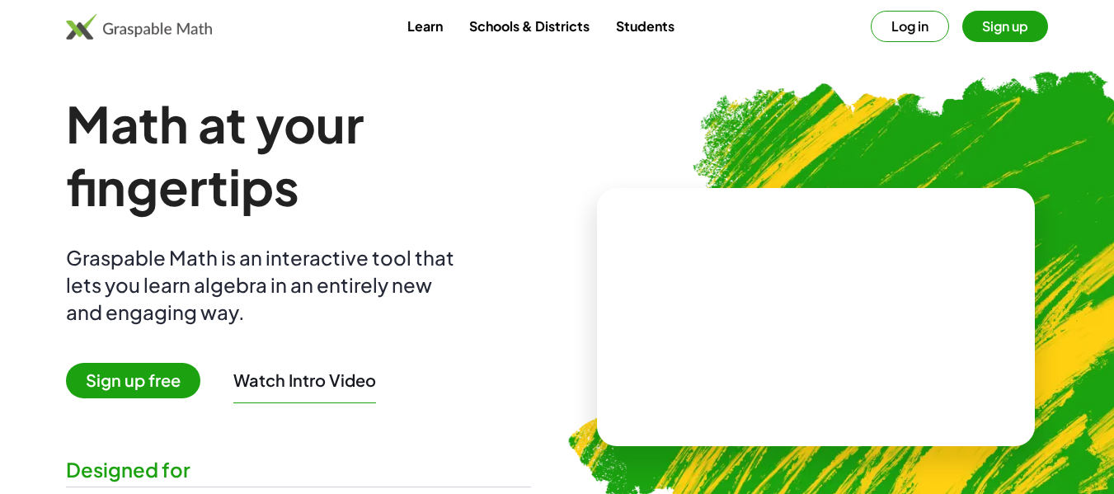
click at [1004, 25] on button "Sign up" at bounding box center [1005, 26] width 86 height 31
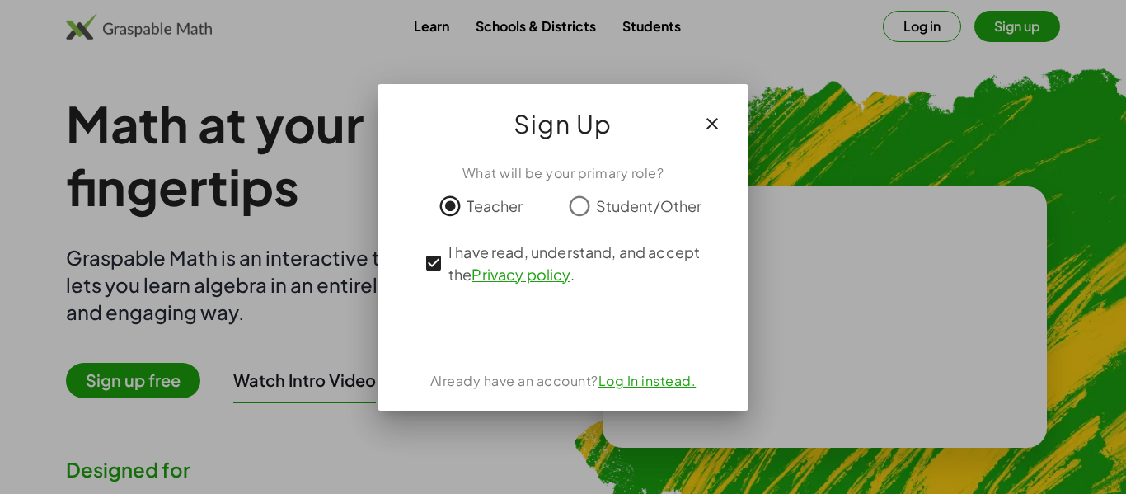
click at [487, 303] on div "What will be your primary role? Teacher Student/Other I have read, understand, …" at bounding box center [563, 280] width 371 height 261
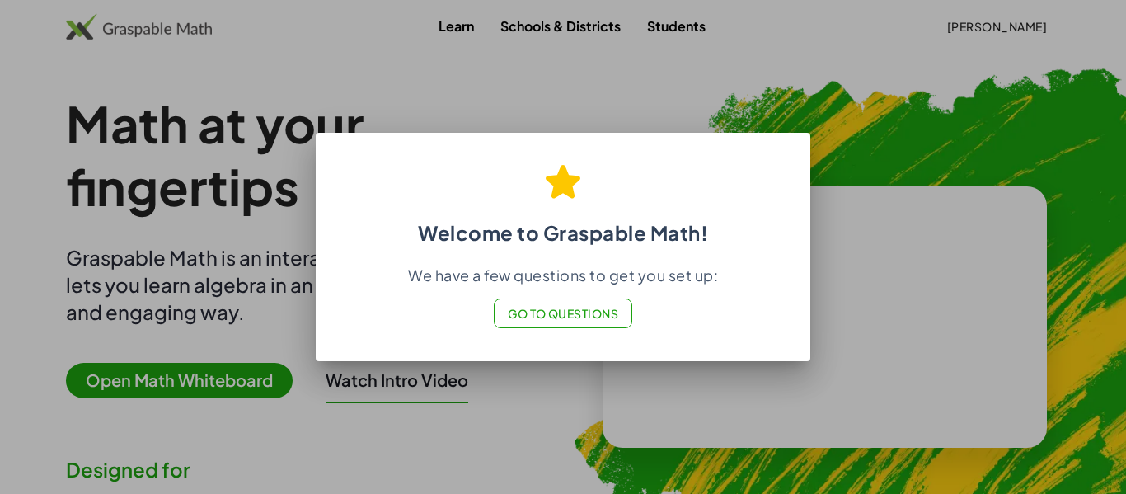
click at [864, 164] on div at bounding box center [563, 247] width 1126 height 494
click at [538, 334] on div "Welcome to Graspable Math! We have a few questions to get you set up: Go to Que…" at bounding box center [563, 242] width 495 height 212
click at [549, 319] on span "Go to Questions" at bounding box center [563, 313] width 111 height 15
click at [841, 46] on div at bounding box center [563, 247] width 1126 height 494
click at [581, 323] on button "Go to Questions" at bounding box center [563, 314] width 139 height 30
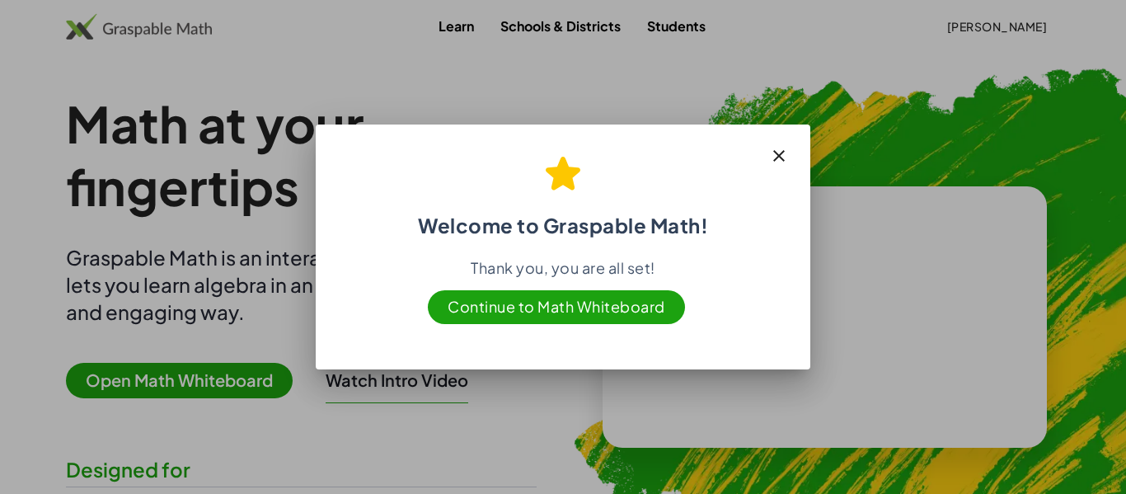
click at [582, 313] on span "Continue to Math Whiteboard" at bounding box center [556, 307] width 257 height 34
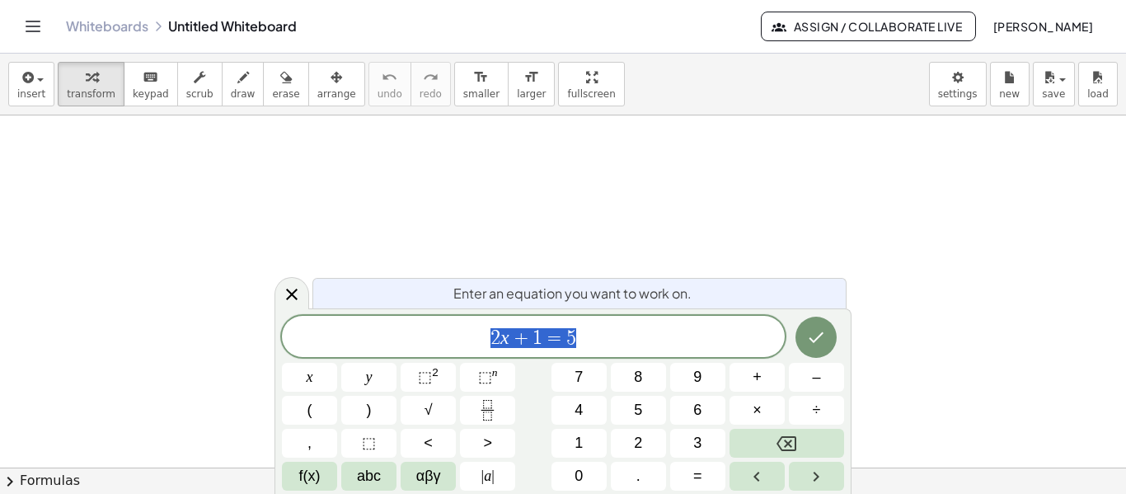
scroll to position [165, 0]
click at [868, 257] on div at bounding box center [563, 356] width 1126 height 811
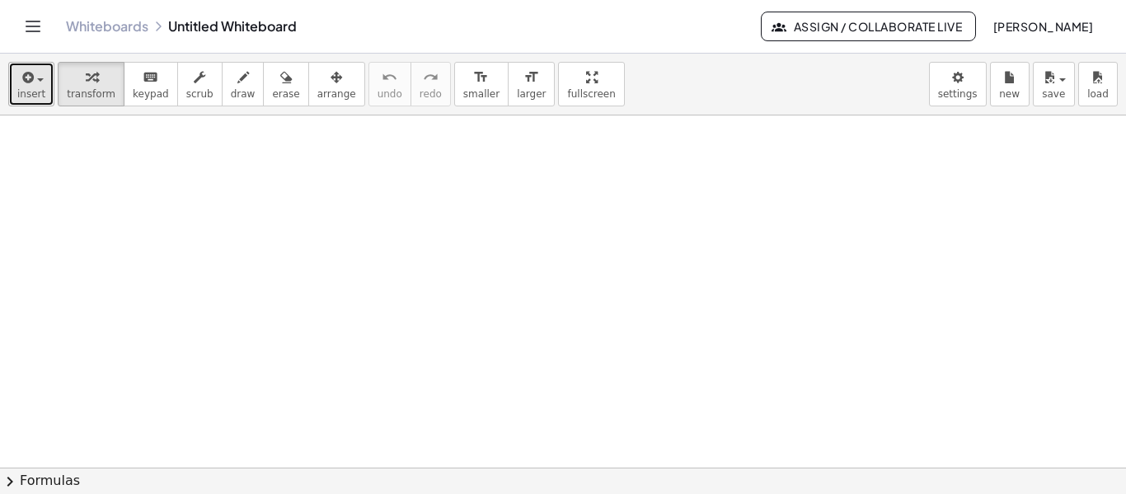
click at [20, 96] on span "insert" at bounding box center [31, 94] width 28 height 12
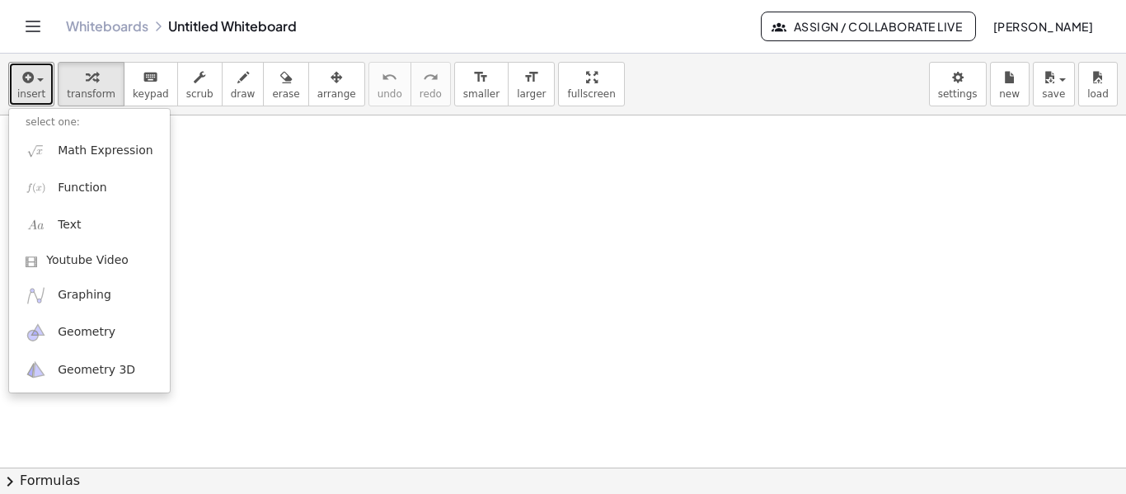
click at [720, 238] on div at bounding box center [563, 356] width 1126 height 811
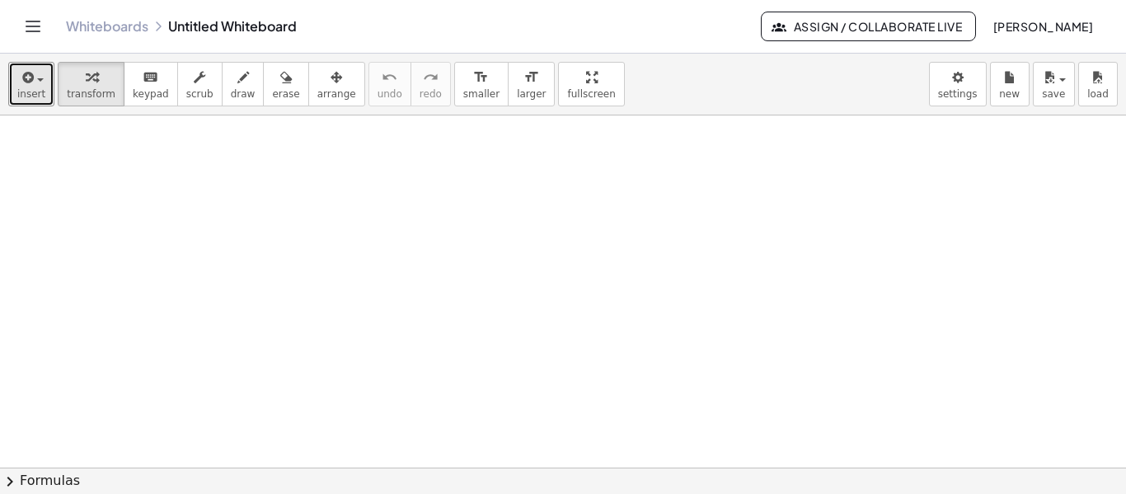
click at [116, 167] on div at bounding box center [563, 356] width 1126 height 811
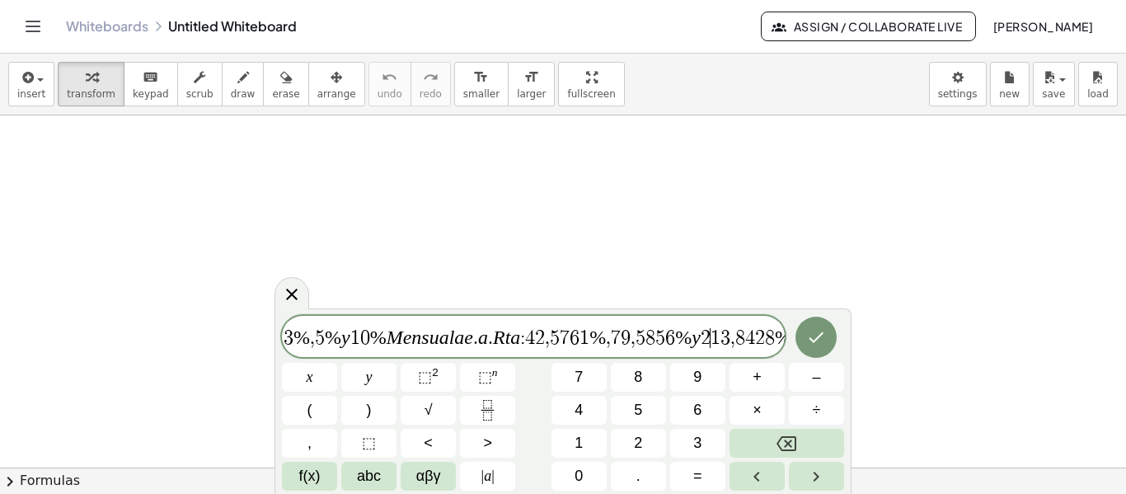
click at [711, 334] on span "2" at bounding box center [706, 338] width 10 height 20
click at [949, 308] on div at bounding box center [563, 356] width 1126 height 811
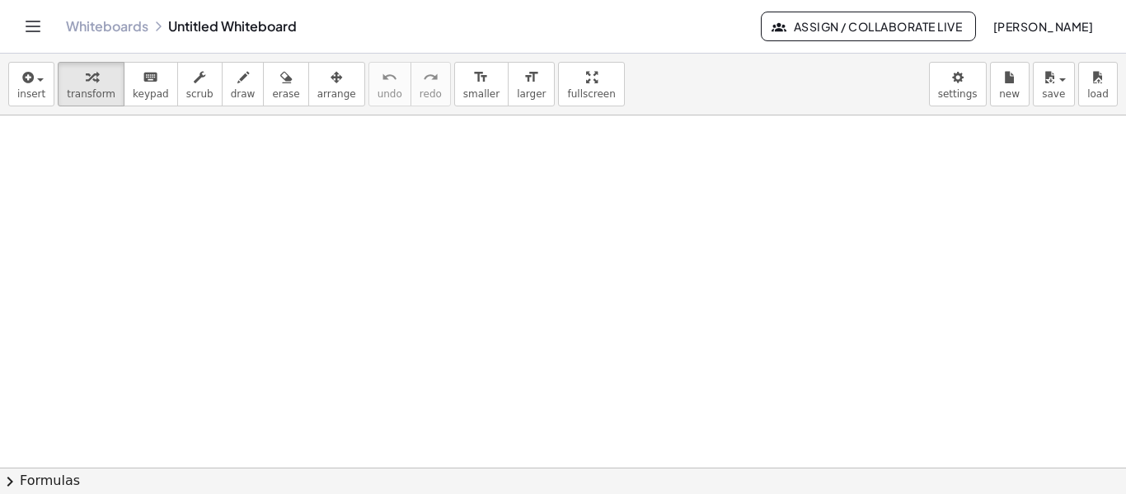
click at [26, 33] on icon "Toggle navigation" at bounding box center [33, 26] width 20 height 20
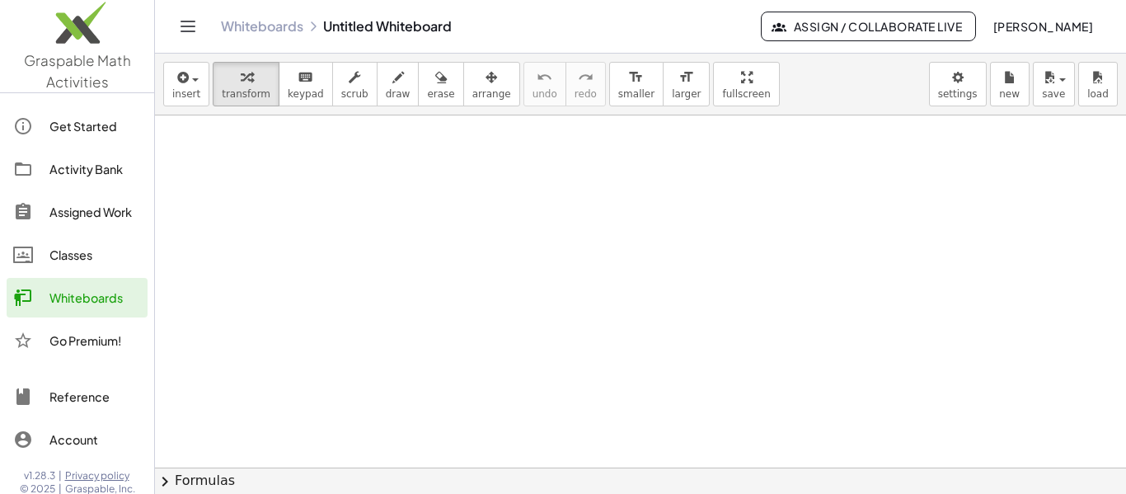
click at [188, 32] on icon "Toggle navigation" at bounding box center [188, 26] width 20 height 20
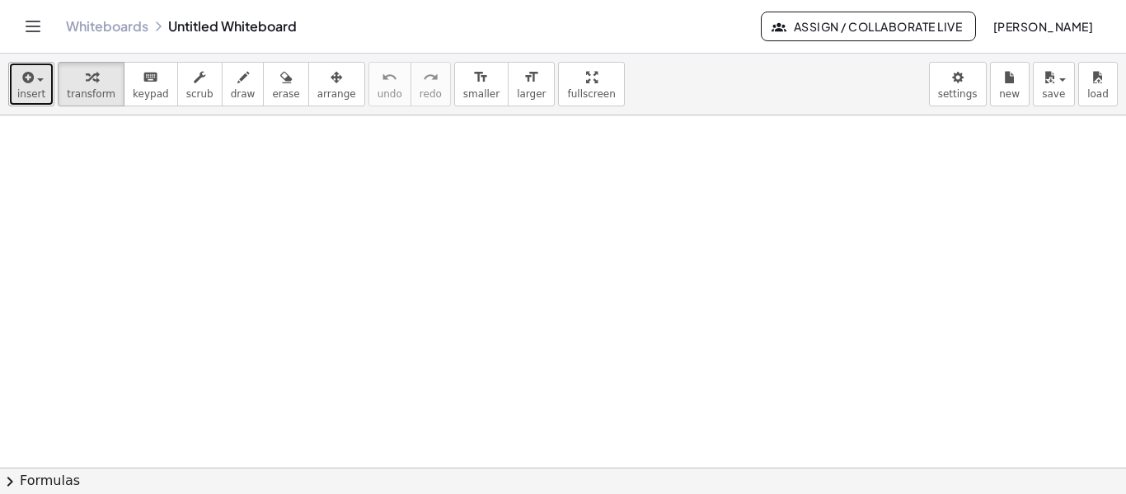
click at [16, 97] on button "insert" at bounding box center [31, 84] width 46 height 45
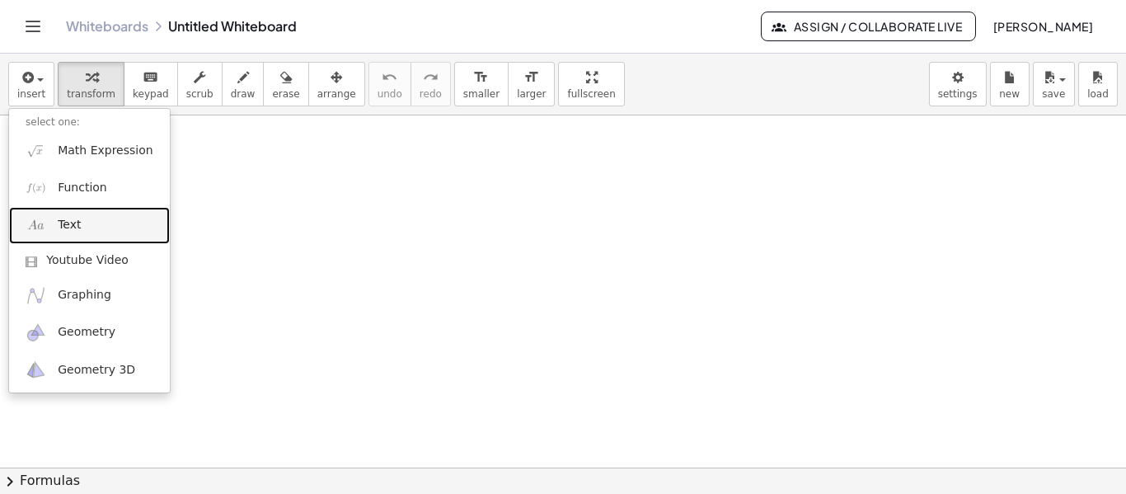
click at [65, 226] on span "Text" at bounding box center [69, 225] width 23 height 16
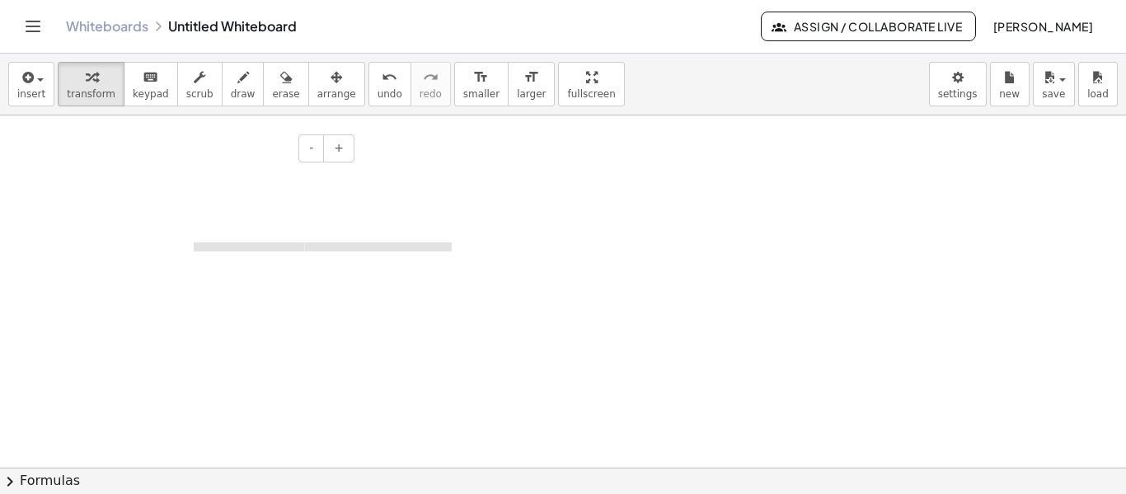
click at [129, 174] on div "**********" at bounding box center [234, 179] width 247 height 57
click at [235, 172] on div "**********" at bounding box center [234, 179] width 247 height 57
click at [195, 178] on div "**********" at bounding box center [234, 179] width 247 height 57
click at [187, 175] on div "**********" at bounding box center [234, 179] width 247 height 57
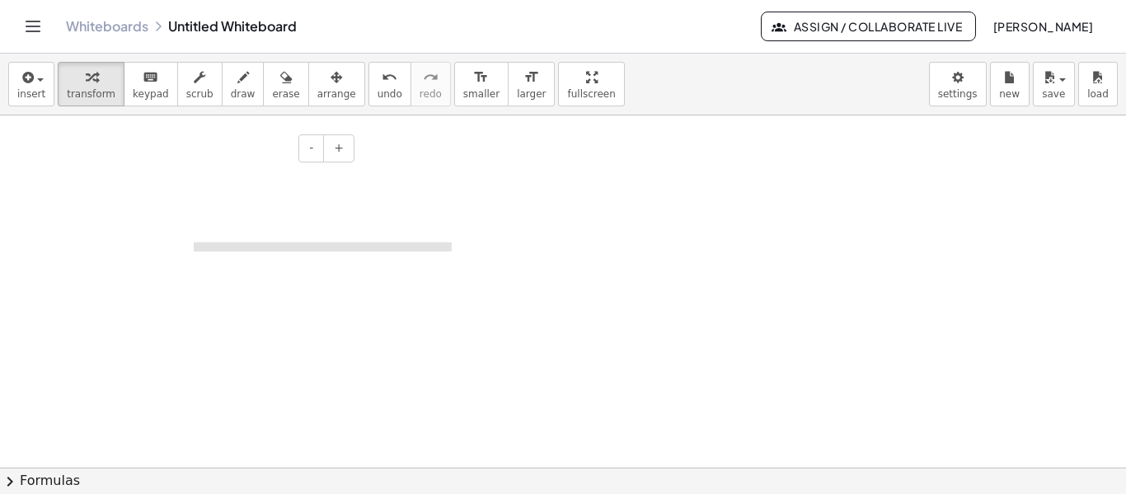
click at [187, 175] on div "**********" at bounding box center [234, 179] width 247 height 57
drag, startPoint x: 187, startPoint y: 175, endPoint x: 127, endPoint y: 131, distance: 74.4
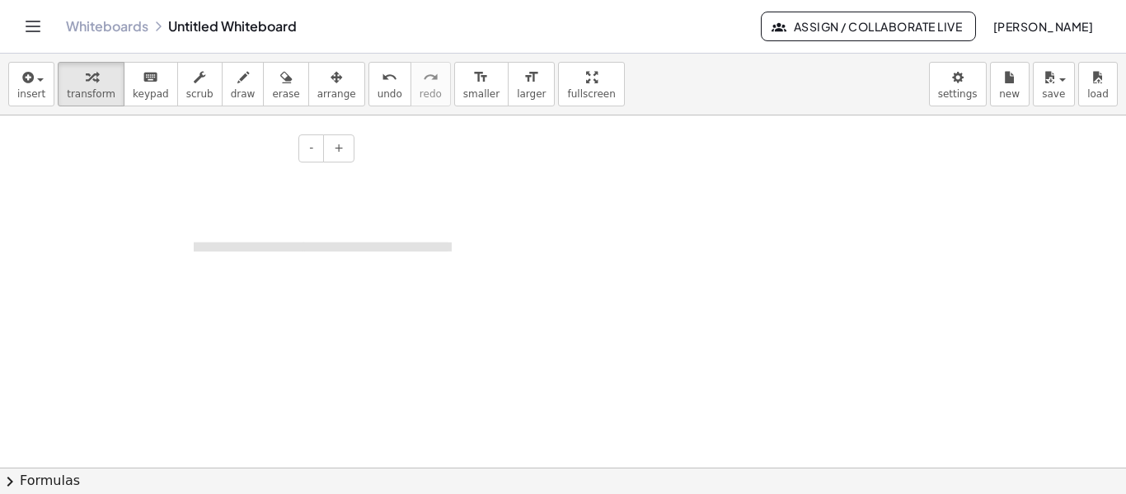
click at [186, 175] on div "**********" at bounding box center [234, 179] width 247 height 57
click at [317, 153] on button "-" at bounding box center [312, 148] width 26 height 28
click at [313, 153] on span "-" at bounding box center [311, 147] width 4 height 13
click at [305, 242] on span "**********" at bounding box center [378, 246] width 147 height 9
click at [310, 153] on span "-" at bounding box center [311, 147] width 4 height 13
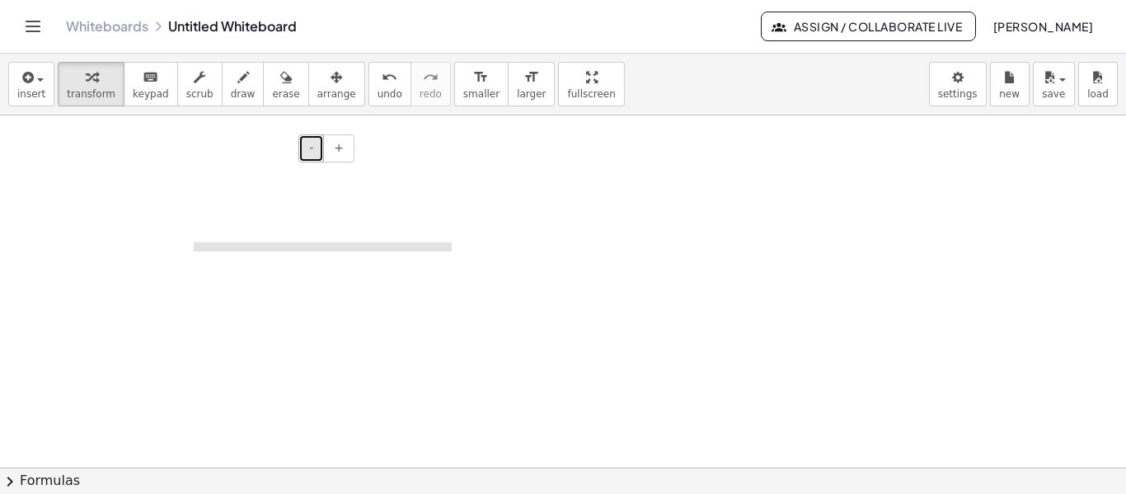
click at [310, 153] on span "-" at bounding box center [311, 147] width 4 height 13
click at [183, 276] on div at bounding box center [563, 356] width 1126 height 811
click at [35, 83] on span "button" at bounding box center [35, 79] width 3 height 12
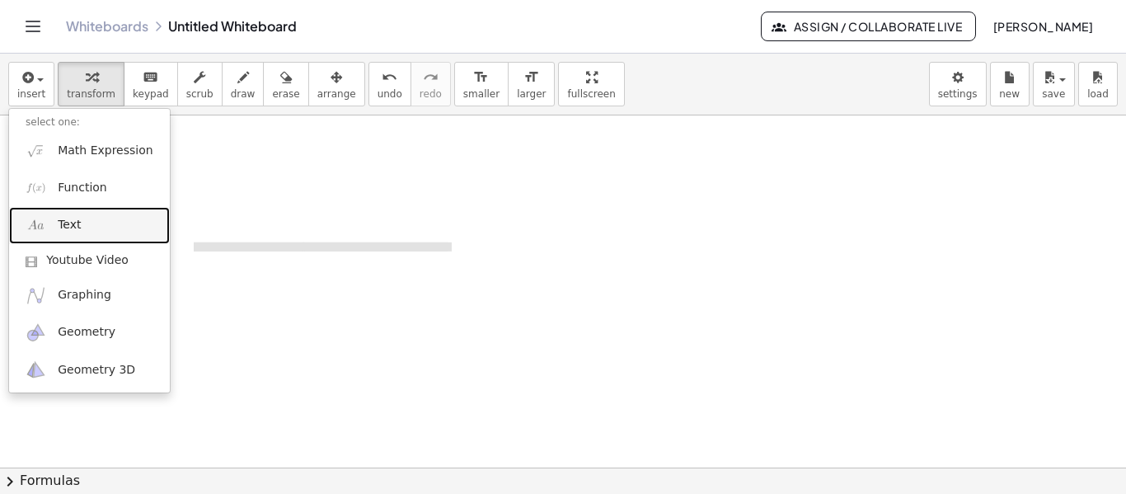
click at [72, 228] on span "Text" at bounding box center [69, 225] width 23 height 16
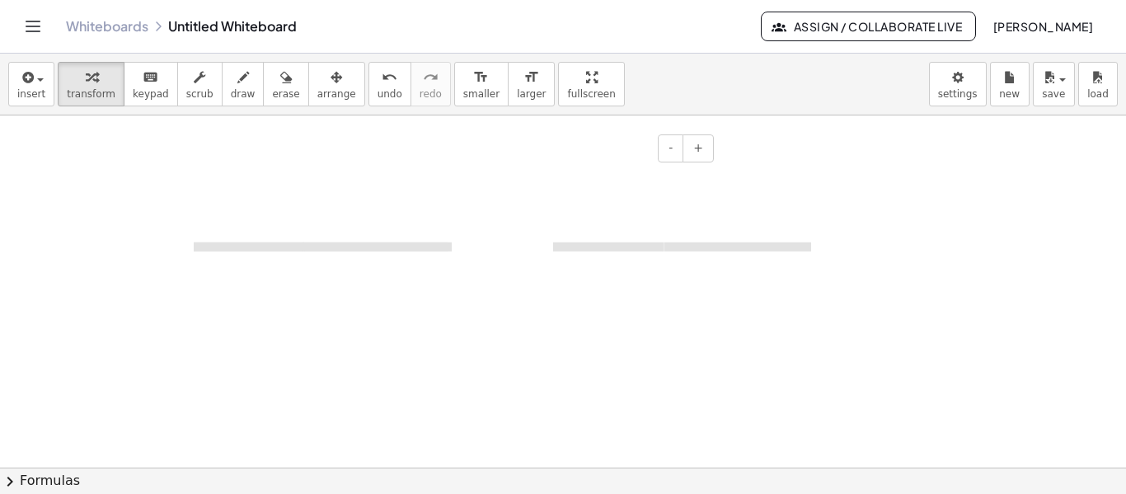
click at [590, 197] on div "**********" at bounding box center [594, 179] width 247 height 57
click at [593, 247] on span "**********" at bounding box center [607, 246] width 109 height 9
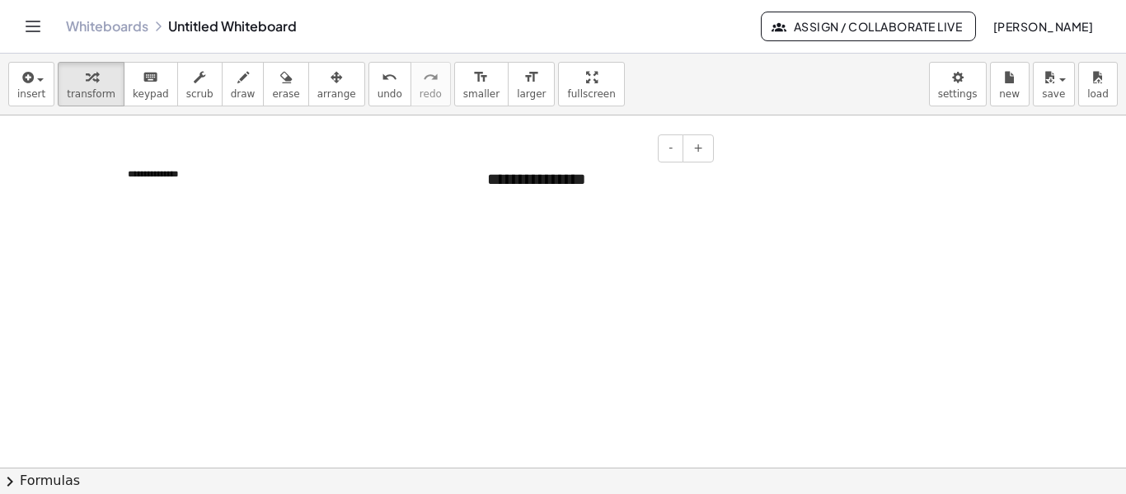
click at [585, 186] on div "**********" at bounding box center [594, 179] width 247 height 57
click at [670, 153] on span "-" at bounding box center [671, 147] width 4 height 13
click at [649, 207] on div at bounding box center [563, 356] width 1126 height 811
click at [535, 185] on div "**********" at bounding box center [594, 178] width 247 height 54
click at [539, 196] on div "**********" at bounding box center [594, 178] width 247 height 54
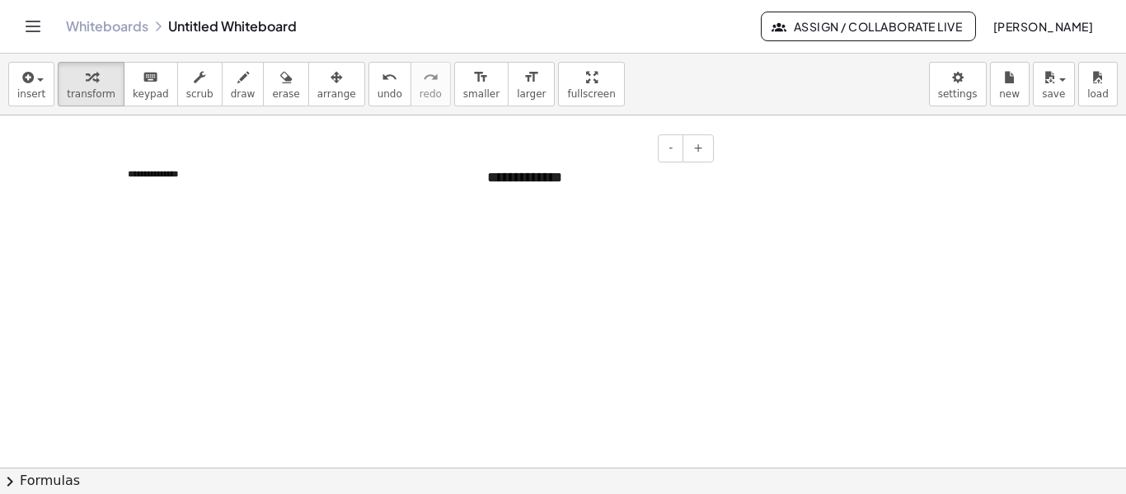
click at [547, 205] on div "**********" at bounding box center [594, 178] width 247 height 54
drag, startPoint x: 738, startPoint y: 203, endPoint x: 548, endPoint y: 168, distance: 193.6
click at [557, 167] on div "**********" at bounding box center [563, 356] width 1126 height 811
click at [662, 336] on div at bounding box center [563, 356] width 1126 height 811
drag, startPoint x: 656, startPoint y: 354, endPoint x: 468, endPoint y: 130, distance: 291.5
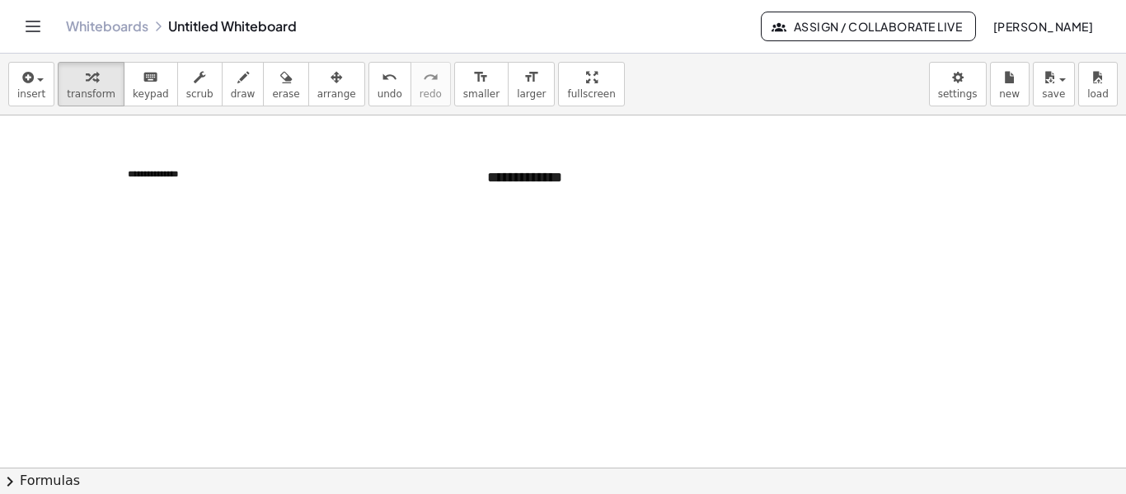
click at [468, 130] on div at bounding box center [563, 356] width 1126 height 811
click at [520, 169] on div "**********" at bounding box center [594, 178] width 247 height 54
click at [561, 135] on div "- +" at bounding box center [590, 148] width 247 height 28
click at [582, 166] on div "**********" at bounding box center [594, 178] width 247 height 54
click at [190, 270] on div at bounding box center [563, 356] width 1126 height 811
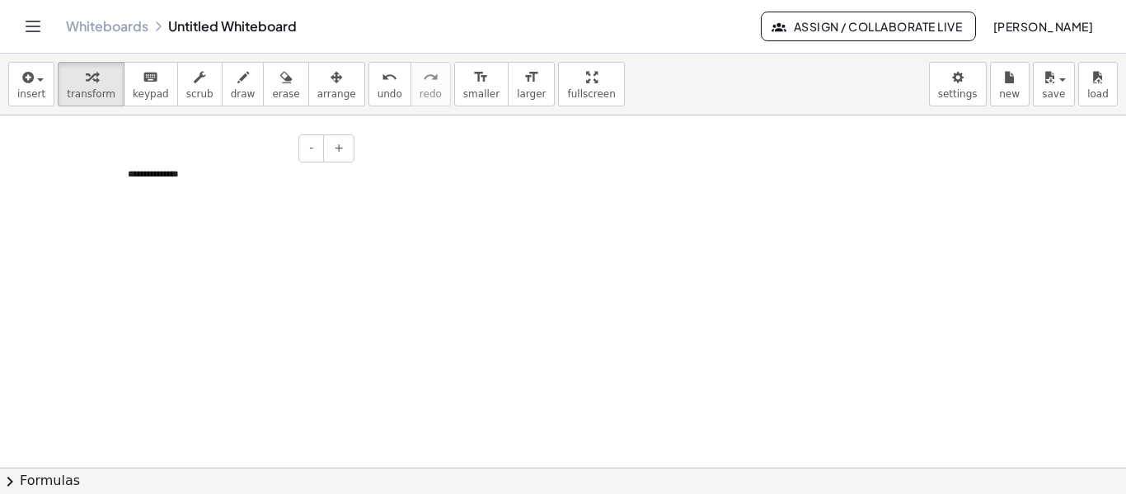
click at [180, 179] on div "**********" at bounding box center [234, 174] width 247 height 46
click at [338, 153] on span "+" at bounding box center [339, 147] width 10 height 13
click at [340, 153] on span "+" at bounding box center [339, 147] width 10 height 13
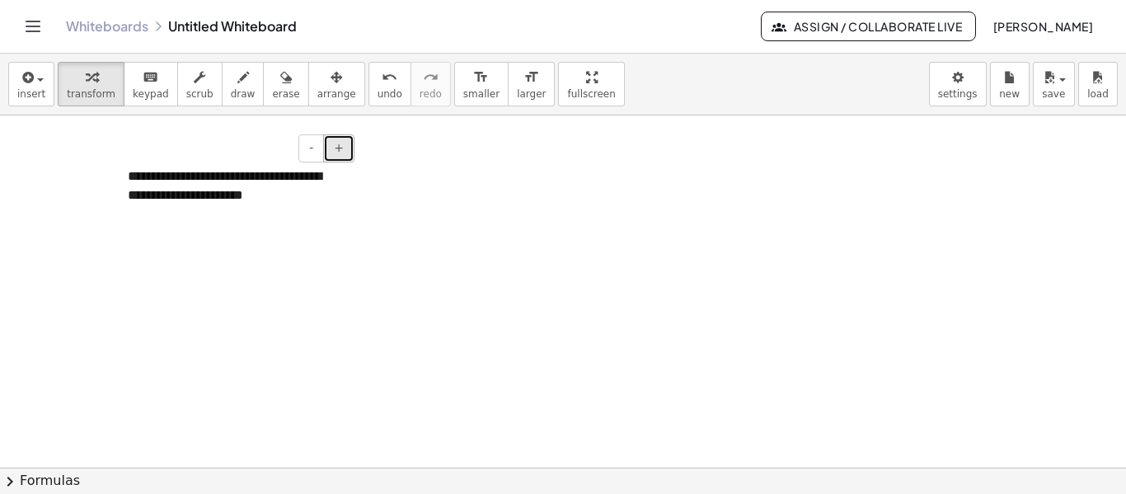
click at [340, 153] on span "+" at bounding box center [339, 147] width 10 height 13
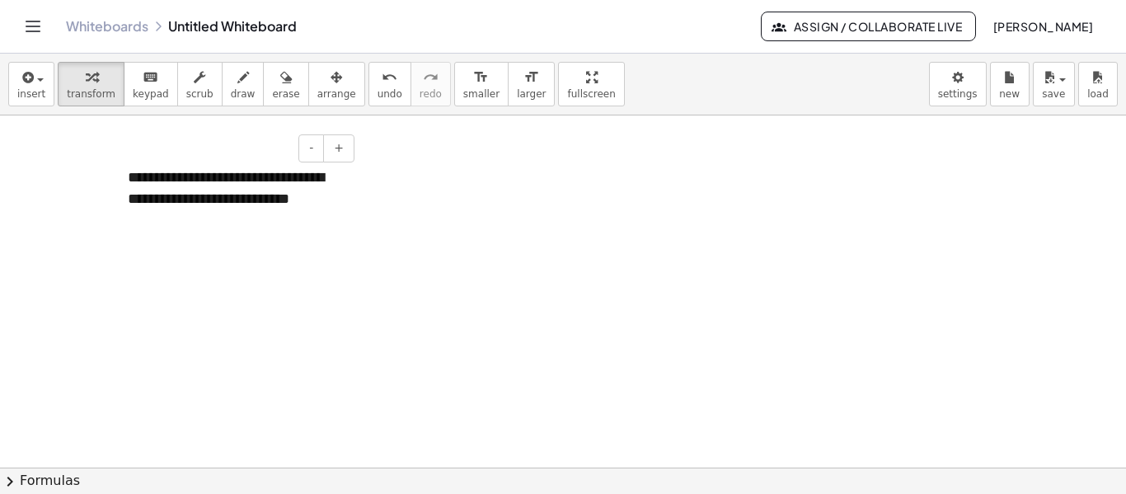
click at [202, 192] on div "**********" at bounding box center [234, 199] width 247 height 96
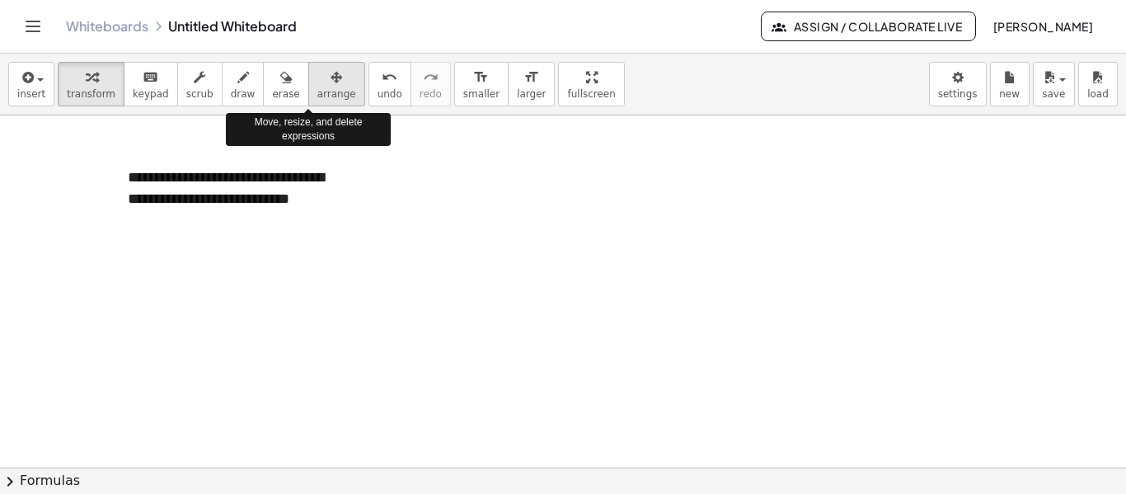
click at [320, 92] on span "arrange" at bounding box center [336, 94] width 39 height 12
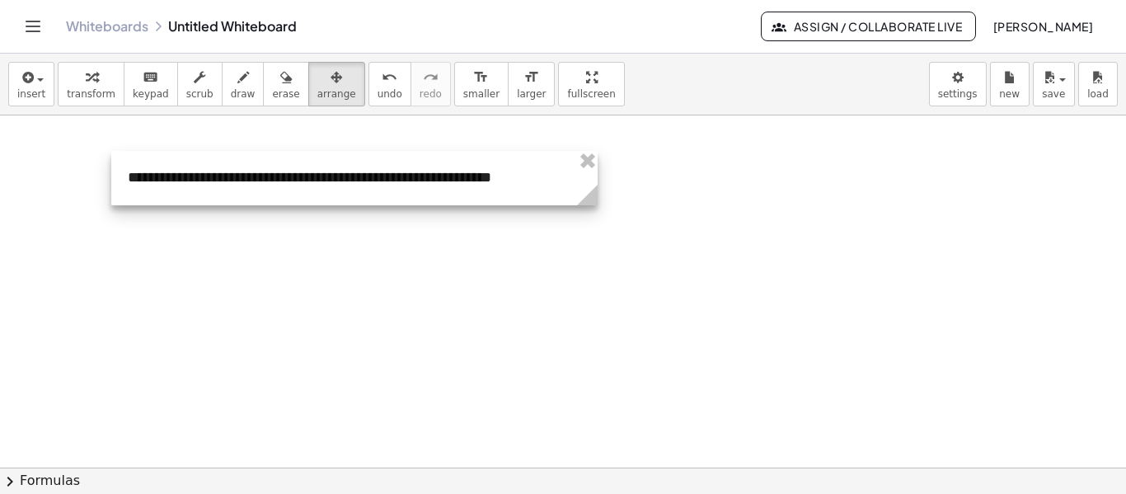
drag, startPoint x: 355, startPoint y: 246, endPoint x: 595, endPoint y: 217, distance: 240.9
click at [595, 217] on div "**********" at bounding box center [563, 356] width 1126 height 811
click at [131, 182] on div at bounding box center [354, 178] width 487 height 54
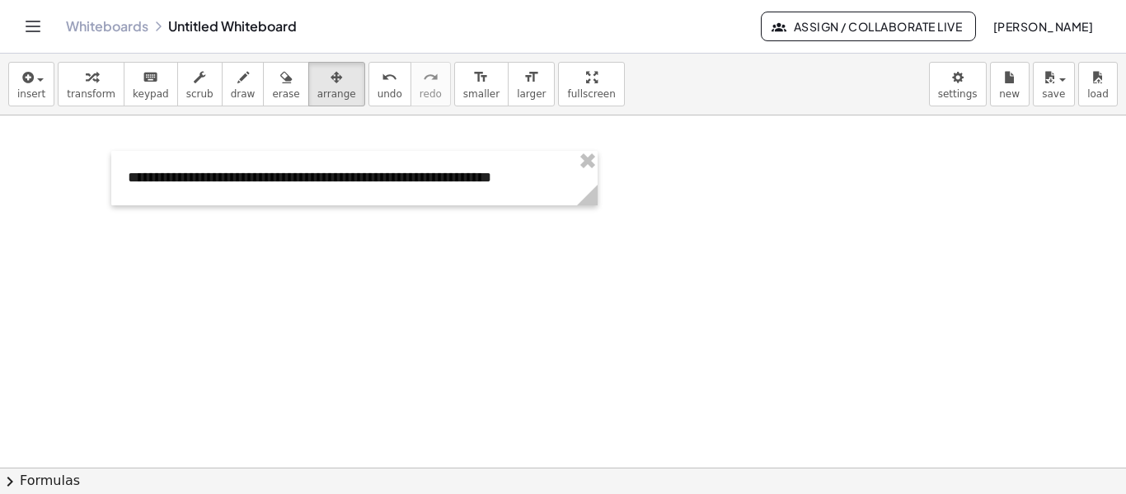
click at [695, 257] on div at bounding box center [563, 356] width 1126 height 811
click at [231, 85] on div "button" at bounding box center [243, 77] width 25 height 20
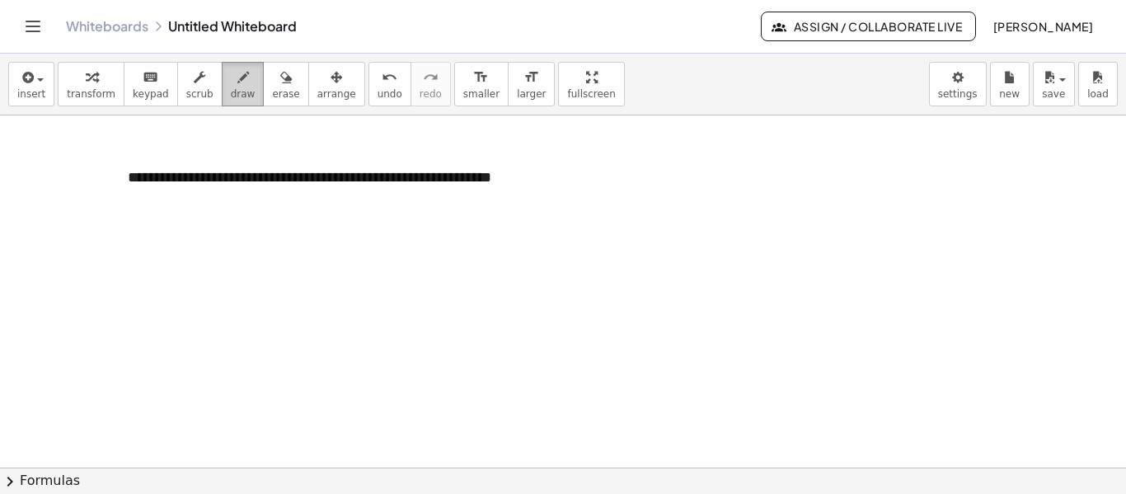
click at [237, 83] on icon "button" at bounding box center [243, 78] width 12 height 20
drag, startPoint x: 175, startPoint y: 269, endPoint x: 173, endPoint y: 303, distance: 34.7
click at [173, 303] on div at bounding box center [563, 356] width 1126 height 811
click at [220, 267] on div at bounding box center [563, 356] width 1126 height 811
drag, startPoint x: 248, startPoint y: 270, endPoint x: 230, endPoint y: 303, distance: 38.4
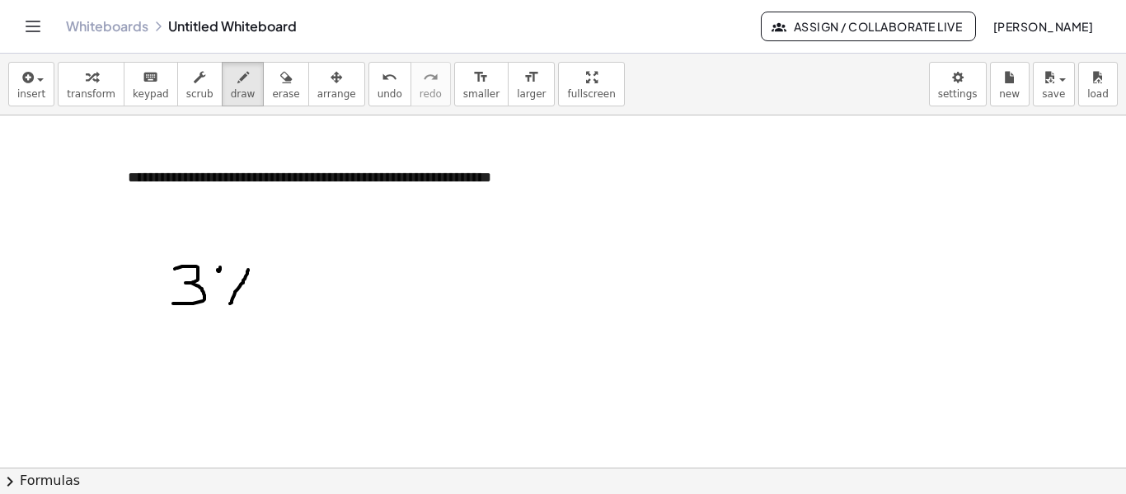
click at [230, 303] on div at bounding box center [563, 356] width 1126 height 811
click at [255, 297] on div at bounding box center [563, 356] width 1126 height 811
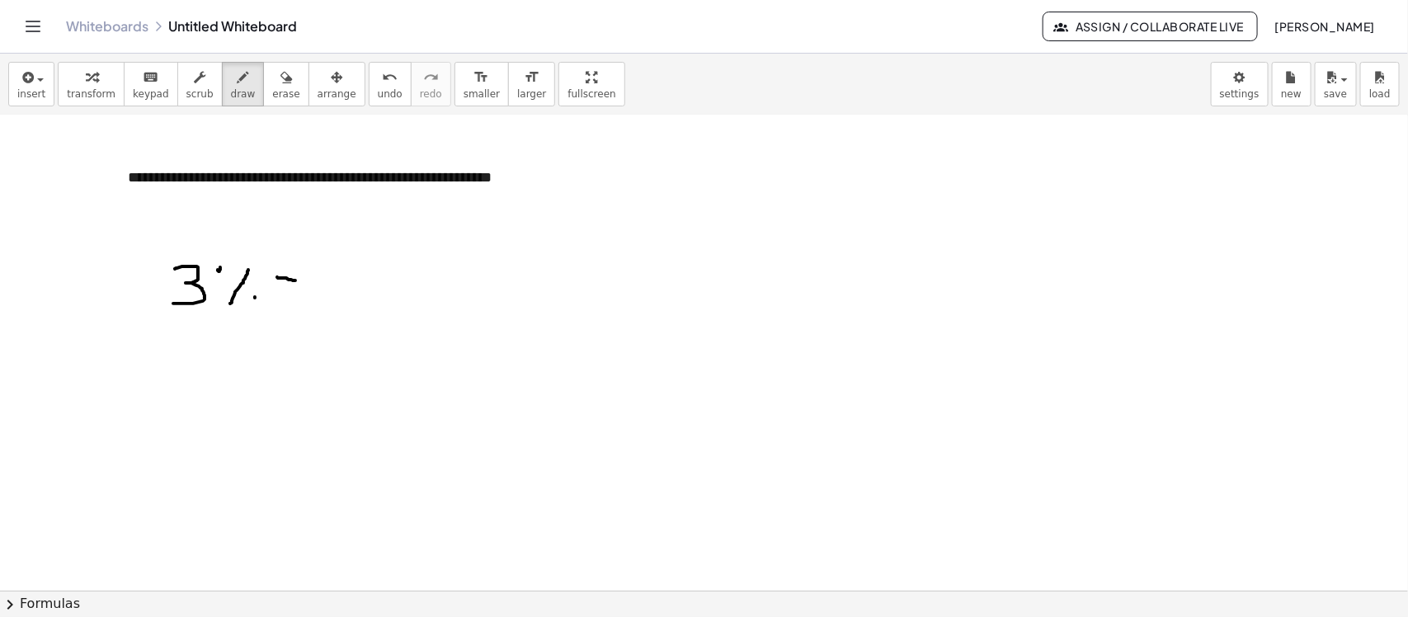
drag, startPoint x: 277, startPoint y: 278, endPoint x: 297, endPoint y: 281, distance: 20.1
click at [297, 281] on div at bounding box center [704, 426] width 1408 height 950
drag, startPoint x: 281, startPoint y: 290, endPoint x: 309, endPoint y: 293, distance: 28.1
click at [309, 293] on div at bounding box center [704, 426] width 1408 height 950
drag, startPoint x: 276, startPoint y: 302, endPoint x: 311, endPoint y: 310, distance: 35.6
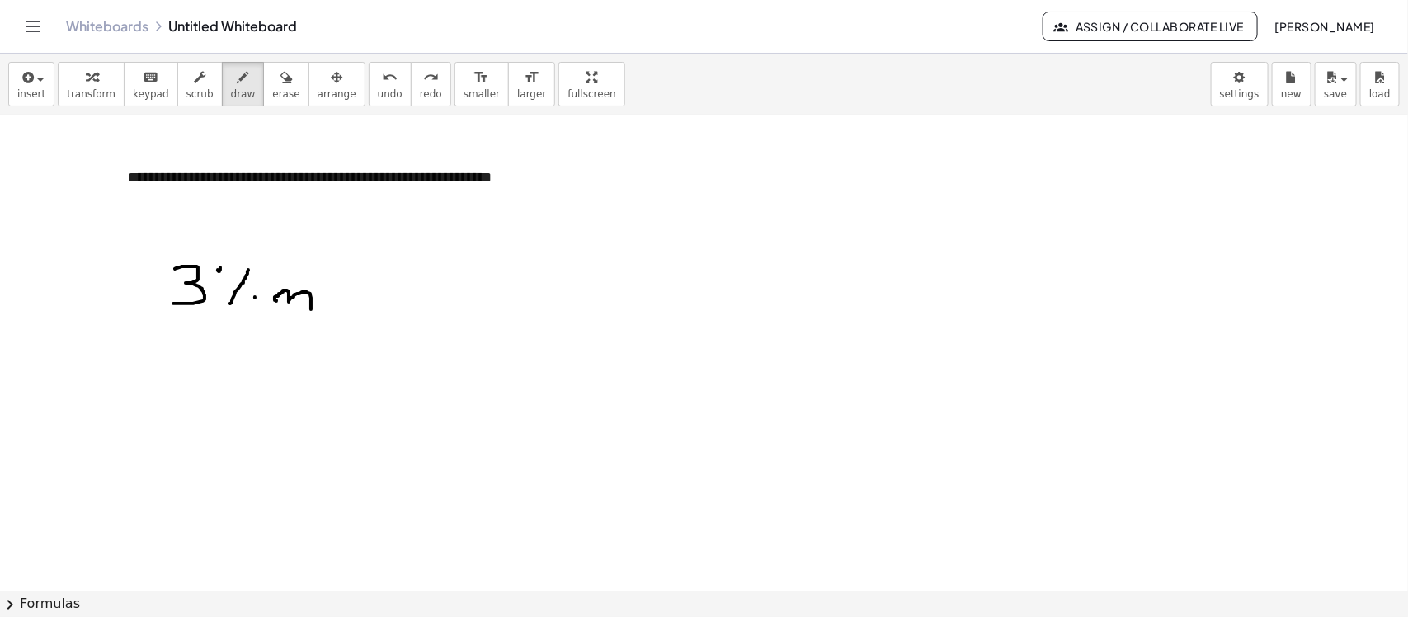
click at [311, 310] on div at bounding box center [704, 426] width 1408 height 950
click at [138, 100] on span "keypad" at bounding box center [151, 94] width 36 height 12
click at [195, 260] on div at bounding box center [704, 426] width 1408 height 950
click at [188, 309] on div at bounding box center [704, 426] width 1408 height 950
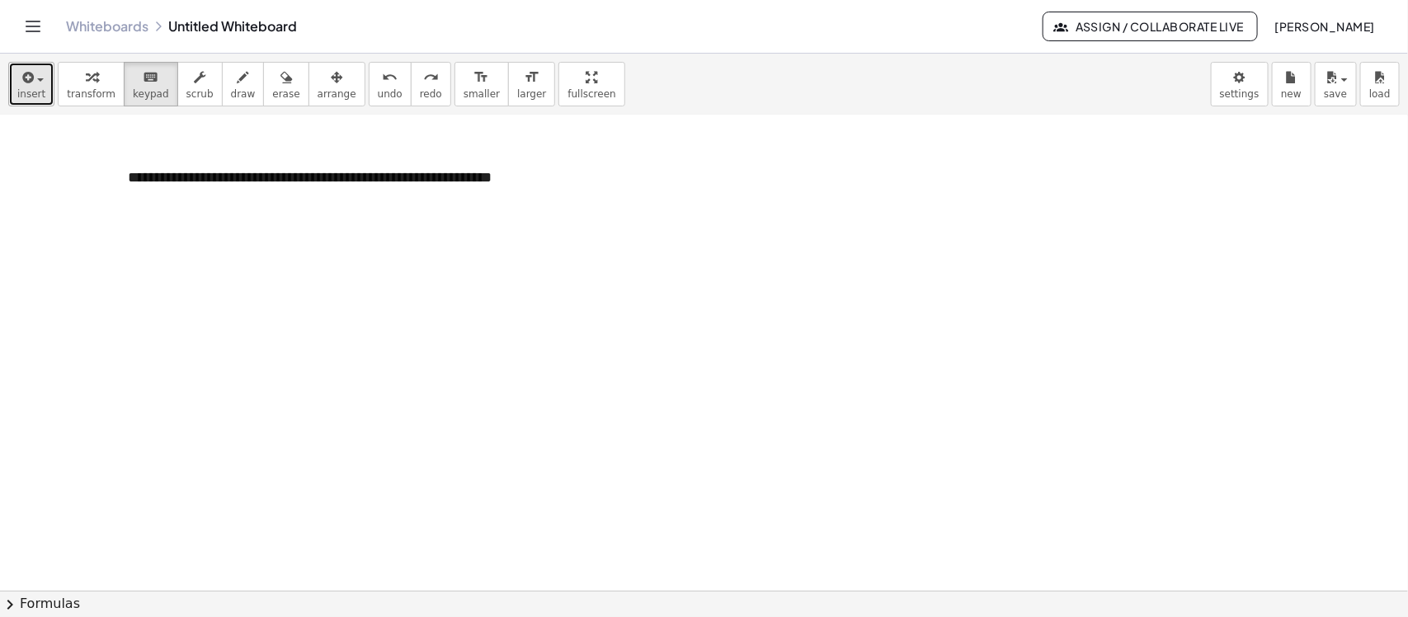
click at [31, 105] on button "insert" at bounding box center [31, 84] width 46 height 45
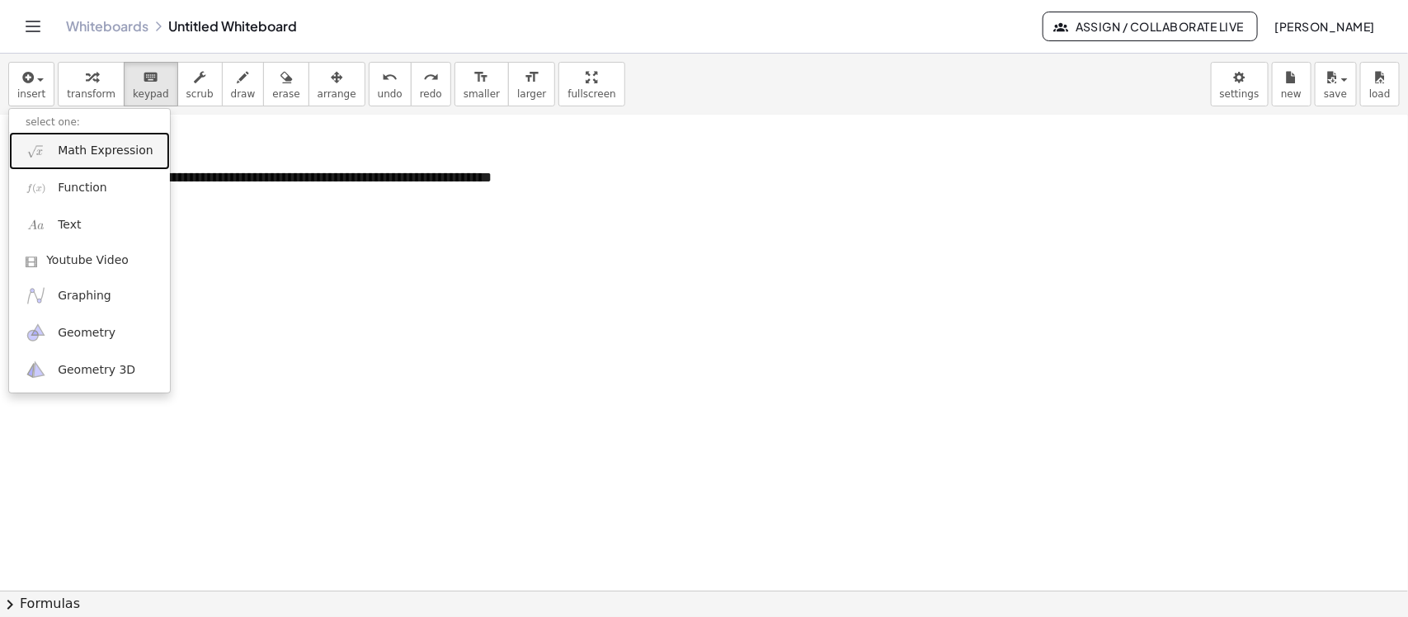
click at [122, 154] on span "Math Expression" at bounding box center [105, 151] width 95 height 16
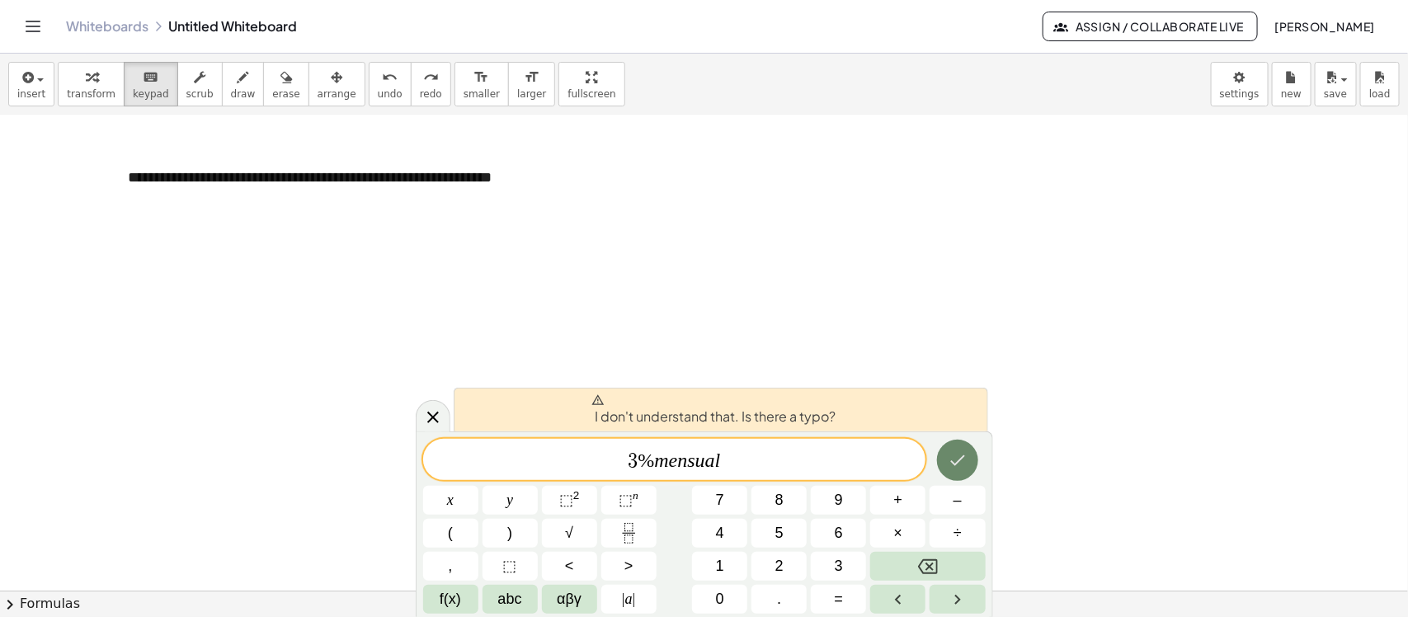
click at [943, 460] on button "Done" at bounding box center [957, 460] width 41 height 41
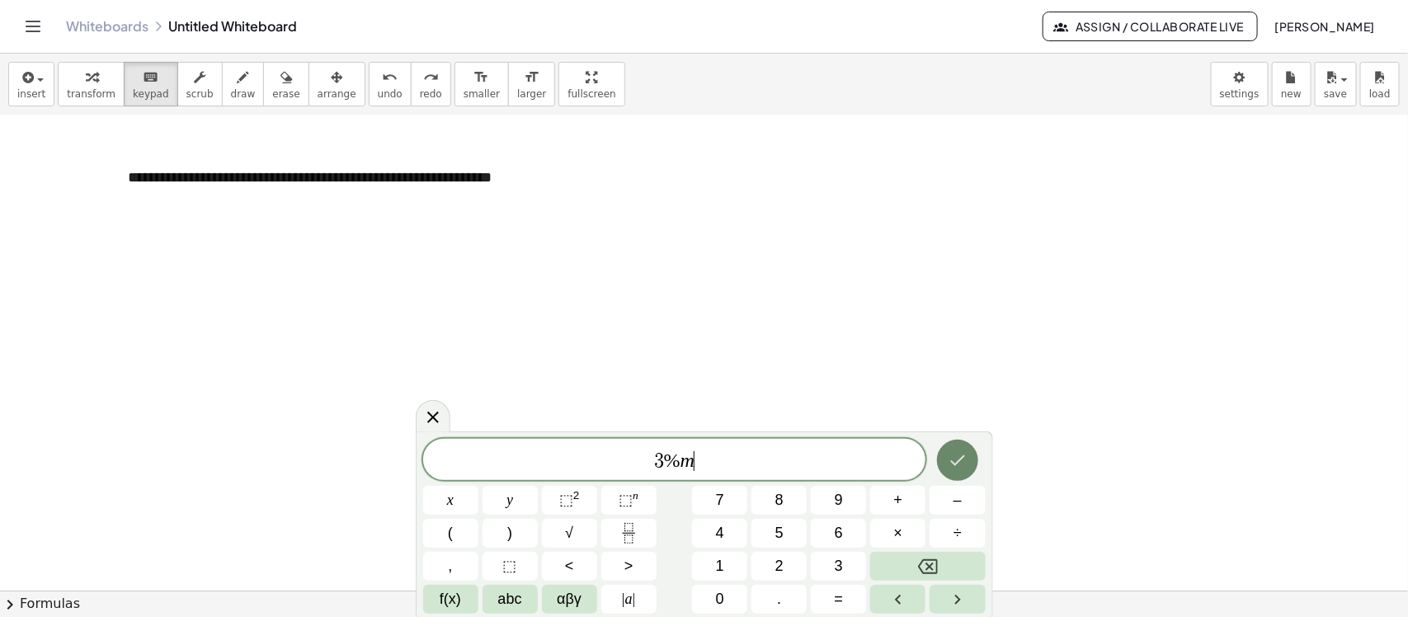
click at [961, 474] on button "Done" at bounding box center [957, 460] width 41 height 41
click at [952, 458] on icon "Done" at bounding box center [957, 460] width 20 height 20
click at [1014, 398] on div at bounding box center [704, 426] width 1408 height 950
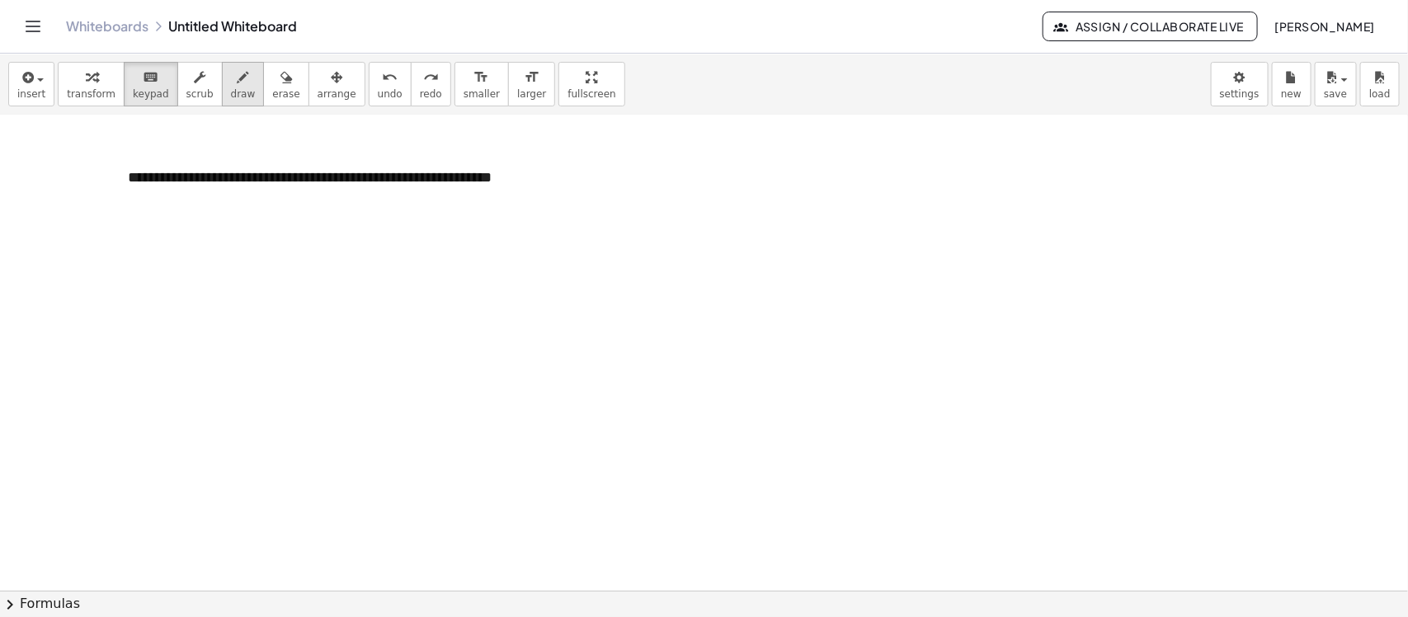
click at [225, 101] on button "draw" at bounding box center [243, 84] width 43 height 45
drag, startPoint x: 137, startPoint y: 224, endPoint x: 142, endPoint y: 252, distance: 28.5
click at [142, 252] on div at bounding box center [704, 426] width 1408 height 950
click at [173, 223] on div at bounding box center [704, 426] width 1408 height 950
drag, startPoint x: 188, startPoint y: 219, endPoint x: 176, endPoint y: 258, distance: 40.7
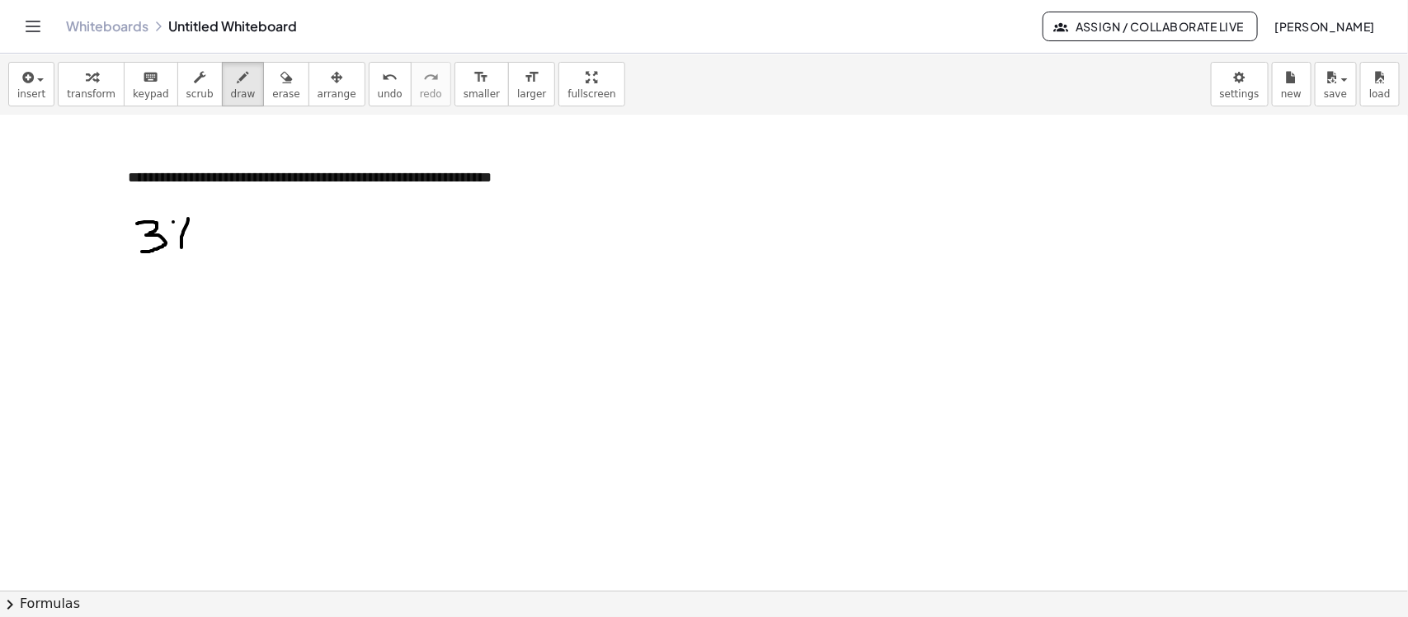
click at [176, 258] on div at bounding box center [704, 426] width 1408 height 950
drag, startPoint x: 196, startPoint y: 220, endPoint x: 186, endPoint y: 242, distance: 24.0
click at [186, 242] on div at bounding box center [704, 426] width 1408 height 950
click at [199, 236] on div at bounding box center [704, 426] width 1408 height 950
drag, startPoint x: 212, startPoint y: 241, endPoint x: 215, endPoint y: 233, distance: 8.9
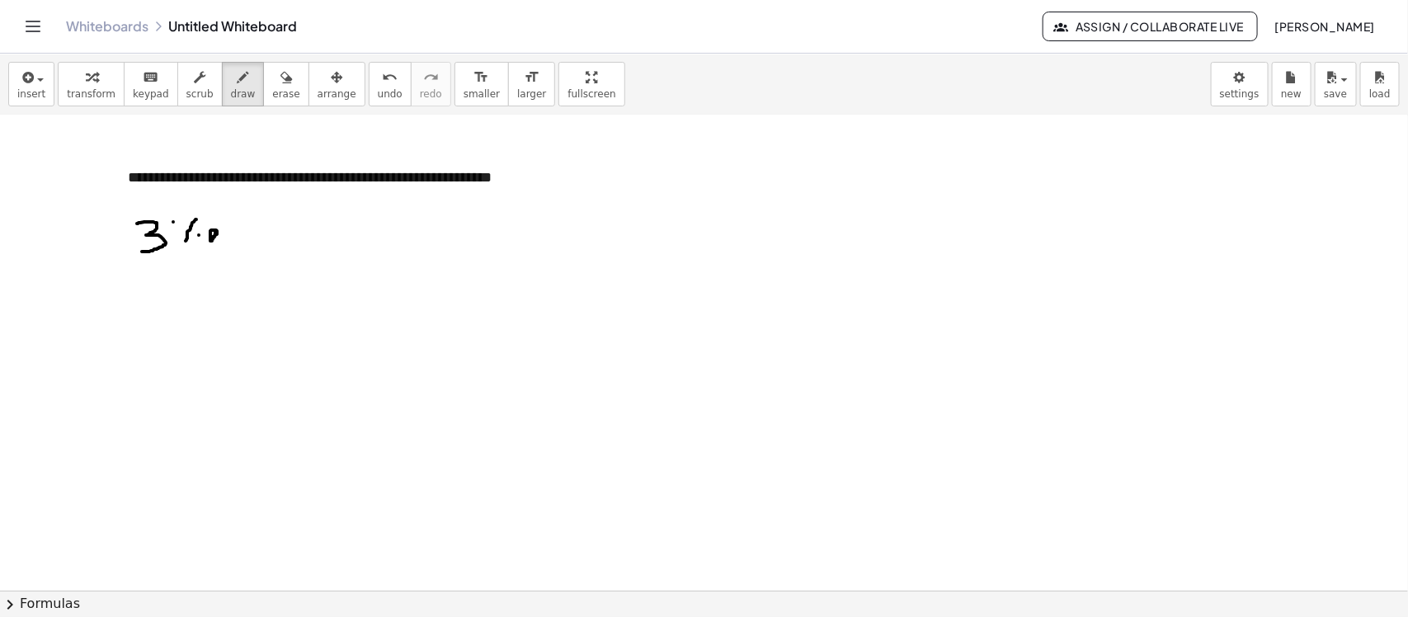
click at [215, 233] on div at bounding box center [704, 426] width 1408 height 950
drag, startPoint x: 216, startPoint y: 237, endPoint x: 256, endPoint y: 240, distance: 40.5
click at [256, 240] on div at bounding box center [704, 426] width 1408 height 950
drag, startPoint x: 287, startPoint y: 225, endPoint x: 307, endPoint y: 224, distance: 19.8
click at [307, 224] on div at bounding box center [704, 426] width 1408 height 950
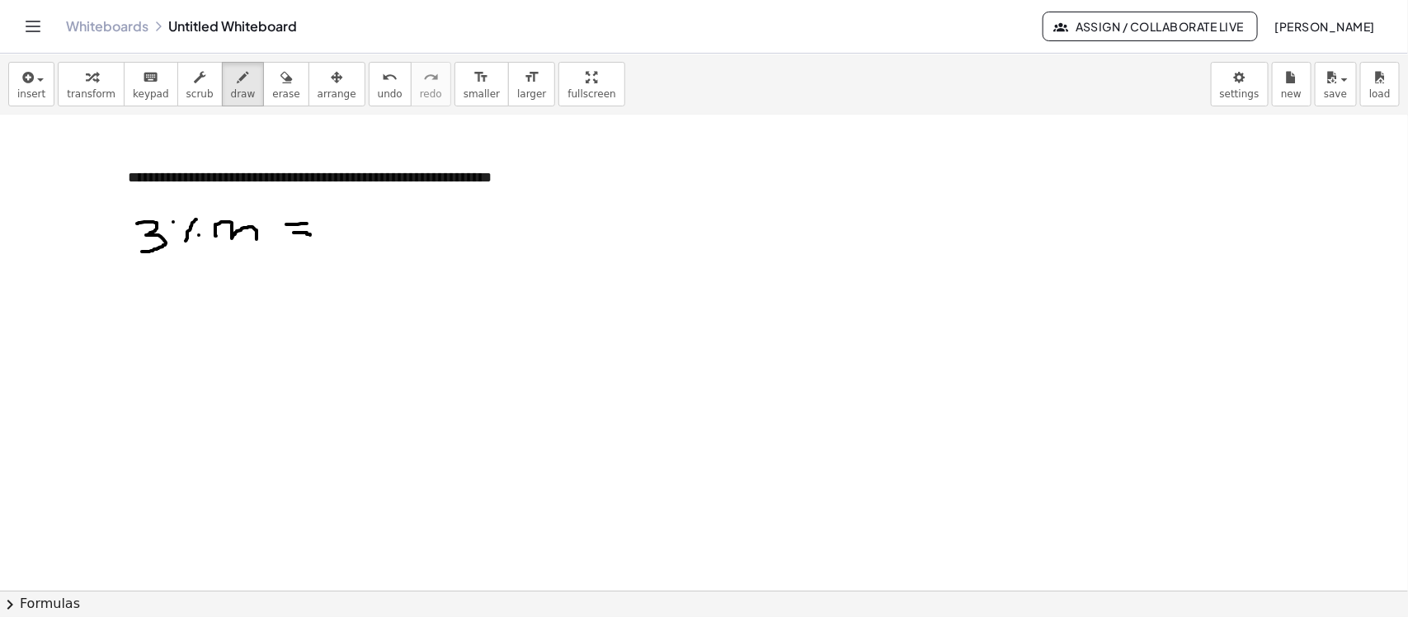
drag, startPoint x: 294, startPoint y: 233, endPoint x: 310, endPoint y: 236, distance: 16.7
click at [310, 236] on div at bounding box center [704, 426] width 1408 height 950
drag, startPoint x: 363, startPoint y: 214, endPoint x: 360, endPoint y: 237, distance: 22.4
click at [355, 240] on div at bounding box center [704, 426] width 1408 height 950
drag, startPoint x: 386, startPoint y: 242, endPoint x: 336, endPoint y: 247, distance: 49.8
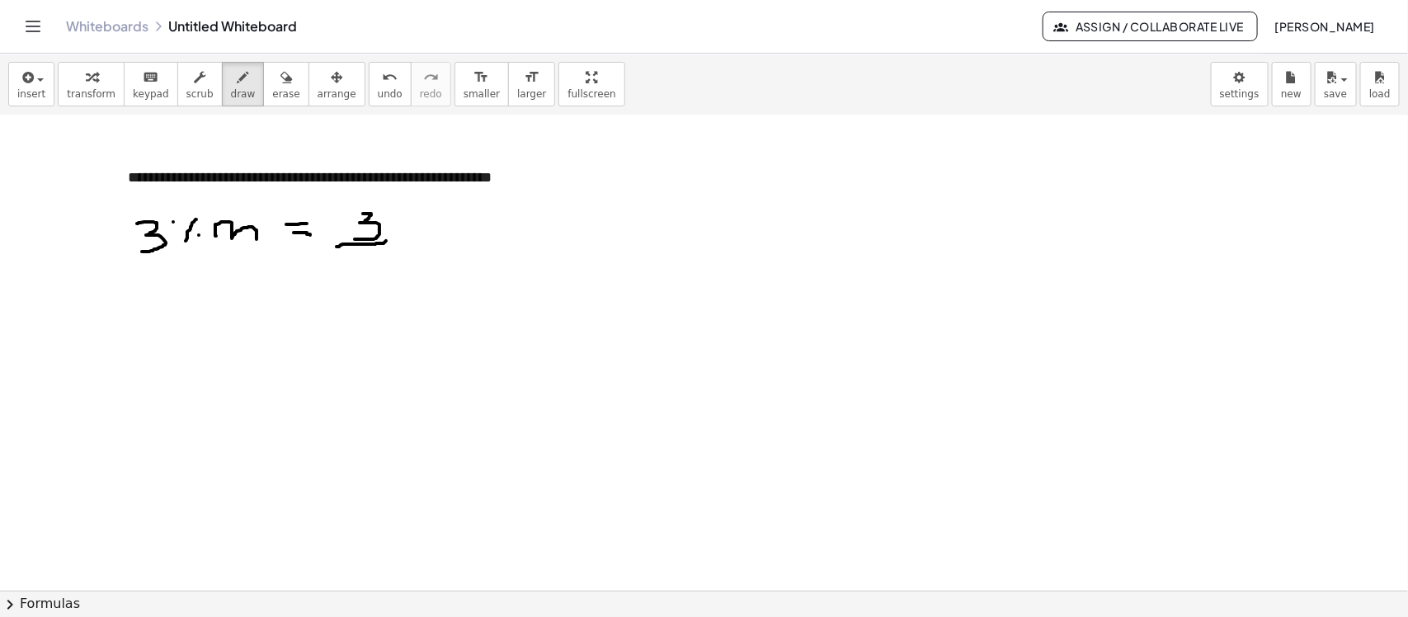
click at [336, 247] on div at bounding box center [704, 426] width 1408 height 950
drag, startPoint x: 350, startPoint y: 209, endPoint x: 340, endPoint y: 239, distance: 32.3
click at [340, 239] on div at bounding box center [704, 426] width 1408 height 950
drag, startPoint x: 326, startPoint y: 245, endPoint x: 393, endPoint y: 245, distance: 67.6
click at [393, 245] on div at bounding box center [704, 426] width 1408 height 950
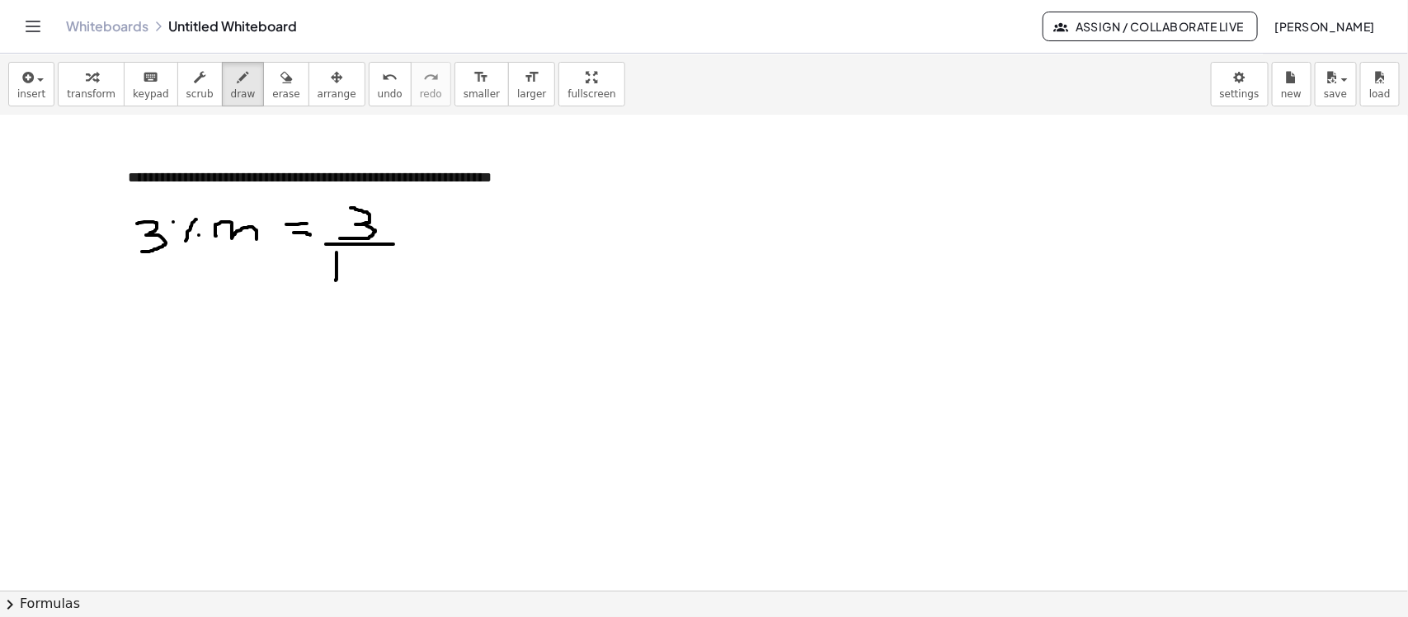
drag, startPoint x: 336, startPoint y: 253, endPoint x: 336, endPoint y: 281, distance: 28.0
click at [336, 281] on div at bounding box center [704, 426] width 1408 height 950
click at [365, 261] on div at bounding box center [704, 426] width 1408 height 950
click at [388, 257] on div at bounding box center [704, 426] width 1408 height 950
click at [318, 91] on span "arrange" at bounding box center [336, 94] width 39 height 12
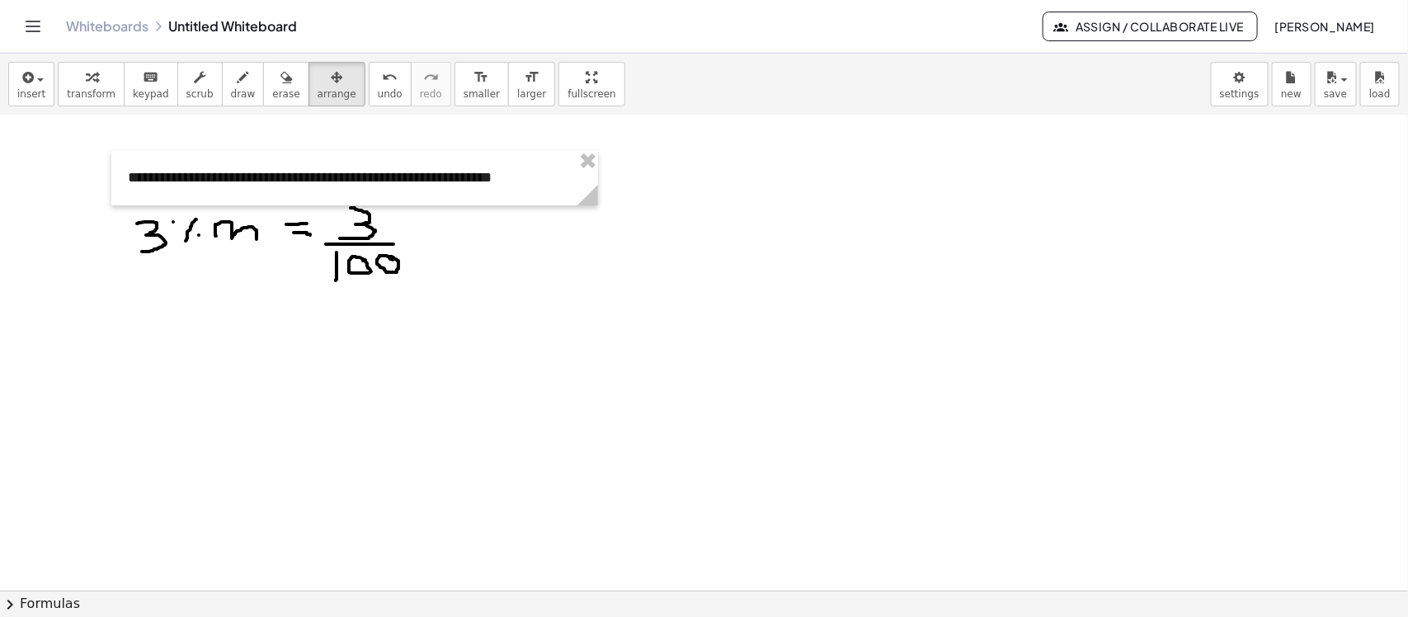
click at [419, 223] on div at bounding box center [704, 426] width 1408 height 950
drag, startPoint x: 479, startPoint y: 367, endPoint x: 188, endPoint y: 233, distance: 320.6
click at [190, 233] on div at bounding box center [704, 426] width 1408 height 950
click at [280, 87] on icon "button" at bounding box center [286, 78] width 12 height 20
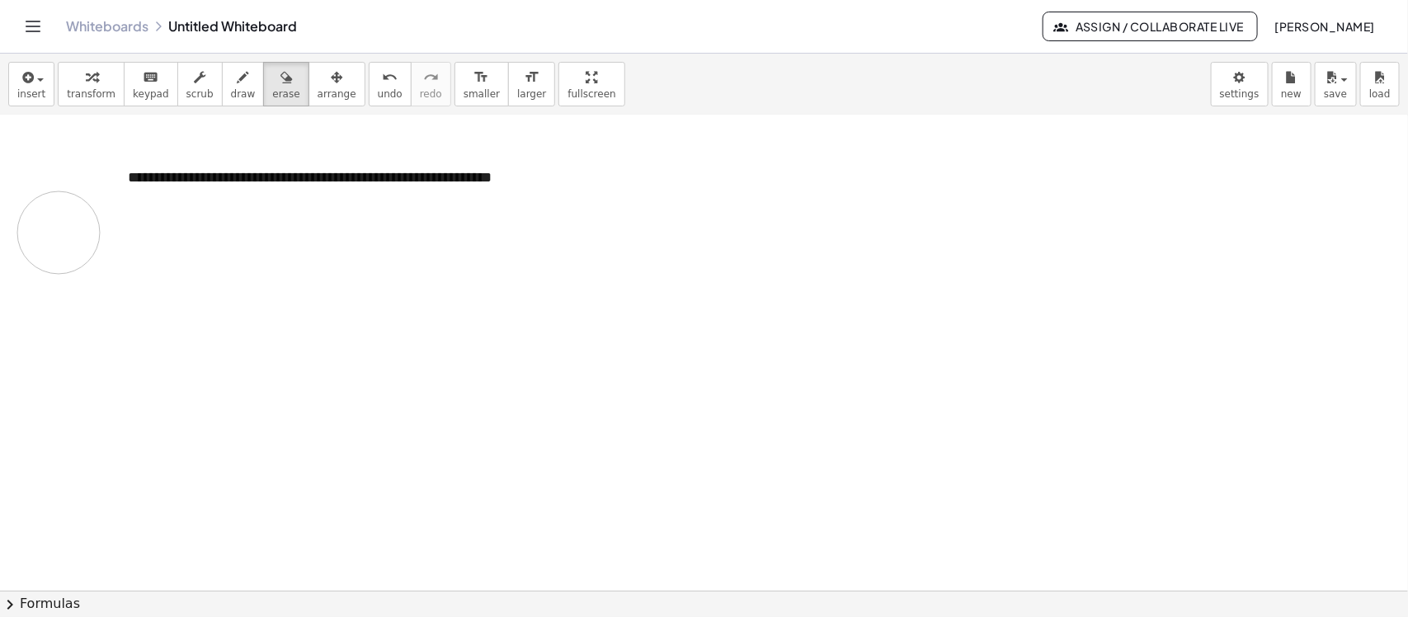
drag, startPoint x: 505, startPoint y: 312, endPoint x: 59, endPoint y: 233, distance: 453.1
click at [54, 239] on div at bounding box center [704, 426] width 1408 height 950
click at [26, 84] on icon "button" at bounding box center [26, 78] width 15 height 20
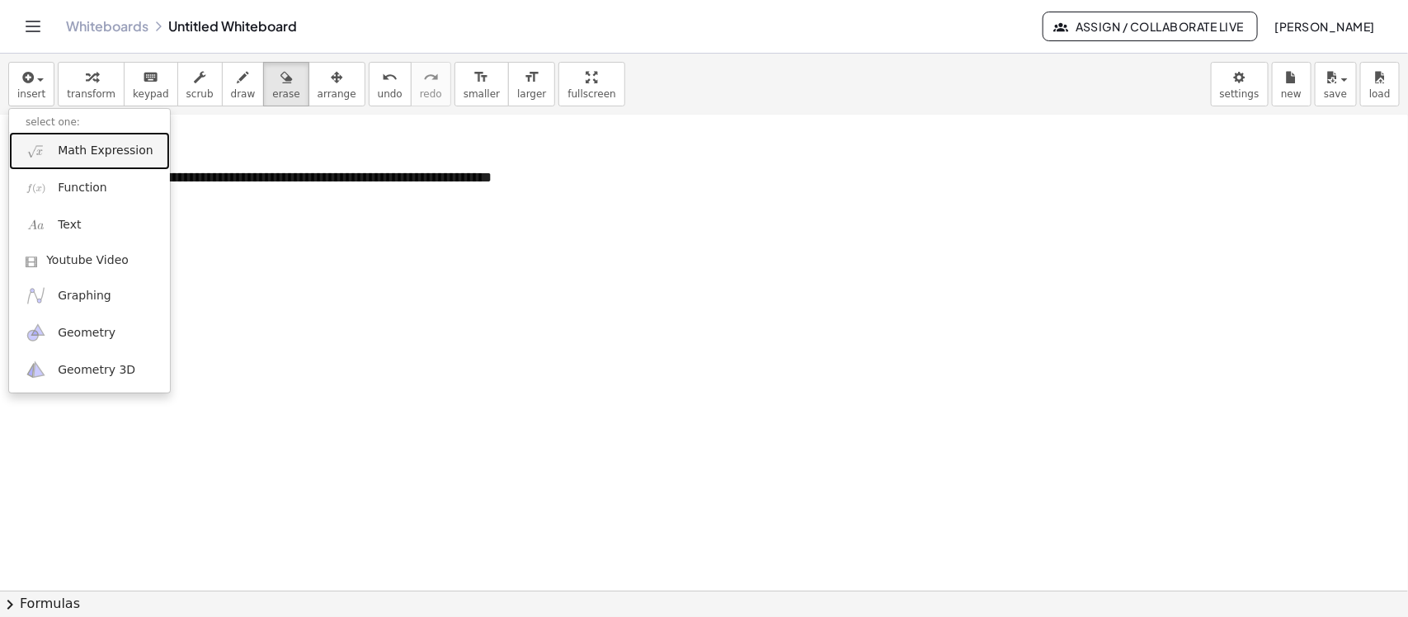
click at [106, 151] on span "Math Expression" at bounding box center [105, 151] width 95 height 16
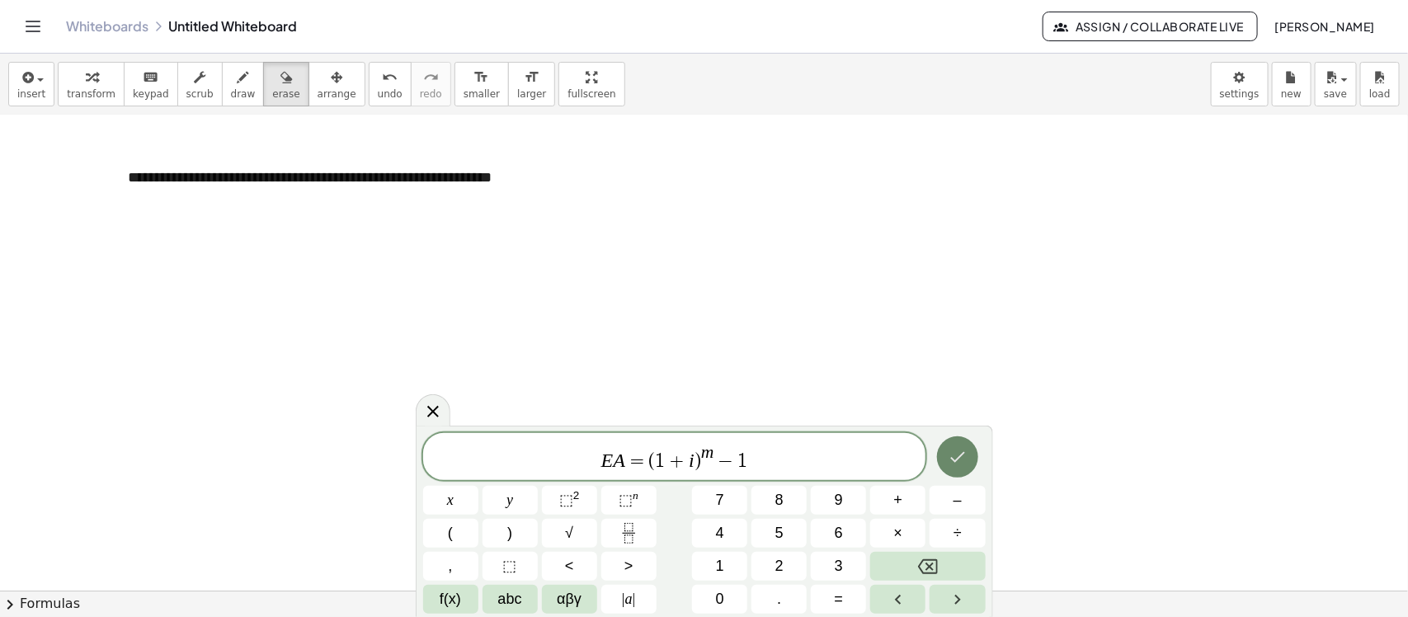
click at [959, 448] on icon "Done" at bounding box center [957, 457] width 20 height 20
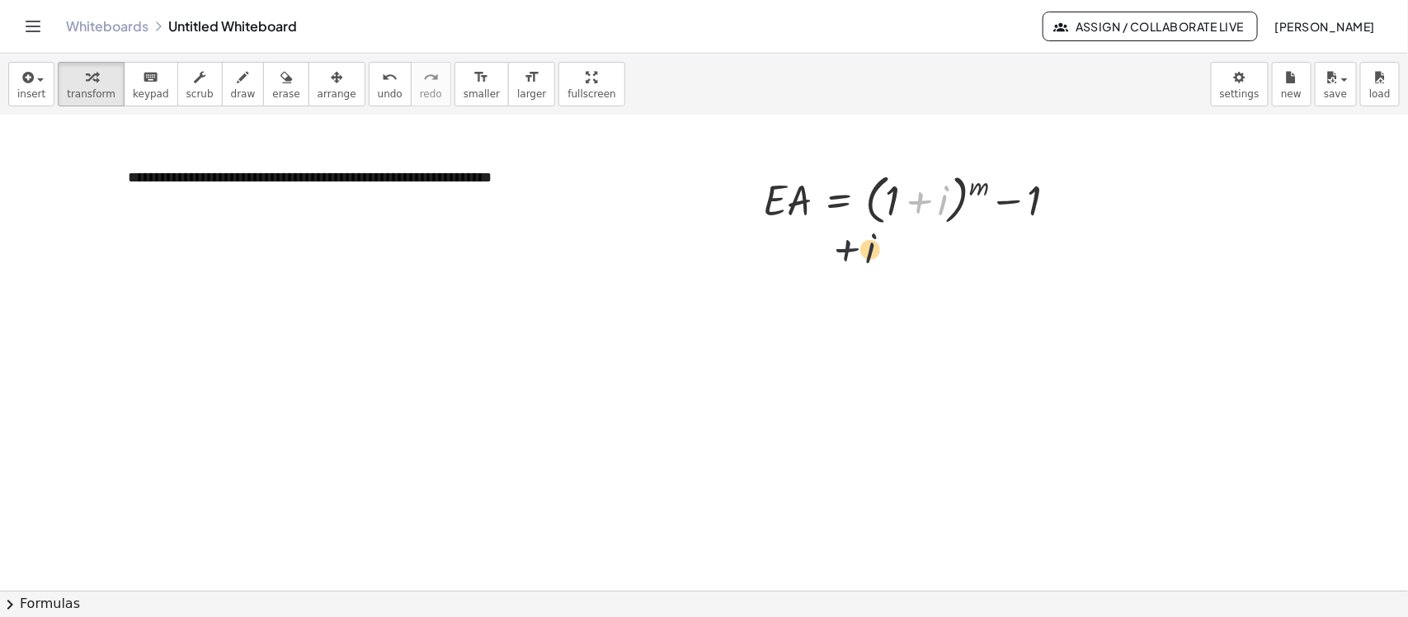
drag, startPoint x: 905, startPoint y: 198, endPoint x: 755, endPoint y: 279, distance: 170.5
click at [755, 279] on div "**********" at bounding box center [704, 426] width 1408 height 950
drag, startPoint x: 1072, startPoint y: 295, endPoint x: 850, endPoint y: 192, distance: 244.6
click at [850, 192] on div "**********" at bounding box center [704, 426] width 1408 height 950
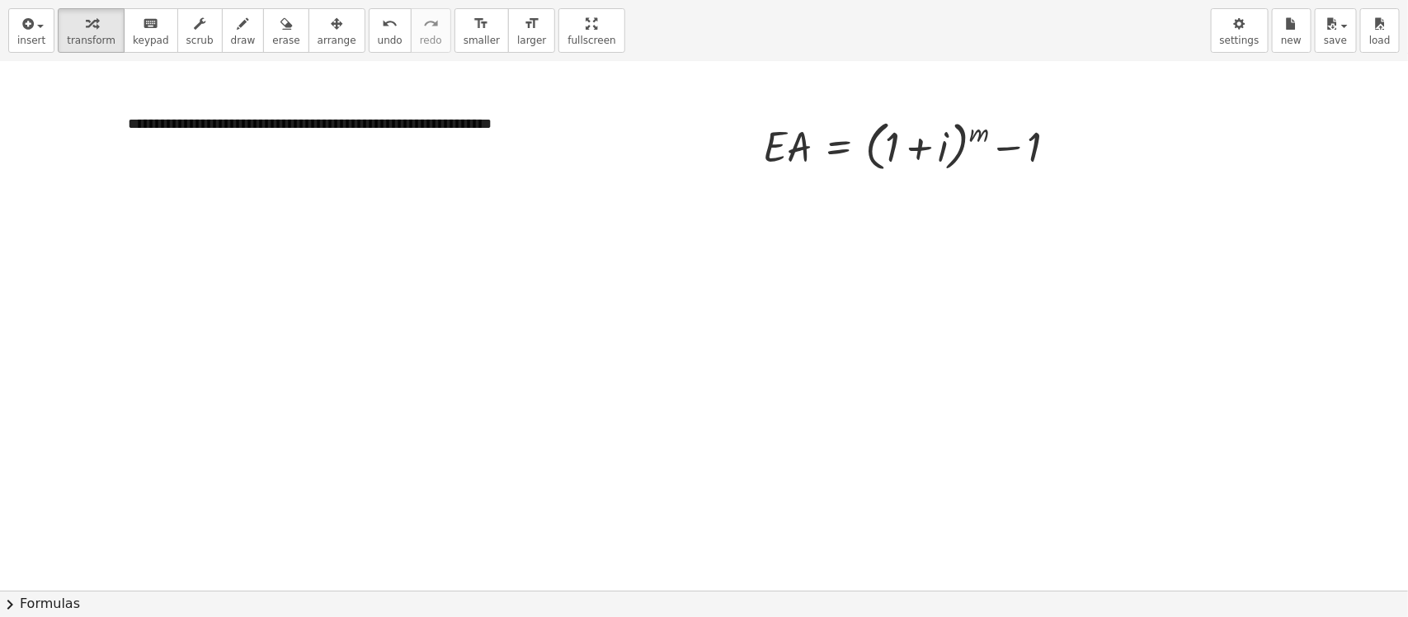
click at [553, 204] on div "**********" at bounding box center [704, 308] width 1408 height 617
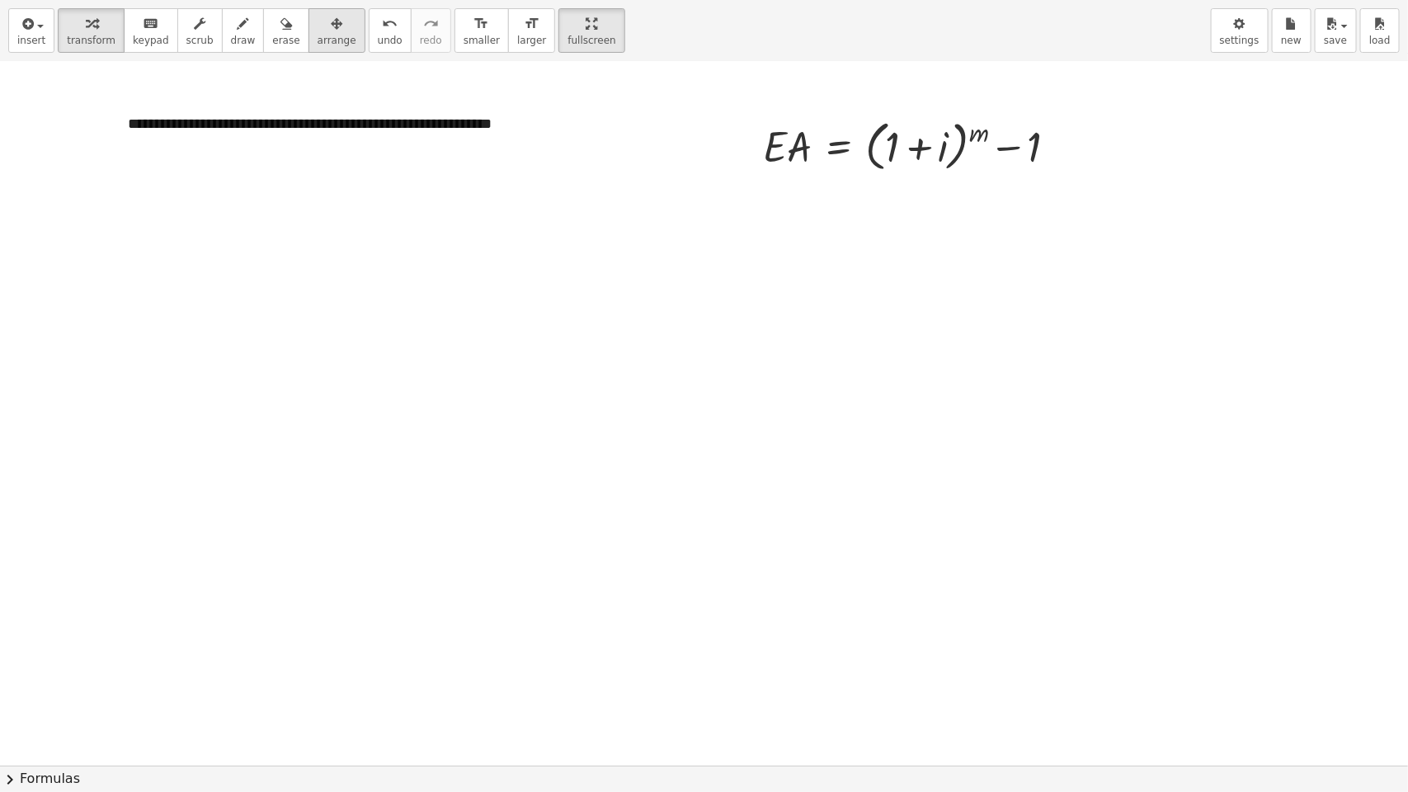
click at [327, 27] on div "button" at bounding box center [336, 23] width 39 height 20
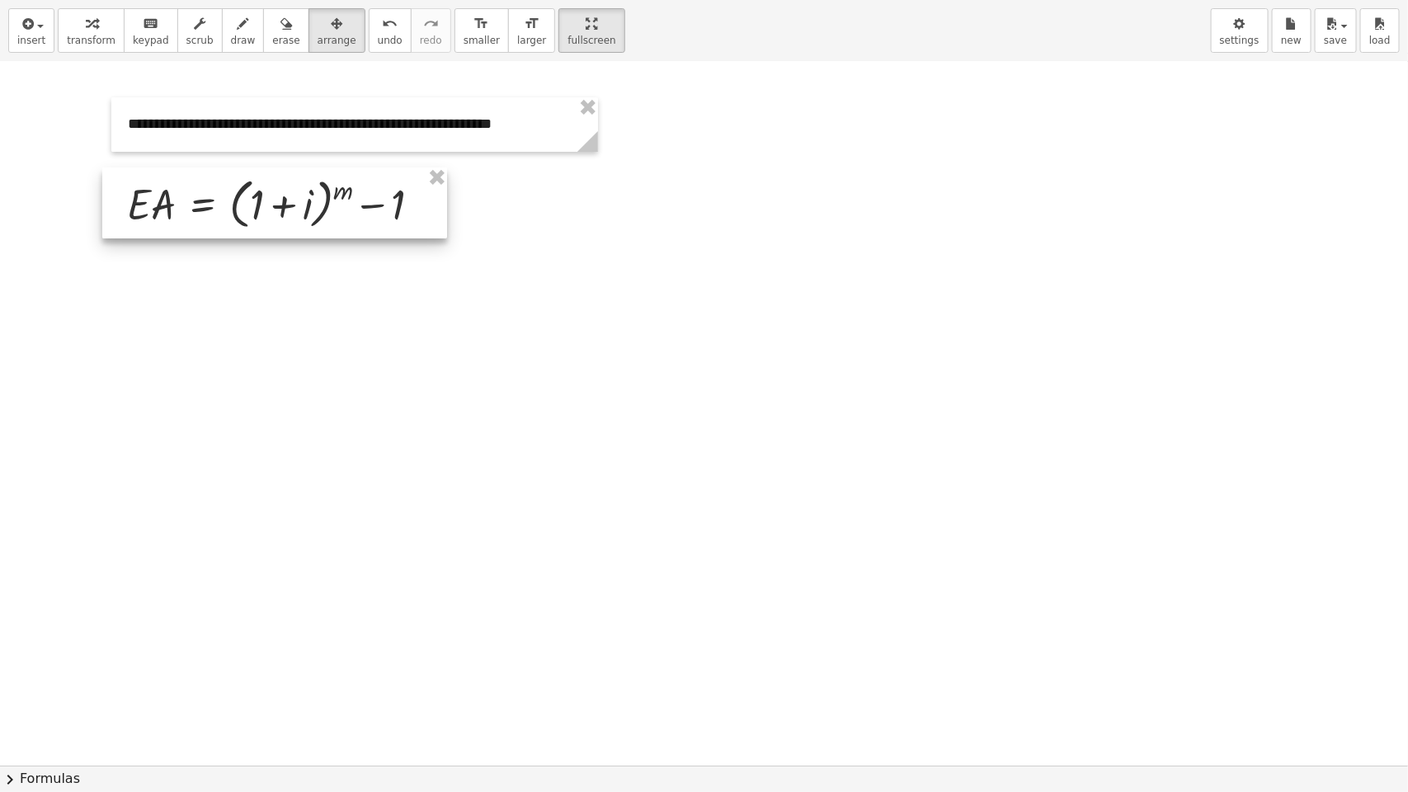
drag, startPoint x: 953, startPoint y: 163, endPoint x: 323, endPoint y: 221, distance: 632.6
click at [323, 221] on div at bounding box center [274, 202] width 345 height 71
click at [413, 213] on div at bounding box center [274, 202] width 345 height 71
drag, startPoint x: 427, startPoint y: 225, endPoint x: 419, endPoint y: 204, distance: 23.0
click at [419, 224] on div at bounding box center [268, 202] width 345 height 71
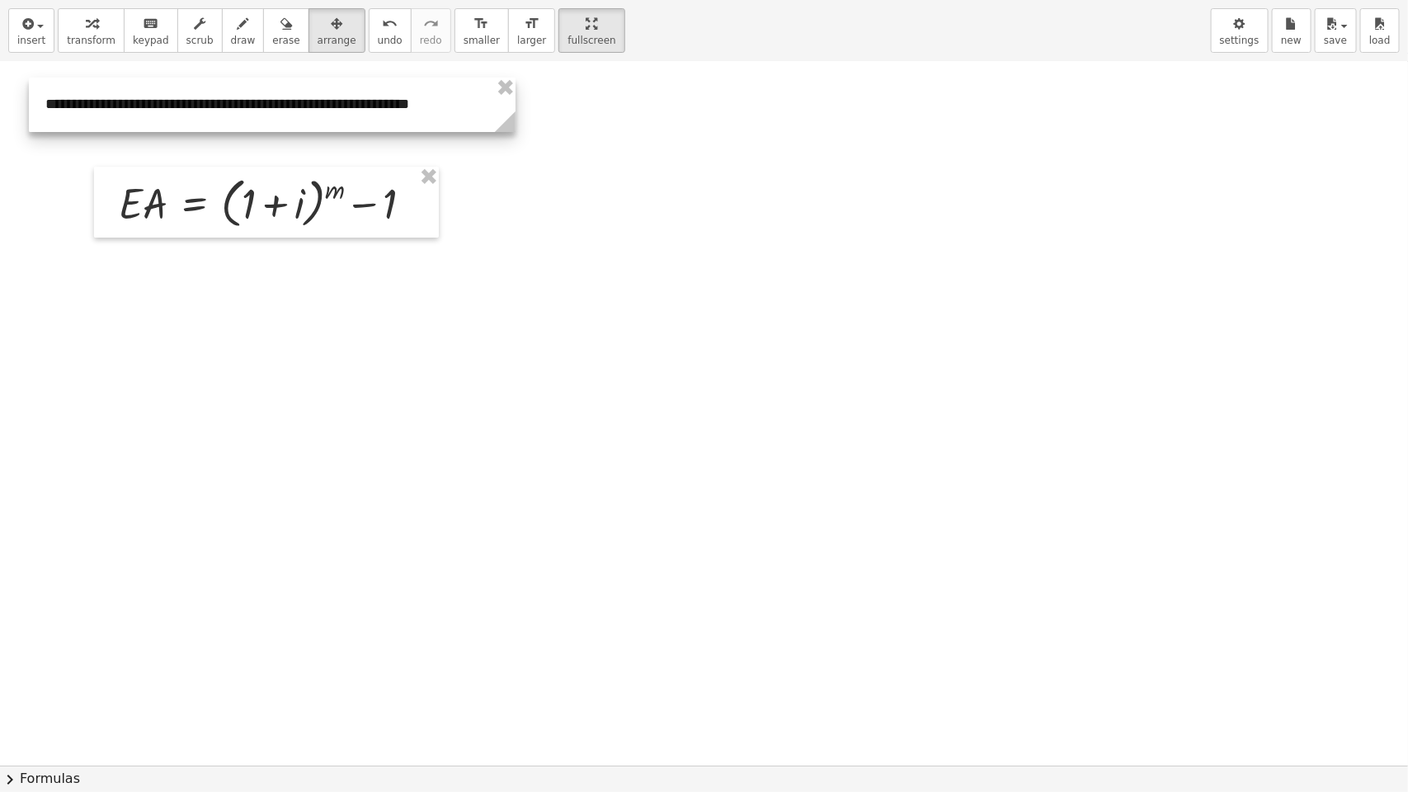
drag, startPoint x: 418, startPoint y: 141, endPoint x: 336, endPoint y: 121, distance: 84.8
click at [336, 121] on div at bounding box center [272, 105] width 487 height 54
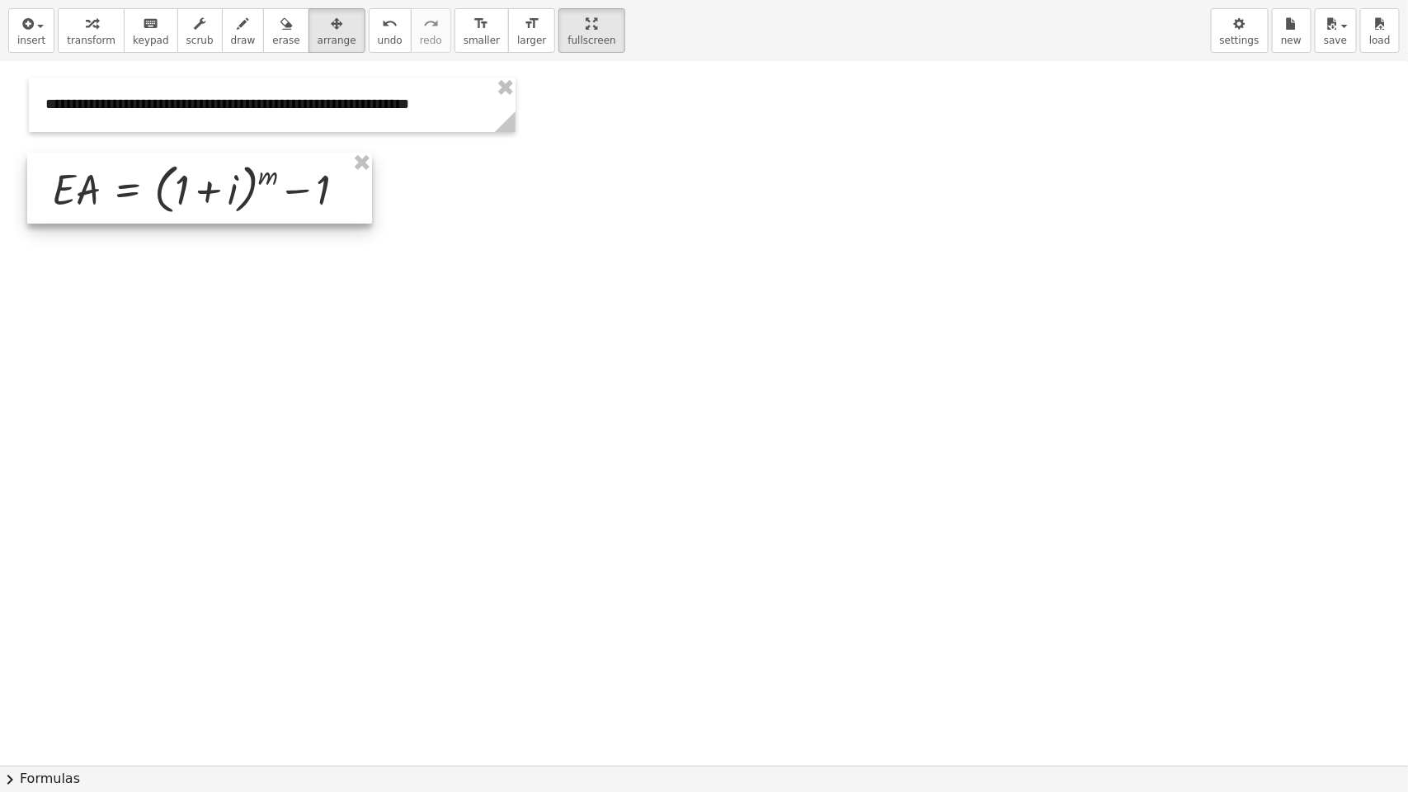
drag, startPoint x: 417, startPoint y: 224, endPoint x: 350, endPoint y: 210, distance: 68.2
click at [350, 210] on div at bounding box center [199, 188] width 345 height 71
click at [551, 262] on div at bounding box center [704, 600] width 1408 height 1407
click at [708, 227] on div at bounding box center [704, 600] width 1408 height 1407
click at [639, 286] on div at bounding box center [704, 600] width 1408 height 1407
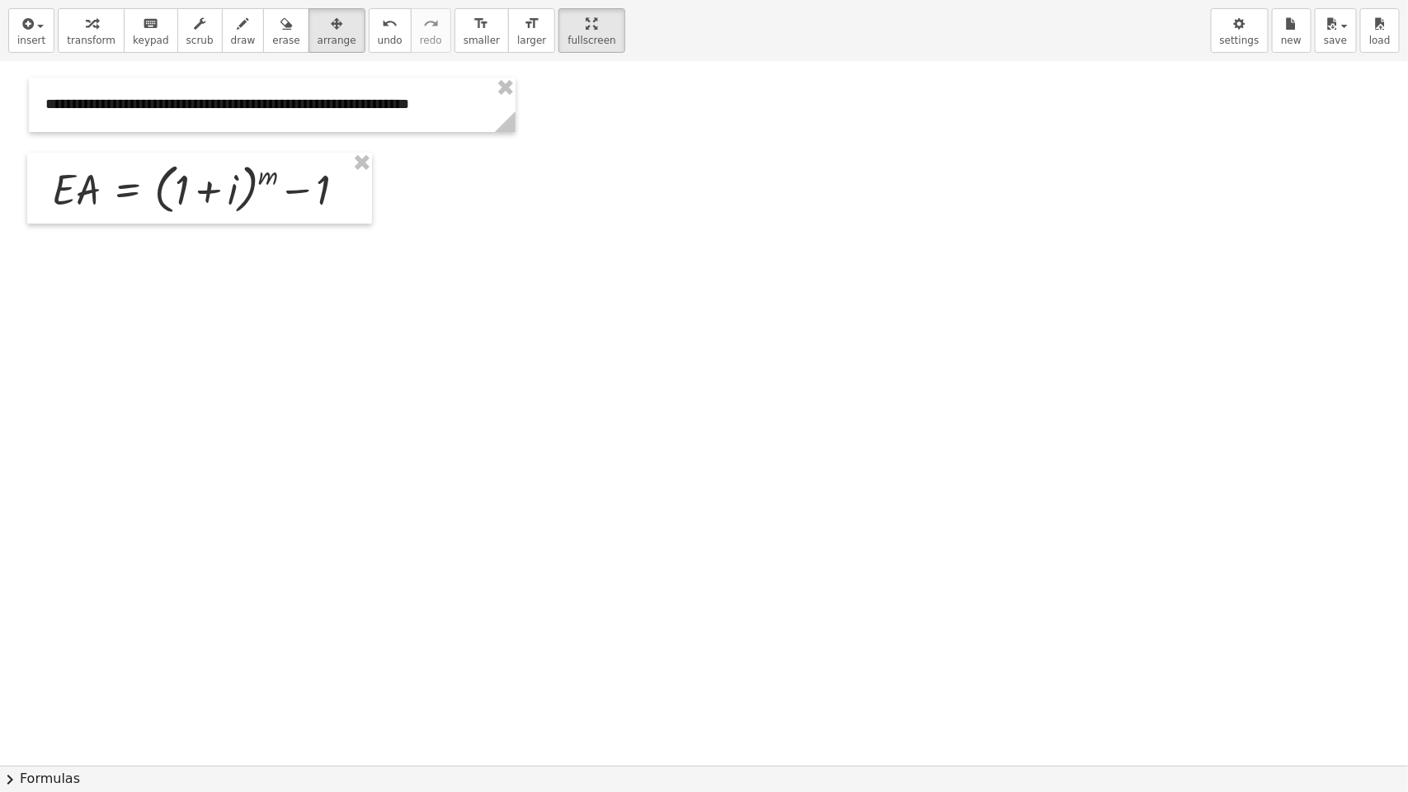
click at [481, 275] on div at bounding box center [704, 600] width 1408 height 1407
click at [231, 42] on span "draw" at bounding box center [243, 41] width 25 height 12
drag, startPoint x: 431, startPoint y: 182, endPoint x: 484, endPoint y: 188, distance: 53.1
click at [484, 188] on div at bounding box center [704, 600] width 1408 height 1407
drag, startPoint x: 438, startPoint y: 174, endPoint x: 480, endPoint y: 166, distance: 42.9
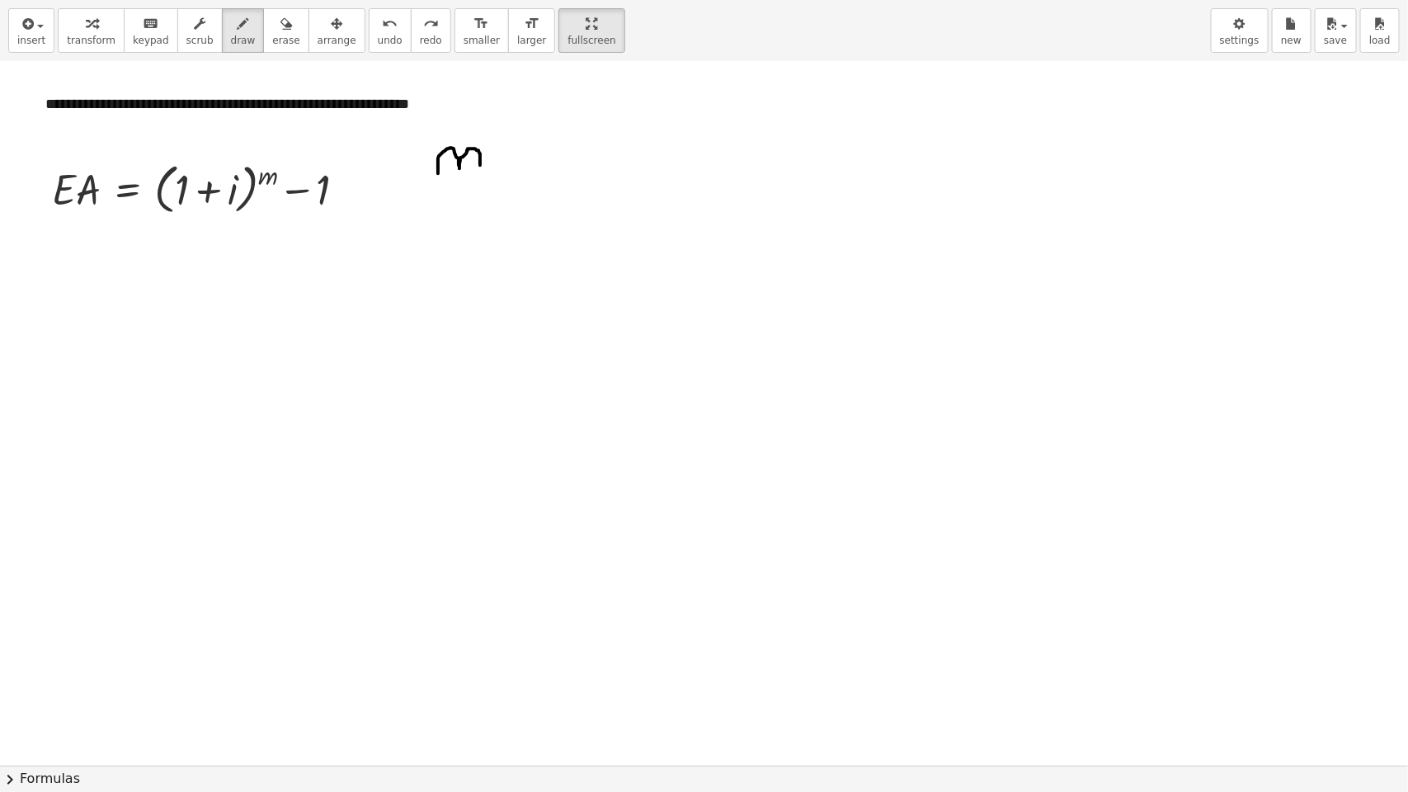
click at [480, 166] on div at bounding box center [704, 600] width 1408 height 1407
drag, startPoint x: 501, startPoint y: 151, endPoint x: 525, endPoint y: 148, distance: 24.9
click at [525, 148] on div at bounding box center [704, 600] width 1408 height 1407
drag, startPoint x: 518, startPoint y: 138, endPoint x: 522, endPoint y: 162, distance: 25.1
click at [522, 162] on div at bounding box center [704, 600] width 1408 height 1407
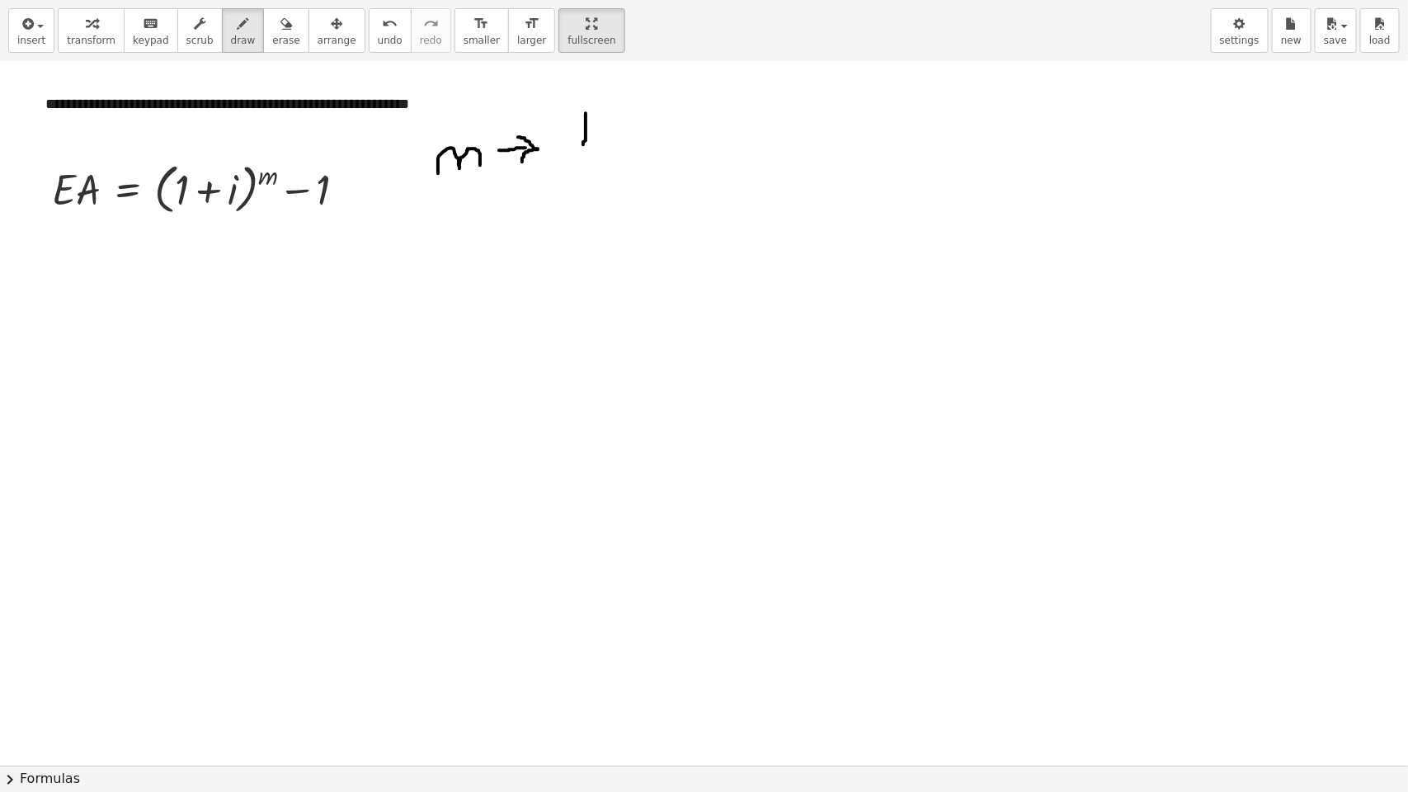
drag, startPoint x: 585, startPoint y: 114, endPoint x: 583, endPoint y: 145, distance: 31.4
click at [583, 145] on div at bounding box center [704, 600] width 1408 height 1407
drag, startPoint x: 567, startPoint y: 146, endPoint x: 606, endPoint y: 154, distance: 40.4
click at [606, 154] on div at bounding box center [704, 600] width 1408 height 1407
drag, startPoint x: 566, startPoint y: 148, endPoint x: 602, endPoint y: 149, distance: 36.3
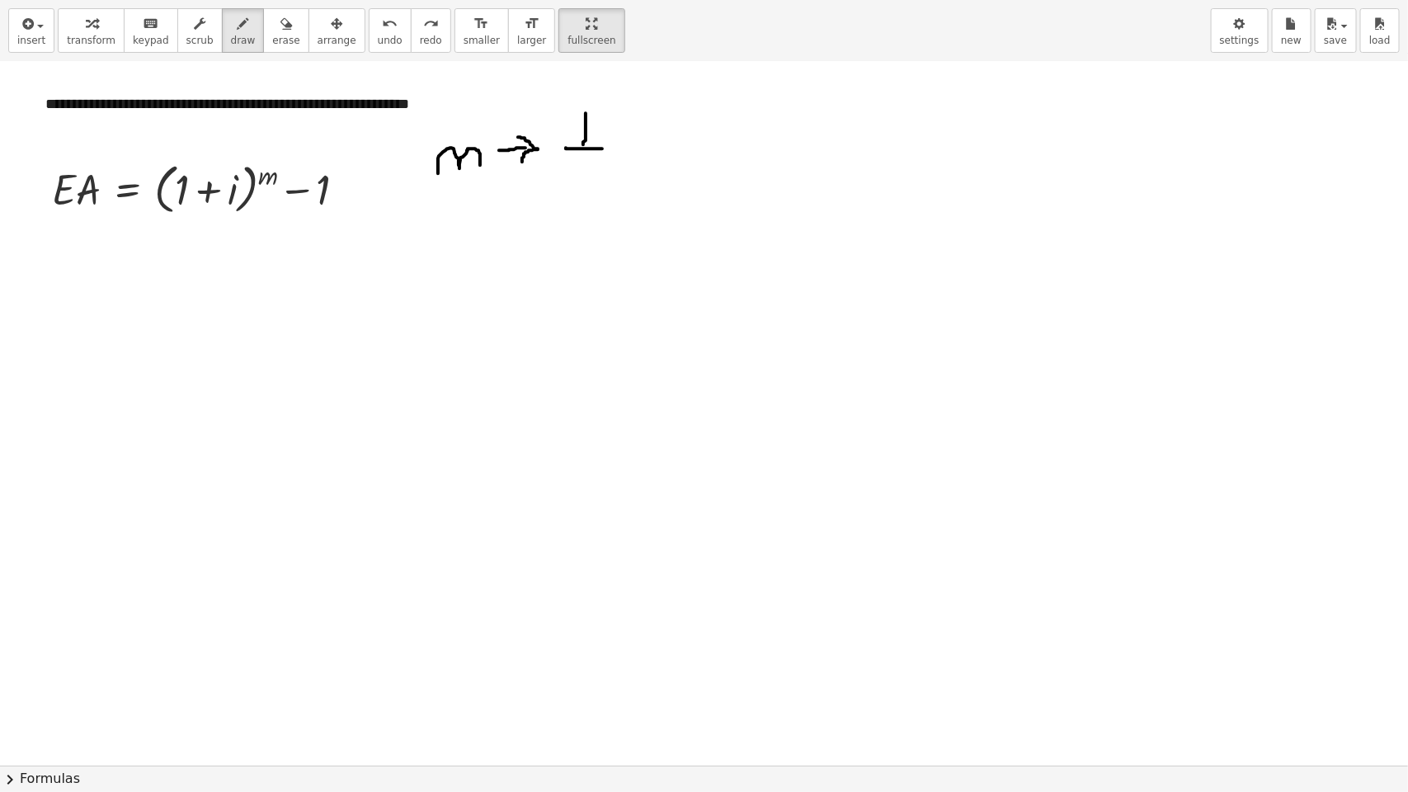
click at [602, 149] on div at bounding box center [704, 600] width 1408 height 1407
drag, startPoint x: 575, startPoint y: 158, endPoint x: 577, endPoint y: 190, distance: 33.1
click at [577, 190] on div at bounding box center [704, 600] width 1408 height 1407
drag, startPoint x: 587, startPoint y: 162, endPoint x: 607, endPoint y: 187, distance: 31.7
click at [607, 187] on div at bounding box center [704, 600] width 1408 height 1407
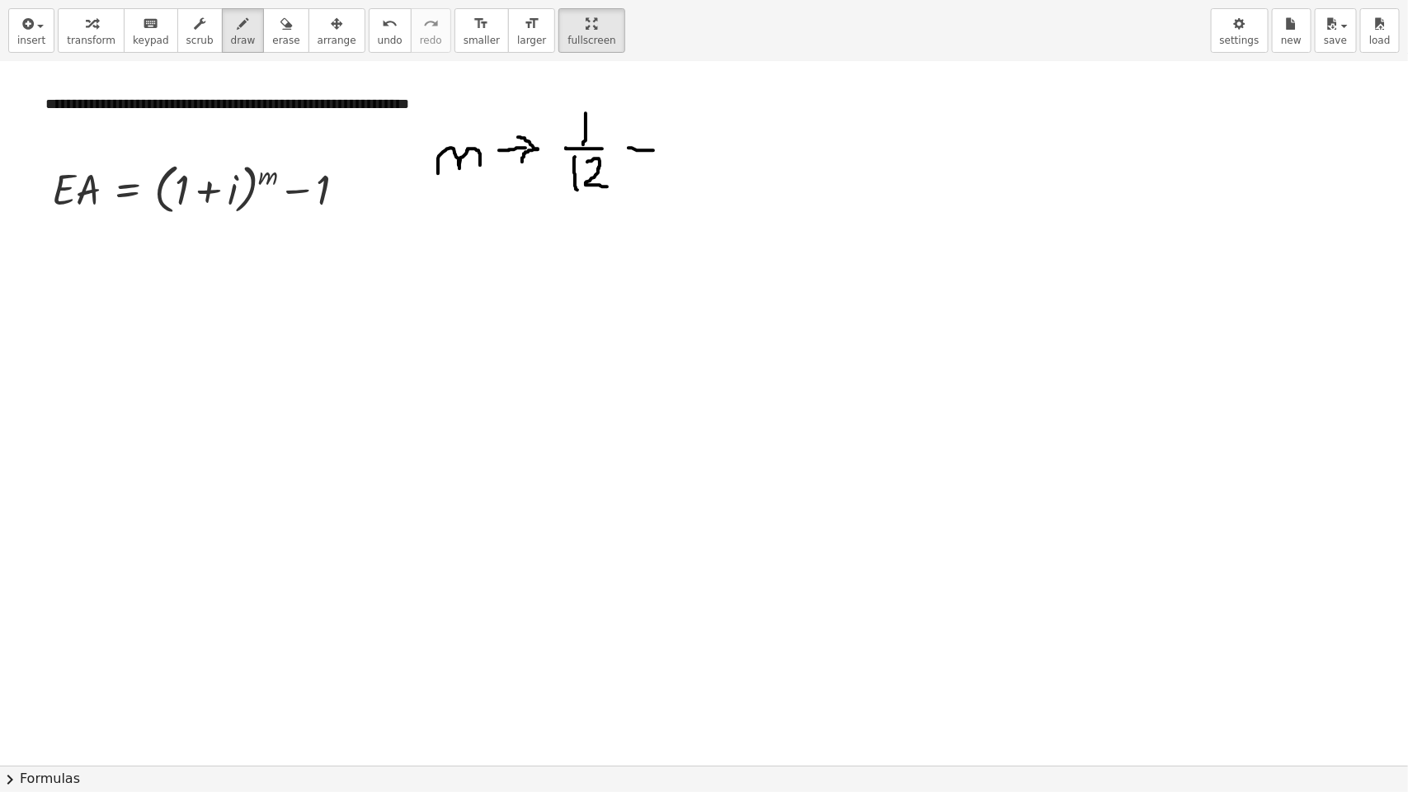
drag, startPoint x: 628, startPoint y: 148, endPoint x: 653, endPoint y: 151, distance: 24.9
click at [653, 151] on div at bounding box center [704, 600] width 1408 height 1407
drag, startPoint x: 637, startPoint y: 132, endPoint x: 645, endPoint y: 162, distance: 30.8
click at [645, 162] on div at bounding box center [704, 600] width 1408 height 1407
click at [272, 43] on span "erase" at bounding box center [285, 41] width 27 height 12
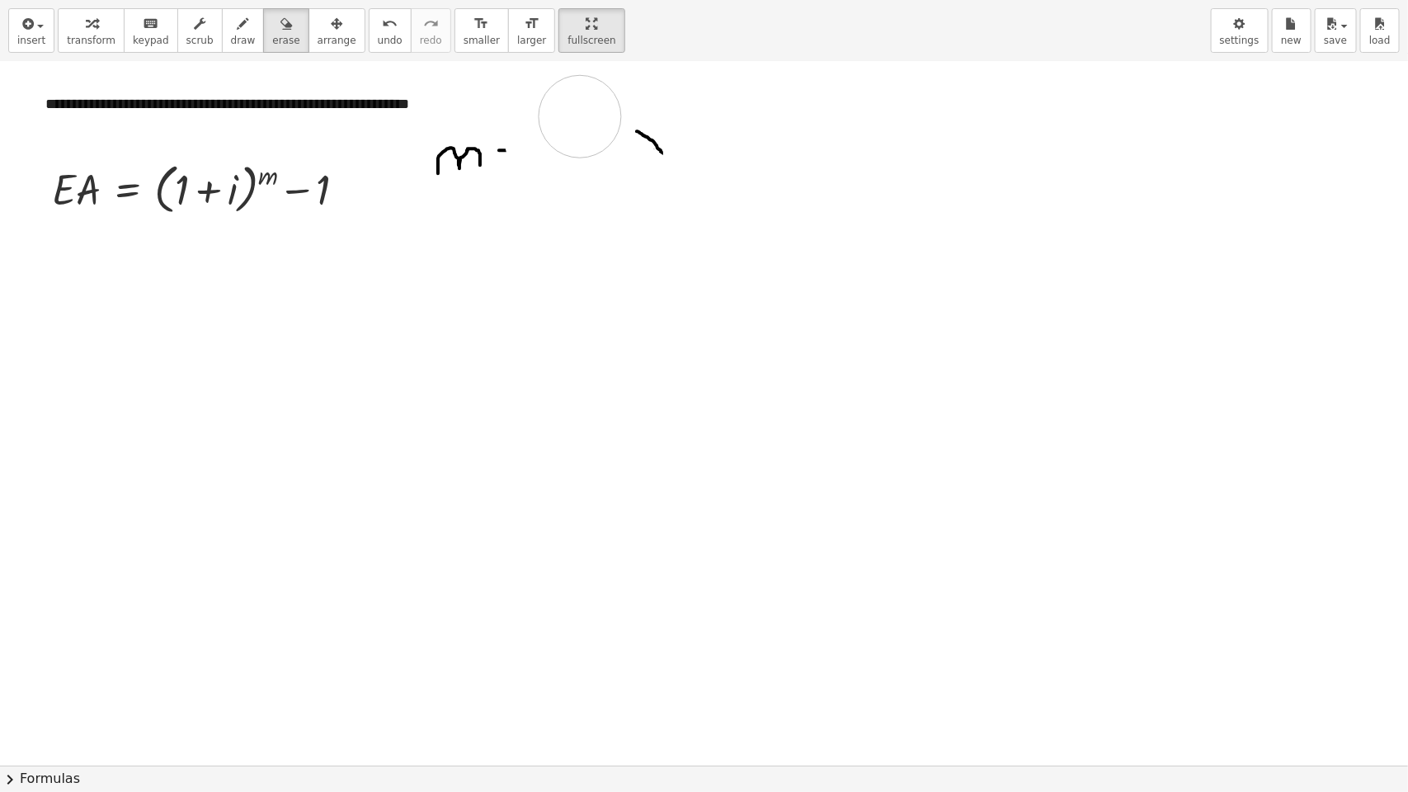
drag, startPoint x: 662, startPoint y: 206, endPoint x: 606, endPoint y: 130, distance: 94.3
click at [606, 130] on div at bounding box center [704, 600] width 1408 height 1407
drag, startPoint x: 632, startPoint y: 138, endPoint x: 614, endPoint y: 162, distance: 30.2
click at [635, 171] on div at bounding box center [704, 600] width 1408 height 1407
drag, startPoint x: 505, startPoint y: 149, endPoint x: 524, endPoint y: 149, distance: 19.8
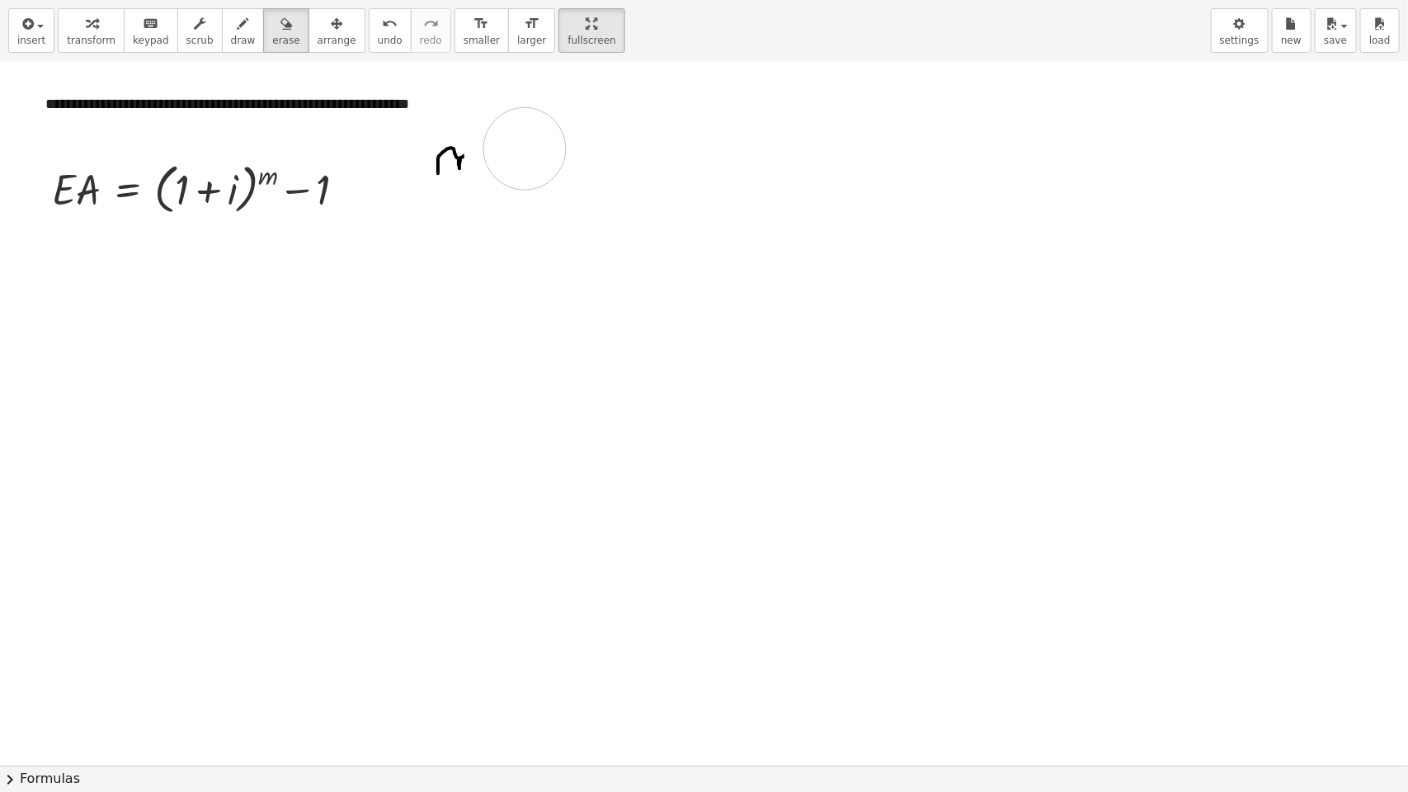
click at [524, 149] on div at bounding box center [704, 600] width 1408 height 1407
click at [231, 42] on span "draw" at bounding box center [243, 41] width 25 height 12
drag, startPoint x: 497, startPoint y: 151, endPoint x: 525, endPoint y: 153, distance: 28.1
click at [525, 153] on div at bounding box center [704, 600] width 1408 height 1407
drag, startPoint x: 529, startPoint y: 143, endPoint x: 520, endPoint y: 170, distance: 28.4
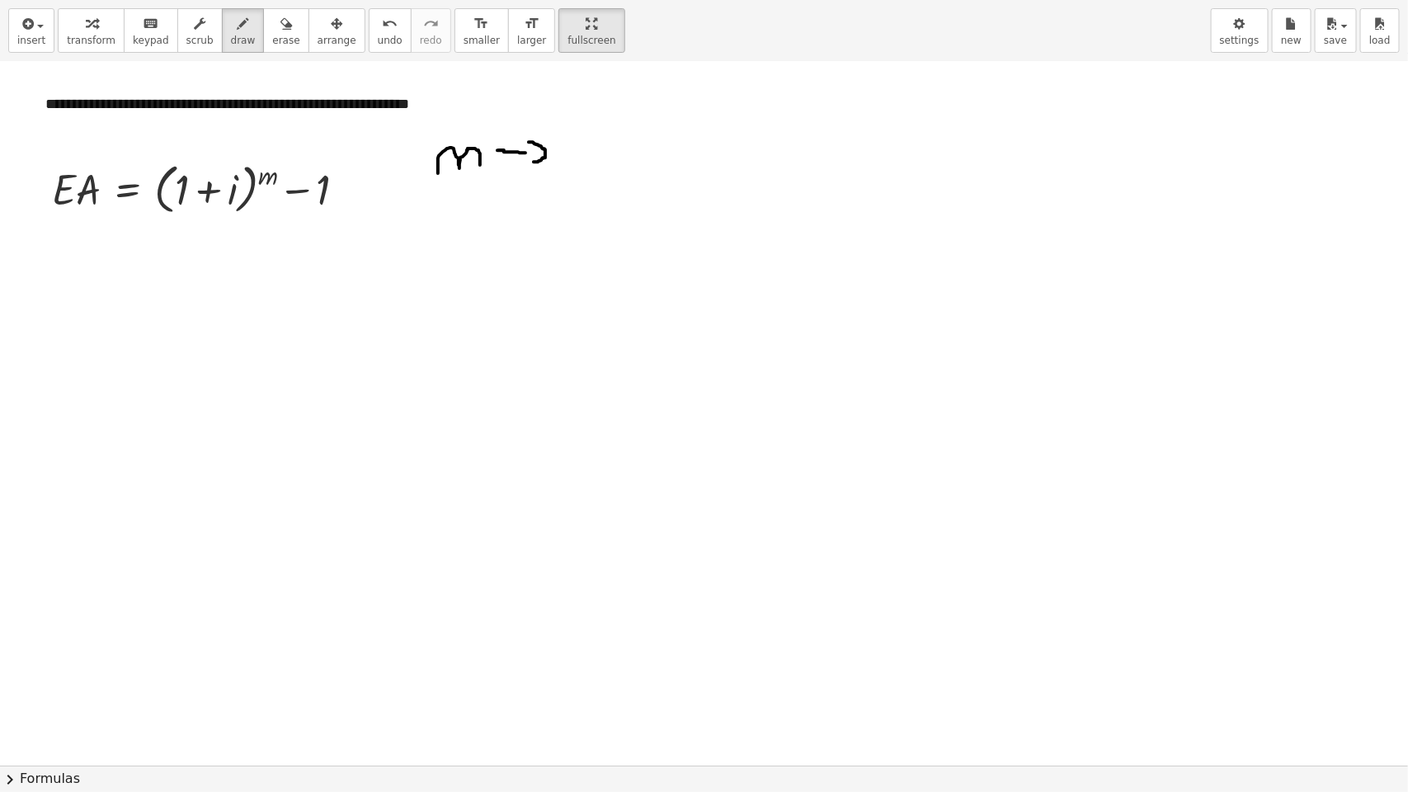
click at [520, 170] on div at bounding box center [704, 600] width 1408 height 1407
drag, startPoint x: 569, startPoint y: 126, endPoint x: 584, endPoint y: 195, distance: 70.8
click at [584, 195] on div at bounding box center [704, 600] width 1408 height 1407
drag, startPoint x: 581, startPoint y: 128, endPoint x: 620, endPoint y: 161, distance: 50.9
click at [620, 161] on div at bounding box center [704, 600] width 1408 height 1407
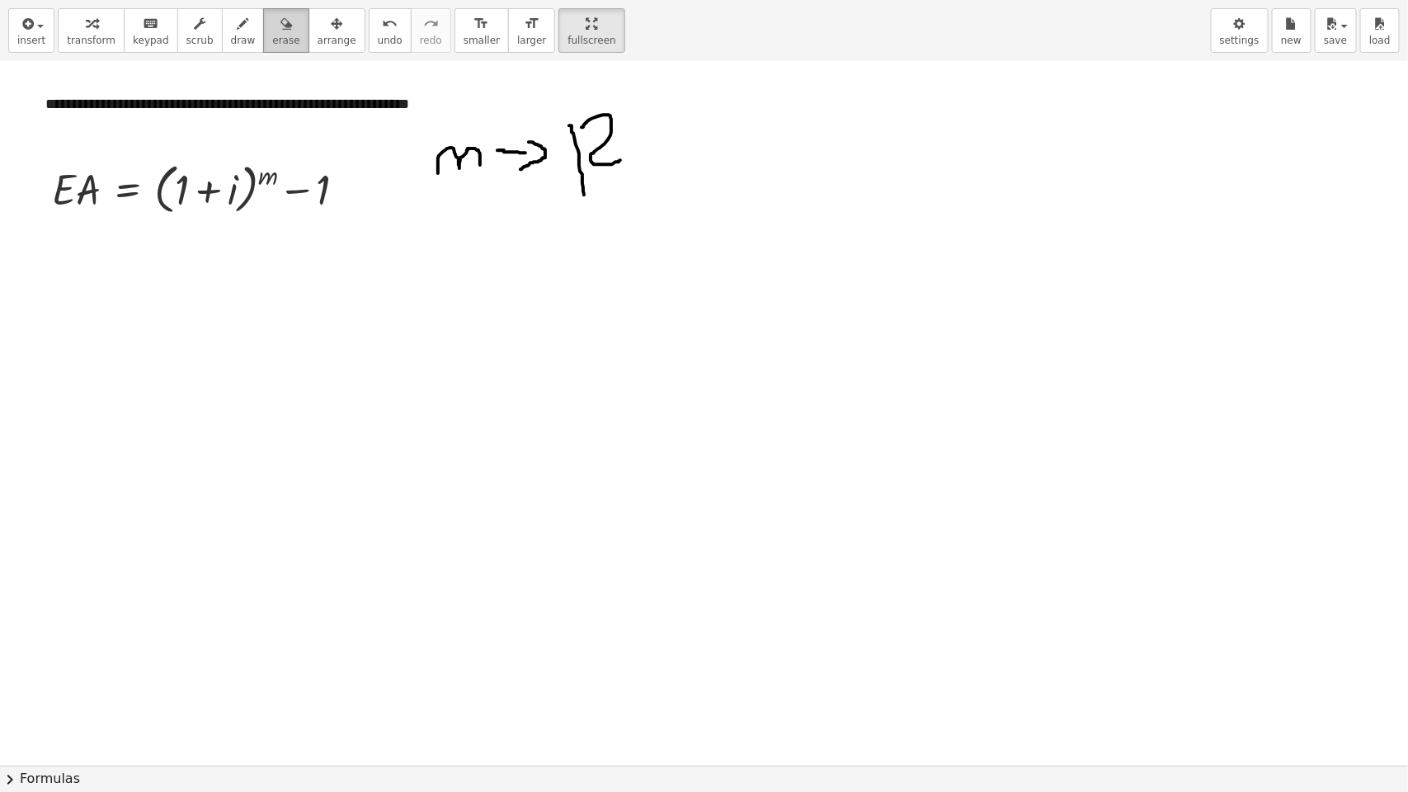
click at [272, 27] on div "button" at bounding box center [285, 23] width 27 height 20
drag, startPoint x: 640, startPoint y: 173, endPoint x: 598, endPoint y: 113, distance: 73.4
click at [598, 113] on div at bounding box center [704, 600] width 1408 height 1407
click at [227, 47] on button "draw" at bounding box center [243, 30] width 43 height 45
drag, startPoint x: 414, startPoint y: 194, endPoint x: 459, endPoint y: 190, distance: 45.5
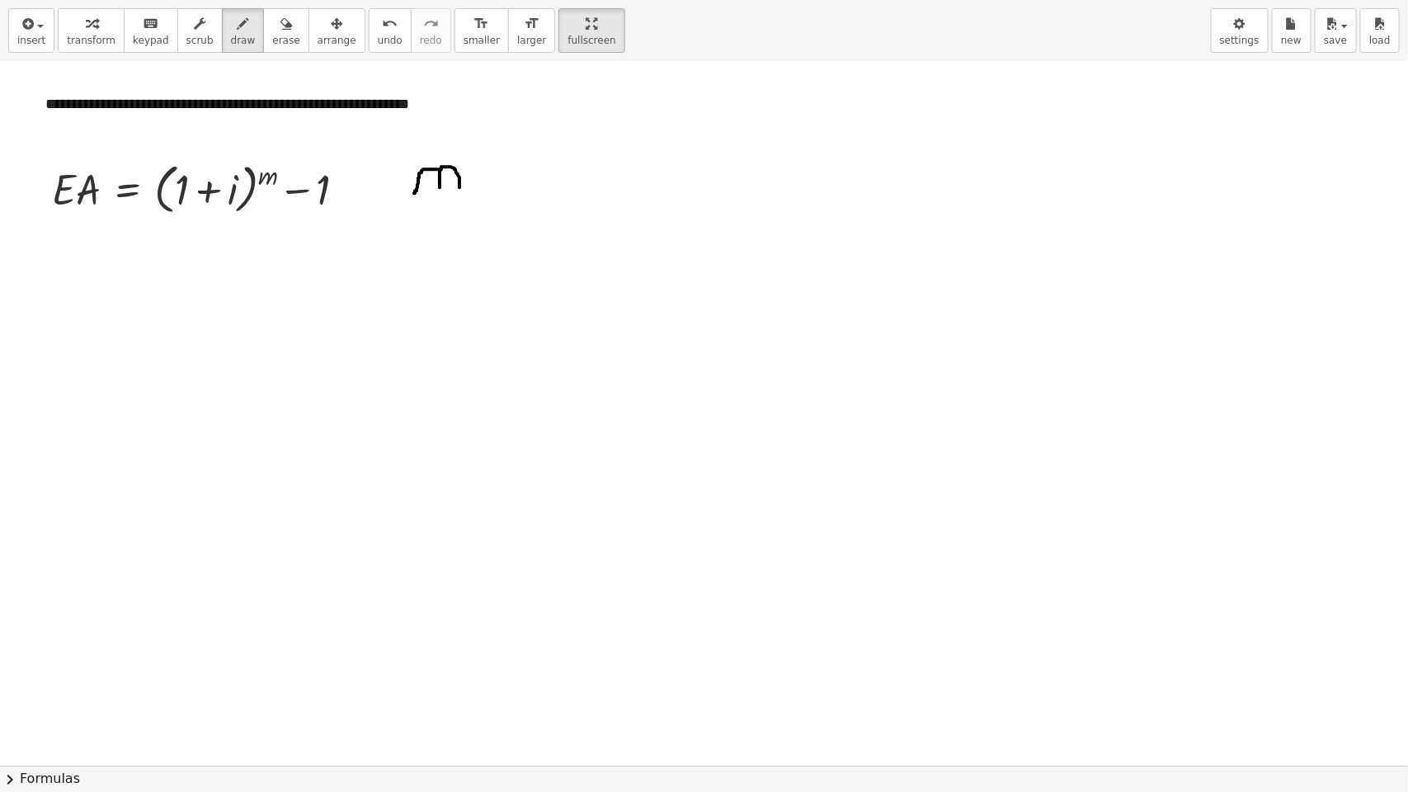
click at [459, 190] on div at bounding box center [704, 600] width 1408 height 1407
drag, startPoint x: 477, startPoint y: 175, endPoint x: 491, endPoint y: 177, distance: 15.0
click at [491, 177] on div at bounding box center [704, 600] width 1408 height 1407
drag, startPoint x: 479, startPoint y: 190, endPoint x: 497, endPoint y: 188, distance: 18.2
click at [497, 188] on div at bounding box center [704, 600] width 1408 height 1407
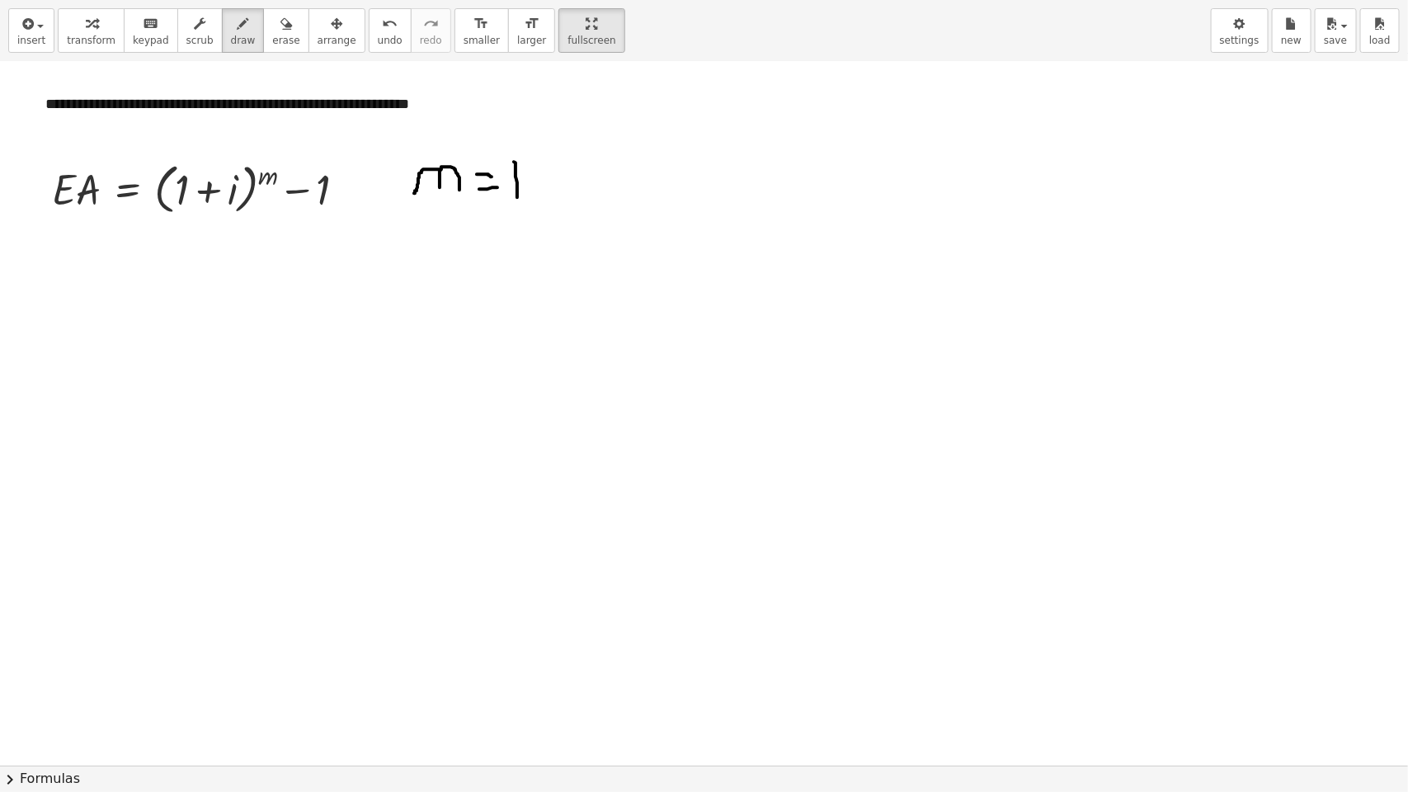
drag, startPoint x: 514, startPoint y: 162, endPoint x: 517, endPoint y: 198, distance: 35.6
click at [517, 198] on div at bounding box center [704, 600] width 1408 height 1407
drag, startPoint x: 529, startPoint y: 162, endPoint x: 573, endPoint y: 191, distance: 52.4
click at [573, 191] on div at bounding box center [704, 600] width 1408 height 1407
click at [35, 39] on span "insert" at bounding box center [31, 41] width 28 height 12
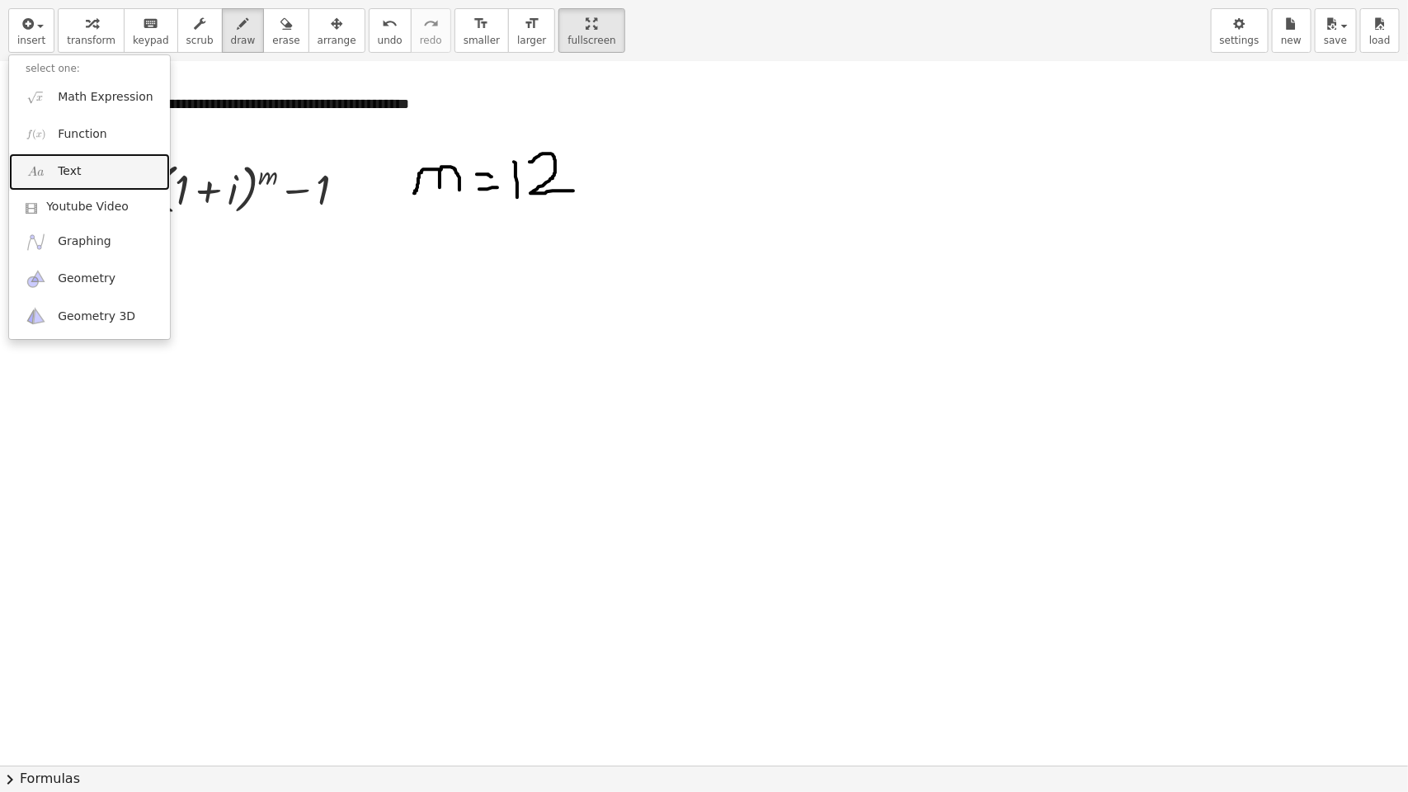
click at [92, 173] on link "Text" at bounding box center [89, 171] width 161 height 37
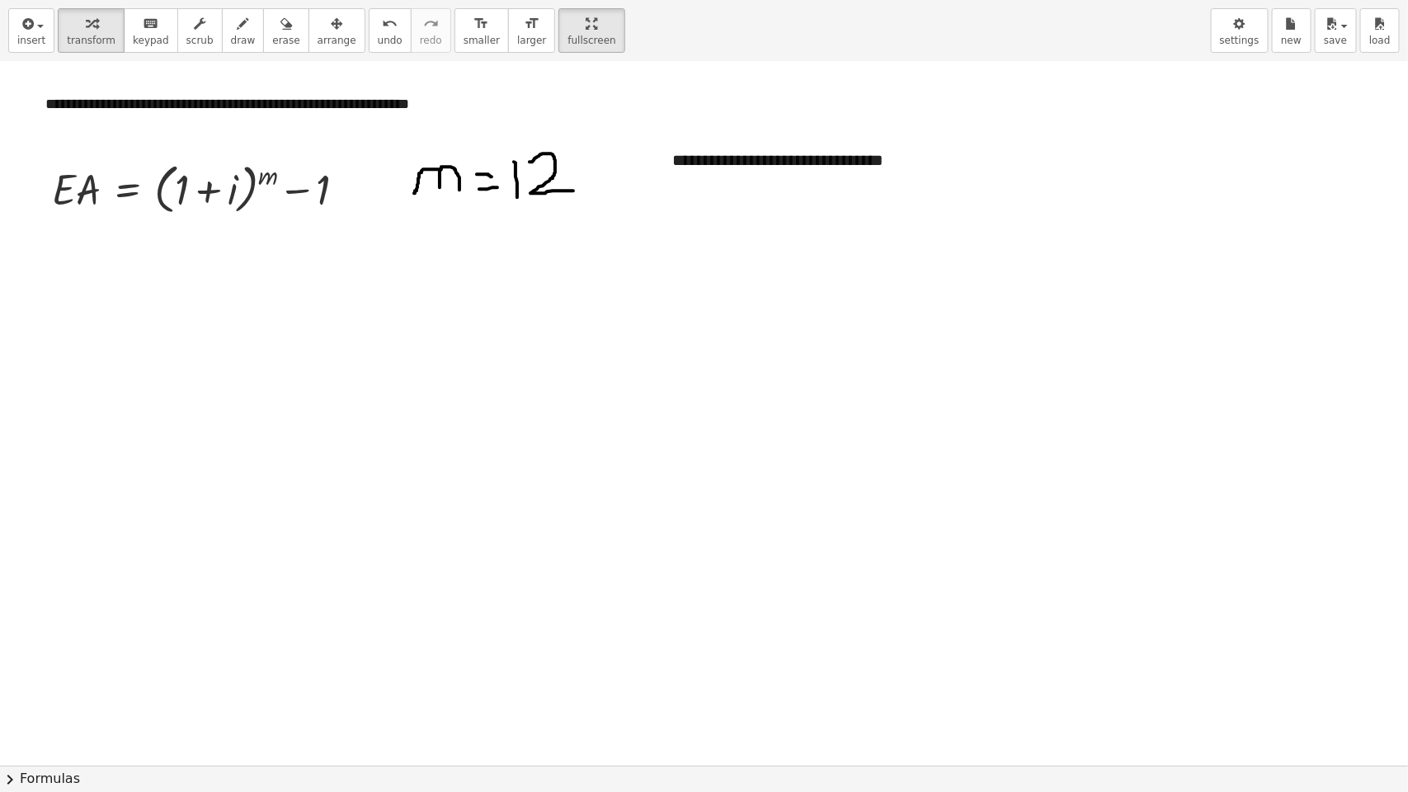
click at [929, 330] on div at bounding box center [704, 600] width 1408 height 1407
drag, startPoint x: 31, startPoint y: 18, endPoint x: 44, endPoint y: 23, distance: 14.1
click at [44, 23] on button "insert" at bounding box center [31, 30] width 46 height 45
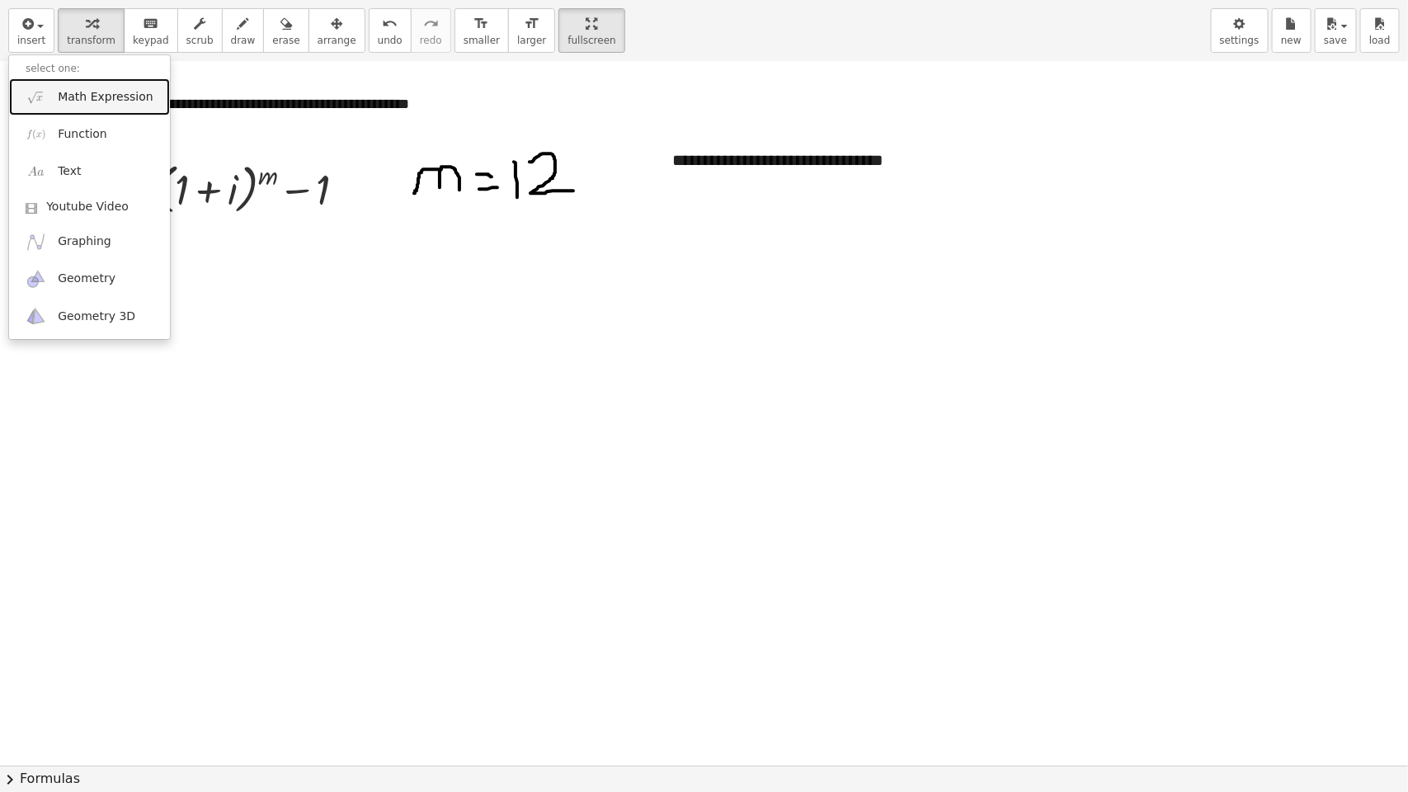
drag, startPoint x: 71, startPoint y: 96, endPoint x: 110, endPoint y: 96, distance: 38.8
click at [74, 96] on span "Math Expression" at bounding box center [105, 97] width 95 height 16
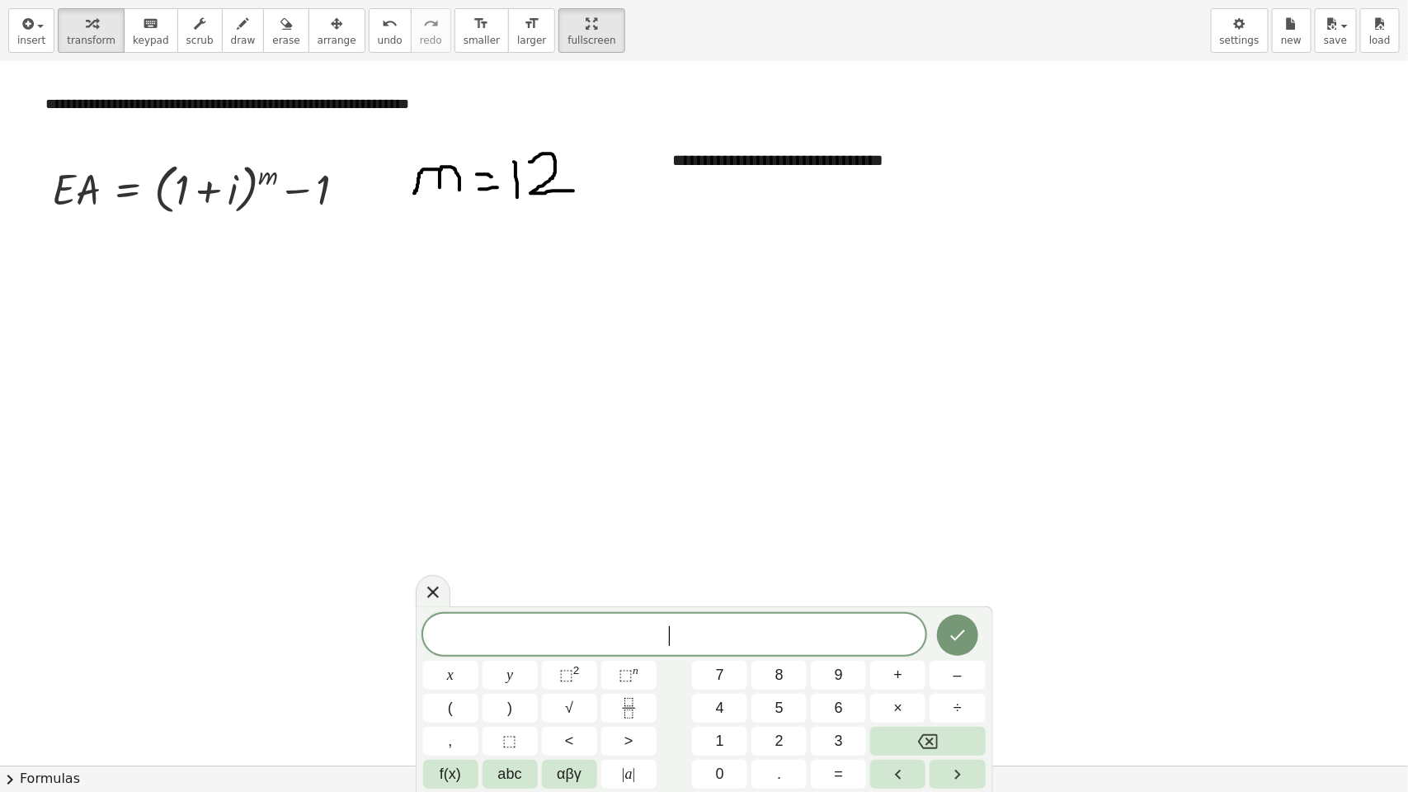
click at [665, 493] on span "​" at bounding box center [674, 635] width 503 height 23
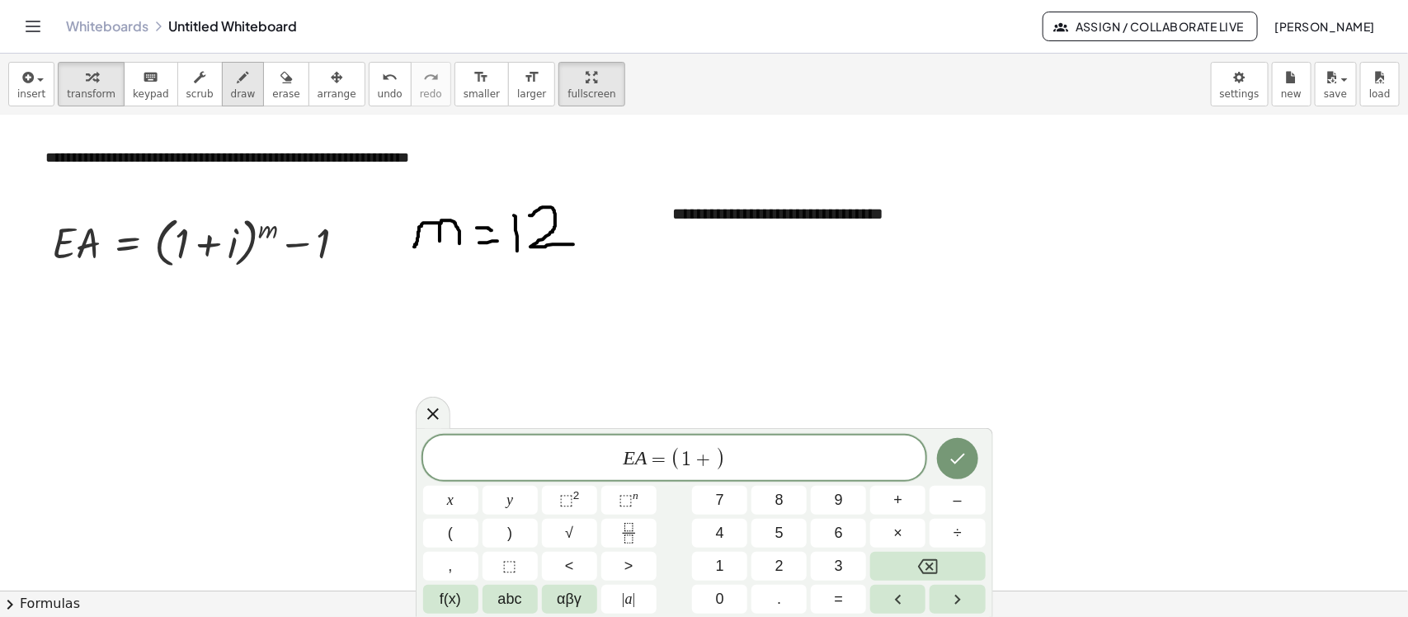
click at [243, 104] on button "draw" at bounding box center [243, 84] width 43 height 45
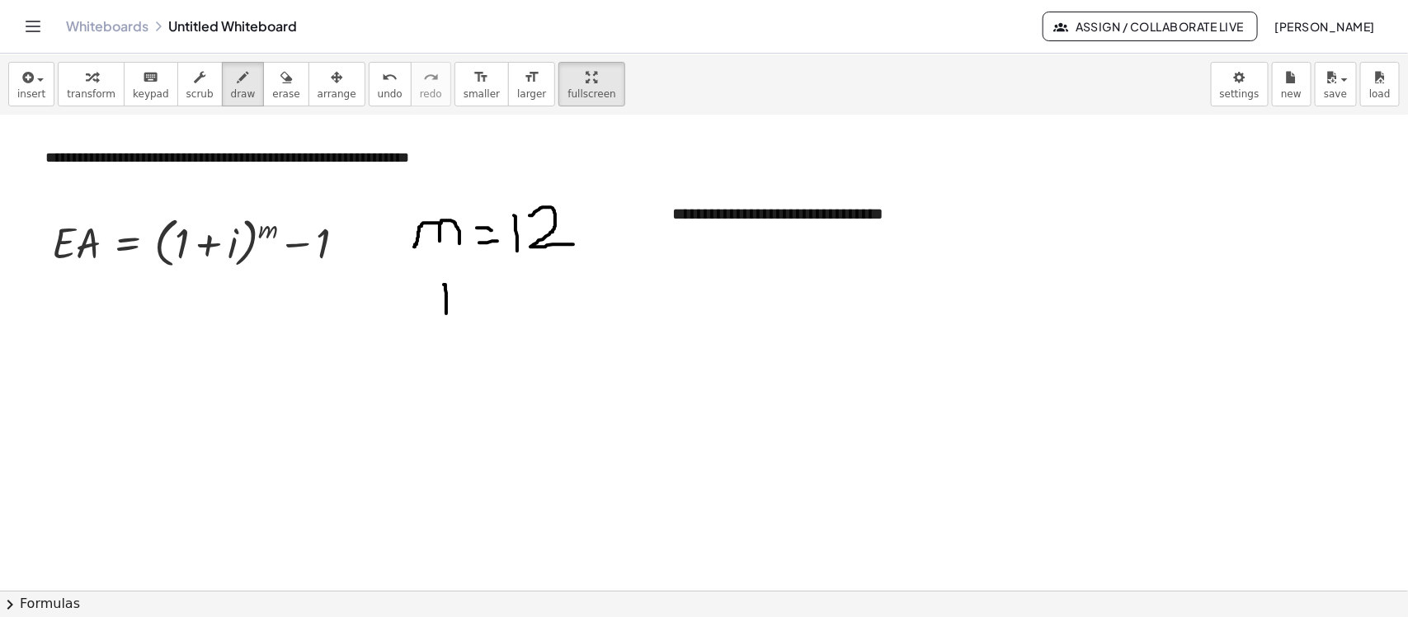
drag, startPoint x: 444, startPoint y: 285, endPoint x: 446, endPoint y: 314, distance: 29.0
click at [446, 314] on div at bounding box center [704, 426] width 1408 height 950
click at [437, 264] on div at bounding box center [704, 426] width 1408 height 950
drag, startPoint x: 466, startPoint y: 285, endPoint x: 481, endPoint y: 285, distance: 14.8
click at [481, 285] on div at bounding box center [704, 426] width 1408 height 950
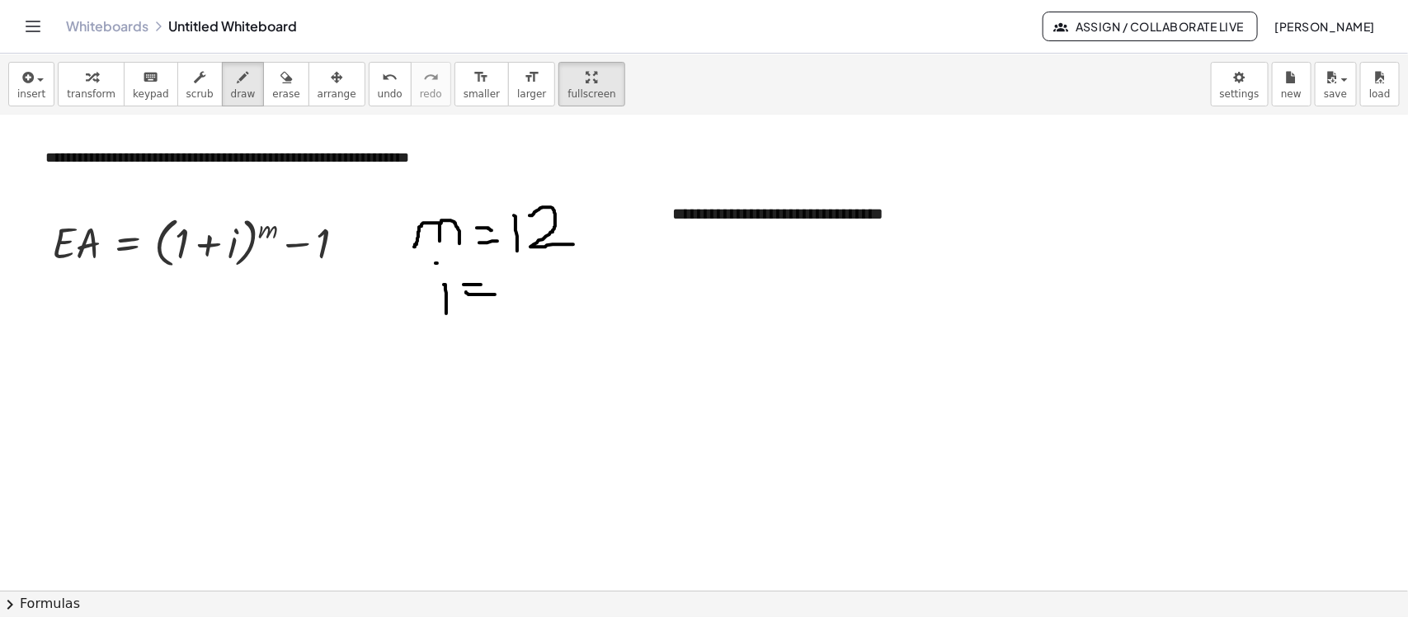
drag, startPoint x: 466, startPoint y: 293, endPoint x: 495, endPoint y: 295, distance: 29.0
click at [495, 295] on div at bounding box center [704, 426] width 1408 height 950
drag, startPoint x: 533, startPoint y: 279, endPoint x: 534, endPoint y: 310, distance: 31.4
click at [534, 310] on div at bounding box center [704, 426] width 1408 height 950
drag, startPoint x: 571, startPoint y: 293, endPoint x: 550, endPoint y: 327, distance: 40.0
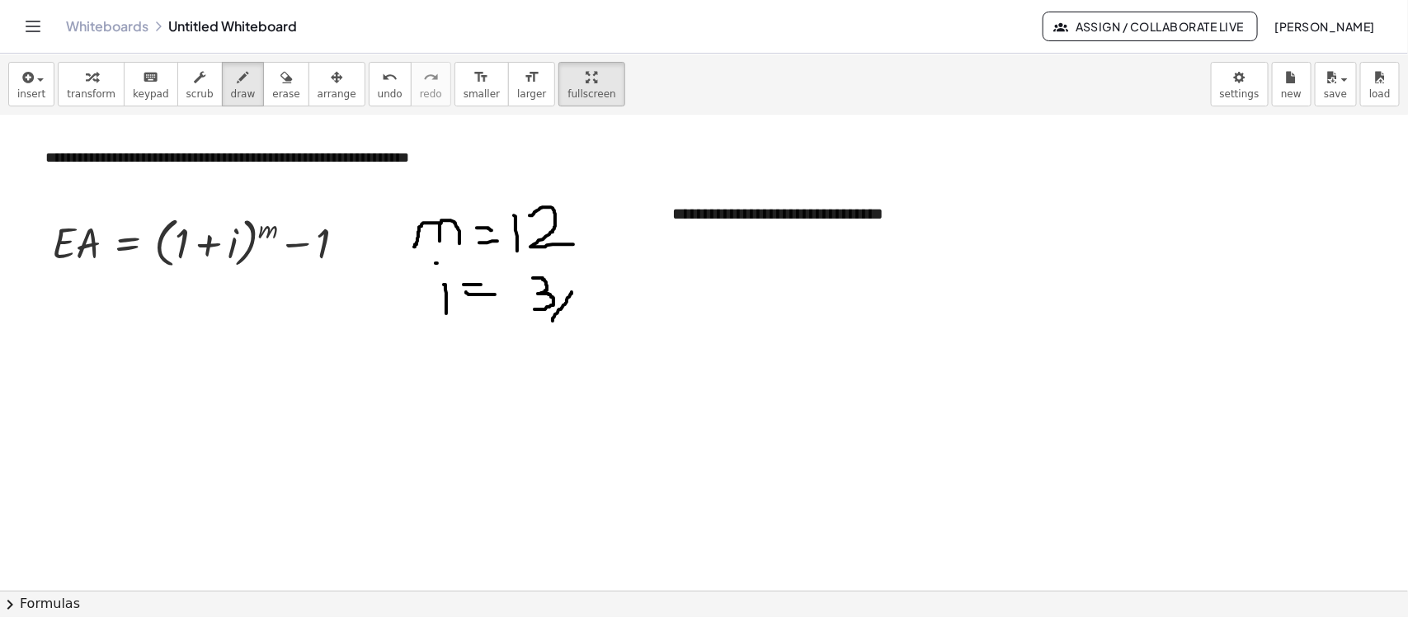
click at [550, 327] on div at bounding box center [704, 426] width 1408 height 950
drag, startPoint x: 579, startPoint y: 303, endPoint x: 583, endPoint y: 328, distance: 25.9
click at [580, 328] on div at bounding box center [704, 426] width 1408 height 950
click at [610, 303] on div at bounding box center [704, 426] width 1408 height 950
click at [623, 314] on div at bounding box center [704, 426] width 1408 height 950
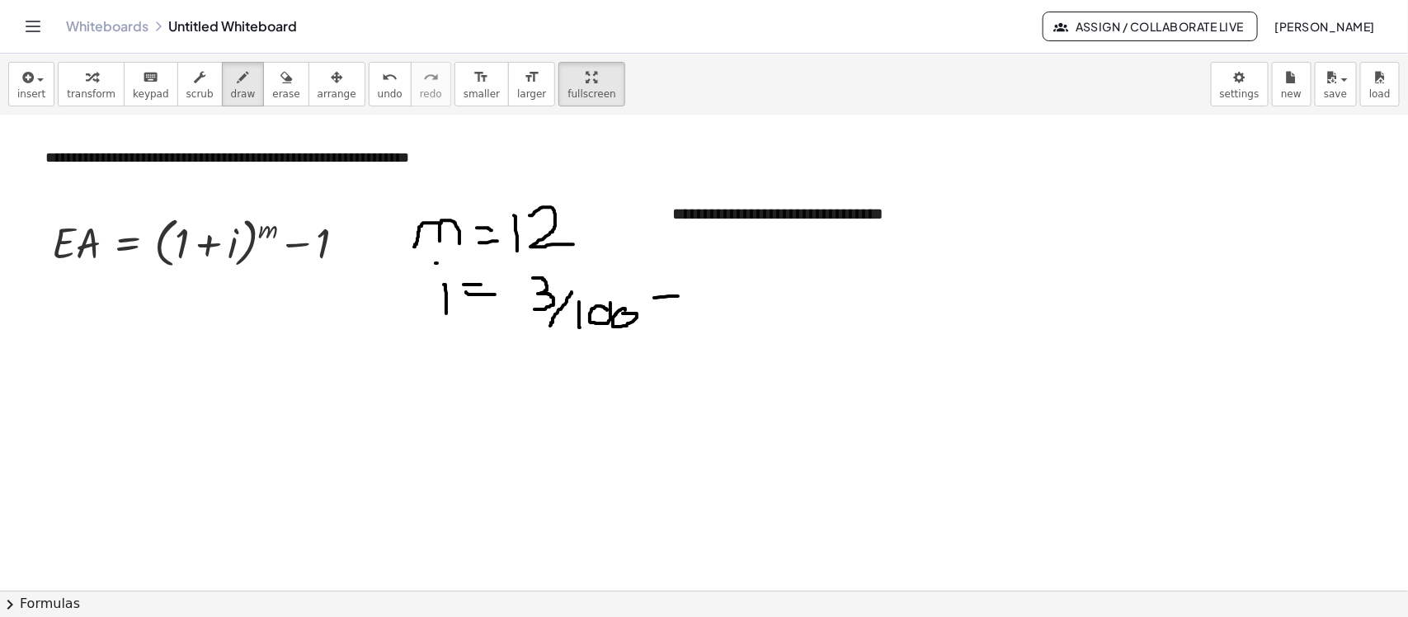
drag, startPoint x: 654, startPoint y: 299, endPoint x: 678, endPoint y: 297, distance: 24.0
click at [678, 297] on div at bounding box center [704, 426] width 1408 height 950
drag, startPoint x: 679, startPoint y: 307, endPoint x: 690, endPoint y: 306, distance: 11.6
click at [690, 306] on div at bounding box center [704, 426] width 1408 height 950
click at [722, 289] on div at bounding box center [704, 426] width 1408 height 950
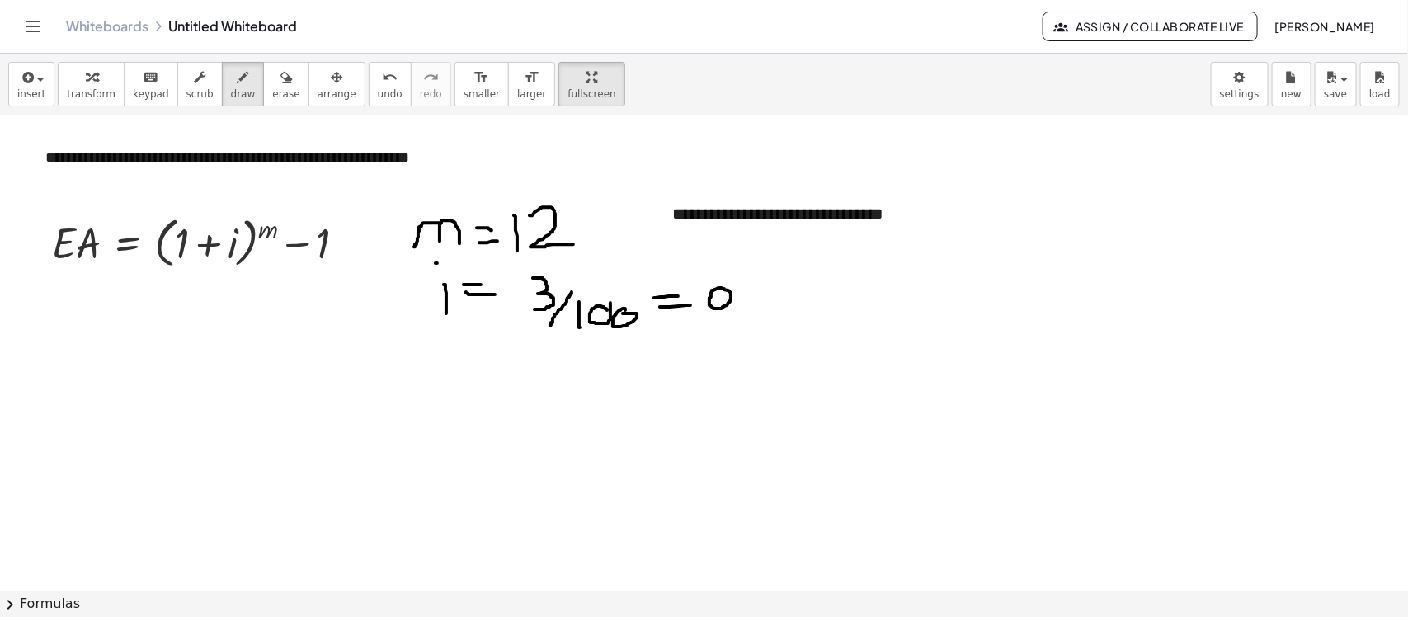
click at [741, 302] on div at bounding box center [704, 426] width 1408 height 950
click at [764, 293] on div at bounding box center [704, 426] width 1408 height 950
click at [767, 294] on div at bounding box center [704, 426] width 1408 height 950
click at [790, 290] on div at bounding box center [704, 426] width 1408 height 950
click at [794, 297] on div at bounding box center [704, 426] width 1408 height 950
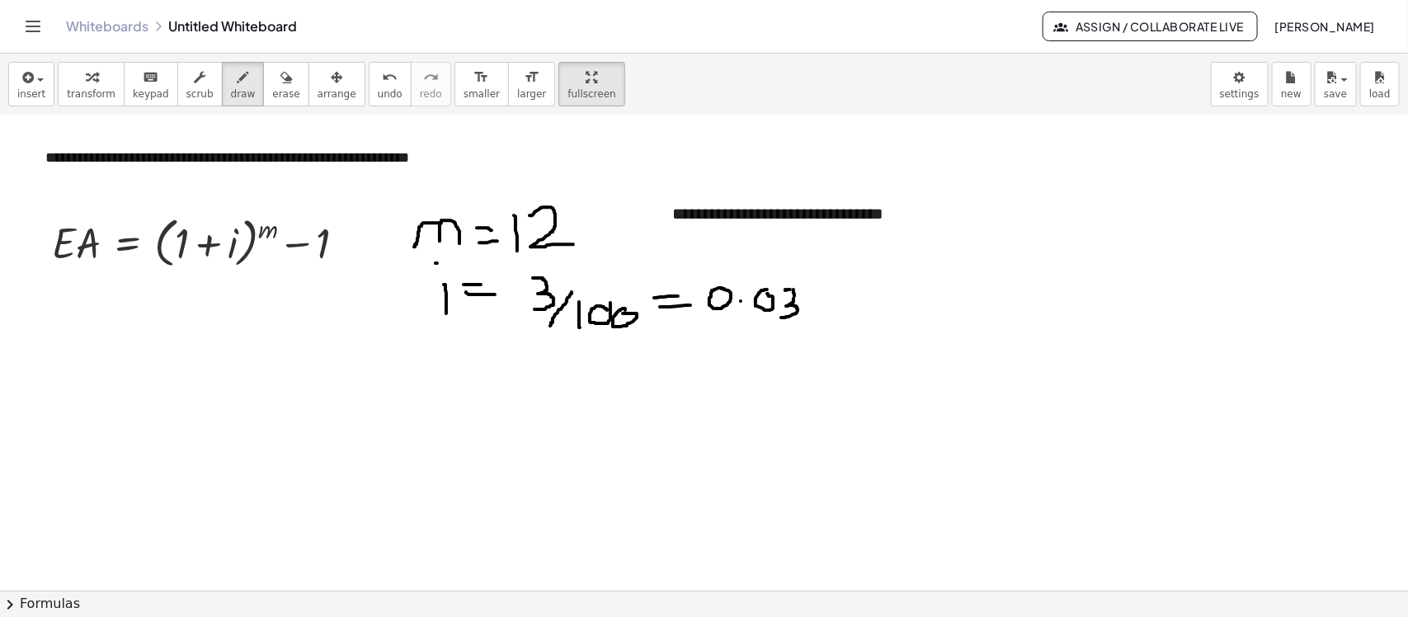
drag, startPoint x: 793, startPoint y: 299, endPoint x: 781, endPoint y: 318, distance: 22.6
click at [781, 318] on div at bounding box center [704, 426] width 1408 height 950
drag, startPoint x: 31, startPoint y: 92, endPoint x: 42, endPoint y: 95, distance: 11.8
click at [42, 95] on button "insert" at bounding box center [31, 84] width 46 height 45
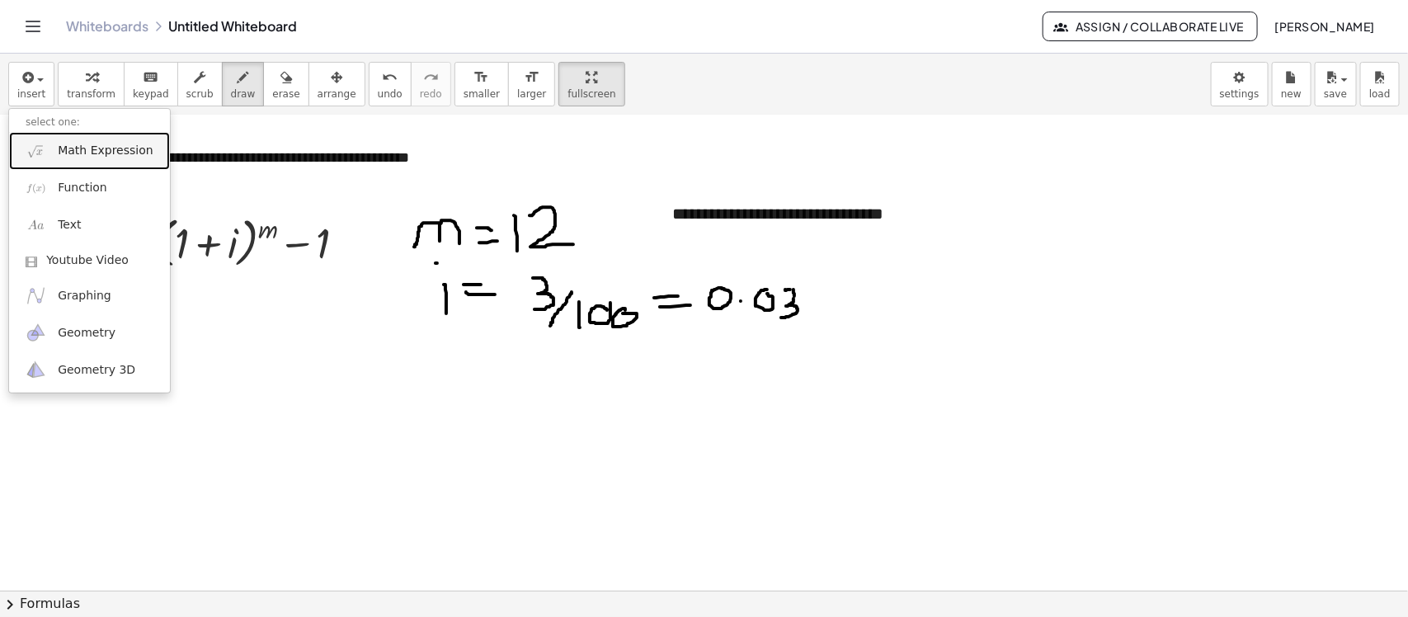
click at [87, 151] on span "Math Expression" at bounding box center [105, 151] width 95 height 16
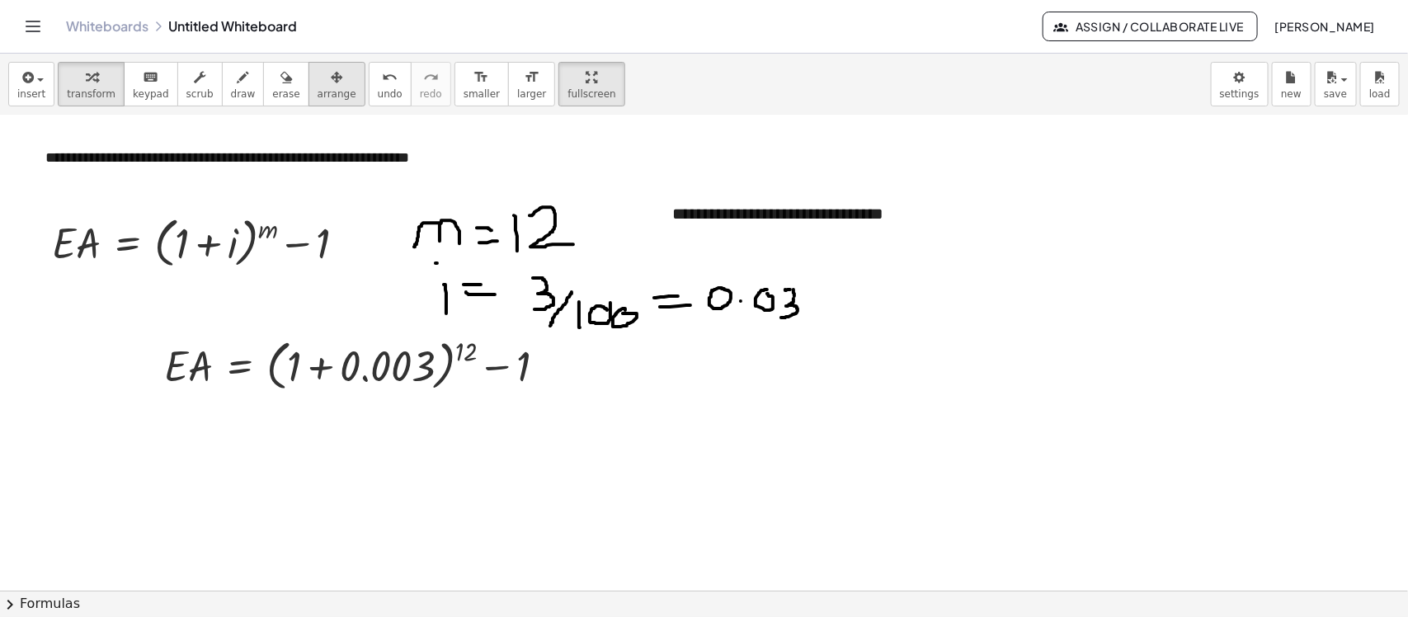
click at [331, 76] on icon "button" at bounding box center [337, 78] width 12 height 20
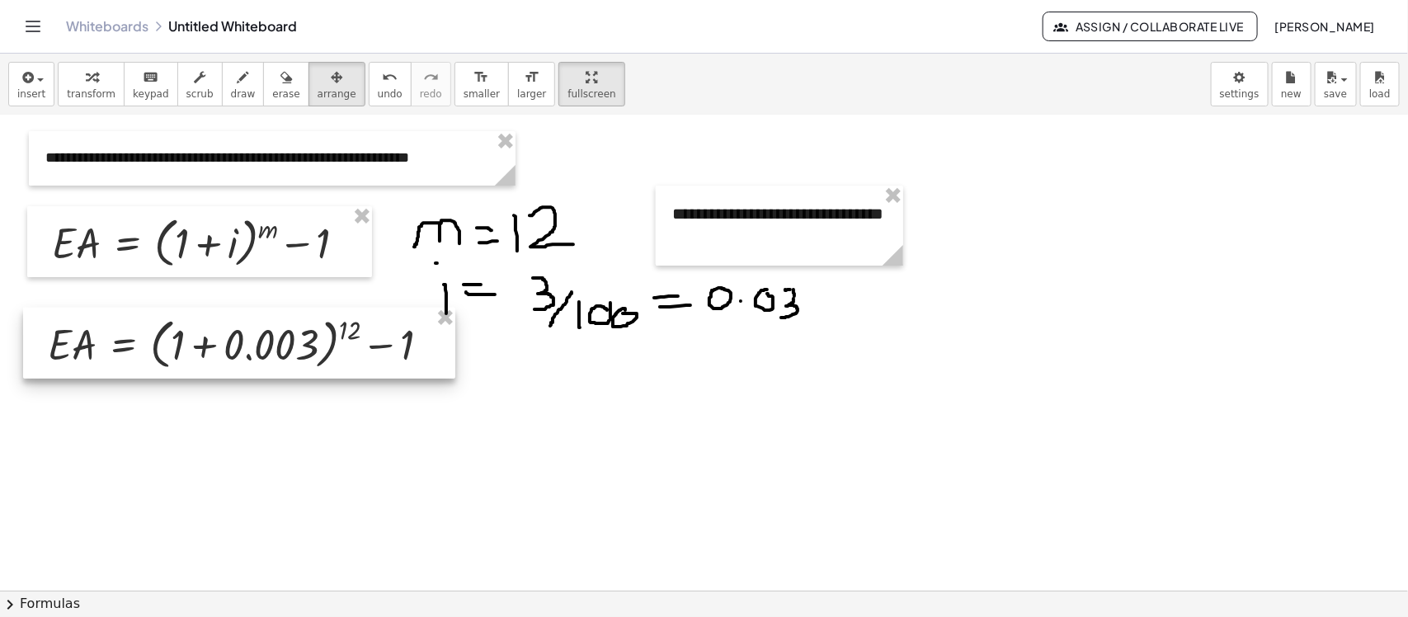
drag, startPoint x: 482, startPoint y: 385, endPoint x: 369, endPoint y: 364, distance: 115.8
click at [369, 364] on div at bounding box center [239, 343] width 432 height 71
drag, startPoint x: 484, startPoint y: 380, endPoint x: 493, endPoint y: 376, distance: 10.0
click at [485, 380] on div at bounding box center [704, 426] width 1408 height 950
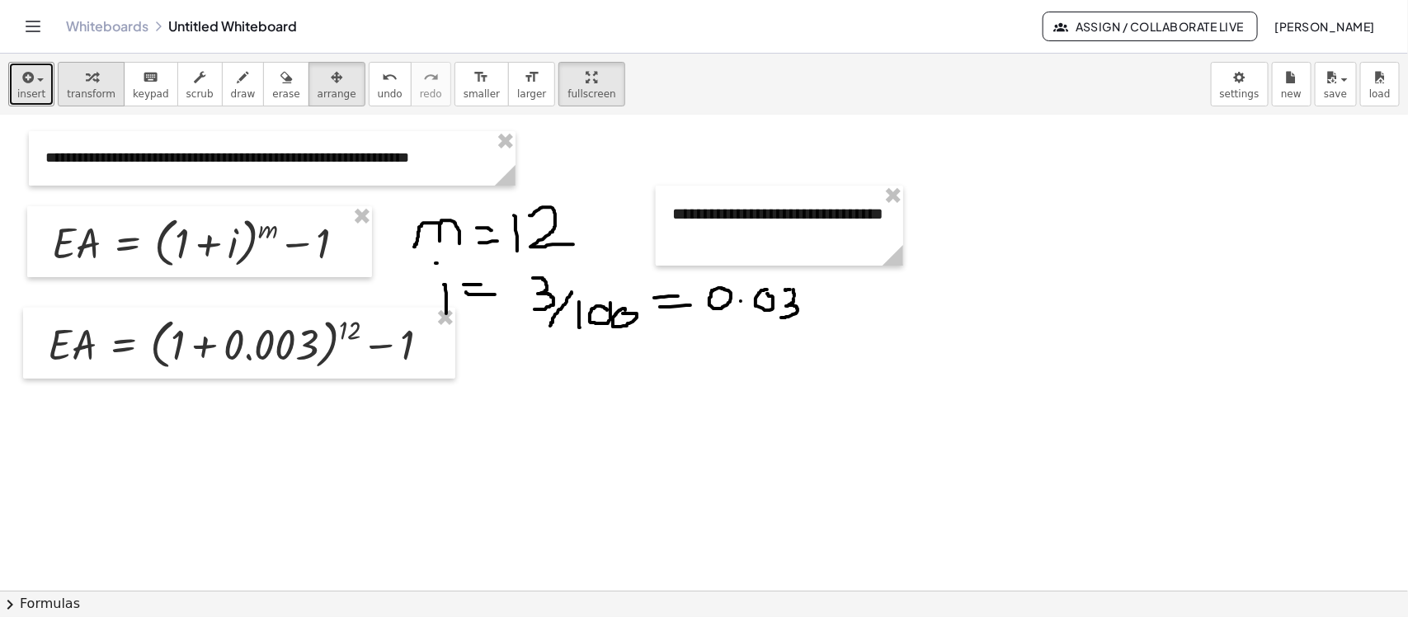
drag, startPoint x: 33, startPoint y: 87, endPoint x: 59, endPoint y: 96, distance: 27.9
click at [38, 88] on button "insert" at bounding box center [31, 84] width 46 height 45
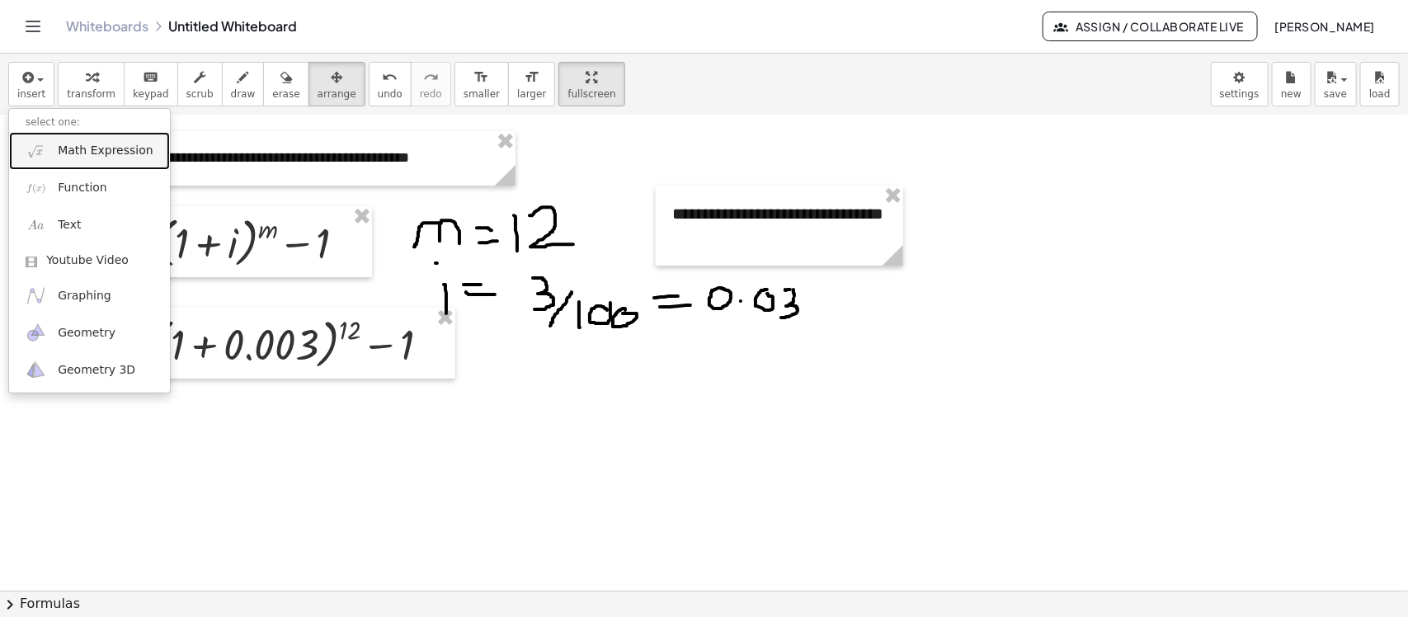
click at [97, 151] on span "Math Expression" at bounding box center [105, 151] width 95 height 16
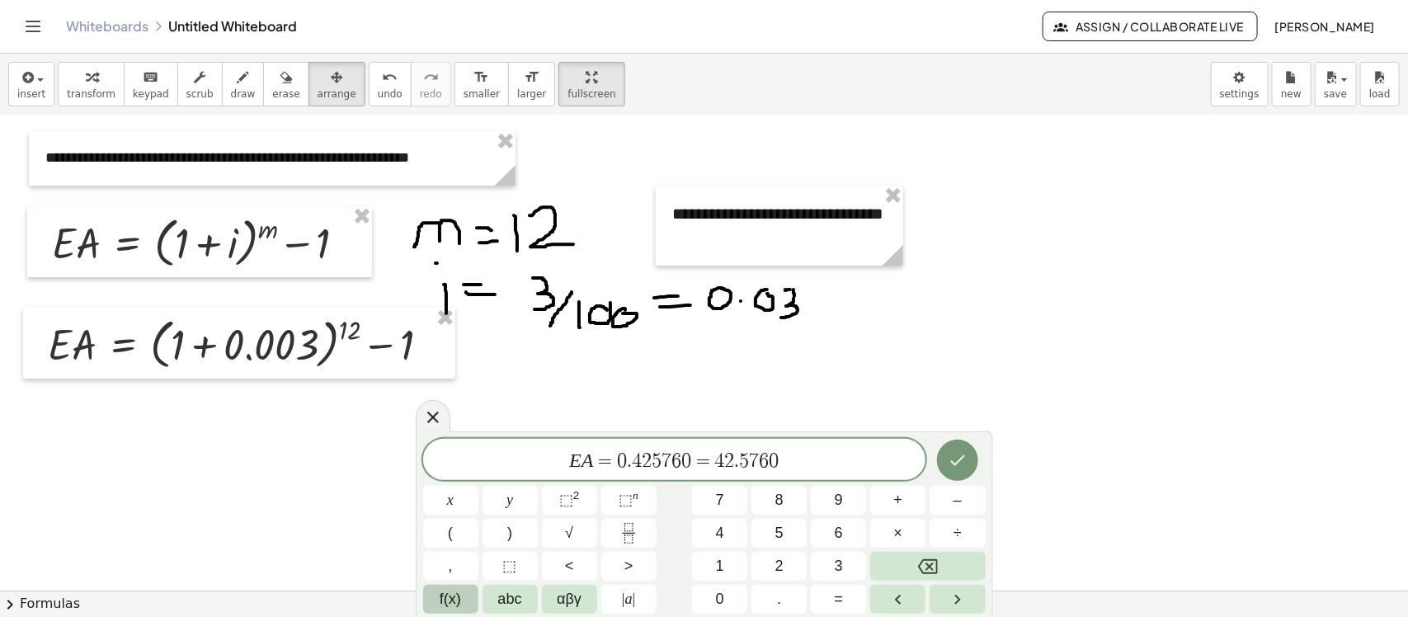
click at [473, 493] on button "f(x)" at bounding box center [450, 599] width 55 height 29
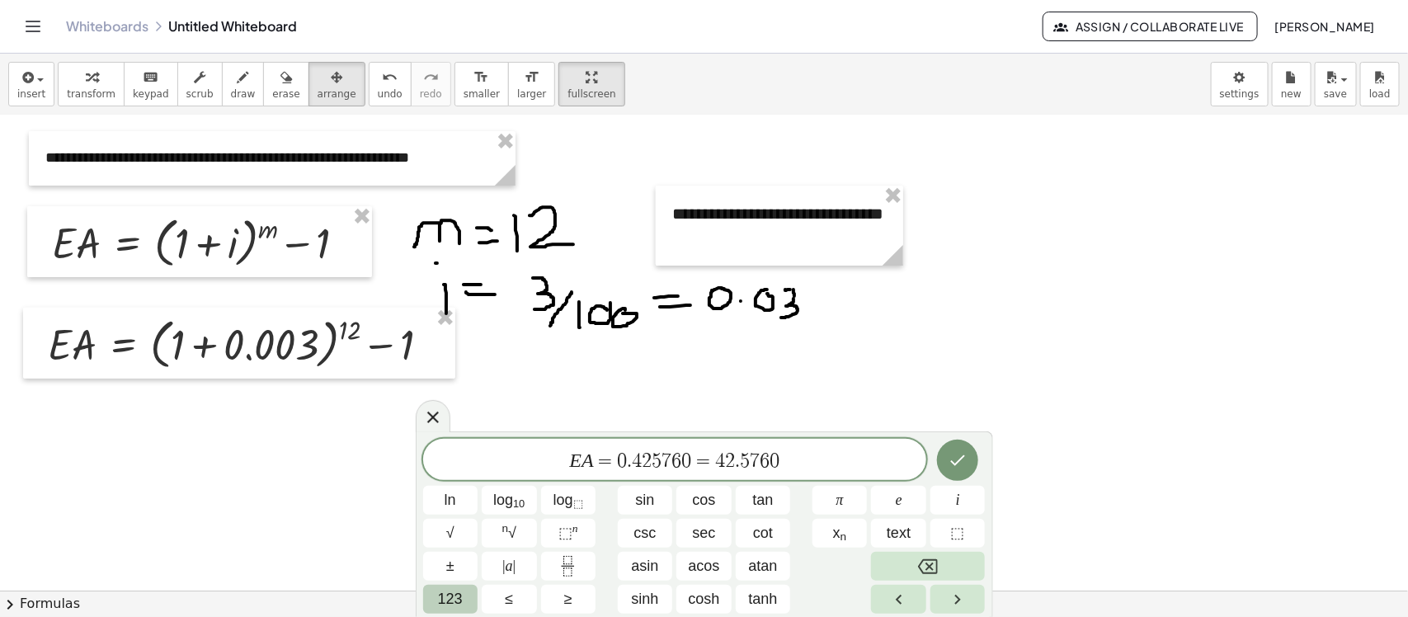
click at [458, 493] on span "123" at bounding box center [450, 599] width 25 height 22
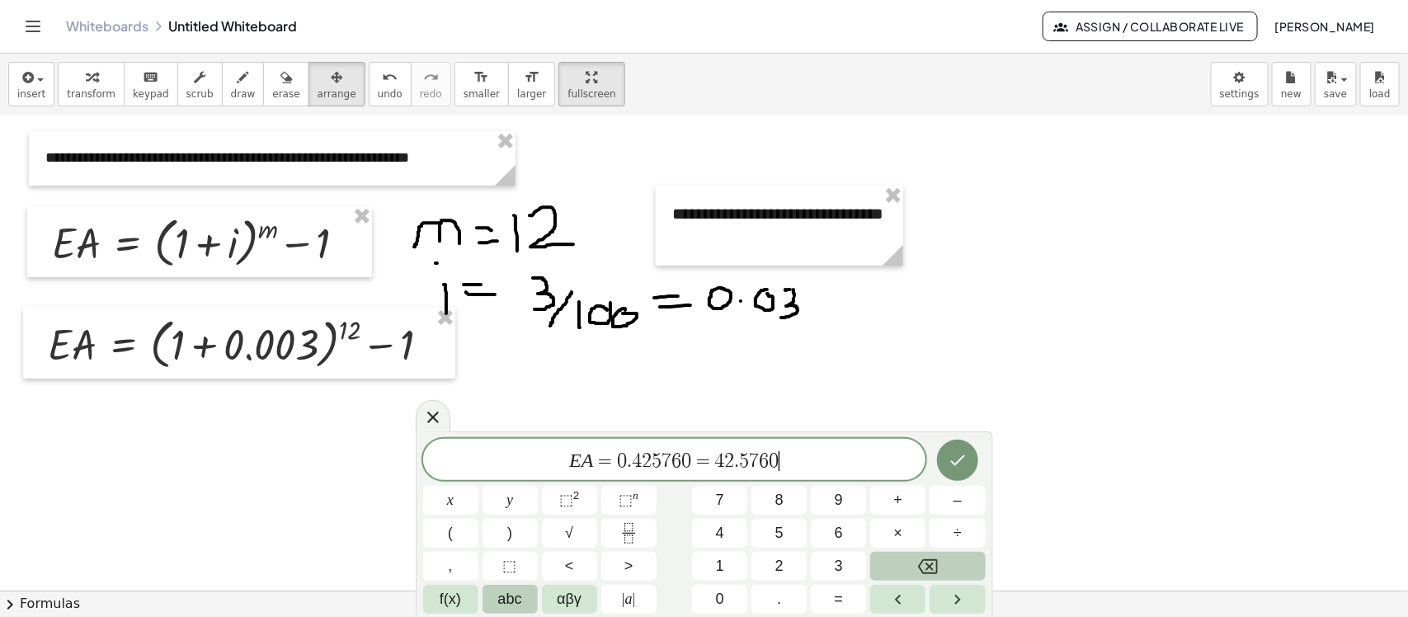
click at [520, 493] on span "abc" at bounding box center [510, 599] width 24 height 22
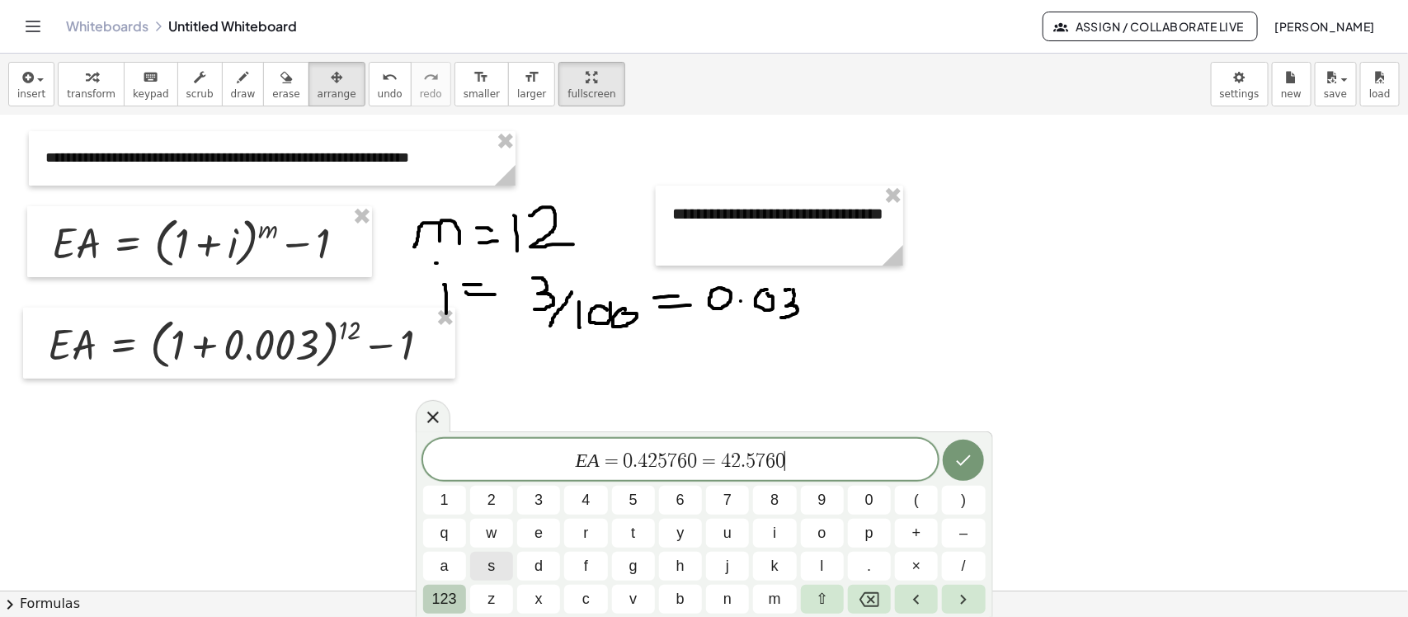
click at [450, 493] on span "123" at bounding box center [444, 599] width 25 height 22
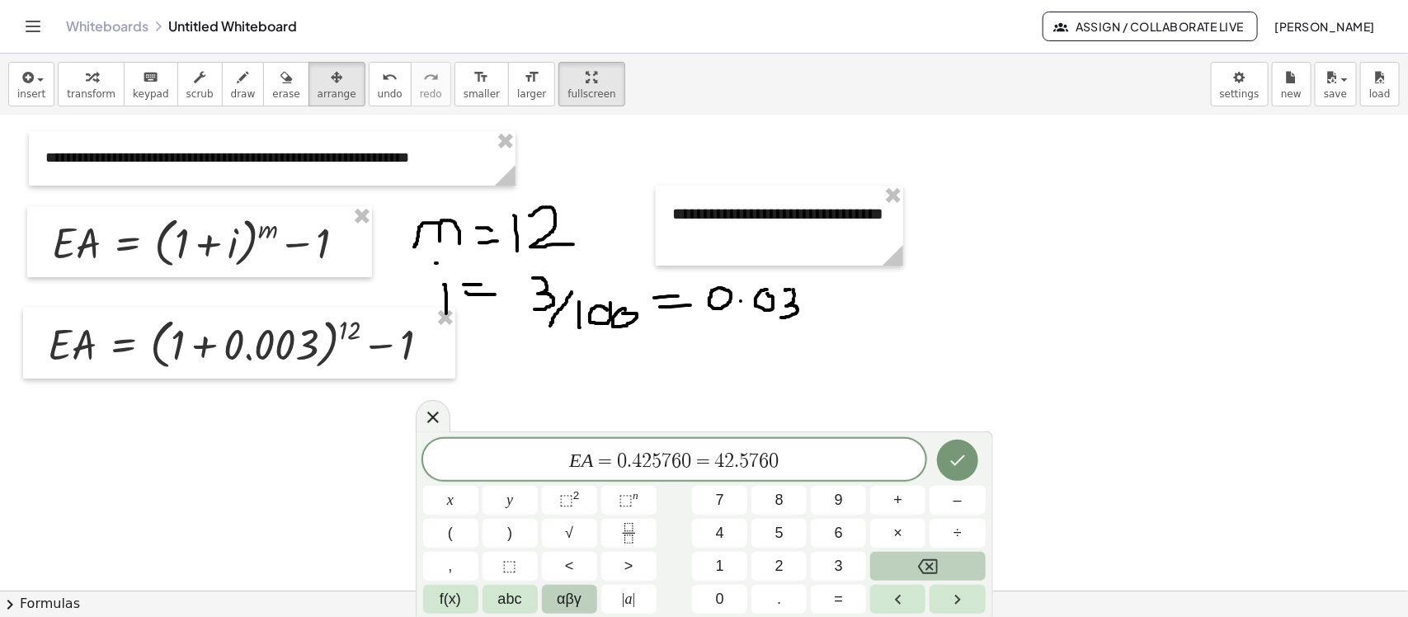
click at [582, 493] on button "αβγ" at bounding box center [569, 599] width 55 height 29
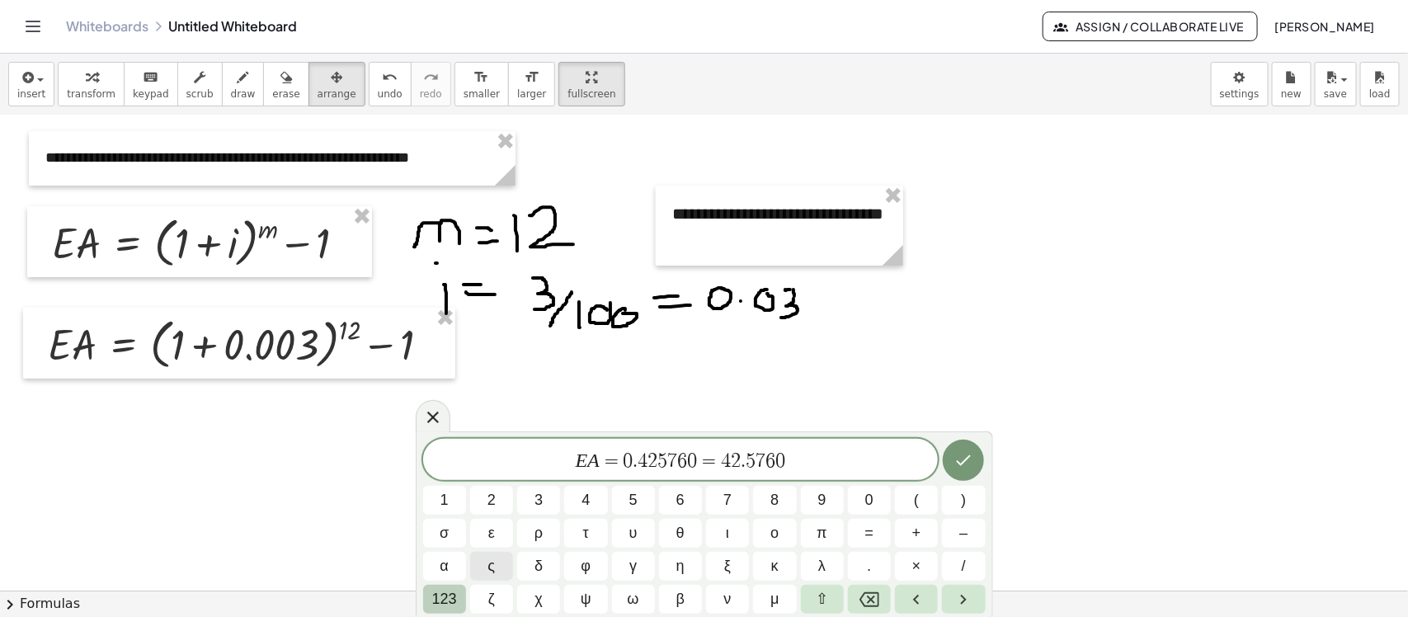
click at [445, 493] on span "123" at bounding box center [444, 599] width 25 height 22
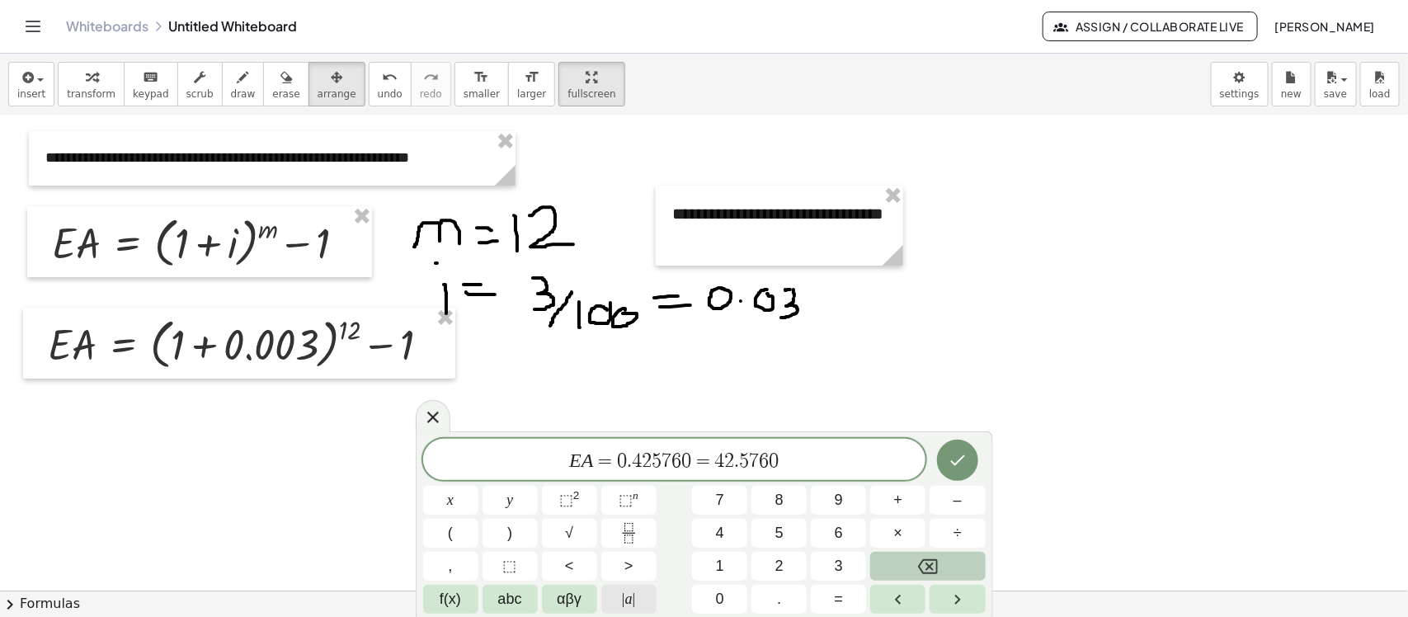
click at [623, 493] on span "|" at bounding box center [623, 598] width 3 height 16
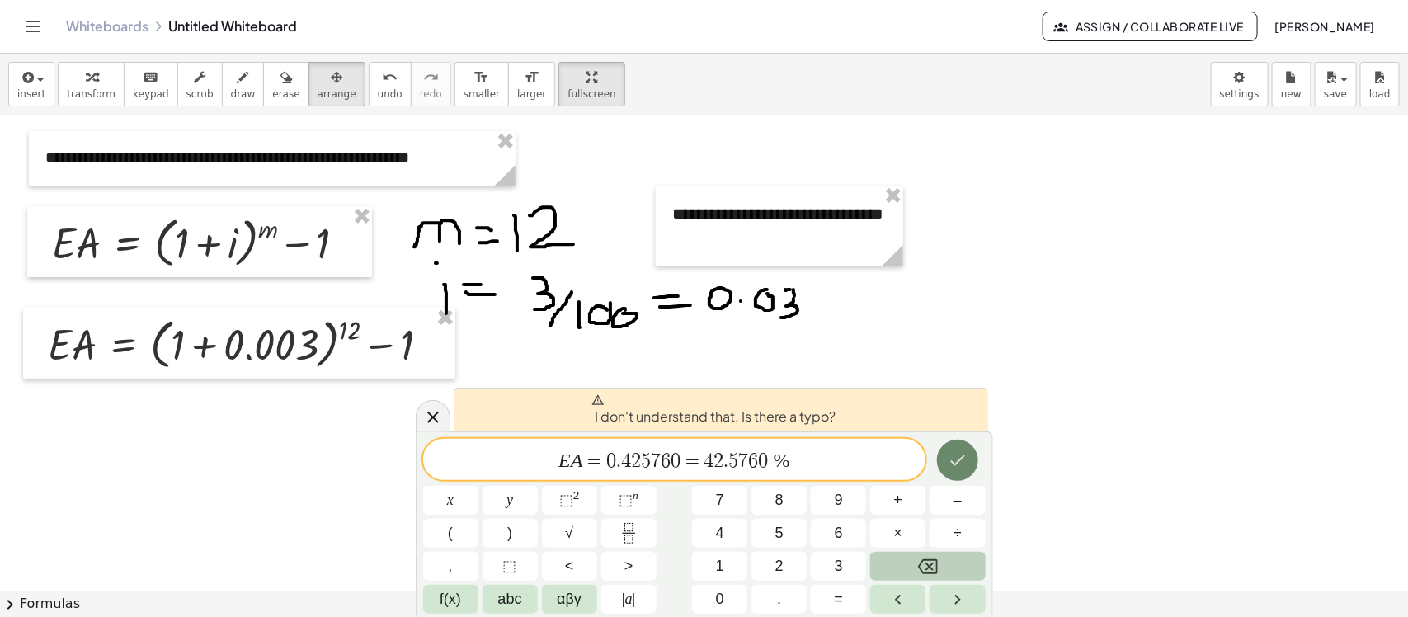
click at [958, 463] on icon "Done" at bounding box center [957, 460] width 15 height 11
click at [788, 463] on span "%" at bounding box center [781, 459] width 16 height 21
click at [851, 458] on span "E A = 0 . 4 2 5 7 6 0 = 4 2 . 5 7 6 0 % ​" at bounding box center [674, 460] width 503 height 23
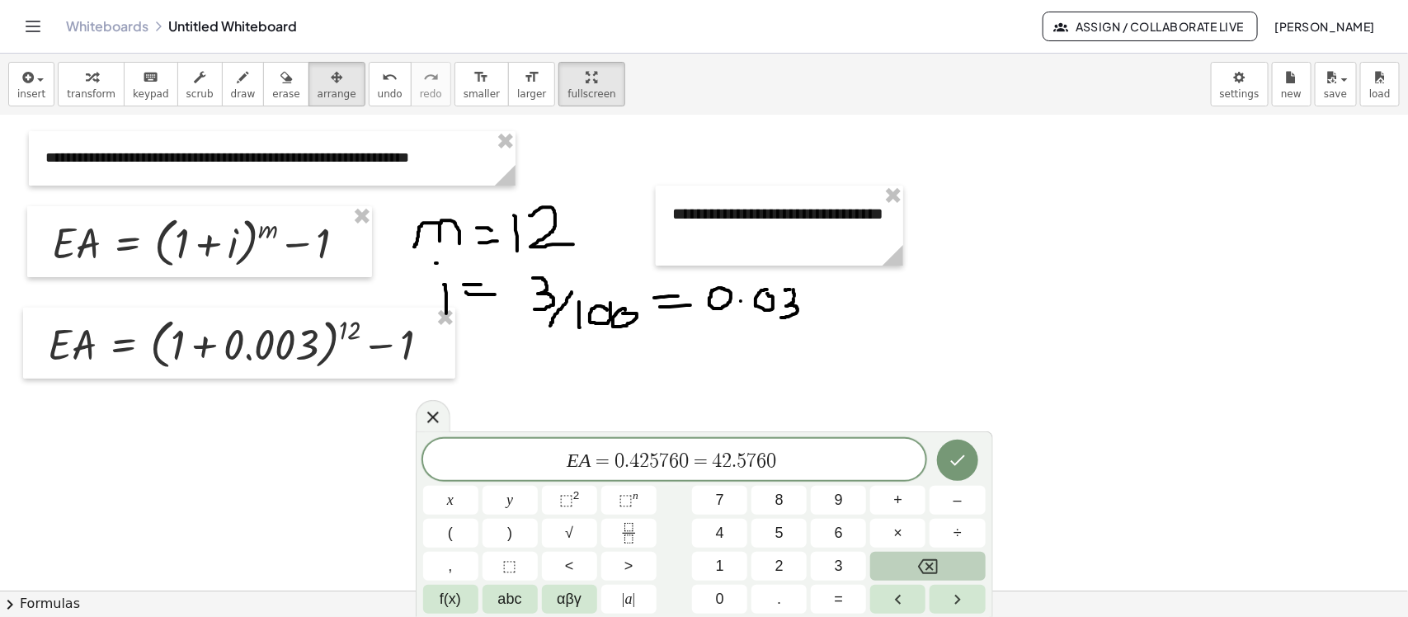
click at [585, 240] on div at bounding box center [704, 426] width 1408 height 950
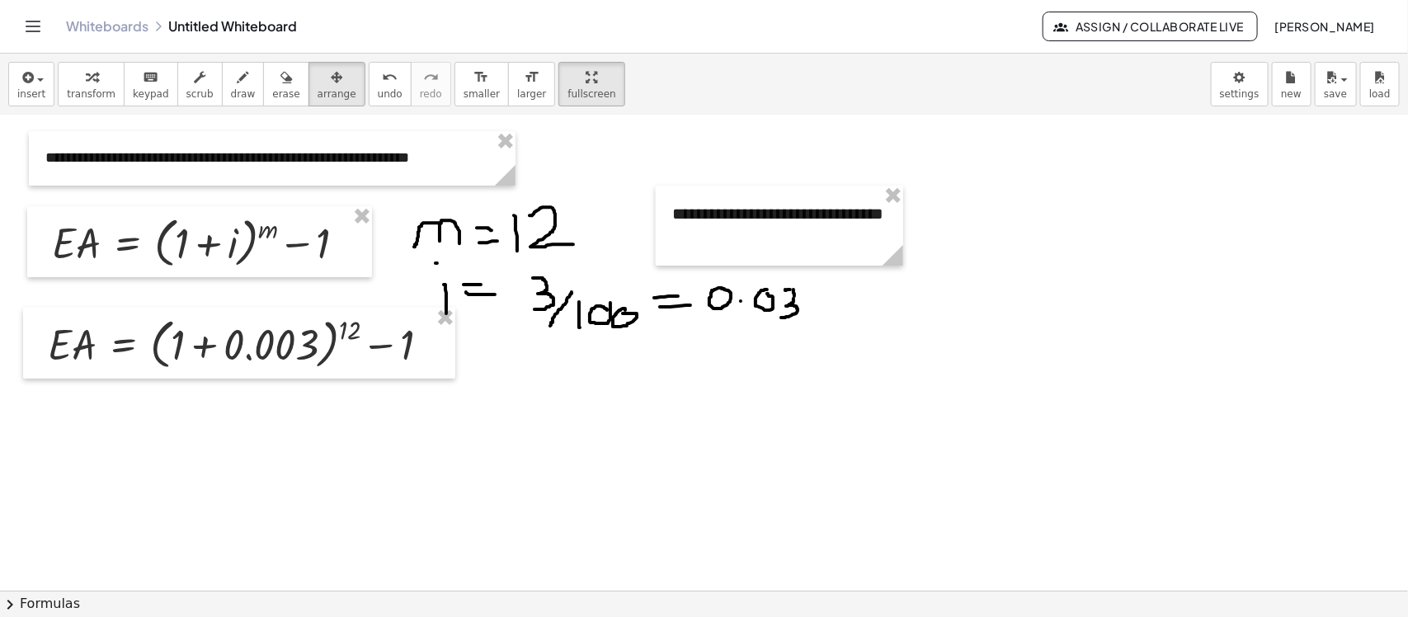
drag, startPoint x: 270, startPoint y: 84, endPoint x: 664, endPoint y: 313, distance: 456.0
click at [274, 85] on div "button" at bounding box center [285, 77] width 27 height 20
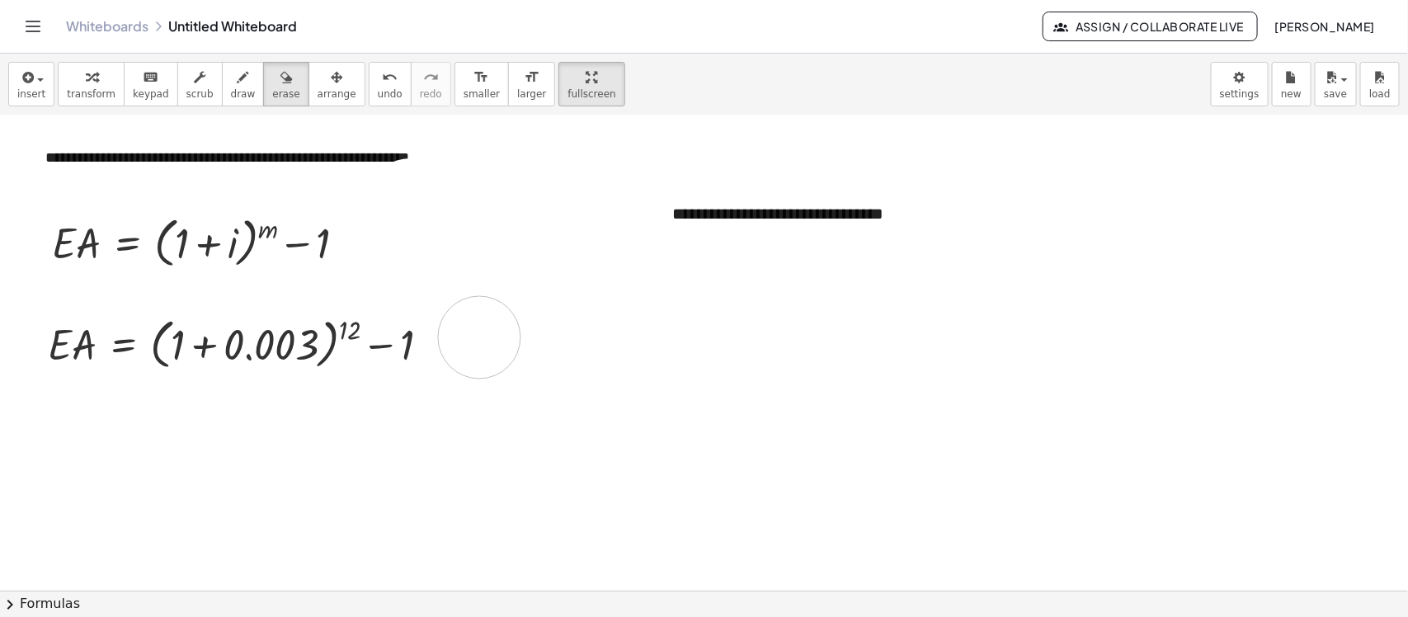
drag, startPoint x: 811, startPoint y: 311, endPoint x: 456, endPoint y: 281, distance: 355.8
click at [470, 320] on div at bounding box center [704, 426] width 1408 height 950
click at [689, 224] on div at bounding box center [704, 426] width 1408 height 950
drag, startPoint x: 315, startPoint y: 75, endPoint x: 739, endPoint y: 282, distance: 471.7
click at [331, 76] on icon "button" at bounding box center [337, 78] width 12 height 20
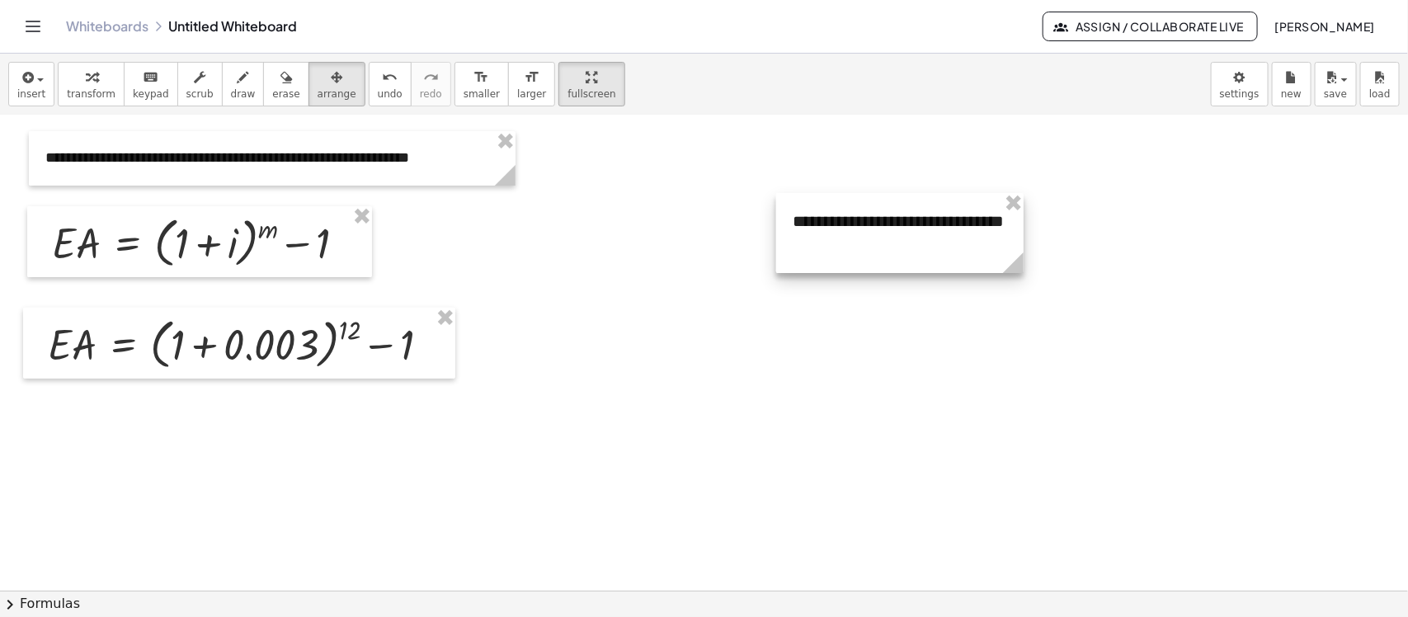
drag, startPoint x: 852, startPoint y: 239, endPoint x: 654, endPoint y: 242, distance: 197.9
click at [654, 242] on div at bounding box center [704, 426] width 1408 height 950
click at [21, 79] on icon "button" at bounding box center [26, 78] width 15 height 20
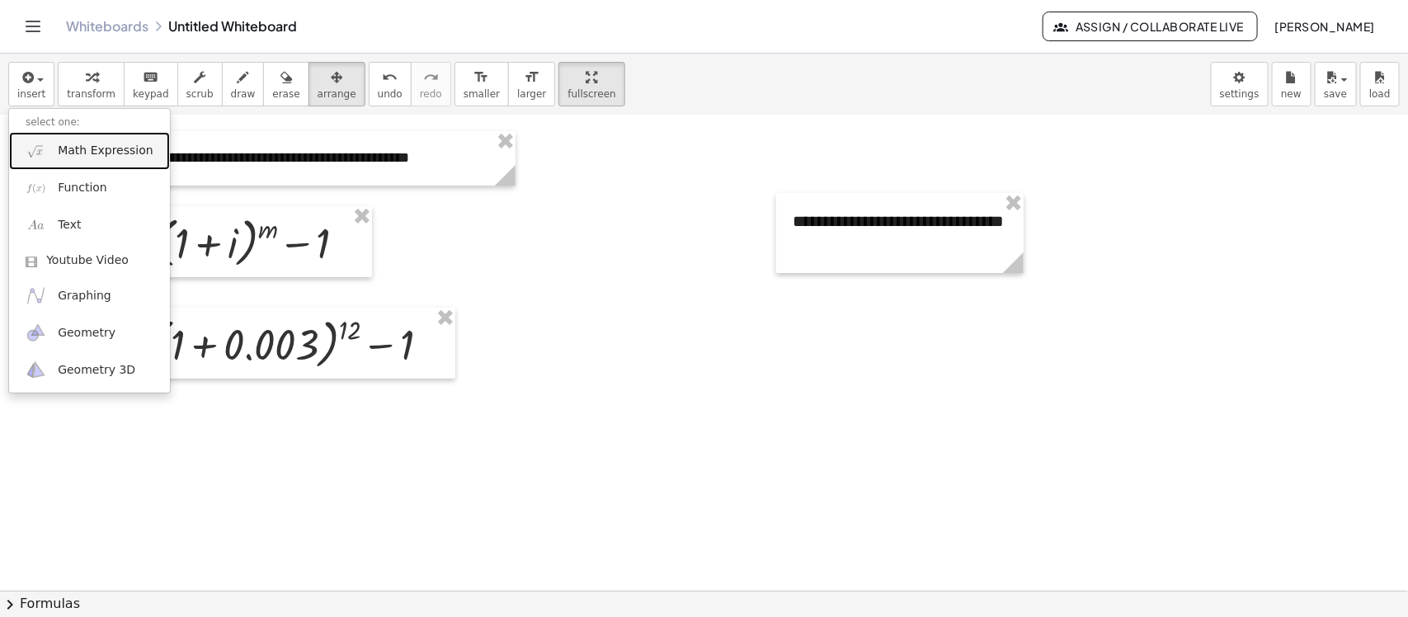
click at [107, 163] on link "Math Expression" at bounding box center [89, 150] width 161 height 37
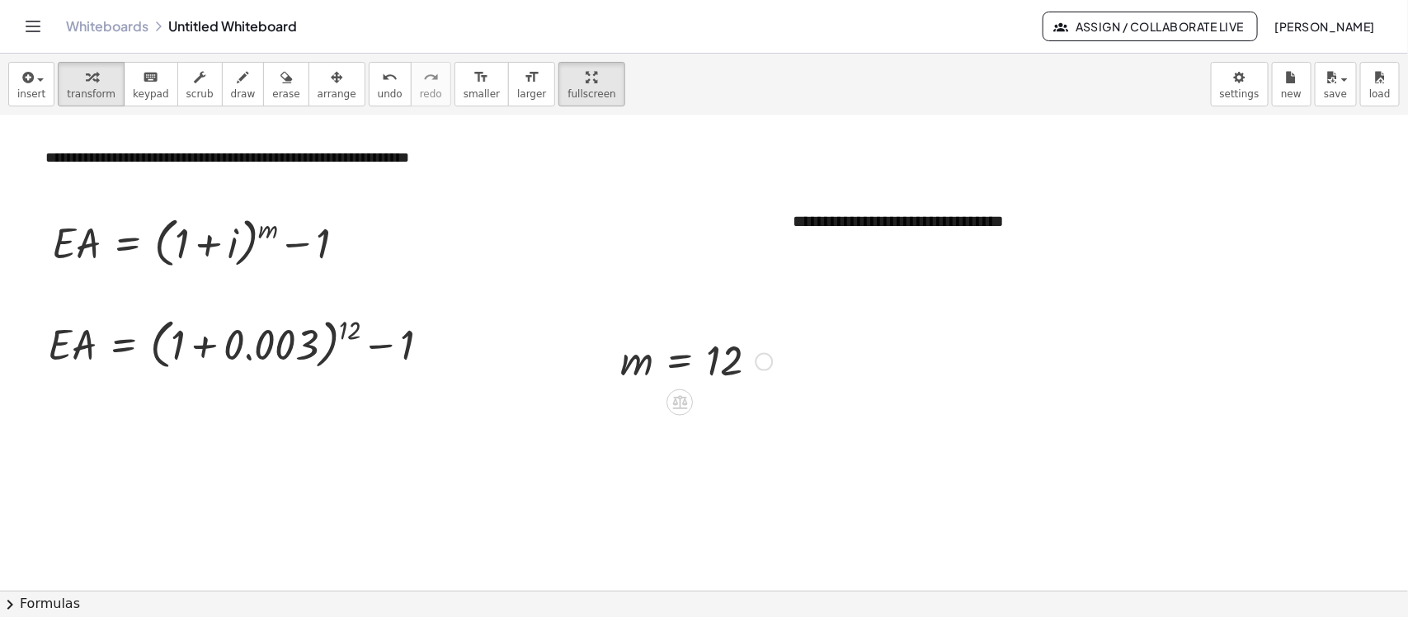
click at [759, 359] on div at bounding box center [764, 362] width 18 height 18
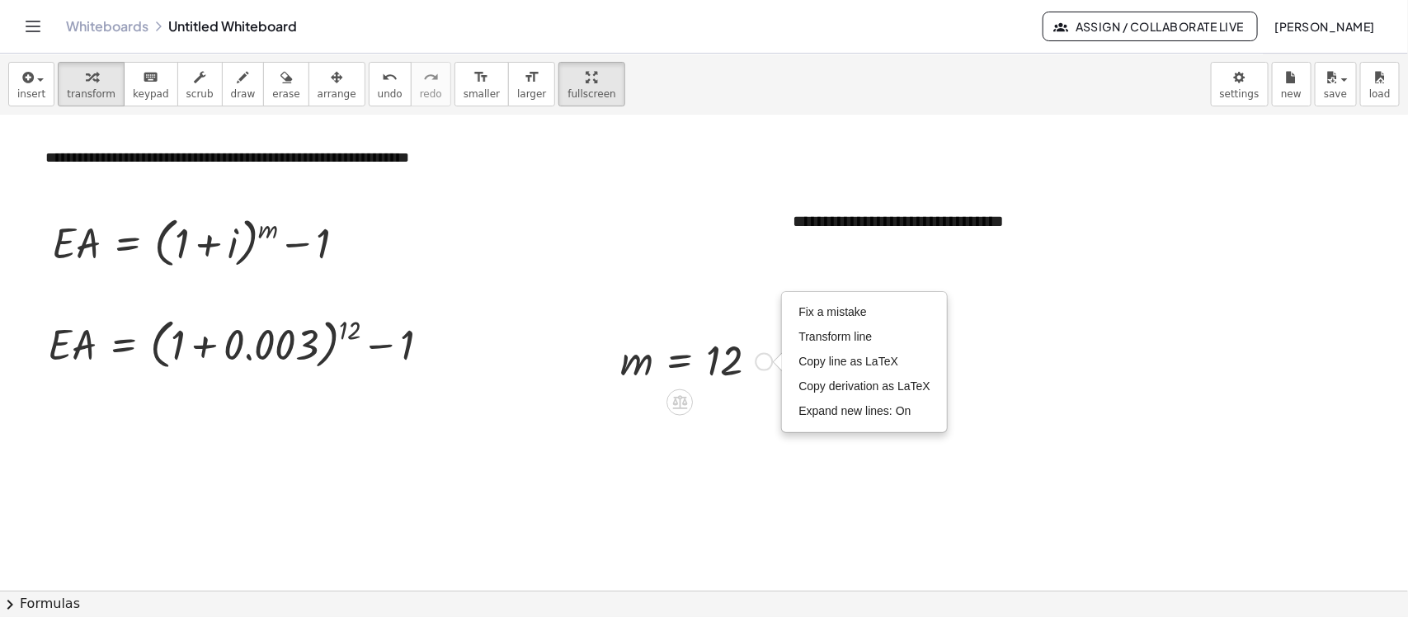
click at [675, 374] on div at bounding box center [696, 360] width 168 height 54
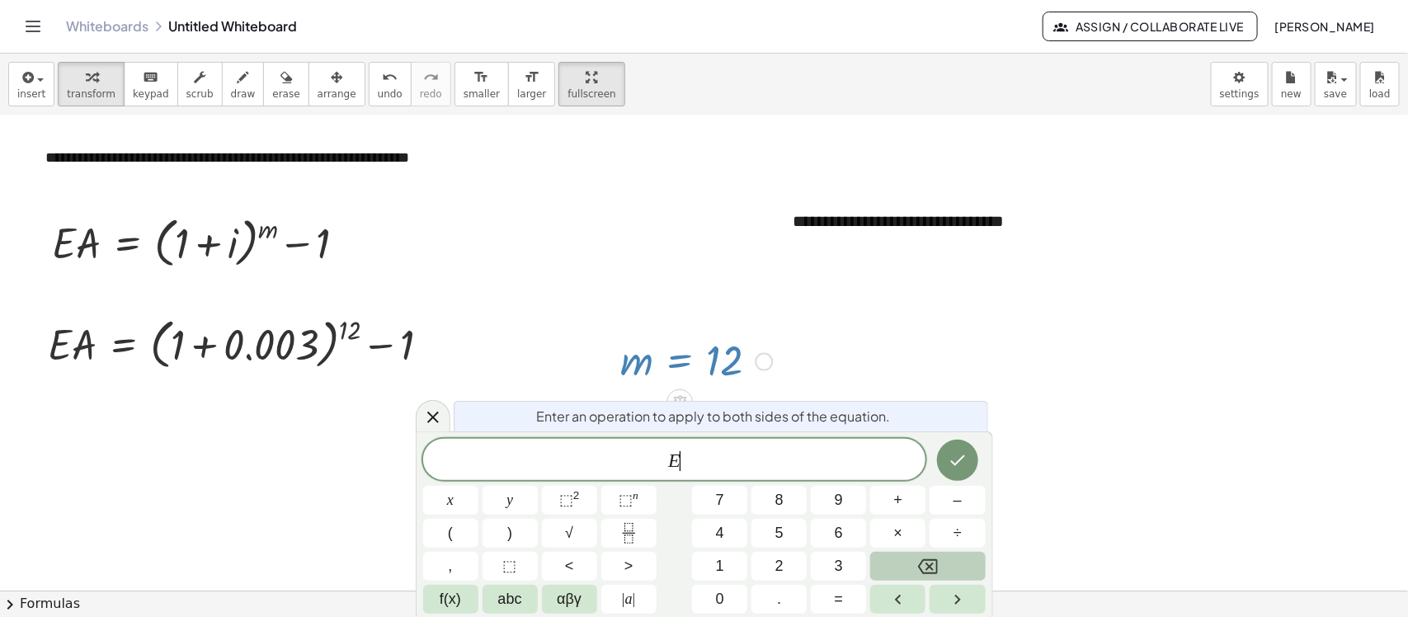
drag, startPoint x: 689, startPoint y: 360, endPoint x: 687, endPoint y: 303, distance: 56.1
click at [687, 303] on div "**********" at bounding box center [704, 426] width 1408 height 950
click at [747, 298] on div at bounding box center [704, 426] width 1408 height 950
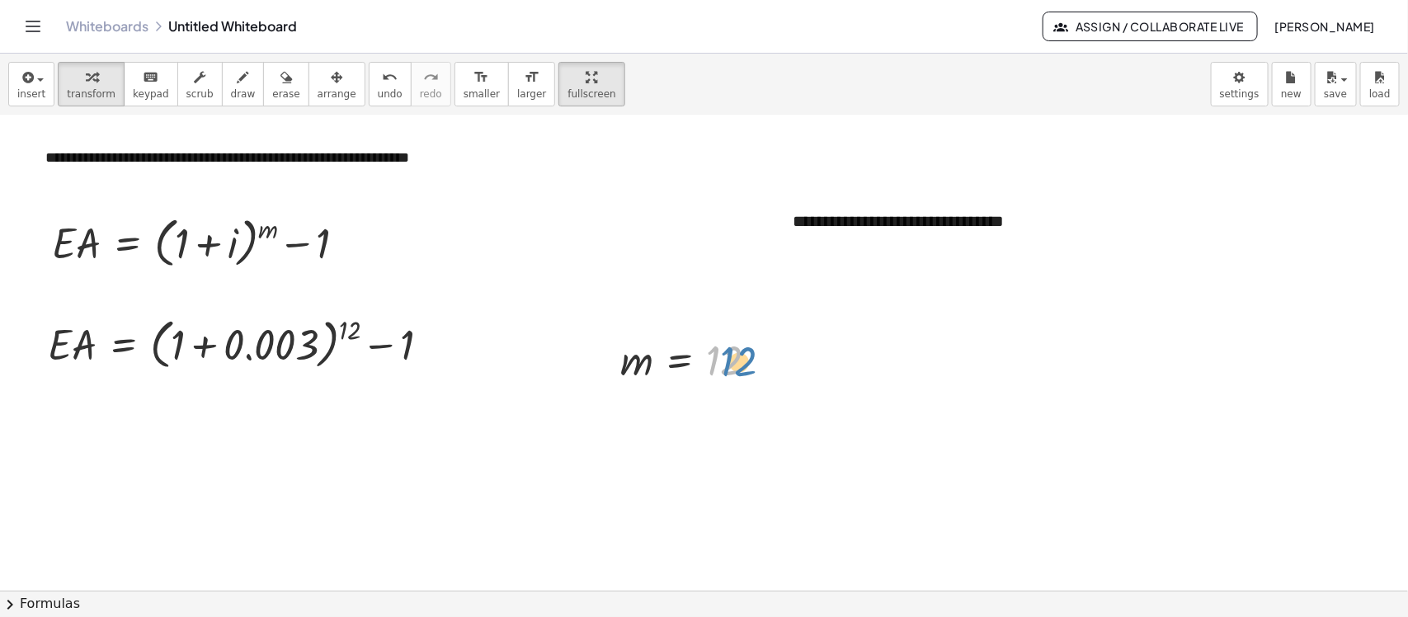
drag, startPoint x: 734, startPoint y: 364, endPoint x: 748, endPoint y: 367, distance: 14.2
click at [748, 367] on div at bounding box center [696, 360] width 168 height 54
drag, startPoint x: 855, startPoint y: 417, endPoint x: 625, endPoint y: 355, distance: 238.4
click at [625, 355] on div "**********" at bounding box center [704, 426] width 1408 height 950
drag, startPoint x: 595, startPoint y: 401, endPoint x: 722, endPoint y: 341, distance: 141.3
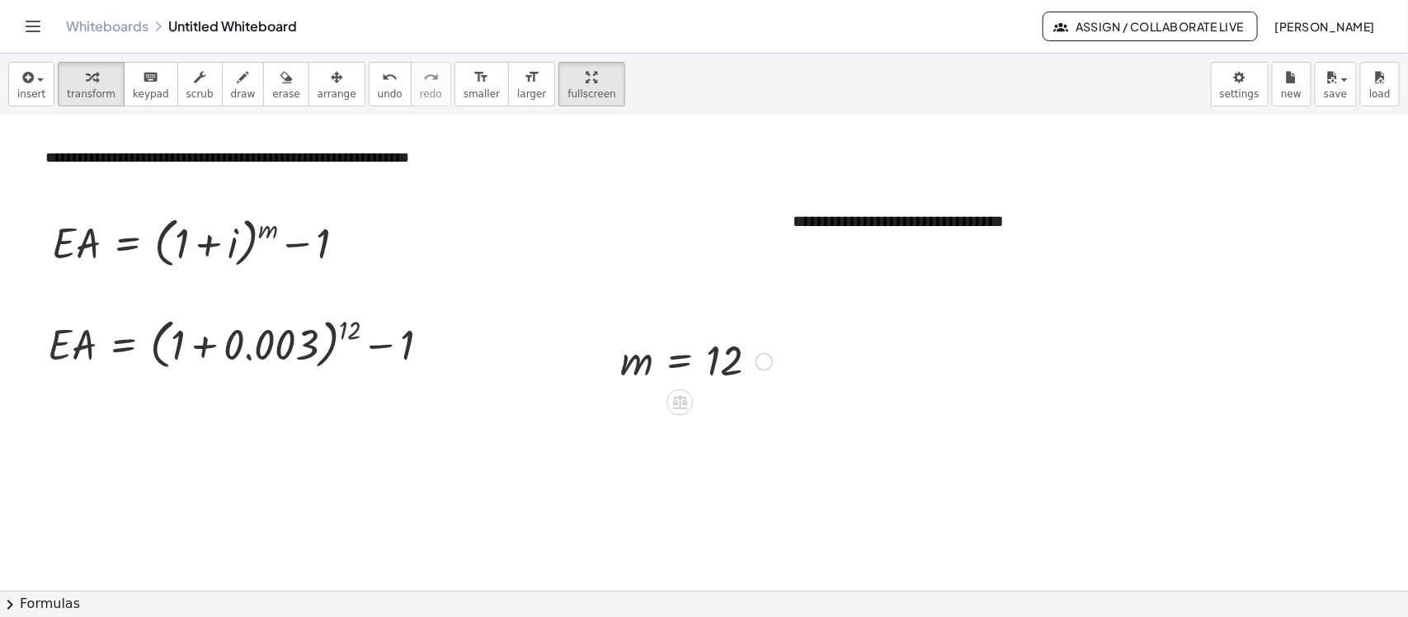
click at [722, 341] on div "**********" at bounding box center [704, 426] width 1408 height 950
drag, startPoint x: 607, startPoint y: 372, endPoint x: 585, endPoint y: 246, distance: 128.0
click at [585, 246] on div at bounding box center [586, 234] width 25 height 63
click at [38, 85] on div "button" at bounding box center [31, 77] width 28 height 20
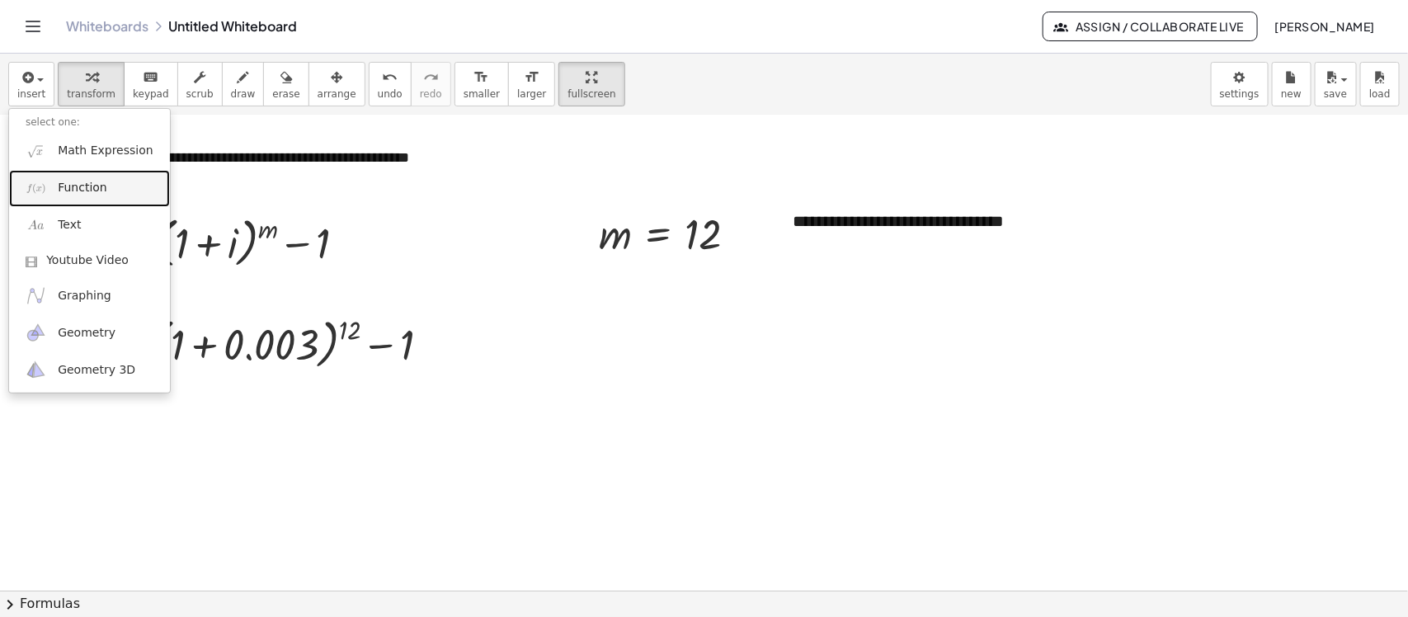
click at [110, 182] on link "Function" at bounding box center [89, 188] width 161 height 37
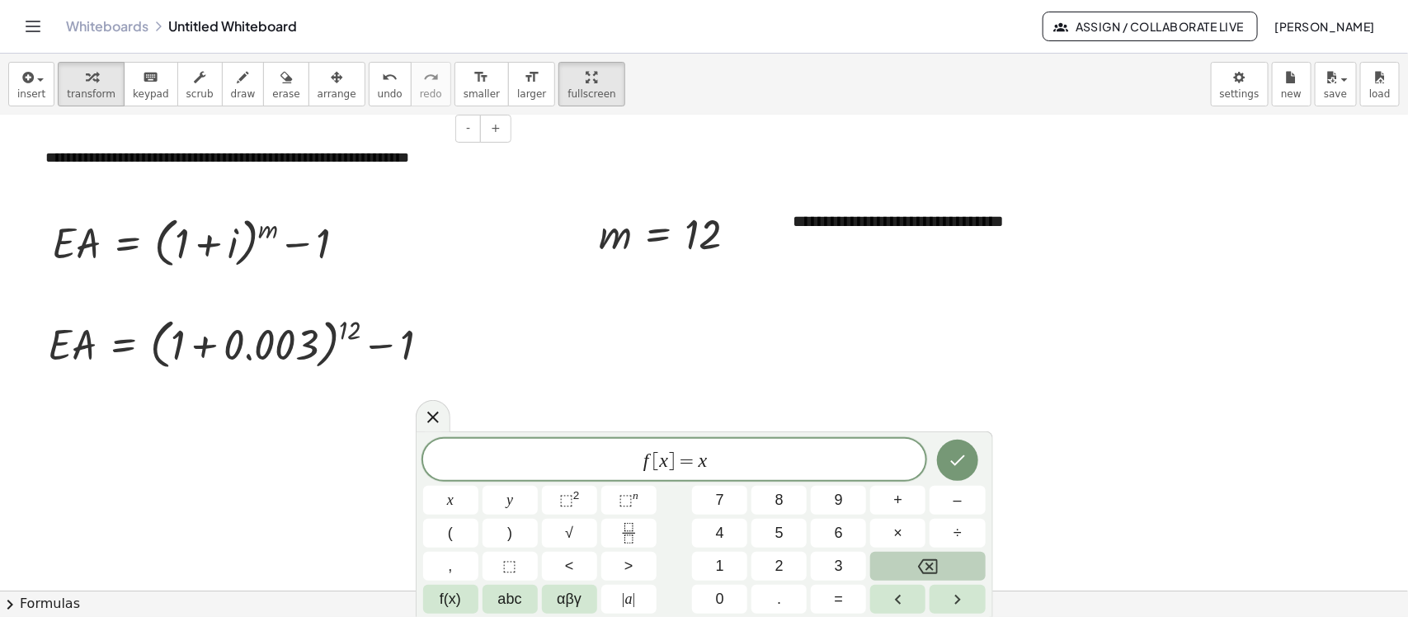
click at [110, 181] on div "**********" at bounding box center [272, 158] width 487 height 54
click at [744, 454] on span "f [ x ] = x" at bounding box center [674, 460] width 503 height 23
click at [783, 456] on span "i = \ f r a c { } { } ​" at bounding box center [674, 458] width 503 height 27
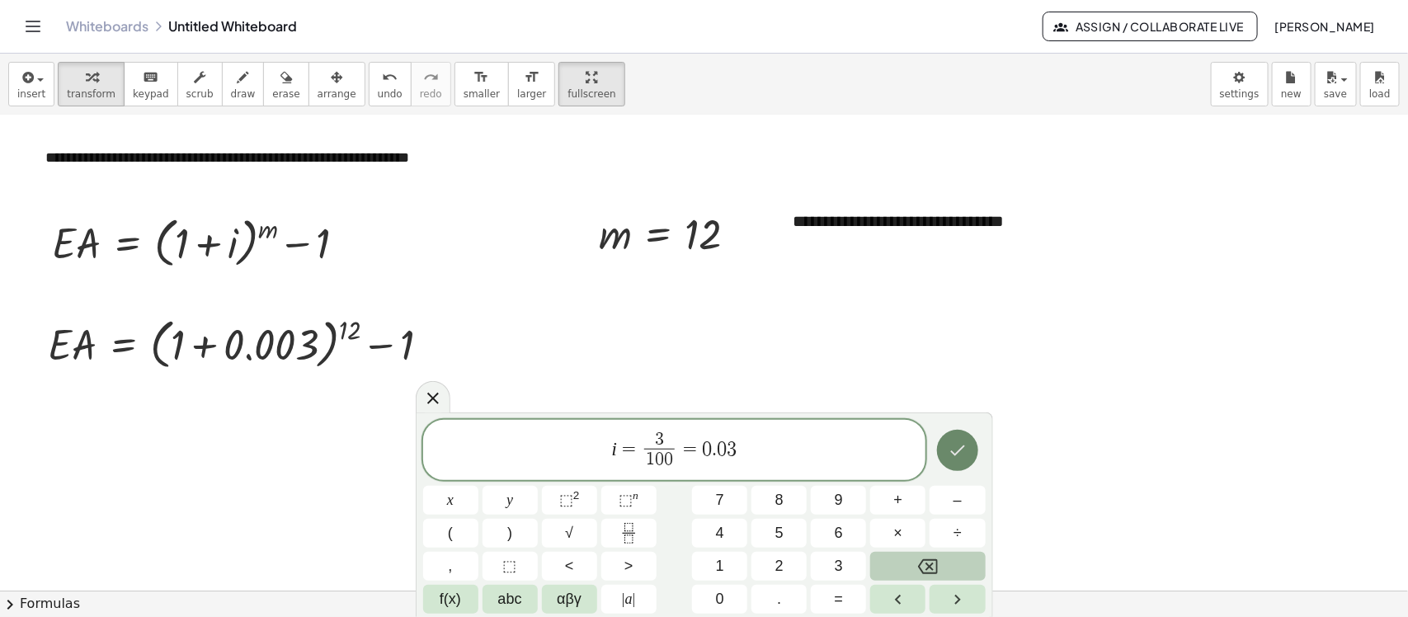
click at [965, 447] on icon "Done" at bounding box center [957, 450] width 20 height 20
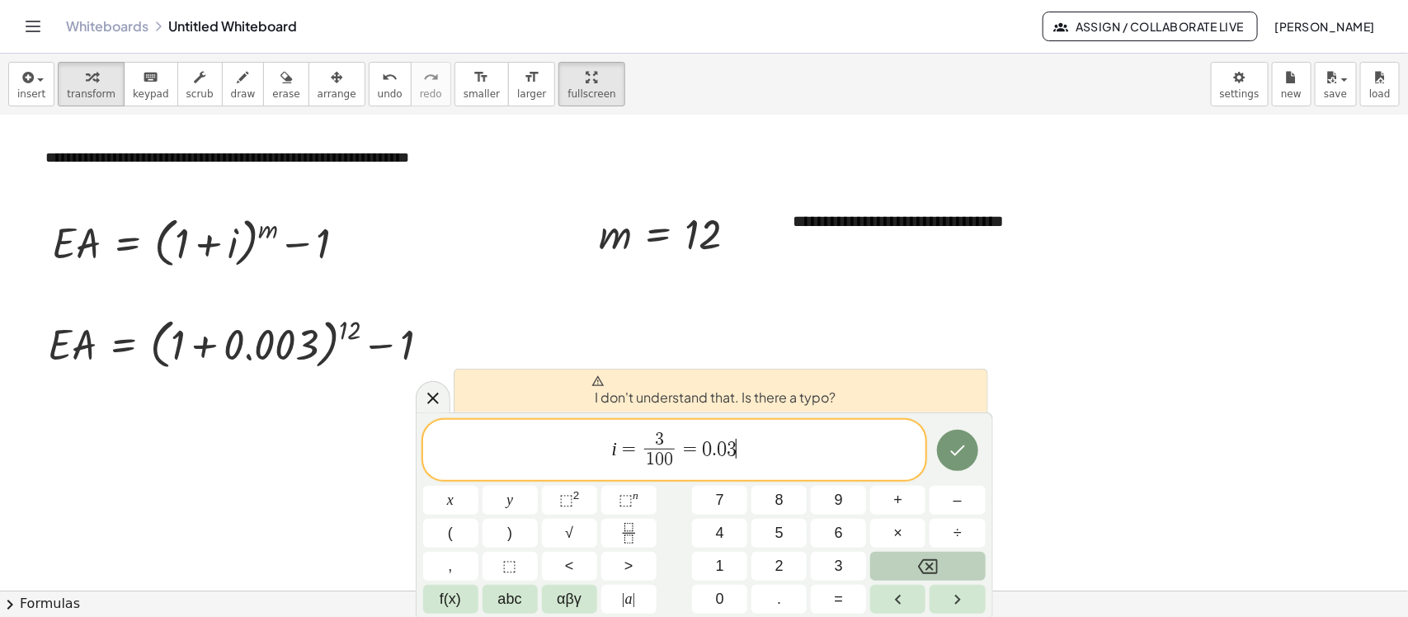
click at [742, 463] on span "i = 3 1 0 0 ​ = 0 . 0 3 ​" at bounding box center [674, 452] width 503 height 44
click at [798, 446] on span "i = 3 1 0 0 ​ = 0 . 0 3 ​" at bounding box center [674, 452] width 503 height 44
click at [949, 452] on icon "Done" at bounding box center [957, 450] width 20 height 20
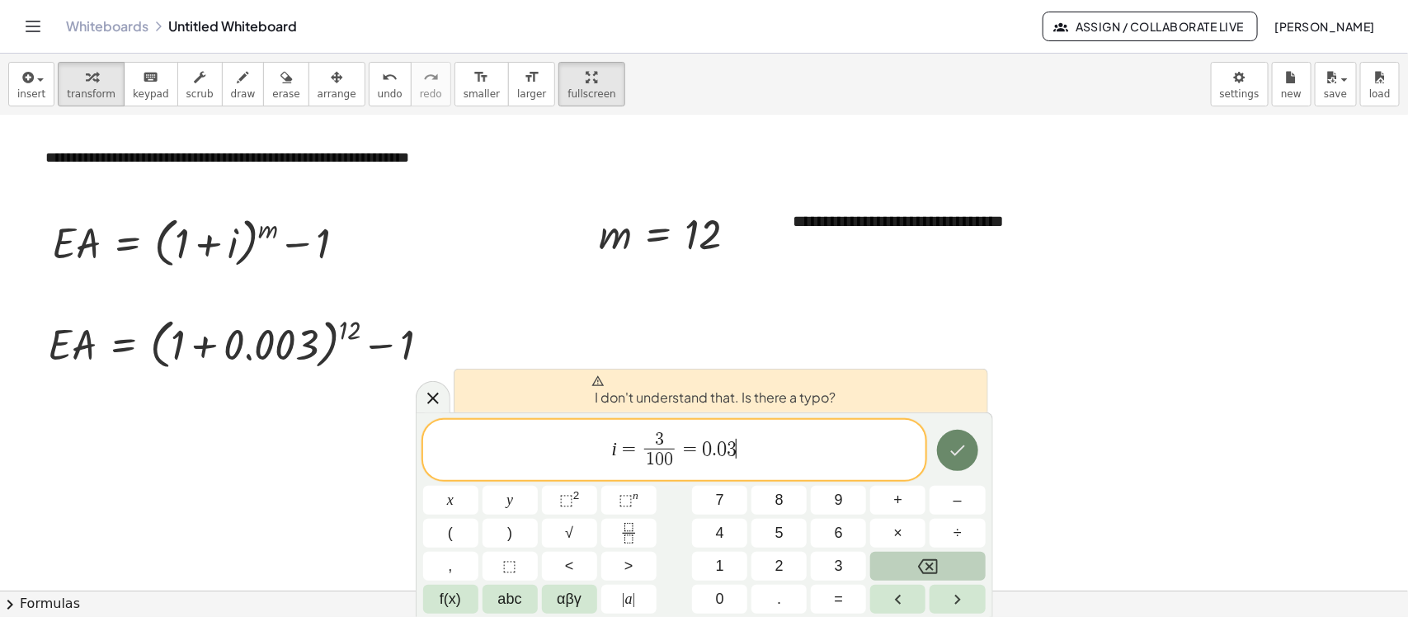
click at [949, 452] on icon "Done" at bounding box center [957, 450] width 20 height 20
click at [947, 444] on icon "Done" at bounding box center [957, 450] width 20 height 20
click at [947, 443] on icon "Done" at bounding box center [957, 450] width 20 height 20
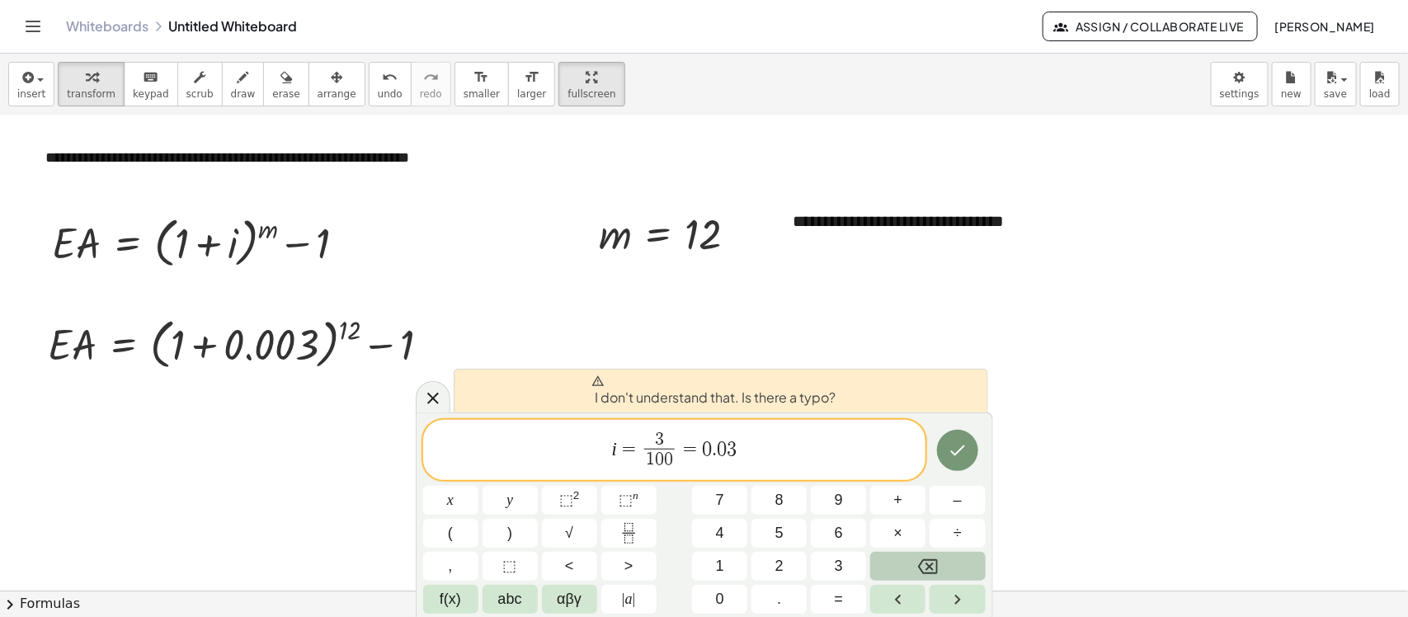
drag, startPoint x: 592, startPoint y: 386, endPoint x: 618, endPoint y: 398, distance: 29.1
click at [595, 386] on span "I don't understand that. Is there a typo?" at bounding box center [713, 390] width 245 height 33
click at [713, 445] on span "." at bounding box center [714, 449] width 5 height 20
click at [718, 446] on span "0" at bounding box center [722, 449] width 10 height 20
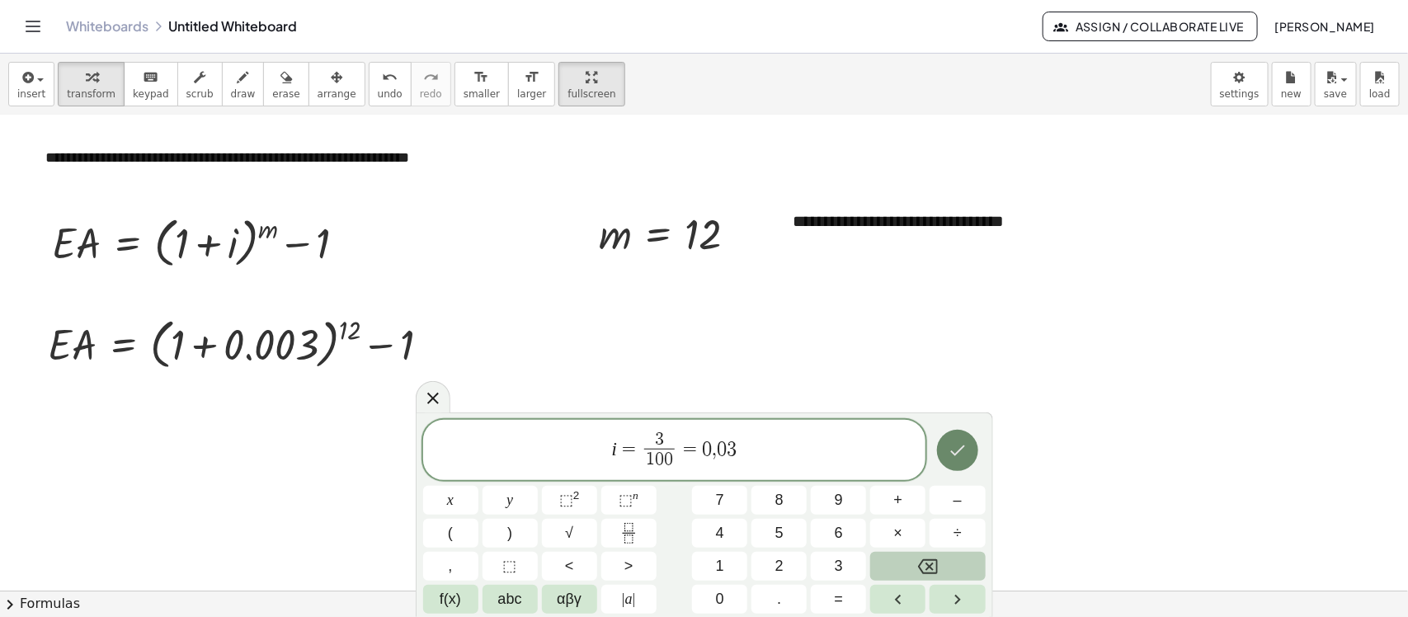
click at [954, 456] on icon "Done" at bounding box center [957, 450] width 20 height 20
click at [679, 441] on span "3 1 0 0 ​ ​" at bounding box center [662, 451] width 38 height 40
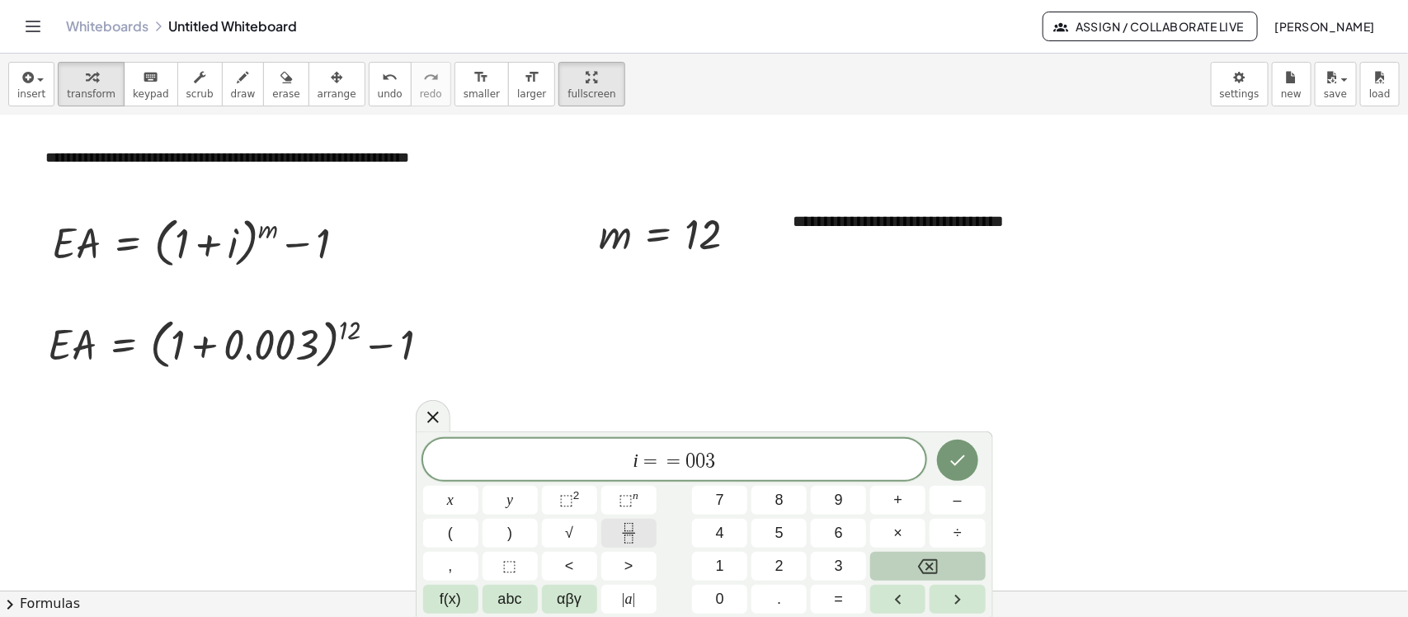
click at [628, 493] on icon "Fraction" at bounding box center [628, 533] width 21 height 21
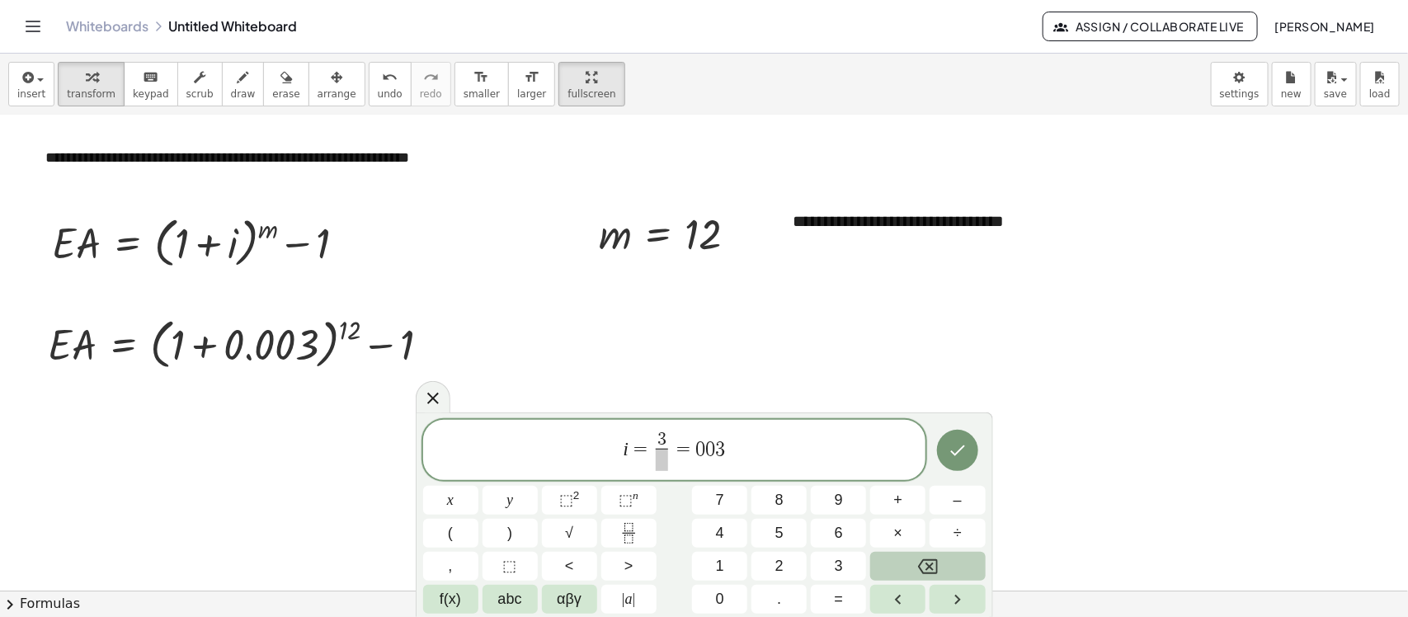
click at [661, 472] on span "i = 3 ​ ​ = 0 0 3" at bounding box center [674, 452] width 503 height 44
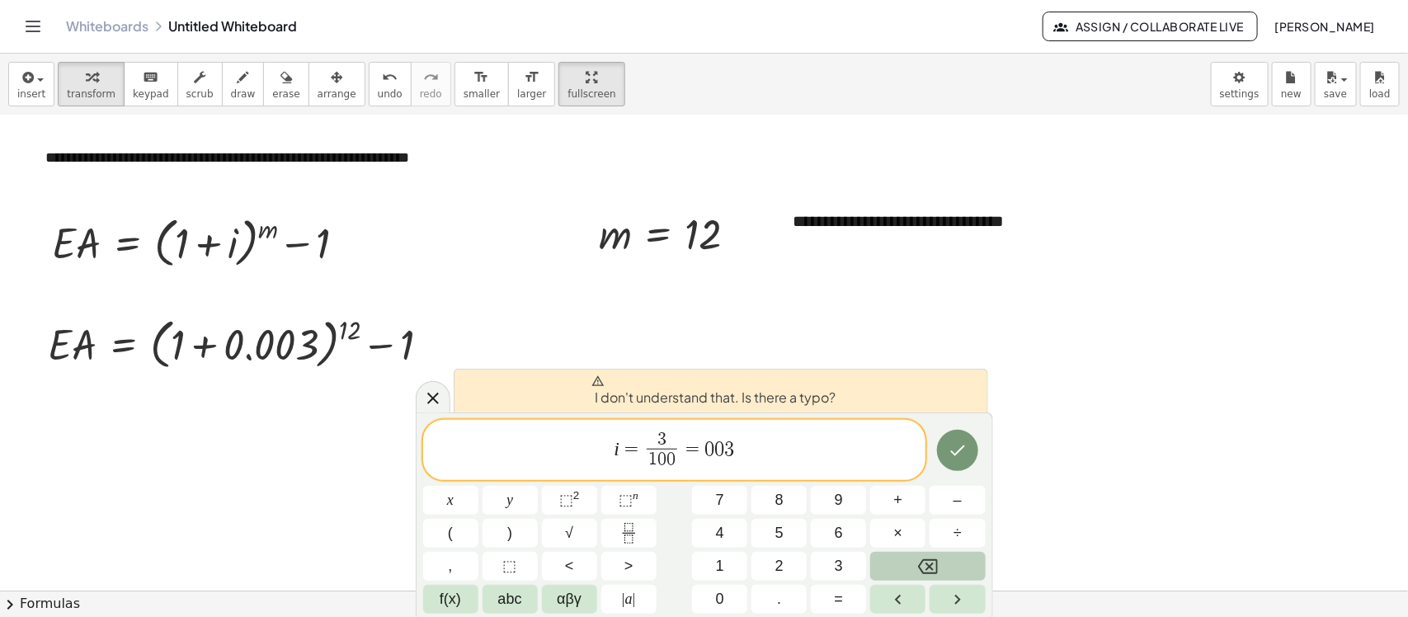
click at [804, 446] on span "i = 3 1 0 0 ​ ​ = 0 0 3" at bounding box center [674, 452] width 503 height 44
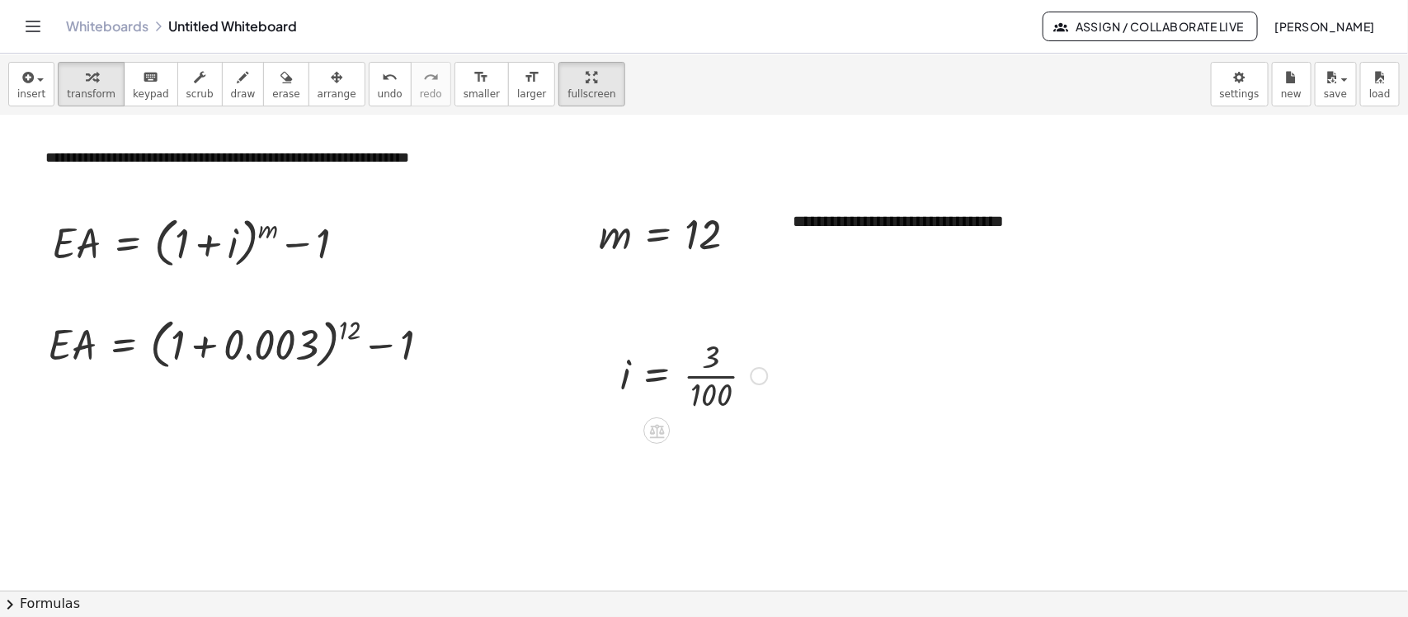
click at [680, 371] on div at bounding box center [694, 374] width 164 height 82
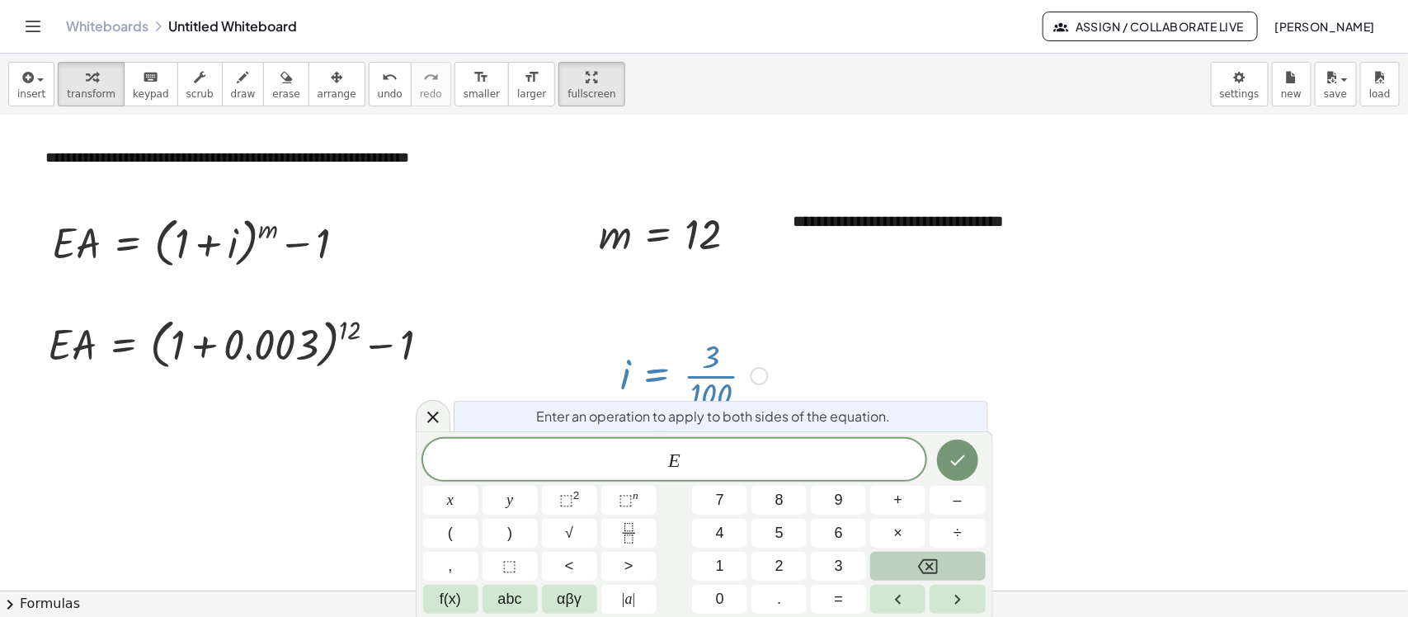
click at [792, 373] on div at bounding box center [704, 426] width 1408 height 950
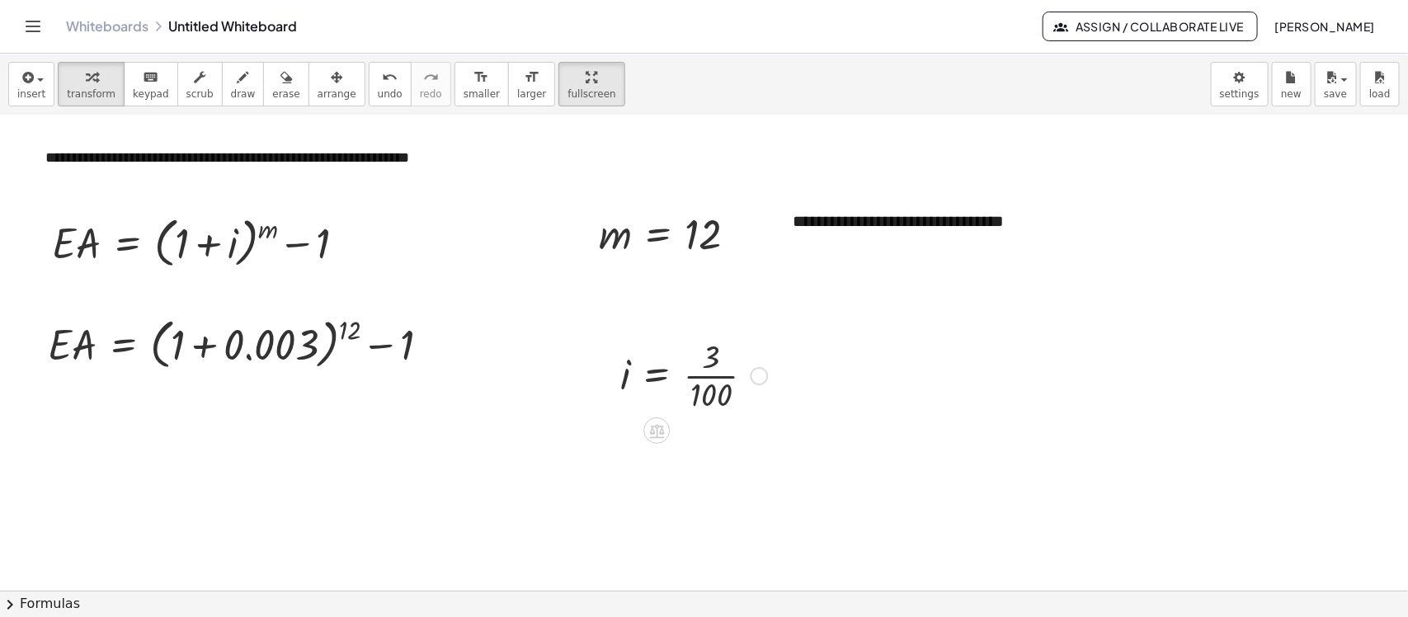
click at [738, 377] on div at bounding box center [694, 374] width 164 height 82
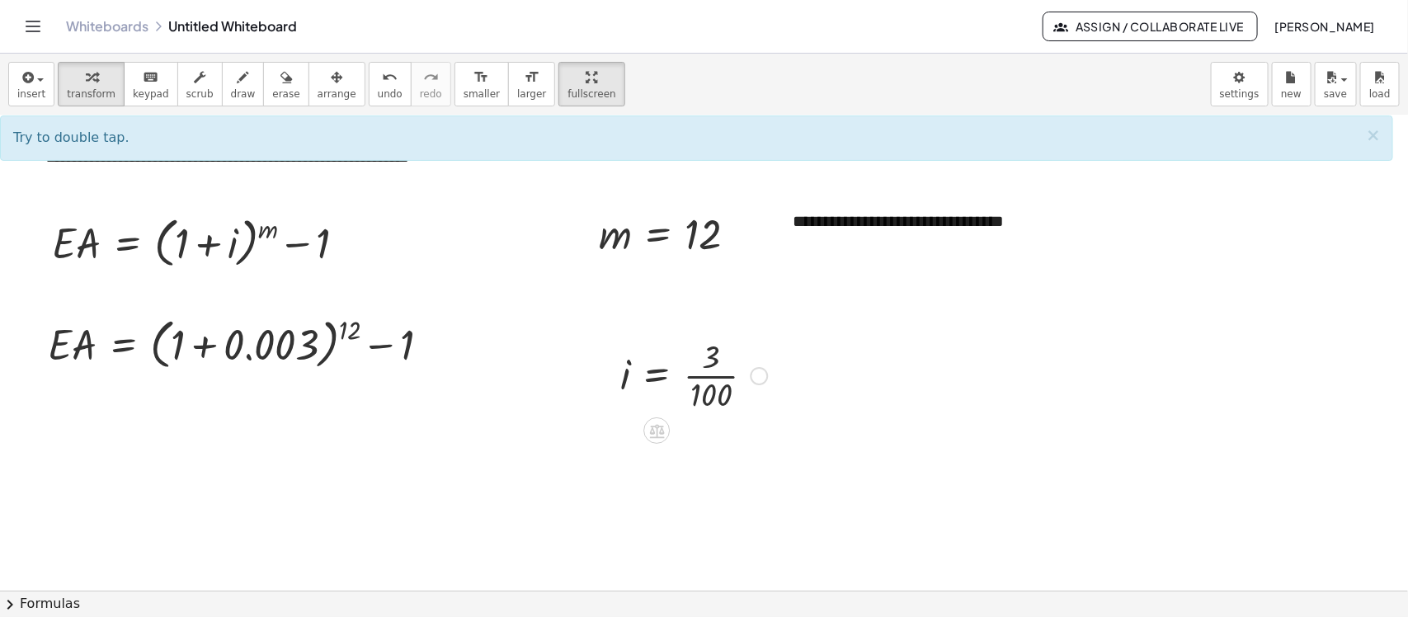
click at [665, 385] on div at bounding box center [694, 374] width 164 height 82
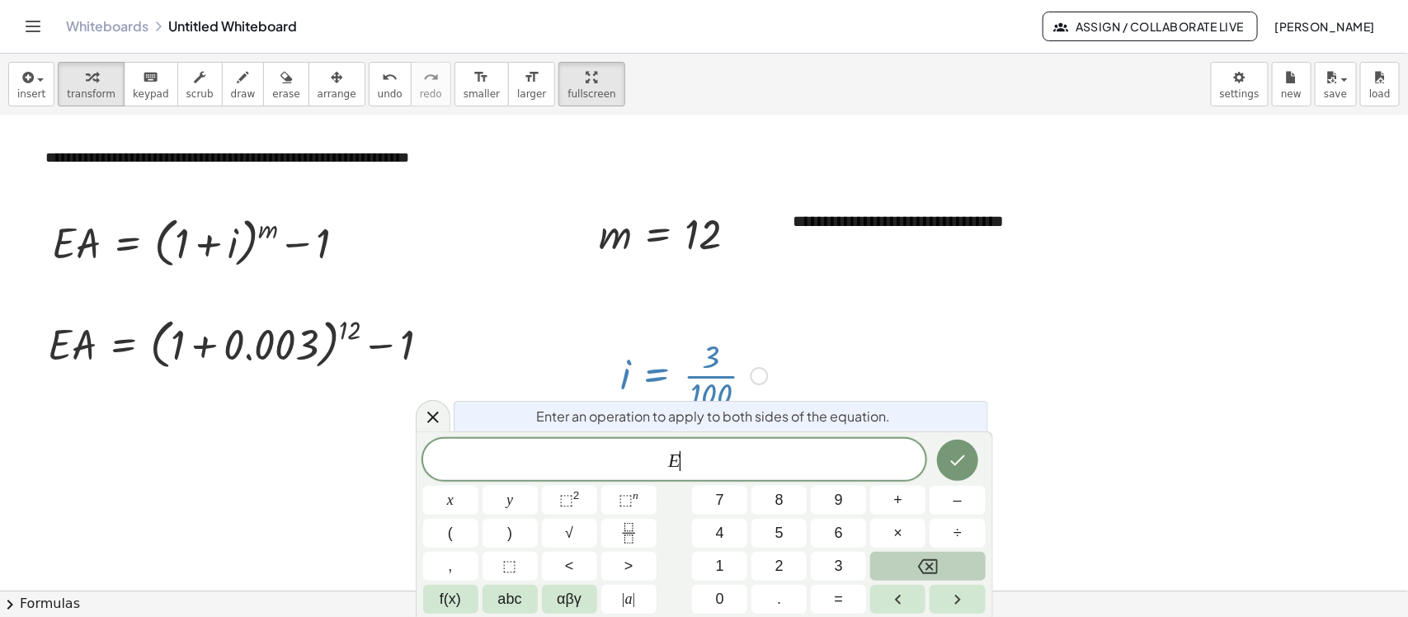
click at [665, 386] on div at bounding box center [694, 374] width 164 height 82
click at [826, 307] on div at bounding box center [704, 426] width 1408 height 950
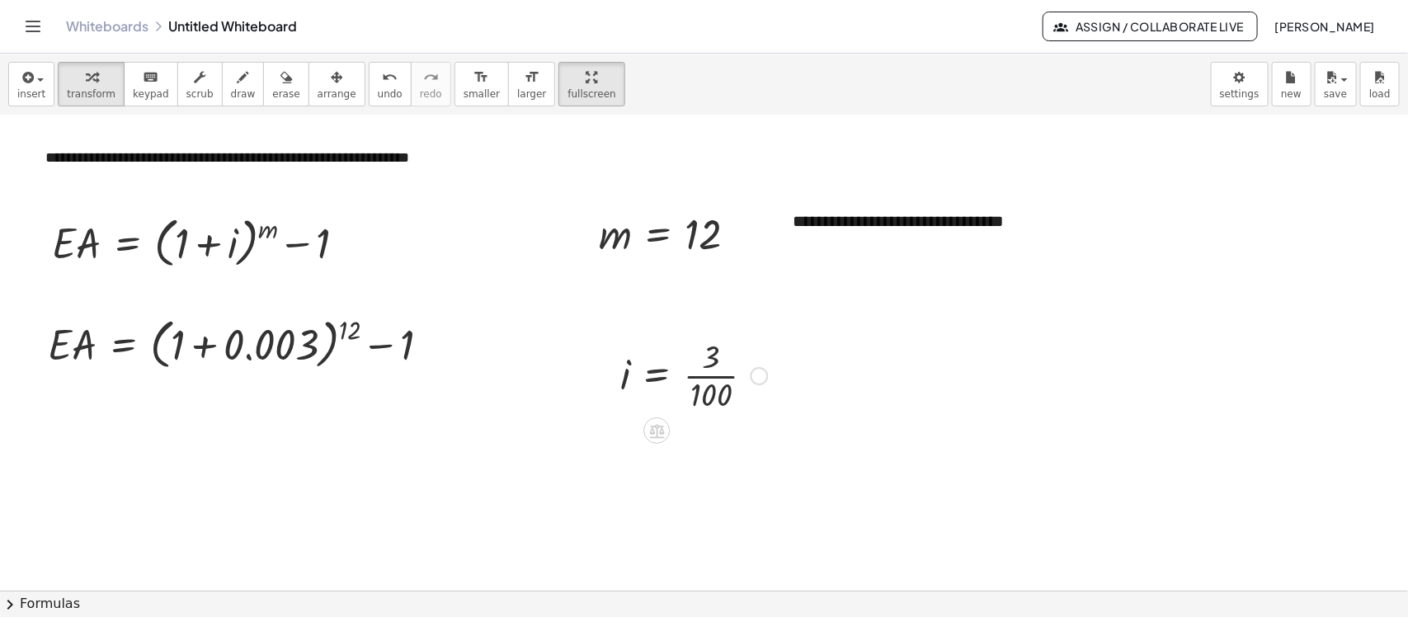
click at [662, 349] on div at bounding box center [694, 374] width 164 height 82
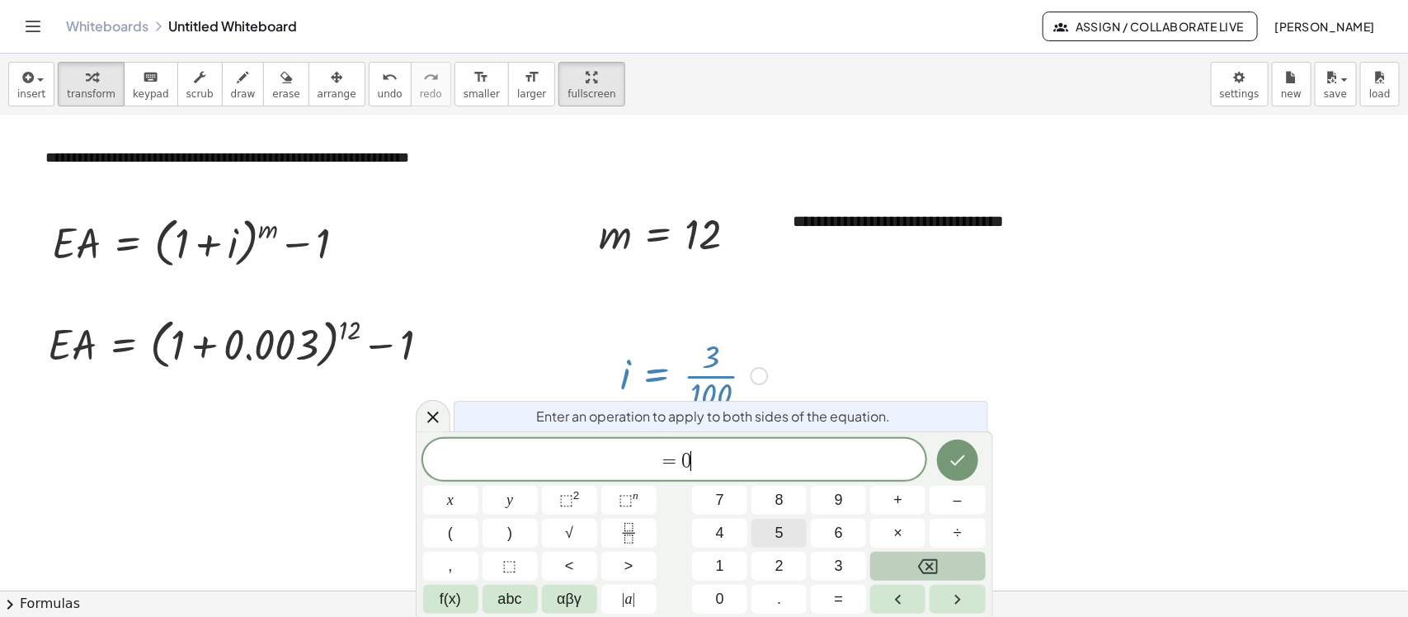
click at [773, 493] on div "= 0 ​ x y ⬚ 2 ⬚ n 7 8 9 + – ( ) √ 4 5 6 × ÷ , ⬚ < > 1 2 3 f(x) abc αβγ | a | 0 …" at bounding box center [704, 526] width 562 height 175
click at [788, 493] on button "." at bounding box center [778, 599] width 55 height 29
click at [895, 397] on div at bounding box center [704, 426] width 1408 height 950
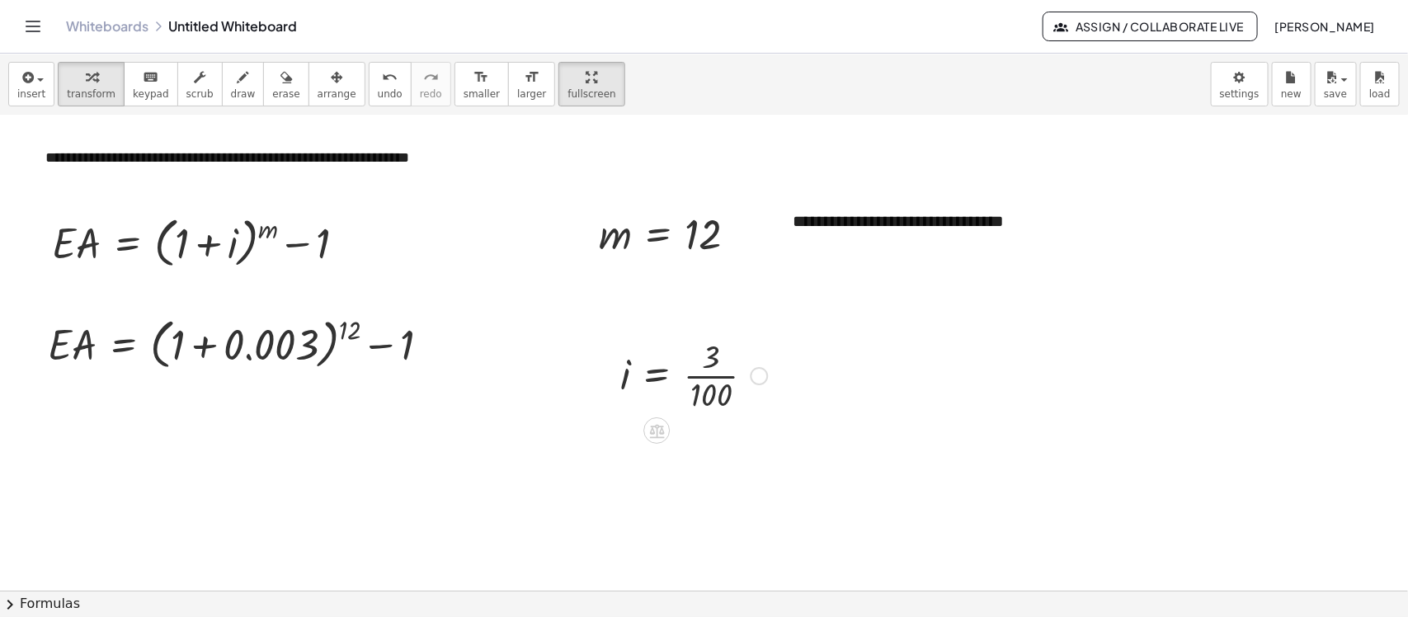
click at [727, 378] on div at bounding box center [694, 374] width 164 height 82
drag, startPoint x: 718, startPoint y: 440, endPoint x: 746, endPoint y: 435, distance: 28.3
click at [746, 435] on div at bounding box center [703, 443] width 183 height 54
click at [587, 450] on div at bounding box center [704, 426] width 1408 height 950
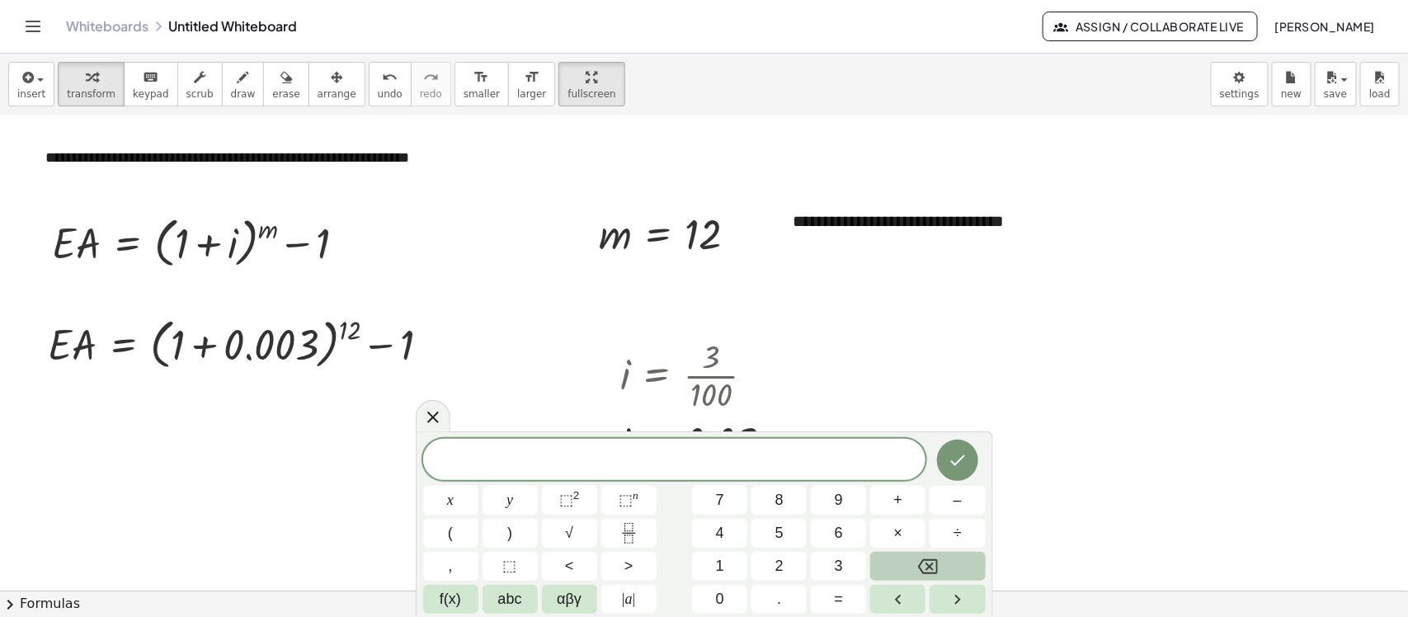
click at [928, 363] on div at bounding box center [704, 426] width 1408 height 950
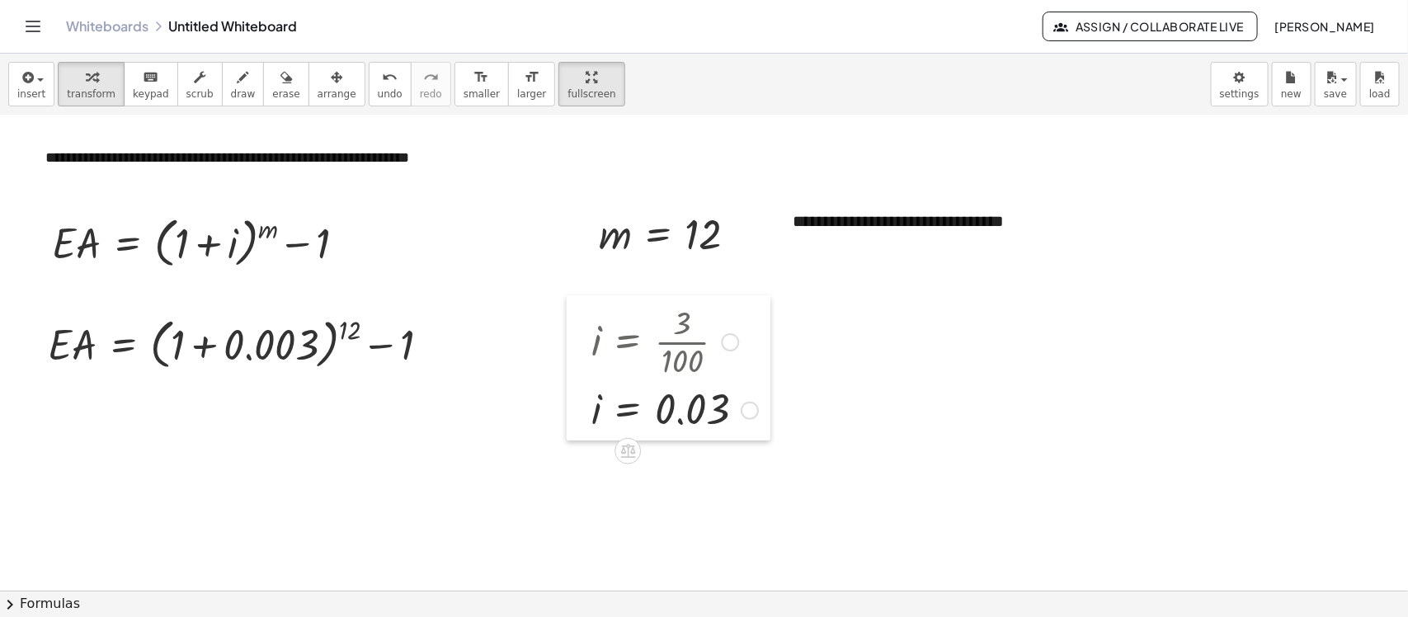
drag, startPoint x: 599, startPoint y: 451, endPoint x: 569, endPoint y: 416, distance: 45.6
click at [569, 416] on div at bounding box center [579, 367] width 25 height 145
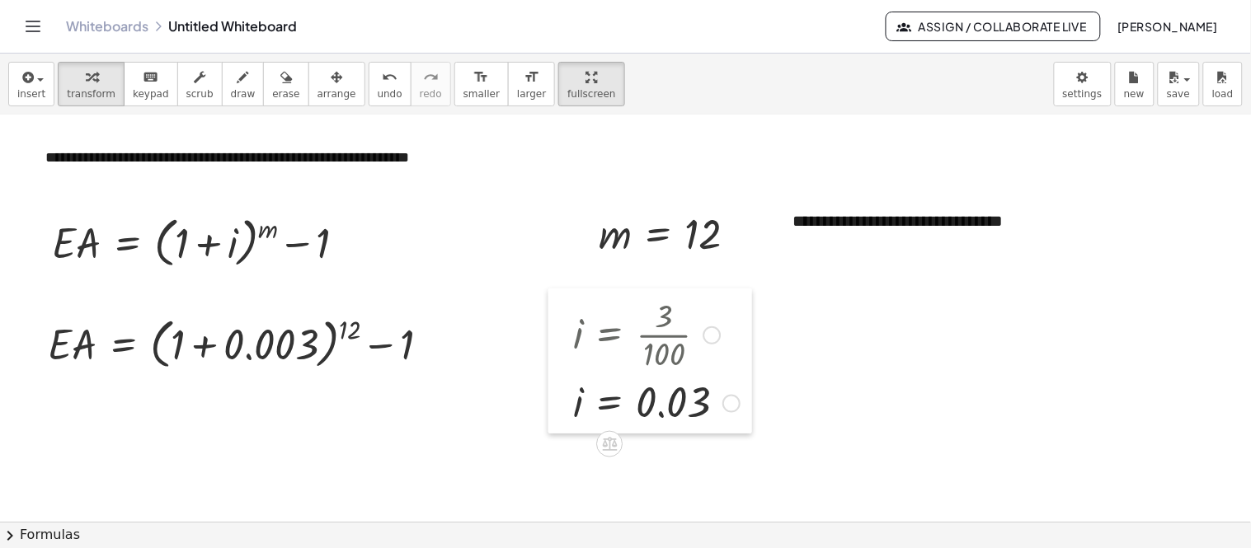
drag, startPoint x: 580, startPoint y: 388, endPoint x: 562, endPoint y: 379, distance: 19.2
click at [562, 381] on div at bounding box center [560, 361] width 25 height 145
click at [712, 332] on div at bounding box center [712, 335] width 18 height 18
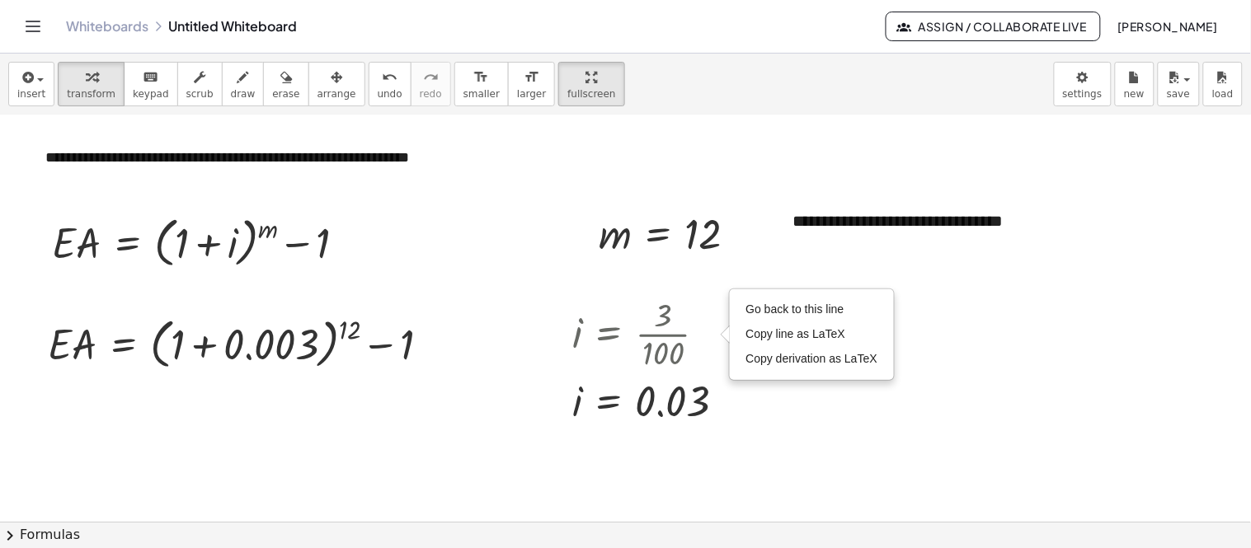
click at [762, 402] on div at bounding box center [625, 357] width 1251 height 813
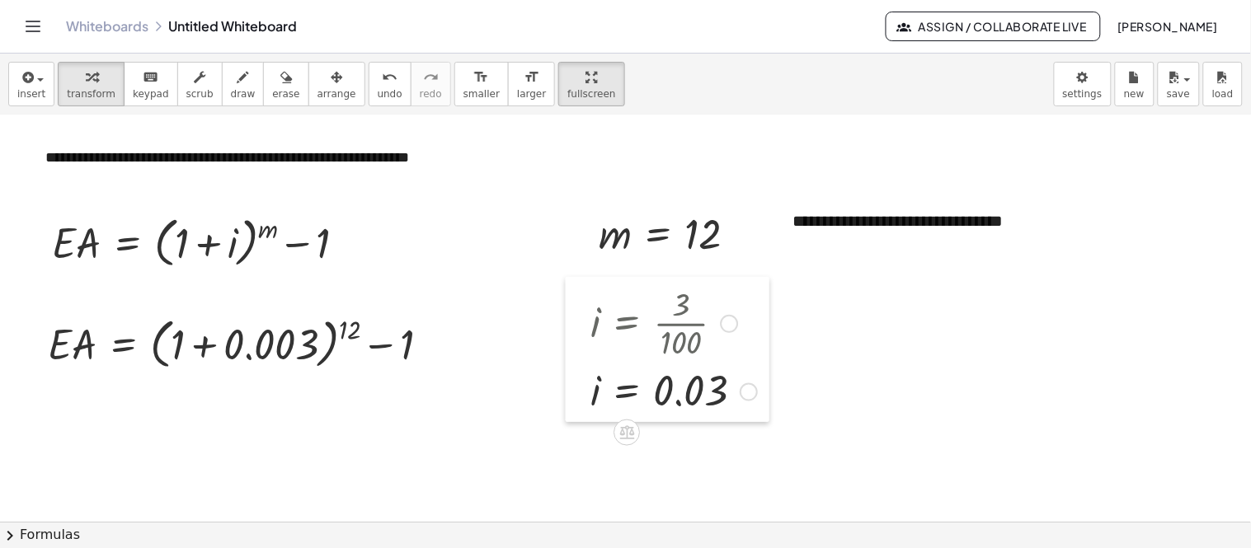
drag, startPoint x: 548, startPoint y: 374, endPoint x: 562, endPoint y: 363, distance: 17.5
click at [566, 363] on div at bounding box center [578, 349] width 25 height 145
click at [245, 352] on div at bounding box center [245, 343] width 411 height 63
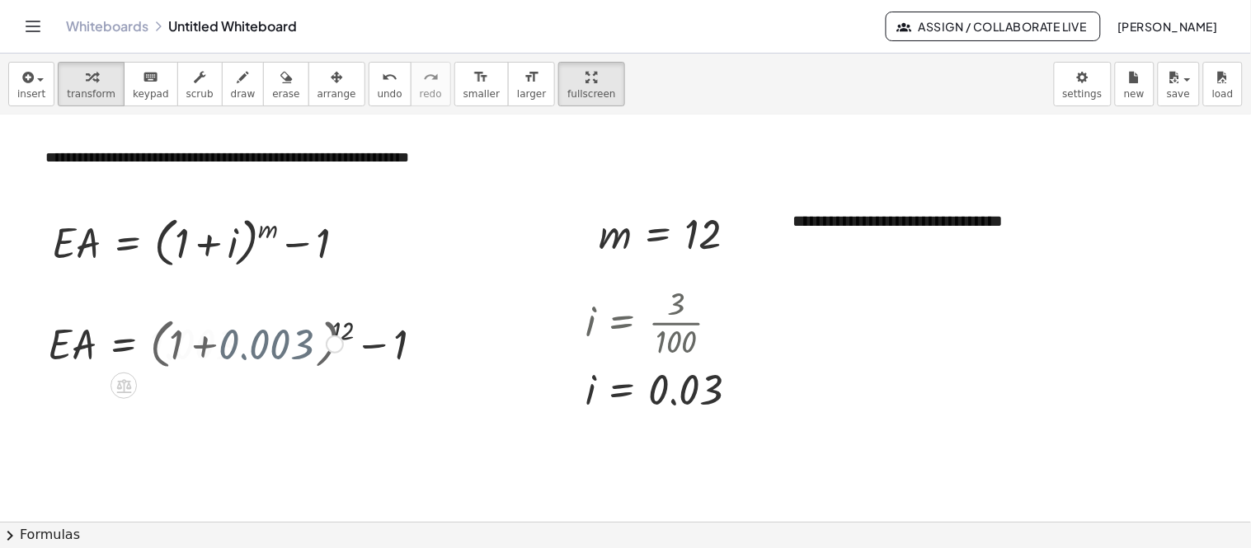
click at [245, 352] on div at bounding box center [196, 343] width 312 height 56
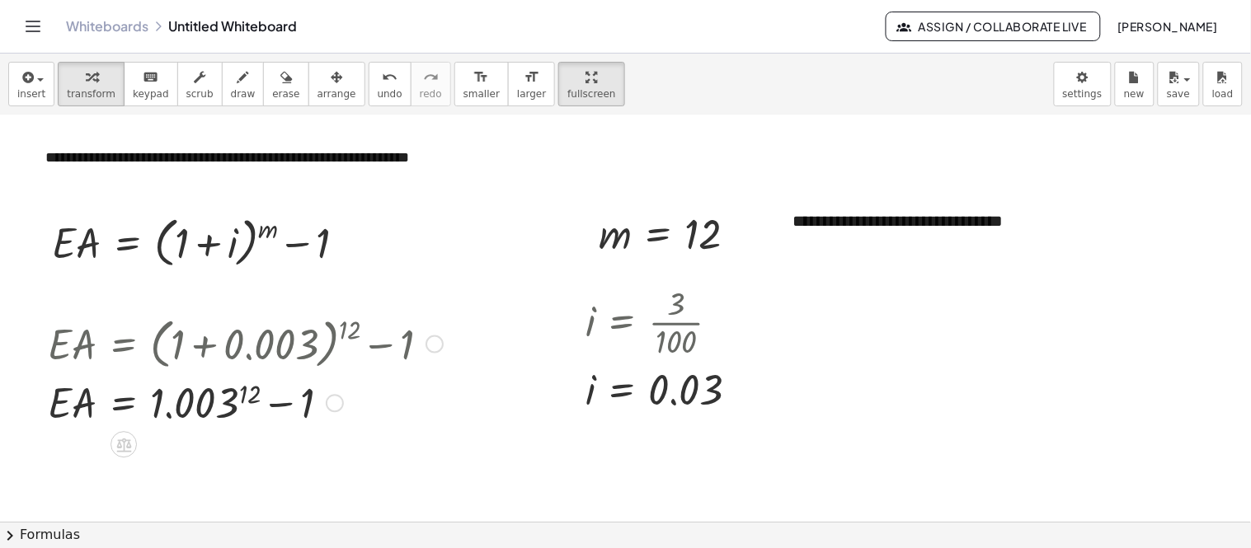
click at [267, 352] on div at bounding box center [245, 343] width 411 height 63
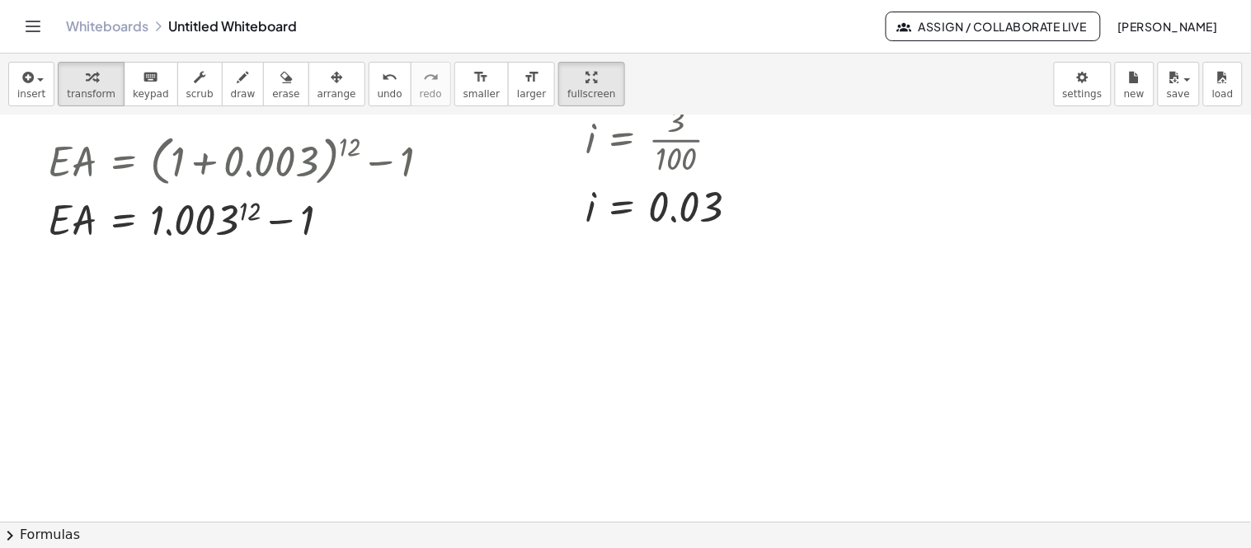
scroll to position [256, 0]
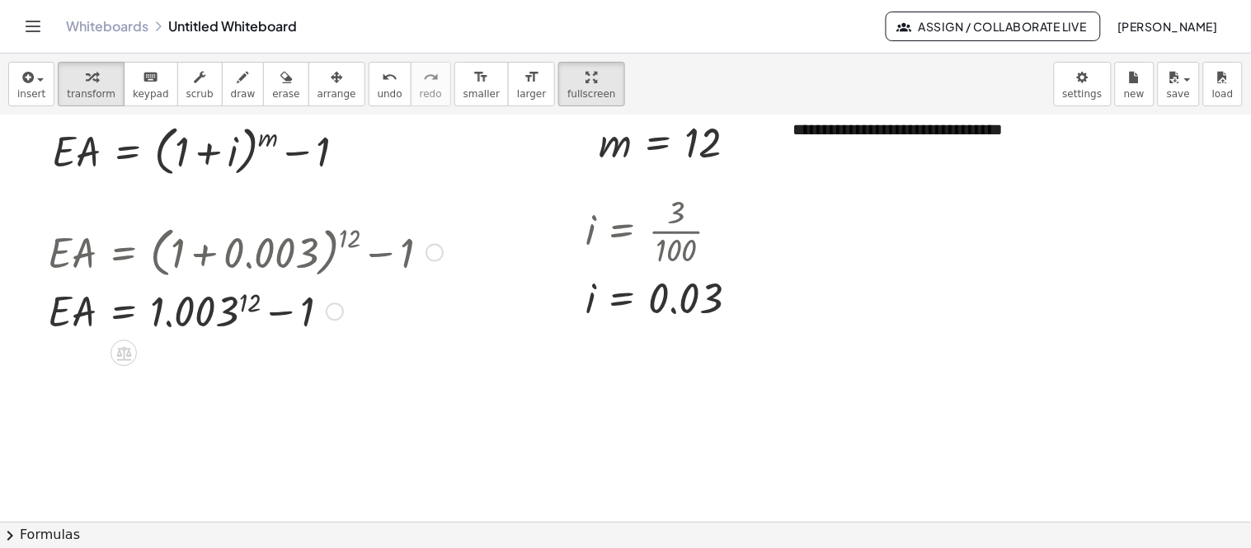
click at [217, 311] on div at bounding box center [245, 311] width 411 height 56
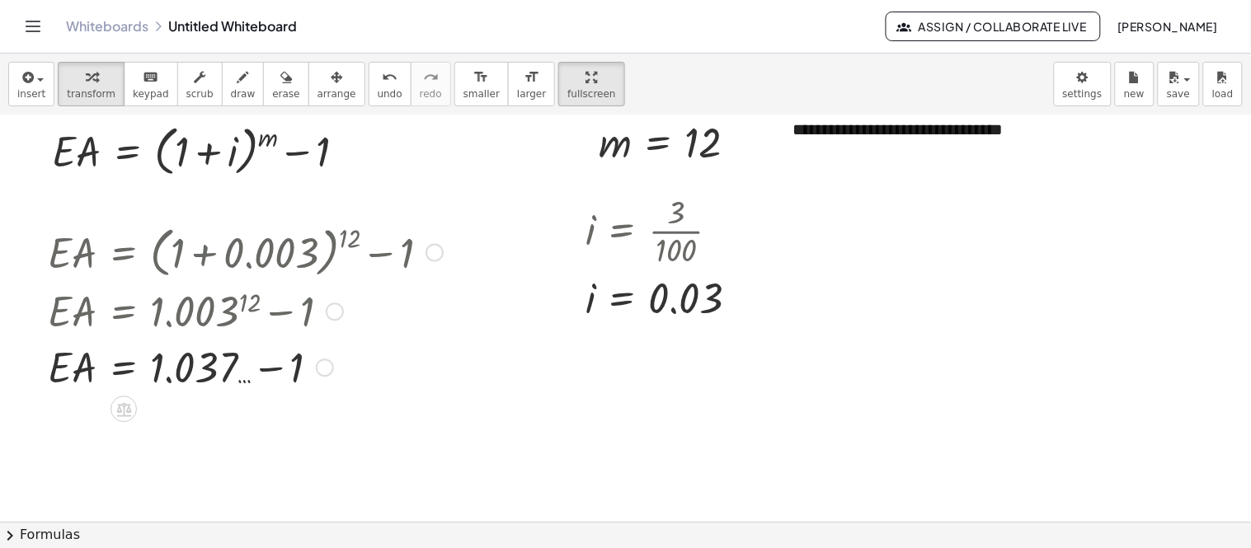
click at [333, 368] on div at bounding box center [325, 369] width 18 height 18
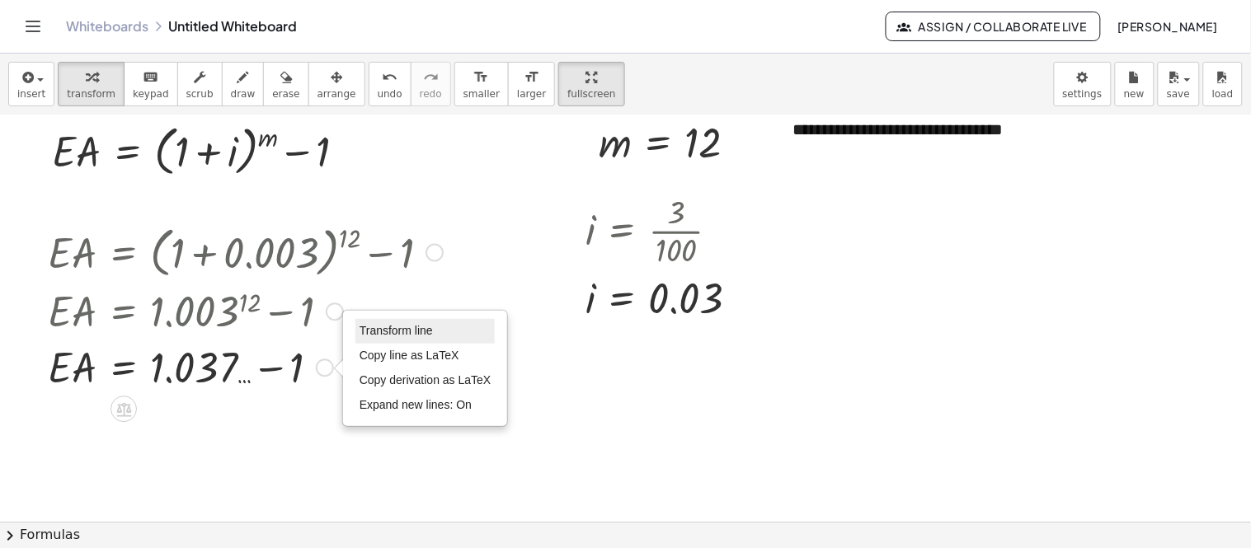
click at [407, 341] on li "Transform line" at bounding box center [425, 331] width 140 height 25
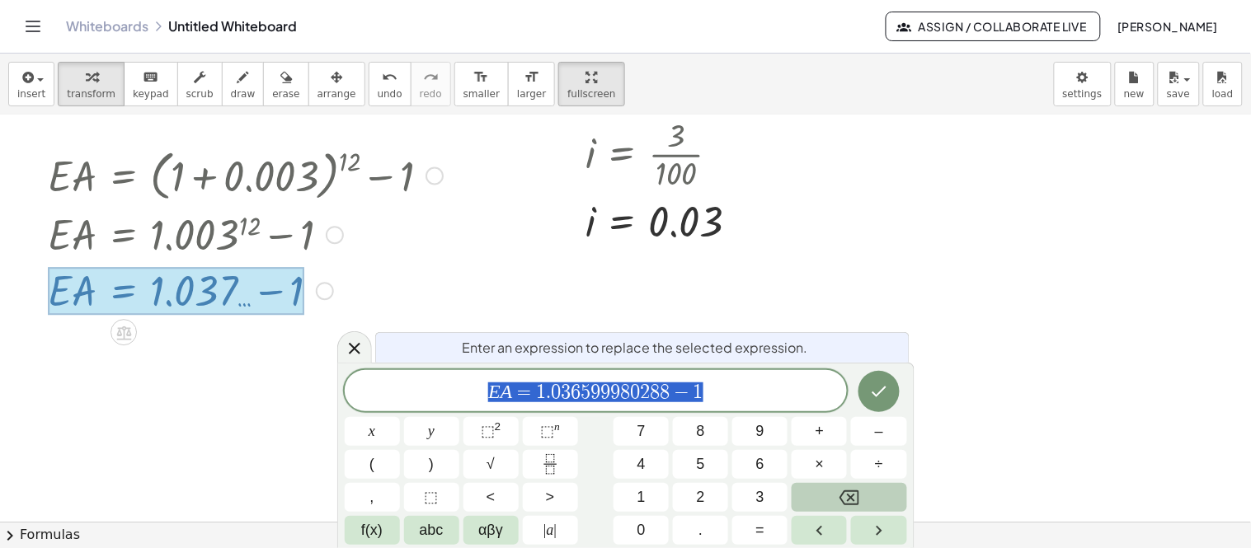
scroll to position [333, 0]
click at [277, 352] on div at bounding box center [625, 188] width 1251 height 813
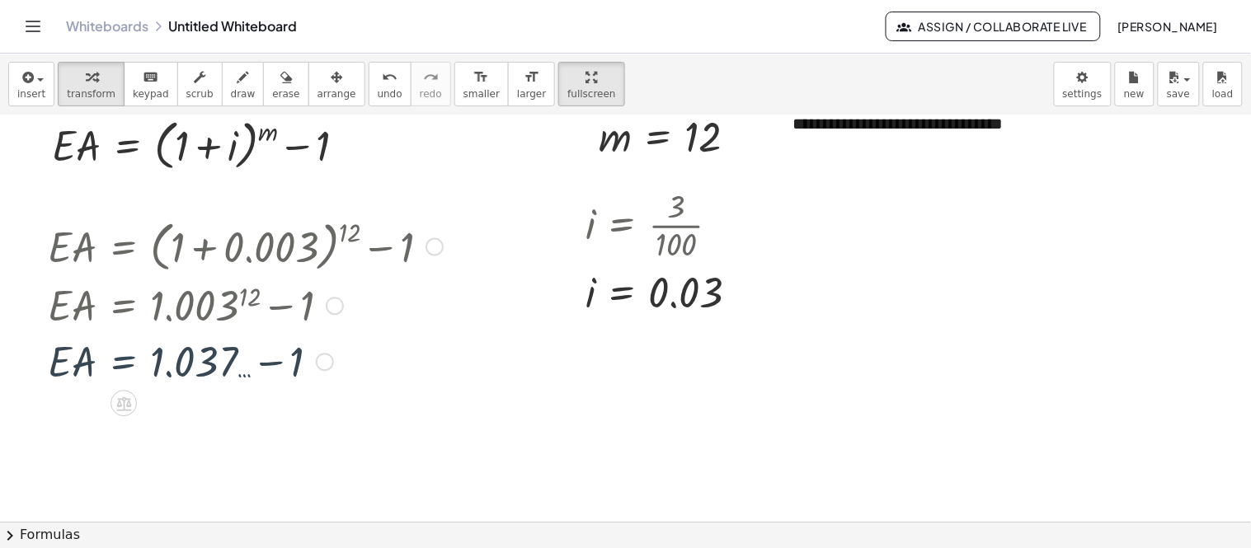
scroll to position [256, 0]
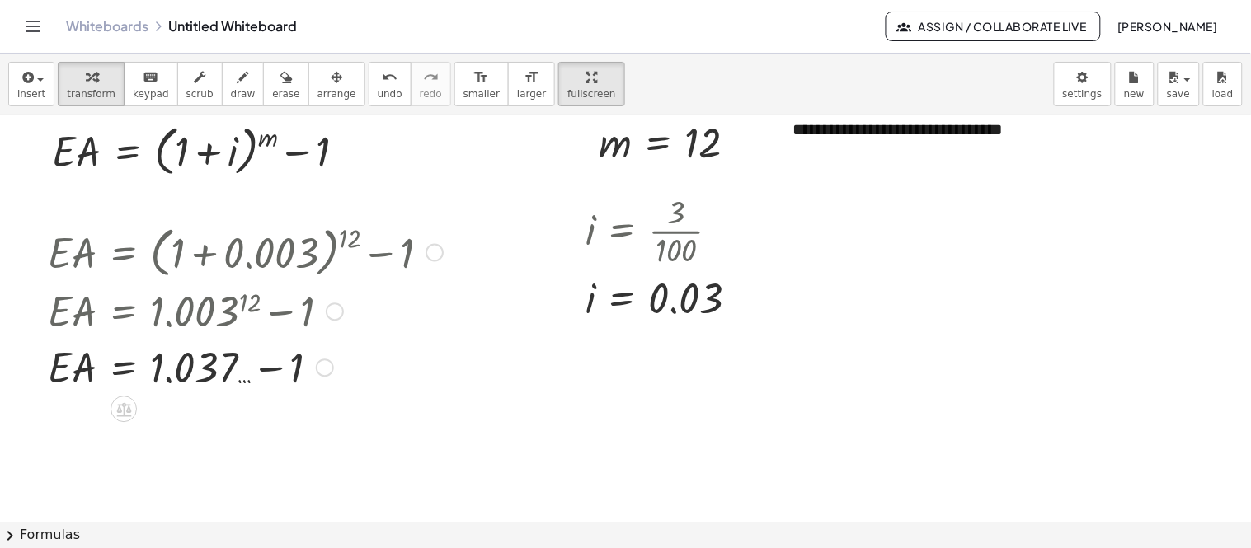
click at [228, 366] on div at bounding box center [245, 367] width 411 height 56
click at [191, 377] on div at bounding box center [245, 367] width 411 height 56
click at [193, 377] on div at bounding box center [245, 367] width 411 height 56
click at [229, 367] on div at bounding box center [245, 367] width 411 height 56
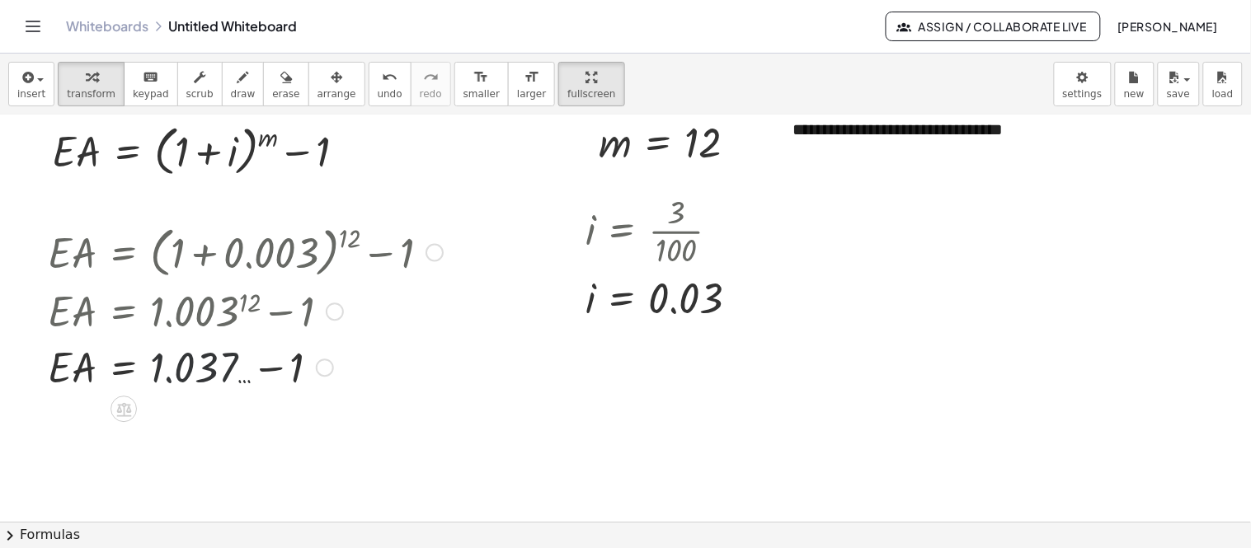
click at [229, 367] on div at bounding box center [245, 367] width 411 height 56
click at [435, 437] on div at bounding box center [625, 265] width 1251 height 813
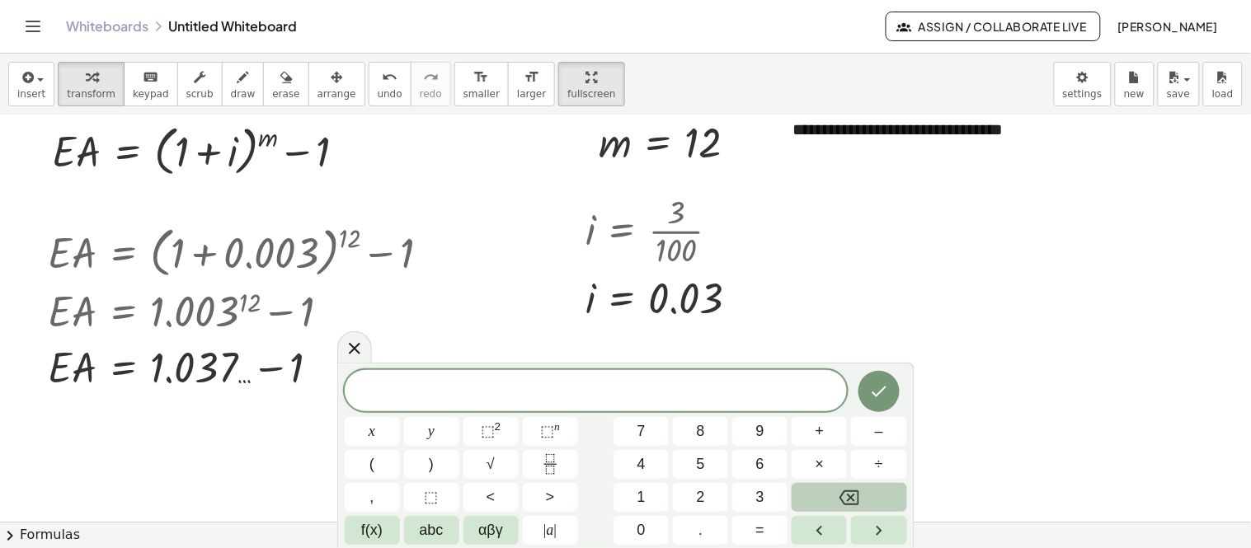
click at [1126, 247] on div at bounding box center [625, 265] width 1251 height 813
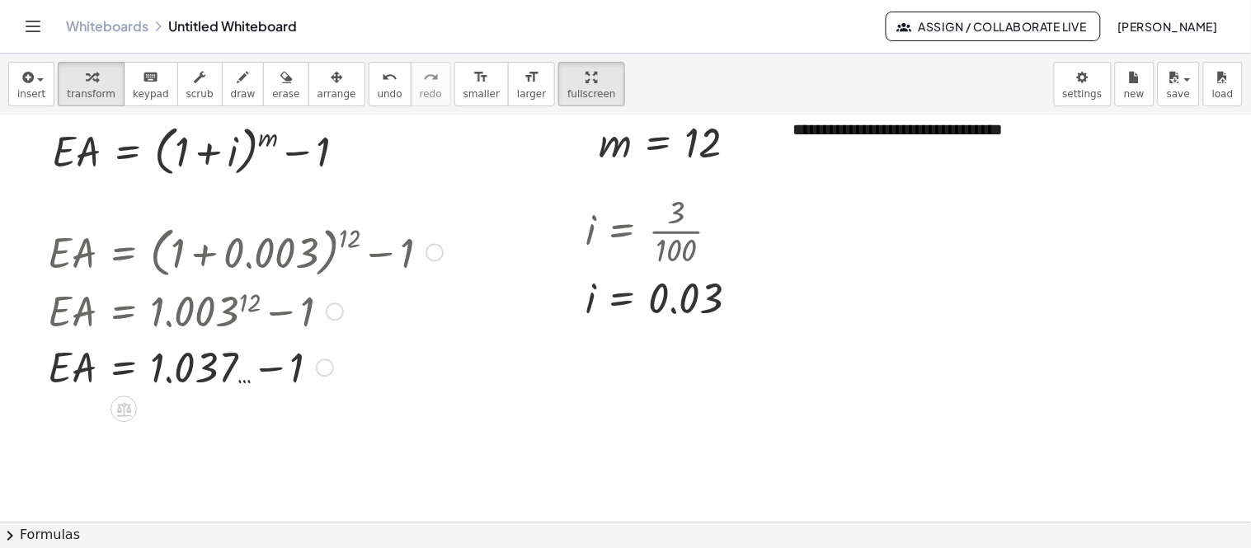
click at [234, 377] on div at bounding box center [245, 367] width 411 height 56
click at [170, 368] on div at bounding box center [245, 367] width 411 height 56
click at [128, 404] on icon at bounding box center [123, 409] width 17 height 17
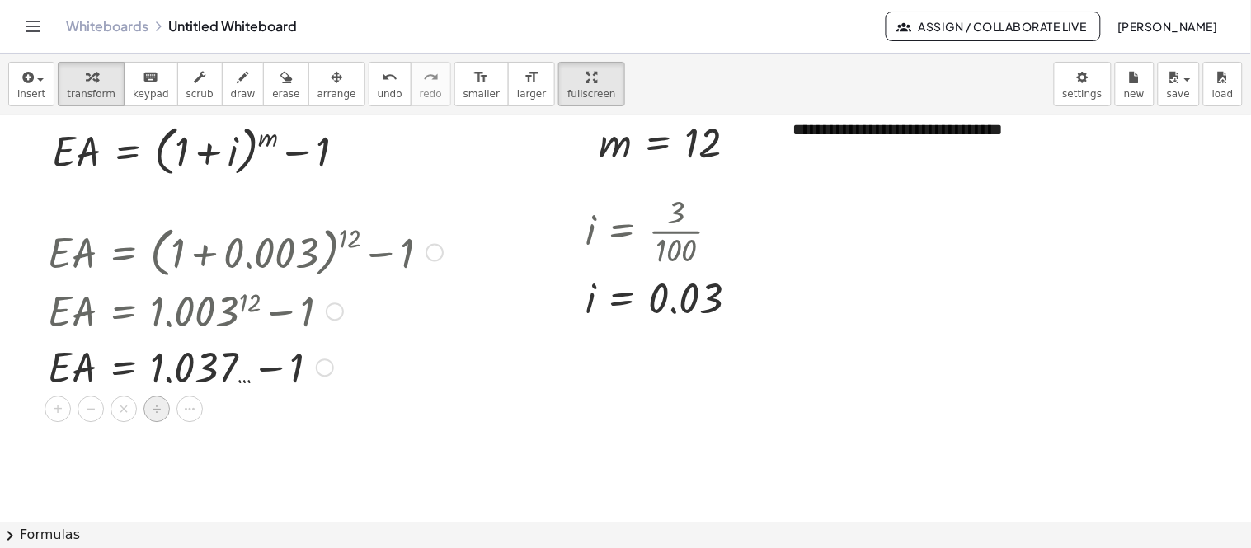
click at [162, 409] on div "÷" at bounding box center [156, 410] width 26 height 26
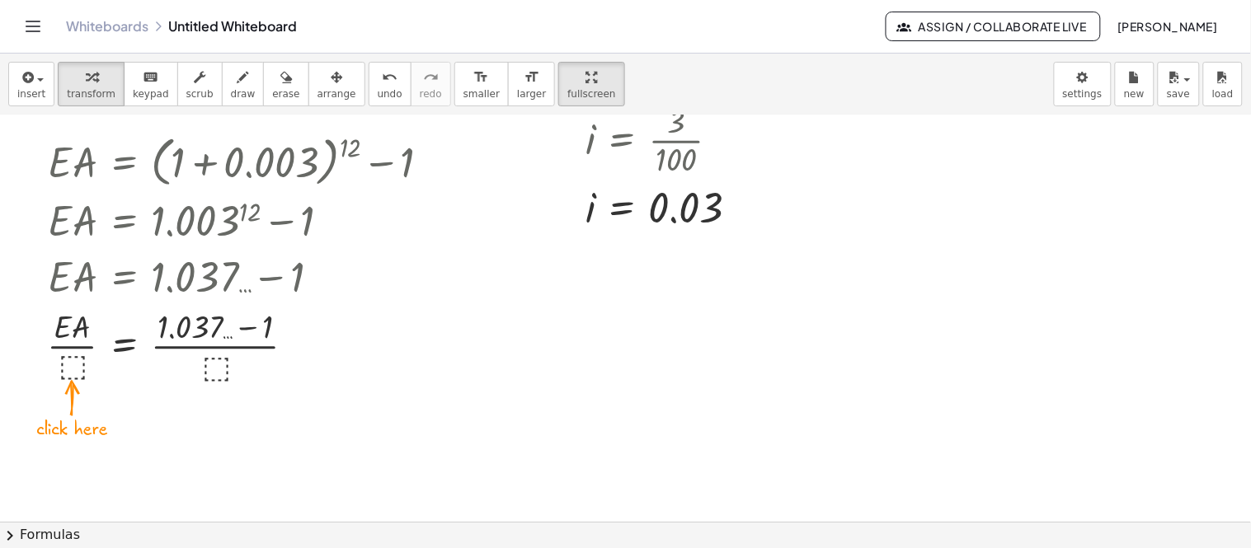
scroll to position [315, 0]
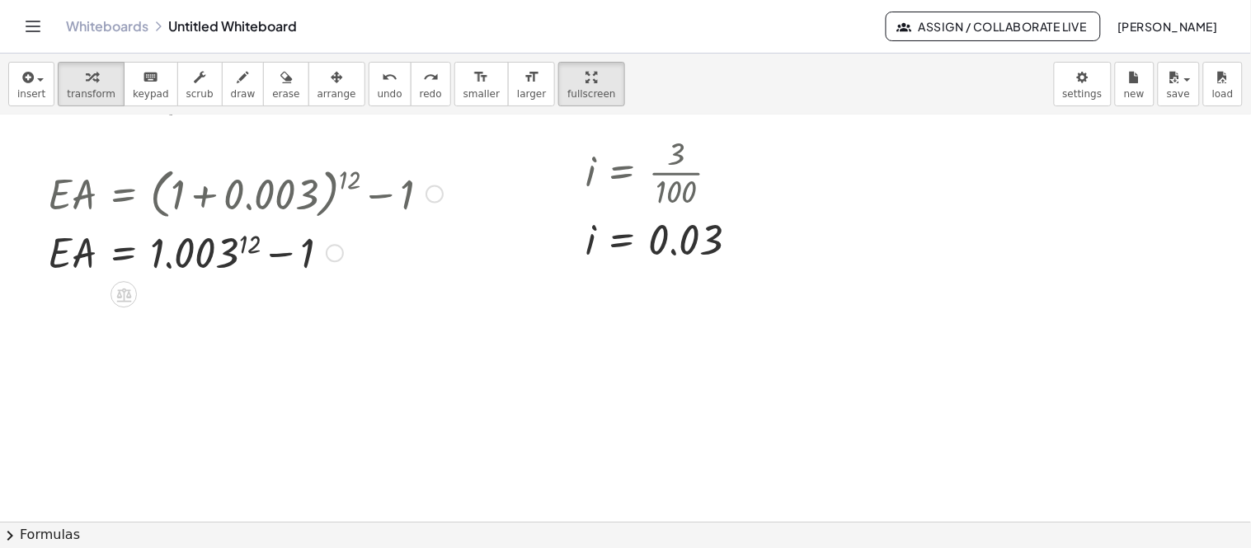
click at [206, 256] on div at bounding box center [245, 252] width 411 height 56
click at [205, 254] on div at bounding box center [245, 252] width 411 height 56
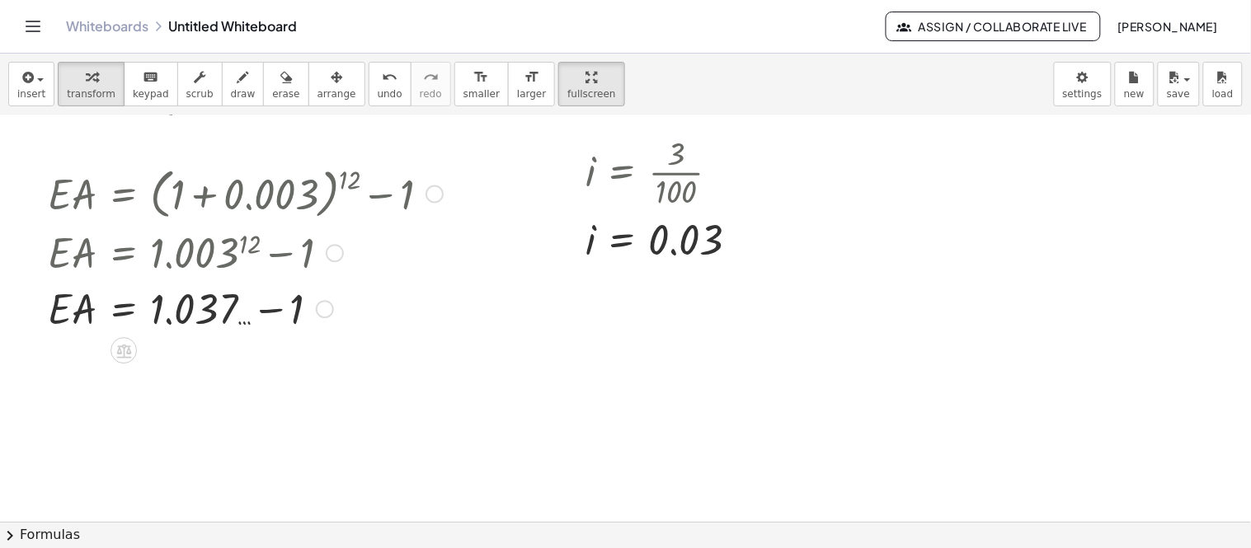
click at [211, 315] on div at bounding box center [245, 308] width 411 height 56
click at [465, 381] on div at bounding box center [625, 206] width 1251 height 813
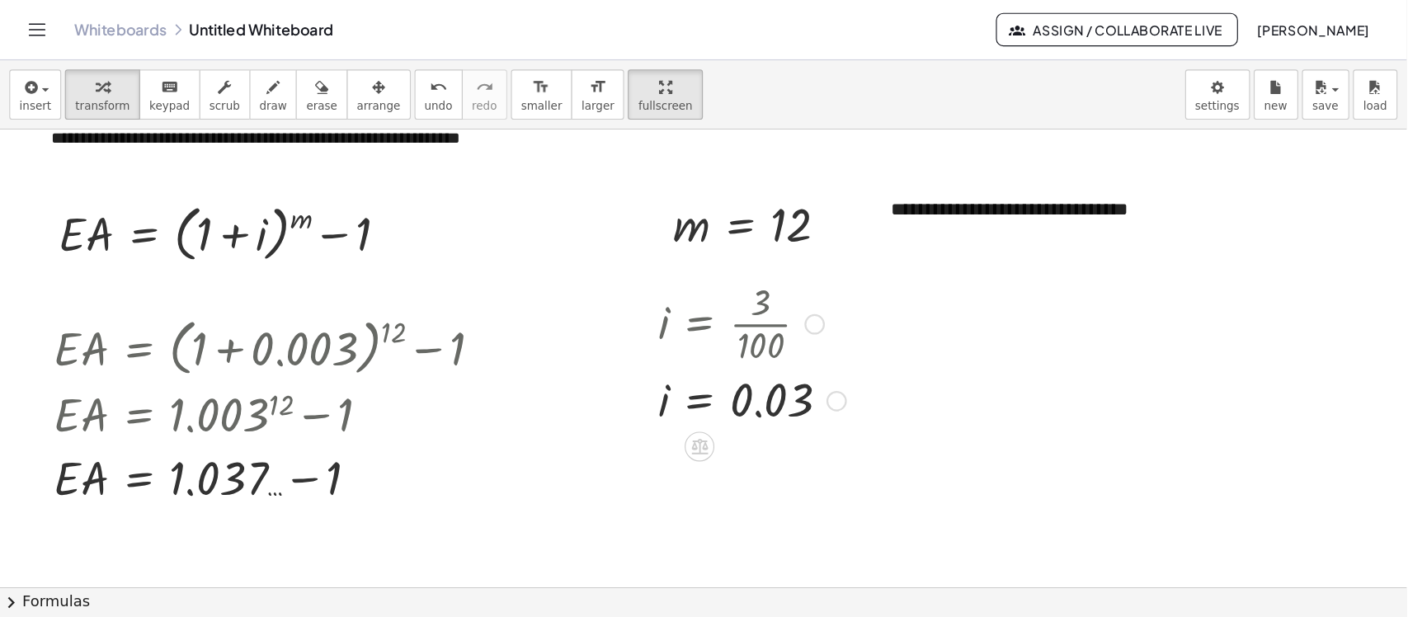
scroll to position [223, 0]
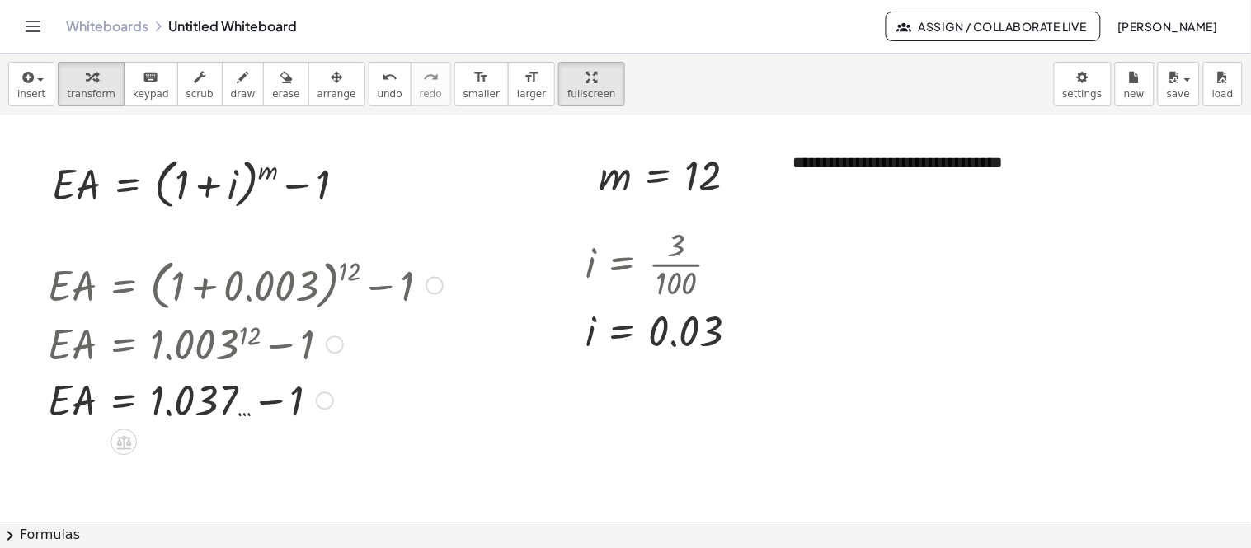
click at [182, 399] on div at bounding box center [245, 400] width 411 height 56
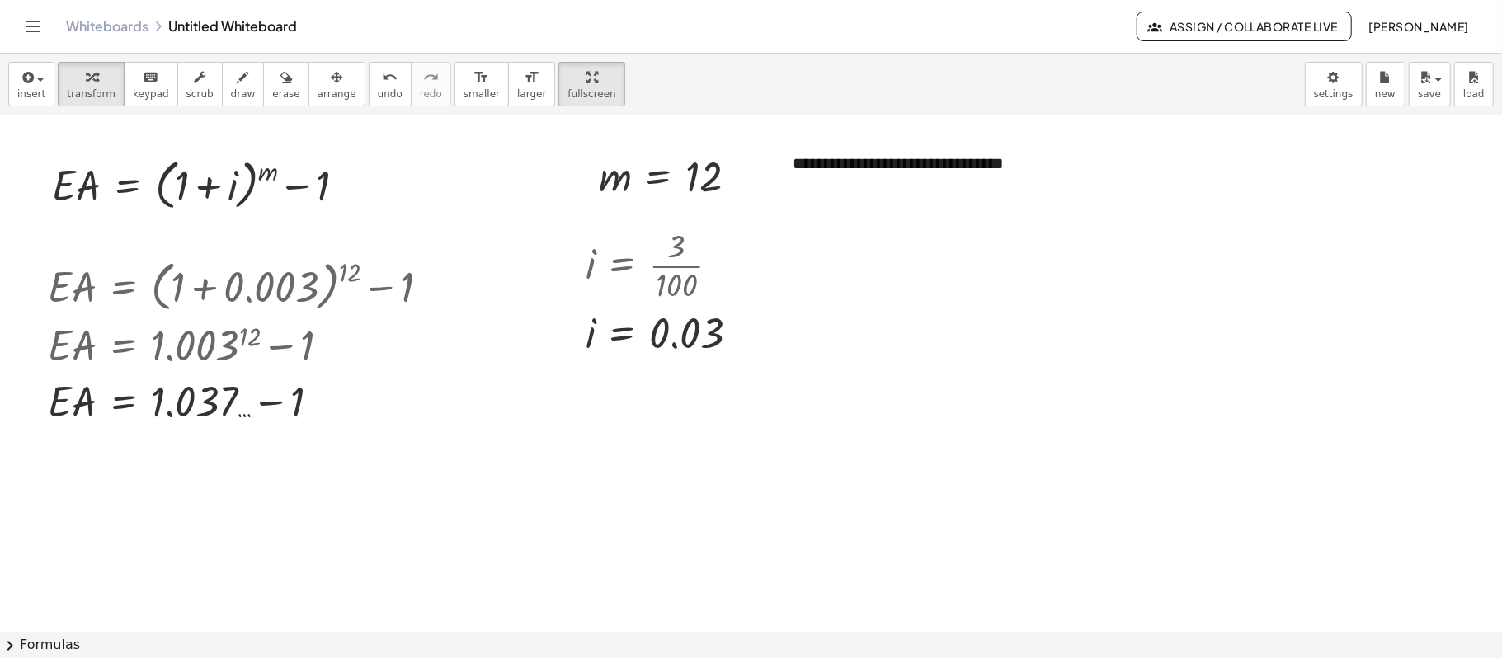
scroll to position [113, 0]
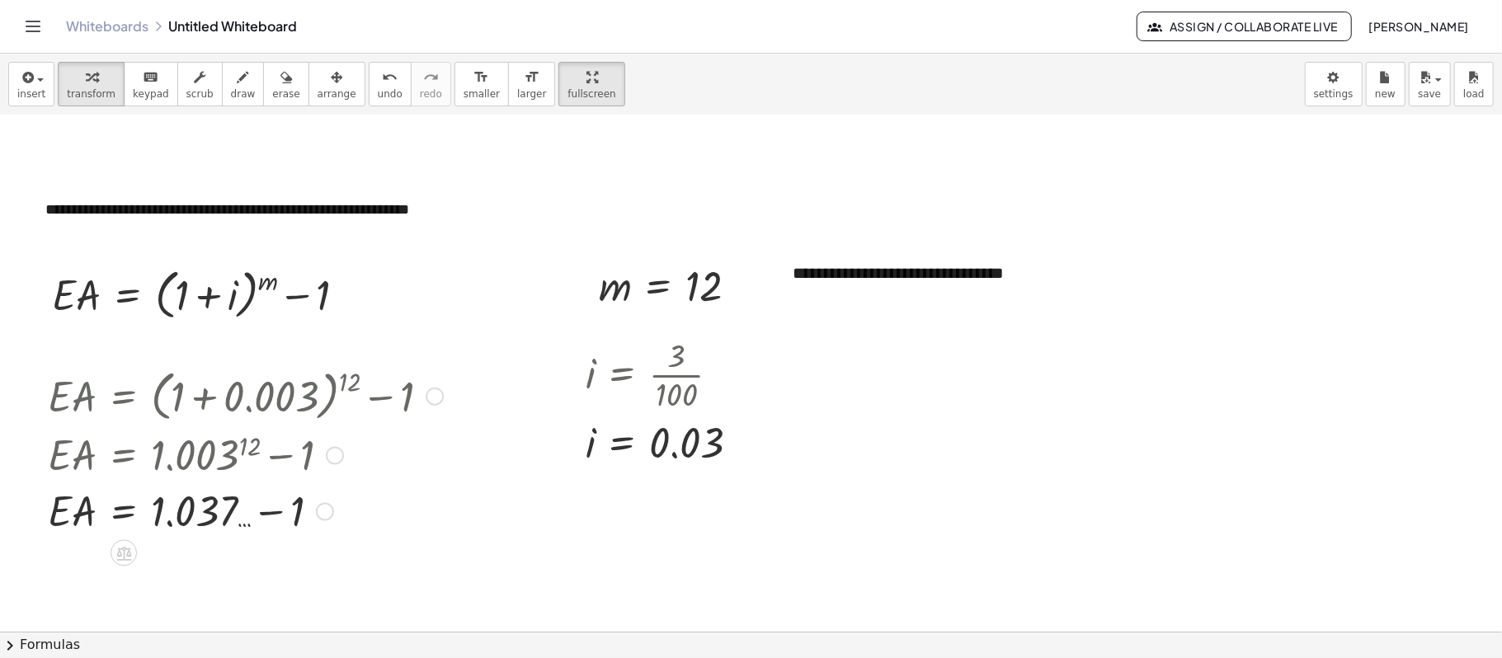
click at [214, 493] on div at bounding box center [245, 510] width 411 height 56
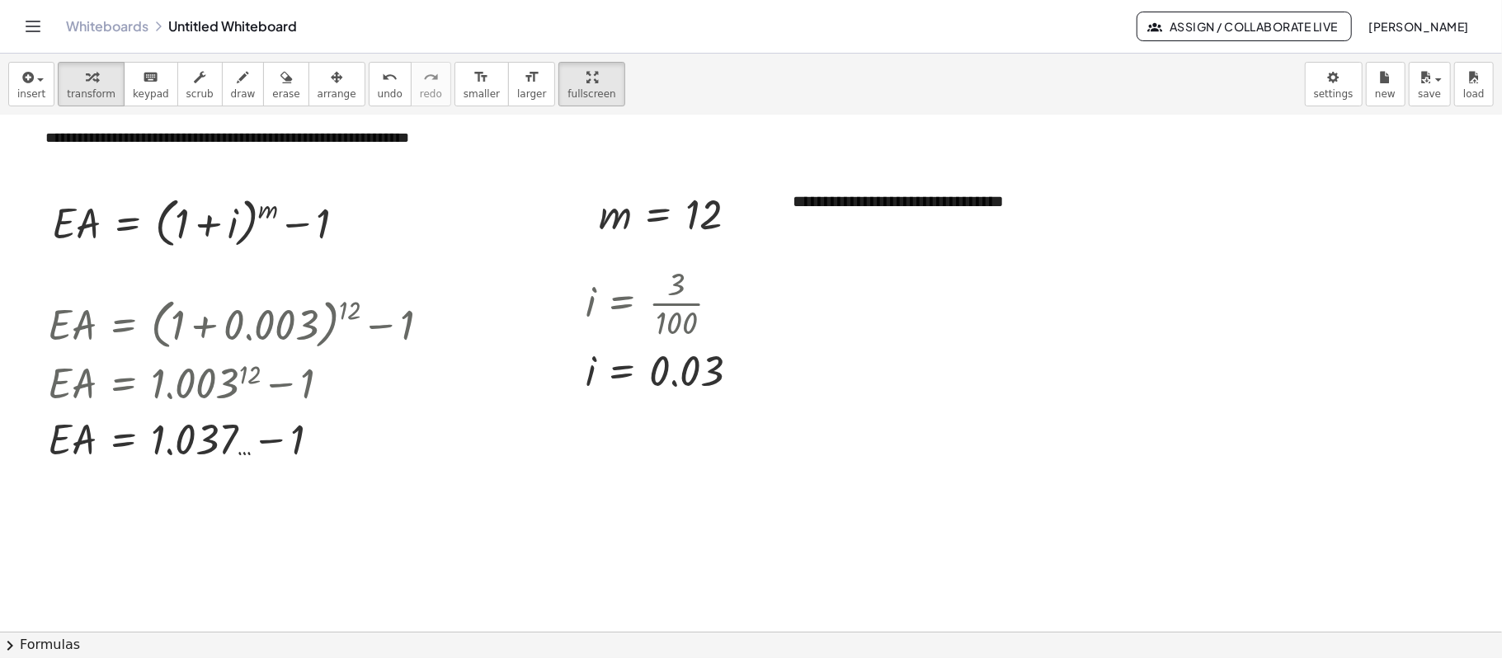
scroll to position [223, 0]
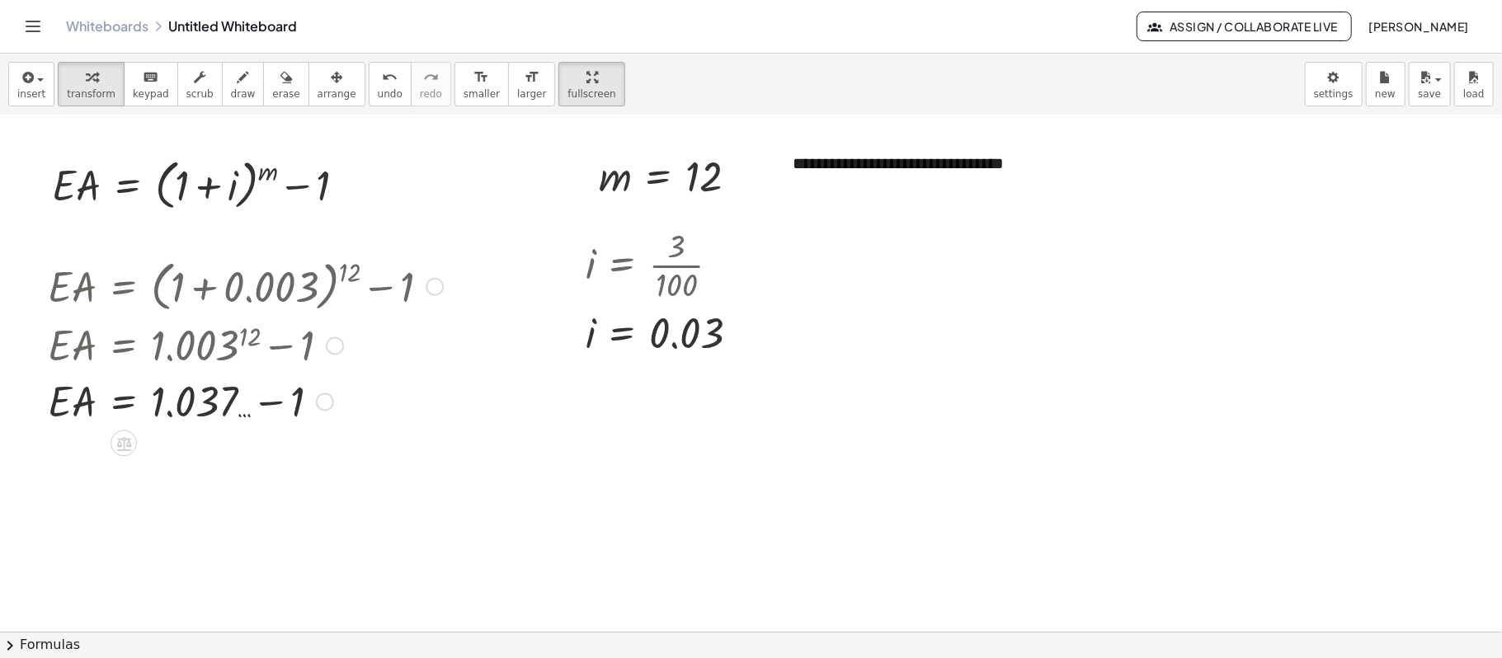
drag, startPoint x: 262, startPoint y: 406, endPoint x: 247, endPoint y: 410, distance: 15.4
drag, startPoint x: 247, startPoint y: 410, endPoint x: 199, endPoint y: 449, distance: 62.2
click at [199, 449] on div at bounding box center [751, 409] width 1502 height 1032
drag, startPoint x: 142, startPoint y: 440, endPoint x: 129, endPoint y: 447, distance: 14.0
click at [129, 447] on icon at bounding box center [123, 444] width 15 height 14
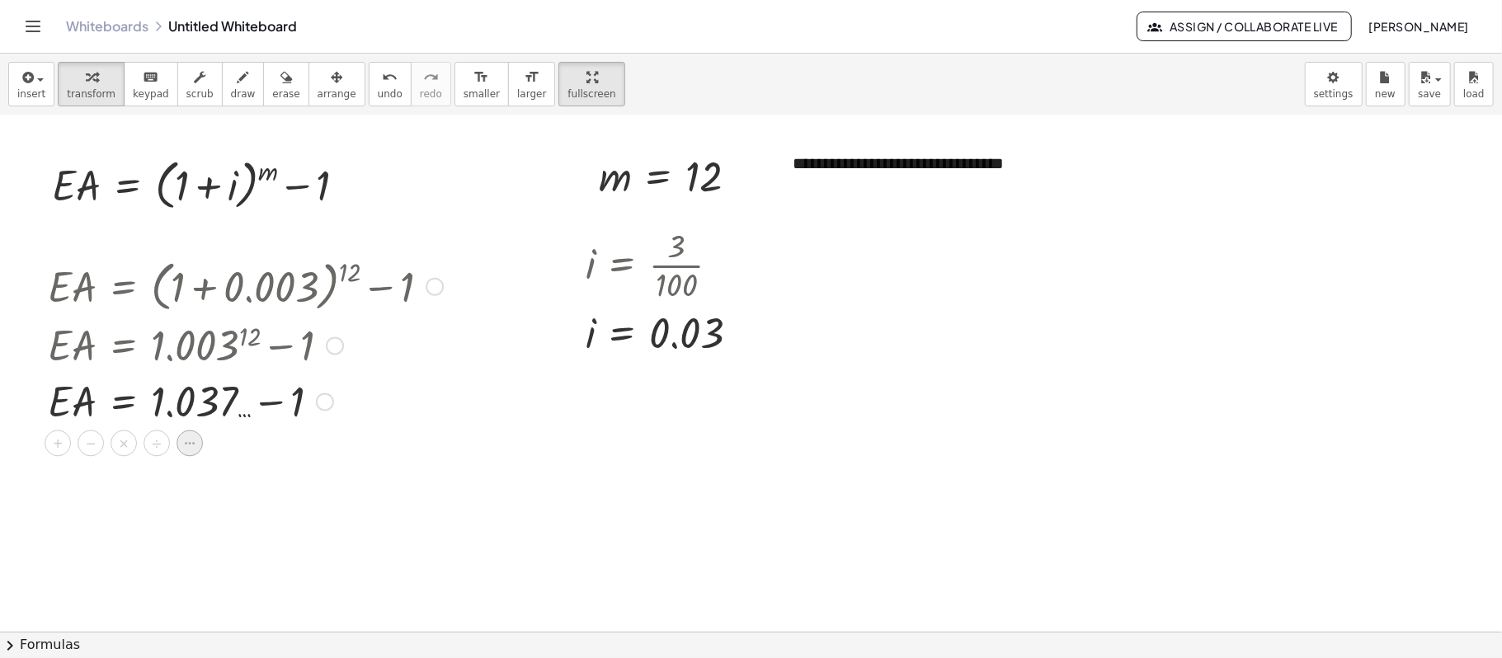
click at [191, 447] on icon at bounding box center [189, 443] width 15 height 15
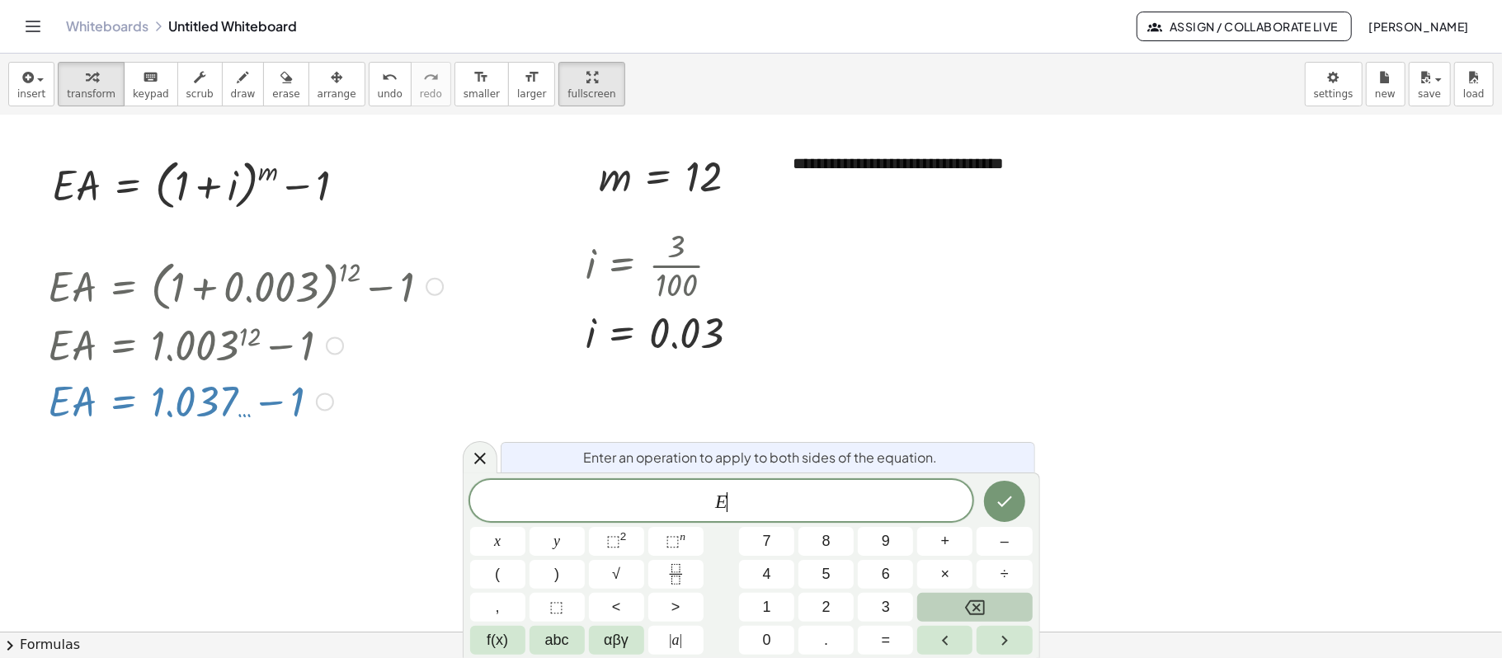
click at [411, 378] on div at bounding box center [245, 401] width 411 height 56
click at [1126, 465] on div at bounding box center [751, 409] width 1502 height 1032
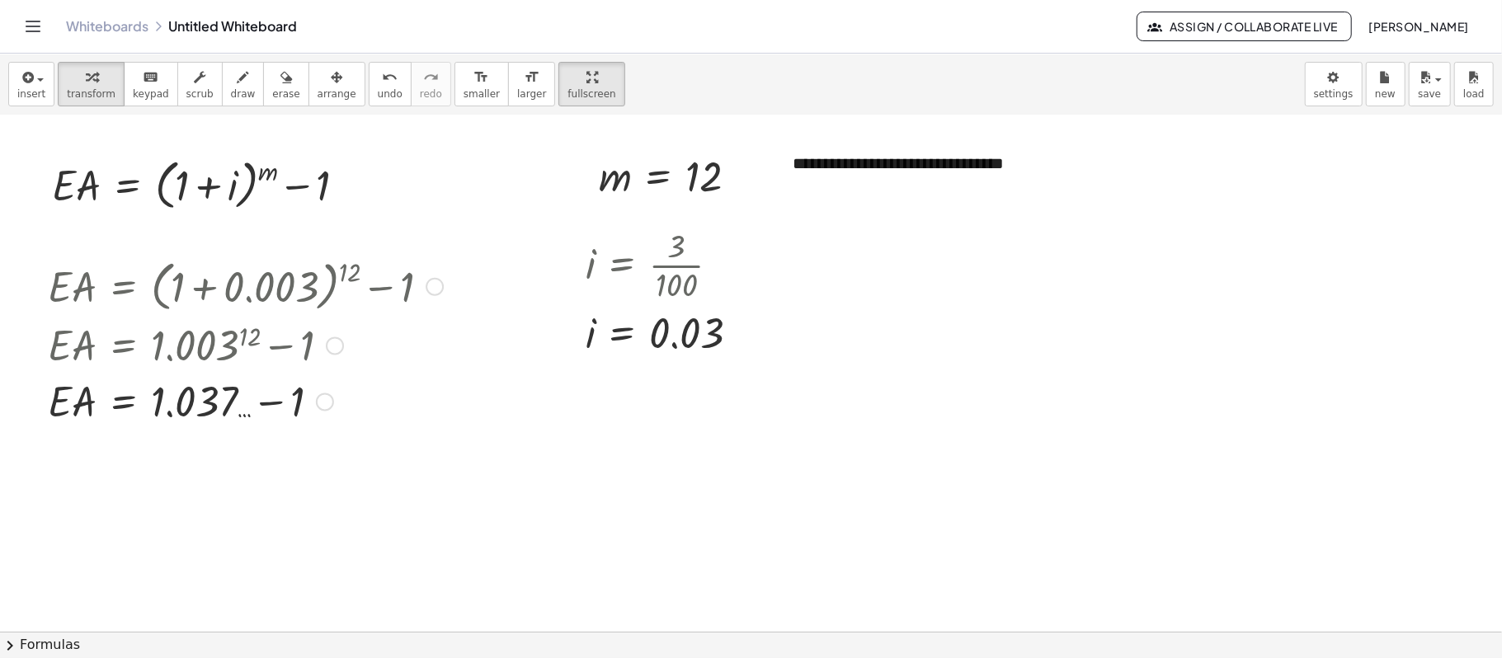
click at [219, 412] on div at bounding box center [245, 401] width 411 height 56
click at [330, 402] on div at bounding box center [325, 402] width 18 height 18
click at [295, 457] on div at bounding box center [751, 409] width 1502 height 1032
click at [180, 460] on div at bounding box center [751, 409] width 1502 height 1032
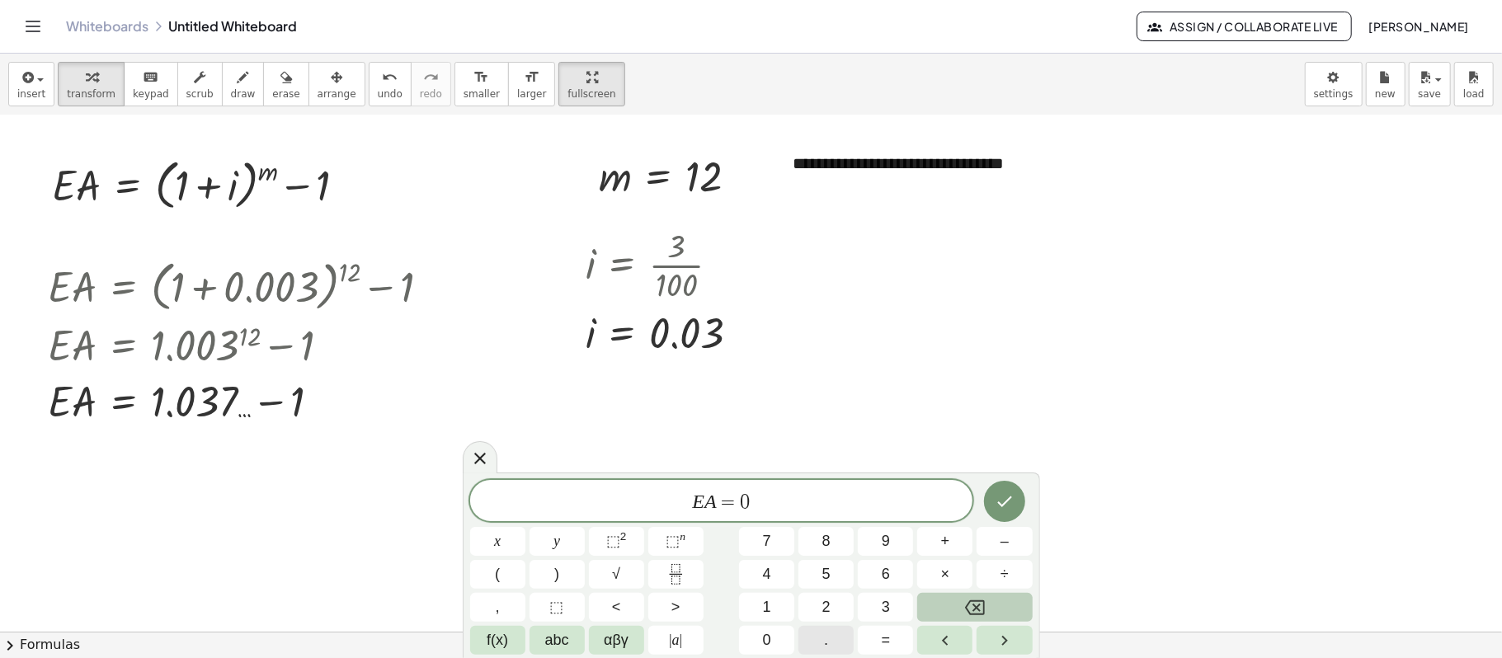
click at [821, 493] on button "." at bounding box center [825, 640] width 55 height 29
click at [1013, 493] on icon "Done" at bounding box center [1004, 501] width 20 height 20
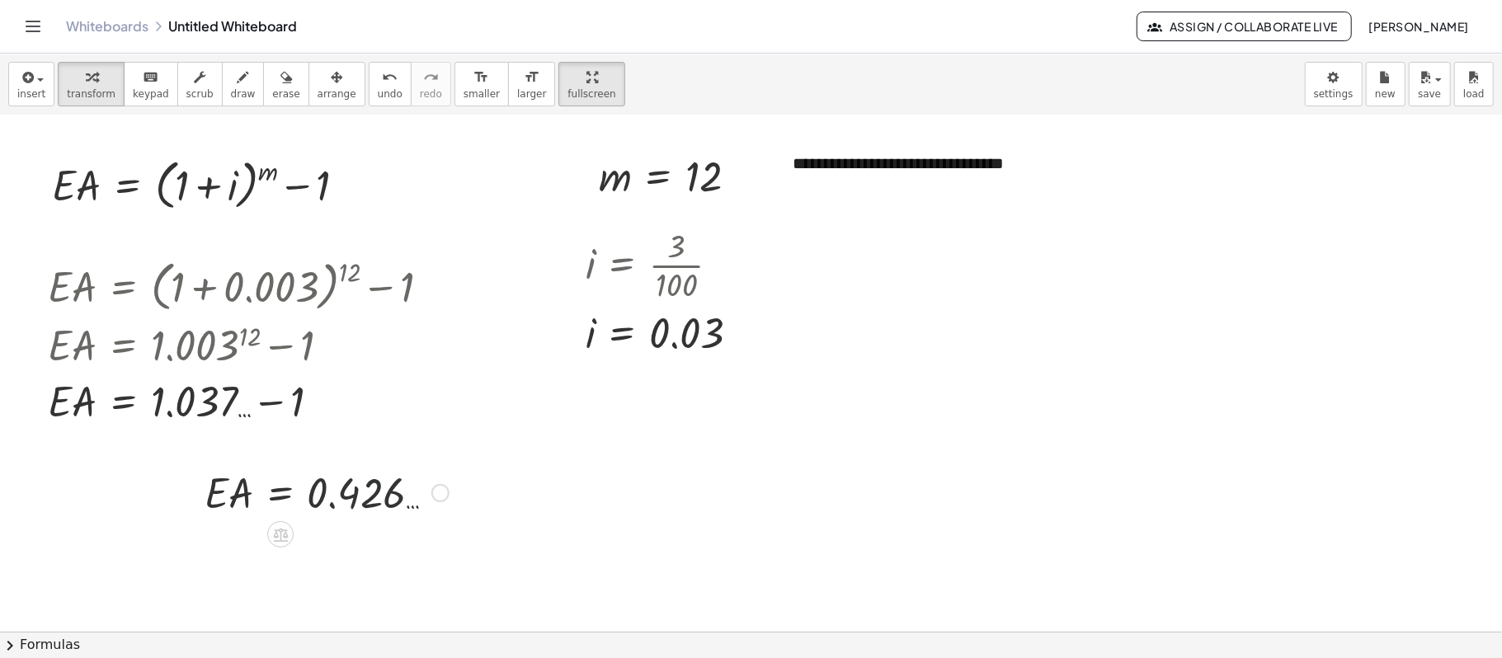
click at [388, 493] on div at bounding box center [326, 491] width 261 height 56
click at [320, 93] on span "arrange" at bounding box center [336, 94] width 39 height 12
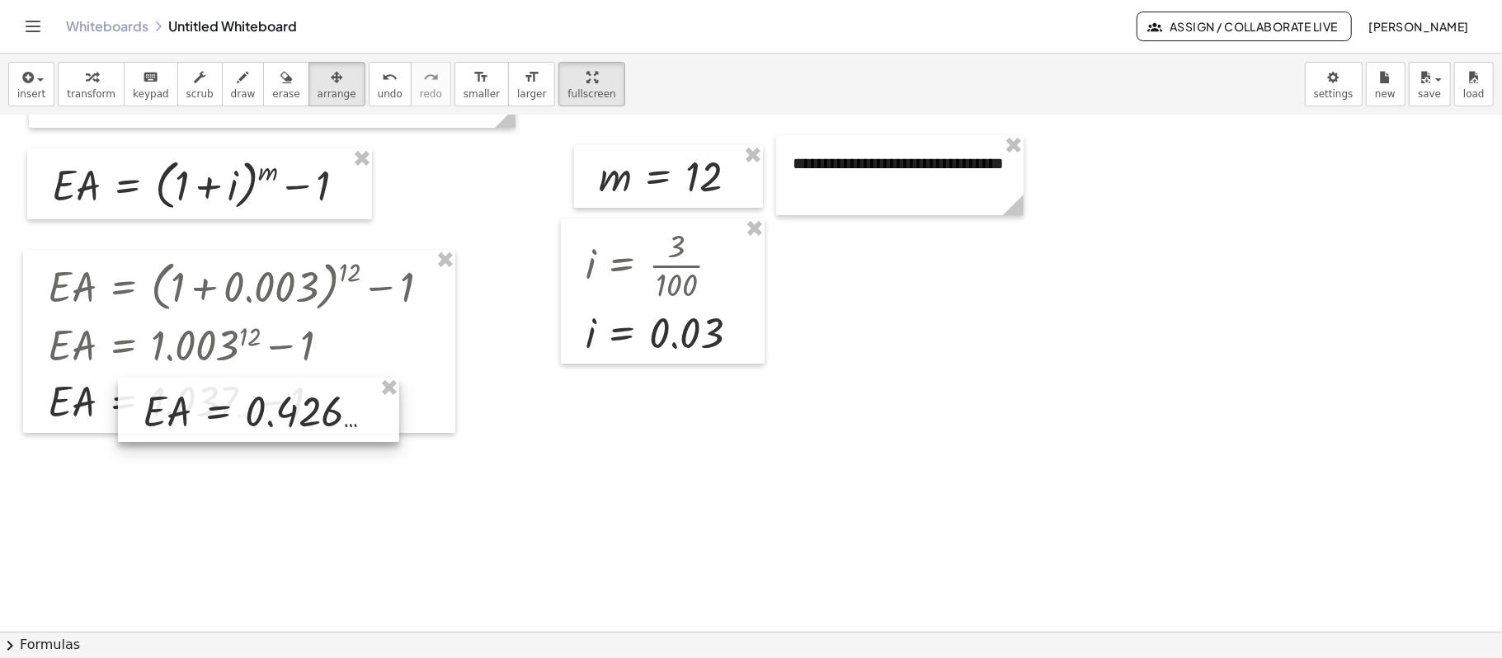
drag, startPoint x: 416, startPoint y: 498, endPoint x: 346, endPoint y: 397, distance: 123.3
click at [346, 397] on div at bounding box center [258, 410] width 281 height 64
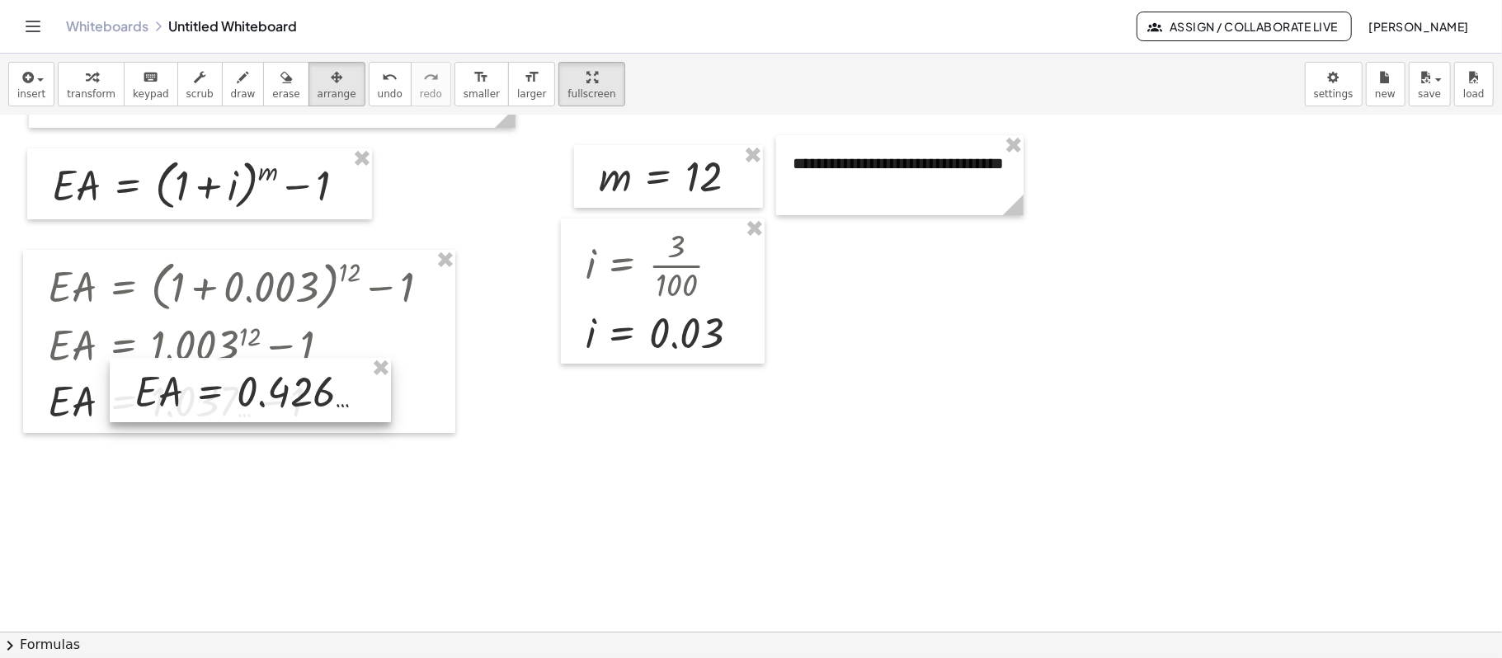
click at [304, 406] on div at bounding box center [250, 390] width 281 height 64
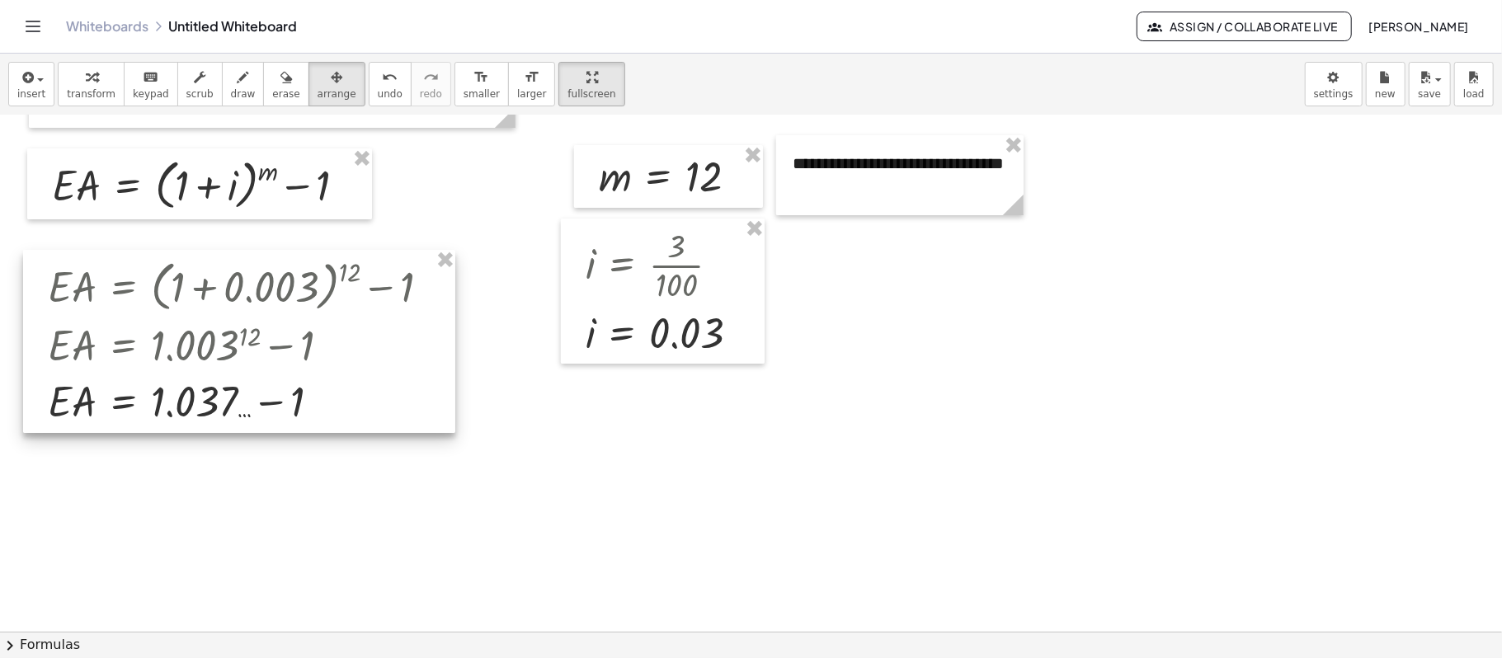
click at [445, 430] on div at bounding box center [239, 341] width 432 height 183
click at [453, 396] on div at bounding box center [239, 341] width 432 height 183
click at [449, 402] on div at bounding box center [239, 341] width 432 height 183
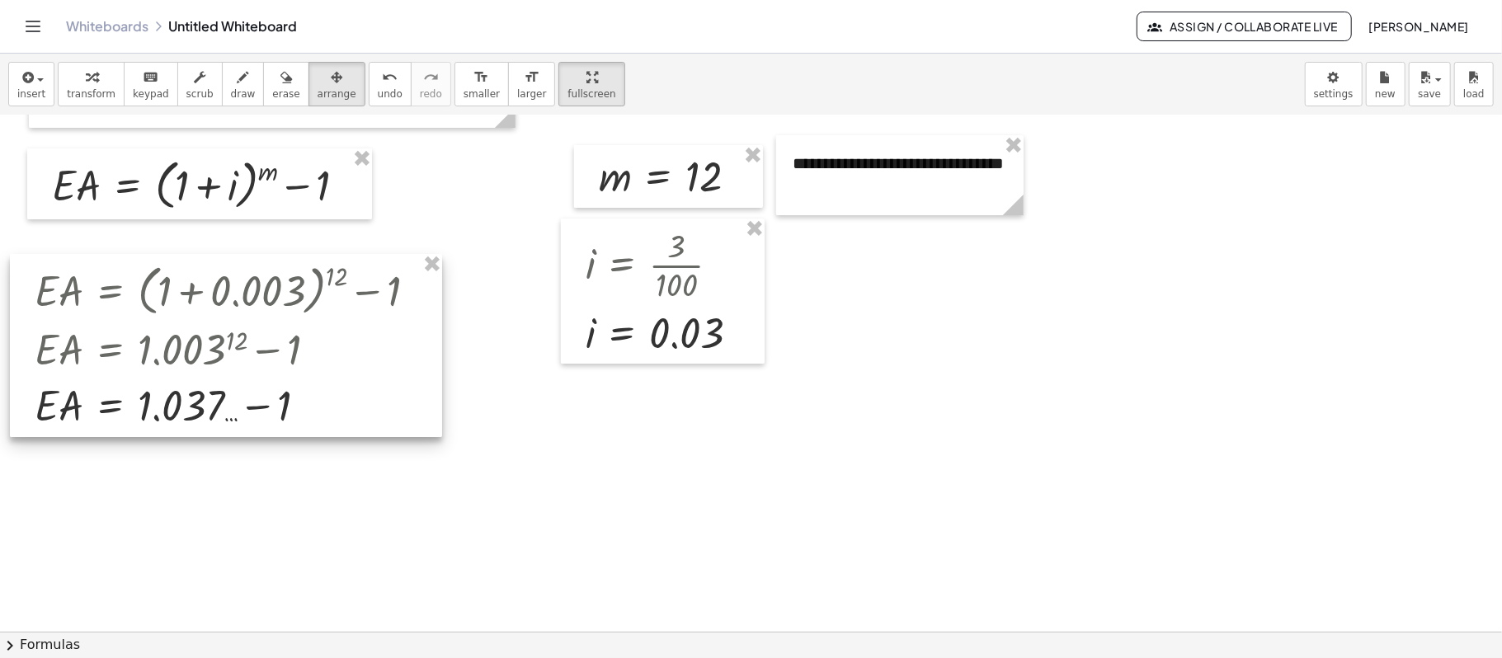
drag, startPoint x: 449, startPoint y: 402, endPoint x: 440, endPoint y: 400, distance: 10.2
click at [440, 400] on div at bounding box center [226, 345] width 432 height 183
click at [209, 413] on div at bounding box center [226, 345] width 432 height 183
click at [208, 413] on div at bounding box center [226, 345] width 432 height 183
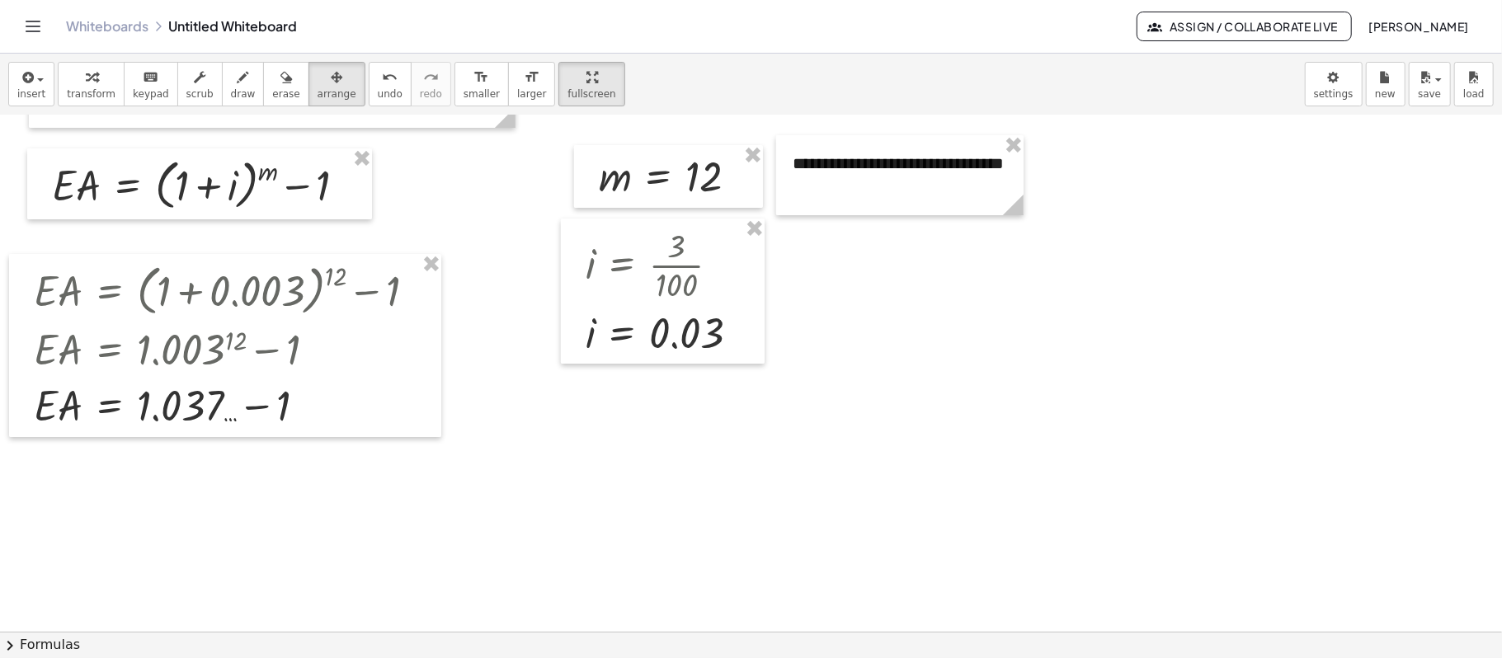
click at [529, 469] on div at bounding box center [751, 409] width 1502 height 1032
click at [571, 409] on div at bounding box center [751, 409] width 1502 height 1032
click at [315, 387] on div at bounding box center [225, 345] width 432 height 183
click at [469, 473] on div at bounding box center [751, 409] width 1502 height 1032
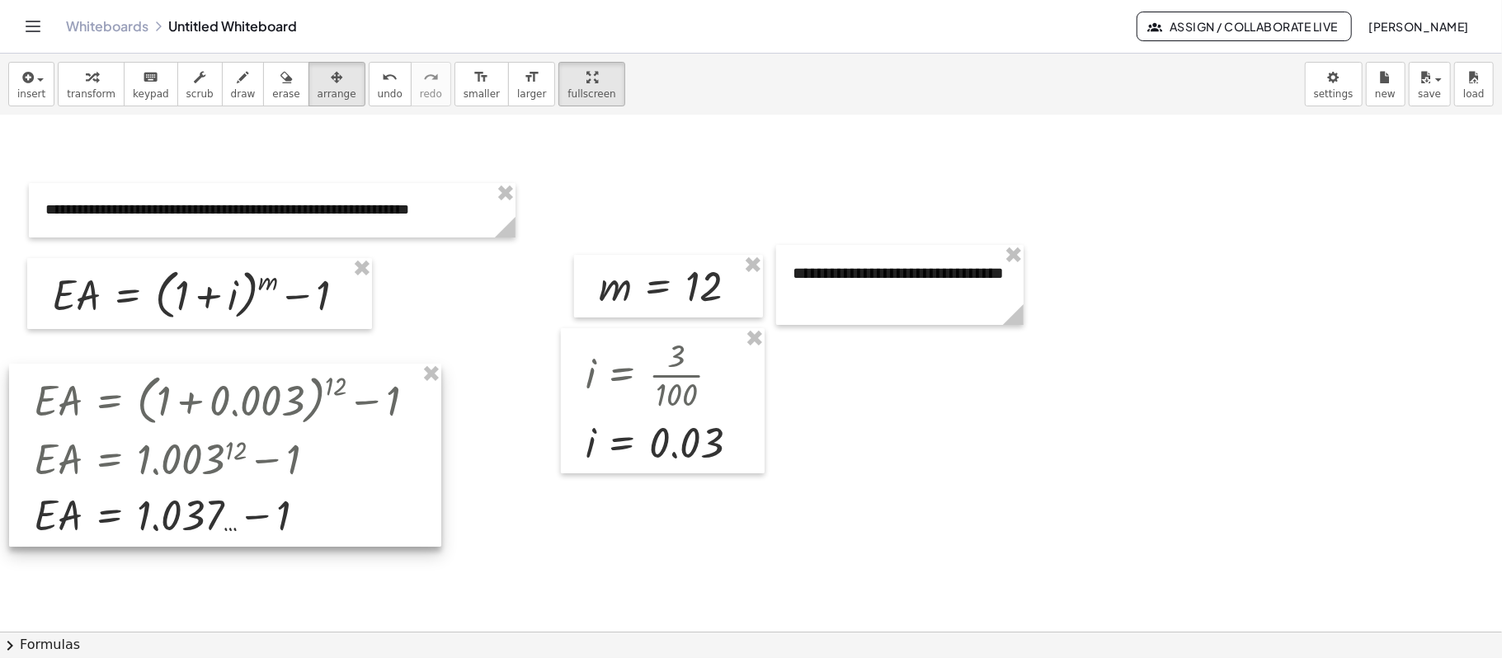
drag, startPoint x: 371, startPoint y: 510, endPoint x: 567, endPoint y: 574, distance: 206.5
click at [567, 493] on div at bounding box center [751, 518] width 1502 height 1032
click at [562, 493] on div at bounding box center [751, 518] width 1502 height 1032
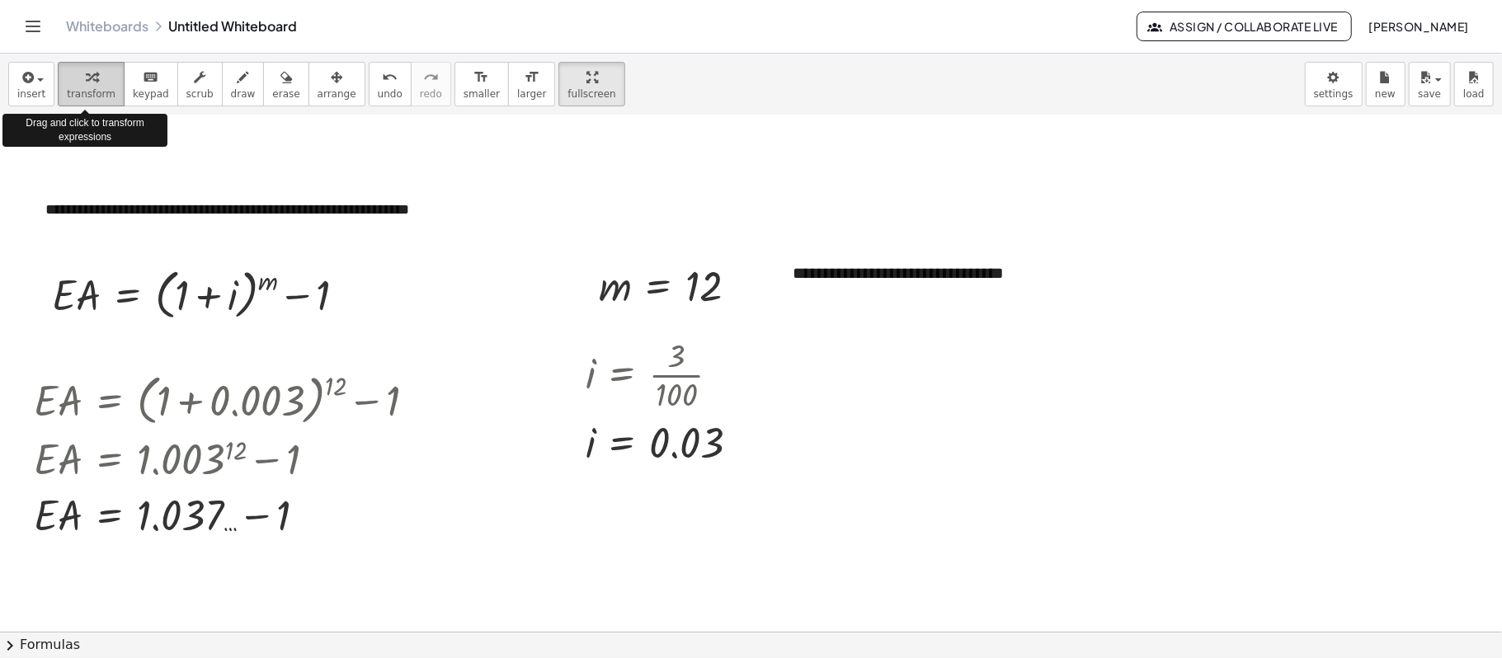
click at [104, 97] on span "transform" at bounding box center [91, 94] width 49 height 12
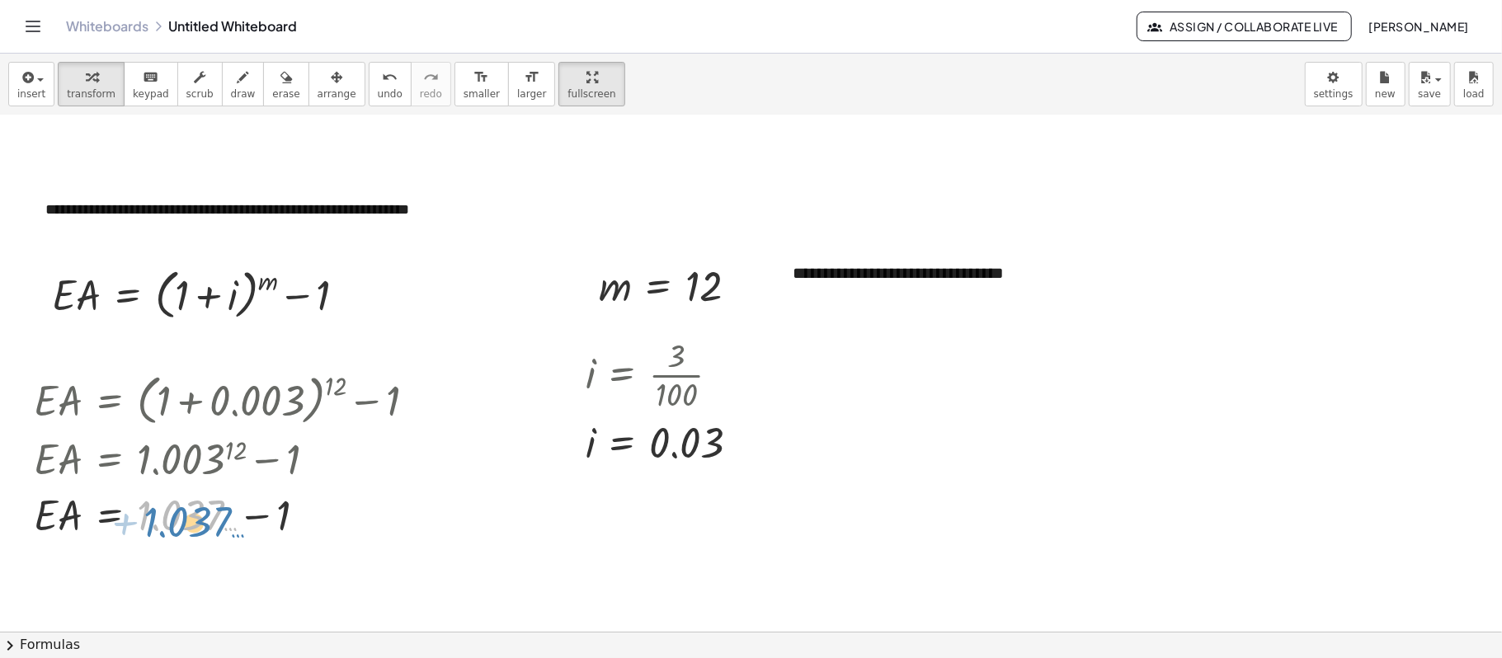
drag, startPoint x: 157, startPoint y: 503, endPoint x: 165, endPoint y: 509, distance: 10.1
click at [165, 493] on div at bounding box center [231, 515] width 411 height 56
click at [350, 493] on div at bounding box center [231, 515] width 411 height 56
click at [49, 493] on div at bounding box center [231, 515] width 411 height 56
drag, startPoint x: 18, startPoint y: 535, endPoint x: 27, endPoint y: 534, distance: 9.1
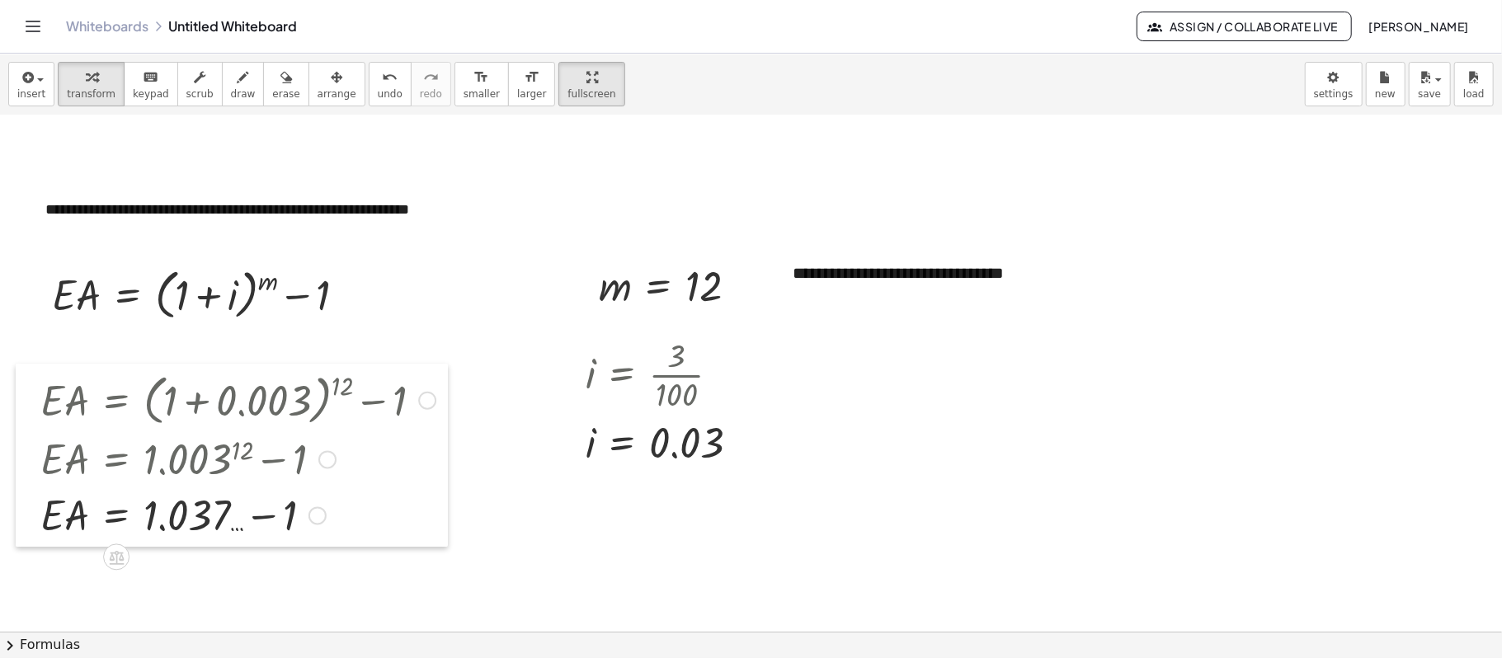
click at [27, 493] on div at bounding box center [28, 455] width 25 height 183
drag, startPoint x: 314, startPoint y: 519, endPoint x: 44, endPoint y: 520, distance: 270.5
click at [119, 493] on div "· E · A = + − 1 1.037 … Transform line Copy line as LaTeX Copy derivation as La…" at bounding box center [119, 515] width 0 height 0
drag, startPoint x: 318, startPoint y: 513, endPoint x: 430, endPoint y: 396, distance: 161.6
click at [119, 400] on div "· E · A = + ( + 1 + 0.003 ) 12 − 1 · E · A = + 1.003 12 − 1 · E · A = + − 1 1.0…" at bounding box center [119, 400] width 0 height 0
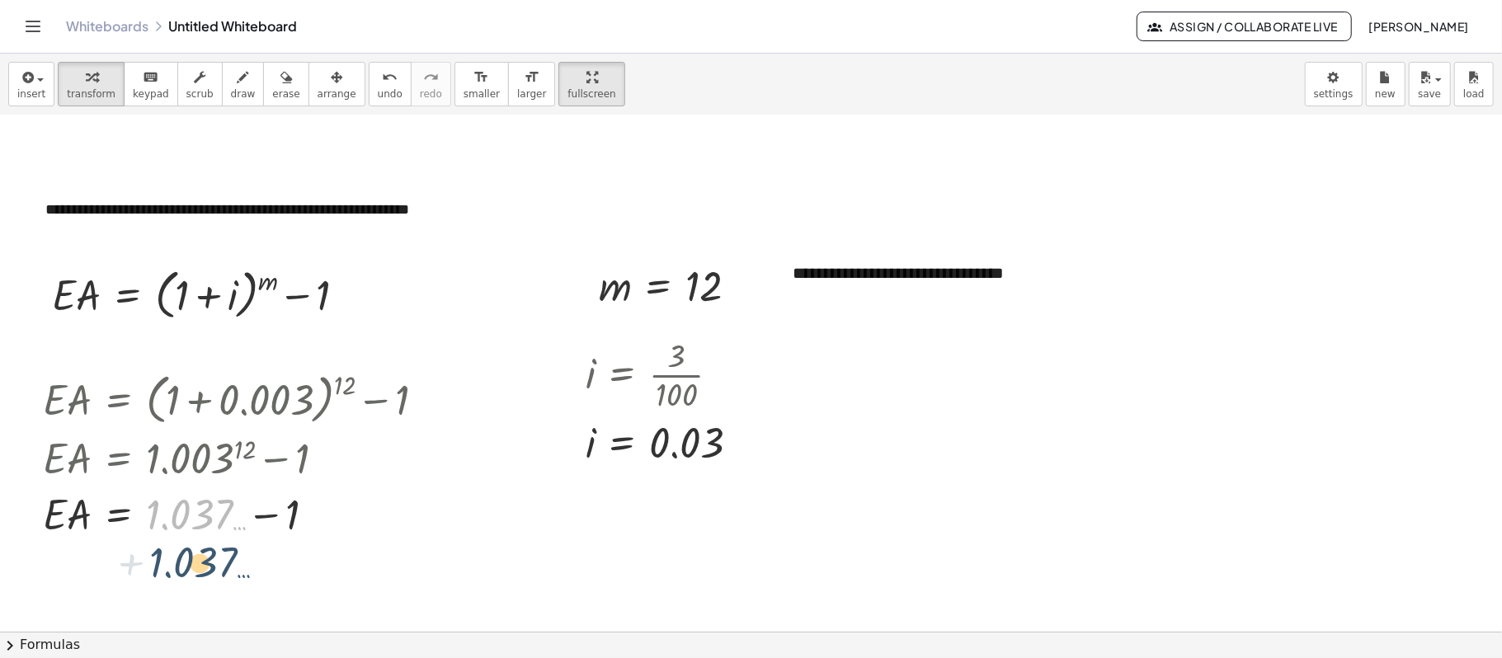
drag, startPoint x: 176, startPoint y: 519, endPoint x: 180, endPoint y: 567, distance: 48.8
click at [180, 493] on div "**********" at bounding box center [751, 518] width 1502 height 1032
drag, startPoint x: 190, startPoint y: 513, endPoint x: 181, endPoint y: 594, distance: 81.2
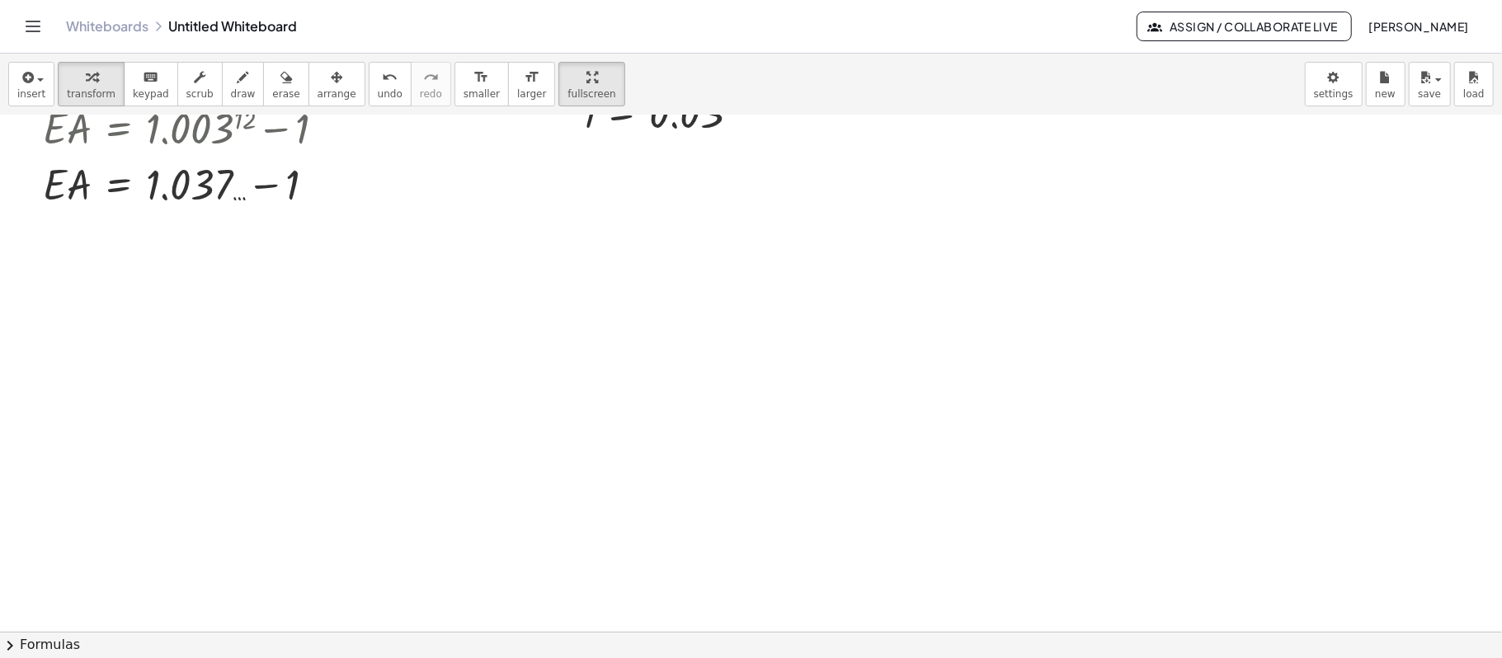
scroll to position [333, 0]
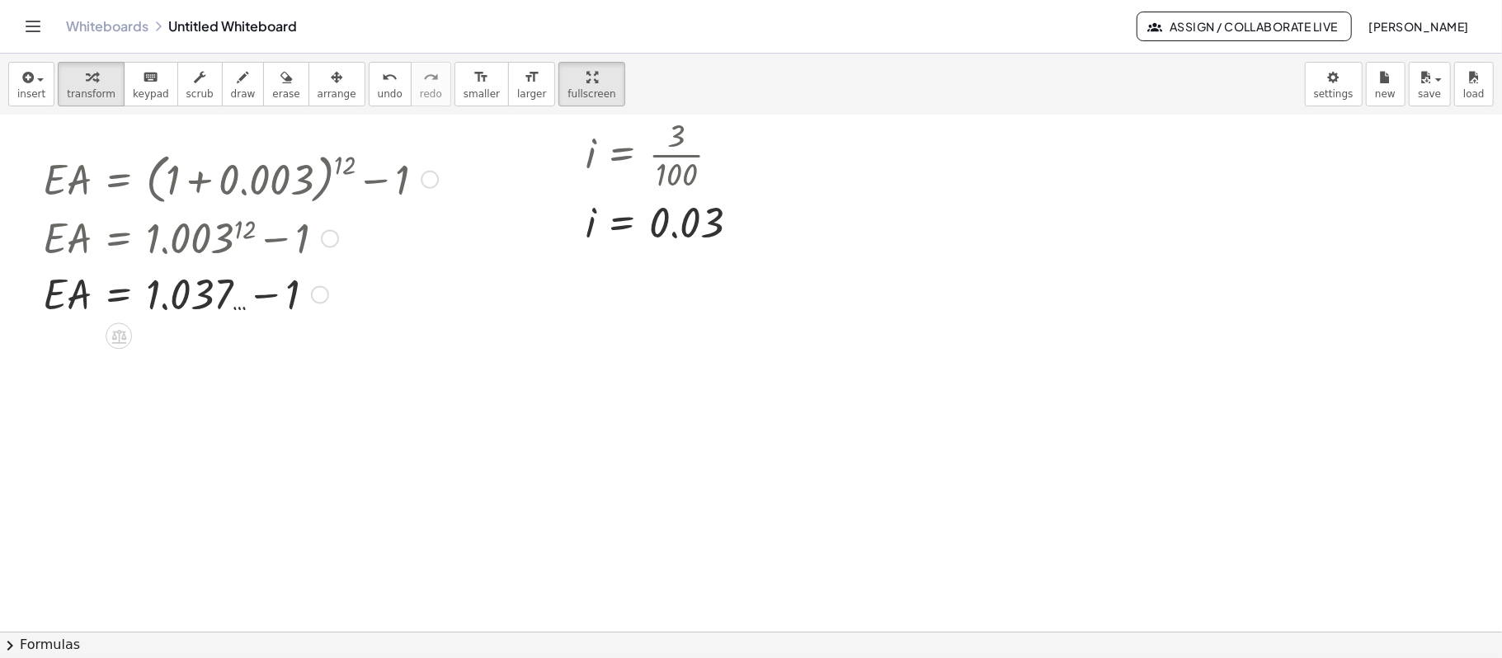
click at [169, 295] on div at bounding box center [240, 294] width 411 height 56
click at [162, 295] on div at bounding box center [240, 294] width 411 height 56
click at [162, 284] on div at bounding box center [240, 294] width 411 height 56
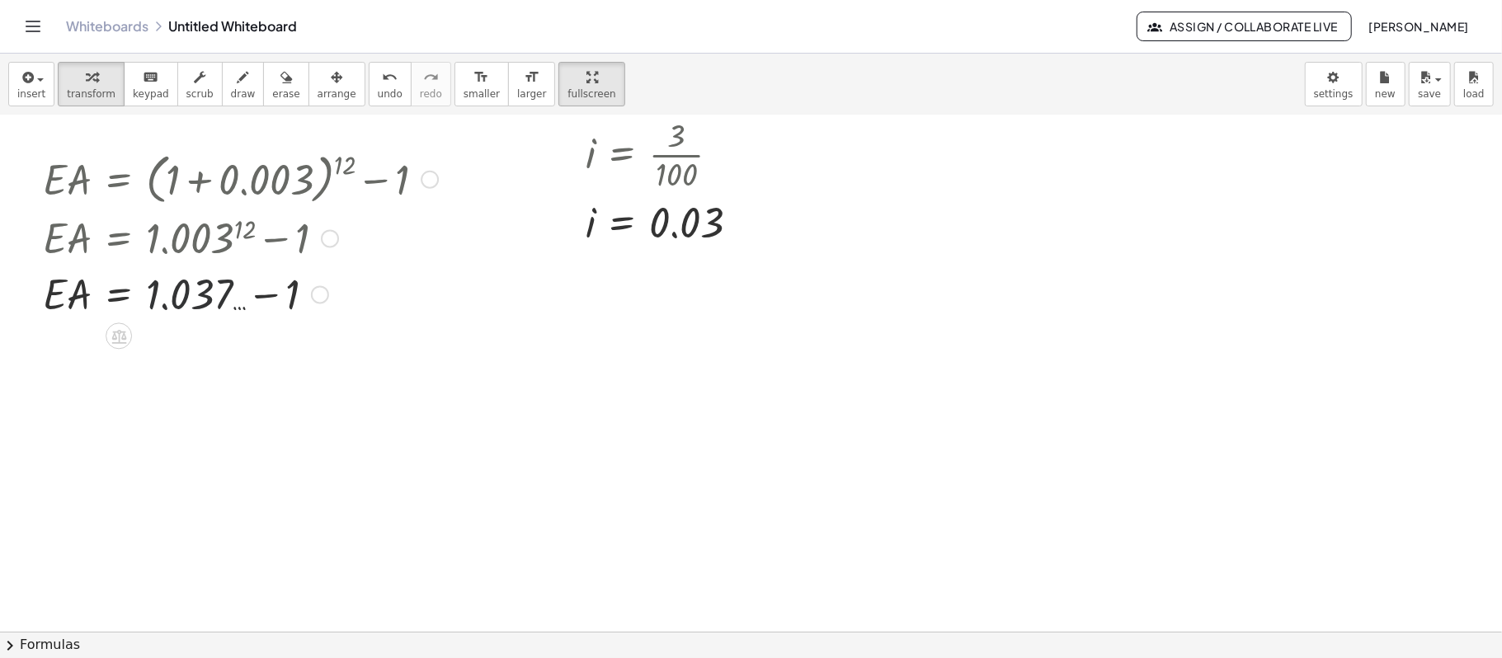
click at [162, 284] on div at bounding box center [240, 294] width 411 height 56
drag, startPoint x: 169, startPoint y: 289, endPoint x: 203, endPoint y: 377, distance: 94.5
click at [203, 377] on div "**********" at bounding box center [751, 298] width 1502 height 1032
click at [61, 298] on div at bounding box center [240, 294] width 411 height 56
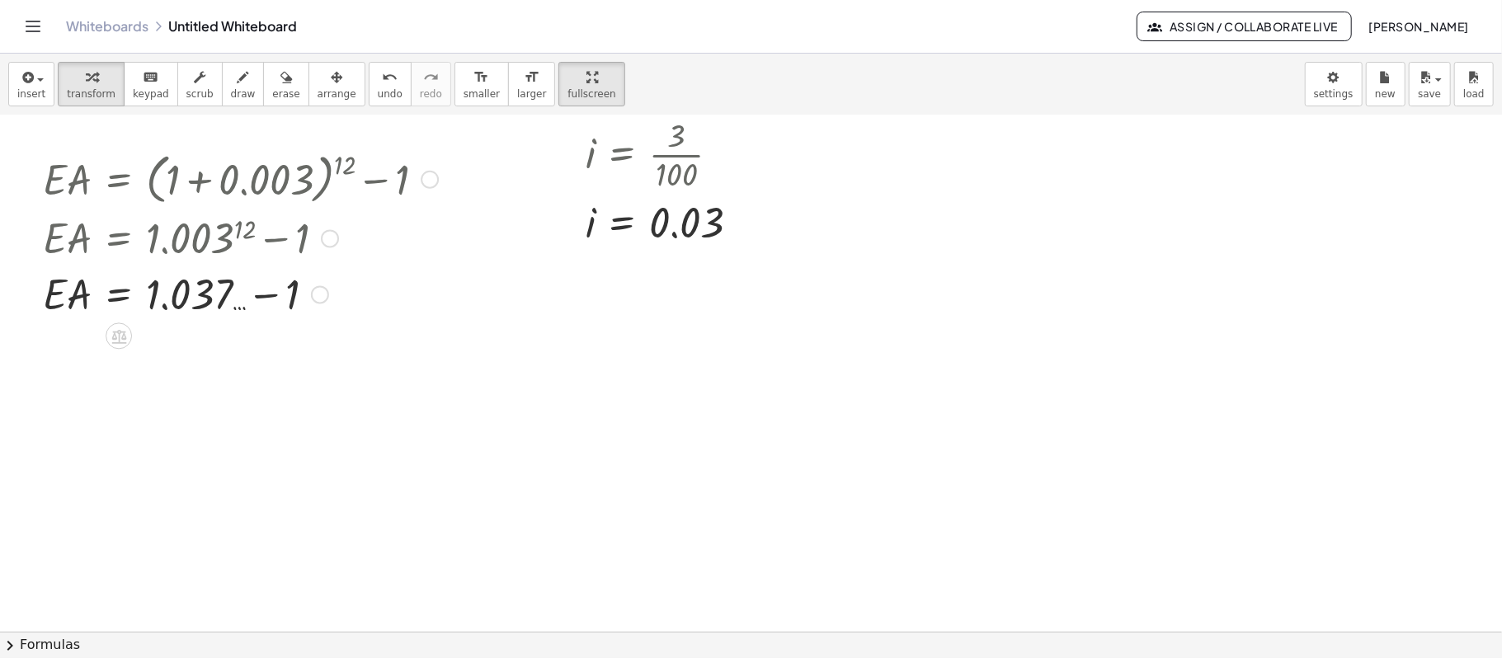
click at [366, 249] on div at bounding box center [240, 237] width 411 height 56
click at [331, 77] on icon "button" at bounding box center [337, 78] width 12 height 20
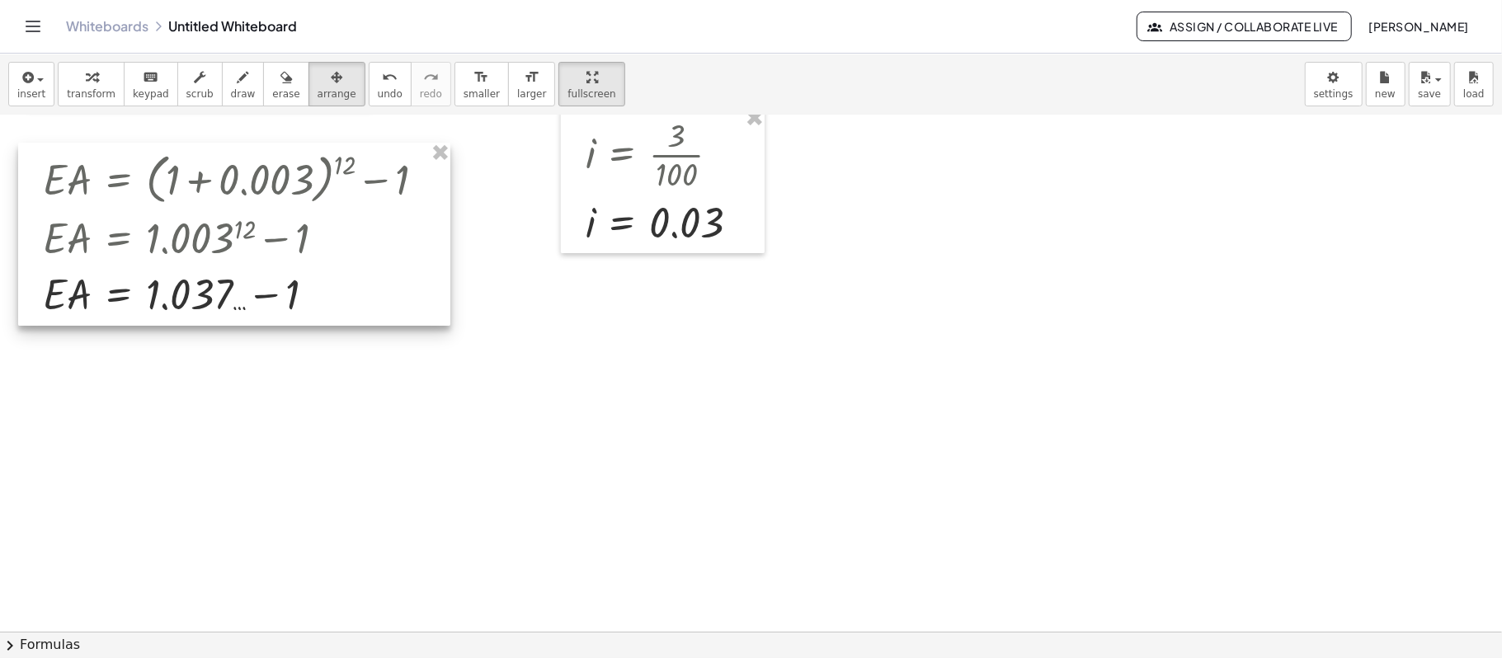
click at [357, 294] on div at bounding box center [234, 234] width 432 height 183
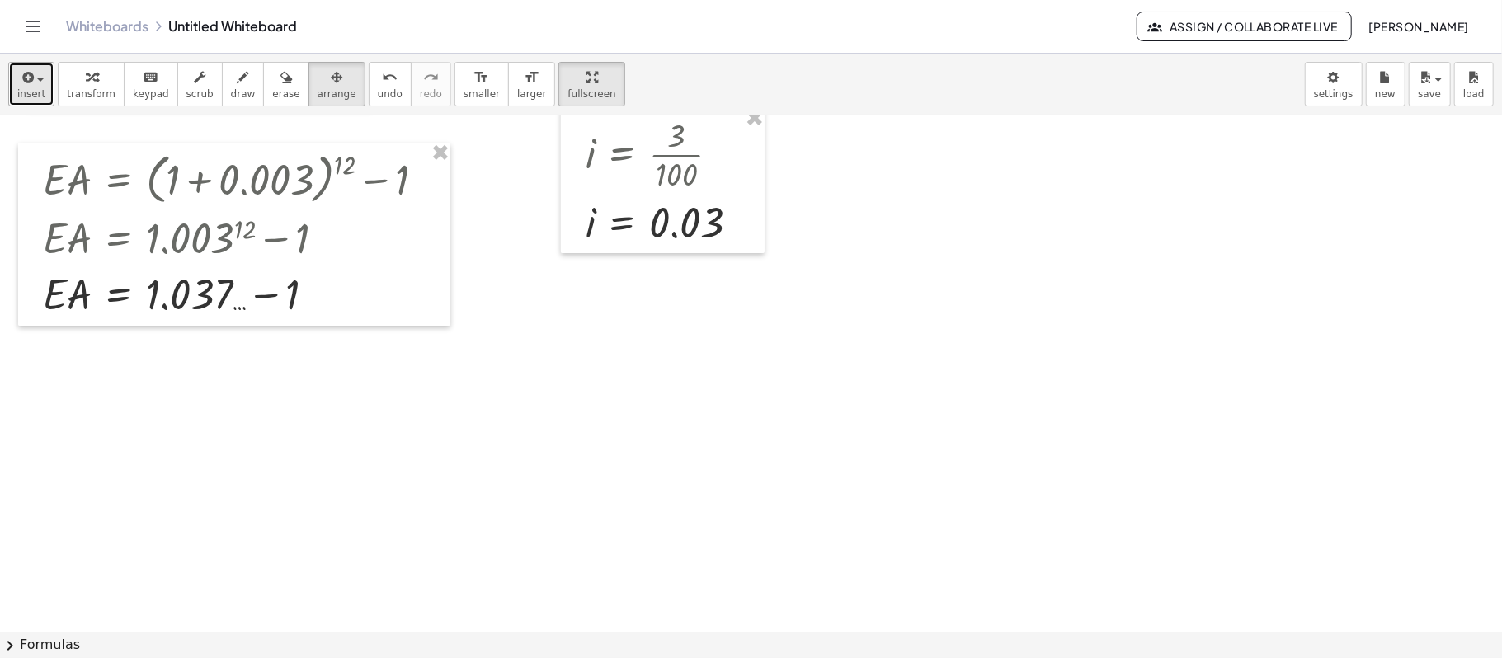
click at [43, 82] on button "insert" at bounding box center [31, 84] width 46 height 45
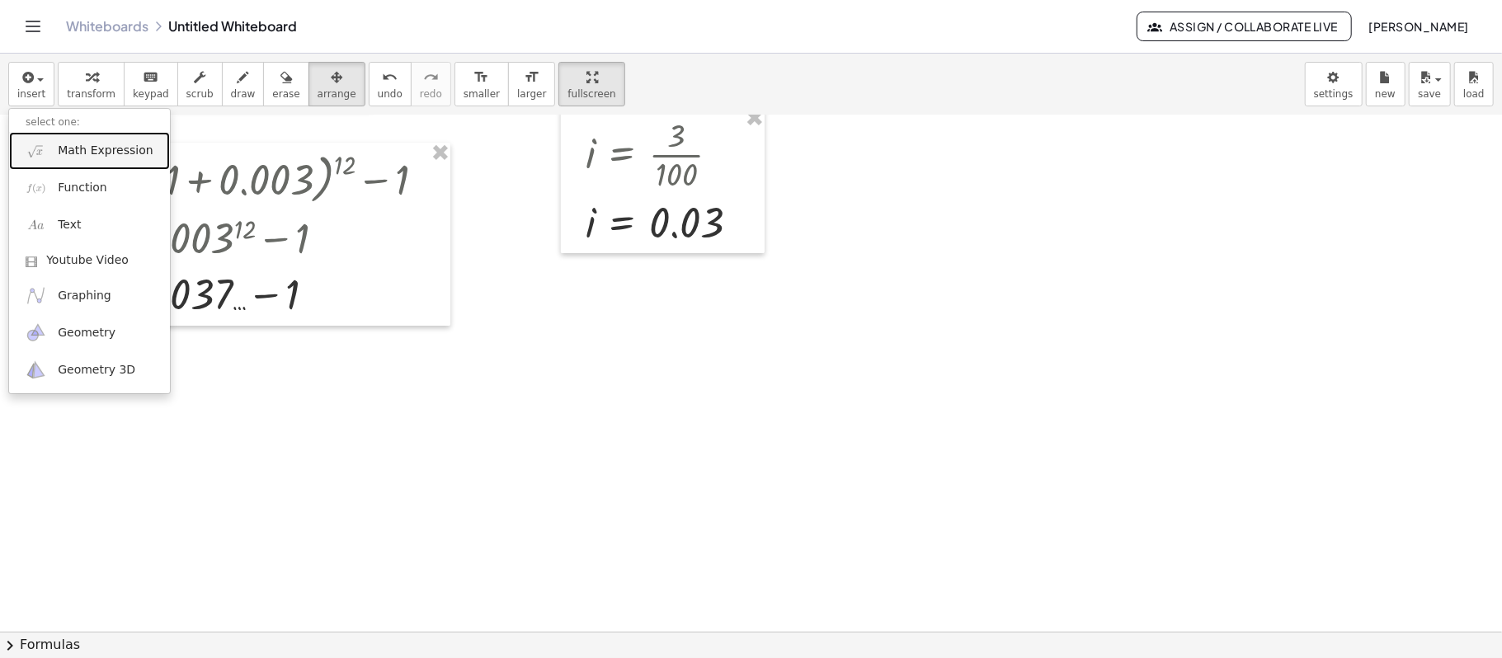
click at [51, 163] on link "Math Expression" at bounding box center [89, 150] width 161 height 37
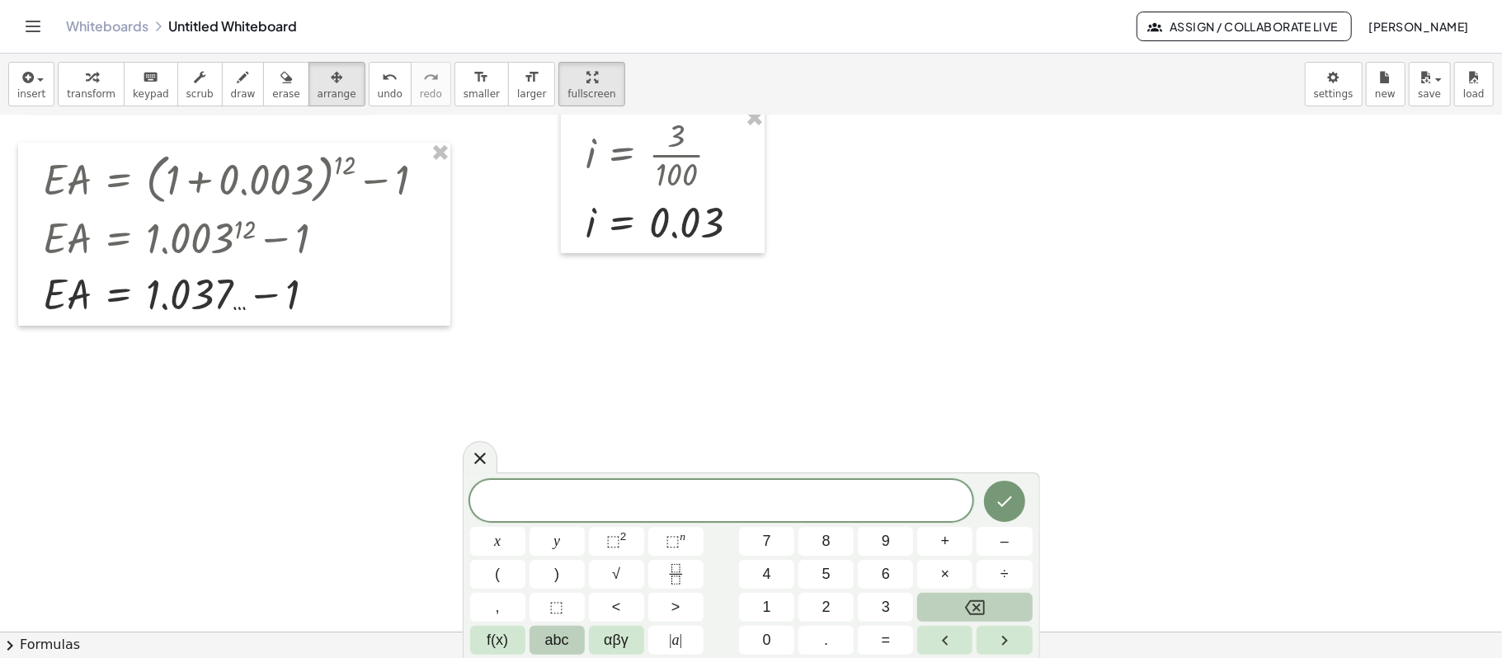
click at [564, 493] on span "abc" at bounding box center [557, 640] width 24 height 22
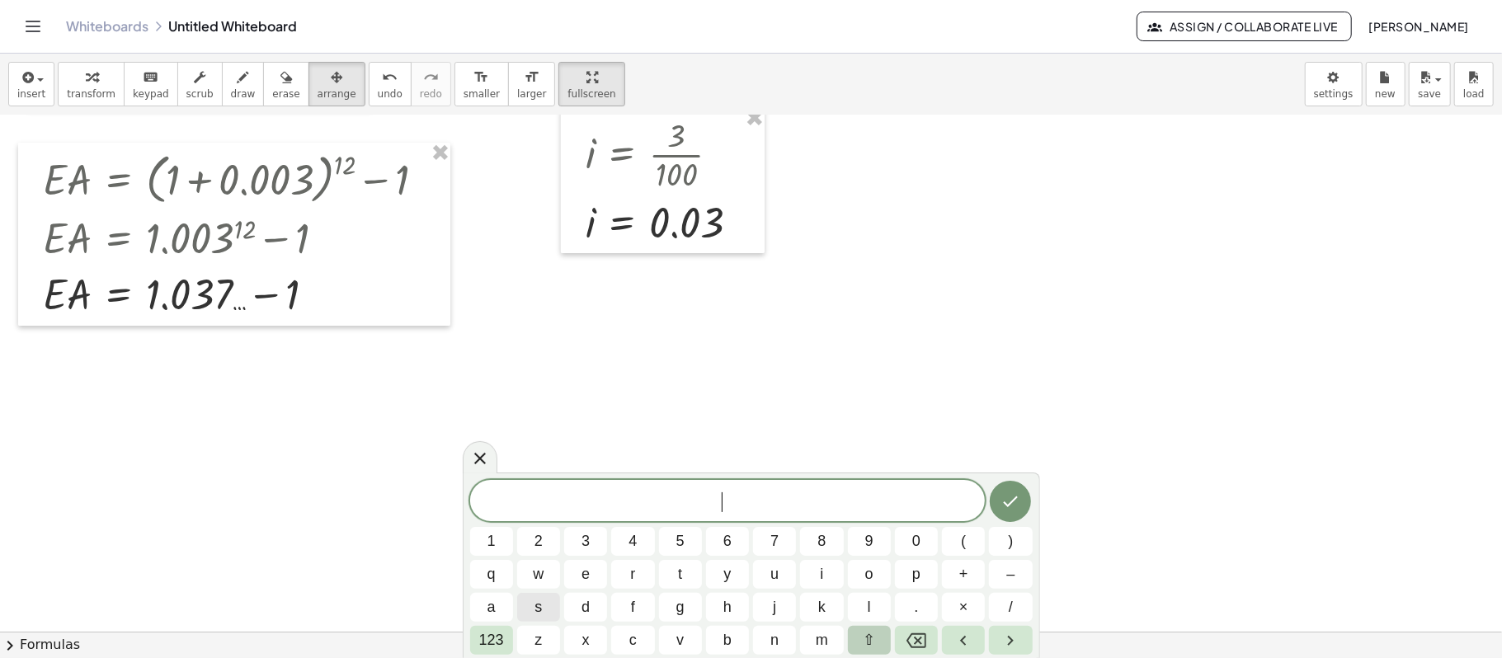
click at [854, 493] on button "⇧" at bounding box center [869, 640] width 43 height 29
click at [604, 493] on button "e" at bounding box center [585, 574] width 43 height 29
click at [479, 493] on button "a" at bounding box center [491, 607] width 43 height 29
click at [994, 493] on button "Done" at bounding box center [1010, 501] width 41 height 41
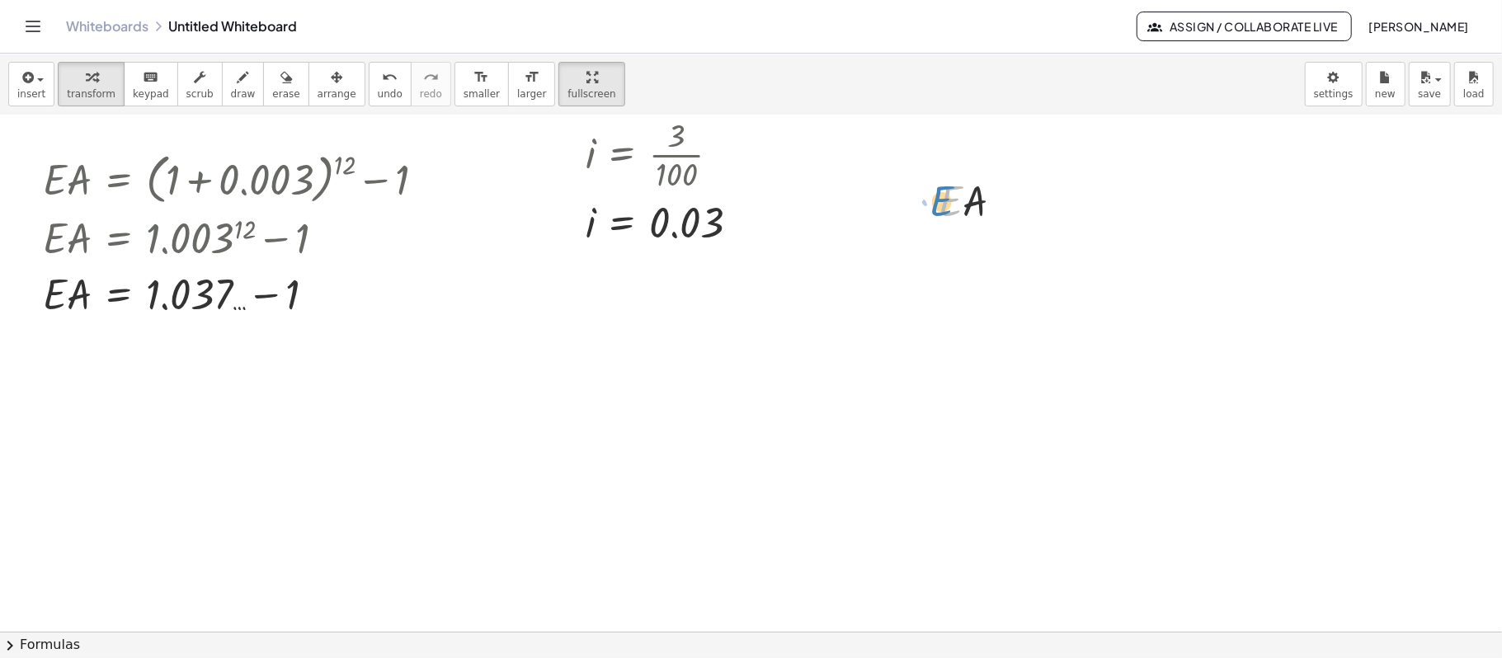
click at [955, 195] on div at bounding box center [977, 200] width 95 height 56
click at [957, 236] on icon at bounding box center [962, 242] width 17 height 17
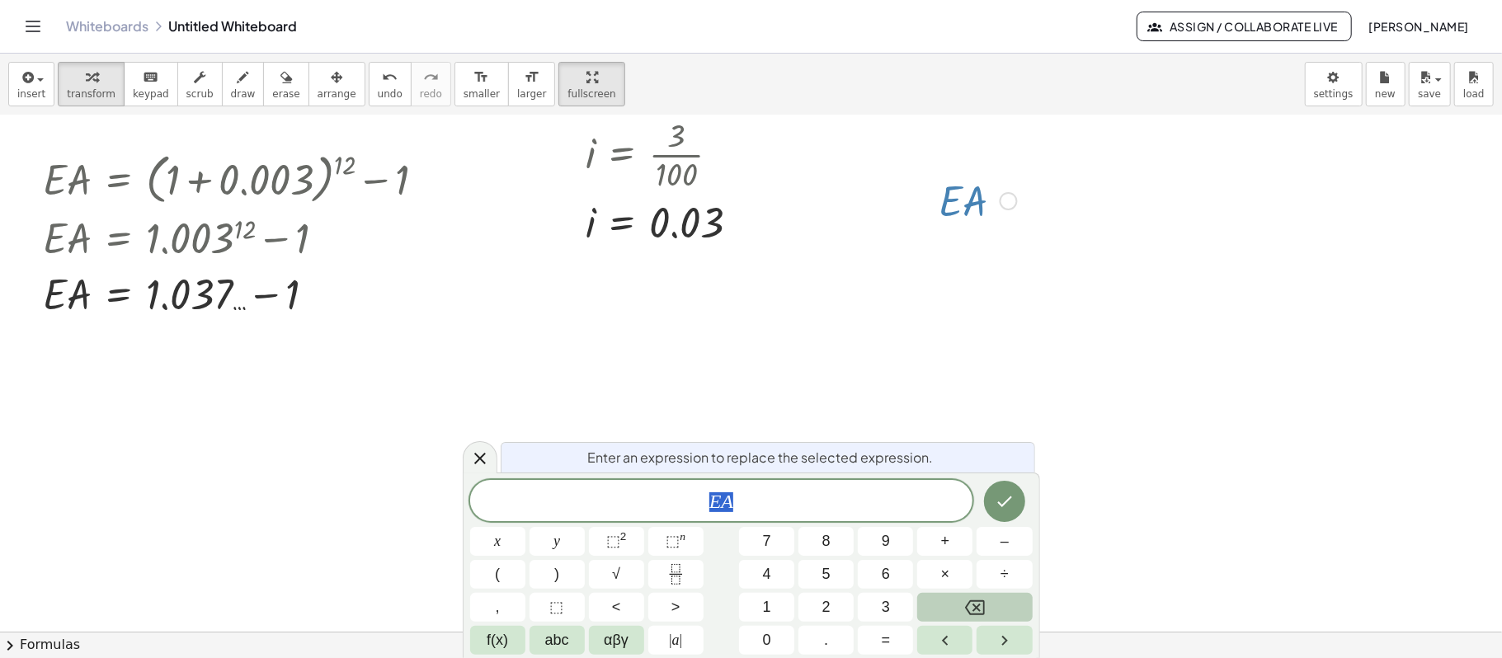
click at [1126, 292] on div at bounding box center [751, 298] width 1502 height 1032
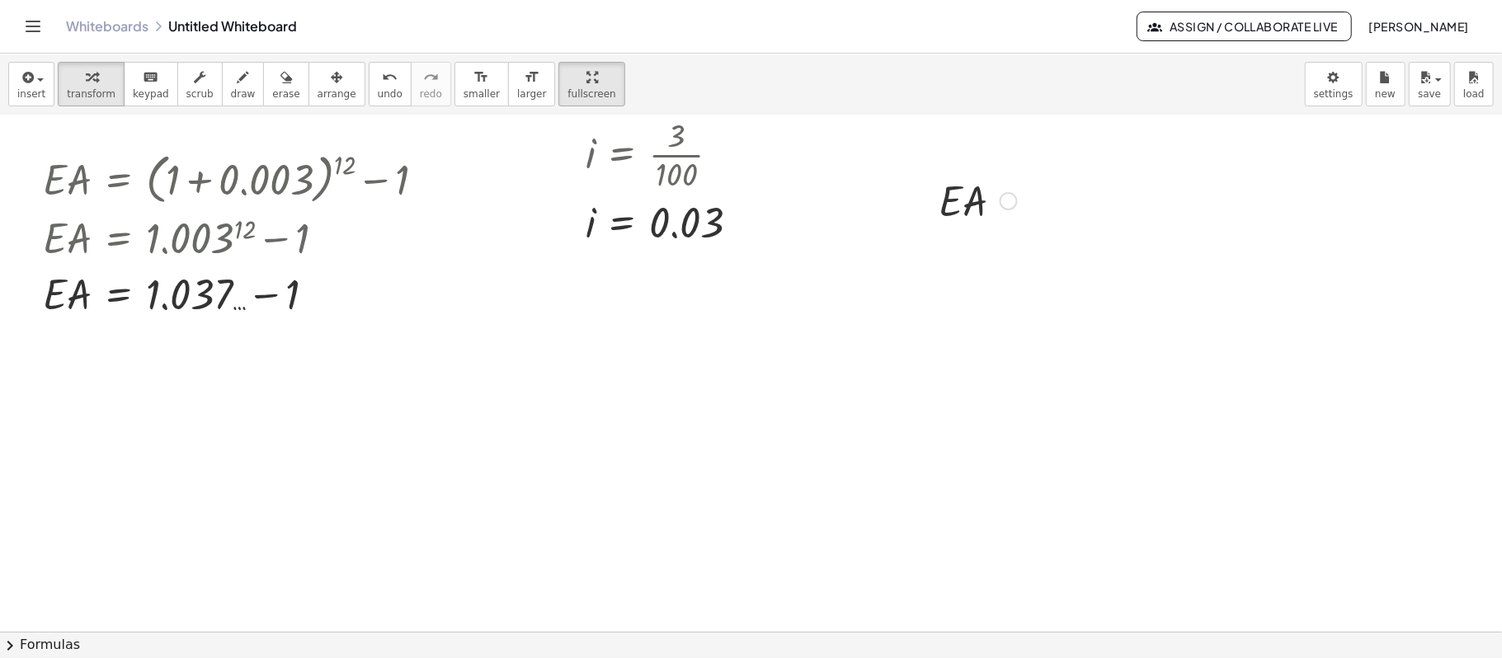
drag, startPoint x: 1106, startPoint y: 242, endPoint x: 1092, endPoint y: 242, distance: 14.0
click at [1092, 242] on div at bounding box center [751, 298] width 1502 height 1032
click at [308, 87] on button "arrange" at bounding box center [336, 84] width 57 height 45
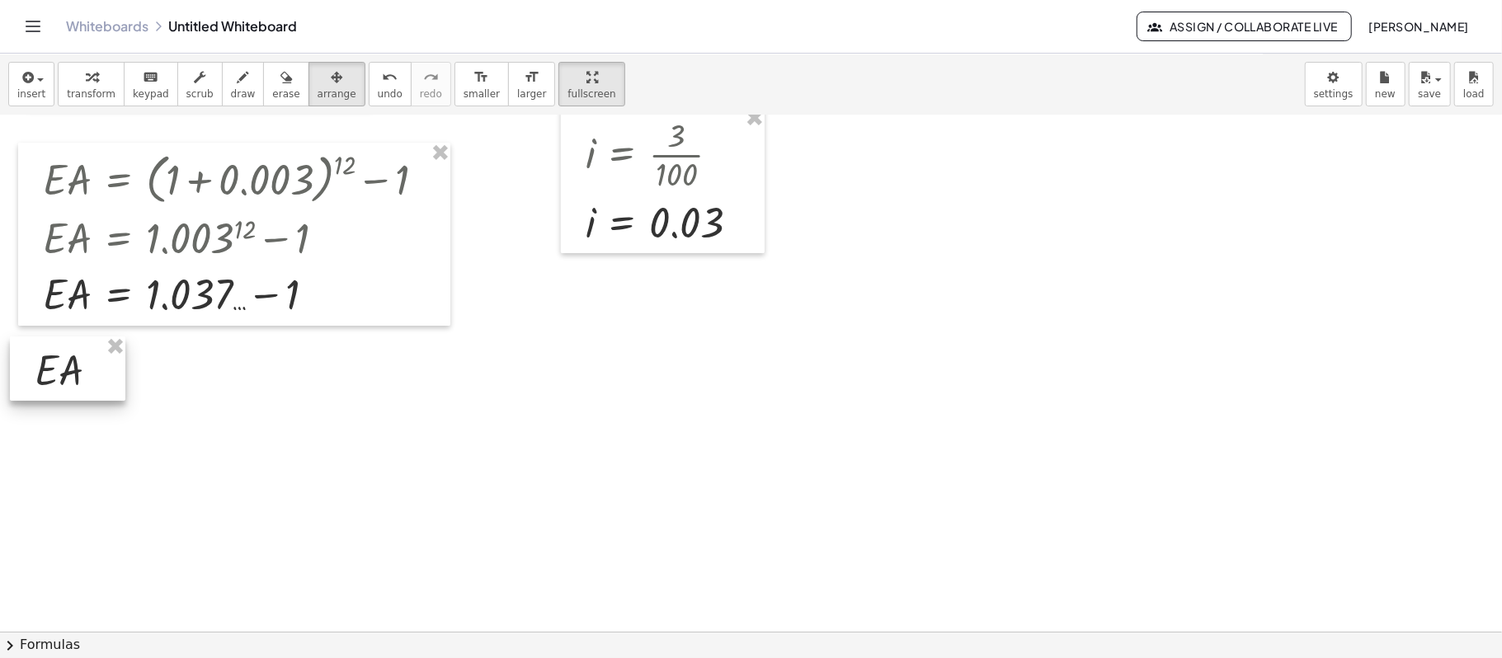
drag, startPoint x: 948, startPoint y: 208, endPoint x: 46, endPoint y: 377, distance: 917.8
click at [46, 377] on div at bounding box center [67, 368] width 115 height 64
click at [109, 380] on div at bounding box center [73, 367] width 115 height 64
click at [350, 388] on div at bounding box center [751, 298] width 1502 height 1032
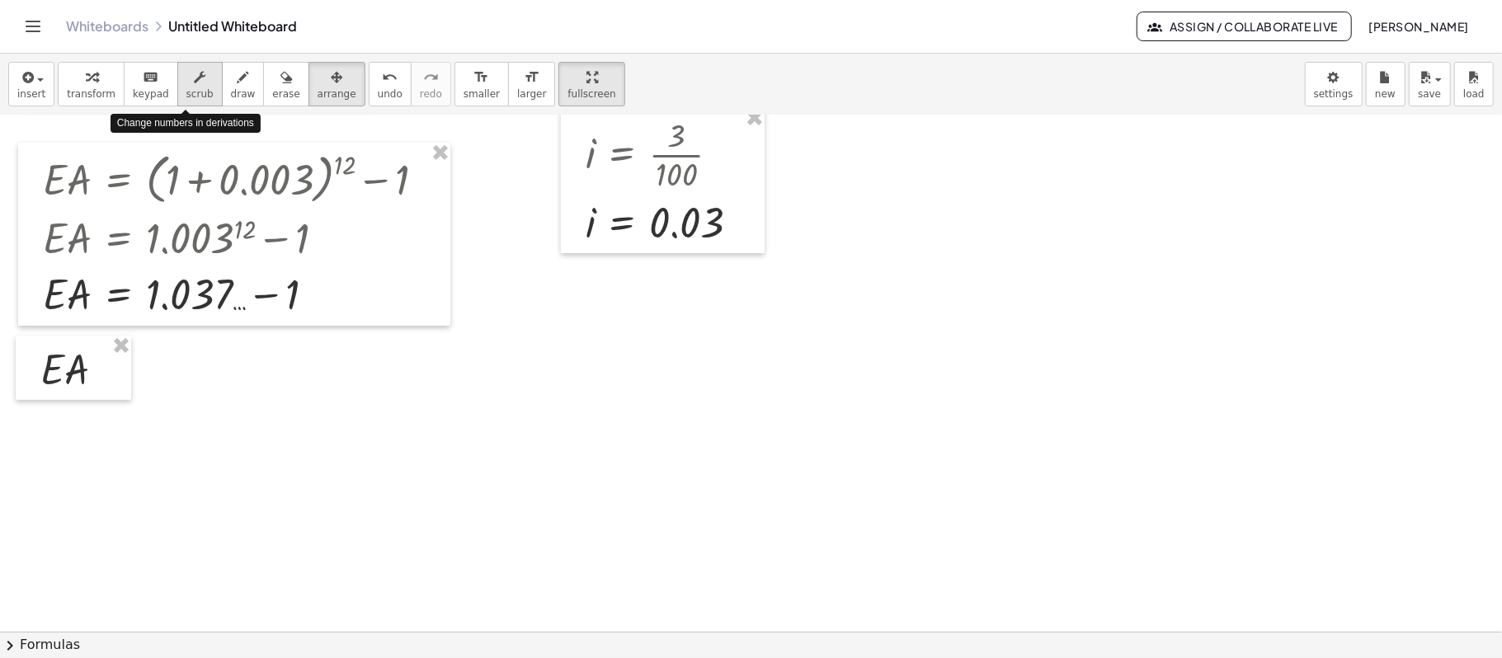
click at [177, 102] on button "scrub" at bounding box center [199, 84] width 45 height 45
drag, startPoint x: 270, startPoint y: 205, endPoint x: 264, endPoint y: 214, distance: 11.2
click at [119, 180] on div "· E · A = + ( + 1 ▲ ▼ + 0.003 ▲ ▼ ) 12 ▲ ▼ − 1 ▲ ▼ · E · A = + 1.003 12 − 1 · E…" at bounding box center [119, 180] width 0 height 0
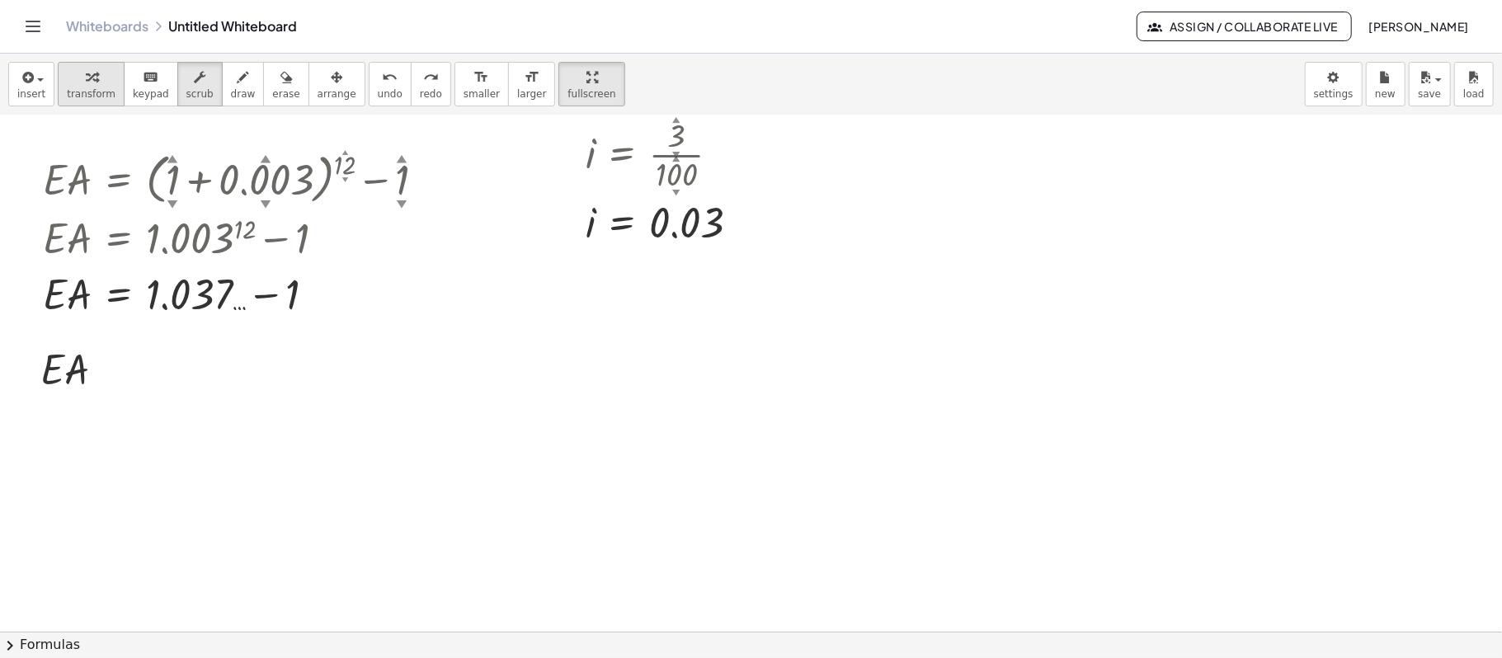
click at [96, 101] on button "transform" at bounding box center [91, 84] width 67 height 45
click at [76, 368] on div at bounding box center [79, 368] width 95 height 56
click at [76, 416] on div at bounding box center [65, 410] width 26 height 26
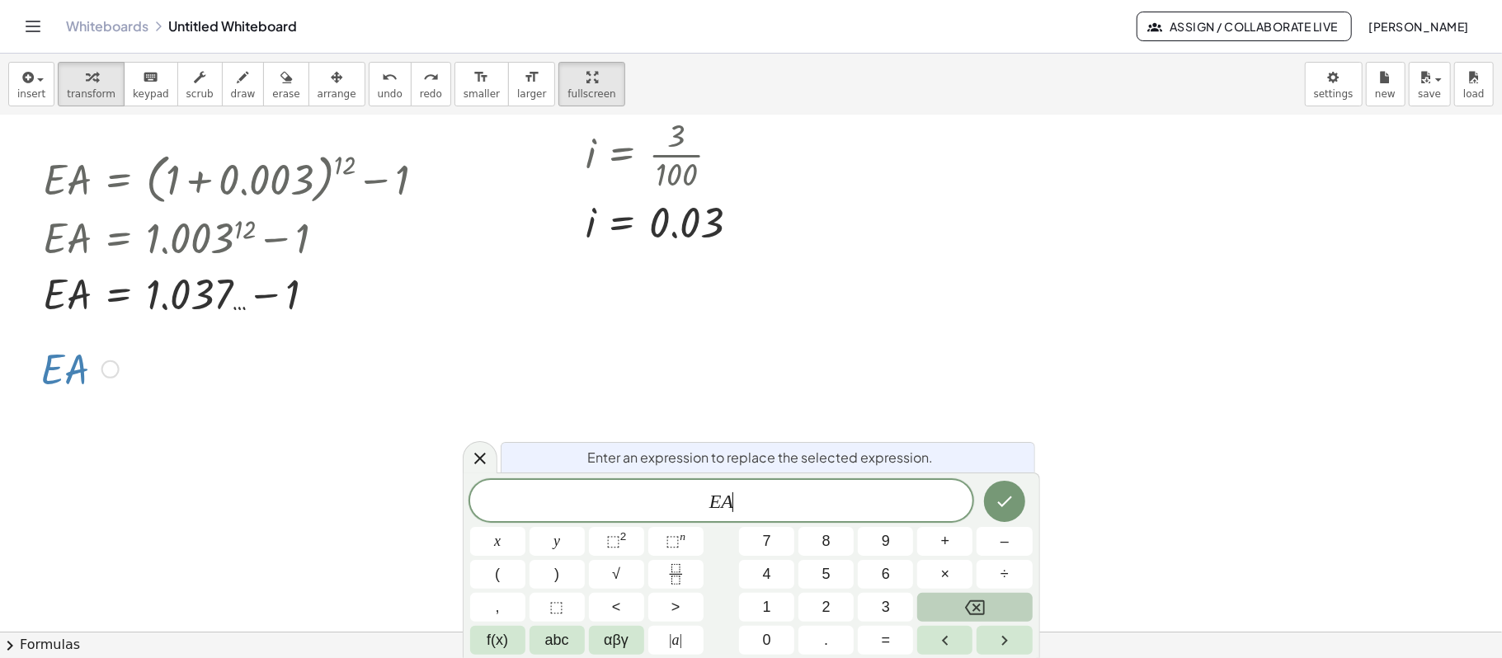
click at [741, 493] on span "E A ​" at bounding box center [721, 502] width 503 height 23
click at [891, 493] on button "=" at bounding box center [885, 640] width 55 height 29
click at [782, 493] on button "0" at bounding box center [766, 640] width 55 height 29
click at [821, 493] on button "." at bounding box center [825, 640] width 55 height 29
click at [789, 493] on button "4" at bounding box center [766, 574] width 55 height 29
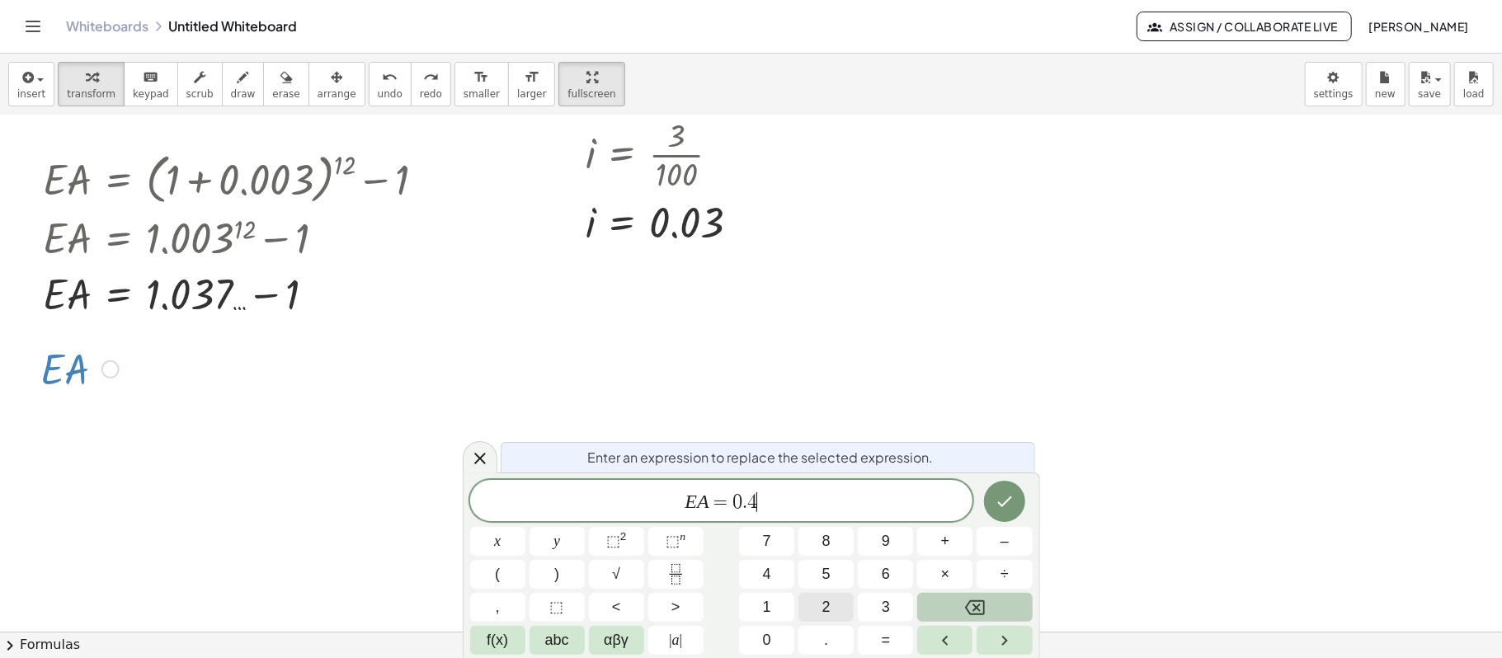
click at [829, 493] on span "2" at bounding box center [826, 607] width 8 height 22
click at [830, 493] on span "5" at bounding box center [826, 574] width 8 height 22
click at [780, 493] on button "7" at bounding box center [766, 541] width 55 height 29
click at [1003, 493] on icon "Done" at bounding box center [1004, 501] width 20 height 20
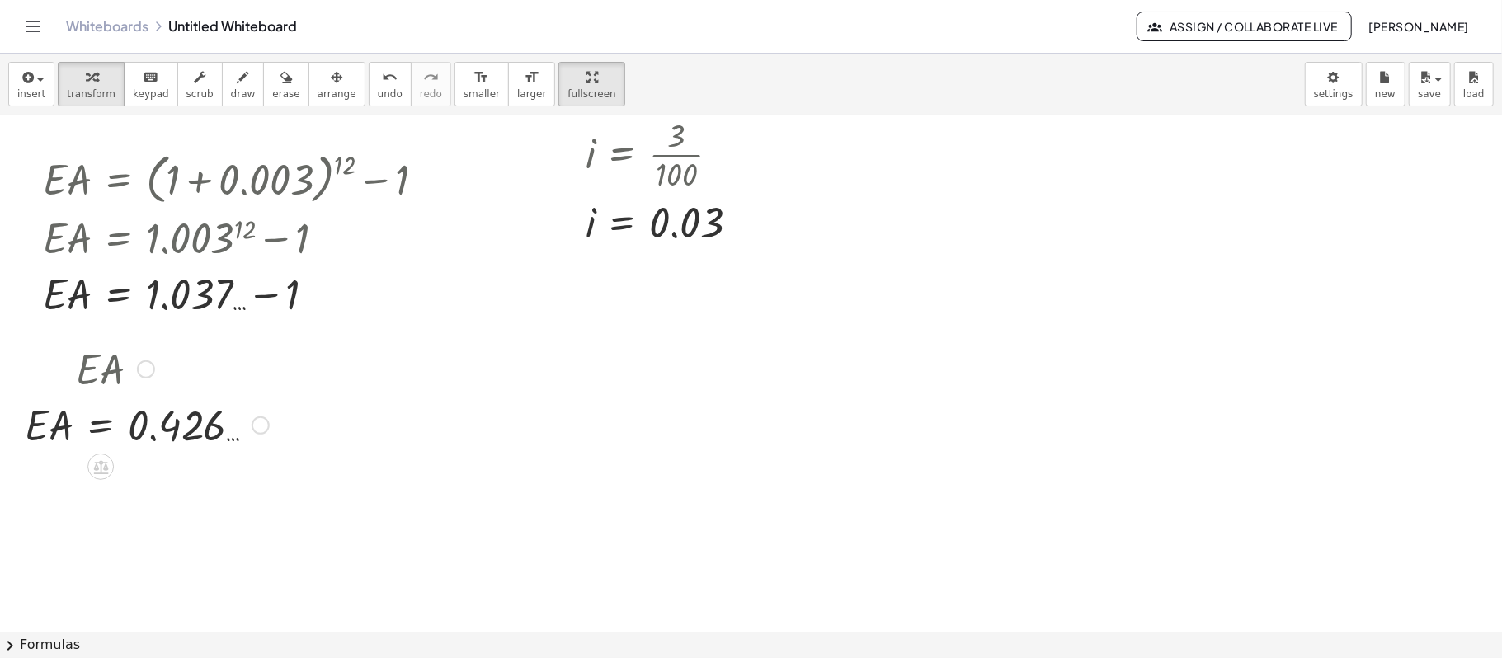
click at [82, 374] on div at bounding box center [146, 368] width 261 height 56
click at [291, 366] on div at bounding box center [751, 298] width 1502 height 1032
drag, startPoint x: 212, startPoint y: 376, endPoint x: 21, endPoint y: 410, distance: 194.3
click at [21, 410] on div "· E · A · E · A = 0.426 …" at bounding box center [140, 396] width 281 height 120
click at [102, 381] on div at bounding box center [146, 368] width 261 height 56
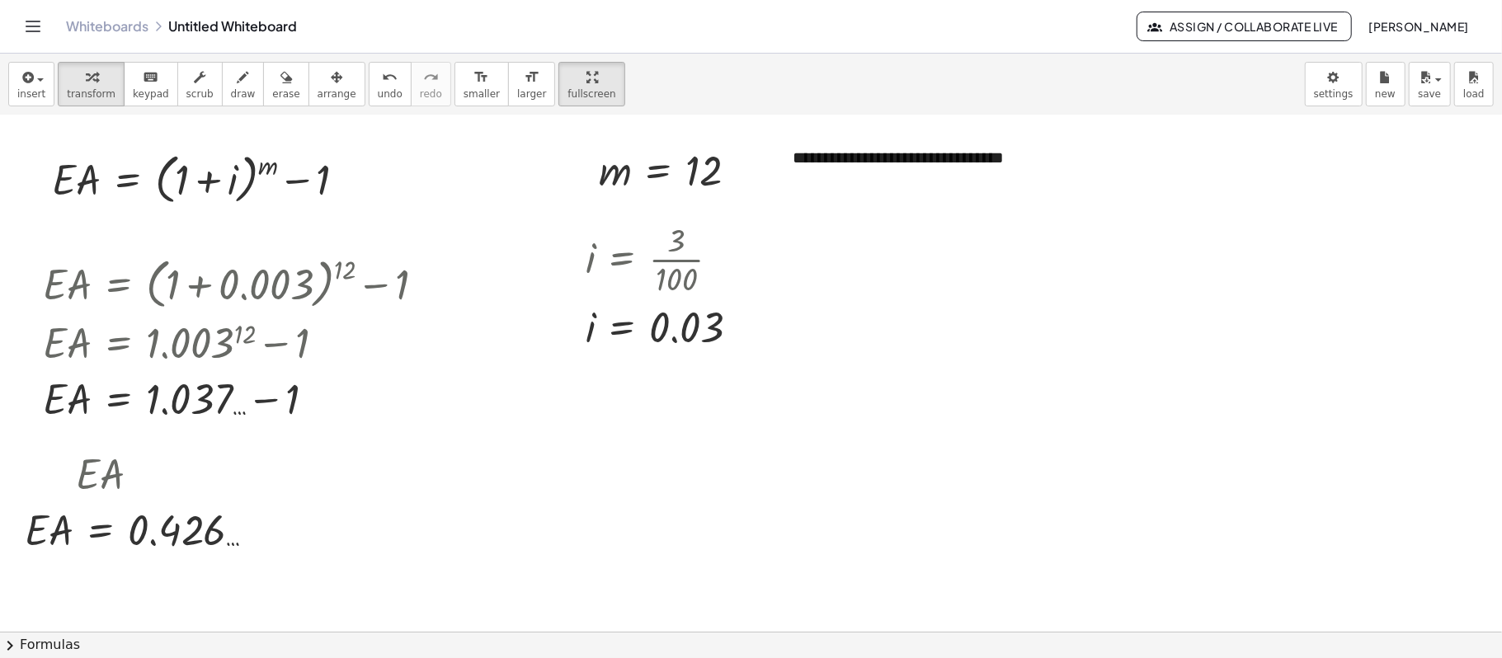
scroll to position [223, 0]
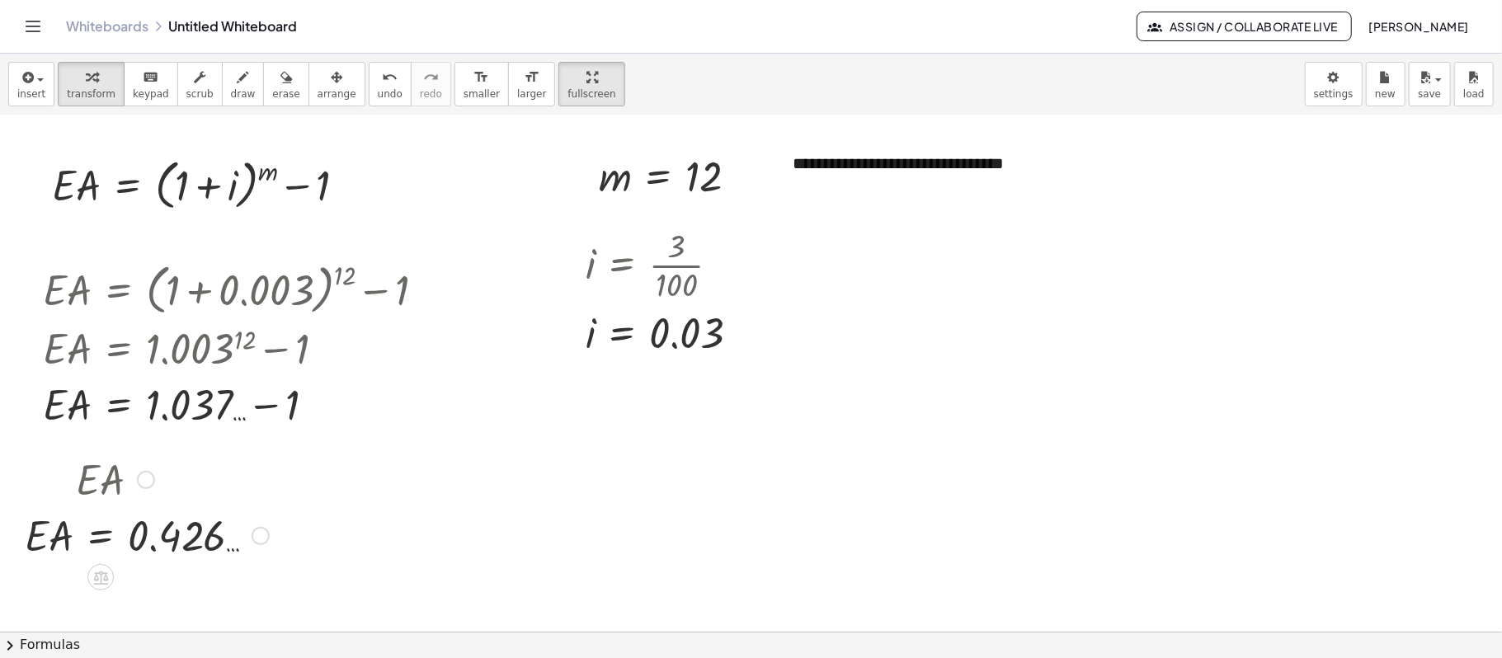
click at [180, 450] on div at bounding box center [146, 478] width 261 height 56
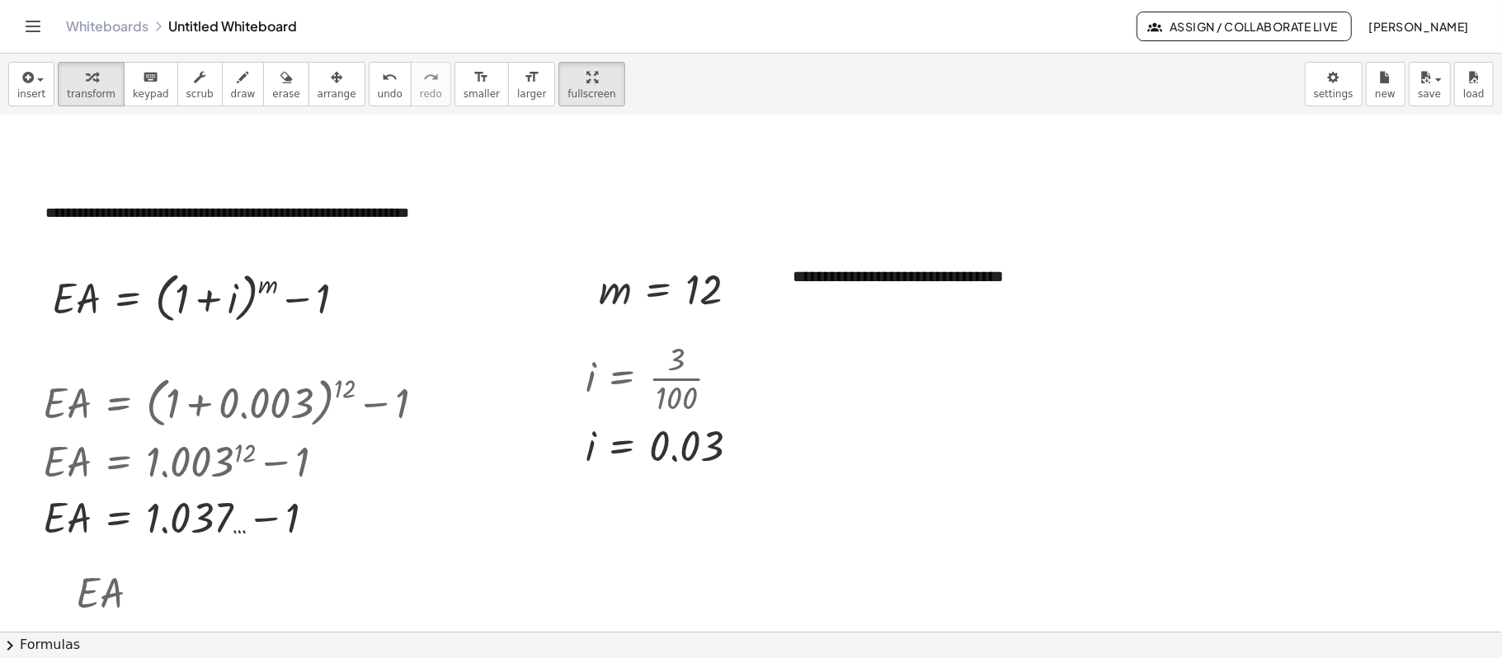
scroll to position [219, 0]
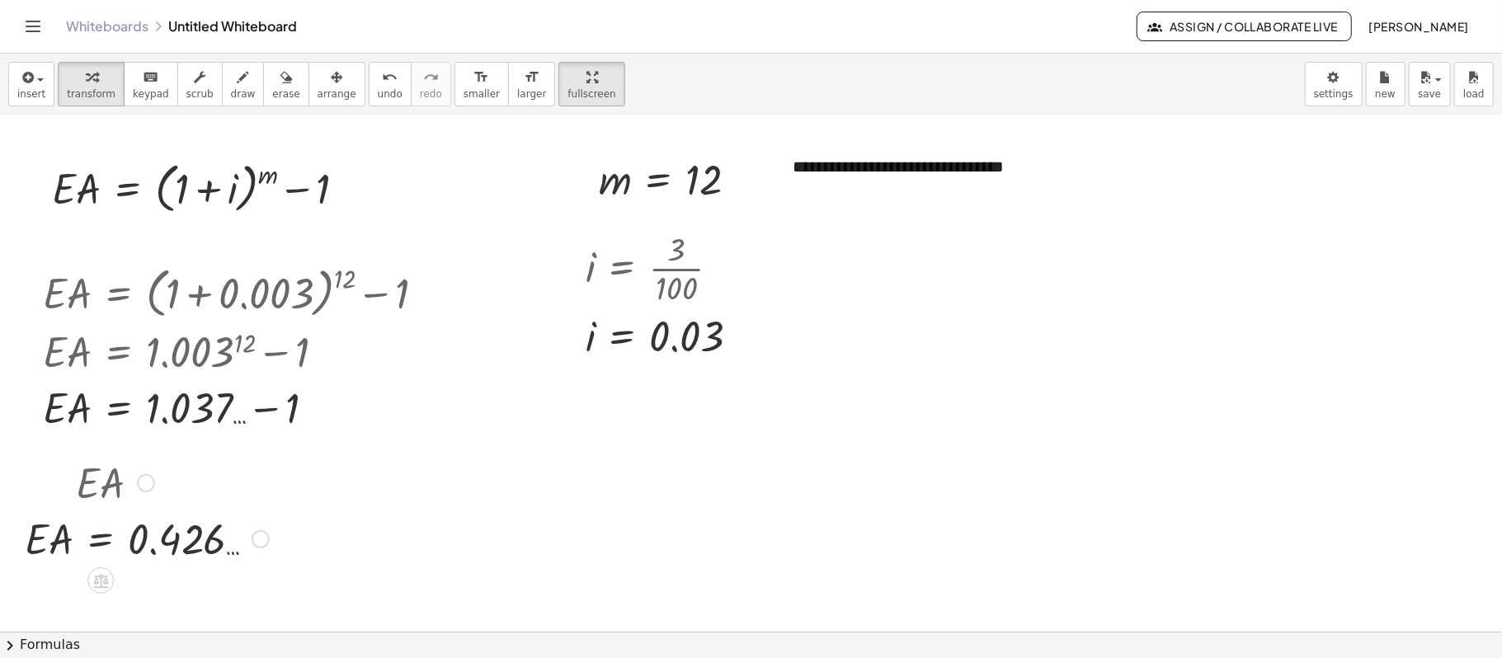
click at [109, 493] on div at bounding box center [146, 482] width 261 height 56
click at [318, 469] on div at bounding box center [751, 412] width 1502 height 1032
drag, startPoint x: 506, startPoint y: 561, endPoint x: 498, endPoint y: 552, distance: 11.7
click at [503, 493] on div at bounding box center [751, 412] width 1502 height 1032
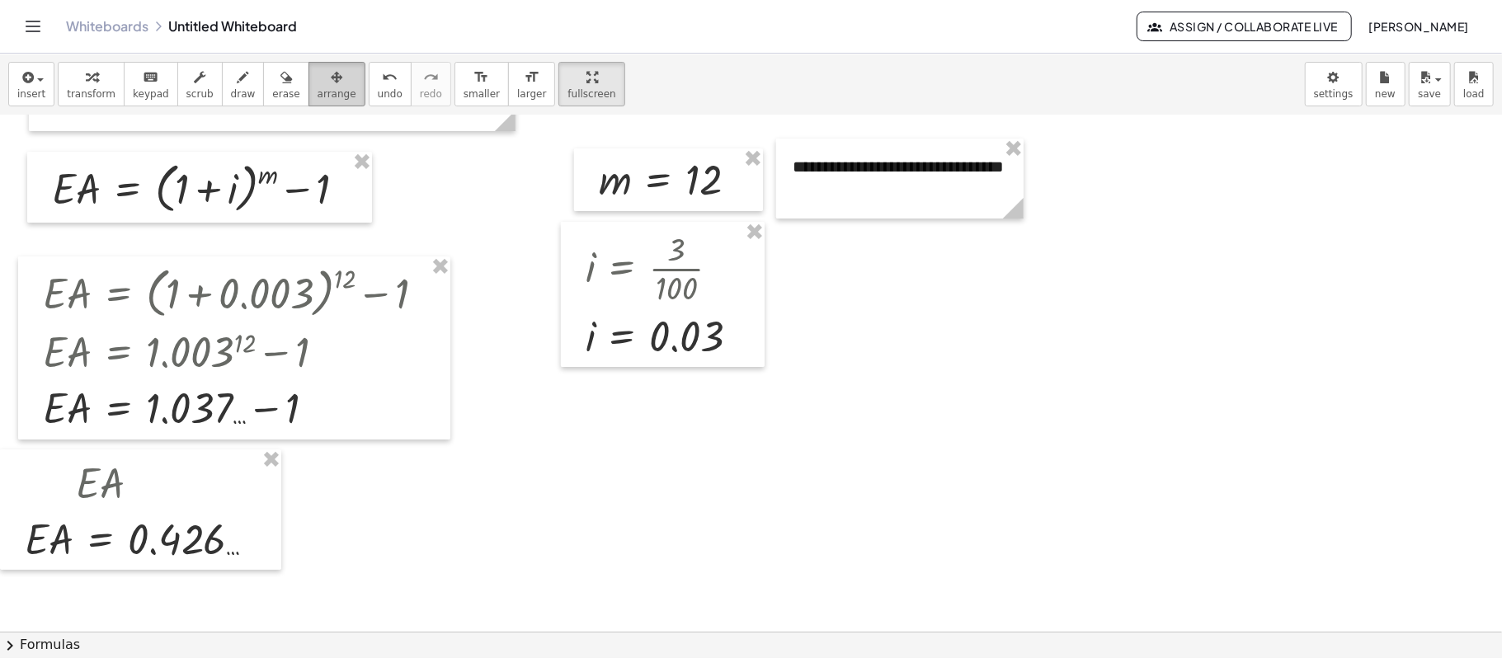
click at [317, 96] on span "arrange" at bounding box center [336, 94] width 39 height 12
click at [127, 486] on div at bounding box center [140, 509] width 281 height 120
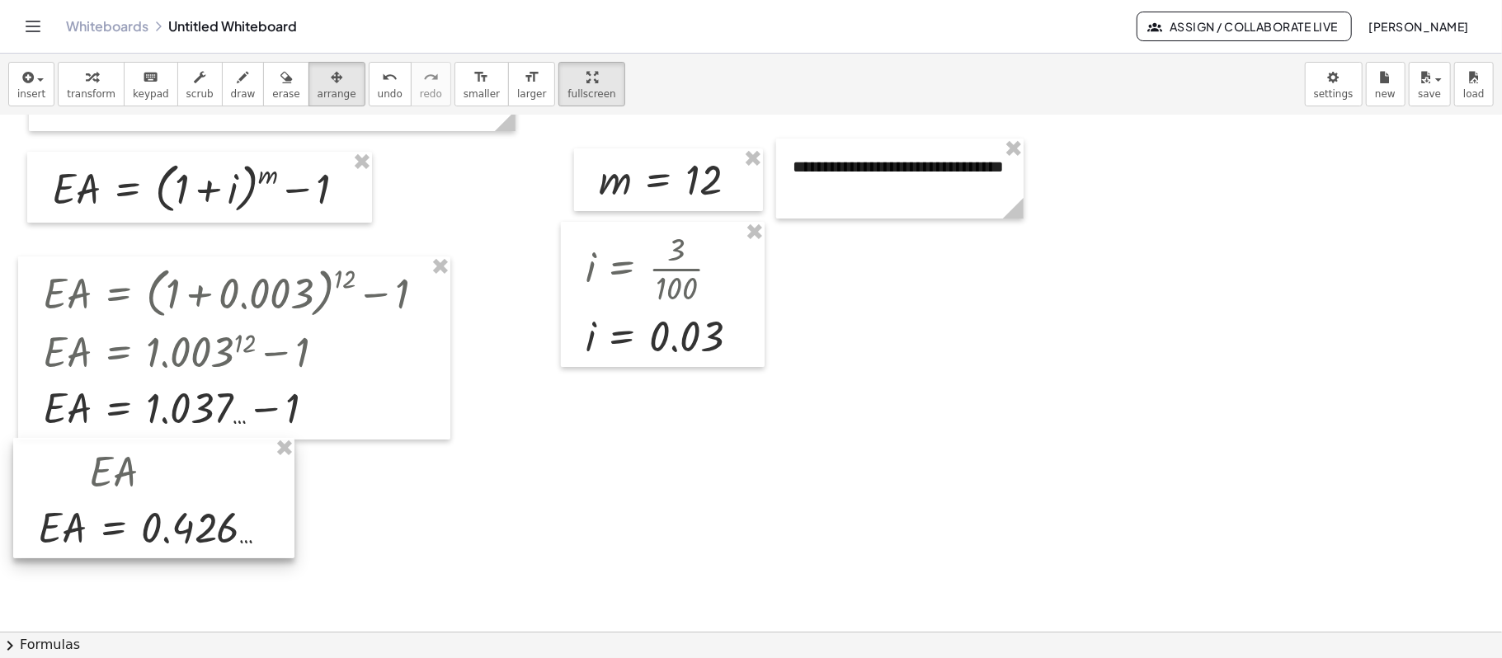
drag, startPoint x: 158, startPoint y: 475, endPoint x: 172, endPoint y: 463, distance: 17.5
click at [172, 463] on div at bounding box center [153, 498] width 281 height 120
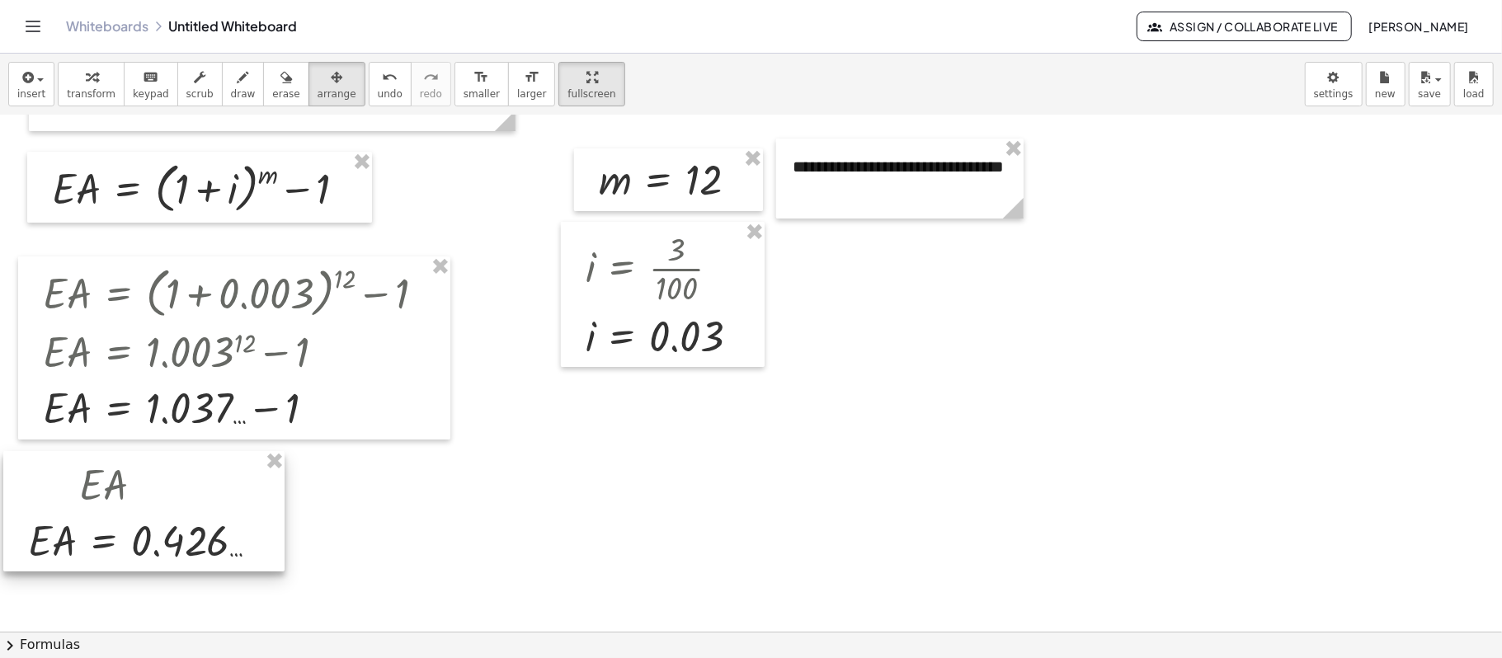
click at [143, 486] on div at bounding box center [143, 511] width 281 height 120
click at [103, 493] on div at bounding box center [143, 511] width 281 height 120
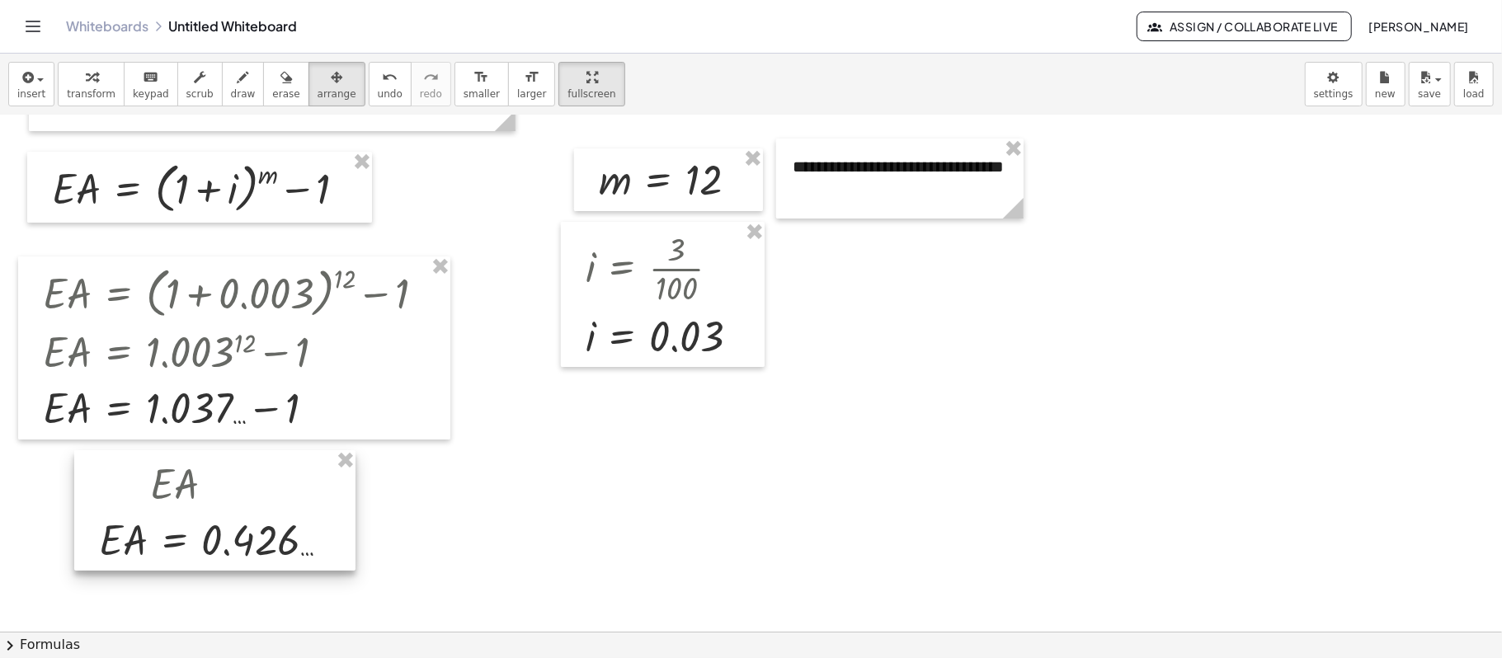
drag, startPoint x: 195, startPoint y: 460, endPoint x: 269, endPoint y: 459, distance: 74.2
click at [265, 459] on div at bounding box center [214, 510] width 281 height 120
click at [552, 463] on div at bounding box center [751, 412] width 1502 height 1032
click at [489, 487] on div at bounding box center [751, 412] width 1502 height 1032
click at [488, 487] on div at bounding box center [751, 412] width 1502 height 1032
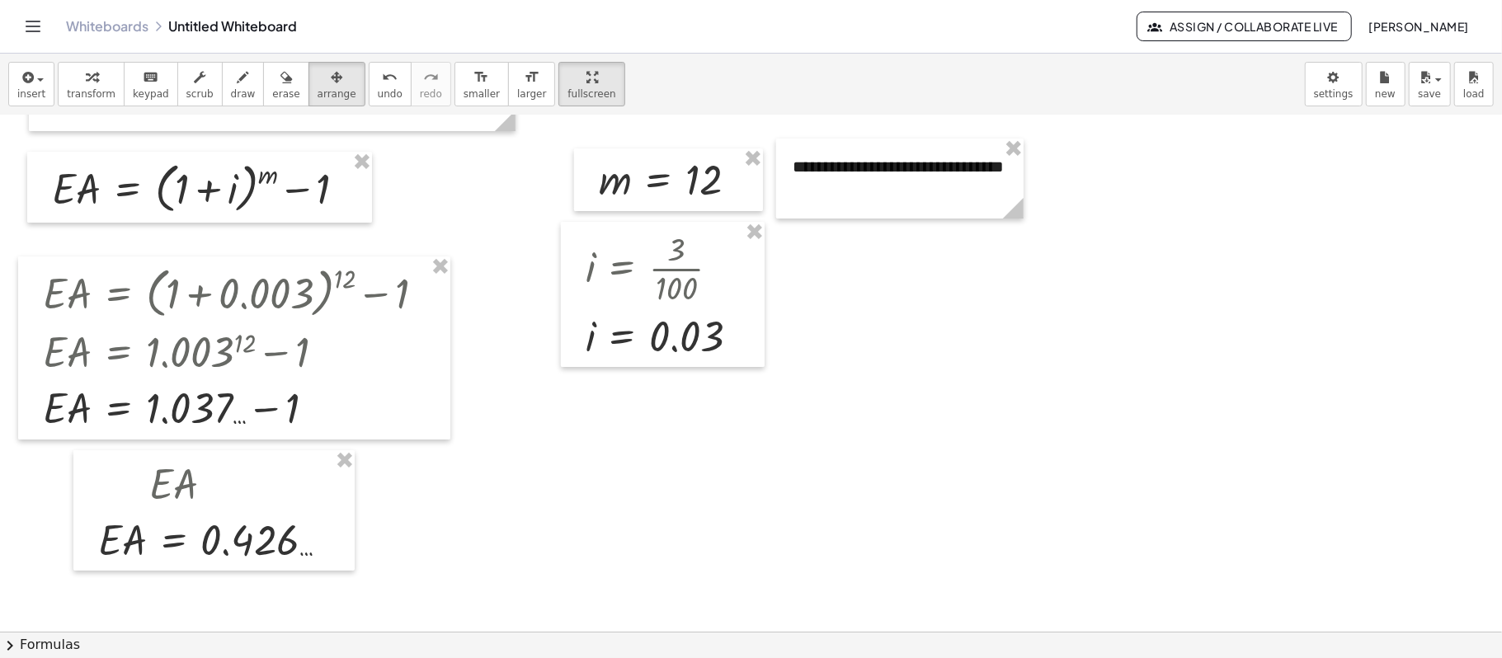
click at [519, 458] on div at bounding box center [751, 412] width 1502 height 1032
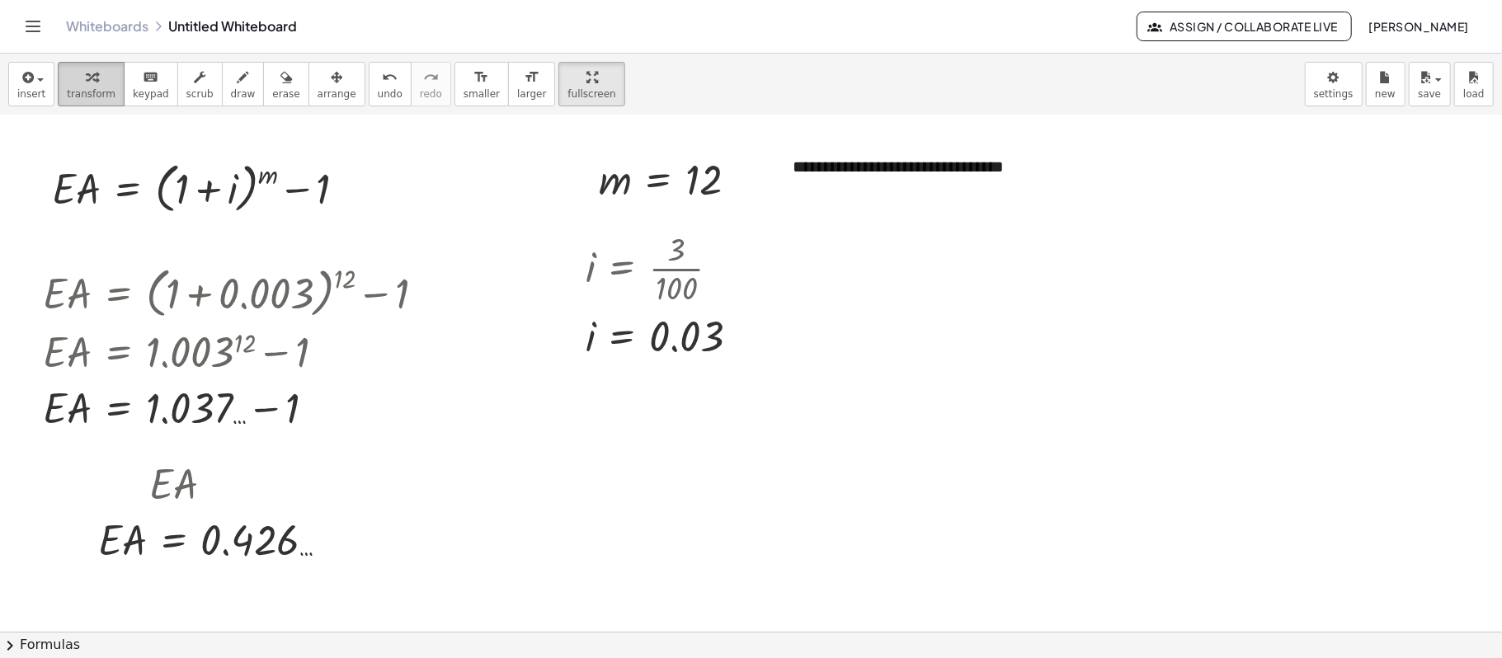
click at [86, 86] on icon "button" at bounding box center [92, 78] width 12 height 20
click at [1126, 97] on body "**********" at bounding box center [751, 329] width 1502 height 658
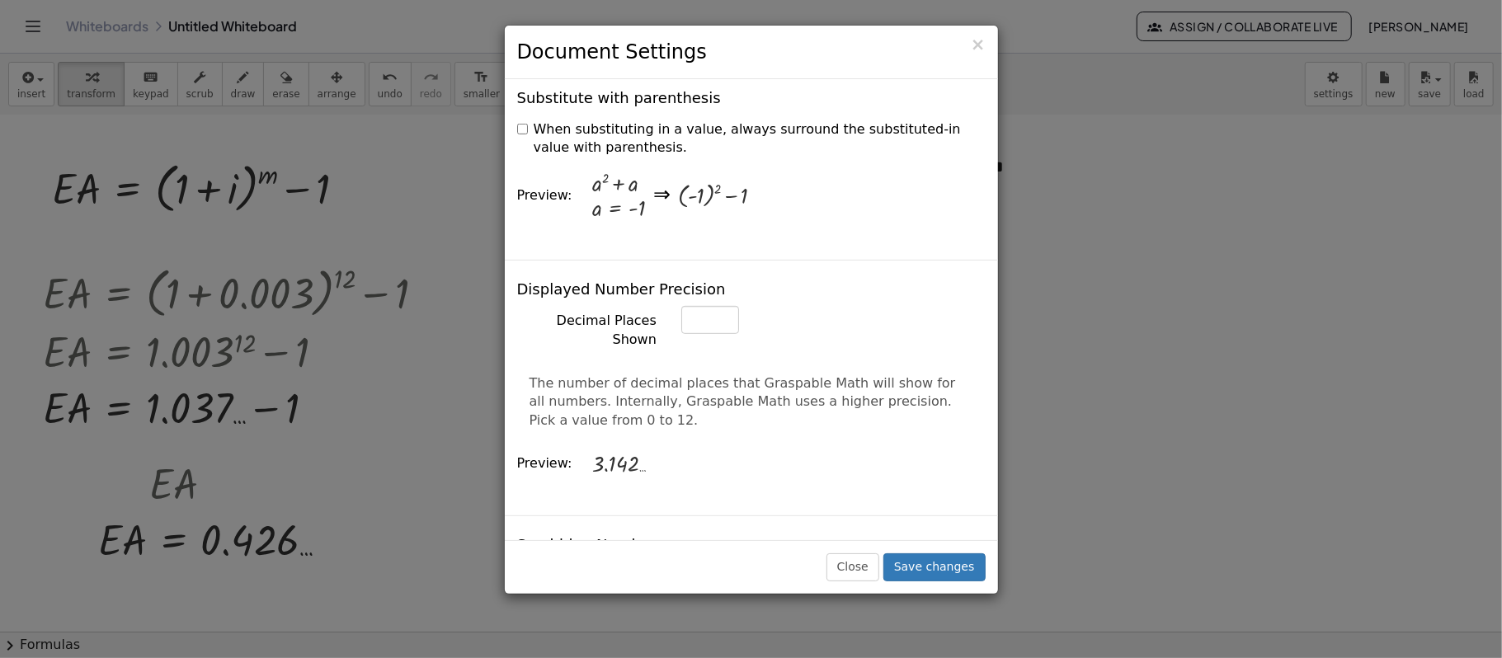
scroll to position [549, 0]
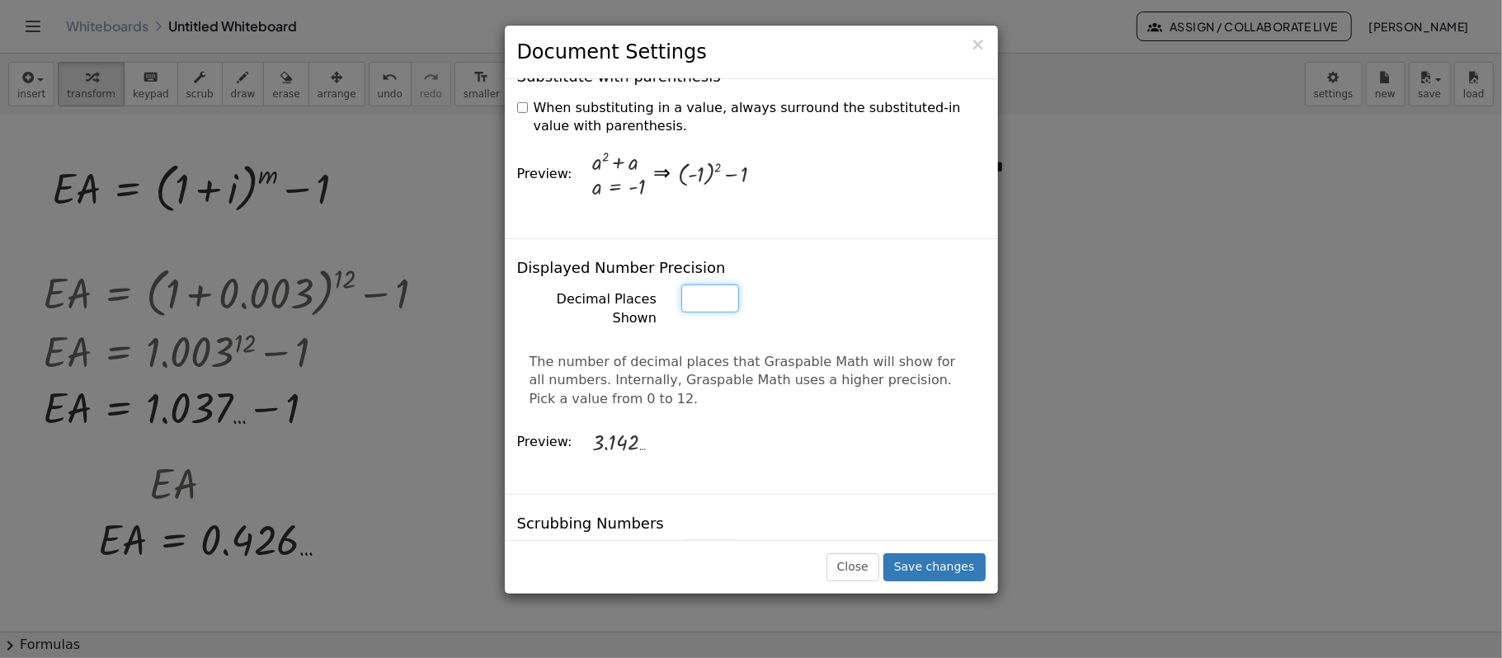
click at [712, 284] on input "*" at bounding box center [710, 298] width 58 height 28
type input "*"
click at [712, 284] on input "*" at bounding box center [710, 298] width 58 height 28
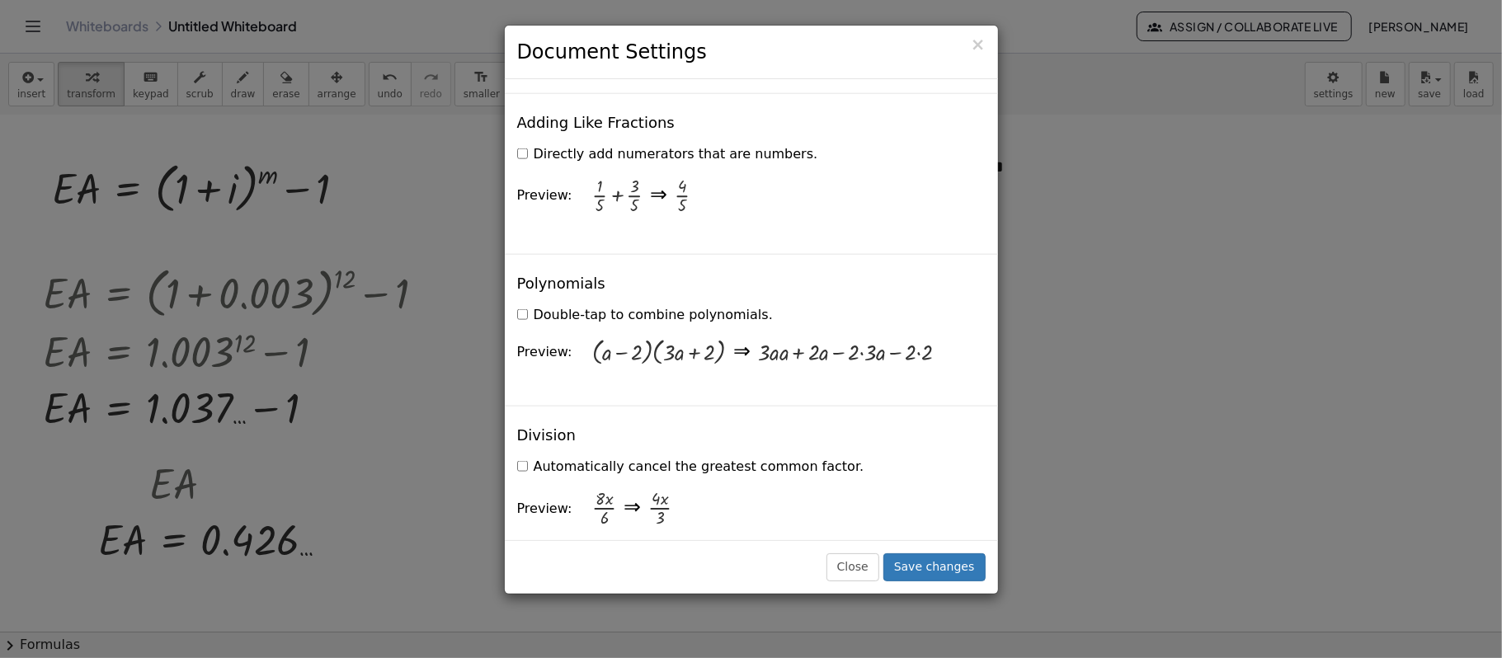
scroll to position [1649, 0]
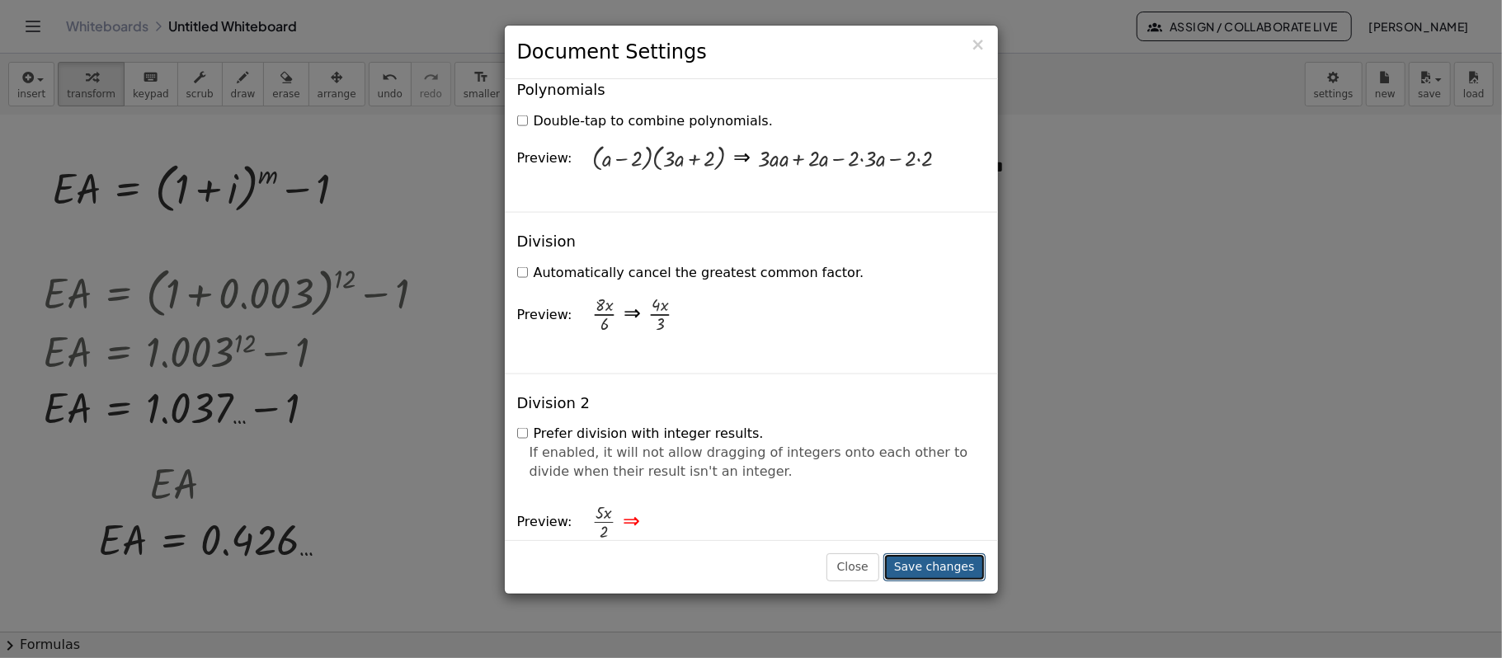
click at [933, 493] on button "Save changes" at bounding box center [934, 567] width 102 height 28
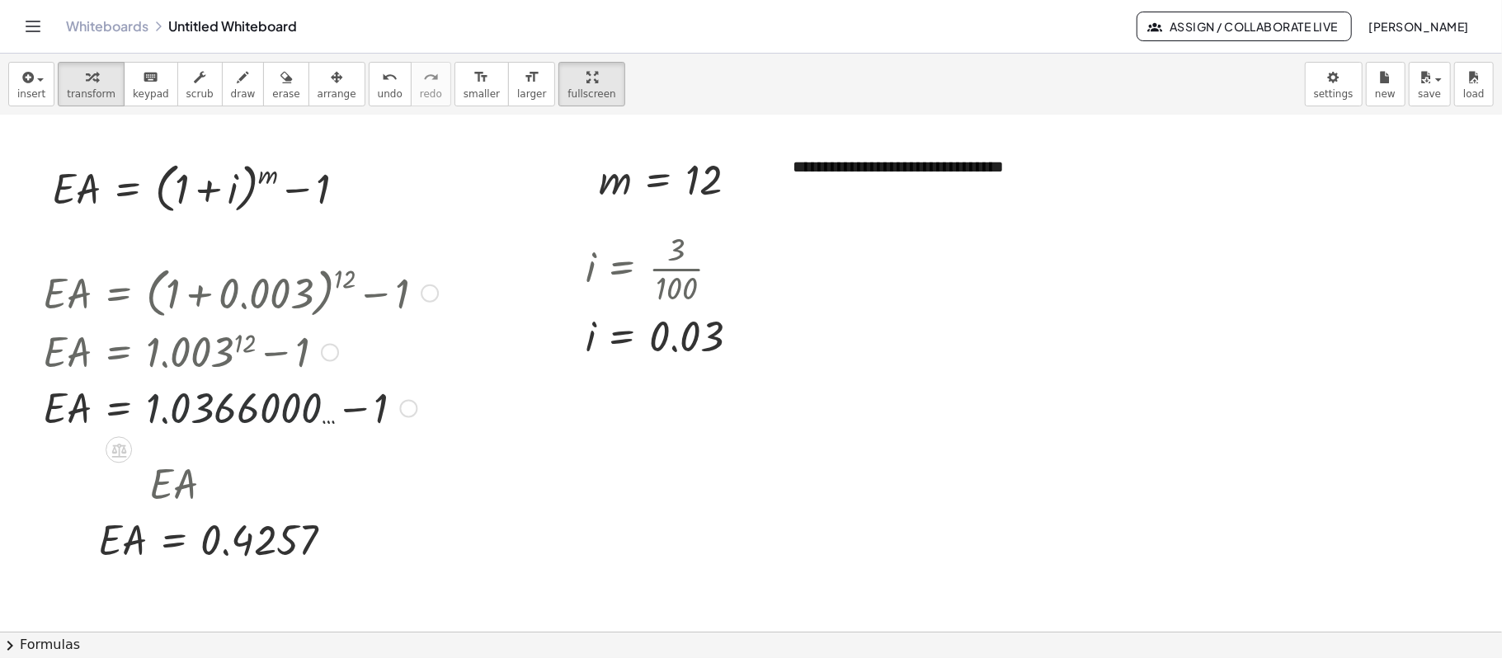
click at [307, 421] on div at bounding box center [285, 407] width 501 height 56
click at [567, 89] on span "fullscreen" at bounding box center [591, 94] width 48 height 12
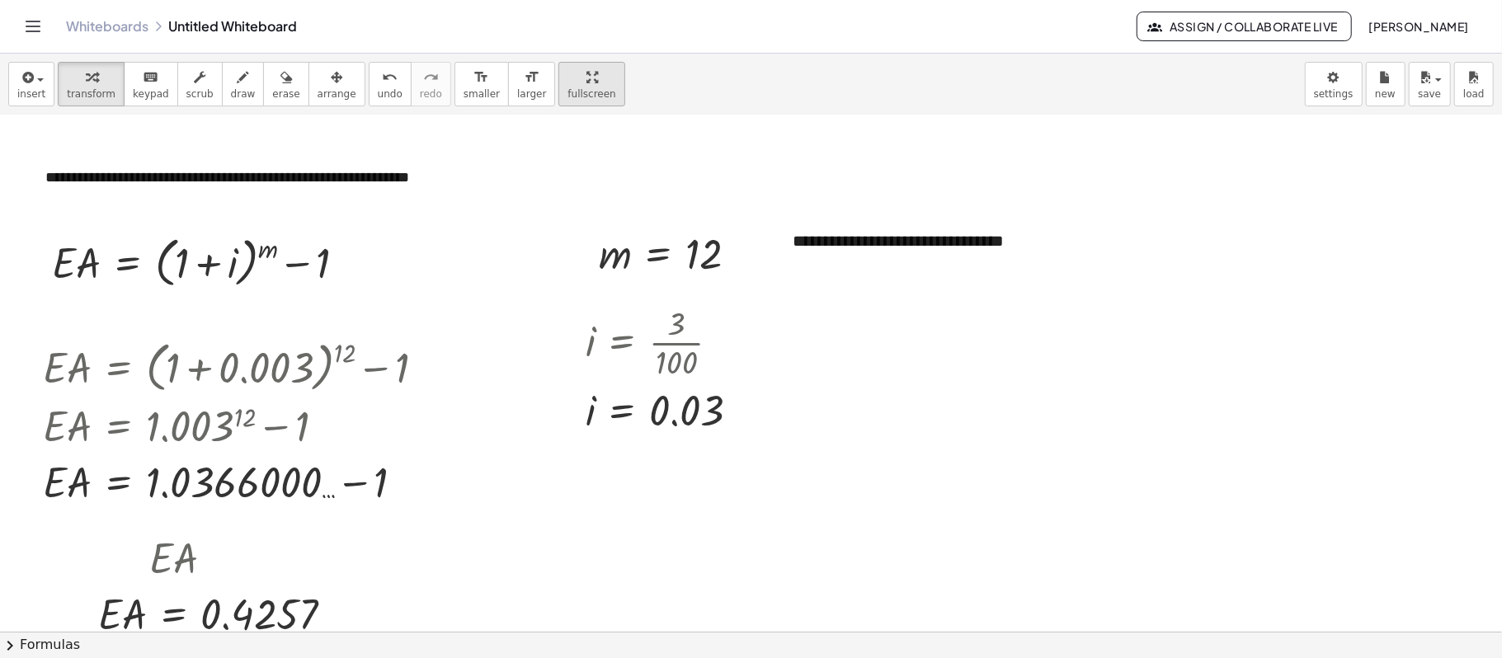
scroll to position [110, 0]
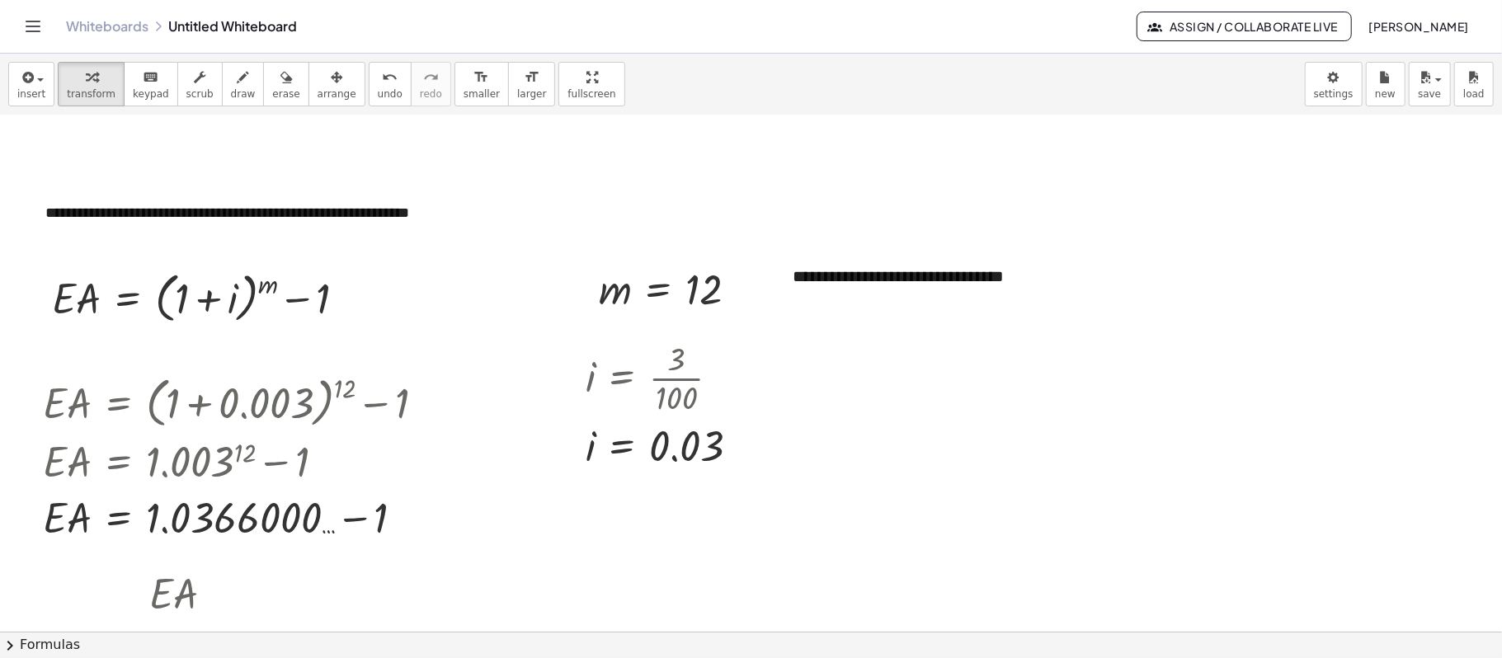
click at [571, 225] on div "**********" at bounding box center [751, 356] width 1502 height 604
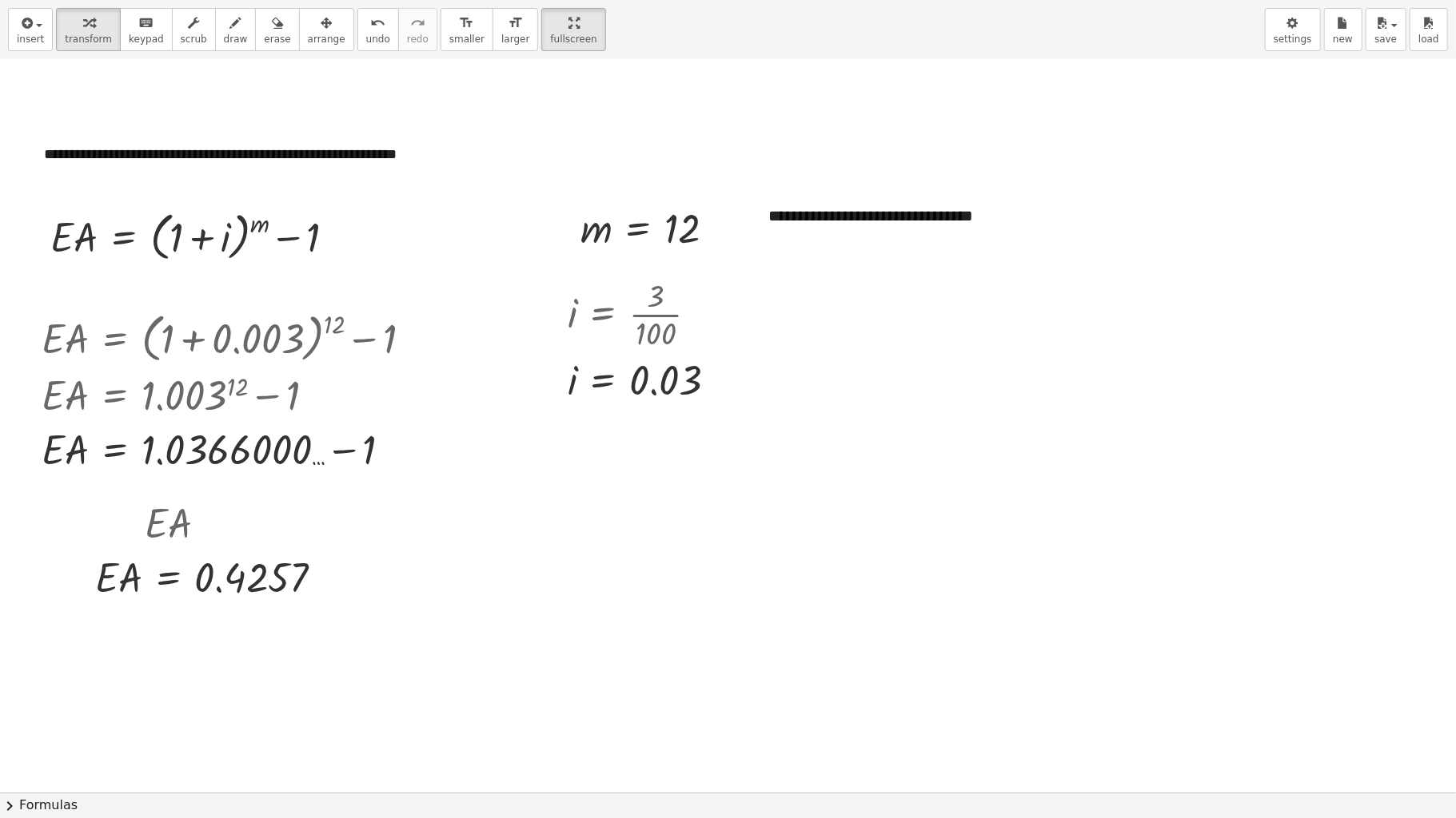
drag, startPoint x: 886, startPoint y: 817, endPoint x: 764, endPoint y: 684, distance: 180.5
click at [886, 478] on button "chevron_right Formulas" at bounding box center [728, 805] width 1456 height 25
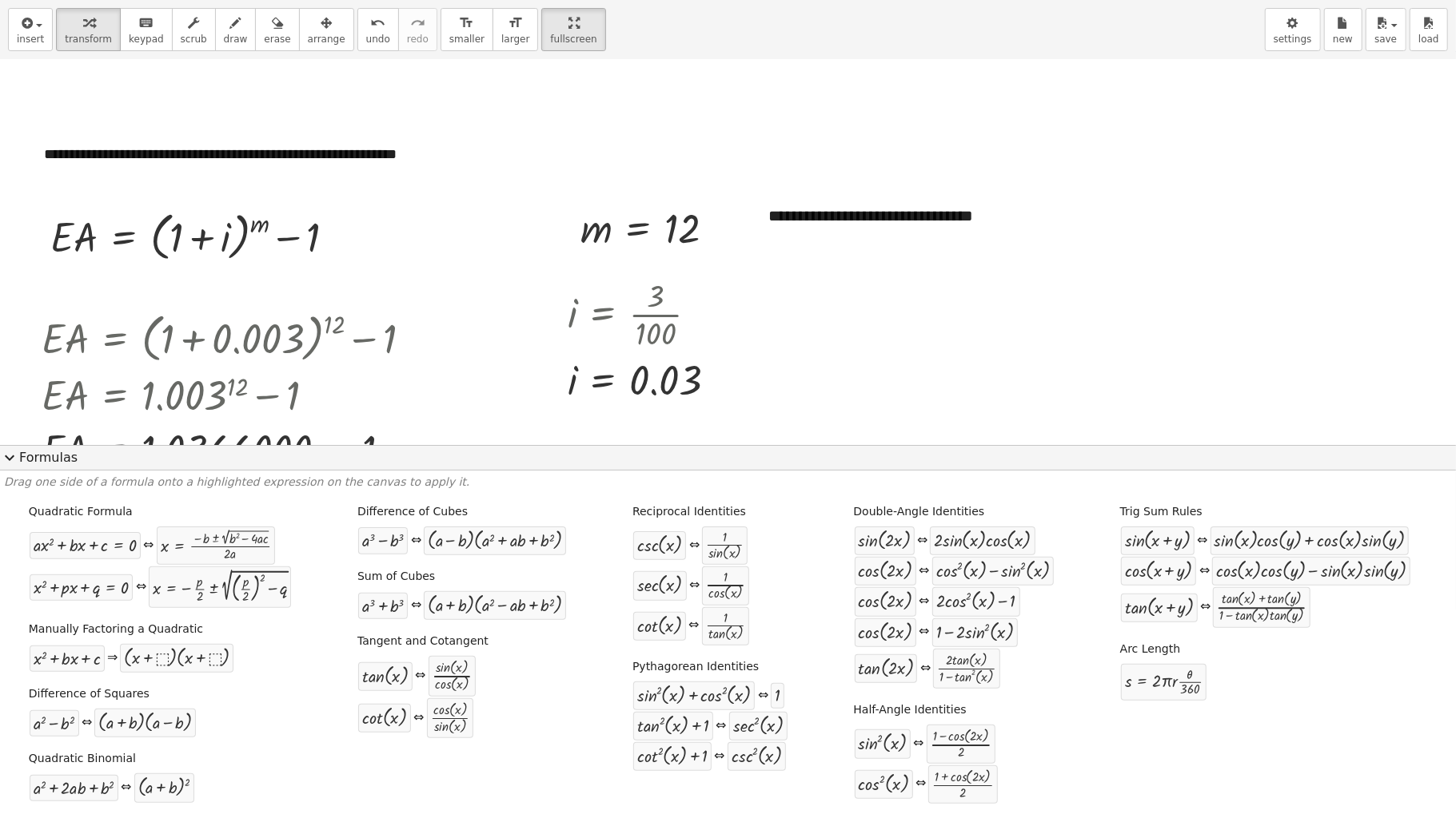
drag, startPoint x: 958, startPoint y: 431, endPoint x: 973, endPoint y: 435, distance: 15.5
click at [960, 431] on div at bounding box center [728, 347] width 1456 height 788
drag, startPoint x: 909, startPoint y: 455, endPoint x: 892, endPoint y: 559, distance: 105.4
click at [892, 478] on div "expand_more Formulas Drag one side of a formula onto a highlighted expression o…" at bounding box center [728, 631] width 1456 height 373
click at [7, 460] on span "expand_more" at bounding box center [10, 458] width 19 height 19
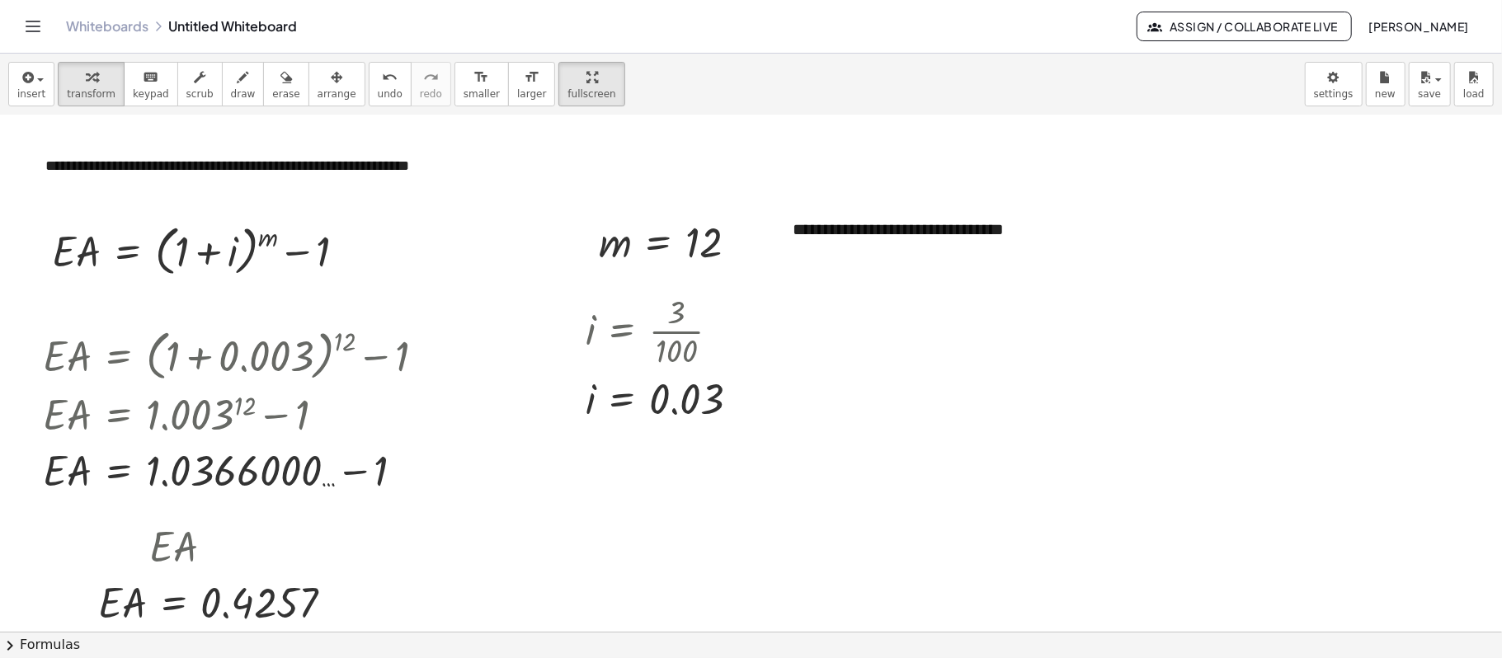
scroll to position [165, 0]
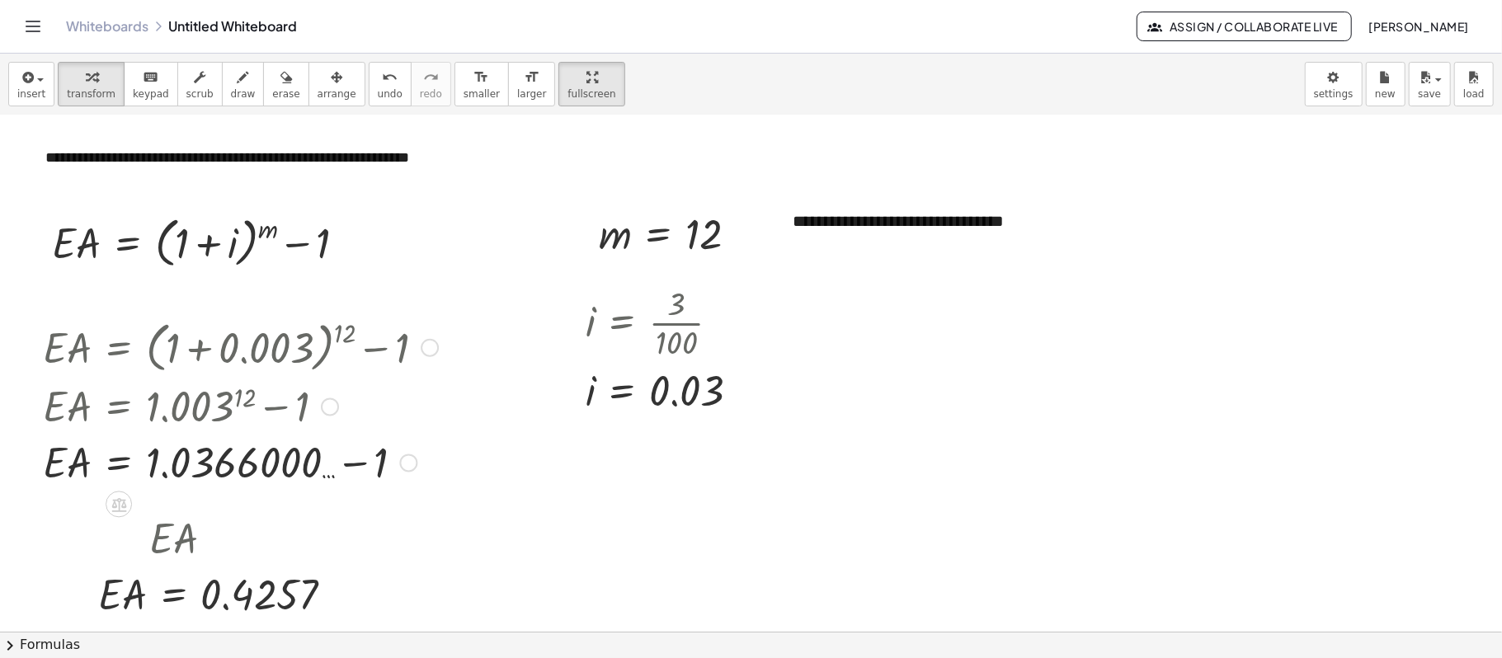
drag, startPoint x: 351, startPoint y: 360, endPoint x: 344, endPoint y: 351, distance: 11.7
click at [350, 360] on div at bounding box center [240, 346] width 411 height 63
click at [644, 245] on div at bounding box center [674, 234] width 168 height 54
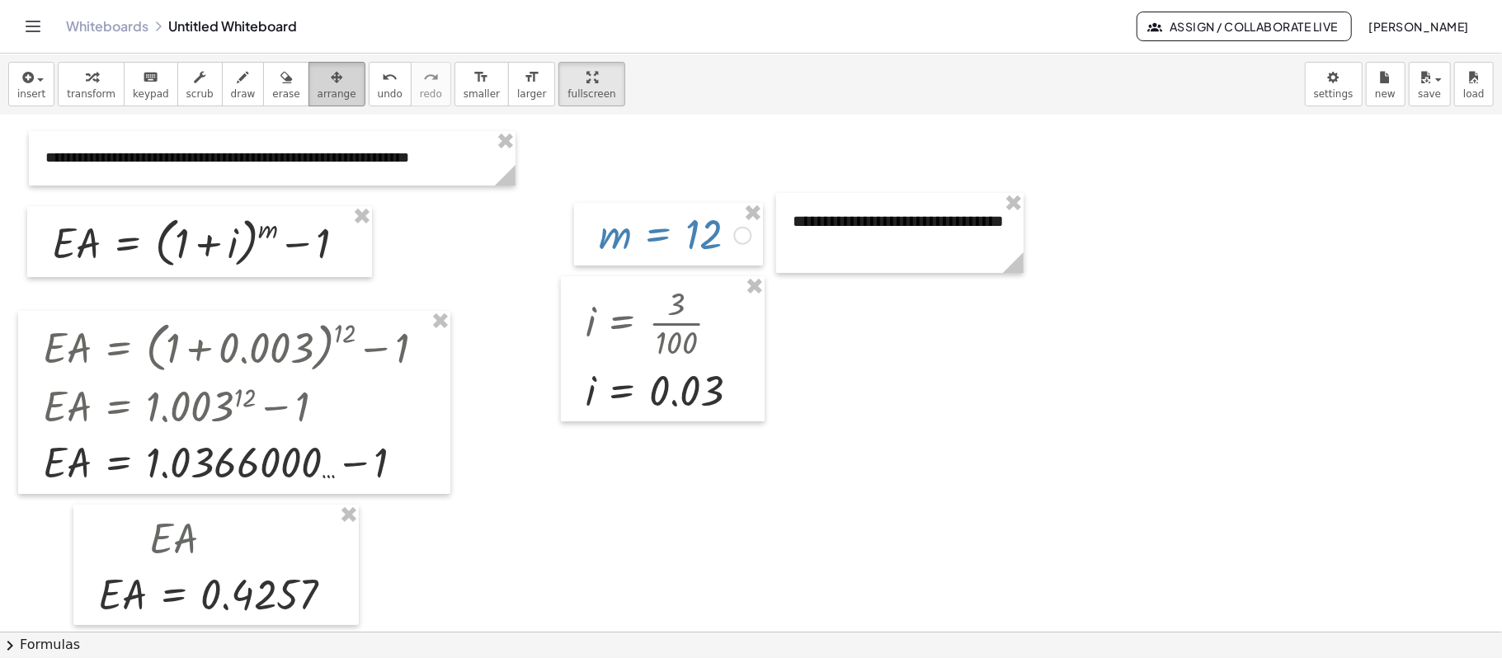
click at [331, 84] on icon "button" at bounding box center [337, 78] width 12 height 20
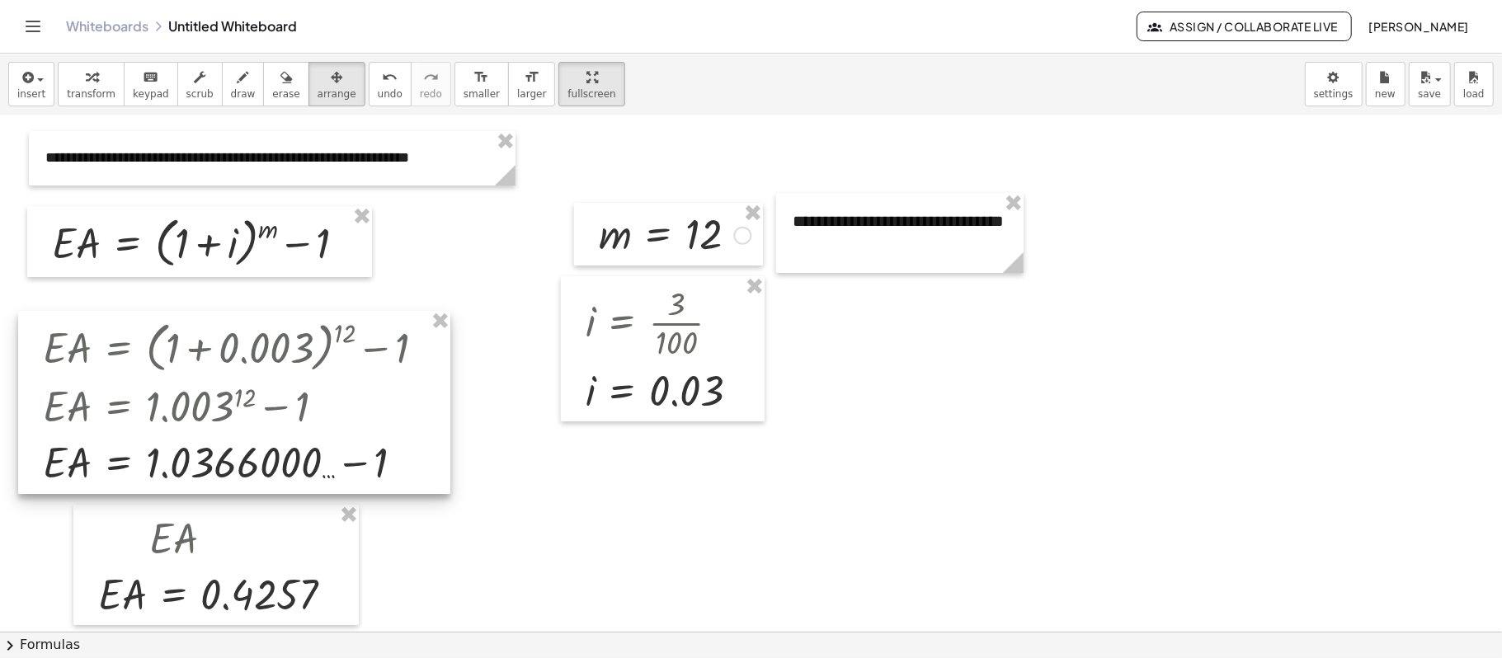
click at [331, 350] on div at bounding box center [234, 402] width 432 height 183
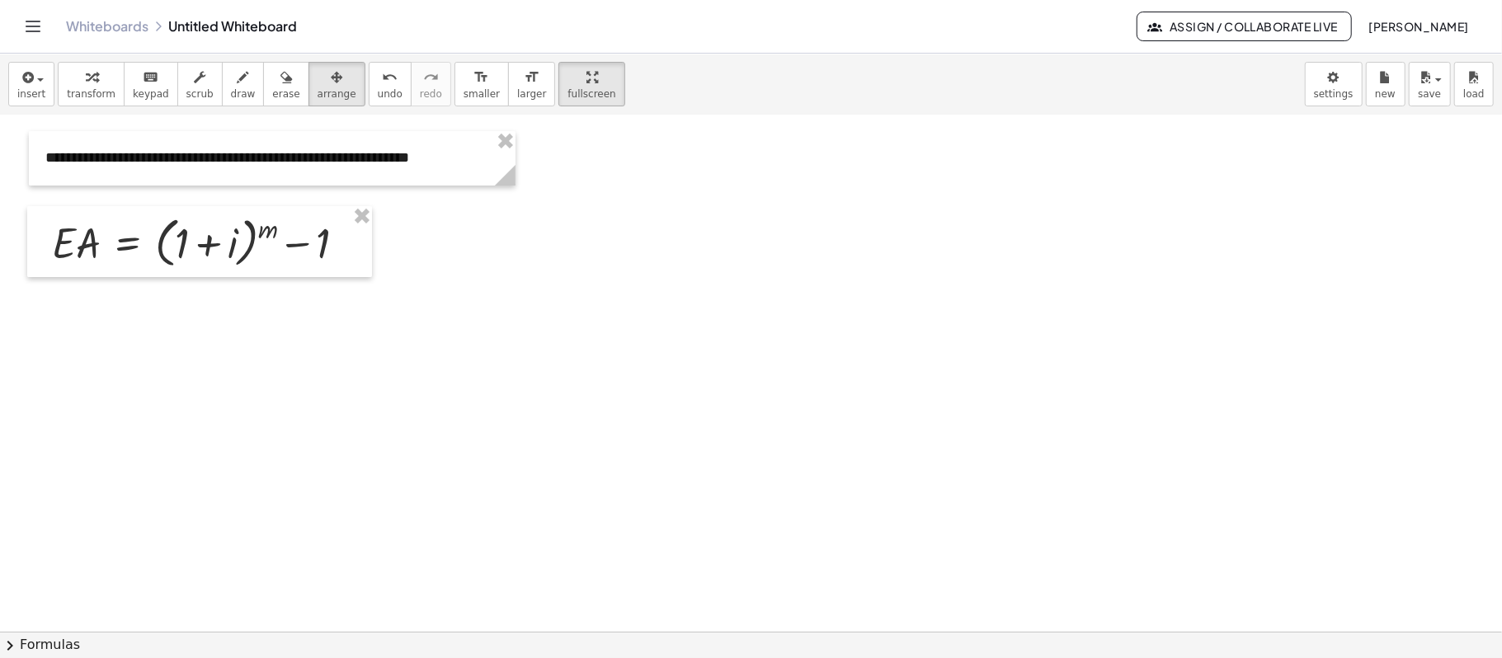
click at [425, 373] on div at bounding box center [751, 467] width 1502 height 1032
click at [27, 84] on icon "button" at bounding box center [26, 78] width 15 height 20
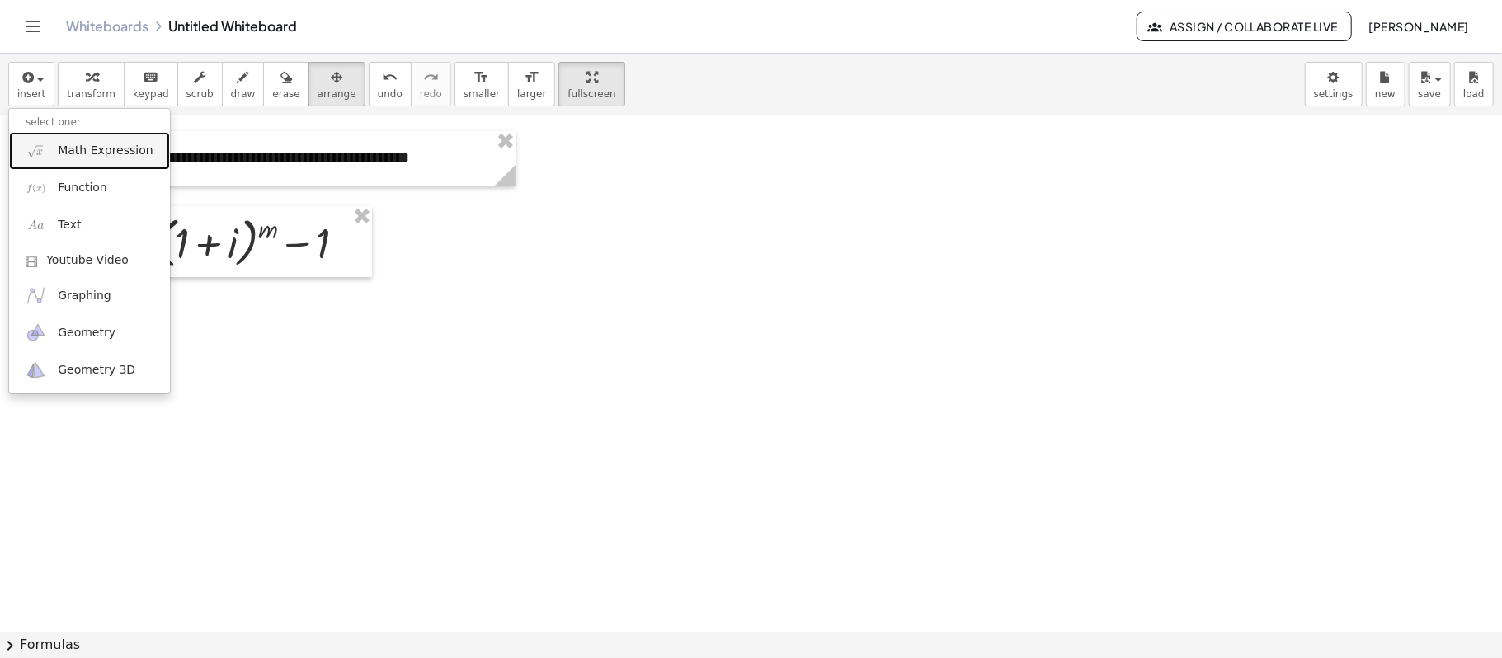
click at [86, 157] on span "Math Expression" at bounding box center [105, 151] width 95 height 16
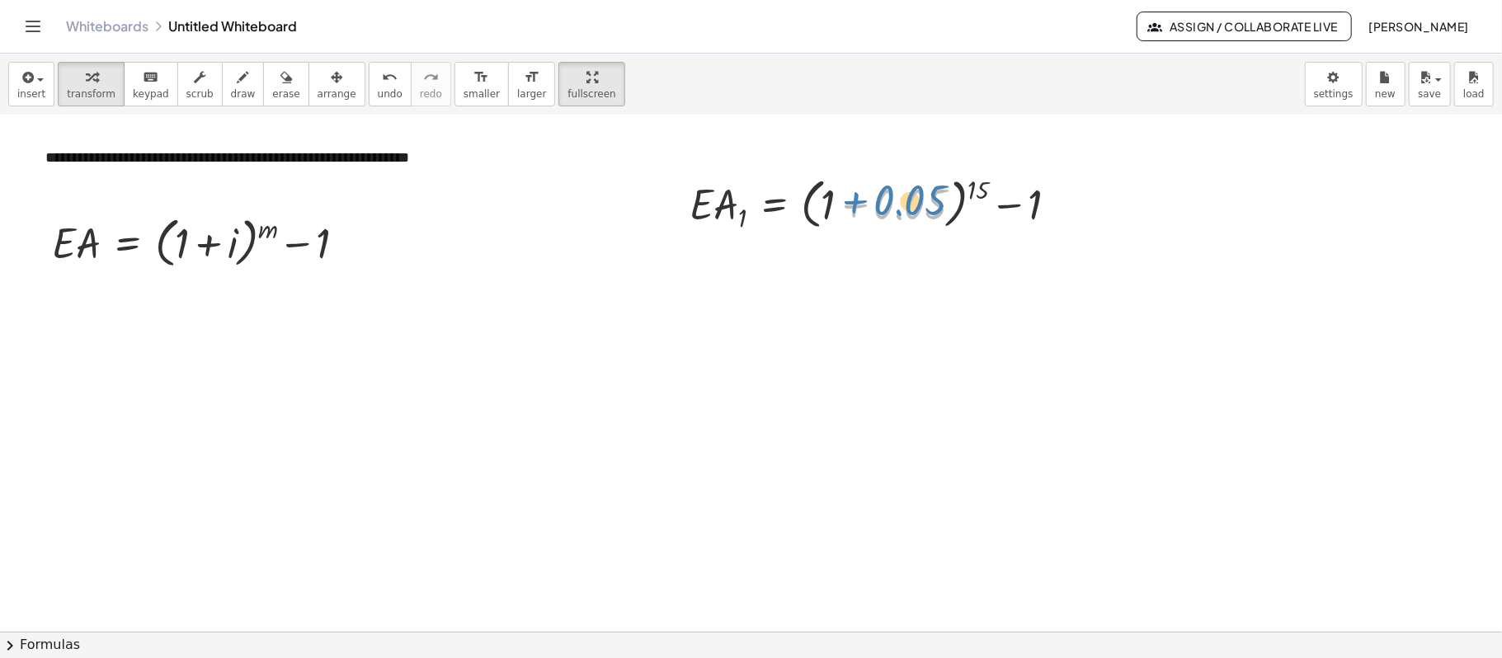
click at [904, 195] on div at bounding box center [880, 203] width 398 height 63
click at [1126, 201] on div at bounding box center [751, 467] width 1502 height 1032
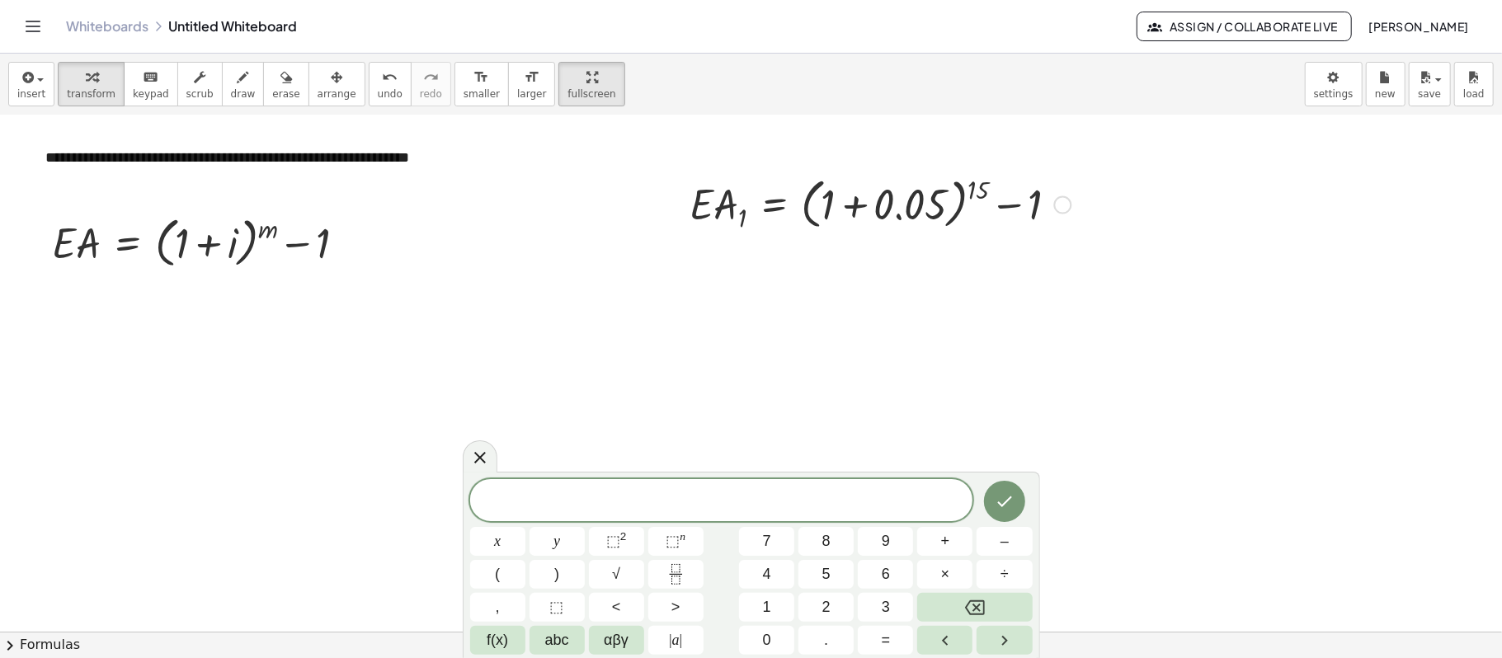
click at [924, 239] on div "· E · A 1 = + ( + 1 + 0.05 ) 15 − 1" at bounding box center [874, 203] width 419 height 72
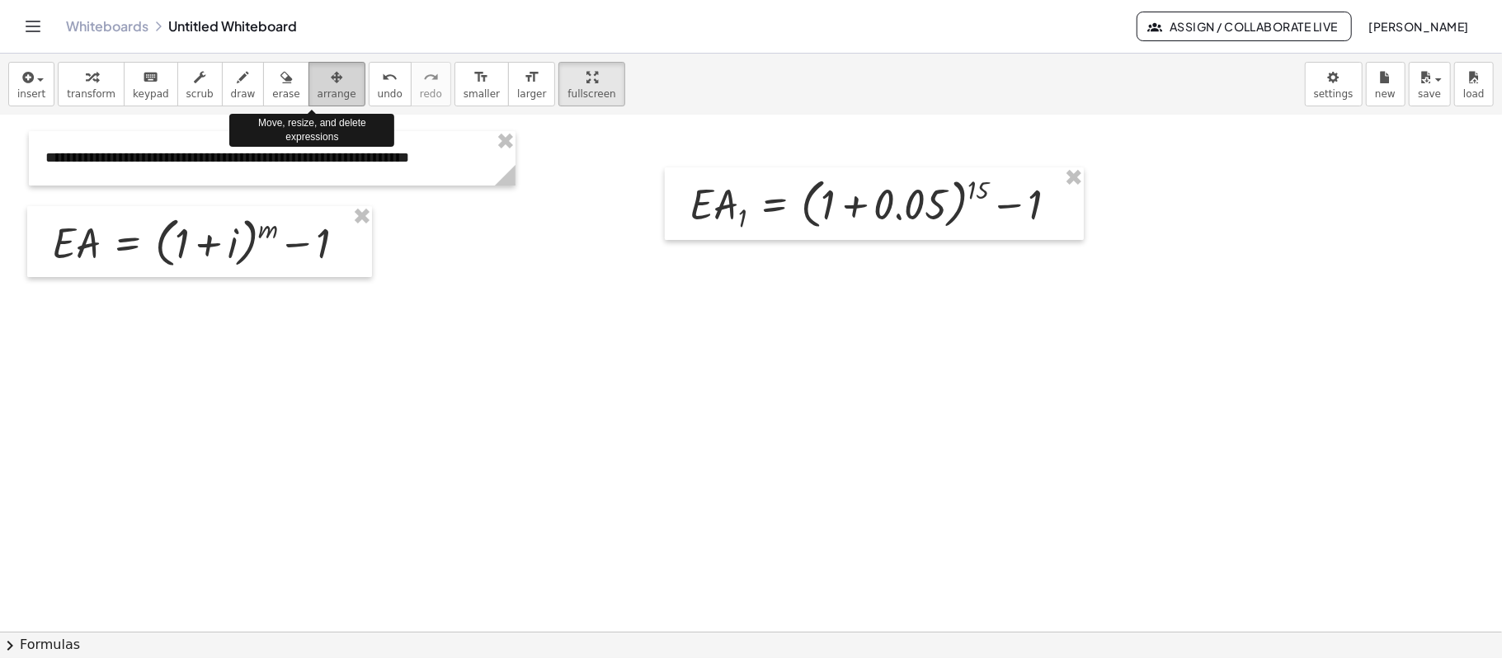
click at [331, 86] on icon "button" at bounding box center [337, 78] width 12 height 20
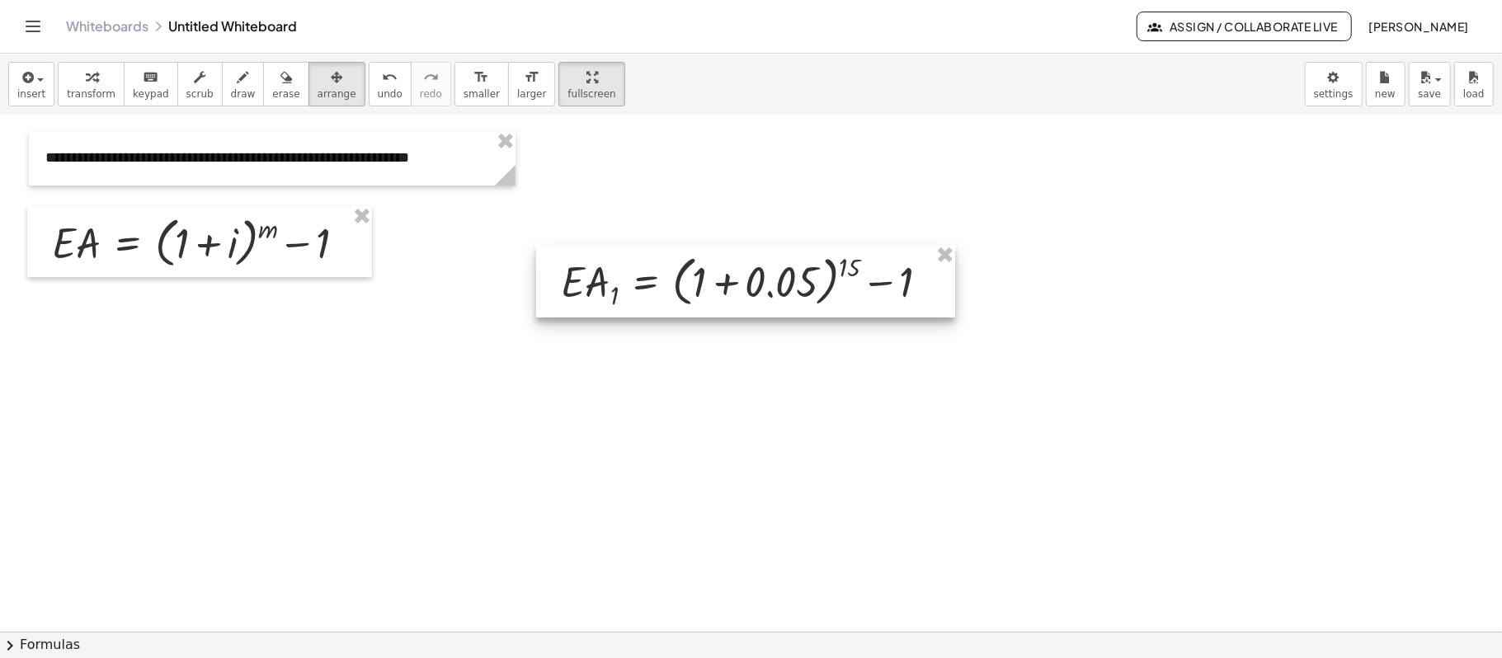
drag, startPoint x: 780, startPoint y: 236, endPoint x: 651, endPoint y: 313, distance: 150.2
click at [651, 313] on div at bounding box center [745, 281] width 419 height 72
drag, startPoint x: 668, startPoint y: 305, endPoint x: 674, endPoint y: 312, distance: 8.8
click at [671, 313] on div at bounding box center [745, 281] width 419 height 72
drag, startPoint x: 660, startPoint y: 304, endPoint x: 654, endPoint y: 297, distance: 9.4
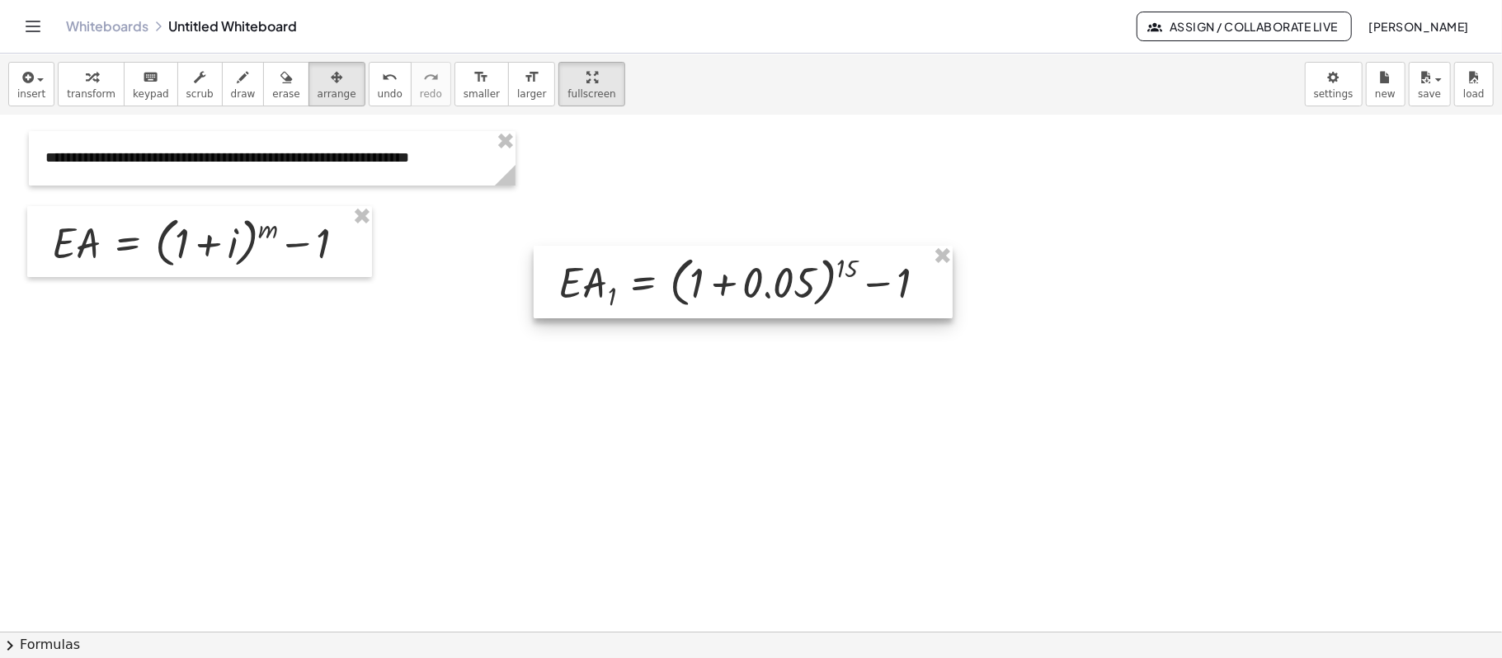
click at [654, 297] on div at bounding box center [743, 282] width 419 height 72
drag, startPoint x: 660, startPoint y: 304, endPoint x: 1185, endPoint y: 196, distance: 536.3
click at [1126, 196] on div at bounding box center [751, 467] width 1502 height 1032
click at [680, 311] on div at bounding box center [743, 282] width 419 height 72
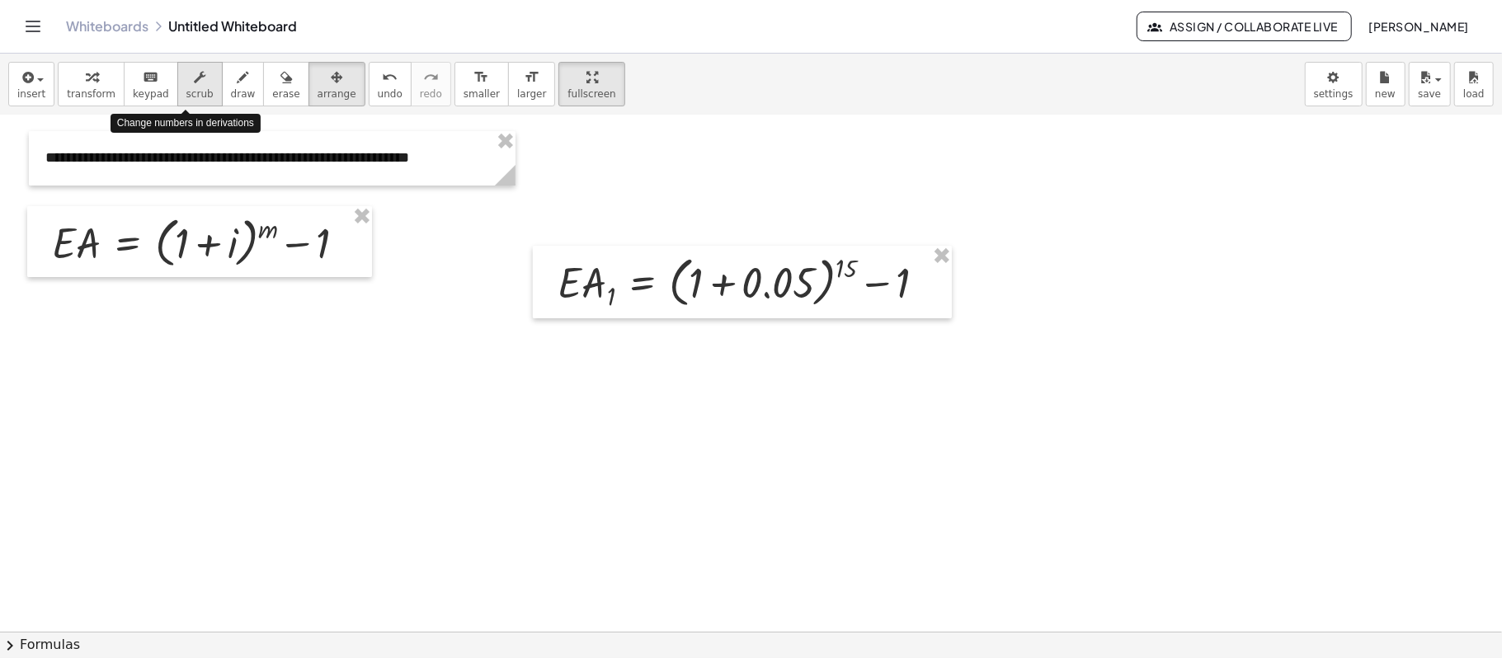
click at [186, 89] on span "scrub" at bounding box center [199, 94] width 27 height 12
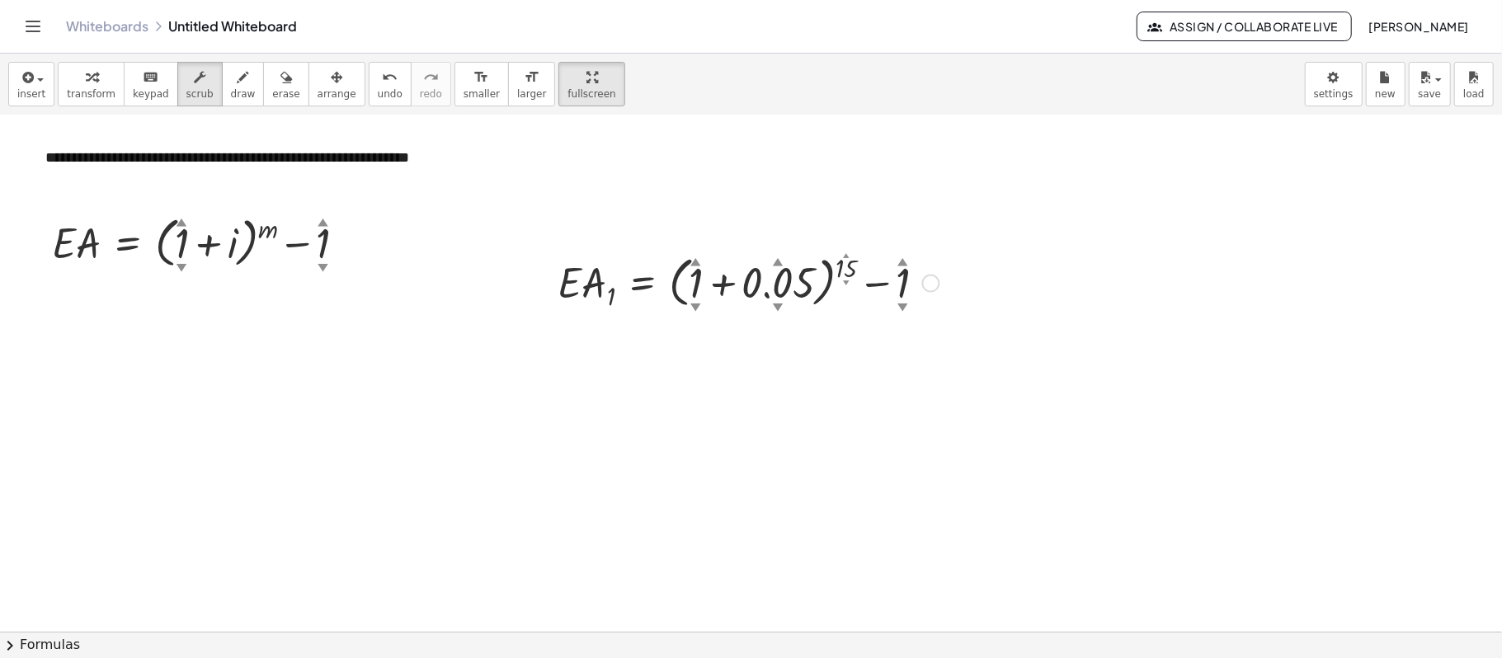
click at [653, 308] on div at bounding box center [748, 281] width 398 height 63
click at [624, 279] on div at bounding box center [748, 281] width 398 height 63
click at [93, 94] on span "transform" at bounding box center [91, 94] width 49 height 12
click at [575, 297] on div at bounding box center [748, 281] width 398 height 63
click at [653, 328] on div at bounding box center [641, 329] width 26 height 26
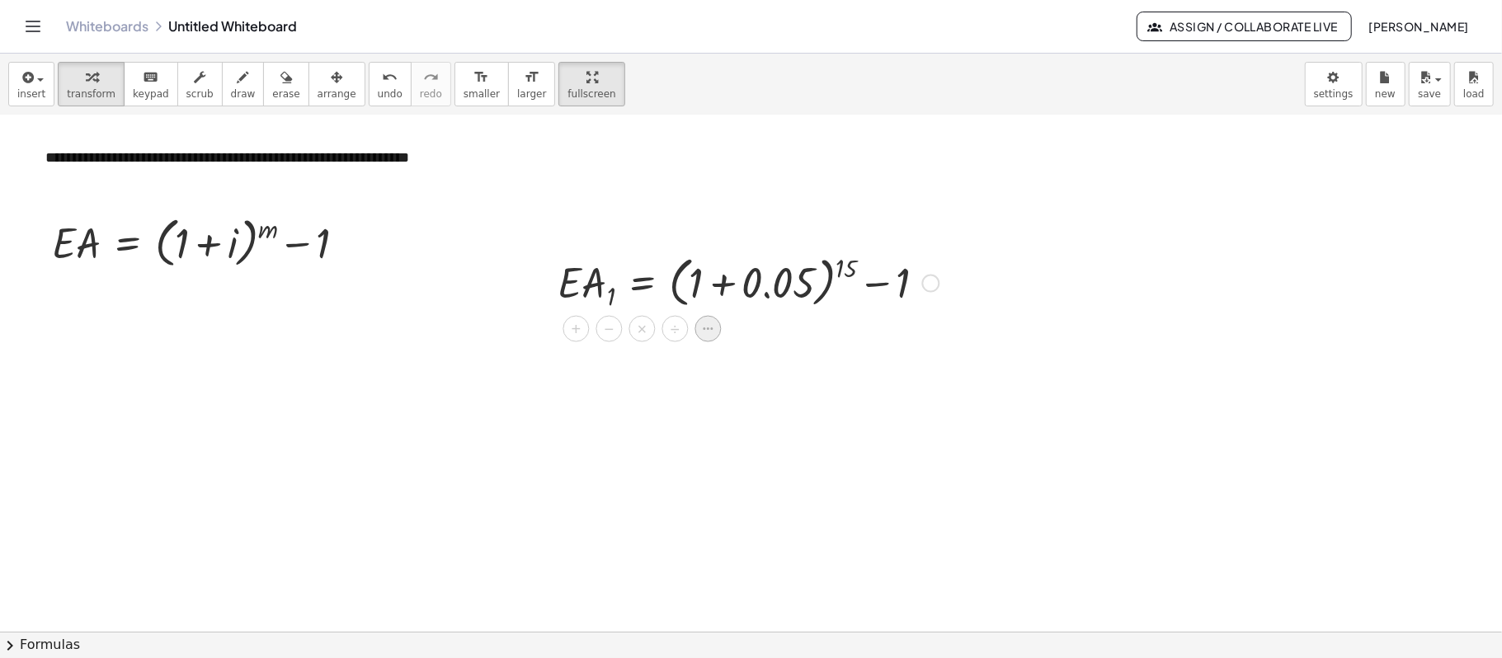
click at [713, 337] on div at bounding box center [707, 329] width 26 height 26
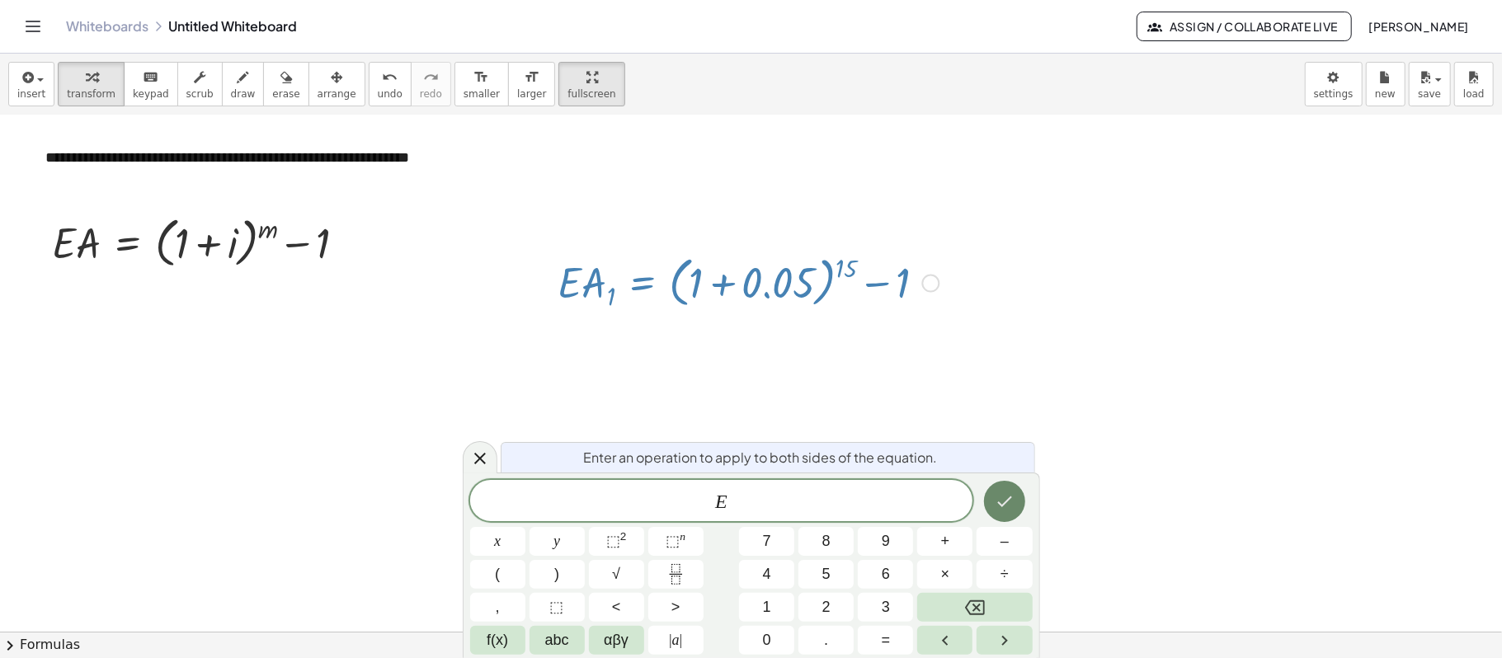
click at [1010, 492] on icon "Done" at bounding box center [1004, 501] width 20 height 20
drag, startPoint x: 859, startPoint y: 410, endPoint x: 867, endPoint y: 374, distance: 36.4
click at [864, 404] on div at bounding box center [751, 467] width 1502 height 1032
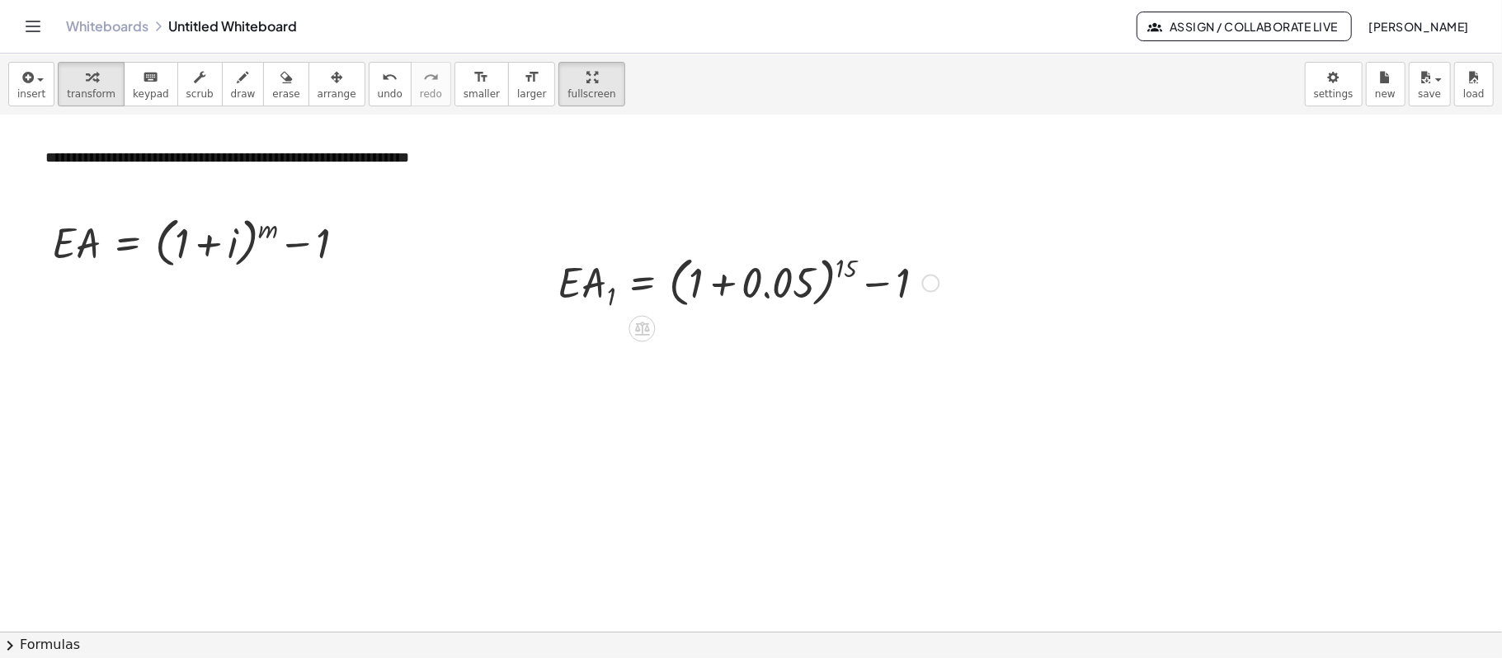
click at [605, 290] on div at bounding box center [748, 281] width 398 height 63
click at [597, 301] on div at bounding box center [748, 281] width 398 height 63
click at [641, 331] on icon at bounding box center [642, 329] width 15 height 14
click at [569, 333] on div "+" at bounding box center [575, 329] width 26 height 26
drag, startPoint x: 764, startPoint y: 285, endPoint x: 602, endPoint y: 215, distance: 176.2
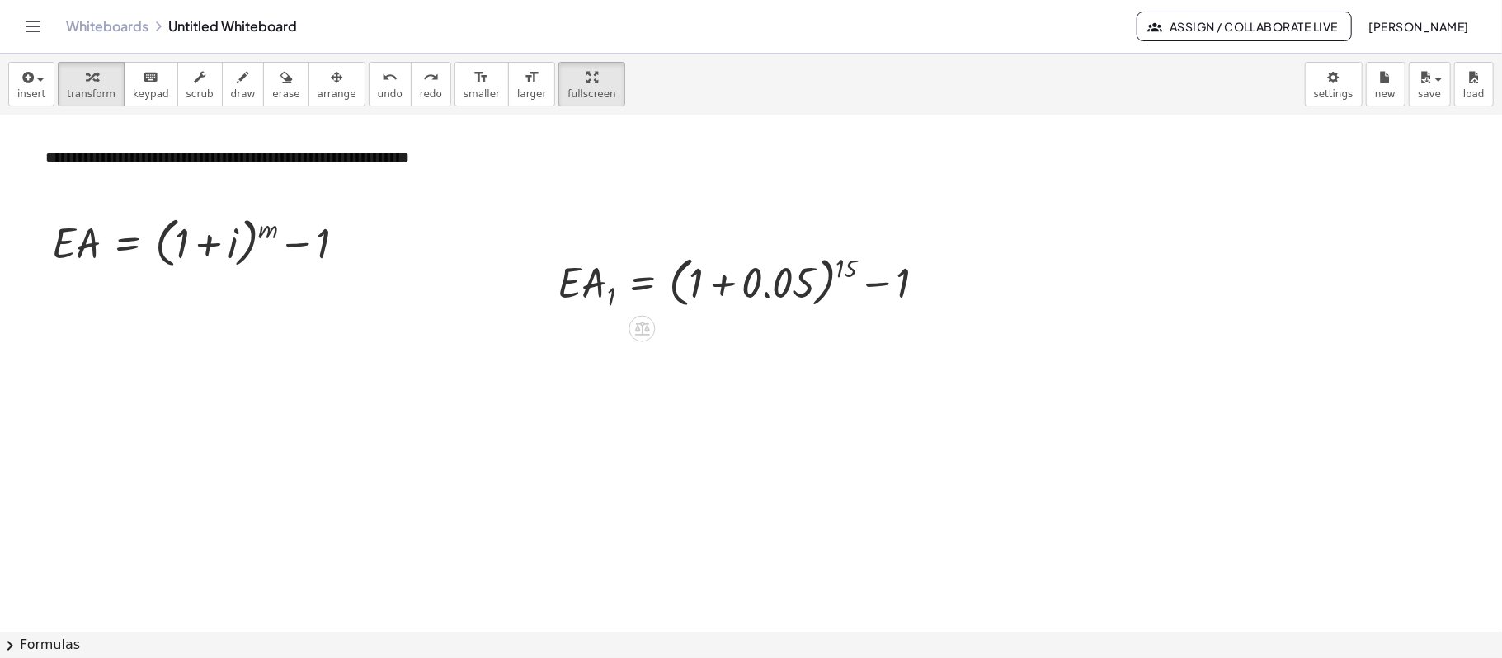
click at [591, 211] on div at bounding box center [751, 467] width 1502 height 1032
click at [927, 289] on div at bounding box center [931, 284] width 18 height 18
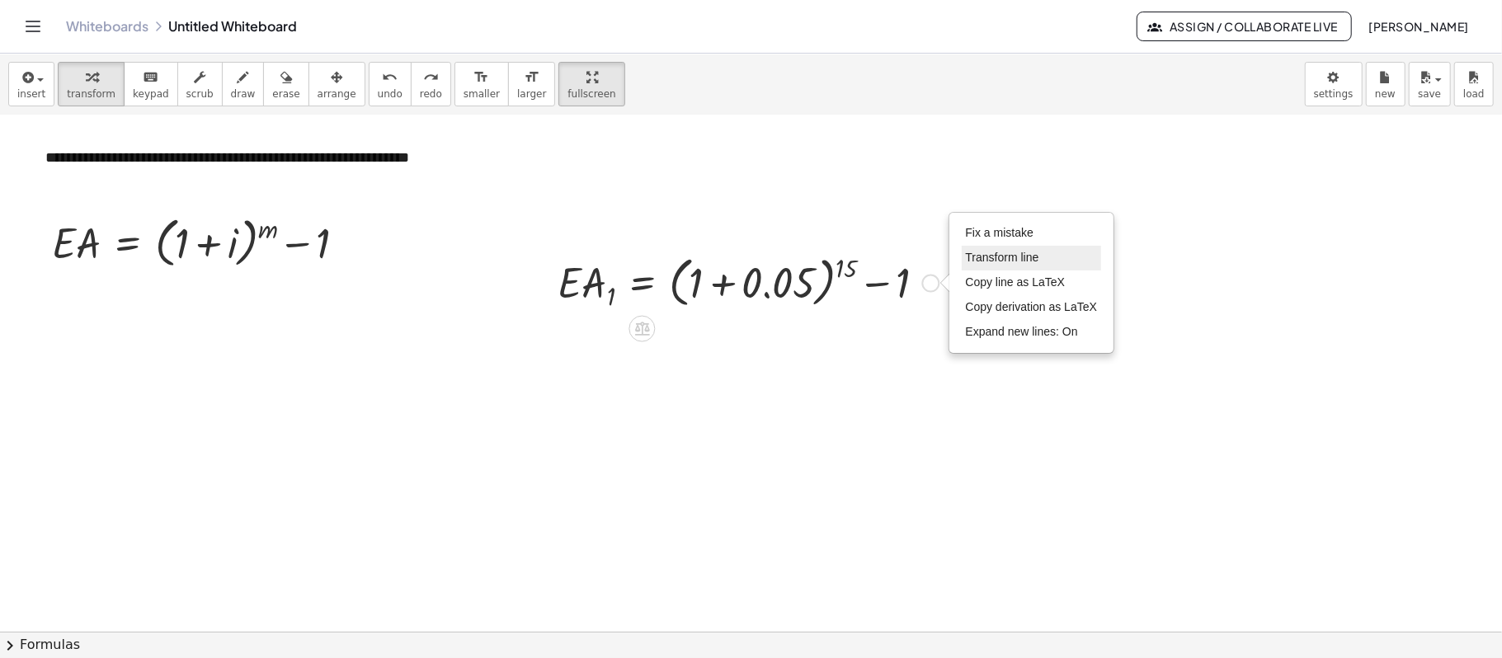
click at [1027, 261] on span "Transform line" at bounding box center [1002, 257] width 73 height 13
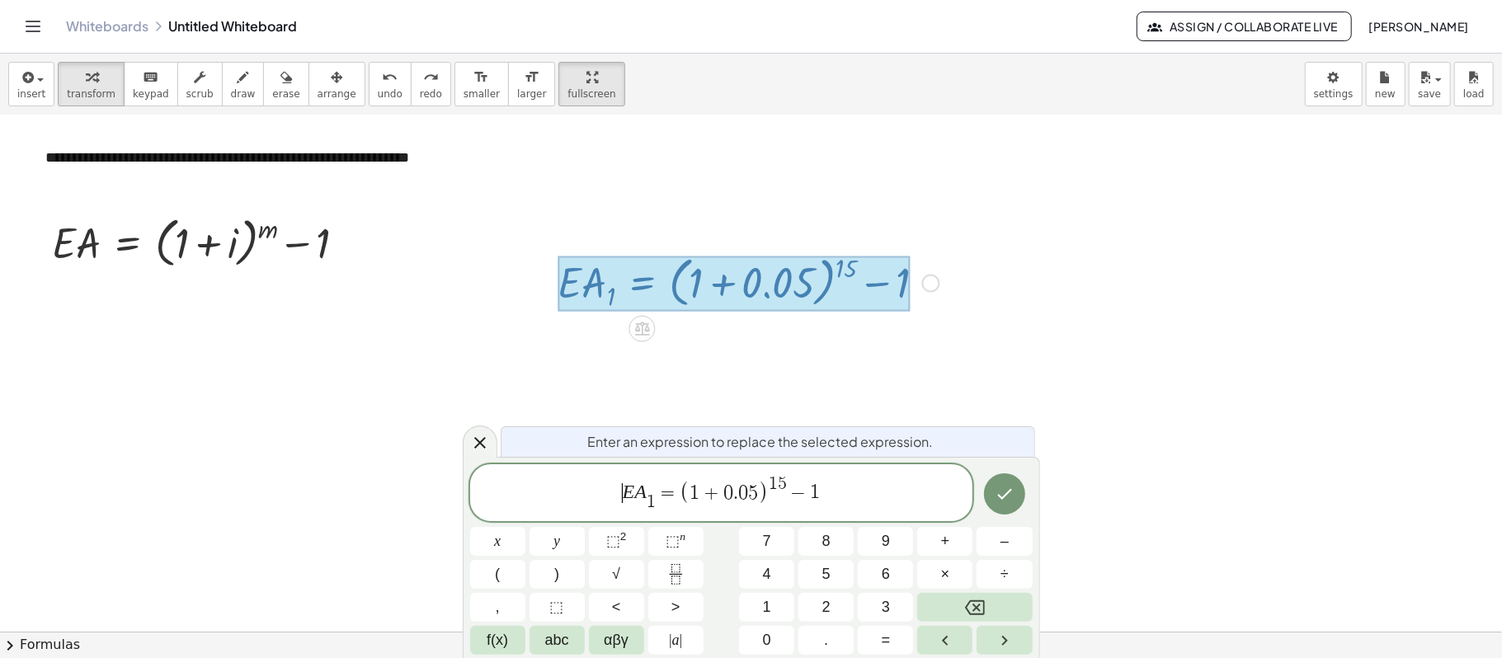
click at [609, 490] on span "​ E A 1 ​ = ( 1 + 0 . 0 5 ) 1 5 − 1" at bounding box center [721, 494] width 503 height 40
drag, startPoint x: 677, startPoint y: 503, endPoint x: 643, endPoint y: 502, distance: 33.8
click at [643, 493] on span "{ } E A 1 ​ = ( 1 + 0 . 0 5 ) 1 5 − 1" at bounding box center [721, 494] width 503 height 40
click at [635, 493] on span "​" at bounding box center [638, 501] width 9 height 20
click at [1008, 493] on button "Done" at bounding box center [1004, 492] width 41 height 41
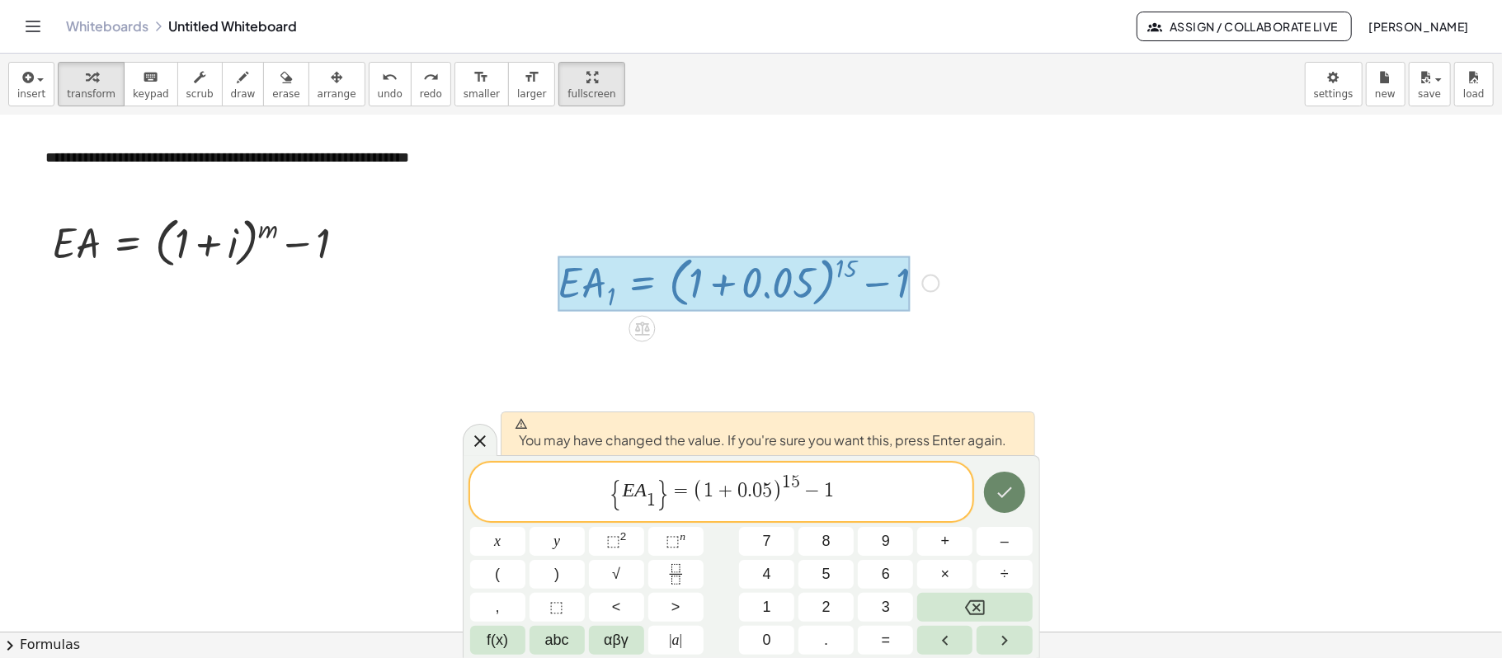
click at [993, 487] on button "Done" at bounding box center [1004, 492] width 41 height 41
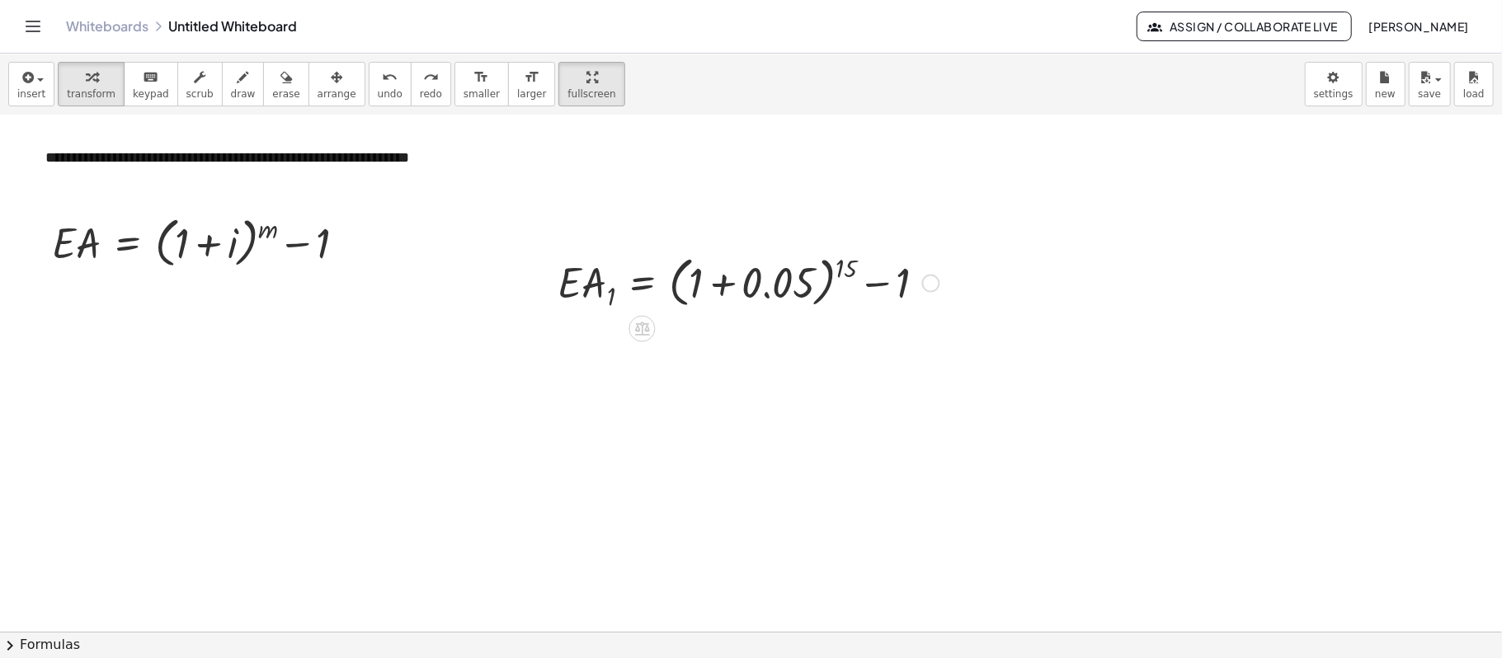
click at [745, 295] on div at bounding box center [748, 281] width 398 height 63
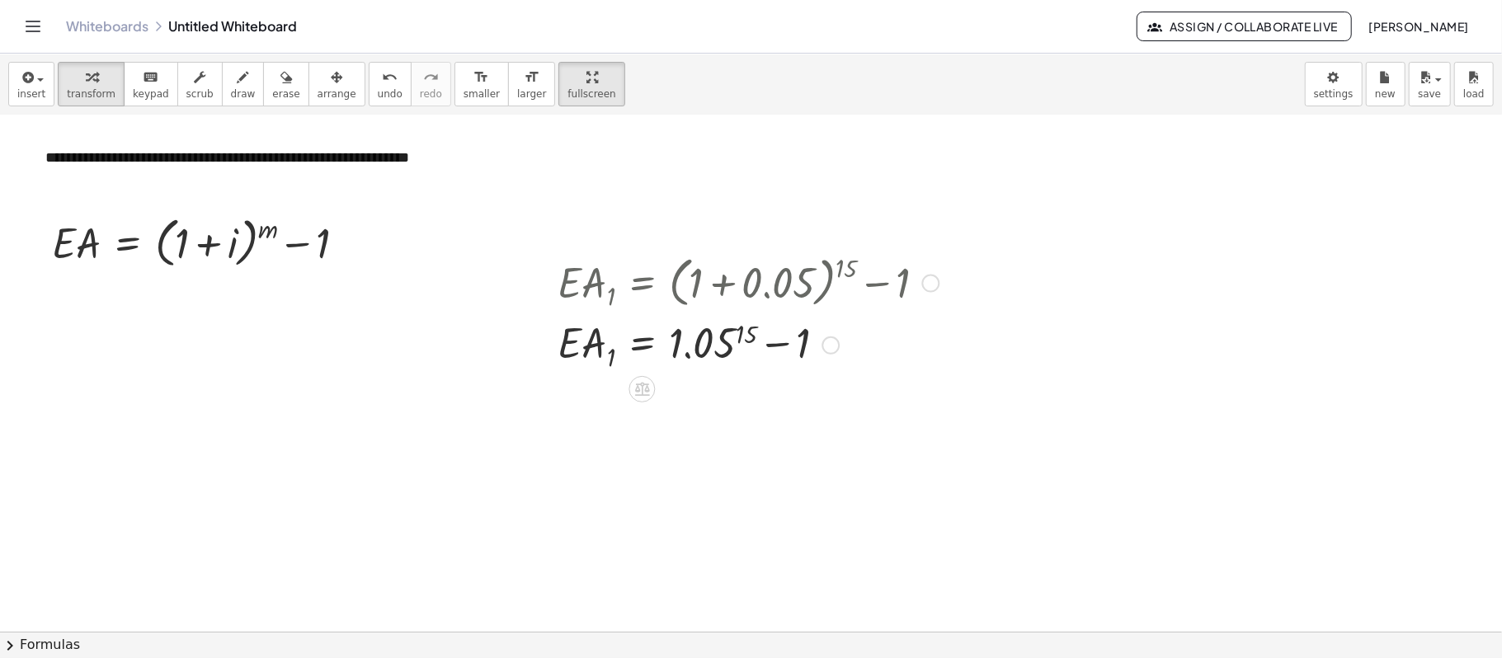
click at [727, 338] on div at bounding box center [748, 344] width 398 height 60
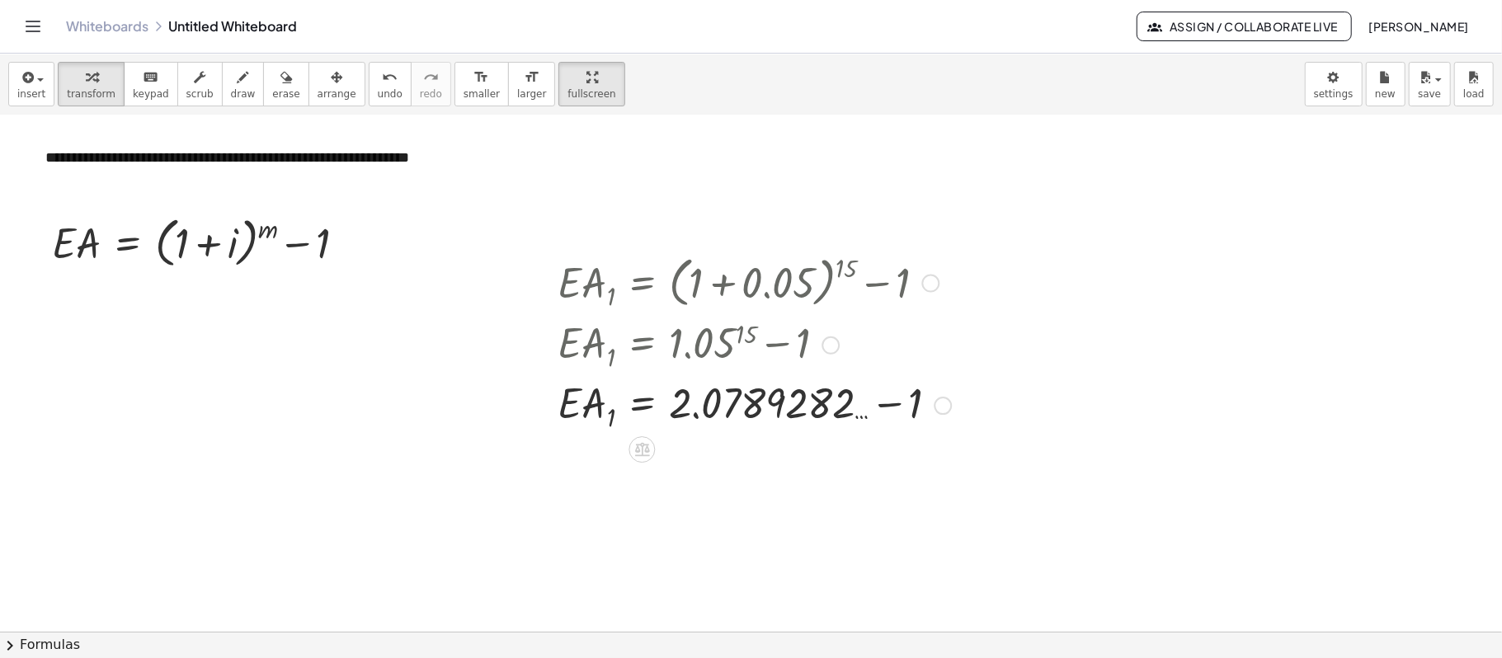
click at [909, 403] on div at bounding box center [754, 404] width 410 height 60
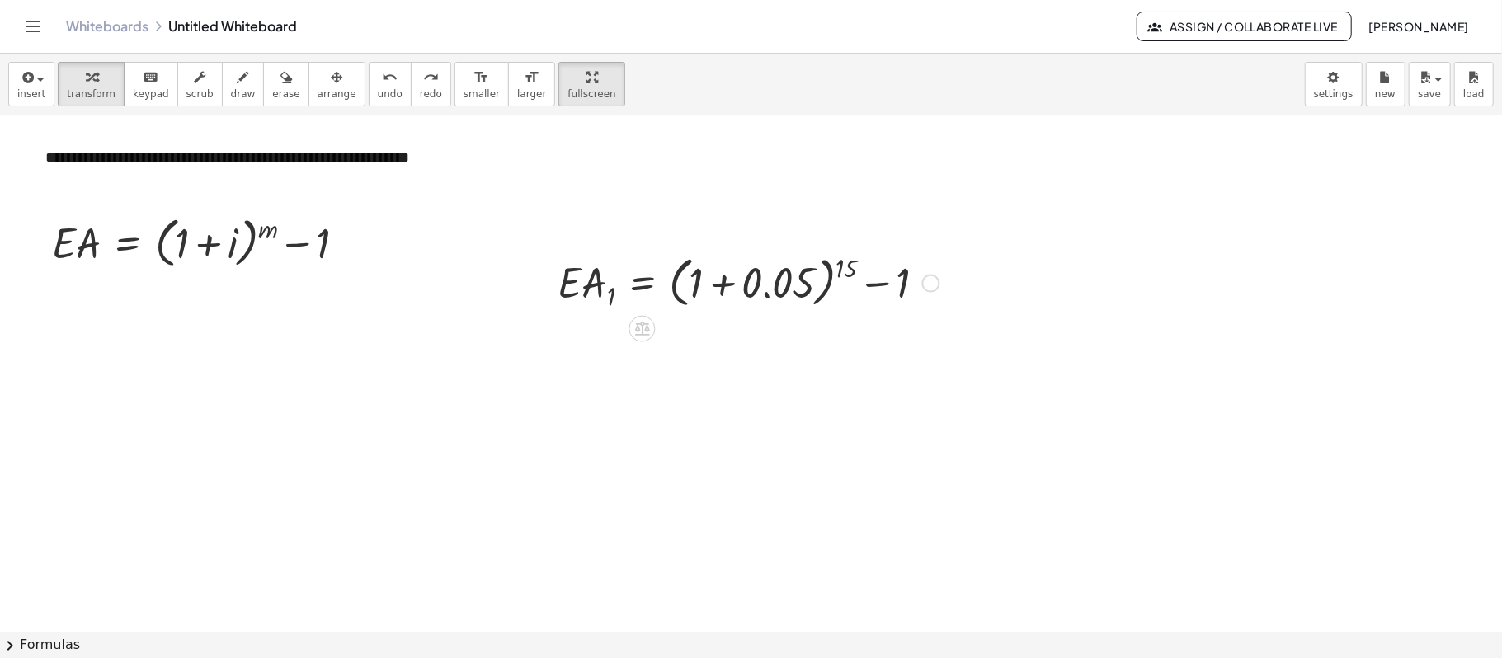
click at [839, 267] on div at bounding box center [748, 281] width 398 height 63
drag, startPoint x: 777, startPoint y: 277, endPoint x: 717, endPoint y: 270, distance: 60.6
click at [710, 270] on div at bounding box center [748, 281] width 398 height 63
drag, startPoint x: 849, startPoint y: 275, endPoint x: 799, endPoint y: 275, distance: 49.5
drag, startPoint x: 799, startPoint y: 275, endPoint x: 1346, endPoint y: 237, distance: 548.0
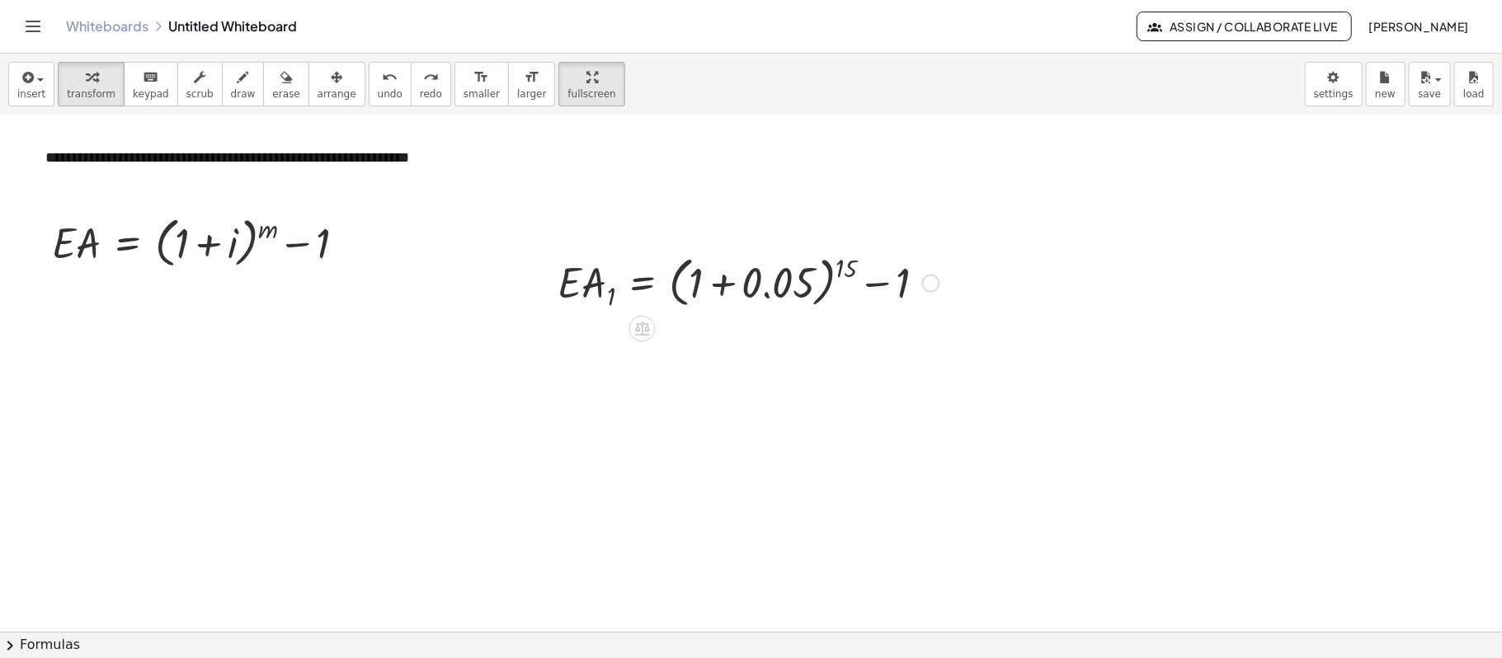
click at [1126, 237] on div at bounding box center [751, 467] width 1502 height 1032
click at [934, 285] on div at bounding box center [931, 284] width 18 height 18
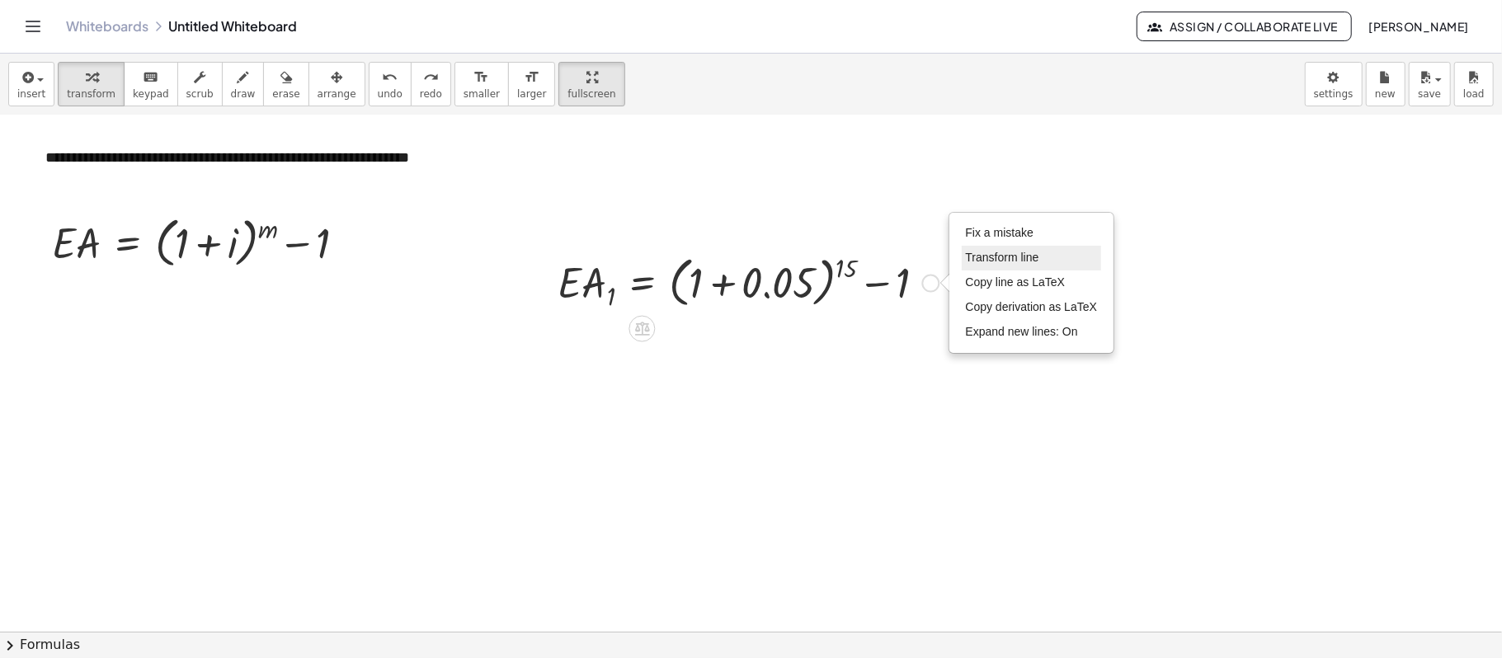
click at [1019, 261] on span "Transform line" at bounding box center [1002, 257] width 73 height 13
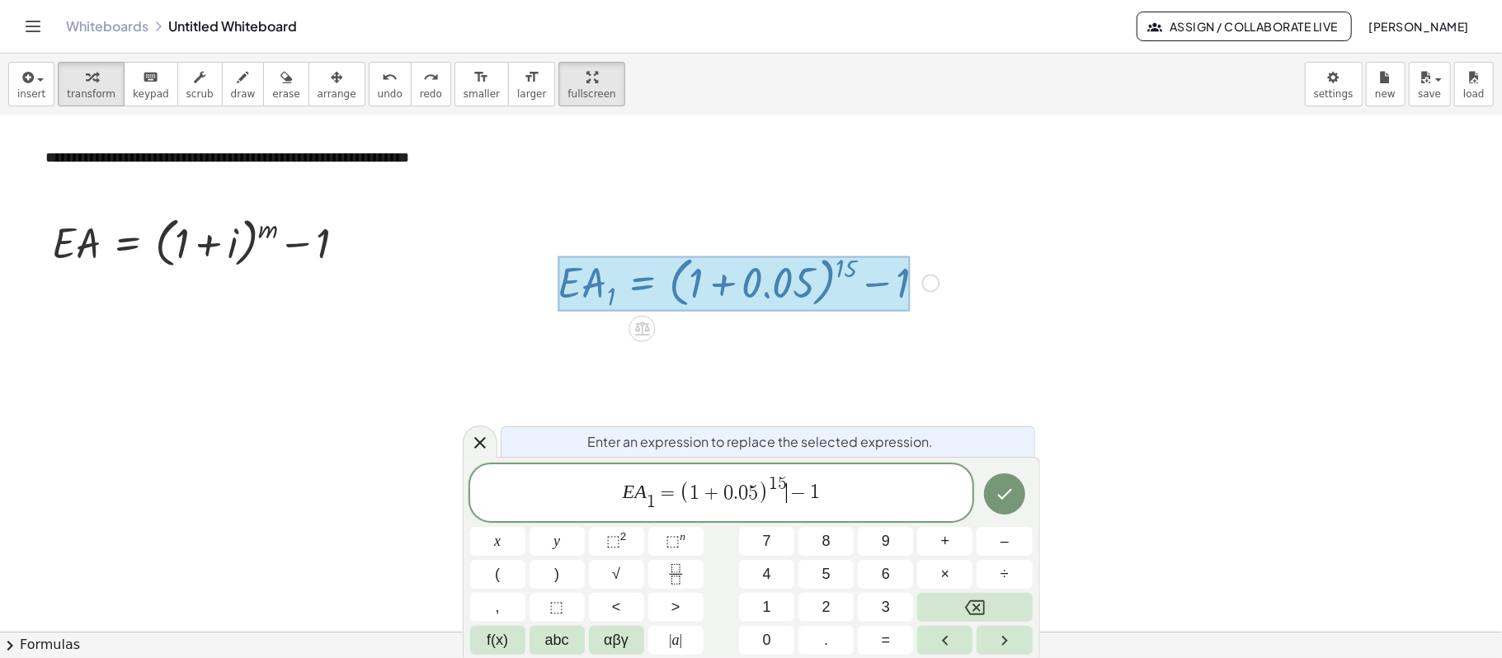
click at [790, 482] on span "E A 1 ​ = ( 1 + 0 . 0 5 ) 1 5 ​ − 1" at bounding box center [721, 494] width 503 height 40
click at [787, 478] on span "E A 1 ​ = ( 1 + 0 . 0 5 ) 1 5 − 1" at bounding box center [721, 494] width 503 height 40
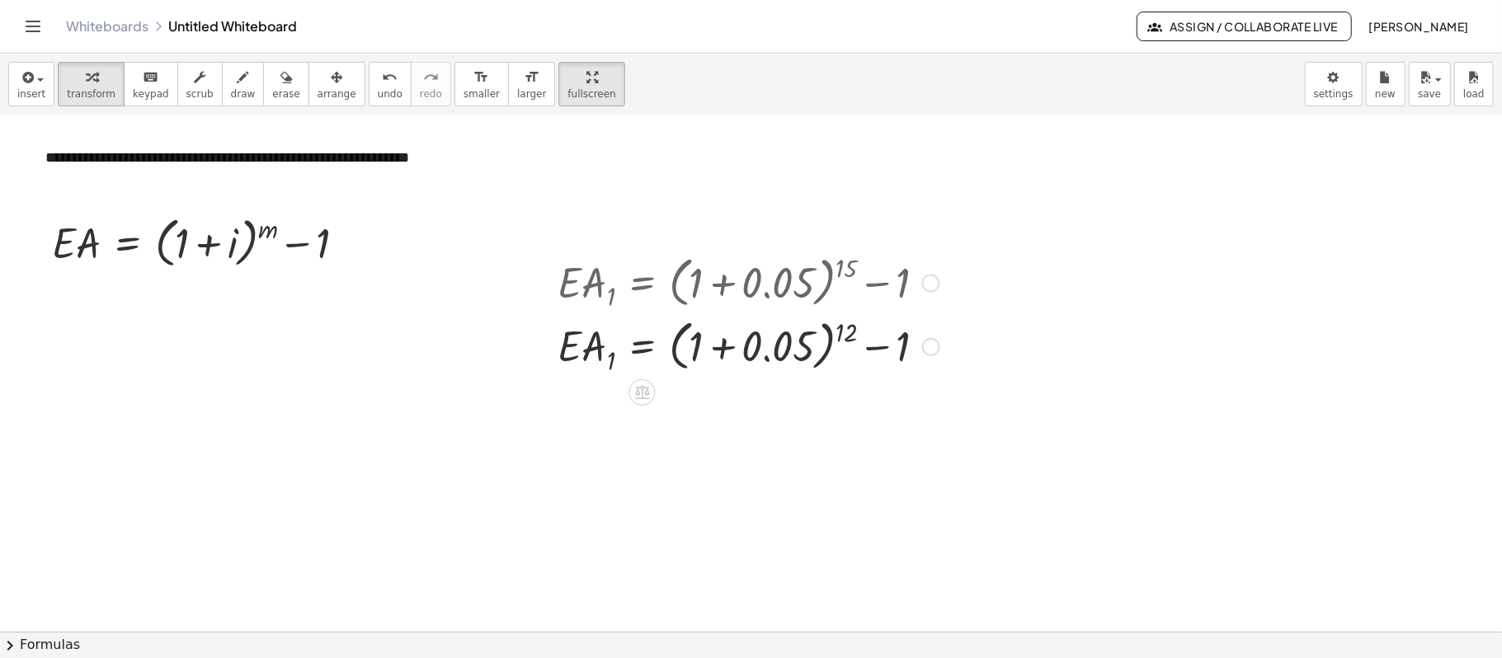
click at [838, 307] on div at bounding box center [748, 281] width 398 height 63
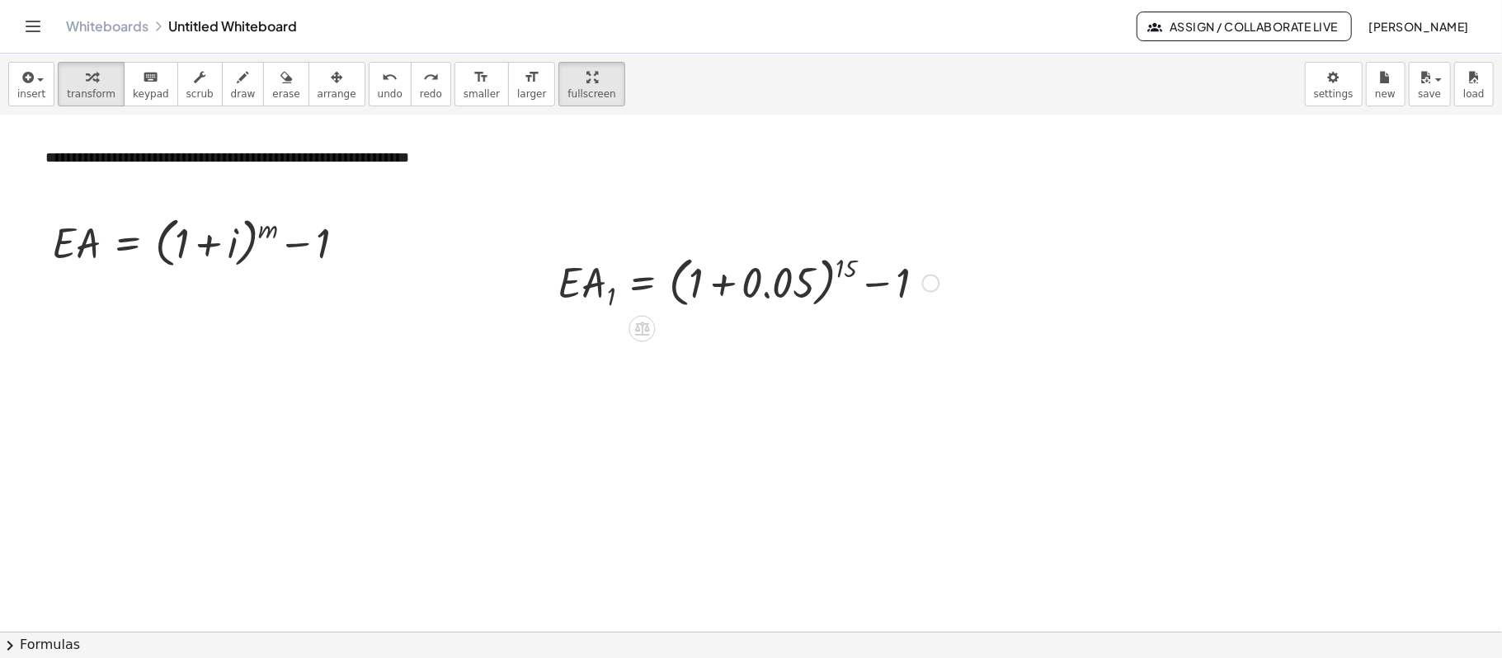
click at [779, 282] on div at bounding box center [748, 281] width 398 height 63
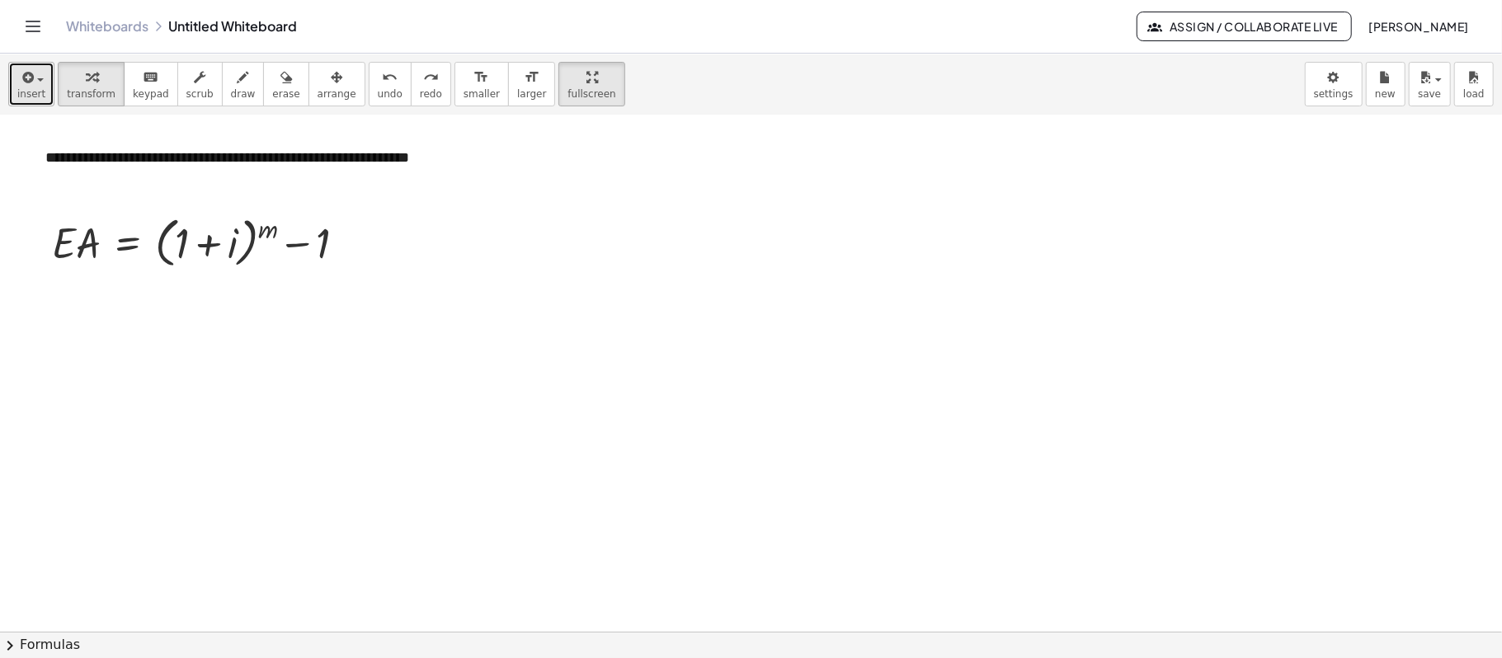
click at [31, 73] on icon "button" at bounding box center [26, 78] width 15 height 20
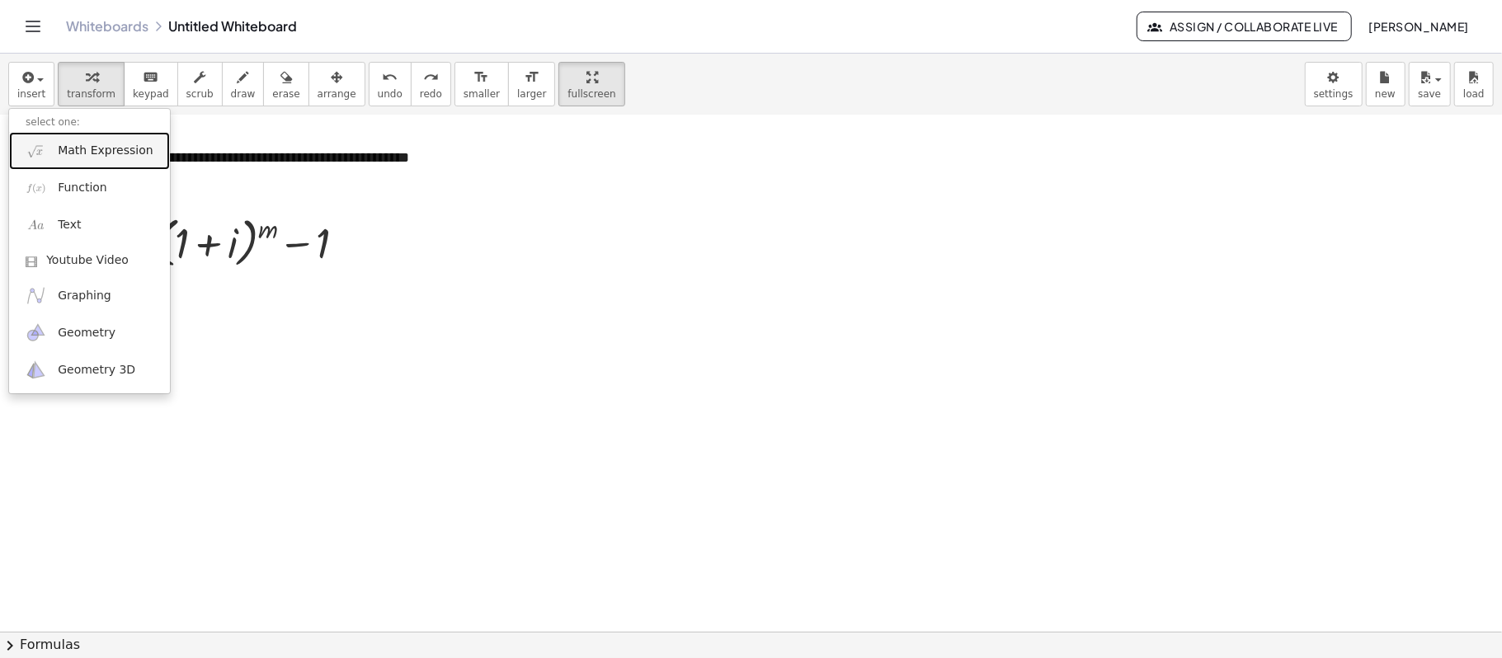
click at [83, 152] on span "Math Expression" at bounding box center [105, 151] width 95 height 16
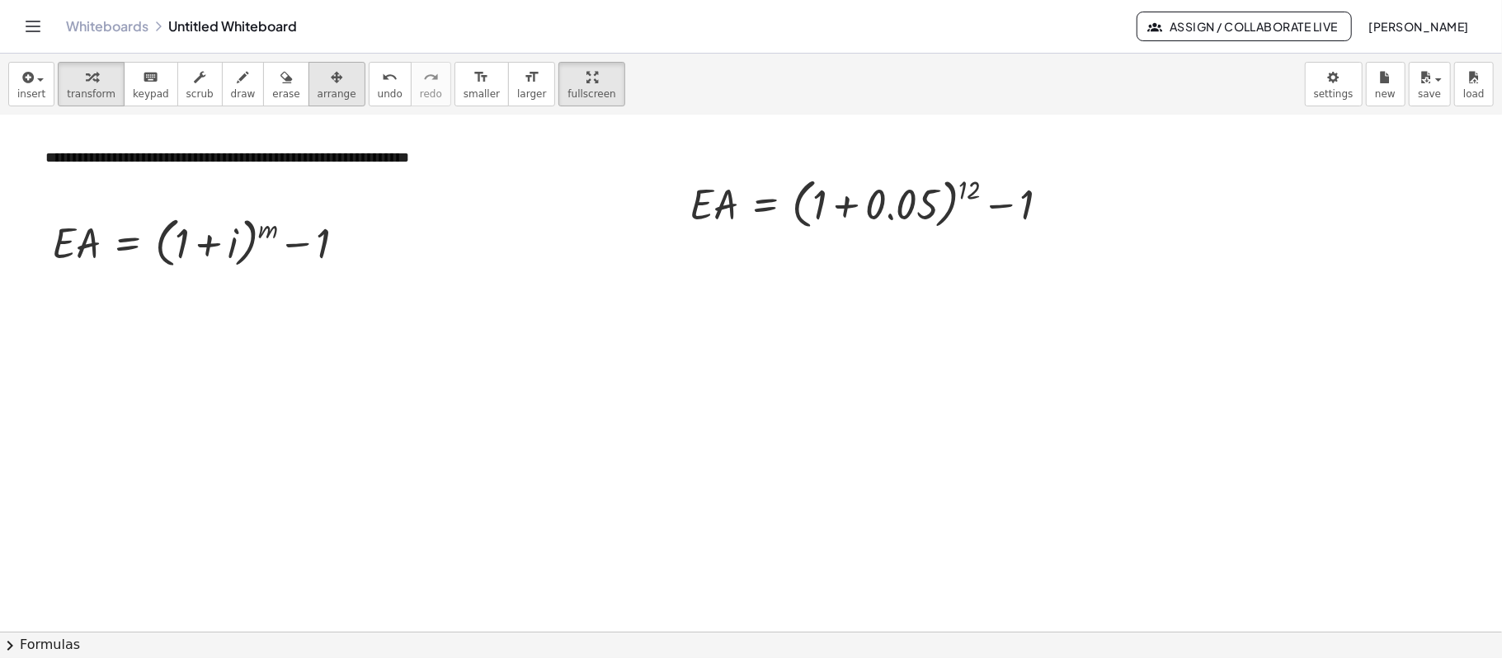
click at [317, 84] on div "button" at bounding box center [336, 77] width 39 height 20
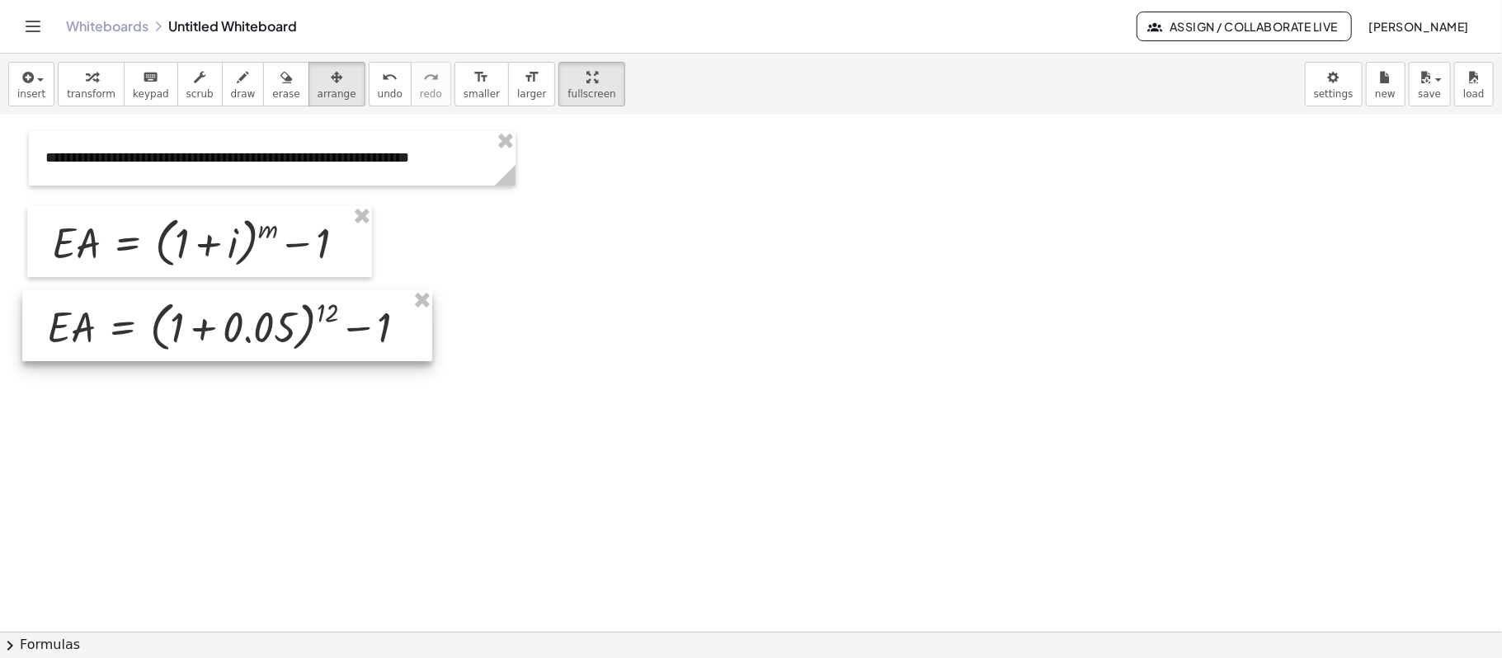
drag, startPoint x: 974, startPoint y: 237, endPoint x: 331, endPoint y: 361, distance: 655.0
click at [331, 361] on div at bounding box center [227, 325] width 410 height 71
click at [476, 344] on div at bounding box center [751, 467] width 1502 height 1032
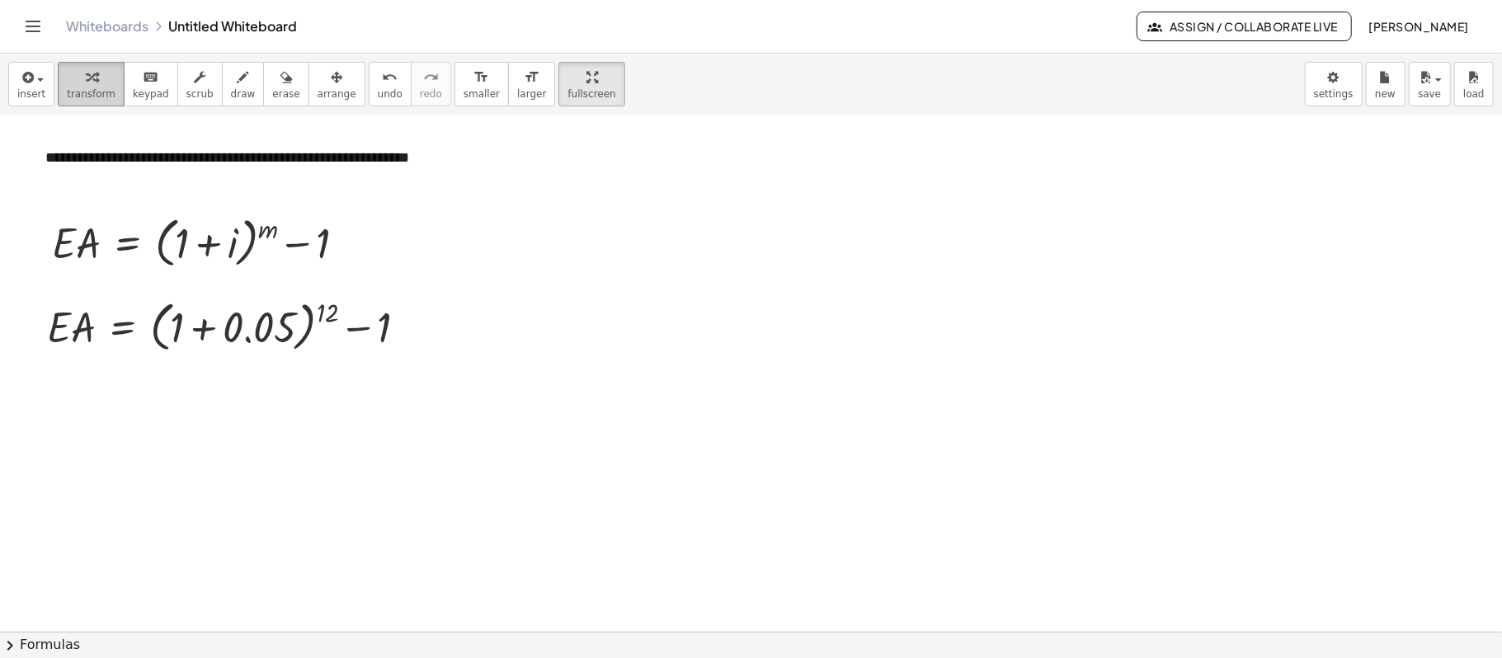
drag, startPoint x: 82, startPoint y: 86, endPoint x: 106, endPoint y: 102, distance: 28.4
click at [82, 87] on button "transform" at bounding box center [91, 84] width 67 height 45
click at [233, 327] on div at bounding box center [233, 325] width 389 height 63
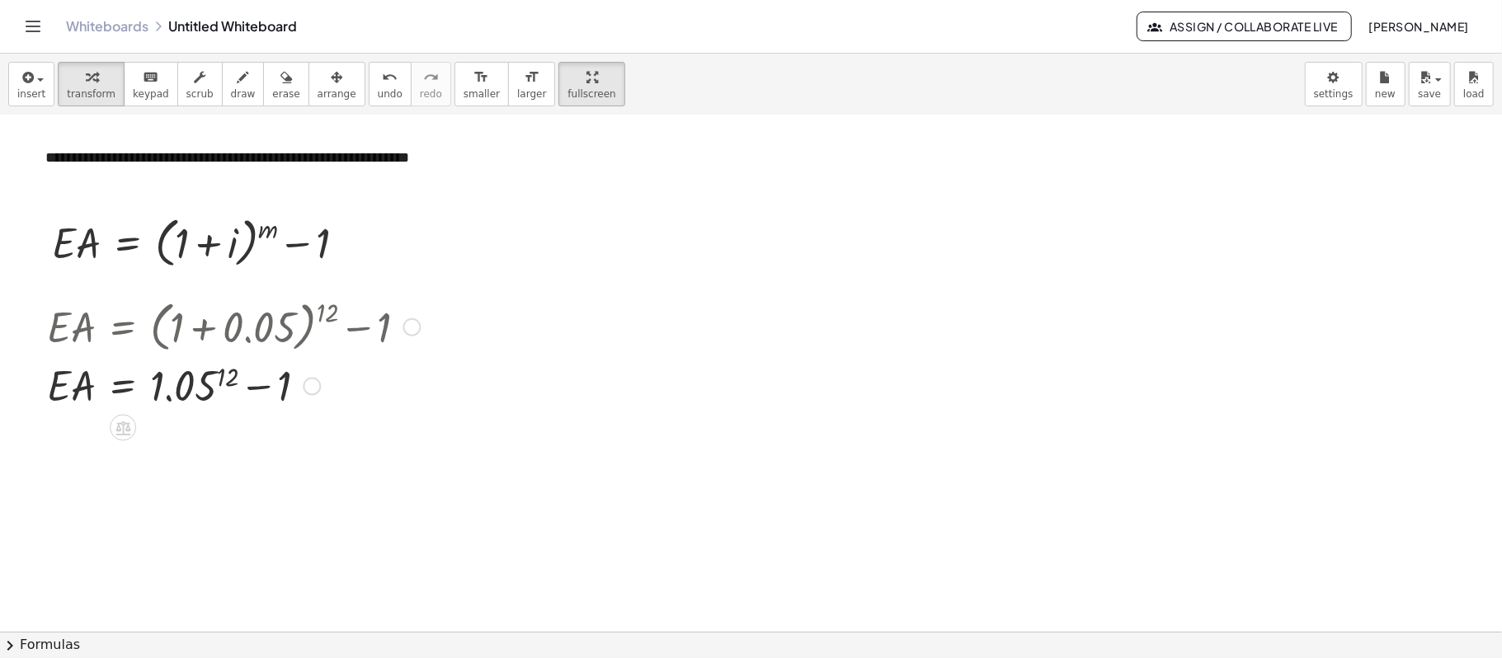
click at [225, 377] on div at bounding box center [233, 385] width 389 height 56
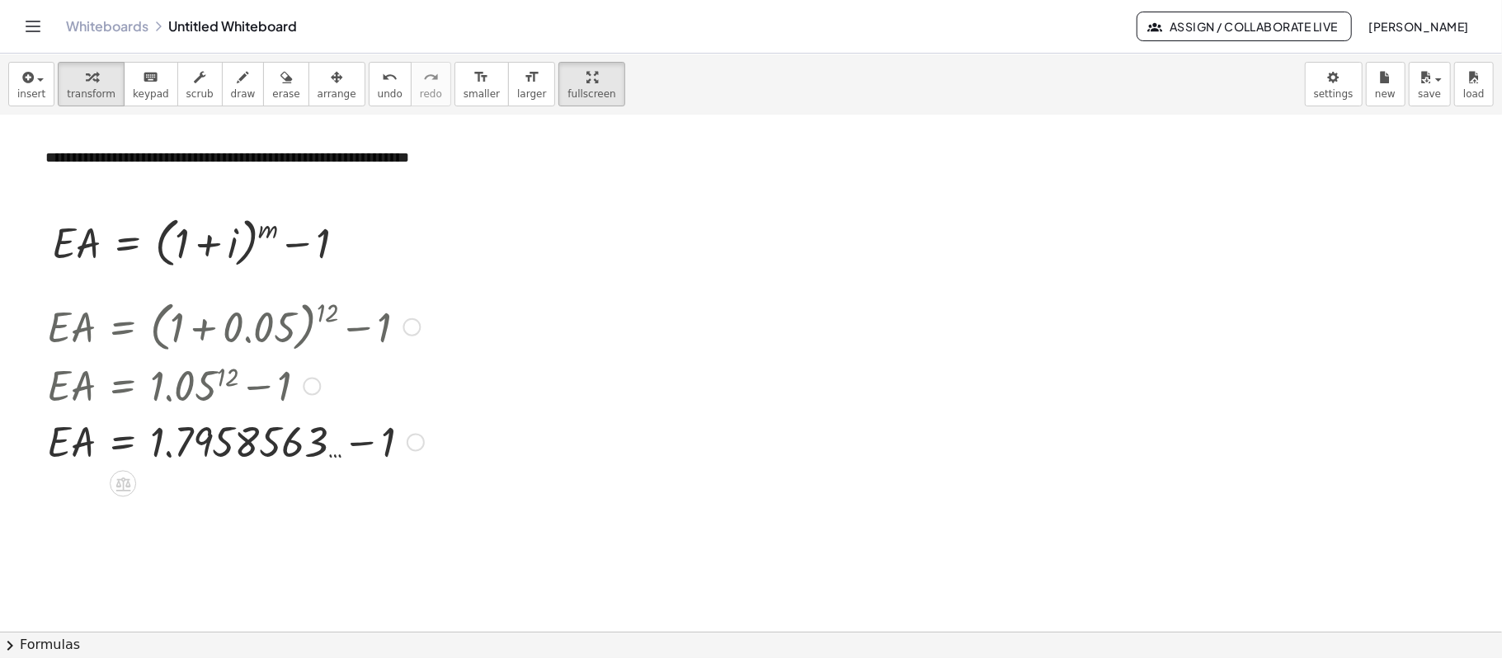
click at [383, 437] on div at bounding box center [235, 441] width 393 height 56
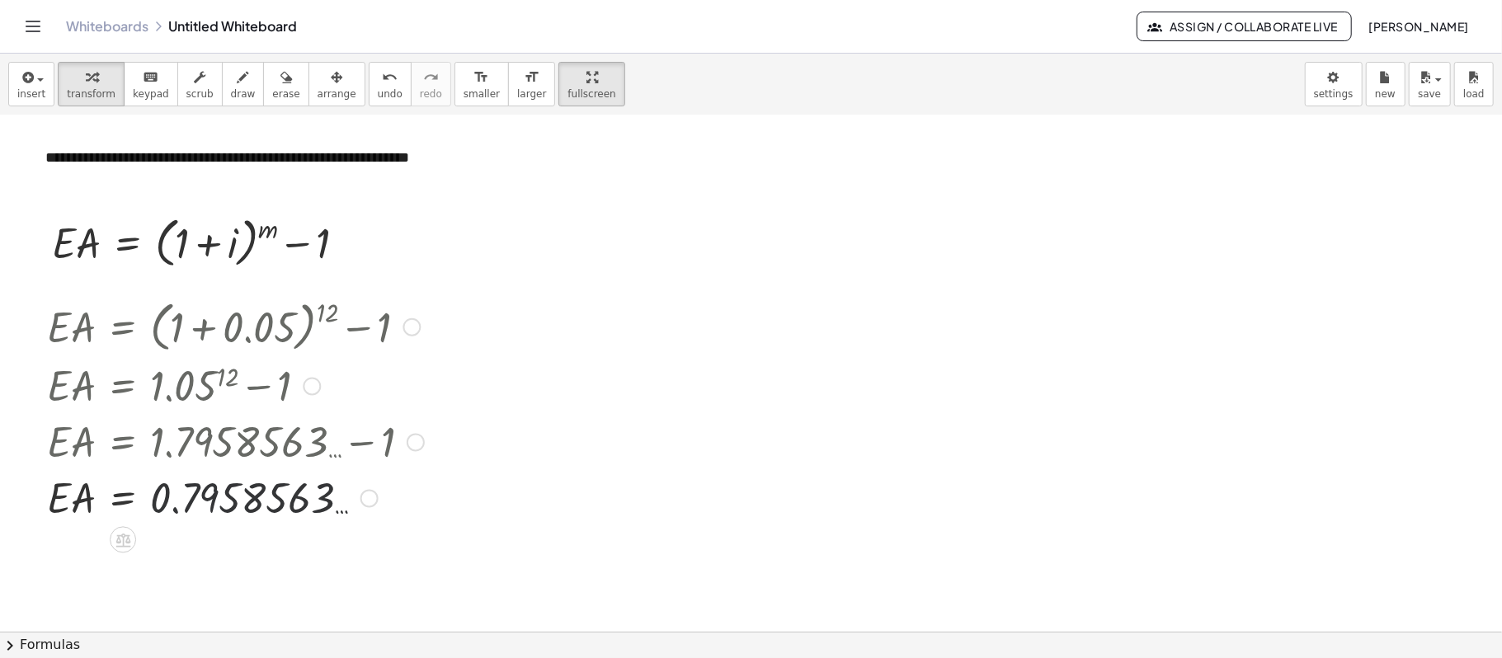
click at [252, 493] on div at bounding box center [235, 497] width 393 height 56
click at [37, 101] on button "insert" at bounding box center [31, 84] width 46 height 45
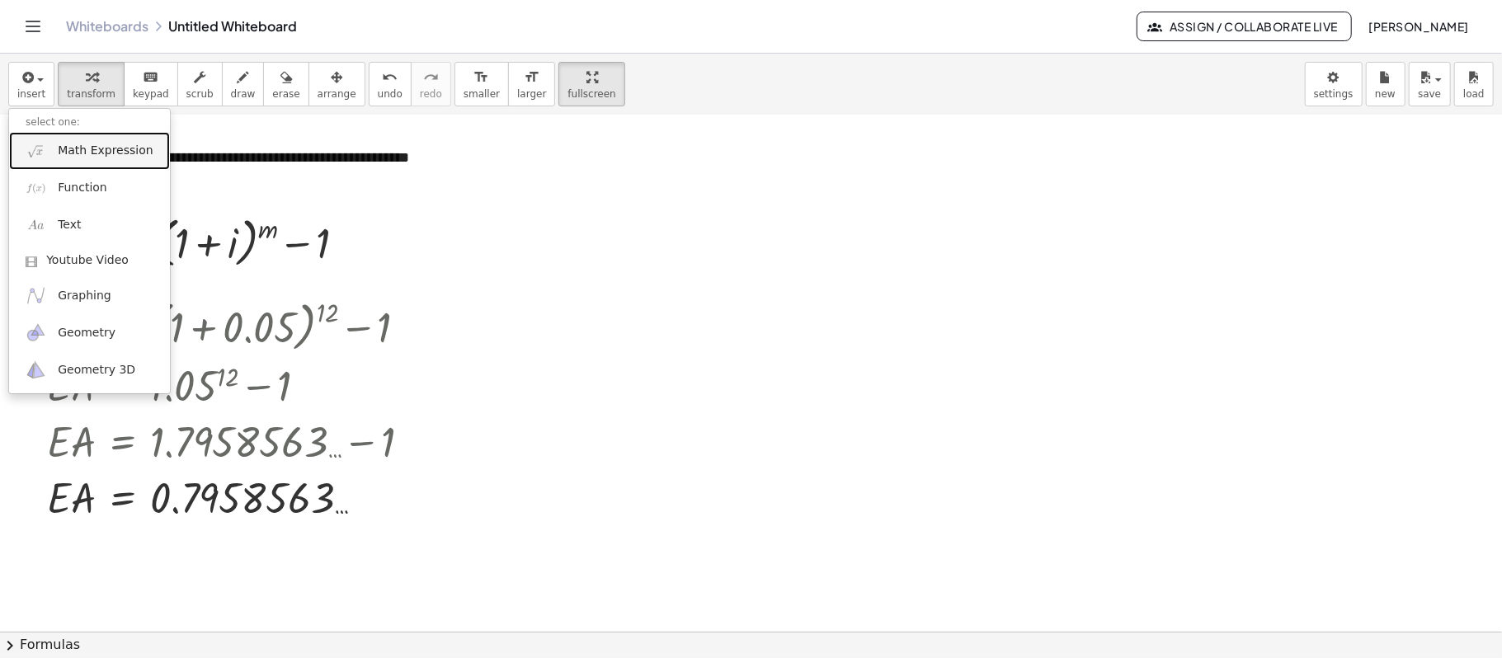
click at [92, 156] on span "Math Expression" at bounding box center [105, 151] width 95 height 16
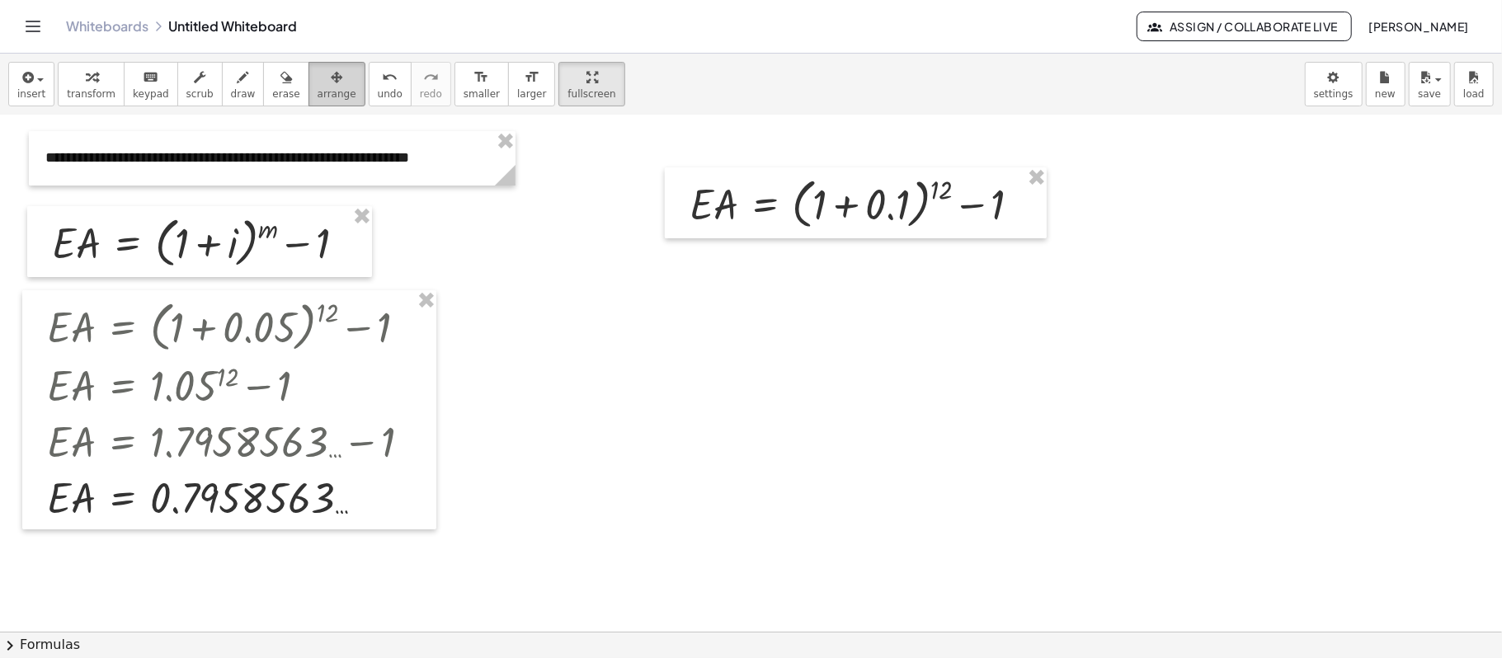
click at [321, 93] on span "arrange" at bounding box center [336, 94] width 39 height 12
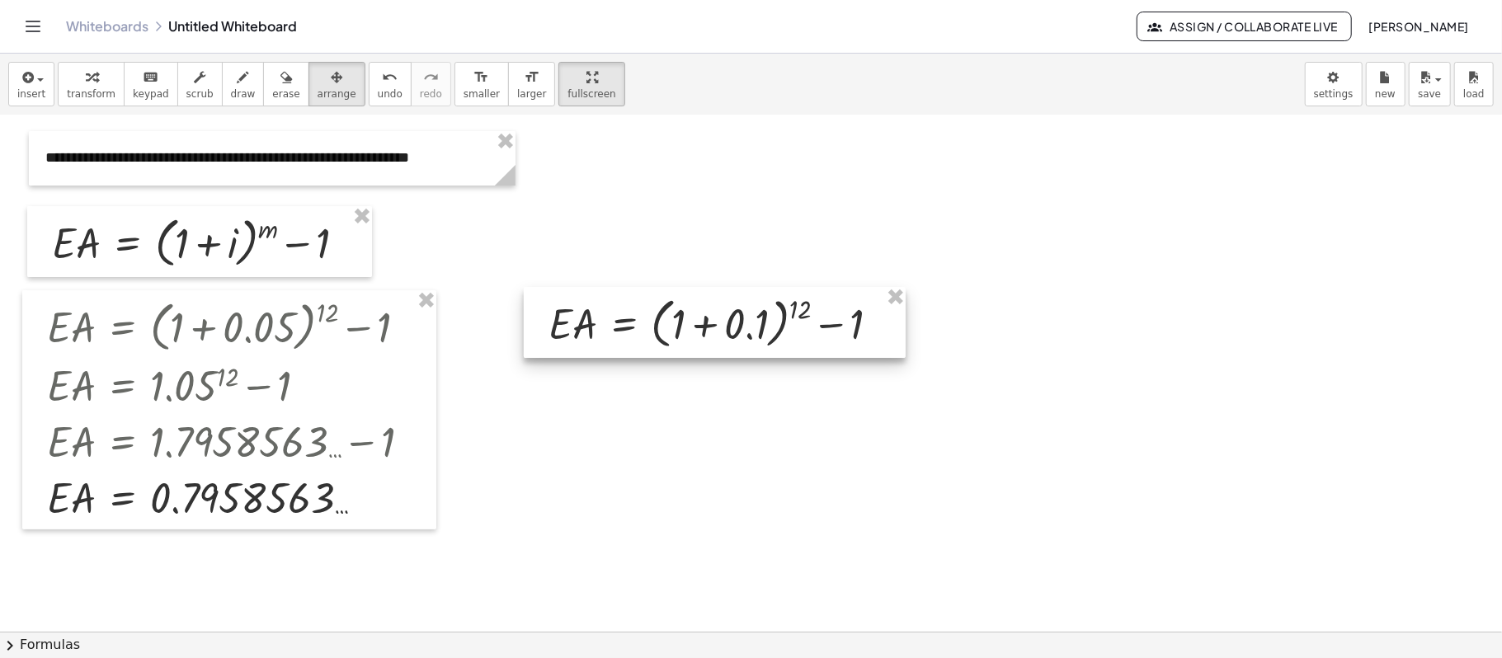
drag, startPoint x: 885, startPoint y: 226, endPoint x: 744, endPoint y: 345, distance: 184.3
click at [744, 345] on div at bounding box center [715, 322] width 382 height 71
click at [1040, 314] on div at bounding box center [751, 467] width 1502 height 1032
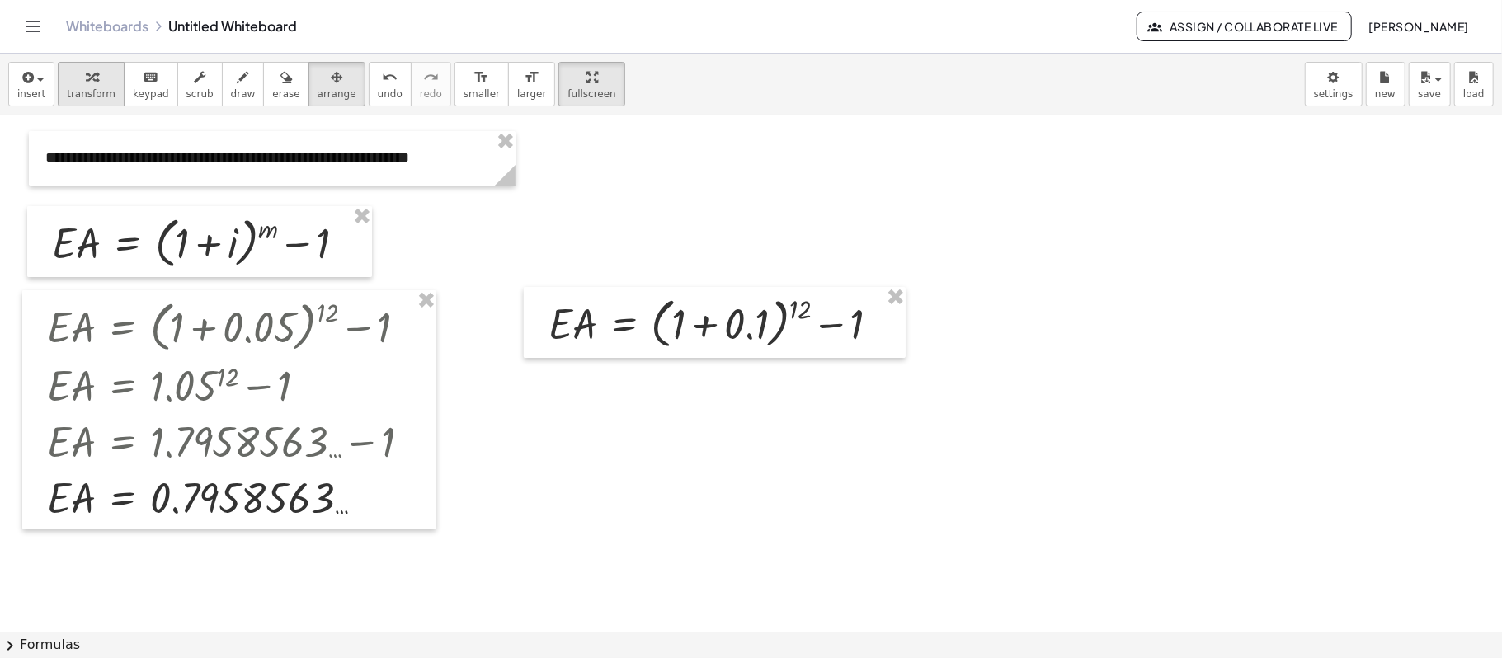
click at [97, 94] on span "transform" at bounding box center [91, 94] width 49 height 12
click at [754, 330] on div at bounding box center [720, 322] width 361 height 63
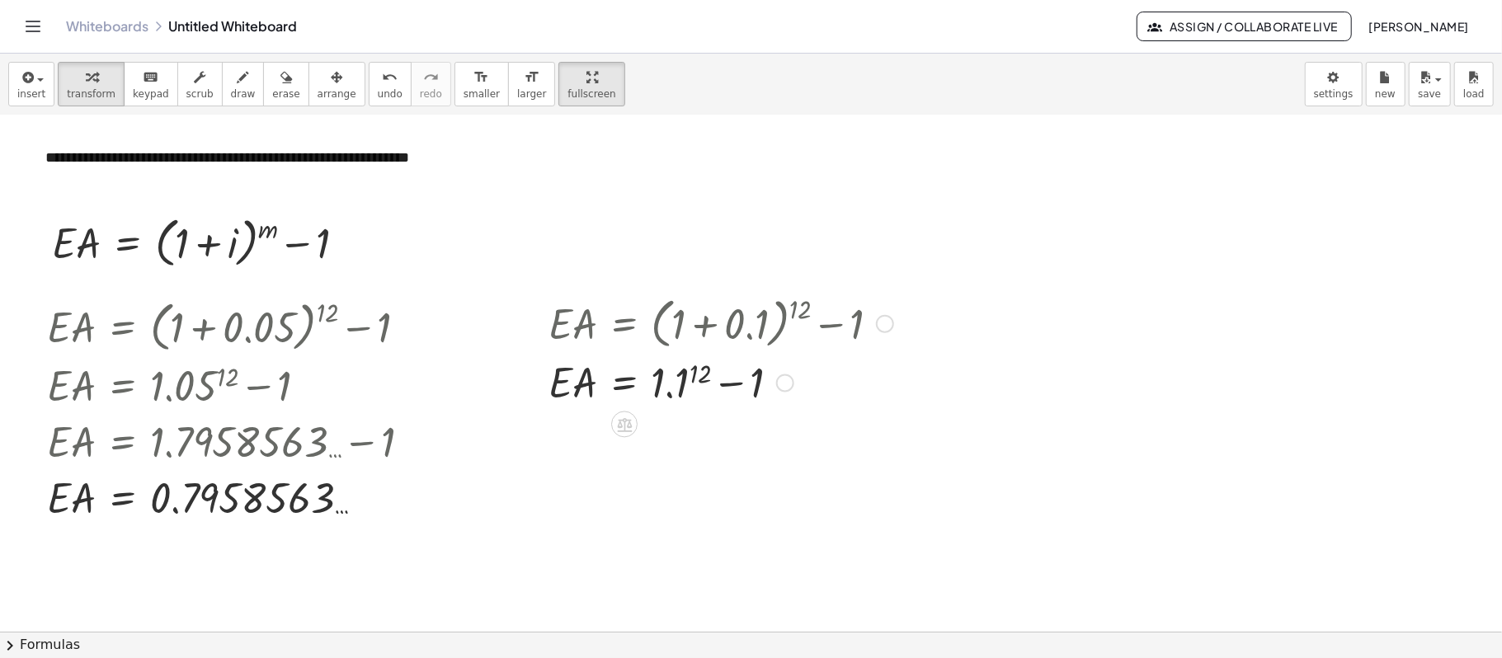
click at [703, 377] on div at bounding box center [720, 382] width 361 height 56
click at [898, 447] on div at bounding box center [741, 438] width 403 height 56
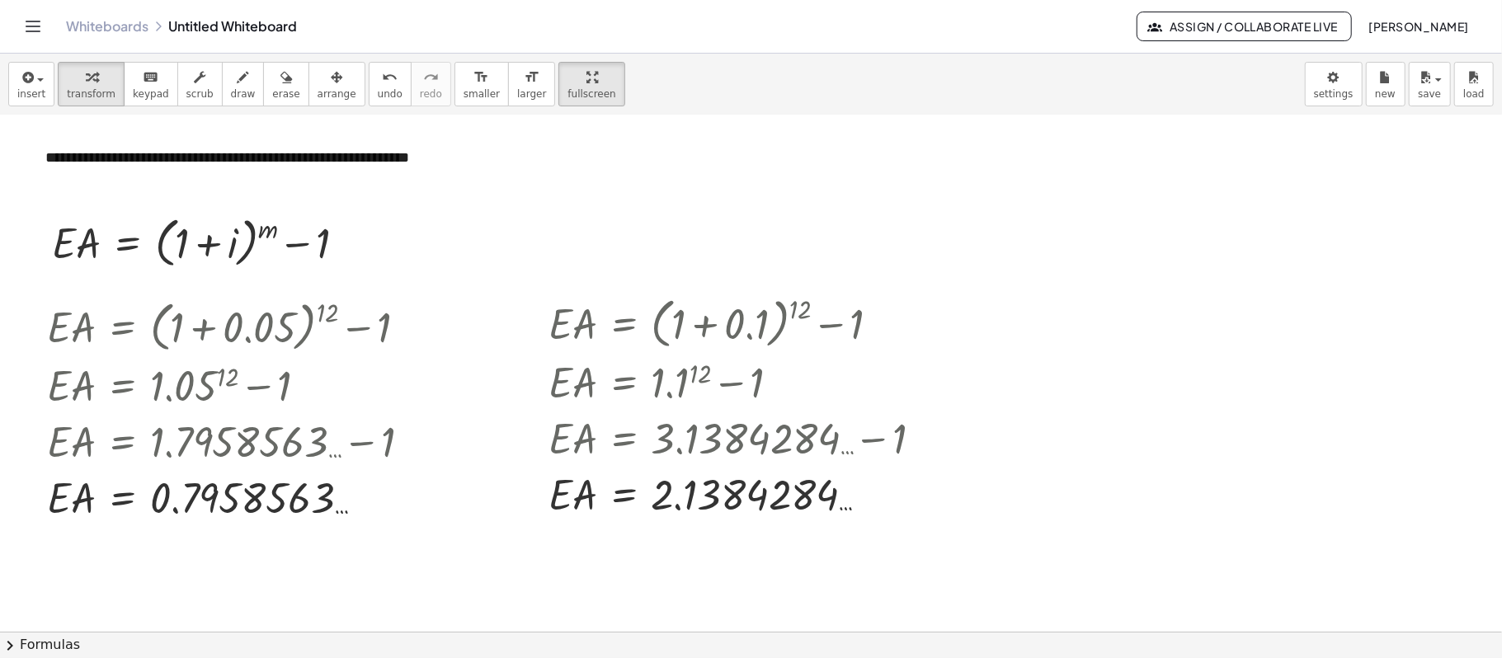
click at [1126, 223] on div at bounding box center [751, 467] width 1502 height 1032
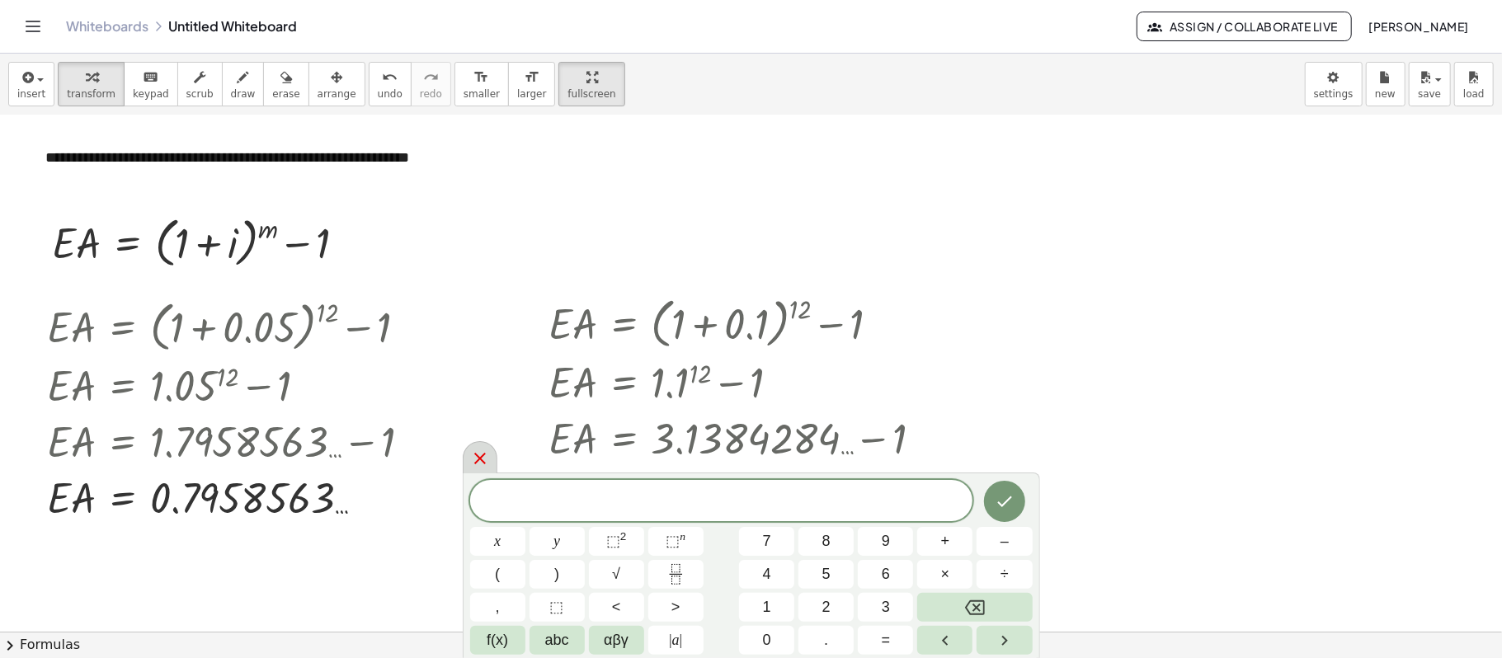
click at [477, 466] on icon at bounding box center [480, 459] width 20 height 20
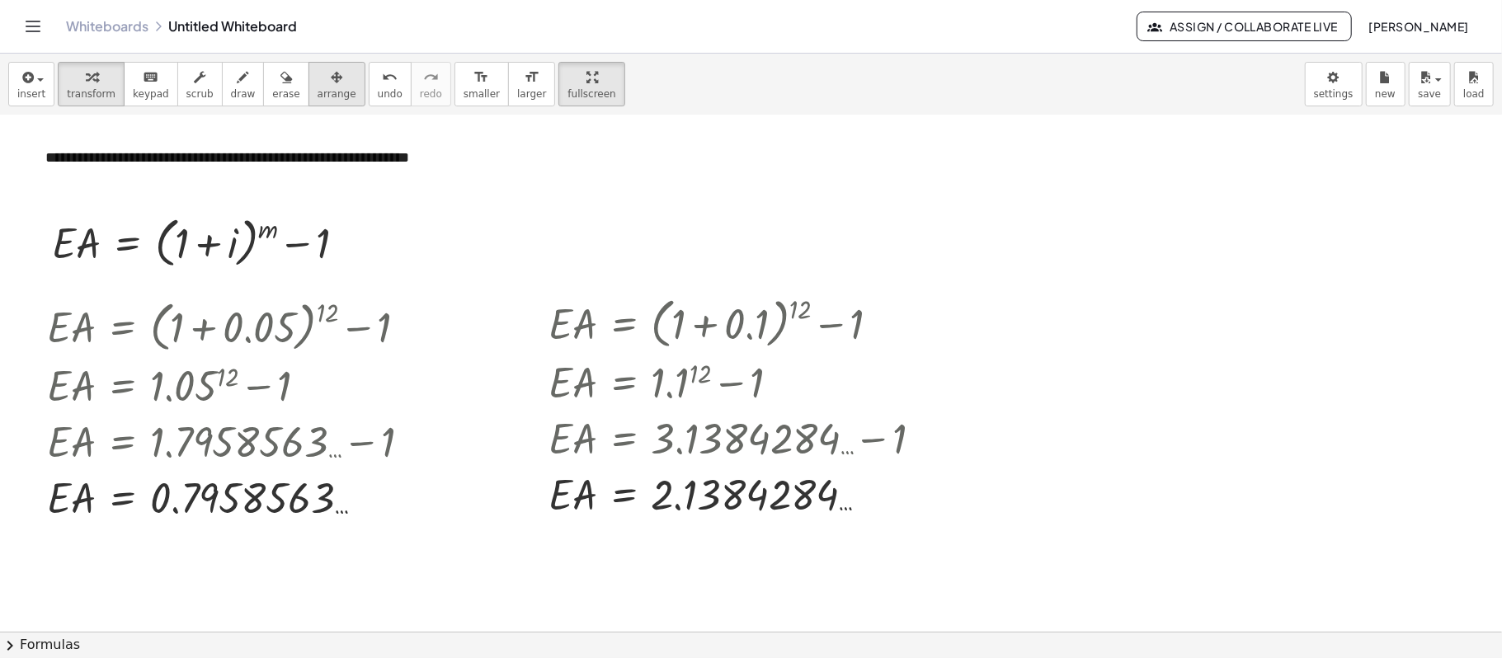
click at [330, 84] on button "arrange" at bounding box center [336, 84] width 57 height 45
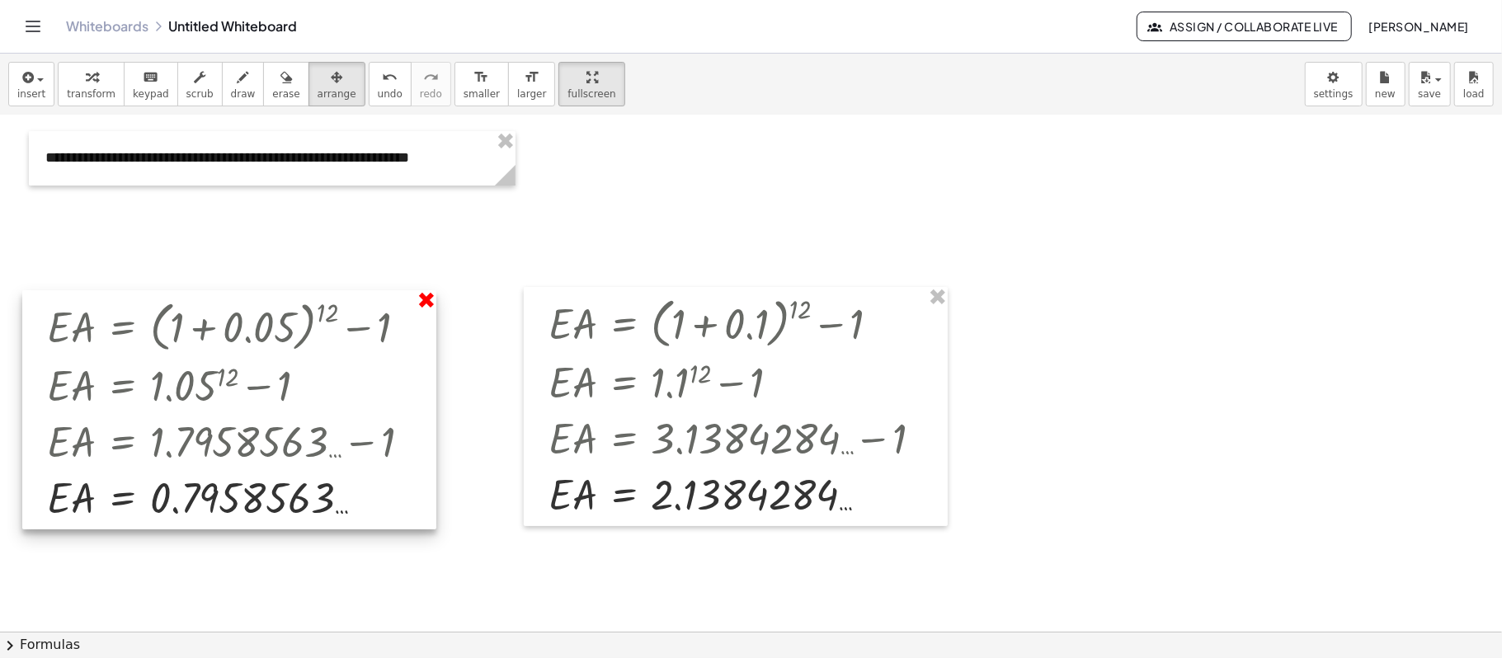
drag, startPoint x: 421, startPoint y: 301, endPoint x: 444, endPoint y: 270, distance: 38.3
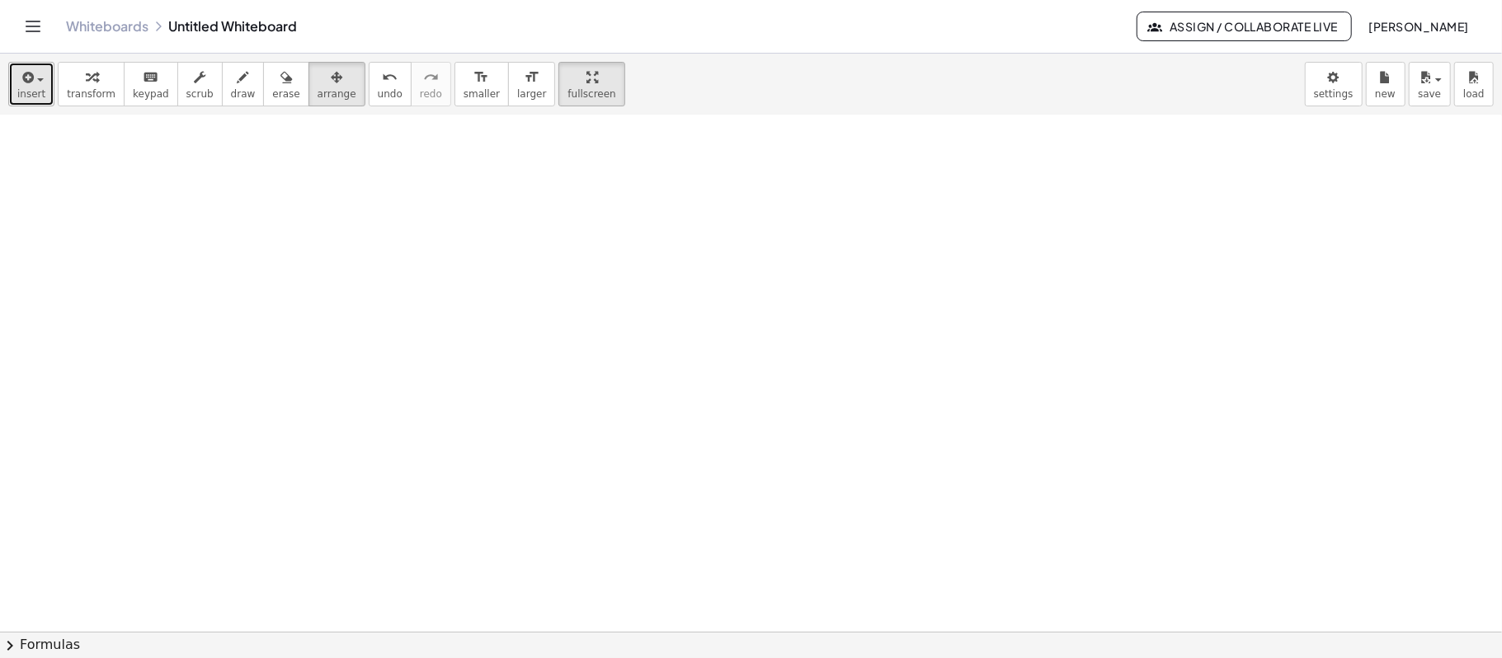
click at [37, 76] on div "button" at bounding box center [31, 77] width 28 height 20
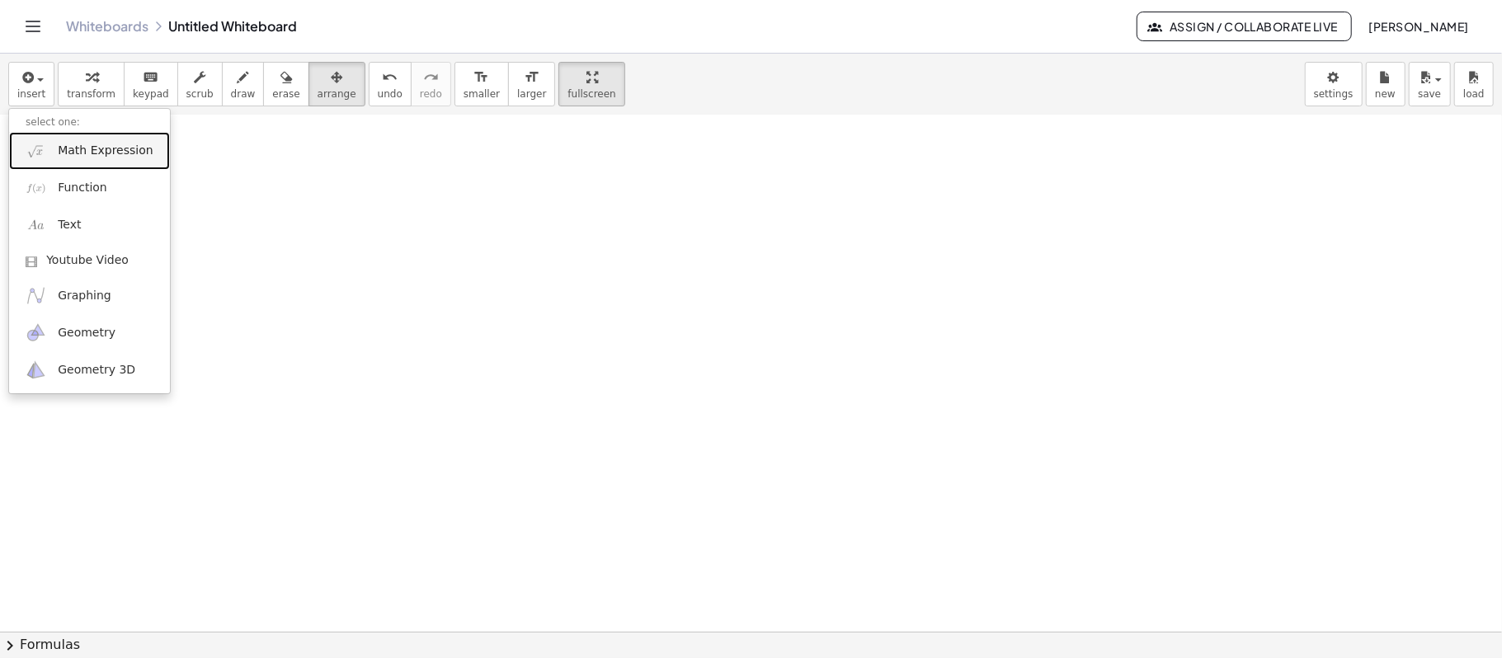
click at [66, 160] on link "Math Expression" at bounding box center [89, 150] width 161 height 37
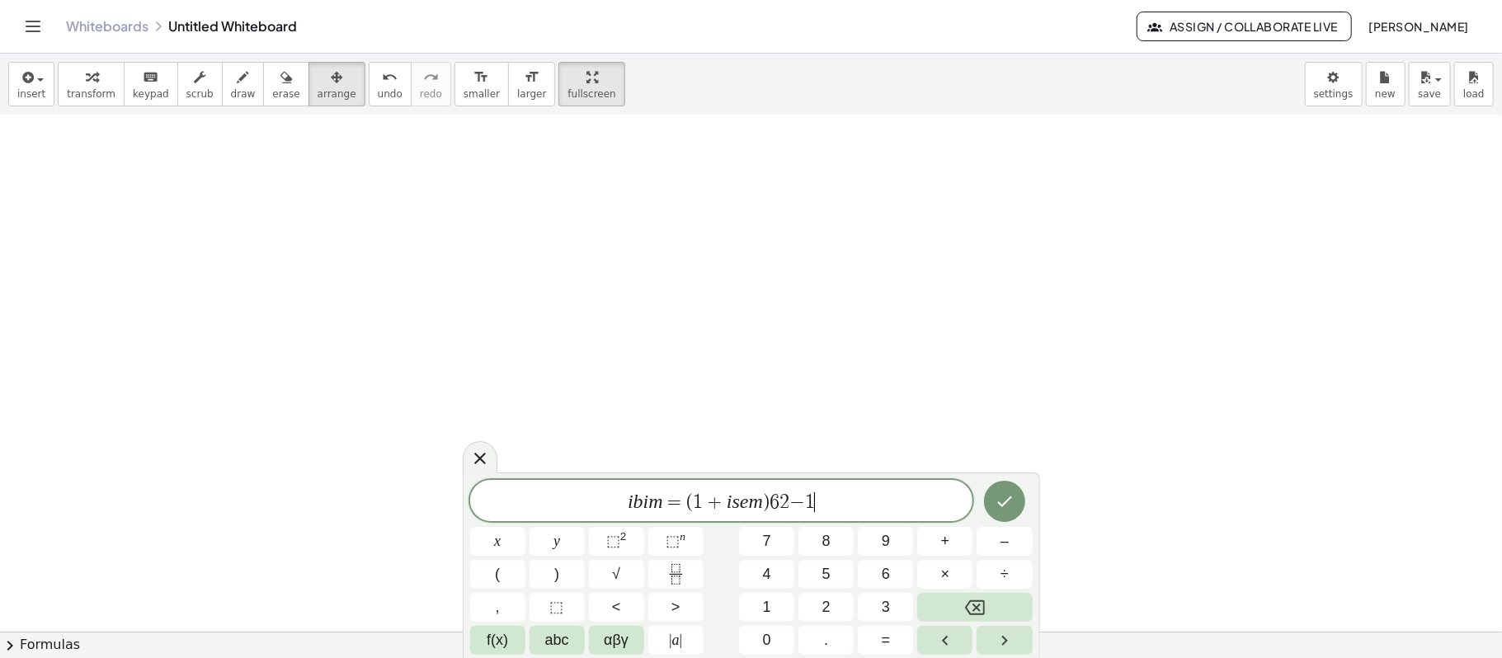
click at [732, 493] on var "s" at bounding box center [735, 501] width 7 height 21
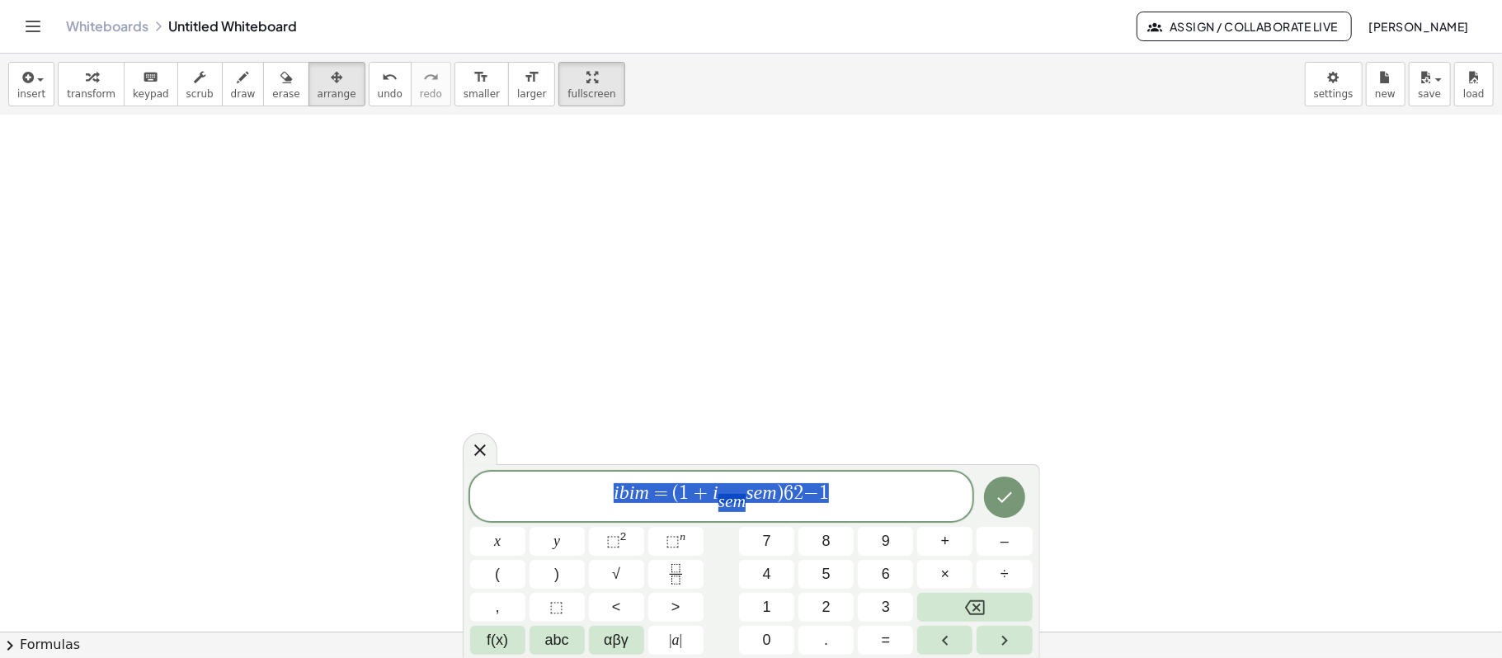
drag, startPoint x: 844, startPoint y: 506, endPoint x: 615, endPoint y: 522, distance: 229.8
click at [615, 493] on div "**********" at bounding box center [751, 563] width 562 height 183
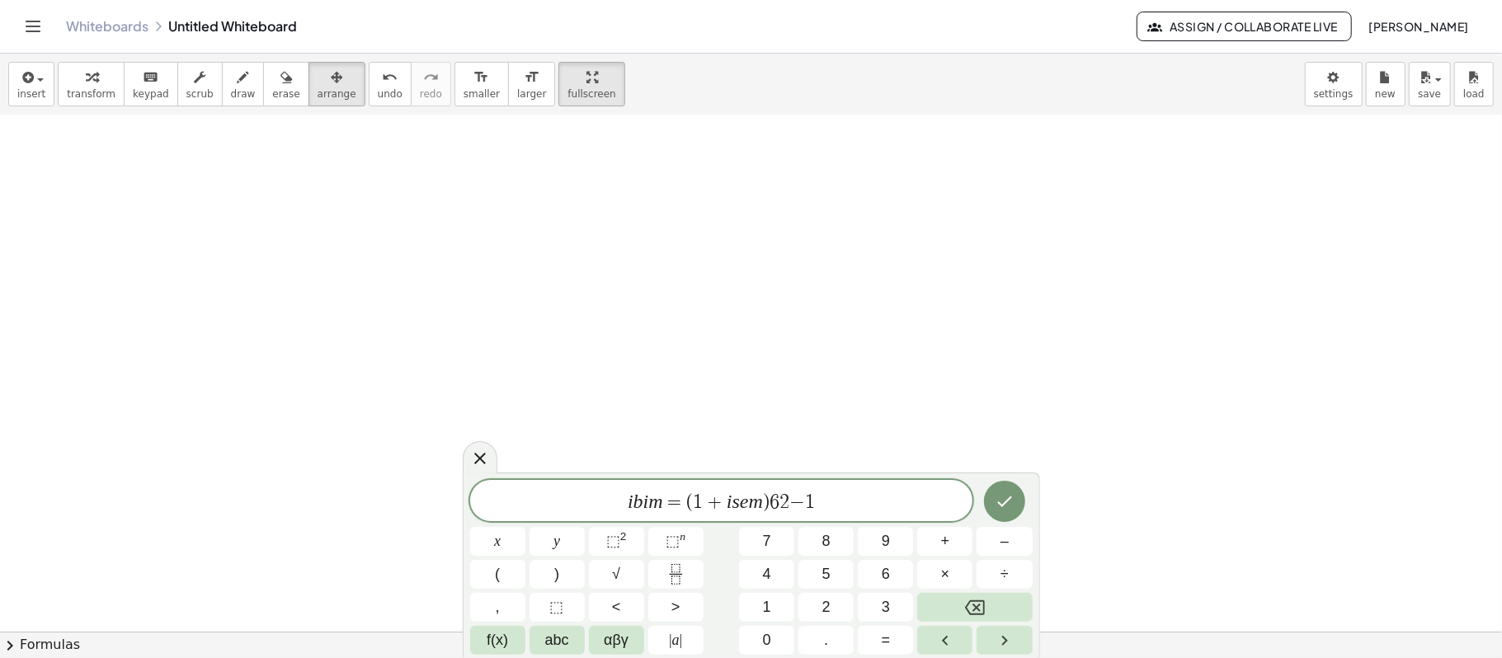
click at [660, 493] on var "m" at bounding box center [655, 501] width 14 height 21
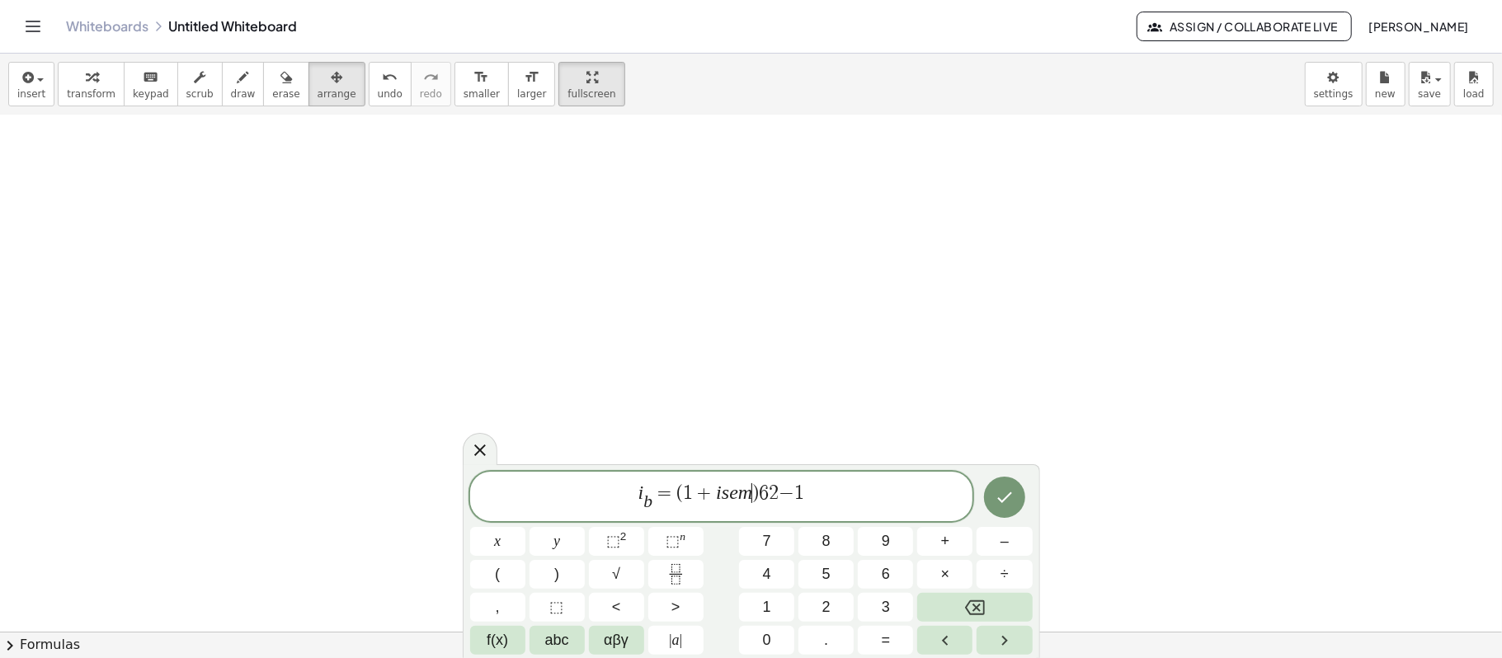
click at [755, 493] on span ")" at bounding box center [755, 493] width 7 height 20
drag, startPoint x: 828, startPoint y: 489, endPoint x: 677, endPoint y: 495, distance: 151.0
click at [677, 493] on span "i b ​ ​ = ( 1 + i s e m ​ ) 6 2 ​ − 1" at bounding box center [721, 498] width 503 height 32
click at [693, 493] on button "⬚ n" at bounding box center [675, 541] width 55 height 29
click at [677, 493] on rect "Fraction" at bounding box center [675, 574] width 12 height 1
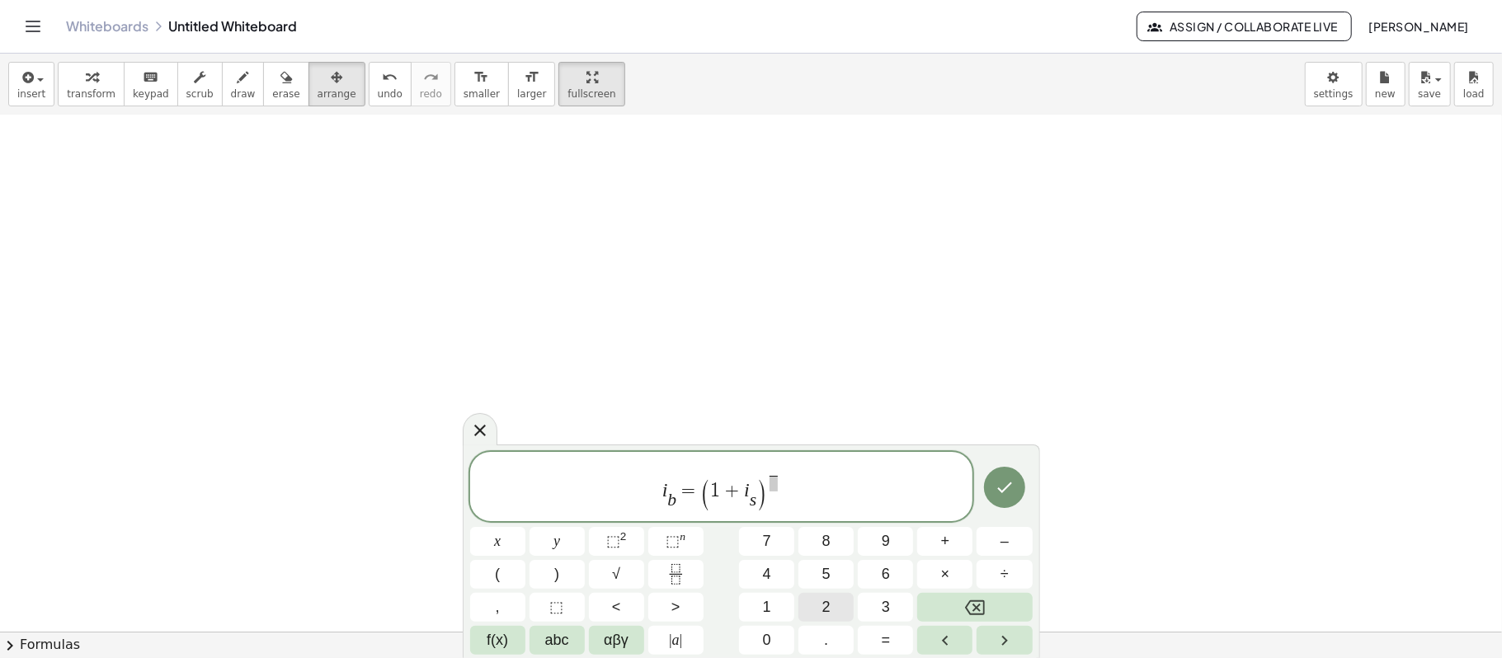
click at [822, 493] on span "2" at bounding box center [826, 607] width 8 height 22
click at [767, 485] on span "2 ​" at bounding box center [774, 477] width 14 height 28
click at [773, 488] on span at bounding box center [773, 484] width 9 height 16
click at [886, 493] on span "6" at bounding box center [886, 574] width 8 height 22
click at [904, 330] on div at bounding box center [751, 467] width 1502 height 1032
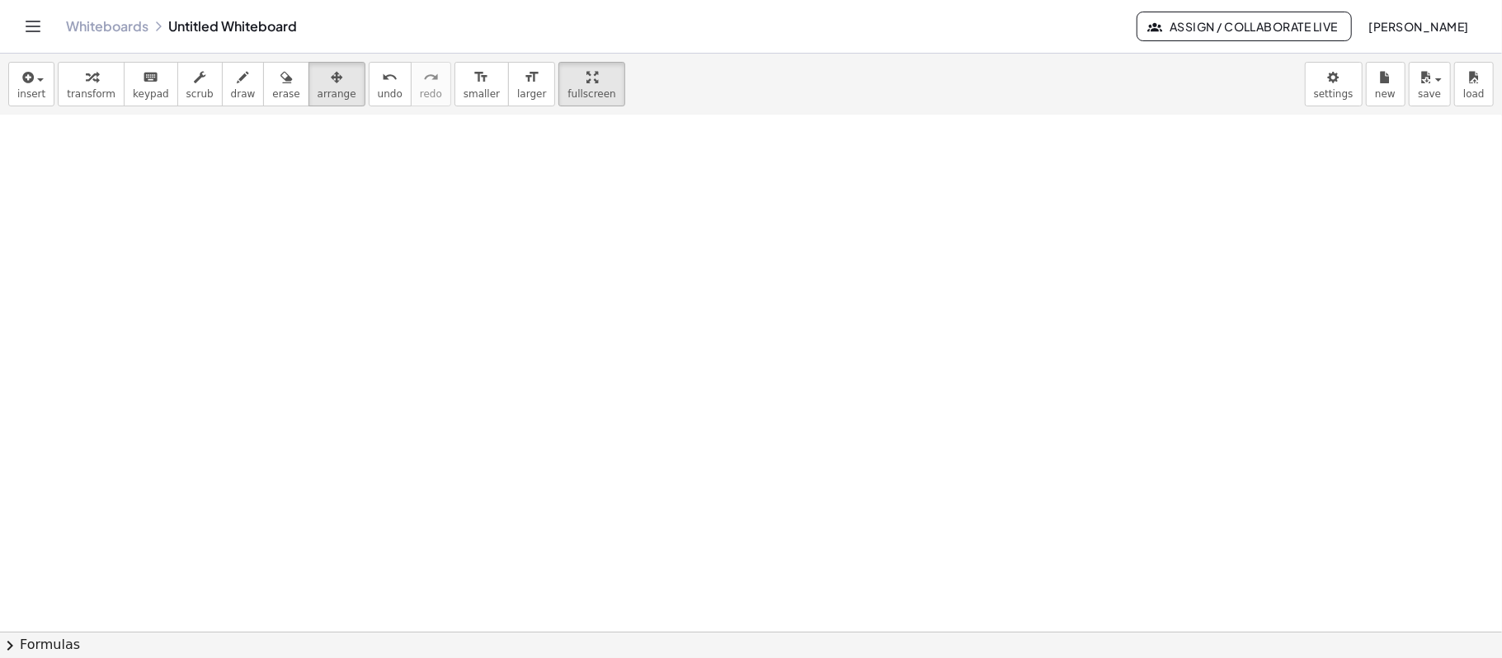
click at [769, 493] on button "chevron_right Formulas" at bounding box center [751, 645] width 1502 height 26
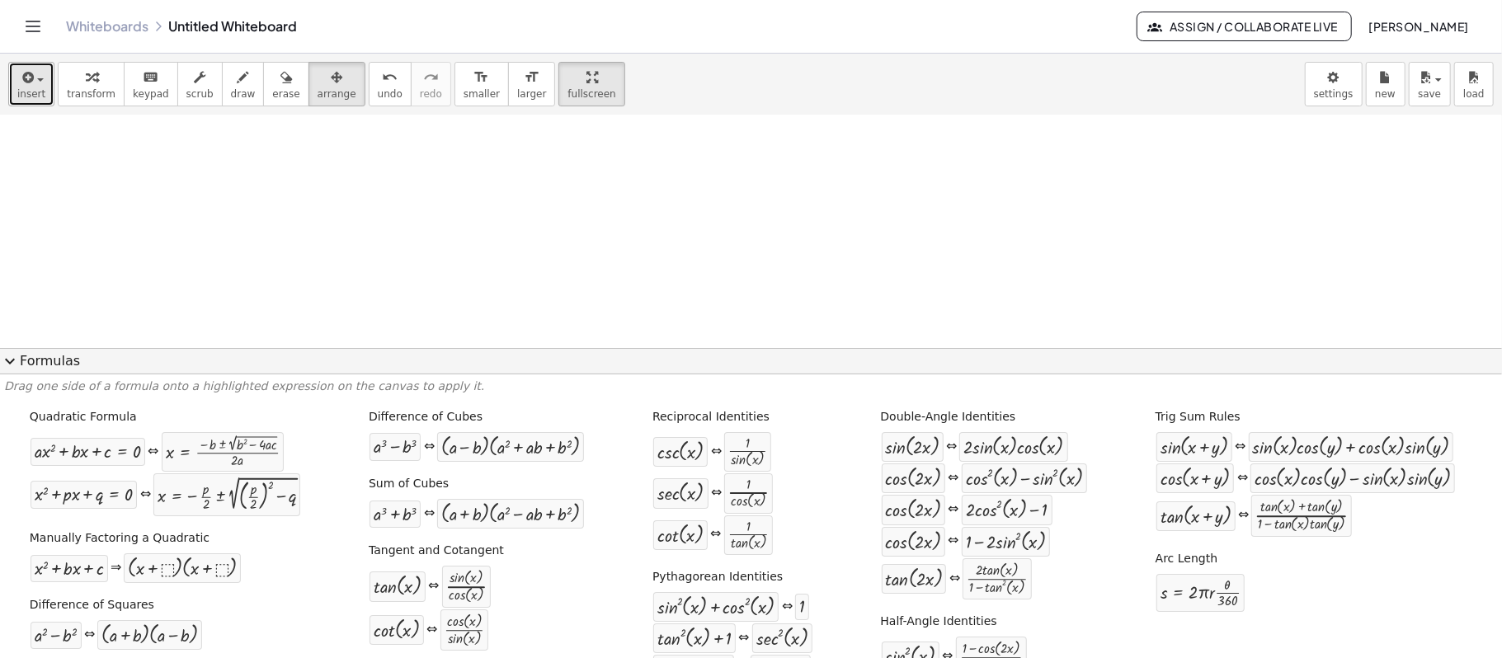
click at [41, 87] on button "insert" at bounding box center [31, 84] width 46 height 45
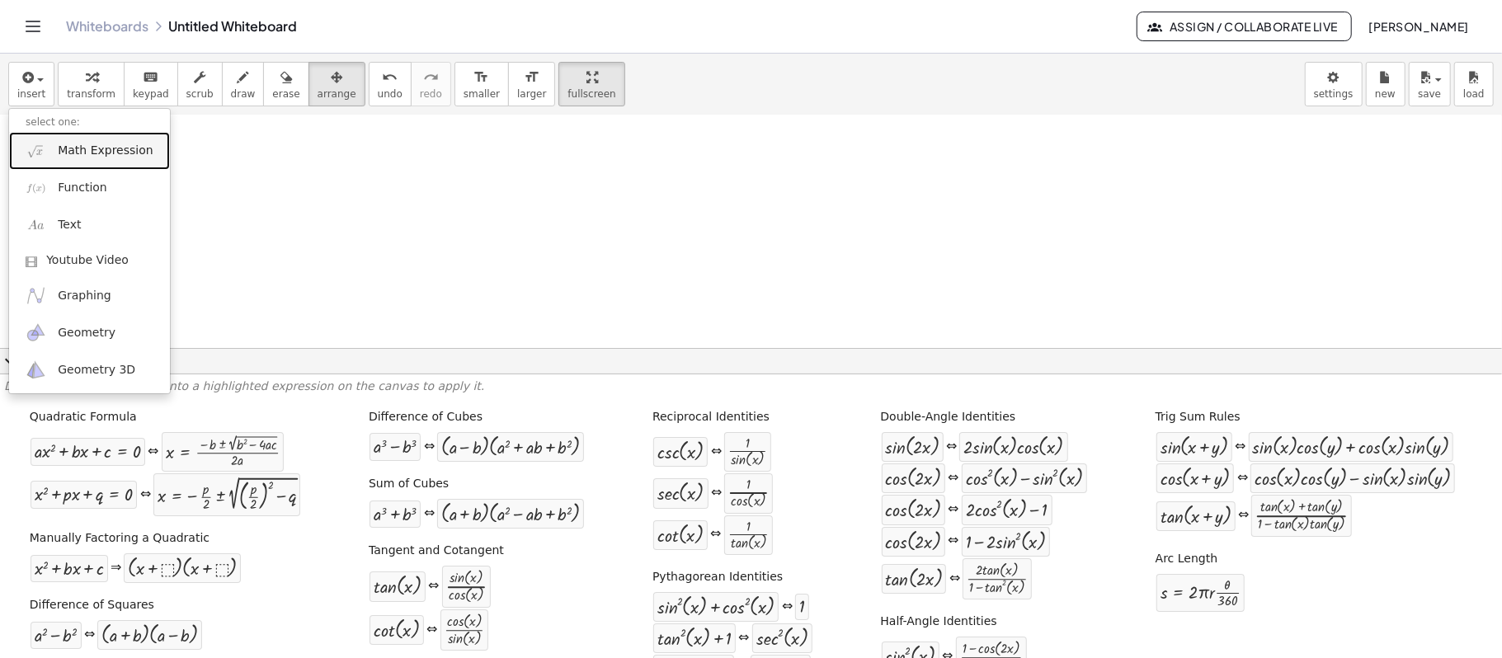
click at [63, 162] on link "Math Expression" at bounding box center [89, 150] width 161 height 37
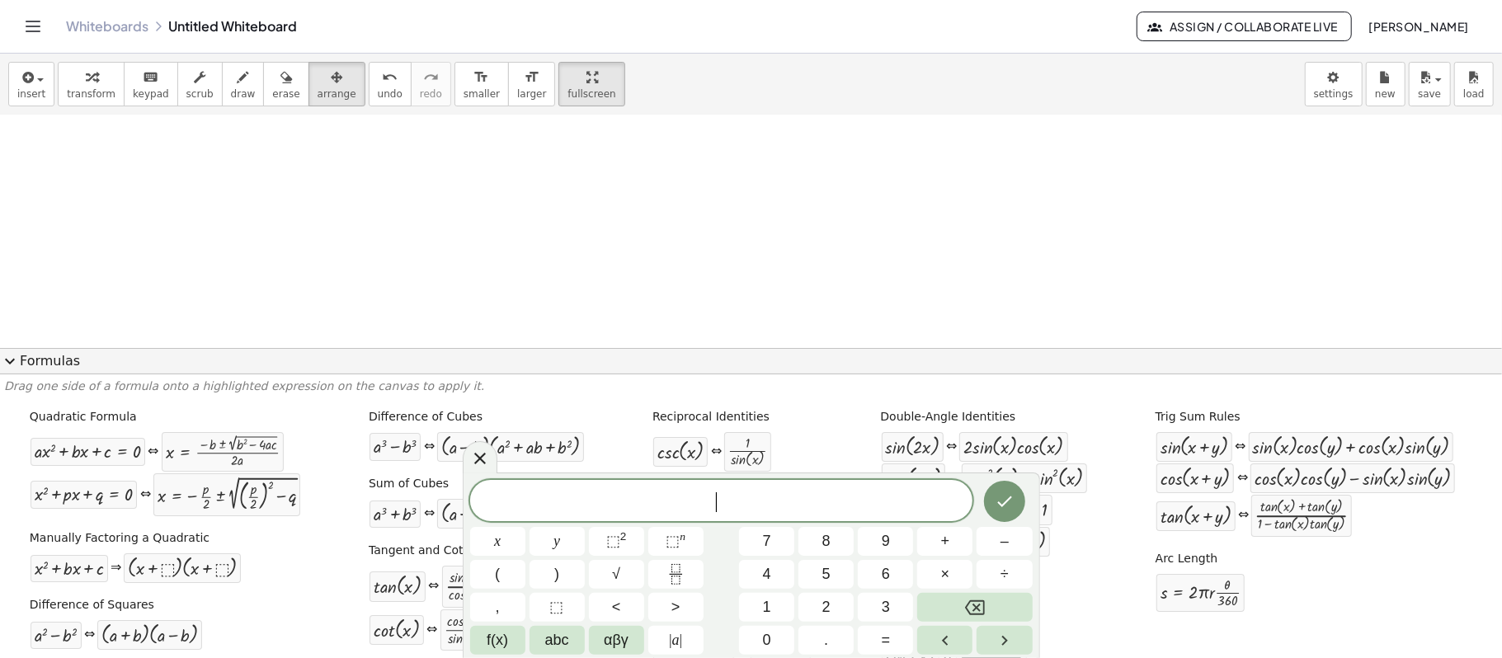
click at [1060, 317] on div at bounding box center [751, 357] width 1502 height 813
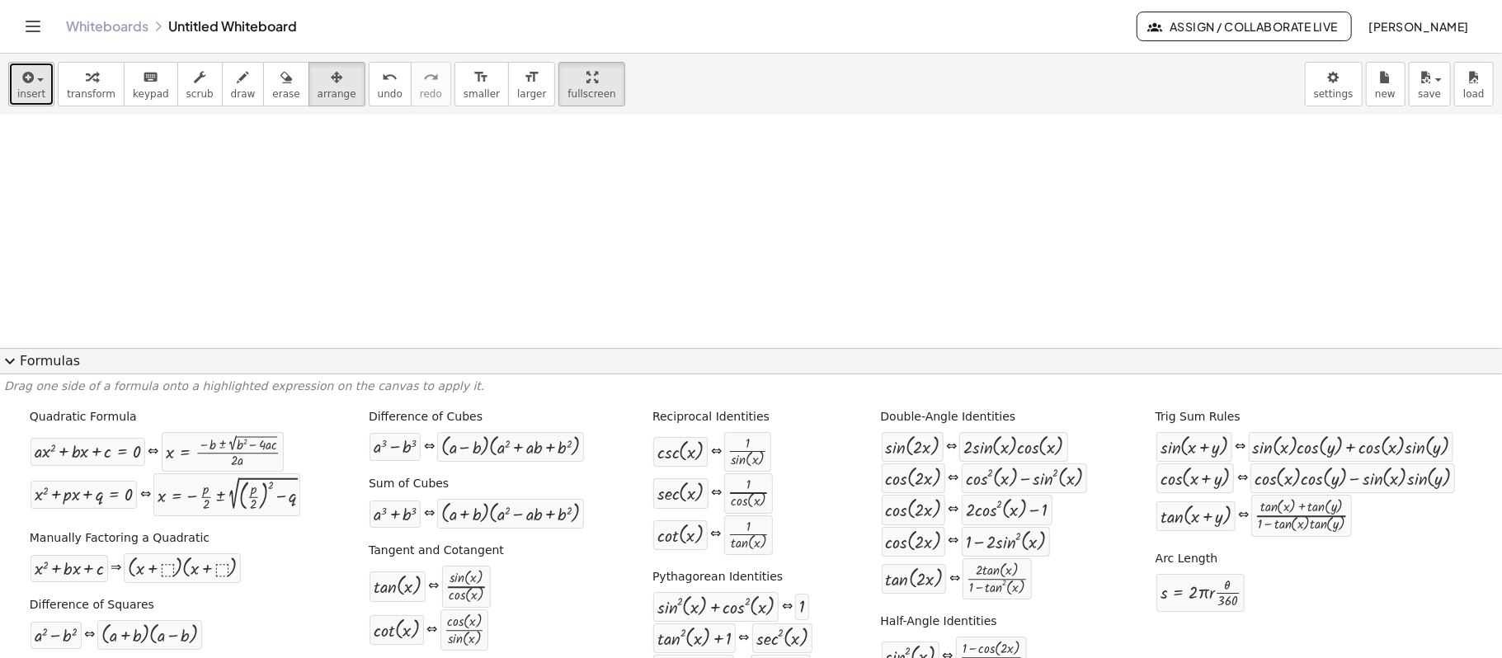
click at [40, 81] on span "button" at bounding box center [40, 79] width 7 height 3
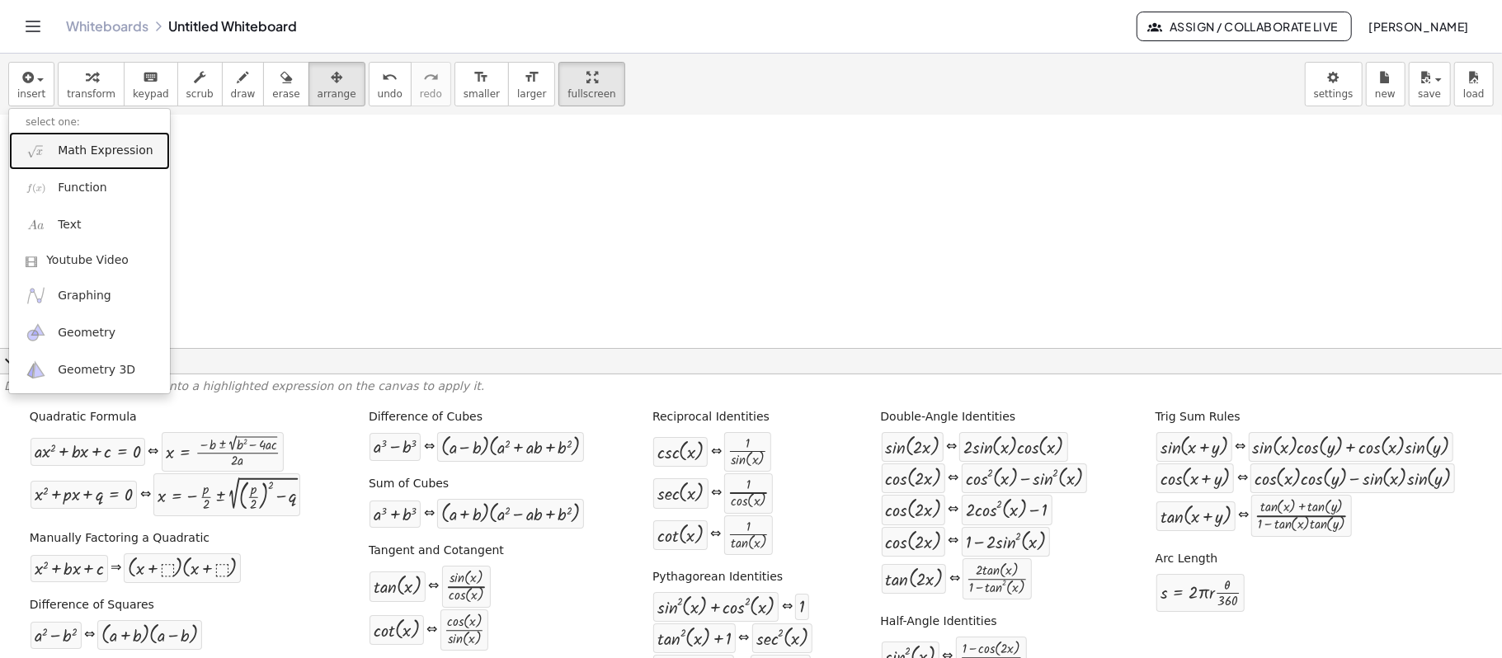
click at [123, 150] on span "Math Expression" at bounding box center [105, 151] width 95 height 16
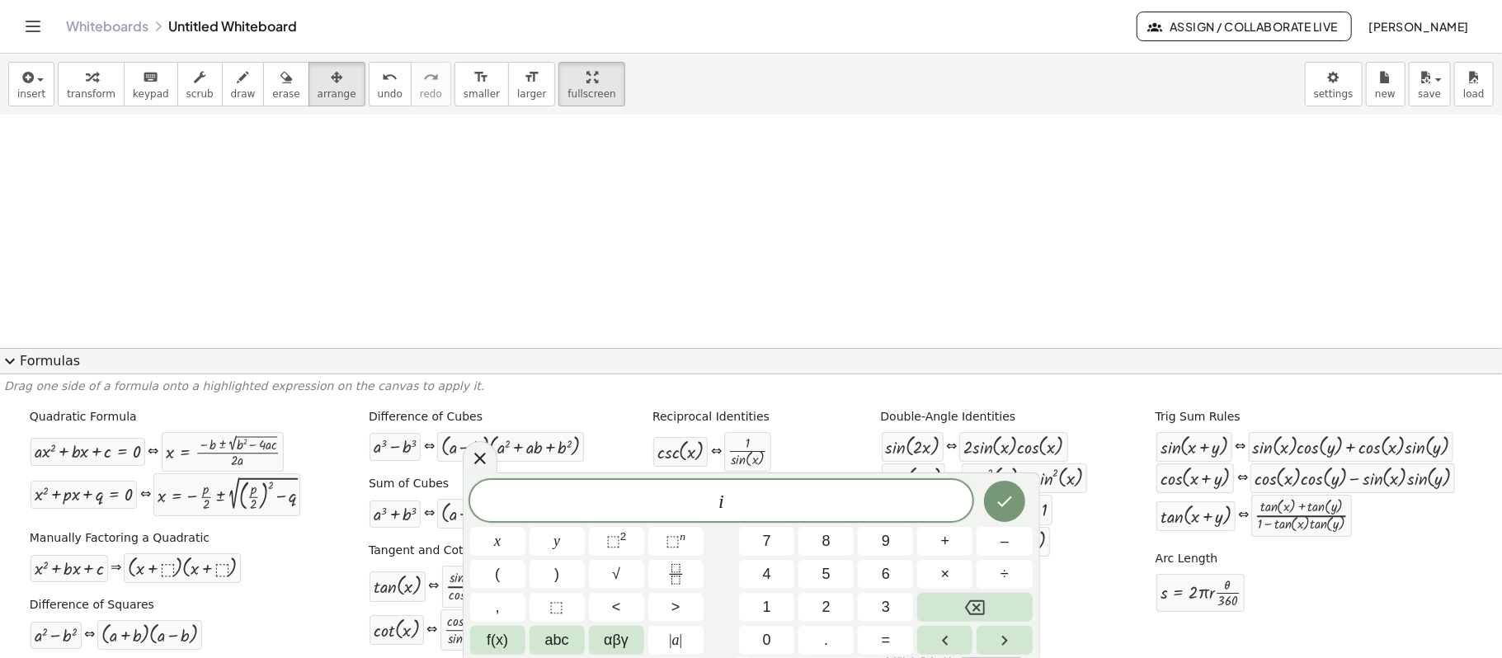
click at [53, 350] on button "expand_more Formulas" at bounding box center [751, 361] width 1502 height 26
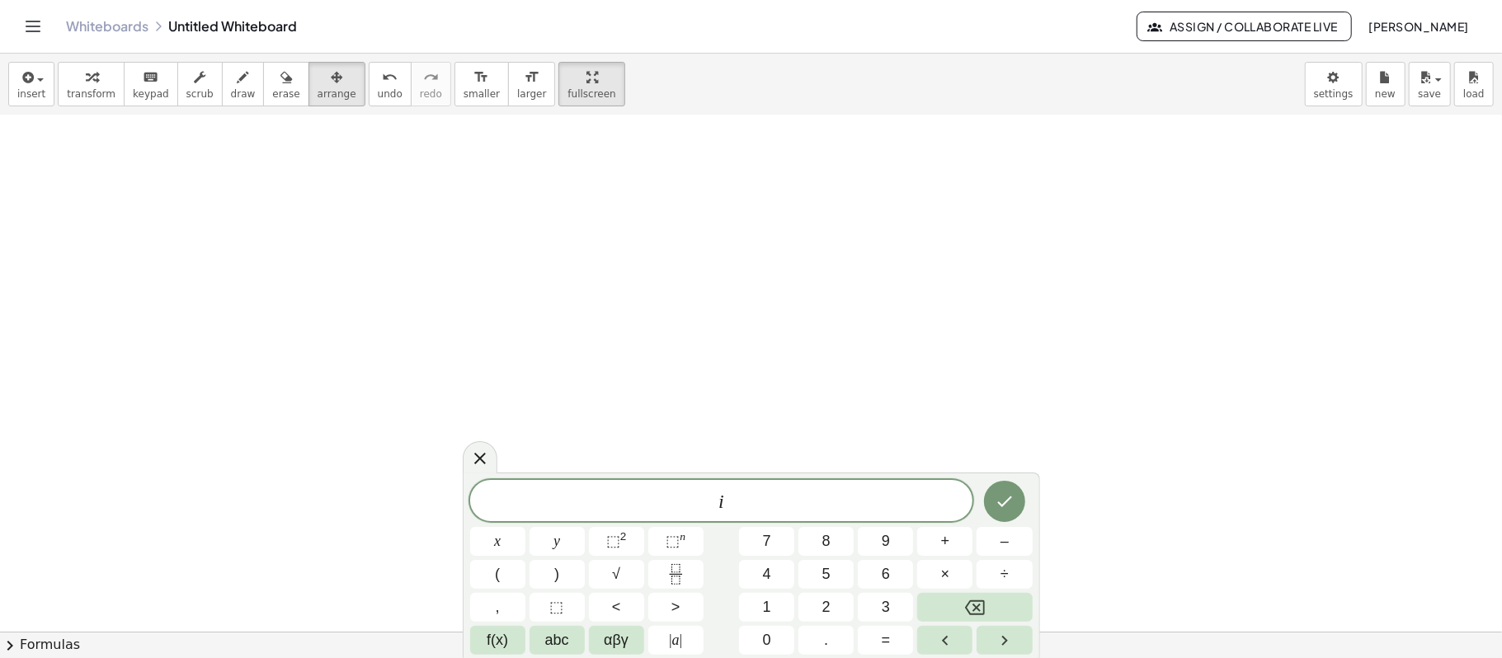
click at [787, 493] on span "i" at bounding box center [721, 502] width 503 height 23
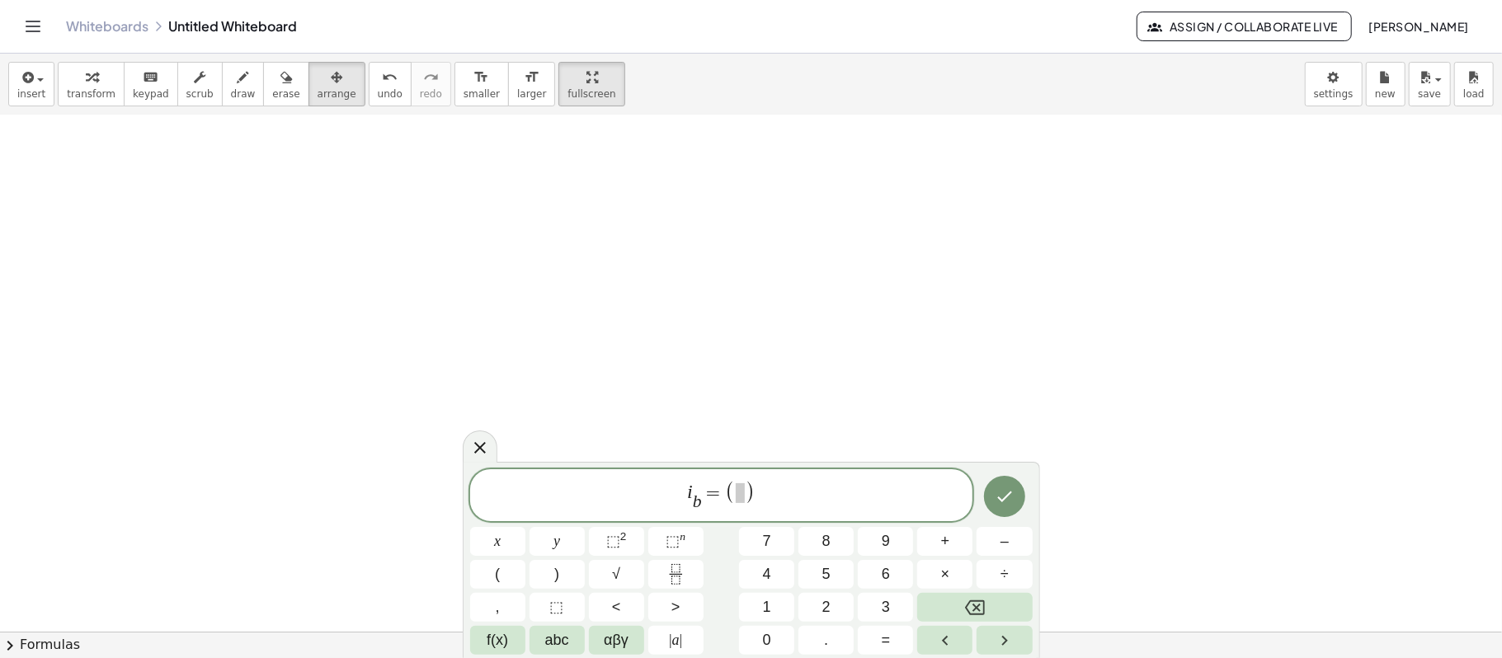
click at [745, 493] on span ")" at bounding box center [750, 493] width 11 height 24
click at [668, 493] on span "⬚" at bounding box center [672, 541] width 14 height 16
click at [658, 493] on button "Fraction" at bounding box center [675, 574] width 55 height 29
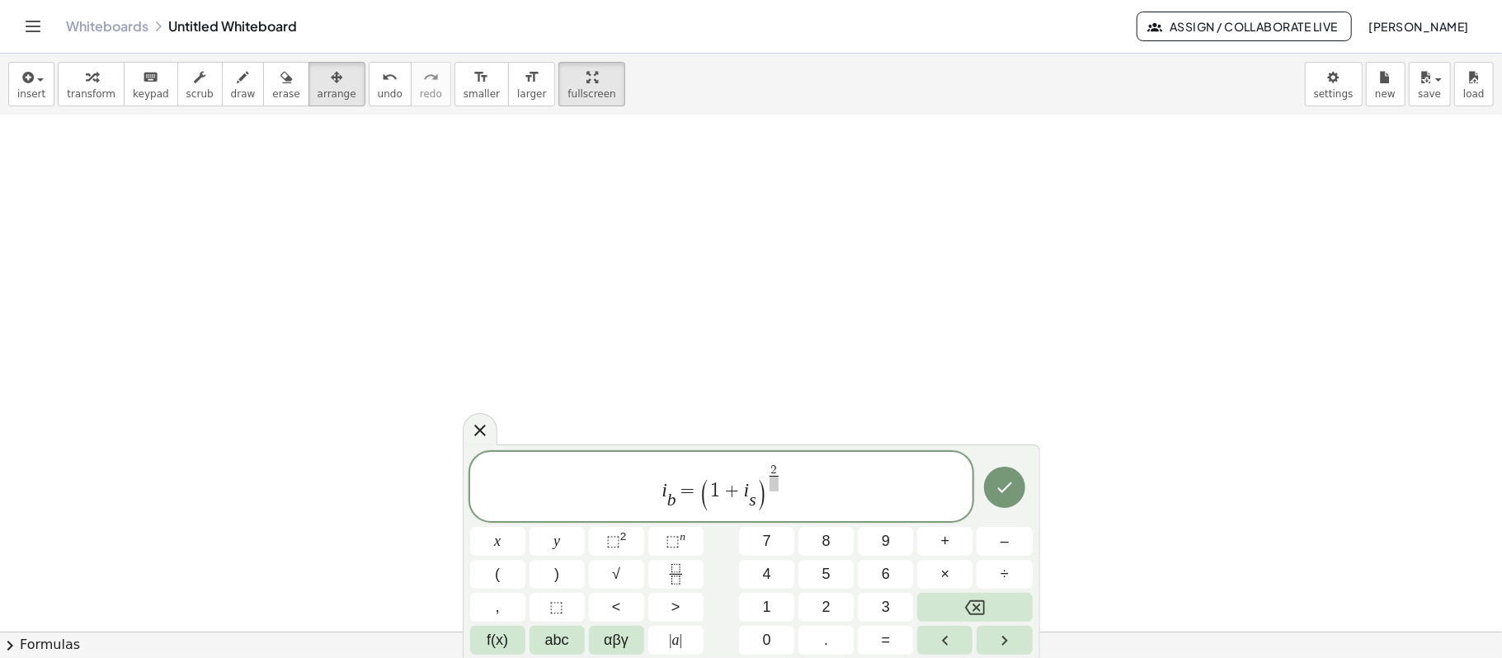
click at [777, 487] on span at bounding box center [773, 484] width 9 height 16
click at [825, 477] on span "i b ​ = ( 1 + i s ​ ) 2 6 ​ ​" at bounding box center [721, 488] width 503 height 52
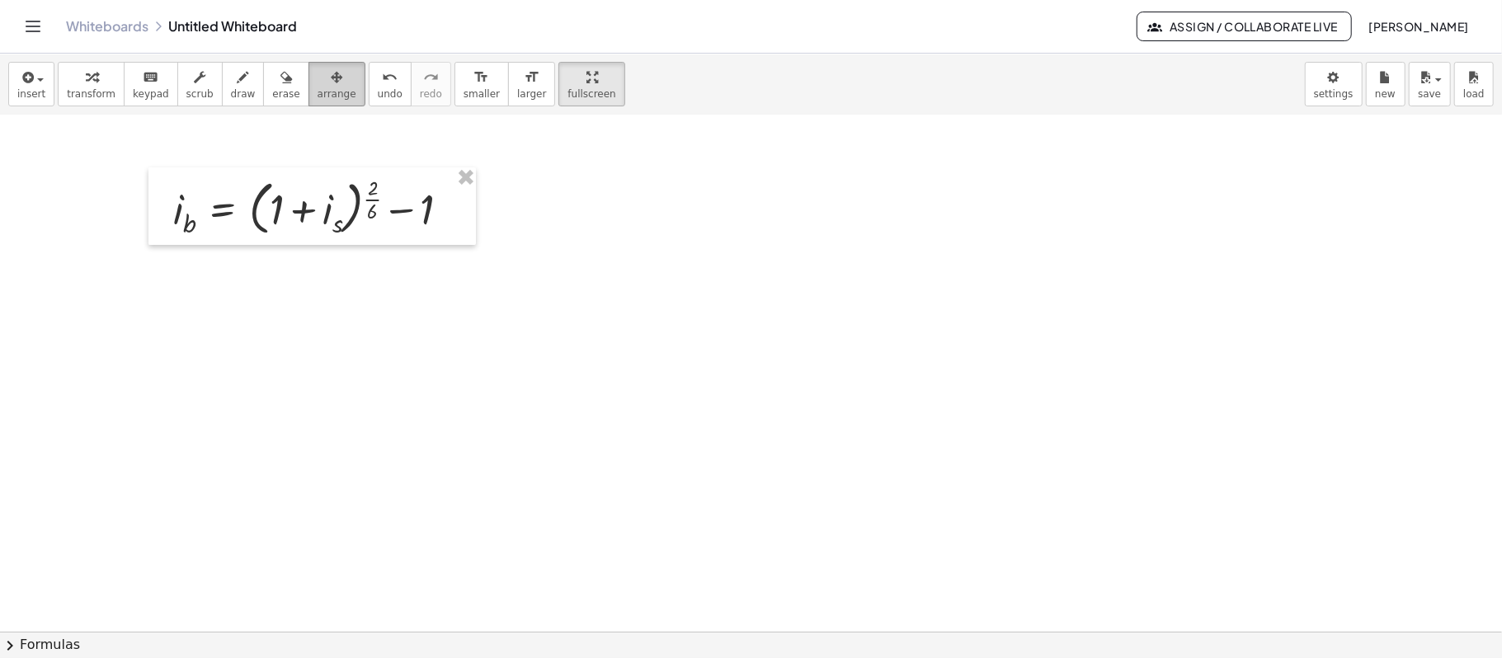
drag, startPoint x: 317, startPoint y: 83, endPoint x: 324, endPoint y: 106, distance: 24.3
click at [317, 92] on button "arrange" at bounding box center [336, 84] width 57 height 45
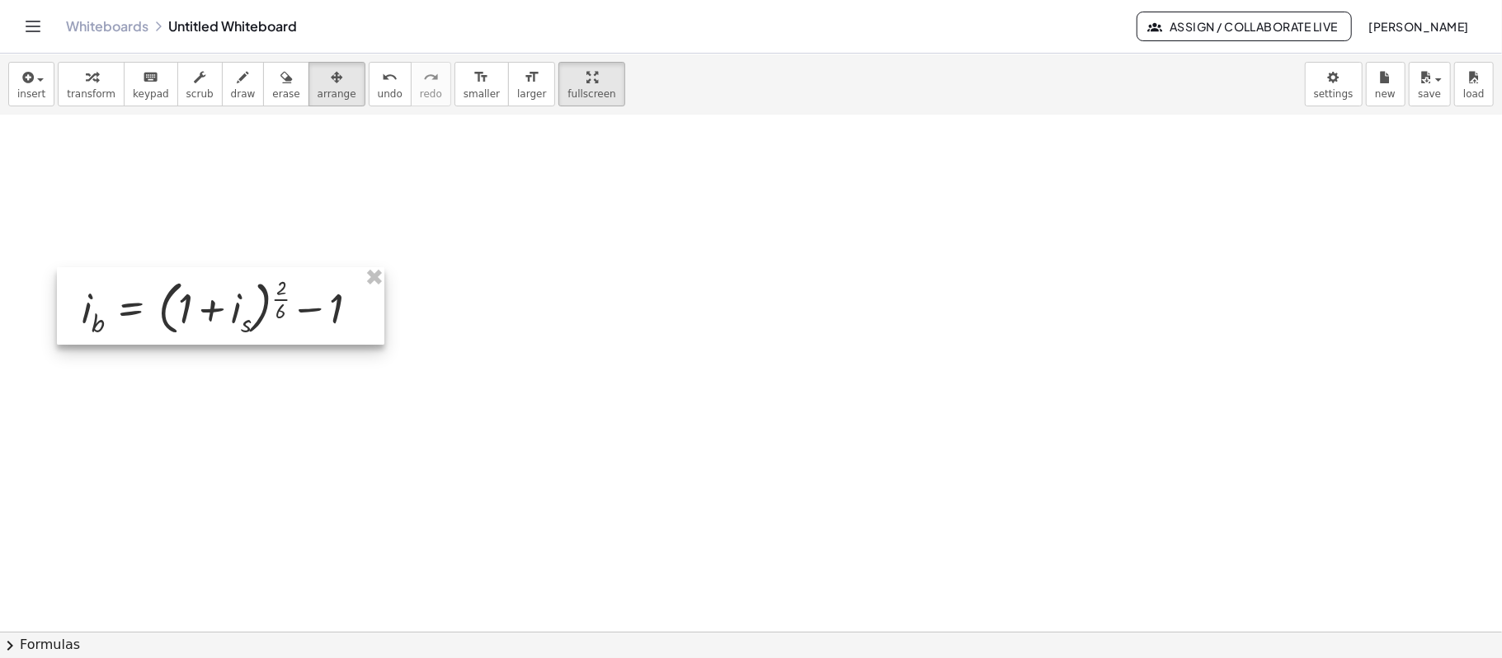
drag, startPoint x: 363, startPoint y: 218, endPoint x: 271, endPoint y: 317, distance: 135.4
click at [271, 317] on div at bounding box center [220, 306] width 327 height 78
click at [23, 77] on icon "button" at bounding box center [26, 78] width 15 height 20
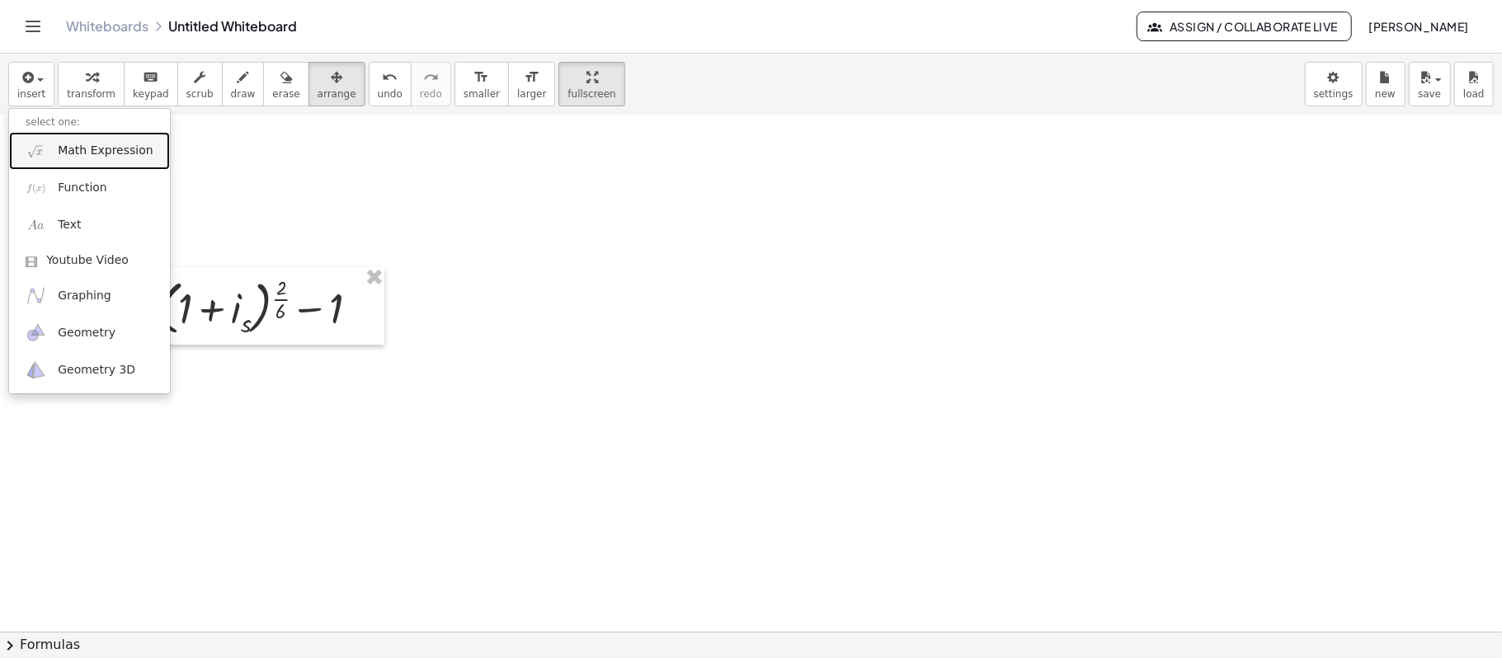
click at [87, 153] on span "Math Expression" at bounding box center [105, 151] width 95 height 16
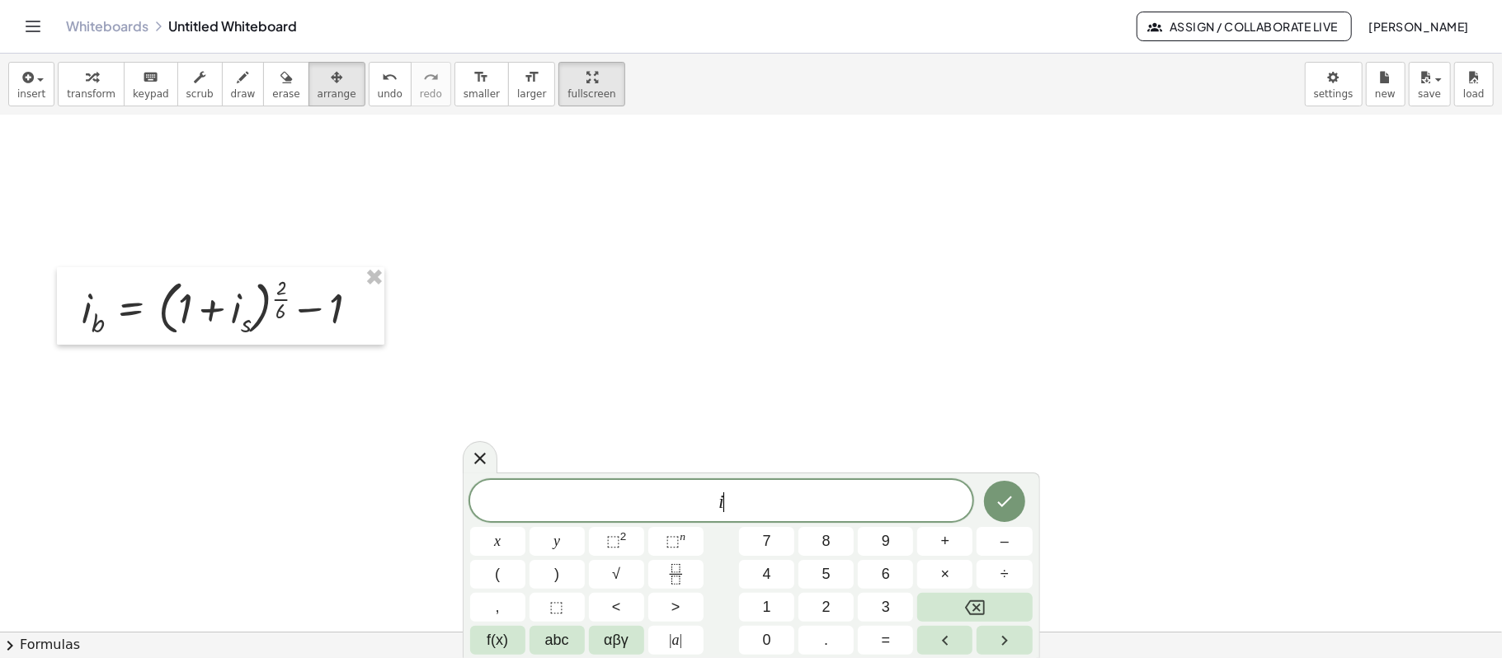
click at [790, 493] on span "i ​" at bounding box center [721, 502] width 503 height 23
click at [671, 493] on span "⬚ n" at bounding box center [675, 541] width 20 height 22
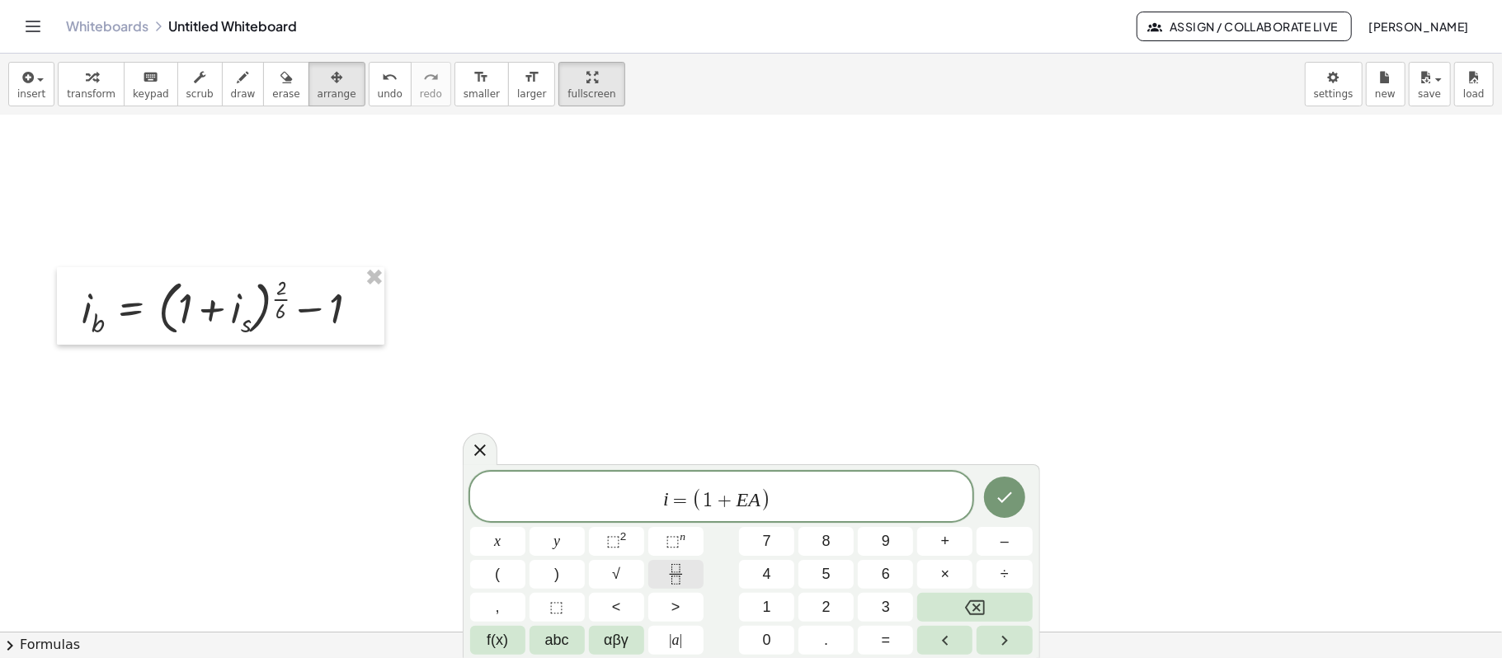
click at [677, 493] on icon "Fraction" at bounding box center [675, 574] width 21 height 21
click at [775, 493] on button "1" at bounding box center [766, 607] width 55 height 29
click at [773, 490] on span at bounding box center [774, 494] width 9 height 16
click at [875, 493] on div "i = ( 1 + E A ) 1 m ​ ​" at bounding box center [721, 491] width 503 height 59
drag, startPoint x: 762, startPoint y: 475, endPoint x: 770, endPoint y: 477, distance: 8.4
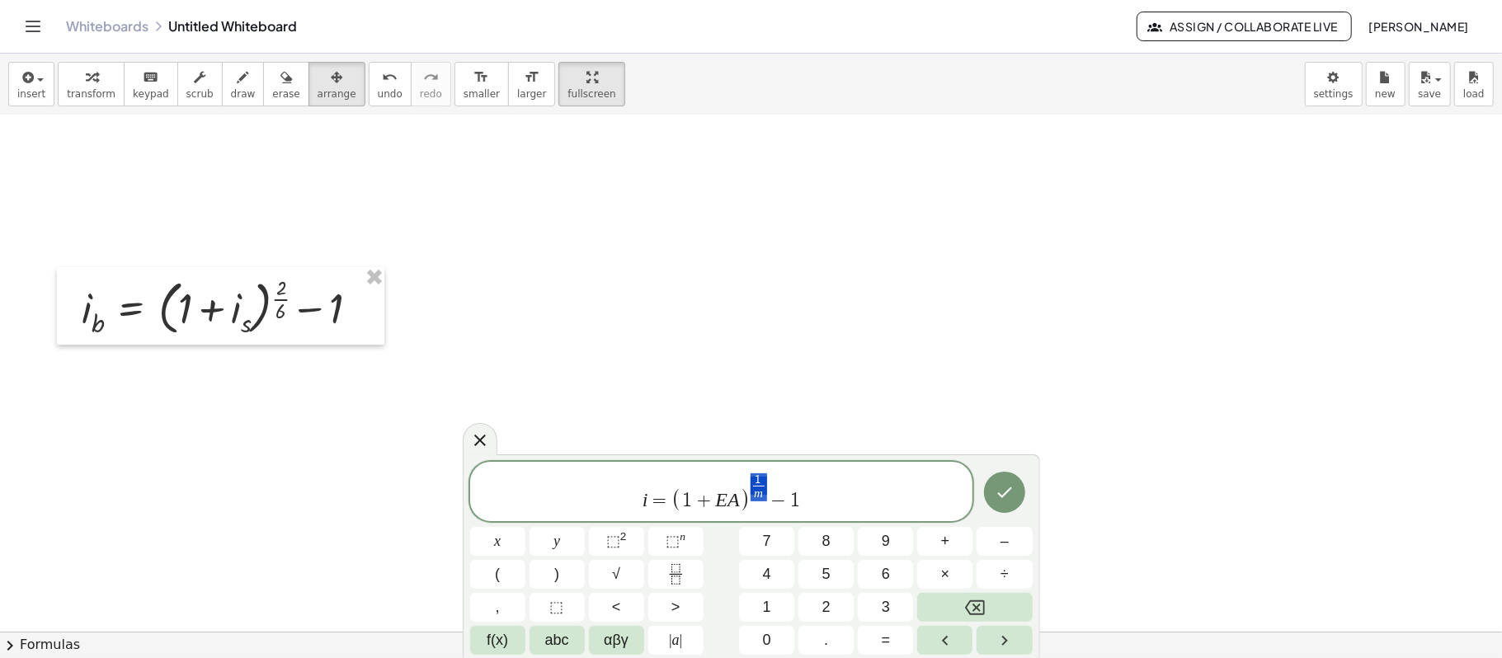
click at [854, 468] on div "i = ( 1 + E A ) 1 m ​ − 1" at bounding box center [721, 491] width 503 height 59
click at [764, 475] on span "1 m ​" at bounding box center [758, 487] width 16 height 28
click at [767, 468] on div "i = ( 1 + E A ) 1 m ​ − 1" at bounding box center [721, 491] width 503 height 59
click at [769, 475] on span "i = ( 1 + E A ) 1 m ​ ​ − 1" at bounding box center [721, 493] width 503 height 42
click at [762, 475] on span "1 ​" at bounding box center [759, 479] width 12 height 12
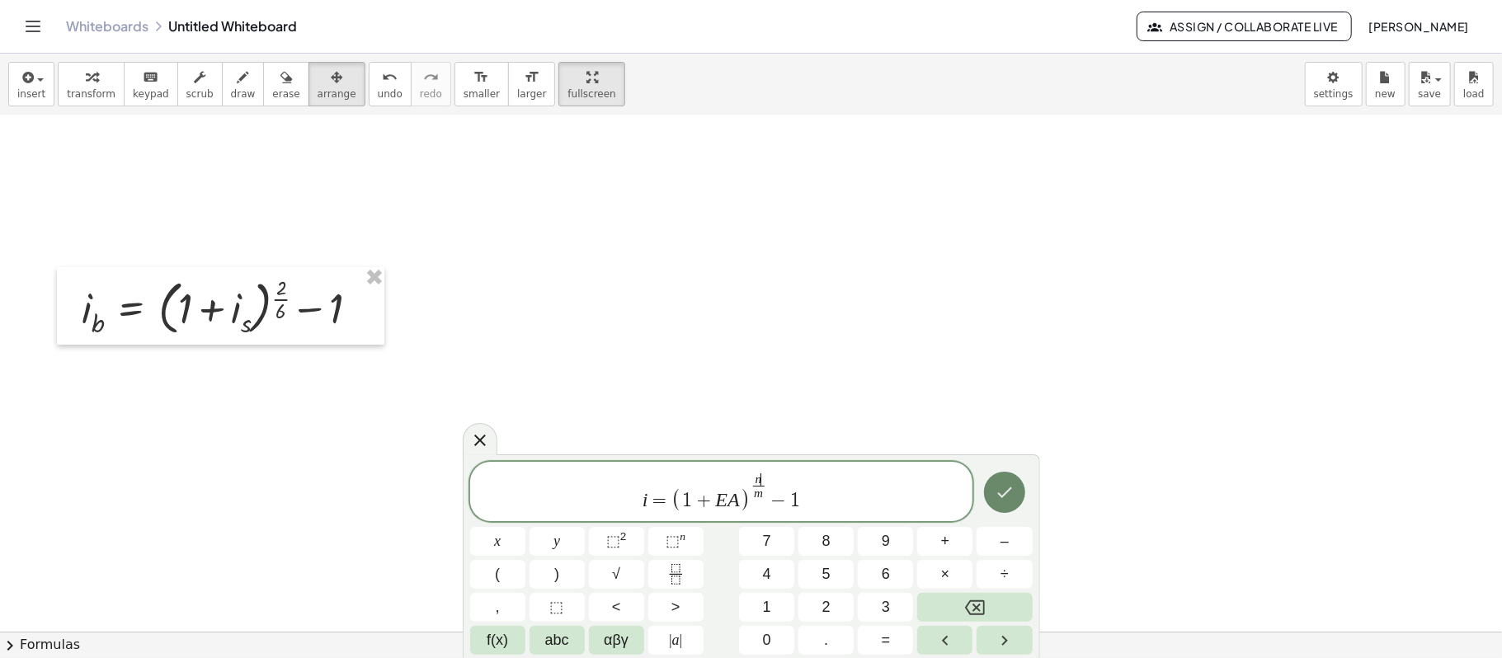
click at [994, 482] on icon "Done" at bounding box center [1004, 492] width 20 height 20
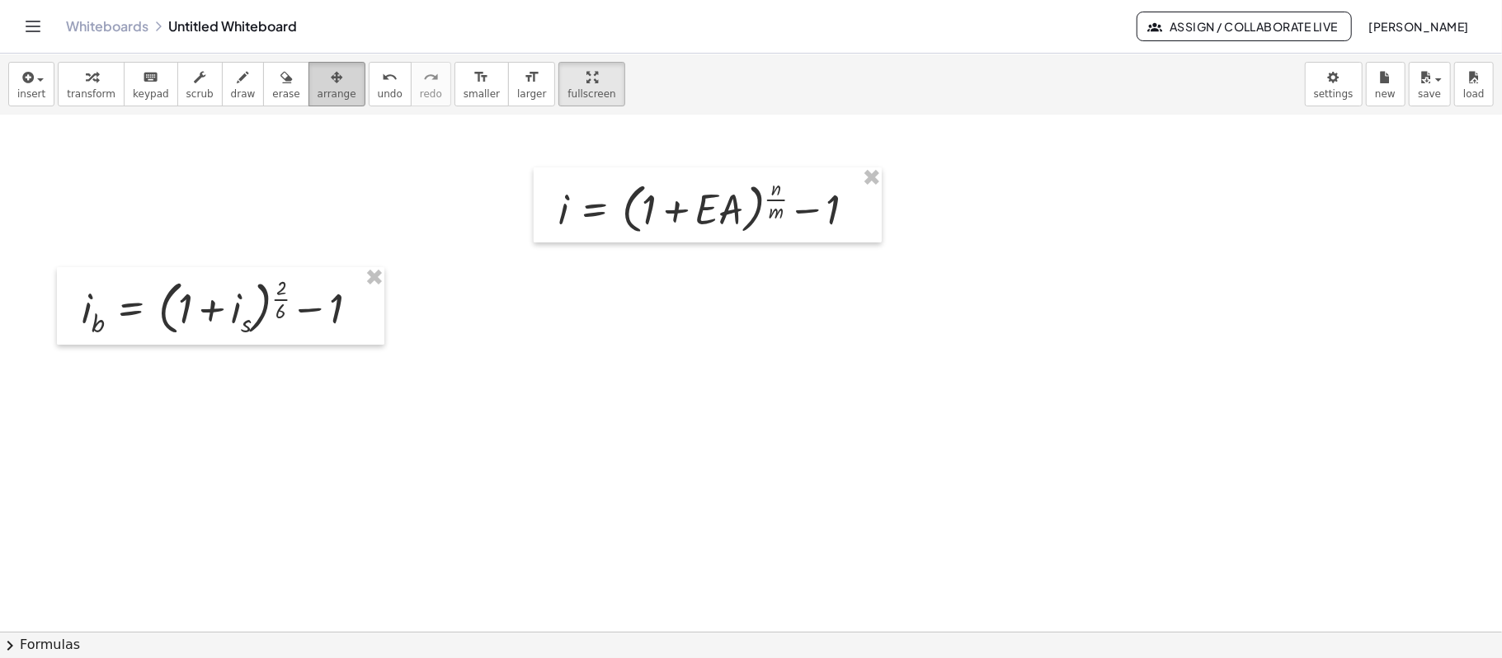
click at [317, 93] on span "arrange" at bounding box center [336, 94] width 39 height 12
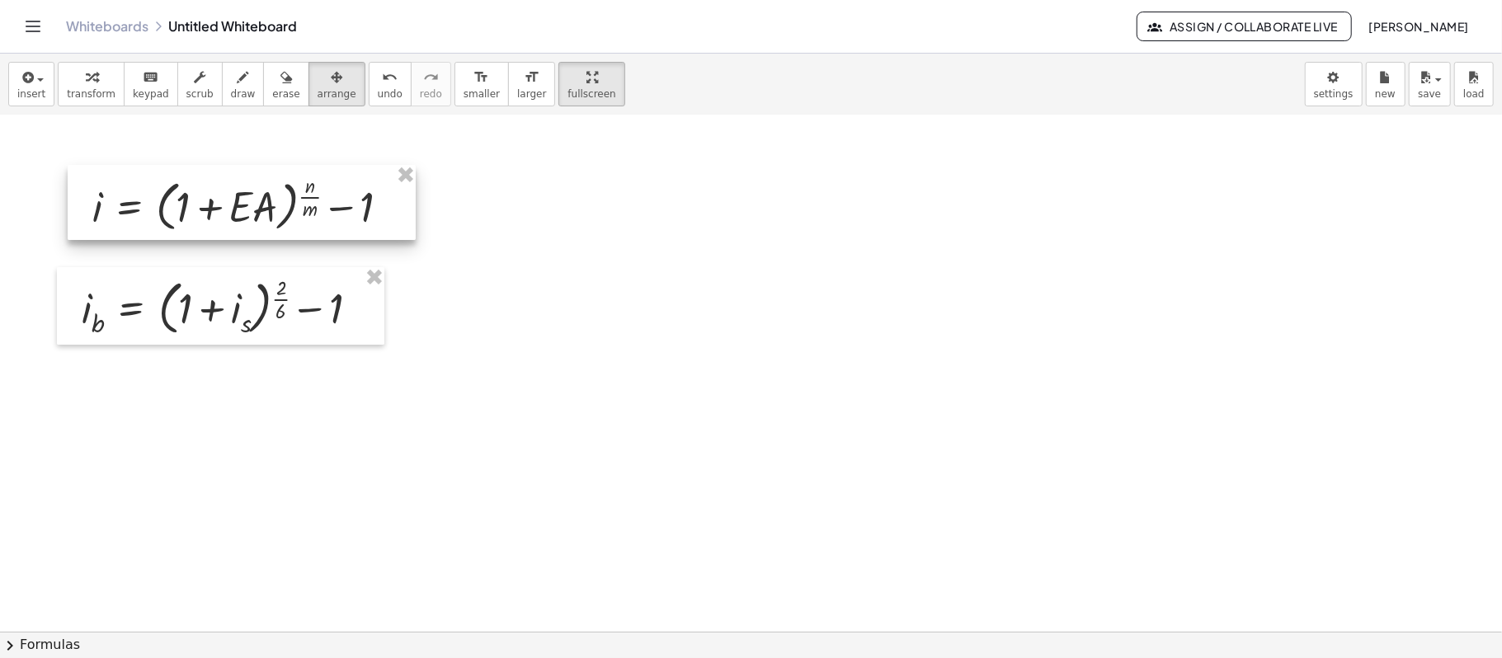
drag, startPoint x: 713, startPoint y: 206, endPoint x: 248, endPoint y: 205, distance: 465.1
click at [248, 205] on div at bounding box center [242, 202] width 348 height 75
click at [482, 226] on div at bounding box center [751, 467] width 1502 height 1032
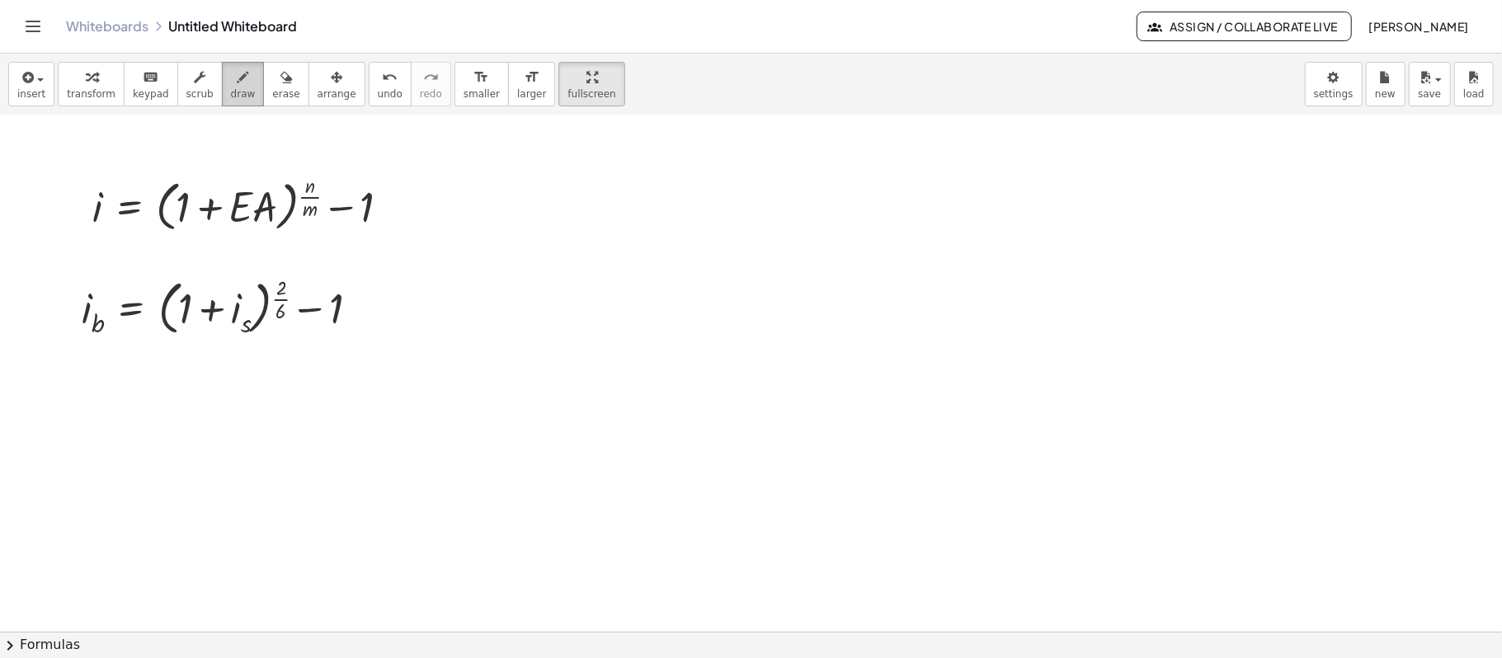
click at [237, 82] on icon "button" at bounding box center [243, 78] width 12 height 20
drag, startPoint x: 224, startPoint y: 92, endPoint x: 234, endPoint y: 71, distance: 23.6
click at [234, 71] on div "button" at bounding box center [243, 77] width 25 height 20
click at [1126, 70] on body "Graspable Math Activities Get Started Activity Bank Assigned Work Classes White…" at bounding box center [751, 329] width 1502 height 658
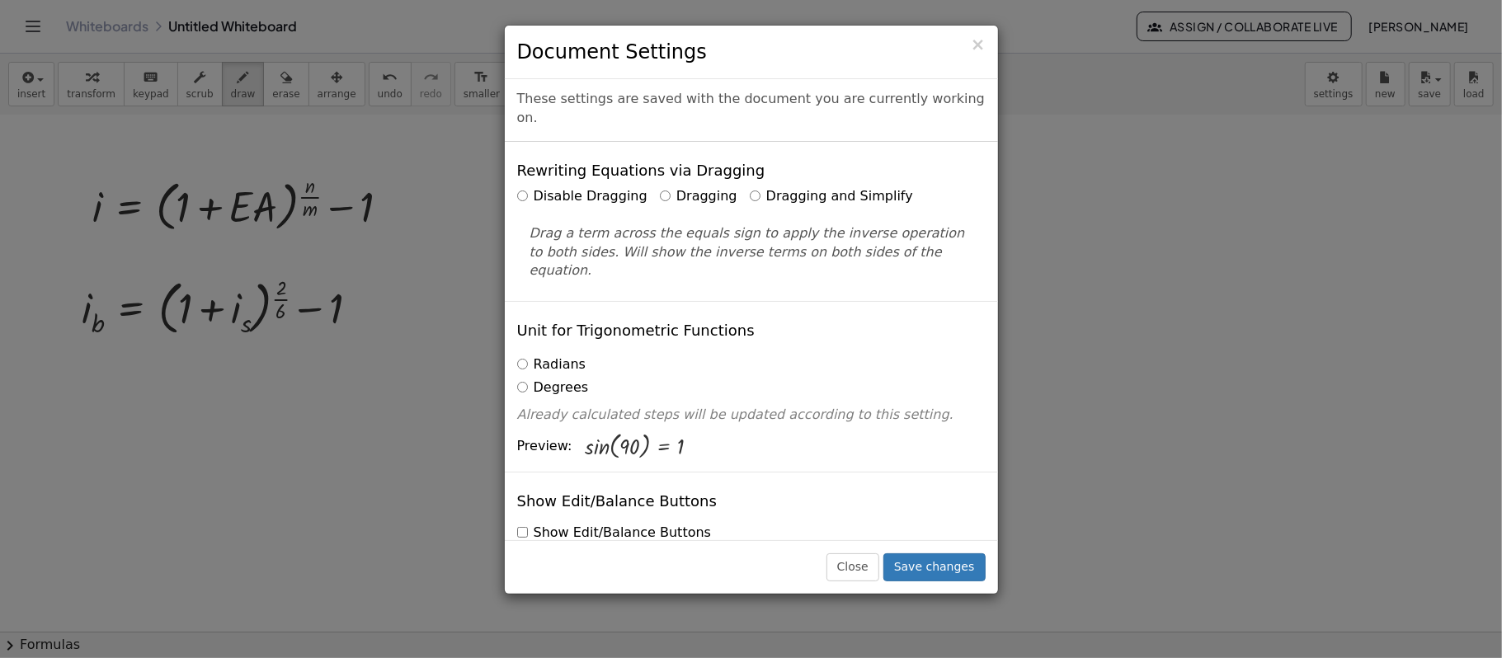
scroll to position [0, 0]
click at [1126, 170] on div "× Document Settings These settings are saved with the document you are currentl…" at bounding box center [751, 329] width 1502 height 658
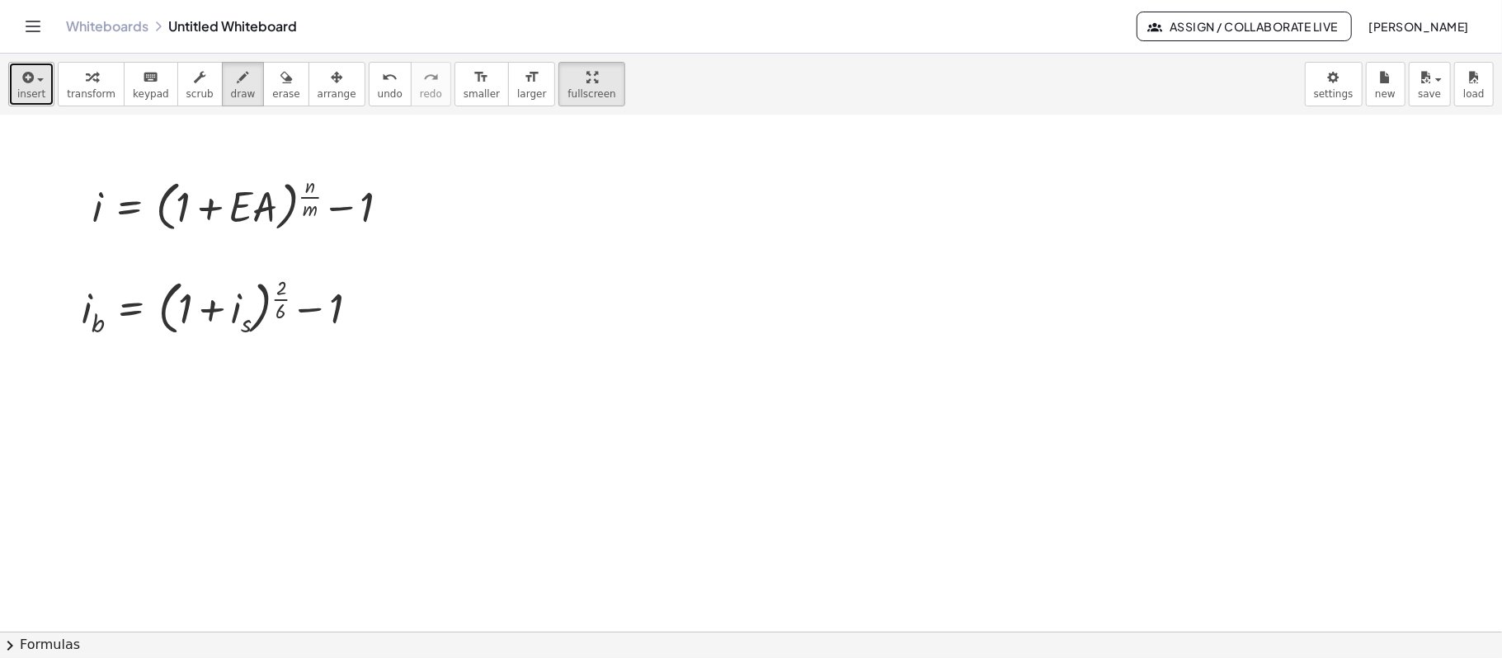
click at [47, 86] on button "insert" at bounding box center [31, 84] width 46 height 45
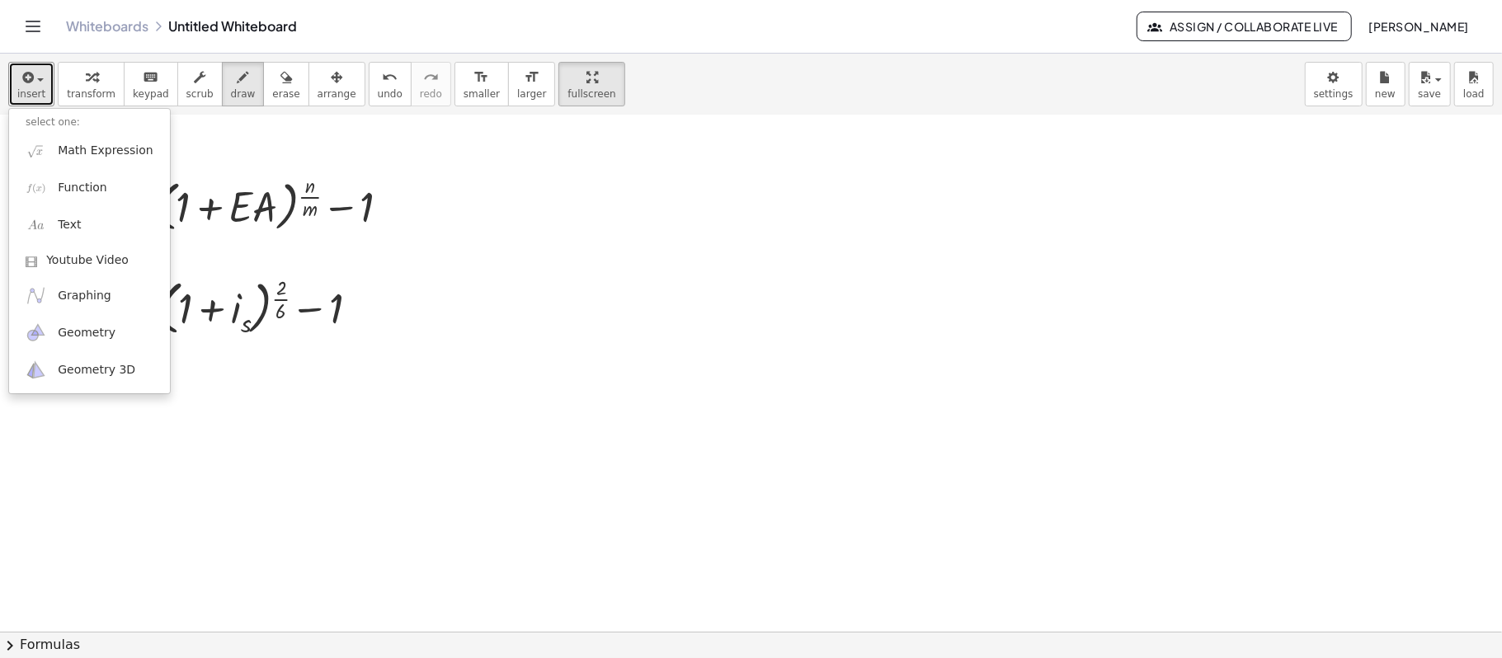
click at [485, 181] on div at bounding box center [751, 467] width 1502 height 1032
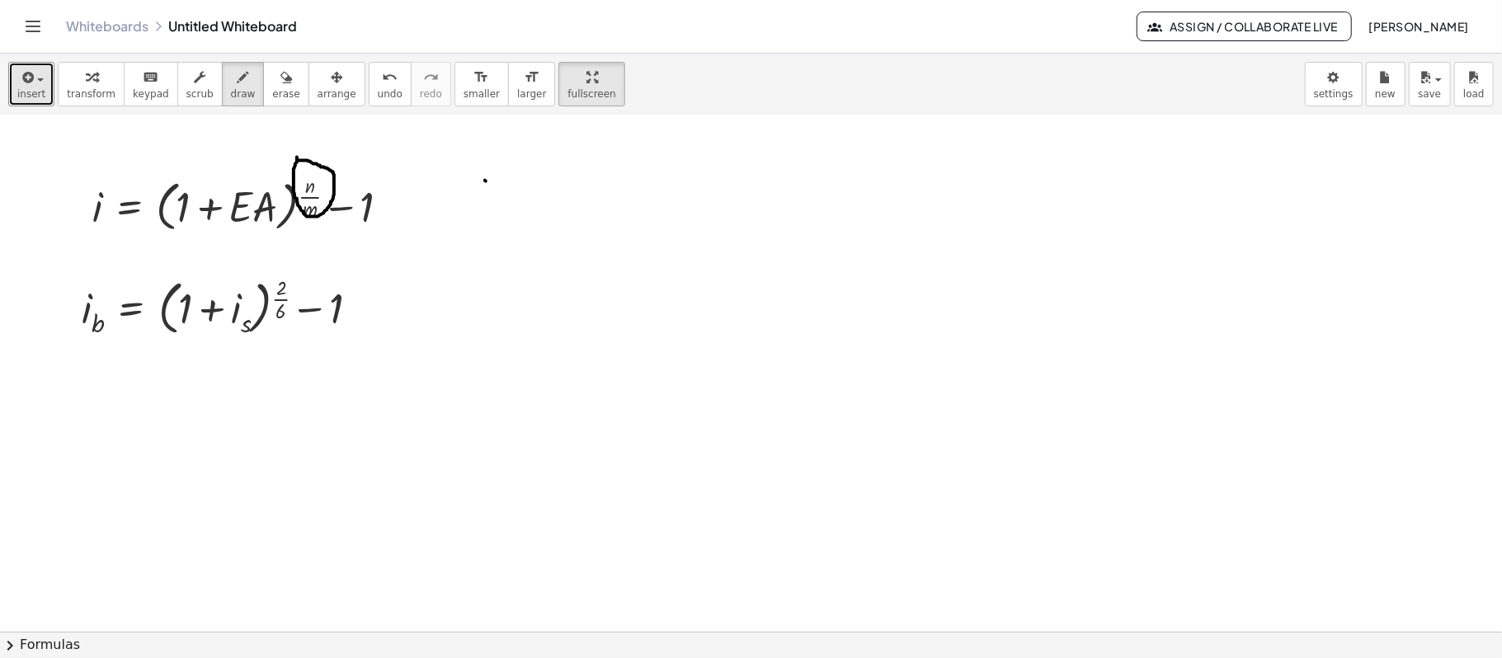
click at [298, 162] on div at bounding box center [751, 467] width 1502 height 1032
drag, startPoint x: 330, startPoint y: 176, endPoint x: 460, endPoint y: 172, distance: 130.3
click at [460, 172] on div at bounding box center [751, 467] width 1502 height 1032
drag, startPoint x: 446, startPoint y: 173, endPoint x: 470, endPoint y: 156, distance: 29.5
click at [470, 156] on div at bounding box center [751, 467] width 1502 height 1032
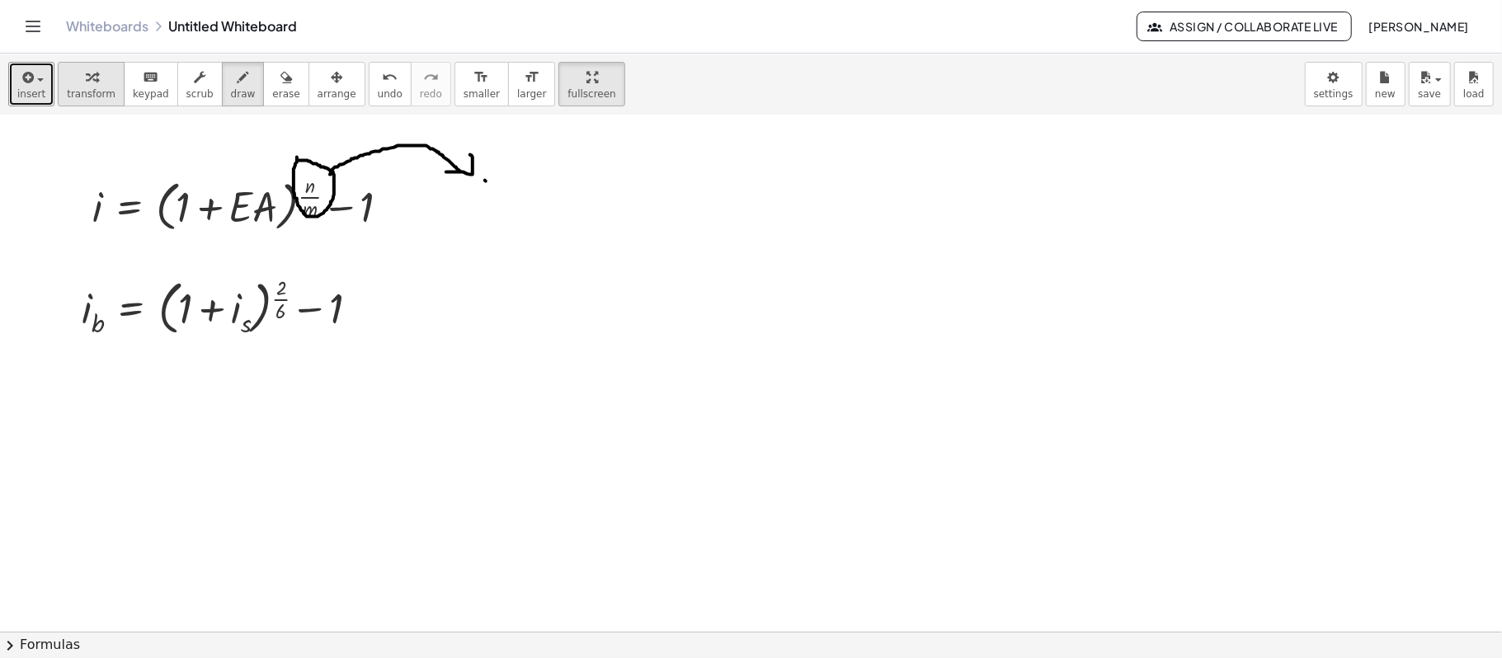
drag, startPoint x: 30, startPoint y: 79, endPoint x: 66, endPoint y: 106, distance: 44.9
click at [30, 78] on icon "button" at bounding box center [26, 78] width 15 height 20
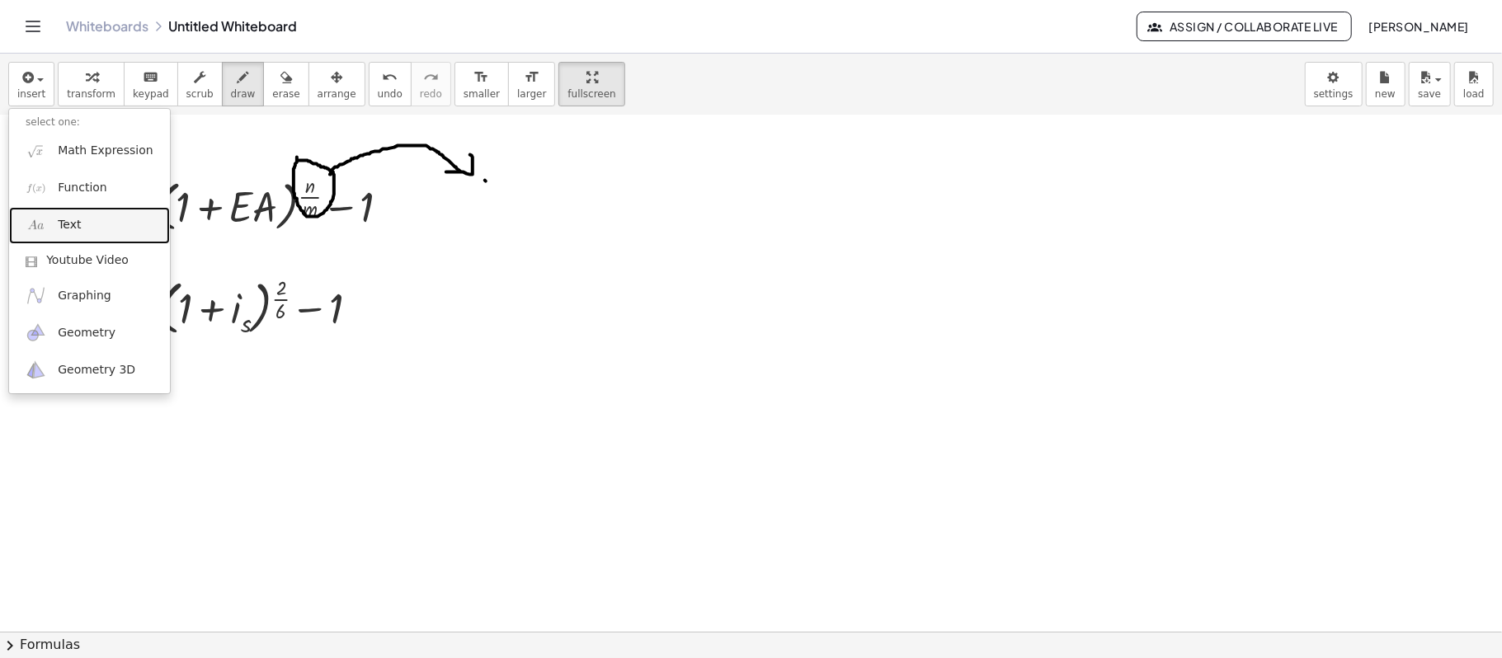
click at [106, 221] on link "Text" at bounding box center [89, 225] width 161 height 37
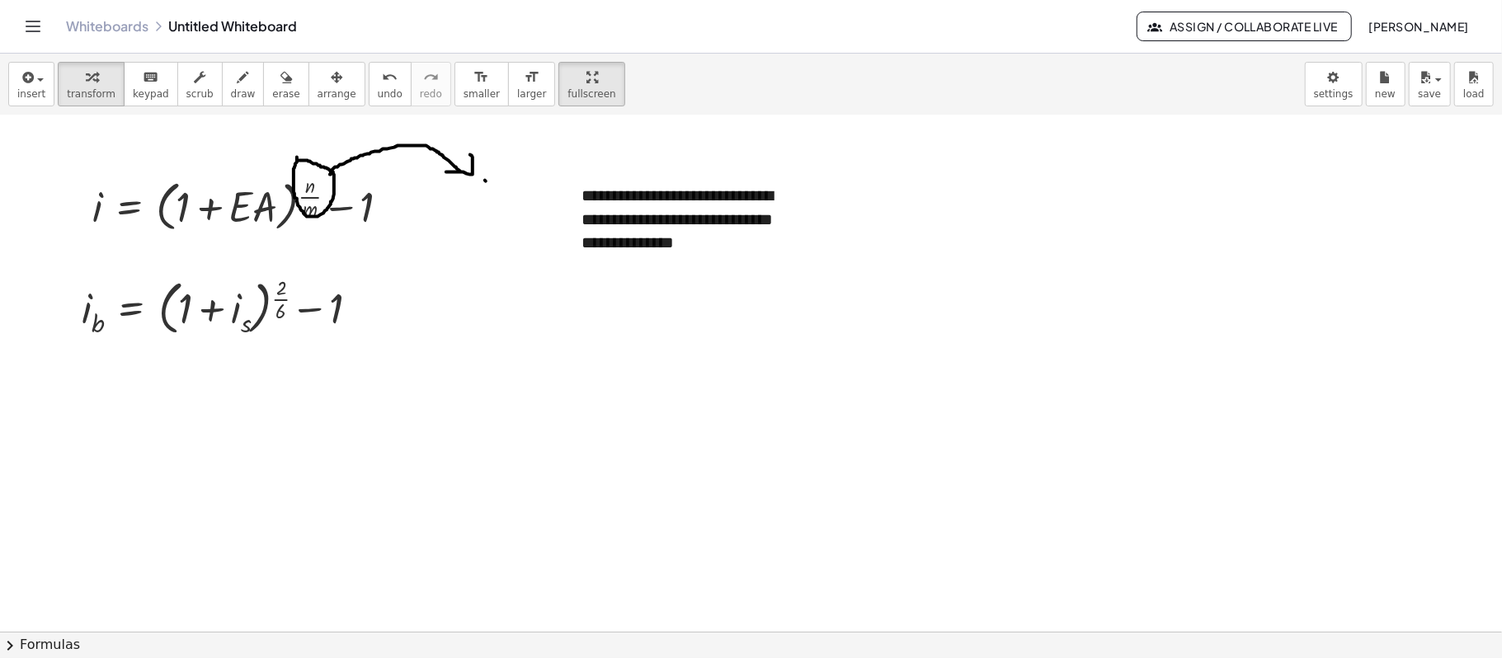
click at [904, 222] on div at bounding box center [751, 467] width 1502 height 1032
click at [222, 81] on button "draw" at bounding box center [243, 84] width 43 height 45
click at [261, 176] on div at bounding box center [751, 467] width 1502 height 1032
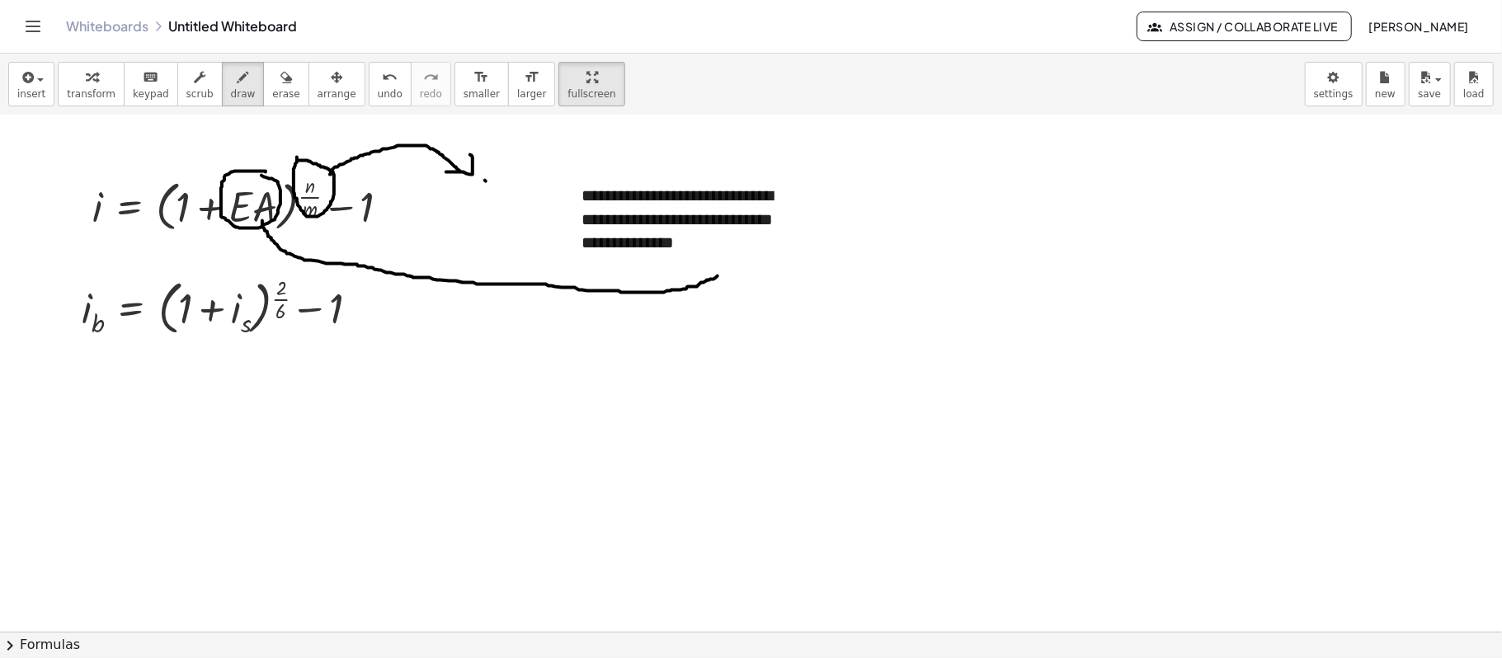
drag, startPoint x: 262, startPoint y: 222, endPoint x: 561, endPoint y: 327, distance: 316.6
click at [706, 281] on div at bounding box center [751, 467] width 1502 height 1032
drag, startPoint x: 719, startPoint y: 277, endPoint x: 842, endPoint y: 252, distance: 125.5
click at [842, 252] on div at bounding box center [751, 467] width 1502 height 1032
drag, startPoint x: 820, startPoint y: 246, endPoint x: 835, endPoint y: 262, distance: 22.7
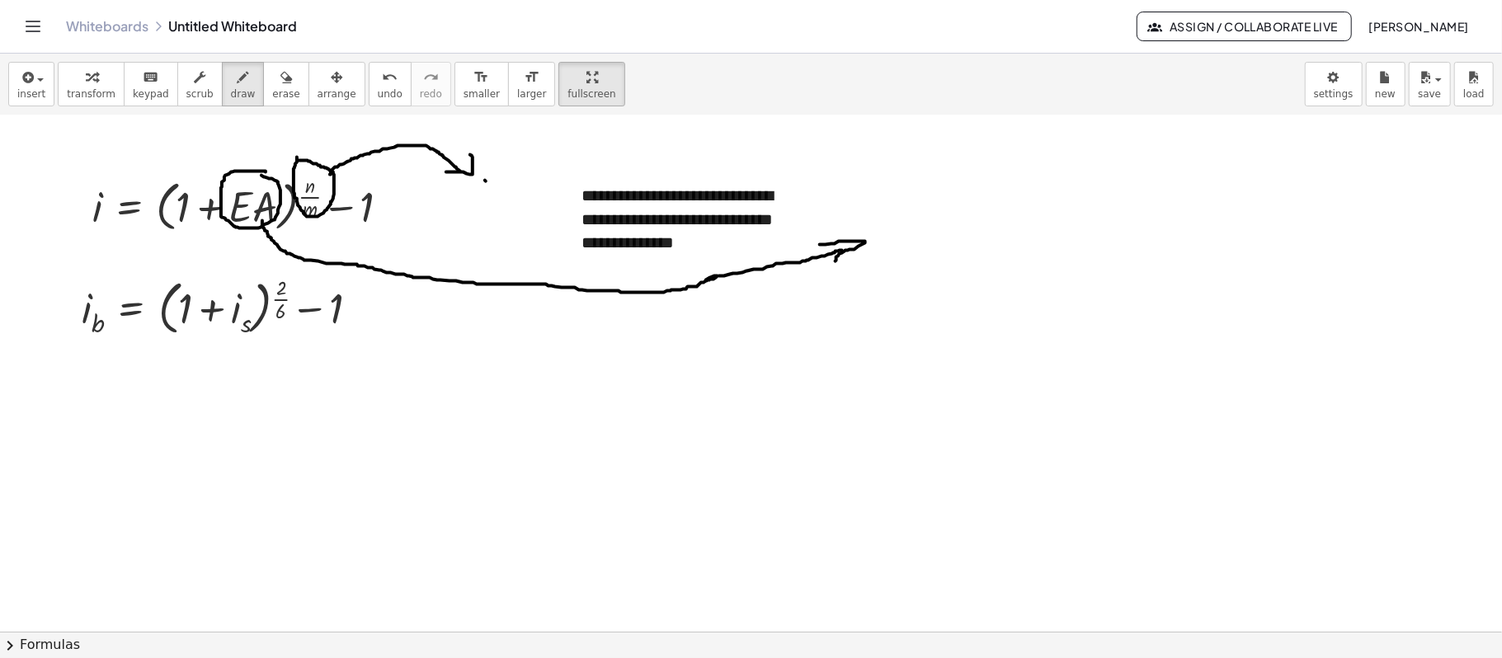
click at [835, 262] on div at bounding box center [751, 467] width 1502 height 1032
drag, startPoint x: 44, startPoint y: 77, endPoint x: 47, endPoint y: 101, distance: 24.1
click at [47, 81] on button "insert" at bounding box center [31, 84] width 46 height 45
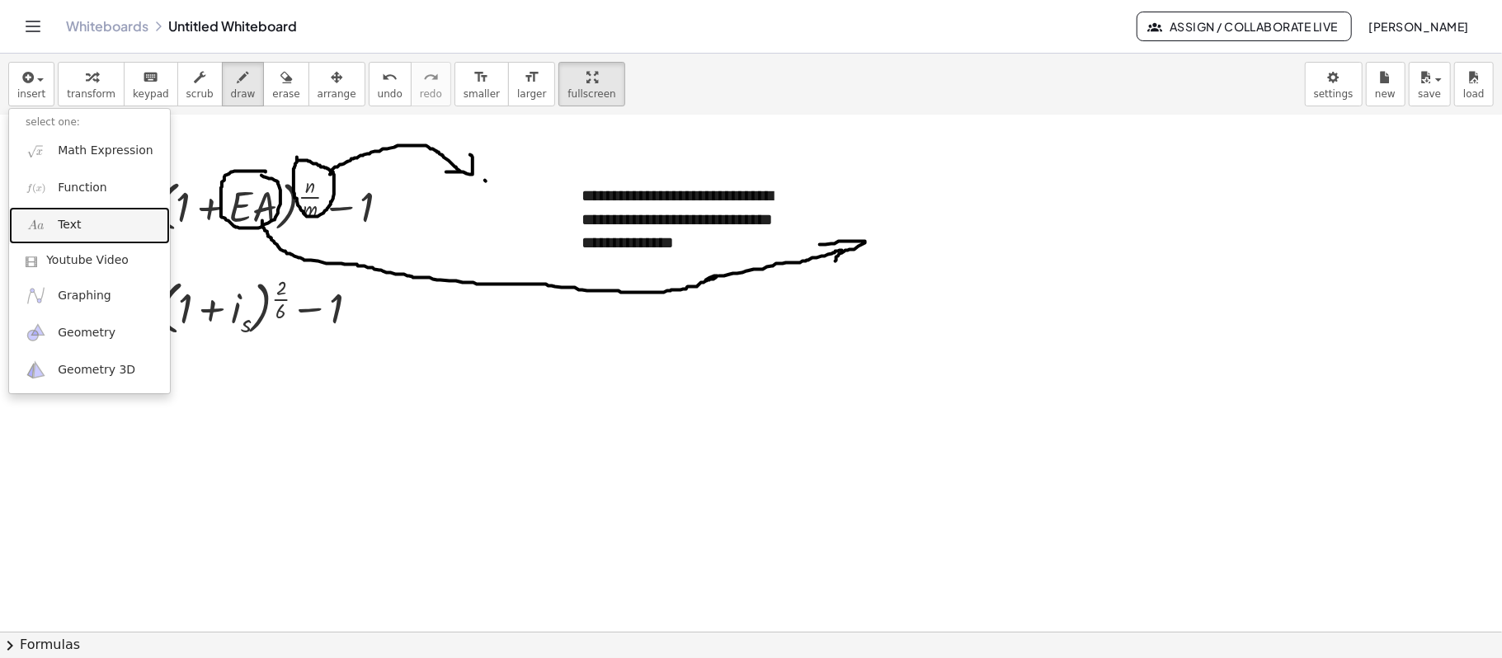
click at [68, 228] on span "Text" at bounding box center [69, 225] width 23 height 16
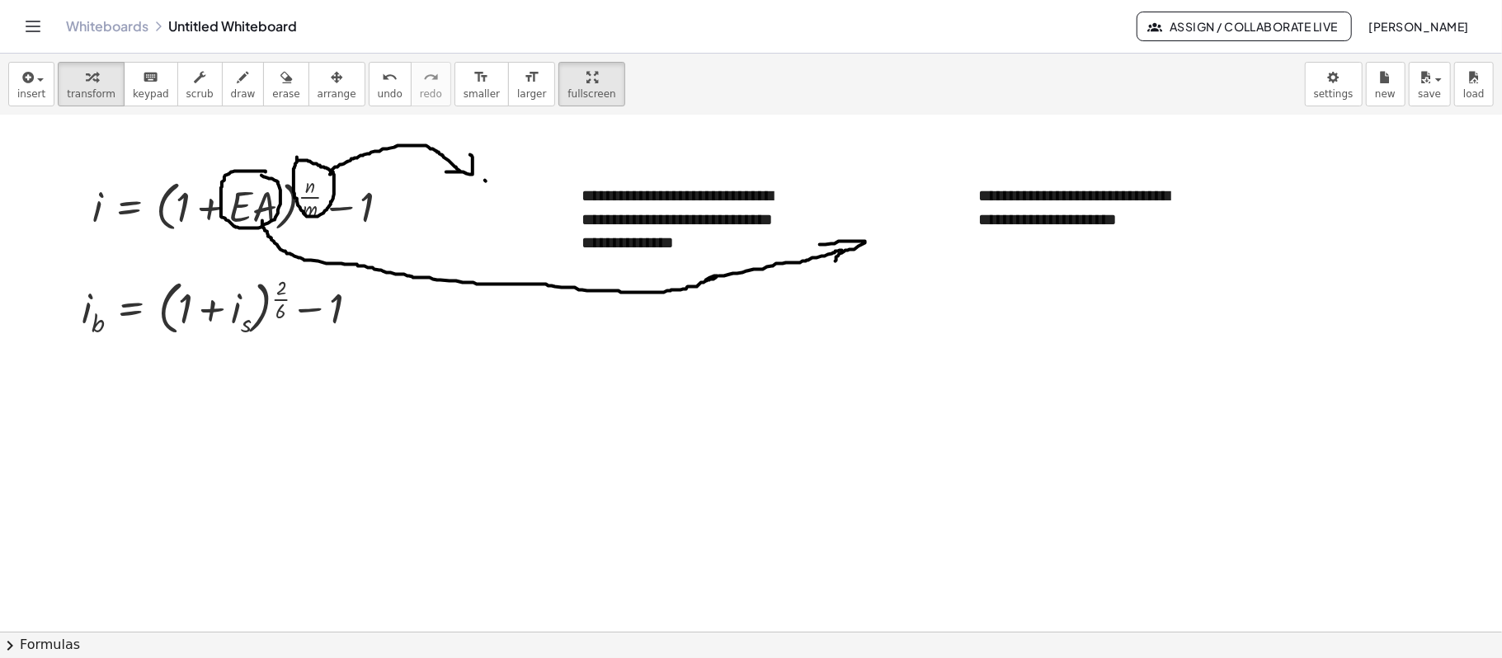
click at [666, 367] on div at bounding box center [751, 467] width 1502 height 1032
click at [234, 307] on div at bounding box center [226, 305] width 307 height 69
drag, startPoint x: 190, startPoint y: 301, endPoint x: 140, endPoint y: 305, distance: 49.6
click at [140, 305] on div at bounding box center [226, 305] width 307 height 69
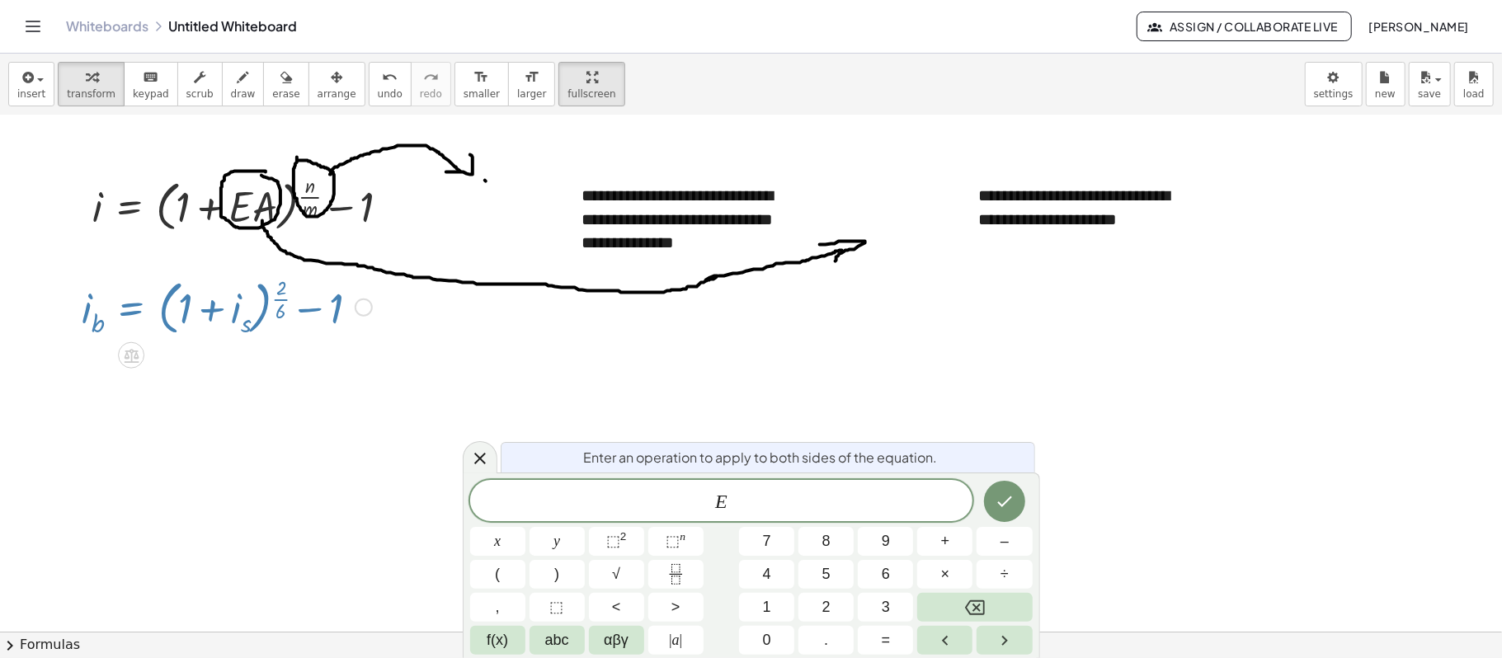
click at [279, 317] on div at bounding box center [226, 305] width 307 height 69
click at [261, 310] on div at bounding box center [226, 305] width 307 height 69
click at [360, 313] on div at bounding box center [364, 308] width 18 height 18
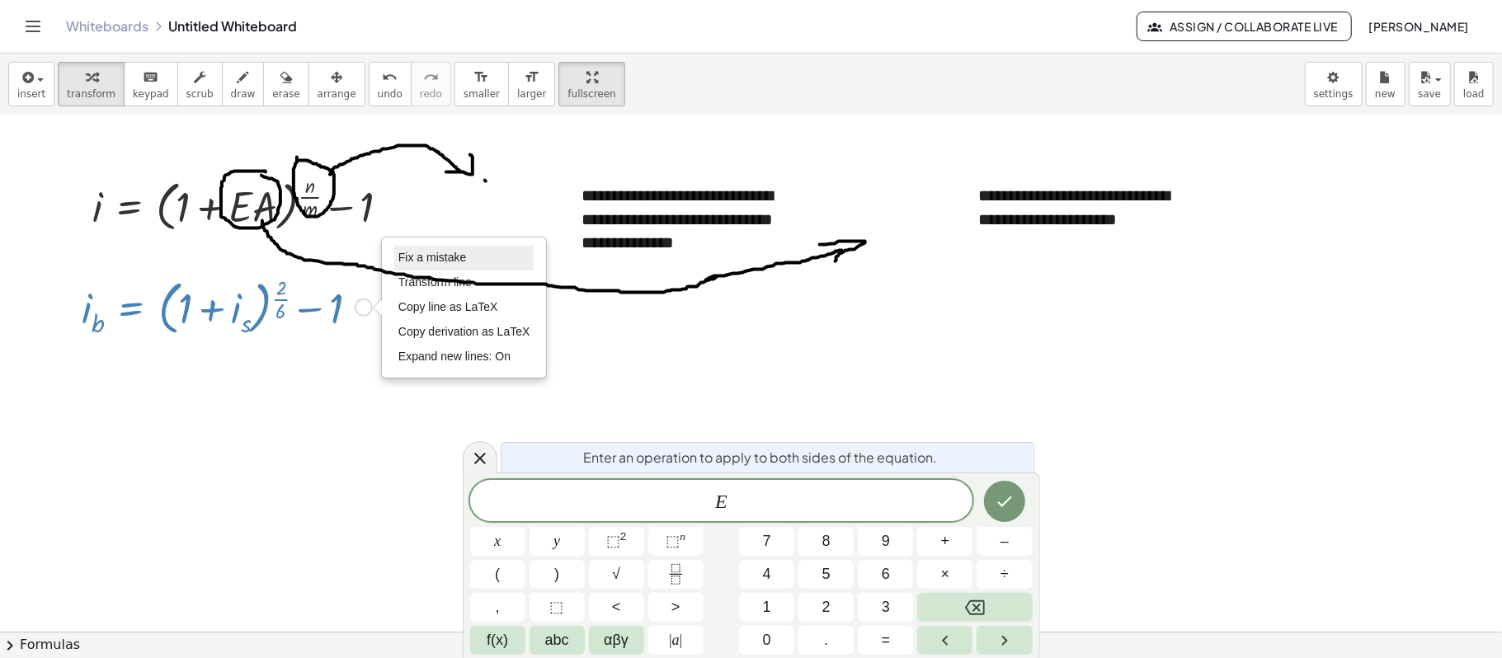
click at [436, 261] on span "Fix a mistake" at bounding box center [432, 257] width 68 height 13
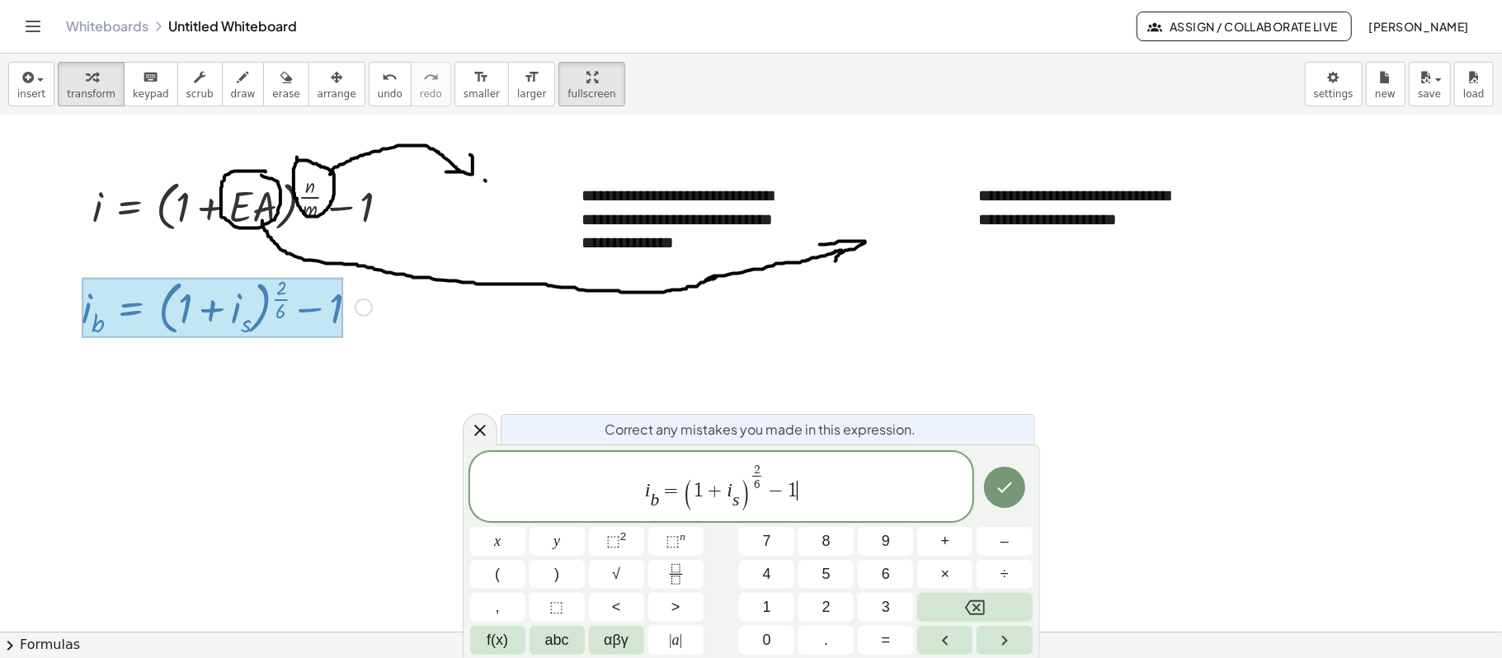
click at [425, 358] on div at bounding box center [751, 467] width 1502 height 1032
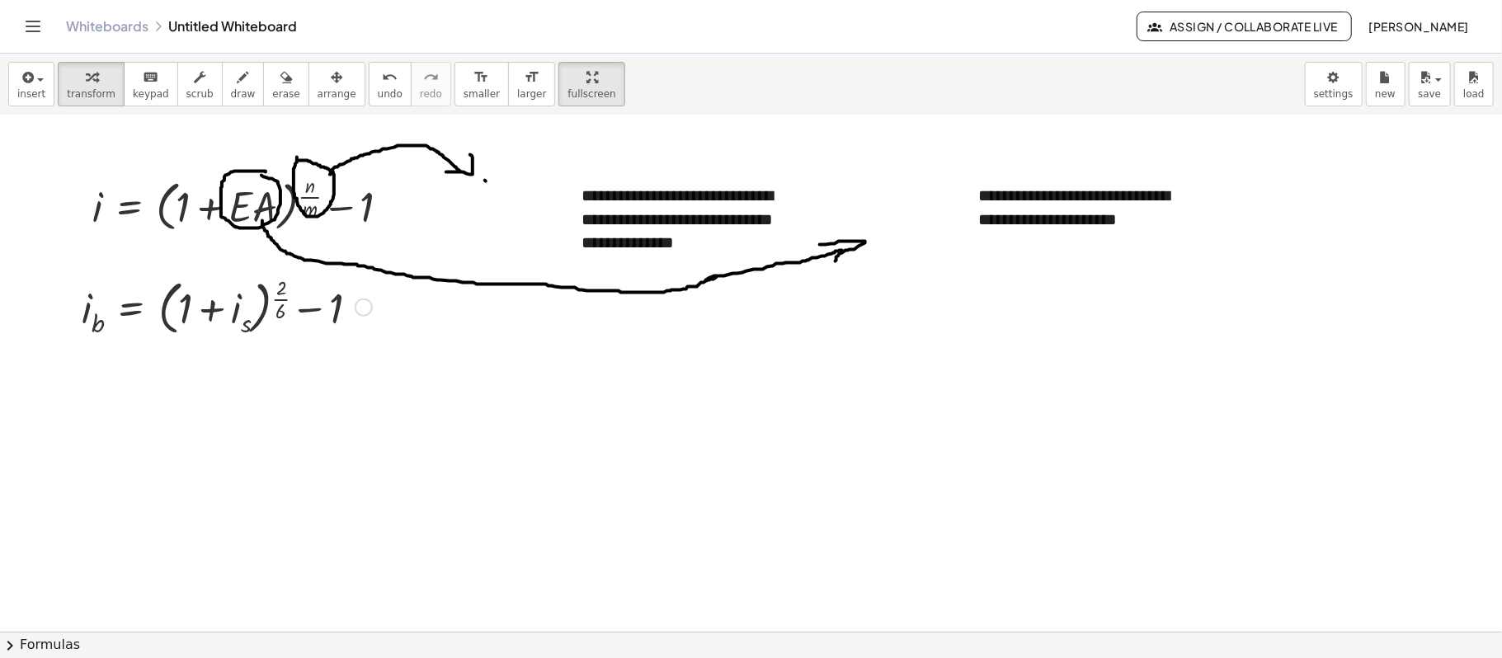
drag, startPoint x: 232, startPoint y: 320, endPoint x: 245, endPoint y: 323, distance: 13.6
click at [235, 320] on div at bounding box center [226, 305] width 307 height 69
click at [357, 308] on div "Fix a mistake Transform line Copy line as LaTeX Copy derivation as LaTeX Expand…" at bounding box center [364, 308] width 18 height 18
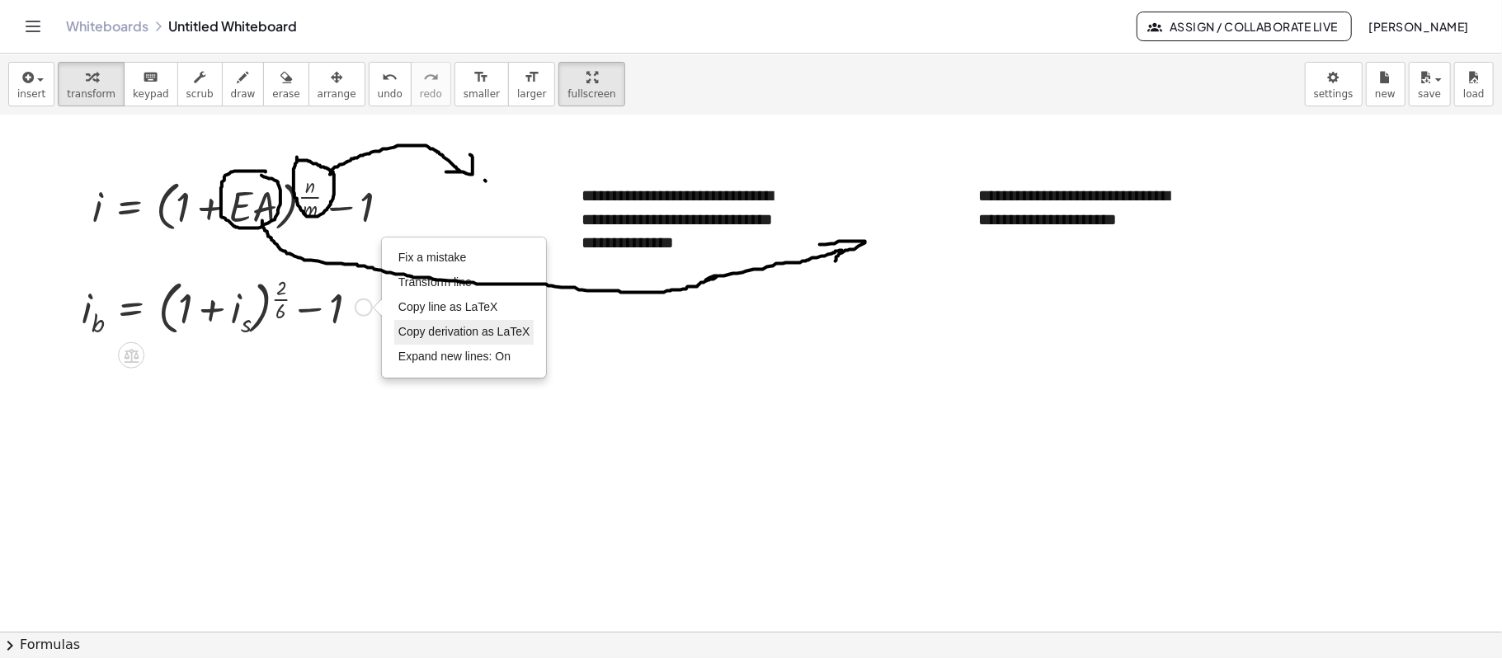
click at [449, 325] on span "Copy derivation as LaTeX" at bounding box center [464, 331] width 132 height 13
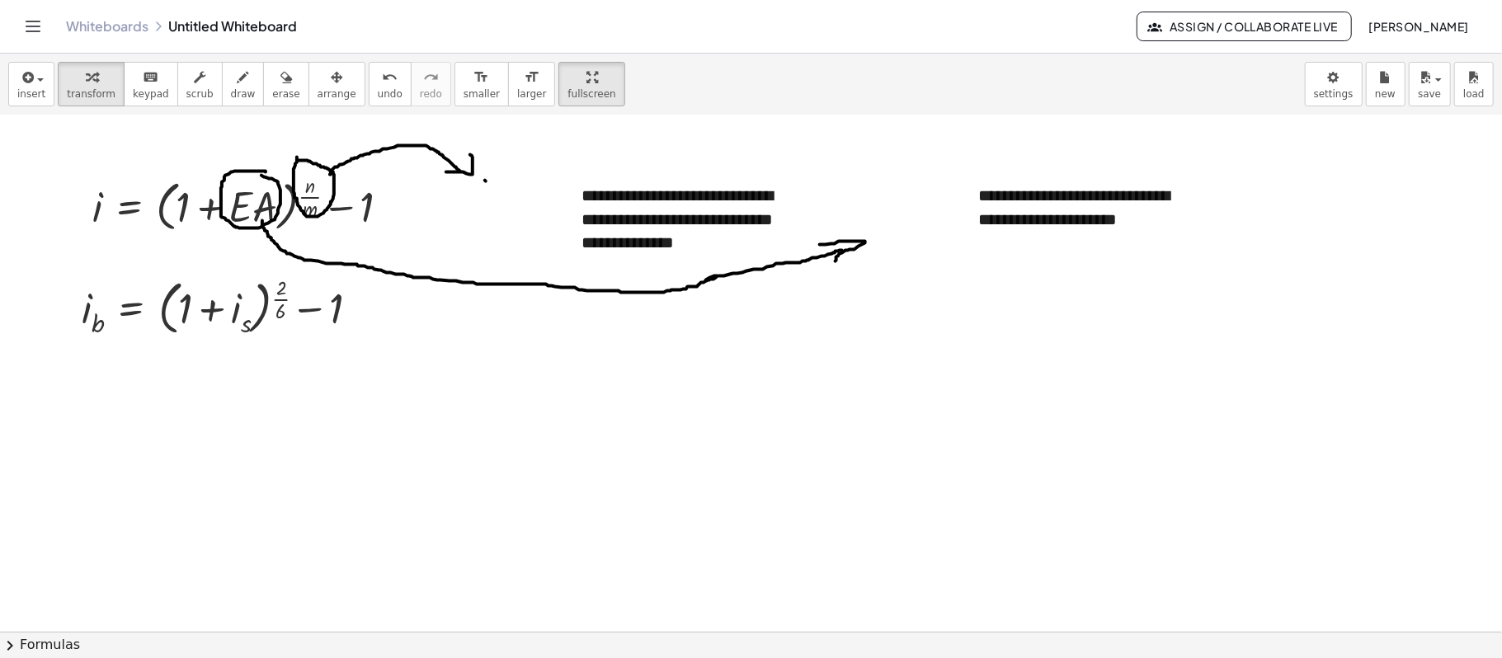
click at [420, 402] on div at bounding box center [751, 467] width 1502 height 1032
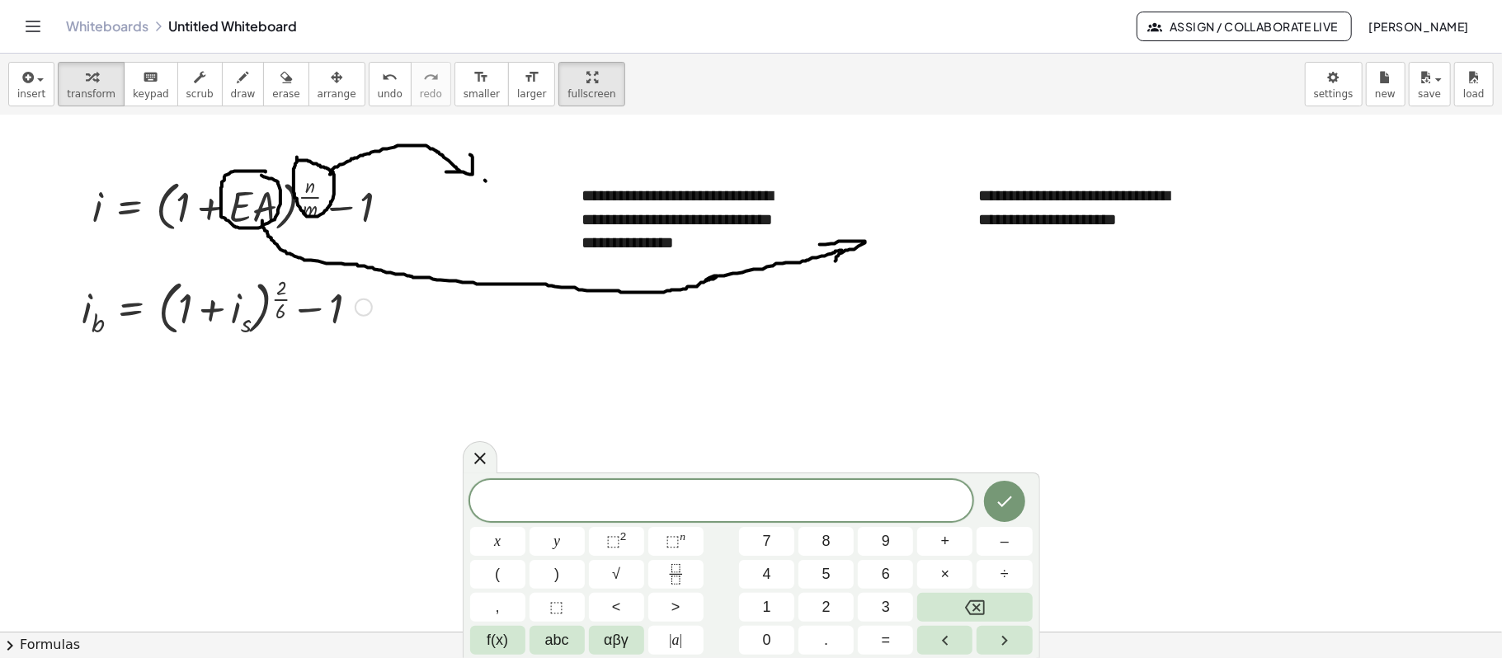
click at [266, 320] on div at bounding box center [226, 305] width 307 height 69
drag, startPoint x: 360, startPoint y: 311, endPoint x: 369, endPoint y: 311, distance: 9.9
click at [361, 311] on div "Copied done" at bounding box center [364, 308] width 18 height 18
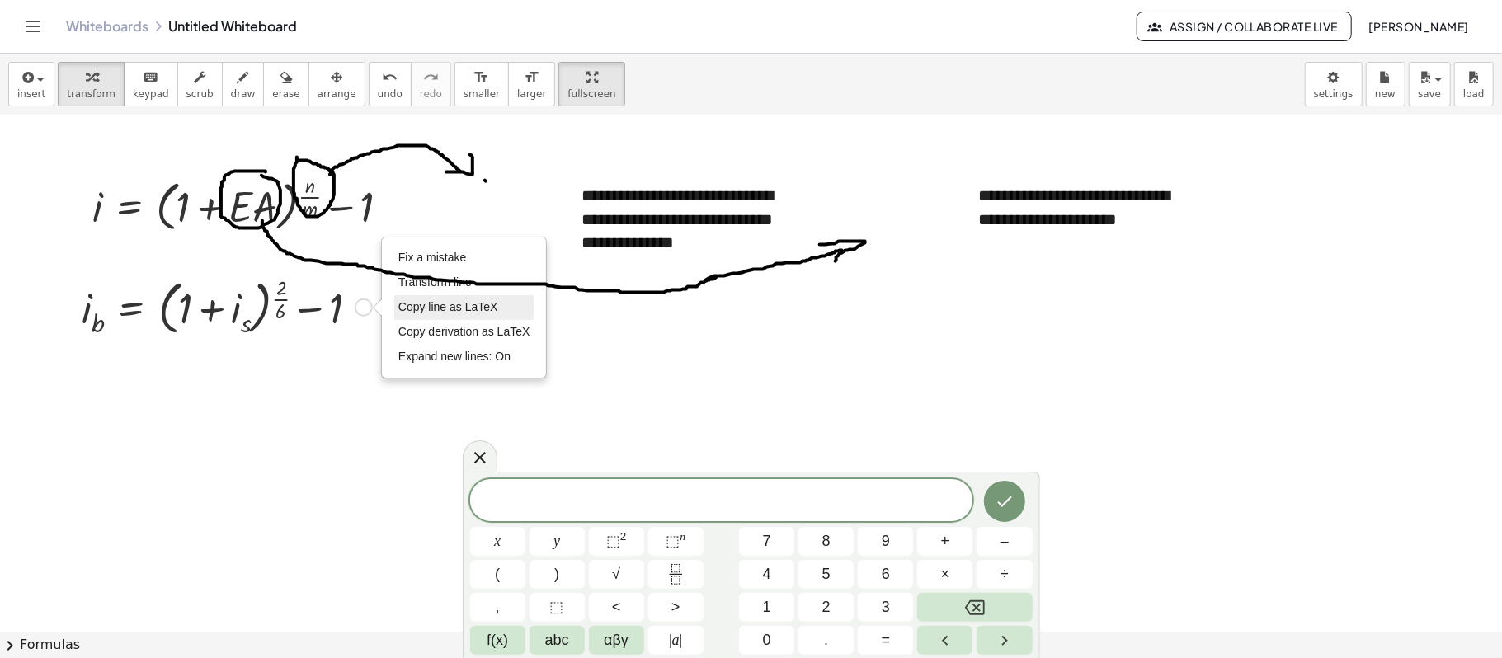
click at [483, 314] on li "Copy line as LaTeX" at bounding box center [464, 307] width 140 height 25
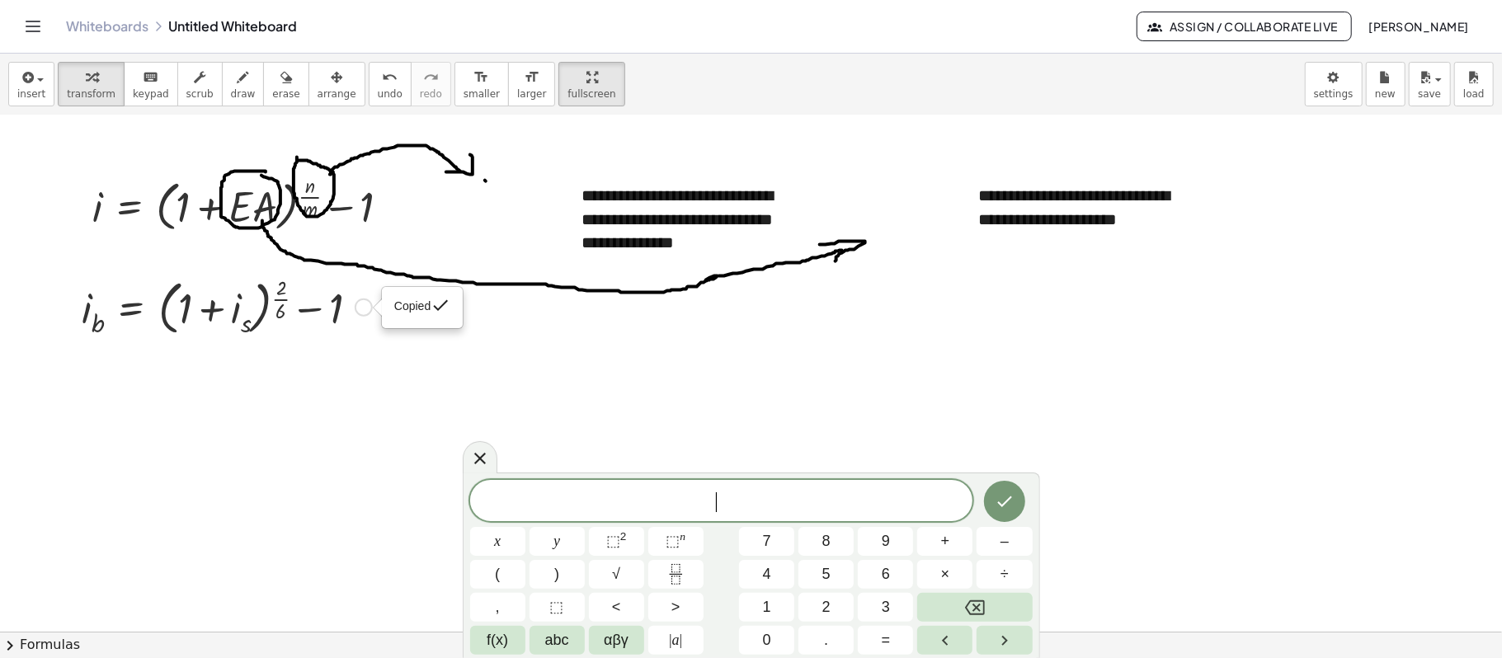
click at [538, 489] on div "​" at bounding box center [721, 500] width 503 height 41
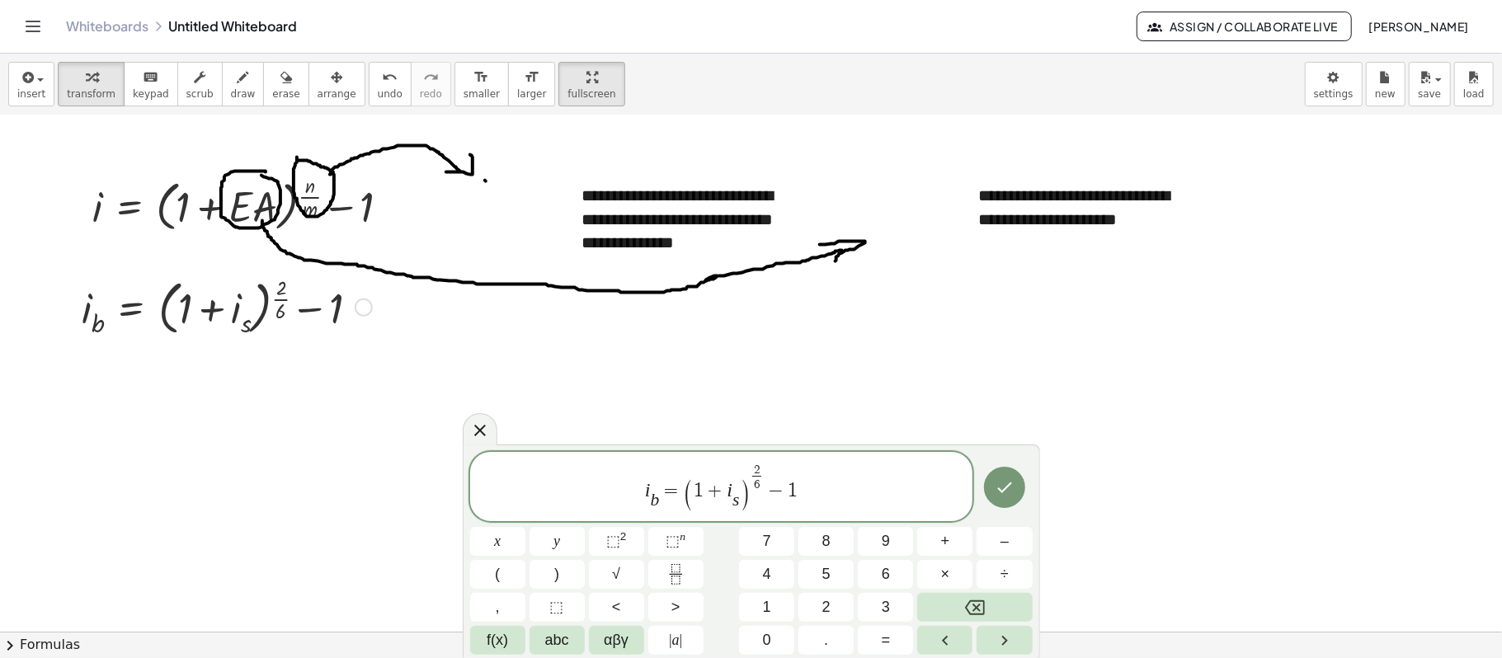
click at [660, 493] on span "i b ​ = ( 1 + i s ​ ) 2 6 ​ − 1 ​" at bounding box center [721, 488] width 503 height 52
click at [734, 493] on var "s" at bounding box center [735, 500] width 7 height 20
click at [743, 493] on span ")" at bounding box center [745, 495] width 12 height 34
click at [1017, 493] on button "Done" at bounding box center [1004, 488] width 41 height 41
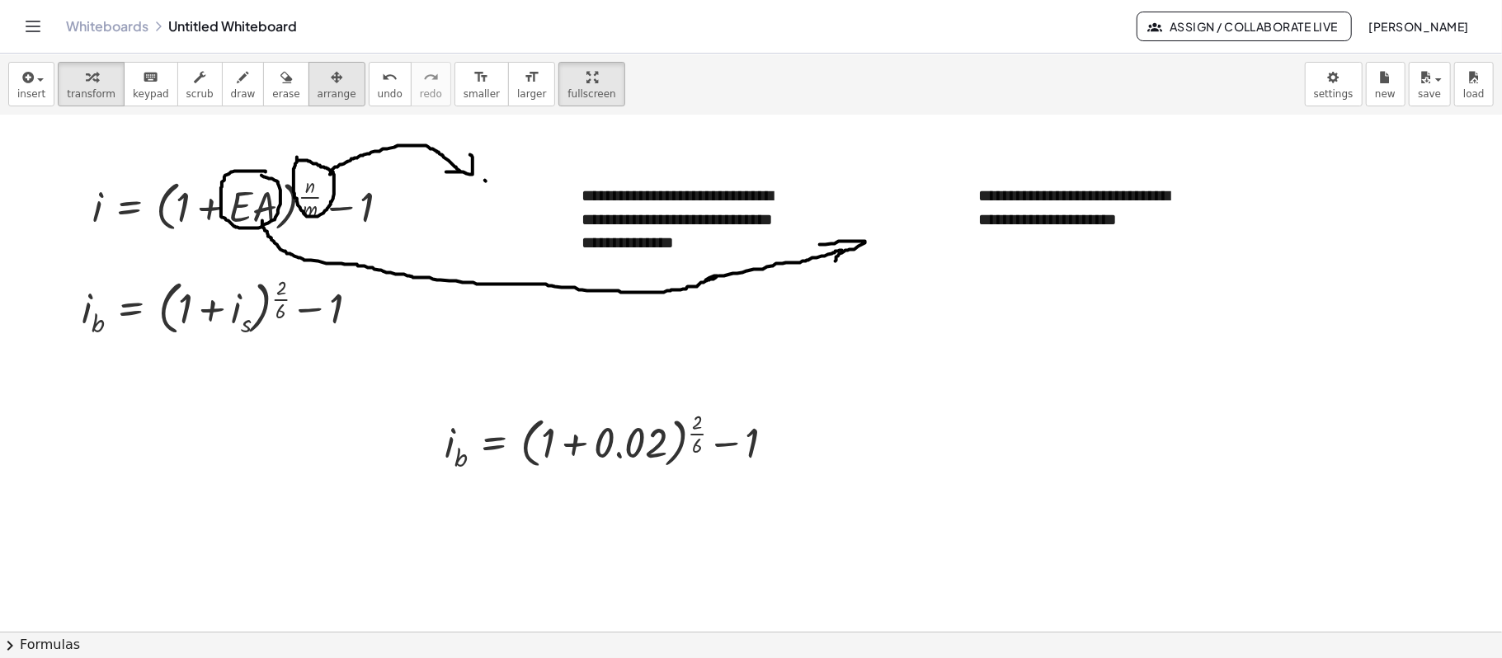
click at [330, 81] on button "arrange" at bounding box center [336, 84] width 57 height 45
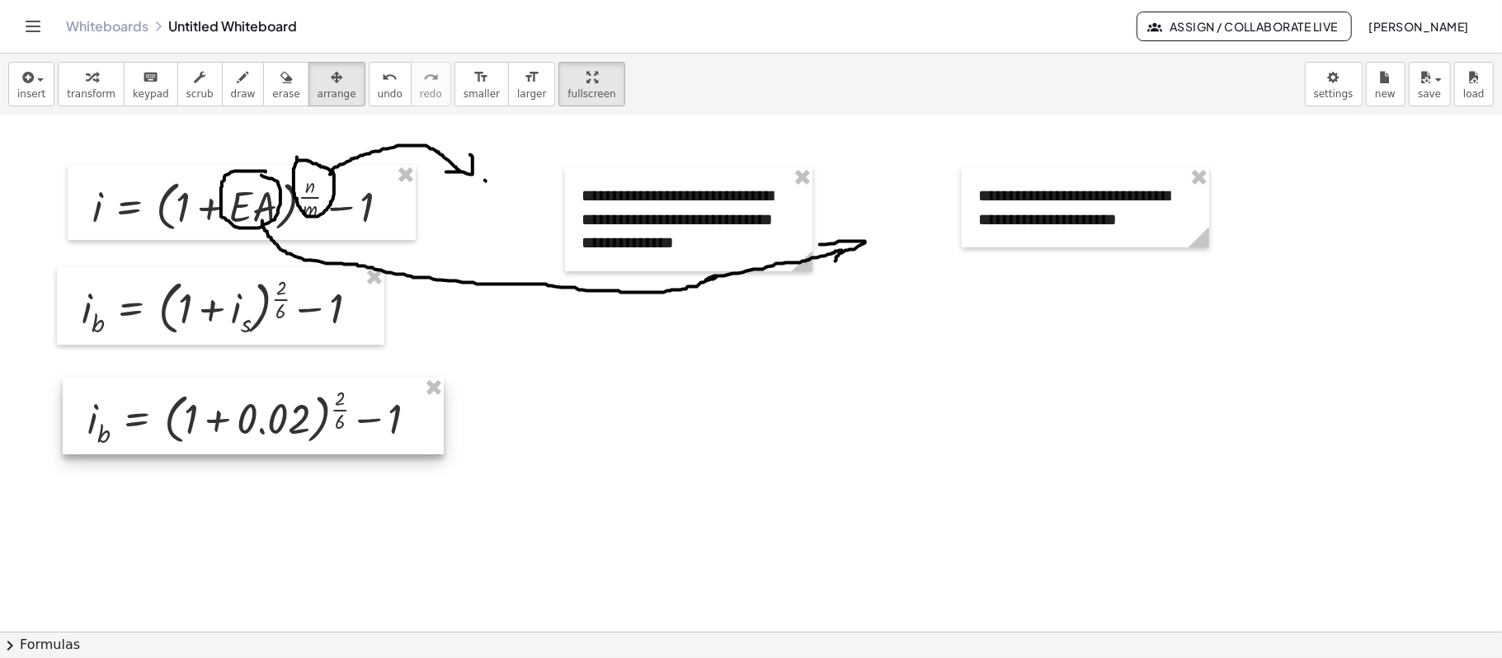
drag, startPoint x: 648, startPoint y: 447, endPoint x: 292, endPoint y: 423, distance: 357.0
click at [292, 423] on div at bounding box center [253, 416] width 381 height 77
click at [249, 423] on div at bounding box center [253, 416] width 381 height 77
drag, startPoint x: 73, startPoint y: 79, endPoint x: 93, endPoint y: 87, distance: 22.2
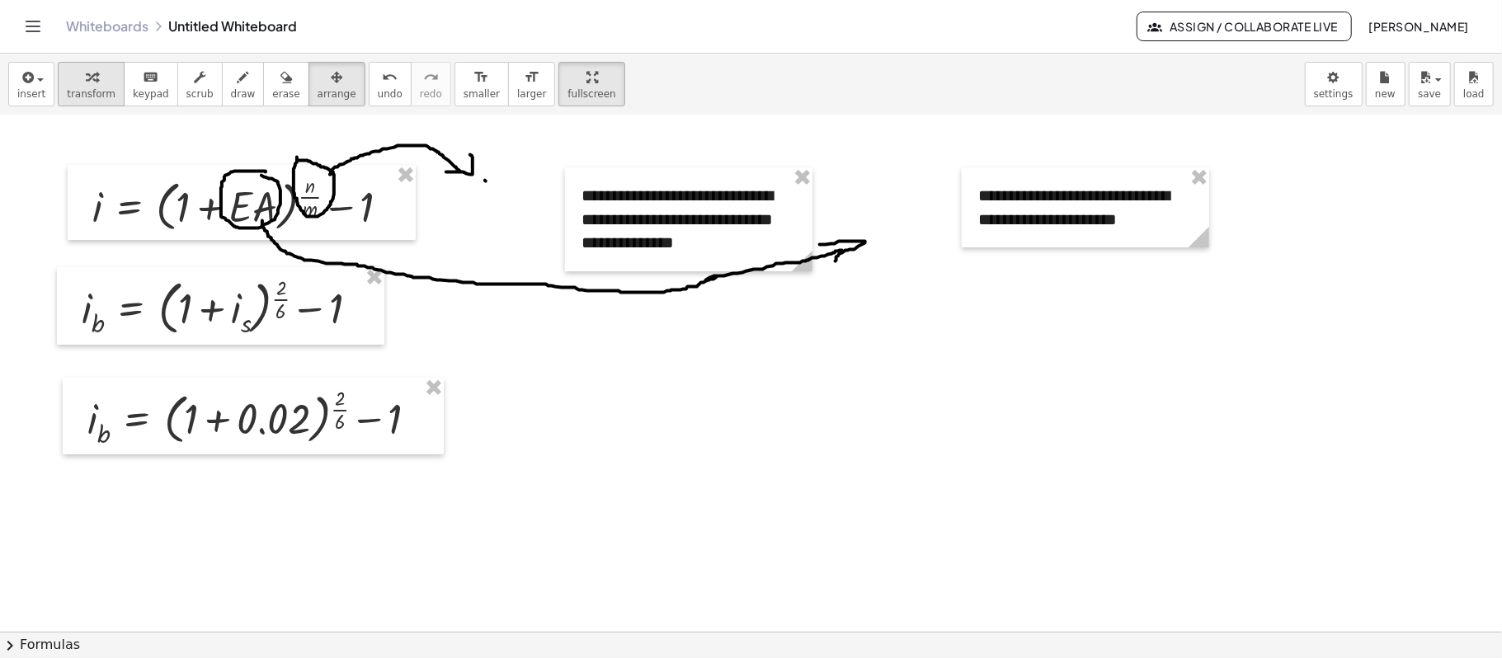
click at [77, 79] on div "button" at bounding box center [91, 77] width 49 height 20
click at [246, 407] on div at bounding box center [259, 416] width 360 height 68
click at [246, 407] on div at bounding box center [209, 416] width 260 height 68
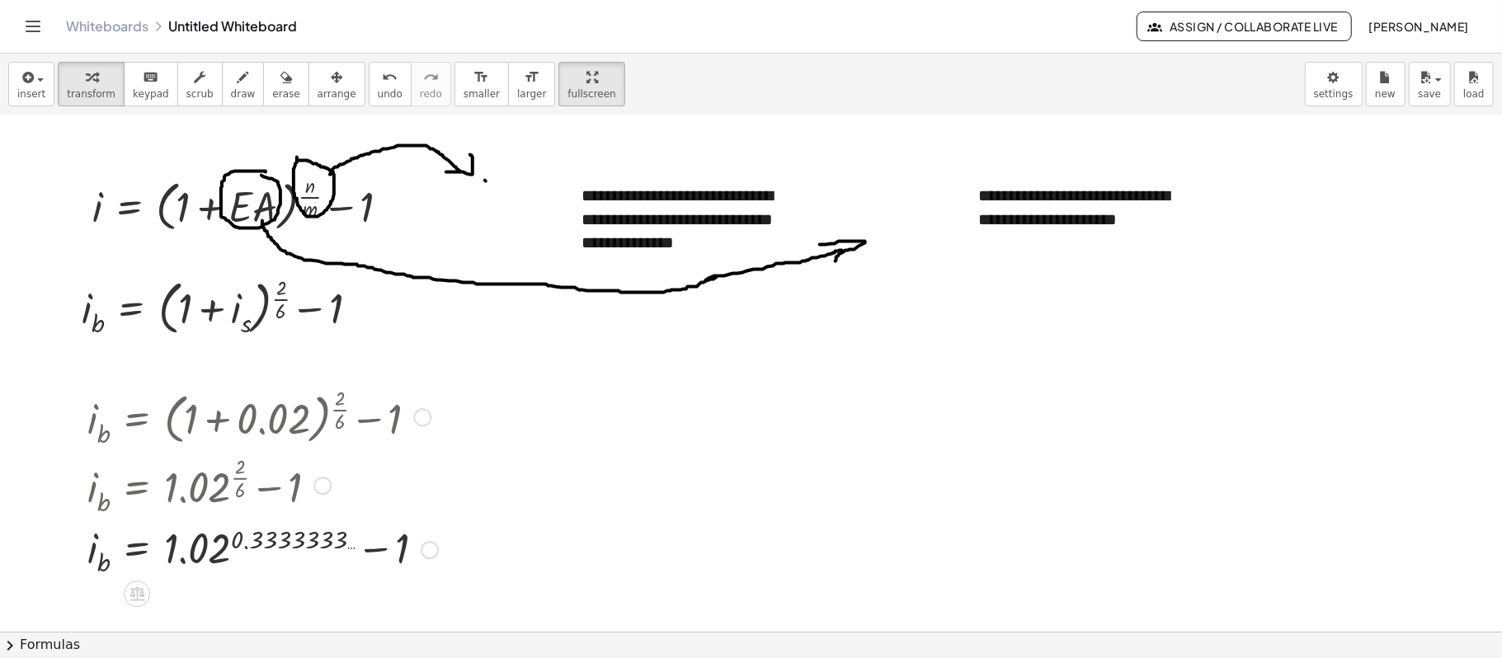
click at [401, 493] on div at bounding box center [262, 549] width 367 height 60
click at [402, 493] on div at bounding box center [262, 549] width 367 height 60
click at [384, 493] on div at bounding box center [262, 549] width 367 height 60
click at [383, 493] on div at bounding box center [262, 549] width 367 height 60
click at [234, 493] on div at bounding box center [262, 549] width 367 height 60
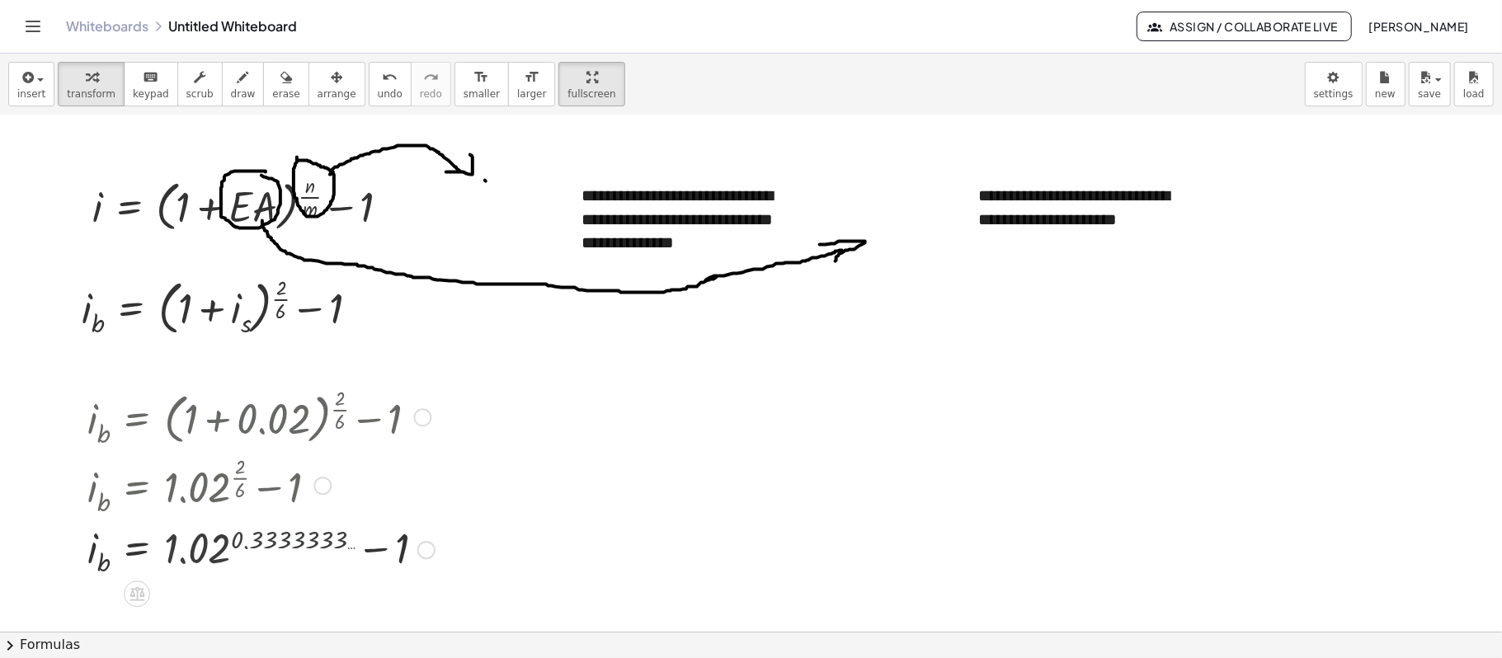
click at [234, 493] on div at bounding box center [261, 549] width 364 height 60
click at [393, 493] on div at bounding box center [261, 549] width 364 height 60
click at [394, 493] on div at bounding box center [259, 549] width 360 height 59
click at [25, 87] on icon "button" at bounding box center [26, 78] width 15 height 20
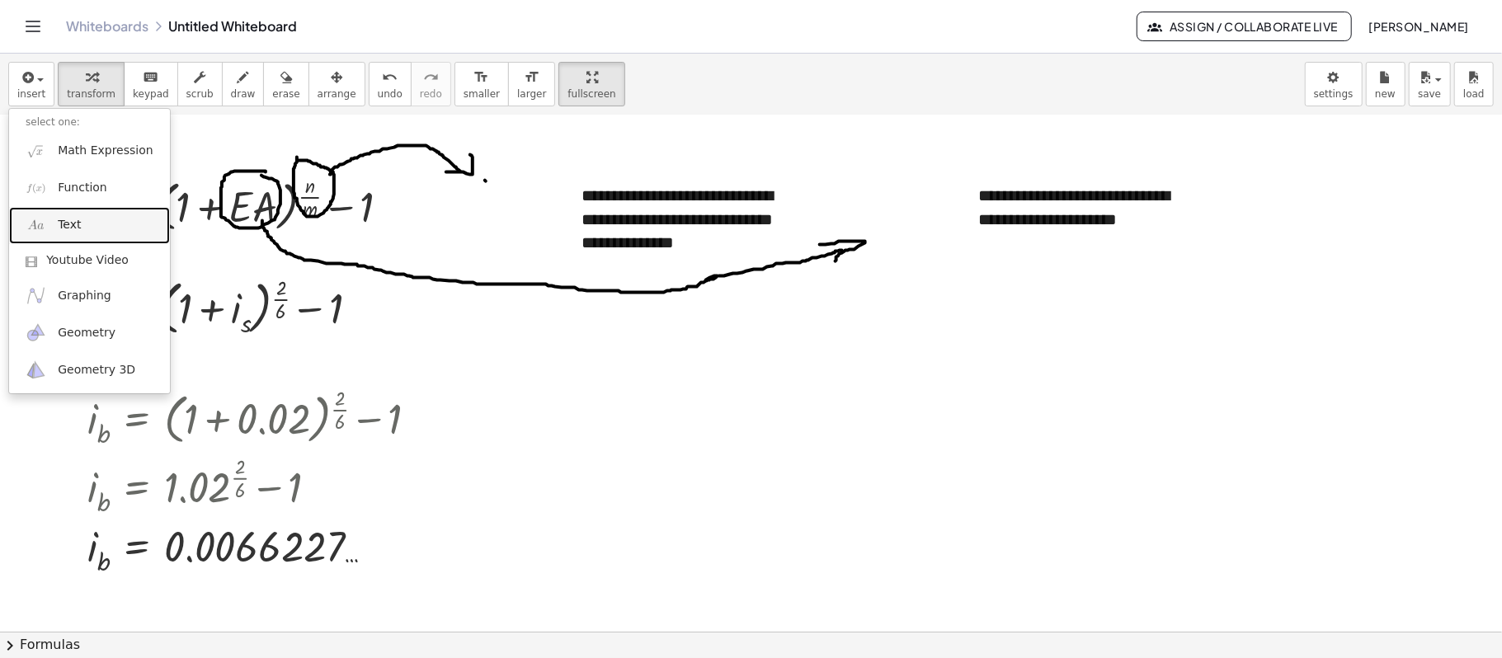
click at [73, 216] on link "Text" at bounding box center [89, 225] width 161 height 37
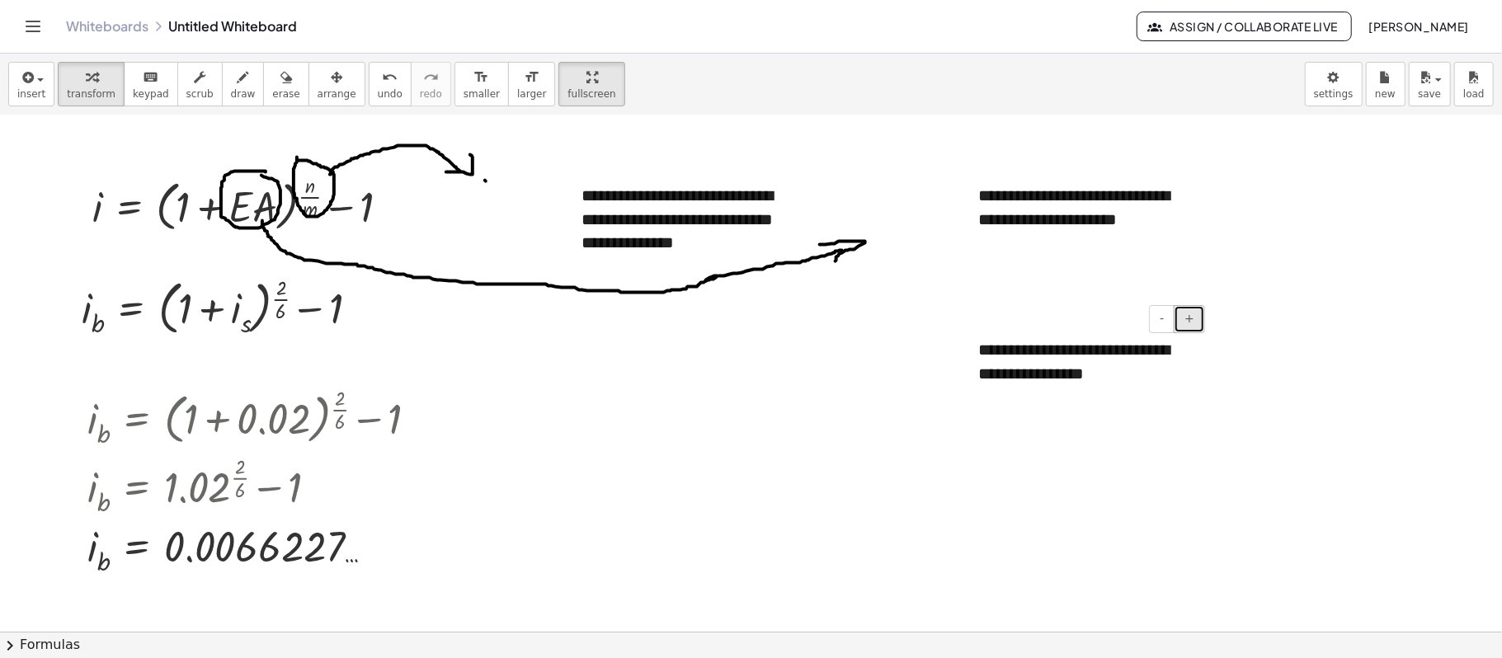
click at [1126, 317] on button "+" at bounding box center [1188, 319] width 31 height 28
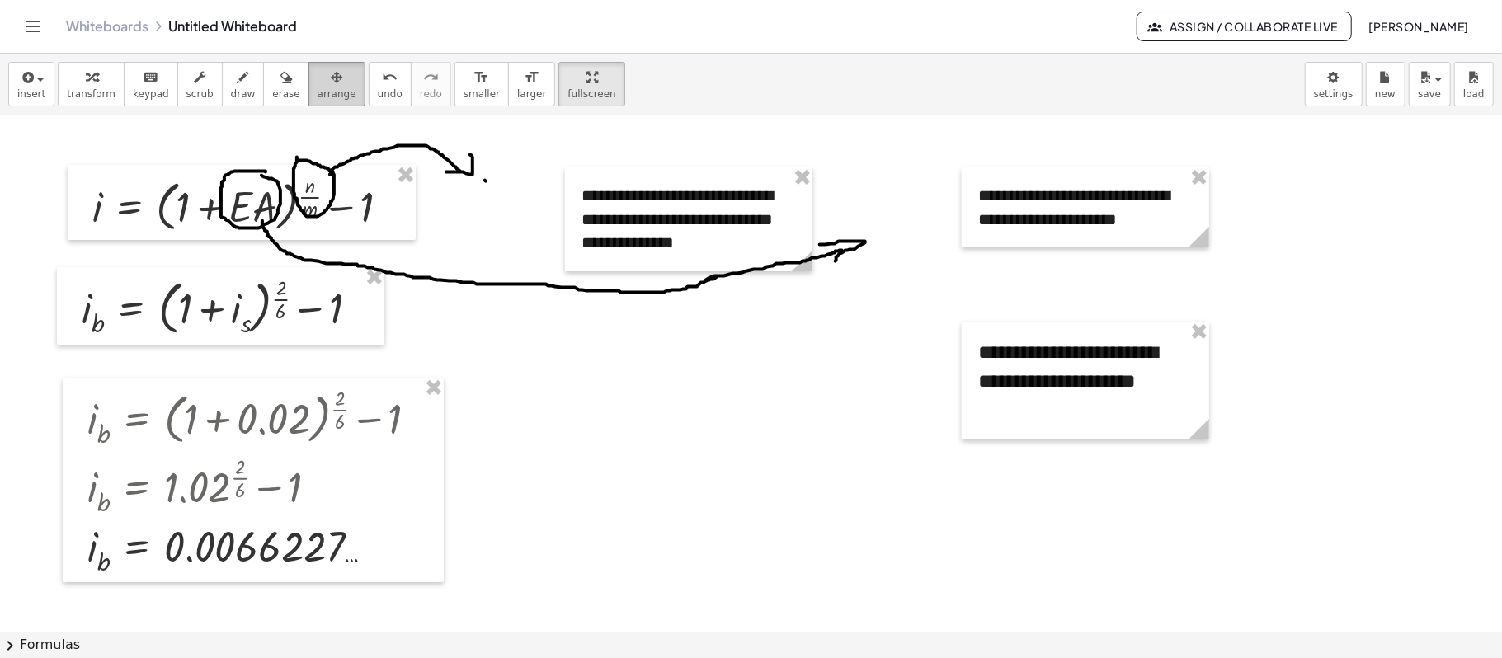
click at [318, 79] on div "button" at bounding box center [336, 77] width 39 height 20
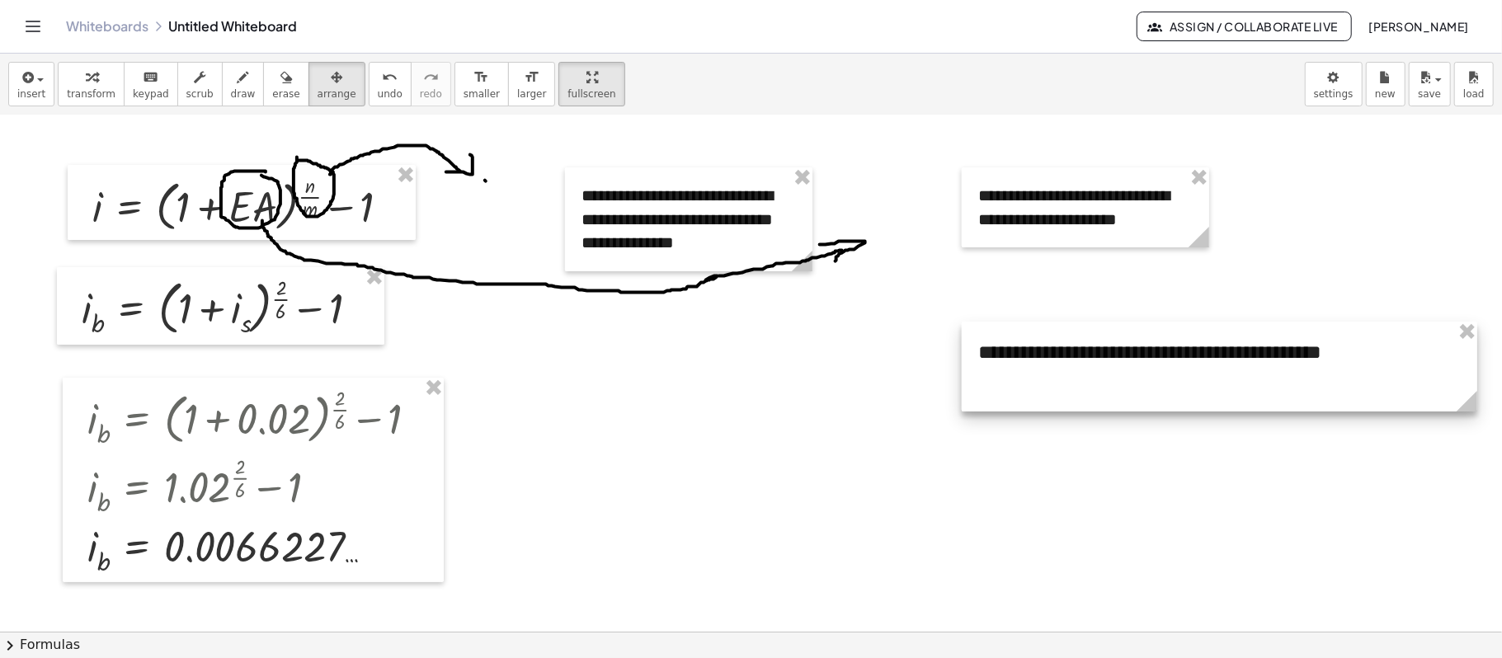
drag, startPoint x: 1201, startPoint y: 434, endPoint x: 1436, endPoint y: 387, distance: 239.7
click at [1126, 393] on g at bounding box center [1469, 404] width 29 height 29
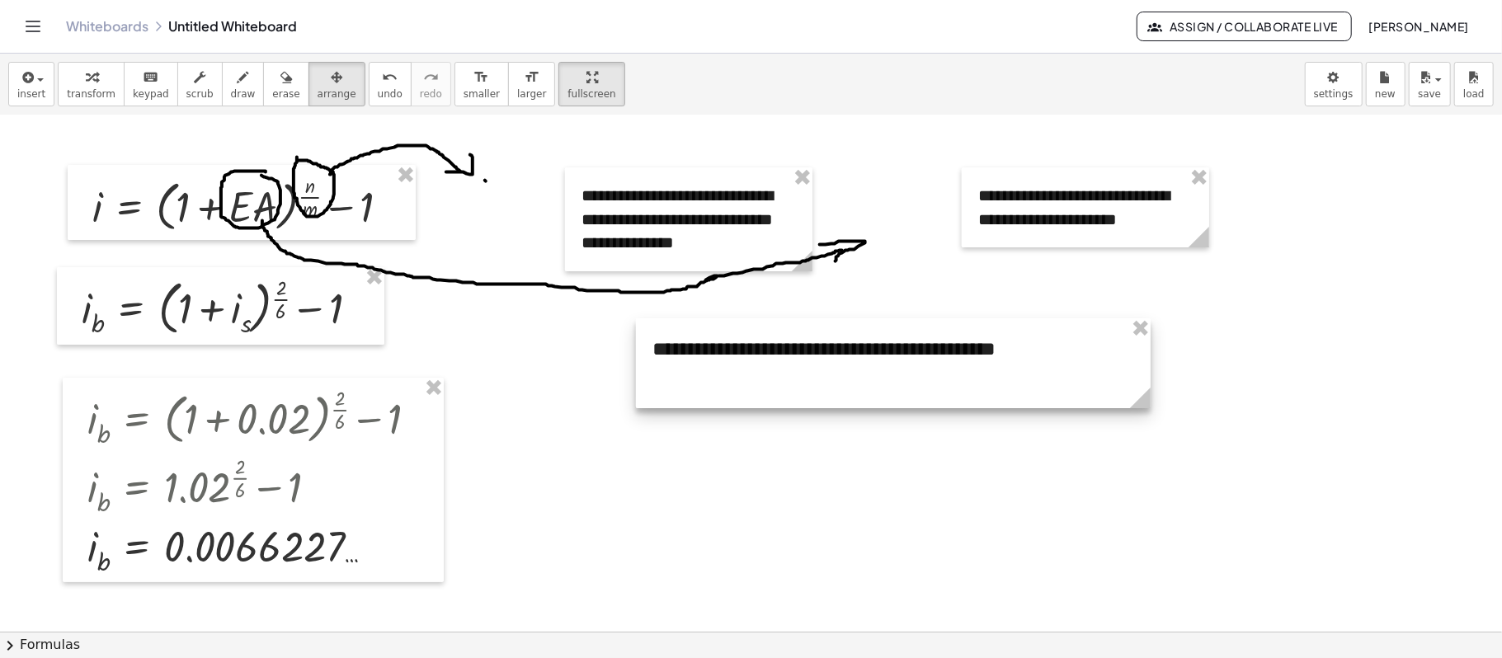
drag, startPoint x: 1290, startPoint y: 394, endPoint x: 964, endPoint y: 391, distance: 325.7
click at [964, 391] on div at bounding box center [893, 363] width 515 height 90
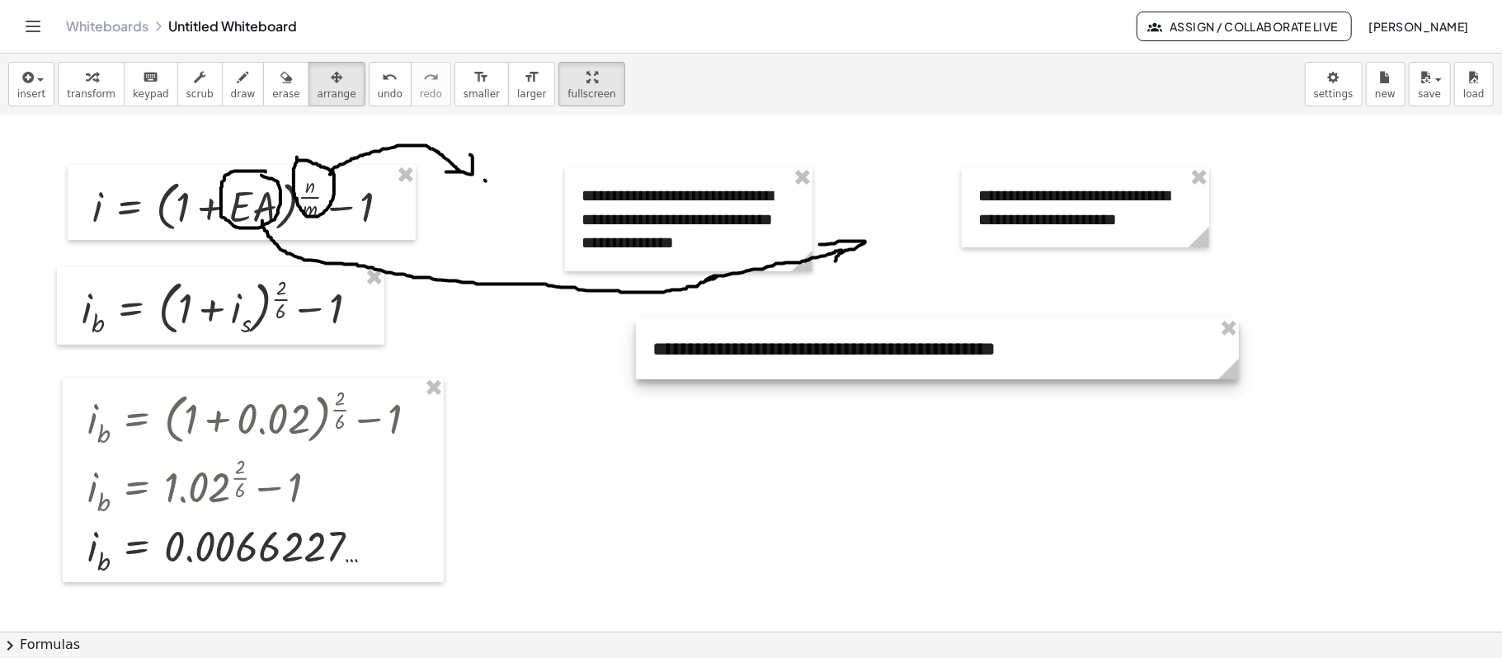
drag, startPoint x: 1152, startPoint y: 407, endPoint x: 1240, endPoint y: 394, distance: 89.2
click at [1126, 394] on div "**********" at bounding box center [751, 467] width 1502 height 1032
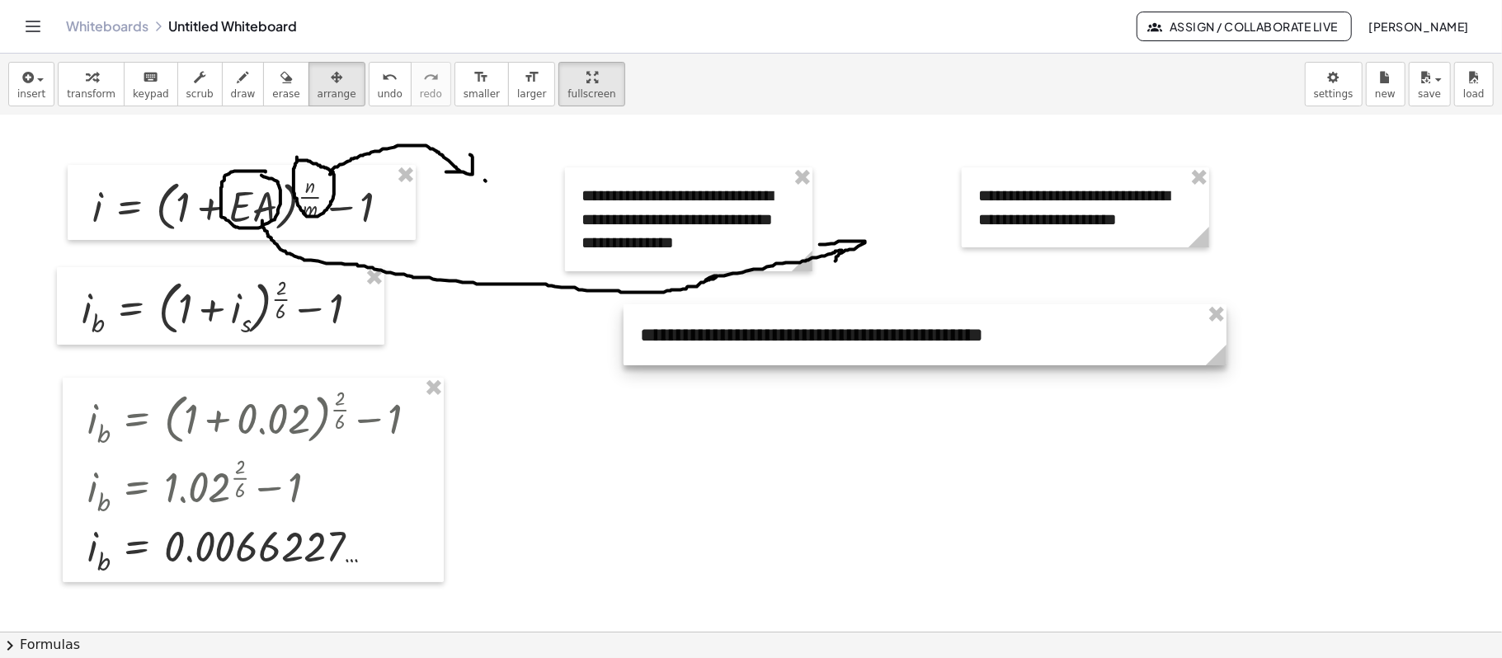
drag, startPoint x: 1118, startPoint y: 344, endPoint x: 1106, endPoint y: 330, distance: 18.7
click at [1106, 330] on div at bounding box center [924, 334] width 603 height 61
drag, startPoint x: 26, startPoint y: 96, endPoint x: 40, endPoint y: 96, distance: 13.2
click at [31, 96] on span "insert" at bounding box center [31, 94] width 28 height 12
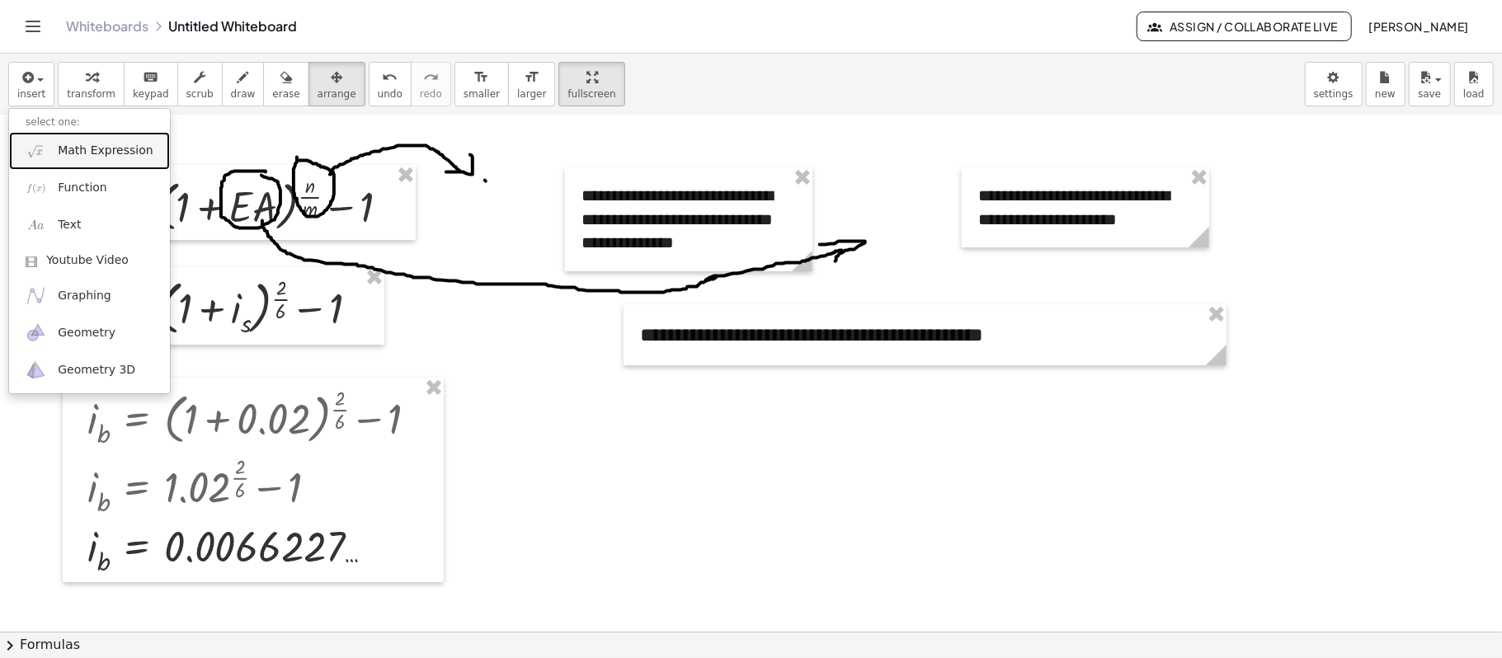
drag, startPoint x: 100, startPoint y: 153, endPoint x: 168, endPoint y: 179, distance: 73.1
click at [100, 153] on span "Math Expression" at bounding box center [105, 151] width 95 height 16
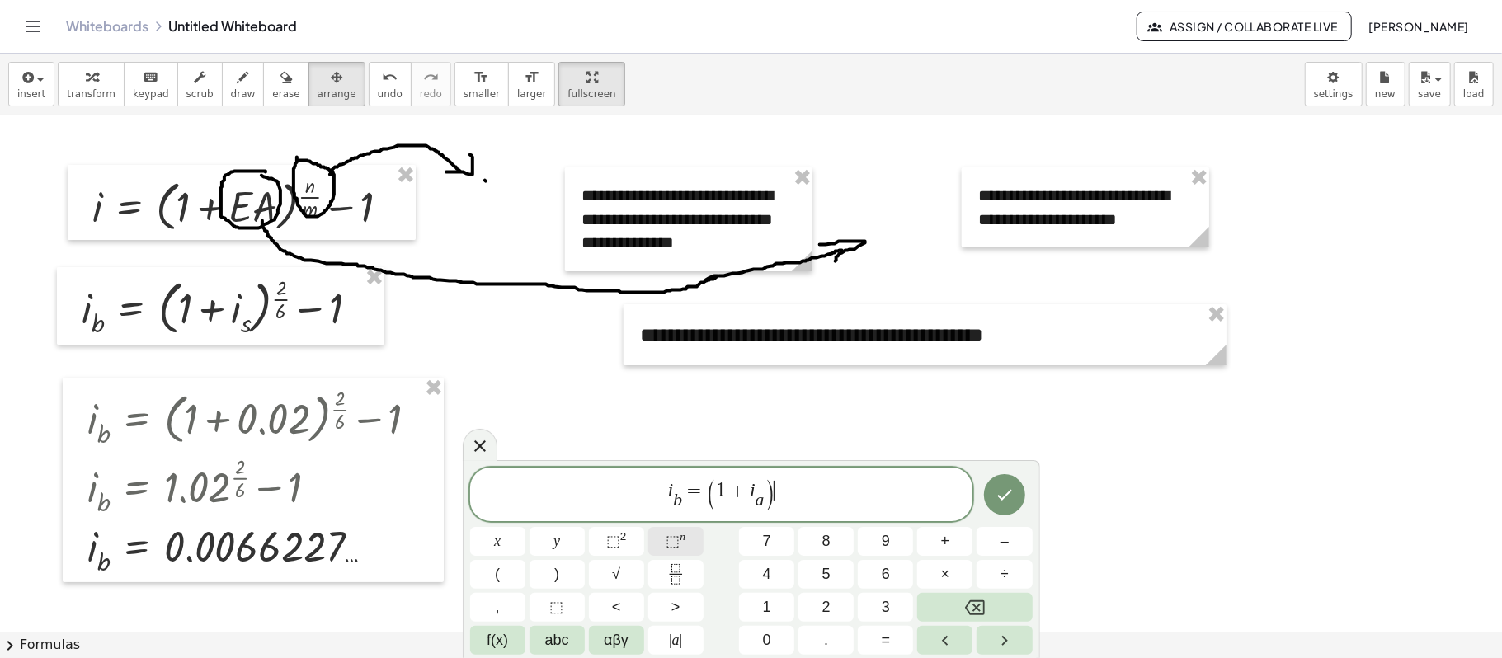
click at [683, 493] on span "⬚ n" at bounding box center [675, 541] width 20 height 22
click at [661, 493] on button "Fraction" at bounding box center [675, 574] width 55 height 29
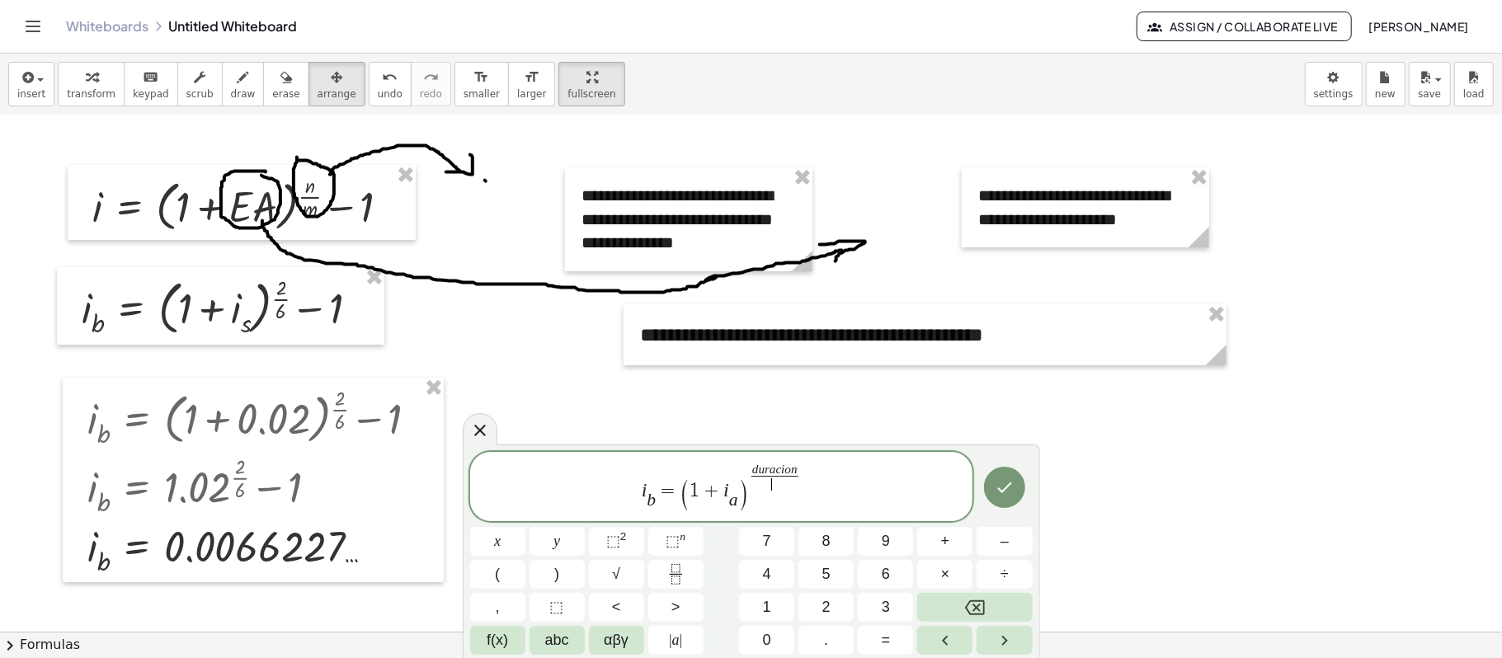
click at [799, 468] on span "d u r a c i o n ​ ​" at bounding box center [774, 477] width 53 height 28
click at [812, 465] on span "i b ​ = ( 1 + i a ​ ) d u r a c i o n a ​ ​" at bounding box center [721, 488] width 503 height 52
click at [800, 469] on span "d u r a c i o n a" at bounding box center [775, 469] width 54 height 12
click at [558, 493] on span "abc" at bounding box center [557, 640] width 24 height 22
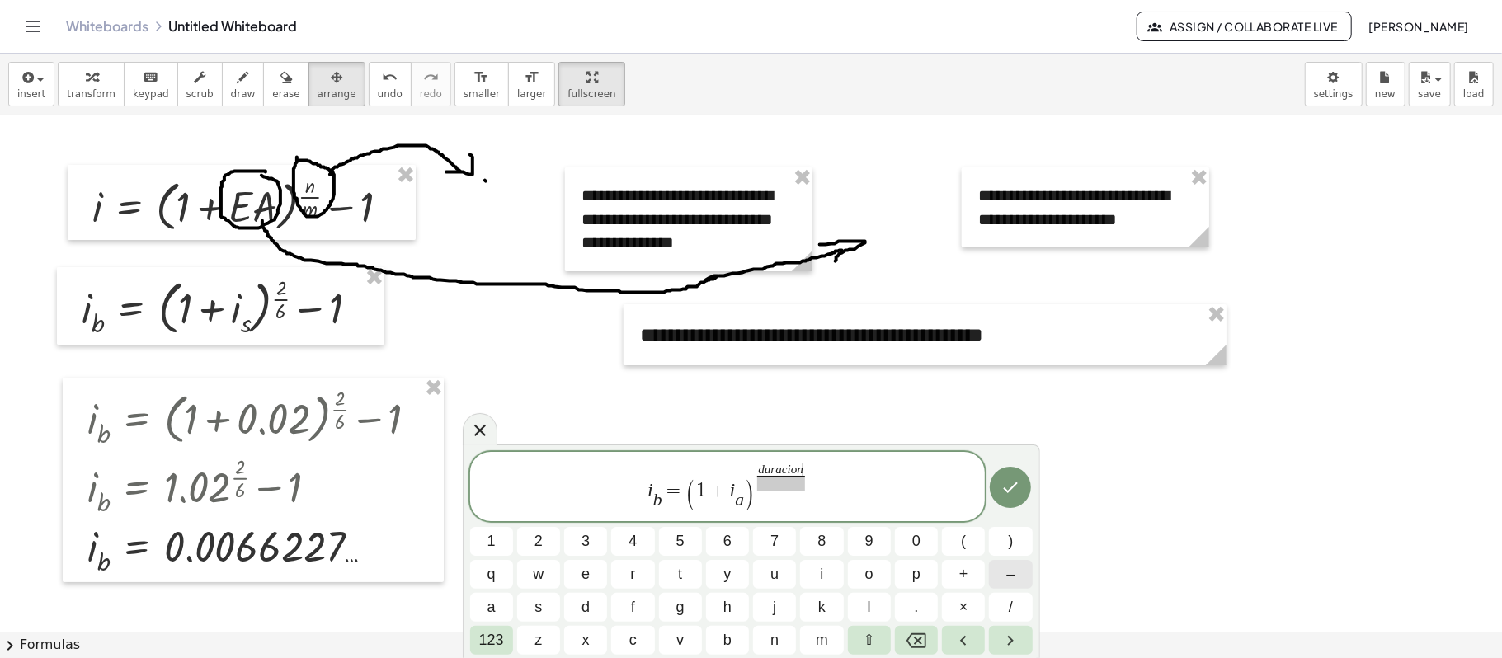
click at [1019, 493] on button "–" at bounding box center [1010, 574] width 43 height 29
click at [977, 493] on button "(" at bounding box center [963, 541] width 43 height 29
click at [754, 480] on span at bounding box center [780, 484] width 109 height 16
click at [1003, 489] on icon "Done" at bounding box center [1010, 485] width 20 height 20
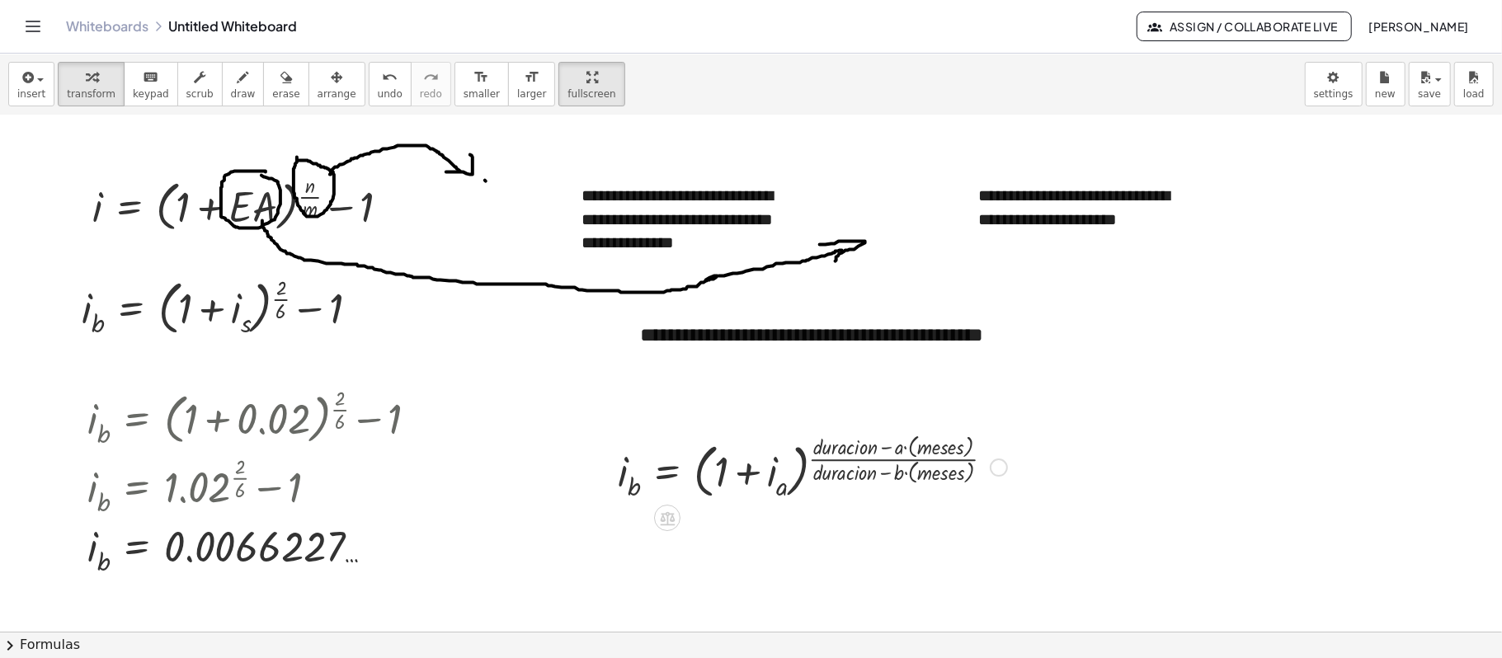
click at [1004, 463] on div at bounding box center [999, 467] width 18 height 18
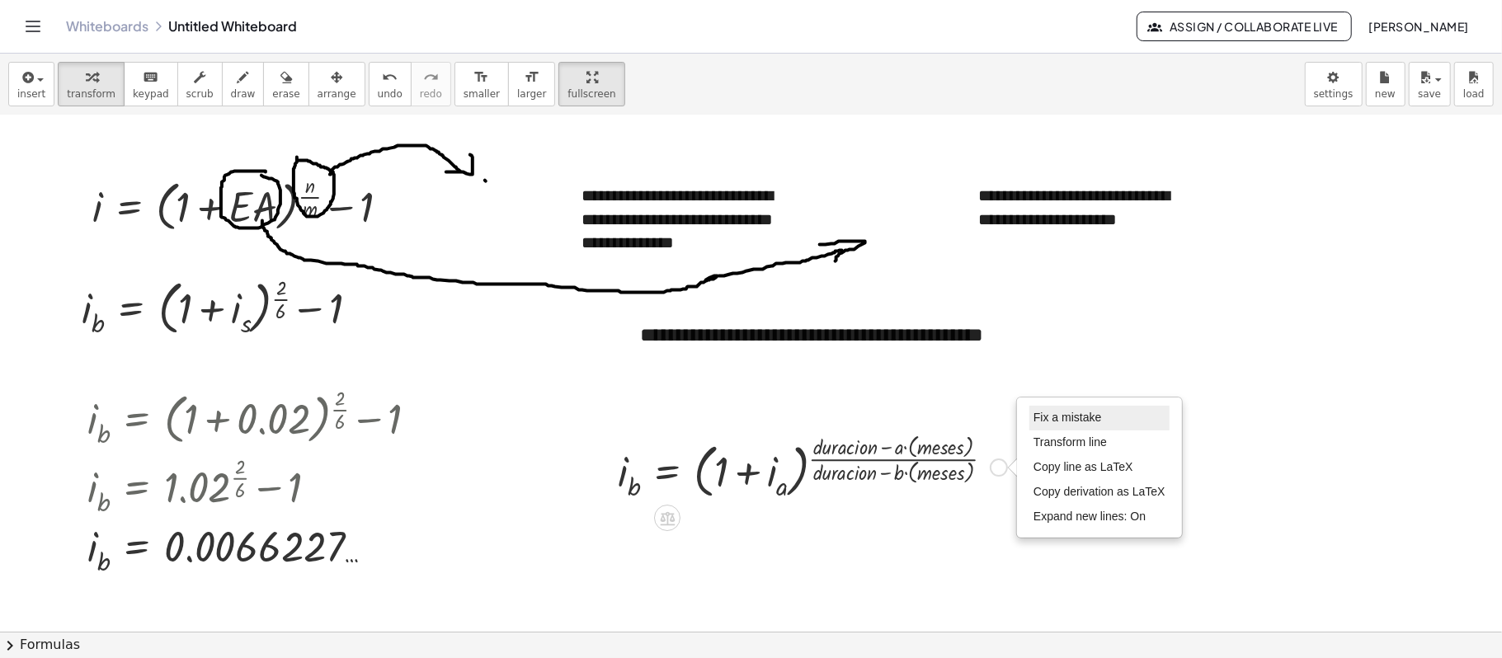
click at [1079, 420] on span "Fix a mistake" at bounding box center [1067, 417] width 68 height 13
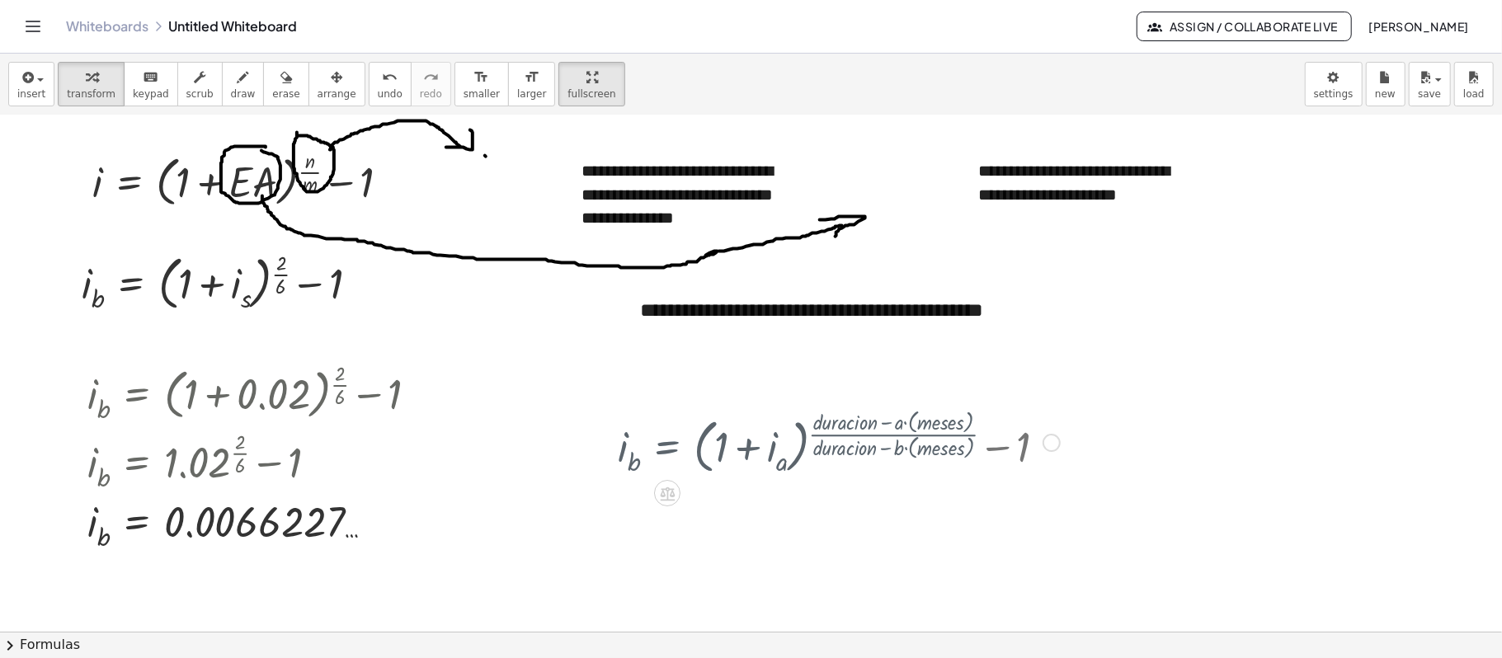
scroll to position [165, 0]
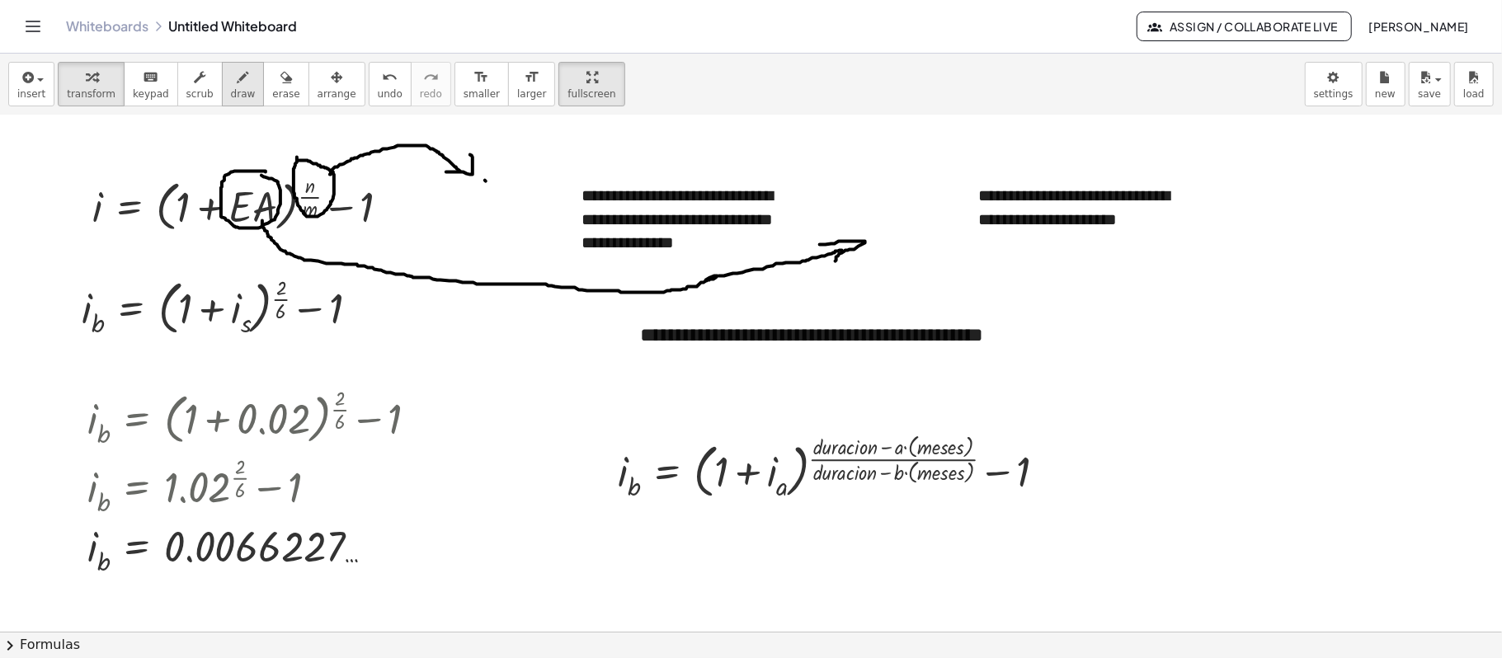
drag, startPoint x: 257, startPoint y: 86, endPoint x: 224, endPoint y: 102, distance: 36.9
click at [272, 86] on div "button" at bounding box center [285, 77] width 27 height 20
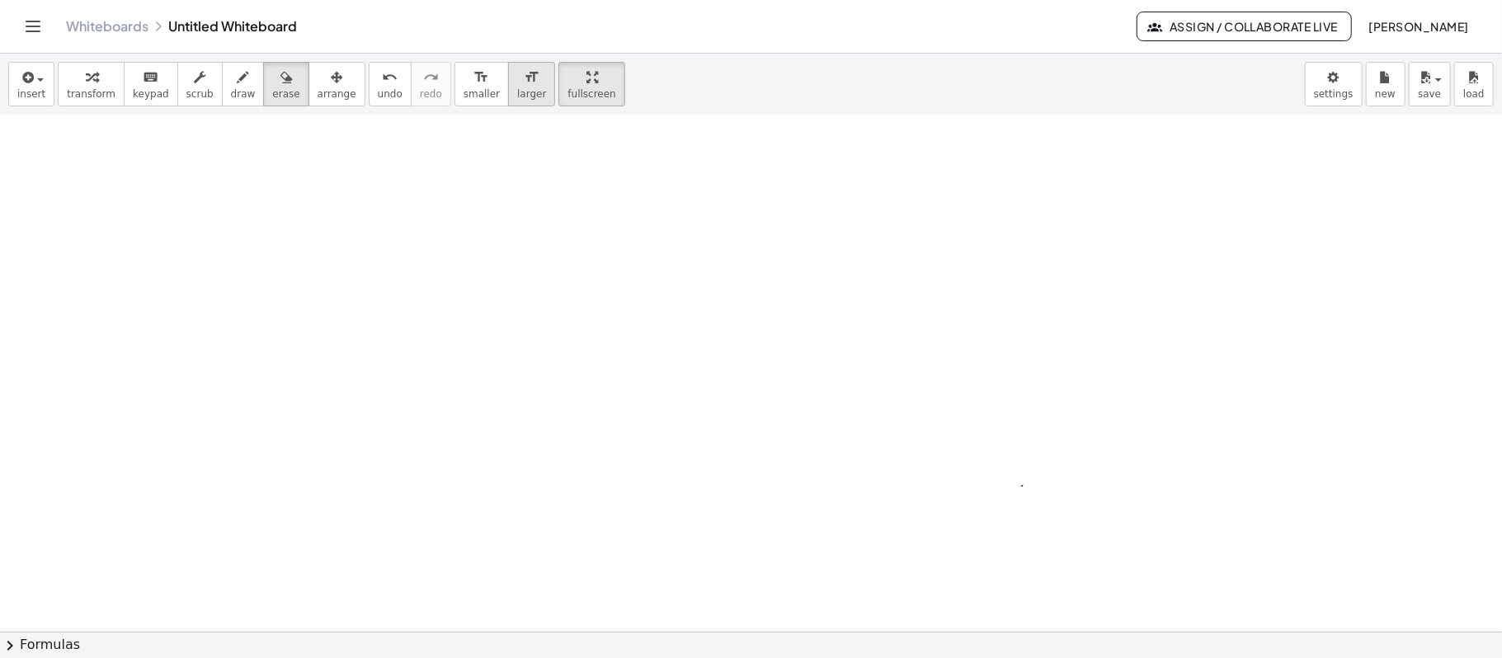
drag, startPoint x: 110, startPoint y: 136, endPoint x: 491, endPoint y: 91, distance: 383.7
click at [564, 82] on div "**********" at bounding box center [751, 356] width 1502 height 604
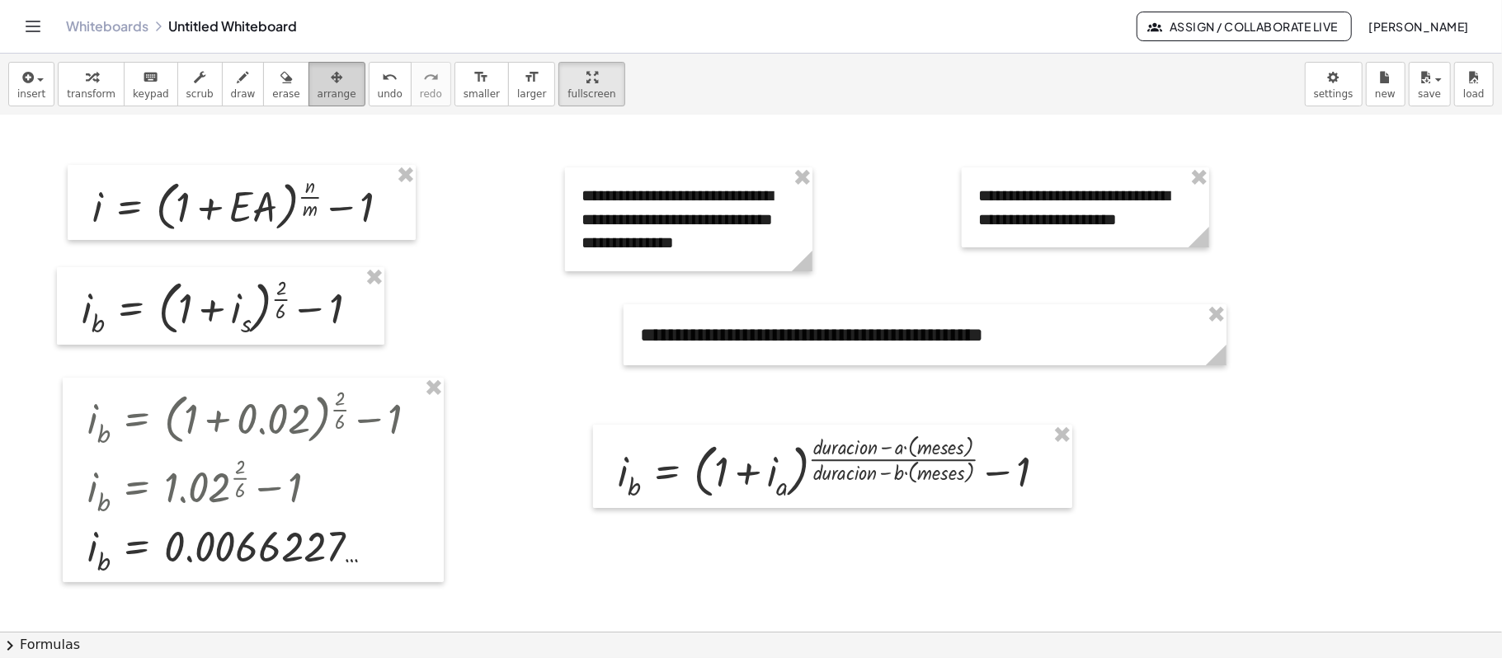
click at [322, 83] on div "button" at bounding box center [336, 77] width 39 height 20
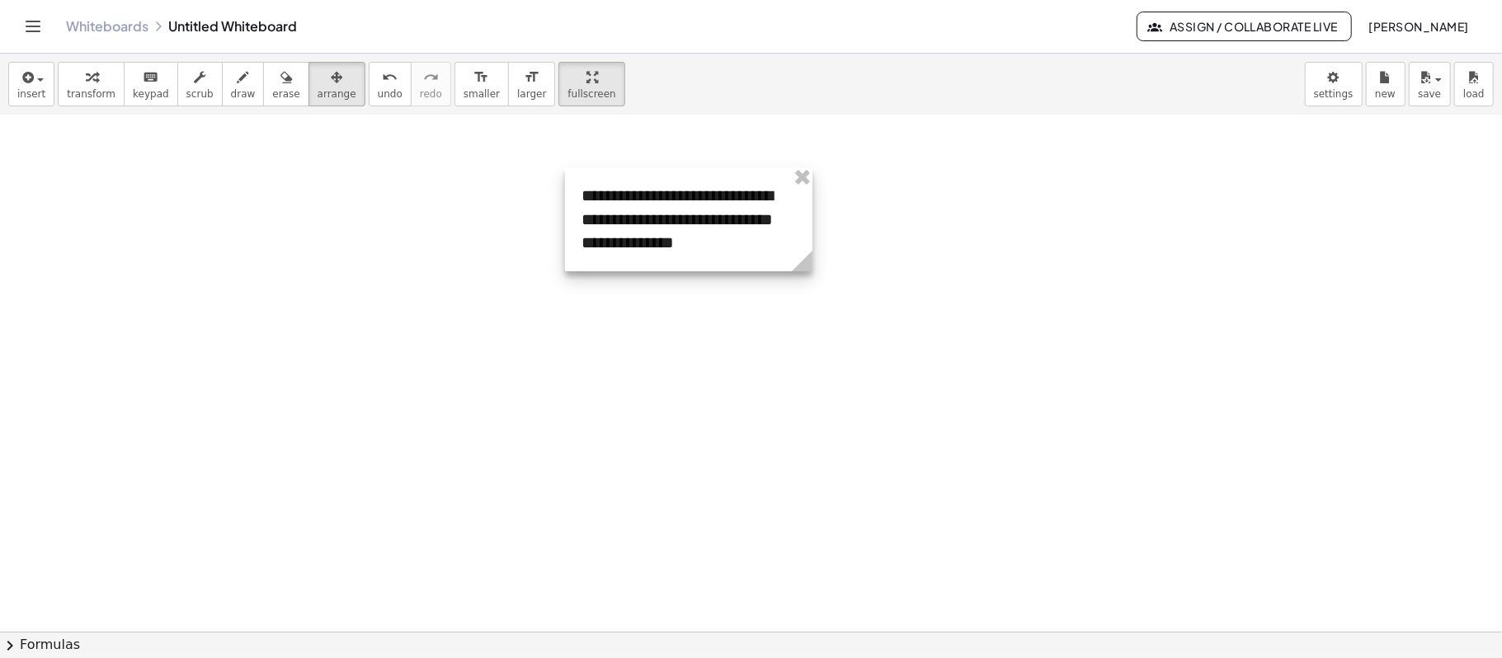
click at [664, 202] on div at bounding box center [688, 219] width 247 height 104
click at [664, 203] on div at bounding box center [688, 219] width 247 height 104
click at [86, 78] on icon "button" at bounding box center [92, 78] width 12 height 20
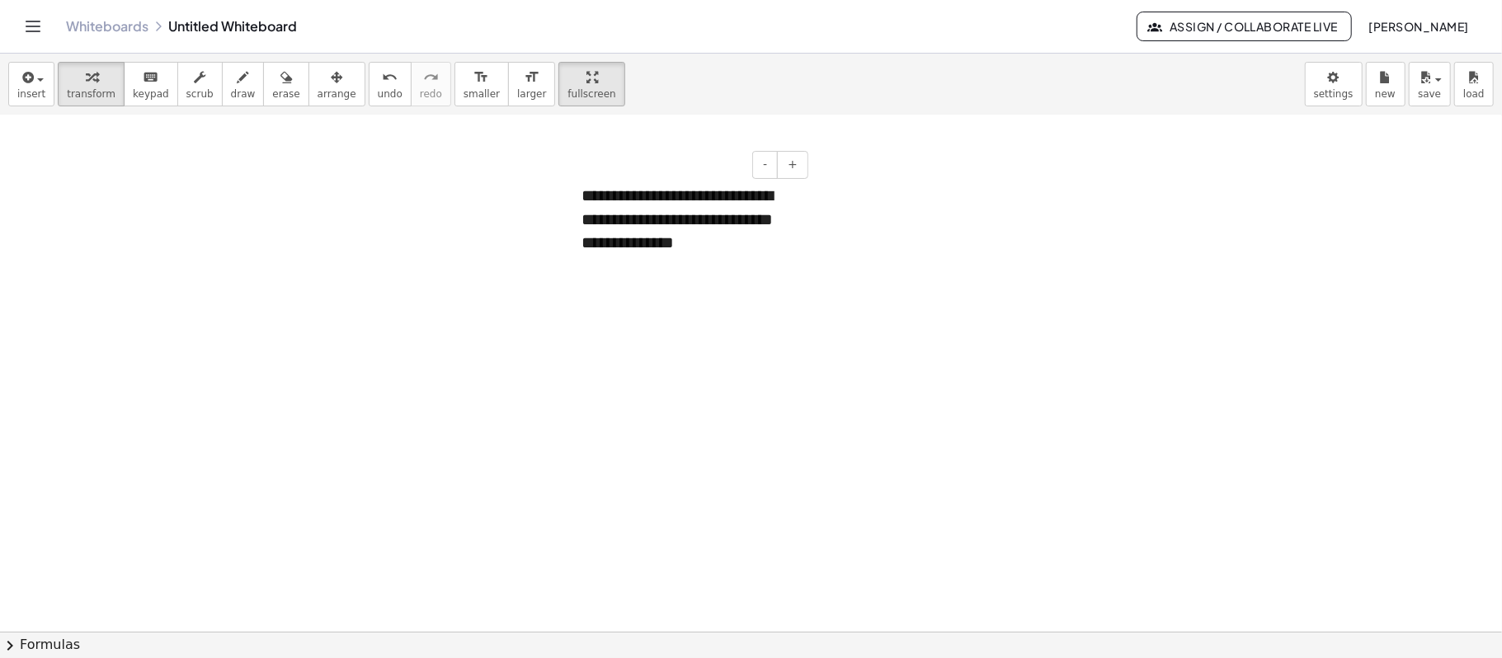
click at [676, 245] on div "**********" at bounding box center [688, 219] width 247 height 104
click at [703, 242] on div "**********" at bounding box center [688, 219] width 247 height 104
click at [835, 314] on div at bounding box center [751, 467] width 1502 height 1032
click at [646, 195] on div "**********" at bounding box center [688, 207] width 247 height 80
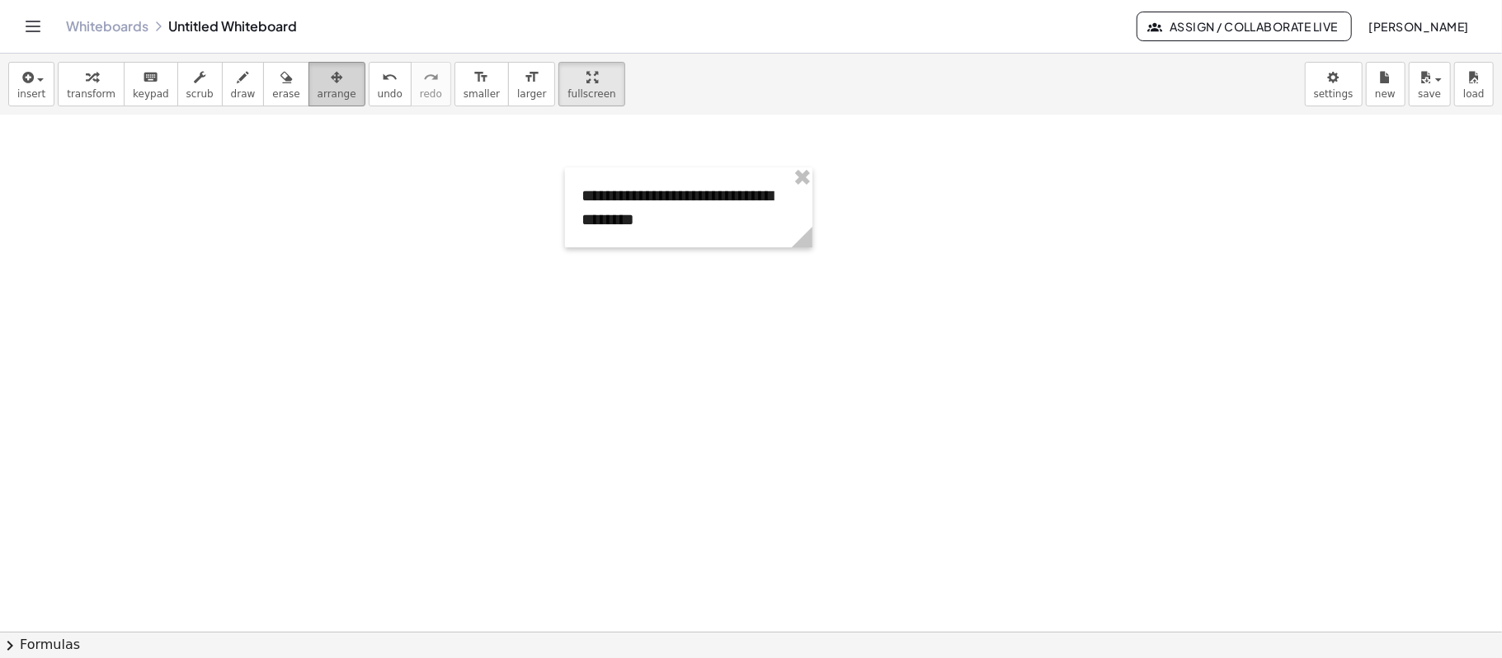
click at [331, 82] on icon "button" at bounding box center [337, 78] width 12 height 20
drag, startPoint x: 795, startPoint y: 237, endPoint x: 908, endPoint y: 241, distance: 113.0
click at [911, 242] on div "**********" at bounding box center [751, 467] width 1502 height 1032
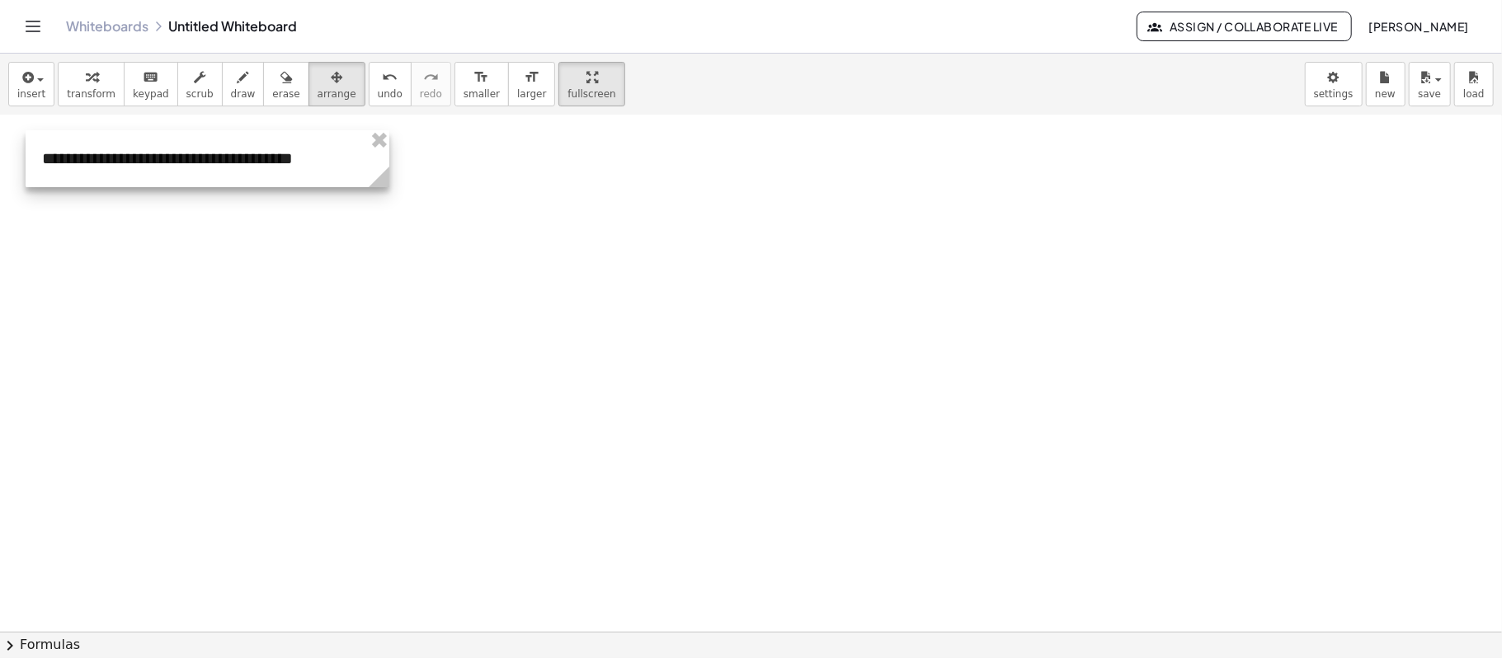
drag, startPoint x: 778, startPoint y: 186, endPoint x: 239, endPoint y: 149, distance: 540.6
click at [239, 149] on div at bounding box center [208, 158] width 364 height 57
drag, startPoint x: 485, startPoint y: 186, endPoint x: 430, endPoint y: 180, distance: 54.8
click at [482, 186] on div at bounding box center [751, 467] width 1502 height 1032
drag, startPoint x: 33, startPoint y: 83, endPoint x: 40, endPoint y: 91, distance: 10.5
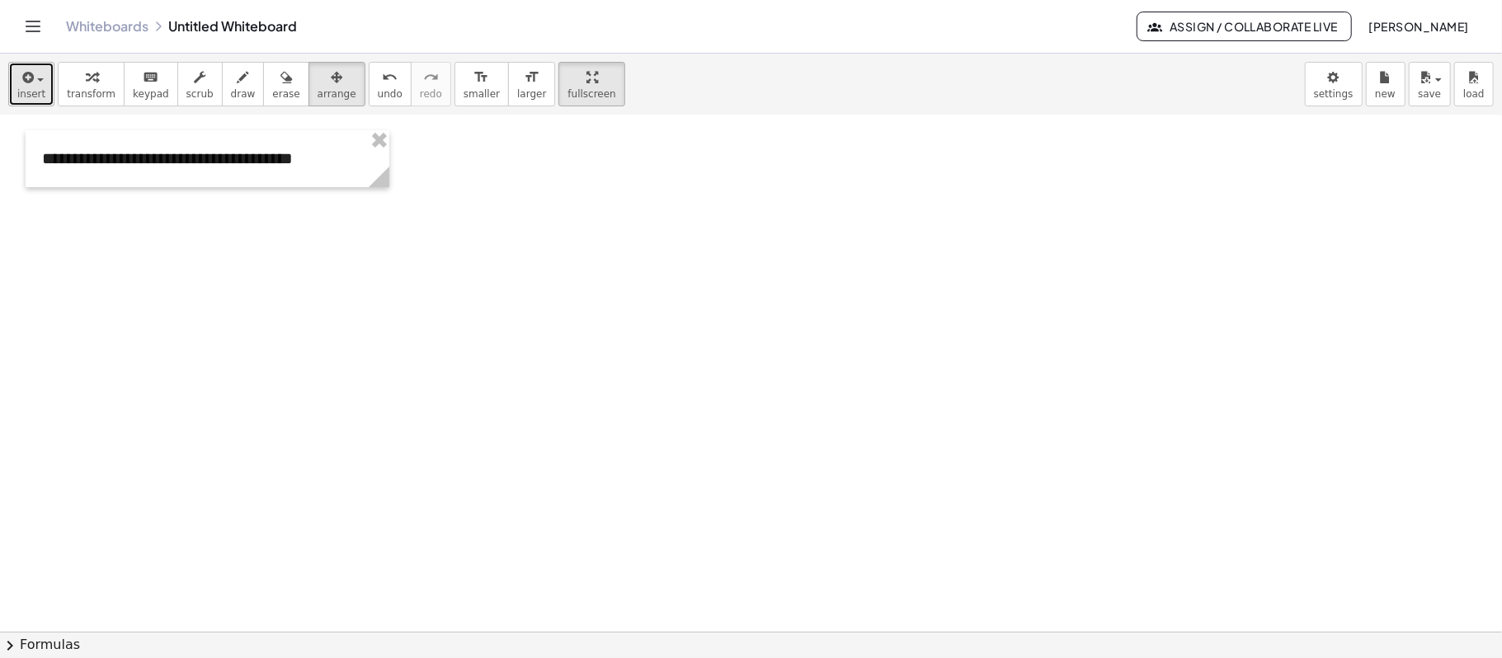
click at [34, 86] on div "button" at bounding box center [31, 77] width 28 height 20
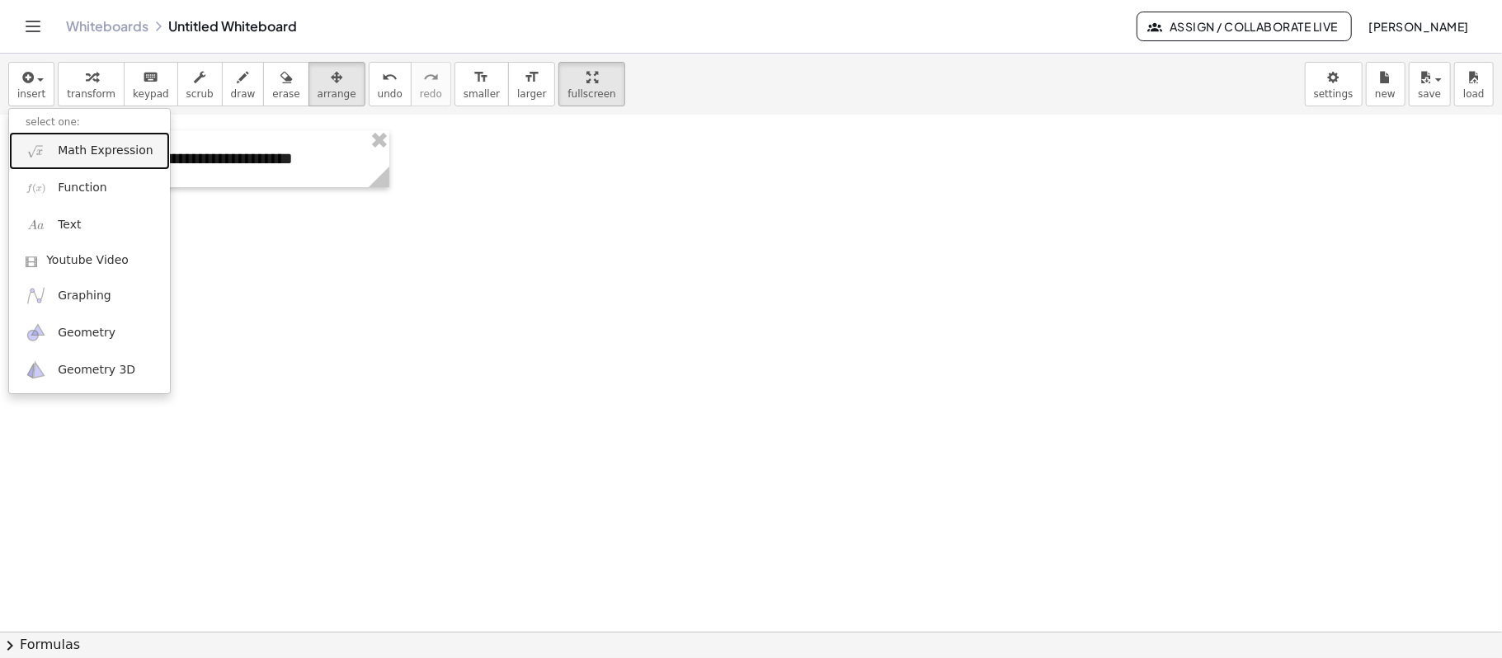
click at [96, 157] on span "Math Expression" at bounding box center [105, 151] width 95 height 16
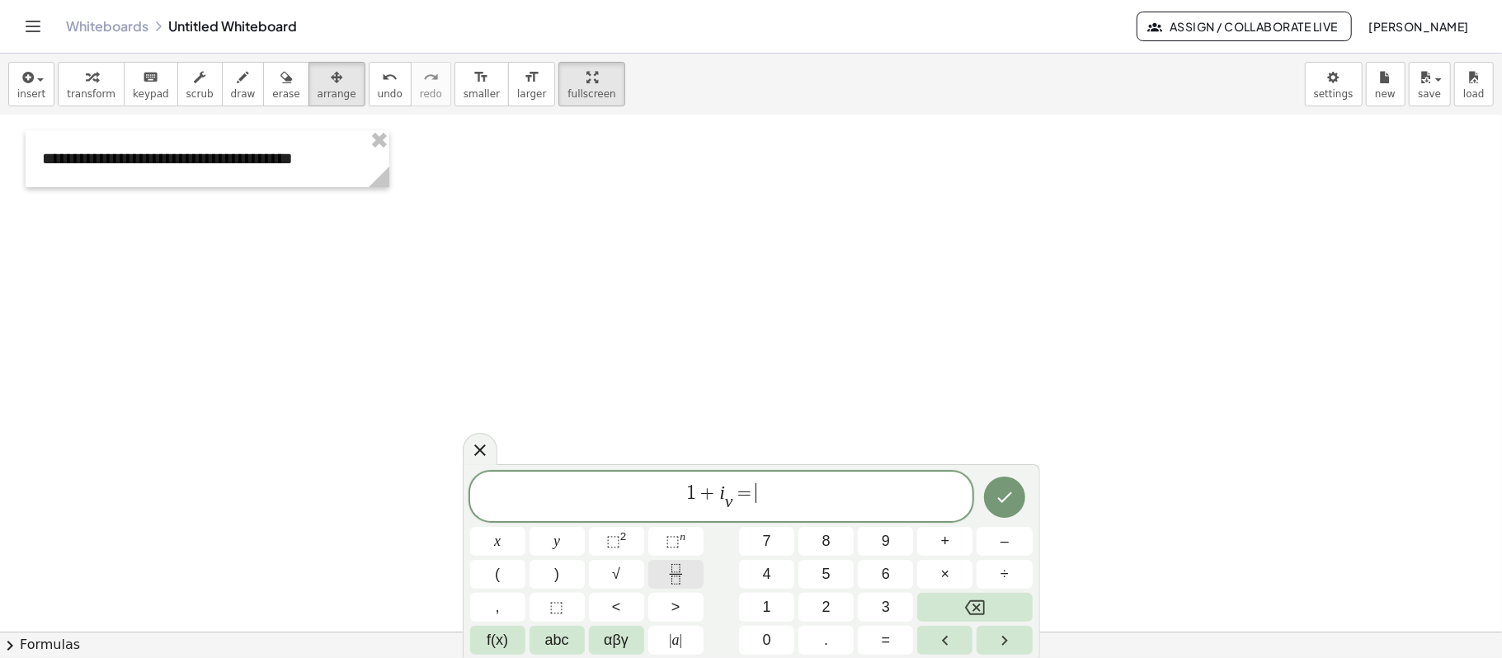
click at [693, 493] on button "Fraction" at bounding box center [675, 574] width 55 height 29
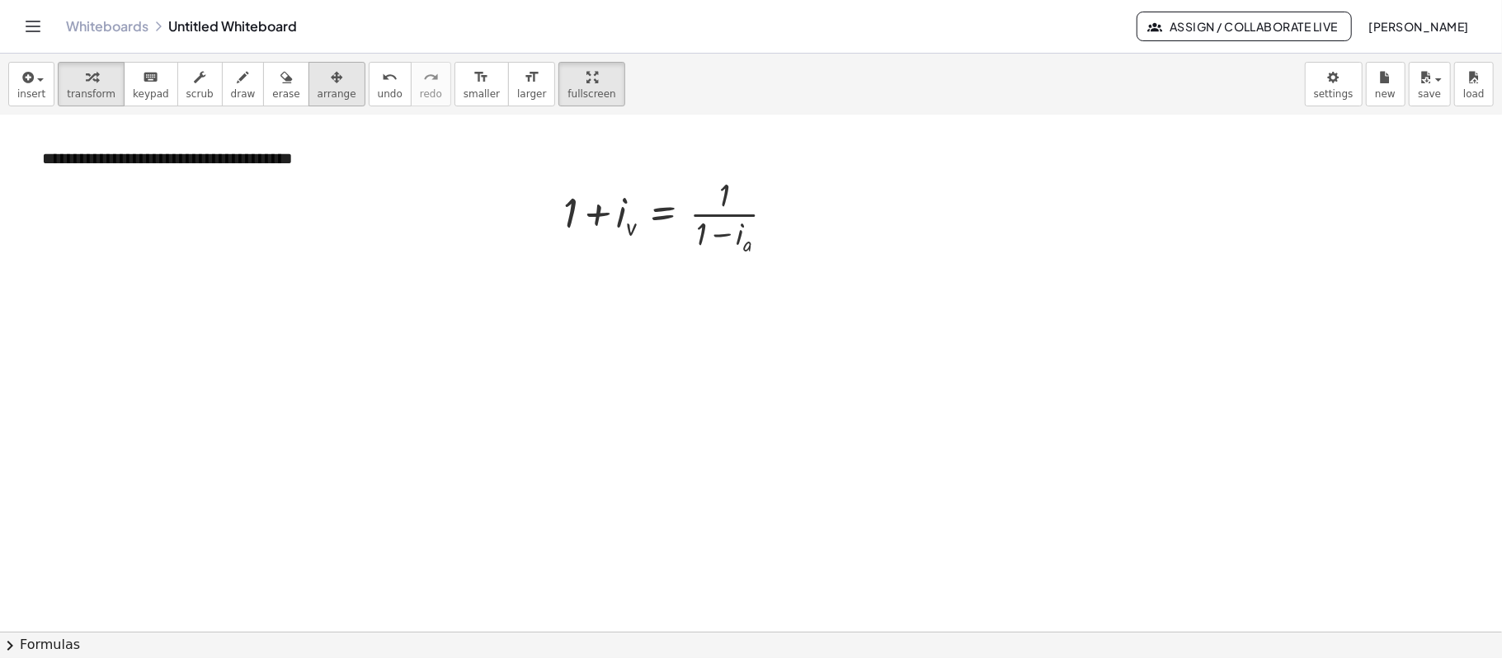
click at [308, 82] on button "arrange" at bounding box center [336, 84] width 57 height 45
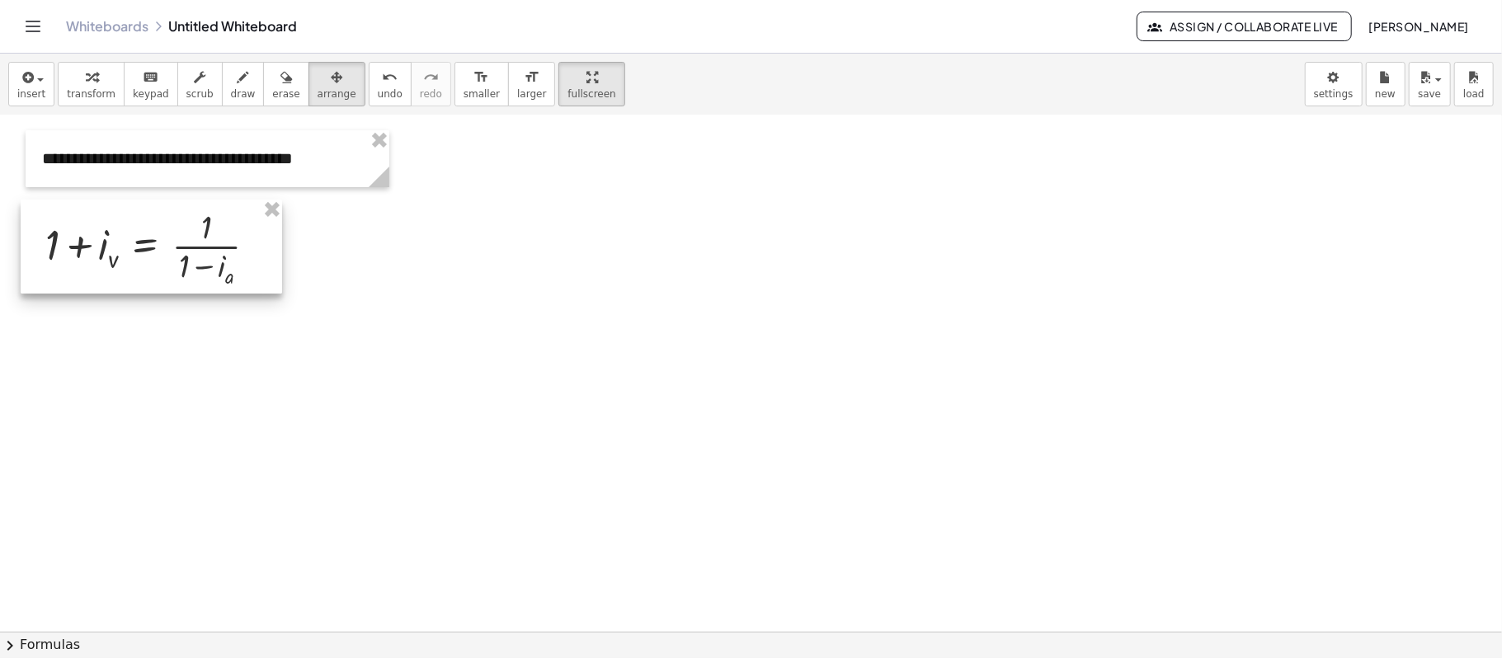
drag, startPoint x: 666, startPoint y: 229, endPoint x: 148, endPoint y: 262, distance: 518.9
click at [148, 262] on div at bounding box center [151, 247] width 261 height 94
click at [91, 87] on button "transform" at bounding box center [91, 84] width 67 height 45
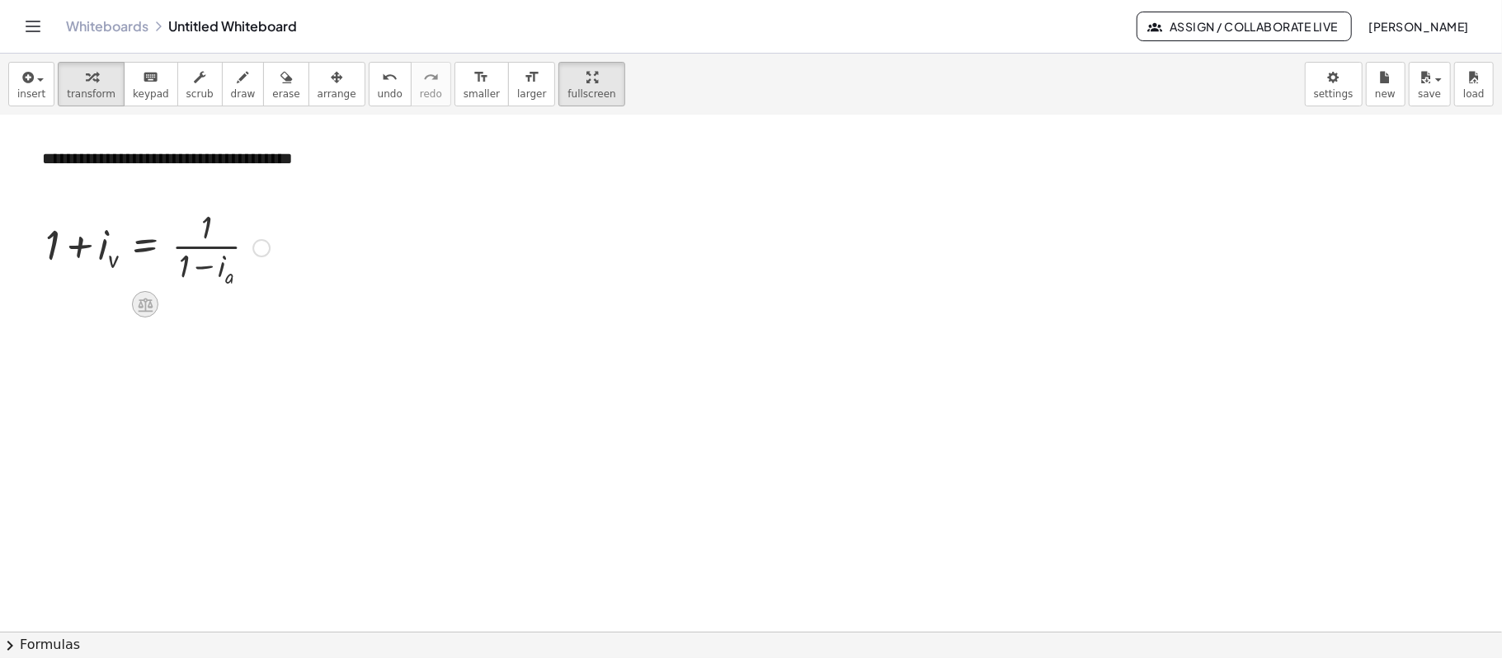
click at [139, 305] on icon at bounding box center [145, 306] width 15 height 14
click at [99, 299] on div "−" at bounding box center [112, 304] width 26 height 26
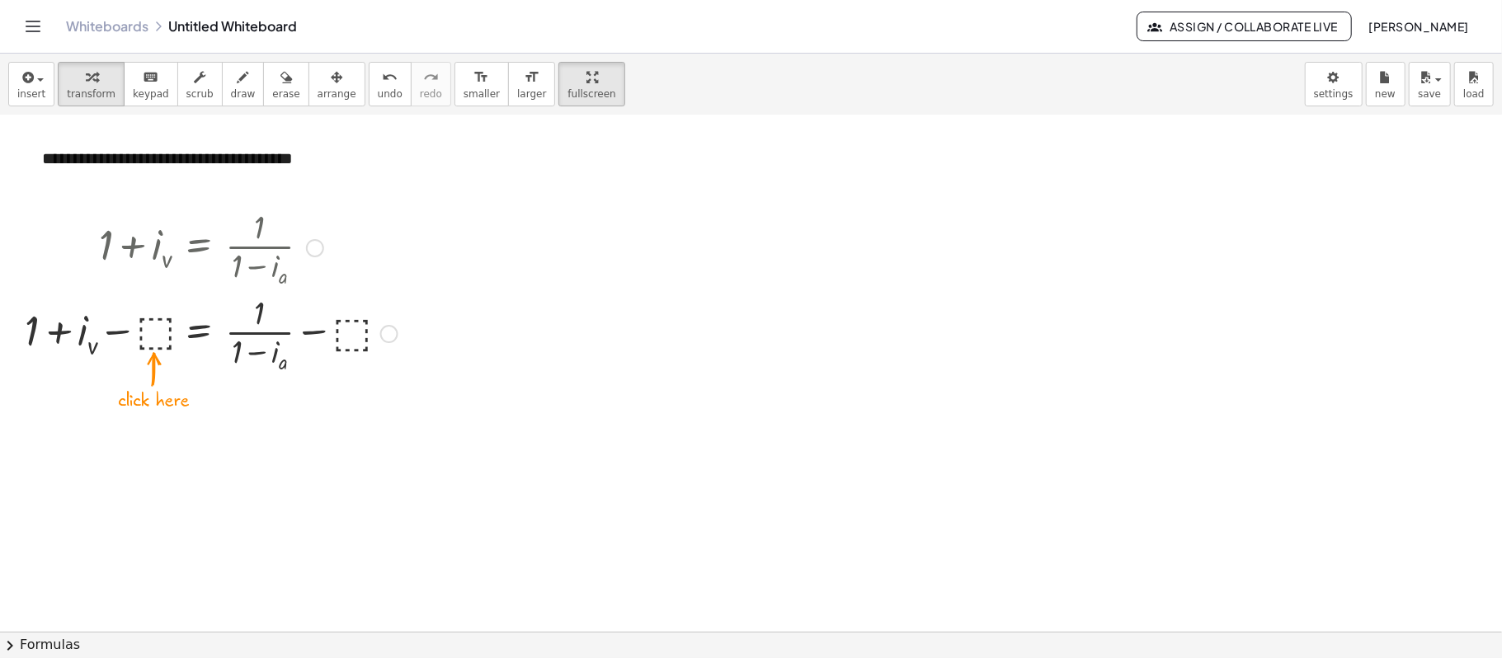
click at [157, 325] on div at bounding box center [210, 332] width 389 height 86
click at [157, 328] on div at bounding box center [211, 332] width 346 height 86
click at [159, 328] on div at bounding box center [211, 332] width 346 height 86
click at [163, 328] on div at bounding box center [211, 332] width 346 height 86
click at [165, 330] on div at bounding box center [211, 332] width 346 height 86
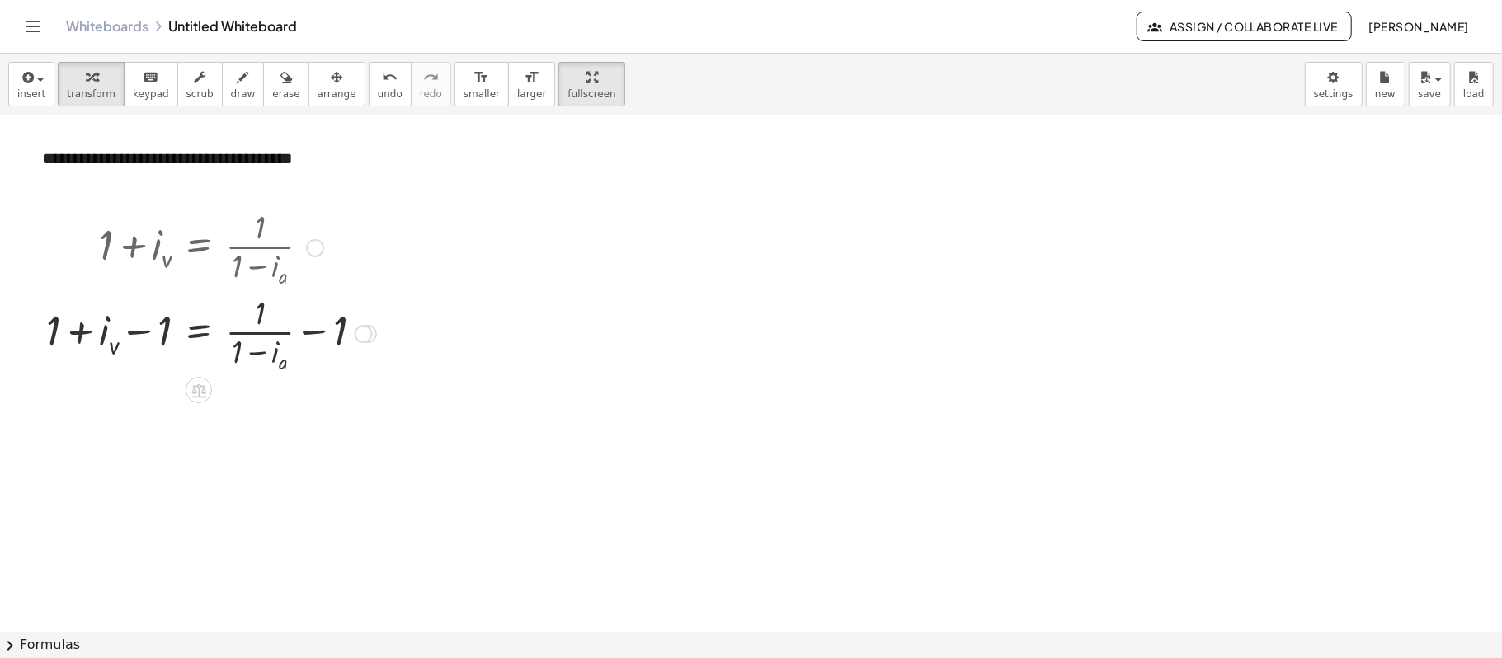
click at [96, 341] on div at bounding box center [211, 332] width 346 height 86
click at [158, 330] on div at bounding box center [211, 332] width 346 height 86
click at [318, 327] on div at bounding box center [211, 332] width 346 height 86
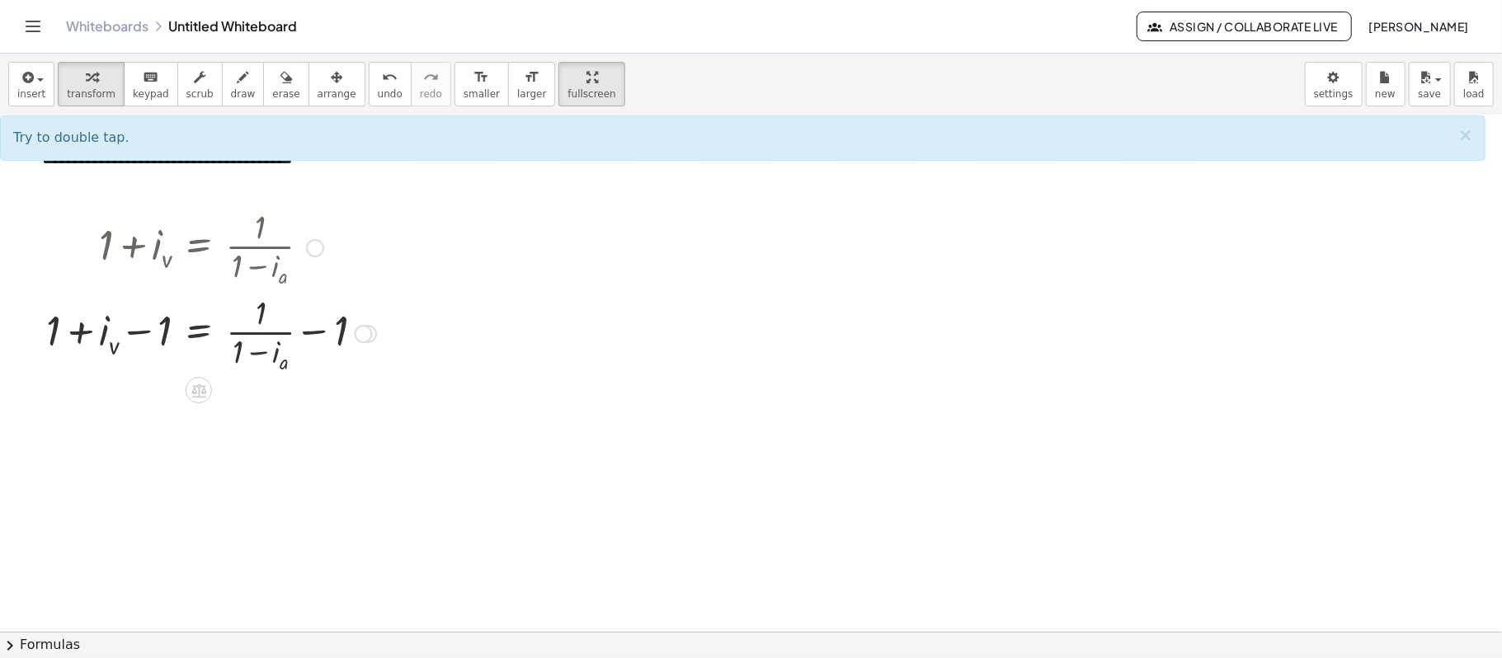
click at [331, 328] on div at bounding box center [211, 332] width 346 height 86
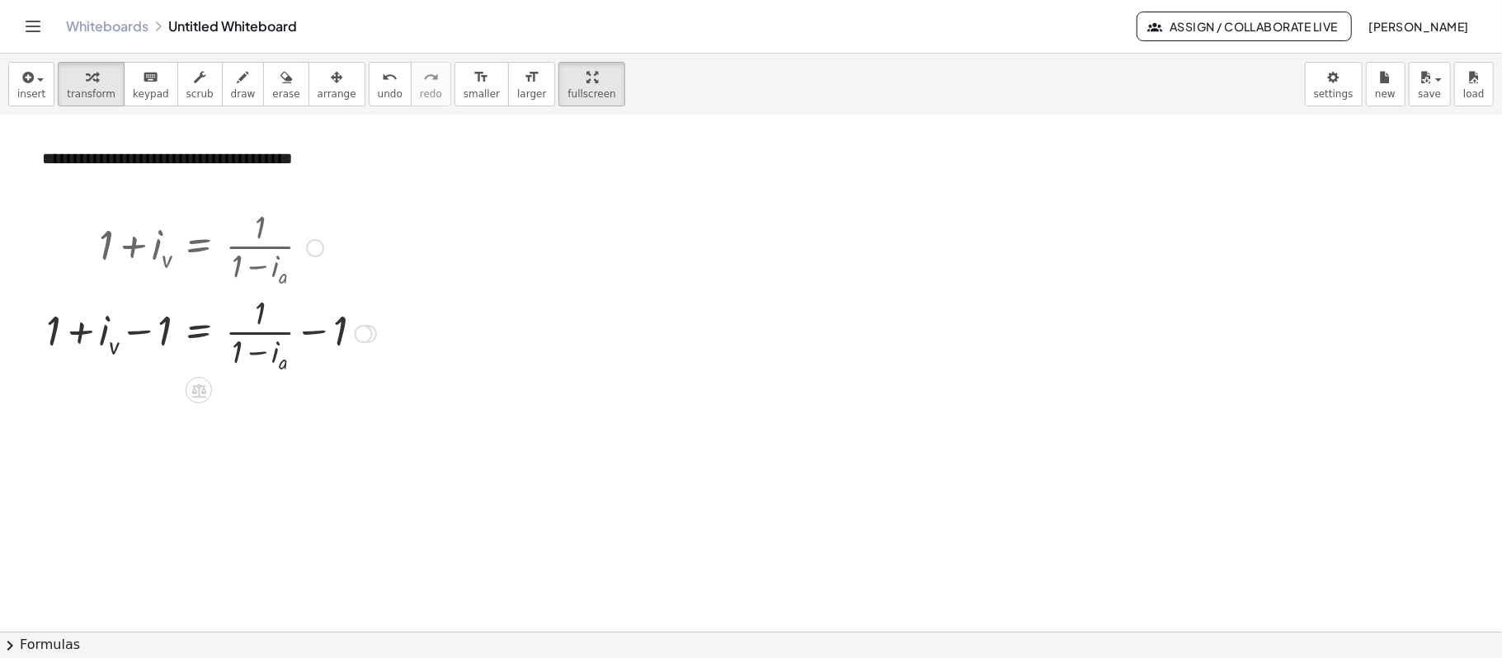
click at [335, 328] on div at bounding box center [211, 332] width 346 height 86
click at [335, 328] on div at bounding box center [259, 333] width 443 height 94
drag, startPoint x: 56, startPoint y: 340, endPoint x: 173, endPoint y: 338, distance: 117.1
click at [173, 338] on div at bounding box center [211, 332] width 346 height 86
click at [256, 341] on div at bounding box center [211, 332] width 346 height 86
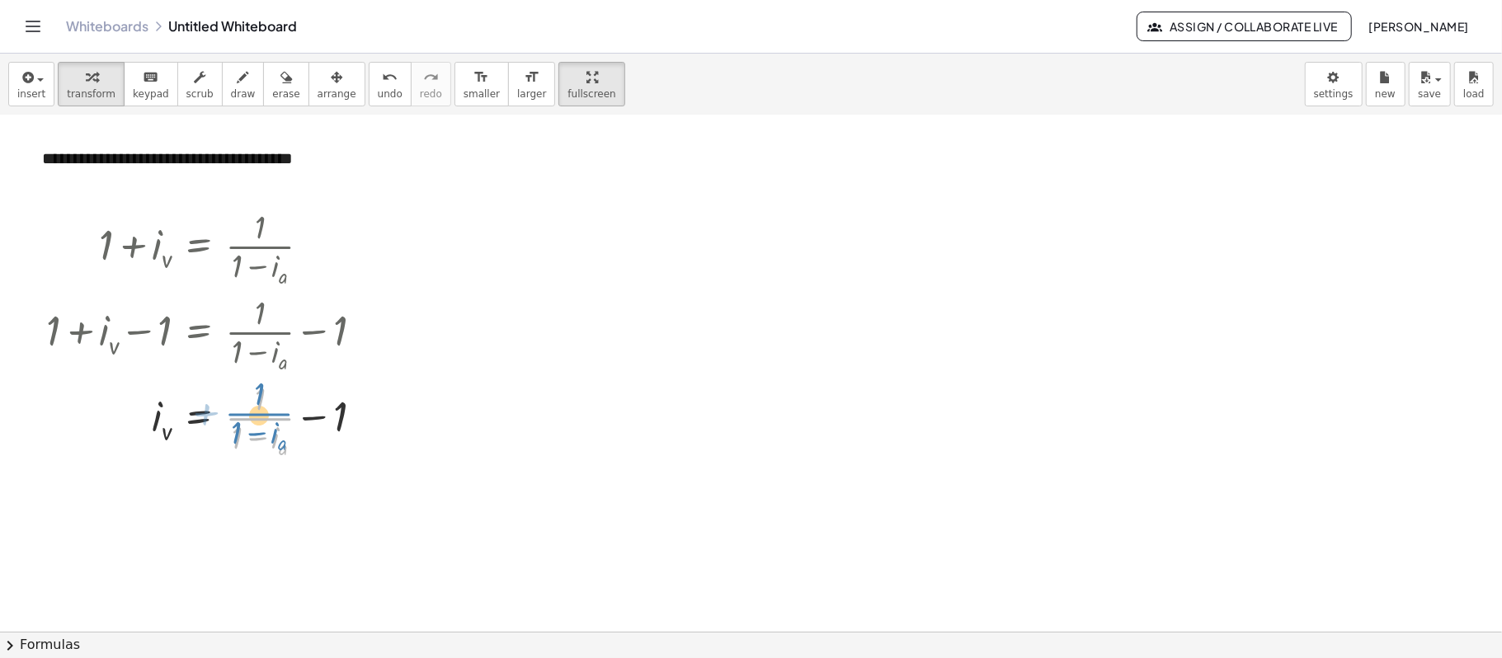
click at [277, 416] on div at bounding box center [211, 419] width 346 height 86
click at [322, 88] on span "arrange" at bounding box center [336, 94] width 39 height 12
click at [490, 351] on div at bounding box center [751, 467] width 1502 height 1032
click at [736, 270] on div at bounding box center [751, 467] width 1502 height 1032
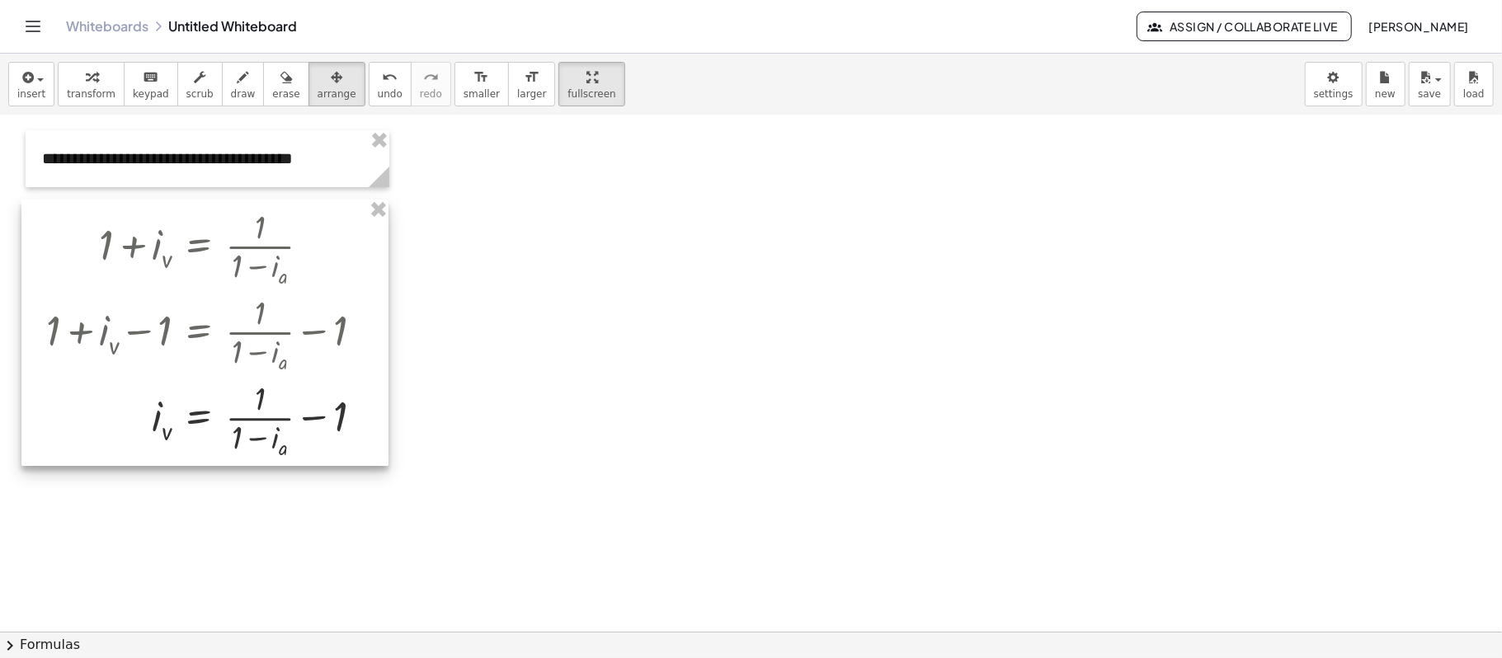
click at [327, 409] on div at bounding box center [204, 333] width 367 height 266
click at [604, 423] on div at bounding box center [751, 467] width 1502 height 1032
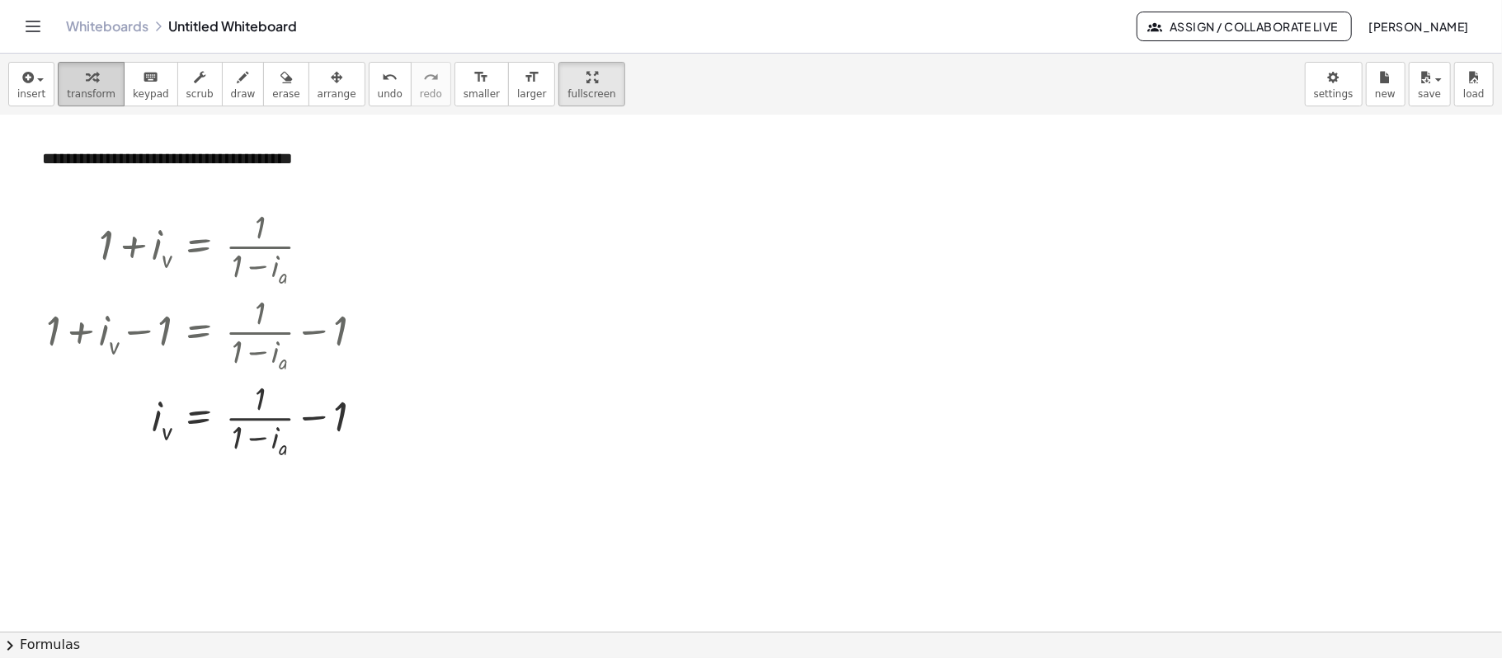
click at [100, 88] on span "transform" at bounding box center [91, 94] width 49 height 12
click at [43, 92] on button "insert" at bounding box center [31, 84] width 46 height 45
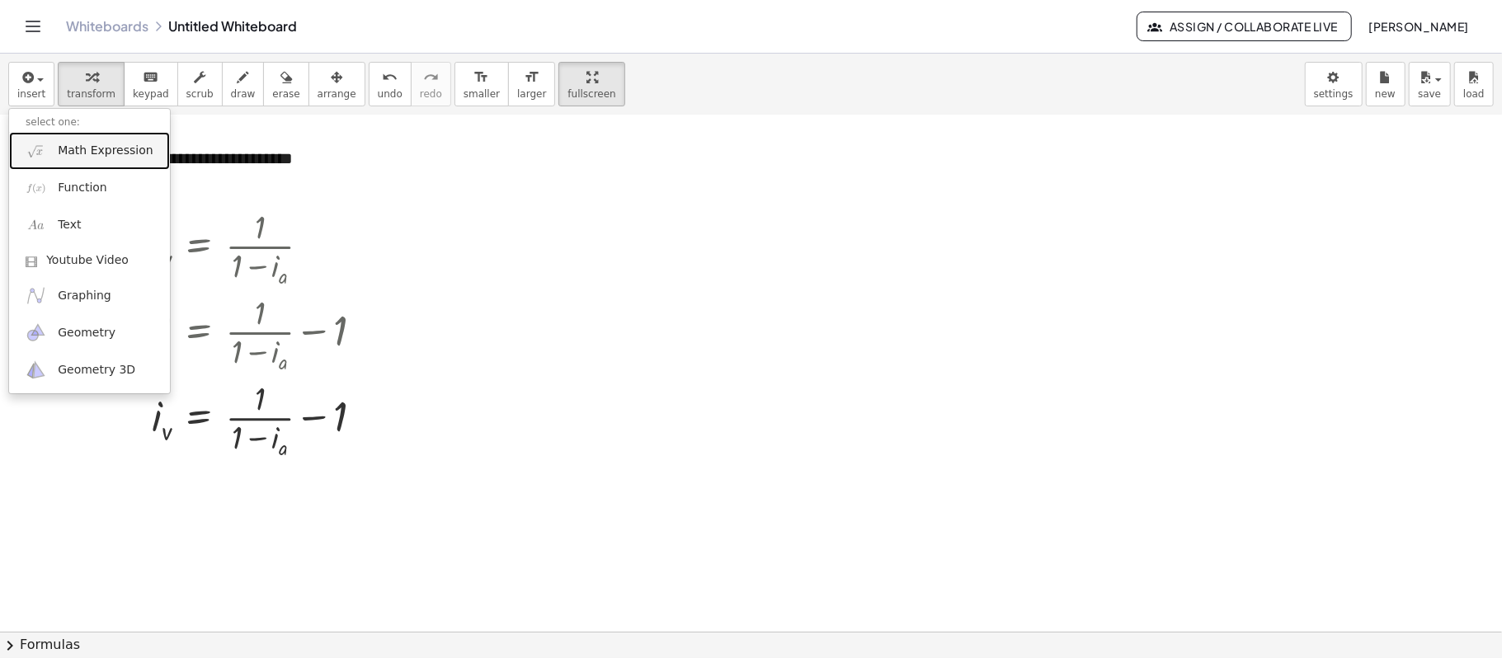
click at [83, 146] on span "Math Expression" at bounding box center [105, 151] width 95 height 16
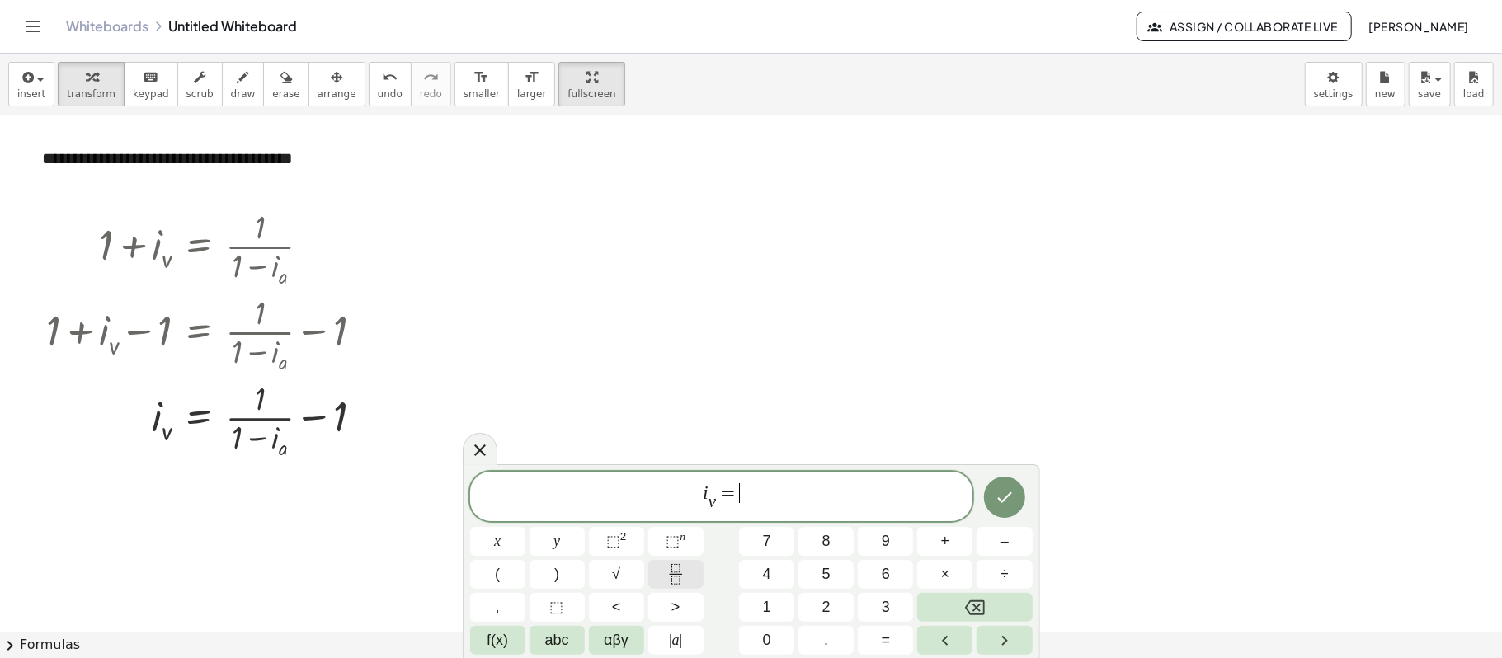
click at [681, 493] on icon "Fraction" at bounding box center [675, 574] width 21 height 21
click at [777, 493] on button "0" at bounding box center [766, 640] width 55 height 29
click at [810, 493] on button "." at bounding box center [825, 640] width 55 height 29
click at [770, 493] on span "0" at bounding box center [767, 640] width 8 height 22
click at [787, 493] on button "4" at bounding box center [766, 574] width 55 height 29
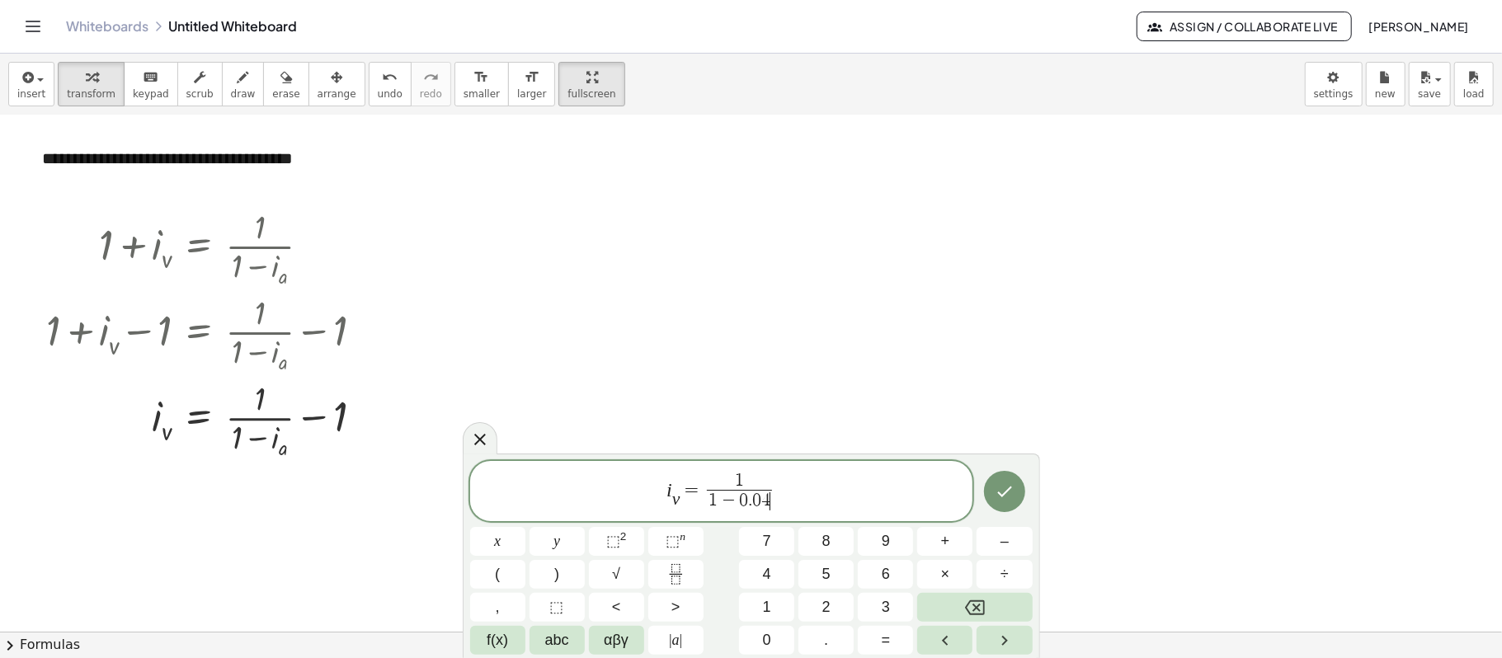
click at [849, 486] on span "i v ​ = 1 1 − 0 . 0 4 ​ ​" at bounding box center [721, 493] width 503 height 44
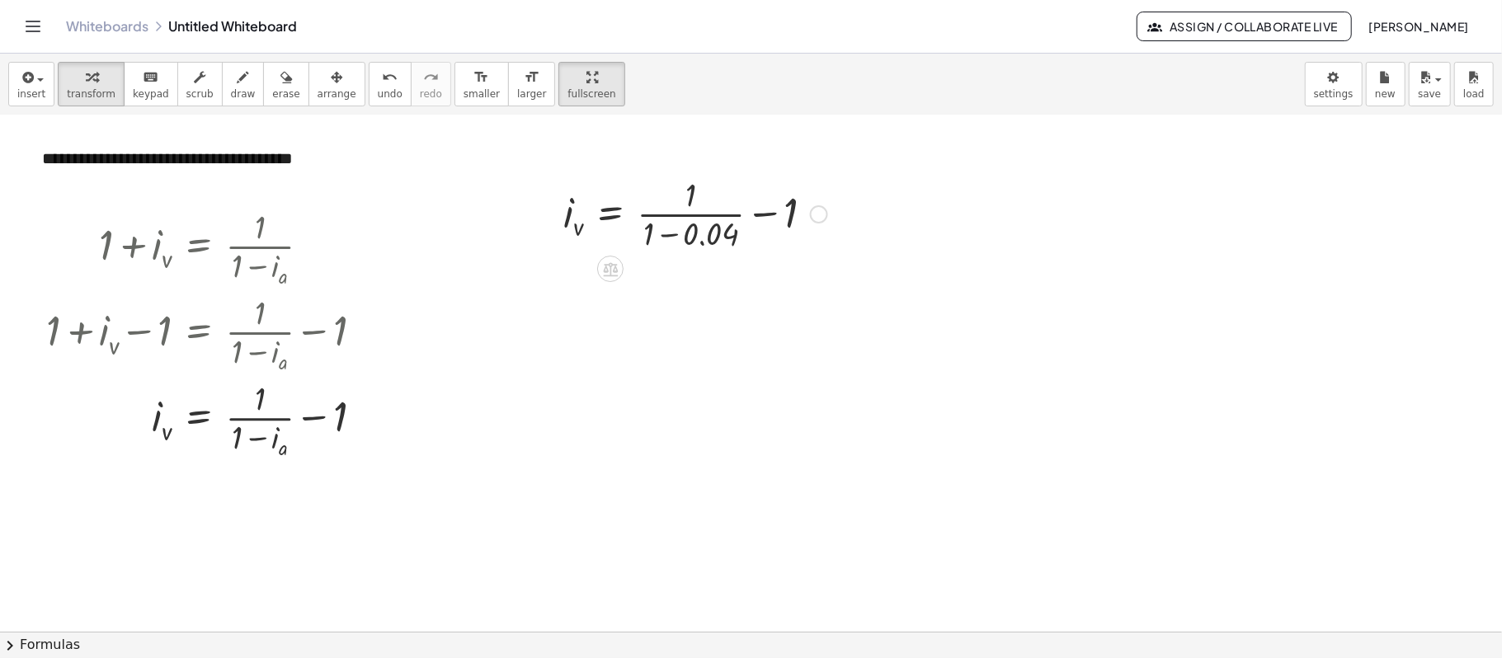
click at [681, 239] on div at bounding box center [695, 213] width 280 height 82
click at [683, 239] on div at bounding box center [675, 213] width 240 height 82
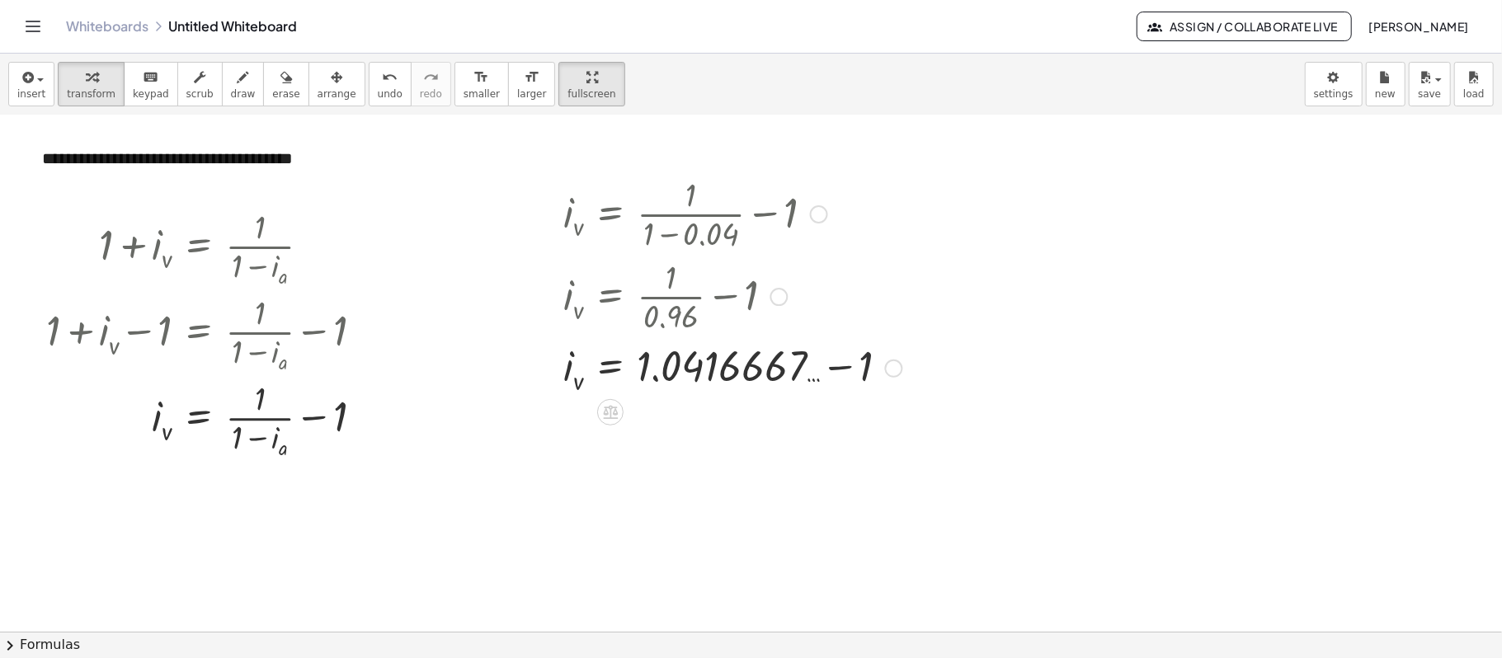
click at [858, 364] on div at bounding box center [732, 367] width 355 height 60
click at [859, 361] on div at bounding box center [709, 367] width 308 height 59
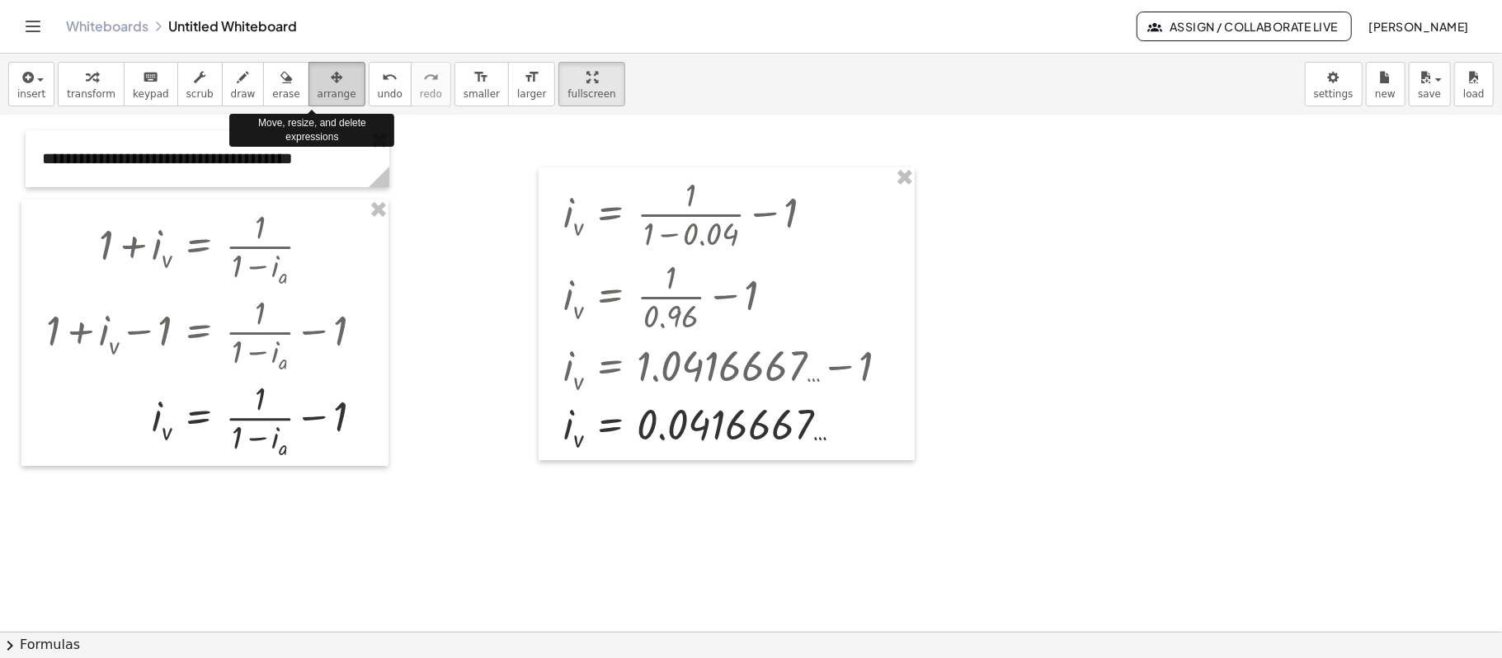
click at [323, 96] on span "arrange" at bounding box center [336, 94] width 39 height 12
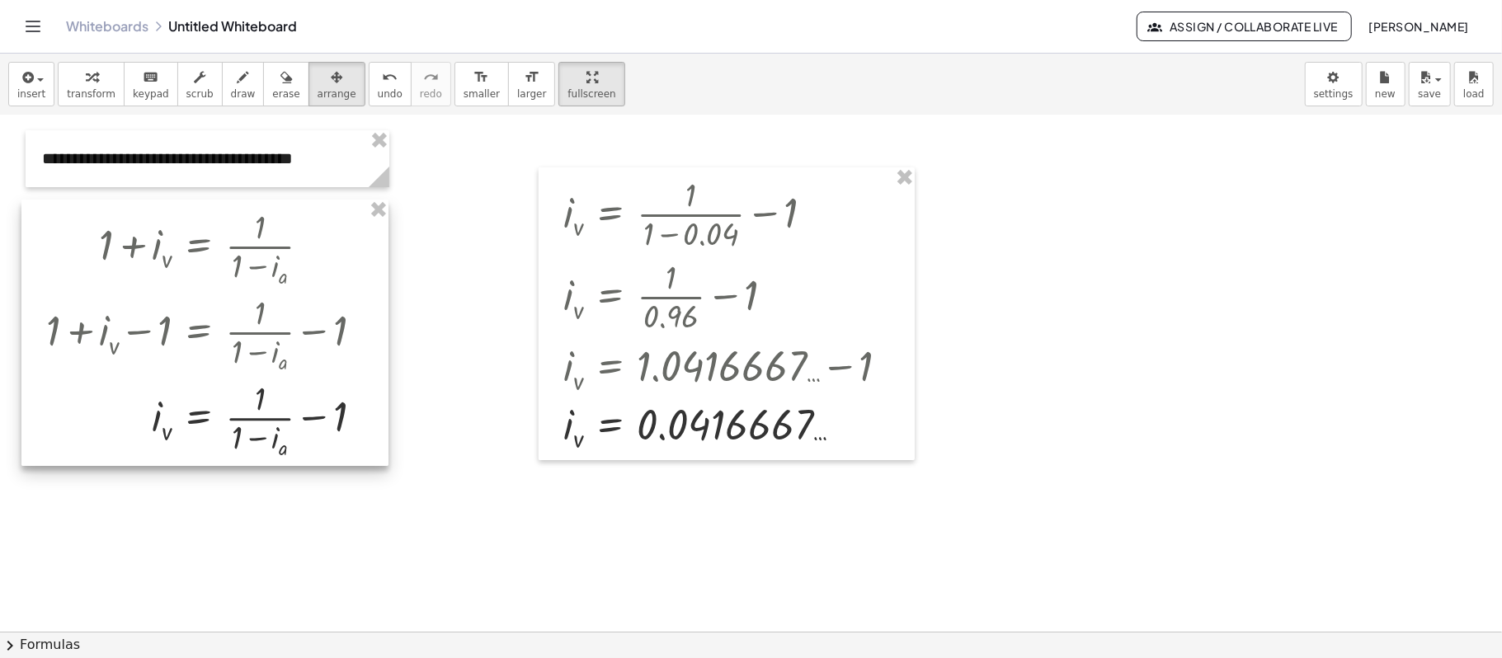
click at [374, 225] on div at bounding box center [204, 333] width 367 height 266
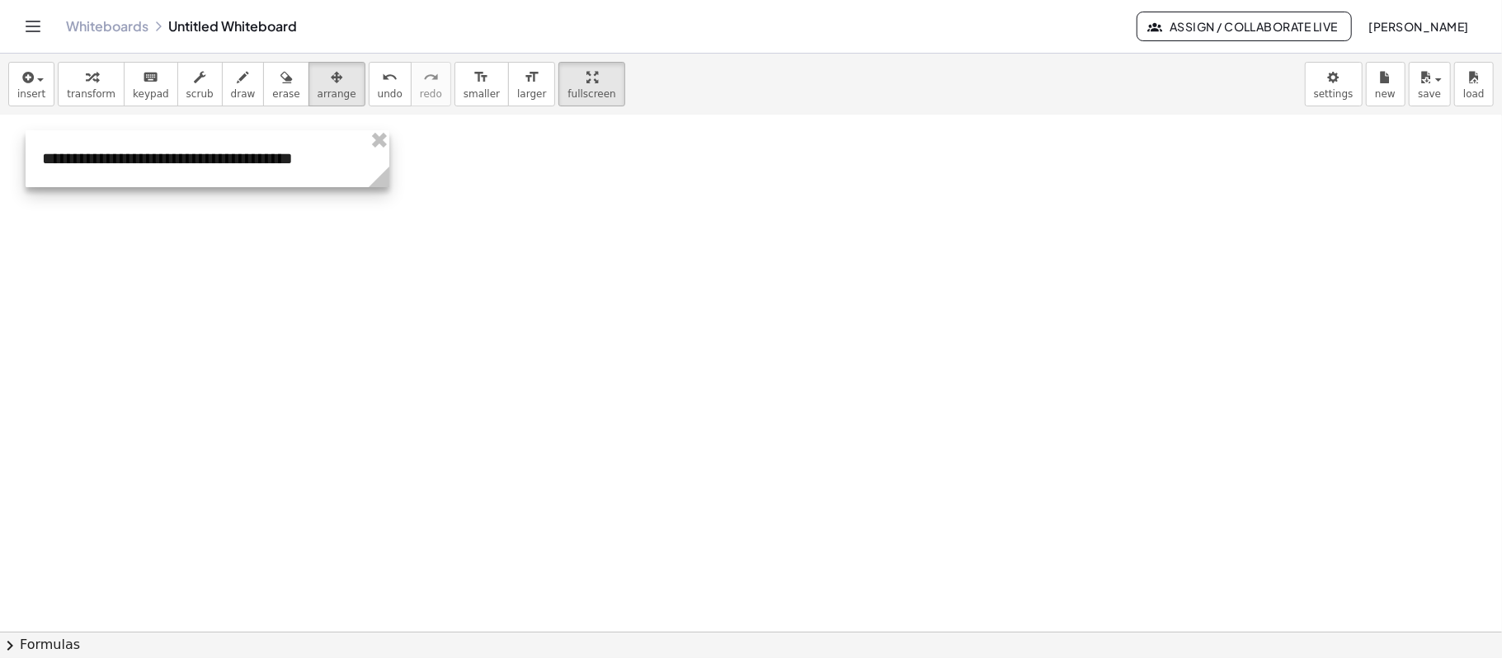
click at [317, 155] on div at bounding box center [208, 158] width 364 height 57
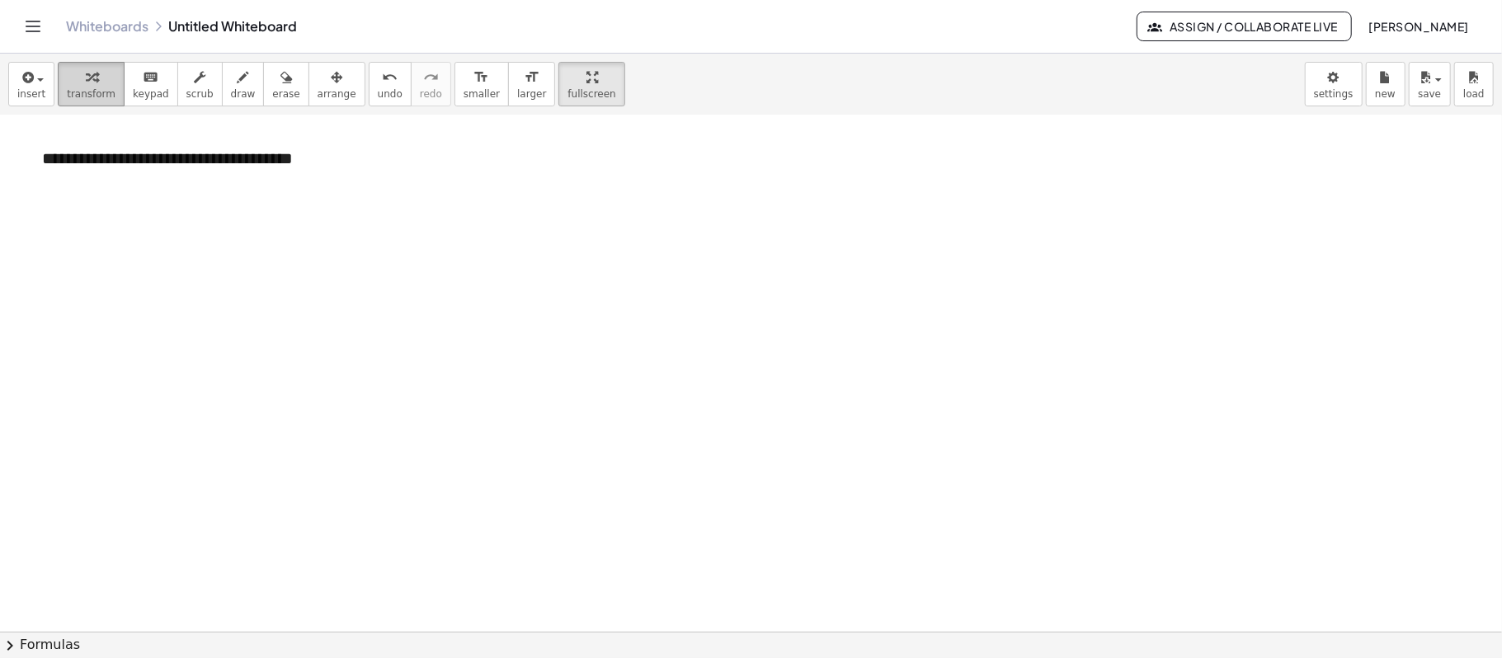
click at [86, 82] on icon "button" at bounding box center [92, 78] width 12 height 20
click at [198, 147] on div "**********" at bounding box center [208, 158] width 364 height 57
click at [330, 162] on div "**********" at bounding box center [208, 158] width 364 height 57
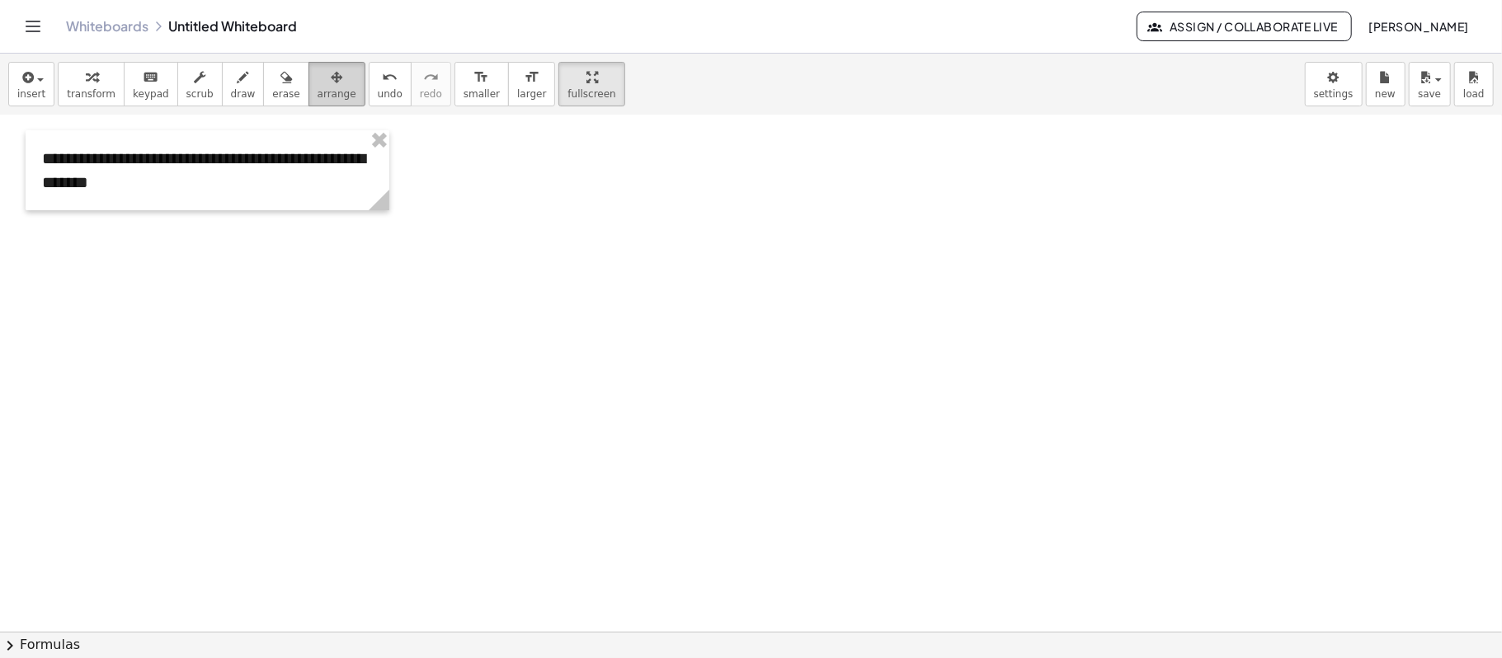
click at [308, 76] on button "arrange" at bounding box center [336, 84] width 57 height 45
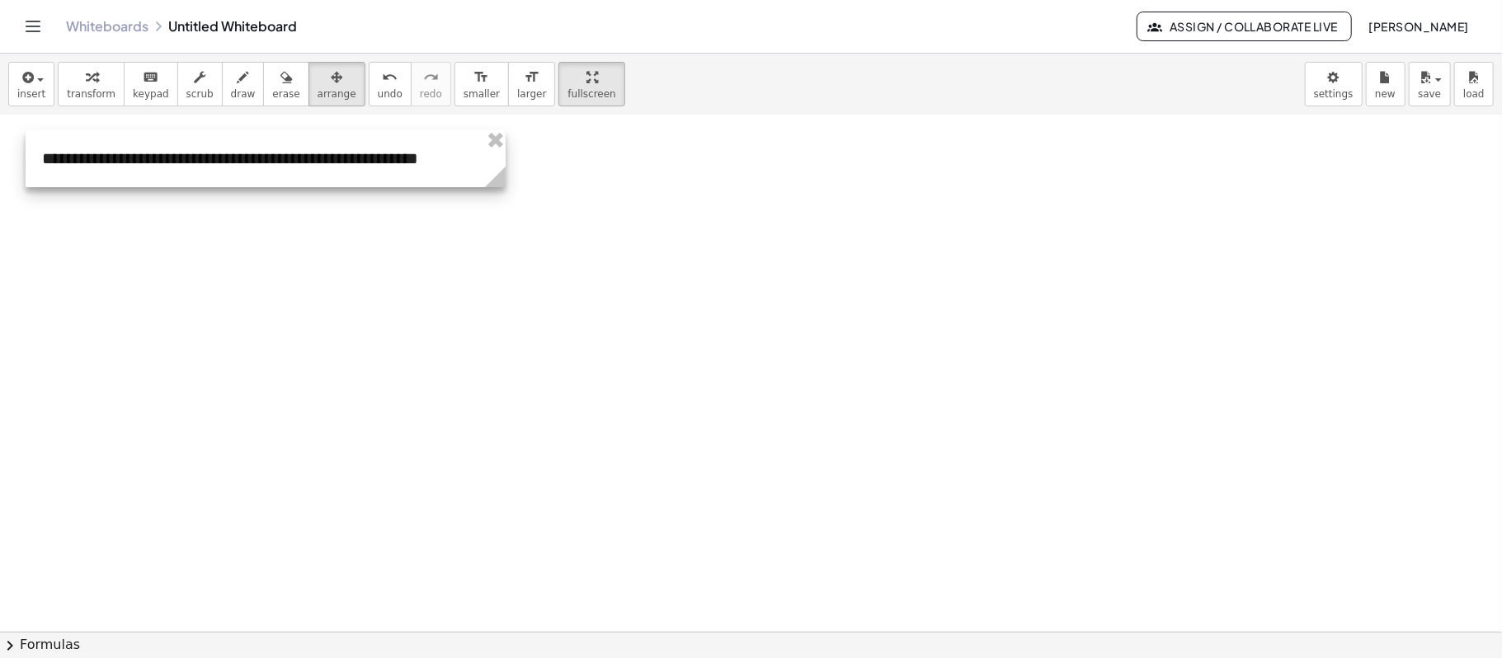
drag, startPoint x: 373, startPoint y: 205, endPoint x: 489, endPoint y: 178, distance: 119.2
click at [489, 178] on circle at bounding box center [498, 180] width 29 height 29
click at [645, 200] on div at bounding box center [751, 467] width 1502 height 1032
click at [21, 73] on icon "button" at bounding box center [26, 78] width 15 height 20
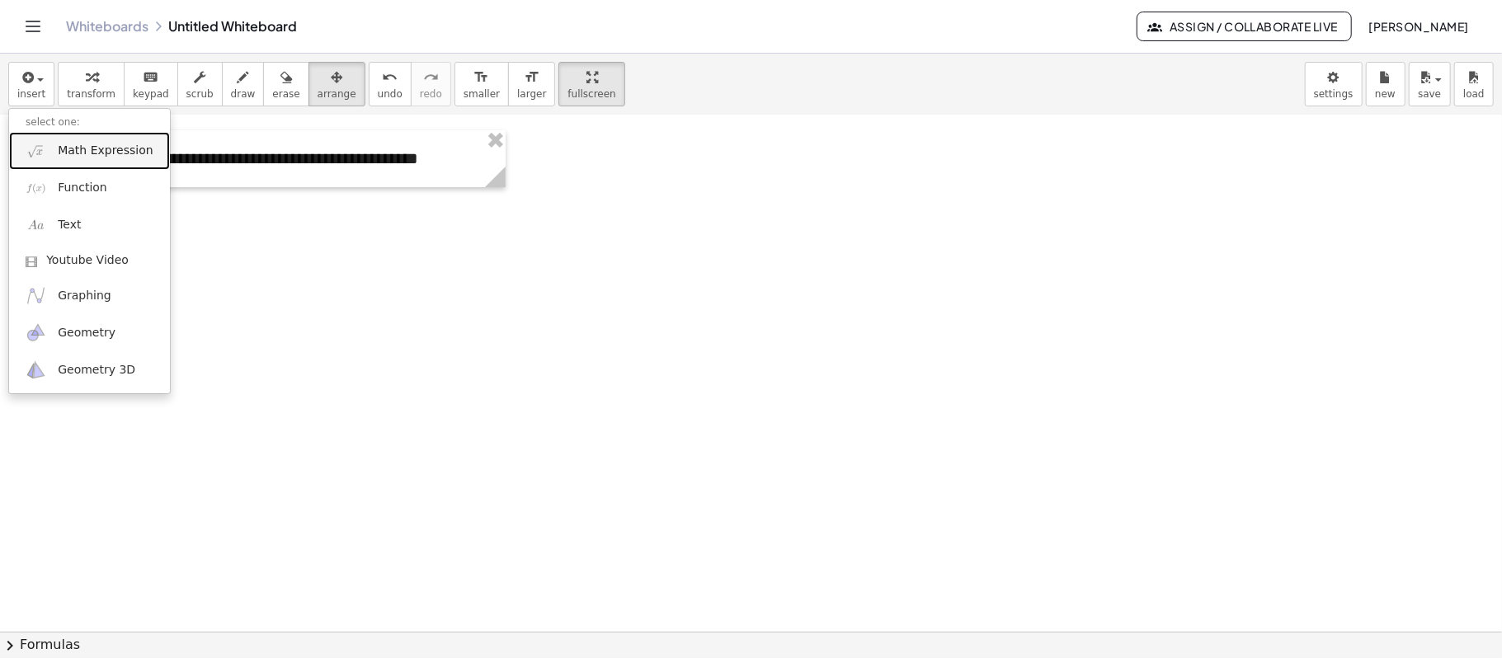
click at [73, 162] on link "Math Expression" at bounding box center [89, 150] width 161 height 37
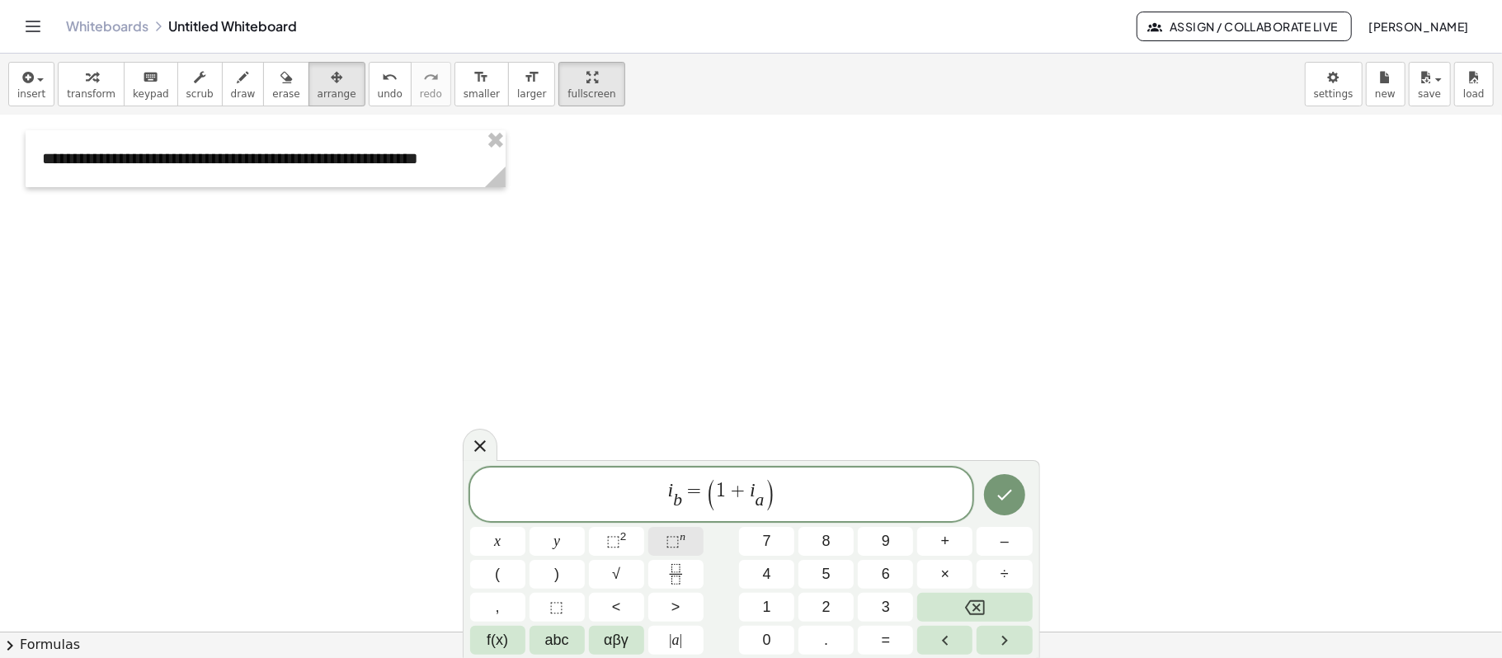
click at [684, 493] on span "⬚ n" at bounding box center [675, 541] width 20 height 22
click at [676, 493] on icon "Fraction" at bounding box center [675, 580] width 8 height 8
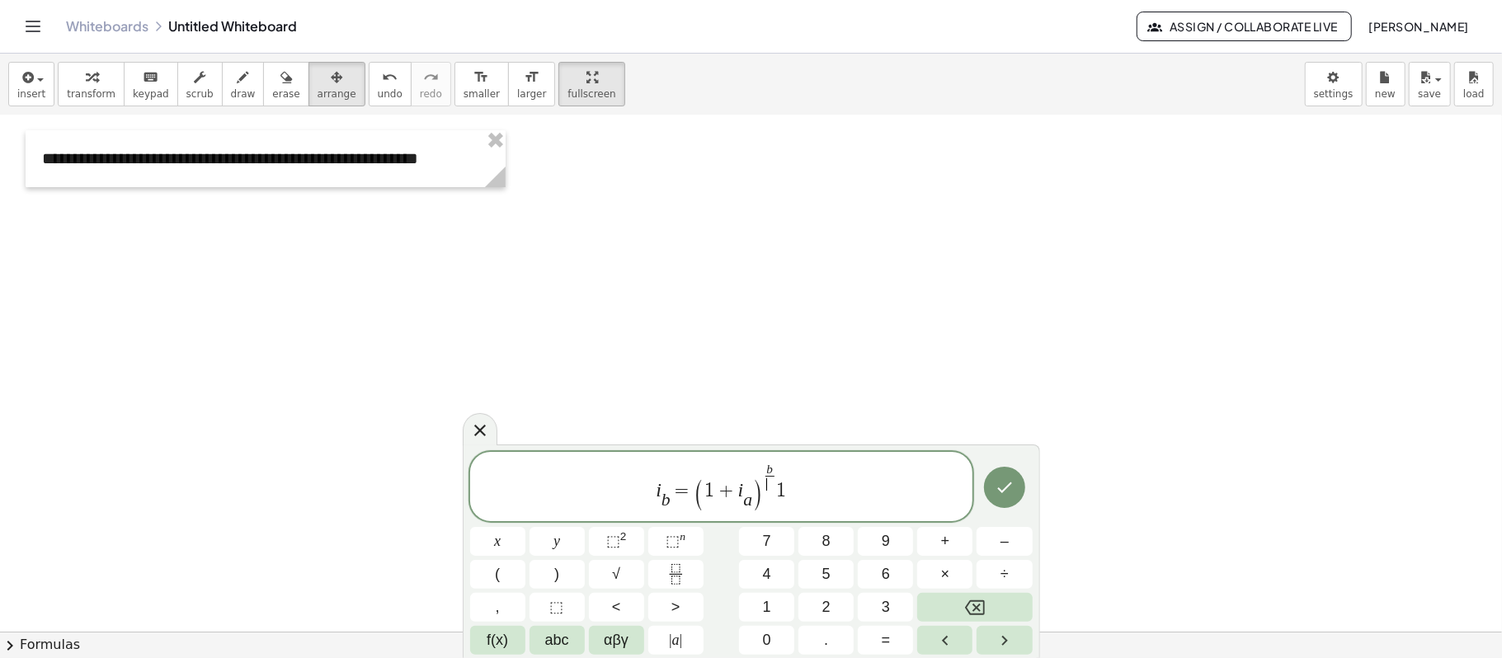
click at [772, 483] on span "​" at bounding box center [769, 484] width 9 height 16
click at [833, 485] on span "i b ​ = ( 1 + i a ​ ) b a ​ 1 ​" at bounding box center [721, 488] width 503 height 52
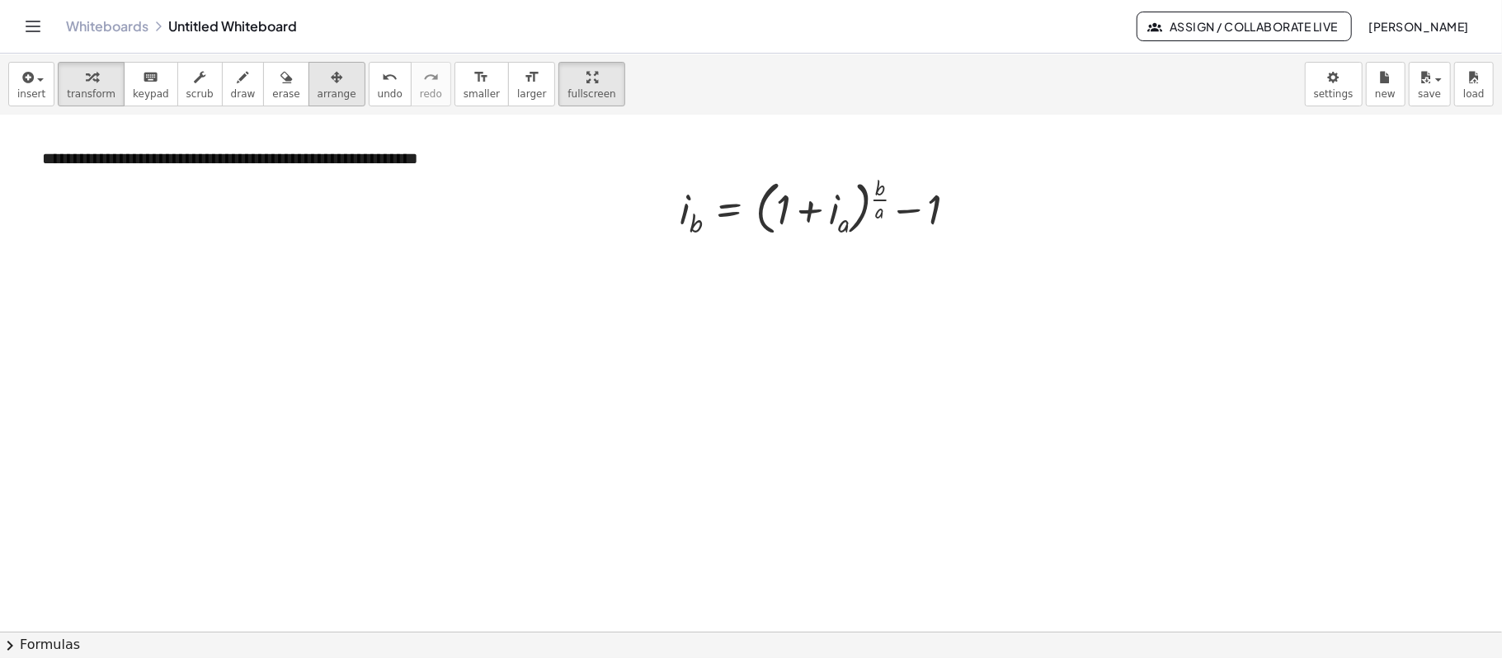
drag, startPoint x: 303, startPoint y: 76, endPoint x: 323, endPoint y: 83, distance: 21.1
click at [317, 76] on div "button" at bounding box center [336, 77] width 39 height 20
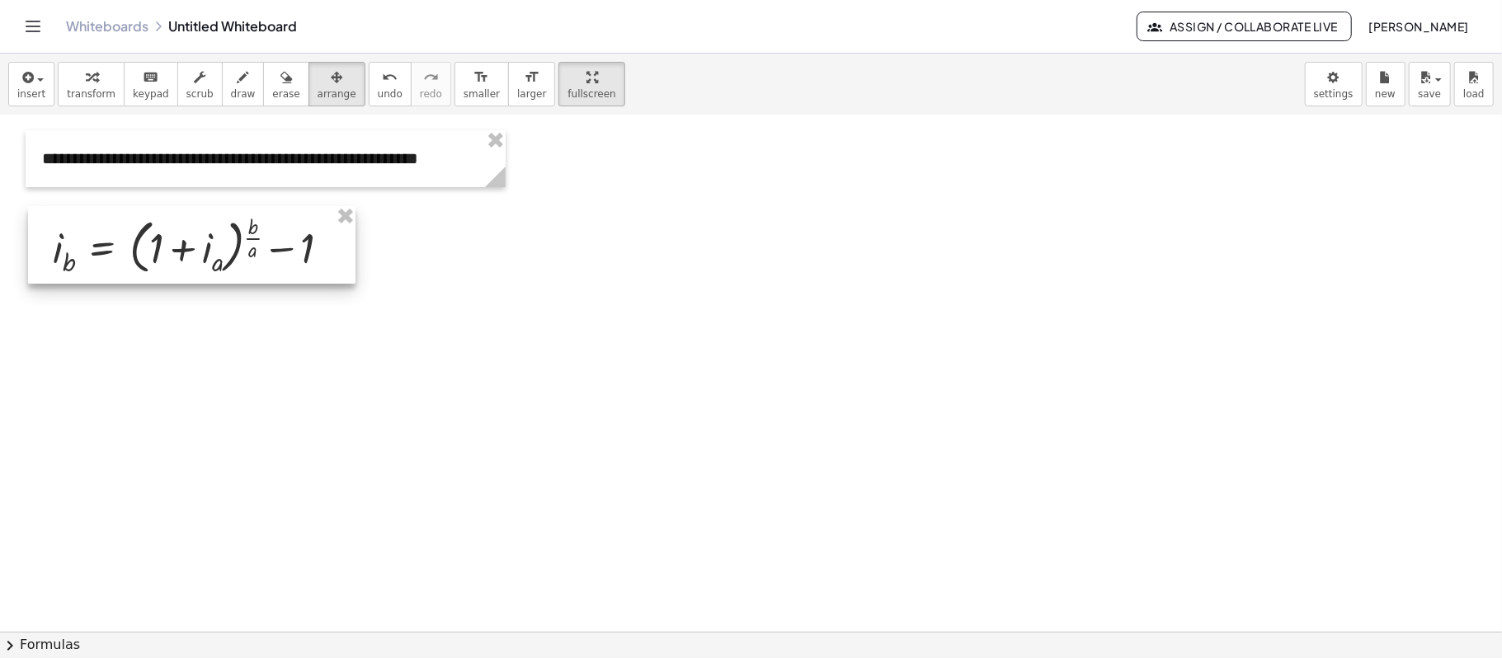
drag, startPoint x: 792, startPoint y: 218, endPoint x: 165, endPoint y: 257, distance: 628.8
click at [165, 257] on div at bounding box center [191, 245] width 327 height 78
click at [236, 90] on span "draw" at bounding box center [243, 94] width 25 height 12
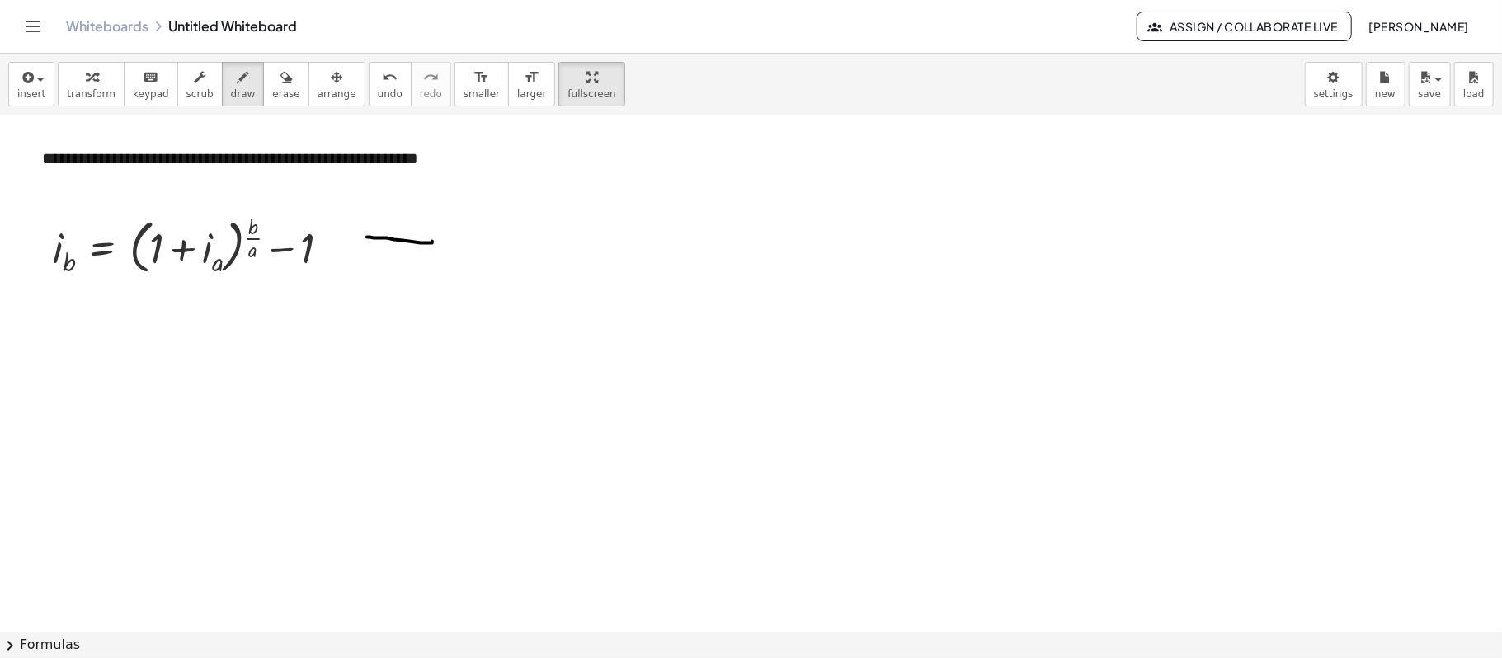
drag, startPoint x: 432, startPoint y: 242, endPoint x: 367, endPoint y: 238, distance: 65.3
click at [367, 238] on div at bounding box center [751, 467] width 1502 height 1032
drag, startPoint x: 374, startPoint y: 215, endPoint x: 357, endPoint y: 244, distance: 33.7
click at [357, 244] on div at bounding box center [751, 467] width 1502 height 1032
drag, startPoint x: 410, startPoint y: 251, endPoint x: 374, endPoint y: 252, distance: 35.5
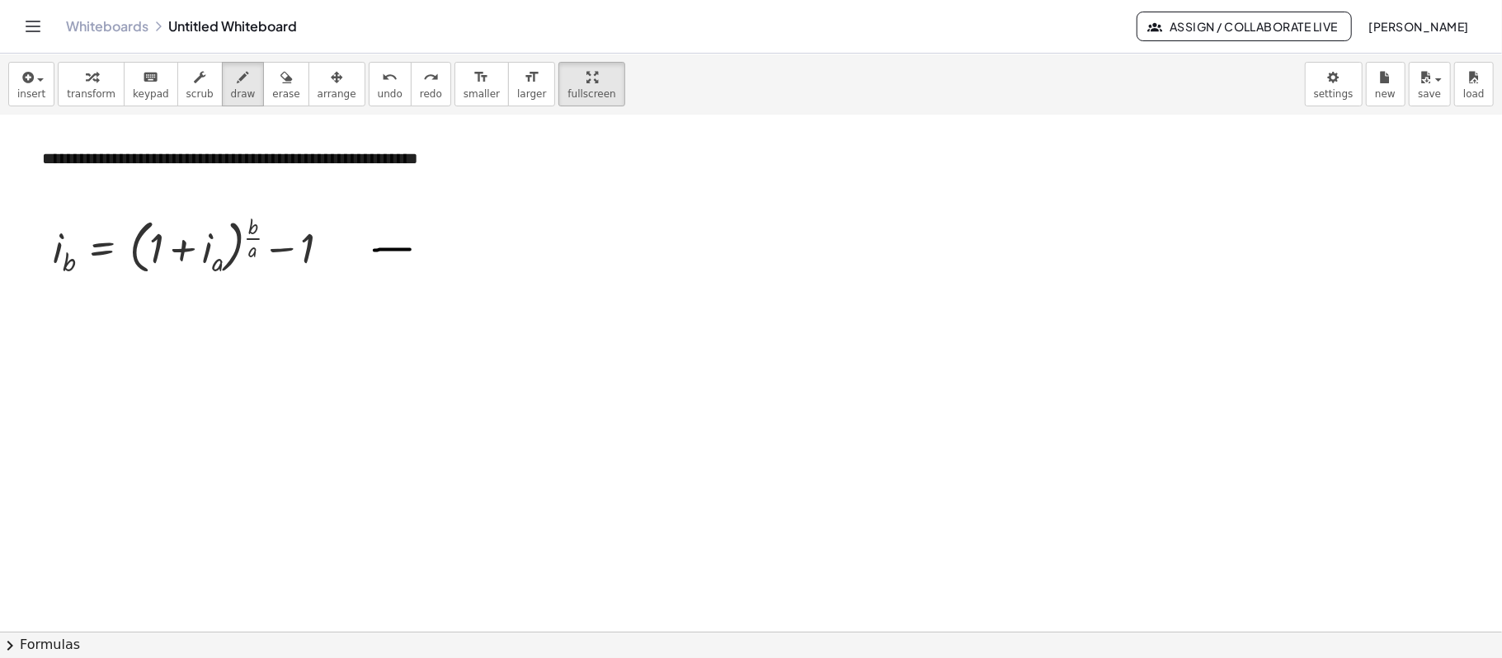
click at [374, 252] on div at bounding box center [751, 467] width 1502 height 1032
drag, startPoint x: 369, startPoint y: 238, endPoint x: 374, endPoint y: 258, distance: 20.2
click at [374, 258] on div at bounding box center [751, 467] width 1502 height 1032
click at [34, 91] on span "insert" at bounding box center [31, 94] width 28 height 12
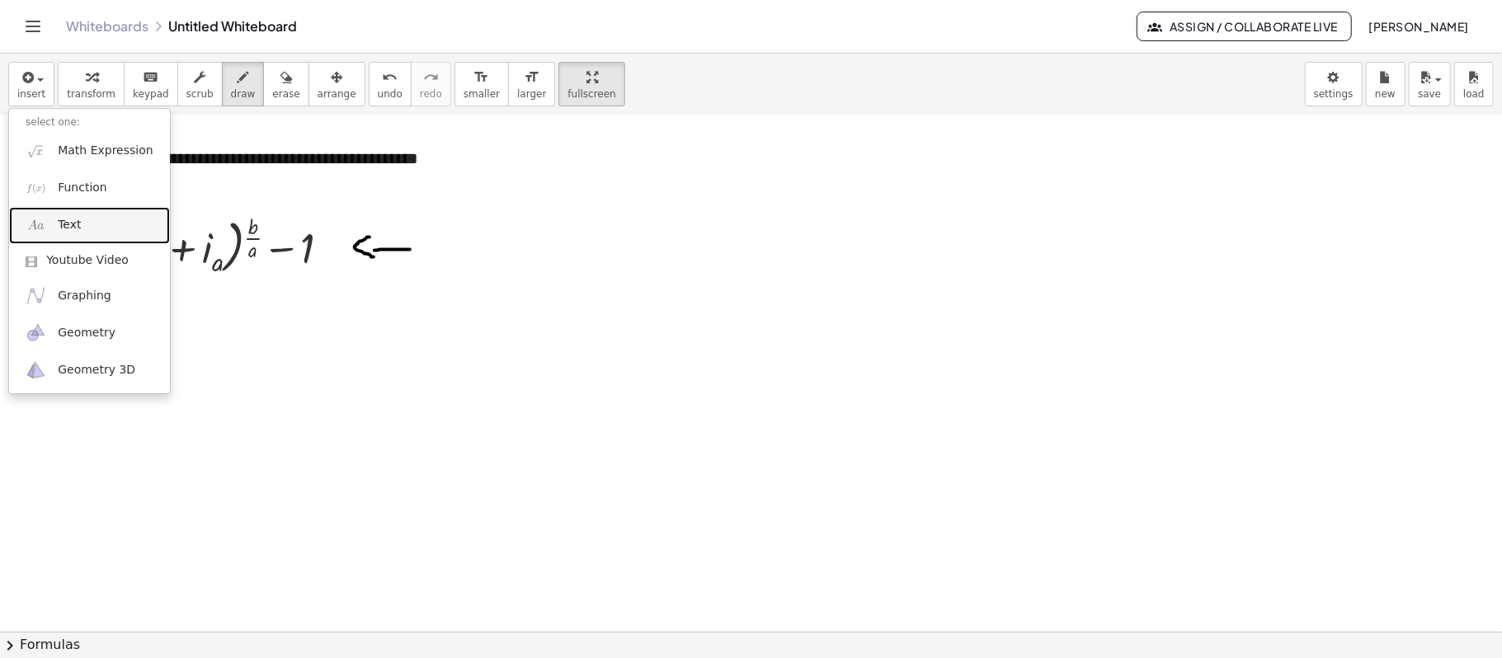
click at [116, 234] on link "Text" at bounding box center [89, 225] width 161 height 37
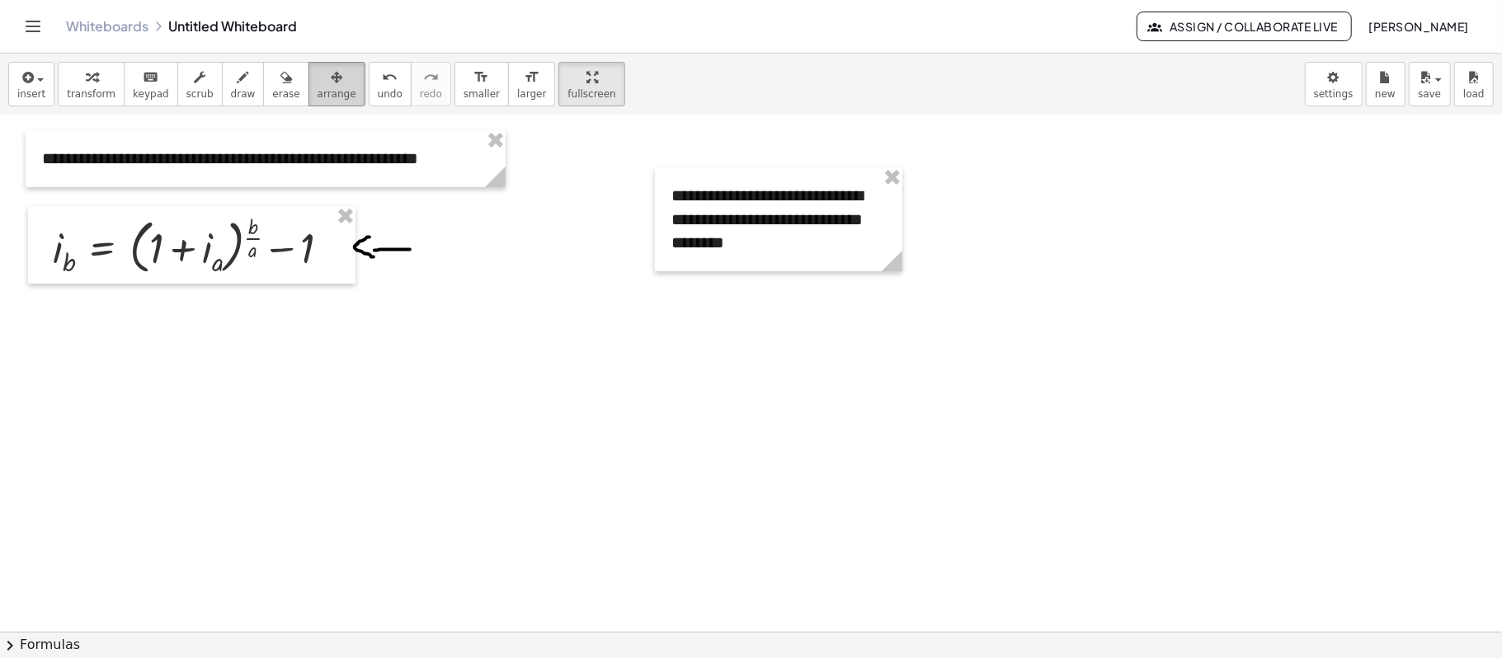
click at [327, 89] on span "arrange" at bounding box center [336, 94] width 39 height 12
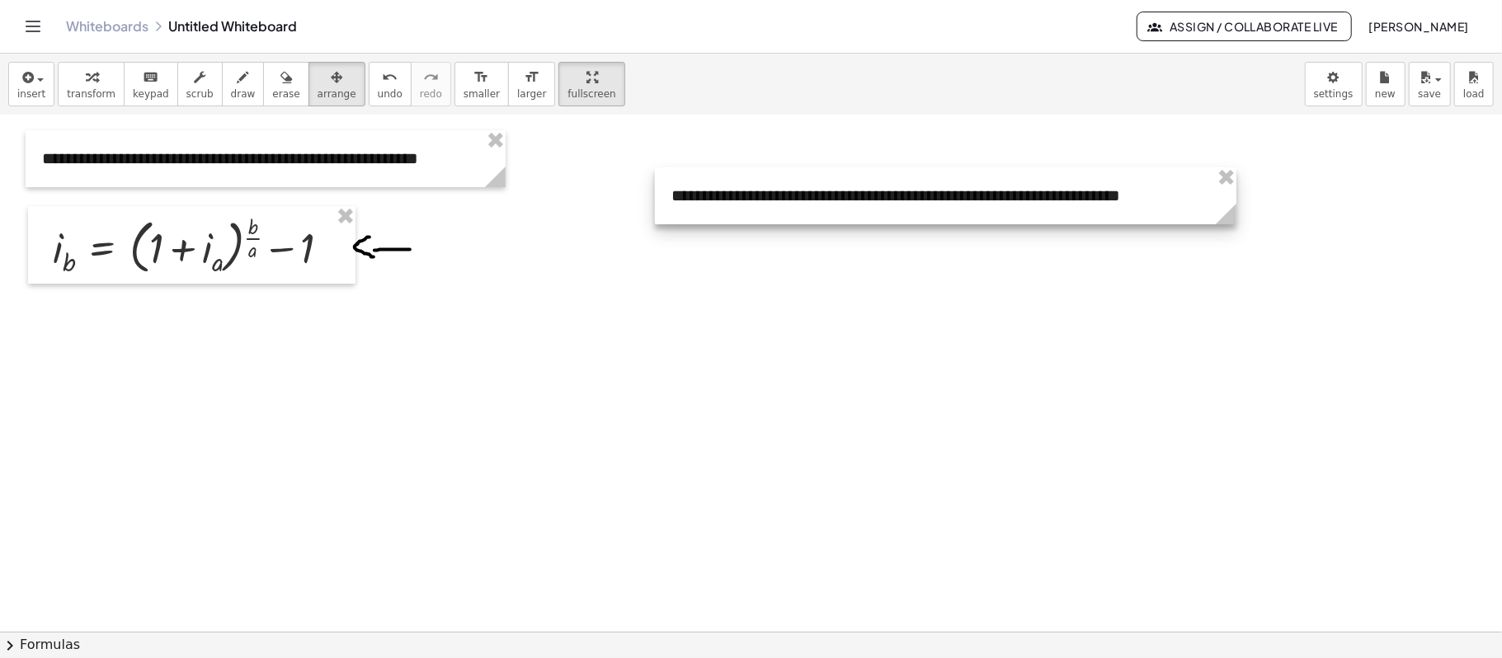
drag, startPoint x: 898, startPoint y: 261, endPoint x: 1221, endPoint y: 228, distance: 324.9
click at [1126, 237] on div "**********" at bounding box center [751, 467] width 1502 height 1032
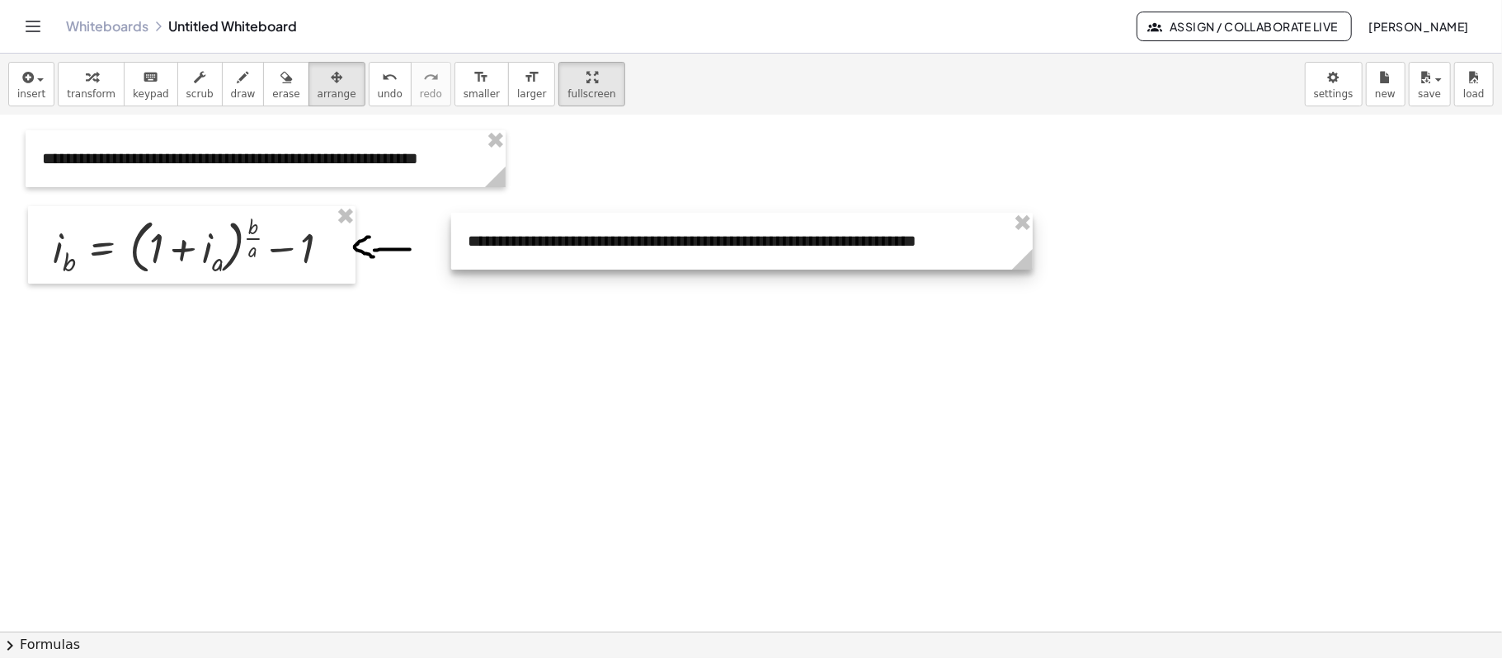
drag, startPoint x: 1149, startPoint y: 200, endPoint x: 945, endPoint y: 245, distance: 208.7
click at [945, 245] on div at bounding box center [741, 241] width 581 height 57
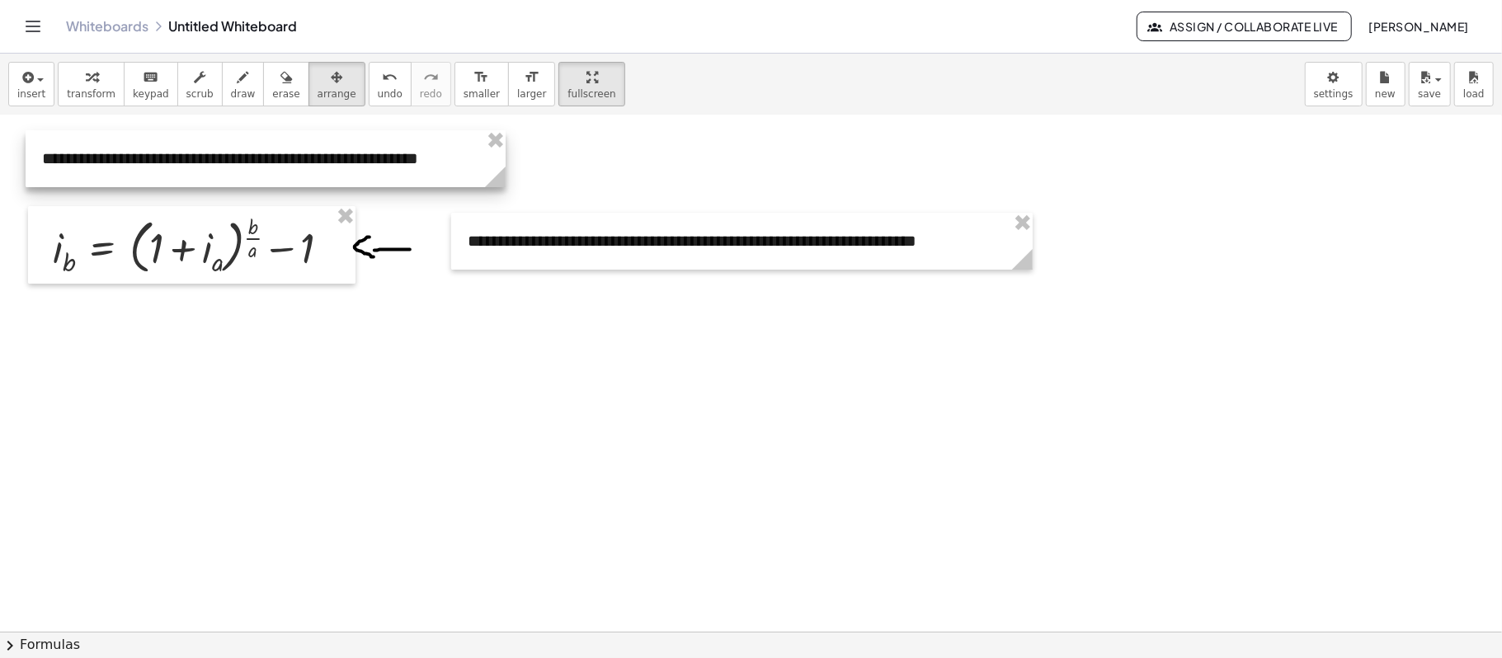
click at [450, 167] on div at bounding box center [266, 158] width 480 height 57
click at [23, 83] on icon "button" at bounding box center [26, 78] width 15 height 20
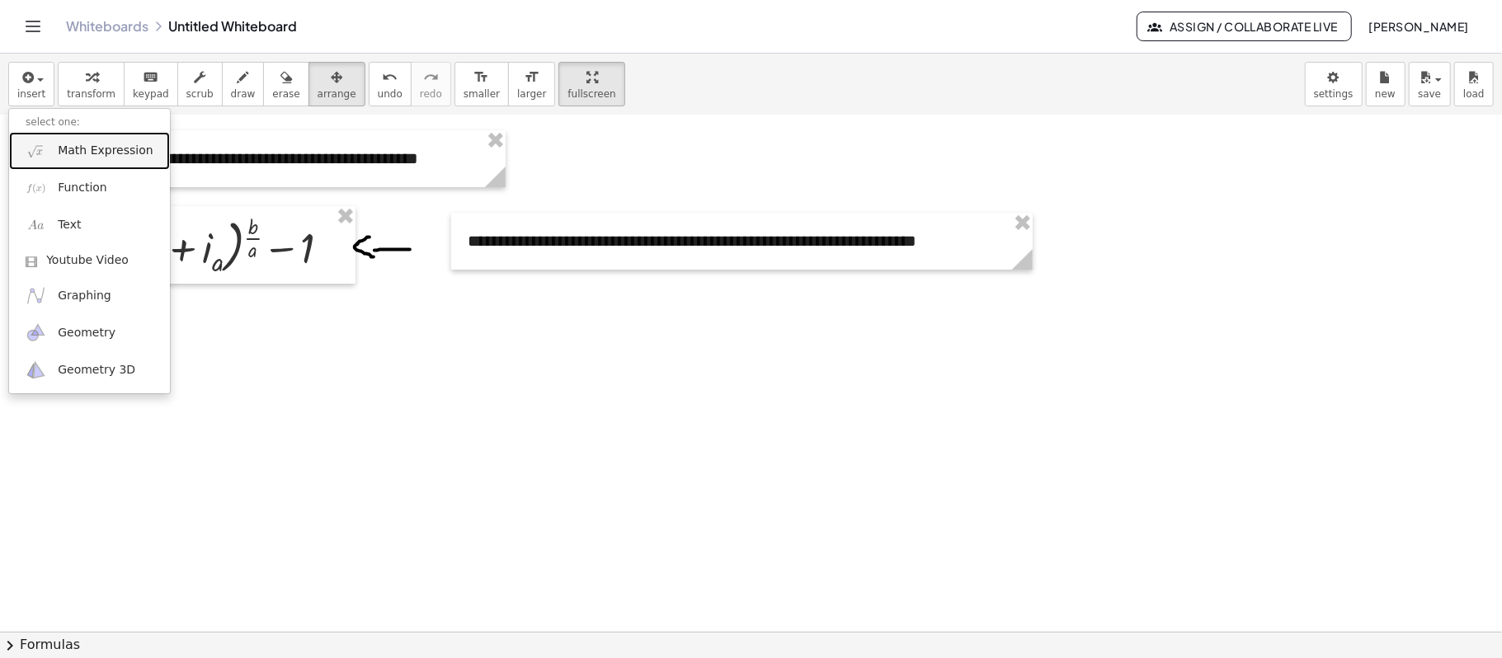
click at [86, 139] on link "Math Expression" at bounding box center [89, 150] width 161 height 37
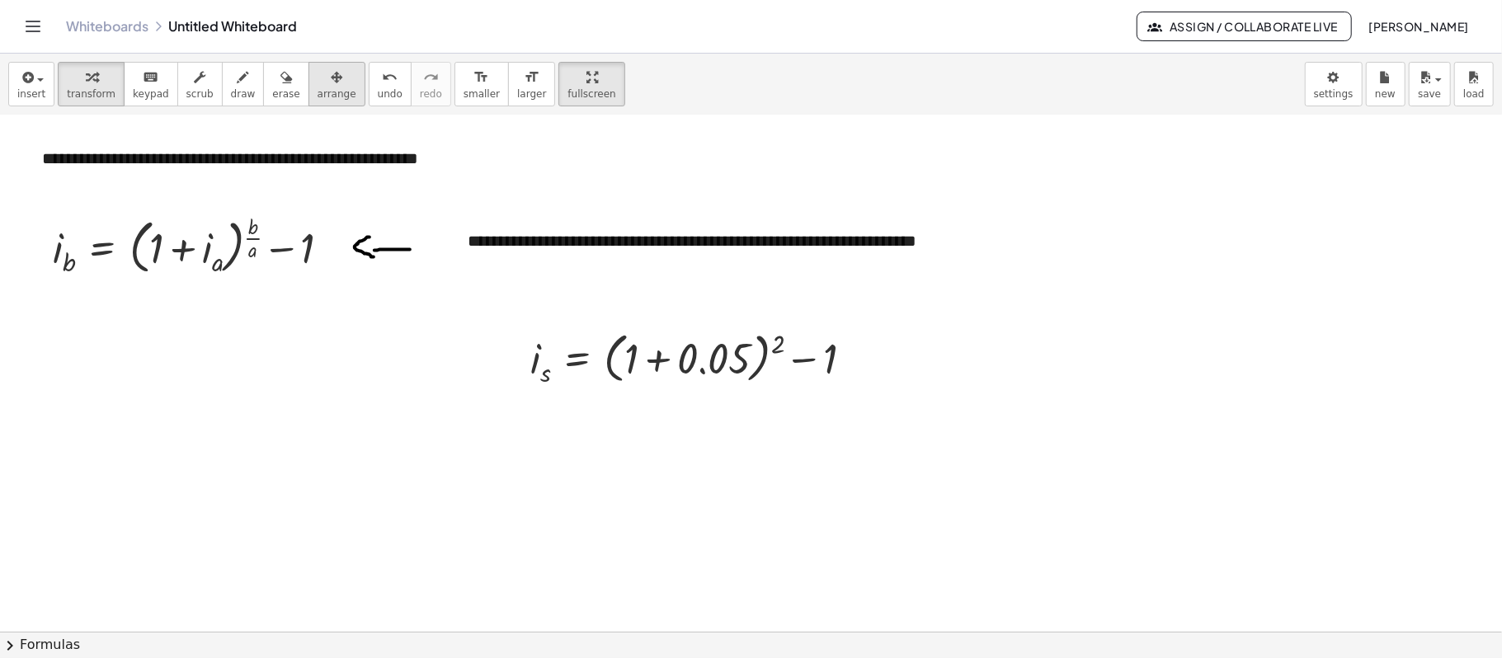
click at [331, 77] on icon "button" at bounding box center [337, 78] width 12 height 20
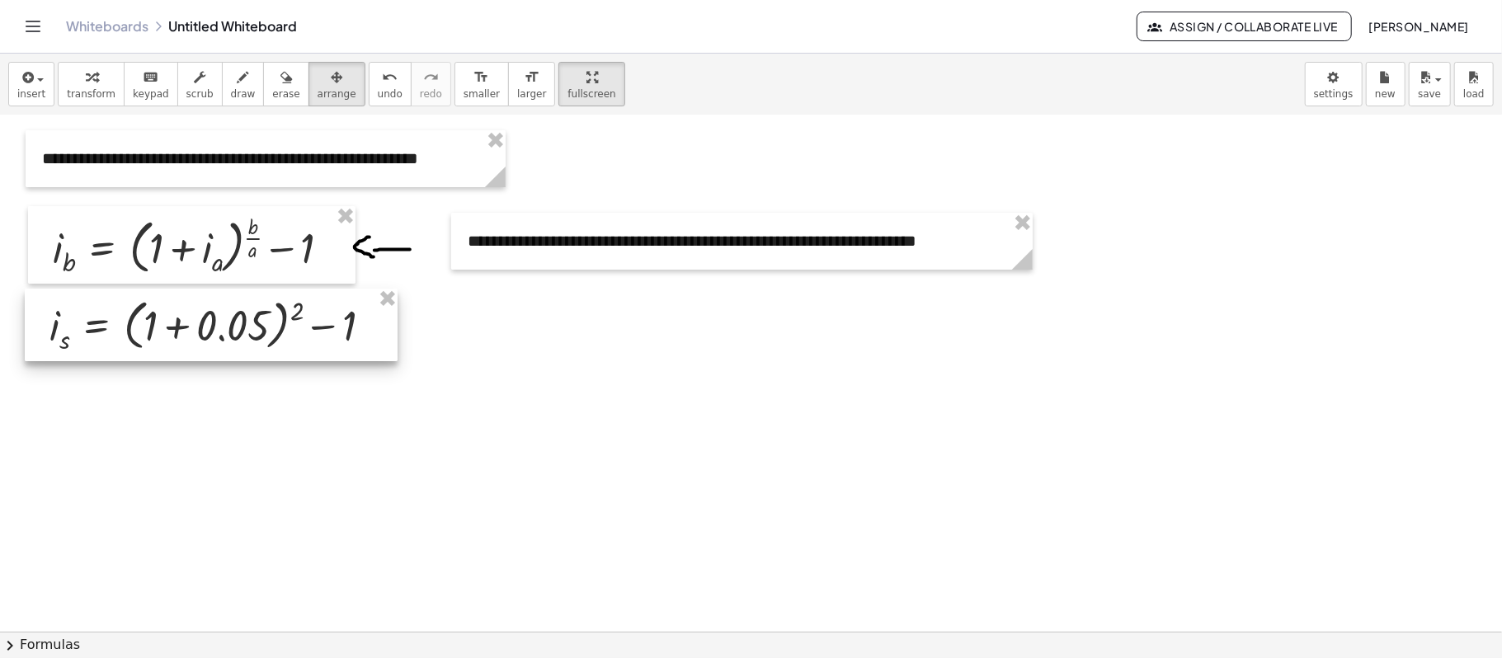
drag, startPoint x: 736, startPoint y: 356, endPoint x: 255, endPoint y: 323, distance: 481.9
click at [255, 323] on div at bounding box center [211, 325] width 373 height 72
drag, startPoint x: 564, startPoint y: 370, endPoint x: 366, endPoint y: 272, distance: 220.9
click at [561, 370] on div at bounding box center [751, 467] width 1502 height 1032
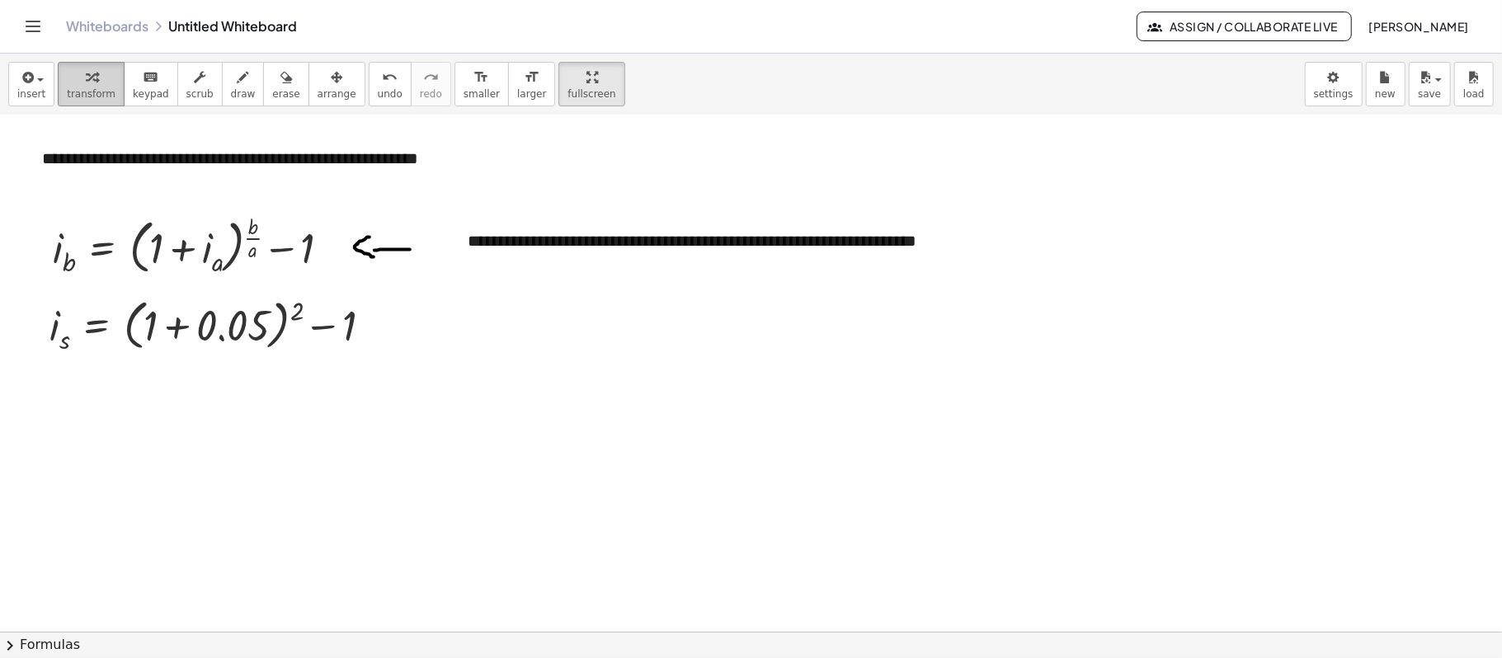
drag, startPoint x: 76, startPoint y: 76, endPoint x: 84, endPoint y: 77, distance: 8.3
click at [80, 76] on div "button" at bounding box center [91, 77] width 49 height 20
click at [221, 328] on div at bounding box center [217, 324] width 352 height 63
click at [221, 328] on div at bounding box center [167, 324] width 252 height 60
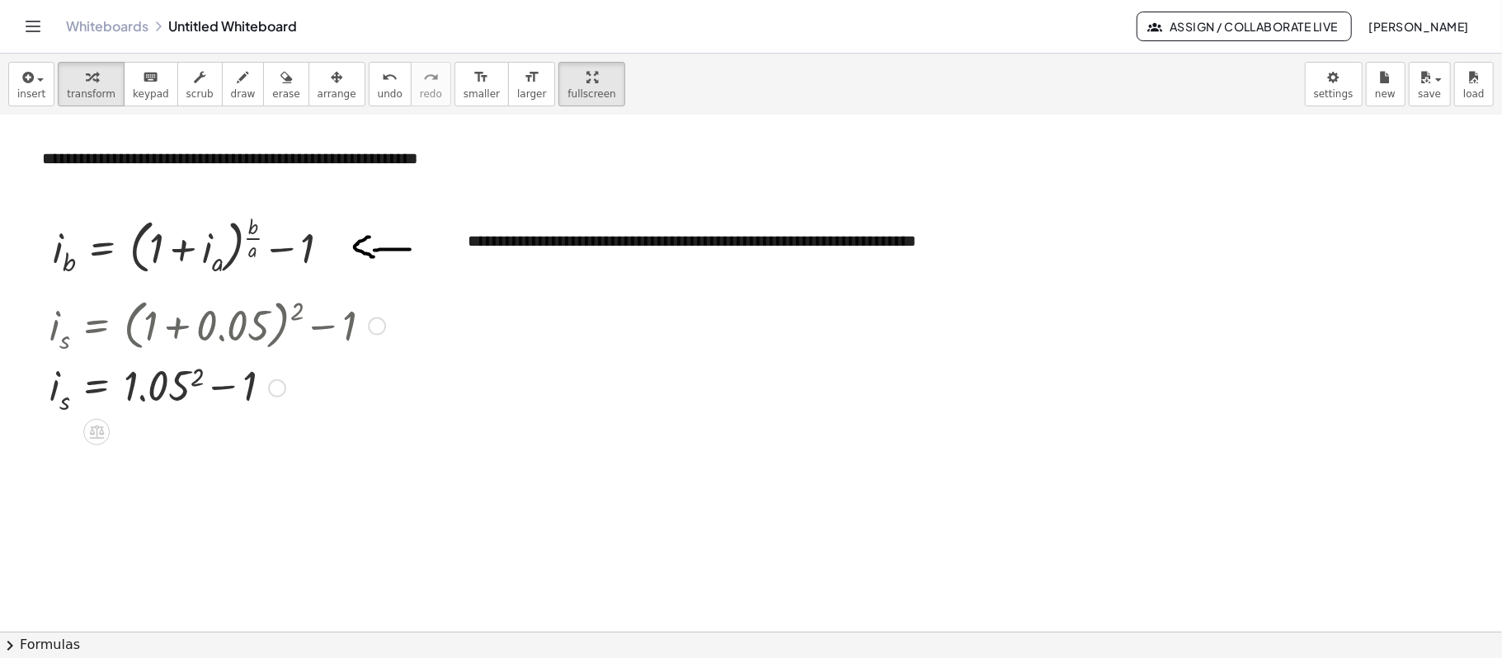
click at [169, 381] on div at bounding box center [217, 387] width 352 height 60
click at [266, 443] on div at bounding box center [217, 447] width 352 height 60
click at [266, 443] on div at bounding box center [217, 447] width 352 height 59
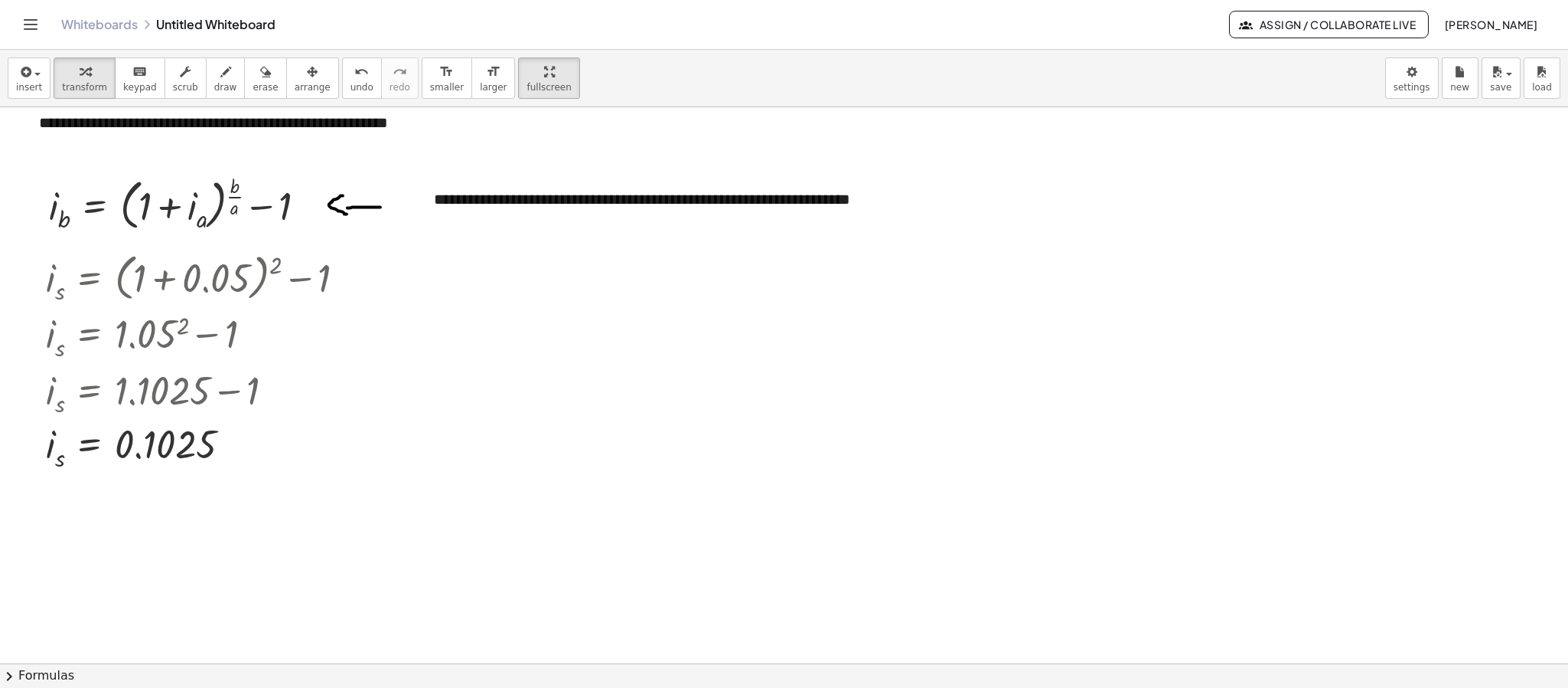
scroll to position [140, 0]
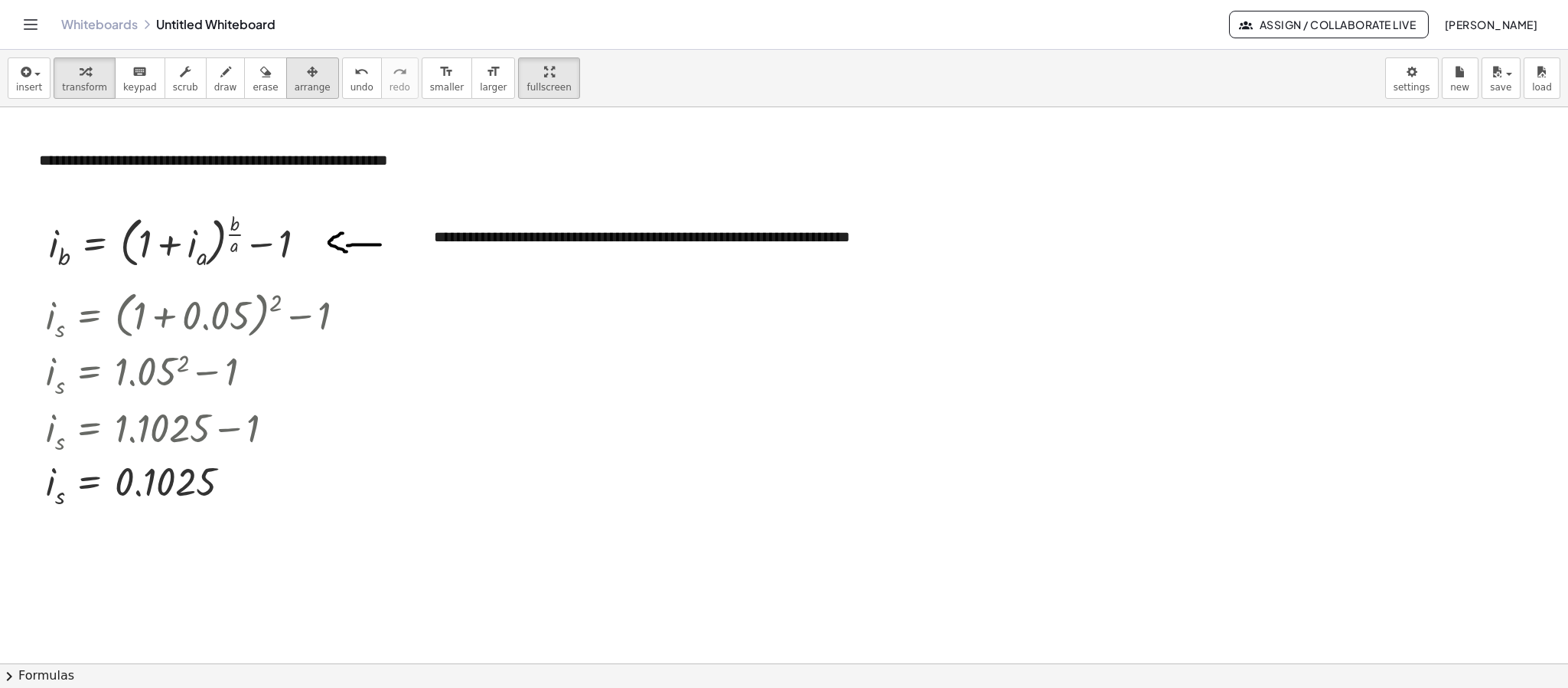
click at [294, 93] on span "arrange" at bounding box center [312, 87] width 36 height 11
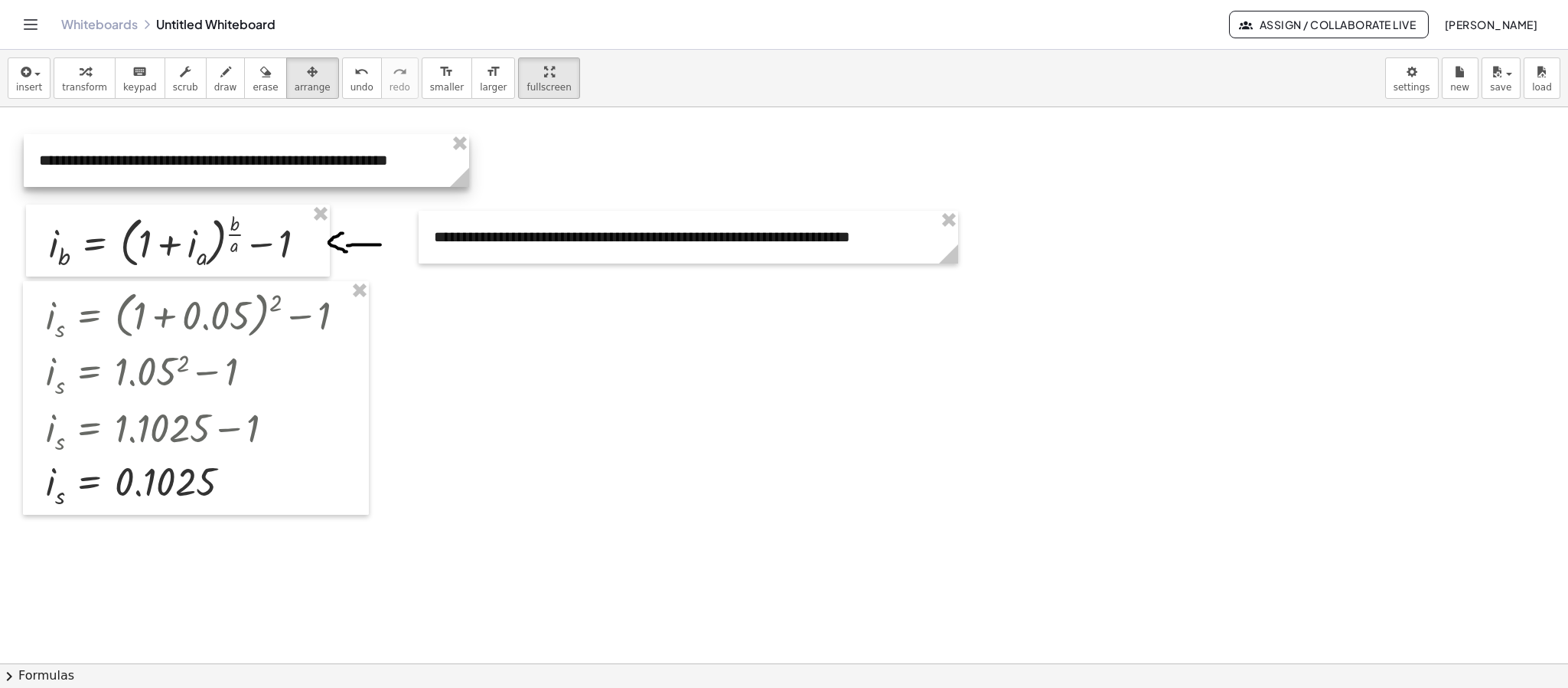
click at [271, 148] on div at bounding box center [247, 160] width 445 height 53
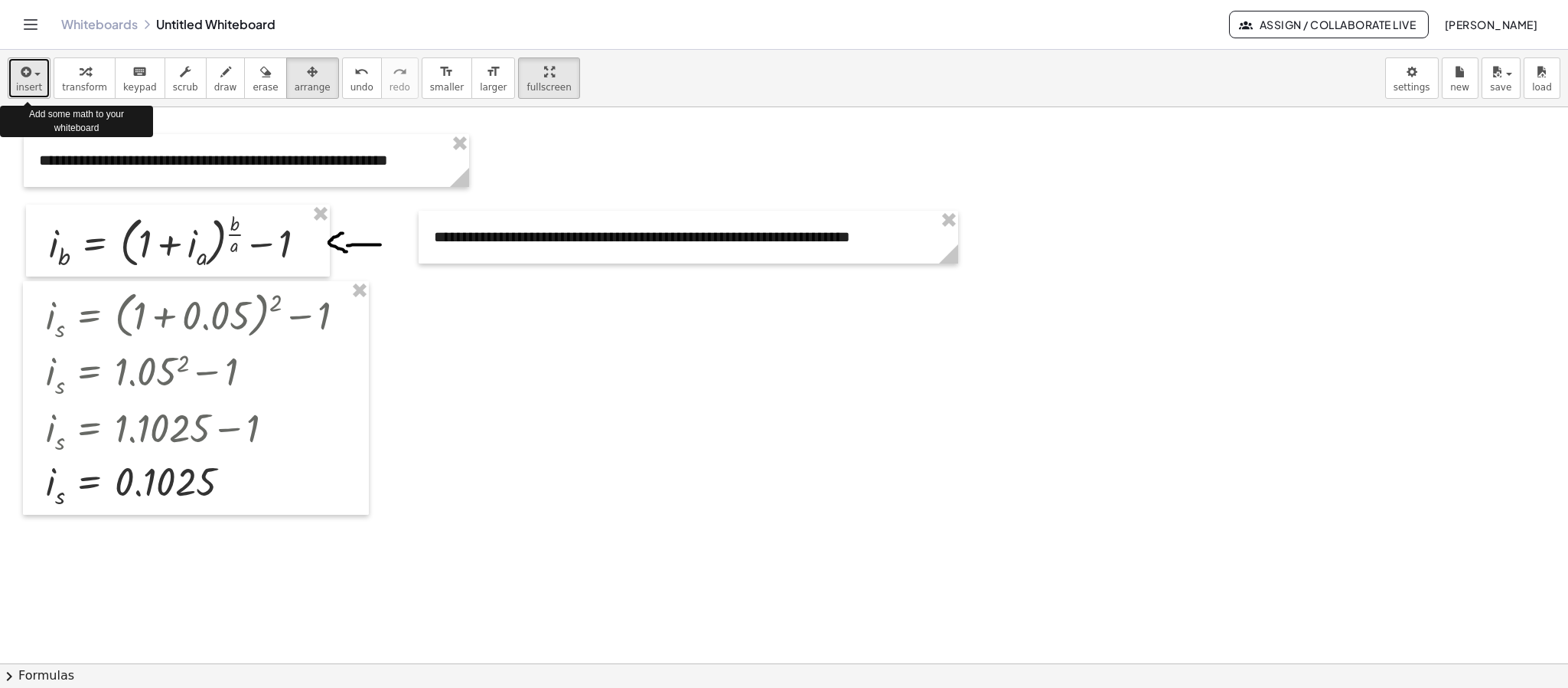
click at [32, 76] on span "button" at bounding box center [32, 73] width 3 height 11
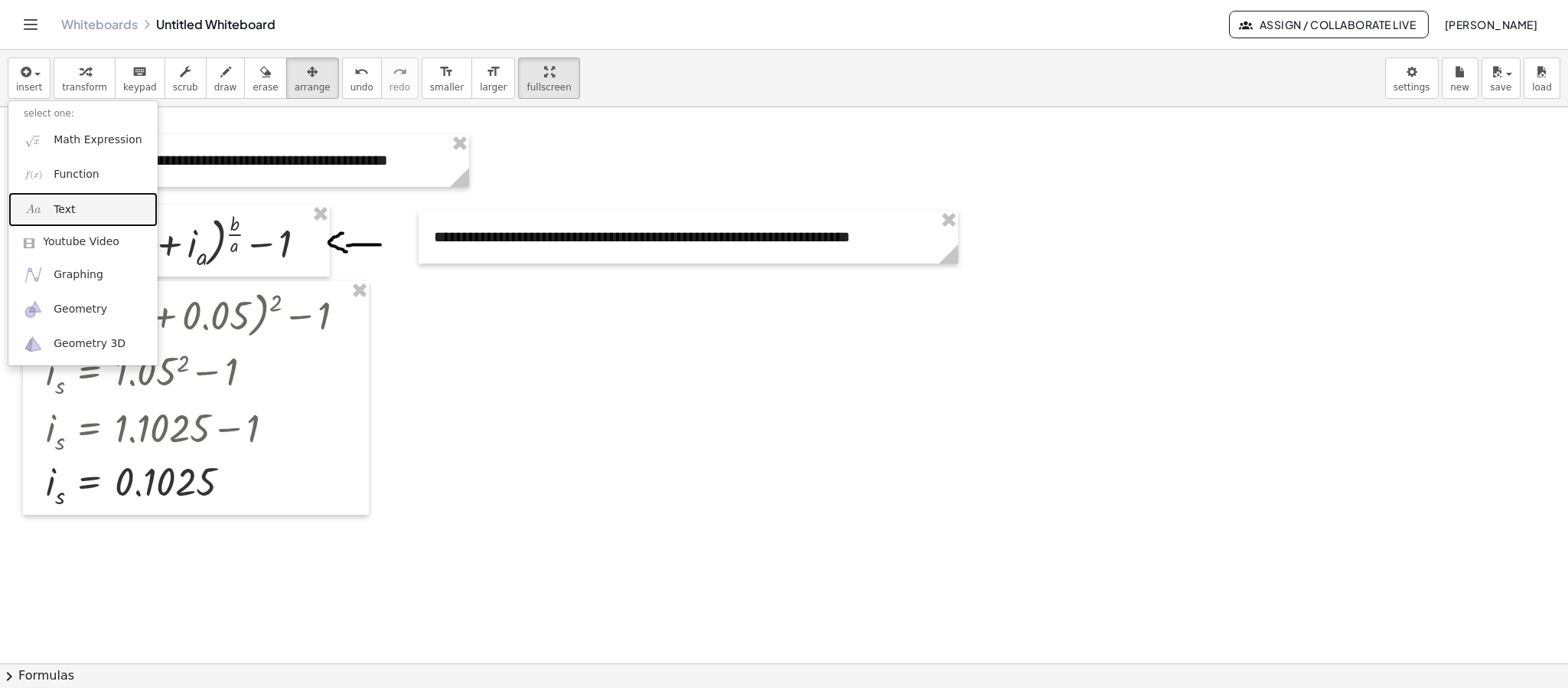
click at [76, 202] on link "Text" at bounding box center [83, 209] width 149 height 34
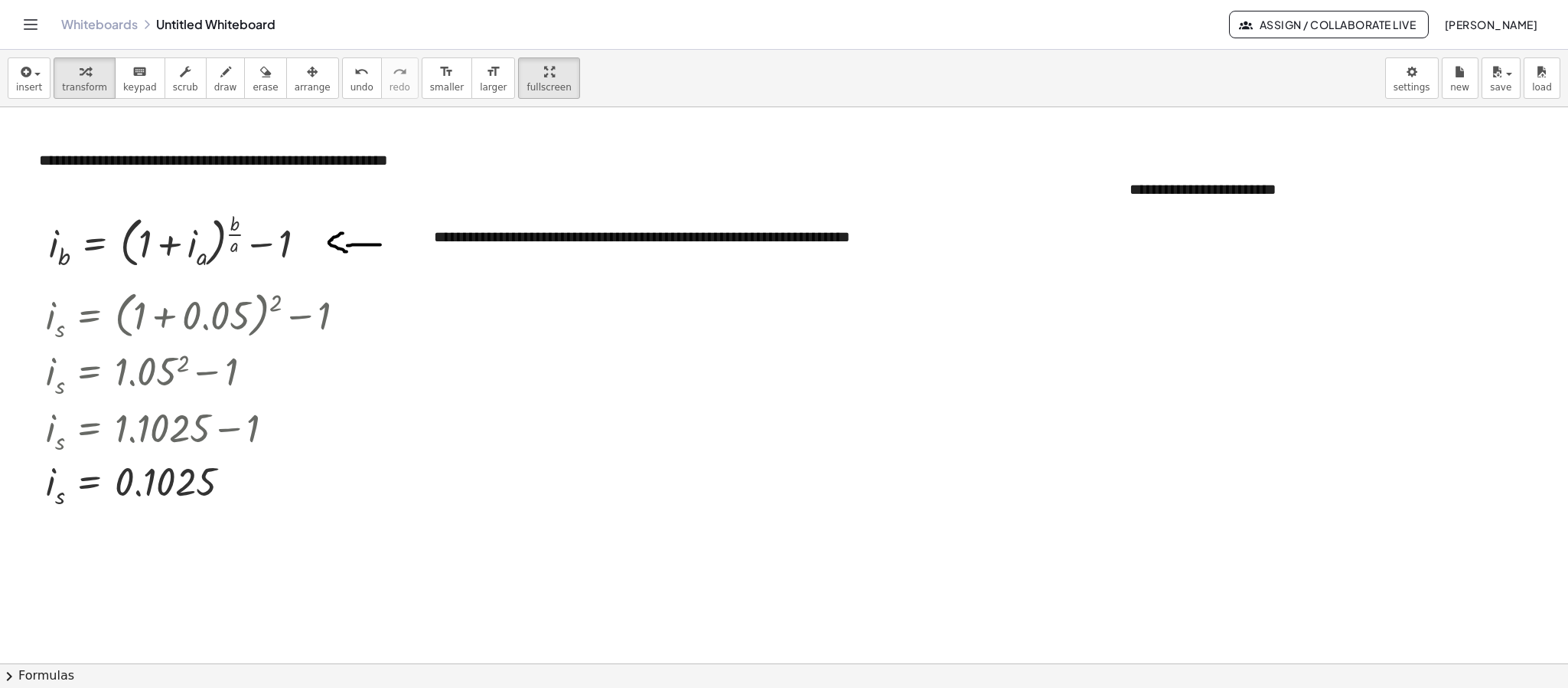
click at [1045, 297] on div at bounding box center [784, 523] width 1568 height 1111
drag, startPoint x: 285, startPoint y: 84, endPoint x: 418, endPoint y: 109, distance: 135.3
click at [294, 85] on span "arrange" at bounding box center [312, 87] width 36 height 11
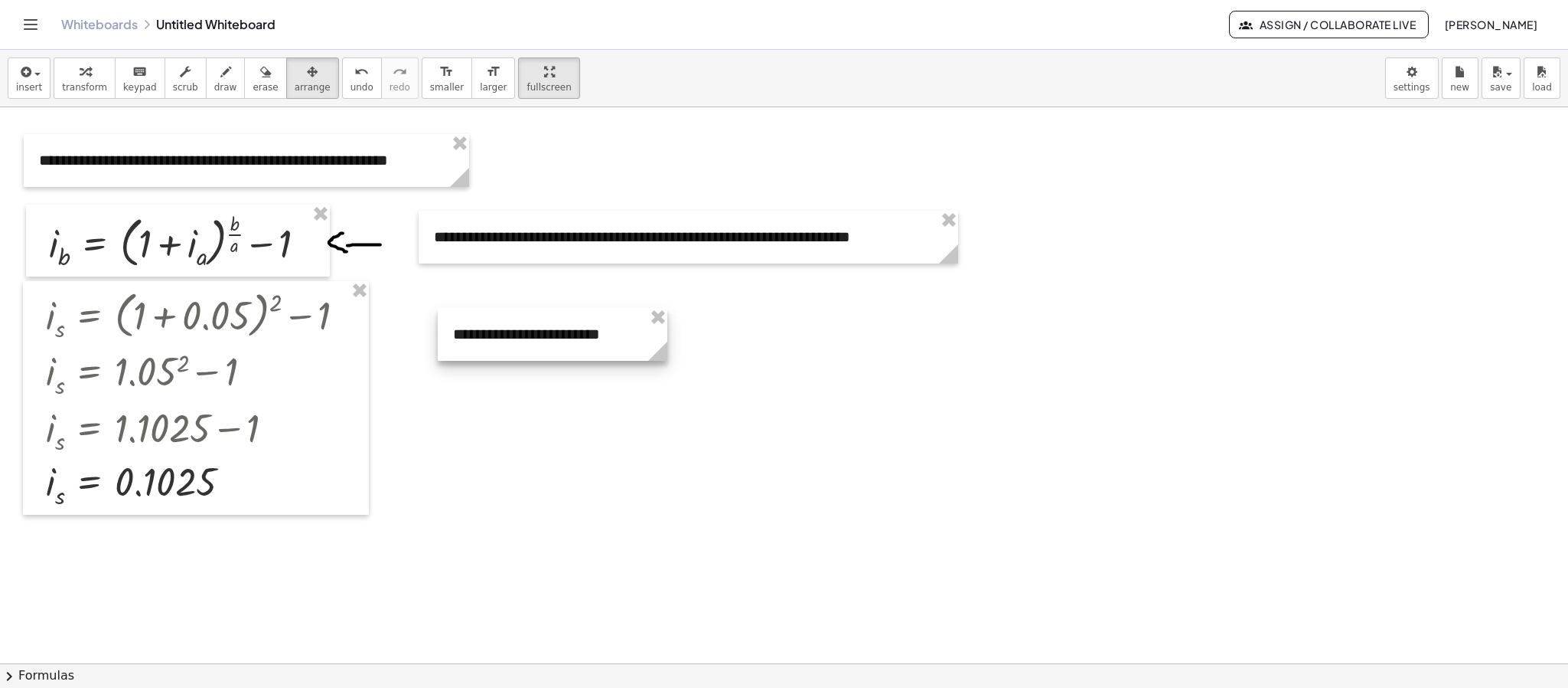
drag, startPoint x: 1246, startPoint y: 188, endPoint x: 570, endPoint y: 334, distance: 691.6
click at [570, 334] on div at bounding box center [552, 333] width 229 height 53
click at [804, 320] on div at bounding box center [784, 523] width 1568 height 1111
drag, startPoint x: 37, startPoint y: 74, endPoint x: 58, endPoint y: 131, distance: 60.7
click at [37, 76] on div "button" at bounding box center [29, 71] width 26 height 19
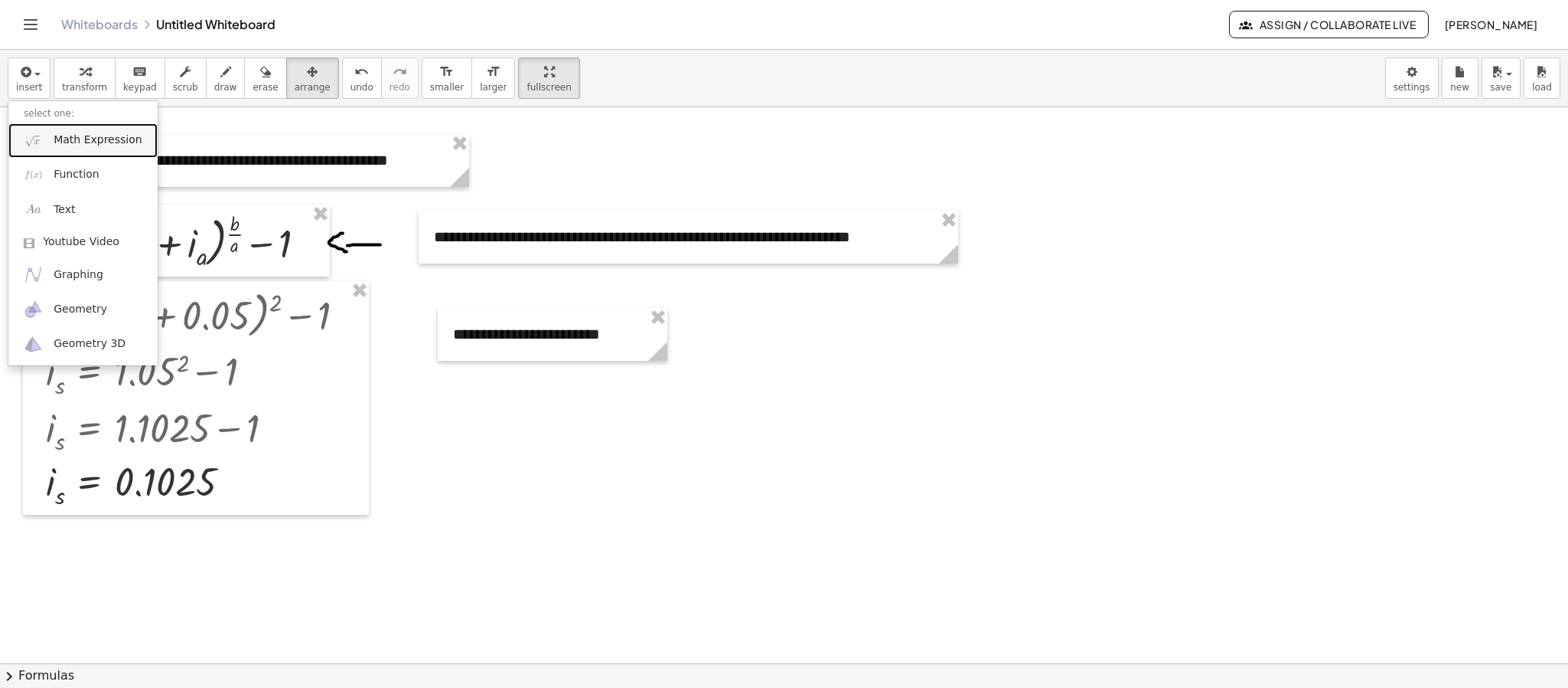
click at [76, 145] on span "Math Expression" at bounding box center [97, 140] width 88 height 15
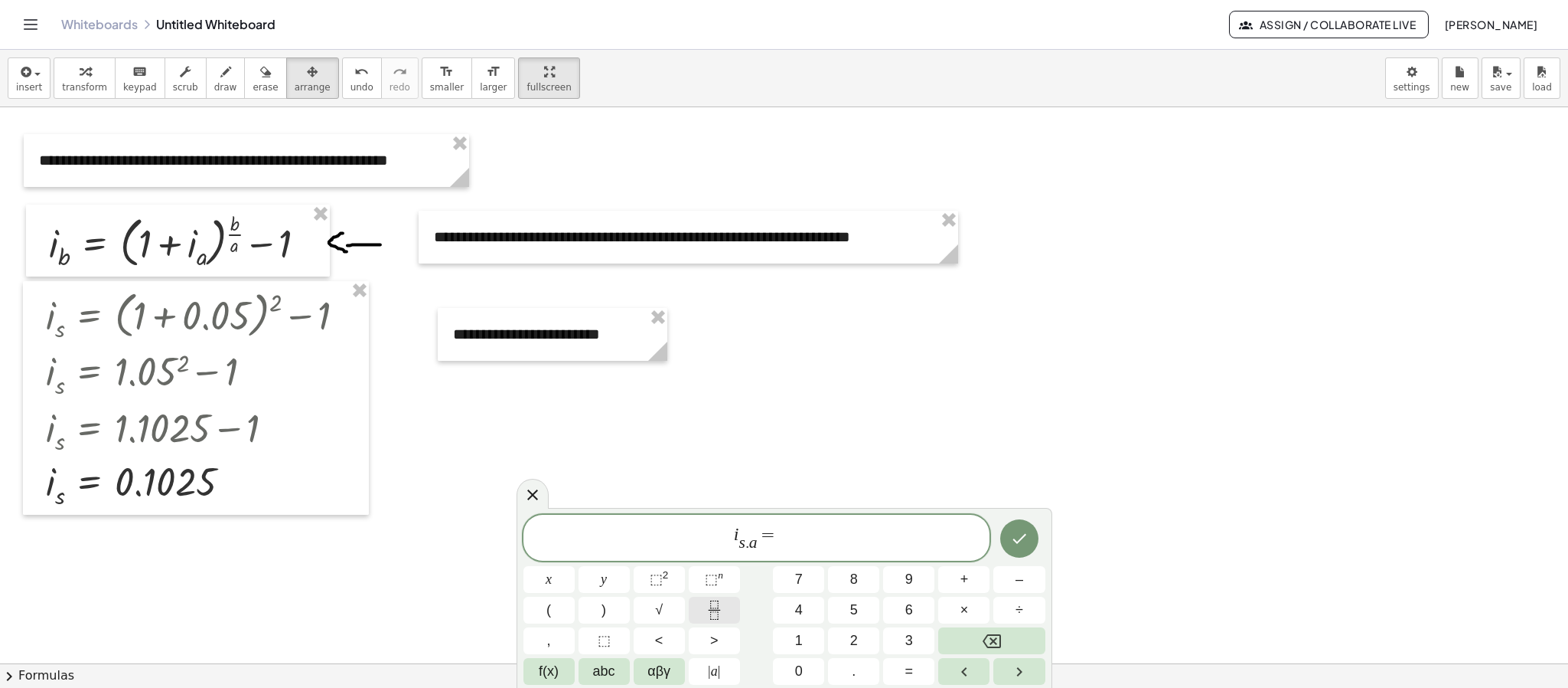
click at [712, 458] on icon "Fraction" at bounding box center [713, 609] width 19 height 19
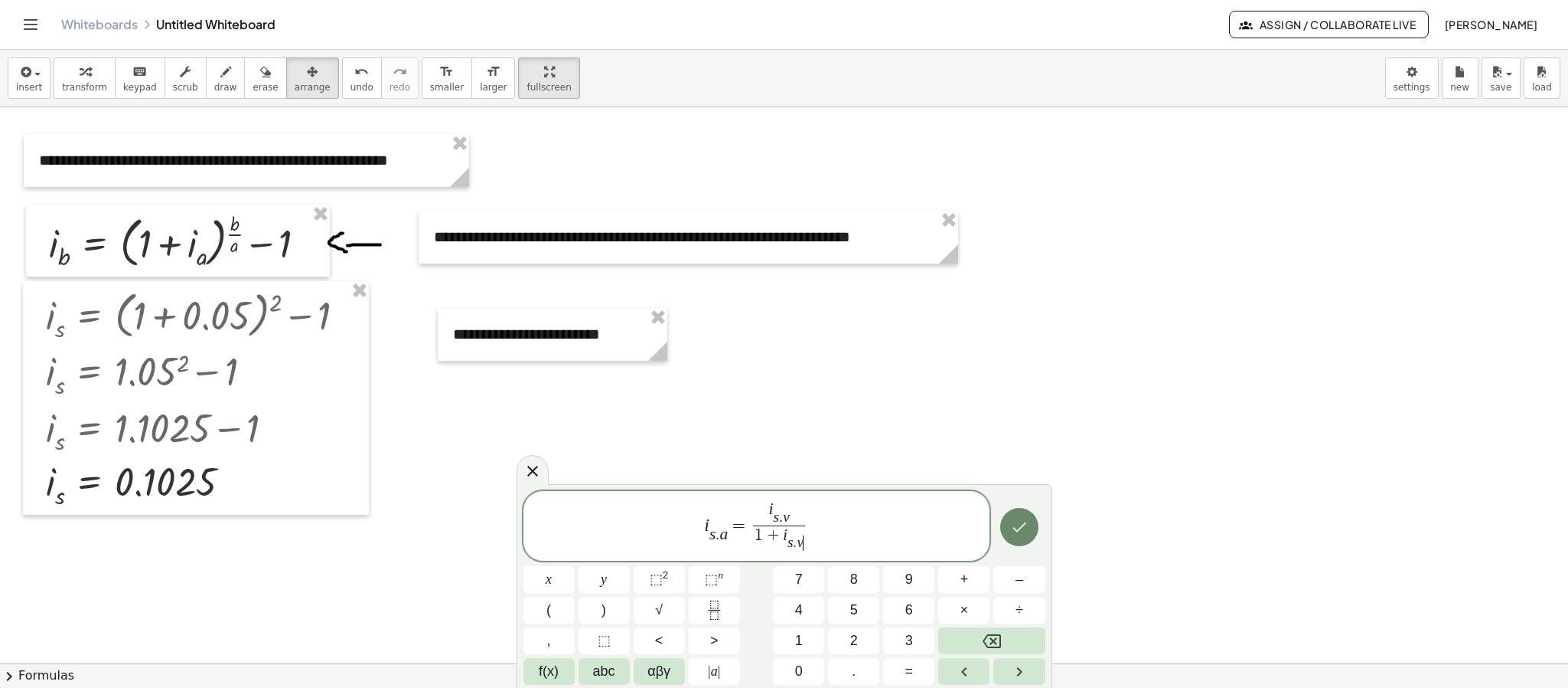
click at [1019, 458] on icon "Done" at bounding box center [1019, 526] width 19 height 19
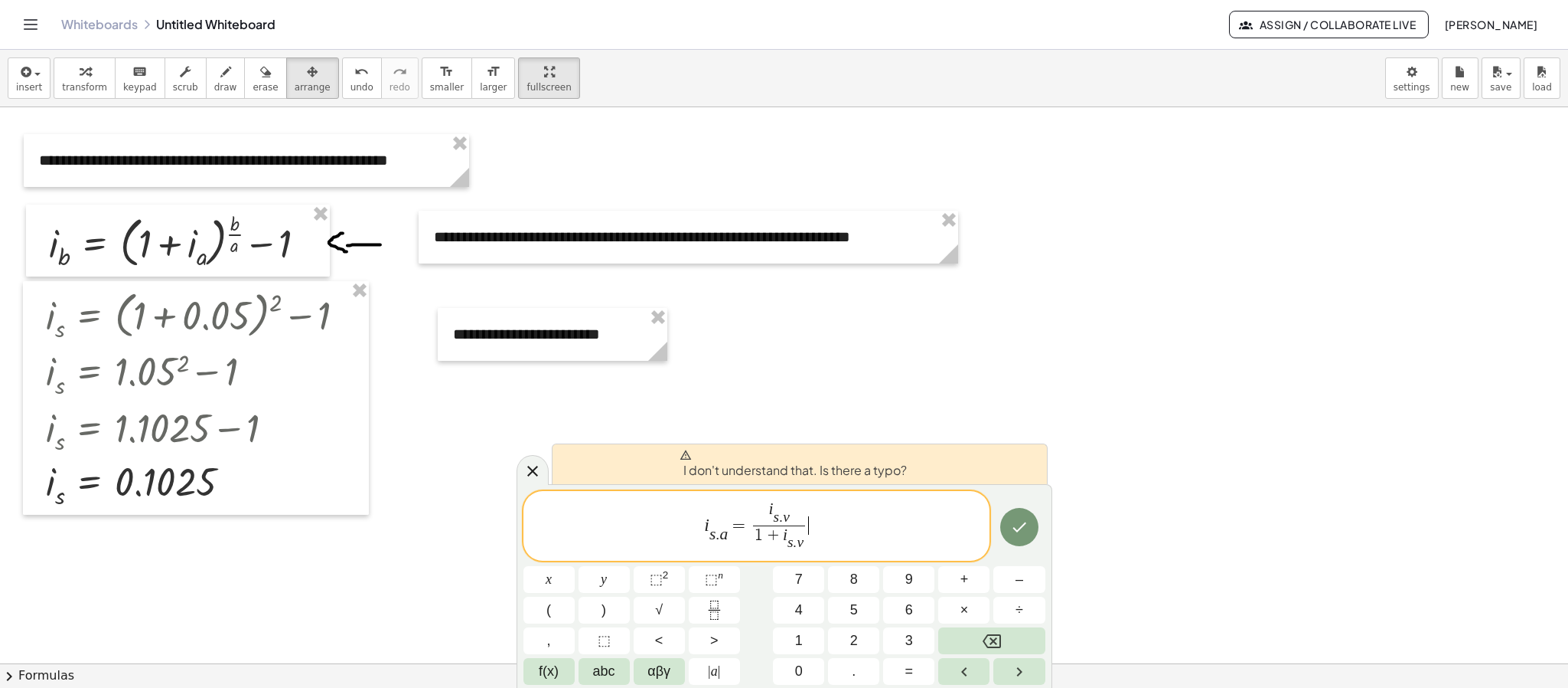
click at [849, 458] on span "i s . a ​ = i s . v ​ 1 + i s . v ​ ​ ​" at bounding box center [756, 526] width 467 height 54
click at [1028, 458] on button "Done" at bounding box center [1019, 526] width 38 height 38
click at [1027, 458] on button "Done" at bounding box center [1019, 526] width 38 height 38
click at [1027, 458] on icon "Done" at bounding box center [1019, 526] width 19 height 19
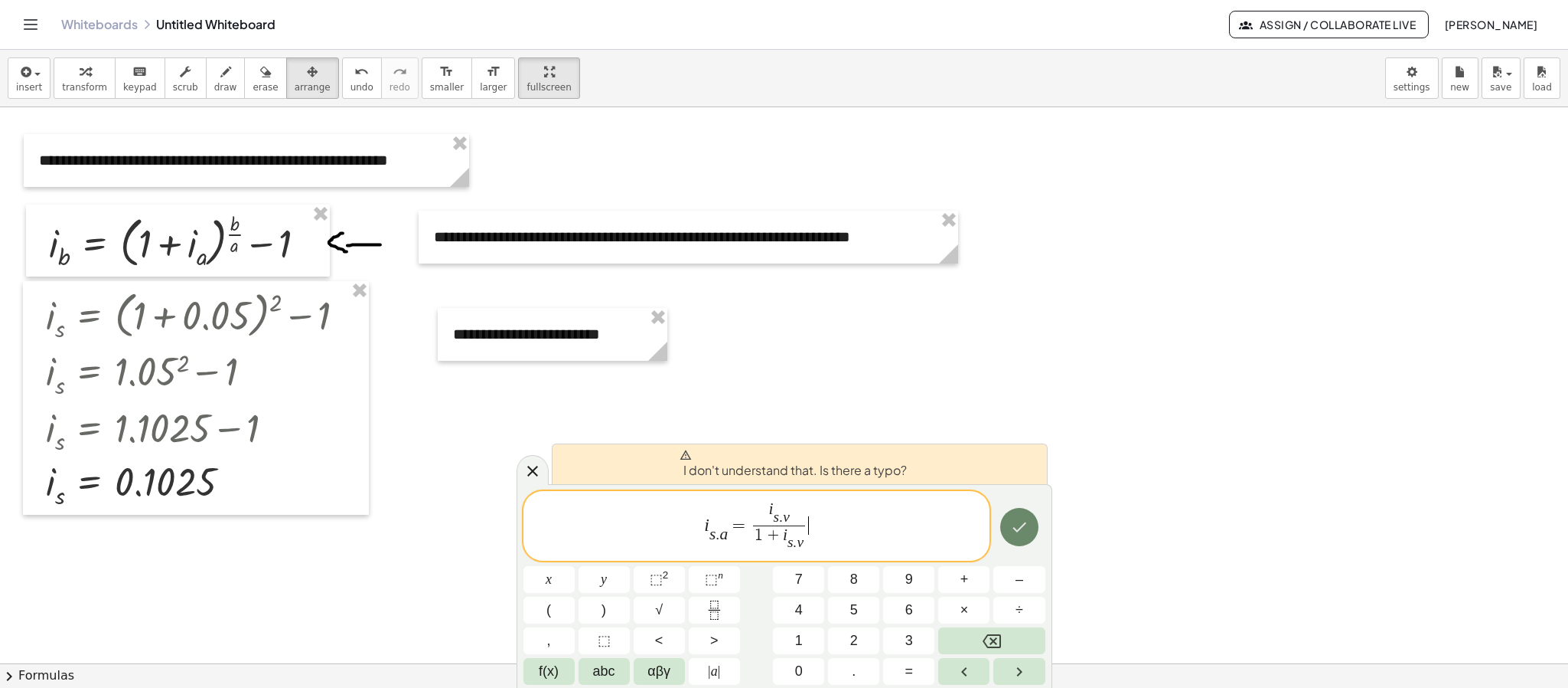
click at [1027, 458] on icon "Done" at bounding box center [1019, 526] width 19 height 19
drag, startPoint x: 990, startPoint y: 528, endPoint x: 962, endPoint y: 539, distance: 30.1
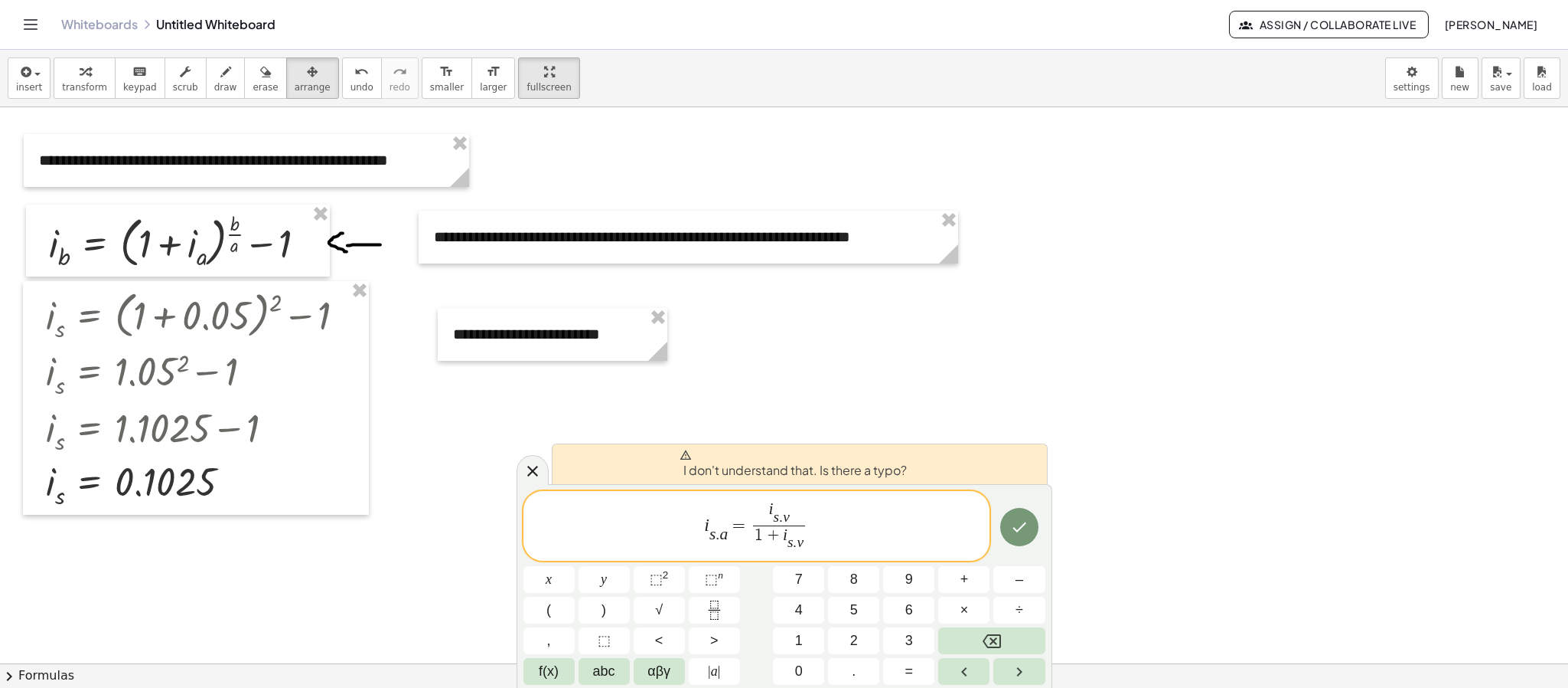
click at [962, 458] on div "i s . a ​ = i s . v ​ 1 + i s . v ​ ​ x y ⬚ 2 ⬚ n 7 8 9 + – ( ) √ 4 5 6 × ÷ , ⬚…" at bounding box center [784, 588] width 521 height 194
click at [731, 458] on span "i s . a ​ ​ = i s . v ​ 1 + i s . v ​ ​" at bounding box center [756, 526] width 467 height 54
click at [726, 458] on span "s . a ​" at bounding box center [718, 535] width 19 height 17
click at [717, 458] on span "." at bounding box center [717, 535] width 4 height 17
drag, startPoint x: 722, startPoint y: 536, endPoint x: 731, endPoint y: 538, distance: 9.2
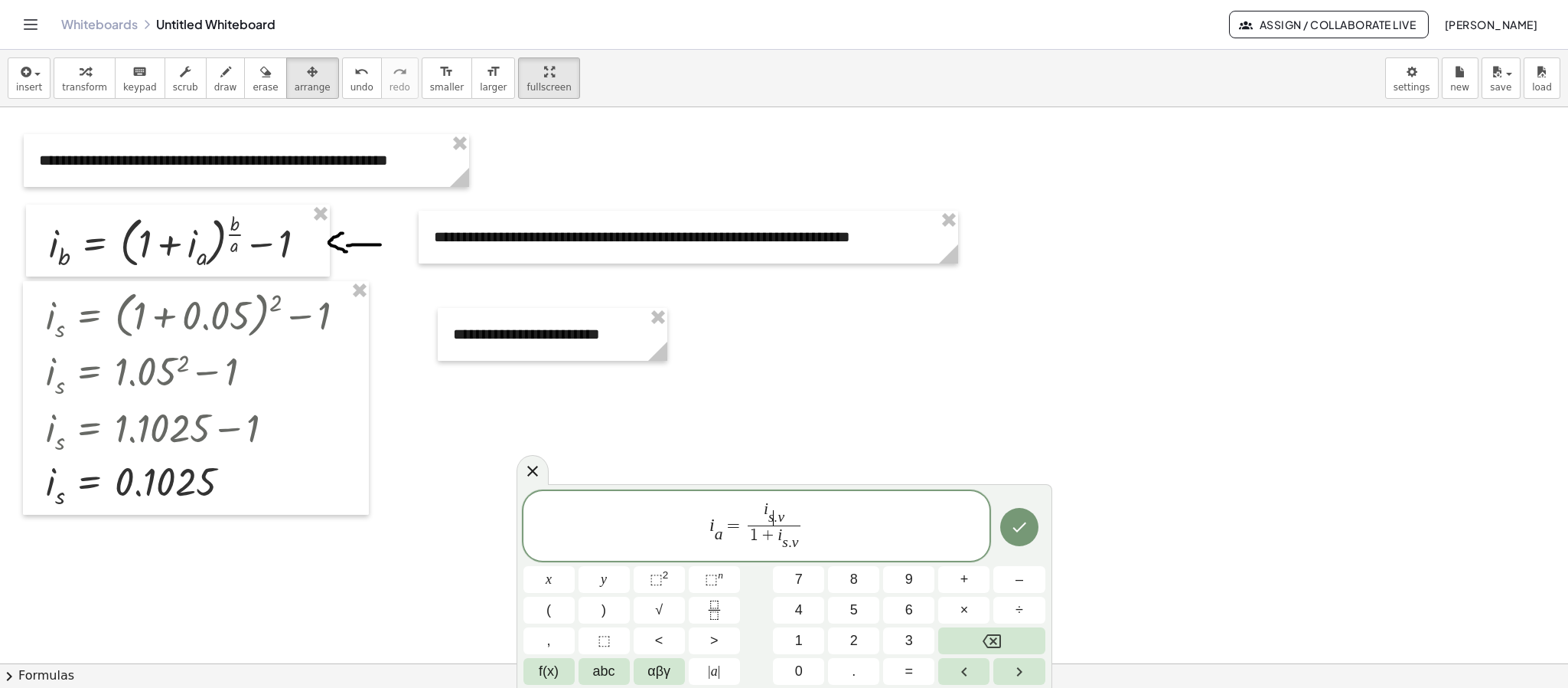
click at [774, 458] on span "s ​ . v" at bounding box center [776, 517] width 16 height 15
click at [776, 458] on span "." at bounding box center [776, 517] width 4 height 15
click at [780, 458] on var "v" at bounding box center [780, 516] width 6 height 16
click at [795, 458] on var "v" at bounding box center [794, 541] width 6 height 16
click at [790, 458] on span "s . ​ v" at bounding box center [790, 542] width 16 height 15
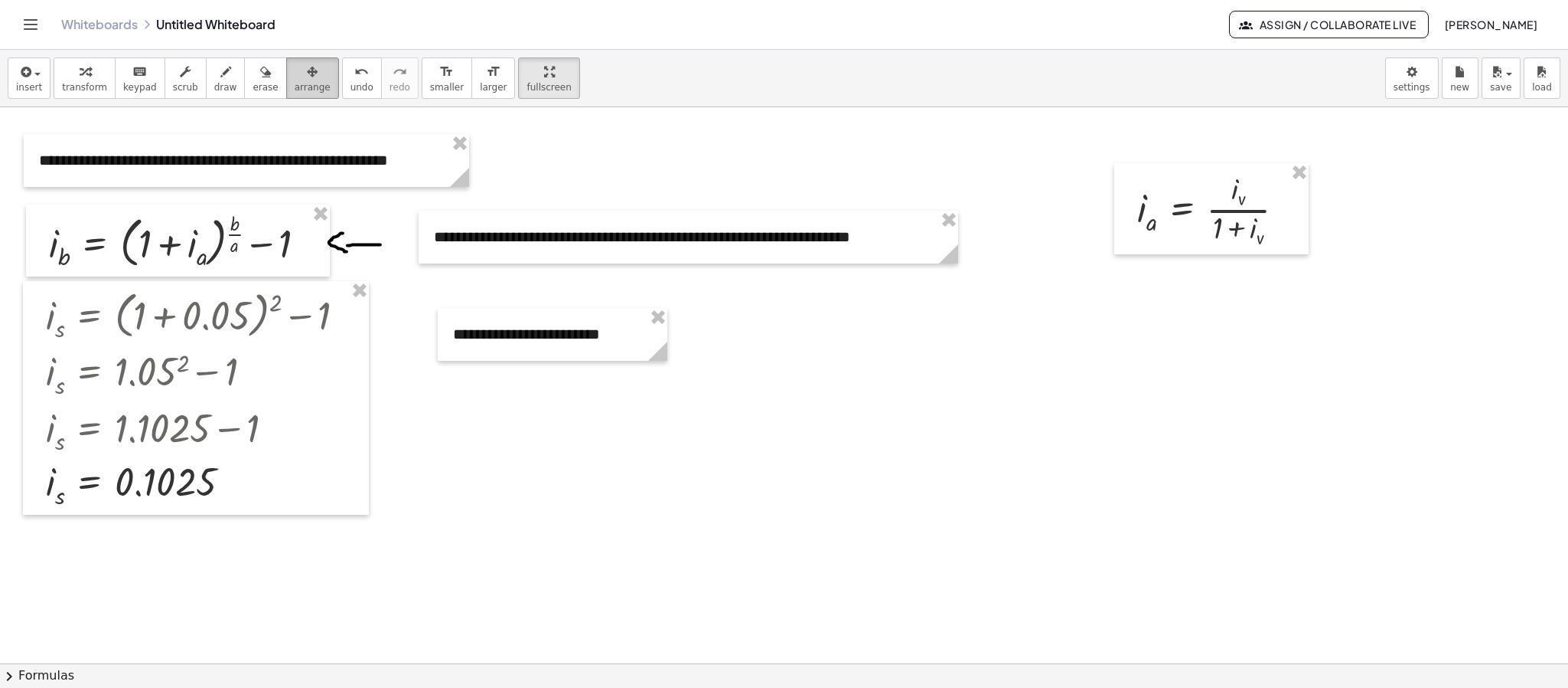
click at [306, 73] on div "button" at bounding box center [312, 71] width 36 height 19
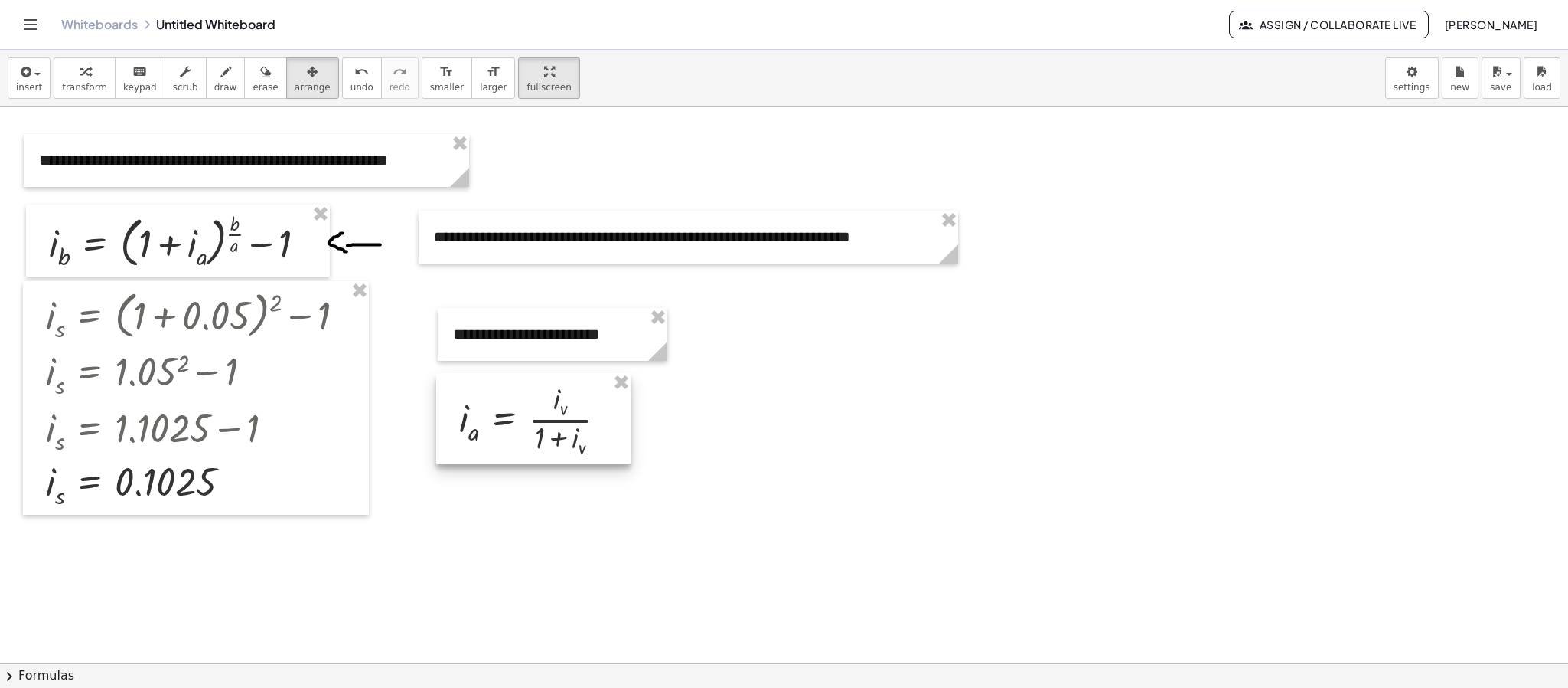
drag, startPoint x: 1237, startPoint y: 202, endPoint x: 560, endPoint y: 412, distance: 708.8
click at [560, 412] on div at bounding box center [533, 418] width 194 height 90
click at [20, 94] on button "insert" at bounding box center [29, 78] width 43 height 42
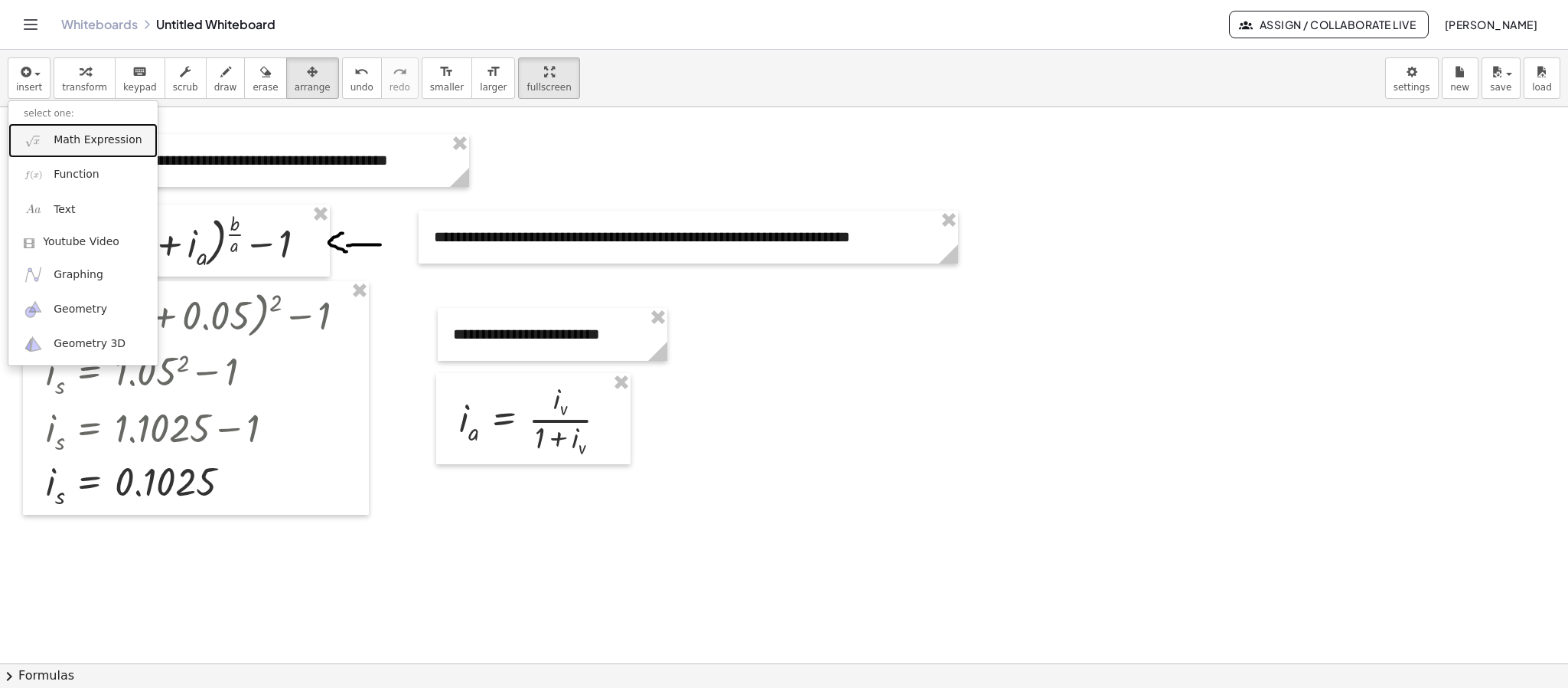
click at [67, 142] on span "Math Expression" at bounding box center [97, 140] width 88 height 15
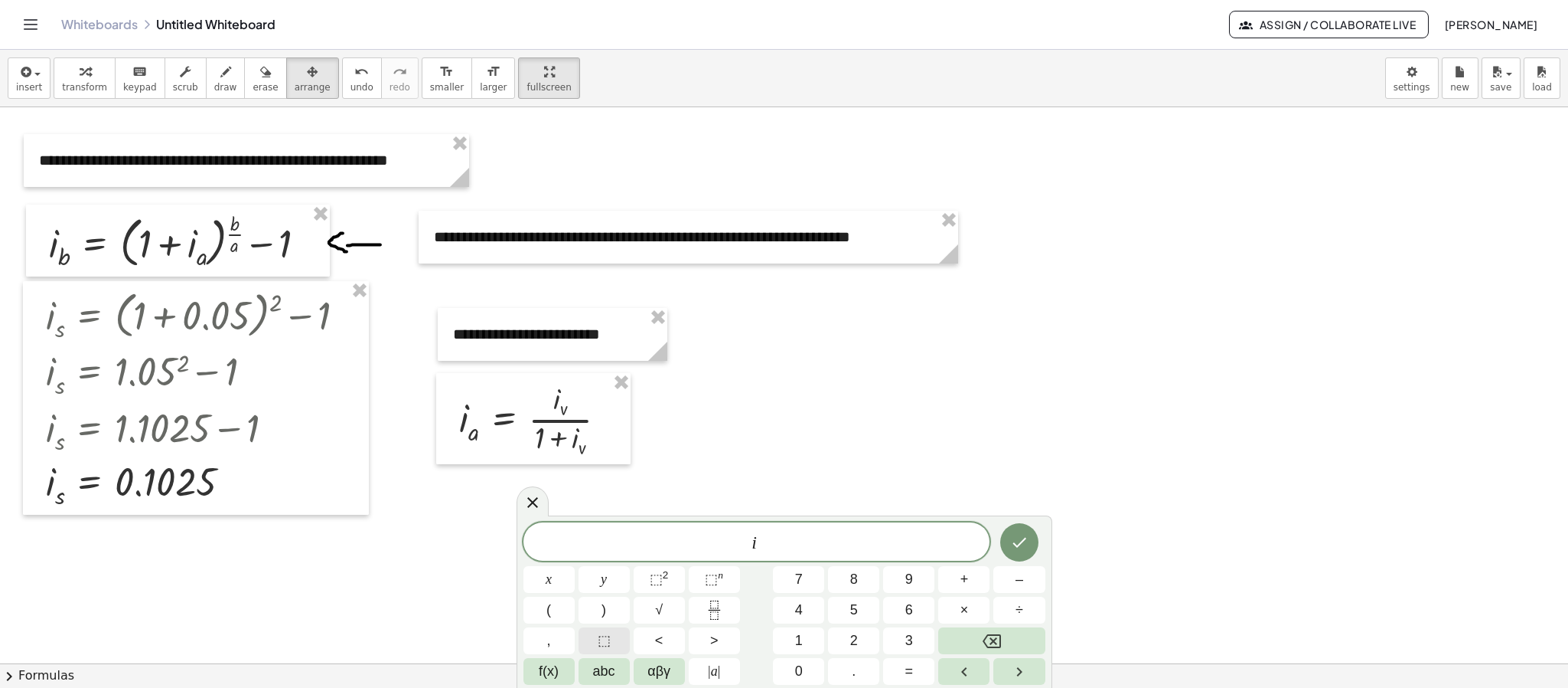
click at [618, 458] on button "⬚" at bounding box center [603, 640] width 51 height 27
click at [716, 458] on icon "Fraction" at bounding box center [713, 609] width 19 height 19
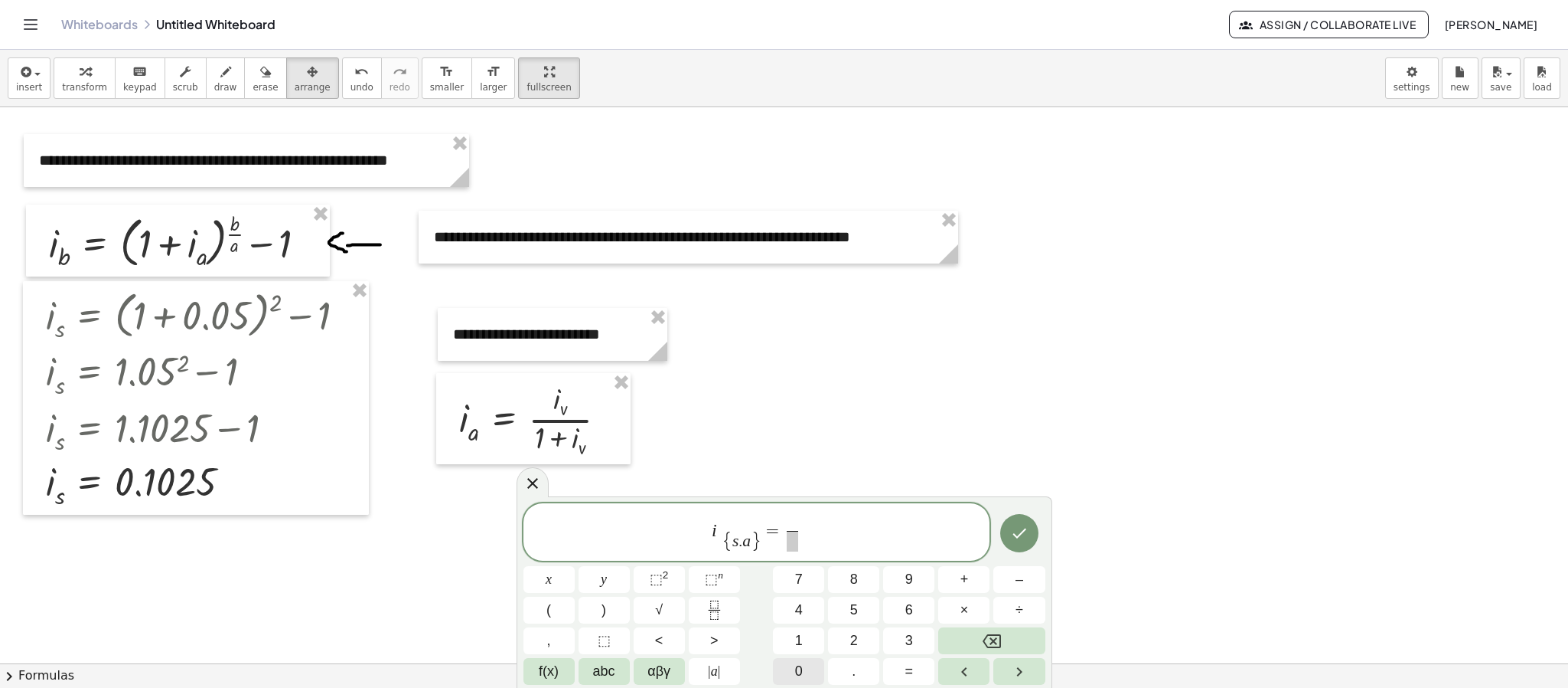
click at [802, 458] on span "0" at bounding box center [799, 671] width 7 height 20
click at [861, 458] on button "." at bounding box center [853, 670] width 51 height 27
click at [799, 458] on button "1" at bounding box center [798, 640] width 51 height 27
click at [806, 458] on button "0" at bounding box center [798, 670] width 51 height 27
click at [864, 458] on button "2" at bounding box center [853, 640] width 51 height 27
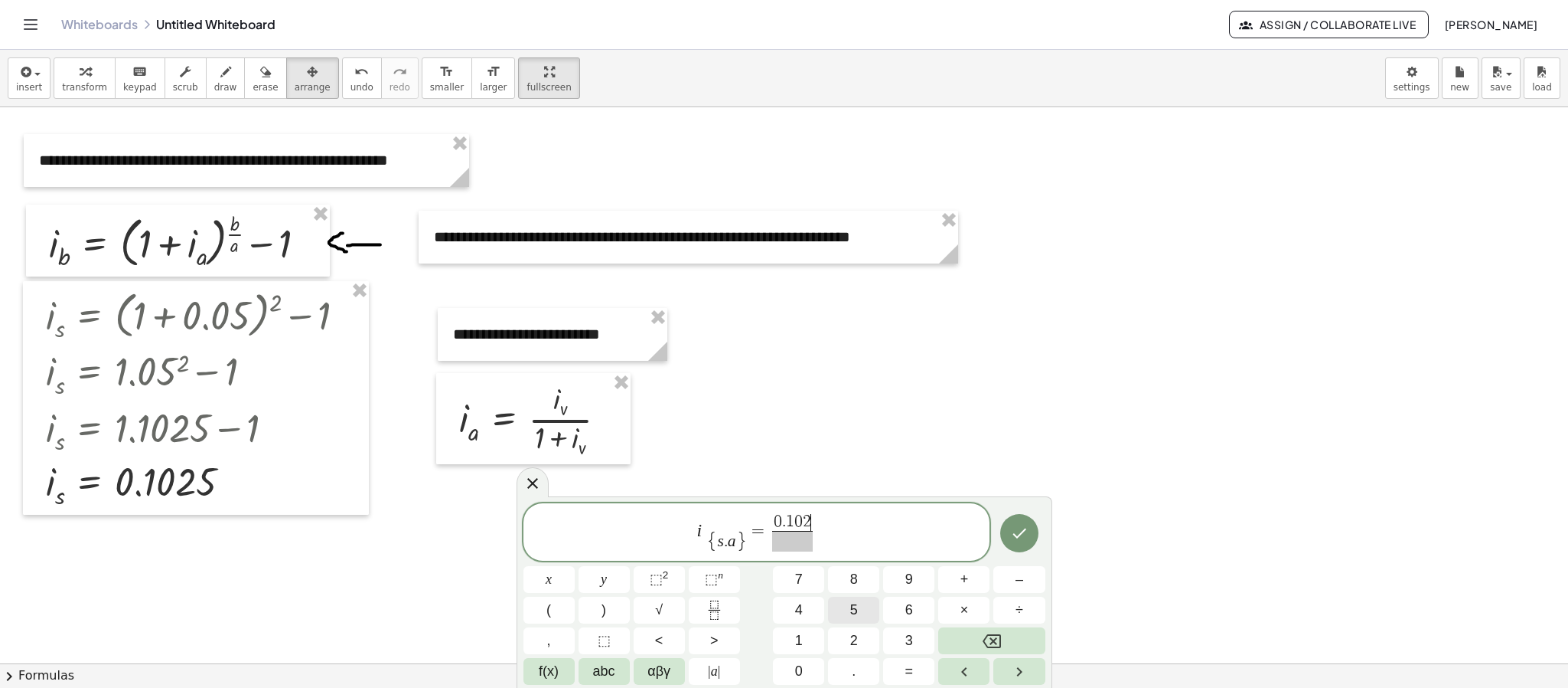
click at [848, 458] on button "5" at bounding box center [853, 609] width 51 height 27
click at [796, 458] on span at bounding box center [791, 540] width 49 height 20
click at [790, 458] on button "1" at bounding box center [798, 640] width 51 height 27
click at [970, 458] on button "×" at bounding box center [963, 609] width 51 height 27
click at [989, 458] on icon "Backspace" at bounding box center [992, 641] width 19 height 19
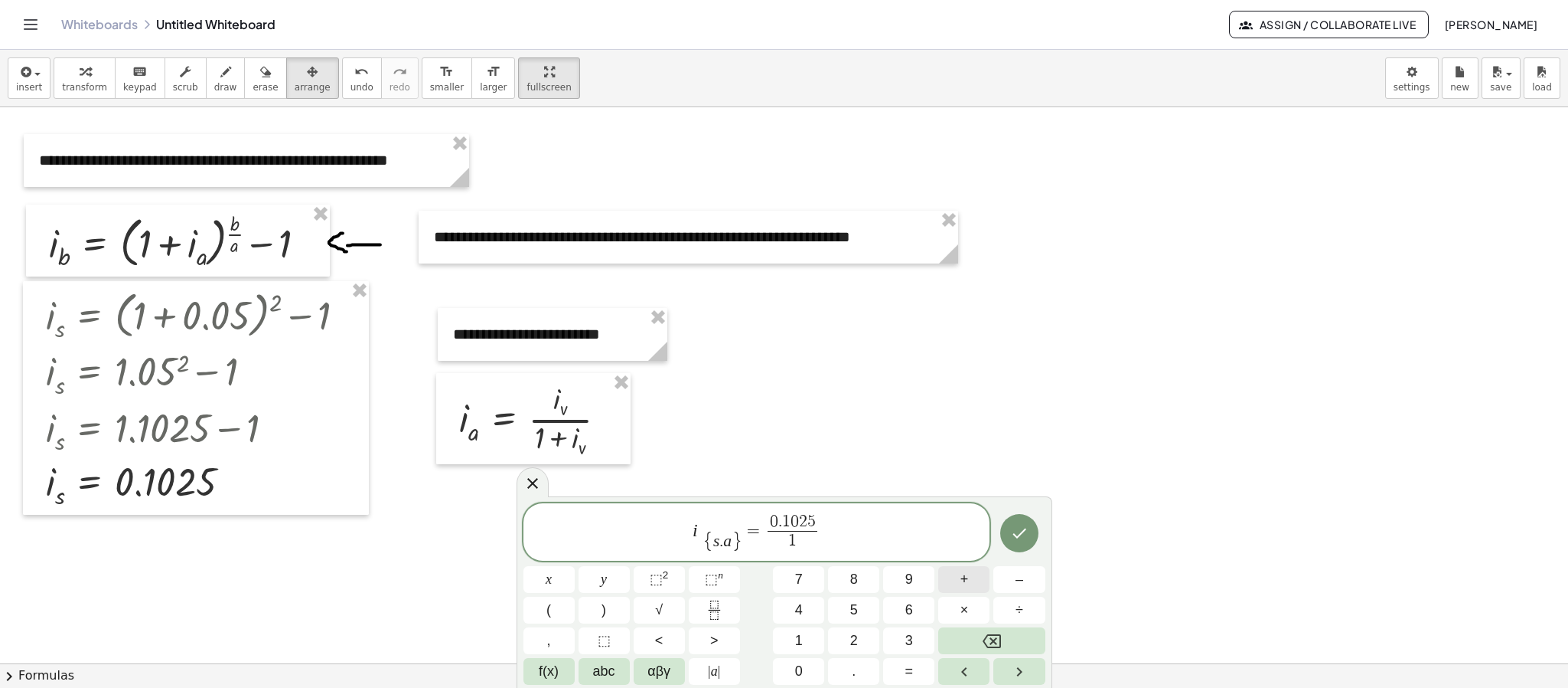
click at [971, 458] on button "+" at bounding box center [963, 578] width 51 height 27
click at [803, 458] on button "0" at bounding box center [798, 670] width 51 height 27
click at [853, 458] on span "." at bounding box center [854, 671] width 4 height 20
click at [806, 458] on button "1" at bounding box center [798, 640] width 51 height 27
click at [815, 458] on button "0" at bounding box center [798, 670] width 51 height 27
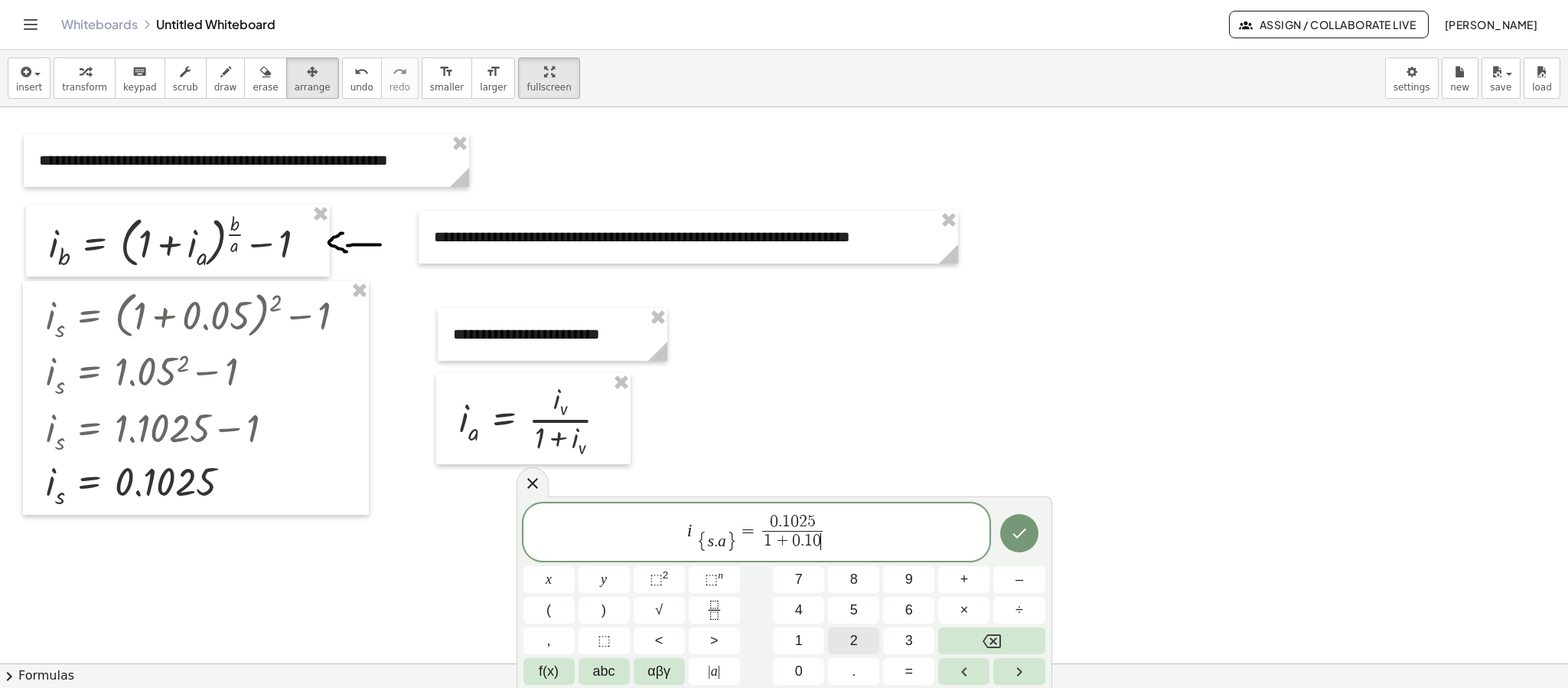
click at [850, 458] on span "2" at bounding box center [854, 641] width 7 height 20
click at [859, 458] on button "5" at bounding box center [853, 609] width 51 height 27
click at [1015, 458] on icon "Done" at bounding box center [1019, 533] width 19 height 19
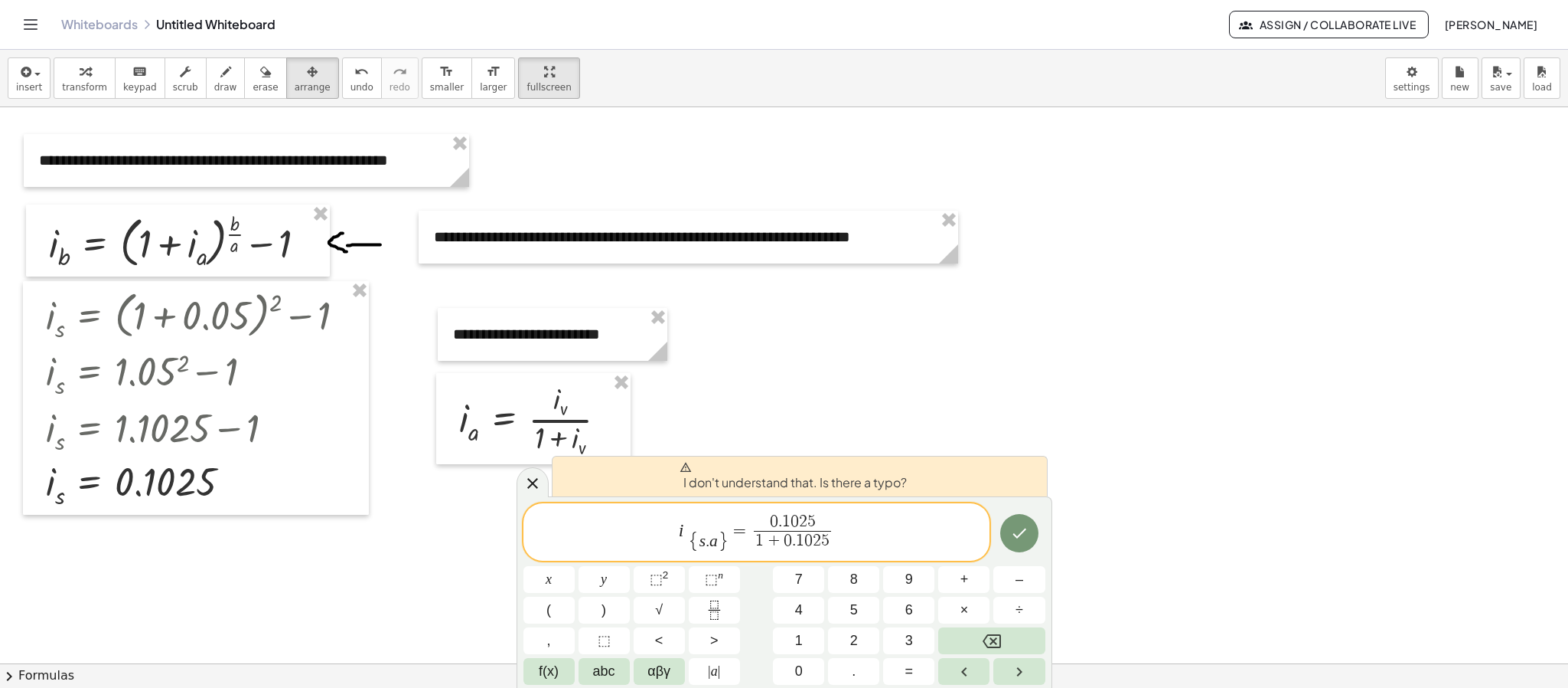
click at [724, 458] on span "}" at bounding box center [723, 541] width 11 height 19
click at [704, 458] on span "s ​ . a" at bounding box center [709, 542] width 19 height 17
click at [709, 458] on span "s . ​ a" at bounding box center [709, 542] width 19 height 17
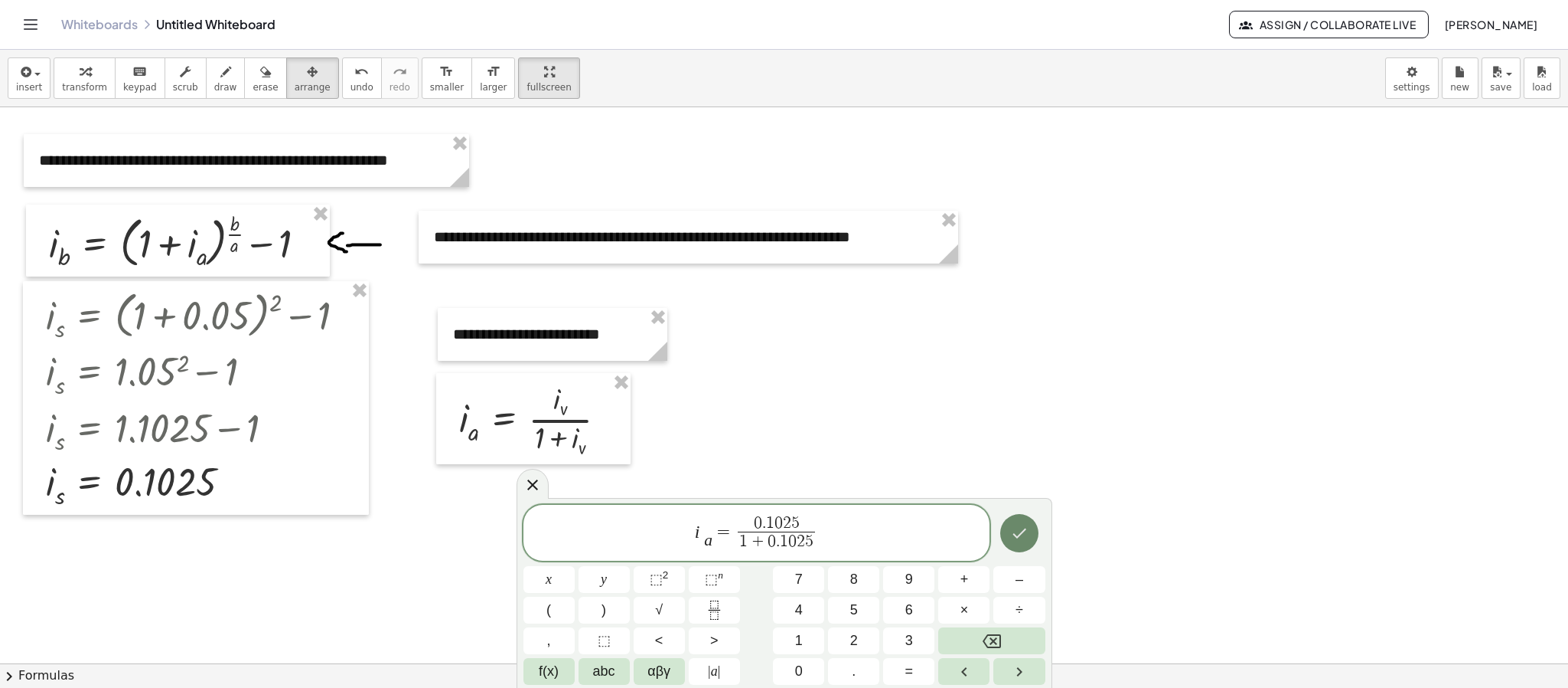
click at [1010, 458] on button "Done" at bounding box center [1019, 532] width 38 height 38
click at [714, 458] on span "=" at bounding box center [726, 531] width 22 height 19
click at [1031, 458] on button "Done" at bounding box center [1019, 532] width 38 height 38
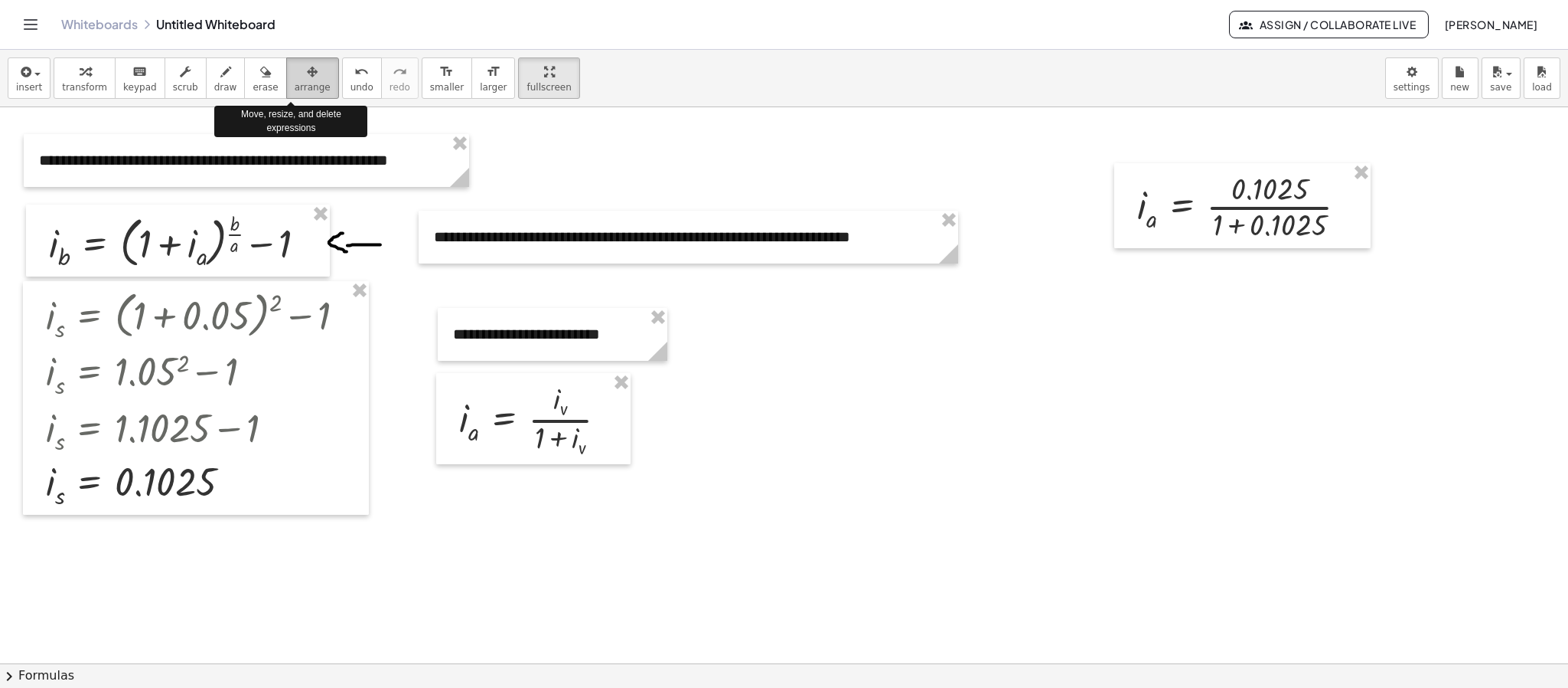
click at [294, 85] on span "arrange" at bounding box center [312, 87] width 36 height 11
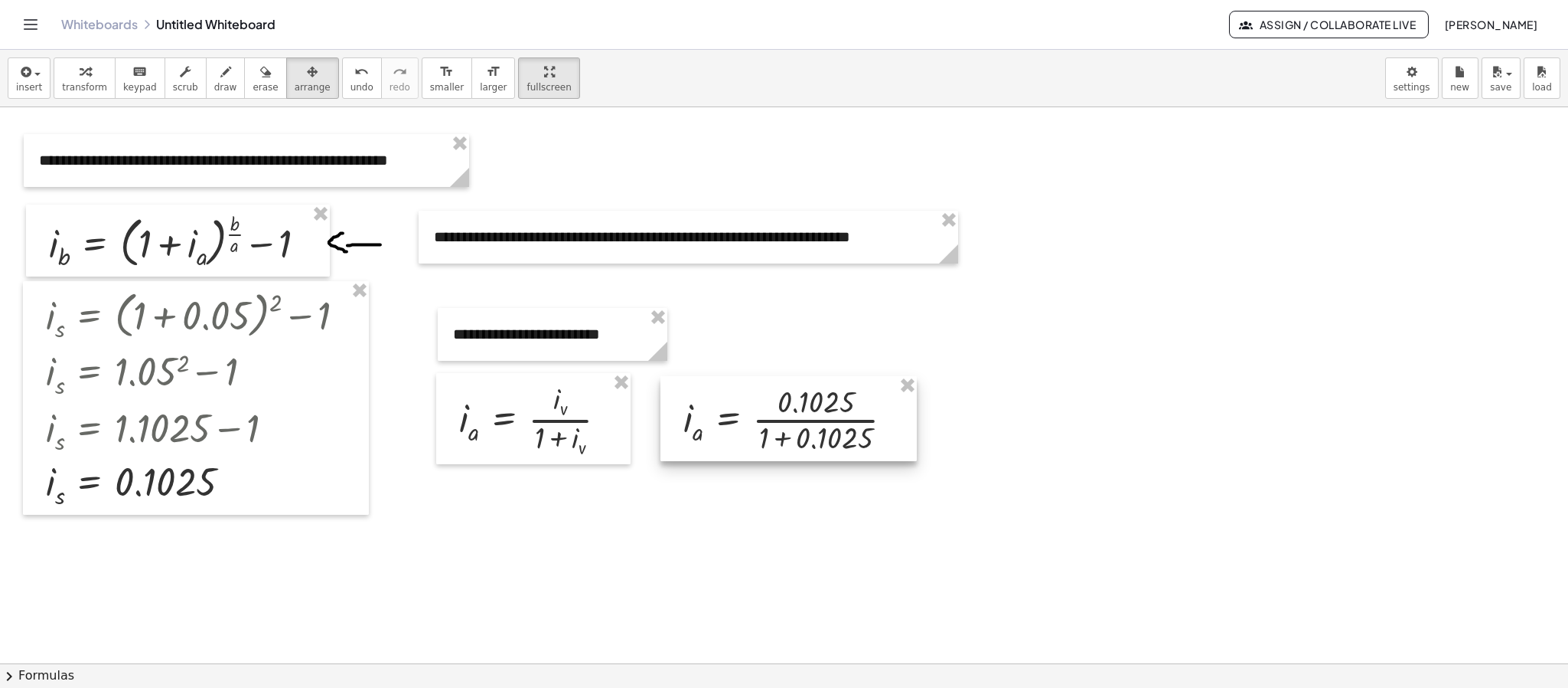
drag, startPoint x: 1241, startPoint y: 216, endPoint x: 788, endPoint y: 430, distance: 501.0
click at [788, 430] on div at bounding box center [789, 418] width 256 height 84
click at [81, 78] on icon "button" at bounding box center [85, 72] width 11 height 19
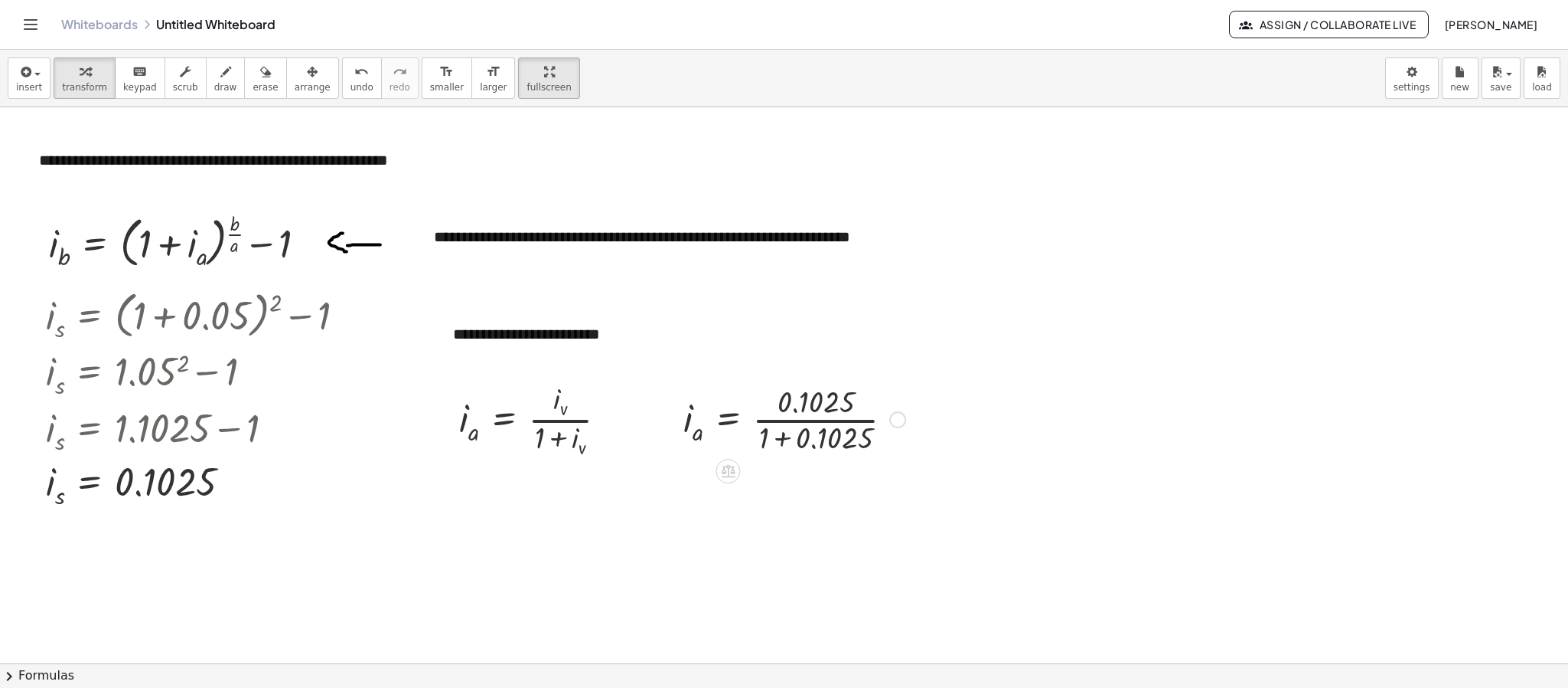
click at [799, 430] on div at bounding box center [794, 418] width 238 height 76
click at [804, 446] on div at bounding box center [794, 418] width 238 height 76
click at [804, 446] on div at bounding box center [776, 418] width 200 height 76
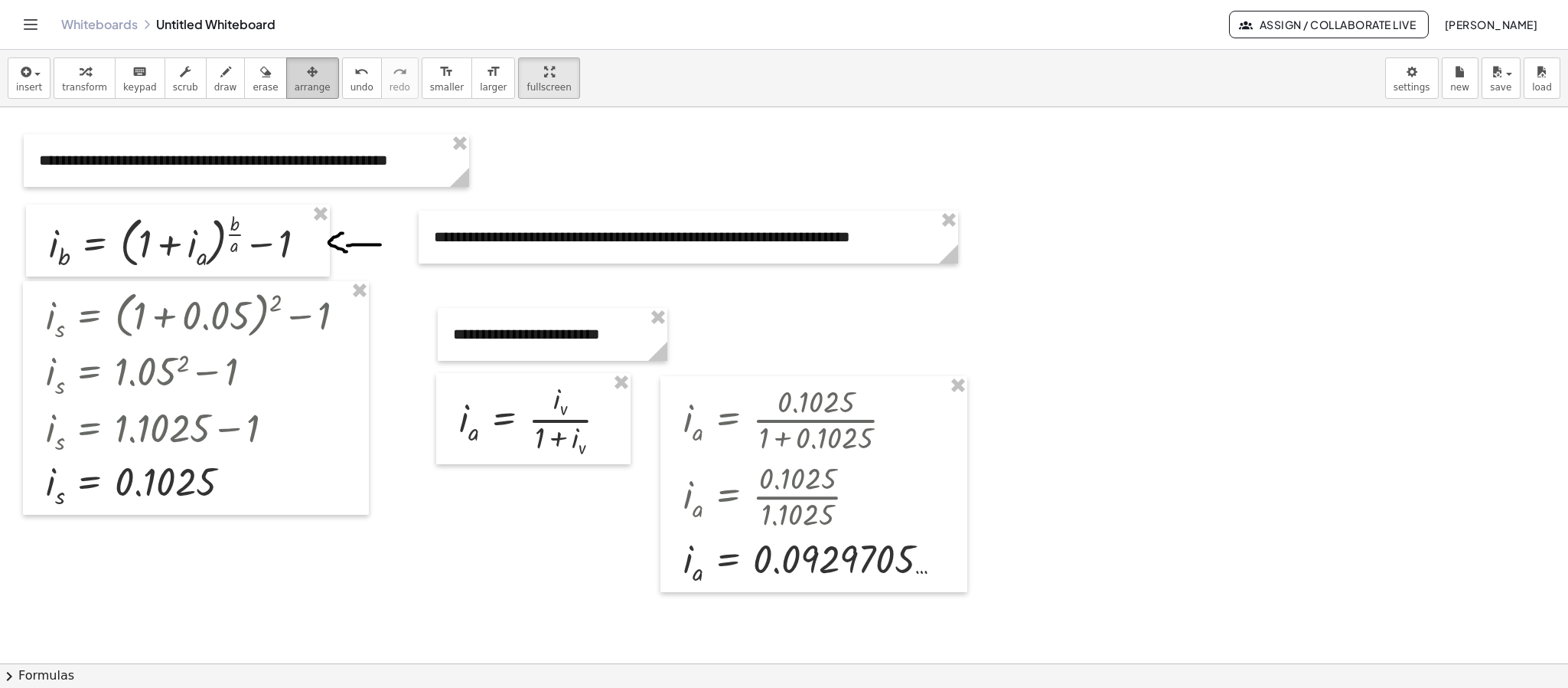
click at [301, 94] on button "arrange" at bounding box center [312, 78] width 53 height 42
click at [352, 278] on div at bounding box center [784, 523] width 1568 height 1111
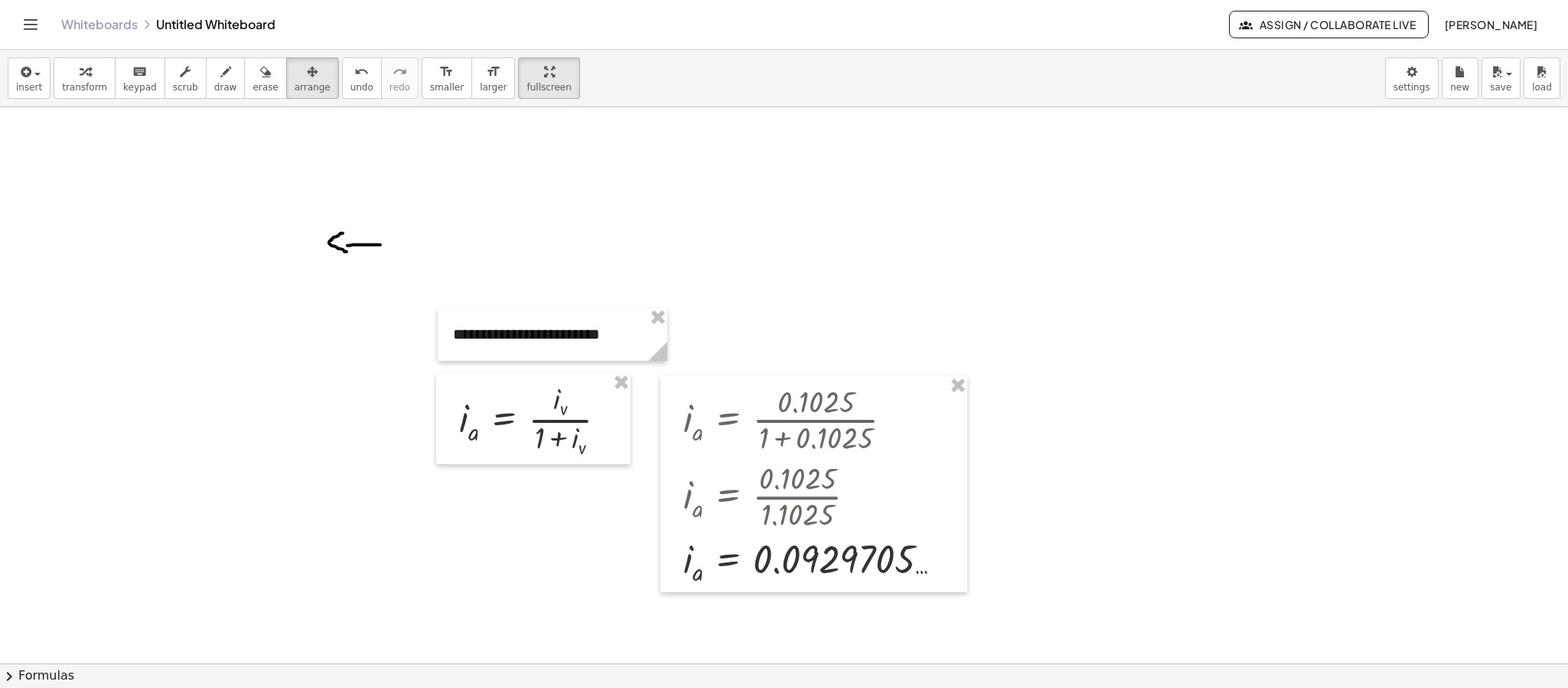
drag, startPoint x: 238, startPoint y: 74, endPoint x: 283, endPoint y: 117, distance: 62.2
click at [258, 90] on button "erase" at bounding box center [264, 78] width 42 height 42
drag, startPoint x: 338, startPoint y: 249, endPoint x: 674, endPoint y: 212, distance: 338.0
click at [713, 260] on div at bounding box center [784, 523] width 1568 height 1111
drag, startPoint x: 283, startPoint y: 84, endPoint x: 297, endPoint y: 97, distance: 19.1
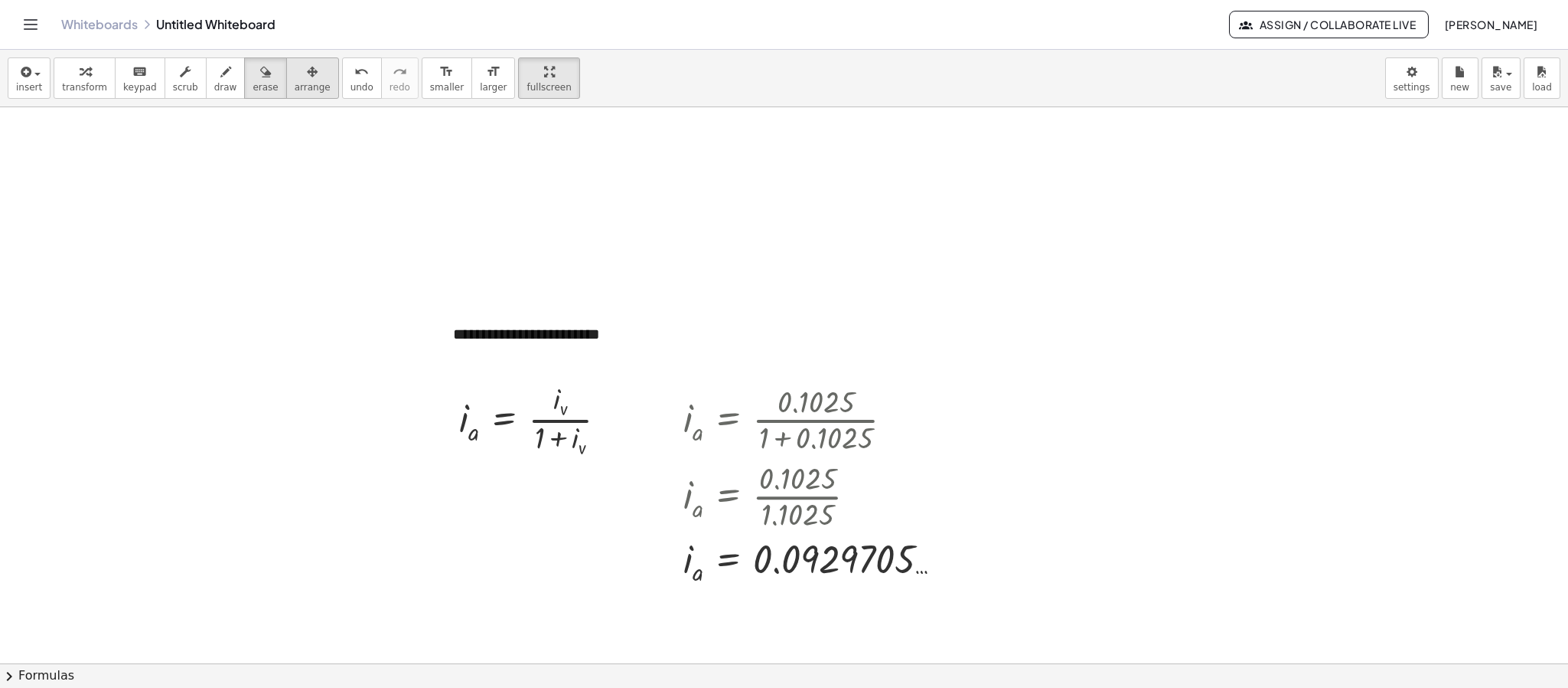
click at [294, 85] on span "arrange" at bounding box center [312, 87] width 36 height 11
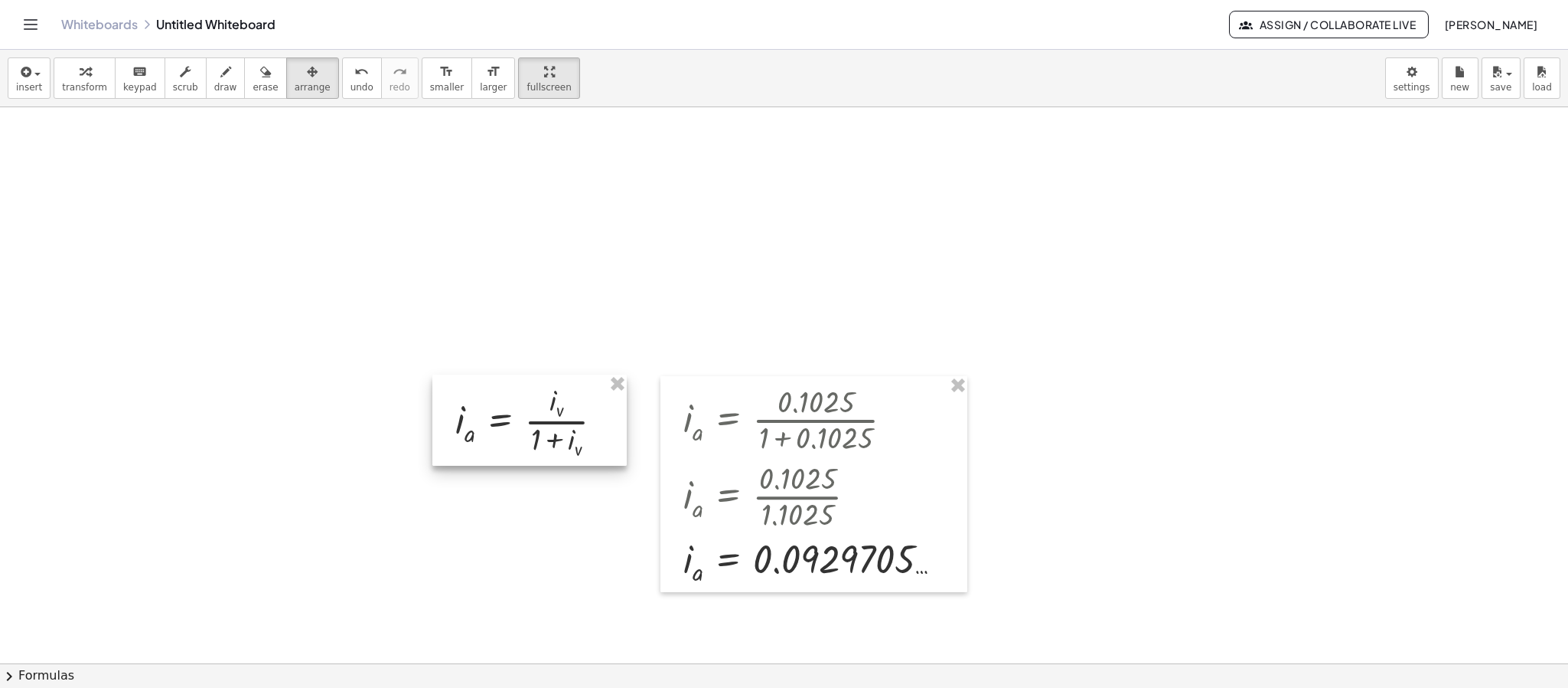
click at [599, 383] on div at bounding box center [529, 419] width 194 height 90
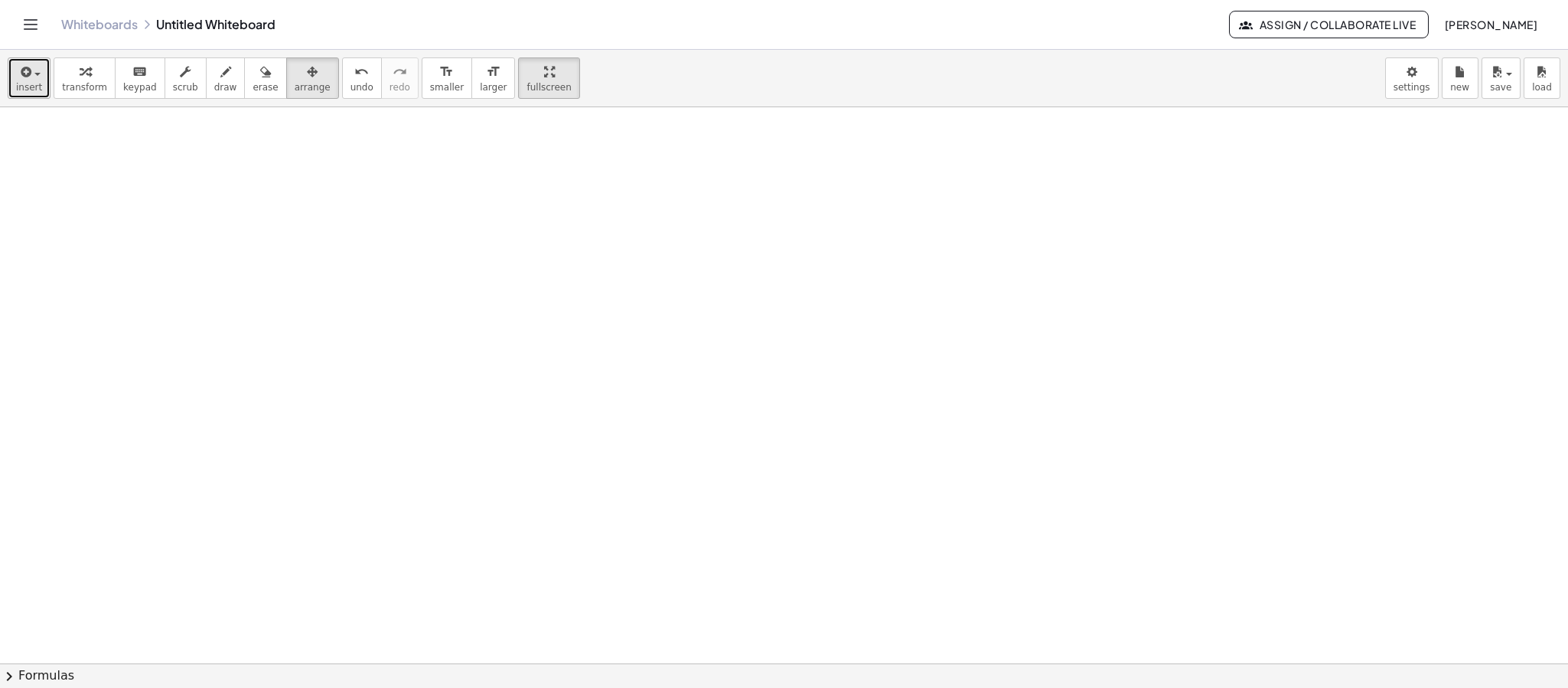
click at [39, 69] on button "insert" at bounding box center [29, 78] width 43 height 42
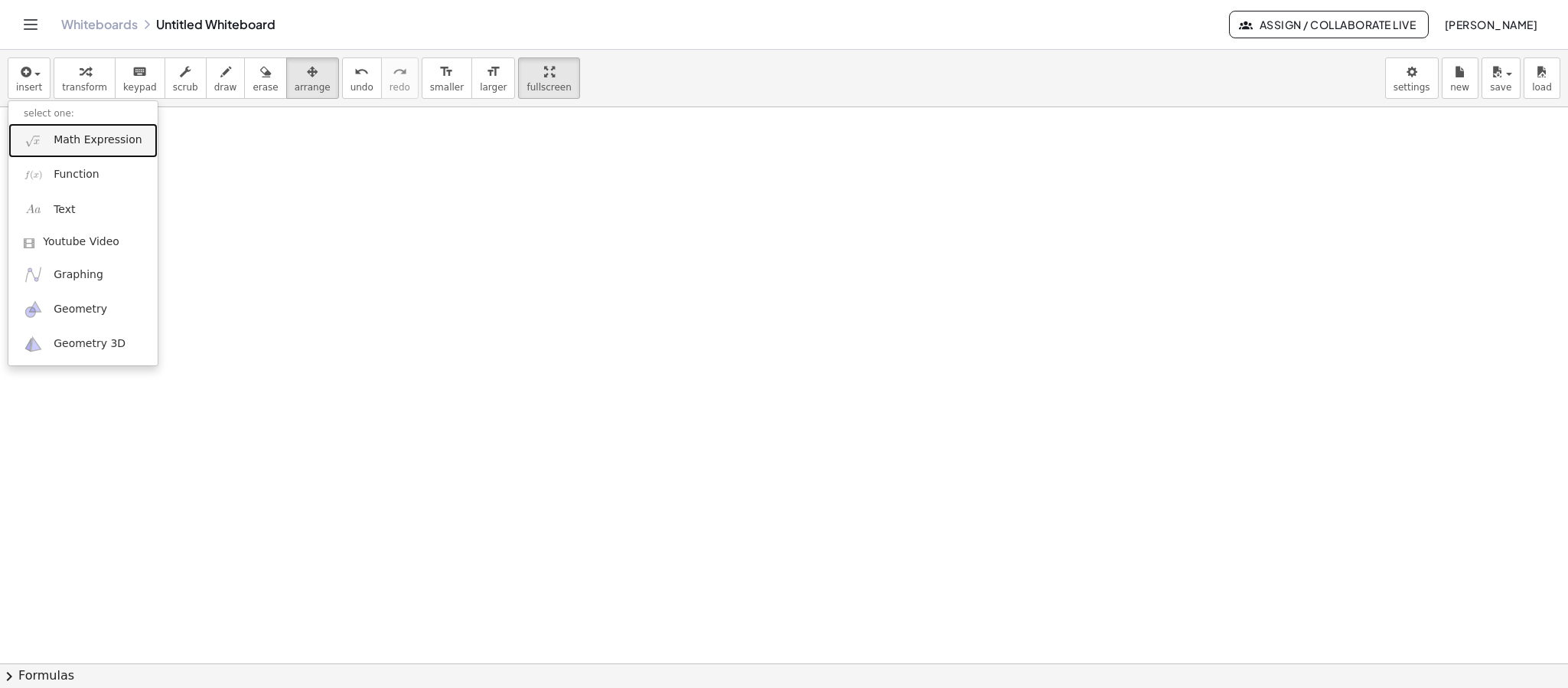
click at [50, 142] on link "Math Expression" at bounding box center [83, 140] width 149 height 34
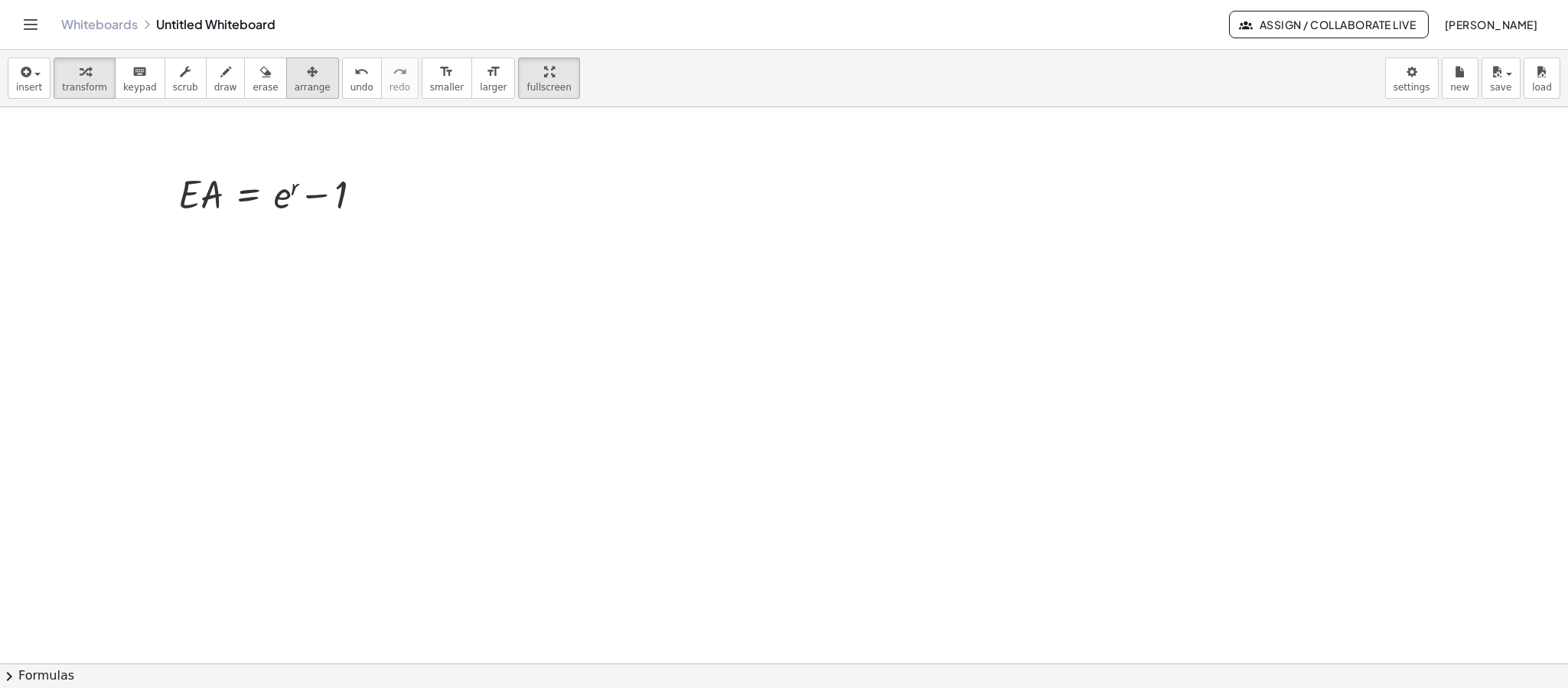
click at [294, 85] on span "arrange" at bounding box center [312, 87] width 36 height 11
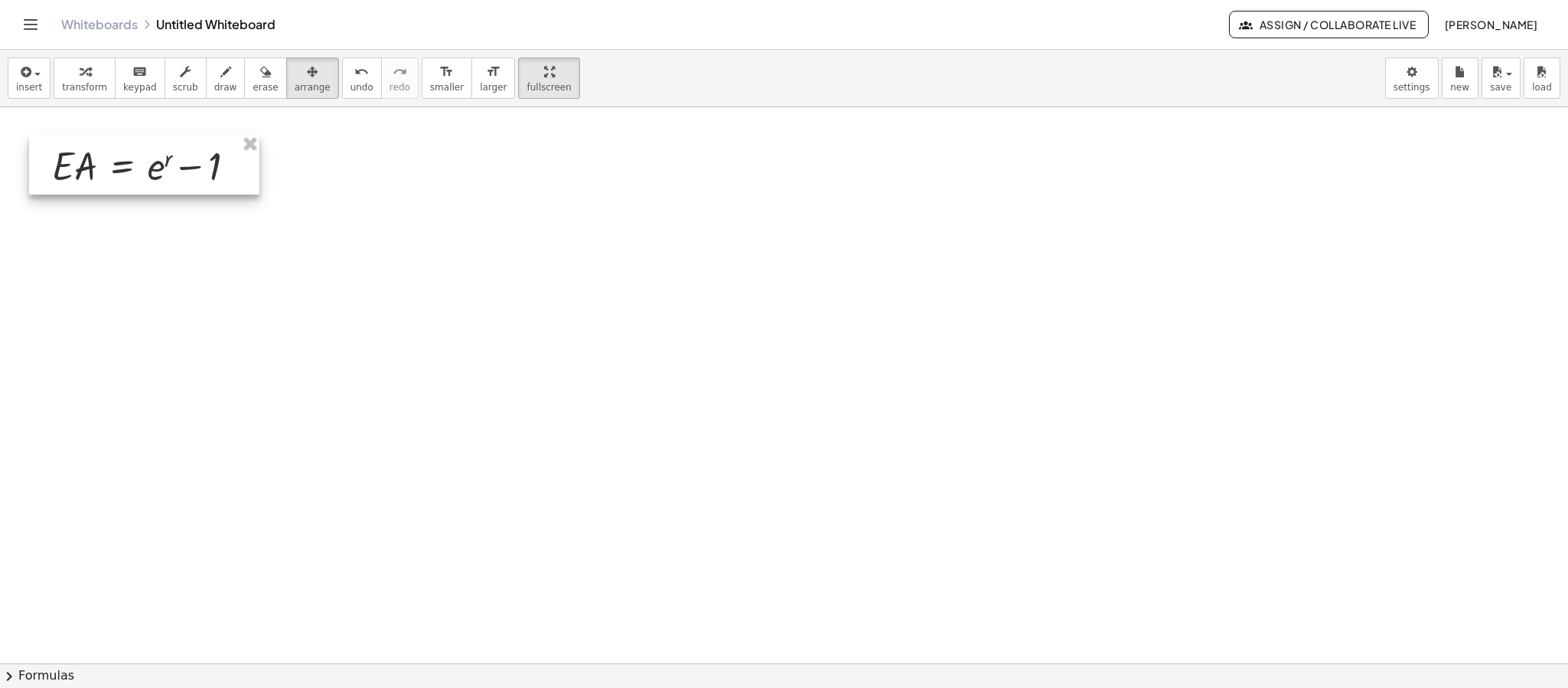
drag, startPoint x: 345, startPoint y: 212, endPoint x: 219, endPoint y: 184, distance: 129.1
click at [219, 184] on div at bounding box center [144, 164] width 230 height 59
click at [399, 262] on div at bounding box center [784, 523] width 1568 height 1111
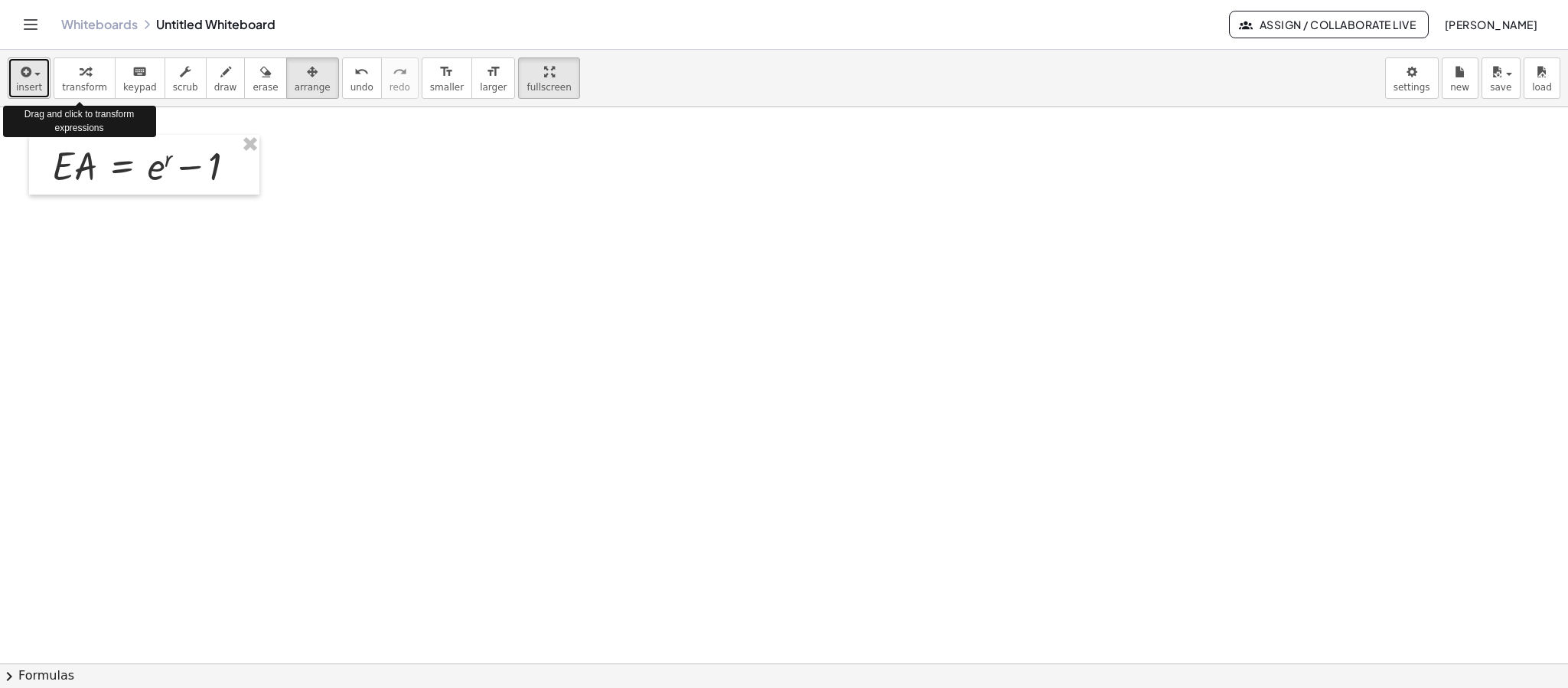
click at [12, 71] on button "insert" at bounding box center [29, 78] width 43 height 42
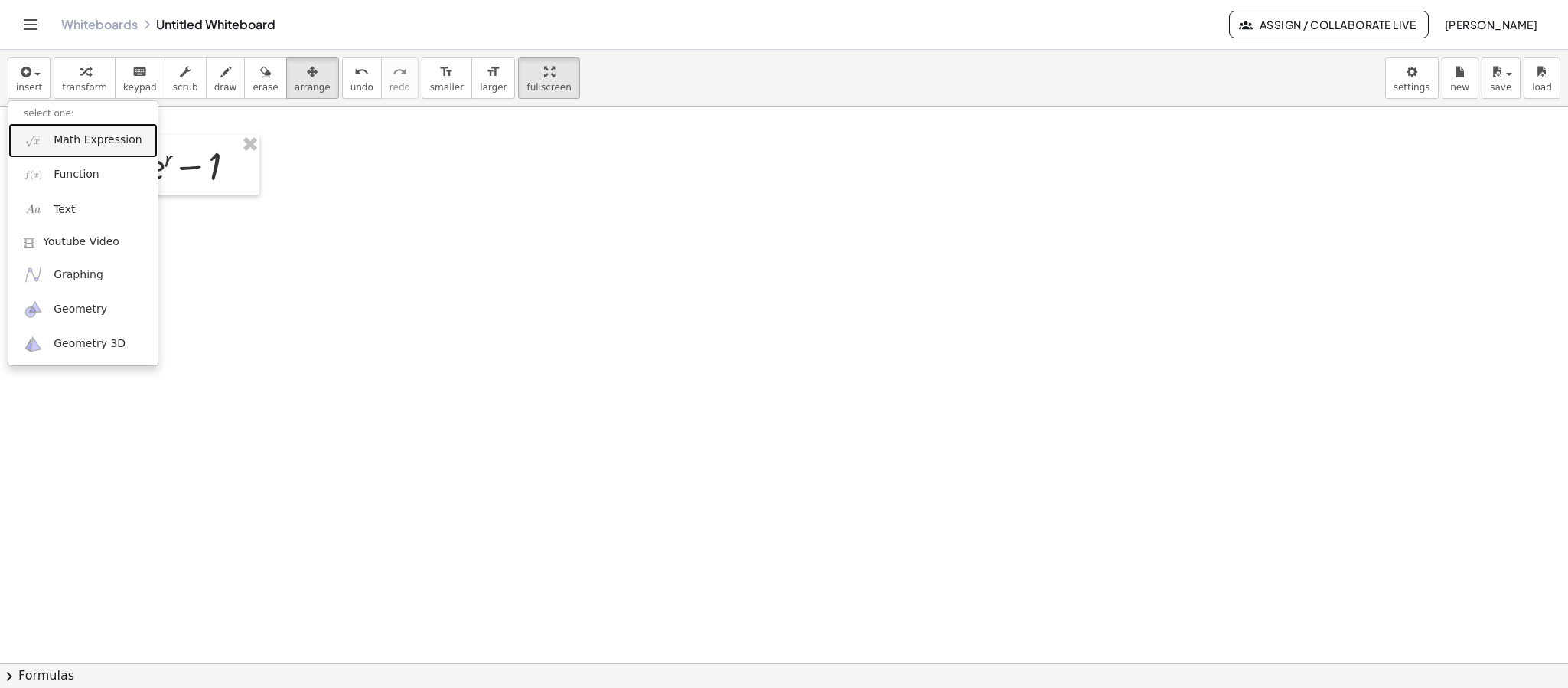
click at [76, 141] on span "Math Expression" at bounding box center [97, 140] width 88 height 15
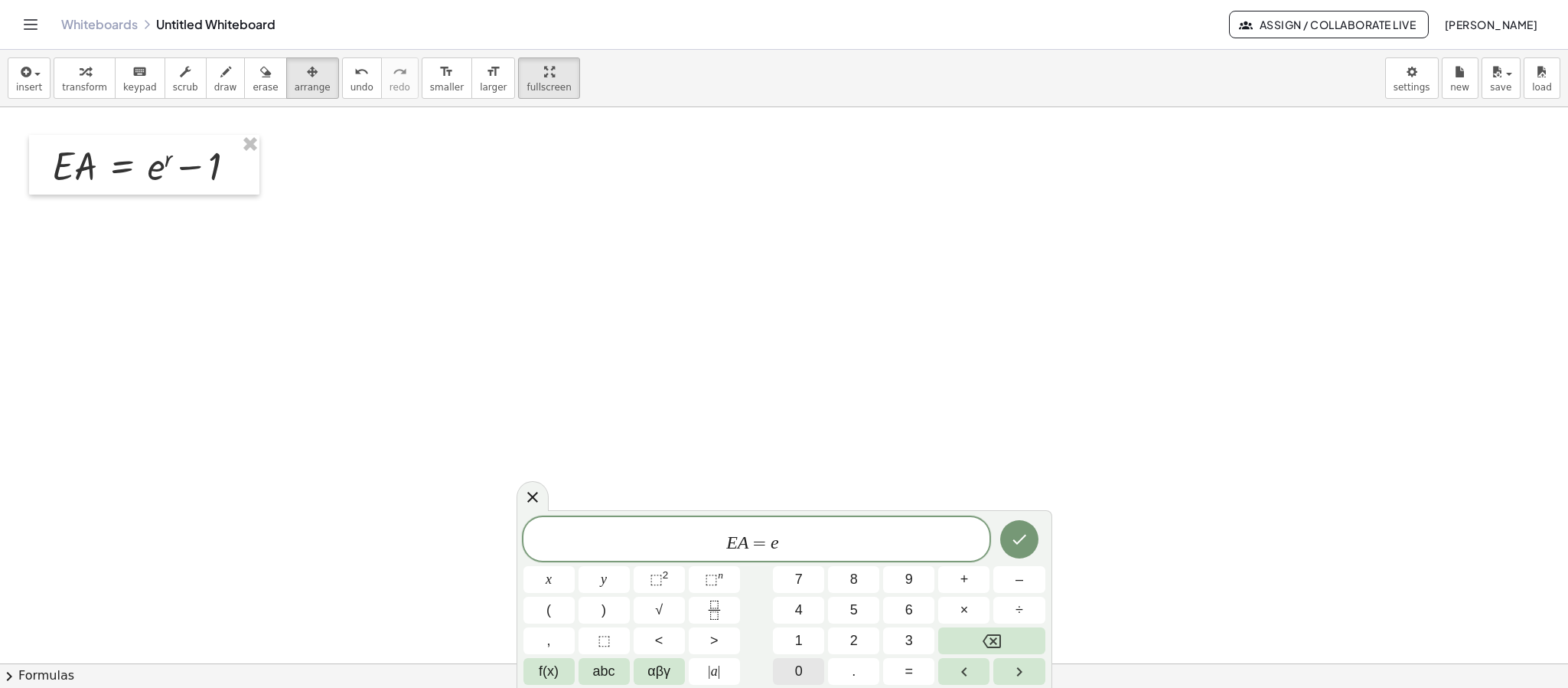
click at [799, 458] on span "0" at bounding box center [799, 671] width 7 height 20
click at [844, 458] on button "." at bounding box center [853, 670] width 51 height 27
click at [814, 458] on button "0" at bounding box center [798, 670] width 51 height 27
click at [920, 458] on button "6" at bounding box center [908, 609] width 51 height 27
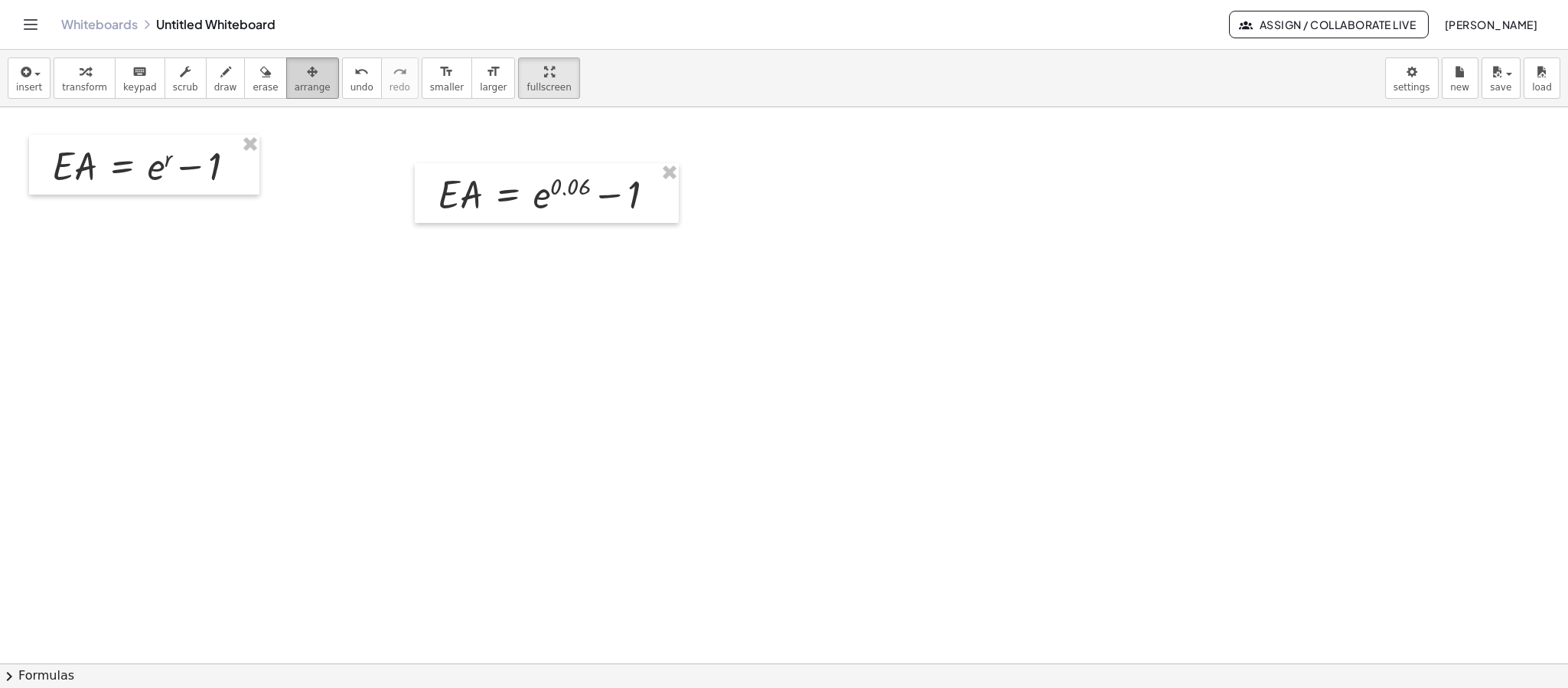
click at [290, 81] on button "arrange" at bounding box center [312, 78] width 53 height 42
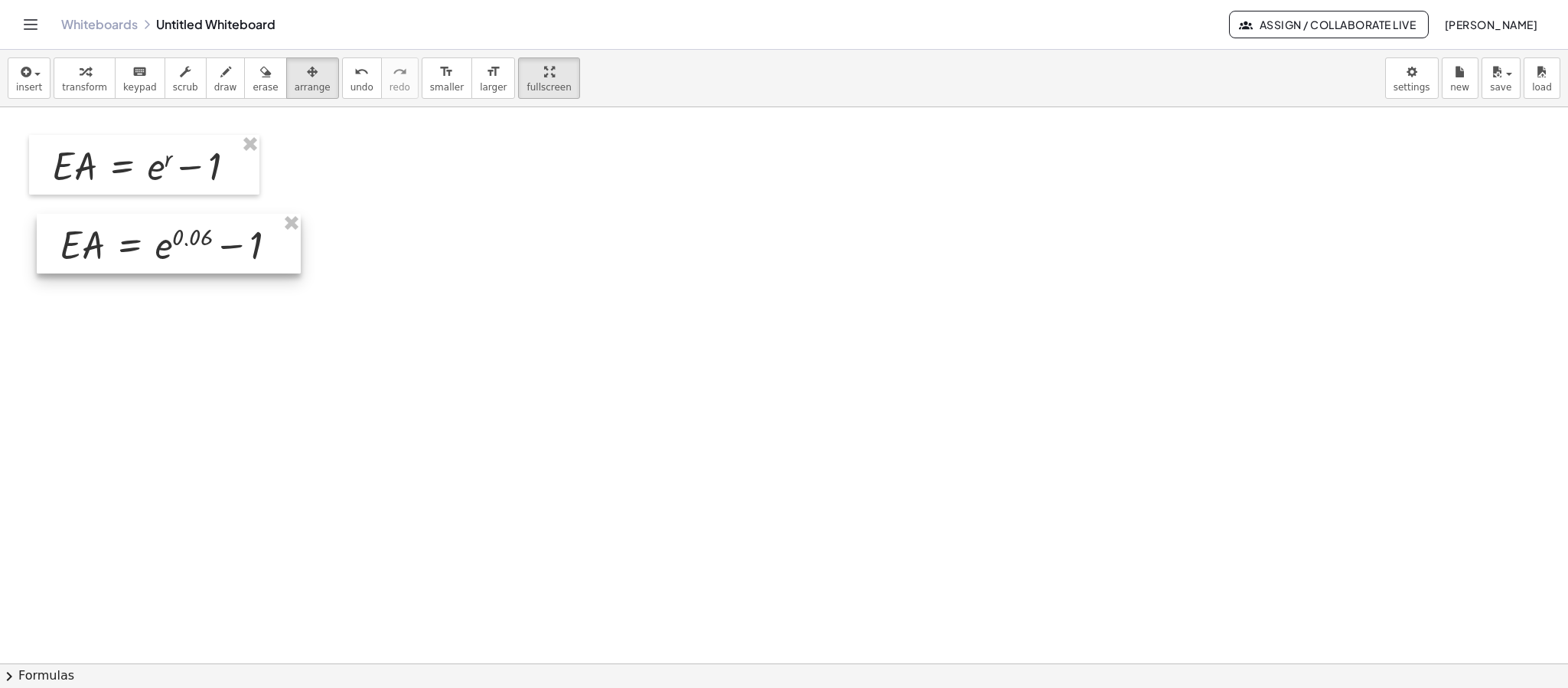
drag, startPoint x: 572, startPoint y: 203, endPoint x: 194, endPoint y: 253, distance: 381.3
click at [194, 253] on div at bounding box center [169, 243] width 263 height 59
click at [65, 69] on div "button" at bounding box center [84, 71] width 45 height 19
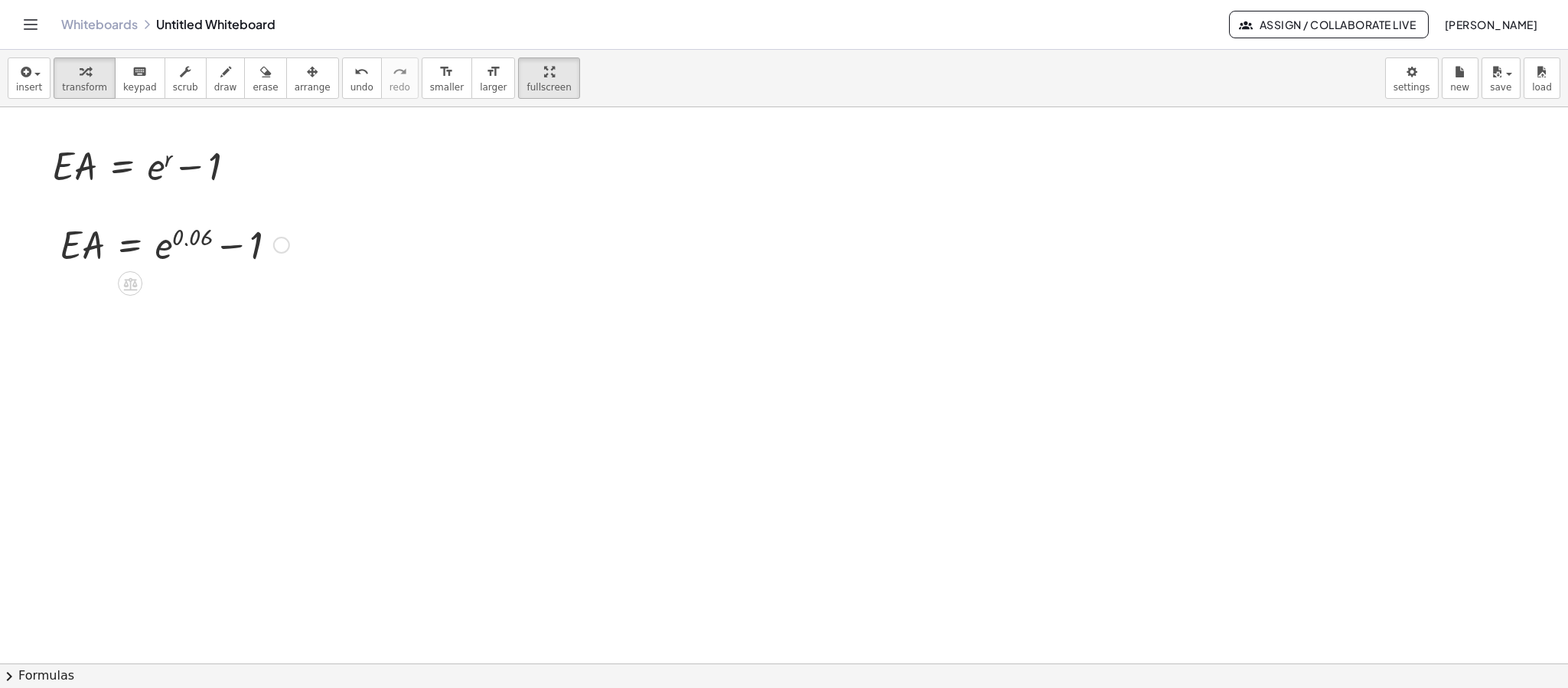
click at [163, 251] on div at bounding box center [174, 243] width 245 height 52
click at [170, 239] on div at bounding box center [174, 243] width 245 height 52
click at [157, 249] on div at bounding box center [174, 243] width 245 height 52
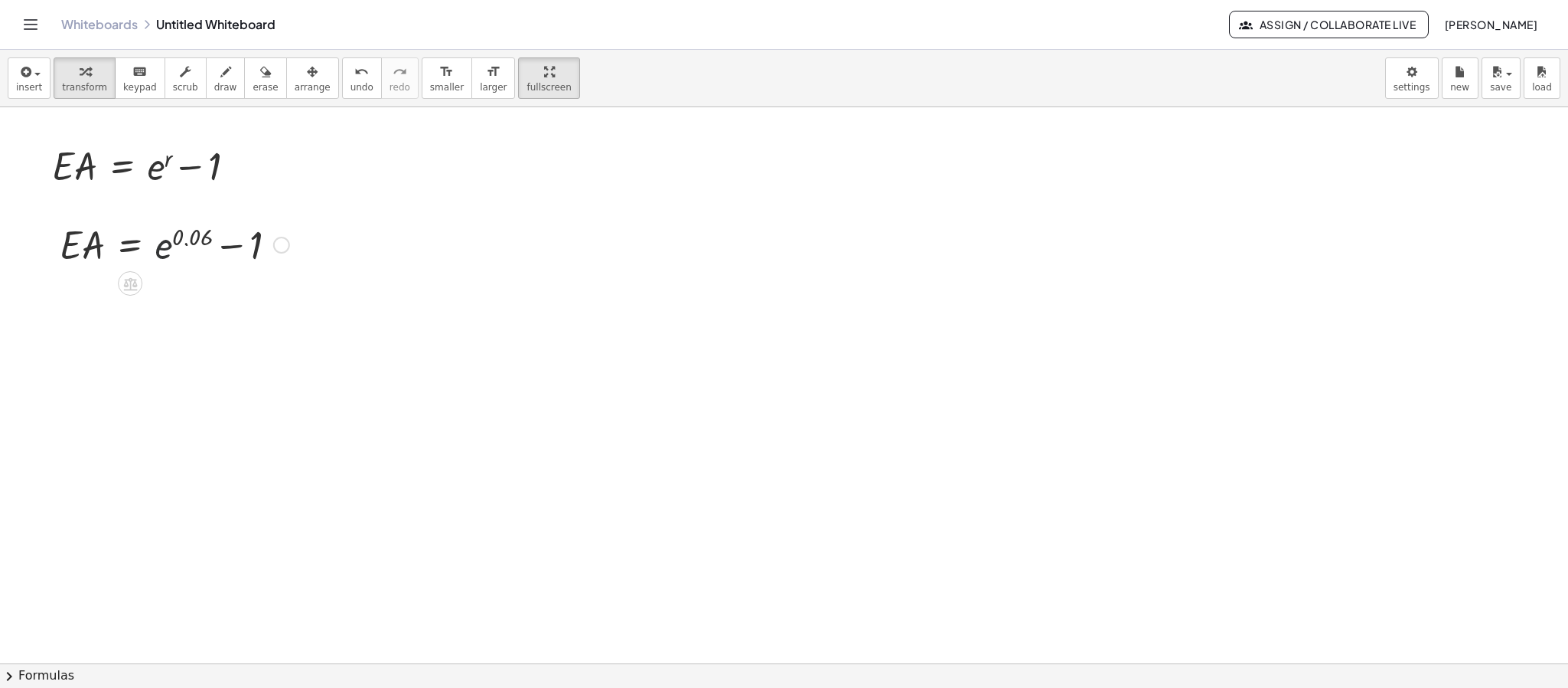
click at [157, 249] on div at bounding box center [174, 243] width 245 height 52
click at [273, 246] on div at bounding box center [281, 245] width 17 height 17
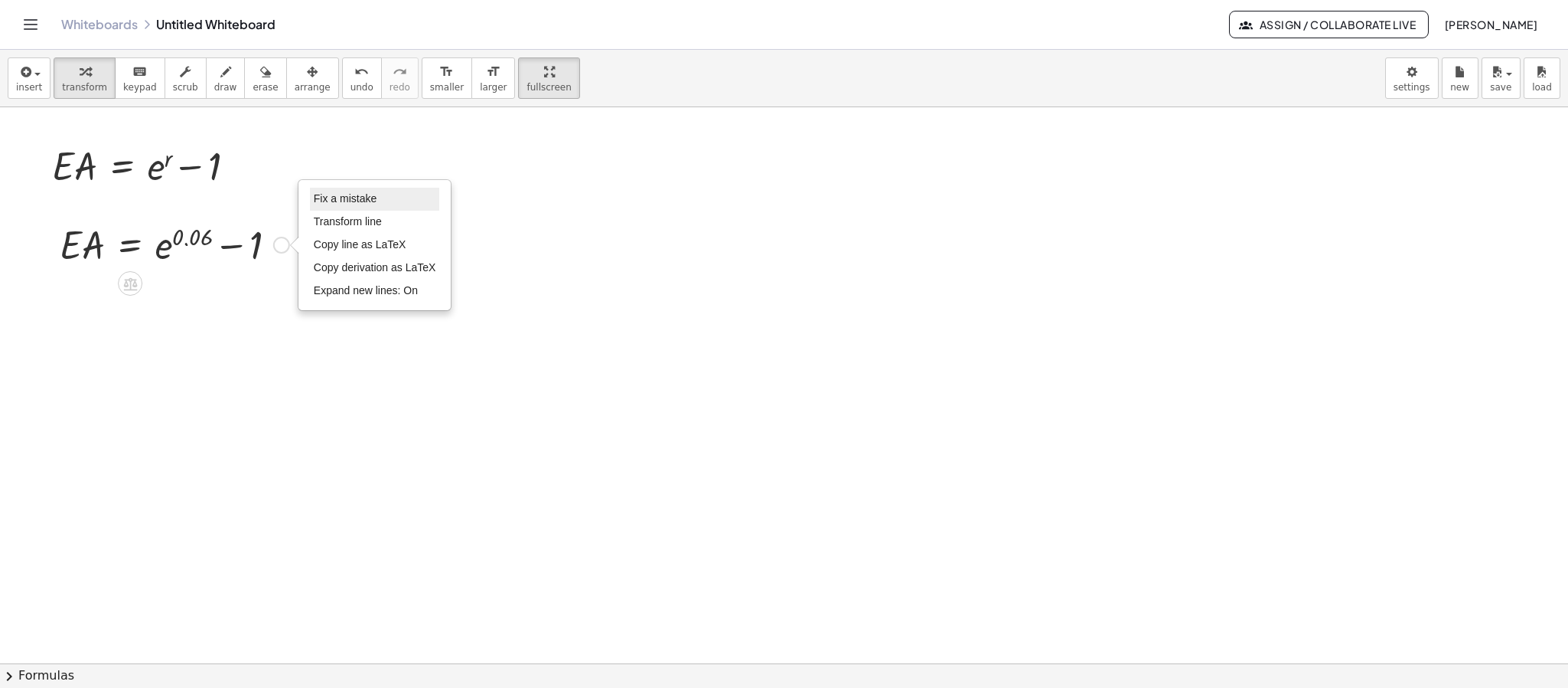
click at [336, 204] on span "Fix a mistake" at bounding box center [345, 198] width 63 height 12
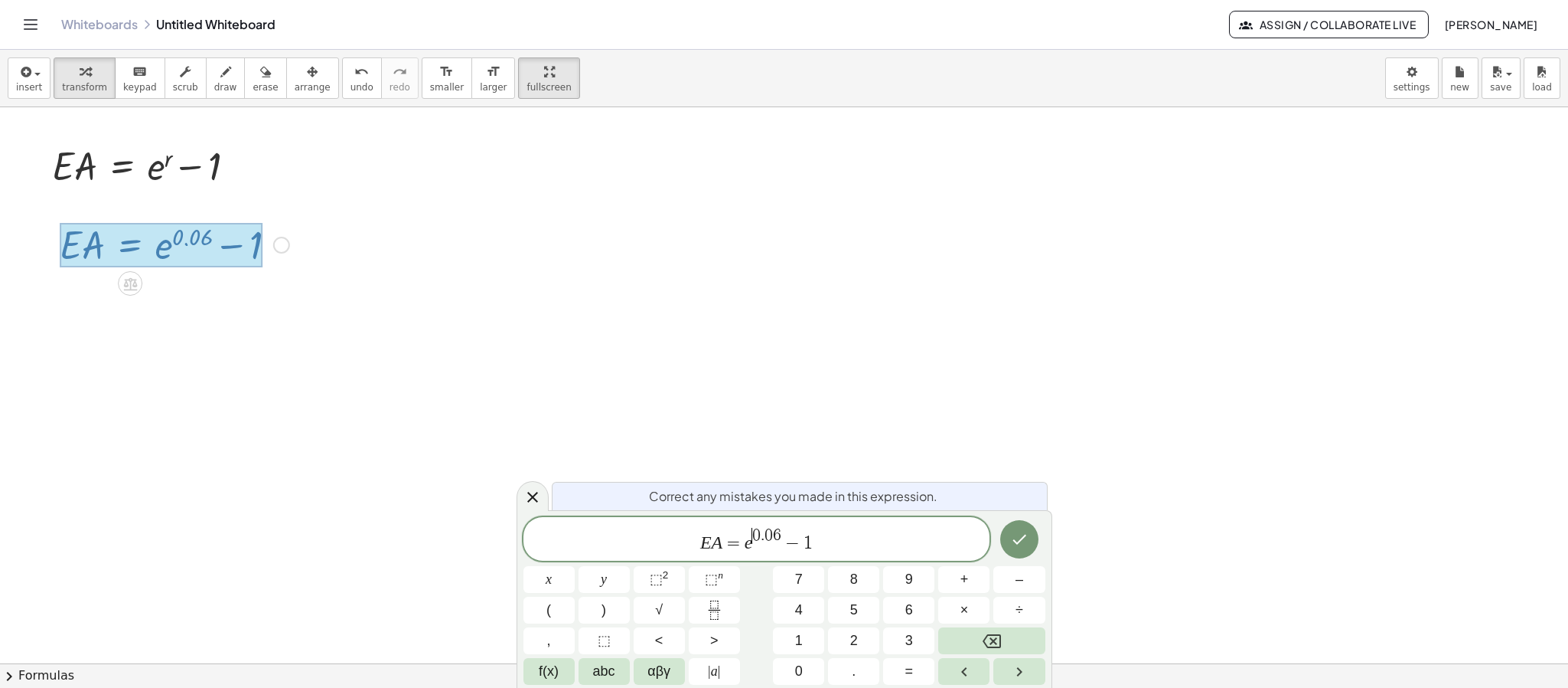
click at [752, 458] on span "​ 0 . 0 6" at bounding box center [766, 536] width 29 height 17
click at [756, 458] on span "E A = e ​ 0 . 0 6 − 1" at bounding box center [756, 540] width 467 height 28
click at [752, 458] on span "E A = e ​ 0 . 0 6 − 1" at bounding box center [756, 540] width 467 height 28
click at [749, 458] on var "e" at bounding box center [748, 541] width 8 height 19
click at [652, 458] on span "αβγ" at bounding box center [659, 671] width 23 height 20
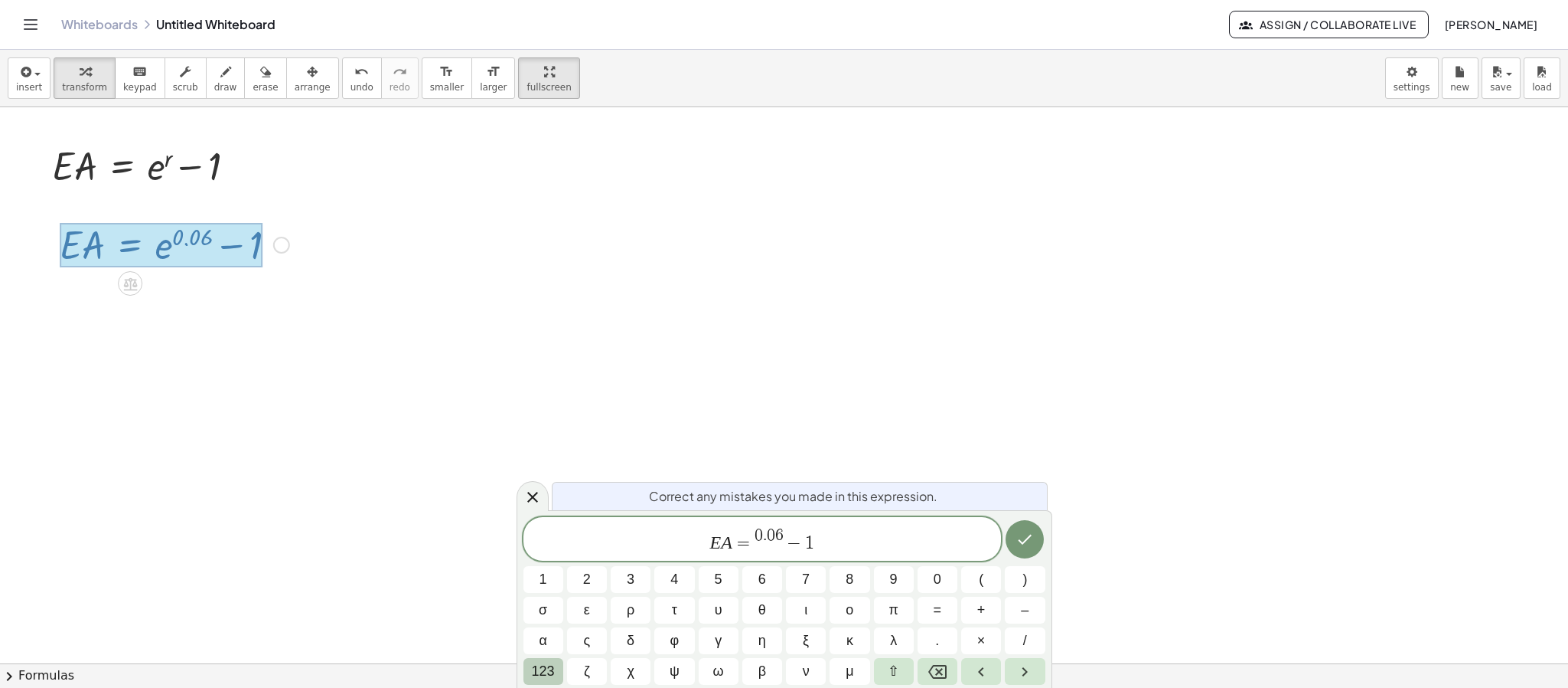
click at [535, 458] on span "123" at bounding box center [543, 671] width 23 height 20
click at [554, 458] on span "f(x)" at bounding box center [548, 671] width 19 height 20
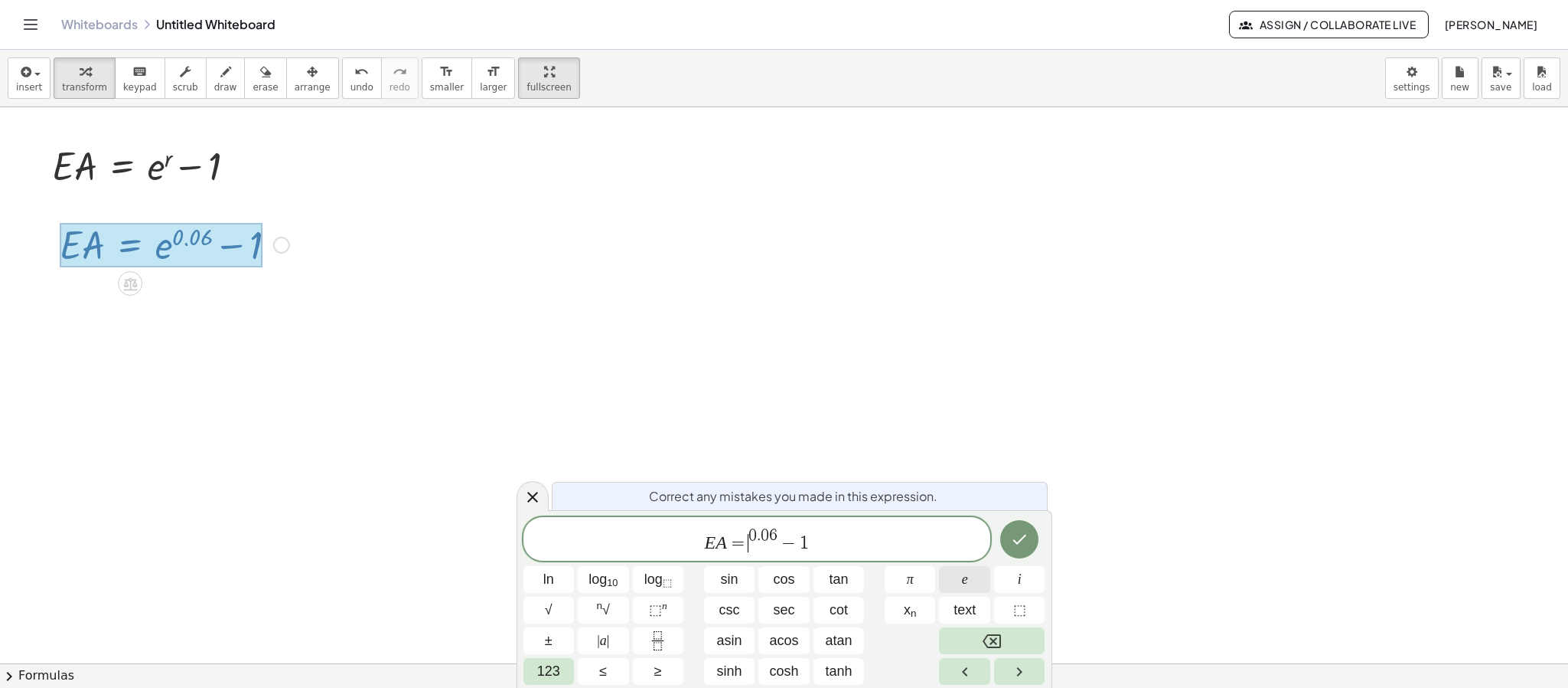
click at [976, 458] on button "e" at bounding box center [964, 578] width 51 height 27
click at [1024, 458] on icon "Done" at bounding box center [1019, 539] width 19 height 19
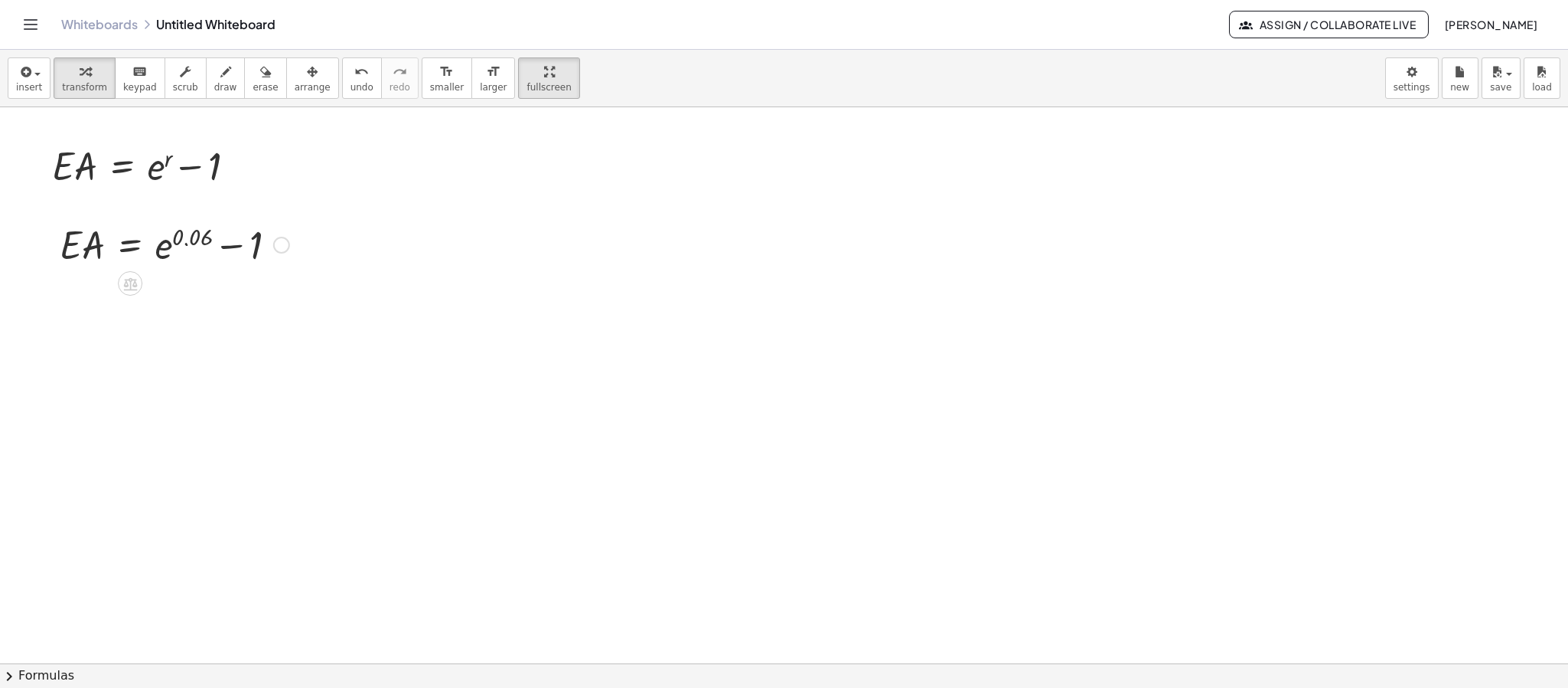
click at [181, 240] on div at bounding box center [174, 243] width 245 height 52
click at [227, 251] on div at bounding box center [174, 243] width 245 height 52
click at [173, 247] on div at bounding box center [174, 243] width 245 height 52
click at [173, 248] on div at bounding box center [174, 243] width 245 height 52
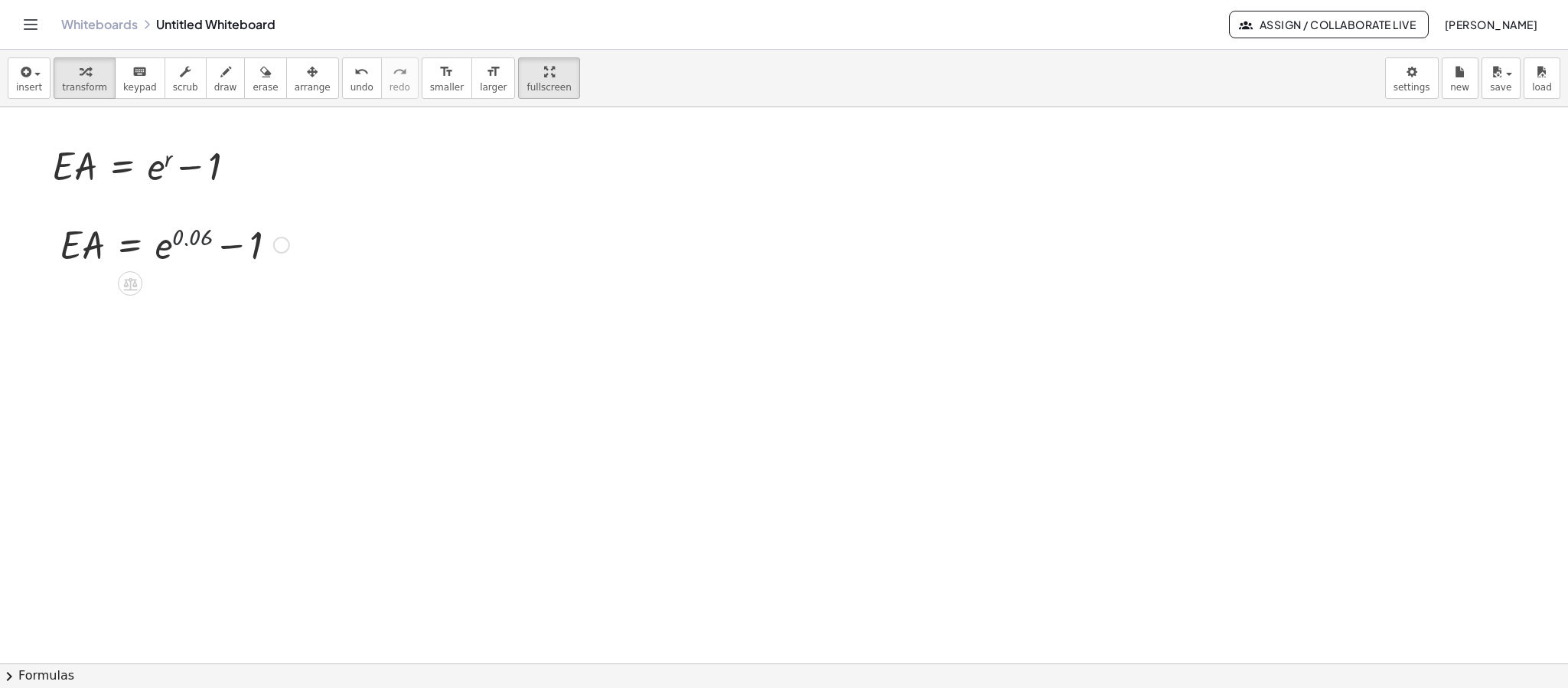
click at [165, 248] on div at bounding box center [174, 243] width 245 height 52
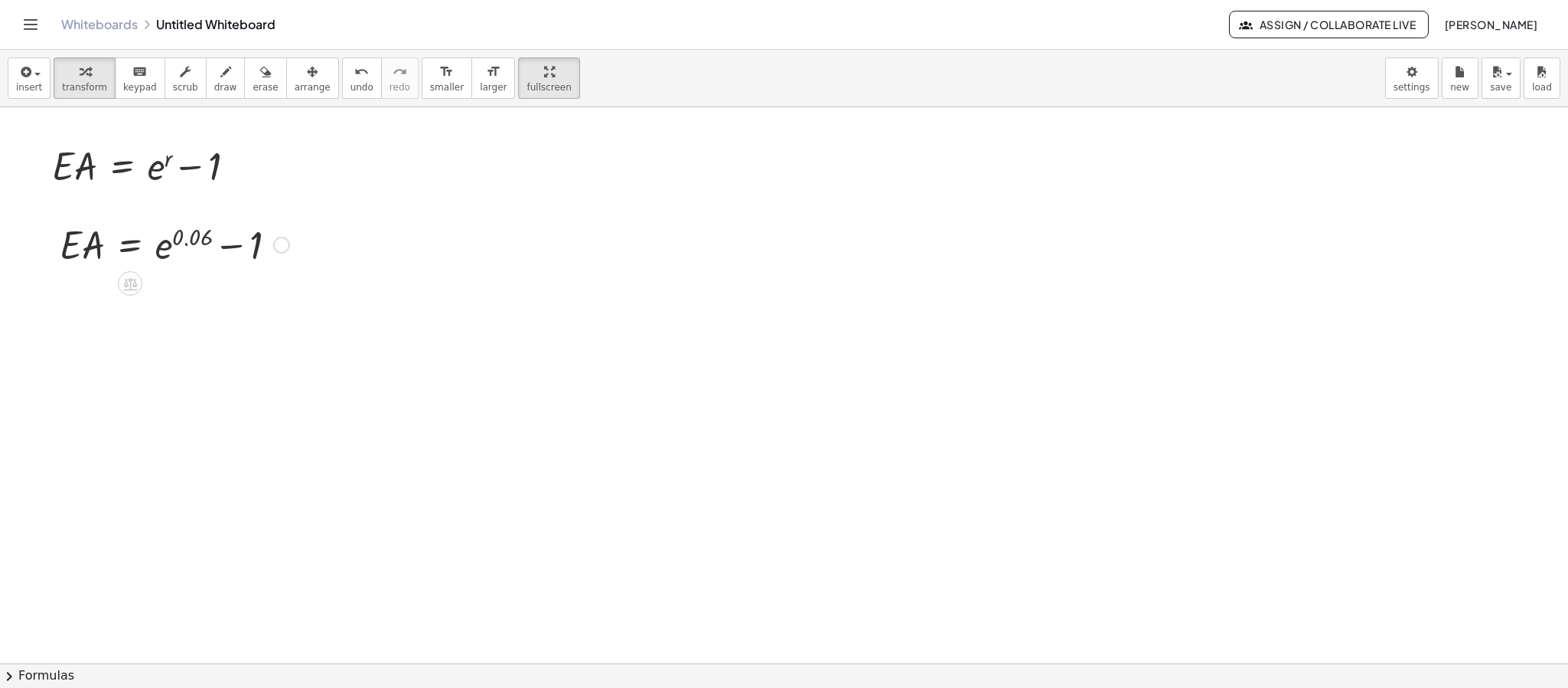
click at [163, 251] on div at bounding box center [174, 243] width 245 height 52
click at [30, 71] on icon "button" at bounding box center [24, 72] width 14 height 19
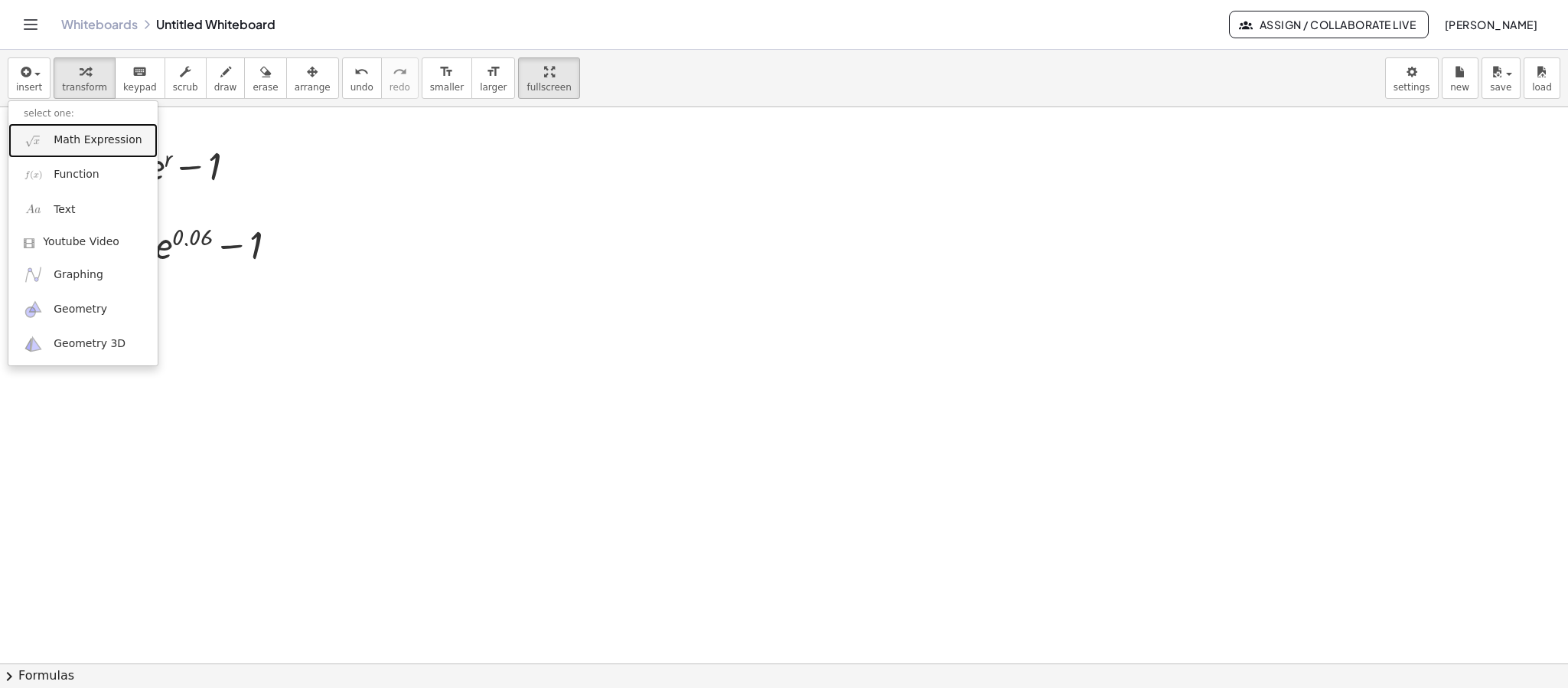
click at [60, 155] on link "Math Expression" at bounding box center [83, 140] width 149 height 34
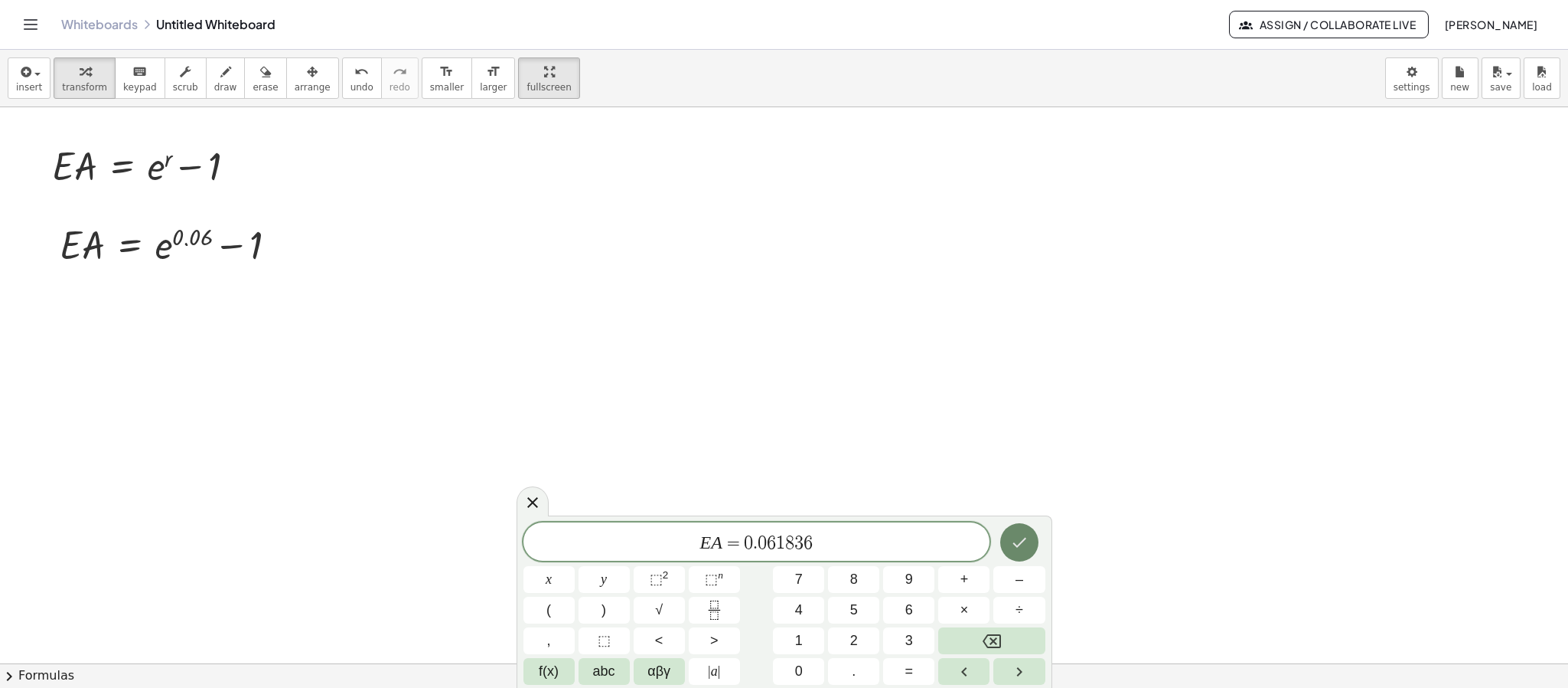
click at [1024, 458] on icon "Done" at bounding box center [1019, 542] width 19 height 19
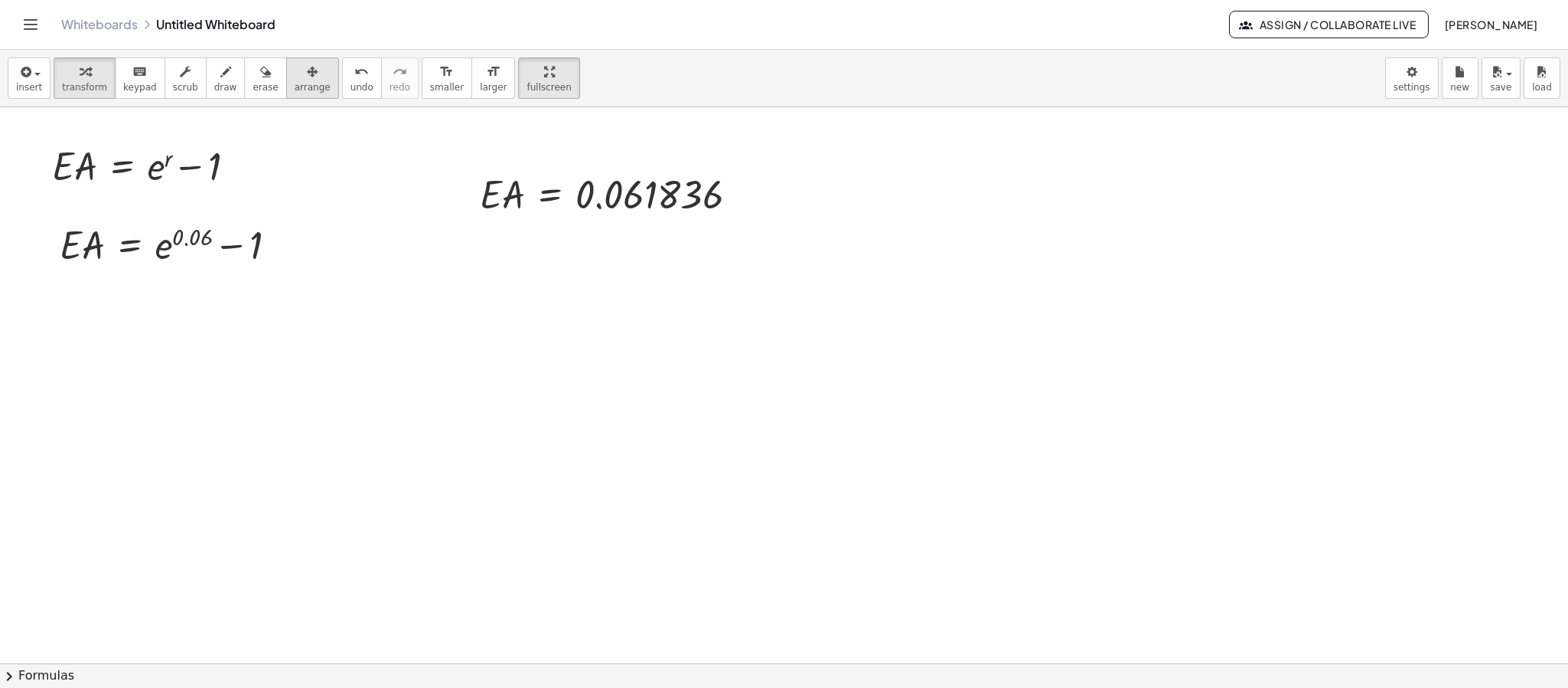
click at [306, 82] on span "arrange" at bounding box center [312, 87] width 36 height 11
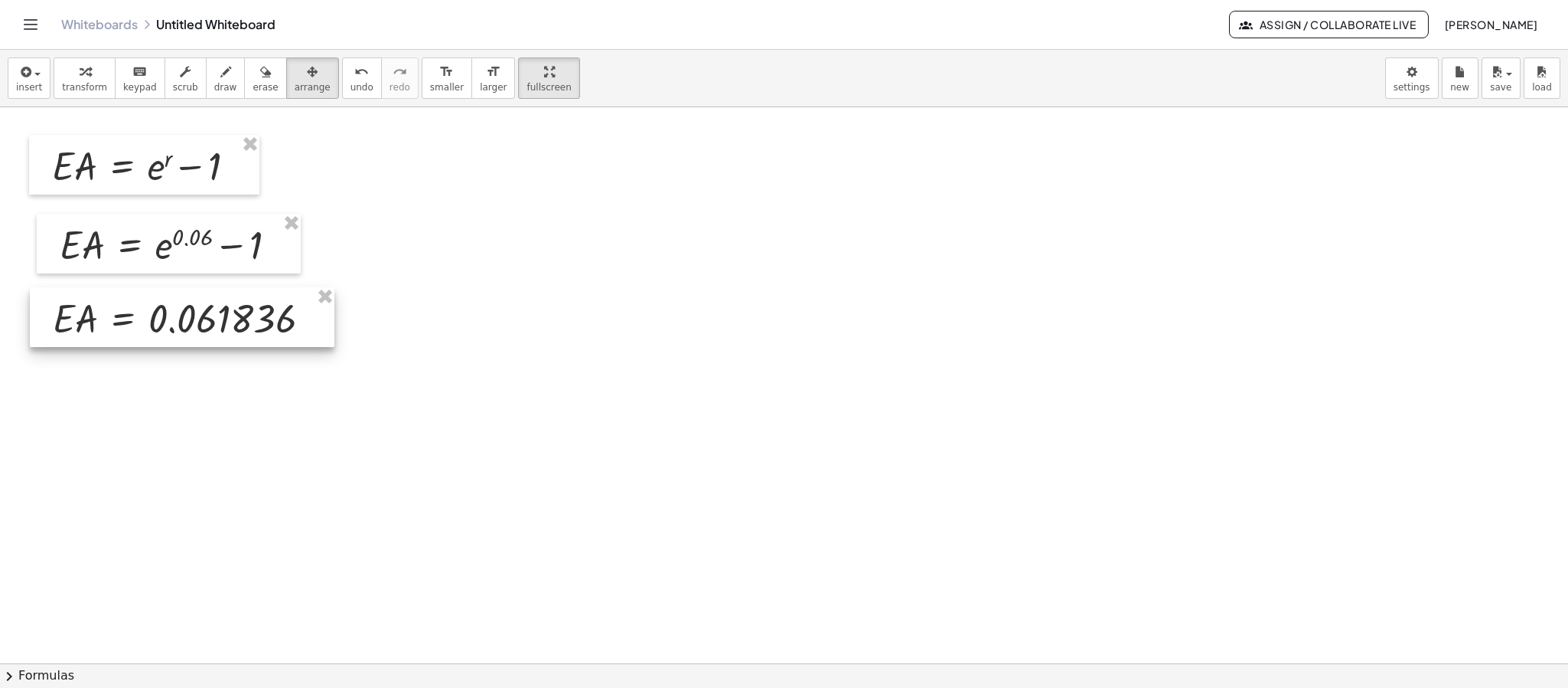
drag, startPoint x: 601, startPoint y: 198, endPoint x: 175, endPoint y: 312, distance: 441.0
click at [175, 312] on div at bounding box center [182, 317] width 304 height 59
click at [533, 288] on div at bounding box center [784, 523] width 1568 height 1111
click at [251, 325] on div at bounding box center [182, 317] width 304 height 59
drag, startPoint x: 72, startPoint y: 84, endPoint x: 102, endPoint y: 103, distance: 35.5
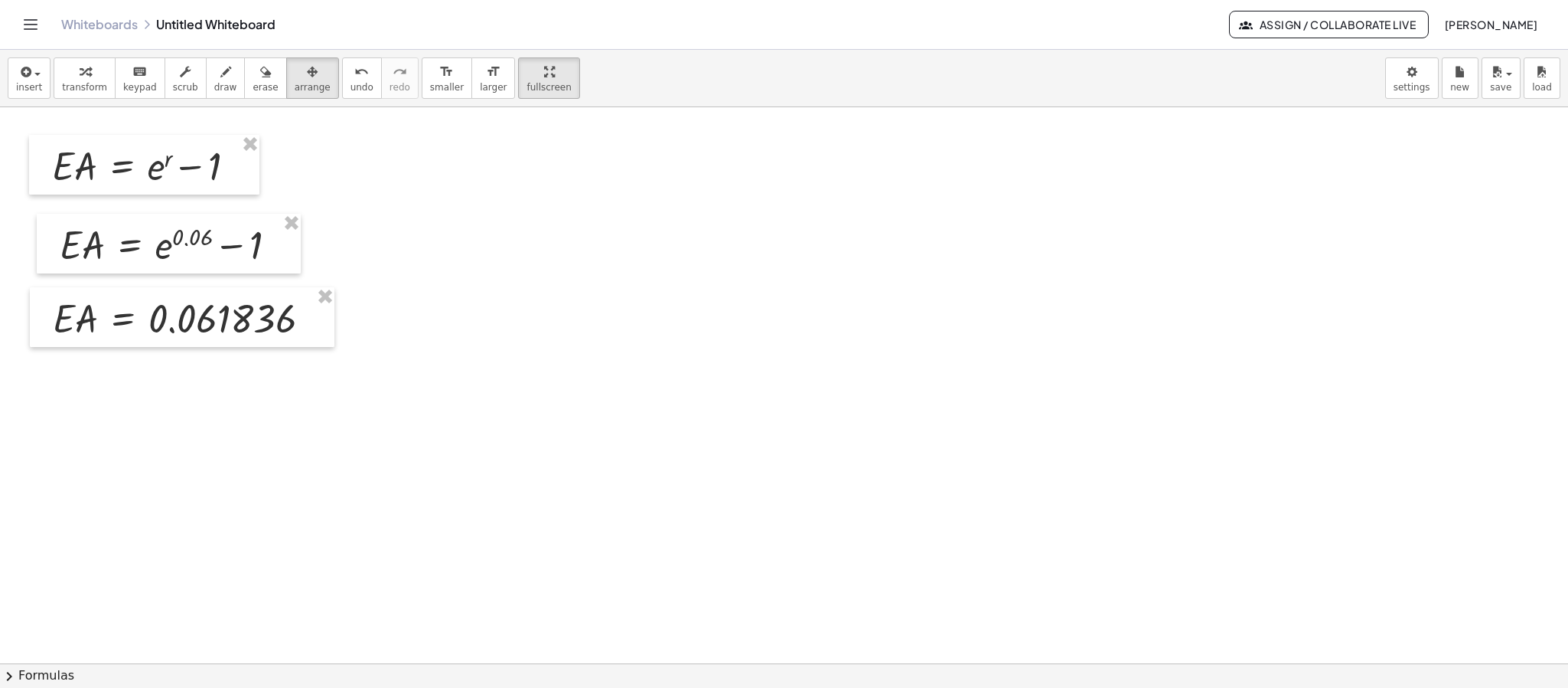
click at [73, 87] on span "transform" at bounding box center [84, 87] width 45 height 11
click at [307, 319] on div at bounding box center [315, 318] width 17 height 17
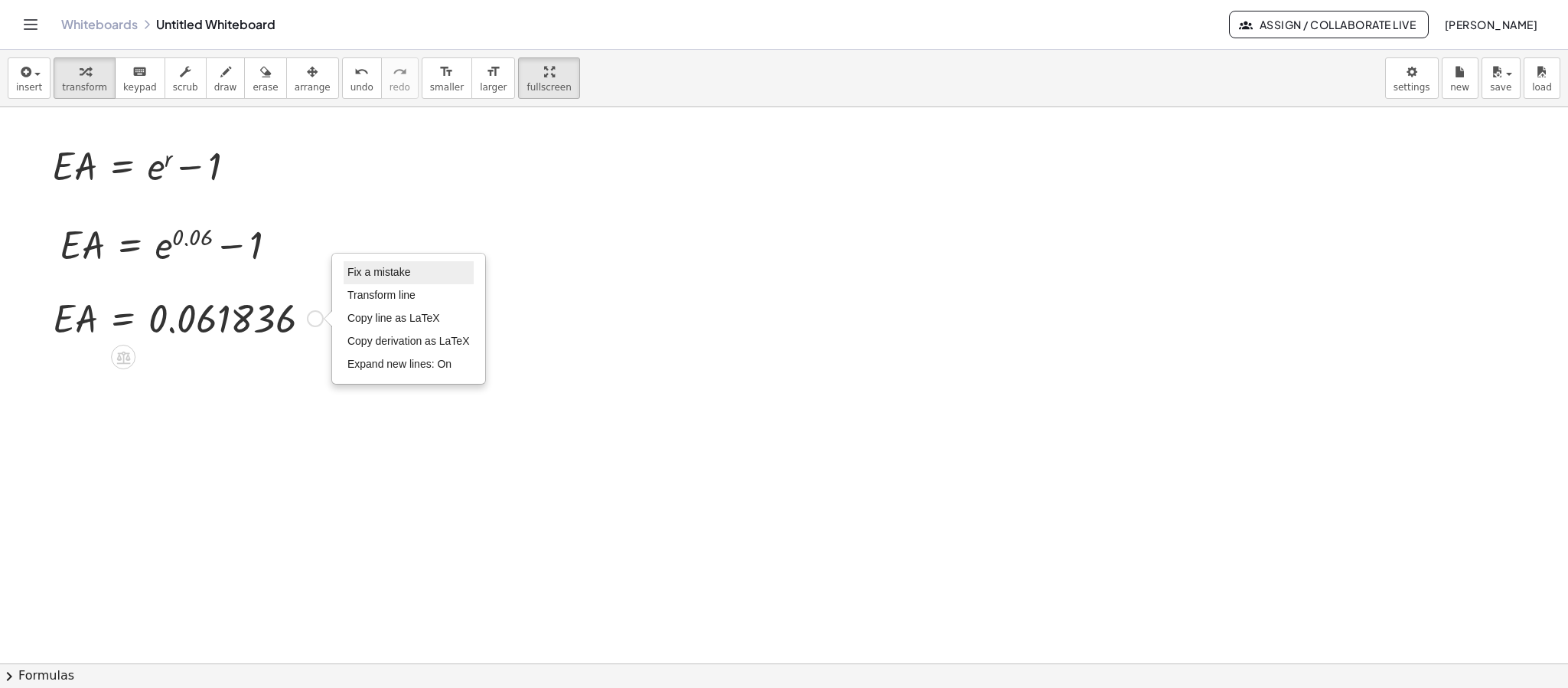
click at [364, 267] on span "Fix a mistake" at bounding box center [379, 271] width 63 height 12
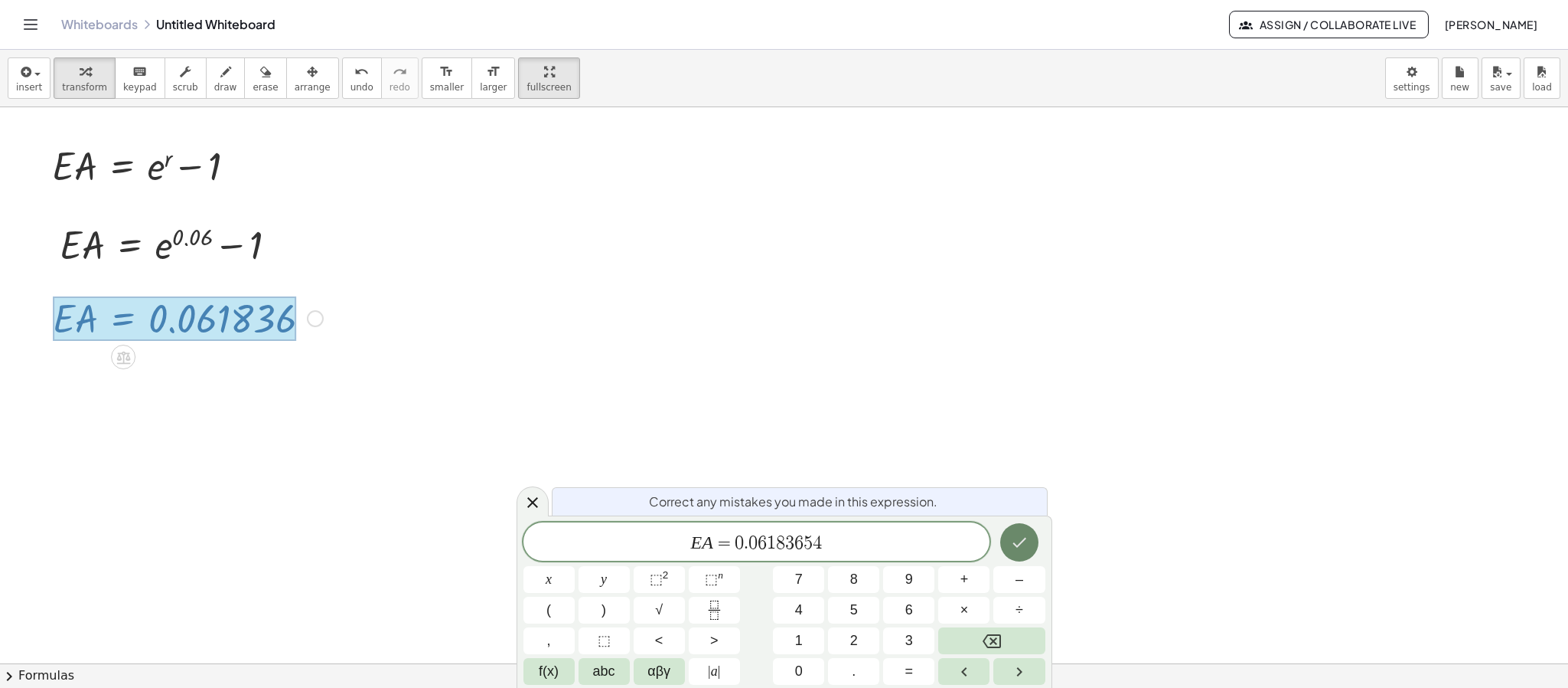
click at [1004, 458] on button "Done" at bounding box center [1019, 541] width 38 height 38
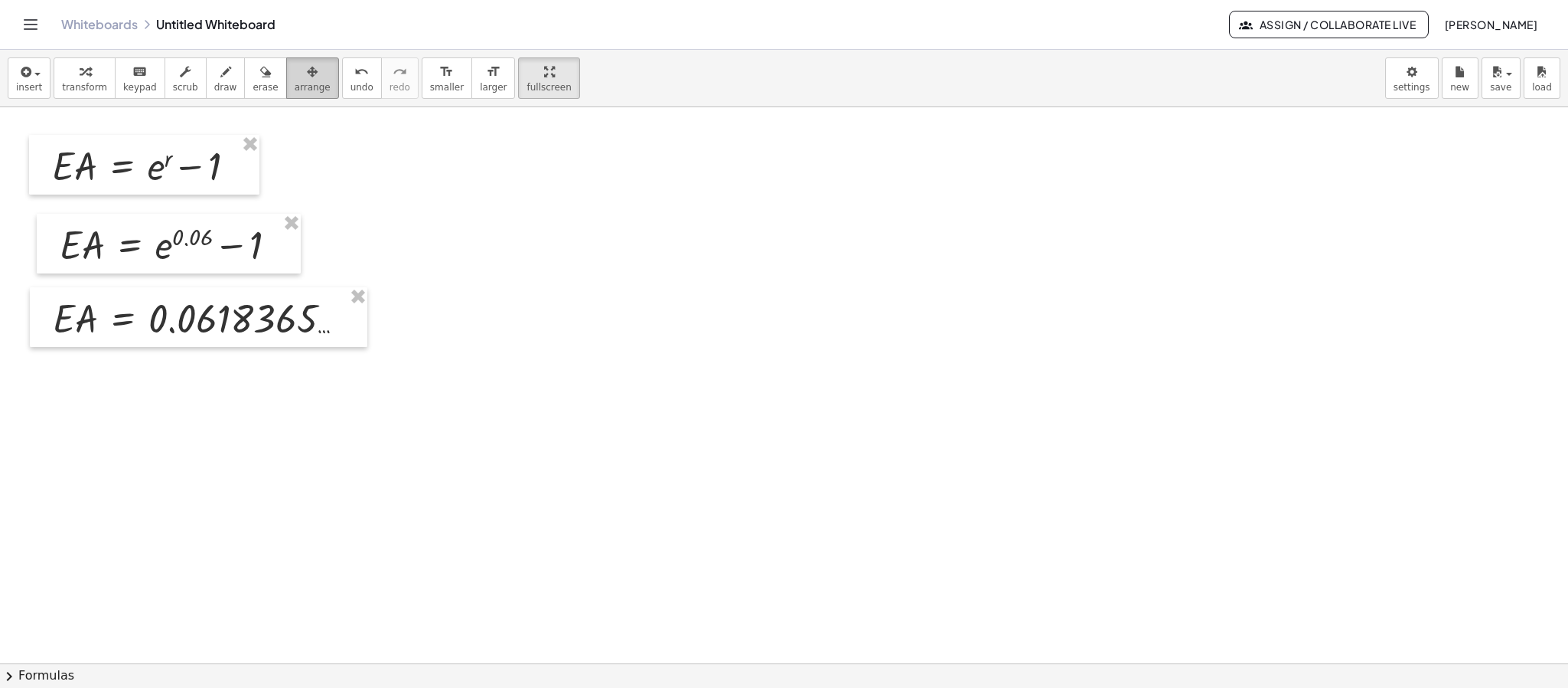
click at [307, 71] on icon "button" at bounding box center [313, 72] width 11 height 19
click at [234, 315] on div at bounding box center [199, 317] width 338 height 59
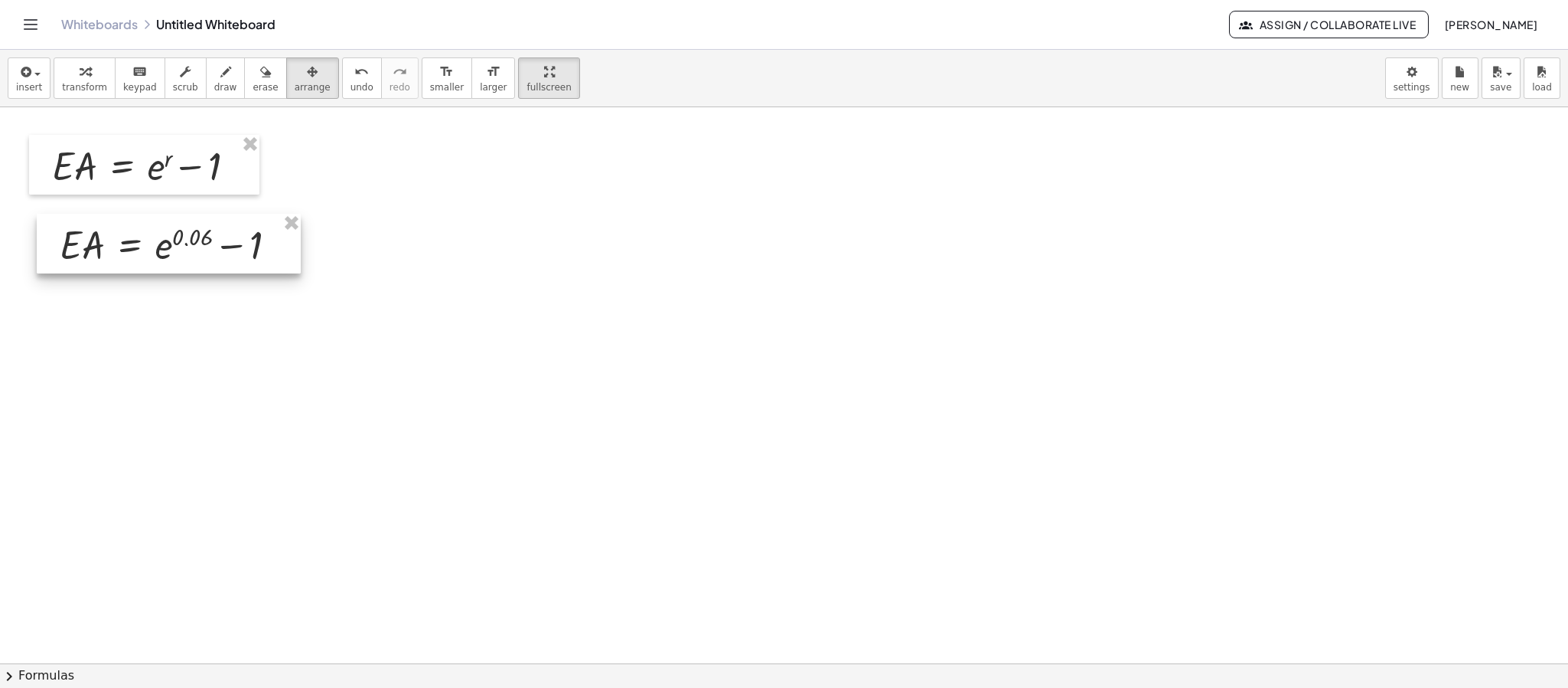
click at [101, 260] on div at bounding box center [169, 243] width 263 height 59
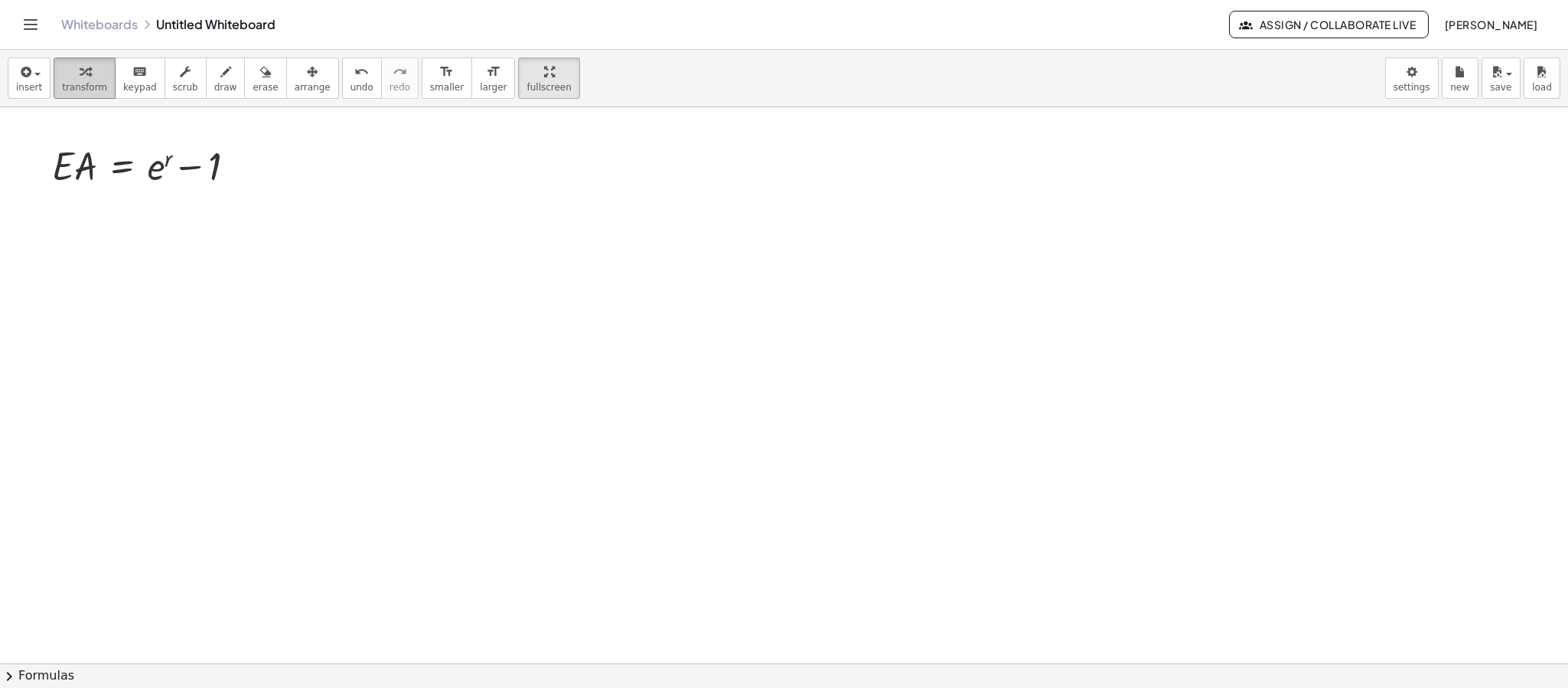
click at [92, 78] on div "button" at bounding box center [84, 71] width 45 height 19
click at [219, 160] on div at bounding box center [150, 164] width 212 height 52
click at [248, 168] on div at bounding box center [240, 166] width 17 height 17
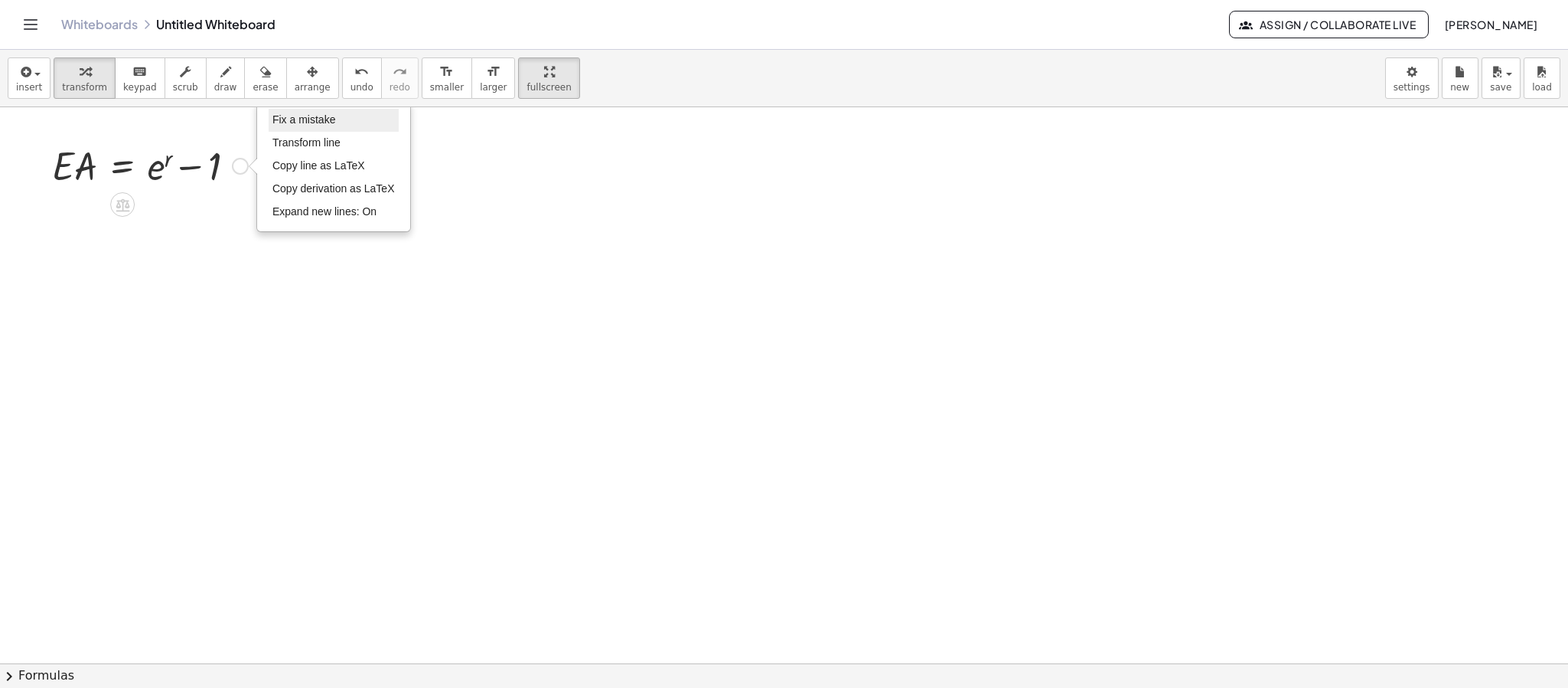
click at [347, 124] on li "Fix a mistake" at bounding box center [333, 120] width 130 height 23
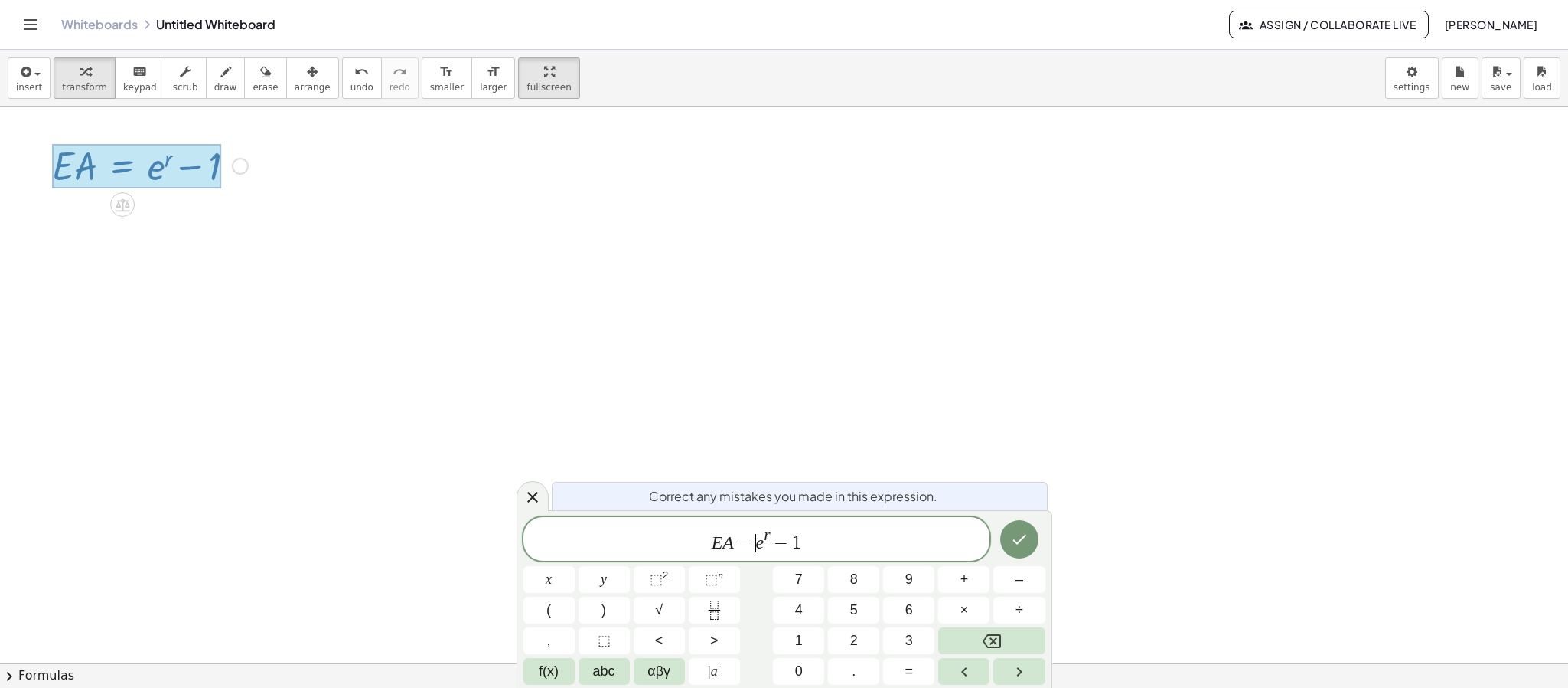
click at [758, 458] on var "e" at bounding box center [760, 541] width 8 height 19
click at [763, 458] on span "E A = ​ e r − 1" at bounding box center [756, 540] width 467 height 28
click at [552, 458] on span "f(x)" at bounding box center [548, 671] width 19 height 20
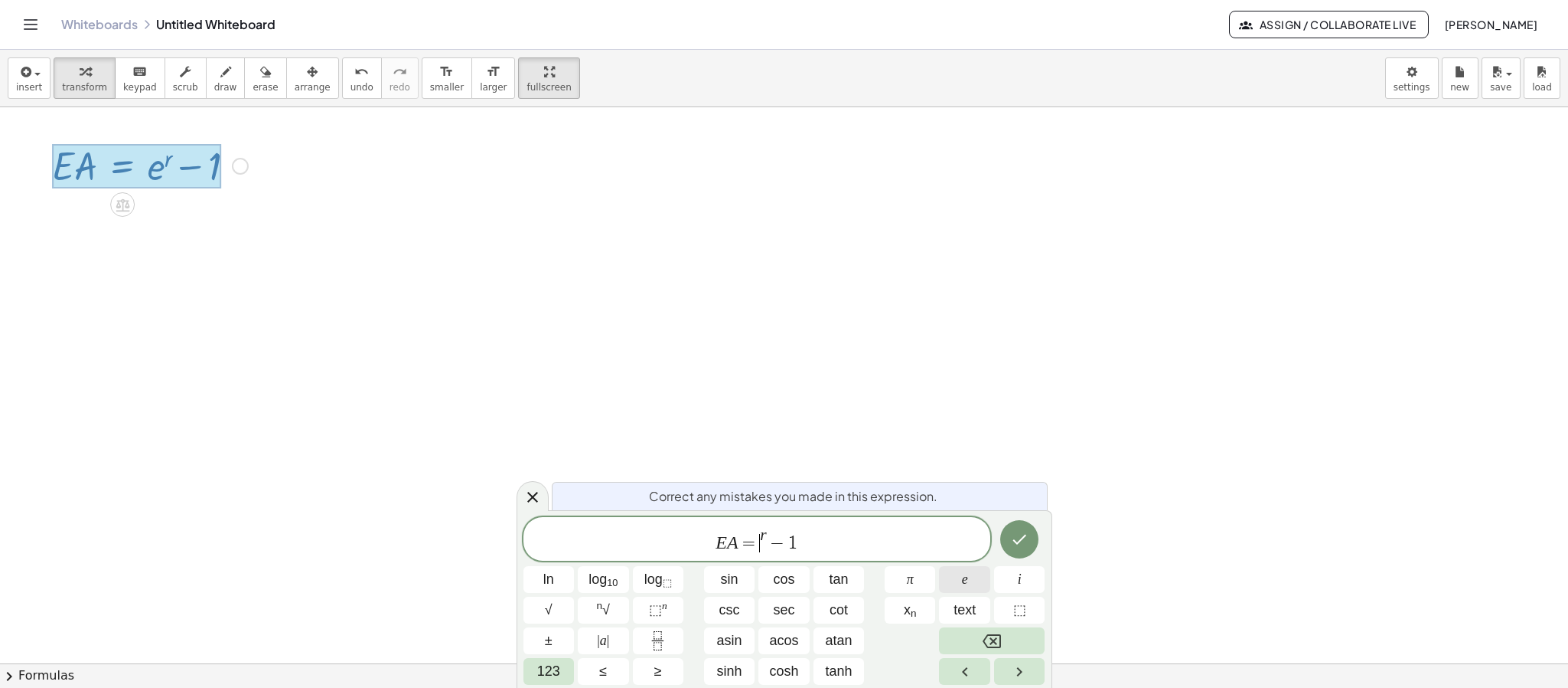
click at [975, 458] on button "e" at bounding box center [964, 578] width 51 height 27
click at [1028, 458] on button "Done" at bounding box center [1019, 539] width 38 height 38
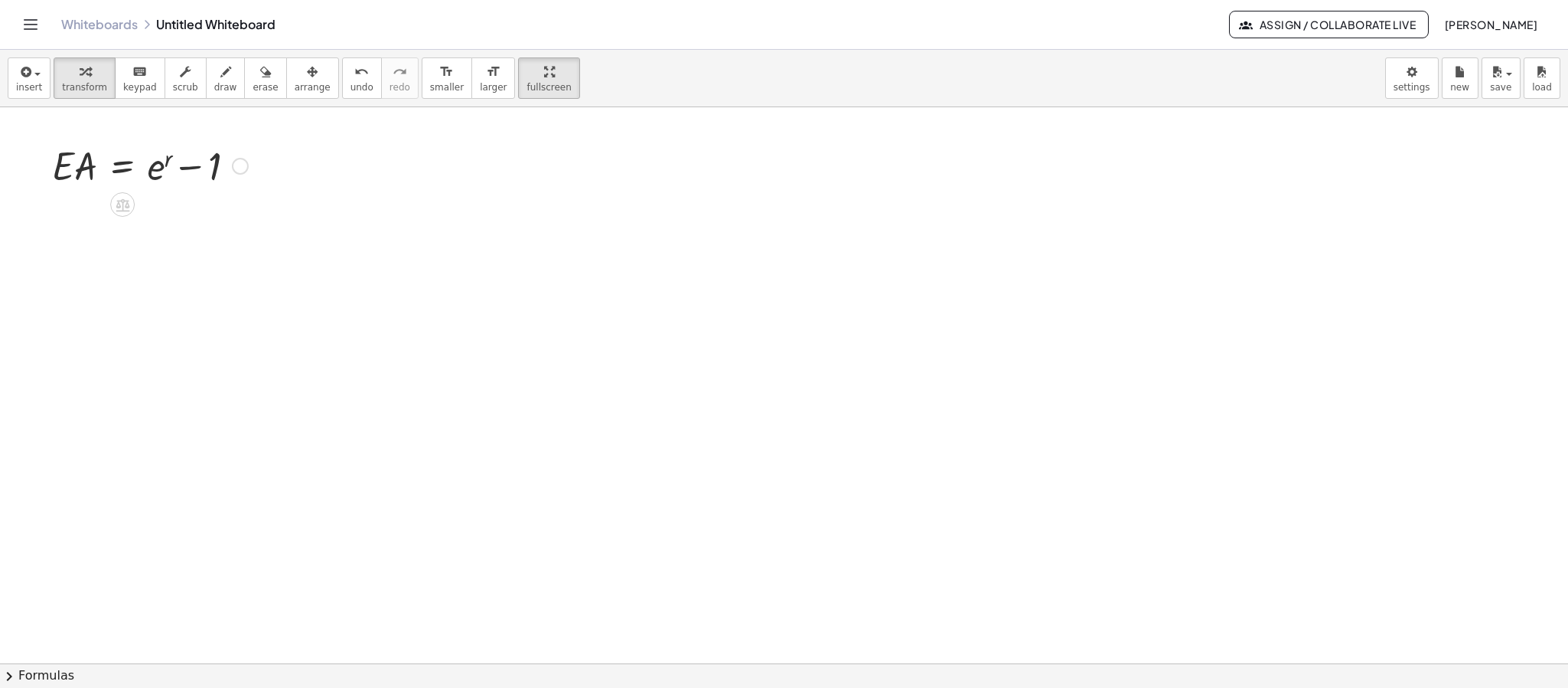
click at [241, 170] on div "Fix a mistake Transform line Copy line as LaTeX Copy derivation as LaTeX Expand…" at bounding box center [240, 166] width 17 height 17
click at [317, 146] on span "Transform line" at bounding box center [306, 142] width 68 height 12
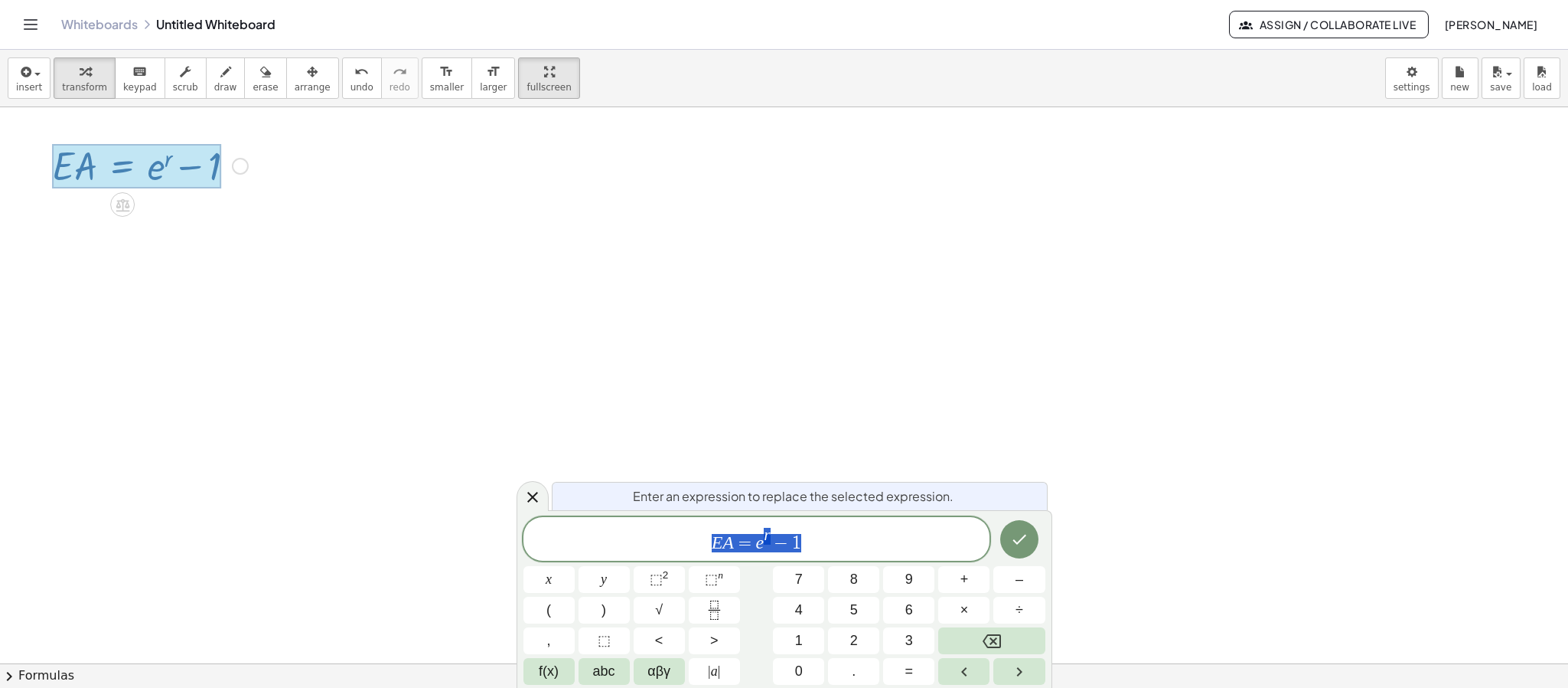
click at [836, 458] on span "E A = e r − 1" at bounding box center [756, 540] width 467 height 28
click at [689, 363] on div at bounding box center [784, 523] width 1568 height 1111
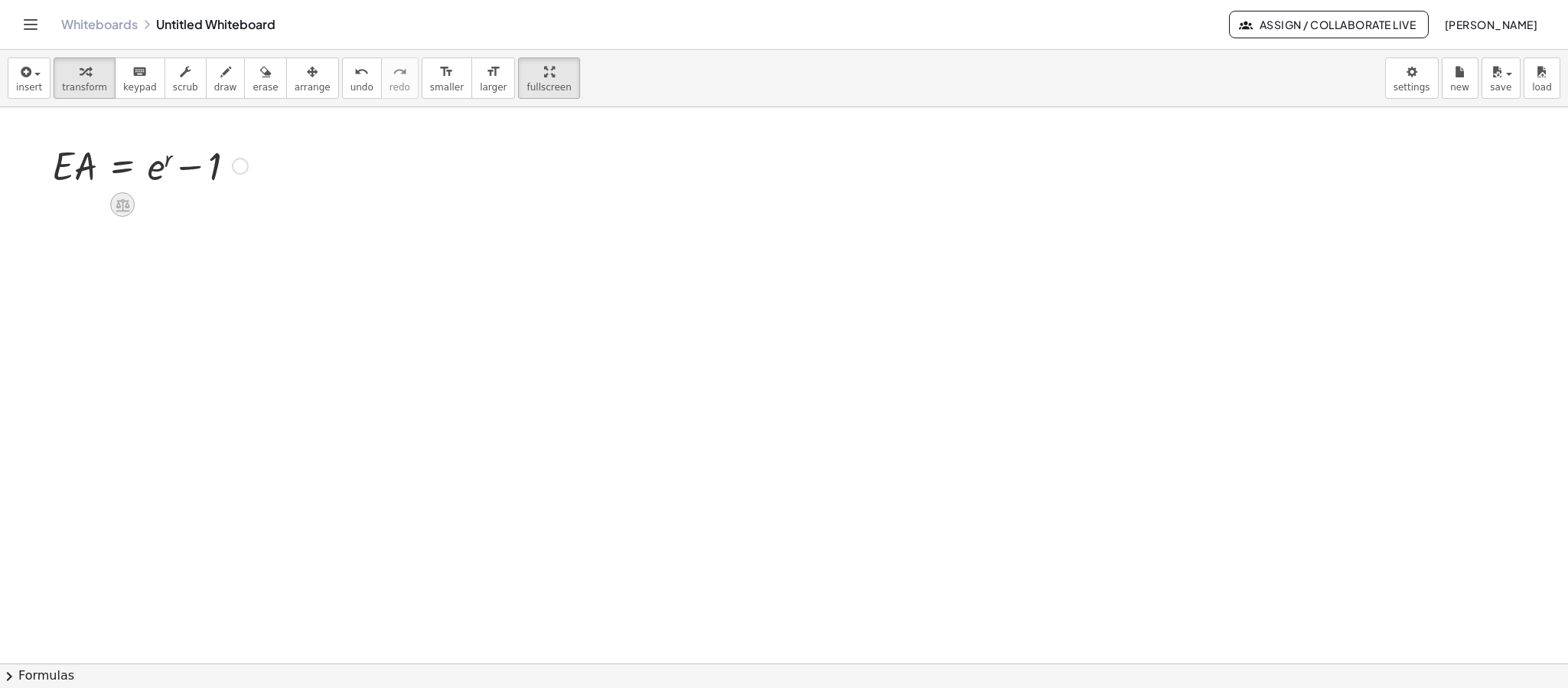
click at [129, 205] on icon at bounding box center [122, 205] width 14 height 13
click at [174, 214] on div at bounding box center [184, 204] width 24 height 24
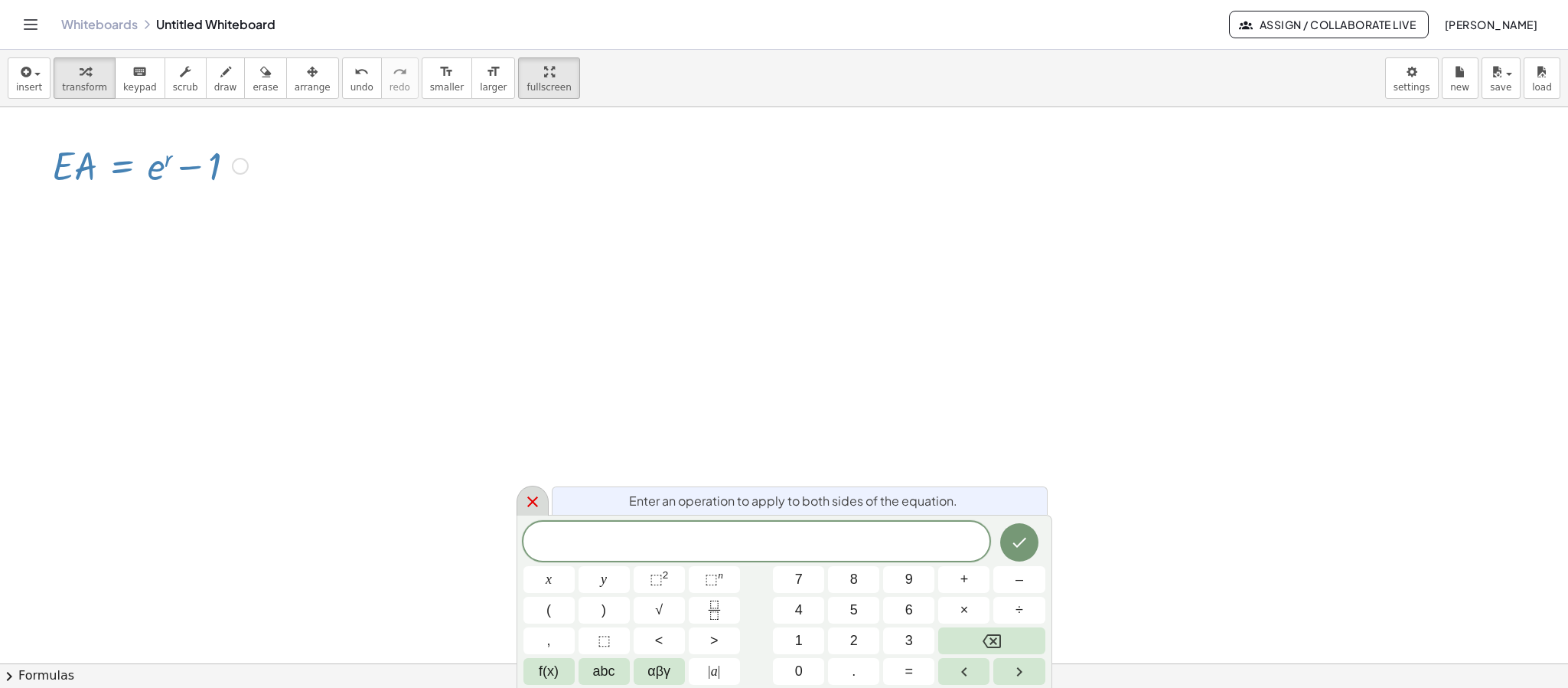
click at [539, 458] on icon at bounding box center [533, 501] width 19 height 19
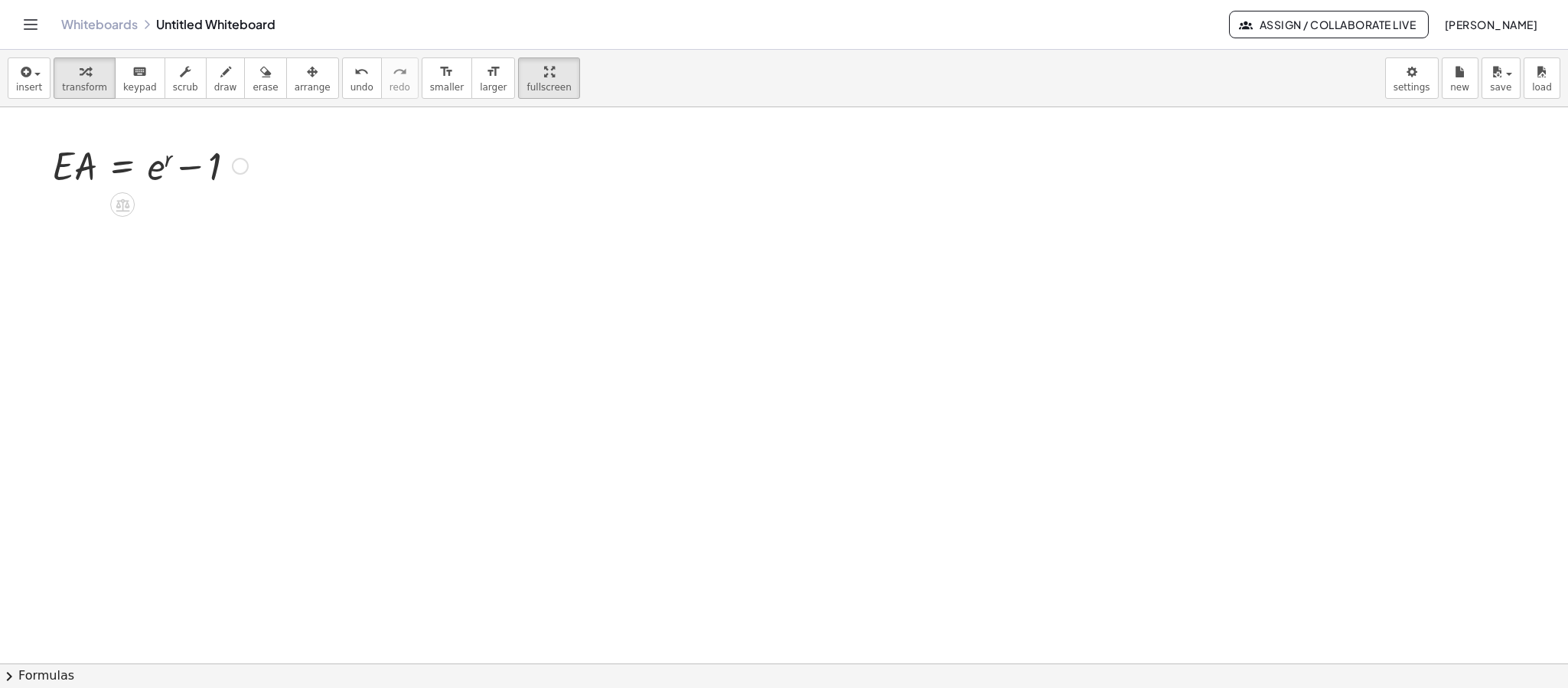
click at [129, 216] on div at bounding box center [128, 202] width 12 height 29
click at [122, 207] on icon at bounding box center [122, 205] width 14 height 13
click at [58, 212] on span "+" at bounding box center [61, 205] width 9 height 22
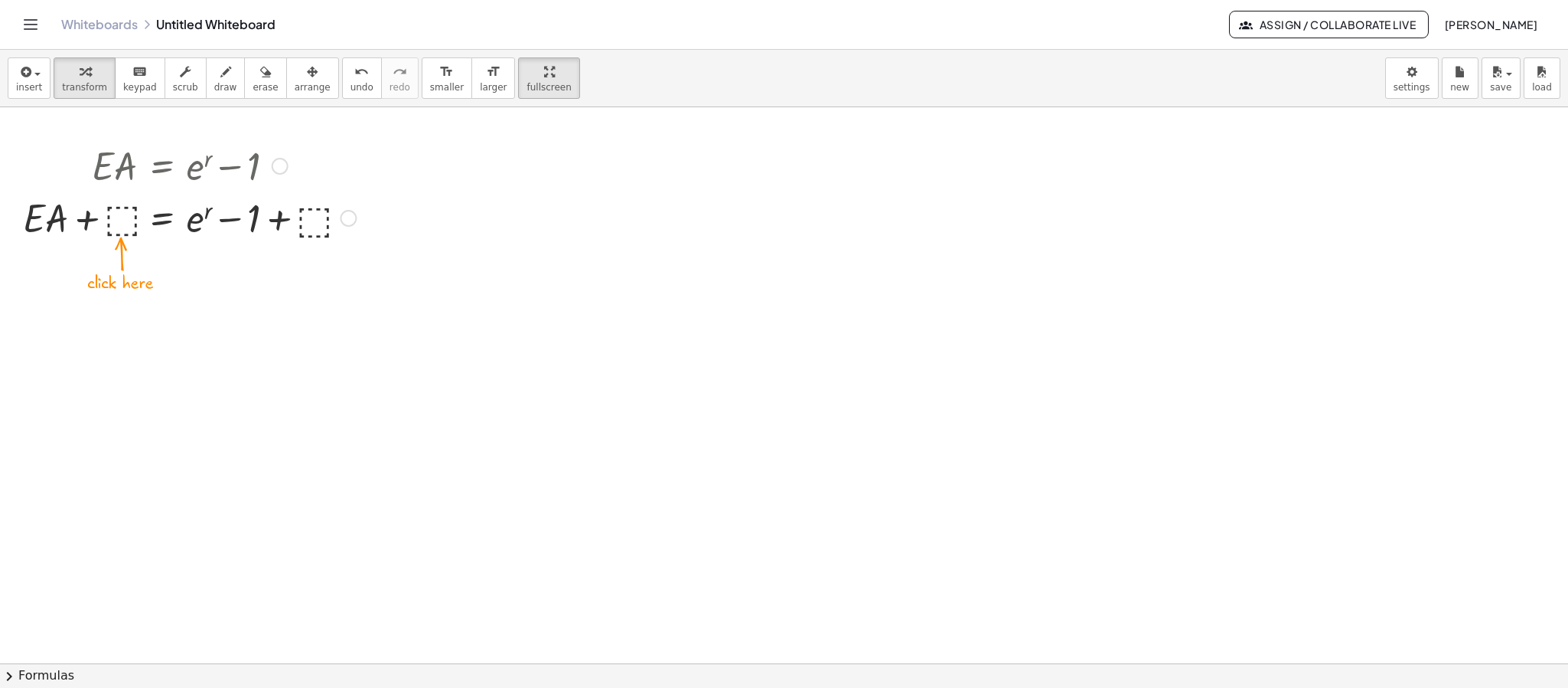
click at [110, 219] on div at bounding box center [188, 216] width 348 height 52
click at [266, 218] on div at bounding box center [189, 216] width 309 height 52
click at [266, 218] on div at bounding box center [165, 216] width 260 height 52
click at [156, 310] on icon at bounding box center [161, 310] width 14 height 13
click at [223, 299] on div at bounding box center [224, 308] width 24 height 24
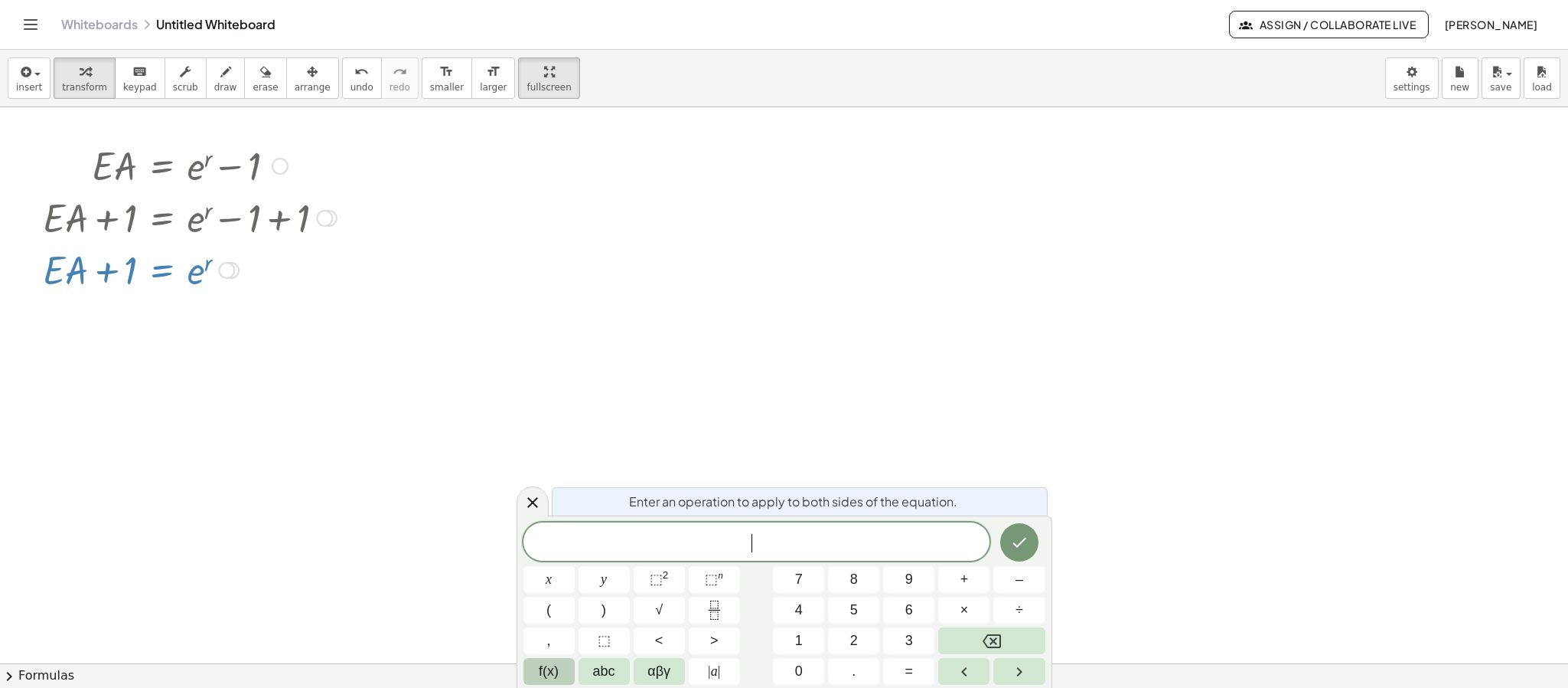
click at [548, 458] on span "f(x)" at bounding box center [548, 671] width 19 height 20
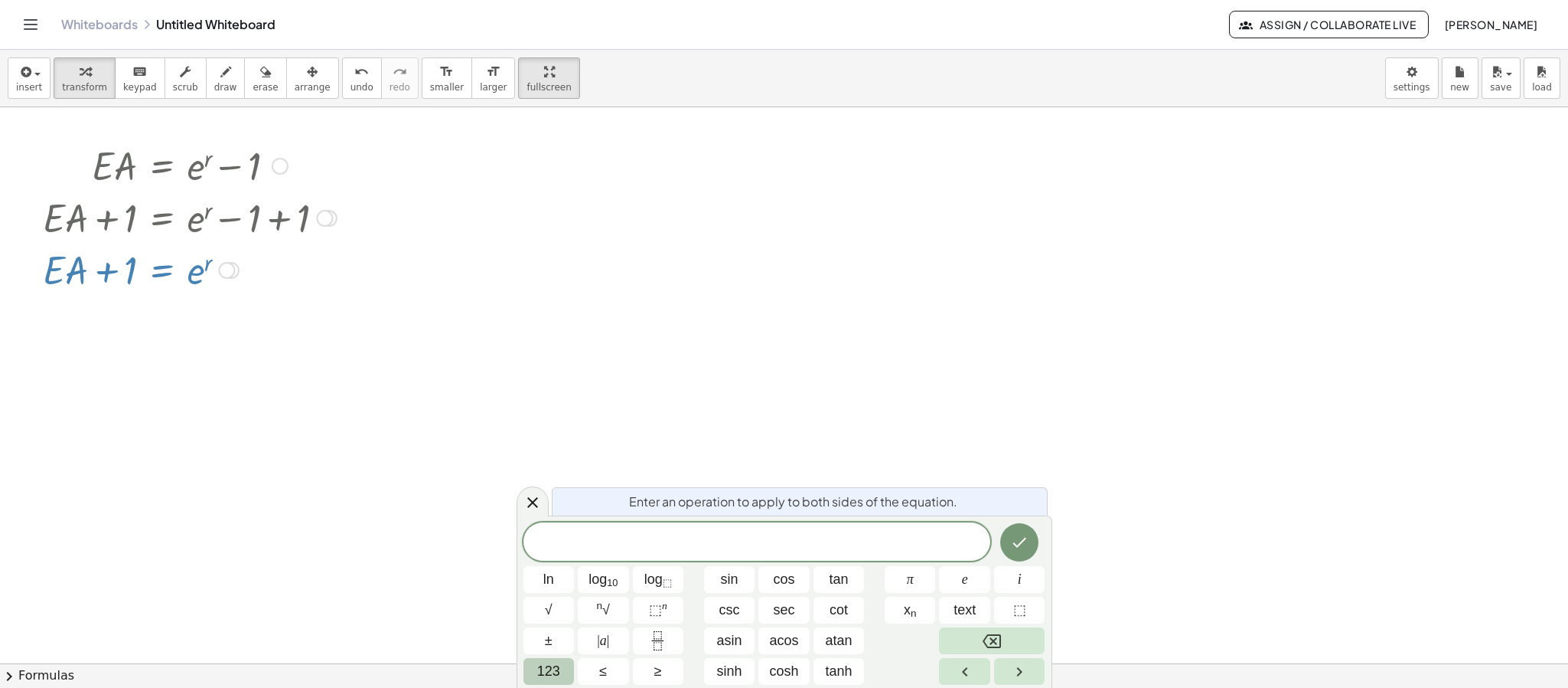
click at [567, 458] on button "123" at bounding box center [548, 670] width 51 height 27
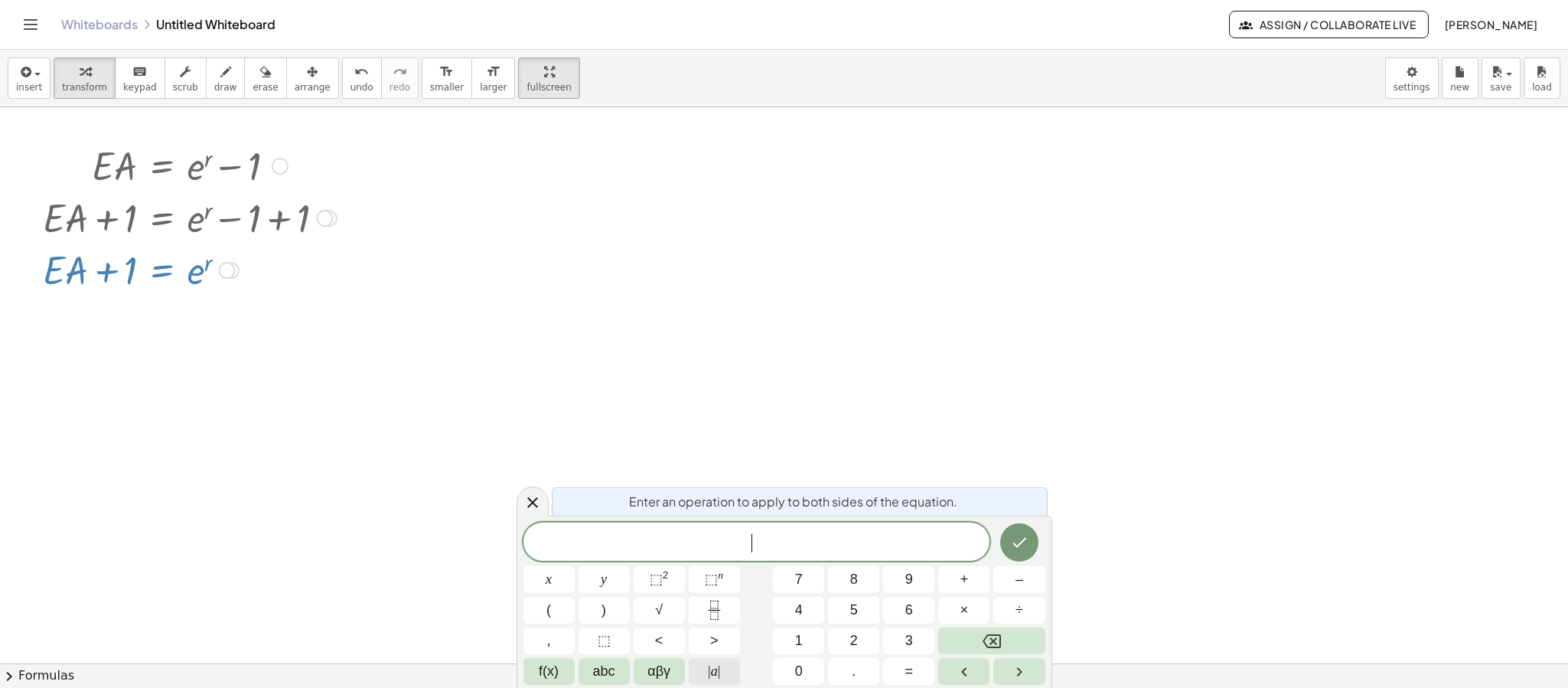
click at [708, 458] on span "|" at bounding box center [709, 670] width 3 height 15
click at [556, 458] on span "f(x)" at bounding box center [548, 671] width 19 height 20
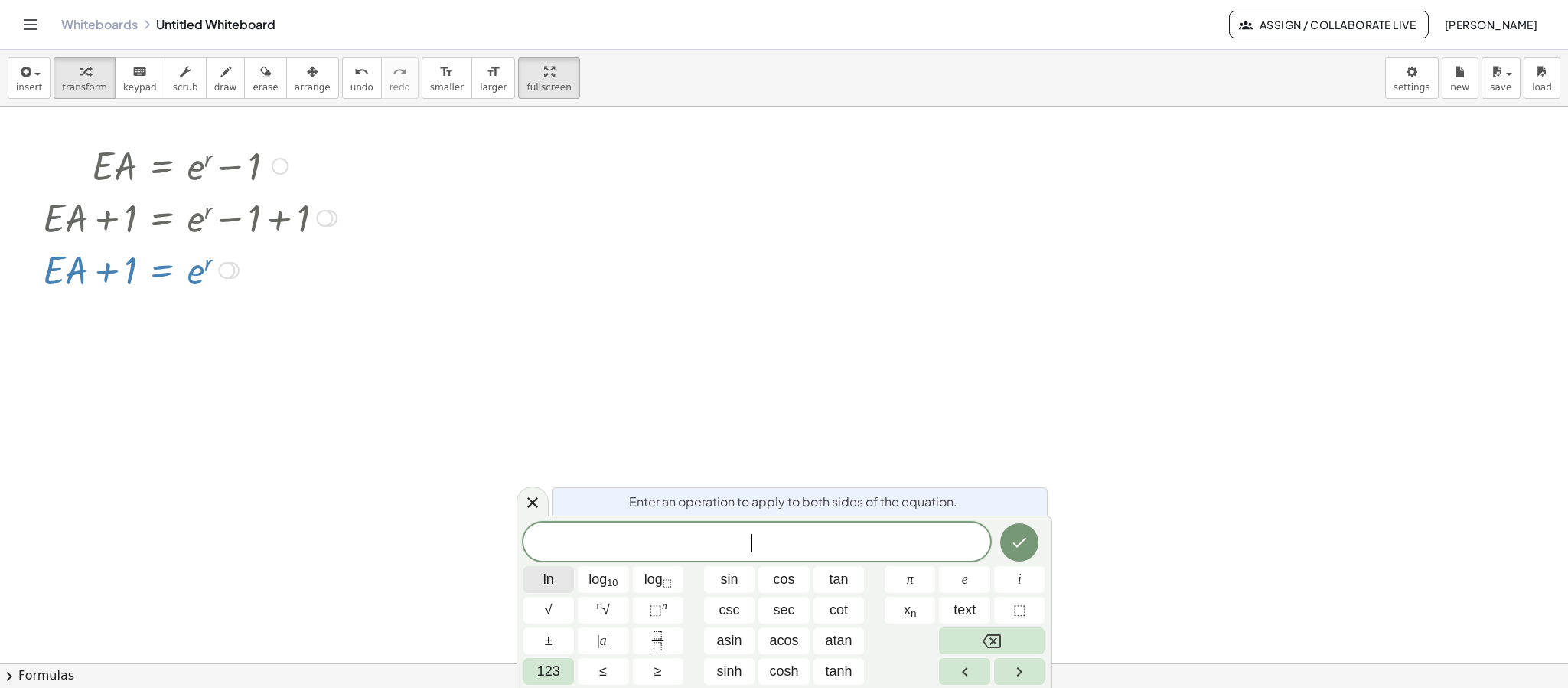
click at [556, 458] on button "ln" at bounding box center [548, 578] width 51 height 27
click at [1013, 458] on button "Done" at bounding box center [1019, 541] width 38 height 38
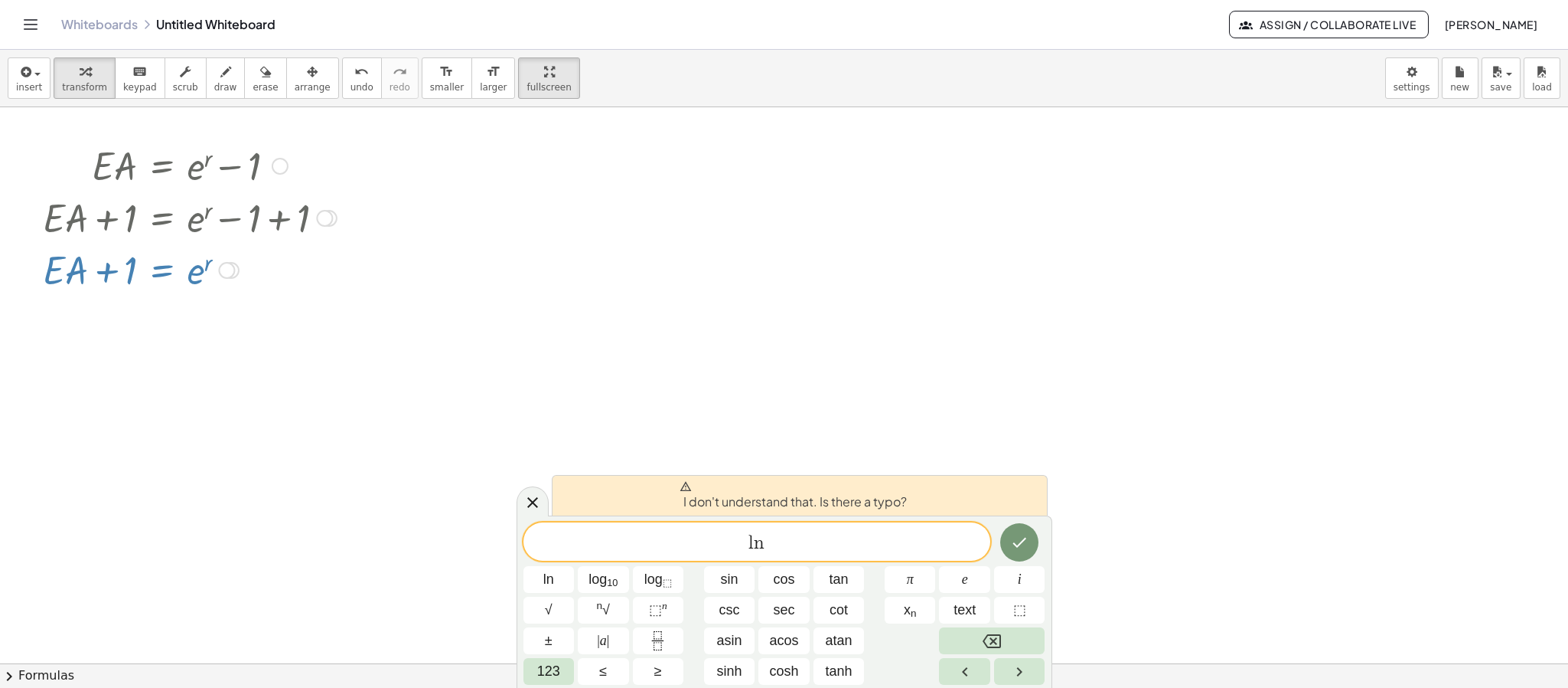
click at [920, 458] on span "l n" at bounding box center [756, 542] width 467 height 21
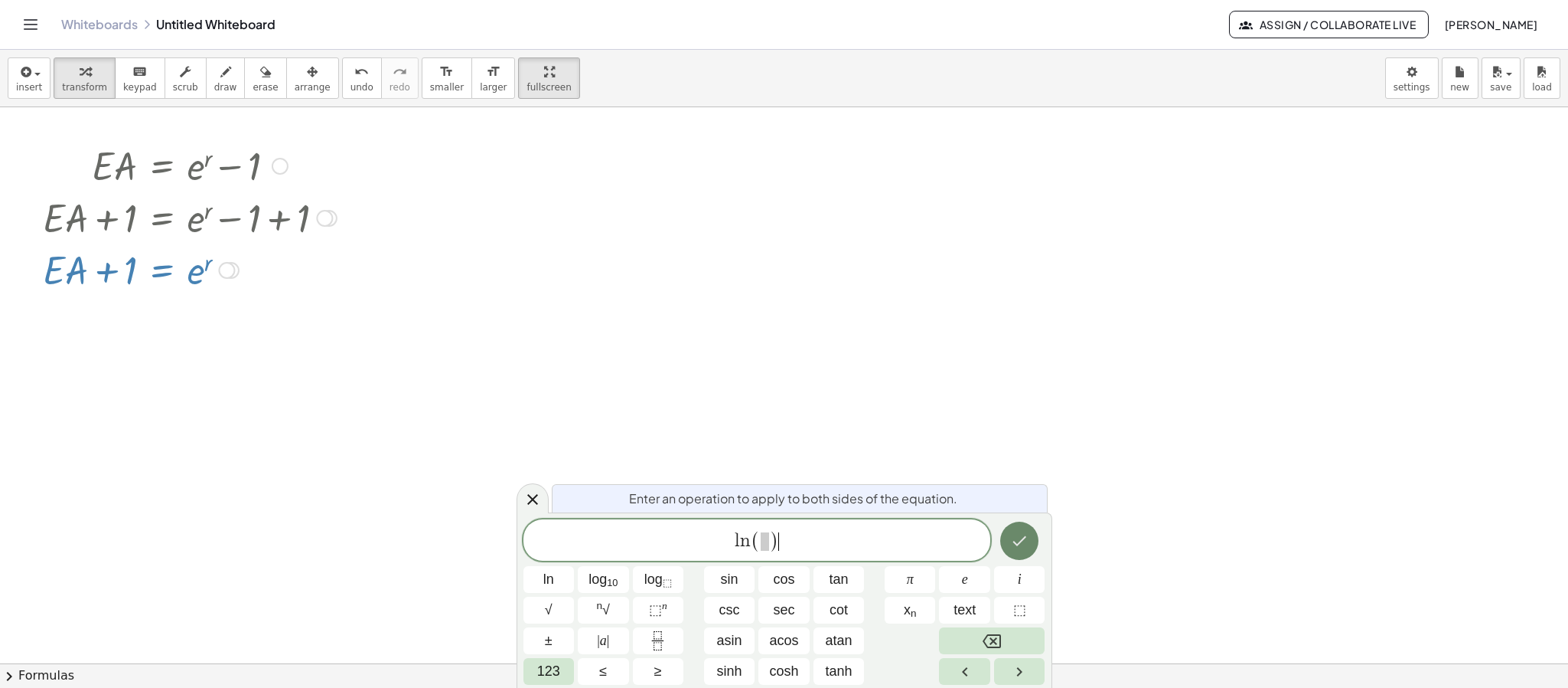
click at [1015, 458] on icon "Done" at bounding box center [1019, 540] width 19 height 19
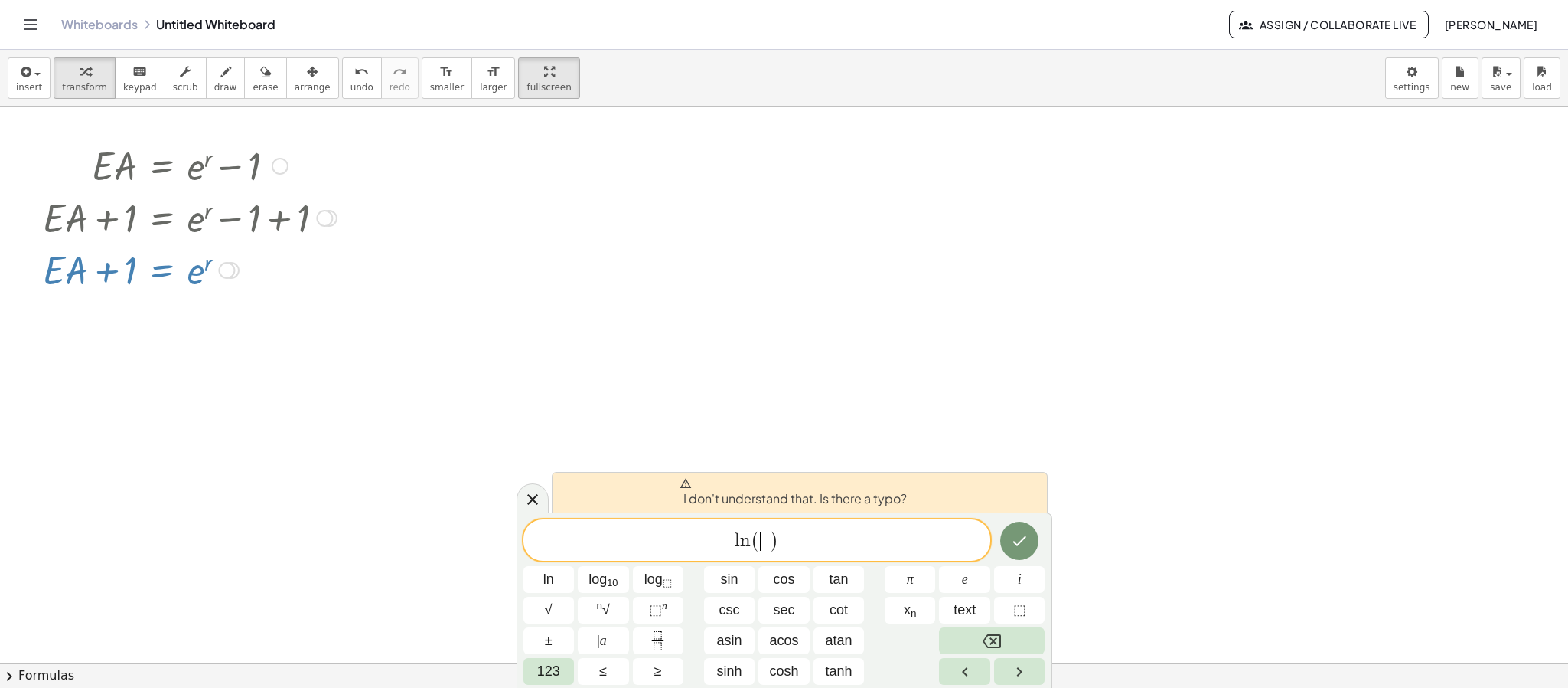
click at [758, 458] on span "( ​ )" at bounding box center [765, 541] width 29 height 22
click at [1014, 458] on icon "Done" at bounding box center [1019, 540] width 19 height 19
click at [880, 458] on span "l n ( ) ​" at bounding box center [756, 540] width 467 height 25
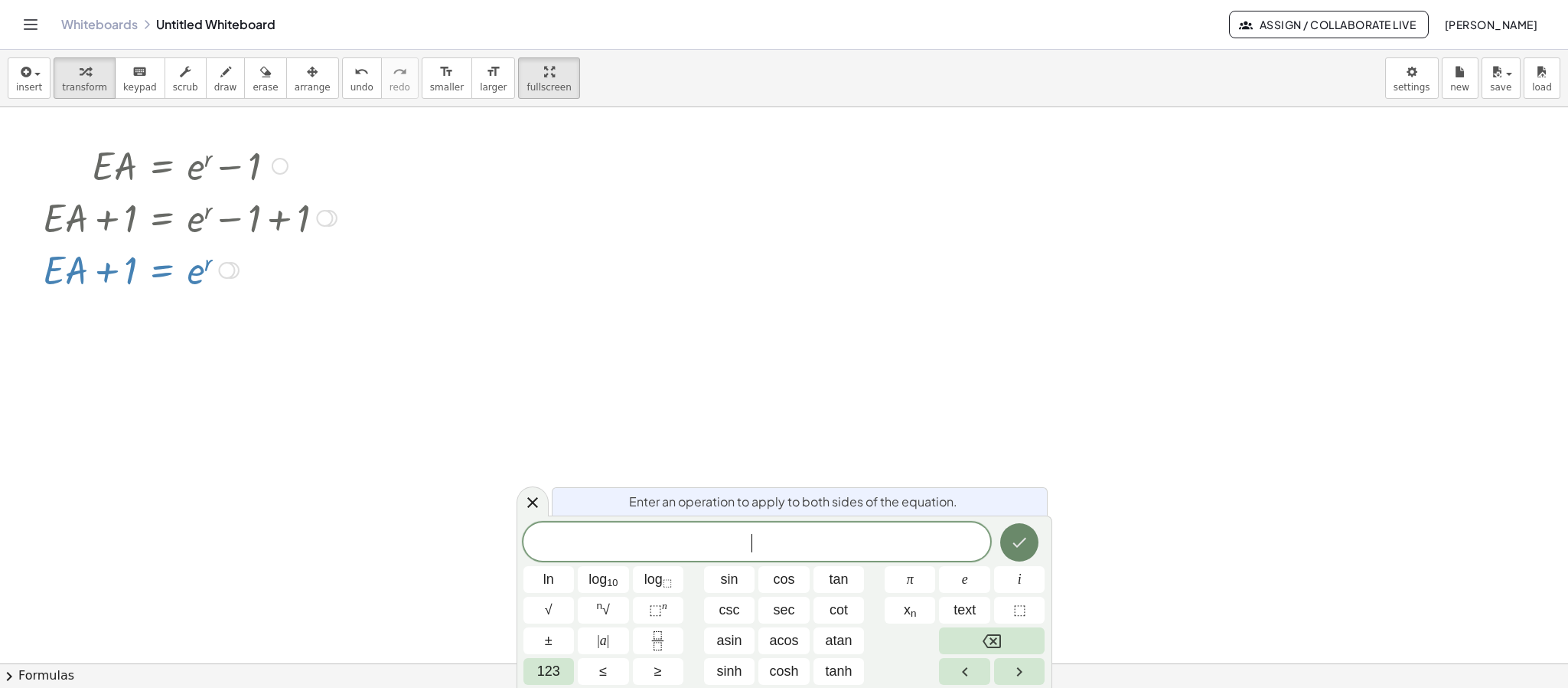
click at [1019, 458] on icon "Done" at bounding box center [1019, 542] width 19 height 19
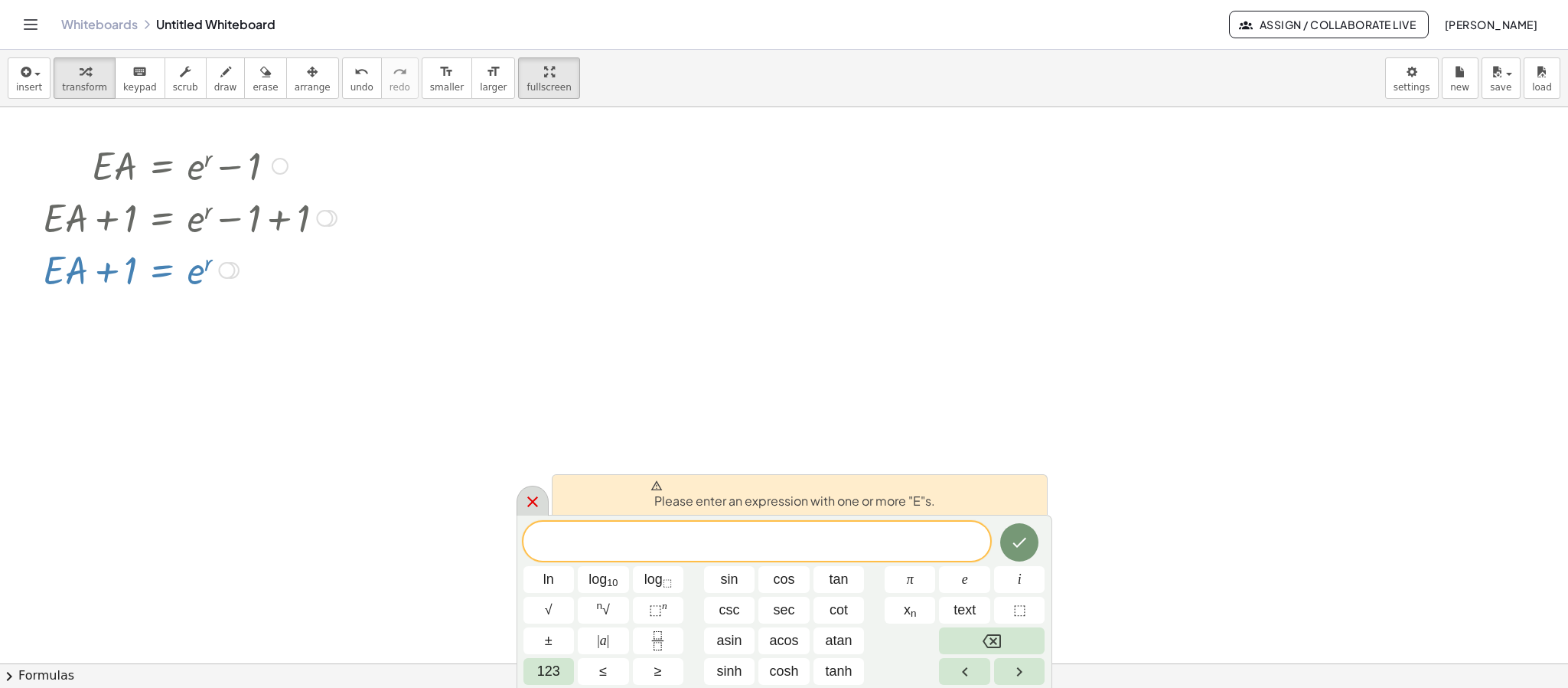
click at [539, 458] on div at bounding box center [533, 500] width 32 height 30
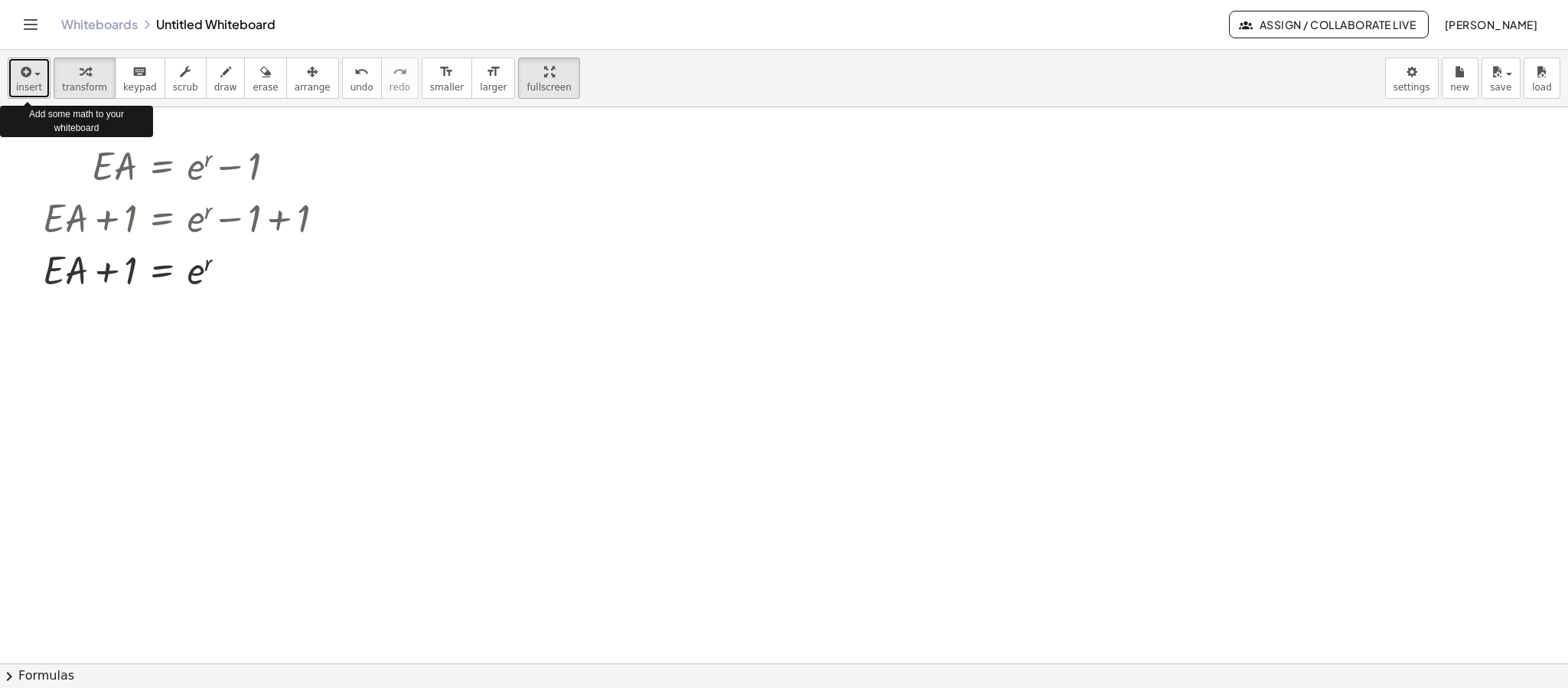
click at [30, 81] on icon "button" at bounding box center [24, 72] width 14 height 19
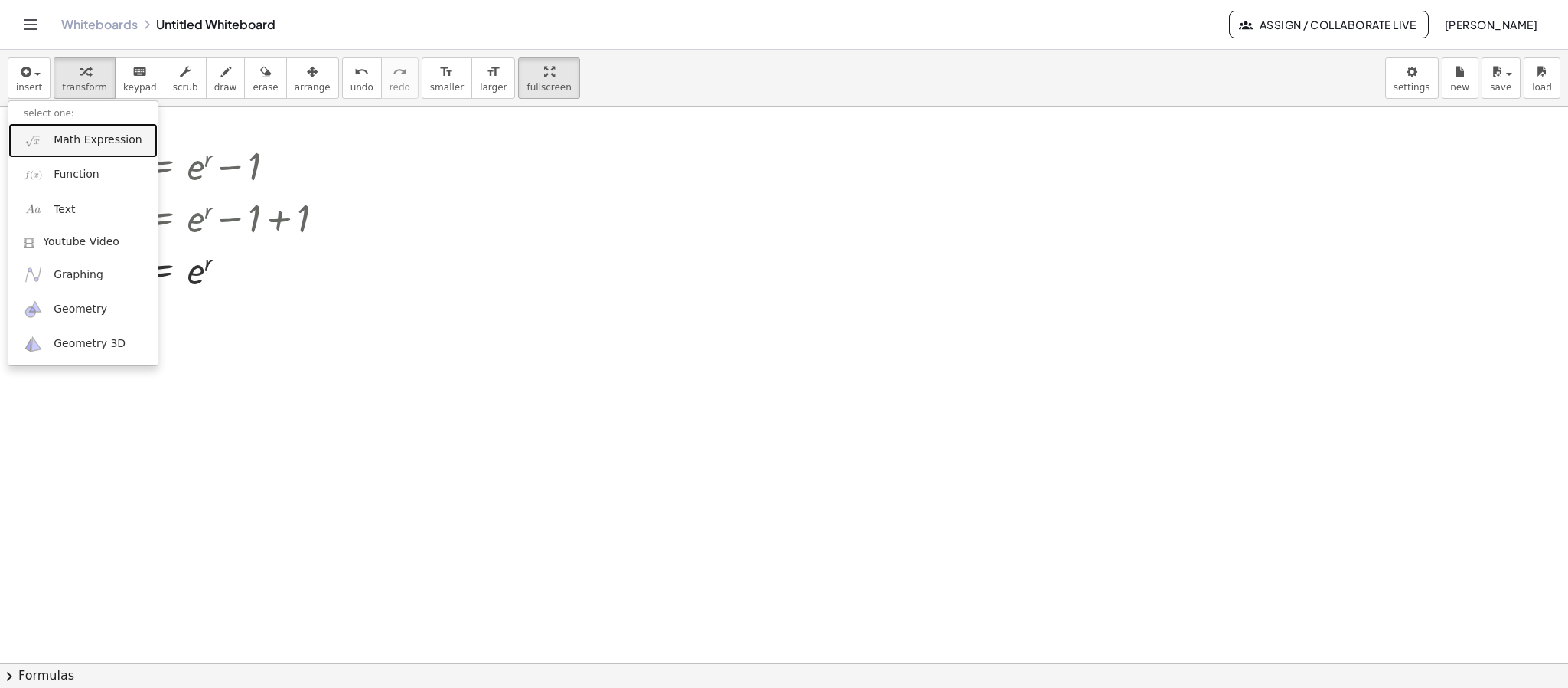
click at [79, 141] on span "Math Expression" at bounding box center [97, 140] width 88 height 15
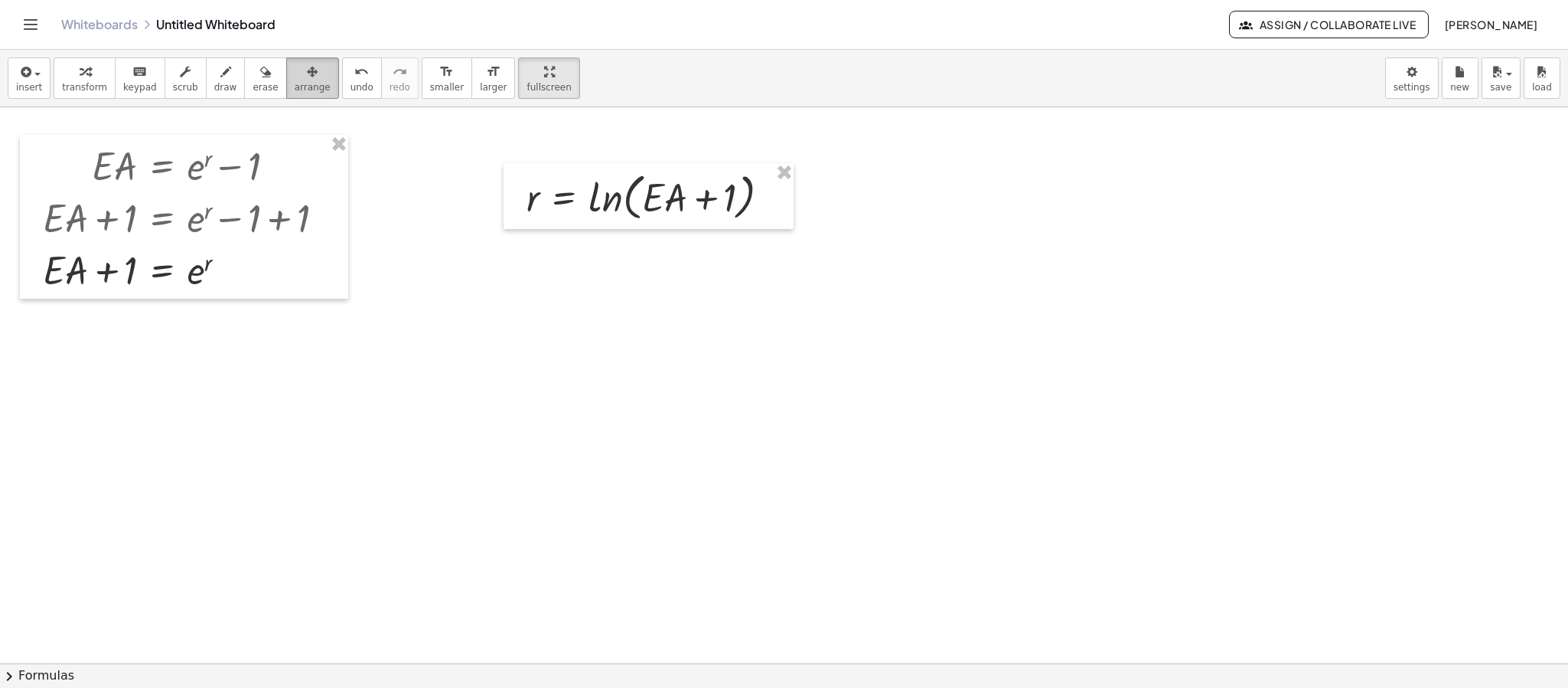
click at [294, 90] on span "arrange" at bounding box center [312, 87] width 36 height 11
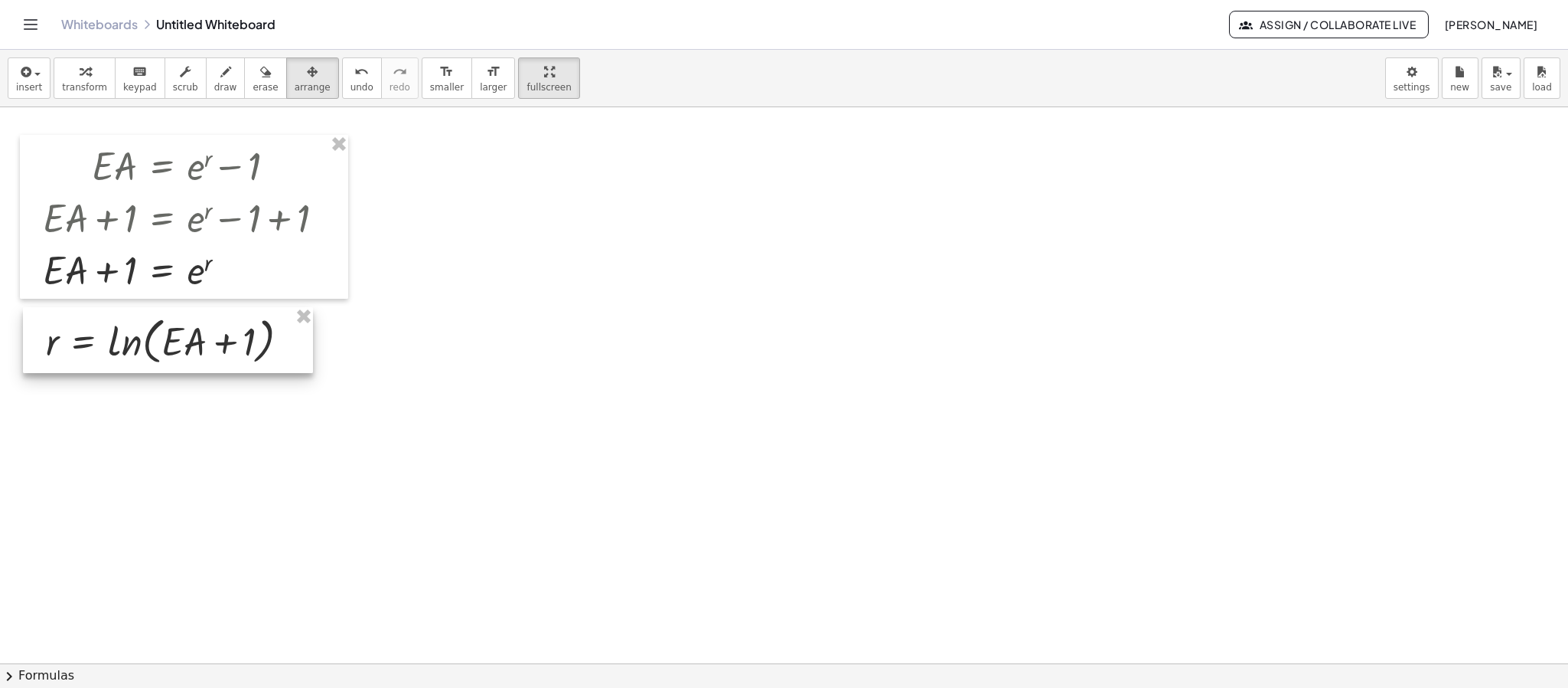
drag, startPoint x: 638, startPoint y: 195, endPoint x: 155, endPoint y: 336, distance: 503.2
click at [155, 336] on div at bounding box center [168, 340] width 290 height 66
click at [462, 357] on div at bounding box center [784, 523] width 1568 height 1111
drag, startPoint x: 233, startPoint y: 358, endPoint x: 186, endPoint y: 358, distance: 47.0
click at [186, 358] on div at bounding box center [168, 340] width 290 height 66
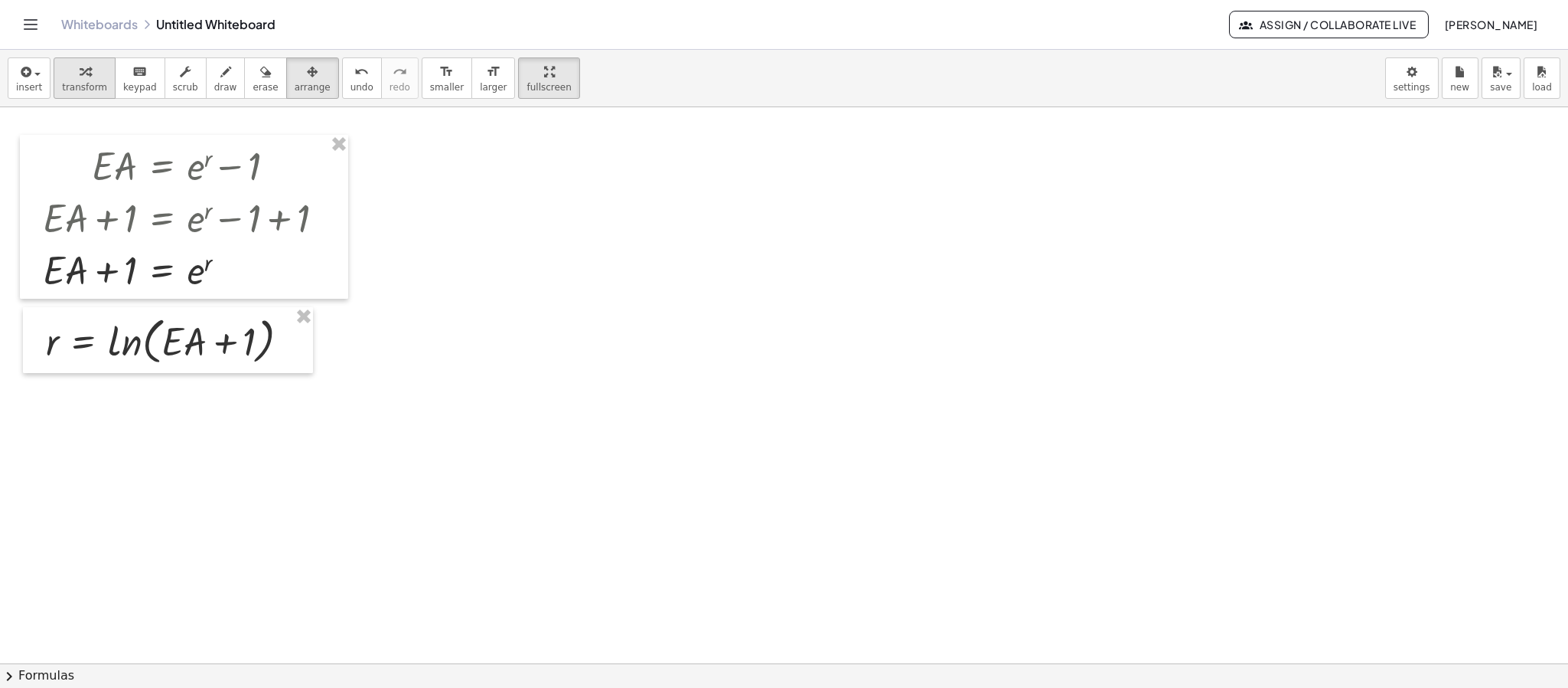
click at [92, 70] on div "button" at bounding box center [84, 71] width 45 height 19
click at [294, 341] on div at bounding box center [294, 342] width 17 height 17
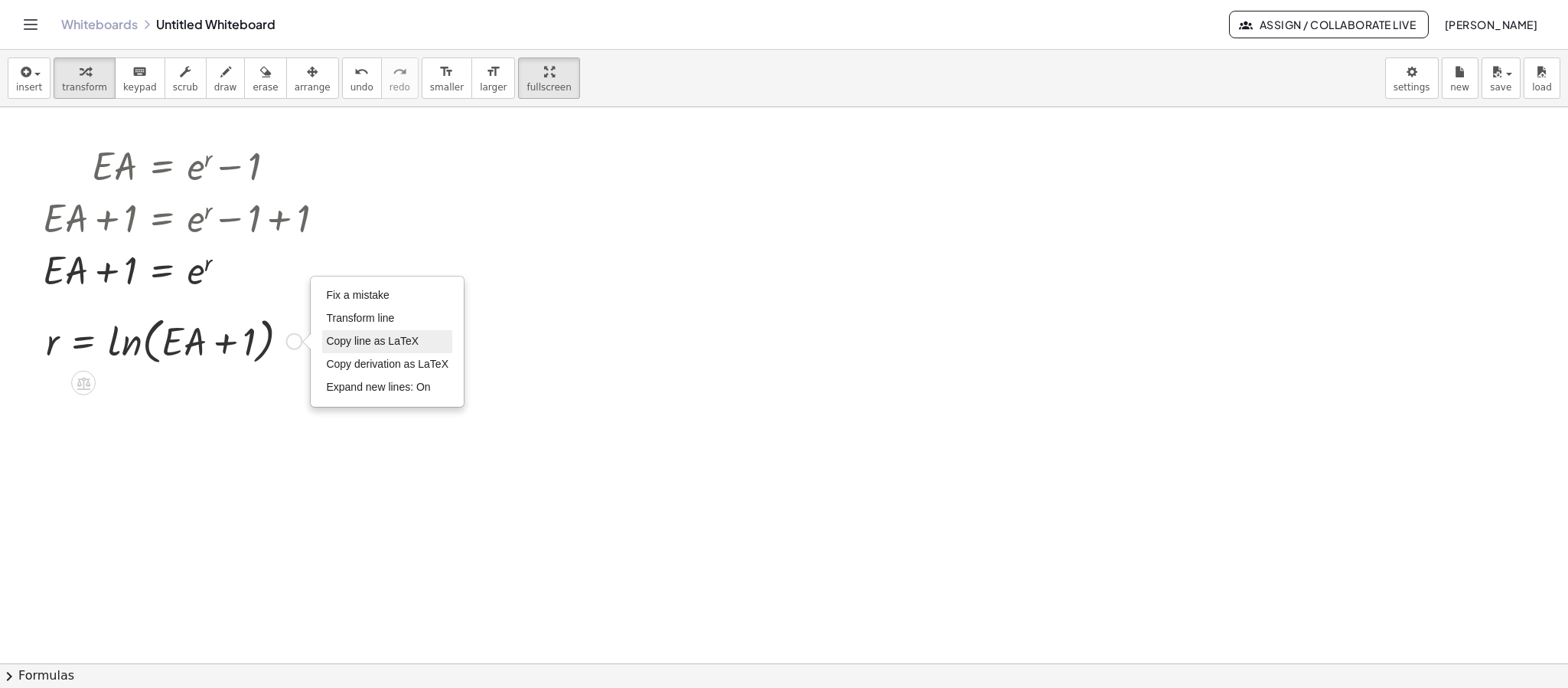
click at [379, 341] on span "Copy line as LaTeX" at bounding box center [372, 340] width 93 height 12
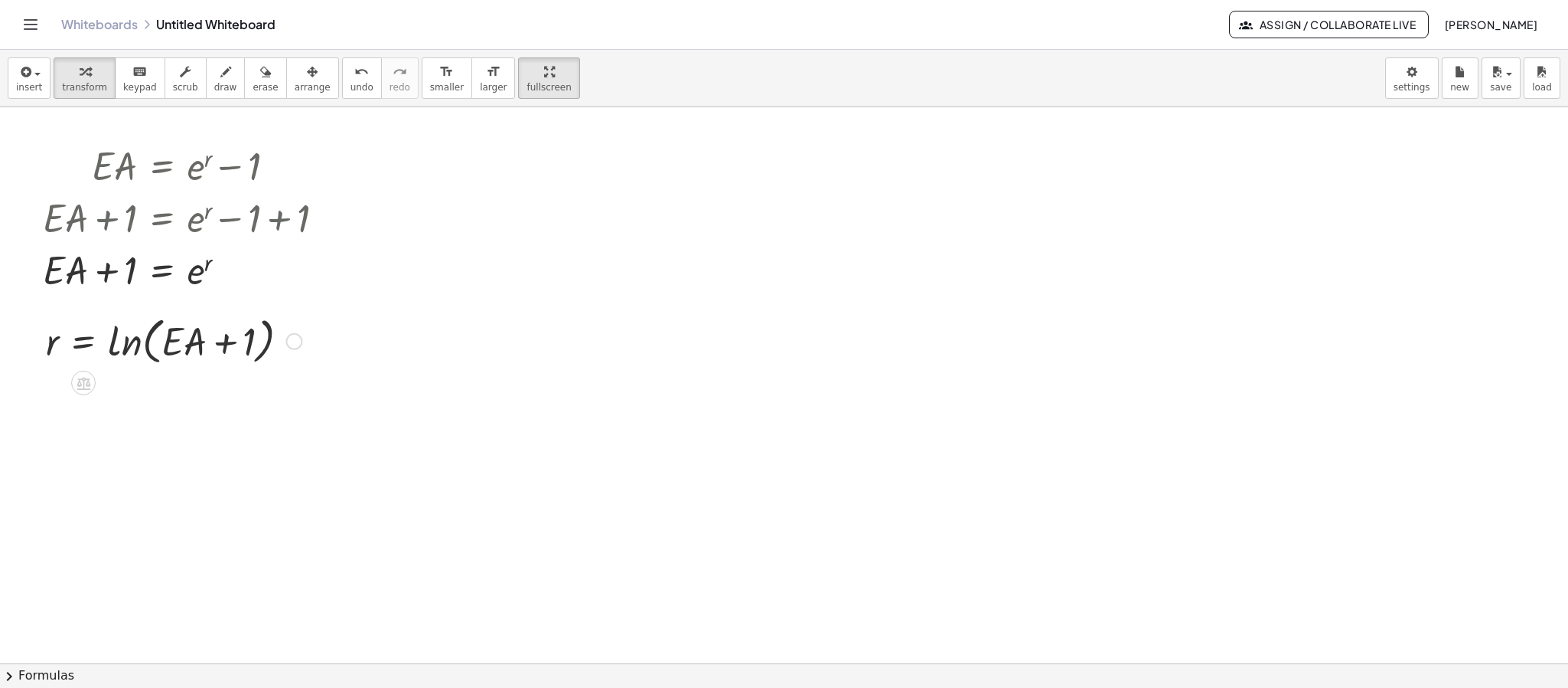
click at [294, 338] on div "Copied done" at bounding box center [294, 342] width 17 height 17
click at [365, 383] on span "Expand new lines: On" at bounding box center [378, 386] width 104 height 12
click at [291, 343] on div "Fix a mistake Transform line Copy line as LaTeX Copy derivation as LaTeX Expand…" at bounding box center [294, 342] width 17 height 17
click at [338, 386] on span "Expand new lines: Off" at bounding box center [378, 386] width 104 height 12
click at [289, 336] on div "Fix a mistake Transform line Copy line as LaTeX Copy derivation as LaTeX Expand…" at bounding box center [294, 342] width 17 height 17
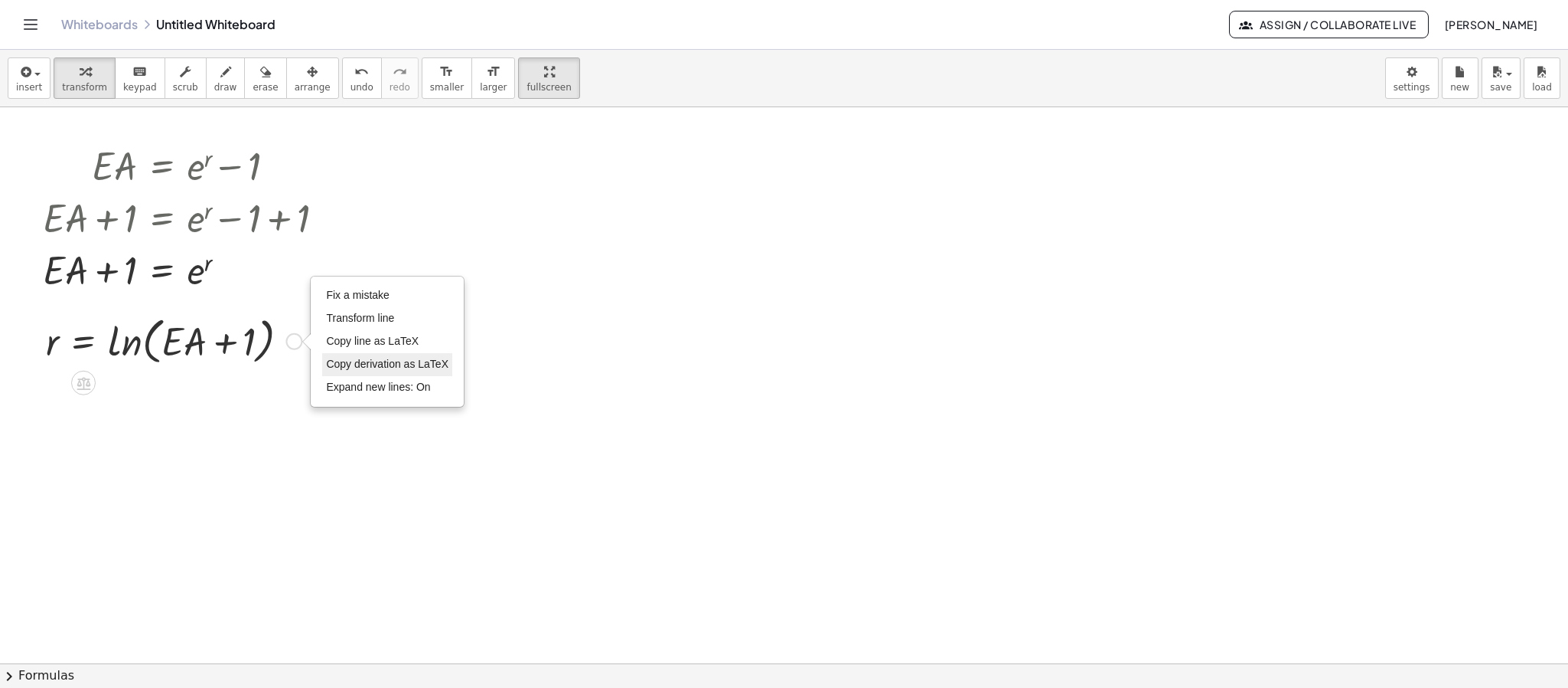
click at [347, 361] on span "Copy derivation as LaTeX" at bounding box center [387, 363] width 122 height 12
click at [294, 340] on div "Copied done" at bounding box center [294, 342] width 17 height 17
click at [333, 321] on span "Transform line" at bounding box center [359, 318] width 68 height 12
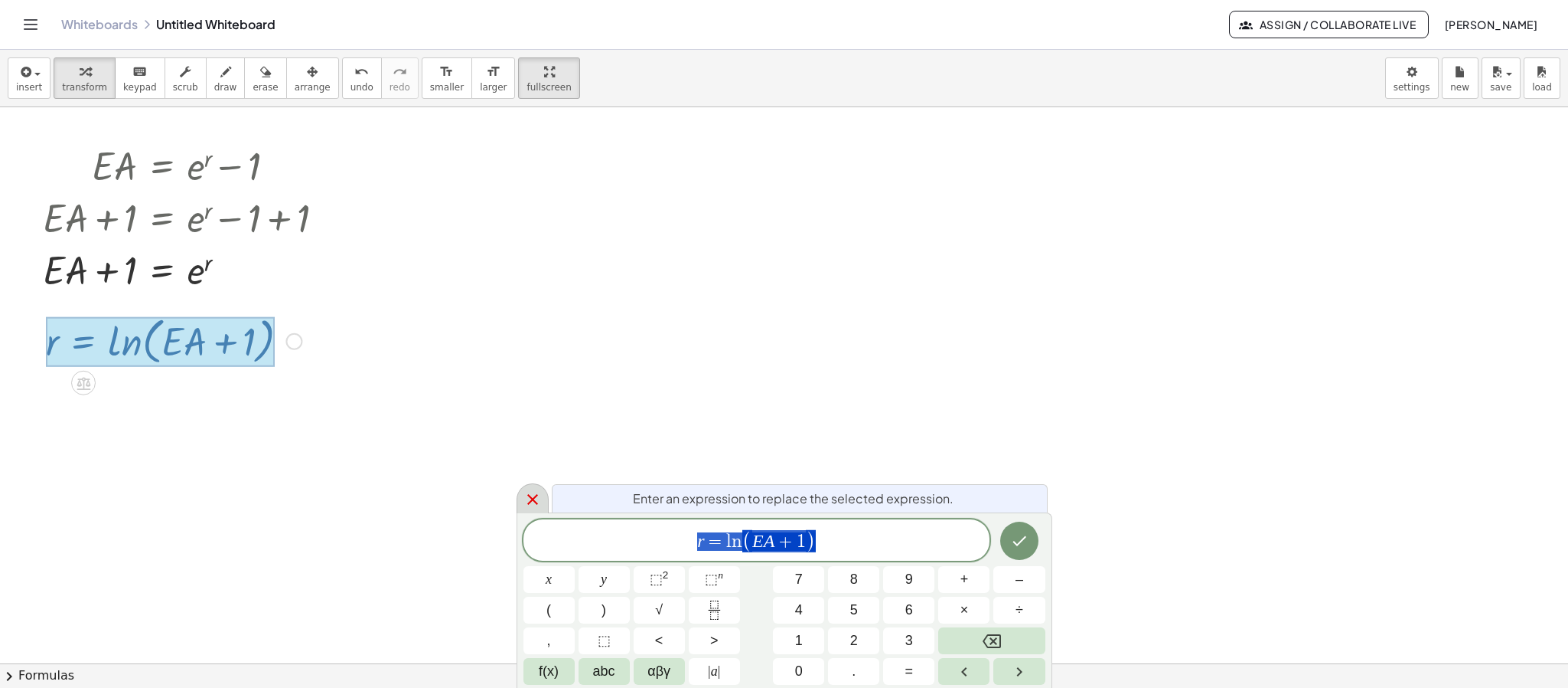
click at [535, 458] on icon at bounding box center [533, 500] width 11 height 11
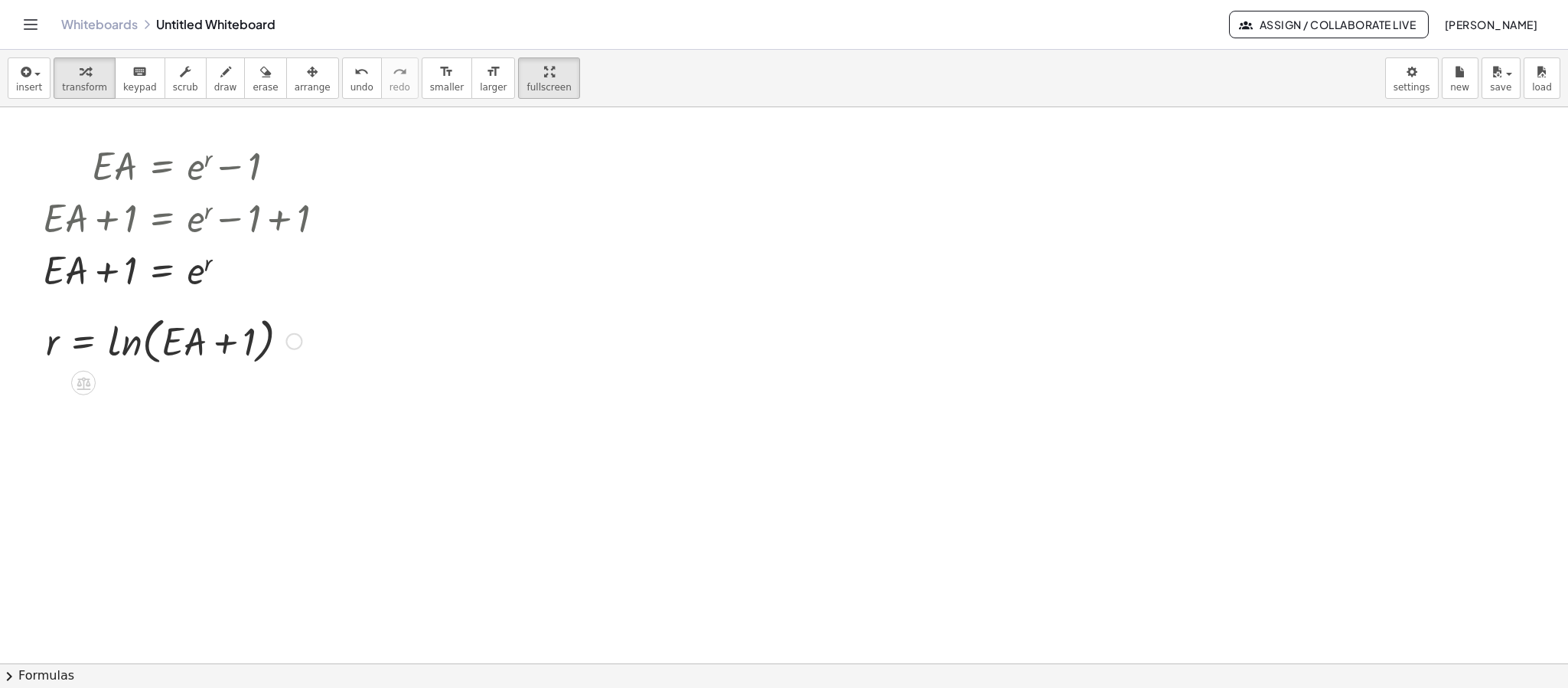
click at [85, 384] on icon at bounding box center [83, 383] width 14 height 13
click at [152, 386] on div at bounding box center [145, 383] width 24 height 24
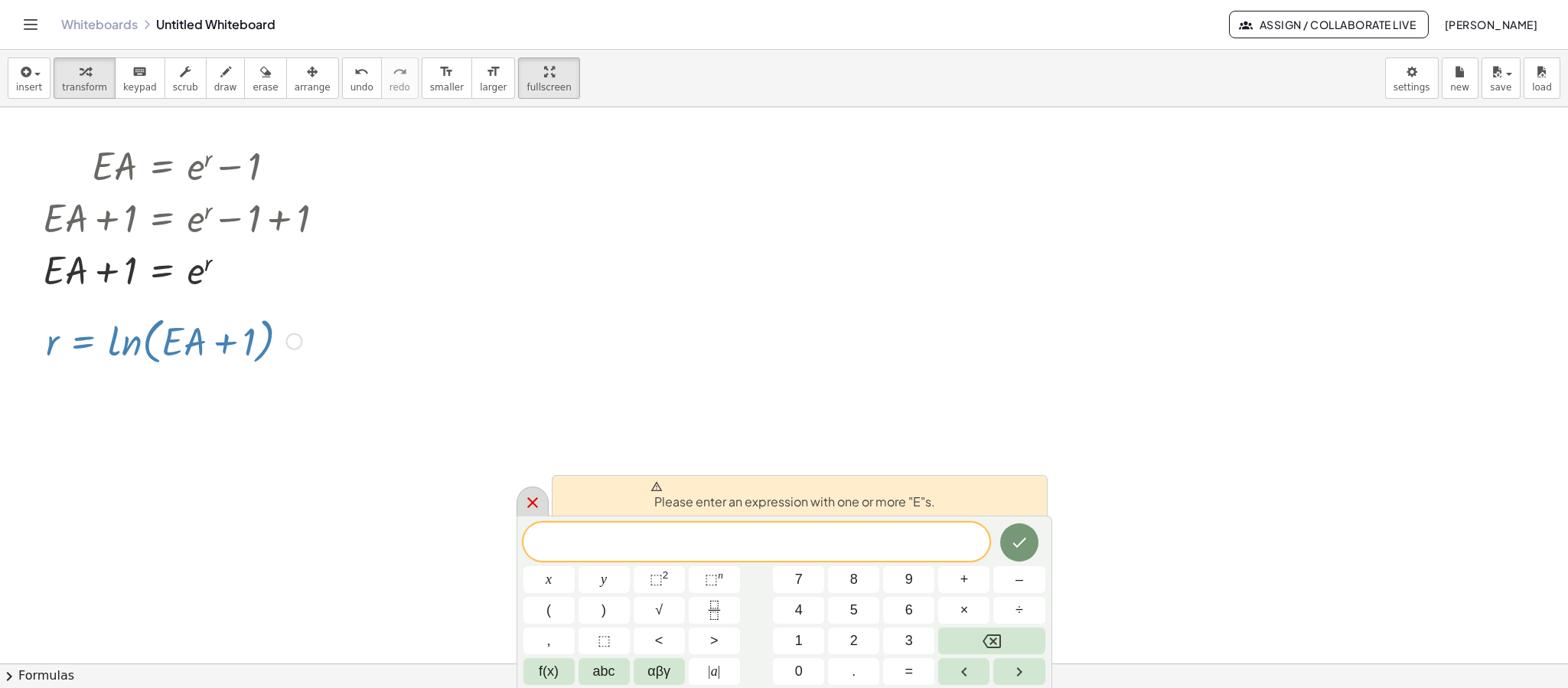
click at [526, 458] on icon at bounding box center [533, 502] width 19 height 19
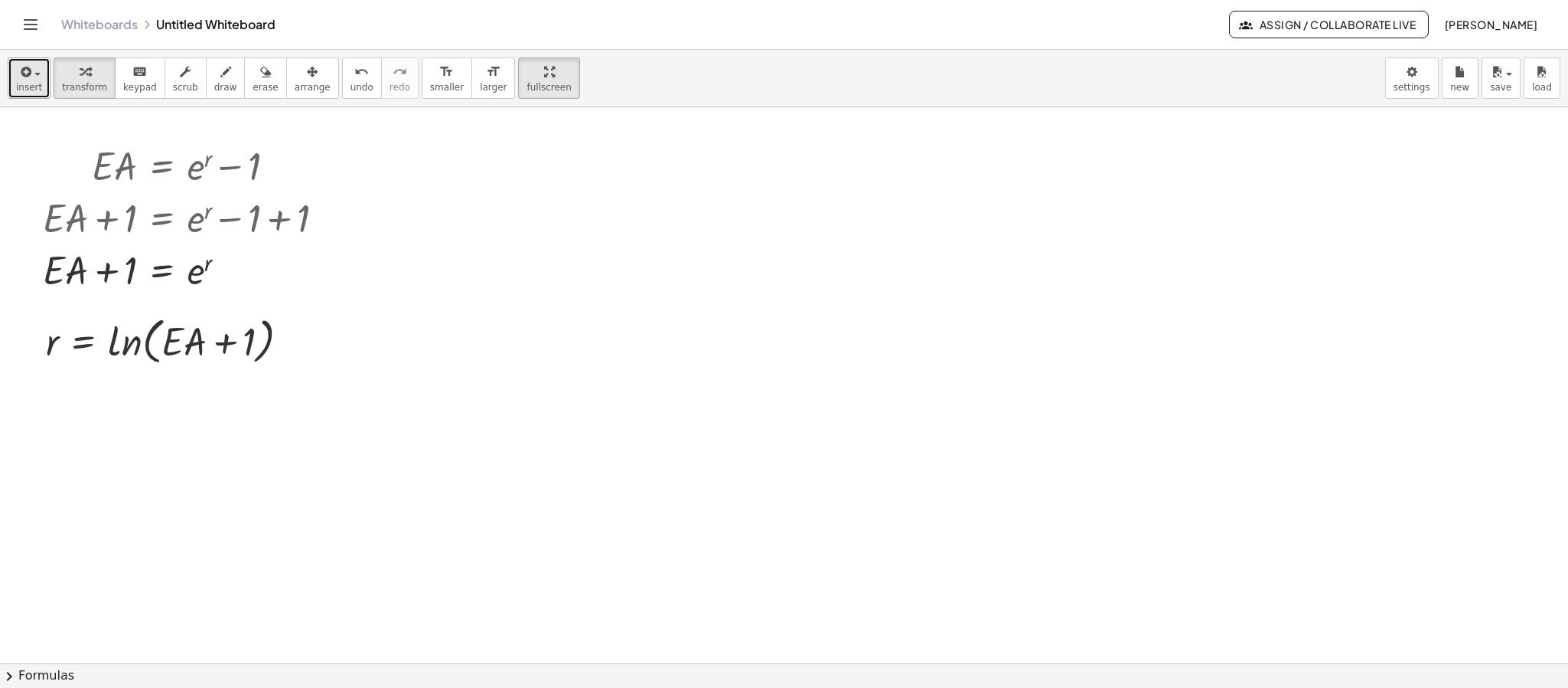
click at [42, 85] on button "insert" at bounding box center [29, 78] width 43 height 42
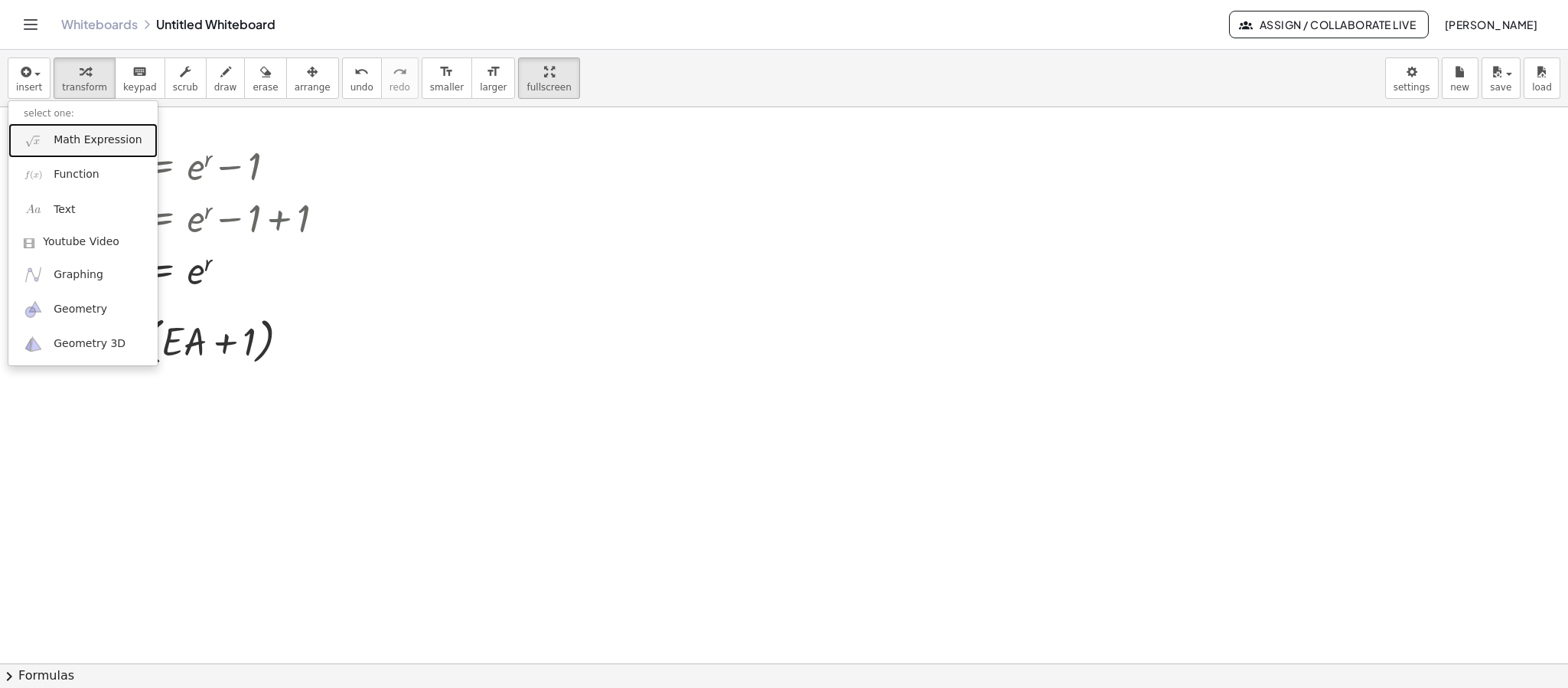
click at [106, 146] on span "Math Expression" at bounding box center [97, 140] width 88 height 15
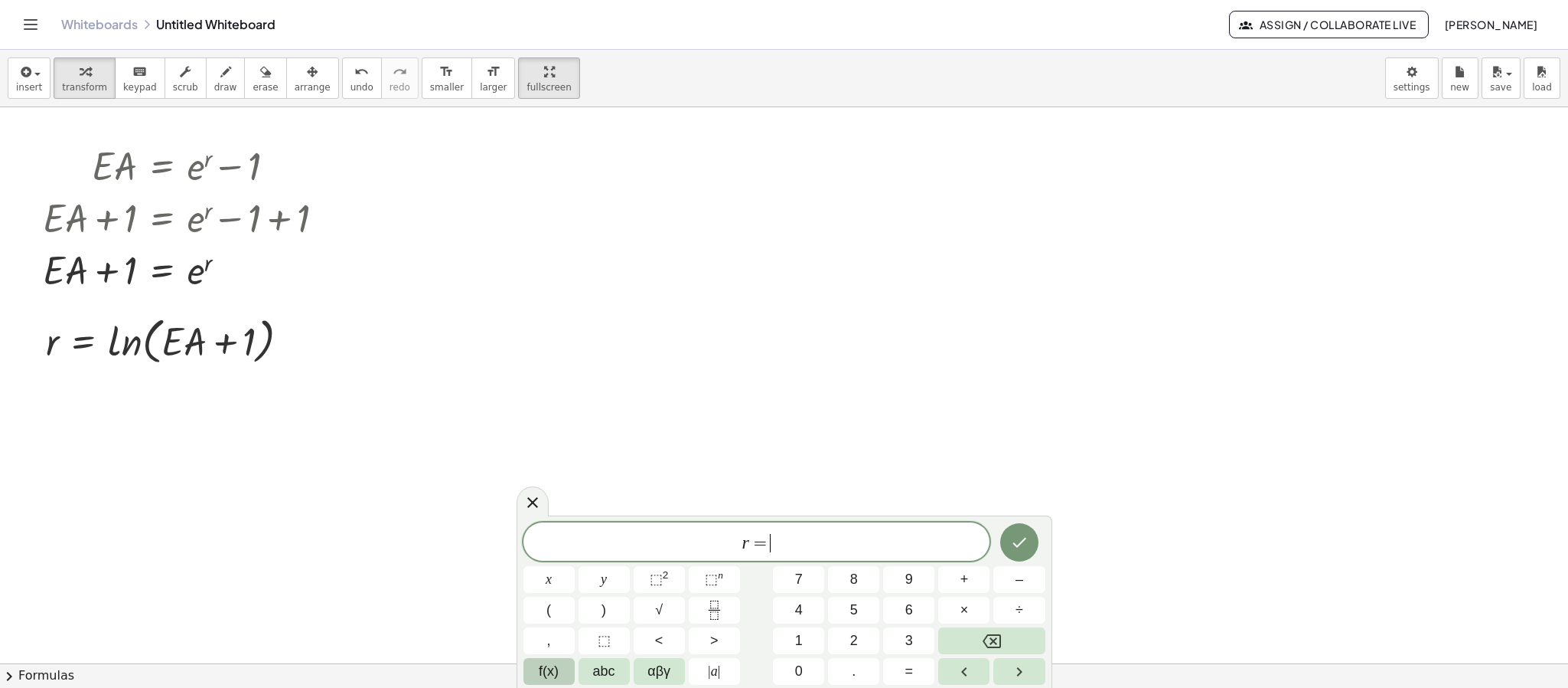
click at [546, 458] on span "f(x)" at bounding box center [548, 671] width 19 height 20
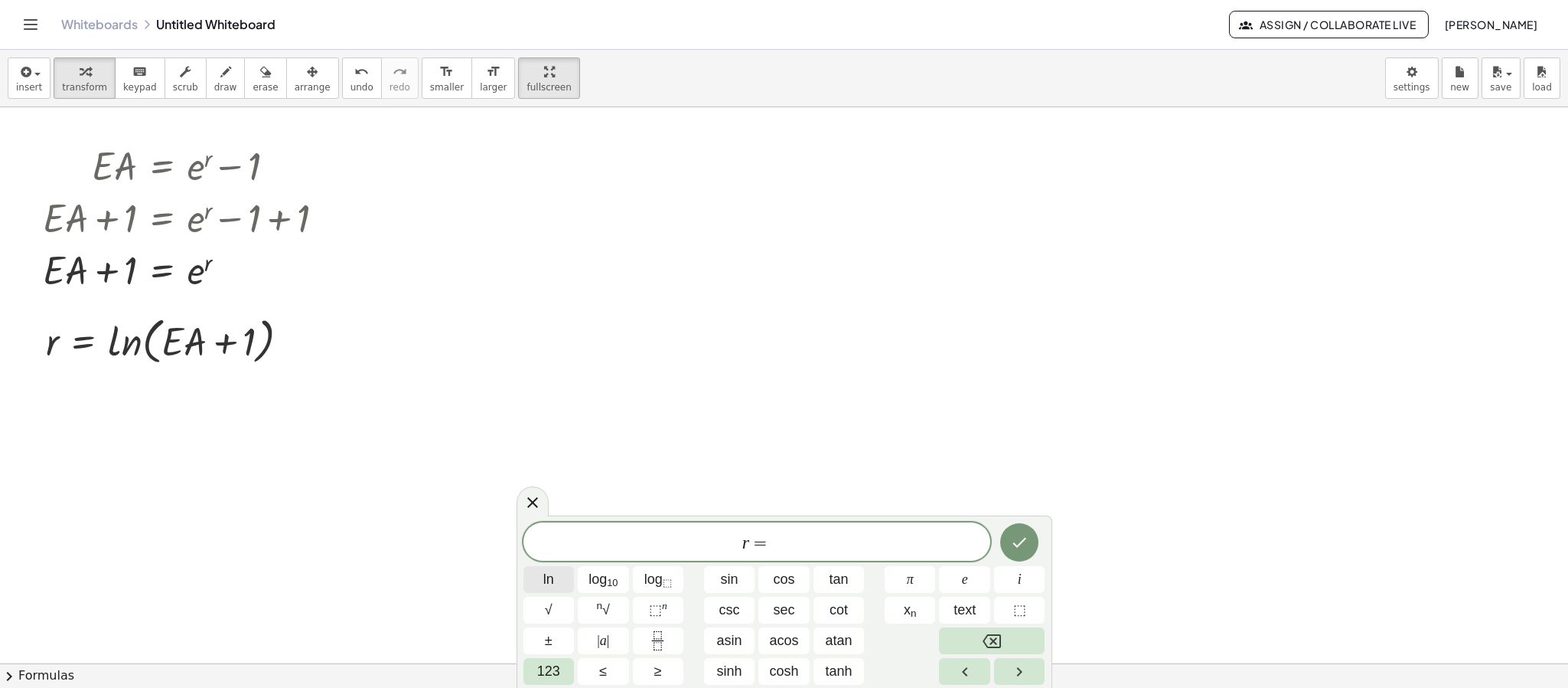
click at [562, 458] on button "ln" at bounding box center [548, 578] width 51 height 27
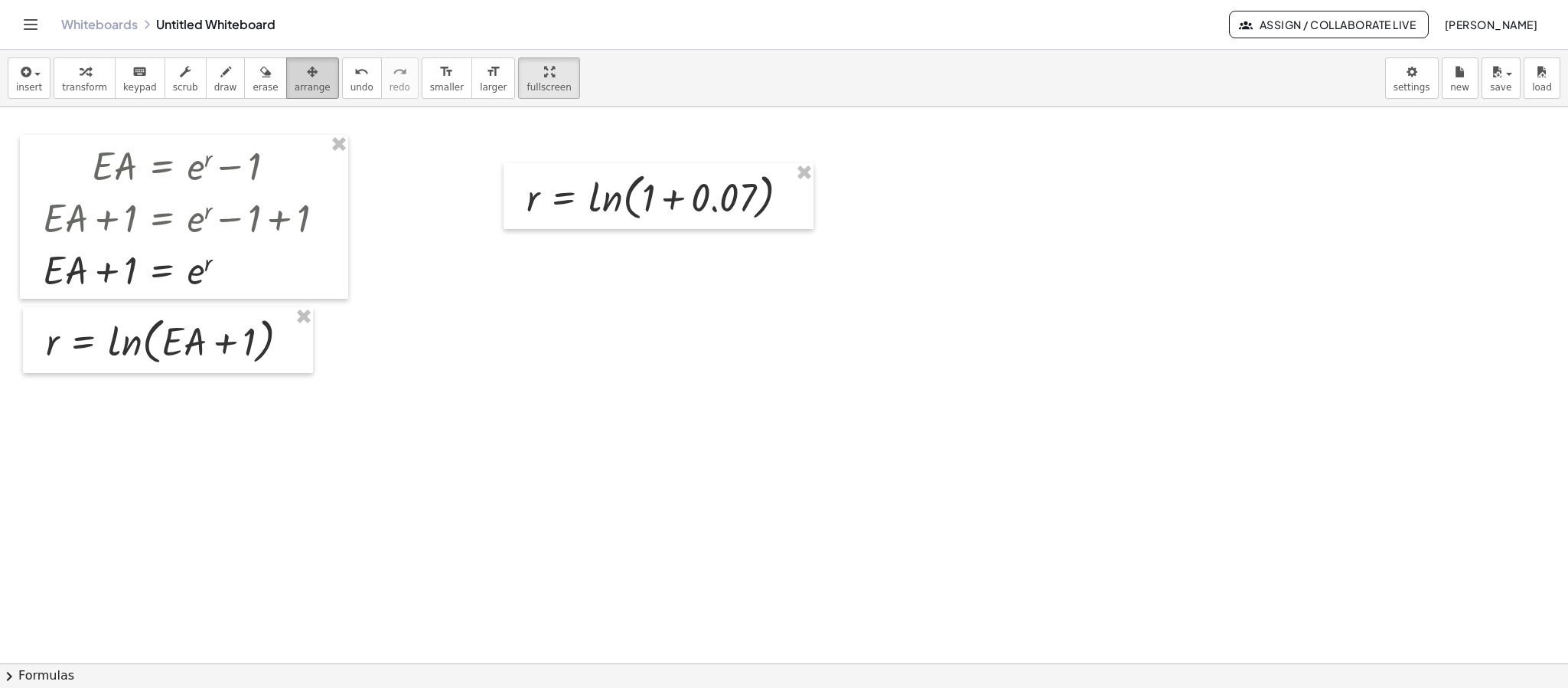
click at [303, 79] on div "button" at bounding box center [312, 71] width 36 height 19
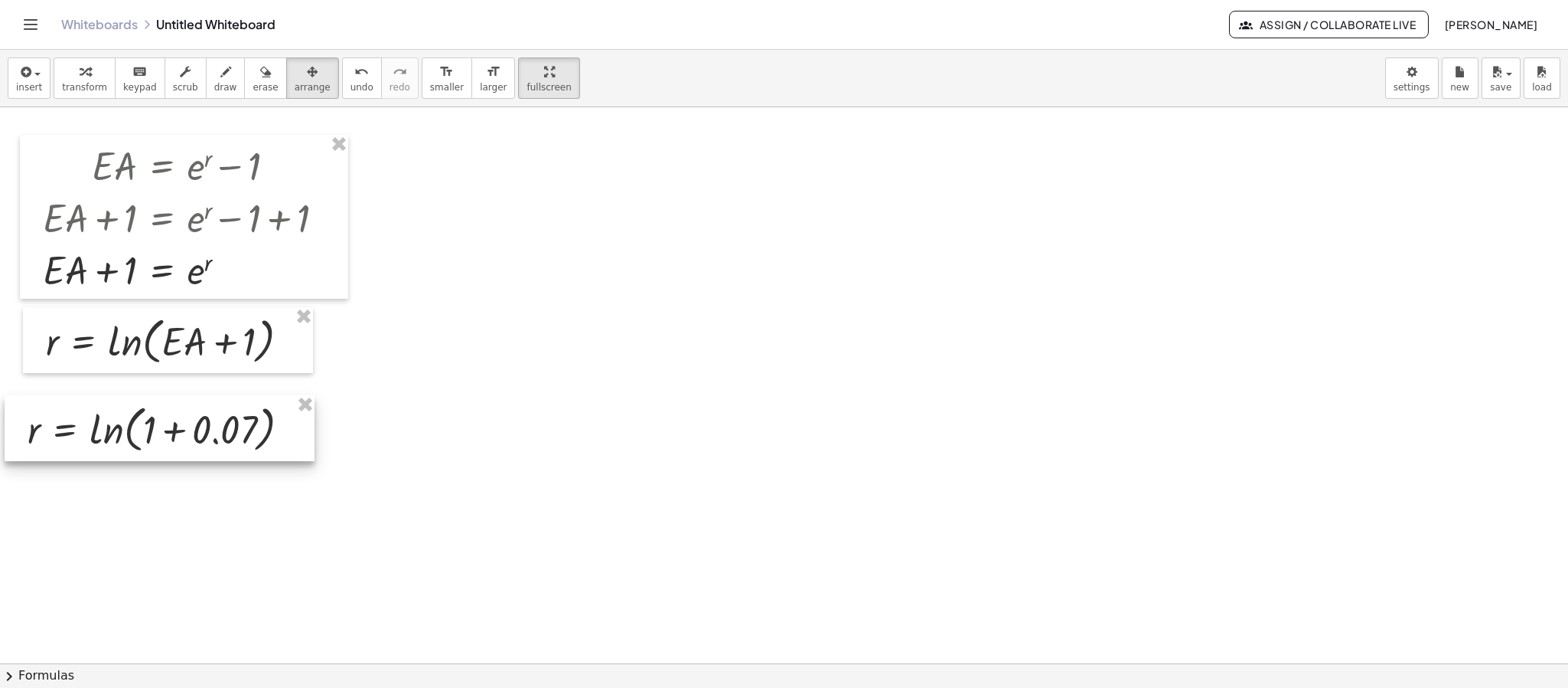
drag, startPoint x: 627, startPoint y: 204, endPoint x: 129, endPoint y: 436, distance: 549.4
click at [129, 436] on div at bounding box center [160, 427] width 310 height 66
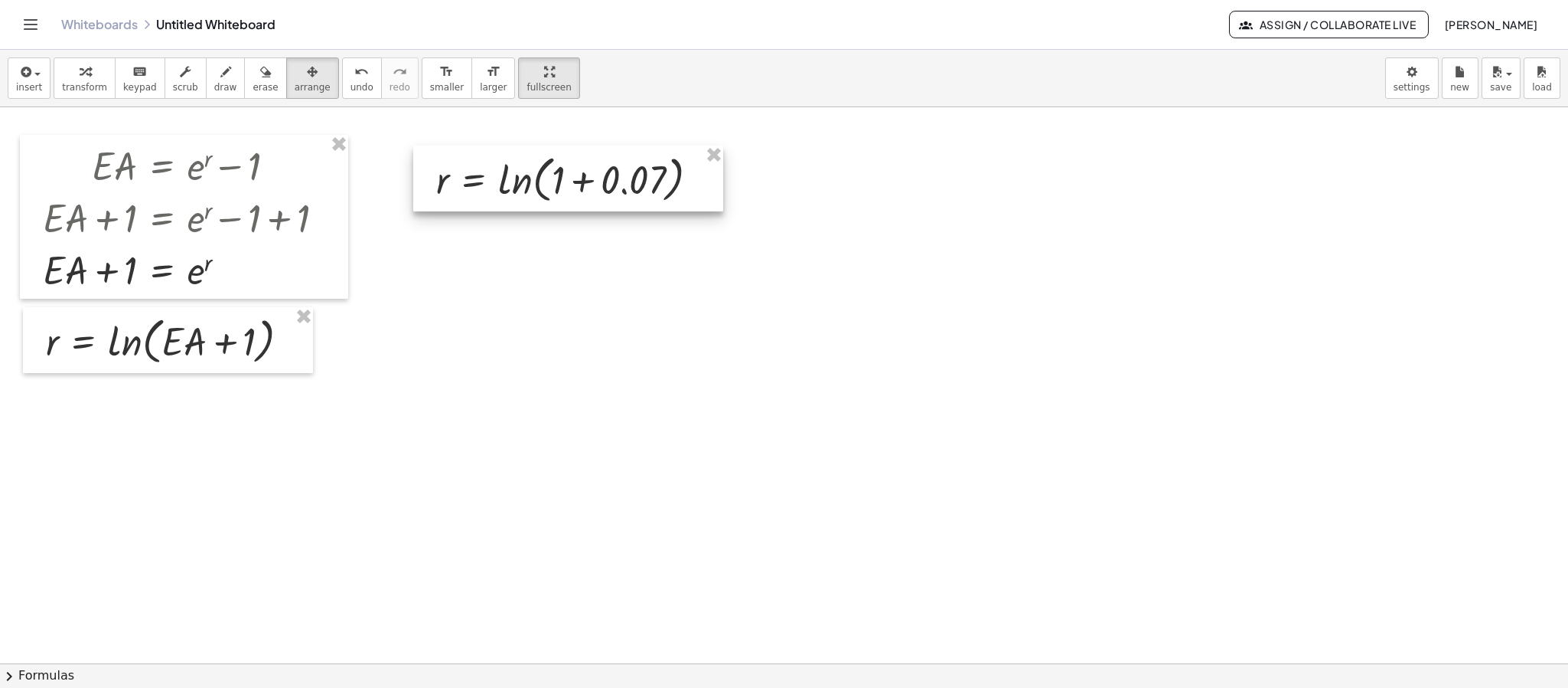
drag, startPoint x: 230, startPoint y: 444, endPoint x: 616, endPoint y: 200, distance: 456.7
click at [616, 200] on div at bounding box center [568, 178] width 310 height 66
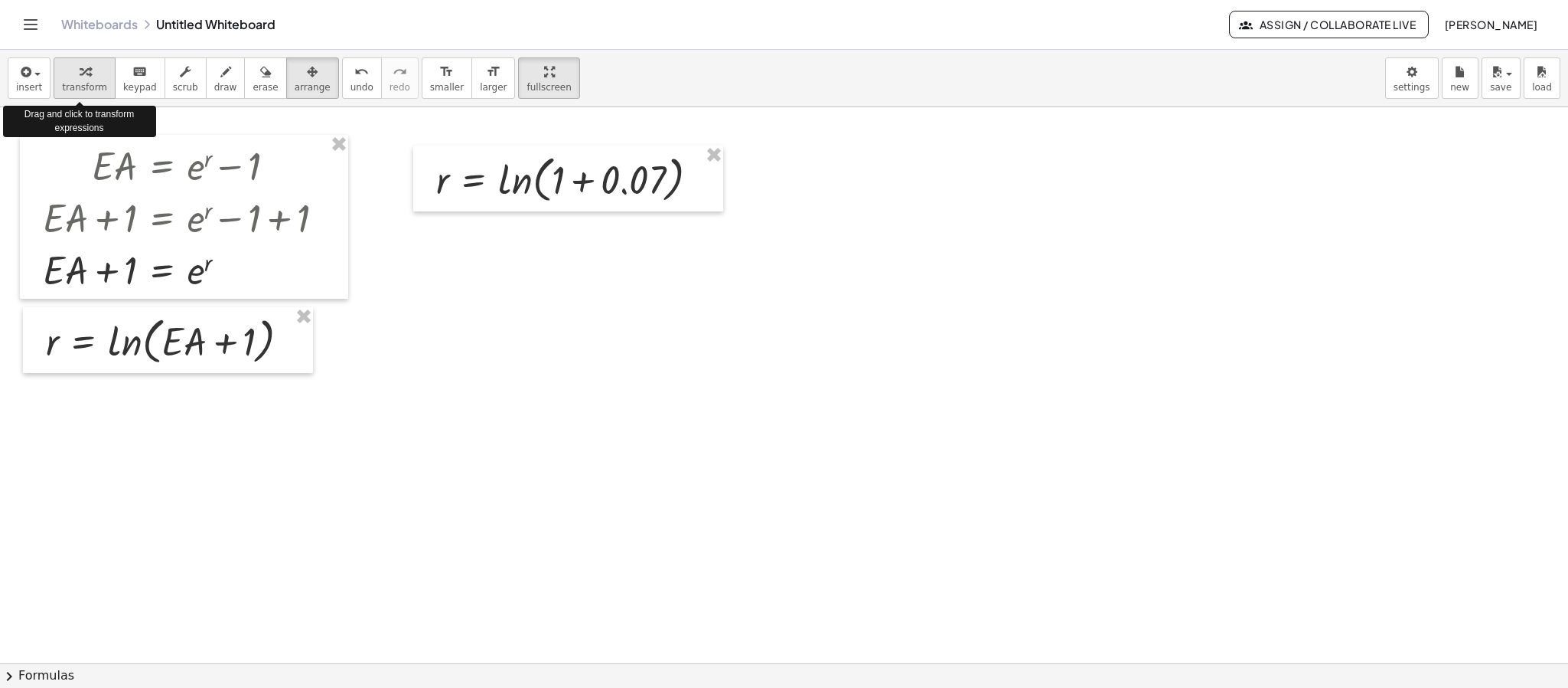
click at [80, 81] on icon "button" at bounding box center [85, 72] width 11 height 19
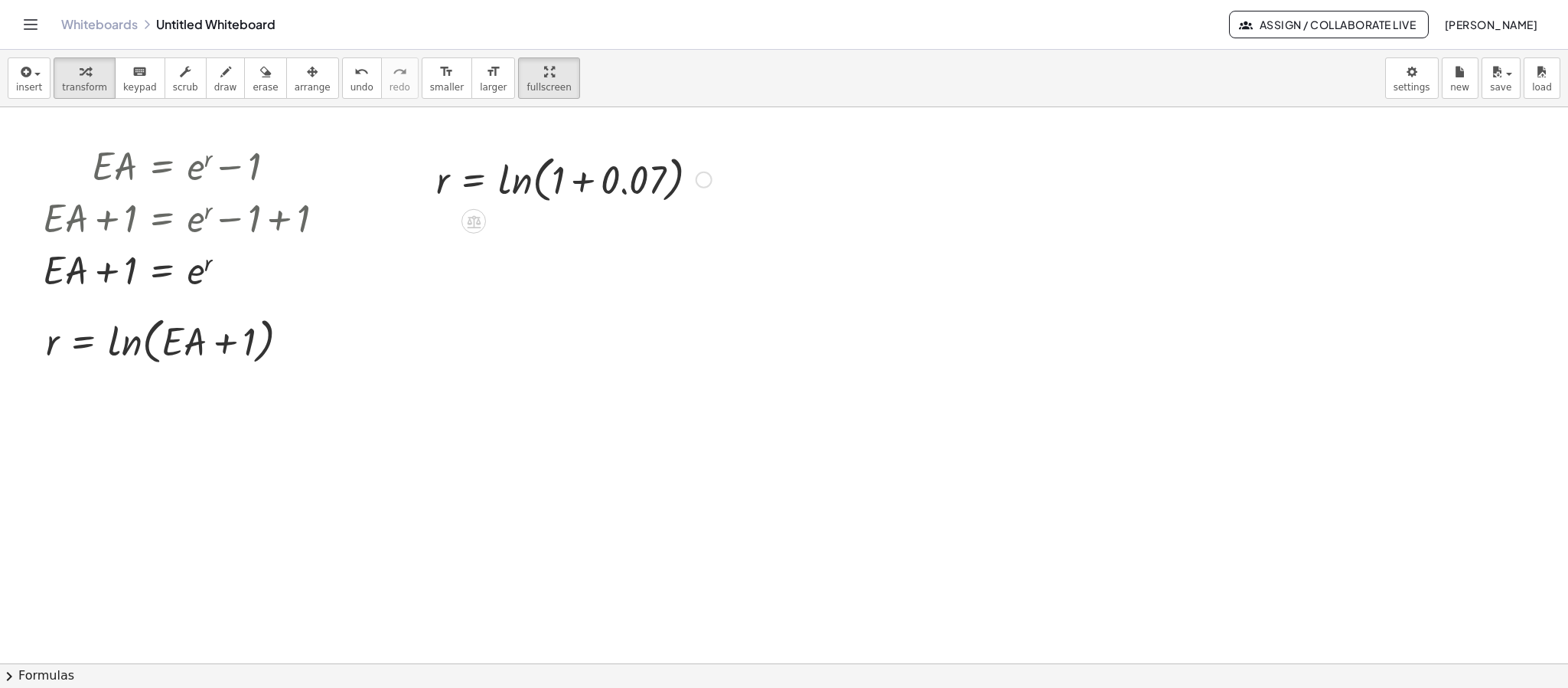
click at [598, 177] on div at bounding box center [573, 178] width 290 height 58
click at [598, 177] on div at bounding box center [546, 178] width 236 height 58
click at [526, 241] on div at bounding box center [573, 236] width 290 height 58
click at [526, 240] on div at bounding box center [573, 237] width 290 height 50
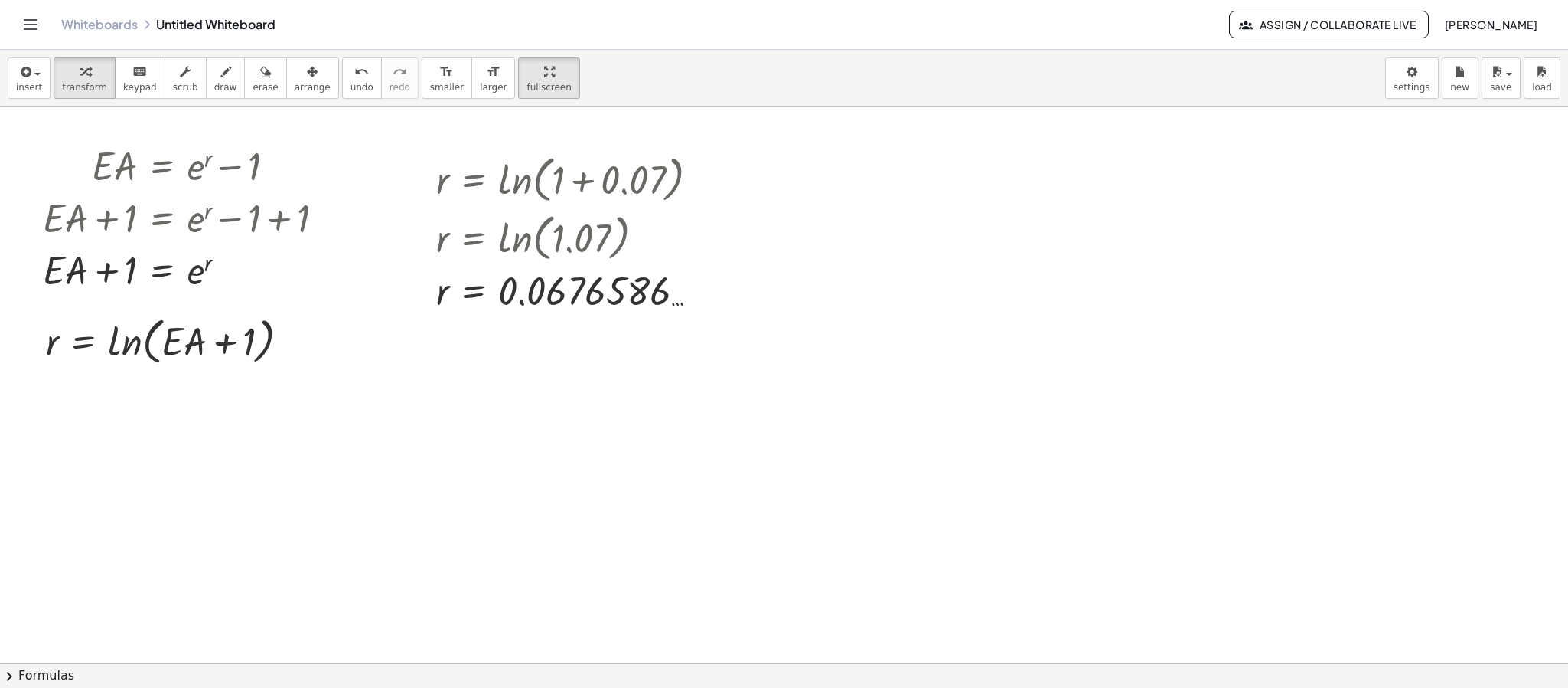
drag, startPoint x: 448, startPoint y: 643, endPoint x: 431, endPoint y: 617, distance: 31.1
click at [445, 458] on div at bounding box center [784, 523] width 1568 height 1111
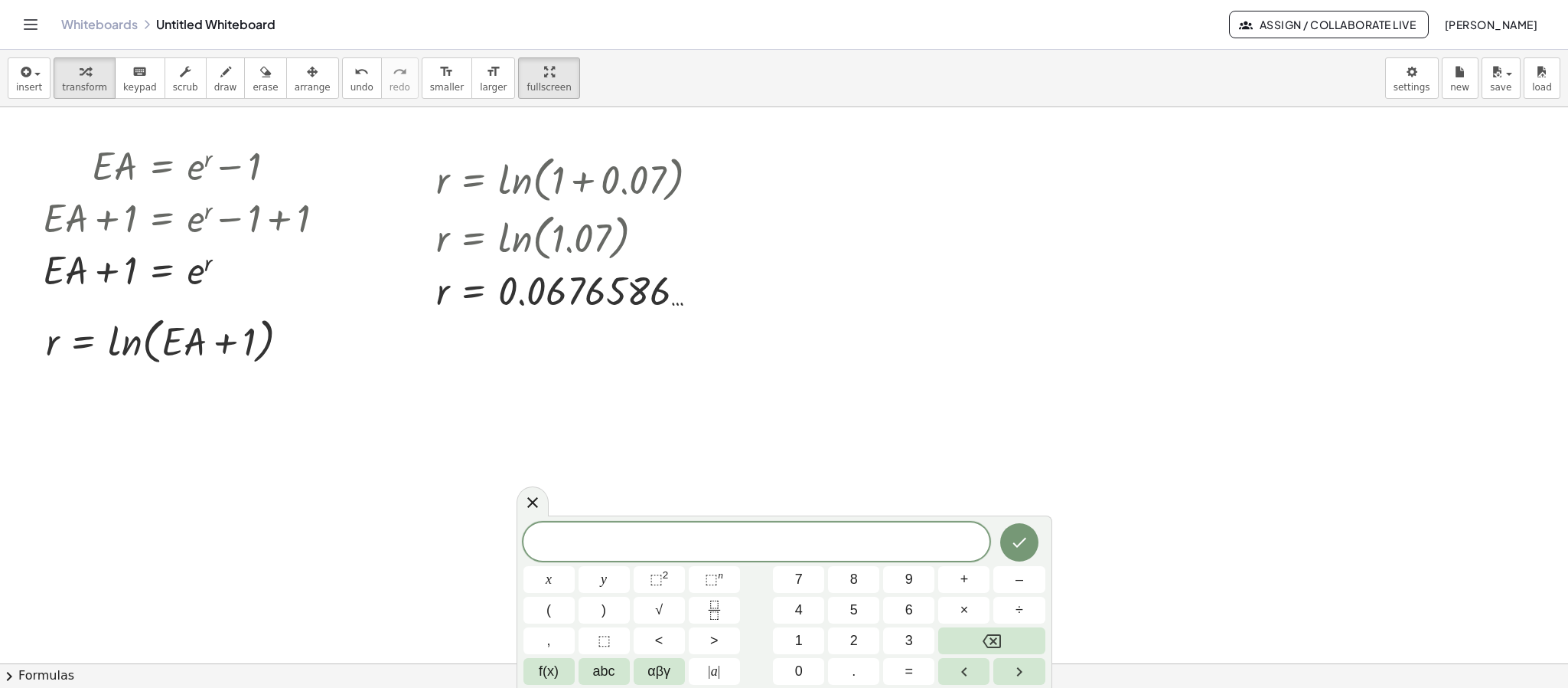
click at [374, 458] on div at bounding box center [784, 523] width 1568 height 1111
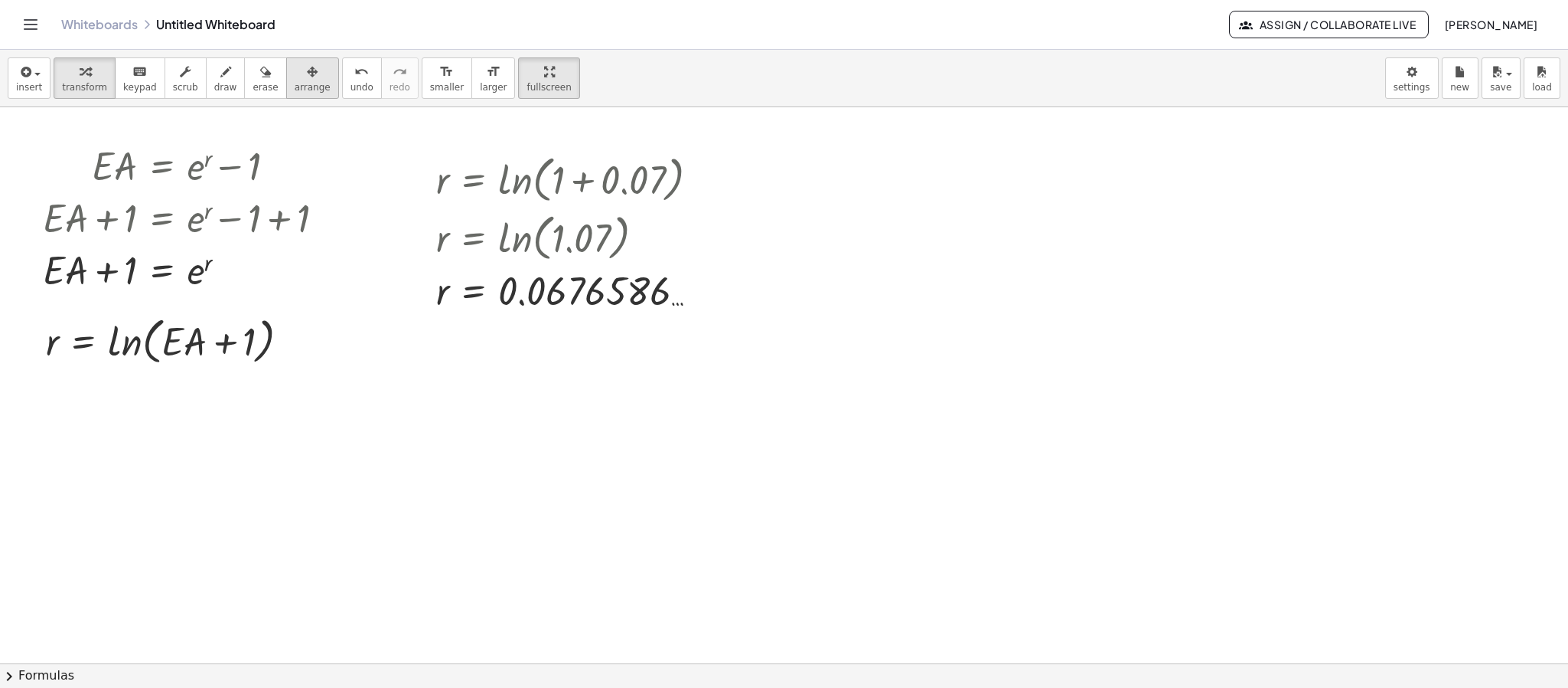
click at [303, 78] on div "button" at bounding box center [312, 71] width 36 height 19
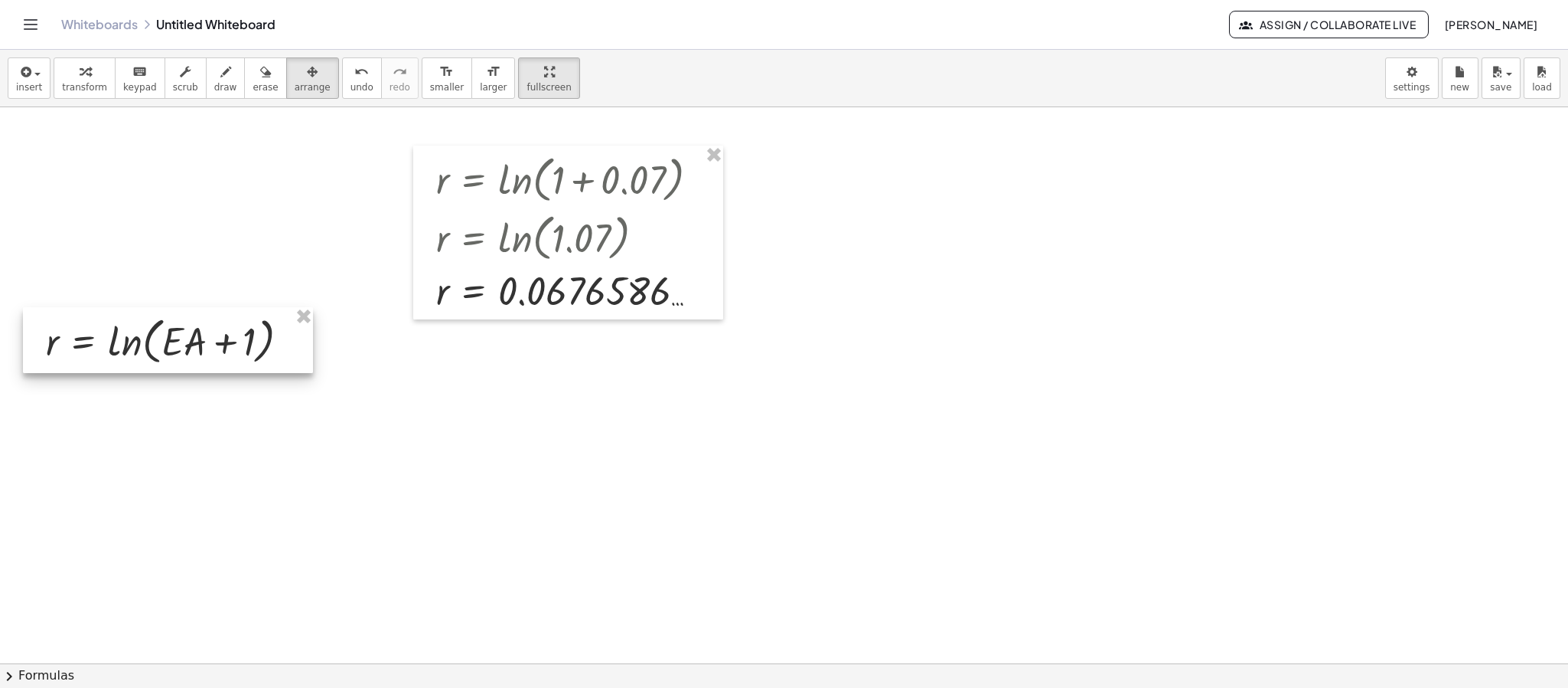
drag, startPoint x: 310, startPoint y: 316, endPoint x: 574, endPoint y: 301, distance: 264.4
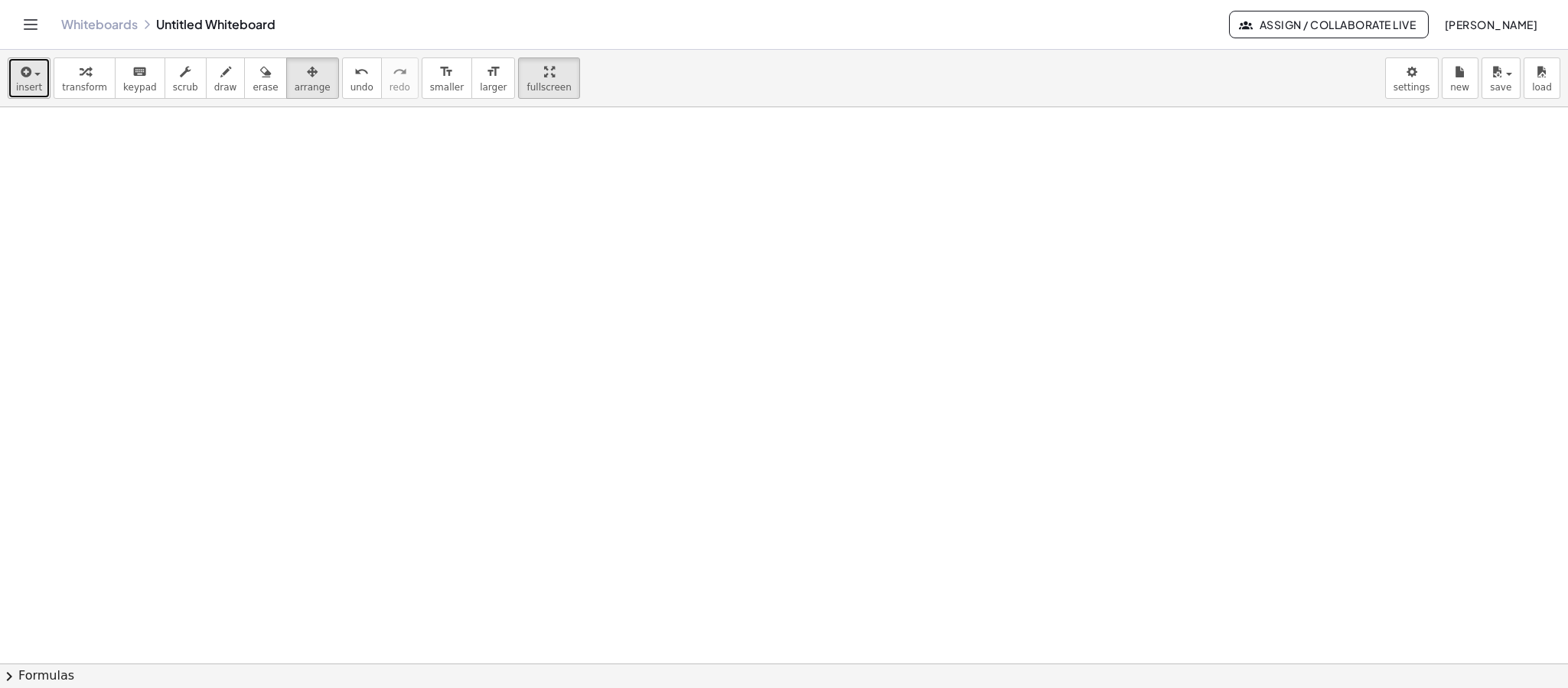
click at [32, 71] on span "button" at bounding box center [32, 73] width 3 height 11
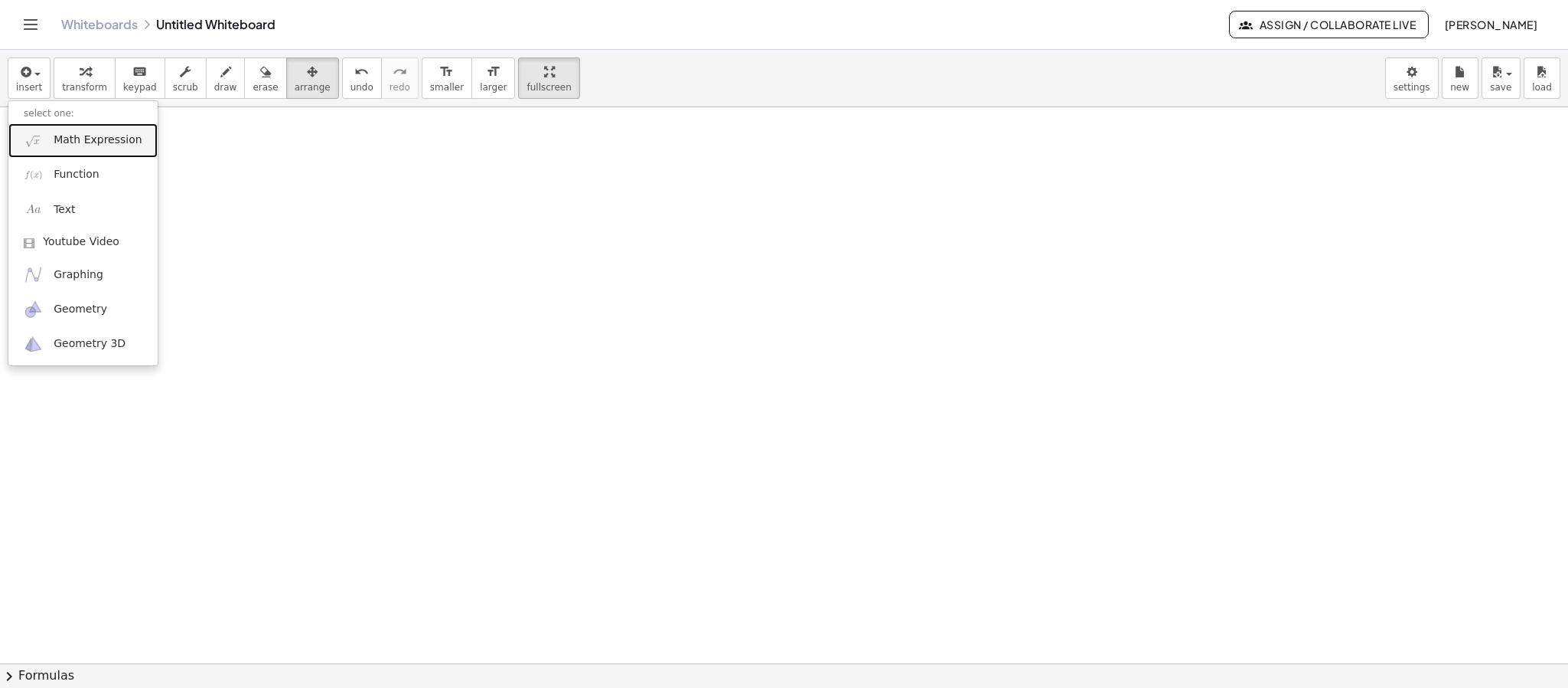
click at [78, 136] on span "Math Expression" at bounding box center [97, 140] width 88 height 15
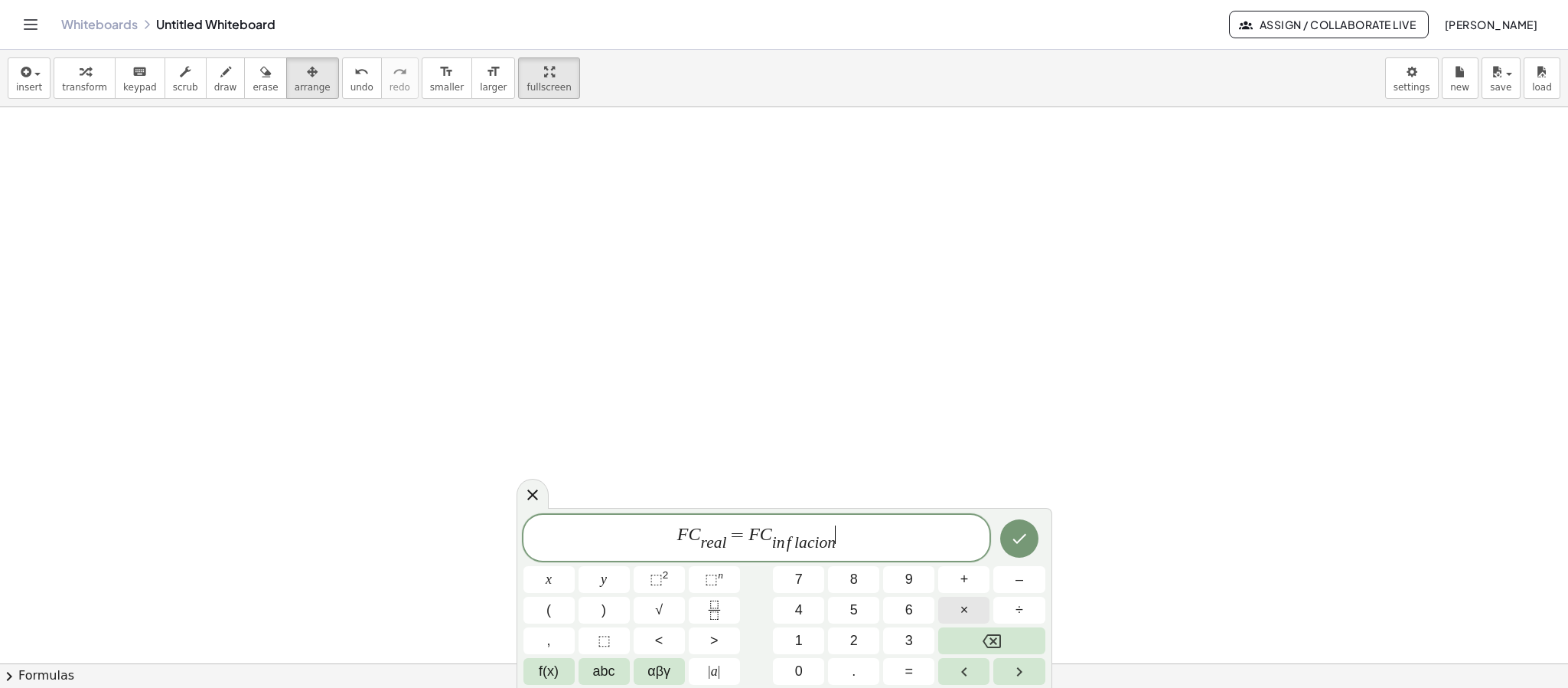
click at [964, 458] on span "×" at bounding box center [964, 610] width 8 height 20
click at [699, 458] on span "=" at bounding box center [707, 535] width 22 height 19
click at [691, 458] on span "r e a l" at bounding box center [683, 543] width 26 height 17
click at [700, 458] on span "=" at bounding box center [707, 535] width 22 height 19
click at [696, 458] on span "r e a l" at bounding box center [683, 543] width 26 height 17
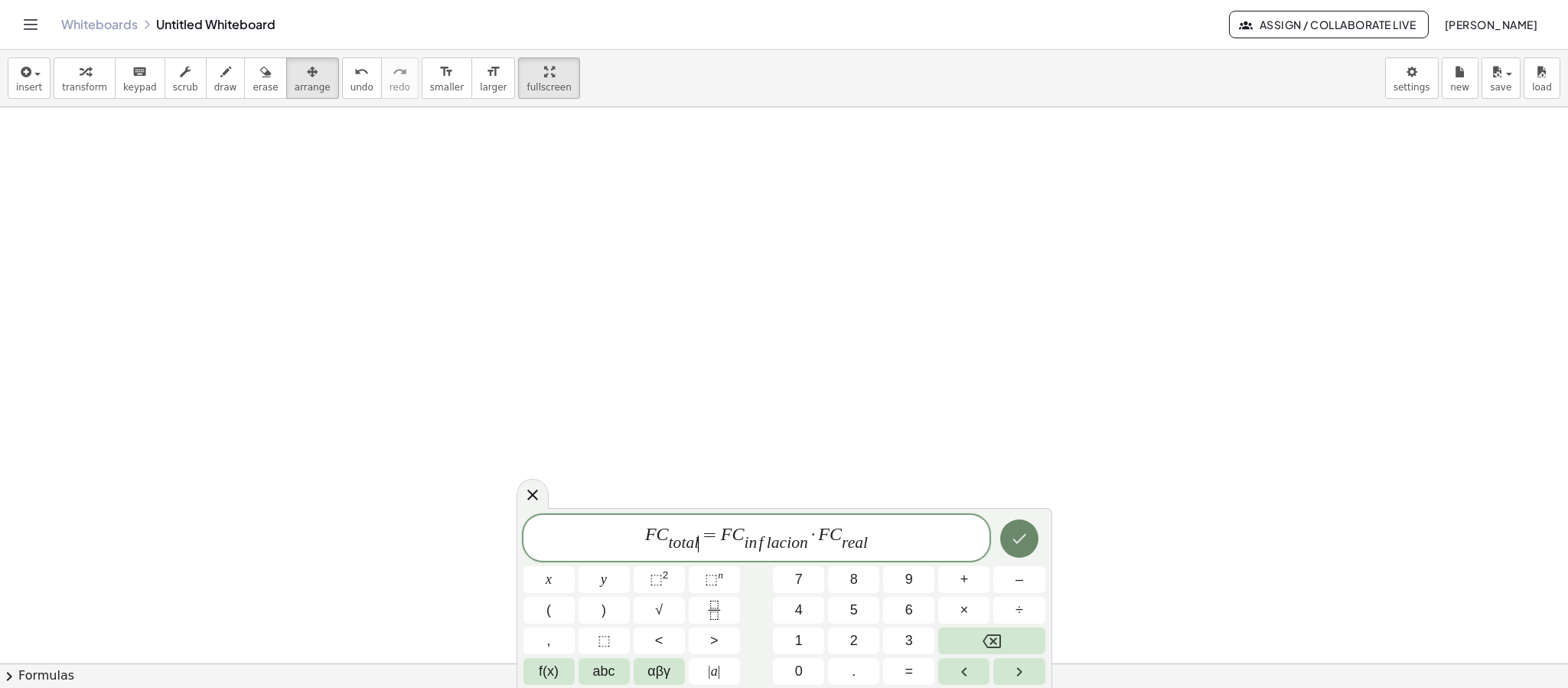
click at [1019, 458] on icon "Done" at bounding box center [1019, 539] width 19 height 19
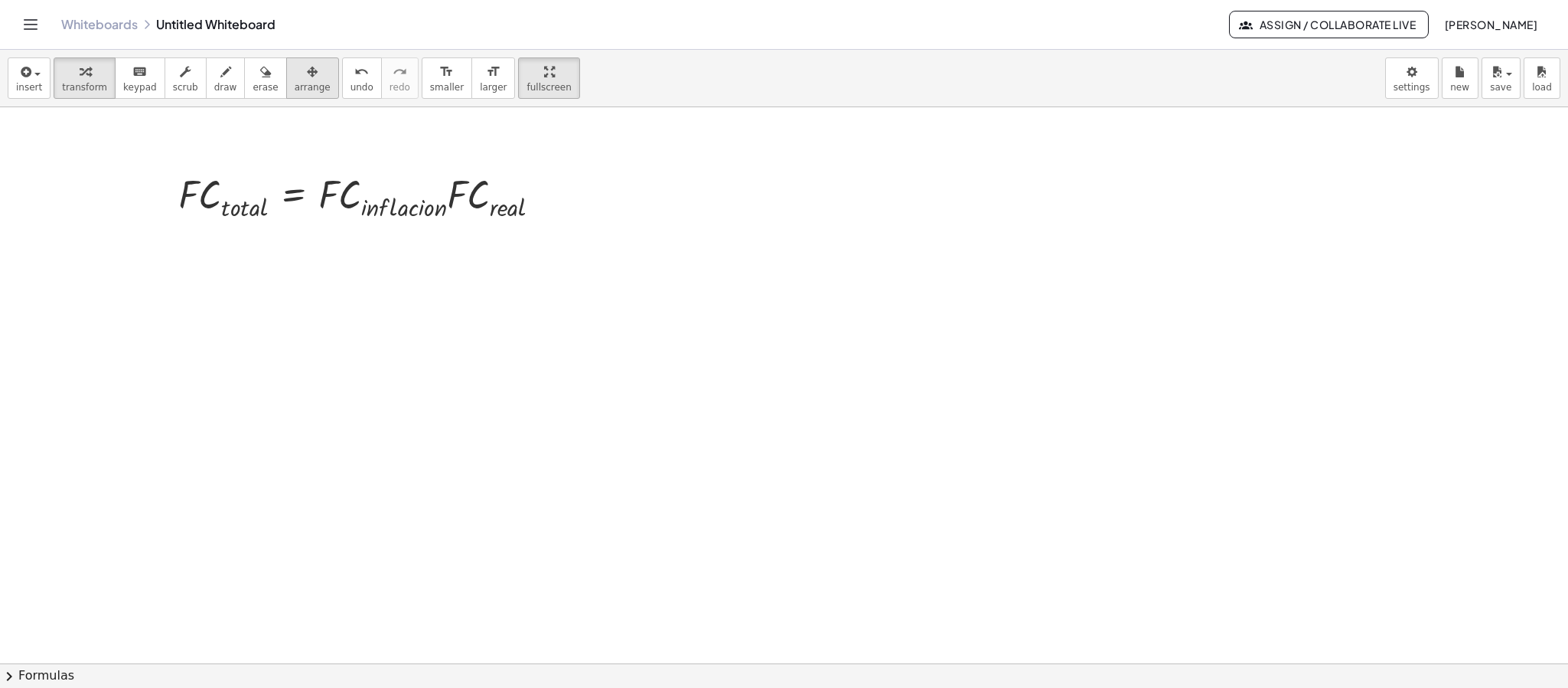
click at [306, 83] on span "arrange" at bounding box center [312, 87] width 36 height 11
click at [434, 227] on div "· F · C · t · o · t · a · l = · F · C · i · n · f · l · a · c · i · o · n · F ·…" at bounding box center [784, 523] width 1568 height 1111
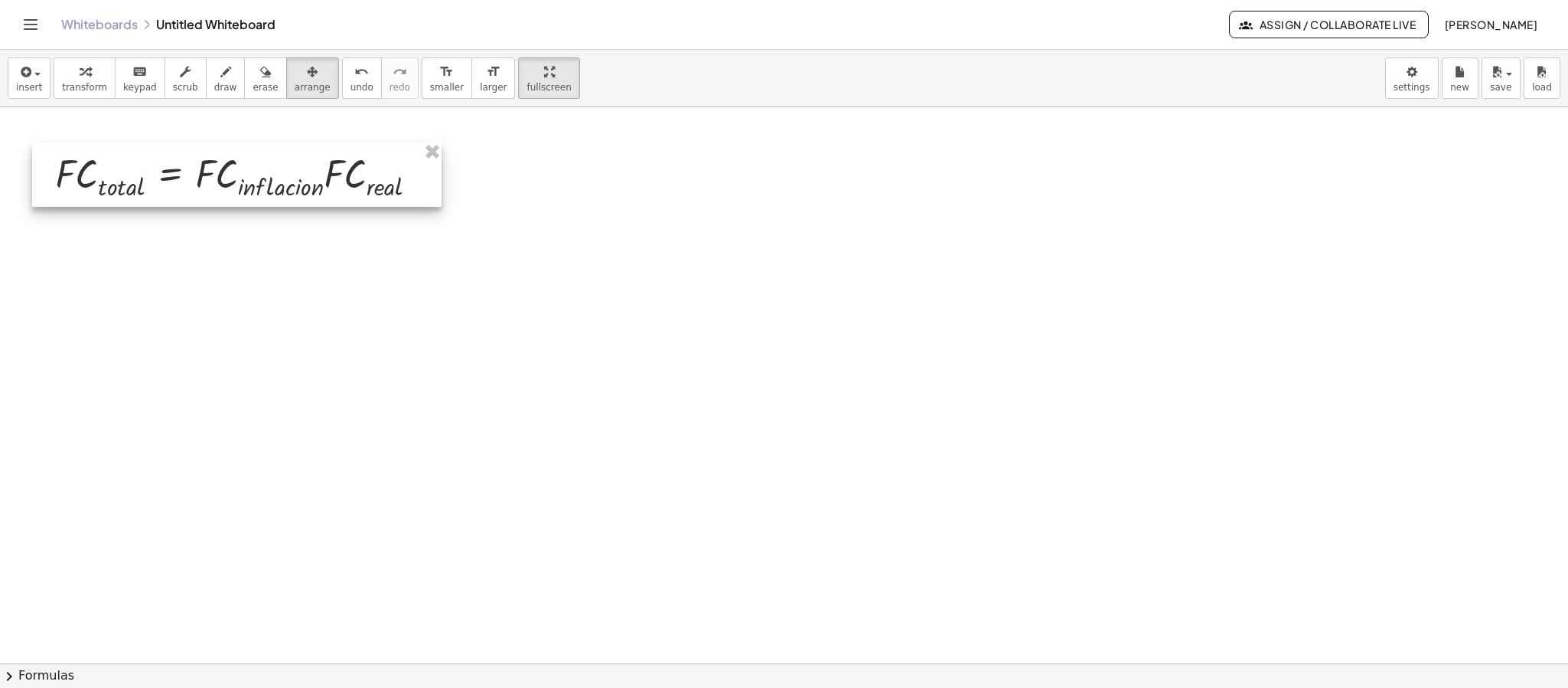
drag, startPoint x: 475, startPoint y: 199, endPoint x: 355, endPoint y: 177, distance: 122.0
click at [355, 177] on div at bounding box center [237, 174] width 409 height 63
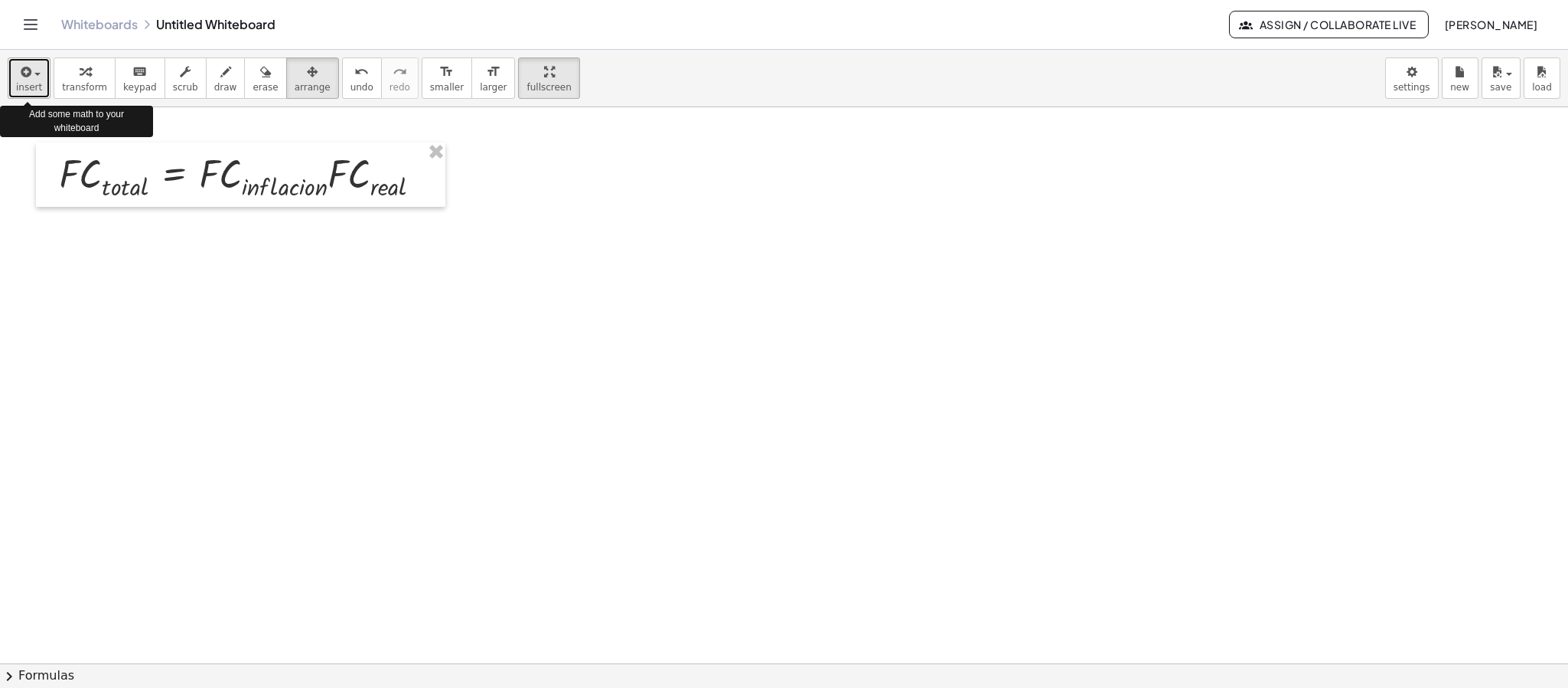
click at [28, 81] on icon "button" at bounding box center [24, 72] width 14 height 19
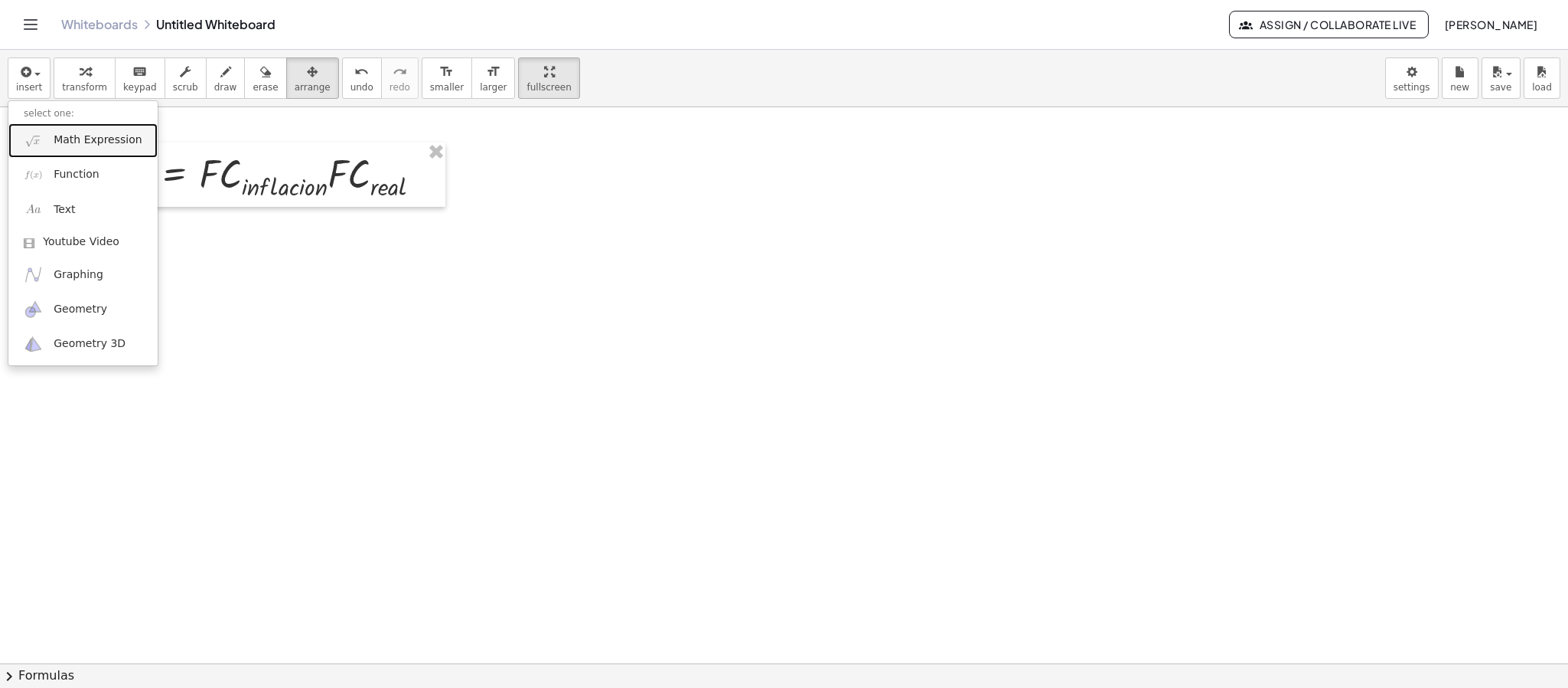
click at [104, 143] on span "Math Expression" at bounding box center [97, 140] width 88 height 15
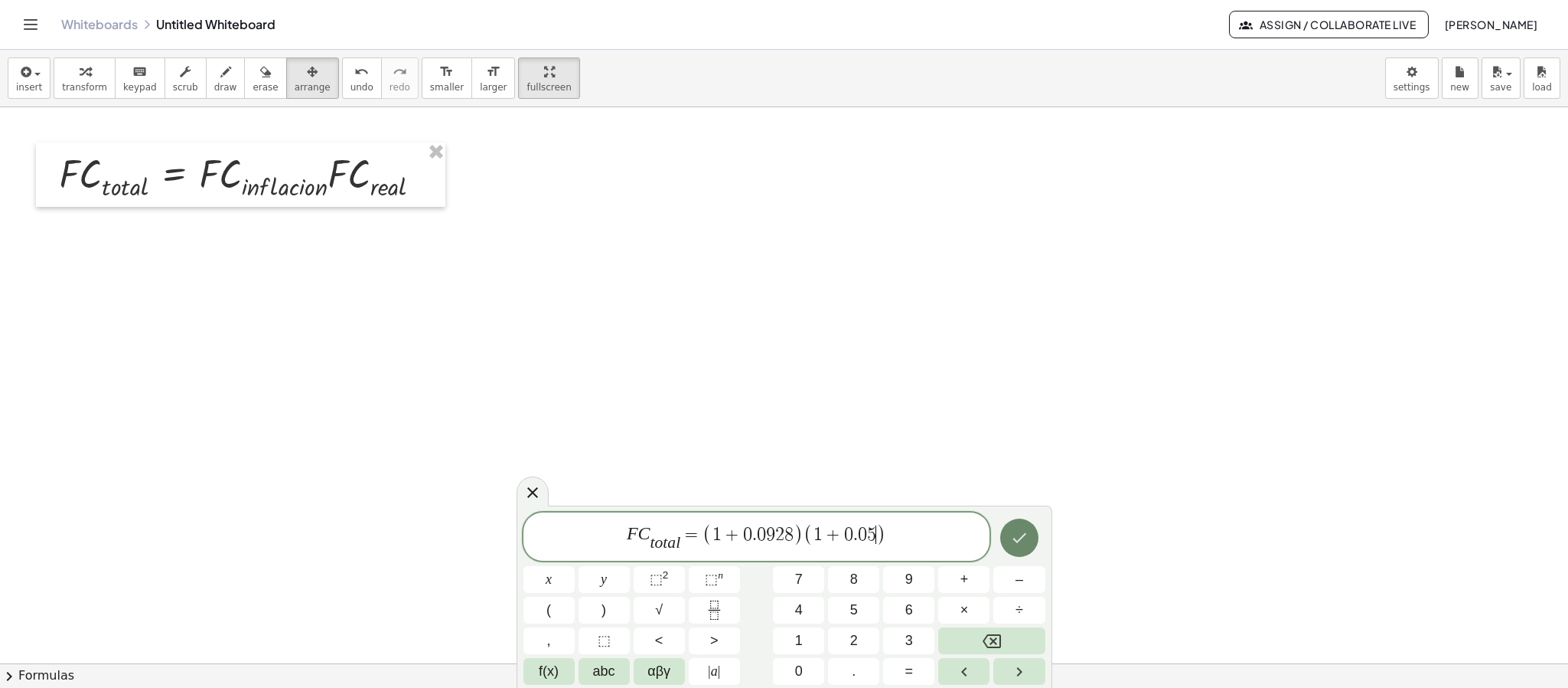
click at [1033, 458] on button "Done" at bounding box center [1019, 537] width 38 height 38
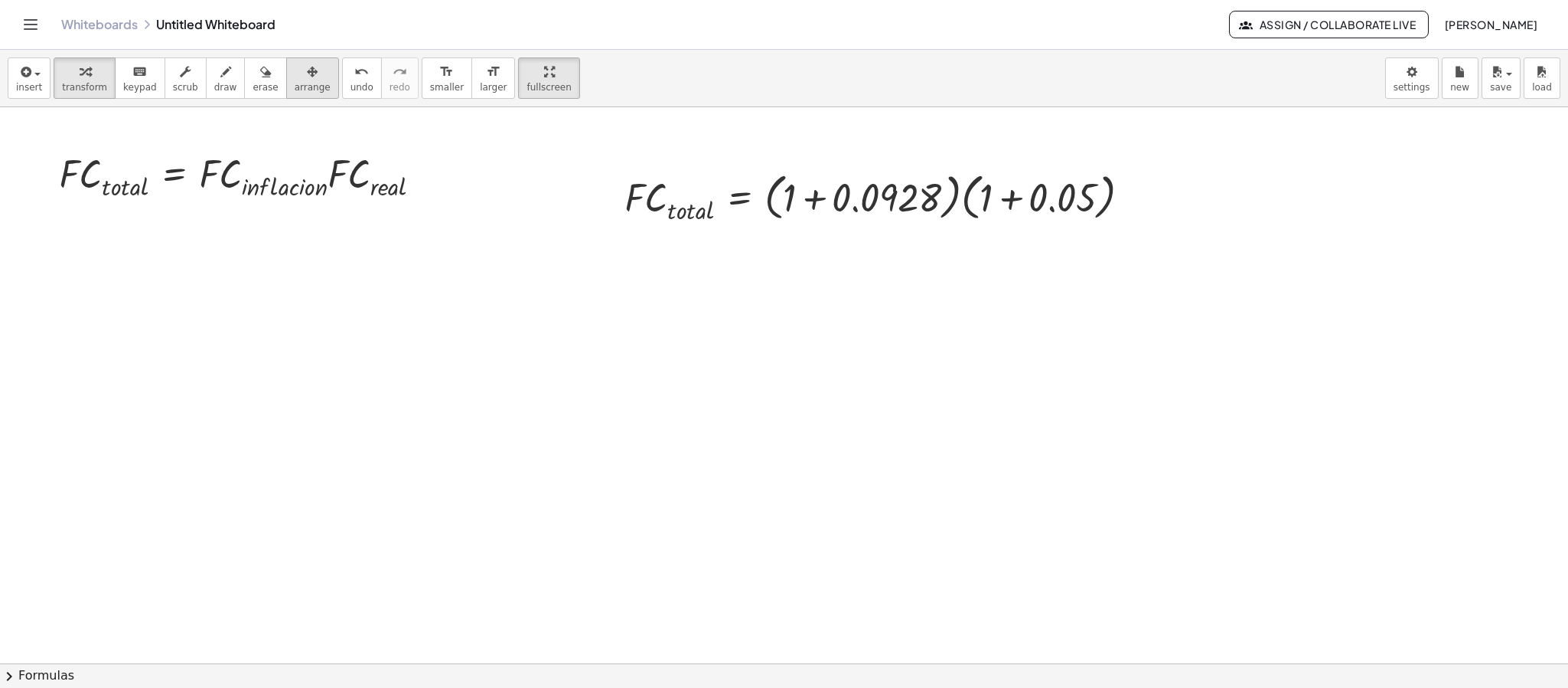
click at [294, 82] on span "arrange" at bounding box center [312, 87] width 36 height 11
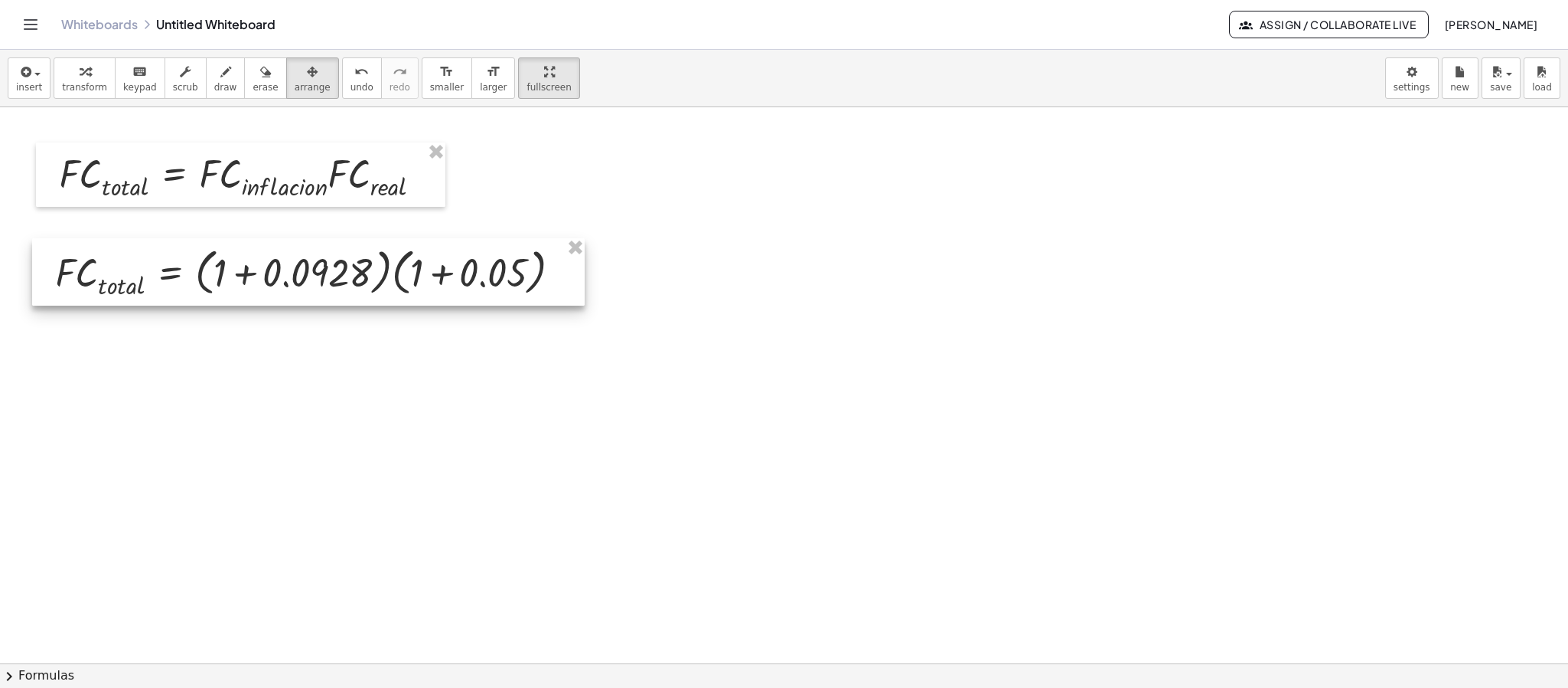
drag, startPoint x: 791, startPoint y: 189, endPoint x: 223, endPoint y: 265, distance: 573.1
click at [223, 265] on div at bounding box center [308, 271] width 552 height 67
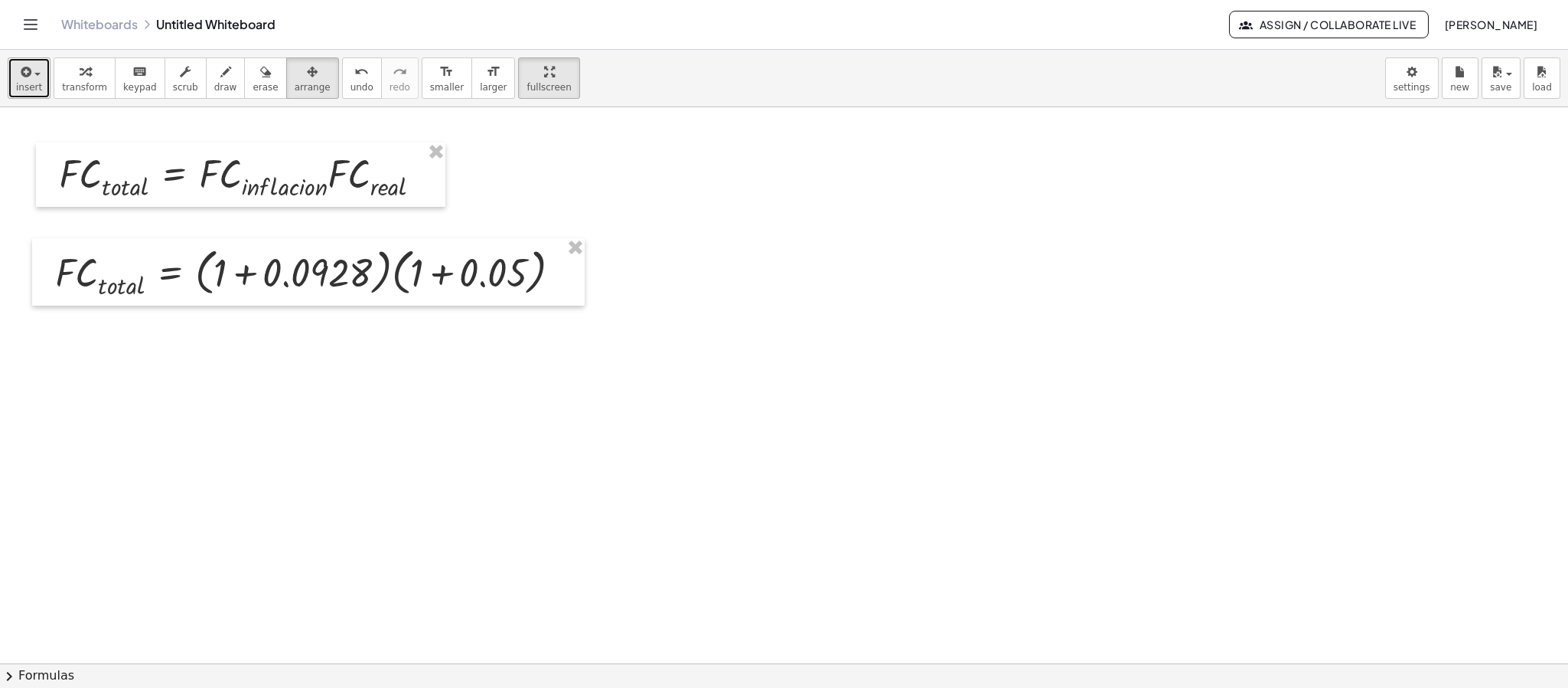
click at [15, 76] on button "insert" at bounding box center [29, 78] width 43 height 42
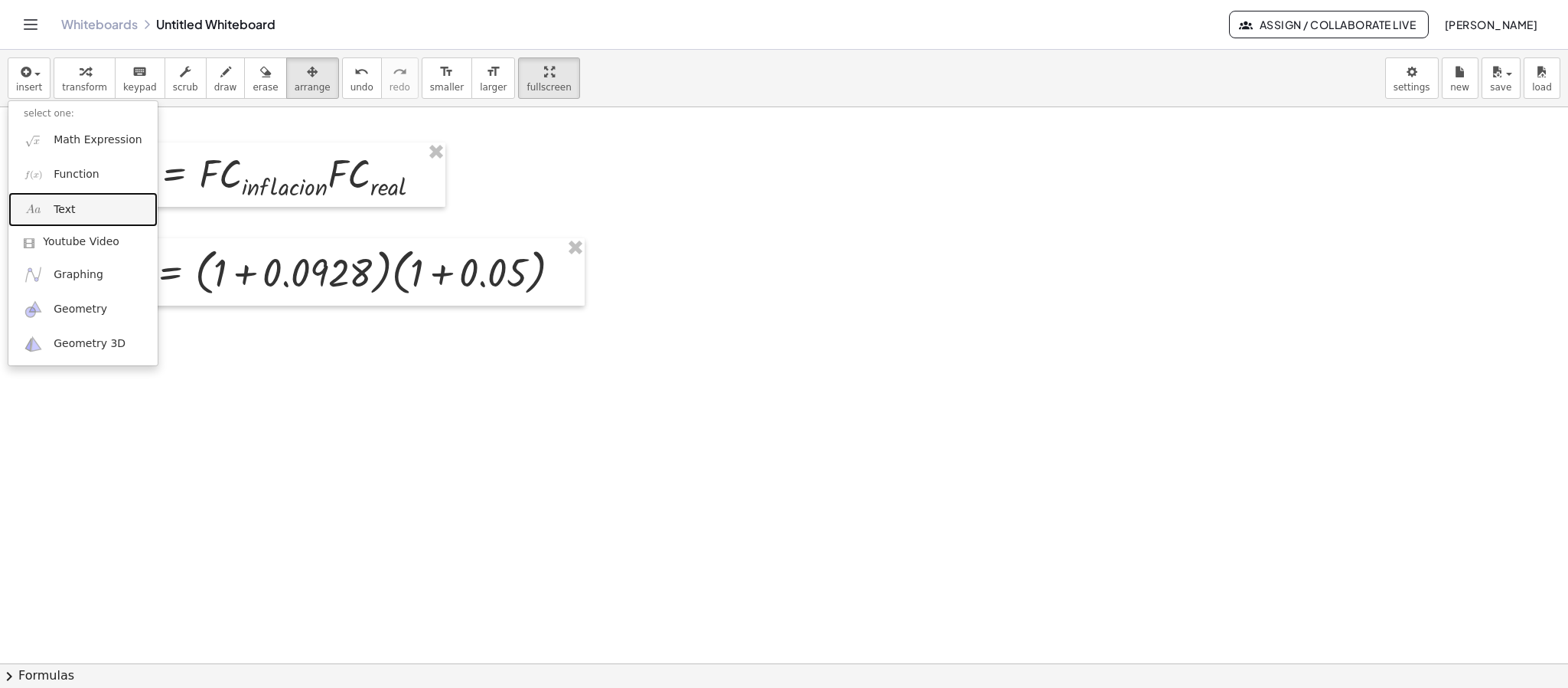
drag, startPoint x: 56, startPoint y: 207, endPoint x: 120, endPoint y: 198, distance: 64.6
click at [58, 209] on span "Text" at bounding box center [64, 210] width 21 height 15
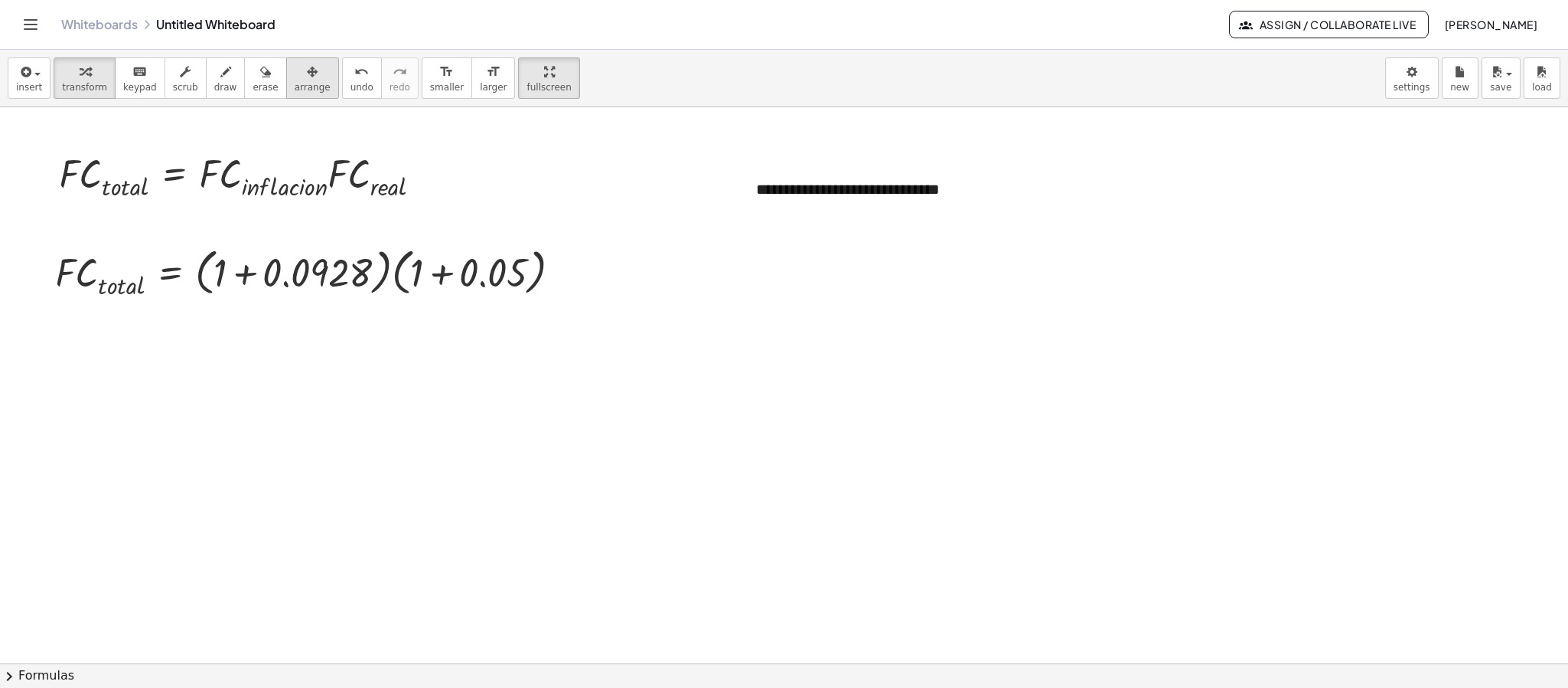
click at [313, 68] on button "arrange" at bounding box center [312, 78] width 53 height 42
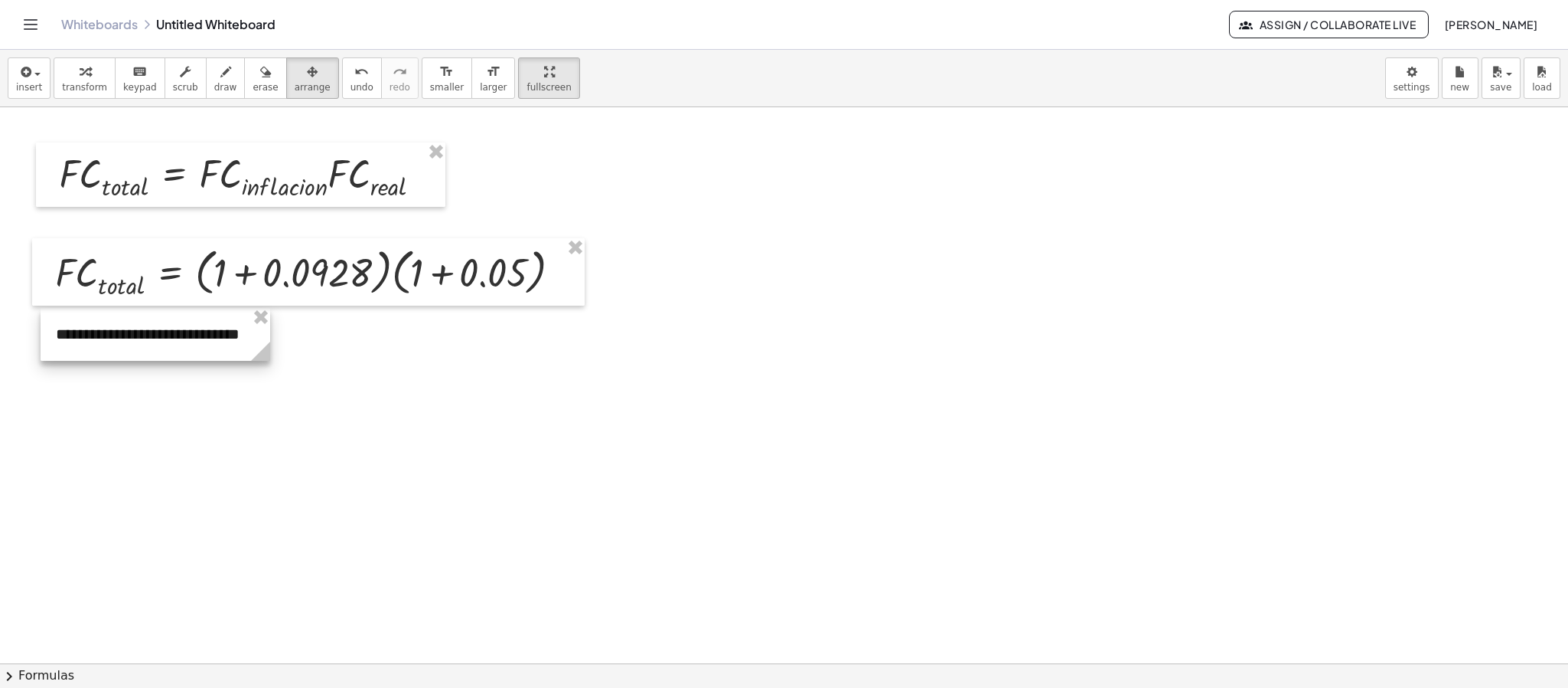
drag, startPoint x: 839, startPoint y: 189, endPoint x: 138, endPoint y: 334, distance: 715.8
click at [138, 334] on div at bounding box center [155, 333] width 229 height 53
drag, startPoint x: 12, startPoint y: 74, endPoint x: 37, endPoint y: 85, distance: 27.3
click at [15, 74] on button "insert" at bounding box center [29, 78] width 43 height 42
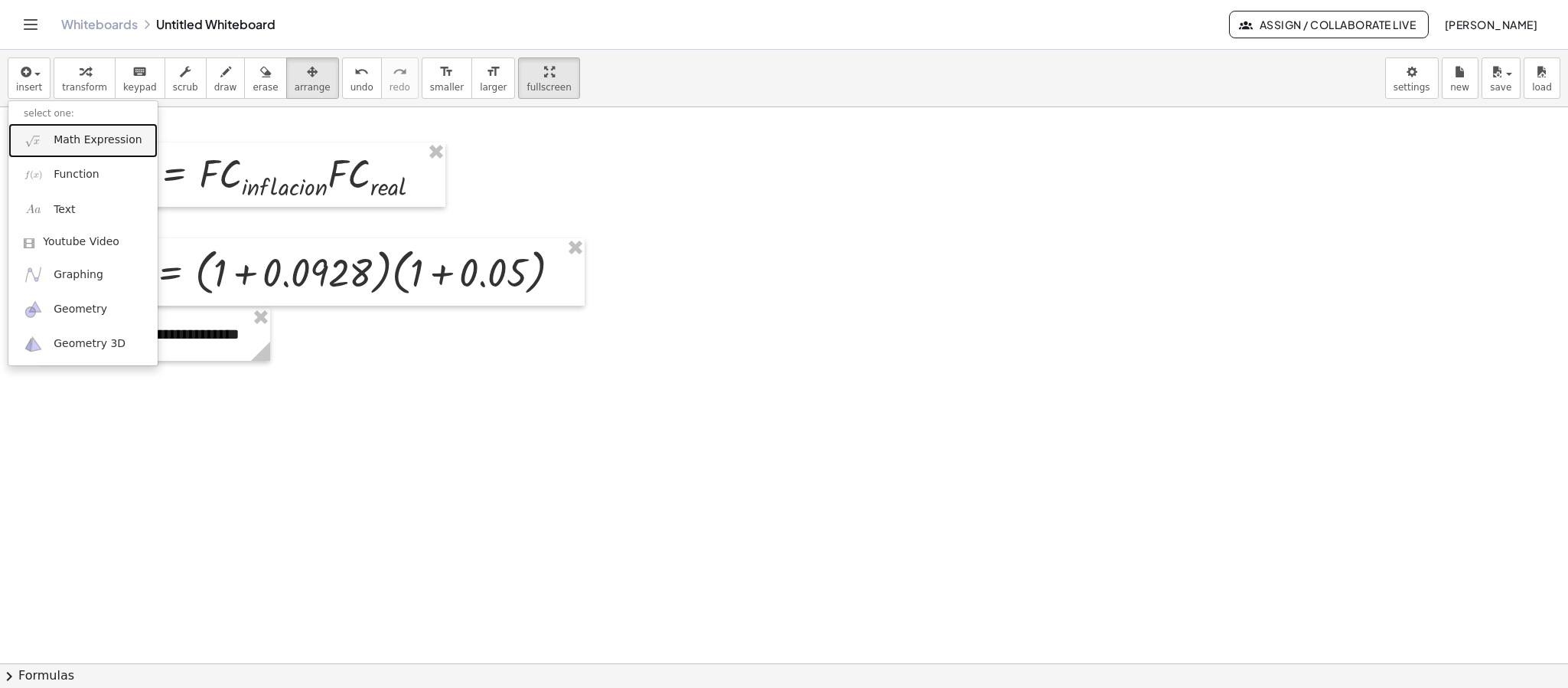
click at [95, 148] on span "Math Expression" at bounding box center [97, 140] width 88 height 15
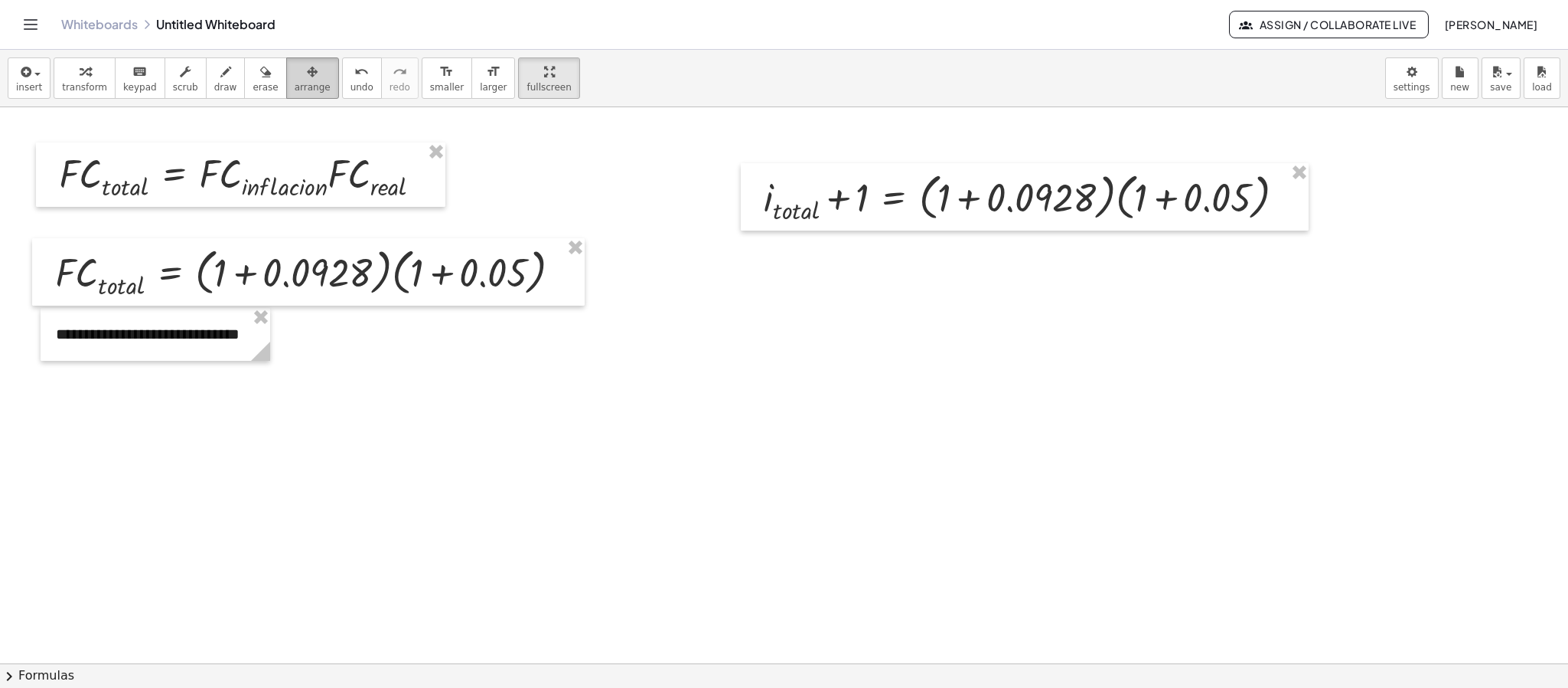
click at [307, 79] on icon "button" at bounding box center [313, 72] width 11 height 19
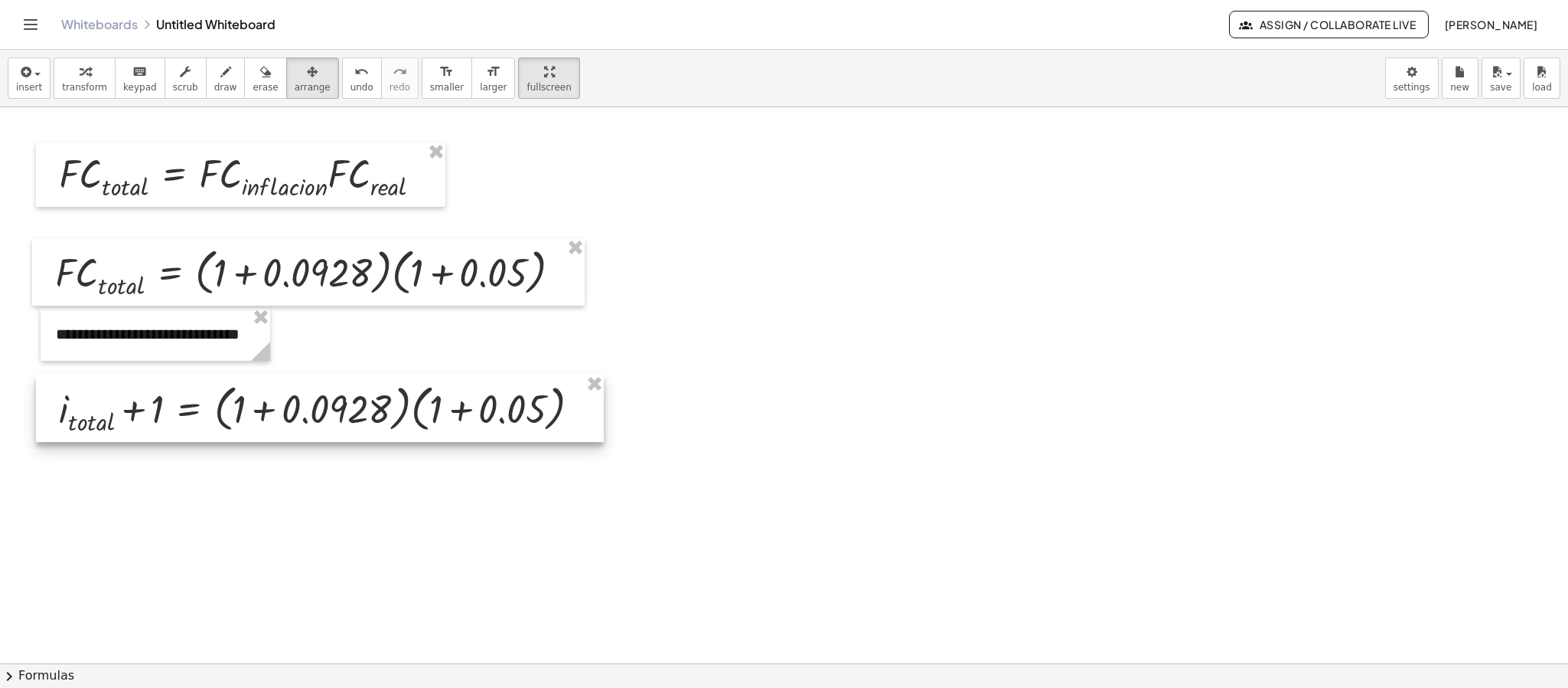
drag, startPoint x: 941, startPoint y: 205, endPoint x: 237, endPoint y: 417, distance: 735.2
click at [237, 417] on div at bounding box center [320, 408] width 568 height 67
click at [739, 355] on div at bounding box center [784, 523] width 1568 height 1111
click at [98, 68] on div "button" at bounding box center [84, 71] width 45 height 19
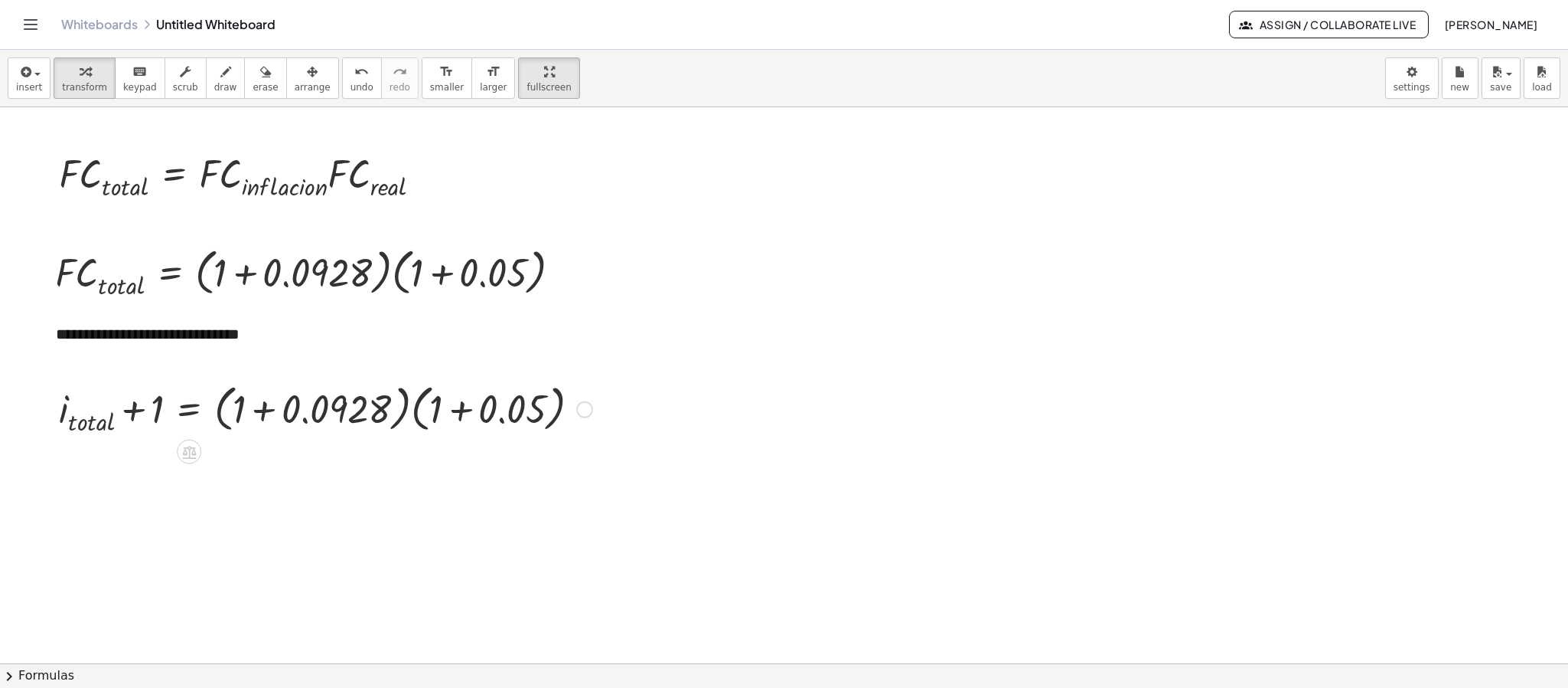
click at [306, 414] on div at bounding box center [325, 407] width 548 height 58
click at [306, 414] on div at bounding box center [278, 407] width 456 height 58
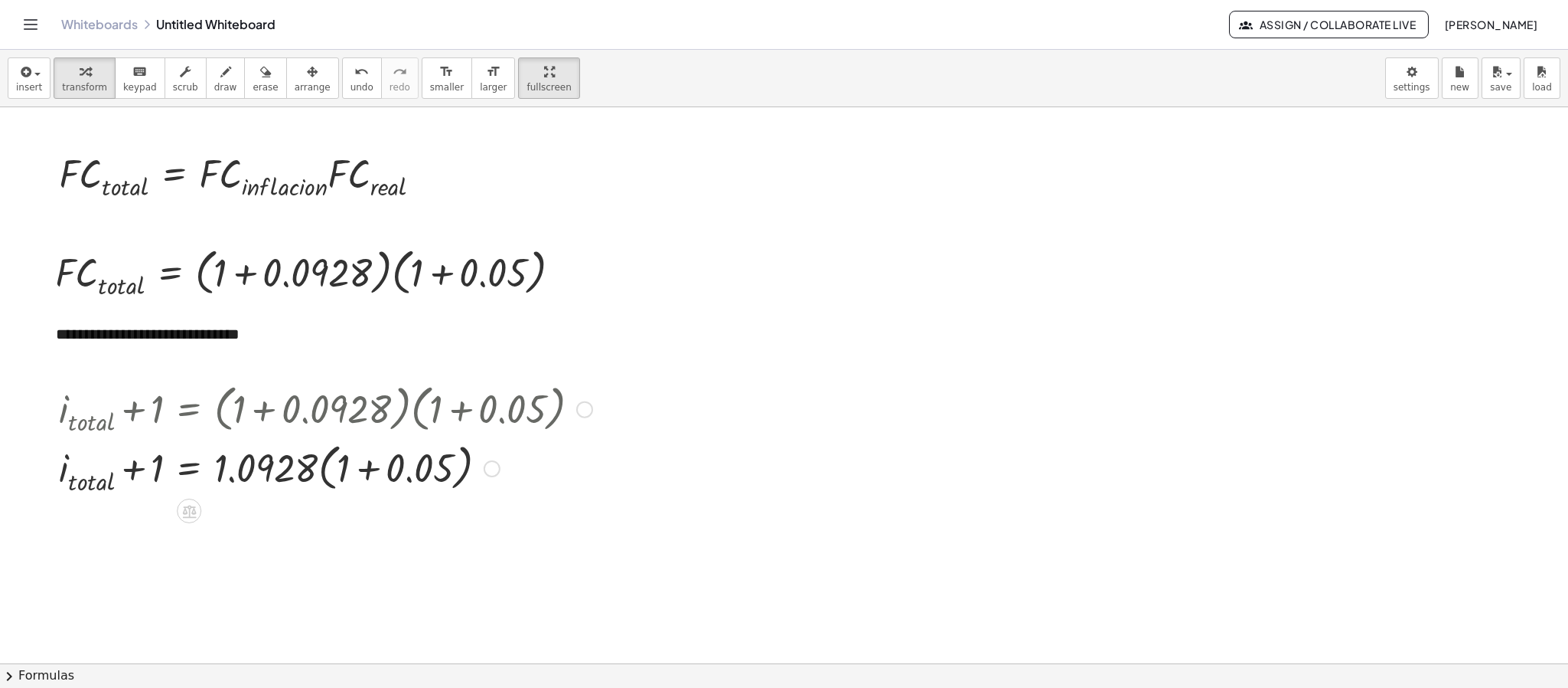
click at [379, 458] on div at bounding box center [325, 467] width 548 height 58
click at [379, 458] on div at bounding box center [325, 467] width 548 height 56
click at [299, 458] on div at bounding box center [325, 467] width 548 height 56
click at [325, 458] on div at bounding box center [325, 467] width 548 height 56
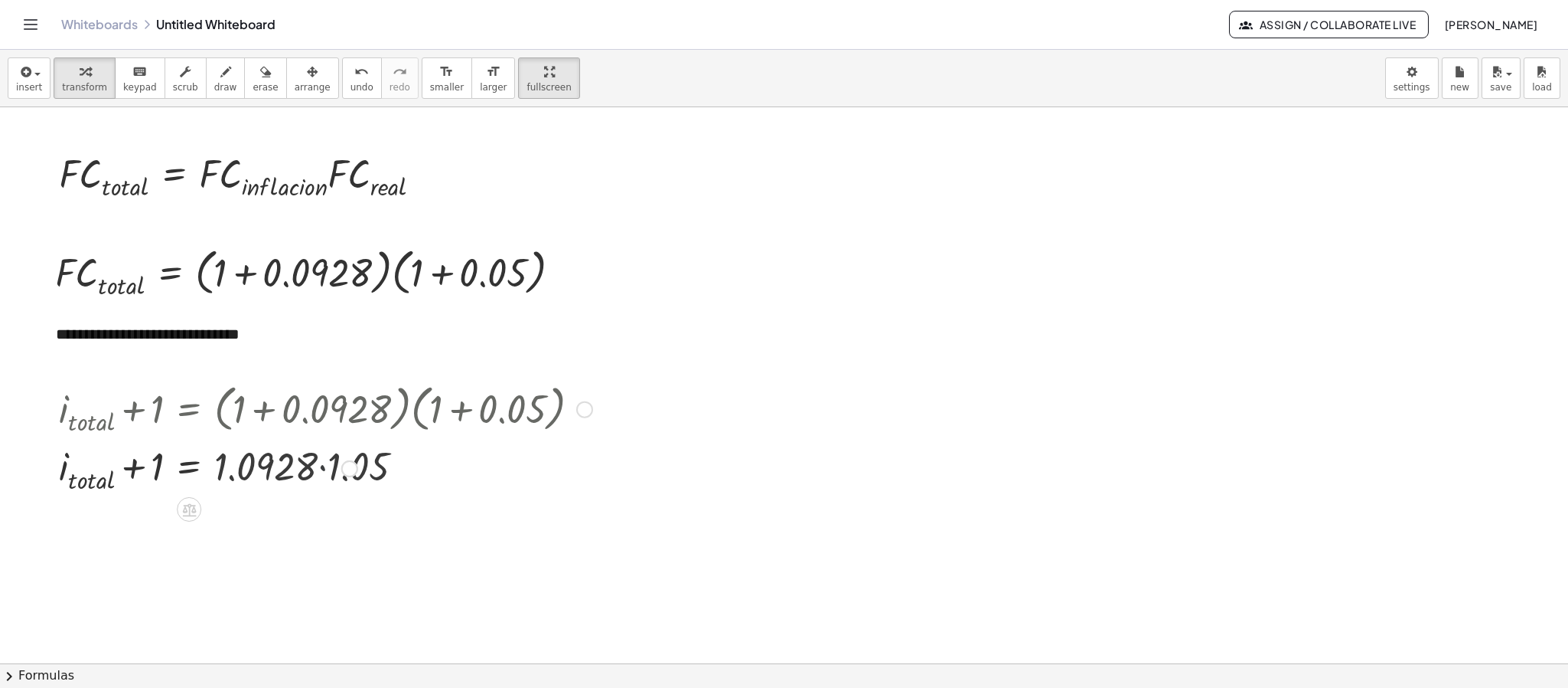
click at [327, 458] on div at bounding box center [325, 467] width 548 height 56
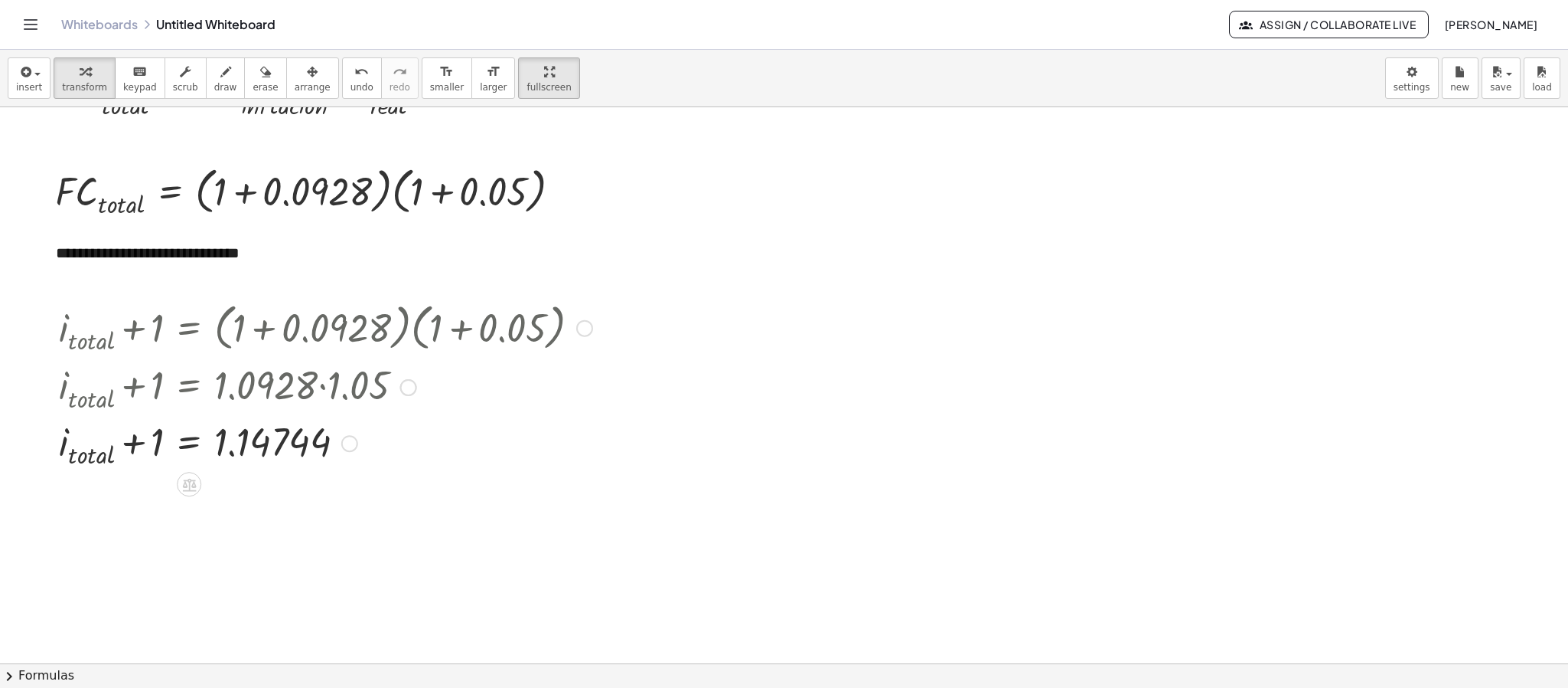
scroll to position [255, 0]
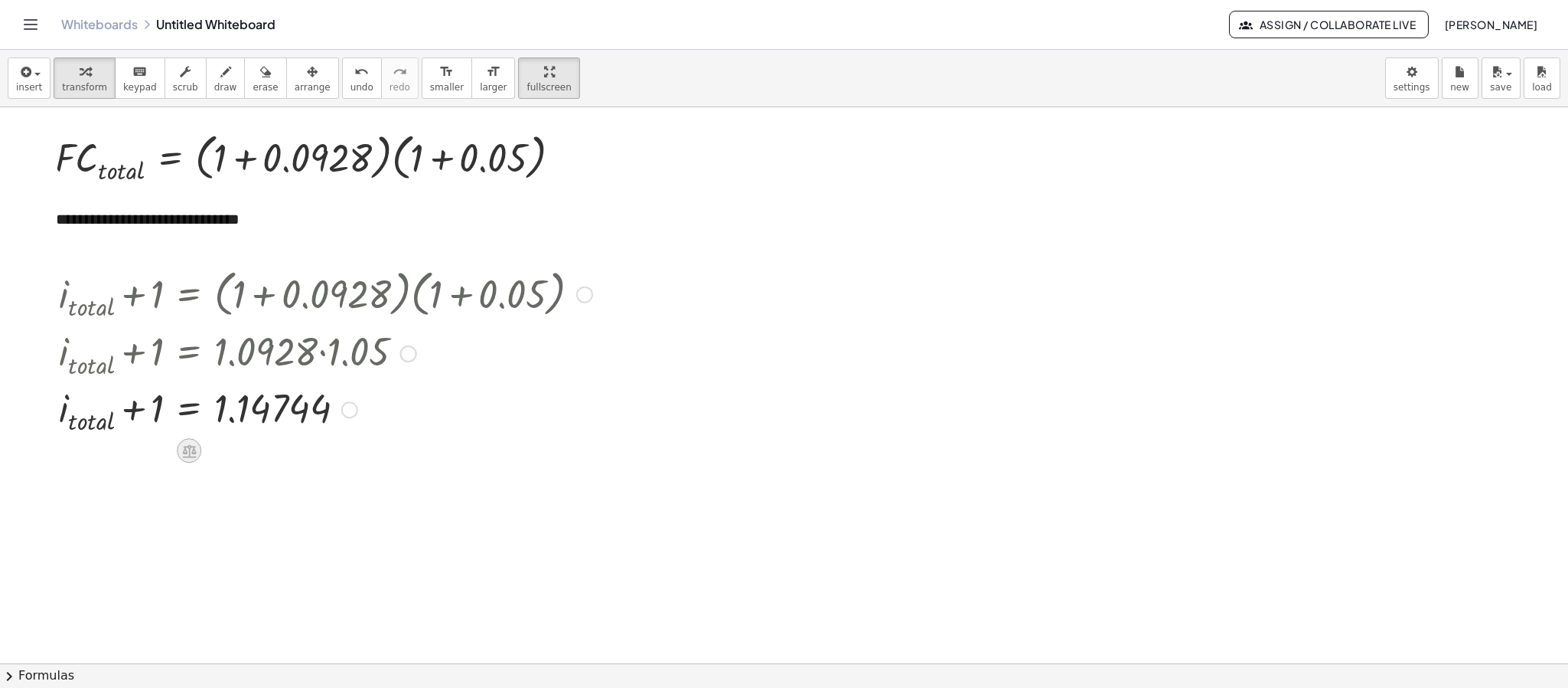
click at [186, 448] on icon at bounding box center [188, 450] width 14 height 13
click at [150, 452] on div "−" at bounding box center [159, 450] width 24 height 24
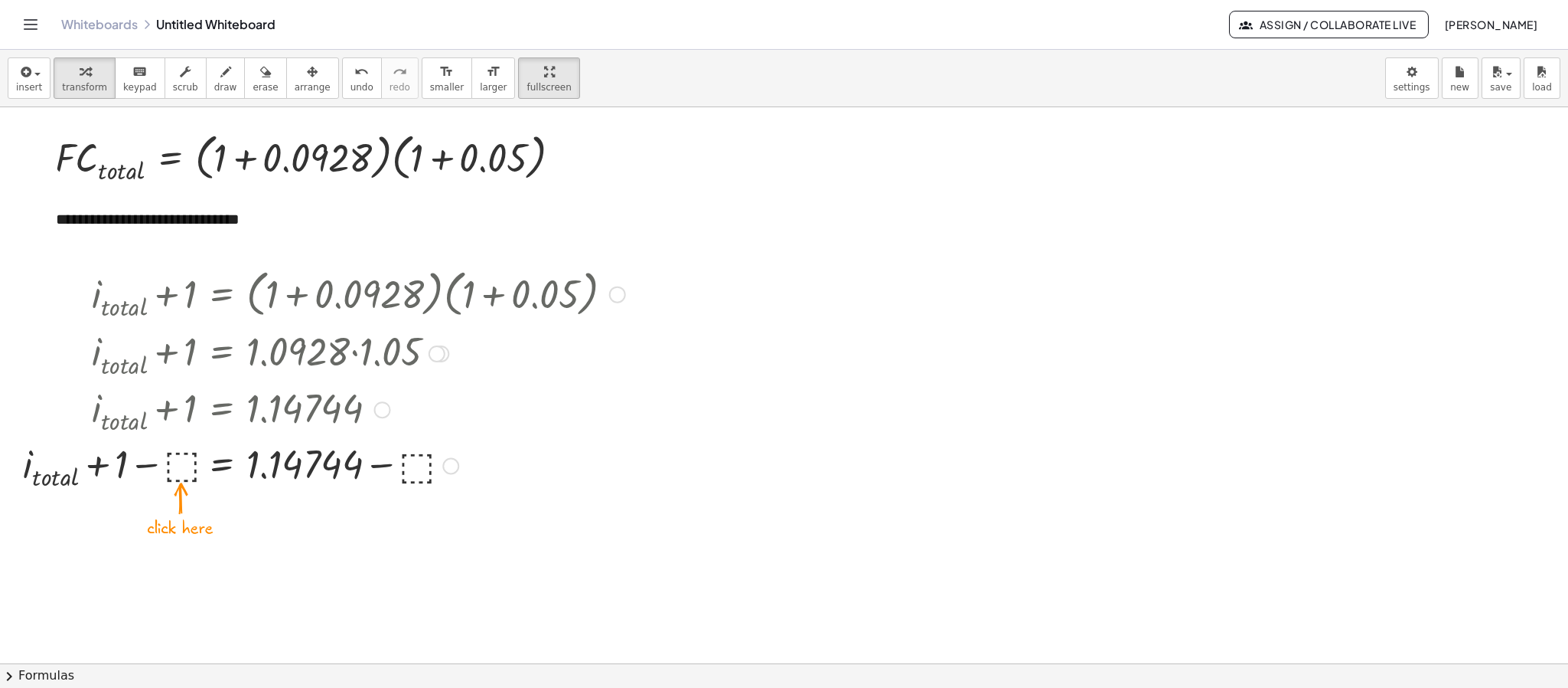
click at [189, 458] on div at bounding box center [323, 464] width 617 height 56
click at [166, 458] on div at bounding box center [334, 464] width 598 height 56
click at [163, 458] on div at bounding box center [358, 464] width 548 height 56
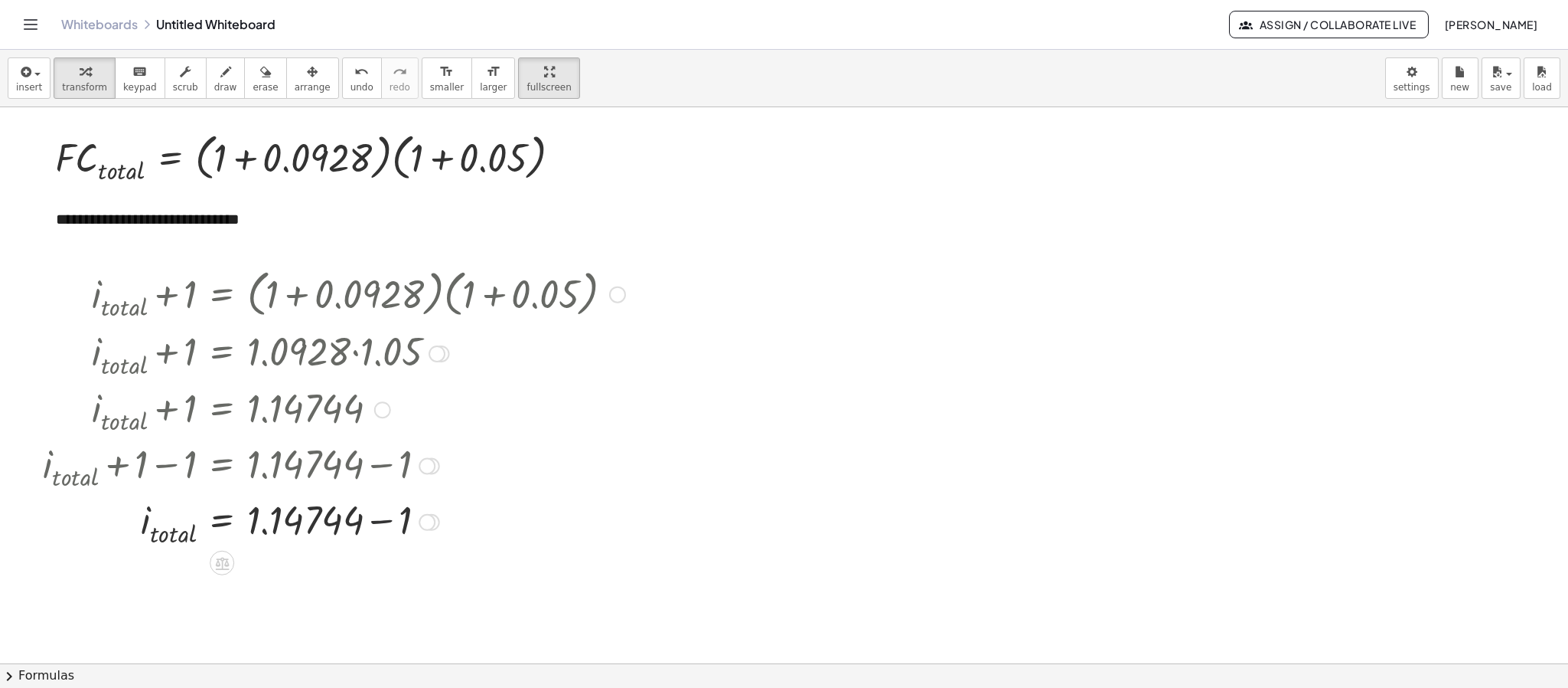
click at [375, 458] on div at bounding box center [334, 521] width 598 height 56
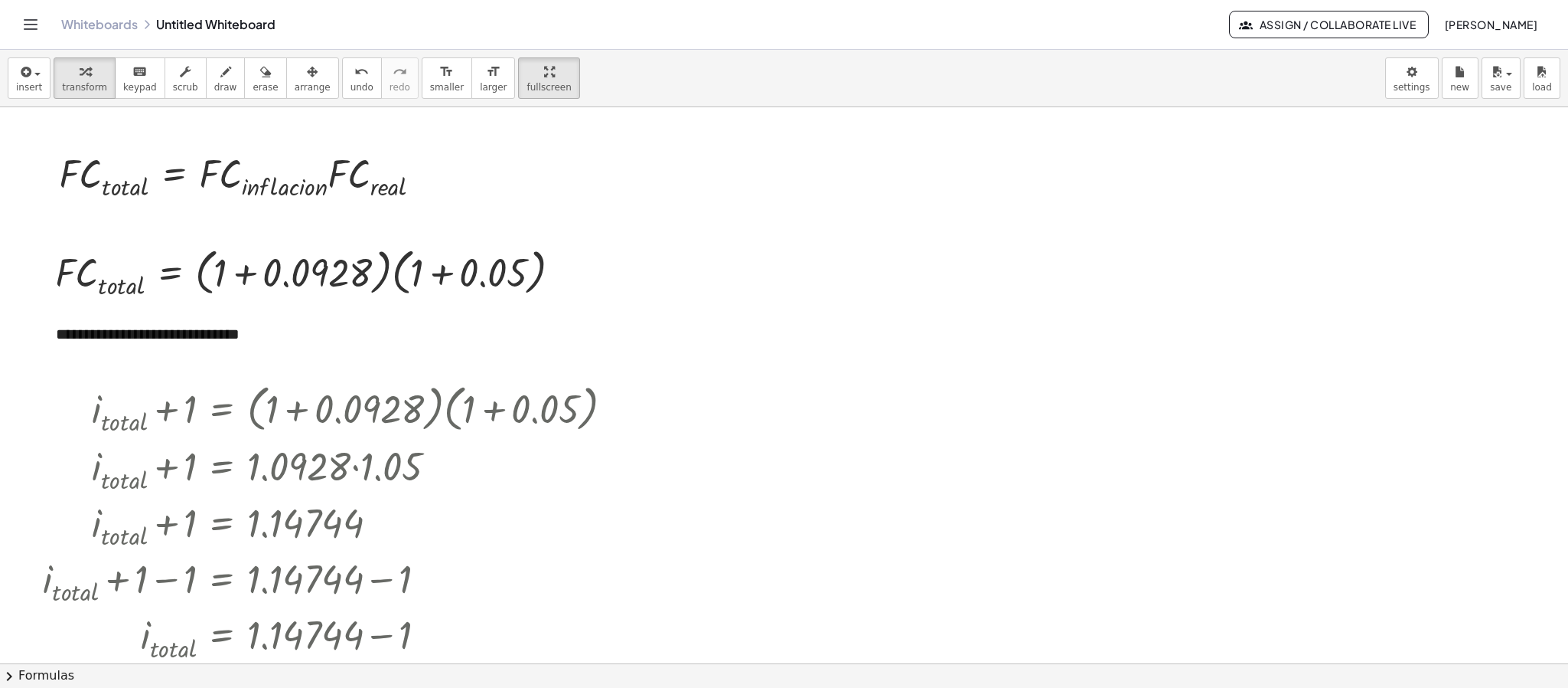
scroll to position [141, 0]
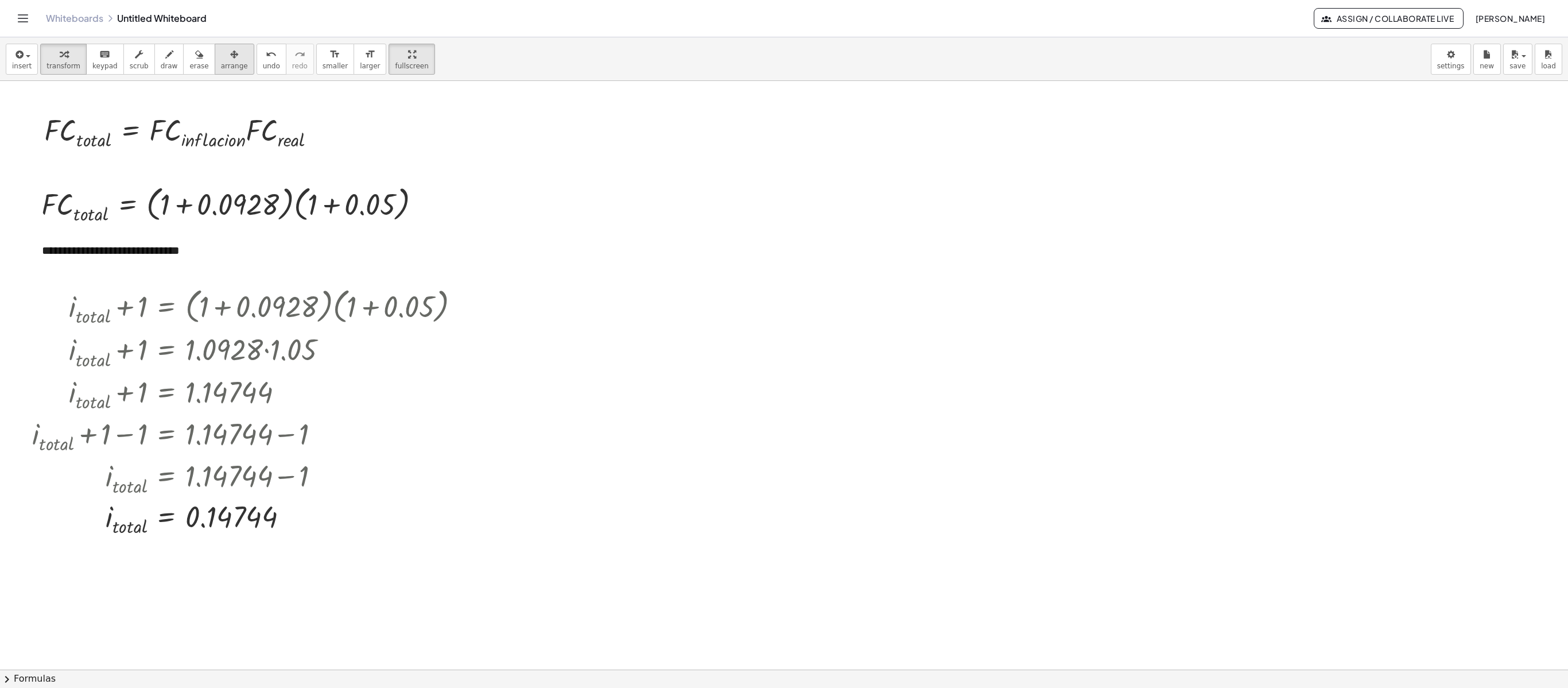
click at [223, 74] on button "arrange" at bounding box center [234, 59] width 40 height 31
click at [210, 140] on div at bounding box center [180, 130] width 307 height 47
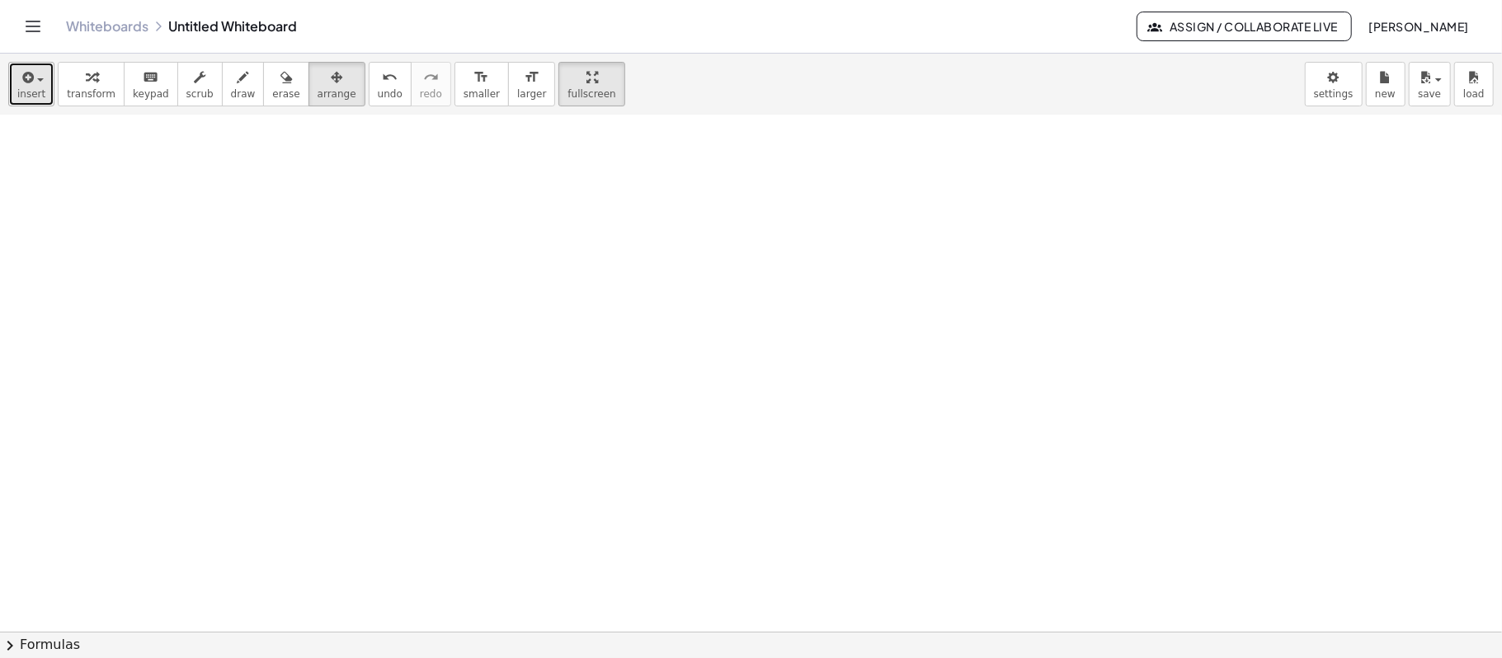
click at [16, 84] on button "insert" at bounding box center [31, 84] width 46 height 45
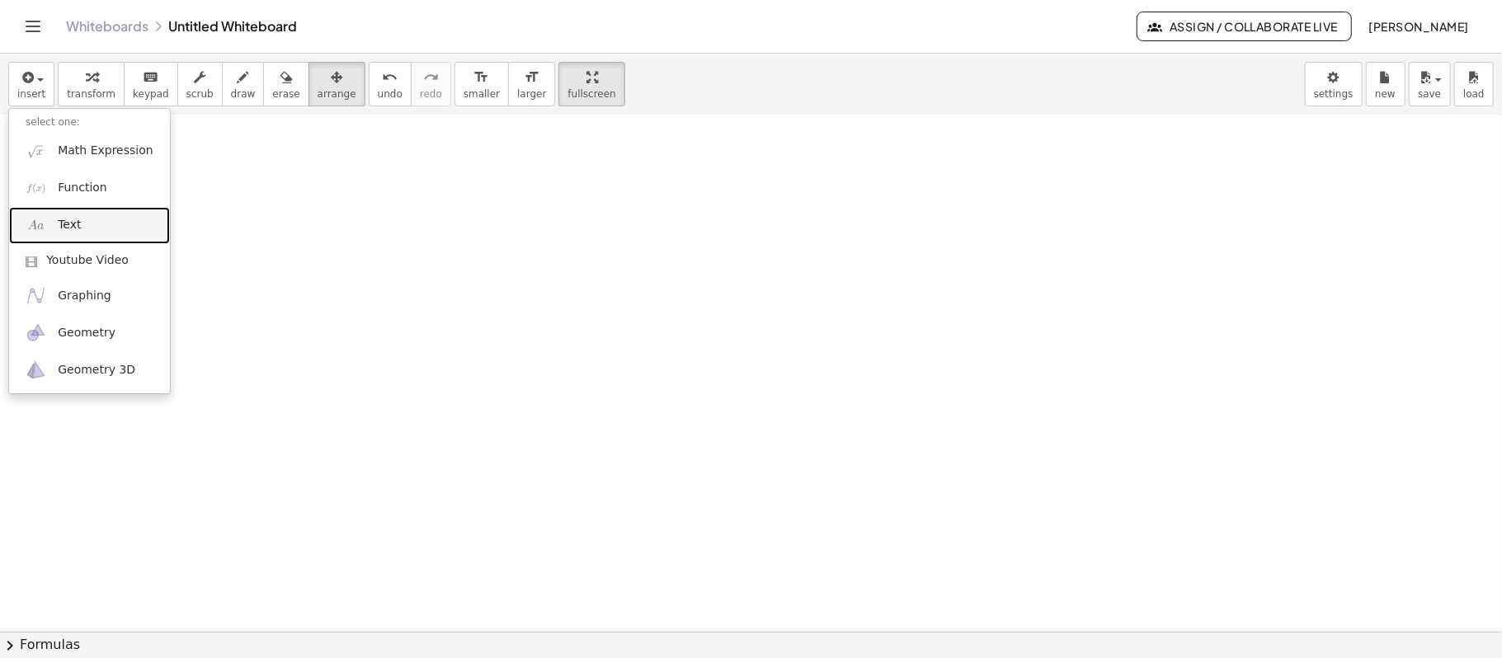
click at [64, 223] on span "Text" at bounding box center [69, 225] width 23 height 16
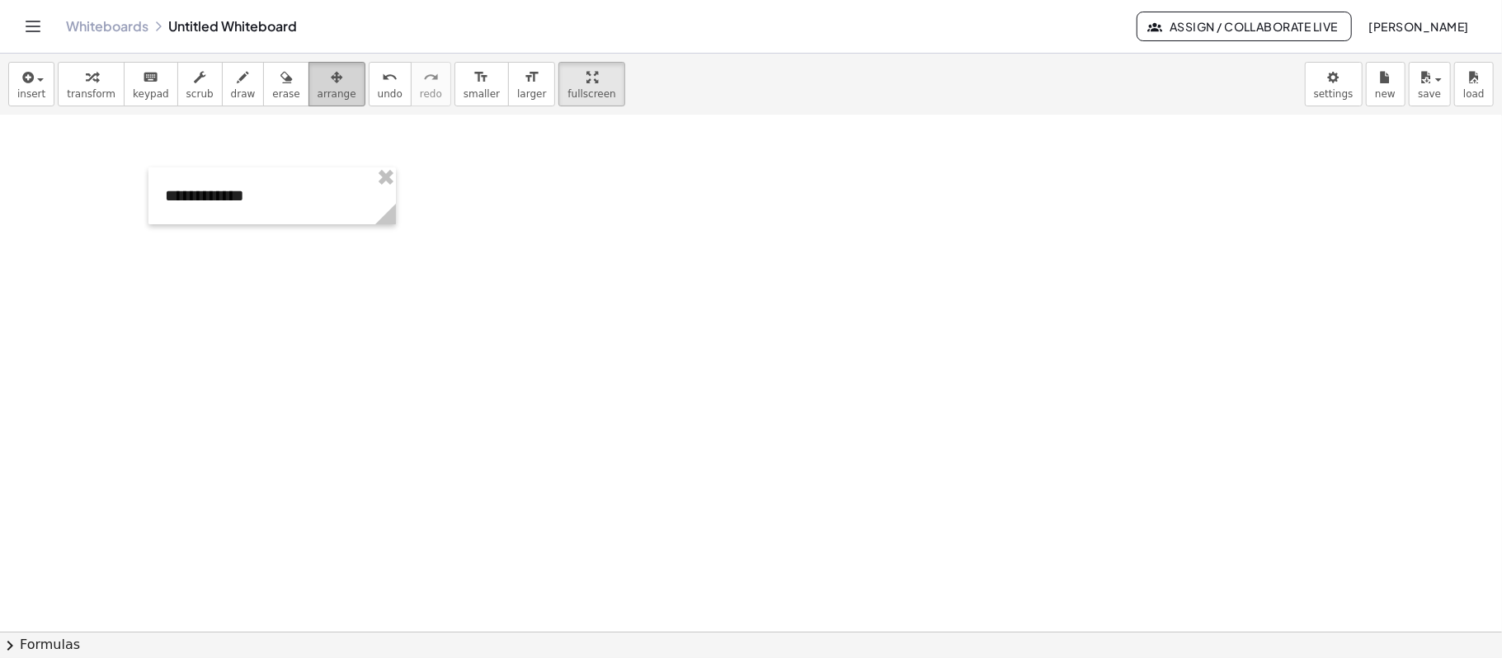
click at [320, 88] on span "arrange" at bounding box center [336, 94] width 39 height 12
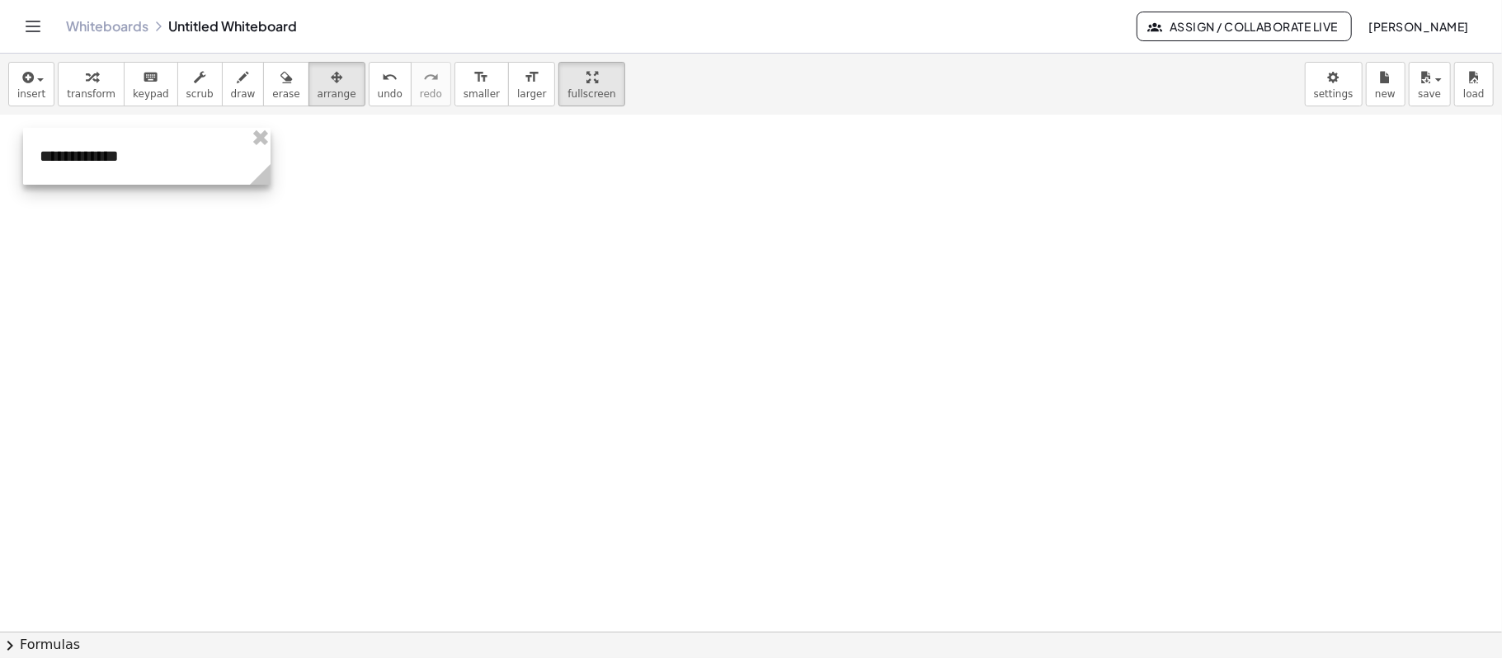
drag, startPoint x: 242, startPoint y: 216, endPoint x: 117, endPoint y: 176, distance: 131.4
click at [117, 176] on div at bounding box center [146, 156] width 247 height 57
click at [30, 87] on icon "button" at bounding box center [26, 78] width 15 height 20
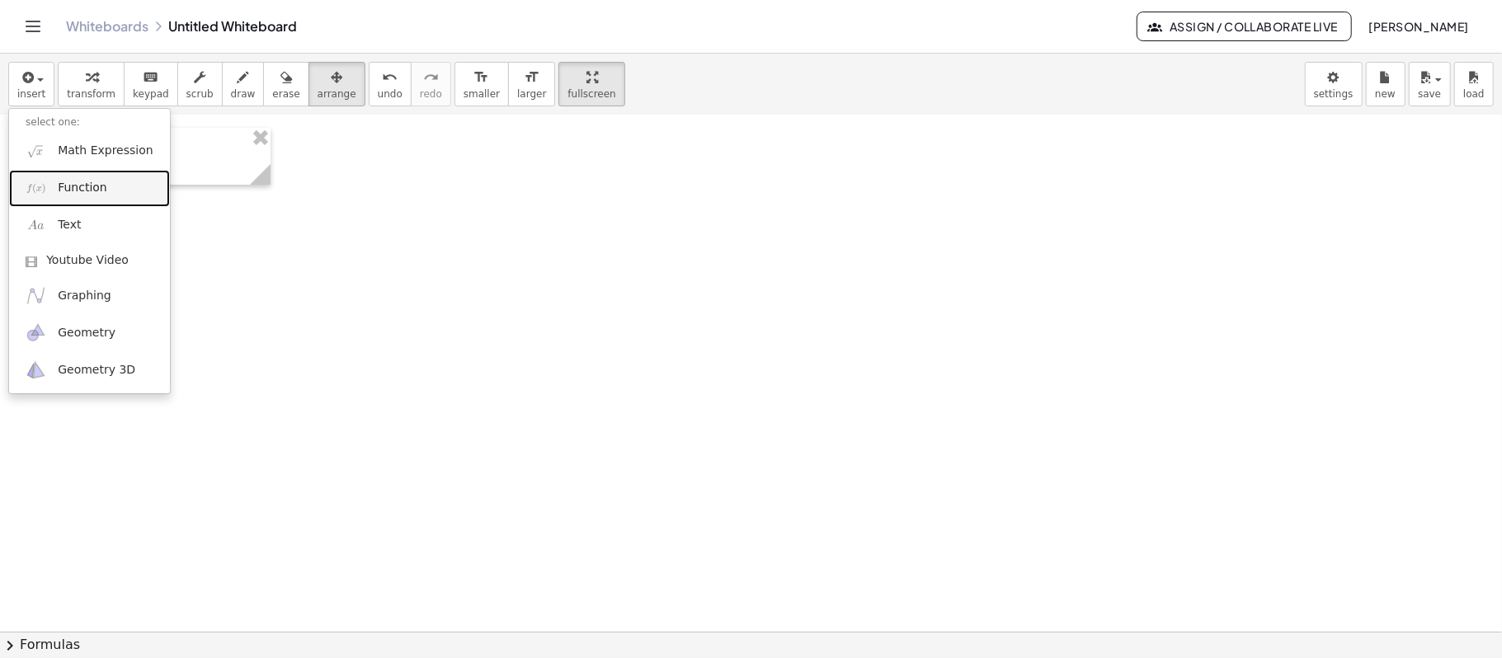
click at [77, 193] on span "Function" at bounding box center [82, 188] width 49 height 16
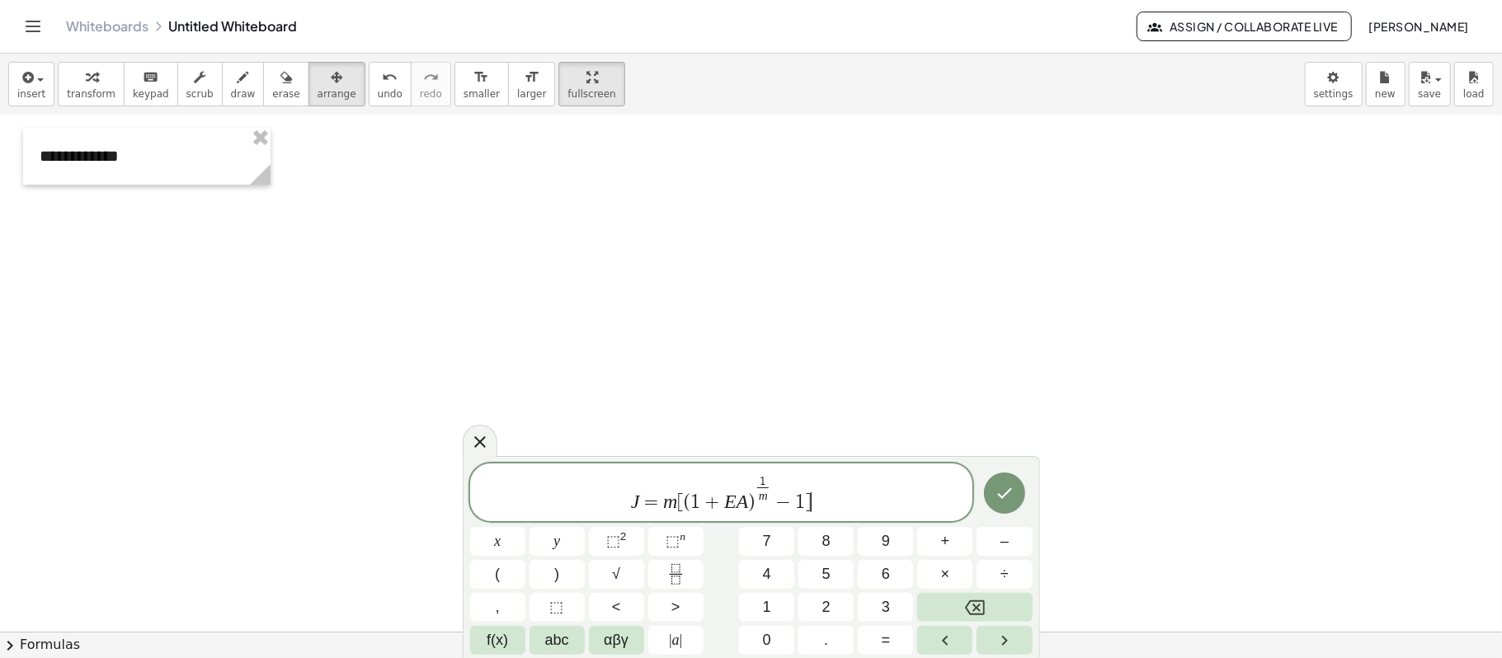
click at [683, 493] on span "J = m [ ( 1 + E A ) 1 m ​ − 1 ] ​" at bounding box center [721, 493] width 503 height 40
click at [832, 493] on span "J = m ( 1 + E A ) 1 m ​ − 1 ] ​" at bounding box center [721, 493] width 503 height 40
click at [667, 493] on span "=" at bounding box center [658, 502] width 24 height 20
click at [519, 493] on button "(" at bounding box center [497, 574] width 55 height 29
click at [838, 493] on span "J = ( m ( 1 + E A ) 1 m ​ − 1 ) ​" at bounding box center [721, 491] width 503 height 45
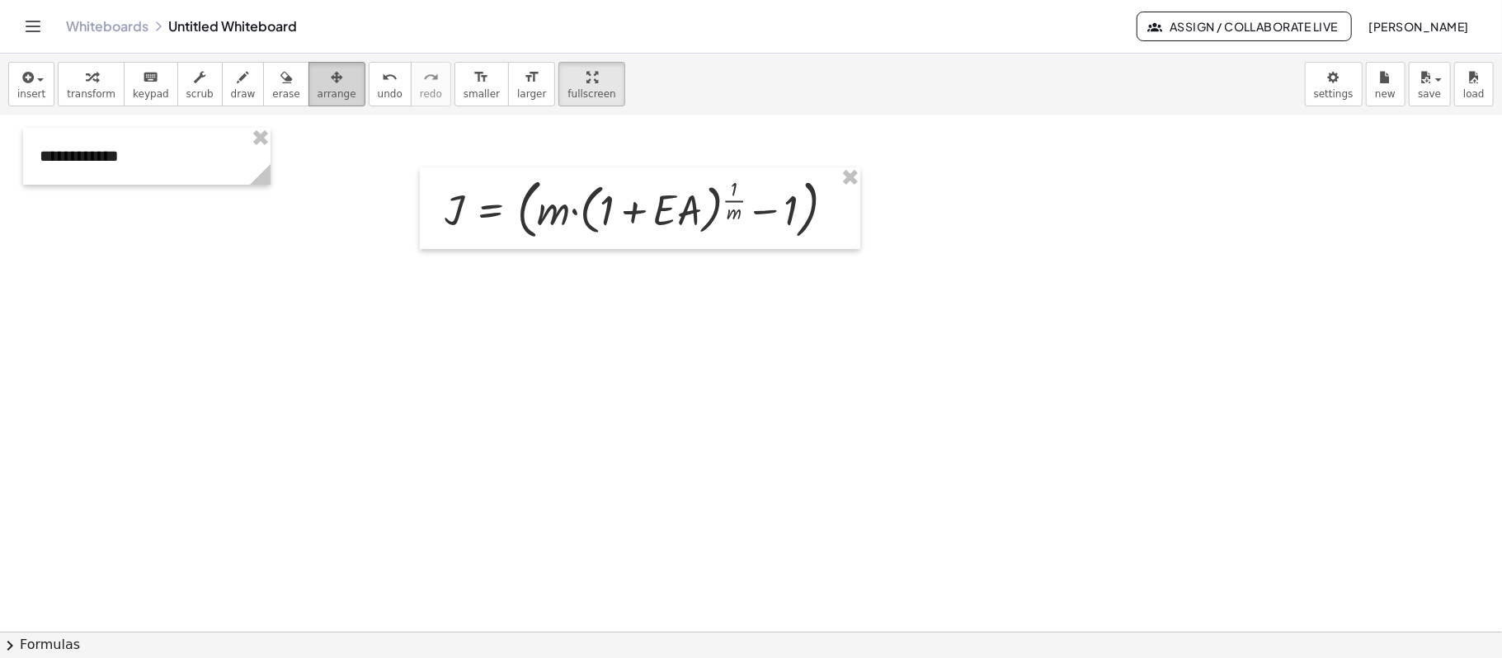
click at [328, 90] on span "arrange" at bounding box center [336, 94] width 39 height 12
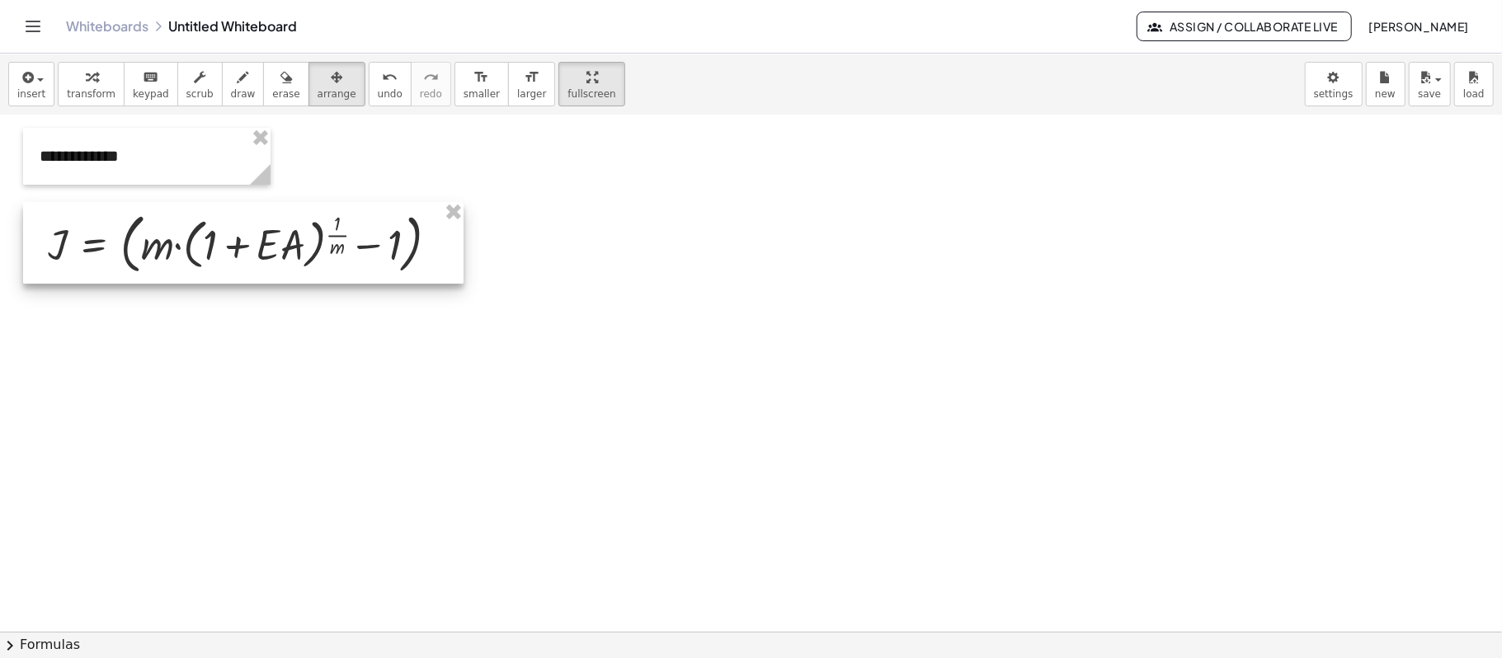
drag, startPoint x: 648, startPoint y: 200, endPoint x: 252, endPoint y: 235, distance: 398.2
click at [252, 235] on div at bounding box center [243, 243] width 440 height 82
click at [40, 84] on div "button" at bounding box center [31, 77] width 28 height 20
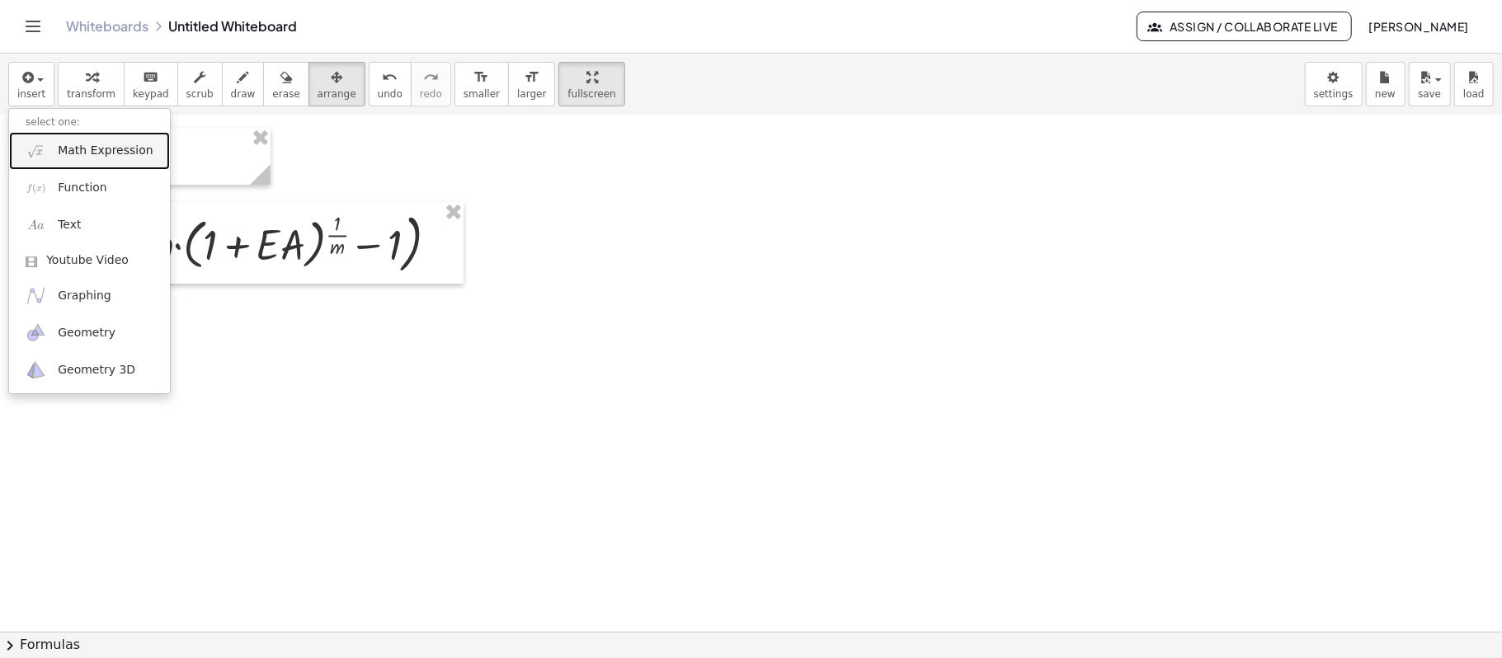
click at [54, 153] on link "Math Expression" at bounding box center [89, 150] width 161 height 37
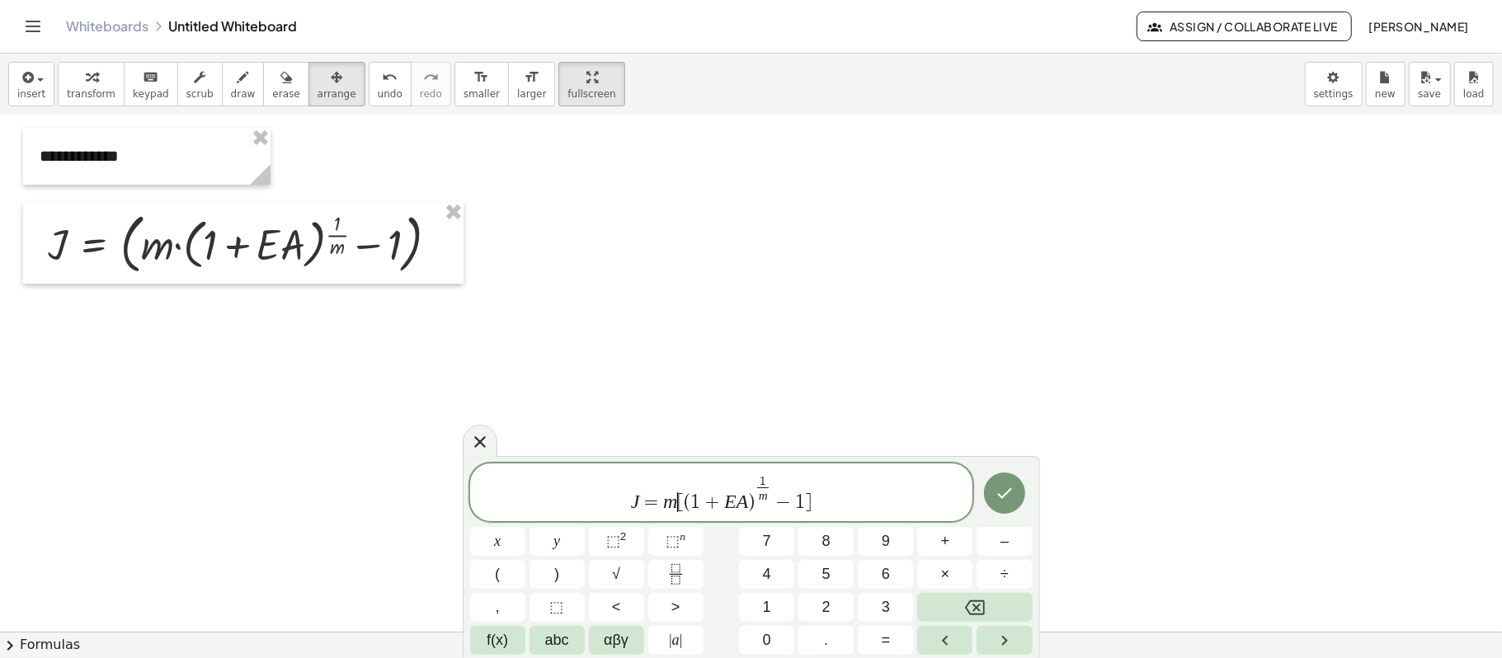
click at [675, 493] on var "m" at bounding box center [670, 501] width 14 height 21
click at [752, 493] on span ")" at bounding box center [754, 502] width 7 height 20
click at [792, 493] on span "m ​" at bounding box center [786, 495] width 12 height 16
click at [1006, 493] on icon "Done" at bounding box center [1004, 493] width 20 height 20
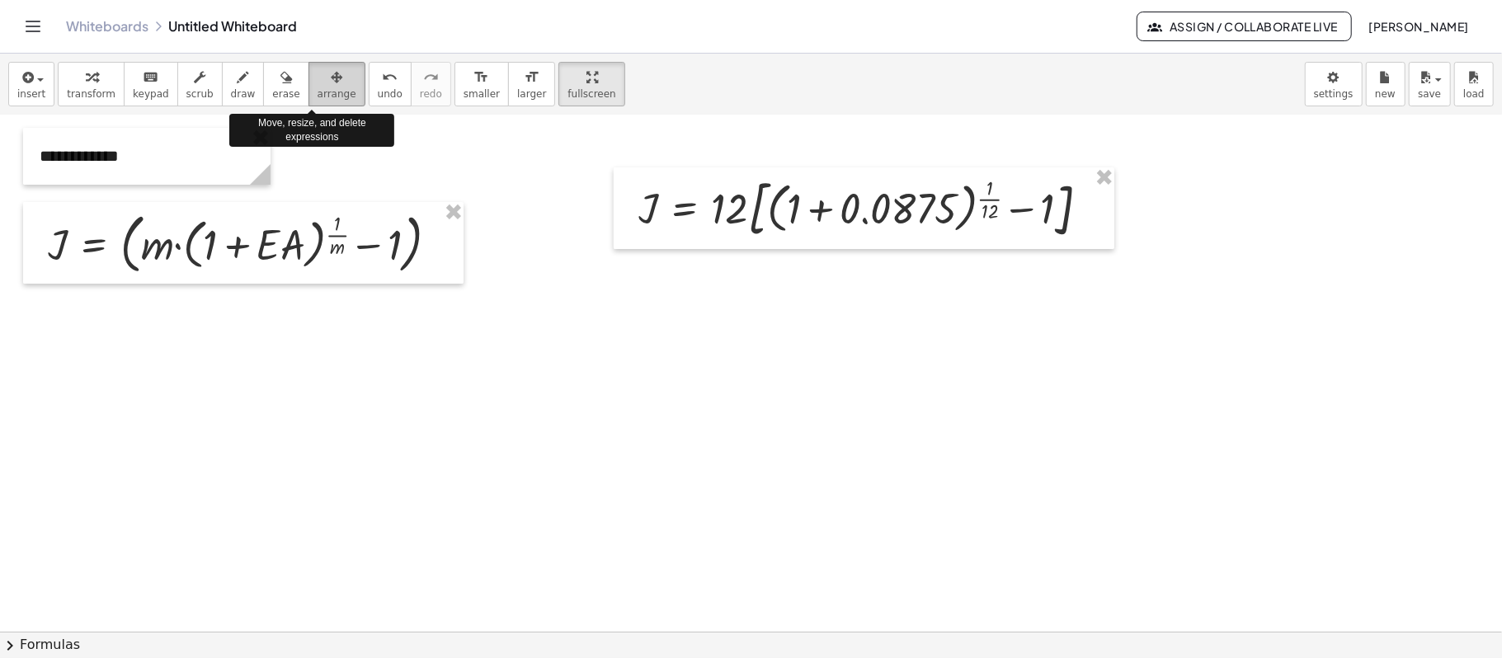
click at [317, 89] on span "arrange" at bounding box center [336, 94] width 39 height 12
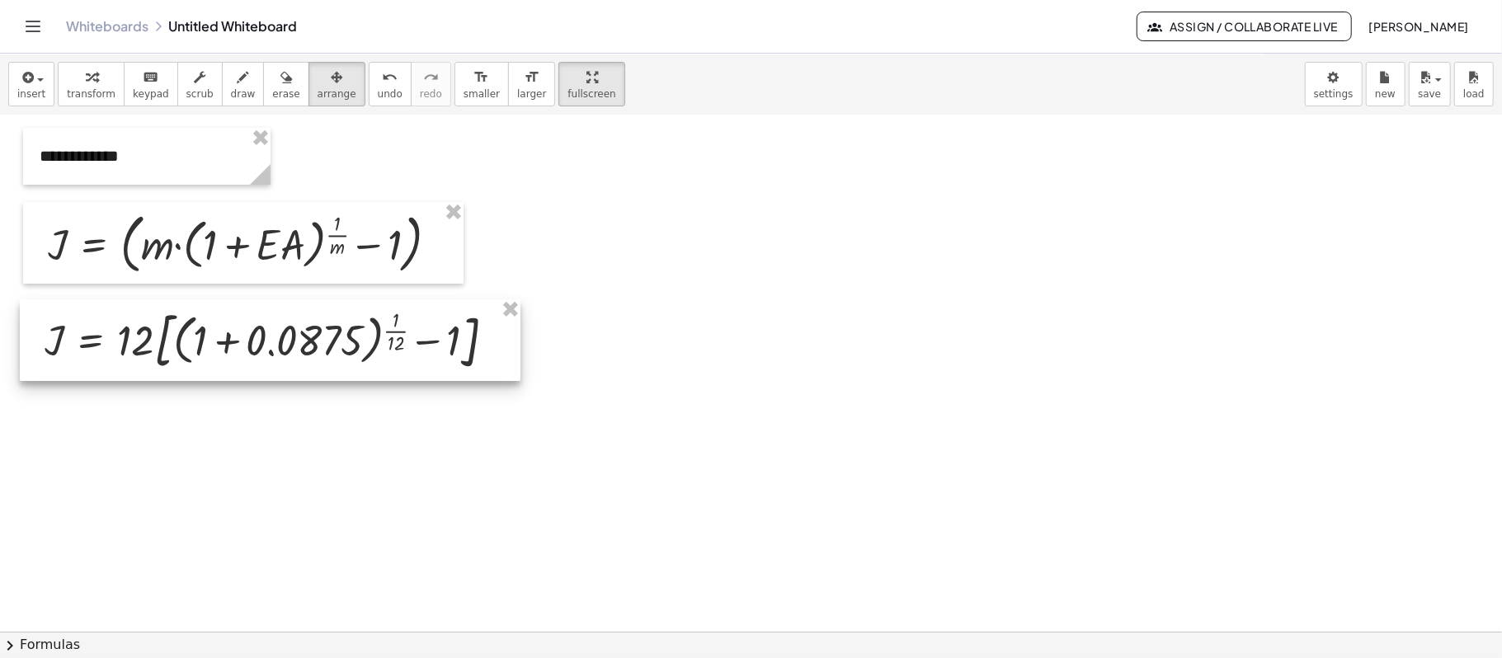
drag, startPoint x: 858, startPoint y: 241, endPoint x: 278, endPoint y: 341, distance: 589.2
click at [278, 341] on div at bounding box center [270, 340] width 501 height 82
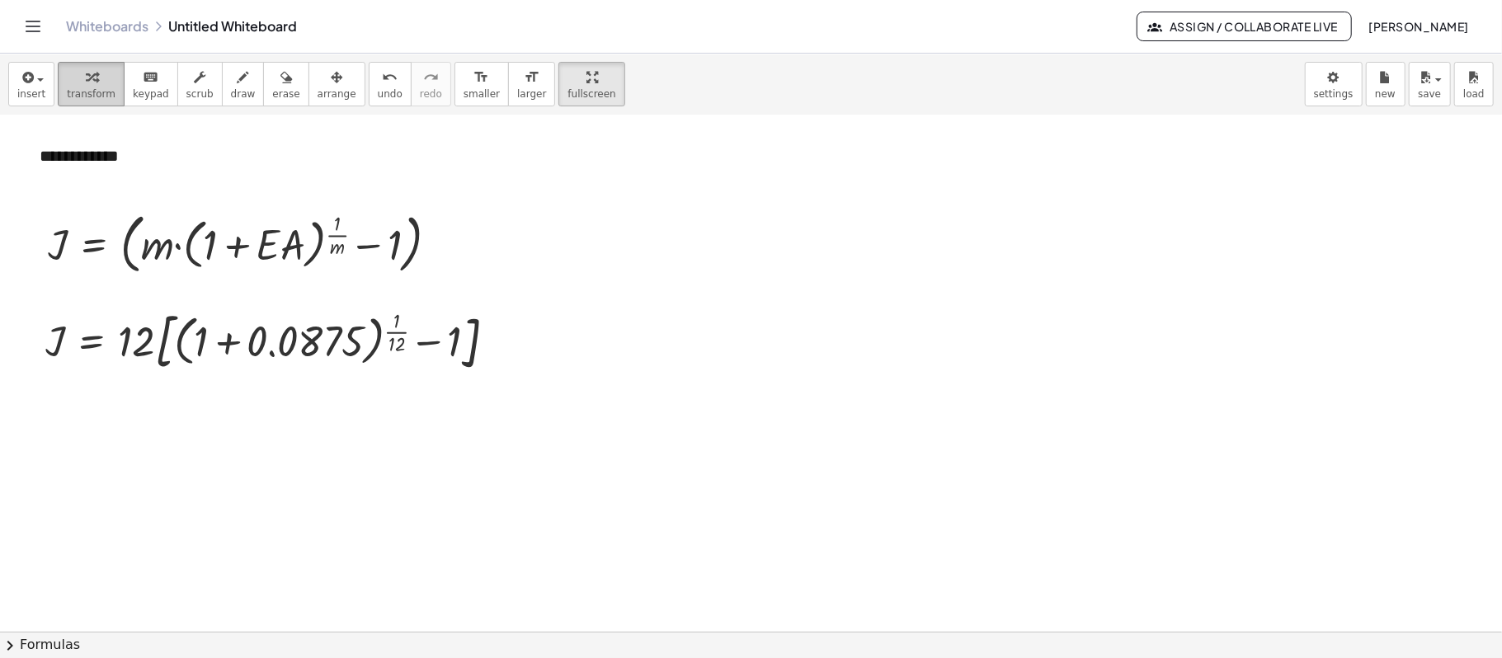
click at [99, 90] on span "transform" at bounding box center [91, 94] width 49 height 12
click at [304, 341] on div at bounding box center [277, 340] width 480 height 73
click at [304, 341] on div at bounding box center [227, 341] width 380 height 70
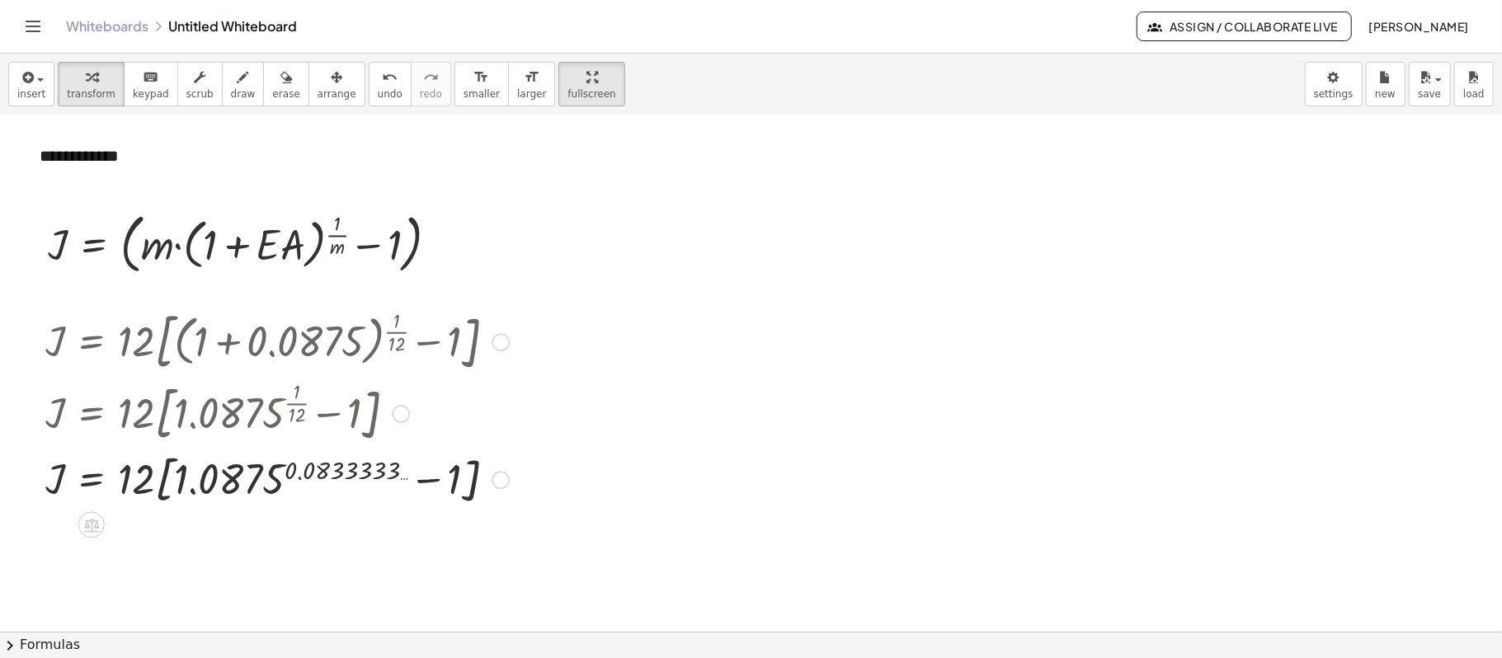
click at [280, 472] on div at bounding box center [277, 479] width 480 height 63
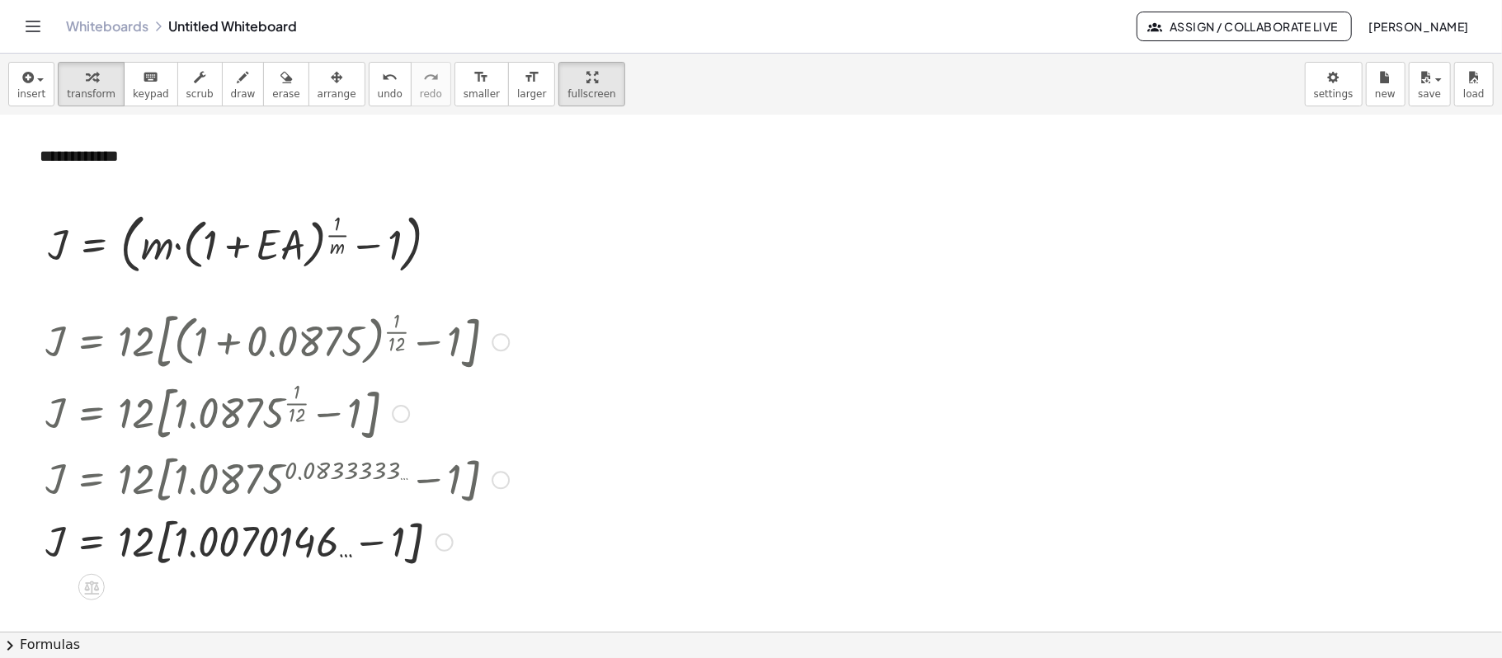
click at [396, 493] on div at bounding box center [277, 541] width 480 height 63
click at [397, 493] on div at bounding box center [277, 541] width 480 height 56
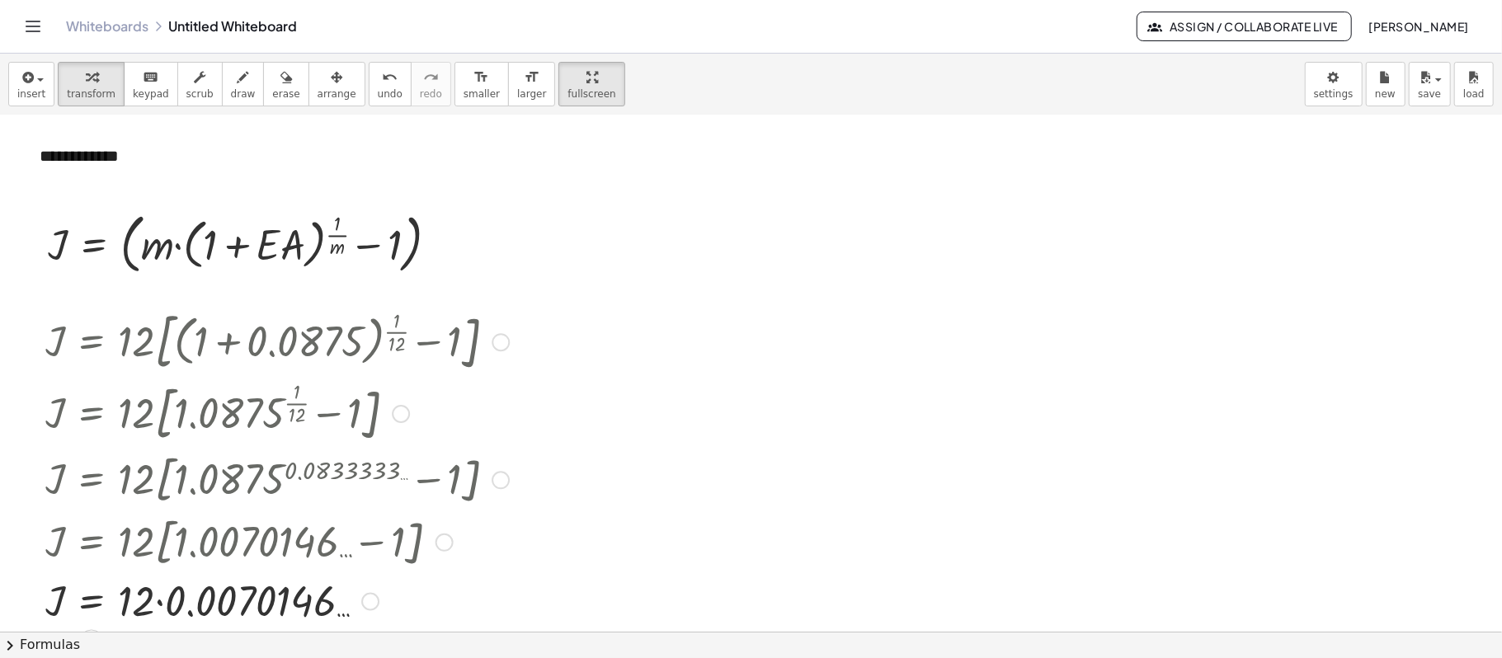
click at [149, 493] on div at bounding box center [277, 600] width 480 height 56
click at [168, 493] on div at bounding box center [277, 600] width 480 height 56
click at [168, 493] on div at bounding box center [277, 600] width 480 height 54
click at [26, 89] on span "insert" at bounding box center [31, 94] width 28 height 12
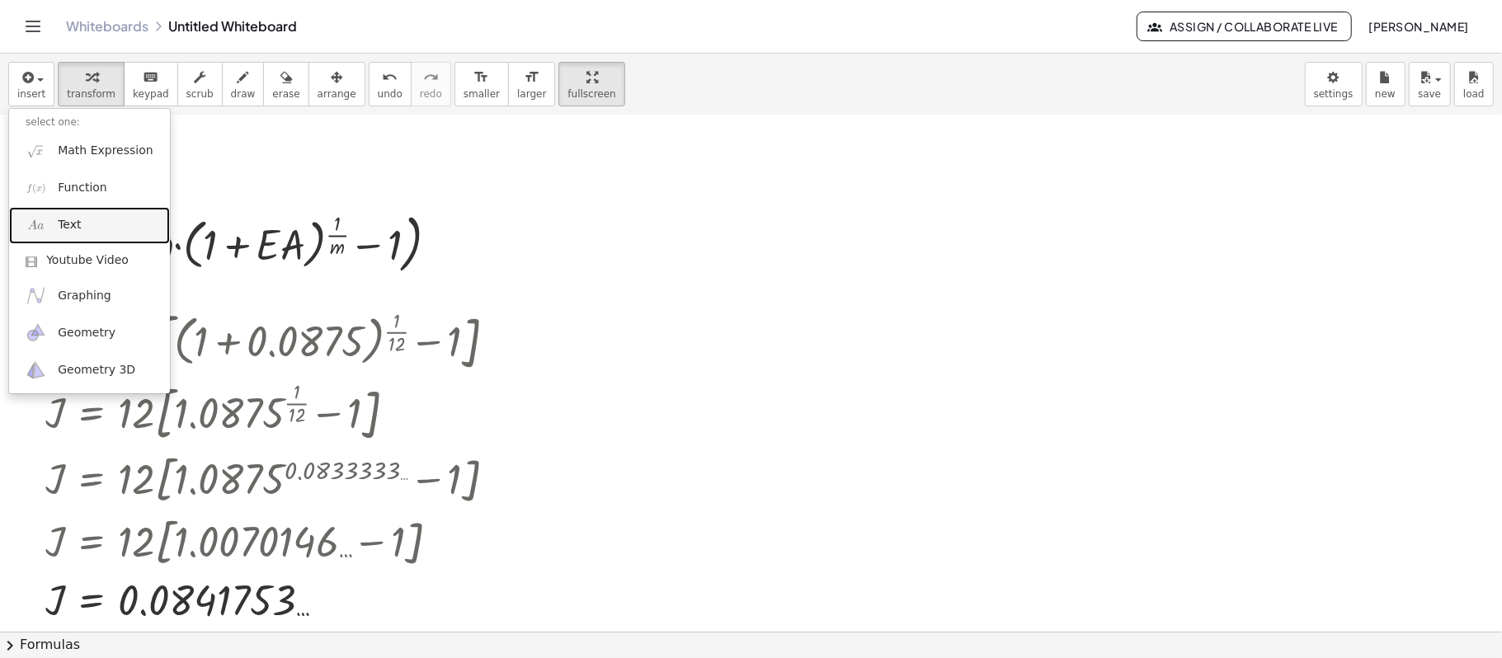
click at [71, 222] on span "Text" at bounding box center [69, 225] width 23 height 16
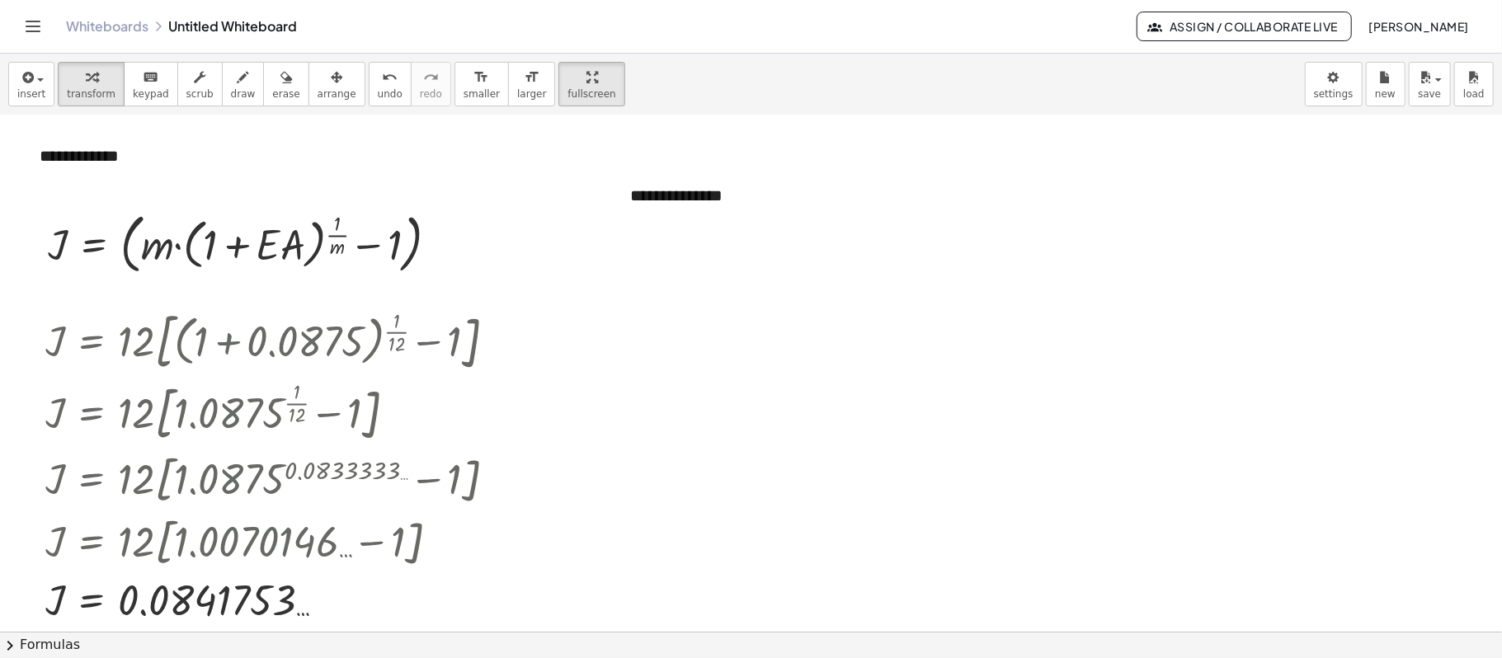
drag, startPoint x: 854, startPoint y: 317, endPoint x: 601, endPoint y: 89, distance: 341.0
click at [853, 310] on div at bounding box center [751, 480] width 1502 height 1032
drag, startPoint x: 310, startPoint y: 91, endPoint x: 595, endPoint y: 133, distance: 287.6
click at [317, 91] on span "arrange" at bounding box center [336, 94] width 39 height 12
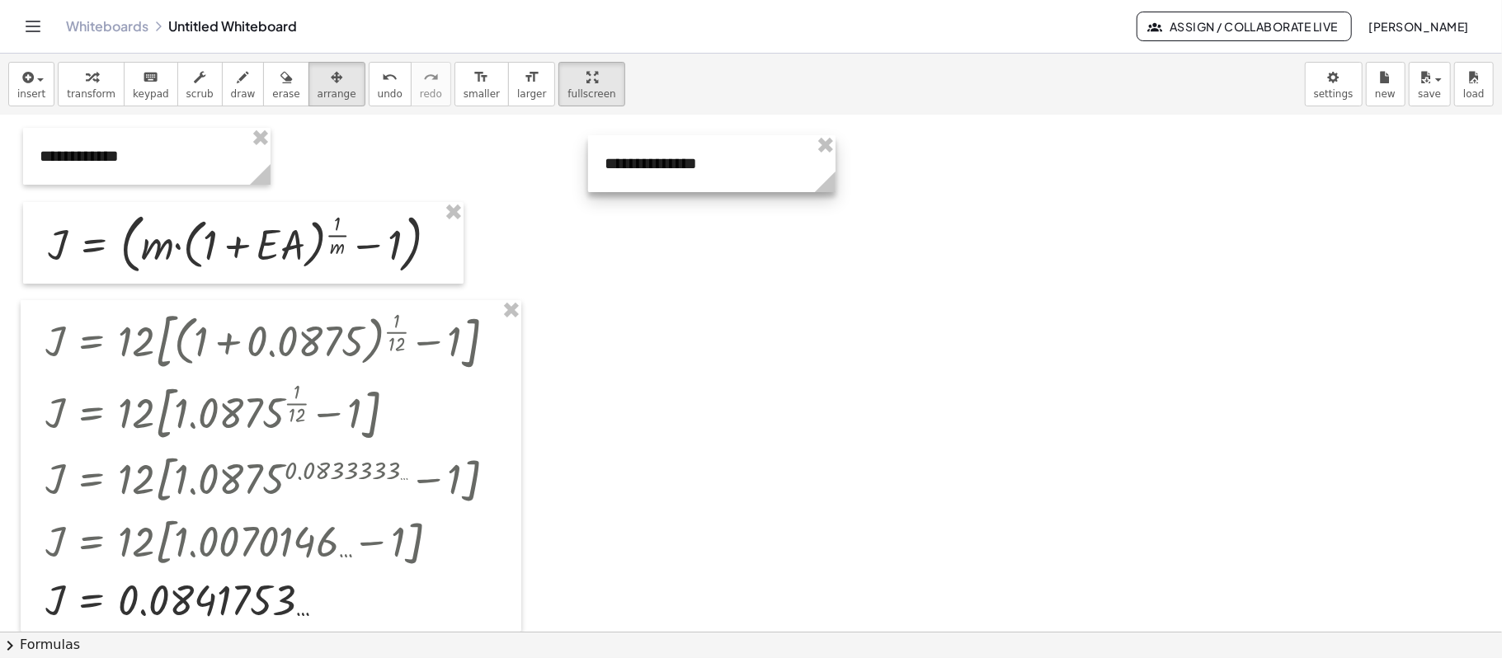
drag, startPoint x: 710, startPoint y: 209, endPoint x: 684, endPoint y: 176, distance: 41.1
click at [684, 176] on div at bounding box center [711, 163] width 247 height 57
click at [668, 236] on div at bounding box center [751, 480] width 1502 height 1032
drag, startPoint x: 18, startPoint y: 84, endPoint x: 41, endPoint y: 99, distance: 27.4
click at [21, 83] on icon "button" at bounding box center [26, 78] width 15 height 20
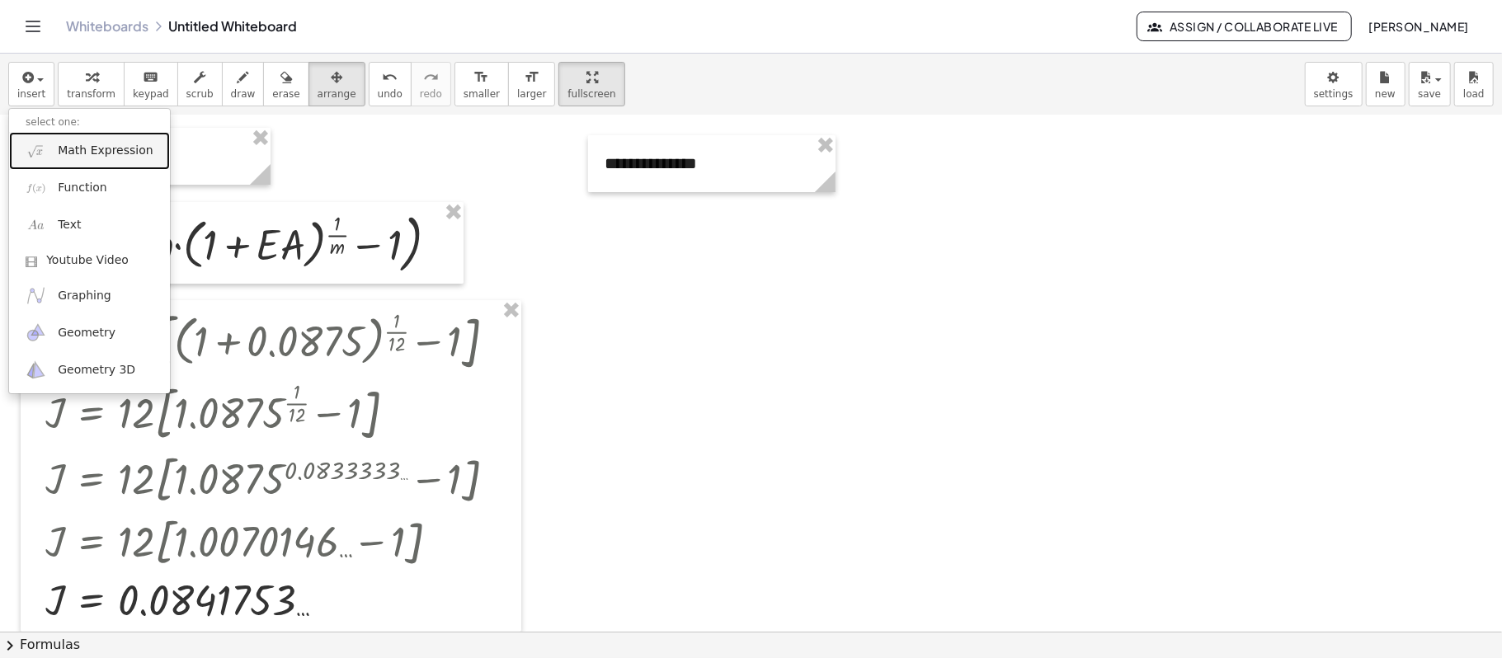
click at [99, 153] on span "Math Expression" at bounding box center [105, 151] width 95 height 16
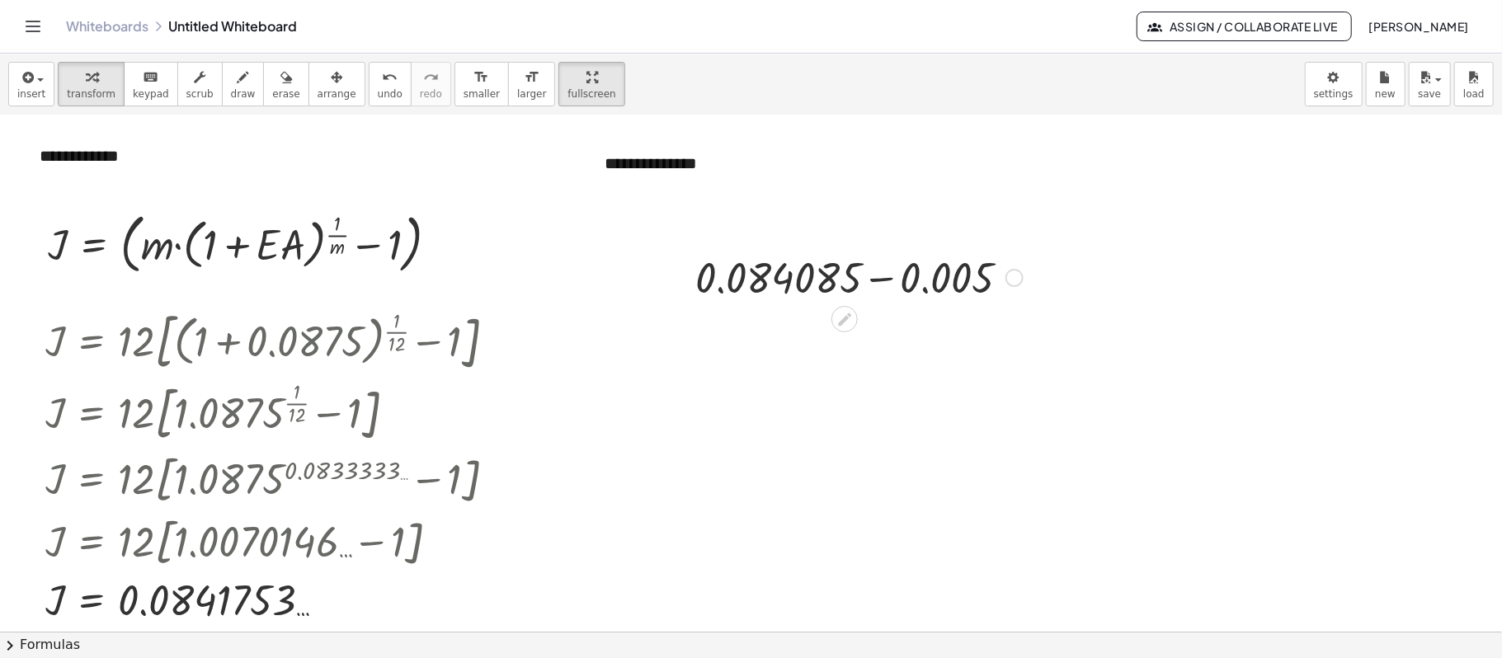
click at [856, 275] on div at bounding box center [859, 276] width 344 height 56
click at [1013, 284] on div at bounding box center [1014, 278] width 18 height 18
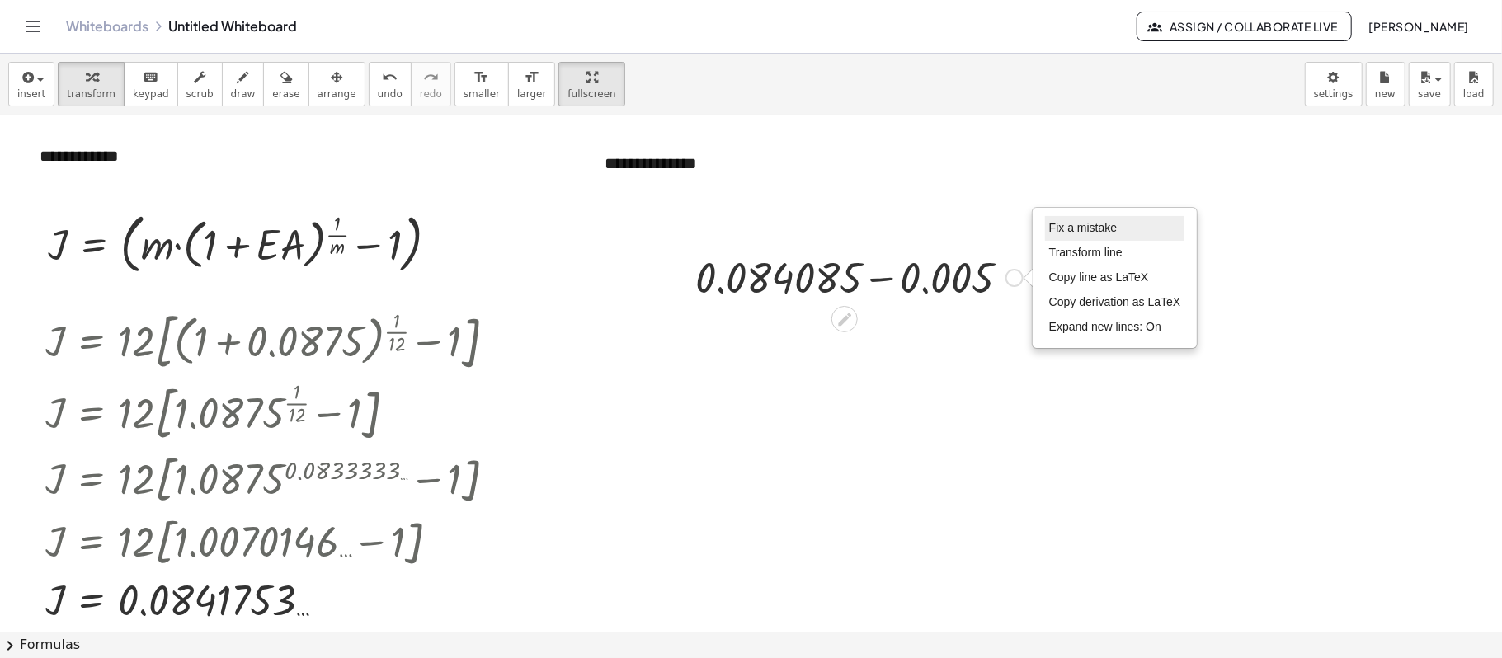
click at [1064, 234] on span "Fix a mistake" at bounding box center [1083, 227] width 68 height 13
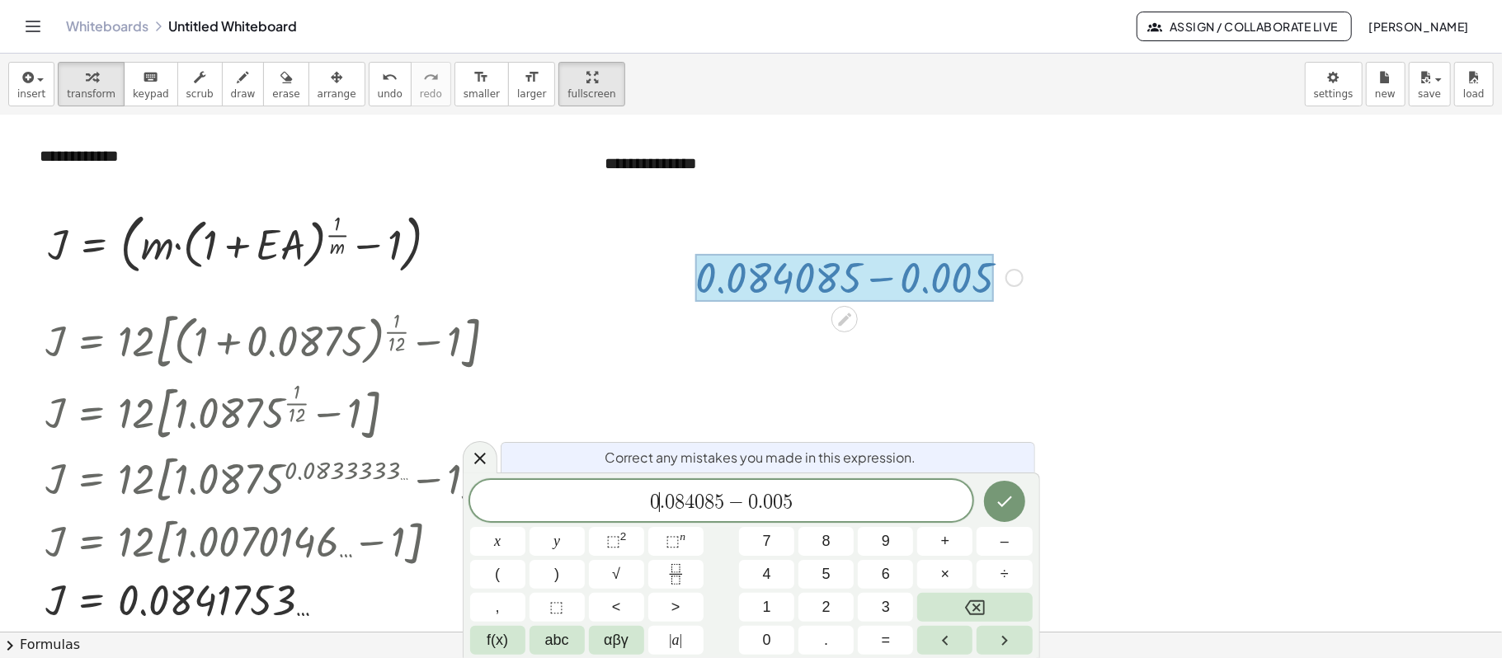
click at [658, 493] on span "0 ​ . 0 8 4 0 8 5 − 0 . 0 0 5" at bounding box center [721, 502] width 503 height 23
click at [642, 493] on span "​ 0 . 0 8 4 0 8 5 − 0 . 0 0 5" at bounding box center [721, 502] width 503 height 23
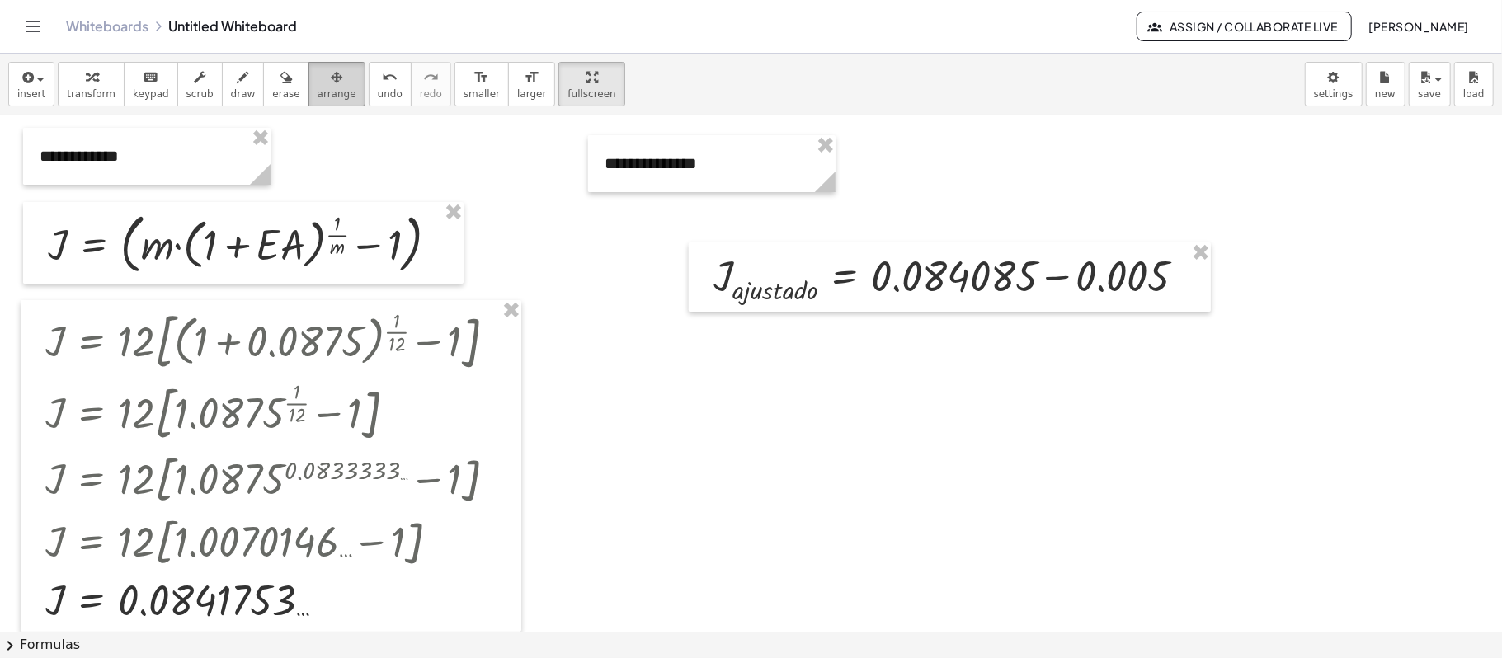
click at [331, 83] on button "arrange" at bounding box center [336, 84] width 57 height 45
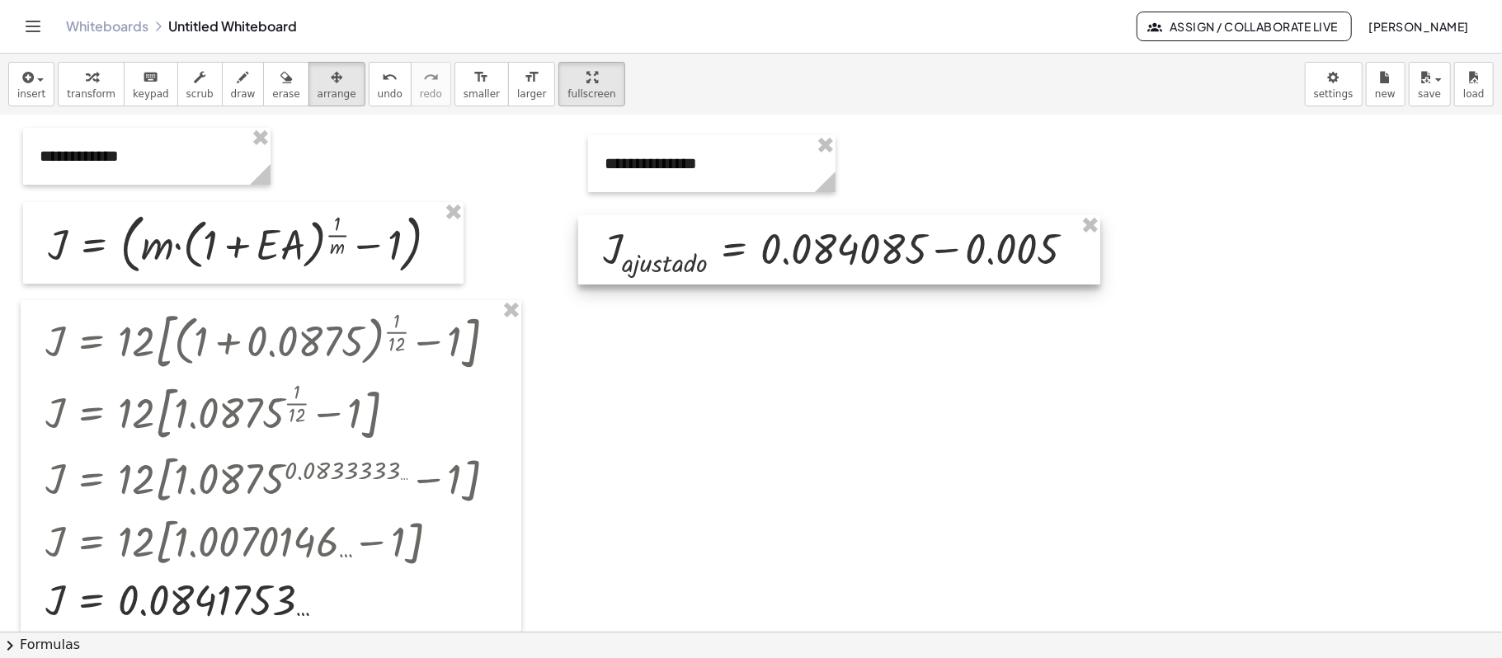
drag, startPoint x: 1064, startPoint y: 284, endPoint x: 953, endPoint y: 257, distance: 113.8
click at [953, 257] on div at bounding box center [839, 249] width 522 height 68
click at [997, 354] on div at bounding box center [751, 480] width 1502 height 1032
click at [938, 259] on div at bounding box center [839, 249] width 522 height 68
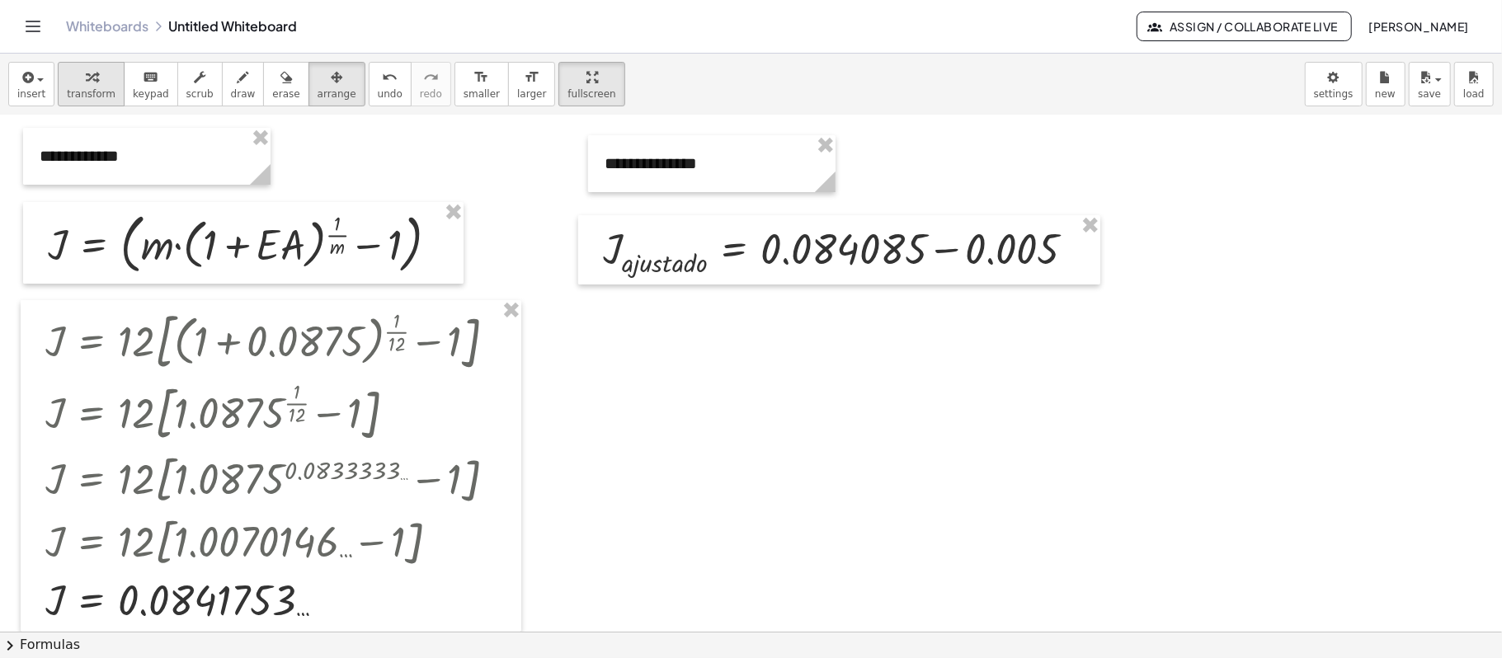
drag, startPoint x: 69, startPoint y: 87, endPoint x: 109, endPoint y: 92, distance: 39.9
click at [77, 91] on span "transform" at bounding box center [91, 94] width 49 height 12
click at [855, 245] on div at bounding box center [845, 249] width 501 height 60
click at [950, 255] on div at bounding box center [845, 249] width 501 height 60
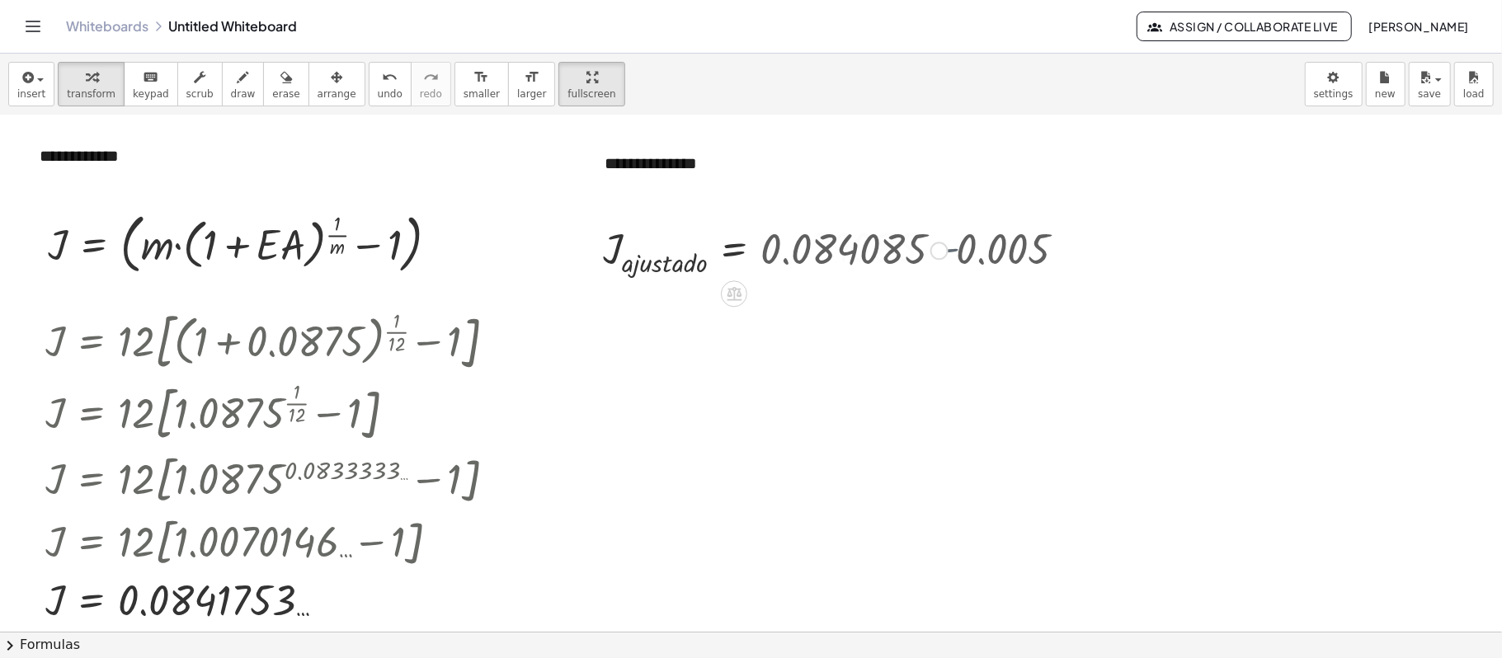
click at [950, 255] on div at bounding box center [775, 249] width 361 height 59
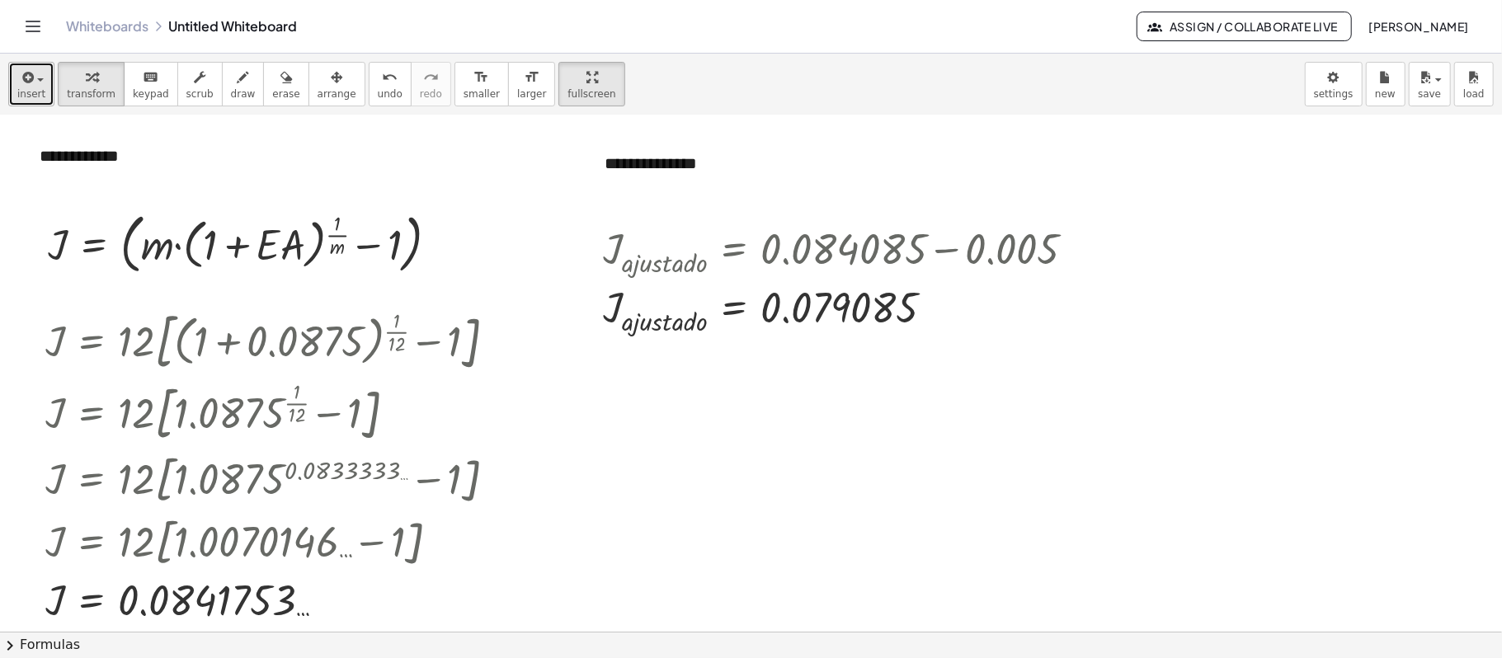
click at [8, 87] on button "insert" at bounding box center [31, 84] width 46 height 45
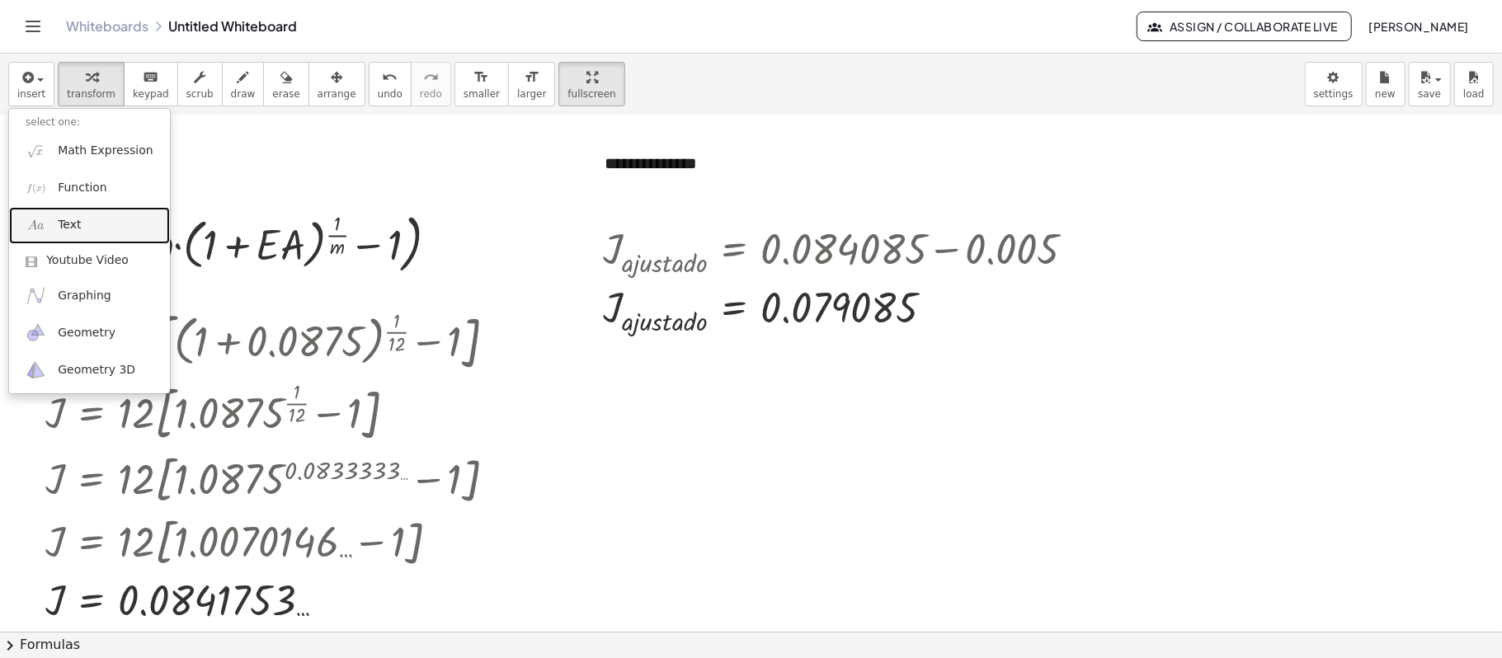
click at [94, 222] on link "Text" at bounding box center [89, 225] width 161 height 37
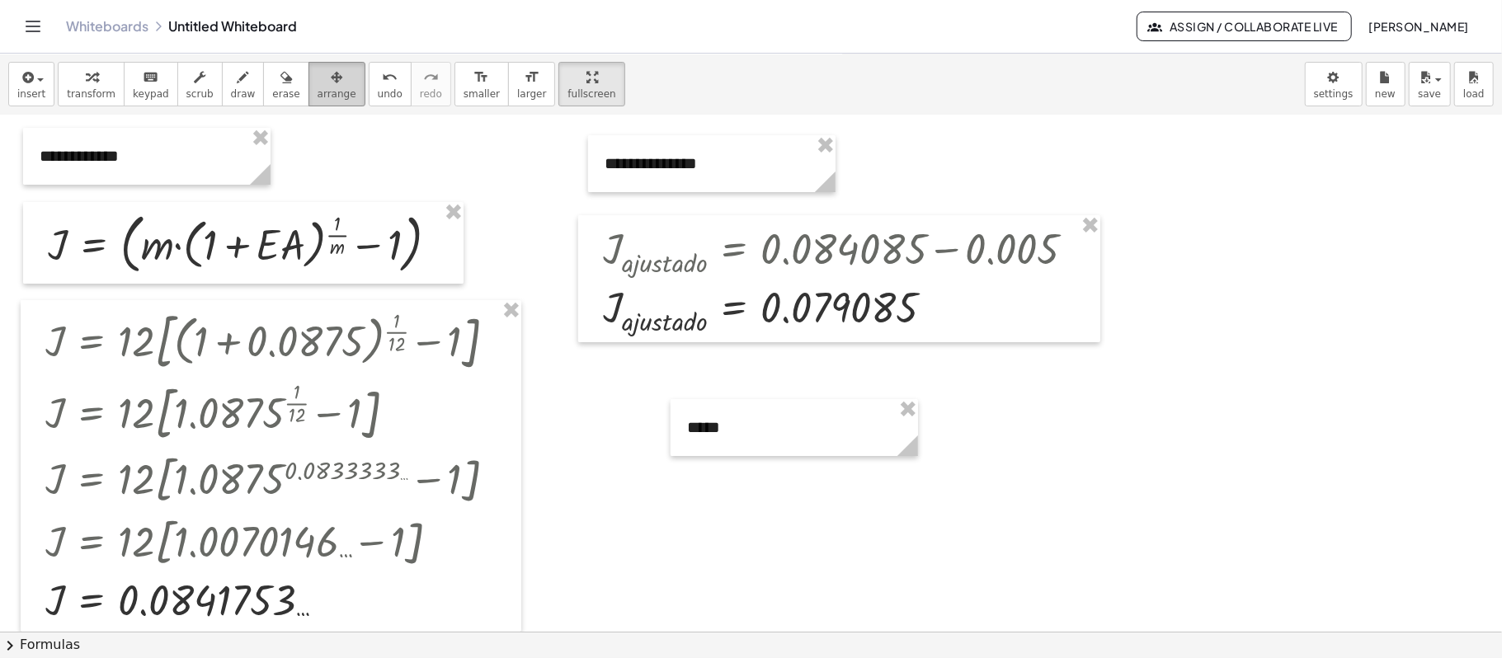
drag, startPoint x: 315, startPoint y: 73, endPoint x: 331, endPoint y: 82, distance: 18.8
click at [331, 73] on icon "button" at bounding box center [337, 78] width 12 height 20
drag, startPoint x: 714, startPoint y: 433, endPoint x: 1169, endPoint y: 308, distance: 472.1
click at [1126, 308] on div at bounding box center [1250, 302] width 247 height 57
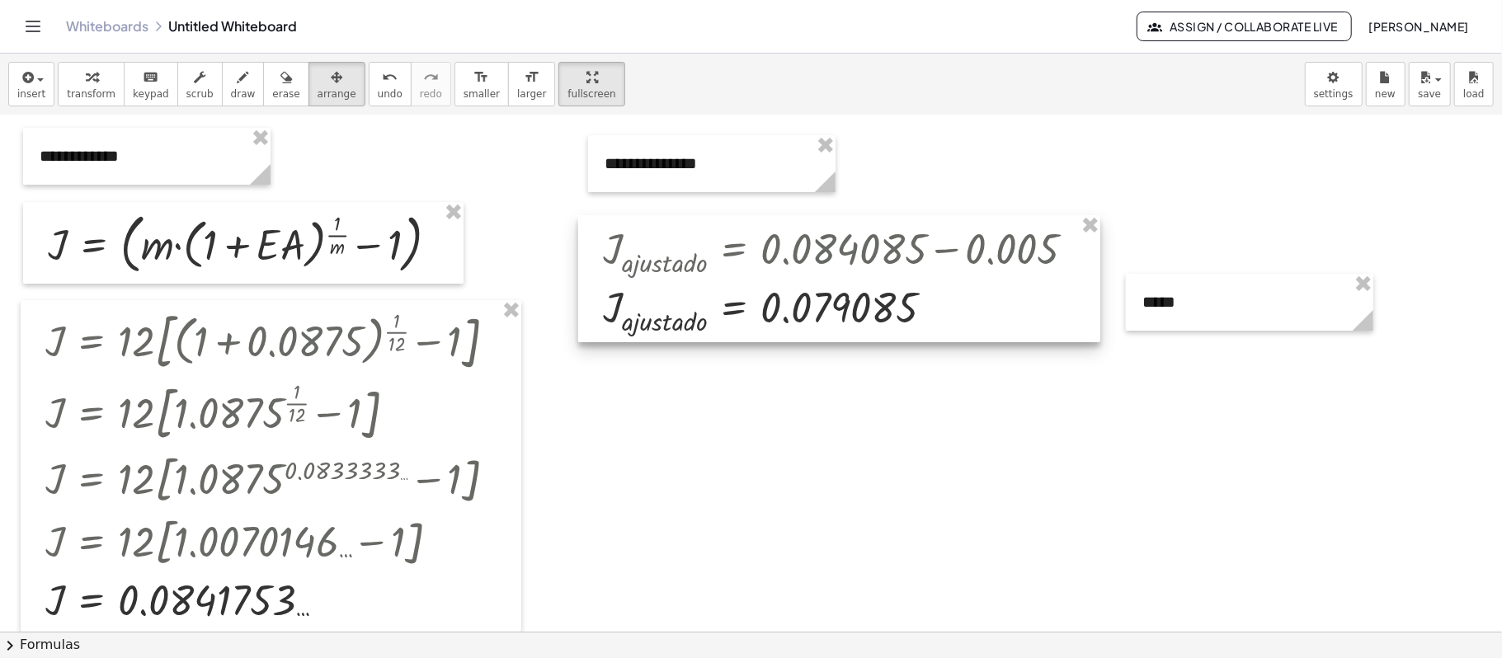
click at [1093, 333] on div at bounding box center [839, 278] width 522 height 127
click at [1039, 412] on div at bounding box center [751, 480] width 1502 height 1032
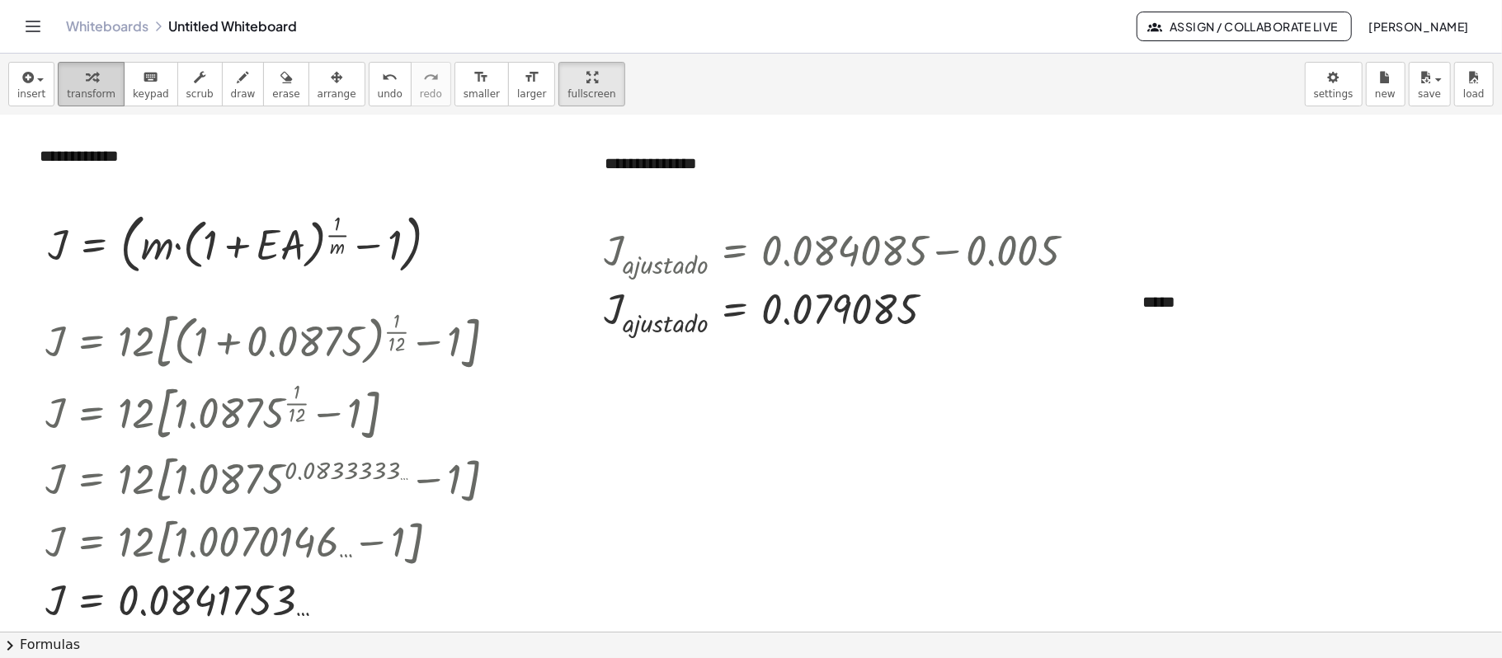
click at [73, 94] on span "transform" at bounding box center [91, 94] width 49 height 12
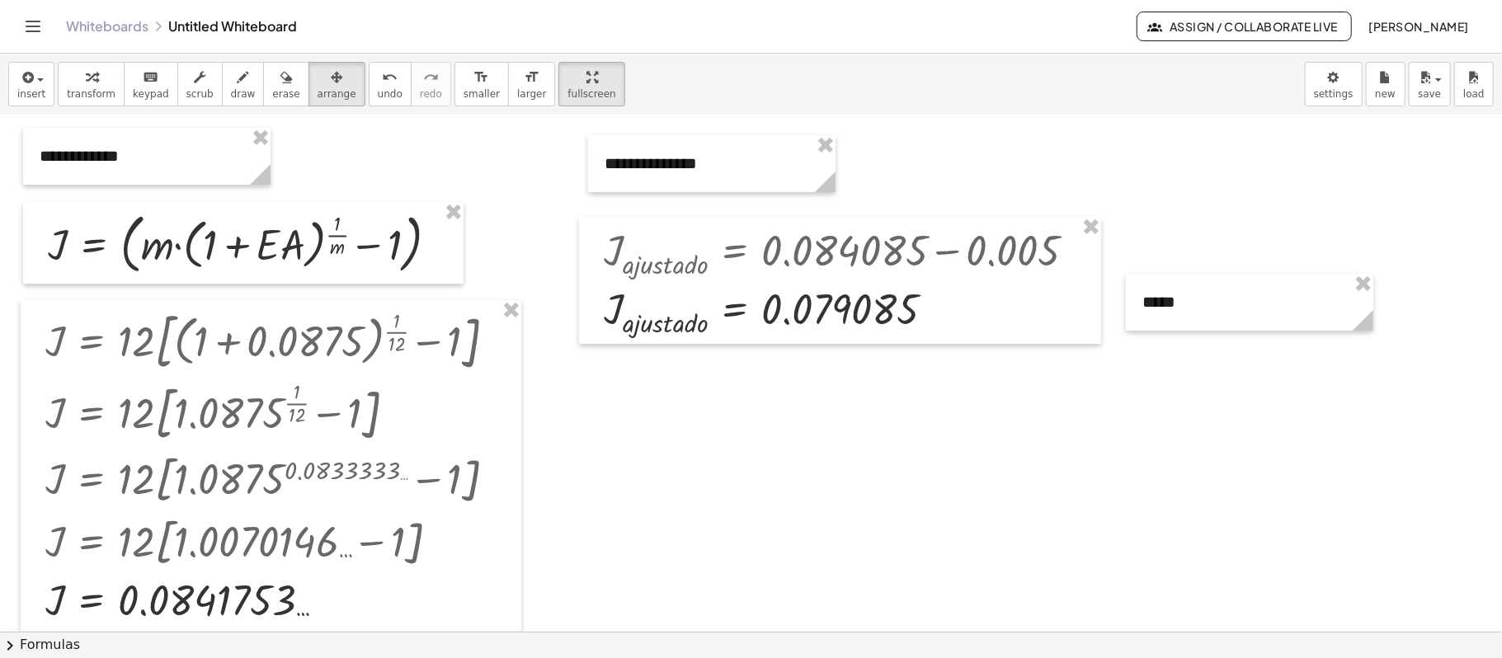
drag, startPoint x: 334, startPoint y: 89, endPoint x: 346, endPoint y: 136, distance: 48.6
click at [333, 90] on button "arrange" at bounding box center [336, 84] width 57 height 45
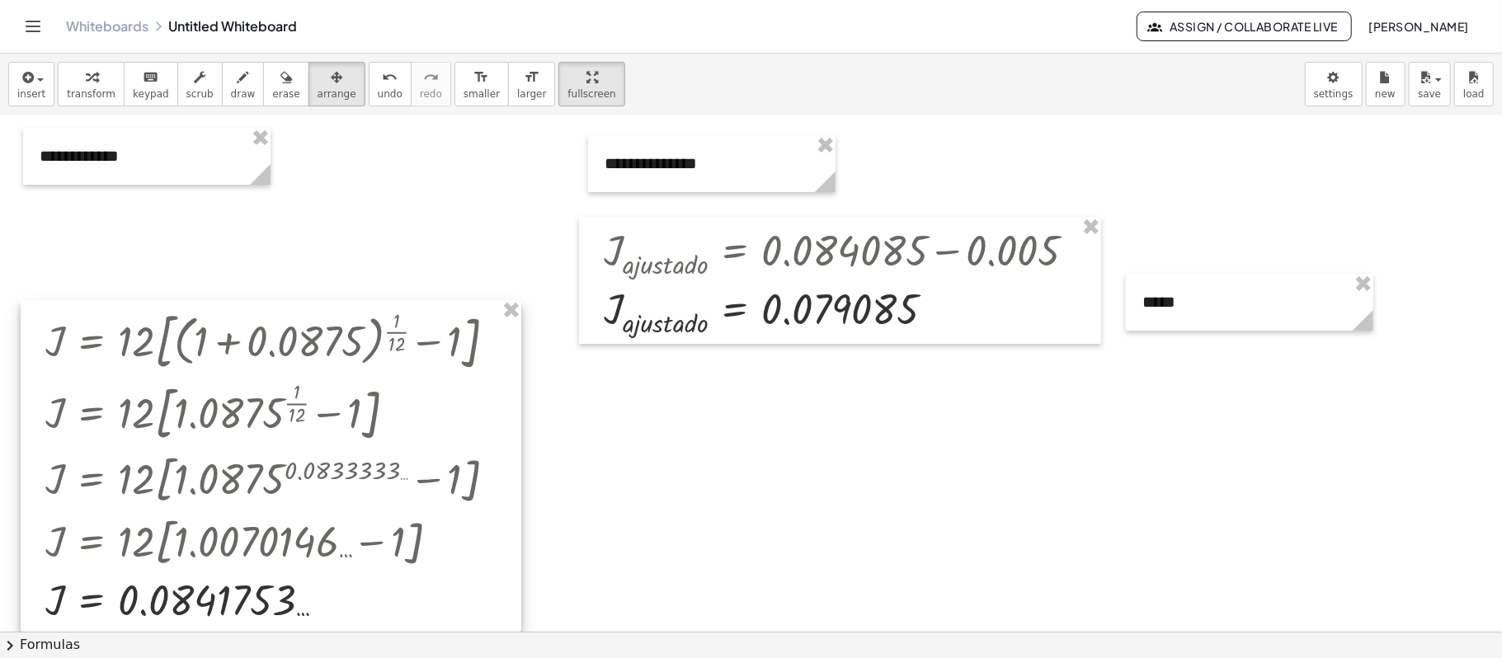
drag, startPoint x: 512, startPoint y: 315, endPoint x: 571, endPoint y: 308, distance: 59.8
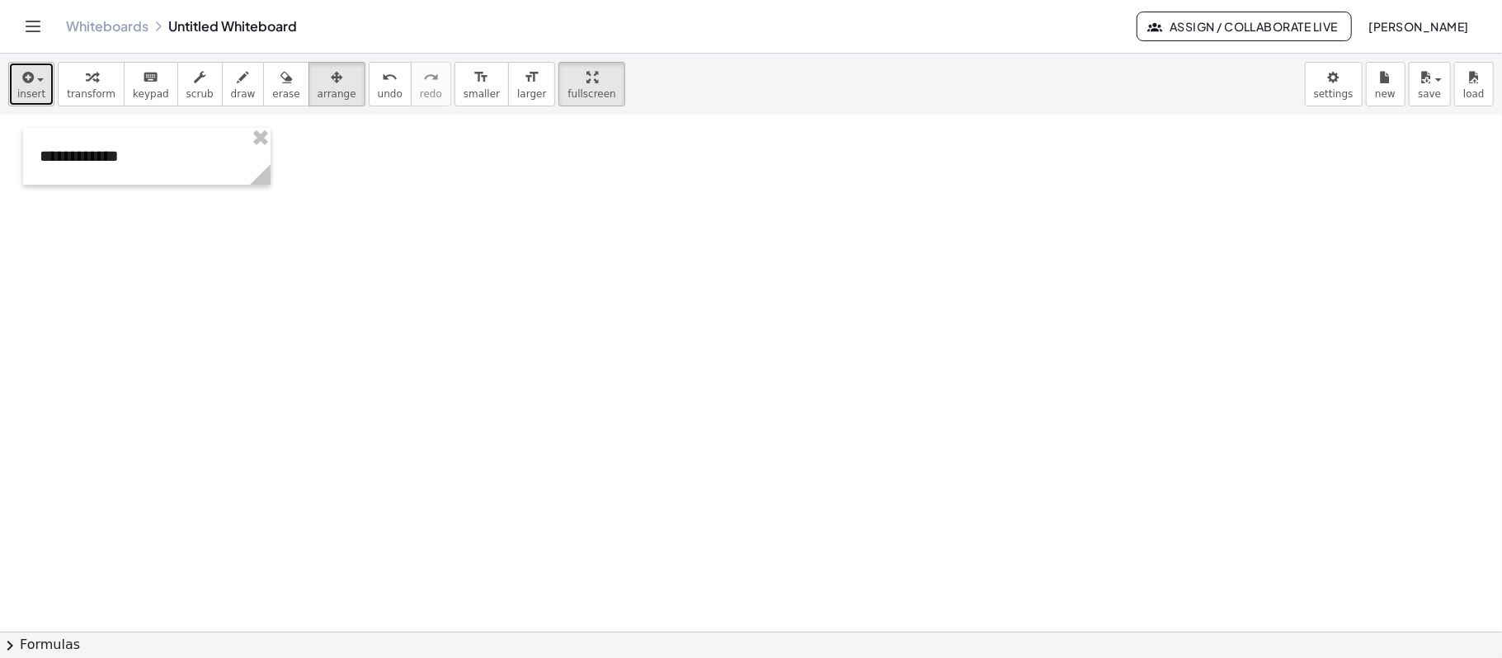
click at [27, 74] on icon "button" at bounding box center [26, 78] width 15 height 20
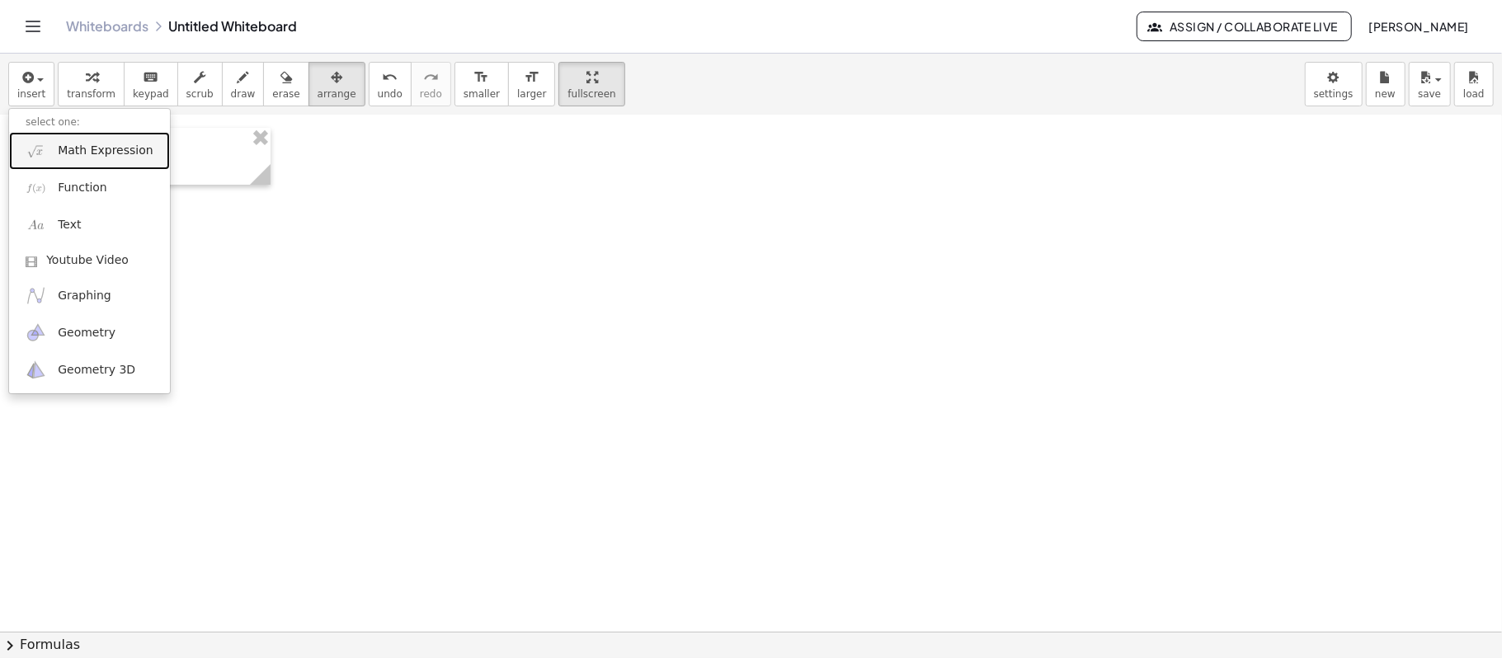
click at [74, 153] on span "Math Expression" at bounding box center [105, 151] width 95 height 16
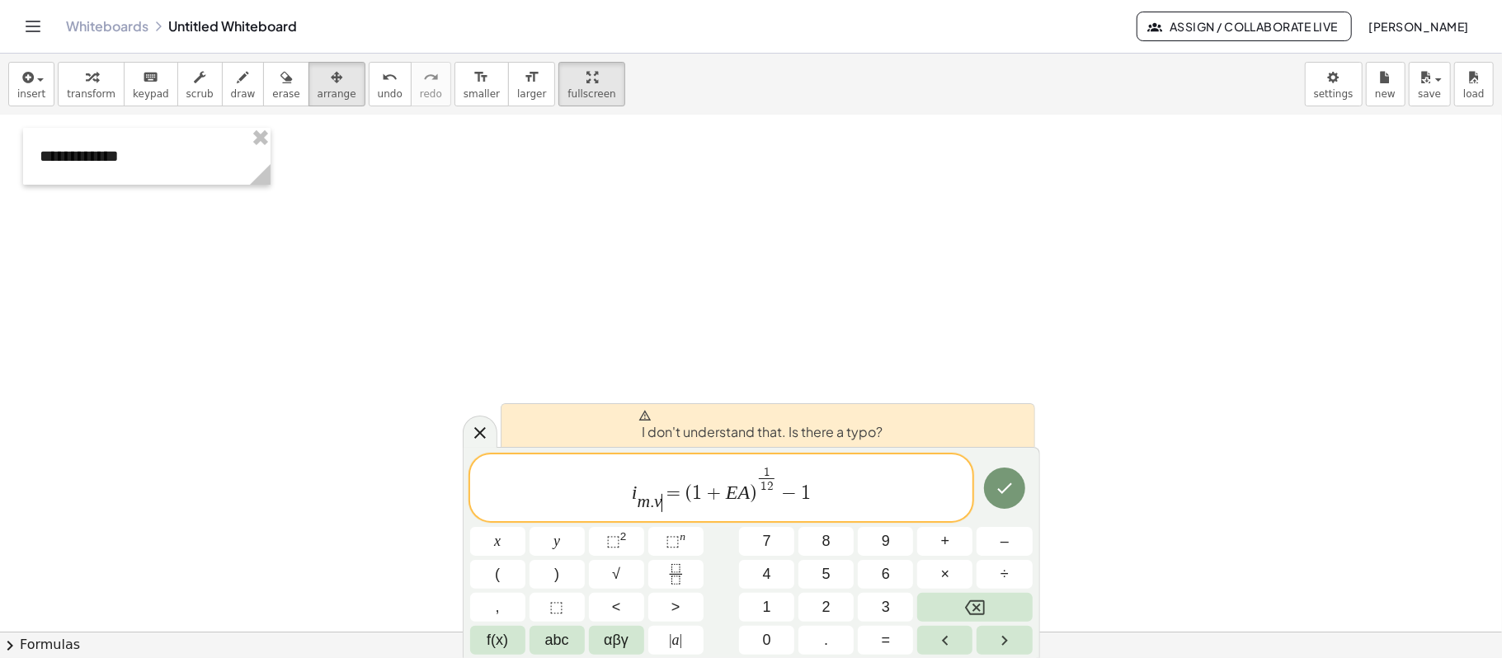
click at [661, 493] on var "v" at bounding box center [658, 501] width 8 height 20
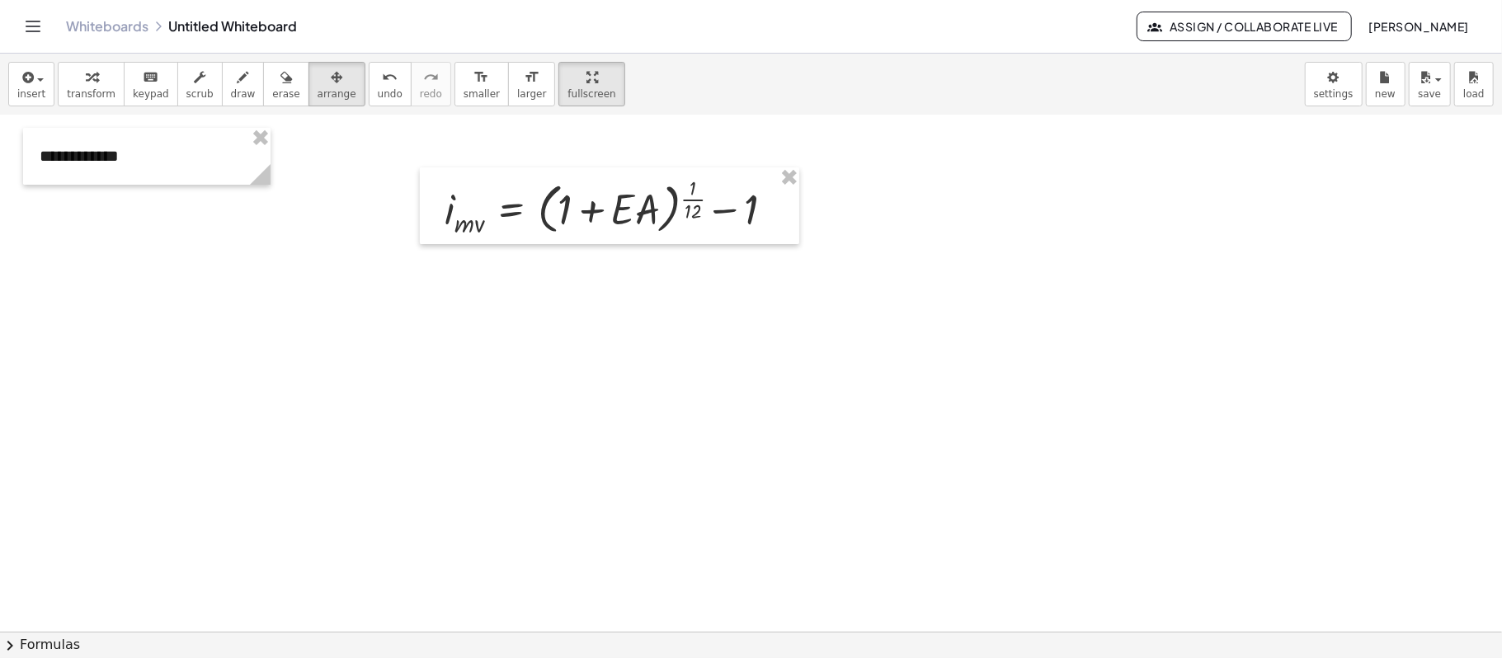
drag, startPoint x: 291, startPoint y: 77, endPoint x: 515, endPoint y: 153, distance: 237.0
click at [308, 77] on button "arrange" at bounding box center [336, 84] width 57 height 45
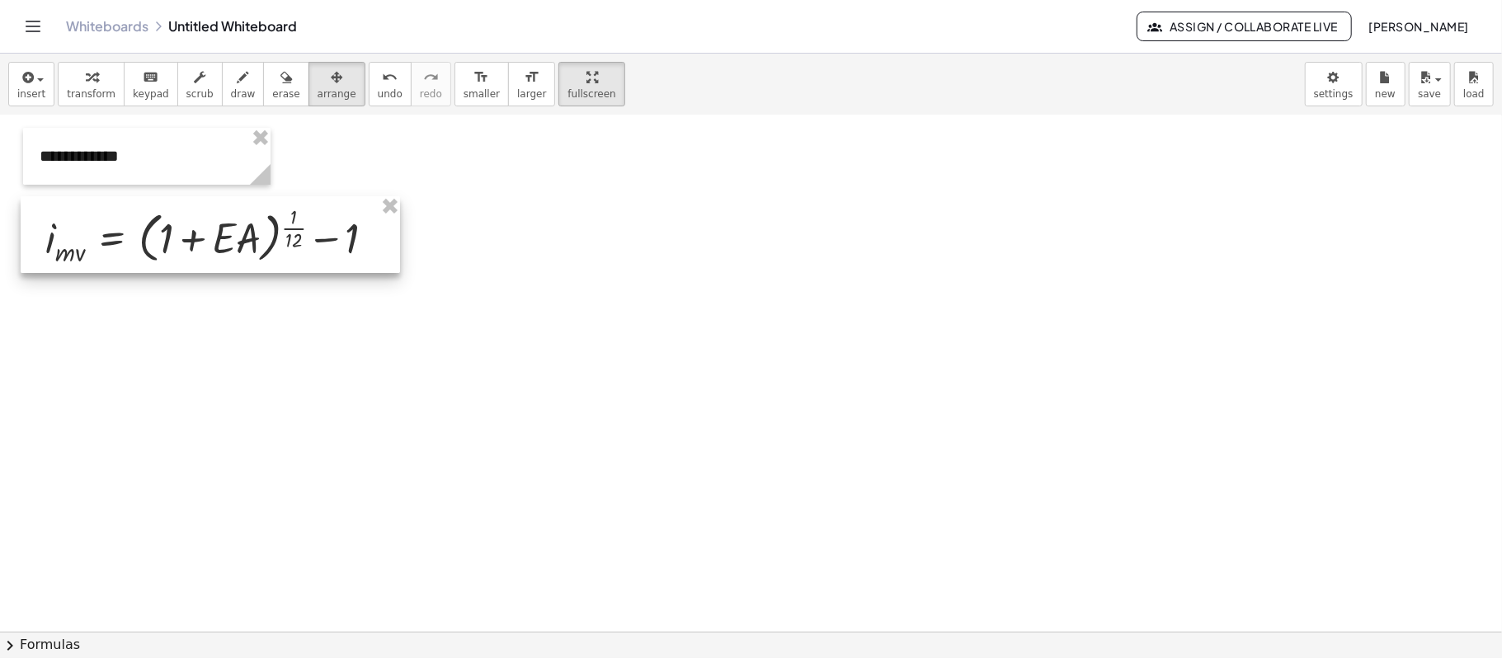
drag, startPoint x: 746, startPoint y: 221, endPoint x: 353, endPoint y: 252, distance: 394.6
click at [353, 252] on div at bounding box center [210, 234] width 379 height 77
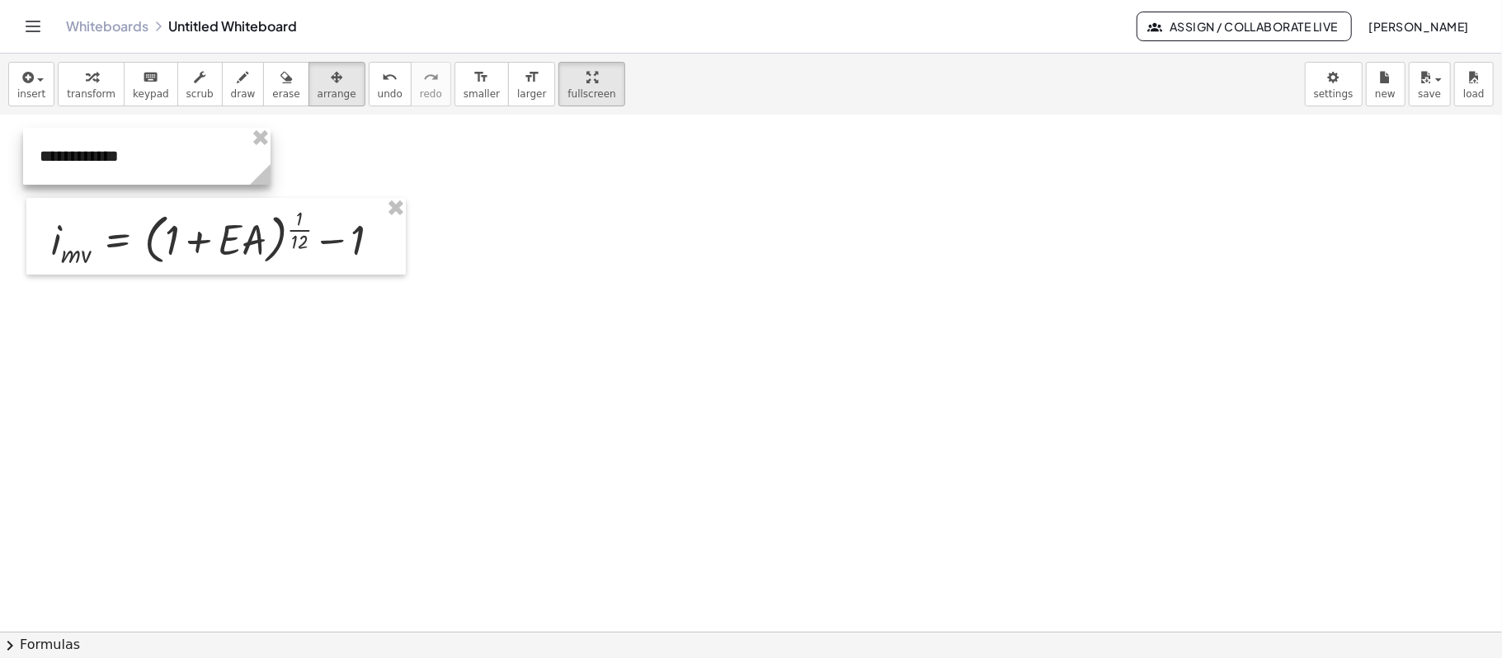
click at [127, 153] on div at bounding box center [146, 156] width 247 height 57
click at [86, 83] on icon "button" at bounding box center [92, 78] width 12 height 20
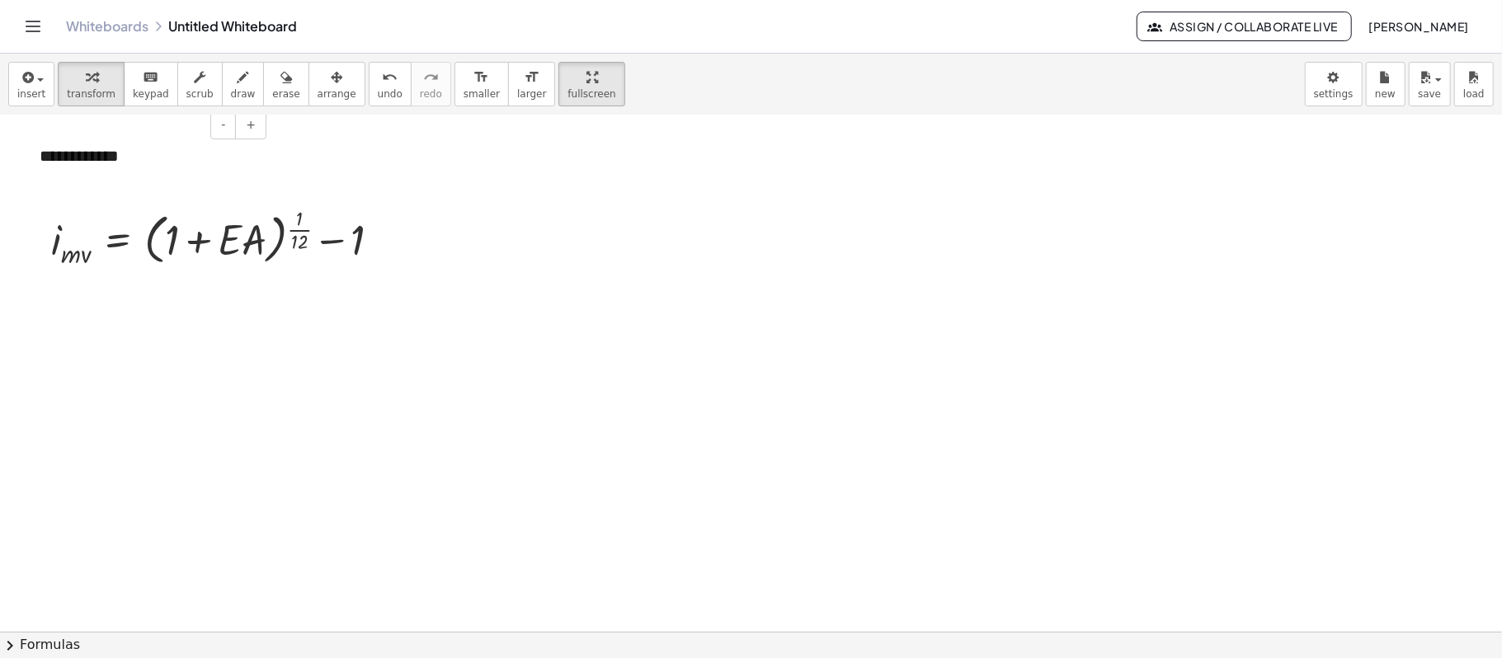
click at [173, 159] on div "**********" at bounding box center [146, 156] width 247 height 57
click at [459, 290] on div at bounding box center [751, 480] width 1502 height 1032
click at [34, 89] on span "insert" at bounding box center [31, 94] width 28 height 12
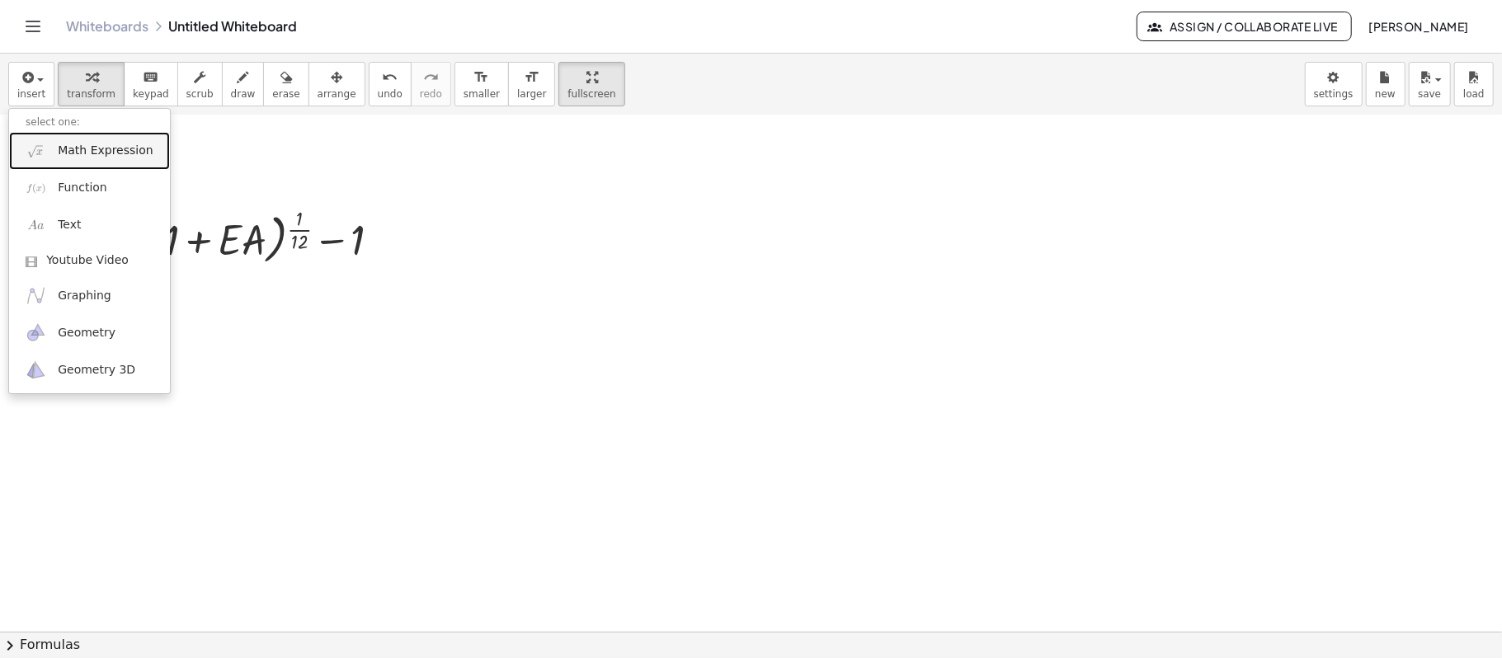
click at [77, 155] on span "Math Expression" at bounding box center [105, 151] width 95 height 16
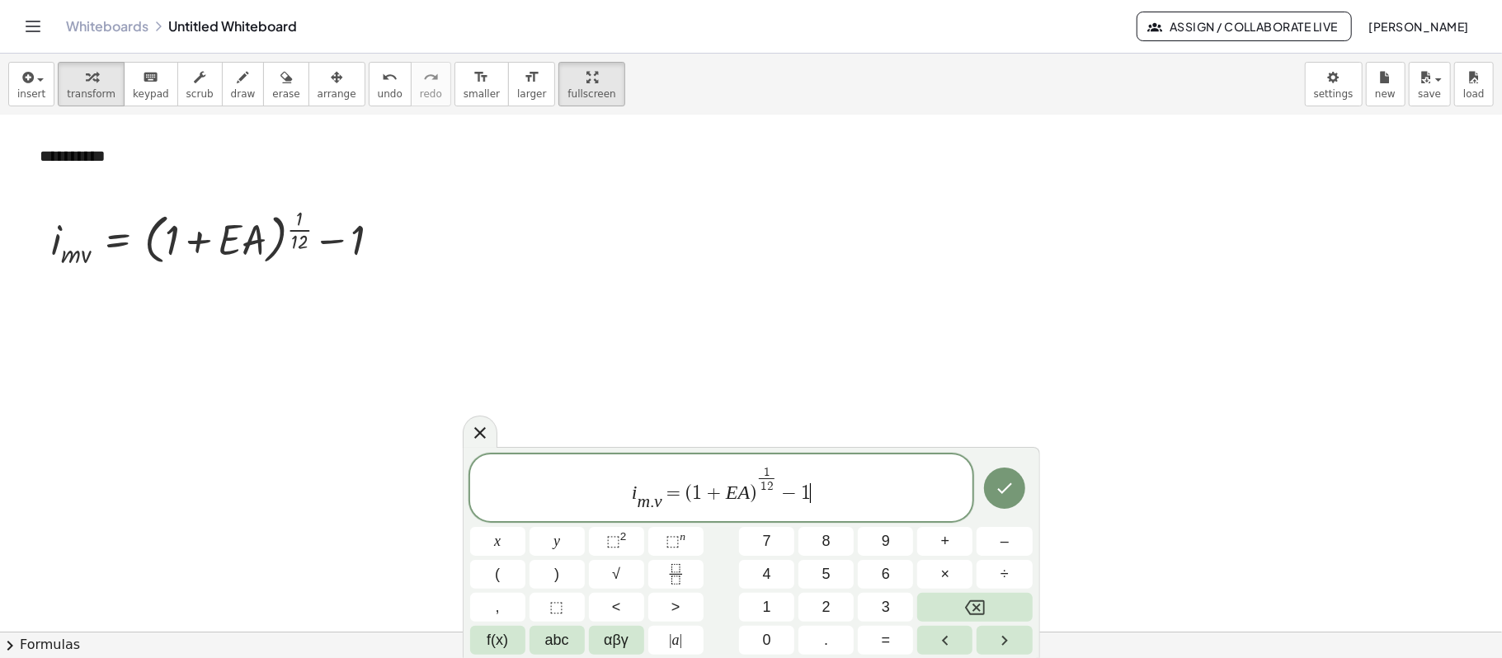
click at [660, 493] on var "v" at bounding box center [658, 501] width 8 height 20
click at [747, 493] on span "i m v ​ ​ = ( 1 + E A ) 1 1 2 ​ − 1" at bounding box center [721, 488] width 503 height 49
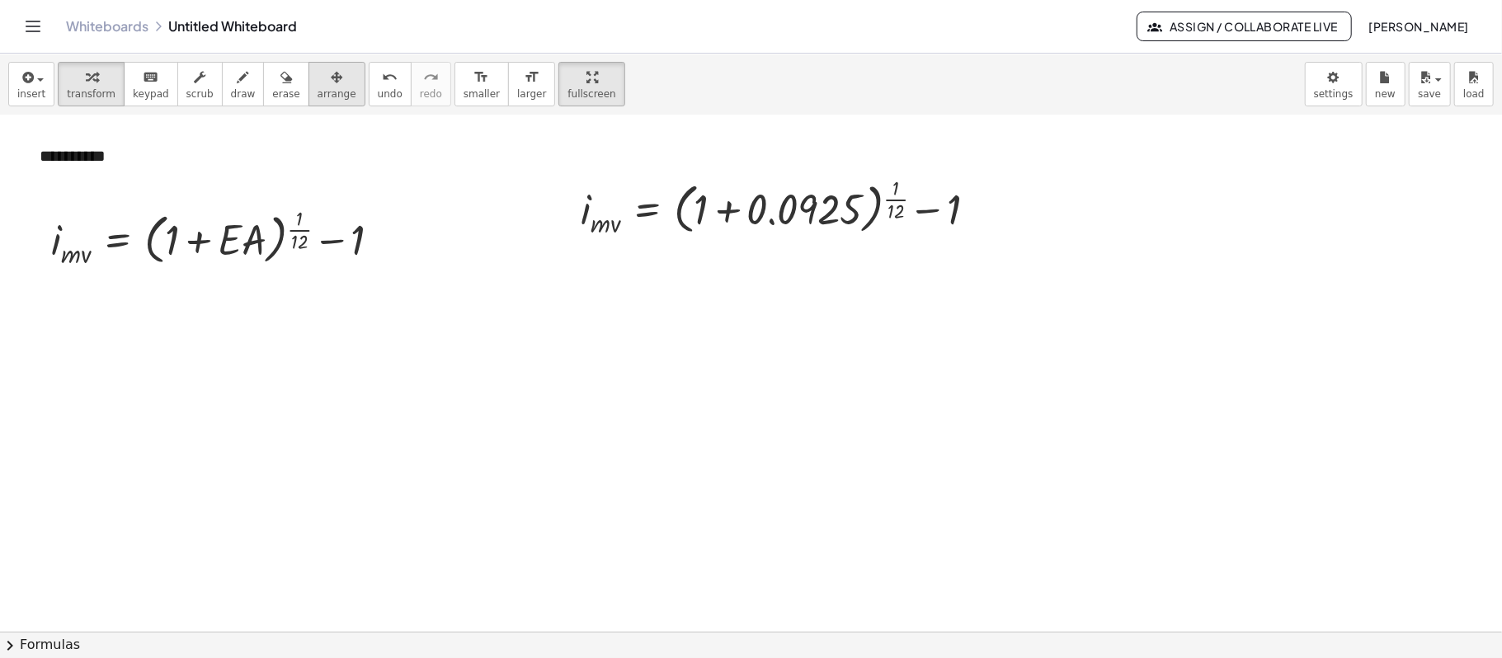
click at [331, 86] on icon "button" at bounding box center [337, 78] width 12 height 20
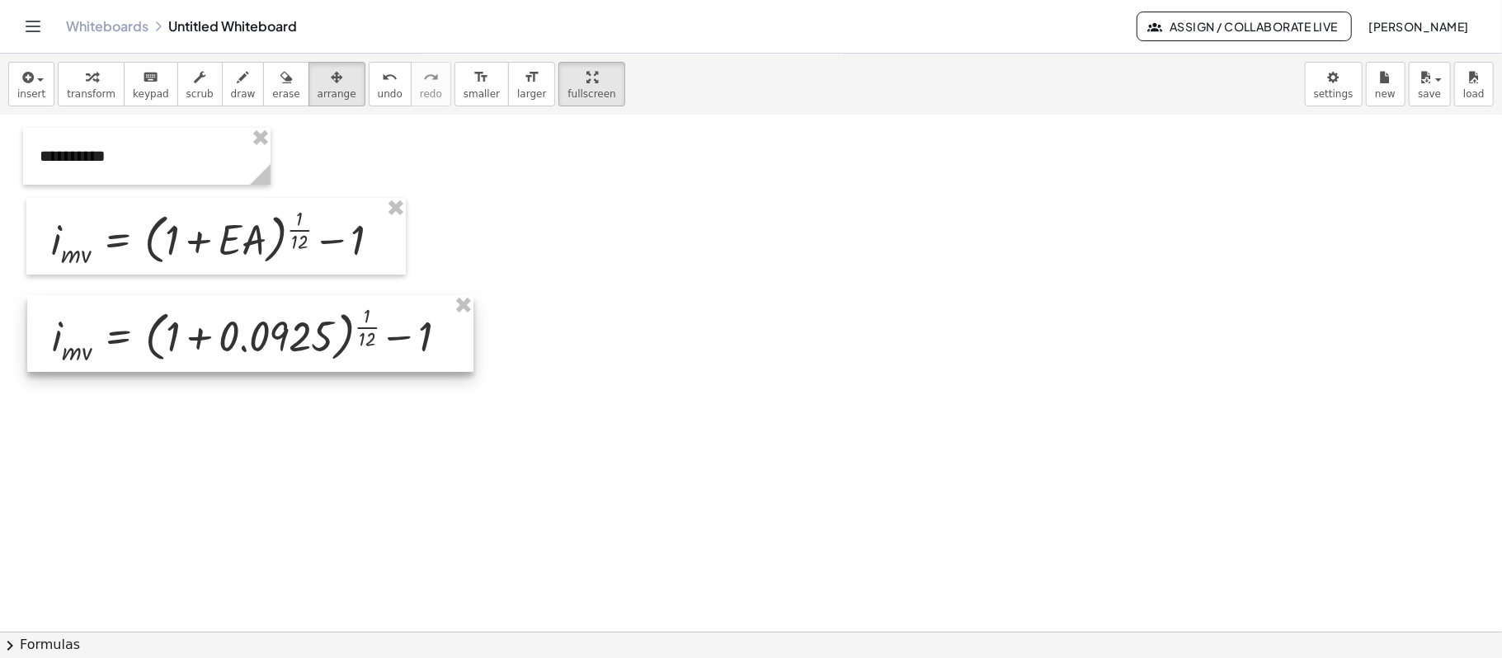
drag, startPoint x: 806, startPoint y: 176, endPoint x: 281, endPoint y: 305, distance: 540.0
click at [279, 305] on div at bounding box center [250, 333] width 446 height 77
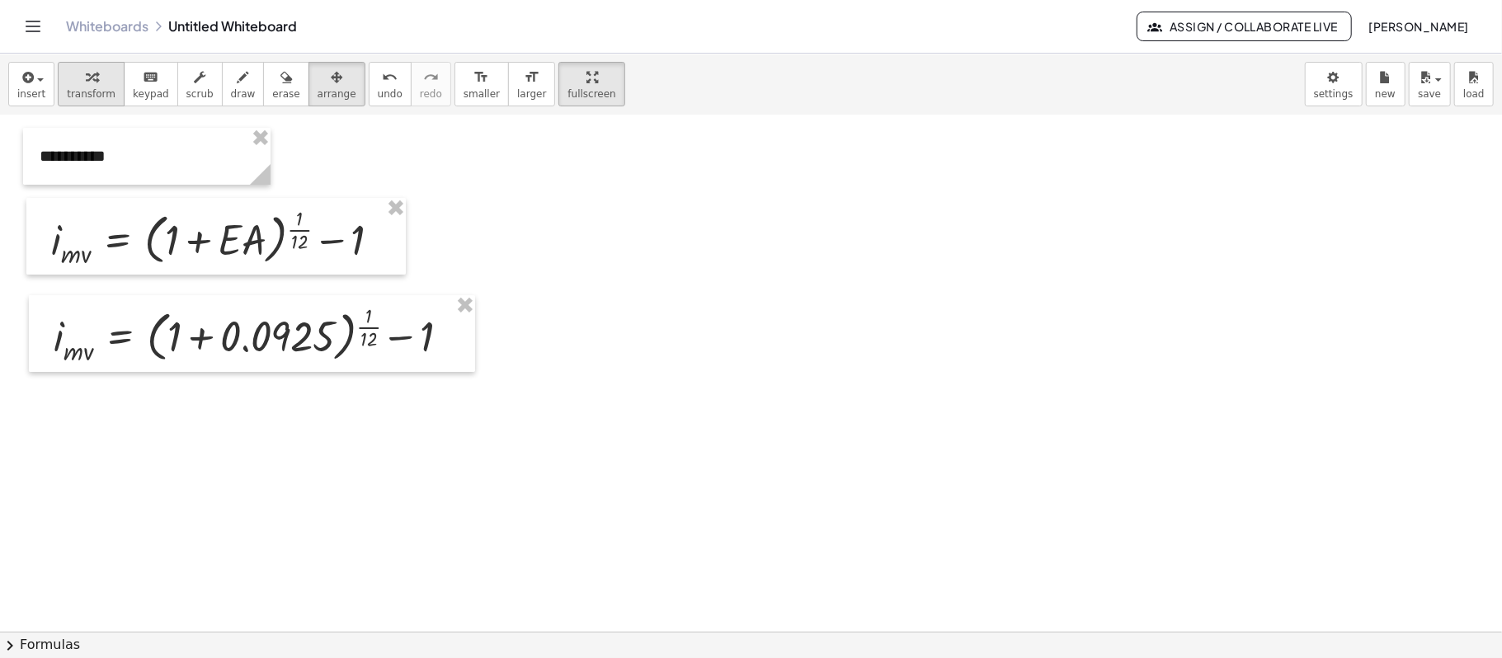
click at [102, 70] on div "button" at bounding box center [91, 77] width 49 height 20
click at [369, 327] on div at bounding box center [257, 333] width 425 height 68
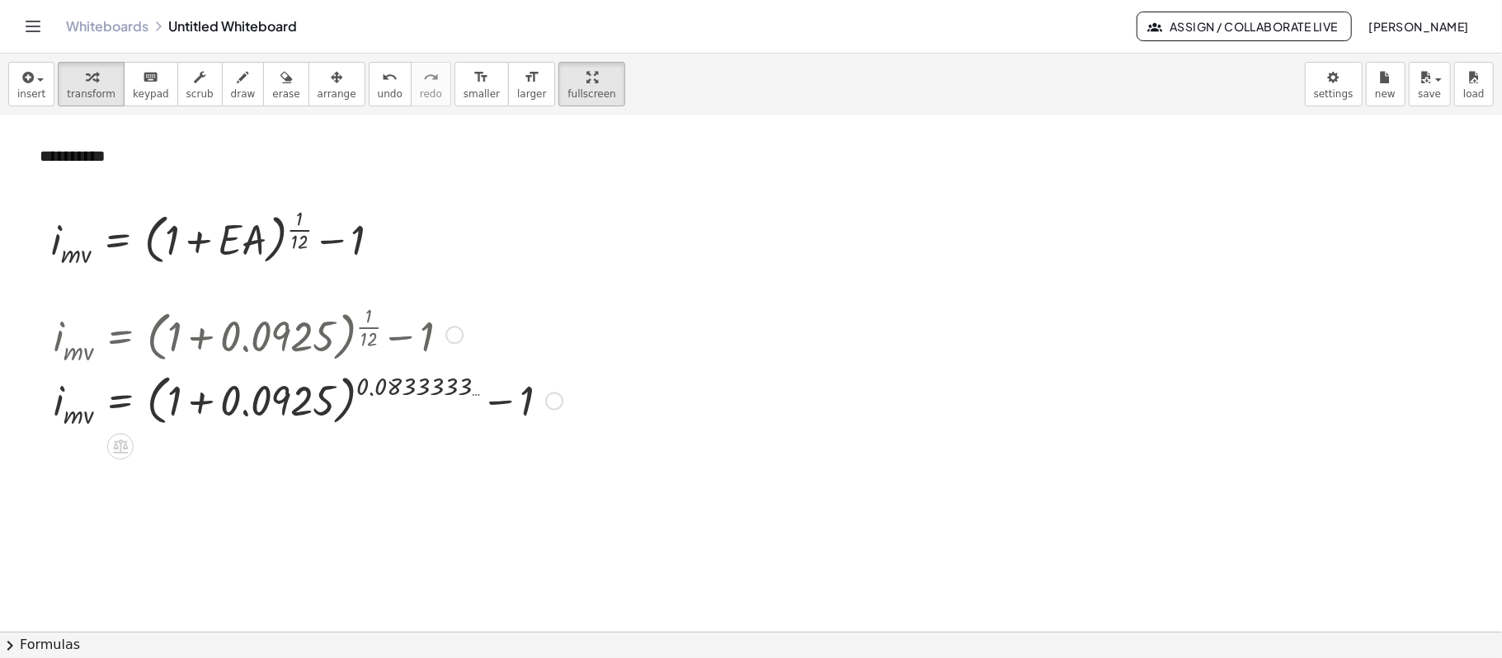
click at [290, 394] on div at bounding box center [307, 399] width 525 height 63
click at [291, 396] on div at bounding box center [257, 399] width 425 height 60
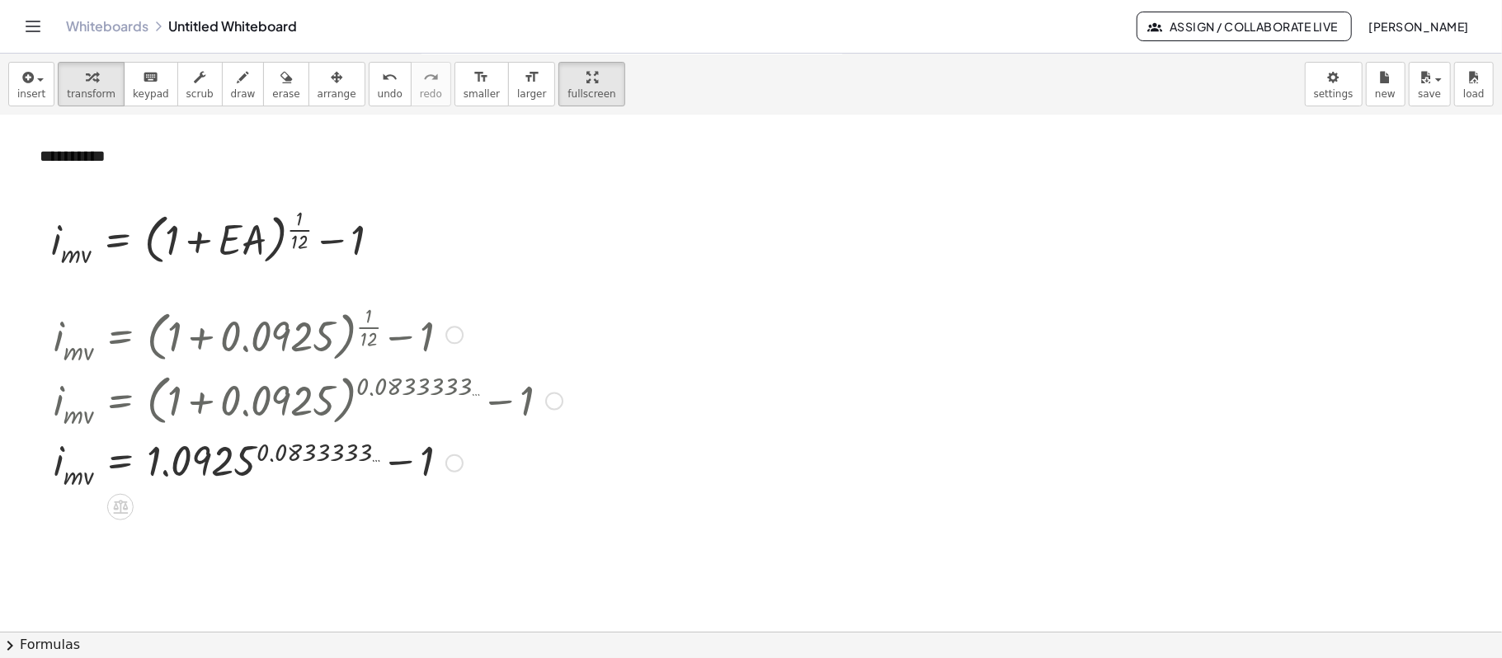
click at [266, 454] on div at bounding box center [307, 461] width 525 height 60
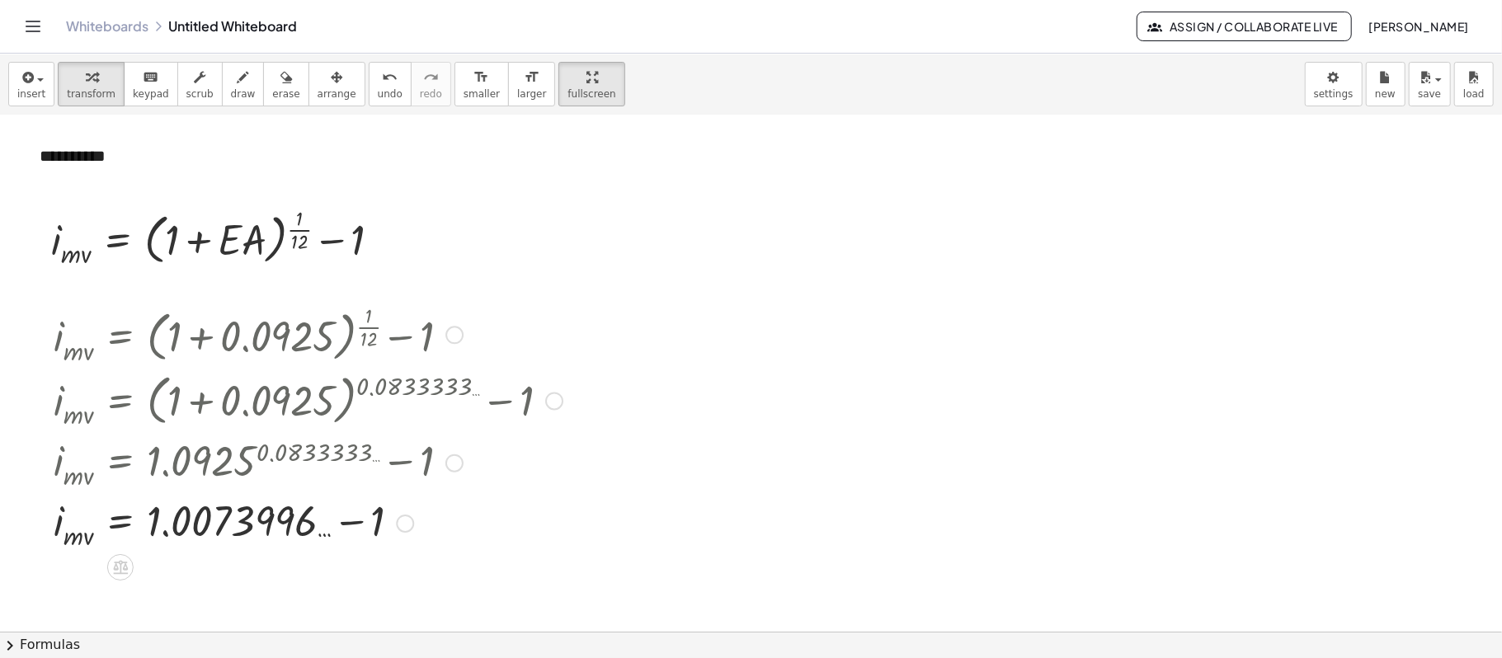
click at [373, 493] on div at bounding box center [307, 522] width 525 height 60
click at [373, 493] on div at bounding box center [307, 522] width 525 height 59
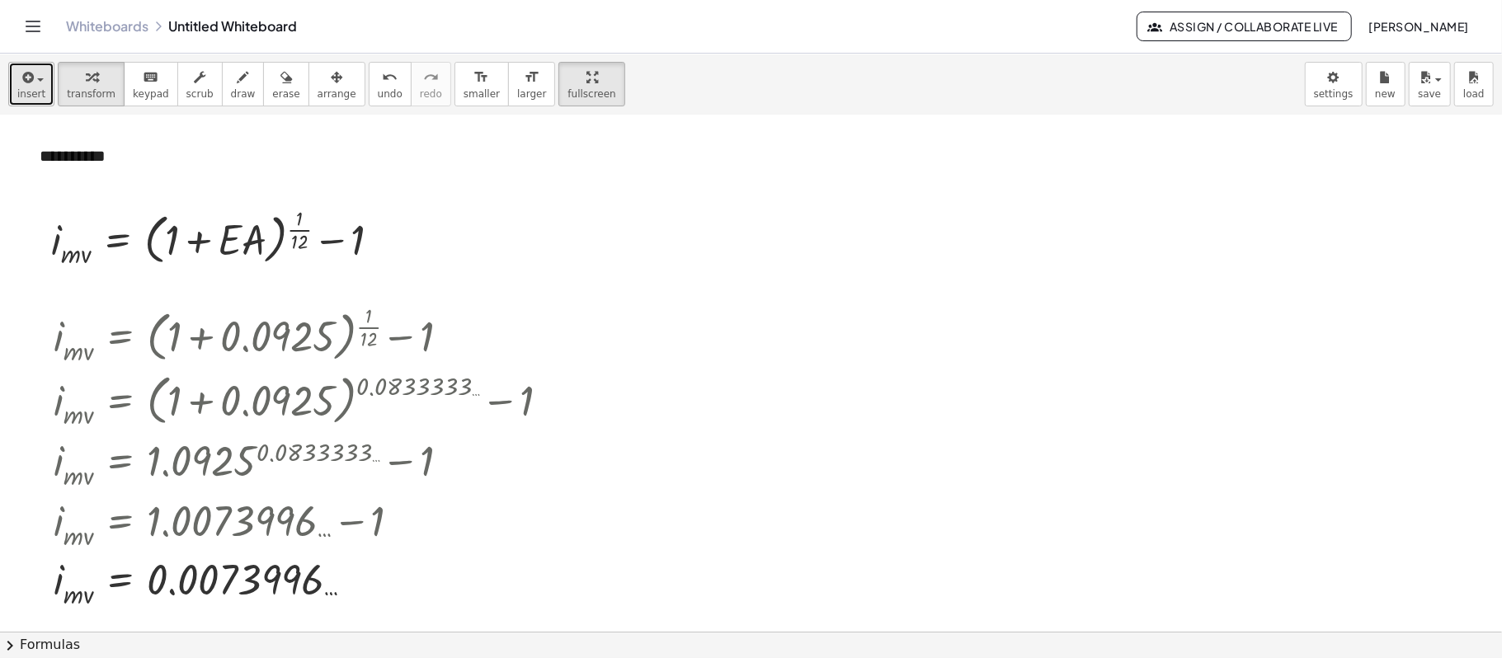
drag, startPoint x: 25, startPoint y: 73, endPoint x: 33, endPoint y: 79, distance: 10.1
click at [25, 73] on icon "button" at bounding box center [26, 78] width 15 height 20
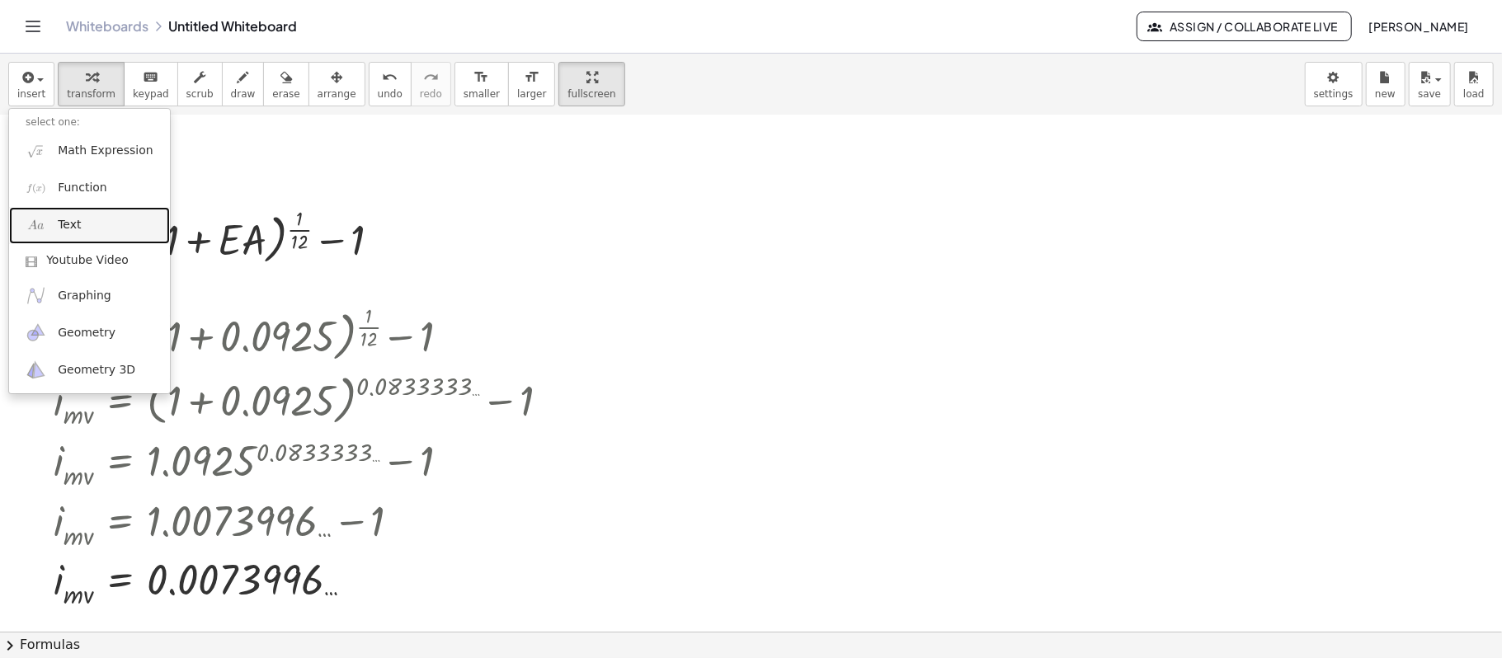
click at [96, 219] on link "Text" at bounding box center [89, 225] width 161 height 37
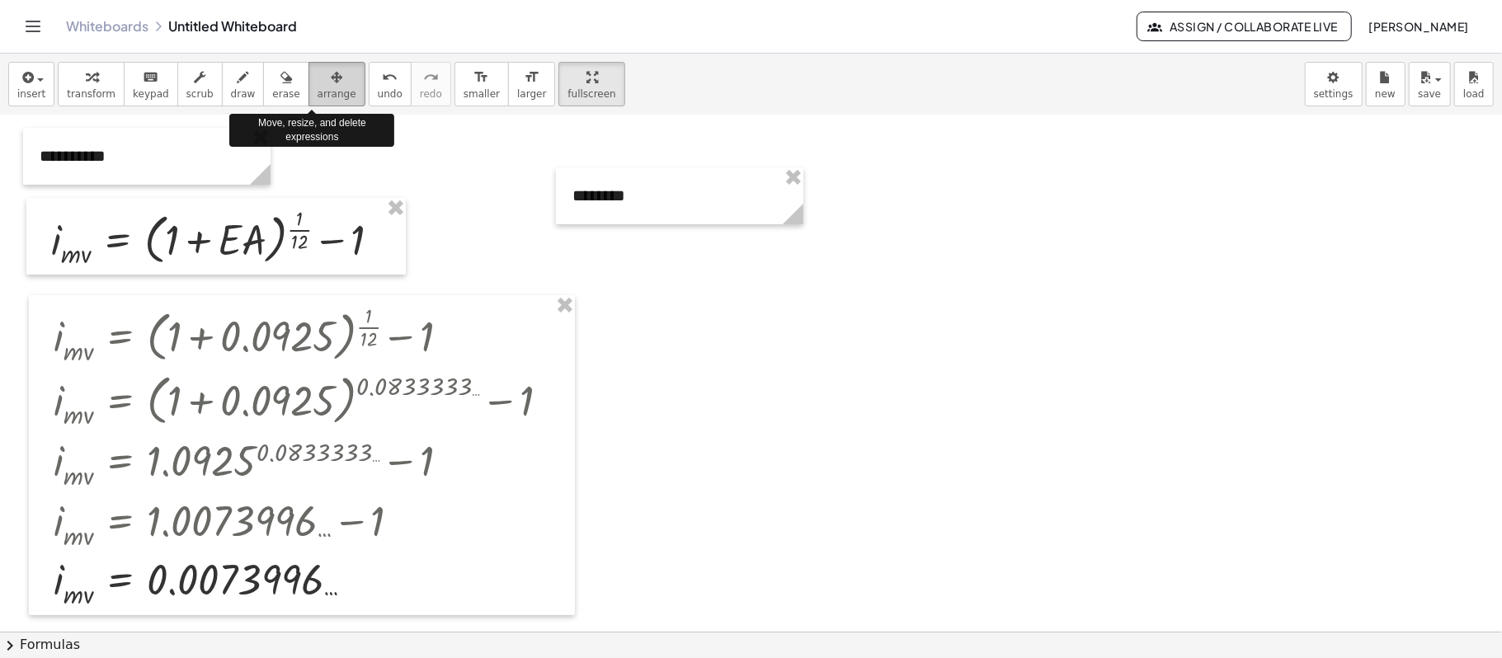
click at [331, 83] on icon "button" at bounding box center [337, 78] width 12 height 20
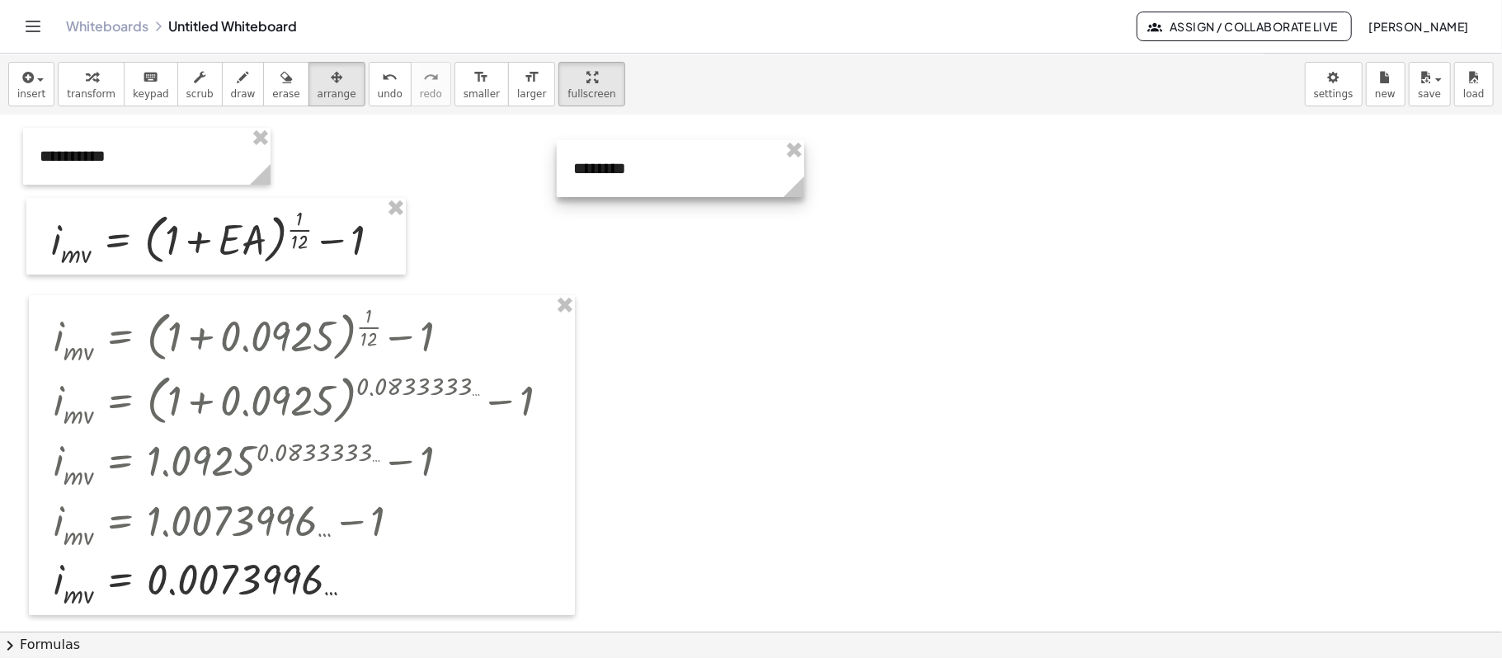
drag, startPoint x: 653, startPoint y: 200, endPoint x: 654, endPoint y: 168, distance: 31.3
click at [654, 168] on div at bounding box center [680, 168] width 247 height 57
click at [27, 86] on icon "button" at bounding box center [26, 78] width 15 height 20
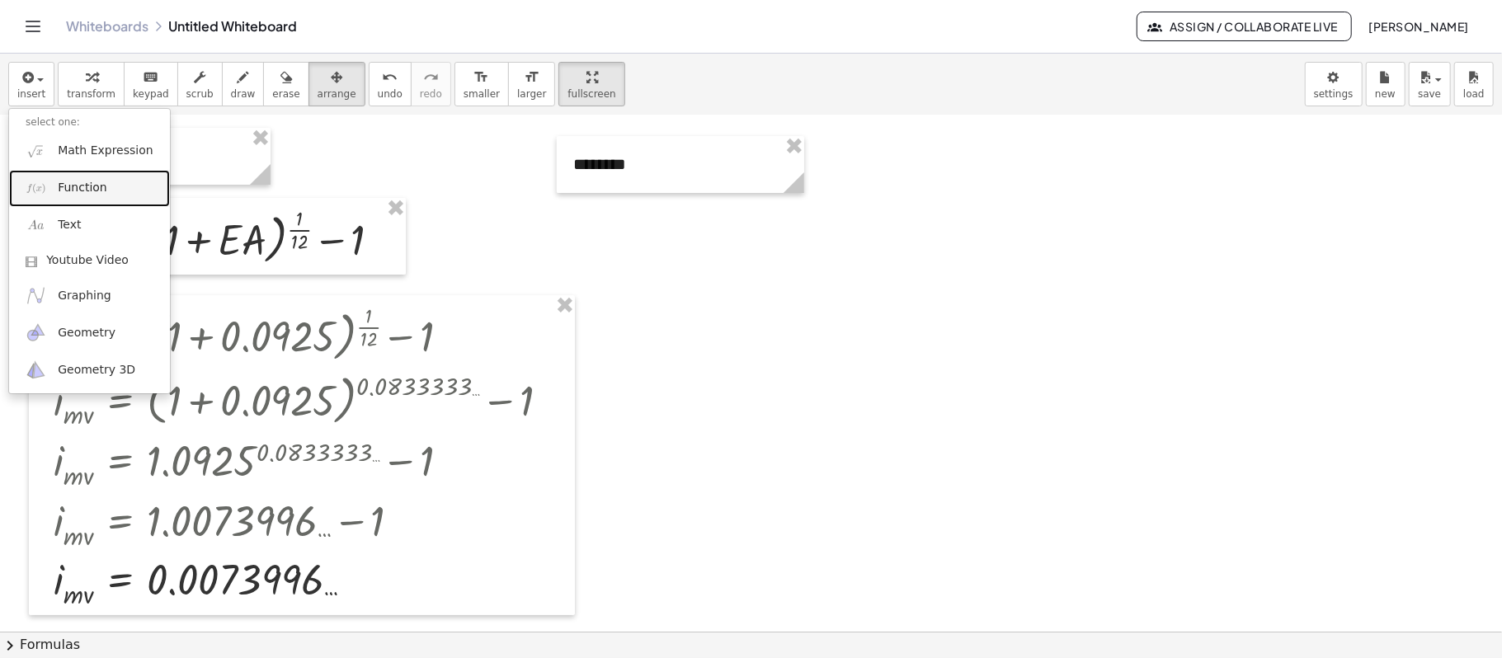
click at [87, 193] on span "Function" at bounding box center [82, 188] width 49 height 16
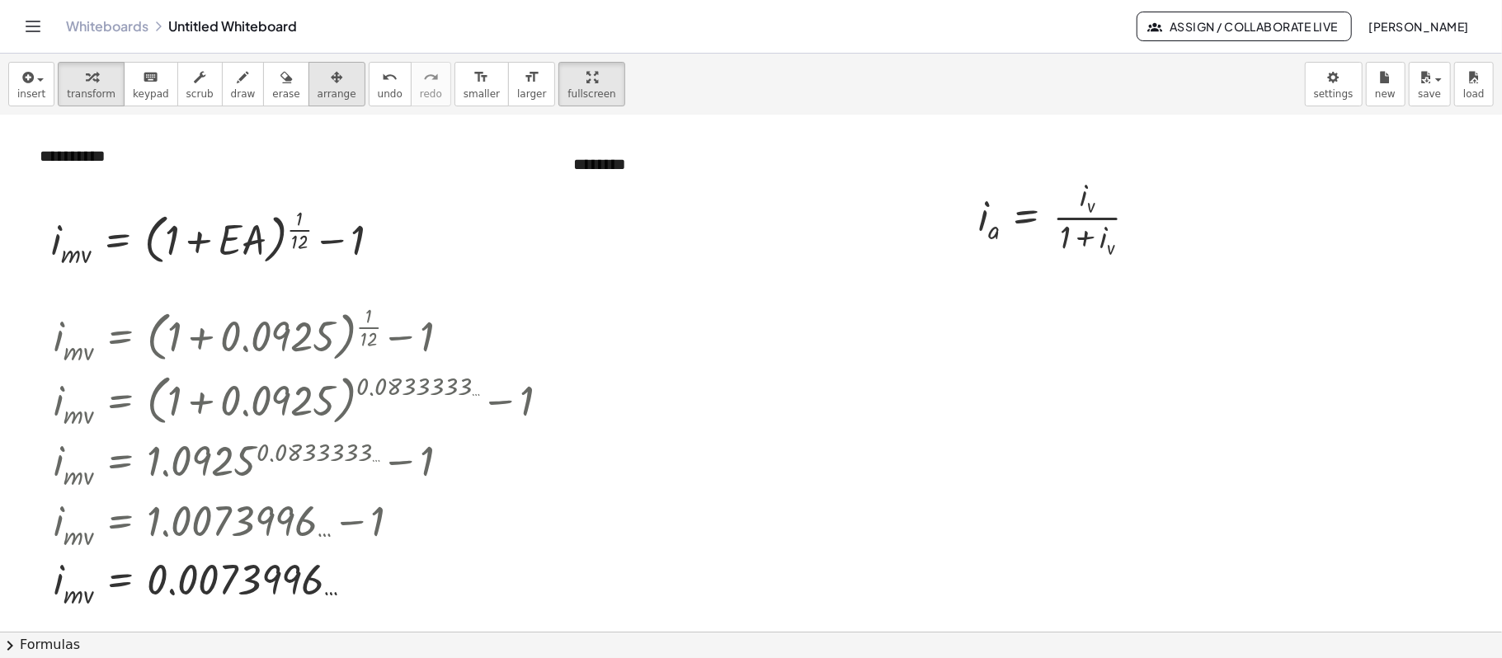
click at [317, 96] on span "arrange" at bounding box center [336, 94] width 39 height 12
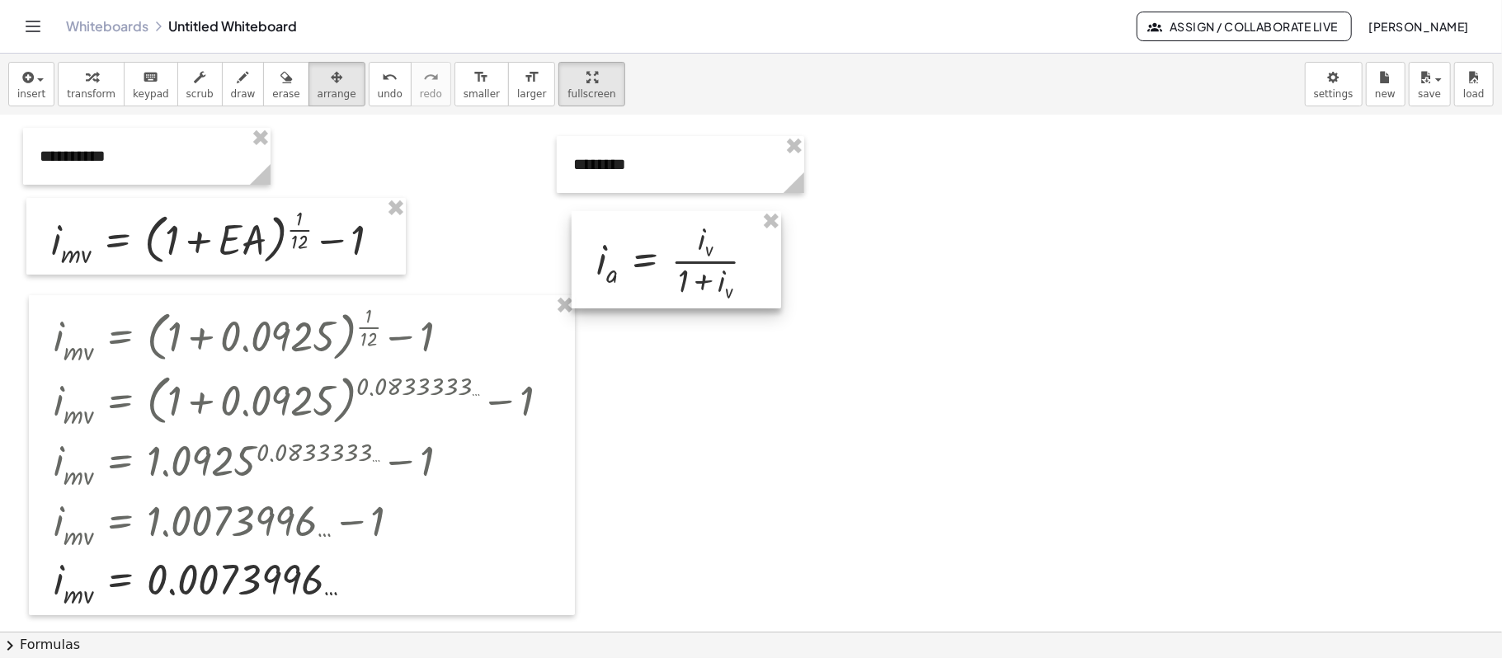
drag, startPoint x: 1036, startPoint y: 228, endPoint x: 655, endPoint y: 272, distance: 383.5
click at [655, 272] on div at bounding box center [675, 259] width 209 height 97
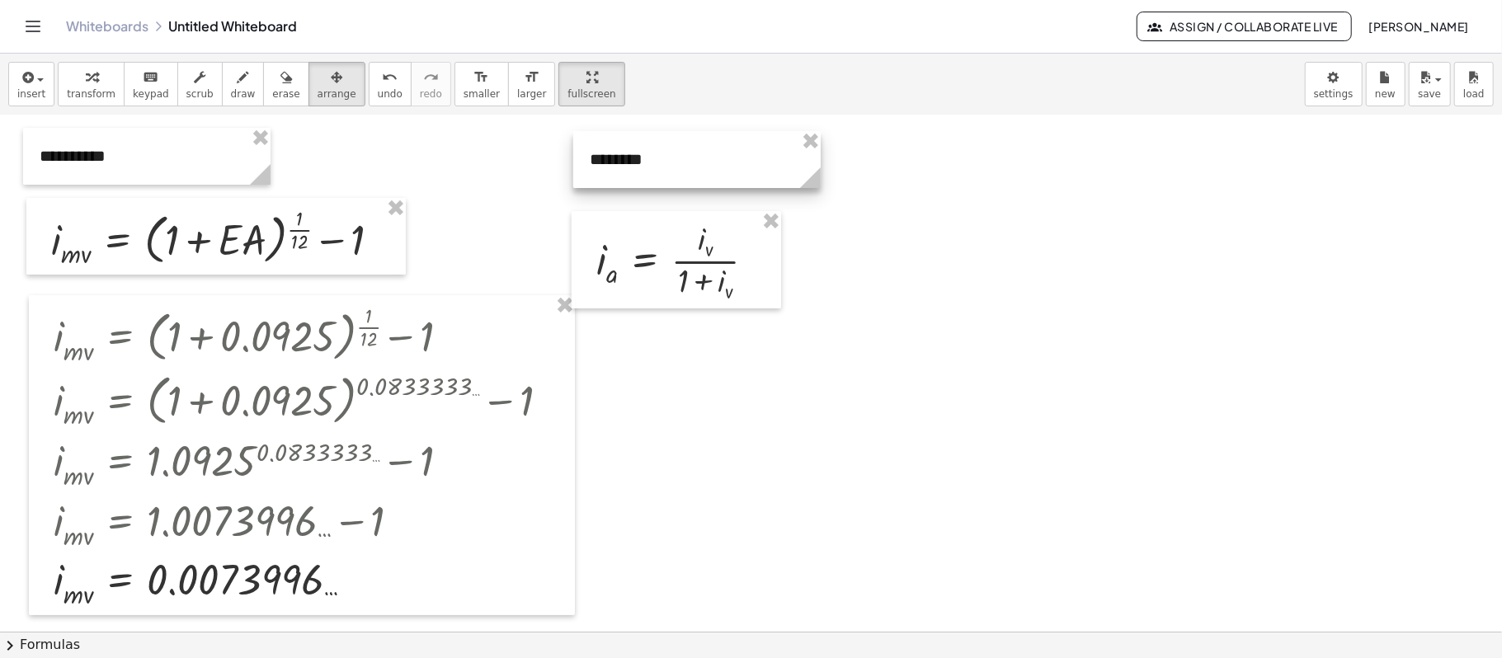
drag, startPoint x: 620, startPoint y: 160, endPoint x: 637, endPoint y: 155, distance: 17.2
click at [637, 155] on div at bounding box center [696, 159] width 247 height 57
click at [793, 381] on div at bounding box center [751, 480] width 1502 height 1032
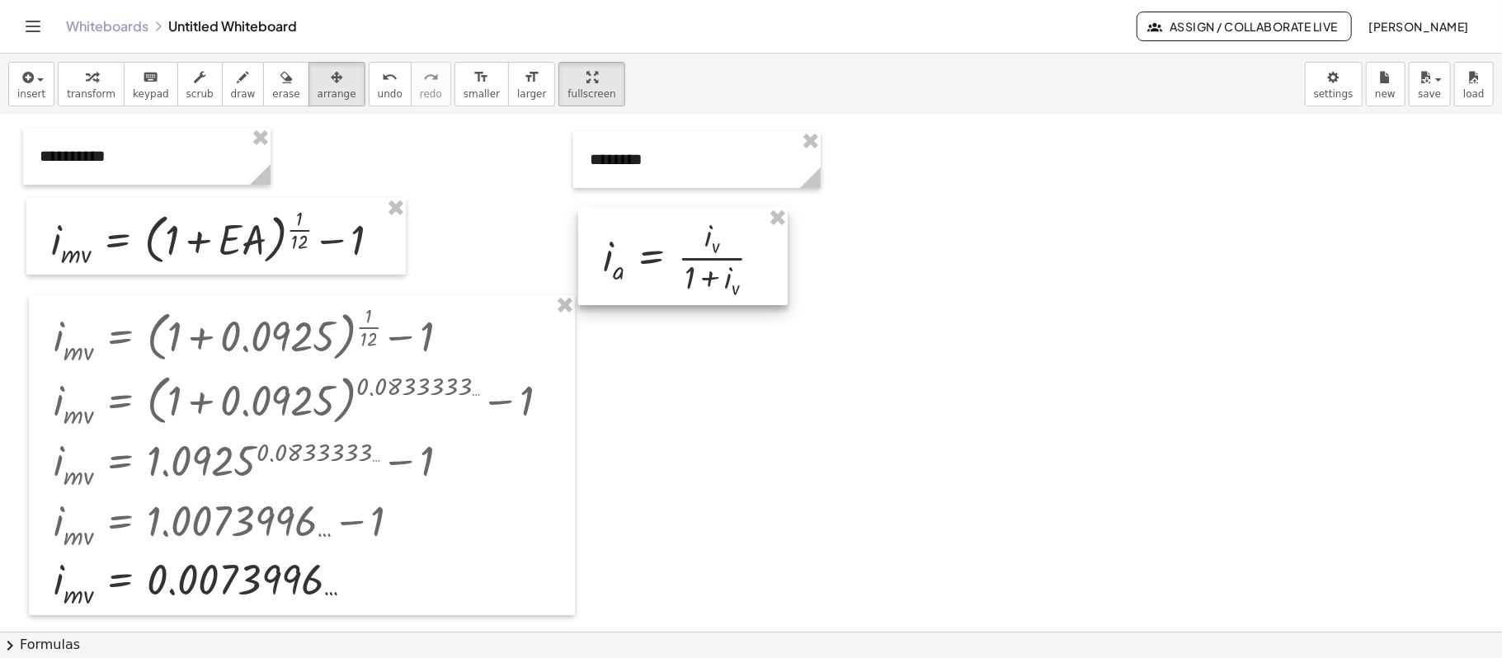
click at [703, 272] on div at bounding box center [682, 256] width 209 height 97
click at [43, 94] on button "insert" at bounding box center [31, 84] width 46 height 45
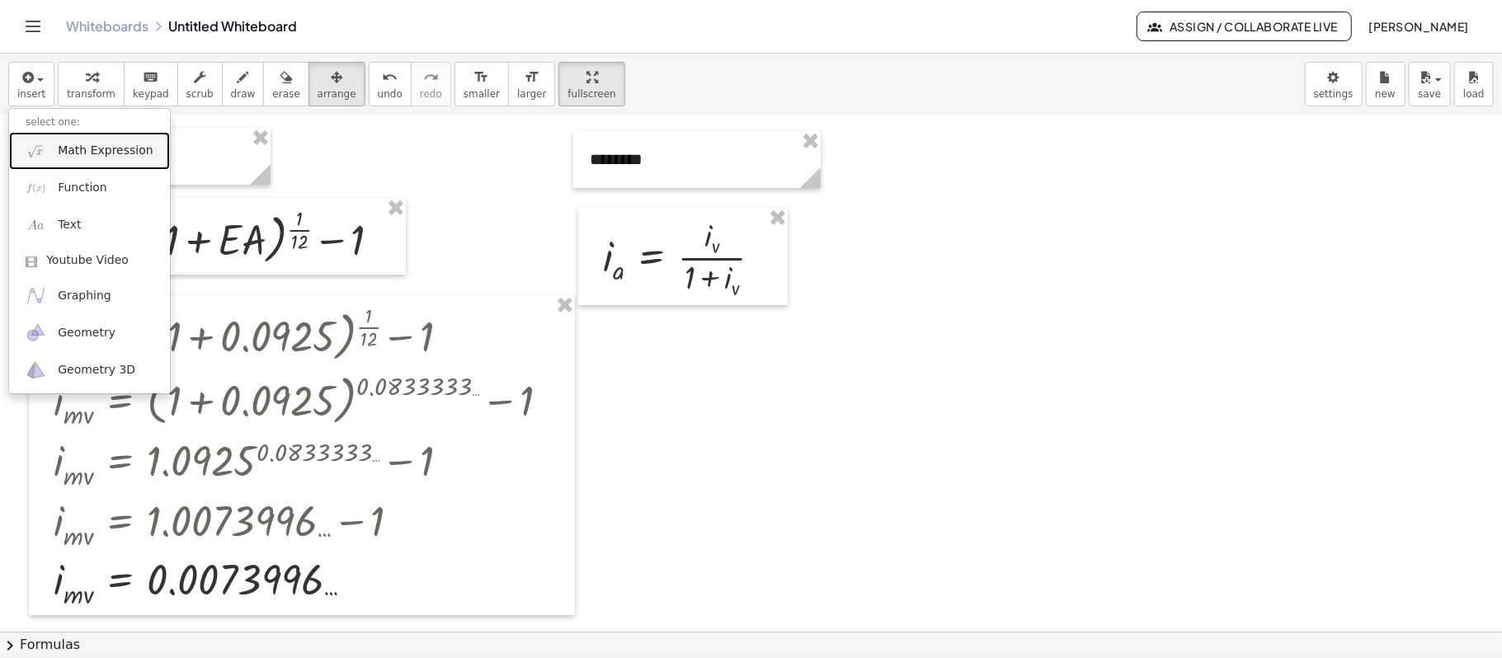
click at [92, 158] on span "Math Expression" at bounding box center [105, 151] width 95 height 16
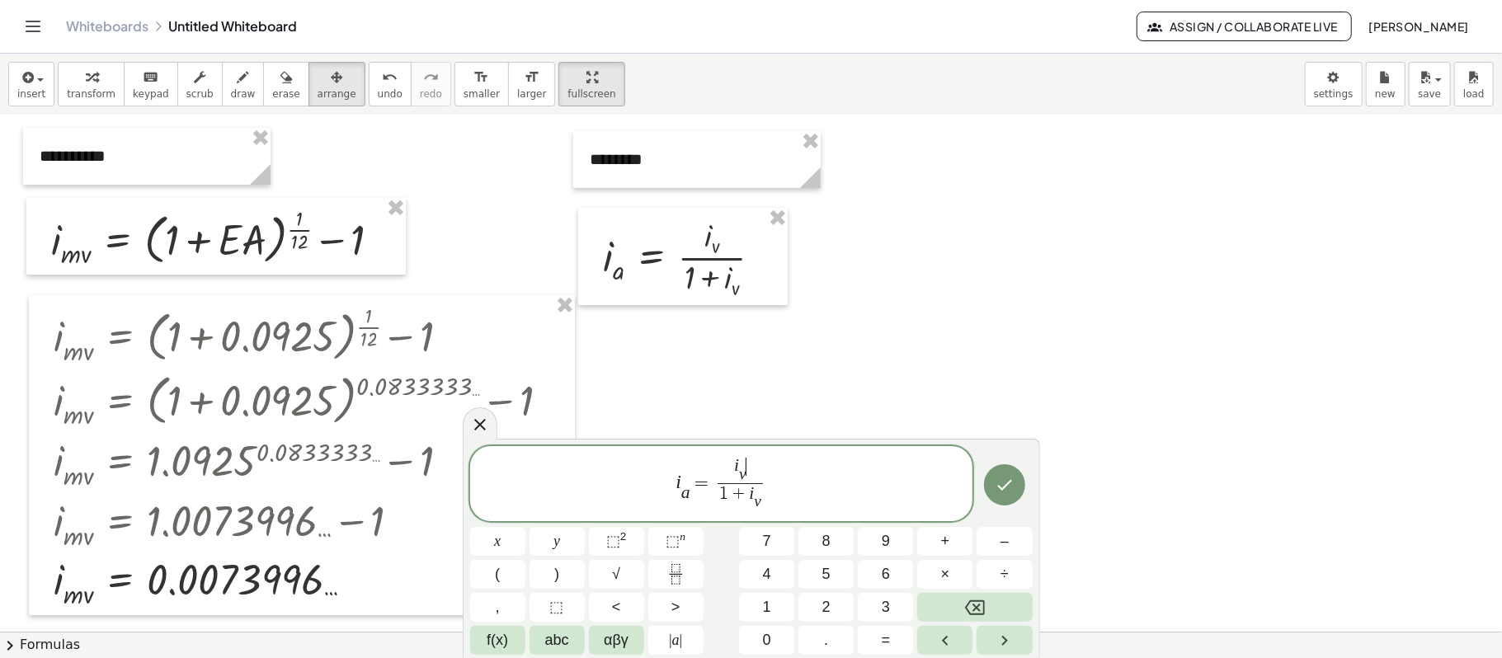
click at [750, 468] on span "i v ​ ​" at bounding box center [740, 470] width 46 height 25
drag, startPoint x: 778, startPoint y: 468, endPoint x: 762, endPoint y: 460, distance: 18.4
click at [769, 460] on div "i a ​ = 0 . 0 0 7 3 9 ​ 6 1 + i v ​ ​" at bounding box center [721, 488] width 503 height 68
drag, startPoint x: 777, startPoint y: 460, endPoint x: 766, endPoint y: 460, distance: 10.7
click at [766, 460] on div "**********" at bounding box center [721, 488] width 503 height 68
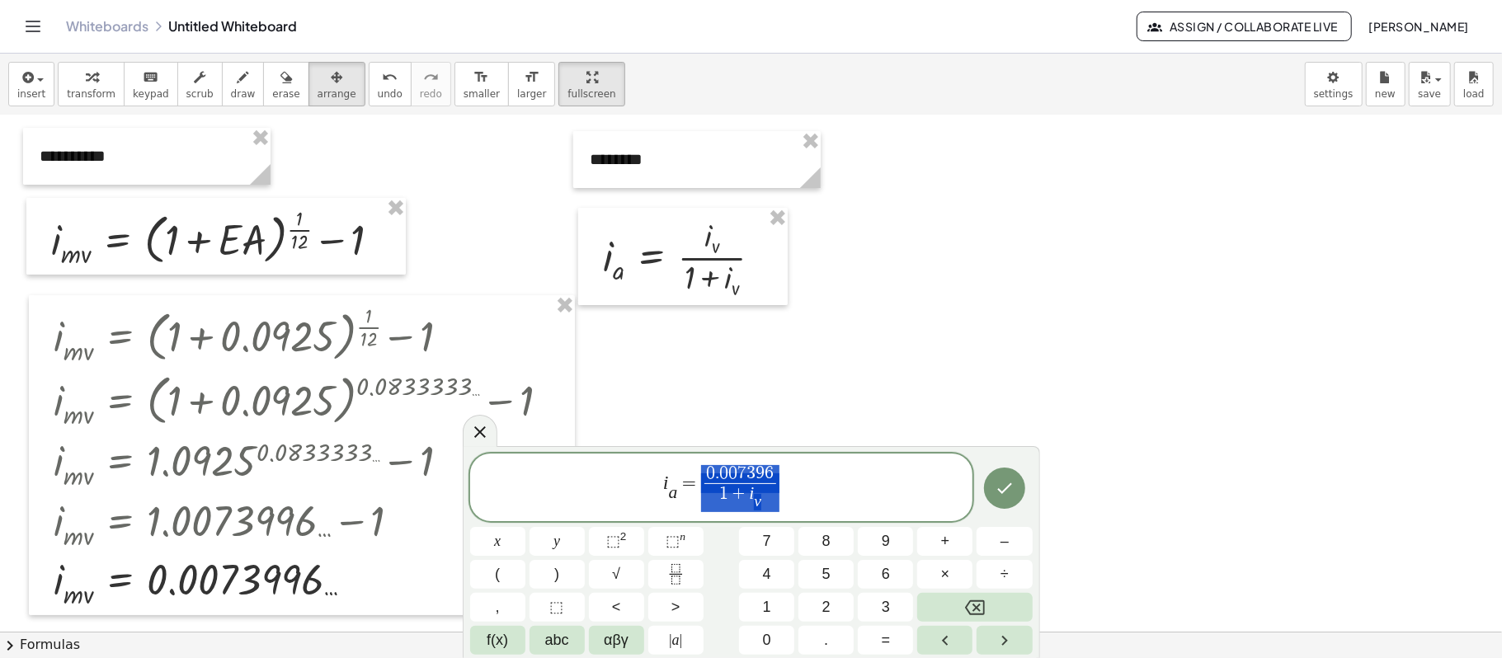
click at [790, 456] on div "i a ​ = 0 . 0 0 7 3 9 6 1 + i v ​ ​" at bounding box center [721, 488] width 503 height 68
drag, startPoint x: 770, startPoint y: 469, endPoint x: 708, endPoint y: 469, distance: 62.7
click at [759, 492] on var "v" at bounding box center [757, 500] width 7 height 17
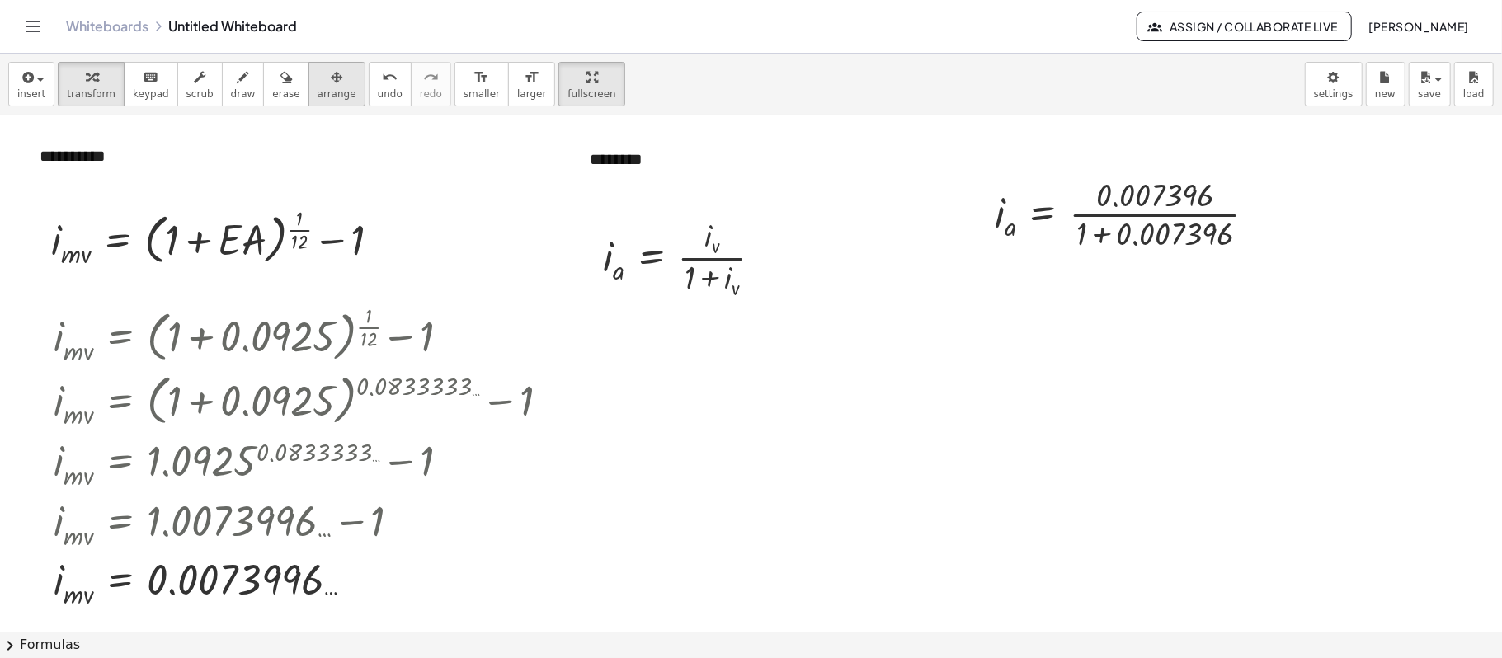
click at [335, 90] on button "arrange" at bounding box center [336, 84] width 57 height 45
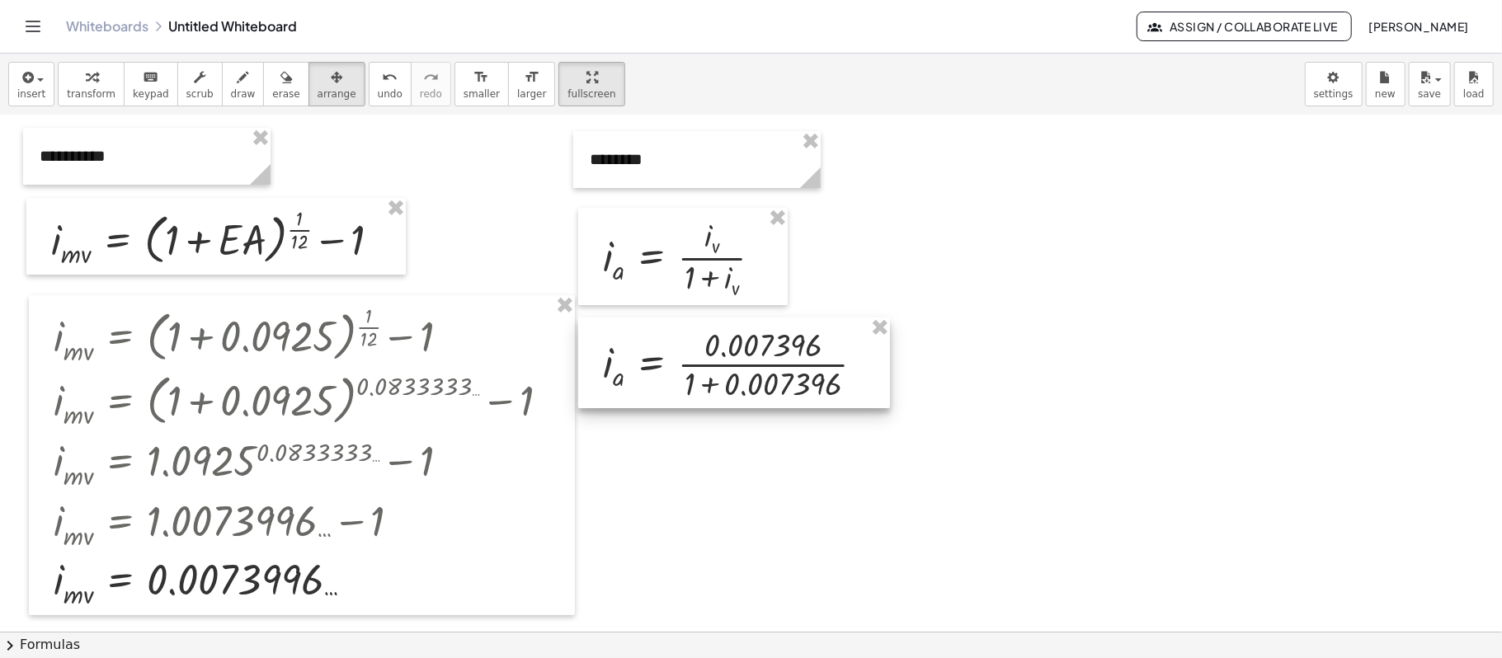
drag, startPoint x: 1063, startPoint y: 216, endPoint x: 671, endPoint y: 367, distance: 419.8
click at [671, 367] on div at bounding box center [734, 362] width 312 height 91
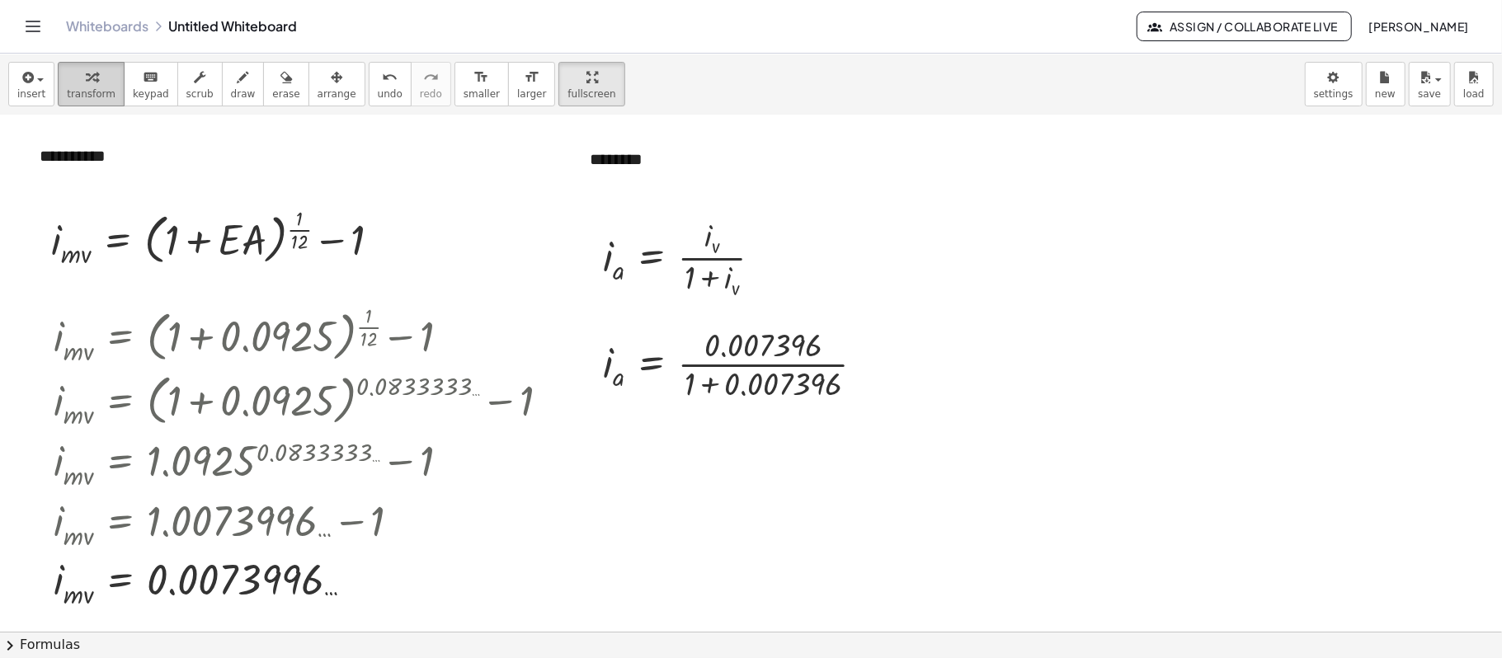
click at [104, 88] on span "transform" at bounding box center [91, 94] width 49 height 12
click at [744, 389] on div at bounding box center [740, 363] width 291 height 82
click at [744, 389] on div at bounding box center [721, 363] width 252 height 82
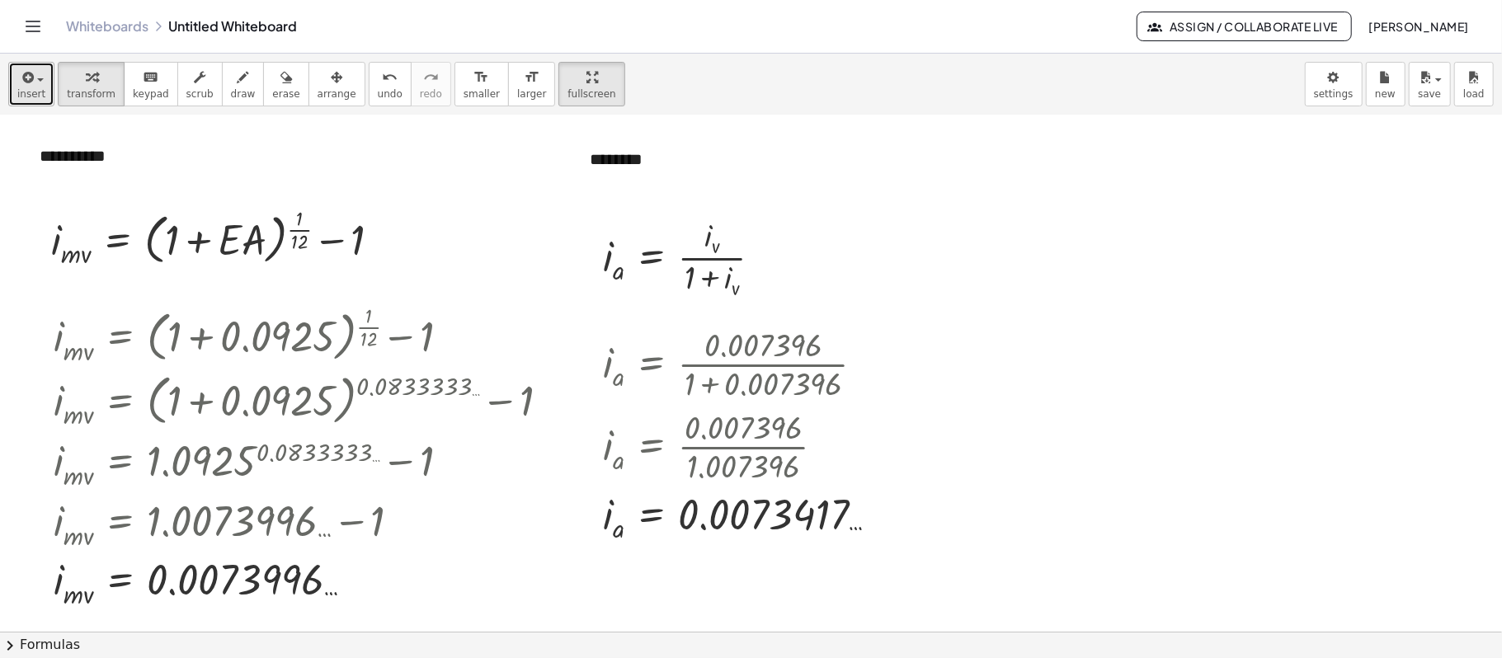
drag, startPoint x: 17, startPoint y: 82, endPoint x: 40, endPoint y: 89, distance: 24.0
click at [21, 80] on icon "button" at bounding box center [26, 78] width 15 height 20
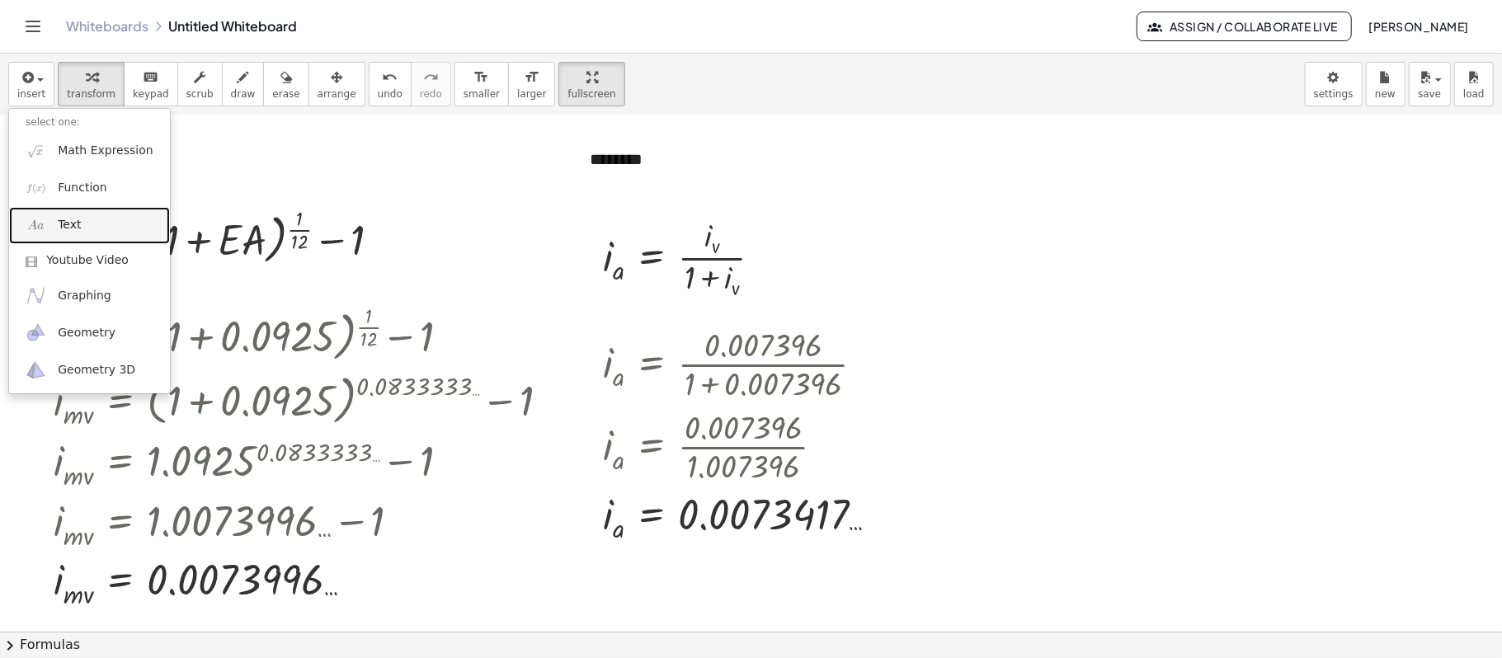
click at [60, 223] on span "Text" at bounding box center [69, 225] width 23 height 16
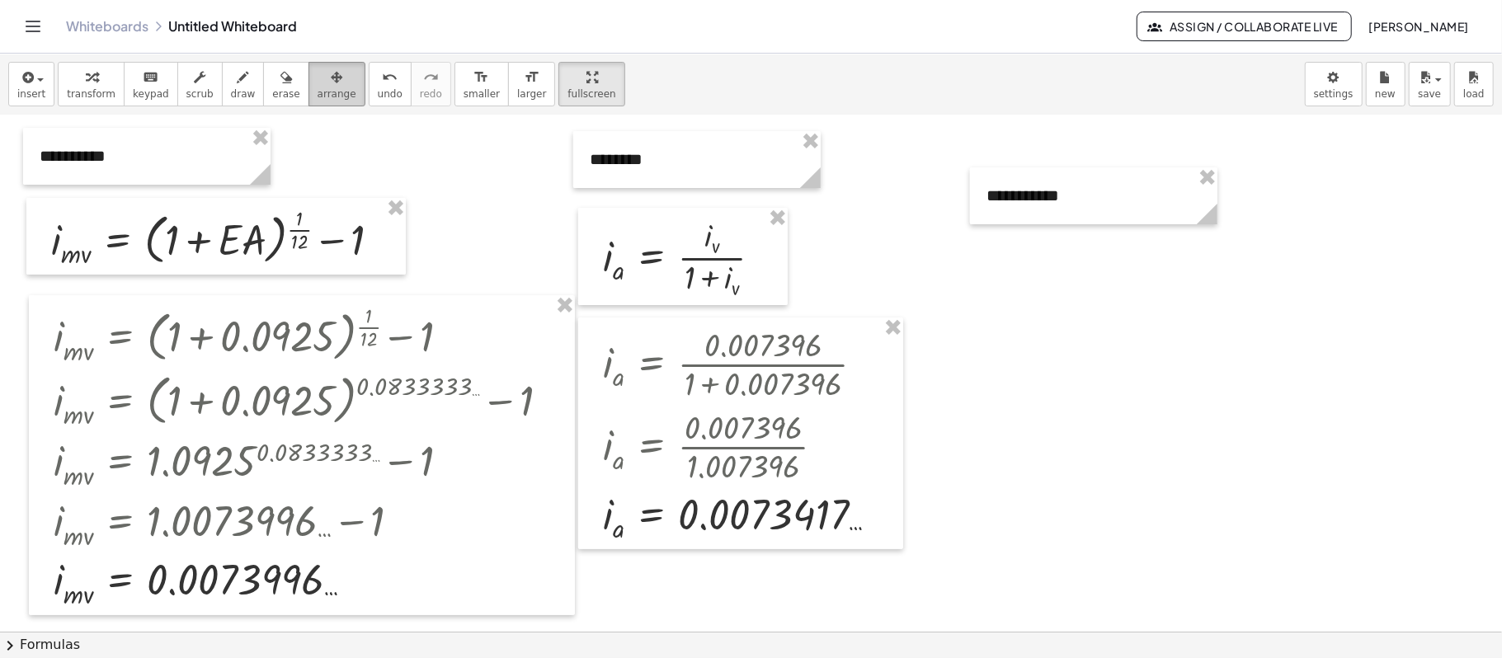
click at [317, 70] on div "button" at bounding box center [336, 77] width 39 height 20
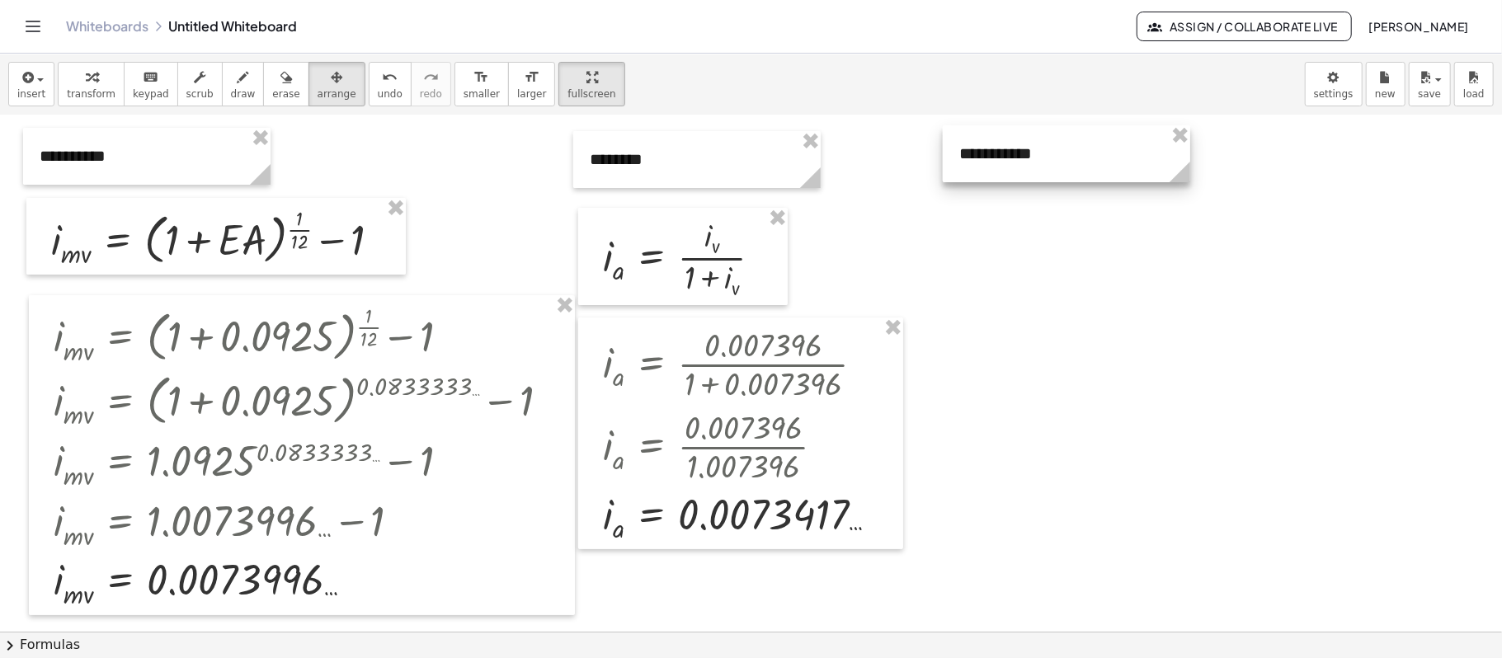
drag, startPoint x: 1046, startPoint y: 211, endPoint x: 1019, endPoint y: 169, distance: 50.1
click at [1019, 169] on div at bounding box center [1066, 153] width 247 height 57
click at [1034, 279] on div at bounding box center [751, 480] width 1502 height 1032
click at [25, 96] on span "insert" at bounding box center [31, 94] width 28 height 12
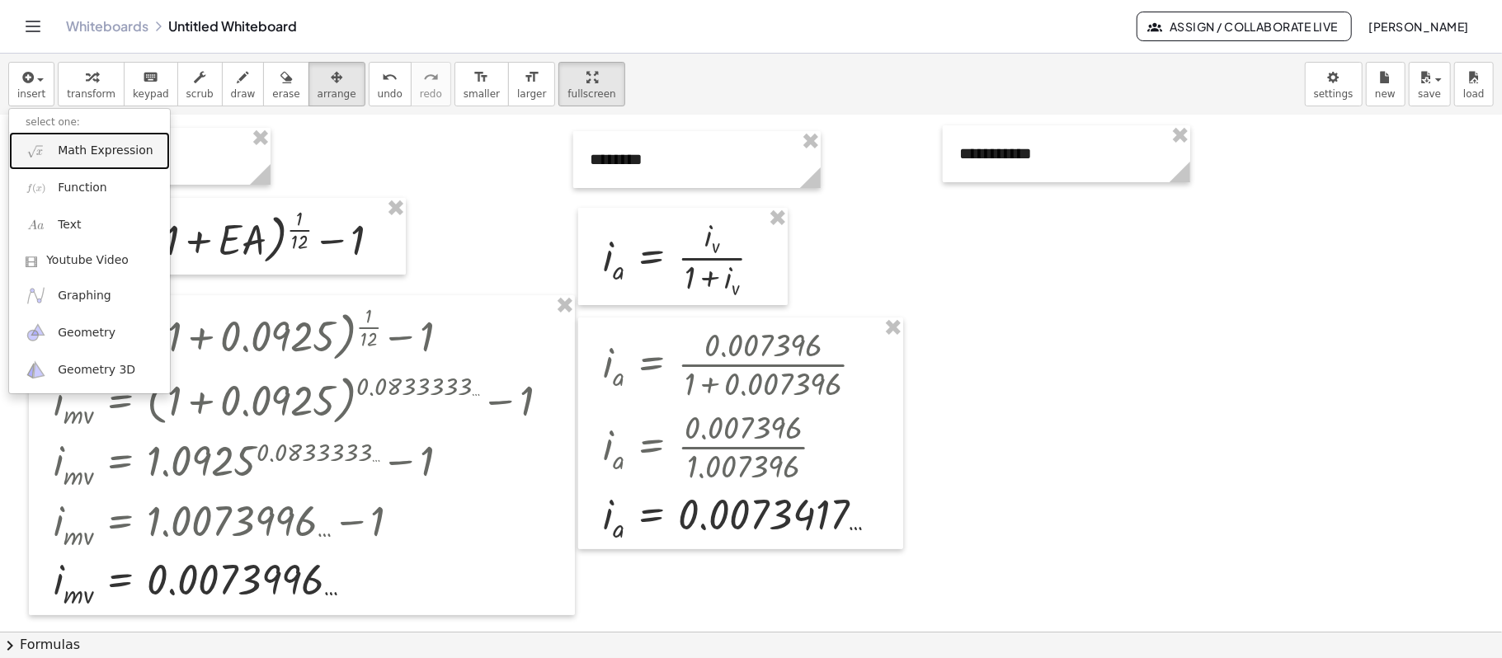
click at [99, 167] on link "Math Expression" at bounding box center [89, 150] width 161 height 37
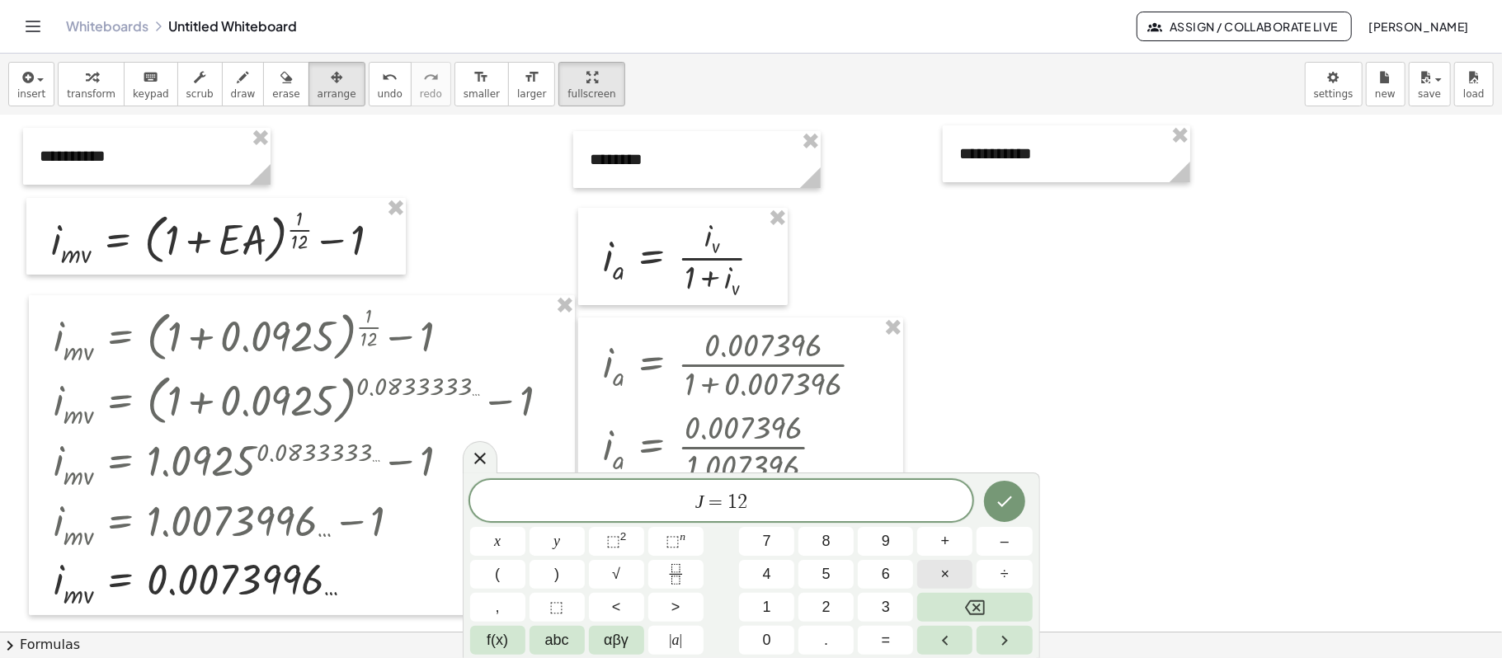
click at [943, 493] on span "×" at bounding box center [945, 574] width 9 height 22
click at [1017, 493] on button "Done" at bounding box center [1004, 501] width 41 height 41
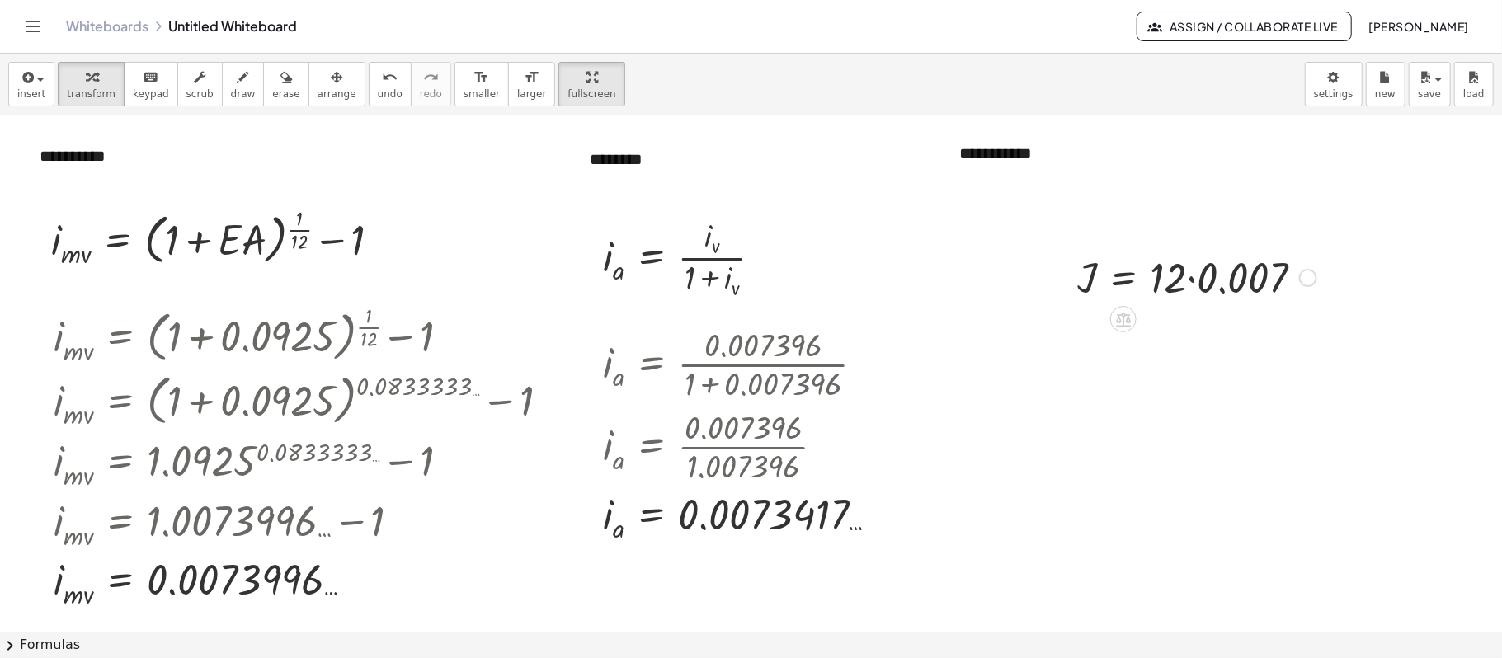
click at [1126, 282] on div at bounding box center [1308, 278] width 18 height 18
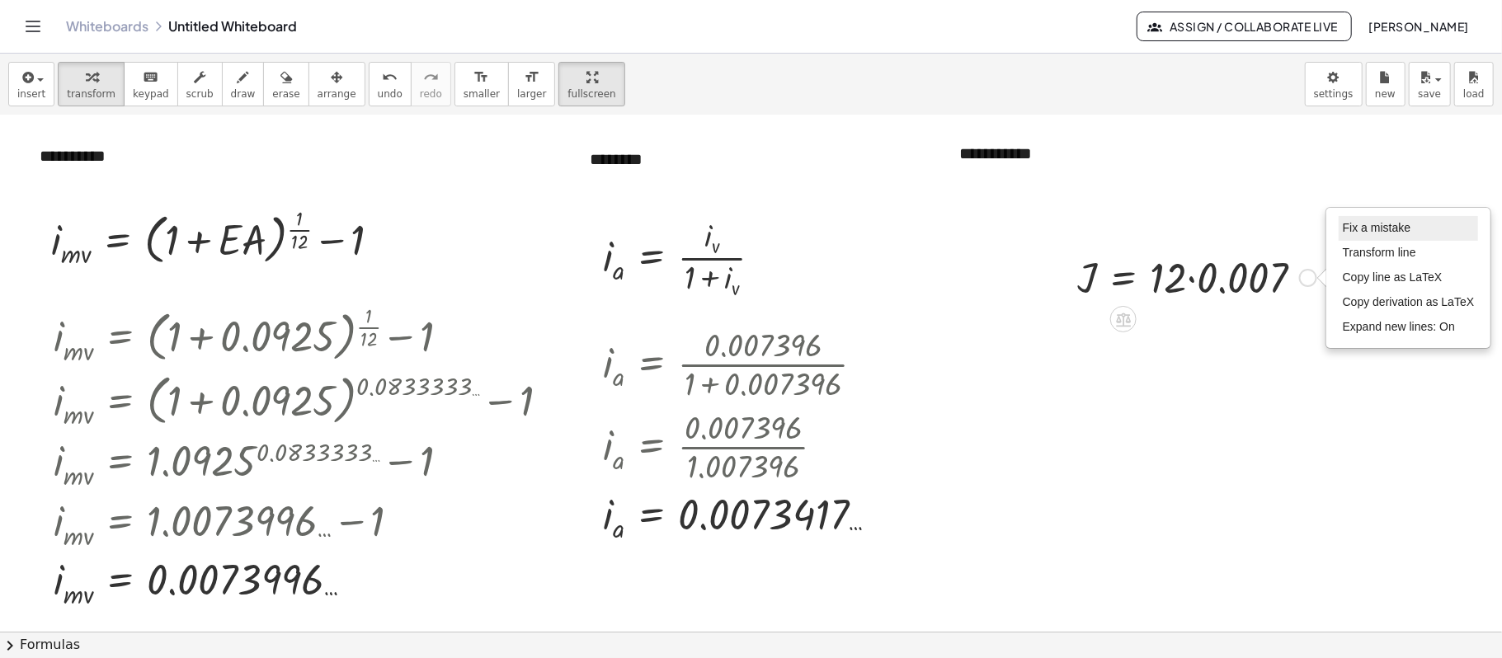
click at [1126, 238] on li "Fix a mistake" at bounding box center [1408, 228] width 140 height 25
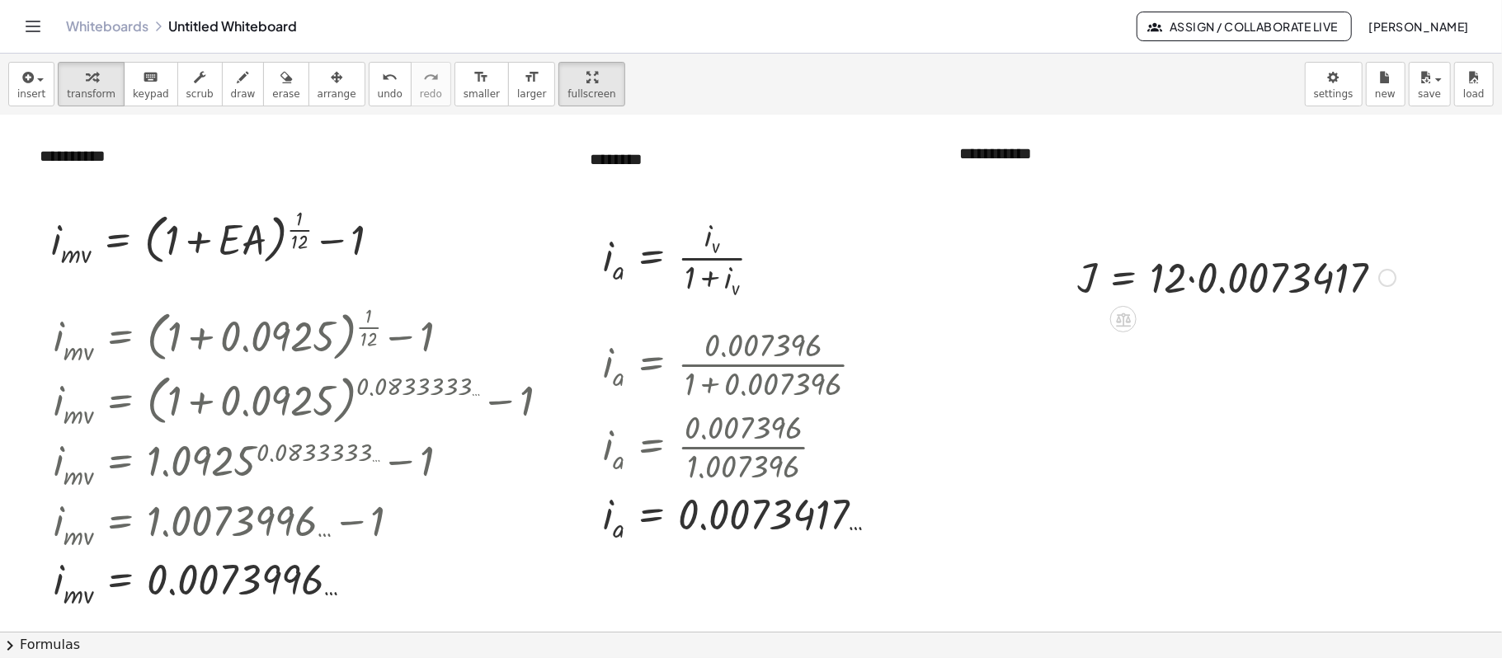
click at [1126, 274] on div at bounding box center [1236, 276] width 335 height 56
click at [1126, 277] on div at bounding box center [1236, 276] width 335 height 56
click at [1126, 277] on div at bounding box center [1217, 277] width 297 height 54
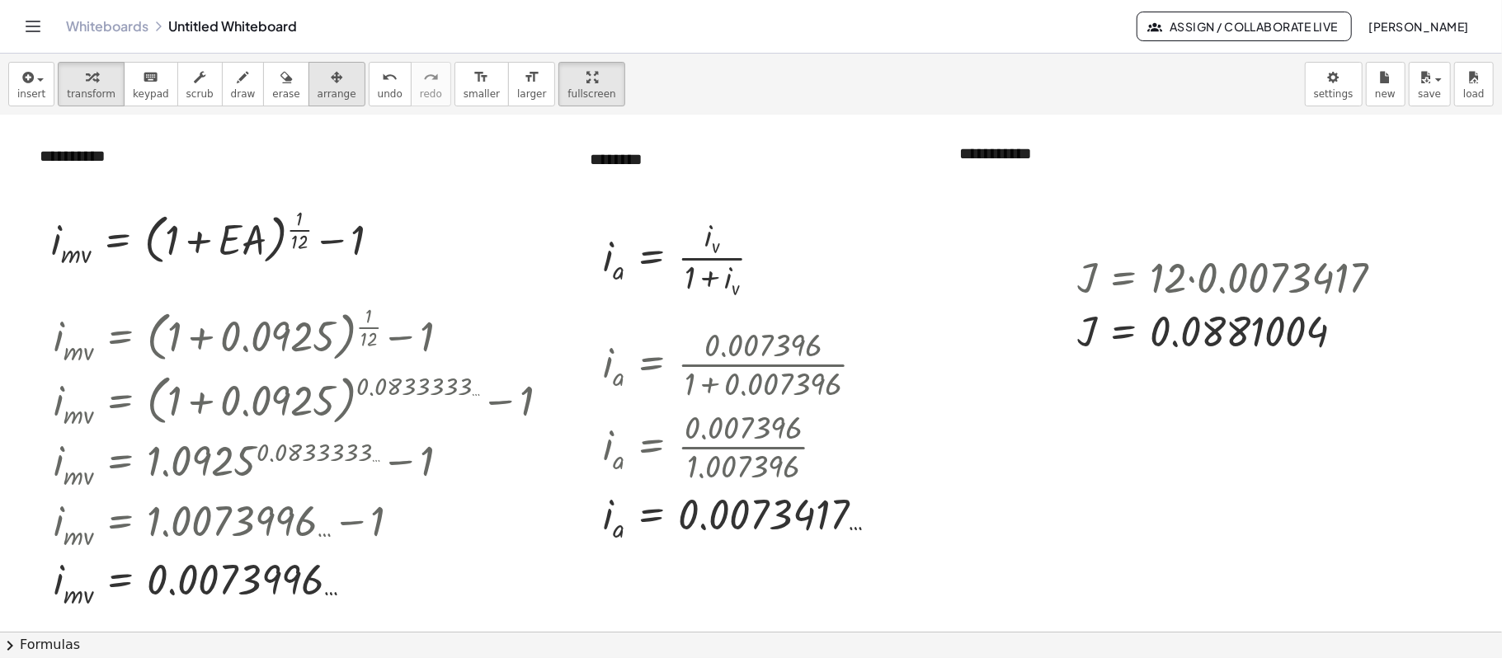
click at [322, 81] on div "button" at bounding box center [336, 77] width 39 height 20
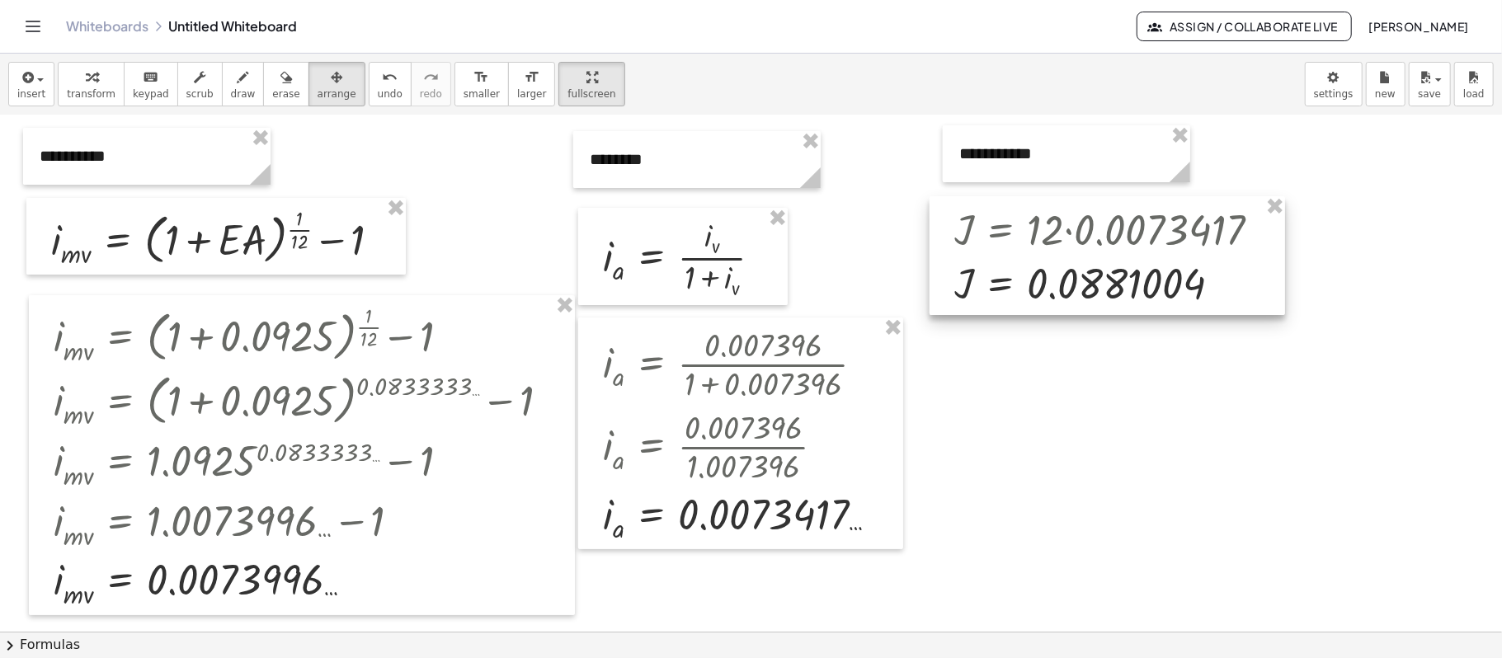
drag, startPoint x: 1166, startPoint y: 294, endPoint x: 1043, endPoint y: 246, distance: 131.8
click at [1043, 246] on div at bounding box center [1106, 255] width 355 height 119
drag, startPoint x: 1062, startPoint y: 261, endPoint x: 1075, endPoint y: 262, distance: 13.3
click at [1075, 262] on div at bounding box center [1120, 257] width 355 height 119
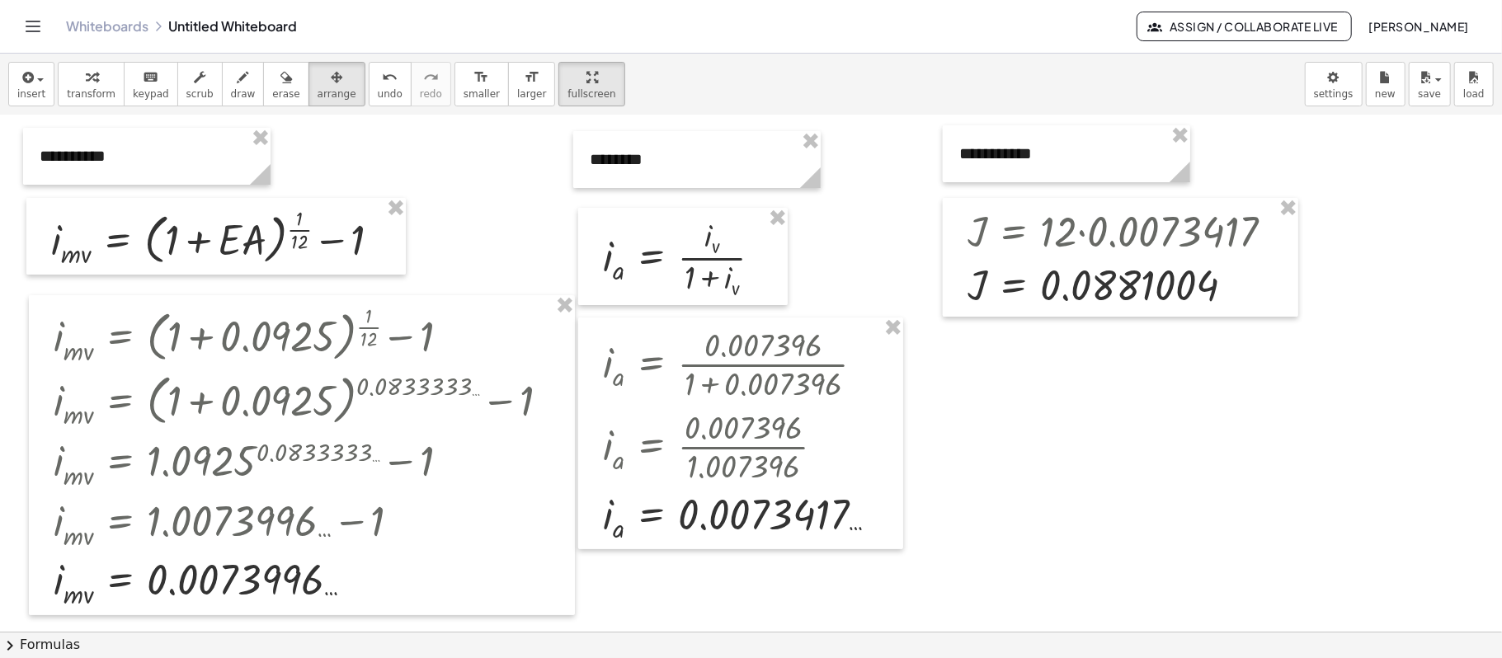
click at [1126, 411] on div at bounding box center [751, 480] width 1502 height 1032
click at [805, 407] on div at bounding box center [740, 433] width 325 height 232
drag, startPoint x: 872, startPoint y: 393, endPoint x: 800, endPoint y: 437, distance: 85.1
click at [800, 437] on div at bounding box center [740, 433] width 325 height 232
click at [1126, 493] on div at bounding box center [751, 480] width 1502 height 1032
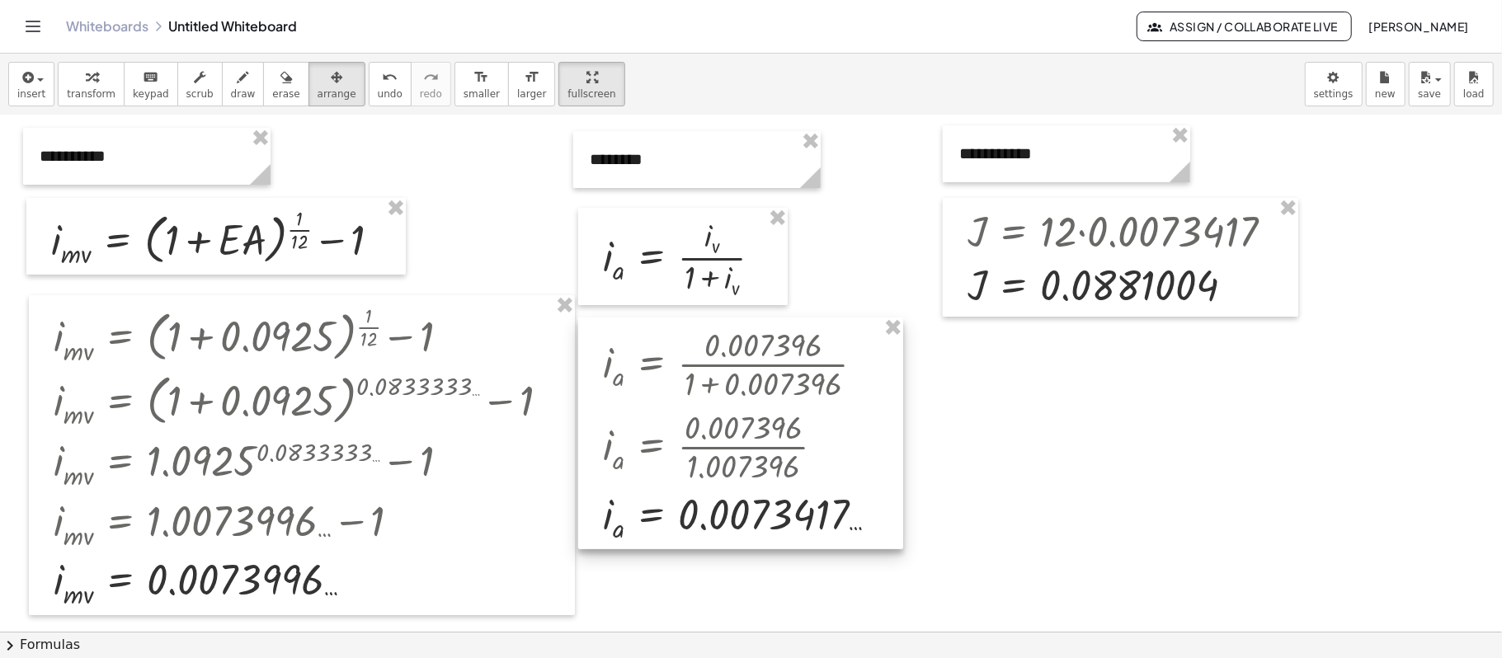
click at [844, 410] on div at bounding box center [740, 433] width 325 height 232
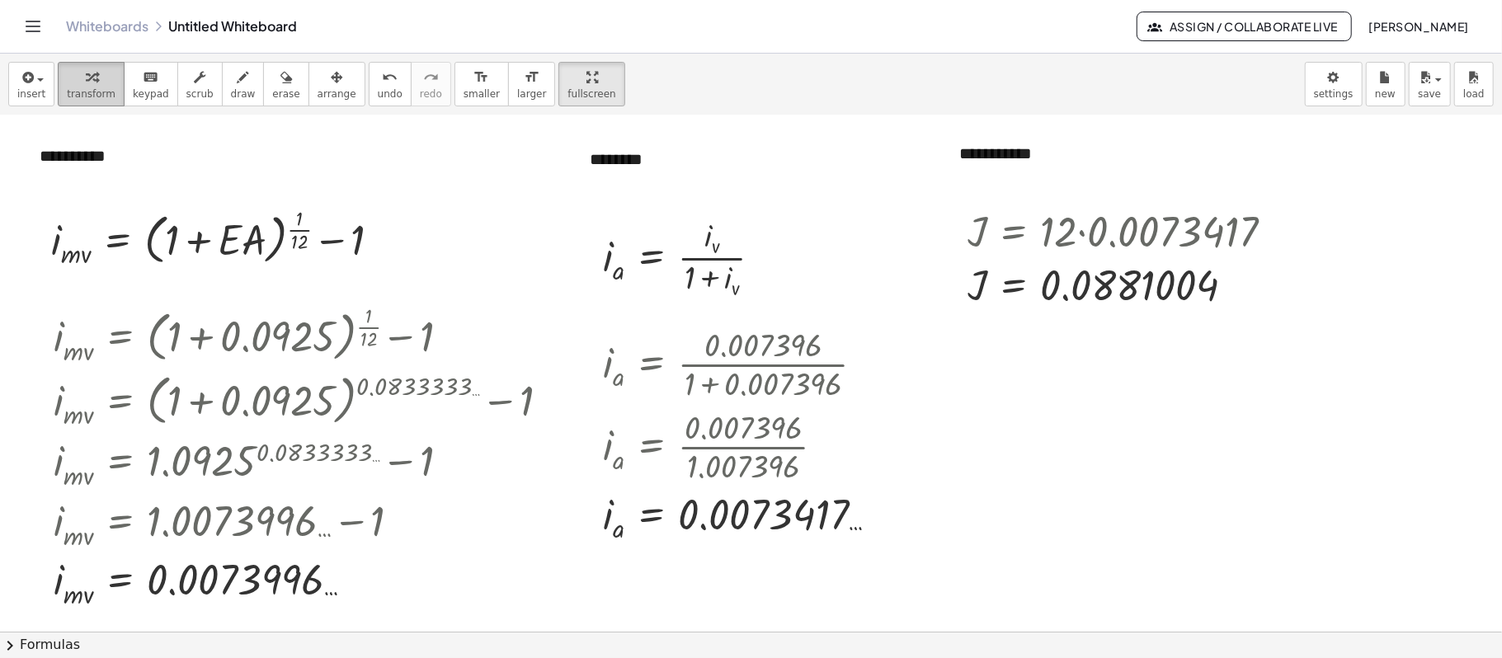
click at [92, 93] on span "transform" at bounding box center [91, 94] width 49 height 12
click at [867, 367] on div at bounding box center [869, 364] width 18 height 18
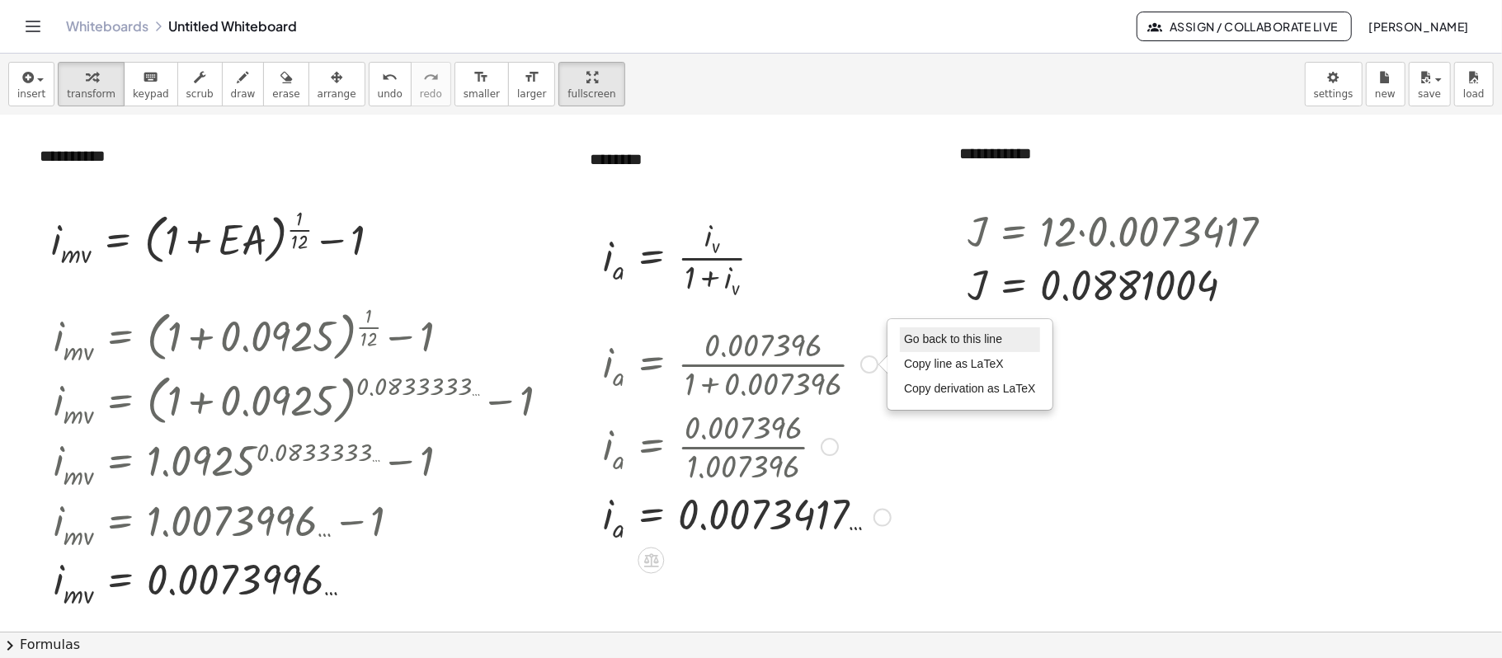
click at [932, 348] on li "Go back to this line" at bounding box center [970, 339] width 140 height 25
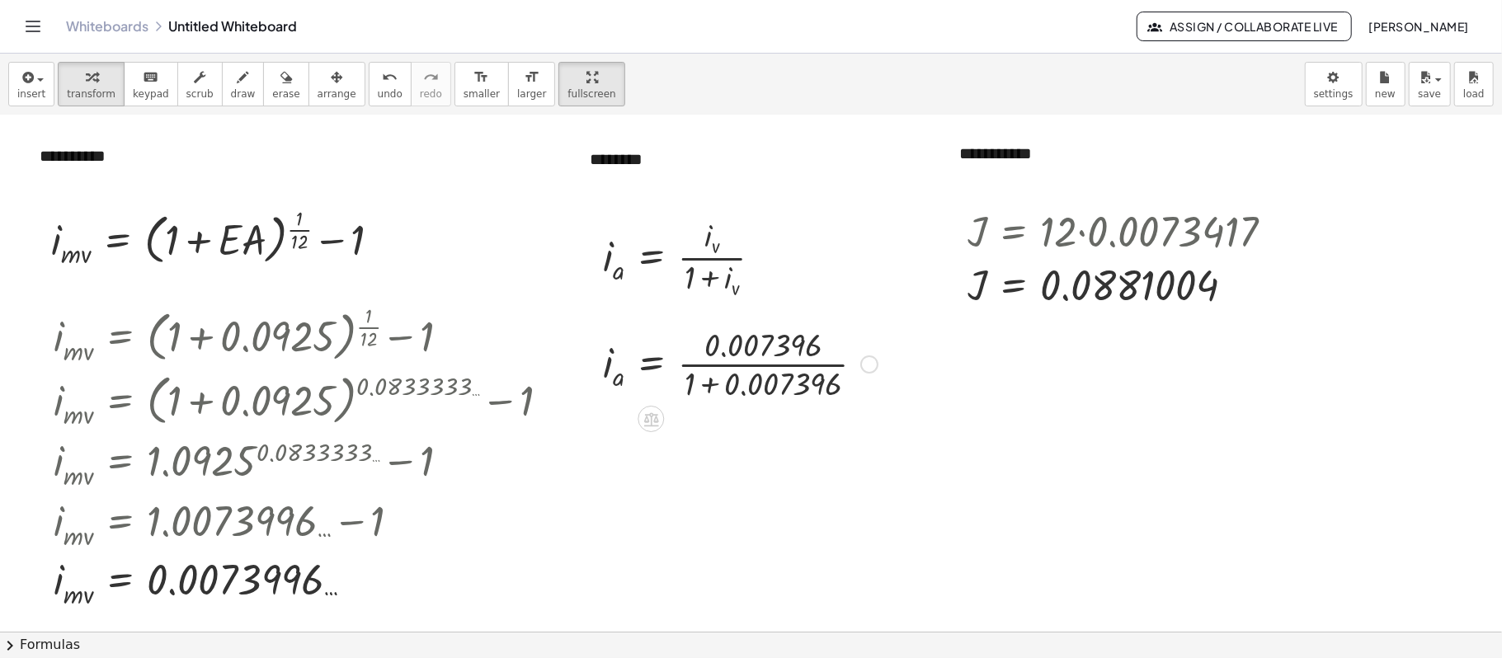
click at [806, 348] on div at bounding box center [740, 363] width 291 height 82
click at [871, 364] on div "Go back to this line Copy line as LaTeX Copy derivation as LaTeX" at bounding box center [869, 364] width 18 height 18
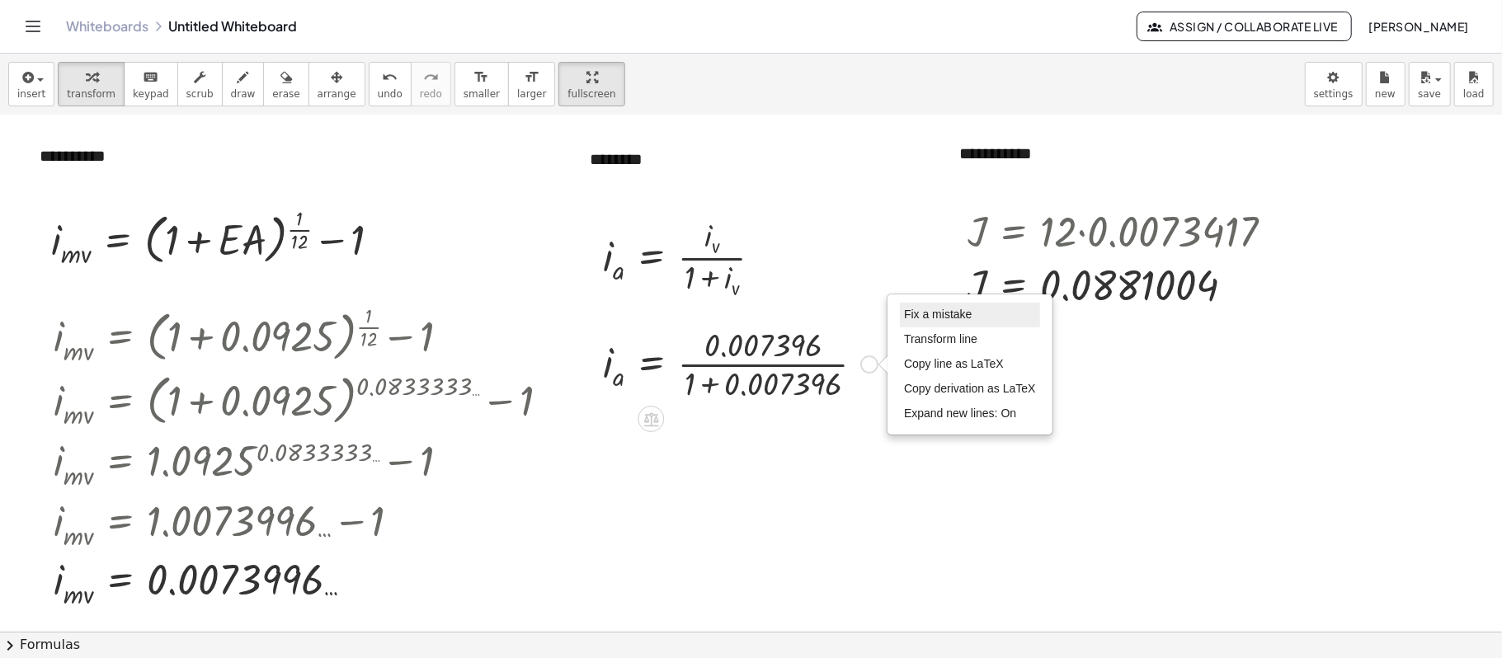
click at [932, 313] on span "Fix a mistake" at bounding box center [938, 314] width 68 height 13
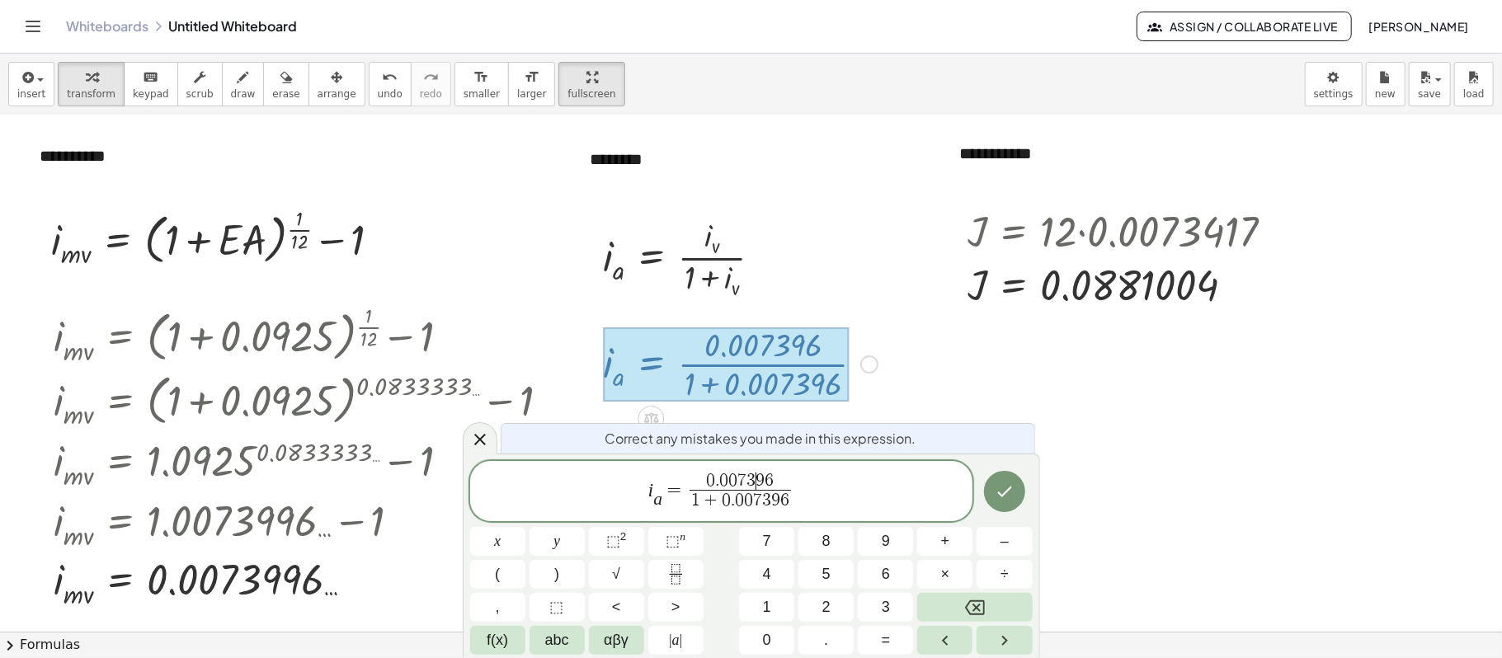
click at [759, 475] on span "9" at bounding box center [760, 481] width 9 height 18
click at [765, 482] on span "6" at bounding box center [769, 481] width 9 height 18
click at [780, 493] on span "6" at bounding box center [784, 500] width 9 height 18
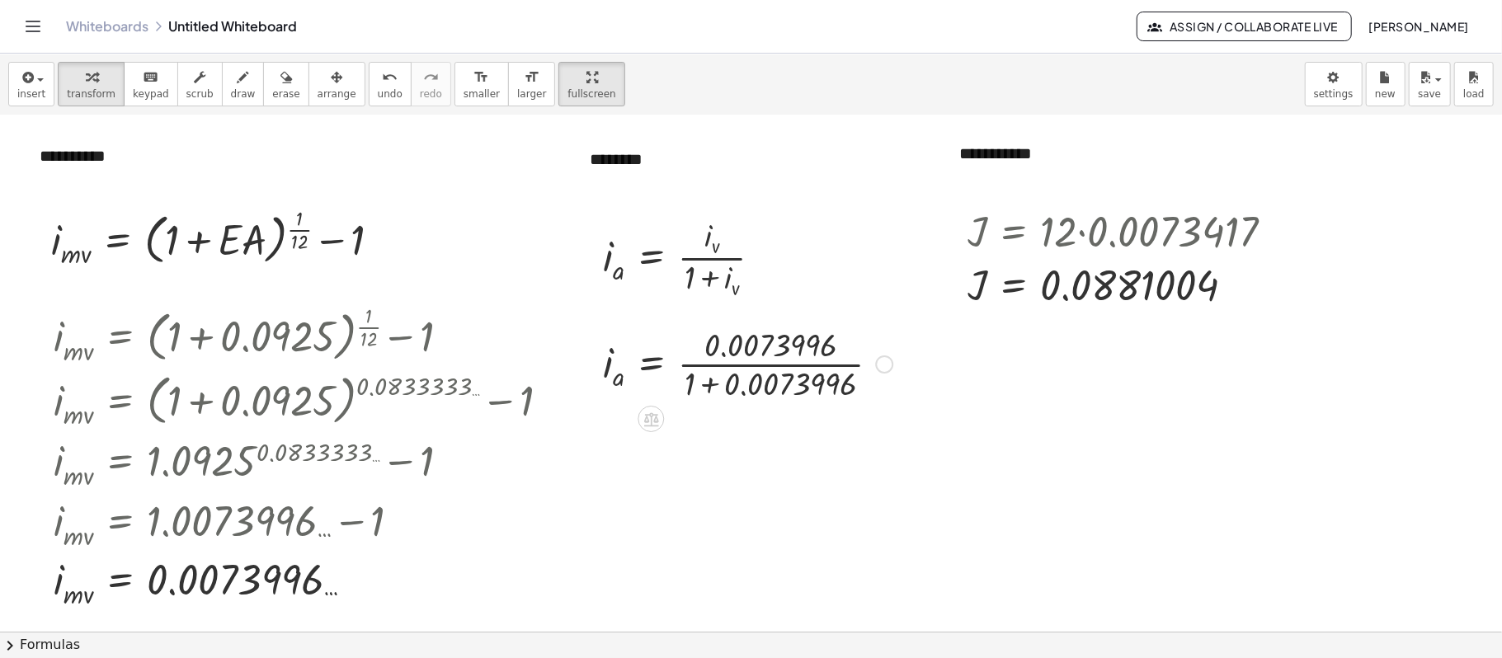
click at [756, 390] on div at bounding box center [748, 363] width 306 height 82
click at [750, 390] on div at bounding box center [728, 363] width 266 height 82
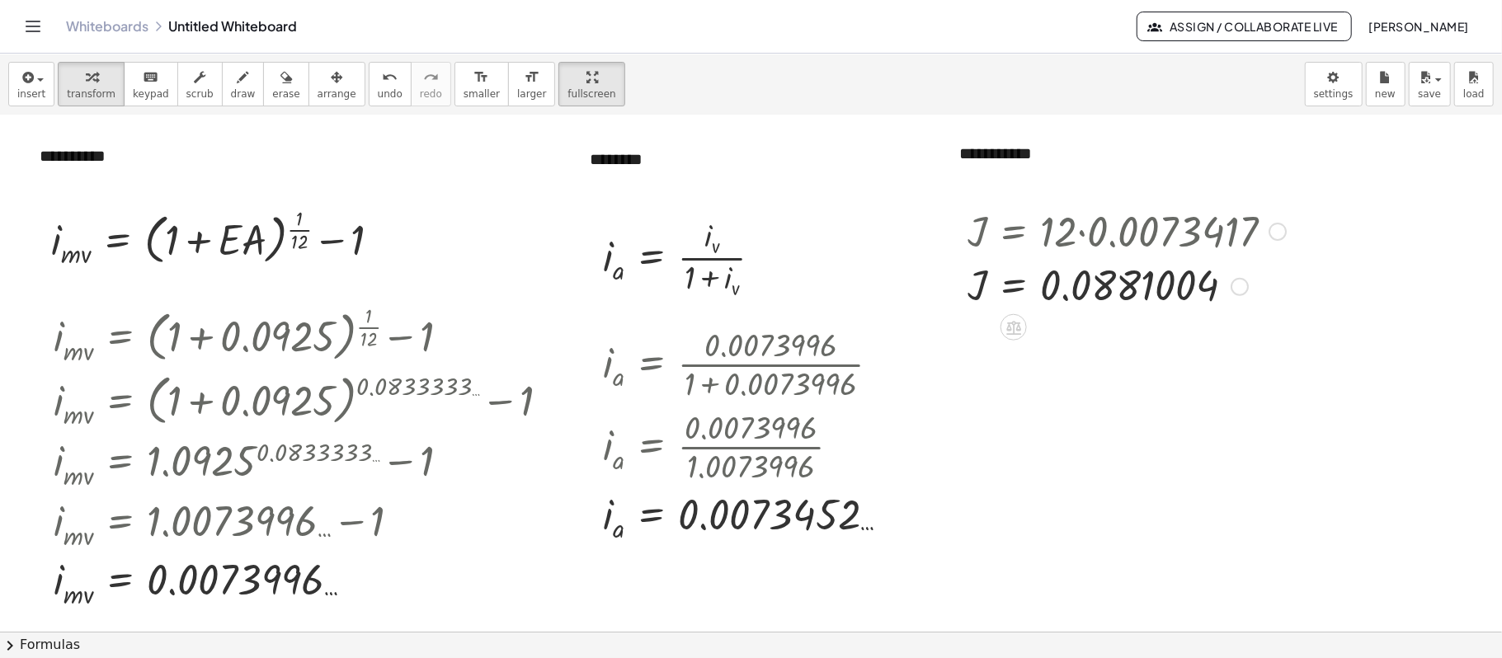
click at [1126, 235] on div at bounding box center [1126, 230] width 335 height 56
click at [1126, 233] on div at bounding box center [1126, 230] width 335 height 56
click at [1126, 304] on div at bounding box center [1126, 285] width 335 height 54
click at [1126, 224] on div at bounding box center [1277, 232] width 18 height 18
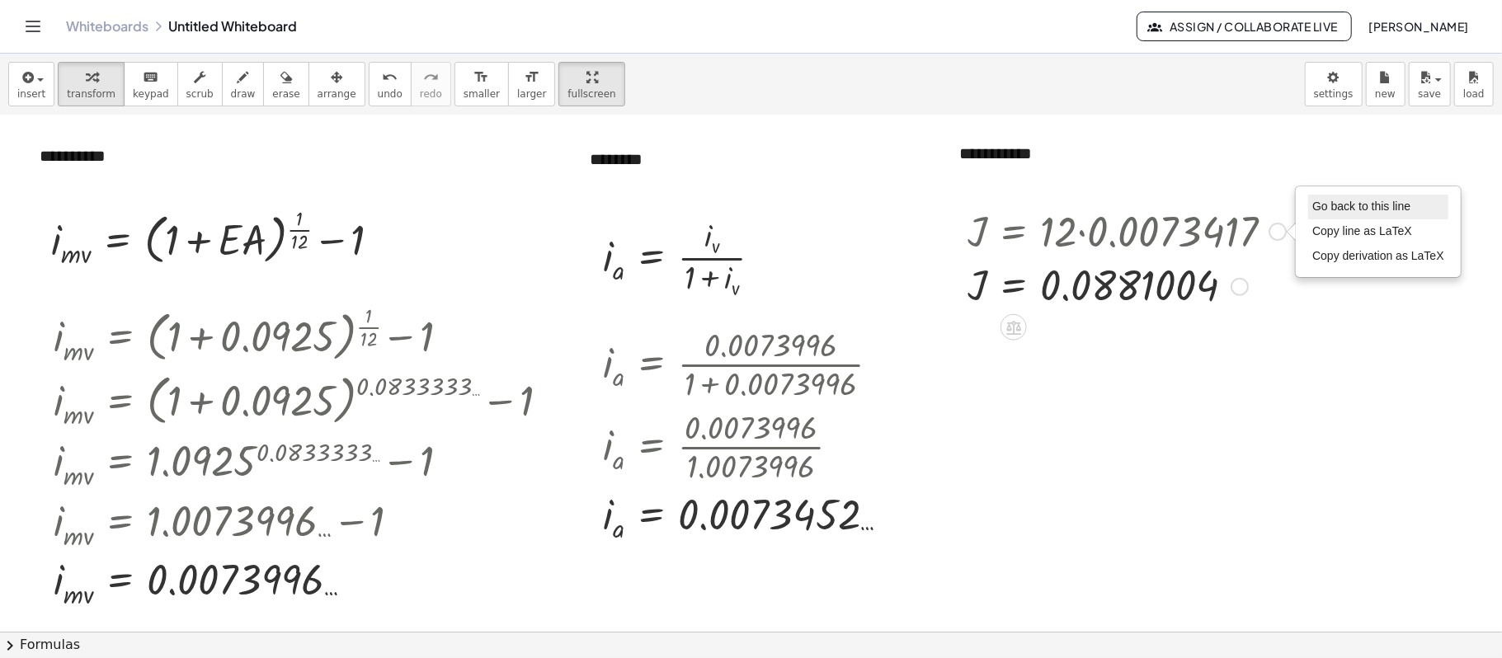
click at [1126, 209] on span "Go back to this line" at bounding box center [1361, 206] width 98 height 13
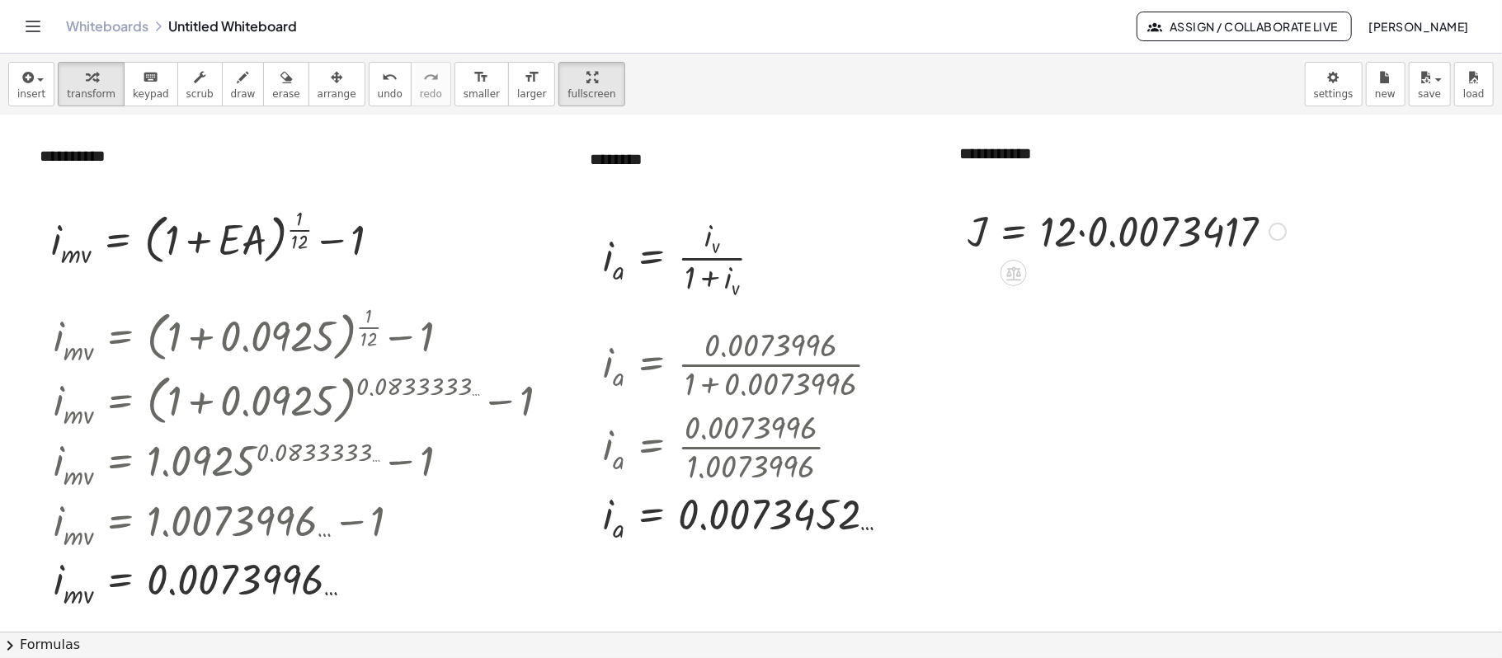
click at [1126, 231] on div at bounding box center [1126, 230] width 335 height 56
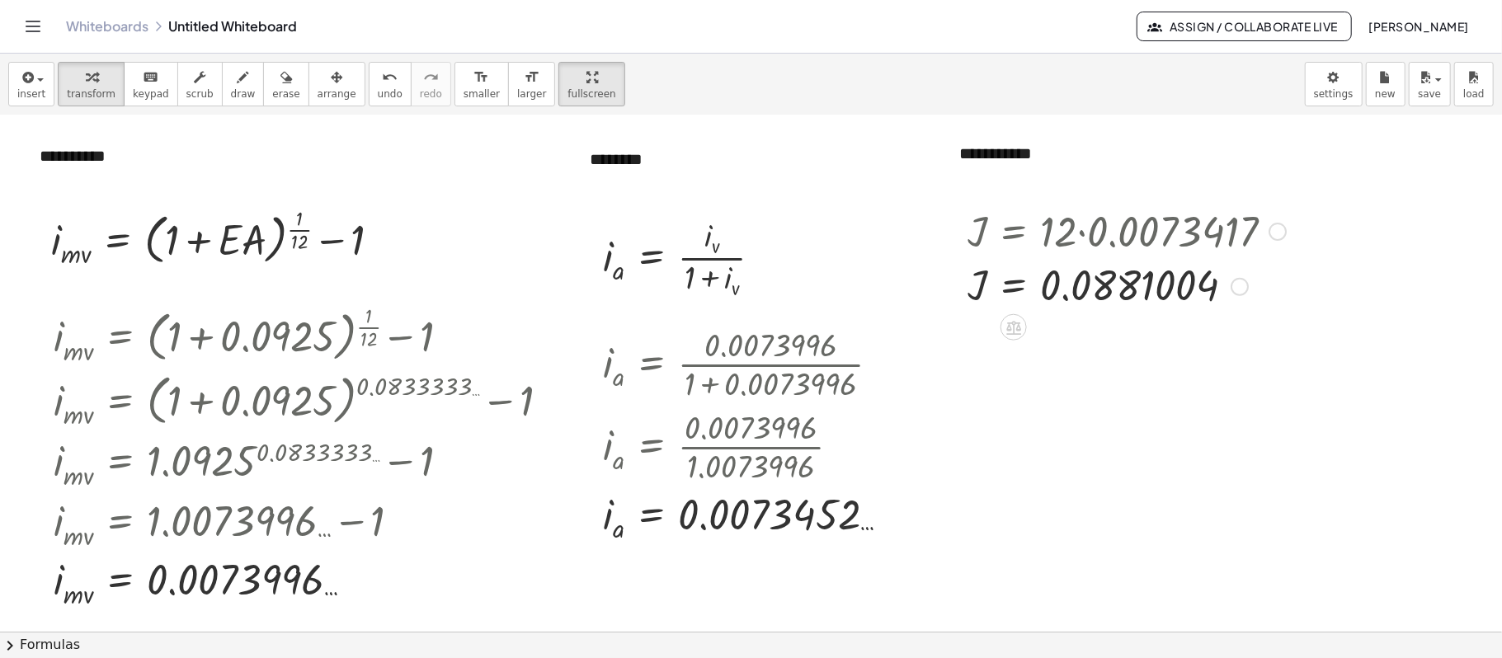
click at [1126, 232] on div at bounding box center [1277, 232] width 18 height 18
click at [1126, 208] on span "Go back to this line" at bounding box center [1361, 206] width 98 height 13
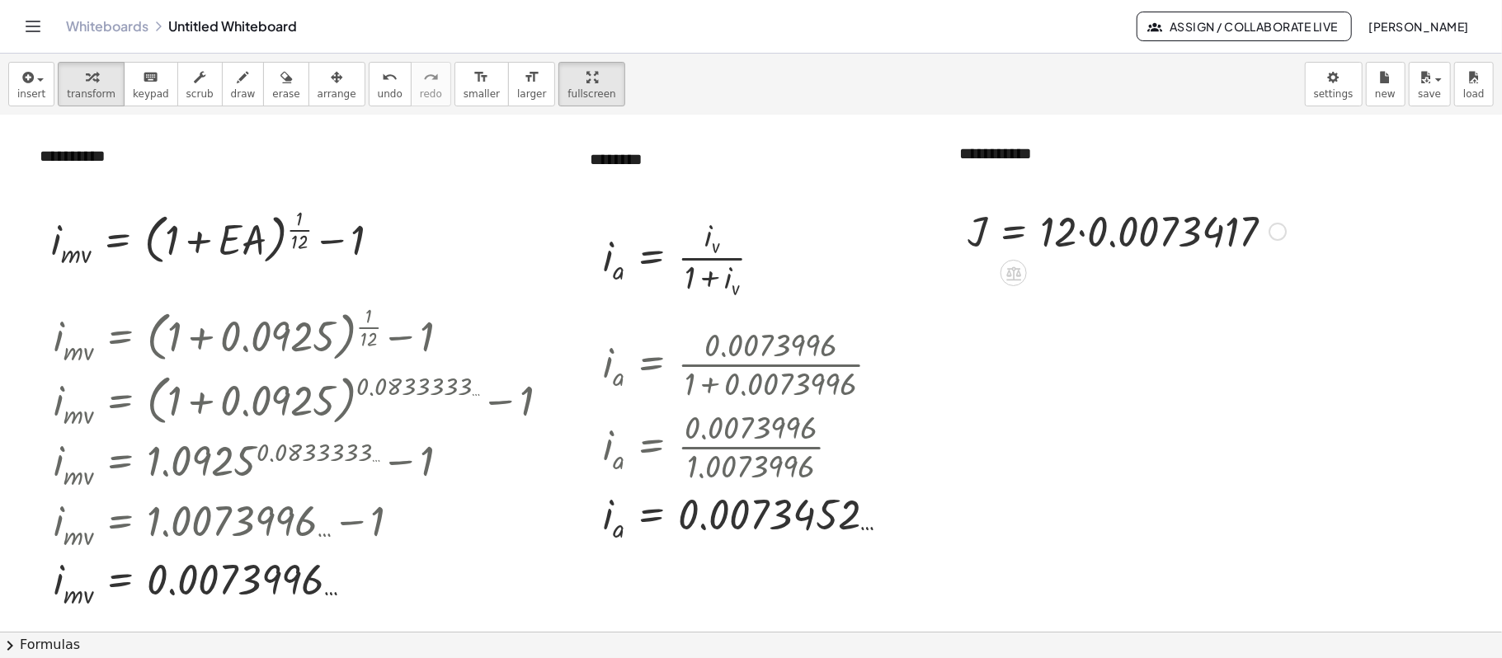
click at [1126, 233] on div "Go back to this line Copy line as LaTeX Copy derivation as LaTeX" at bounding box center [1277, 232] width 18 height 18
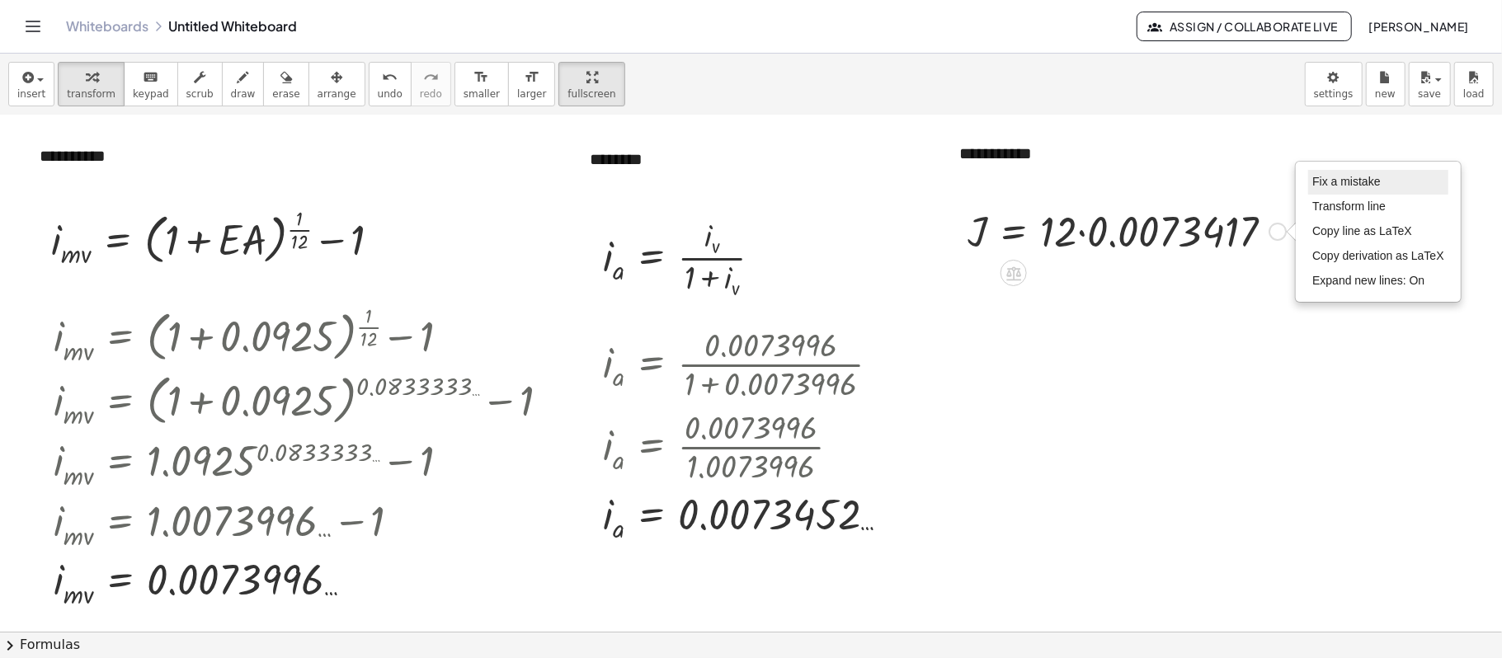
click at [1126, 186] on span "Fix a mistake" at bounding box center [1346, 181] width 68 height 13
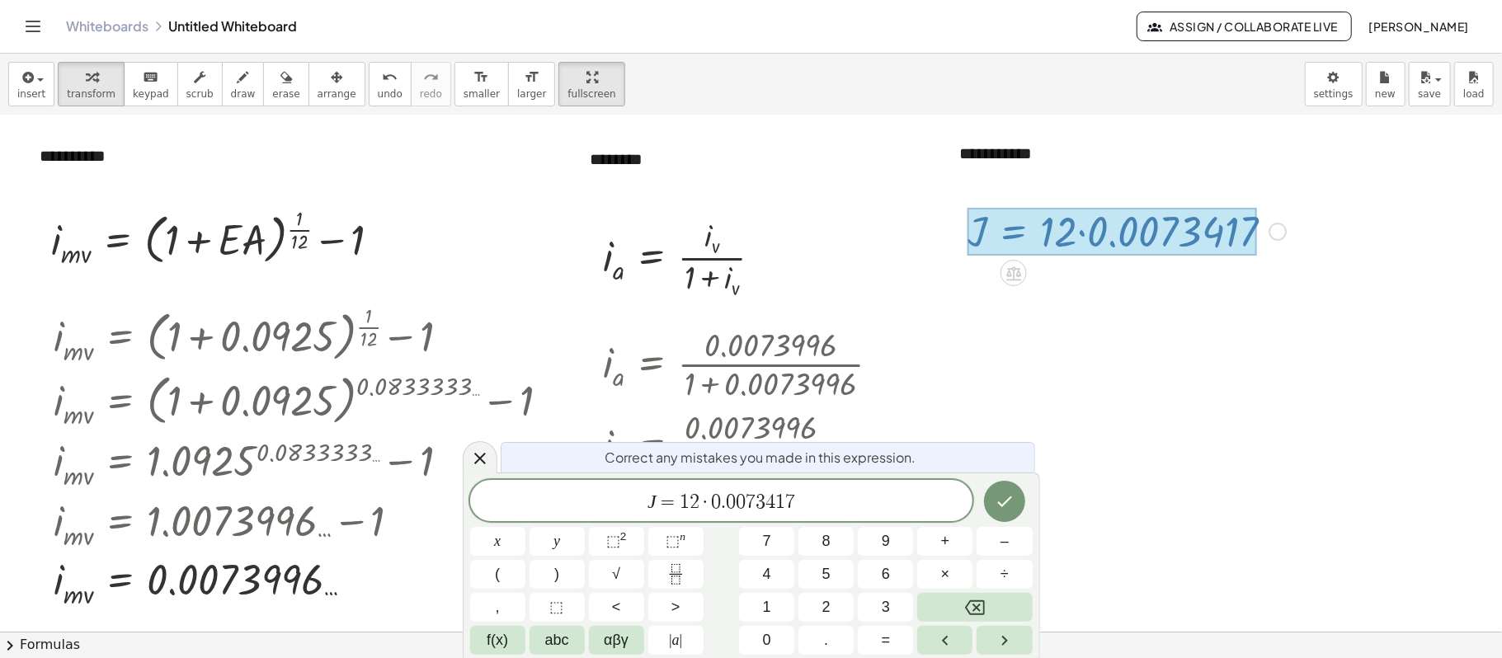
click at [1126, 228] on div at bounding box center [1111, 232] width 289 height 48
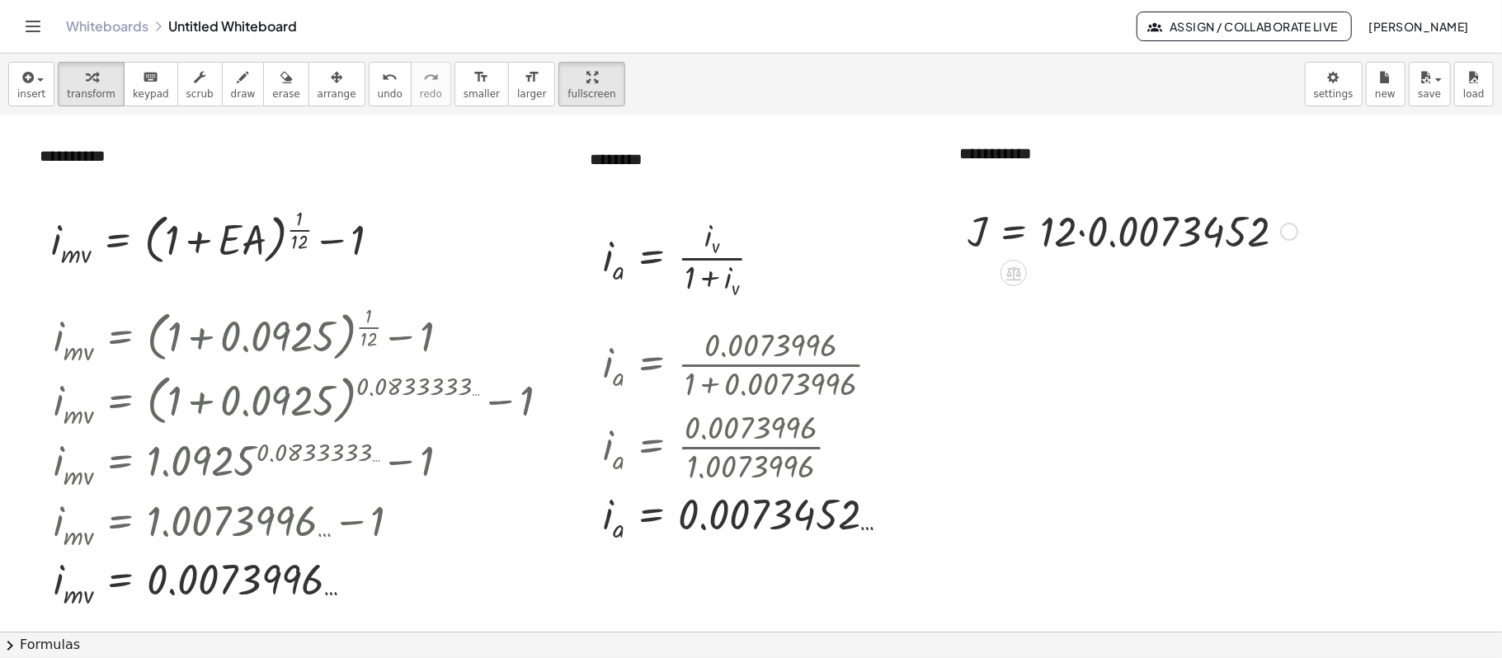
click at [1126, 233] on div at bounding box center [1132, 230] width 346 height 56
click at [1126, 233] on div at bounding box center [1109, 231] width 301 height 54
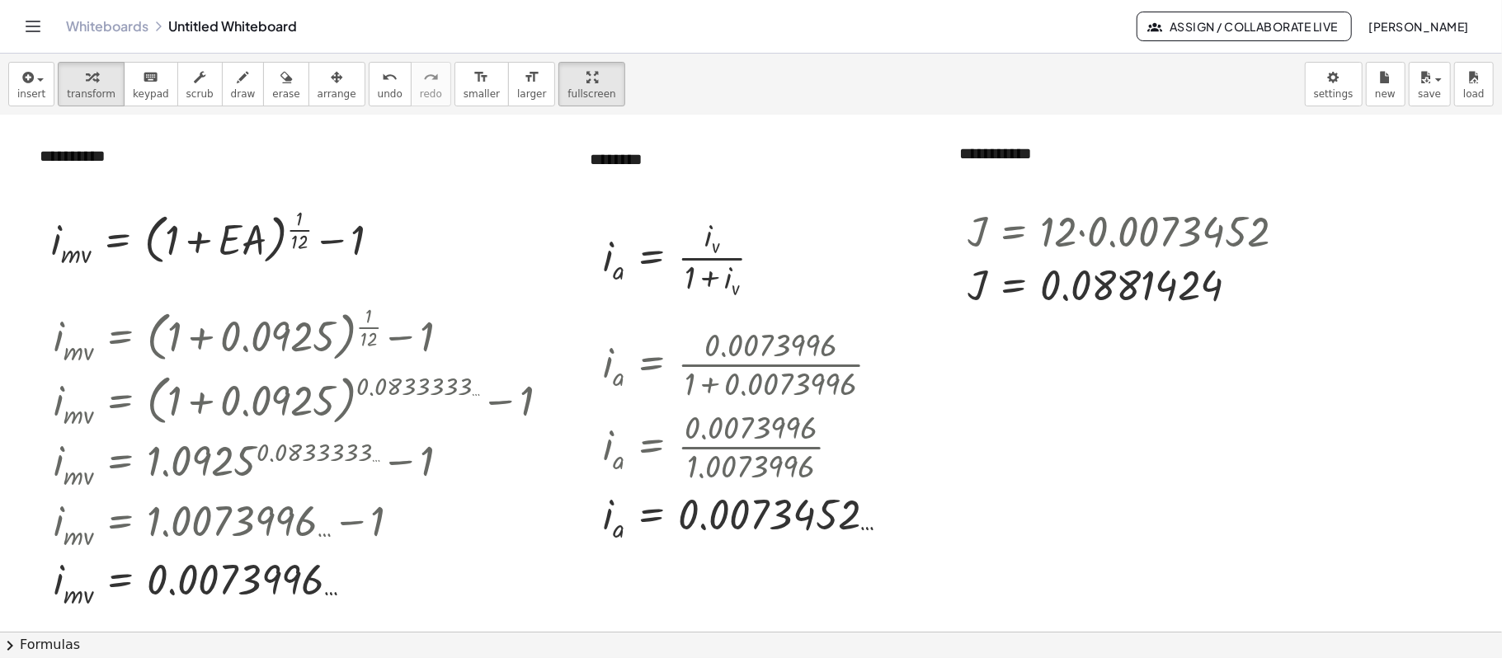
click at [53, 93] on div "insert select one: Math Expression Function Text Youtube Video Graphing Geometr…" at bounding box center [751, 85] width 1502 height 62
click at [27, 88] on span "insert" at bounding box center [31, 94] width 28 height 12
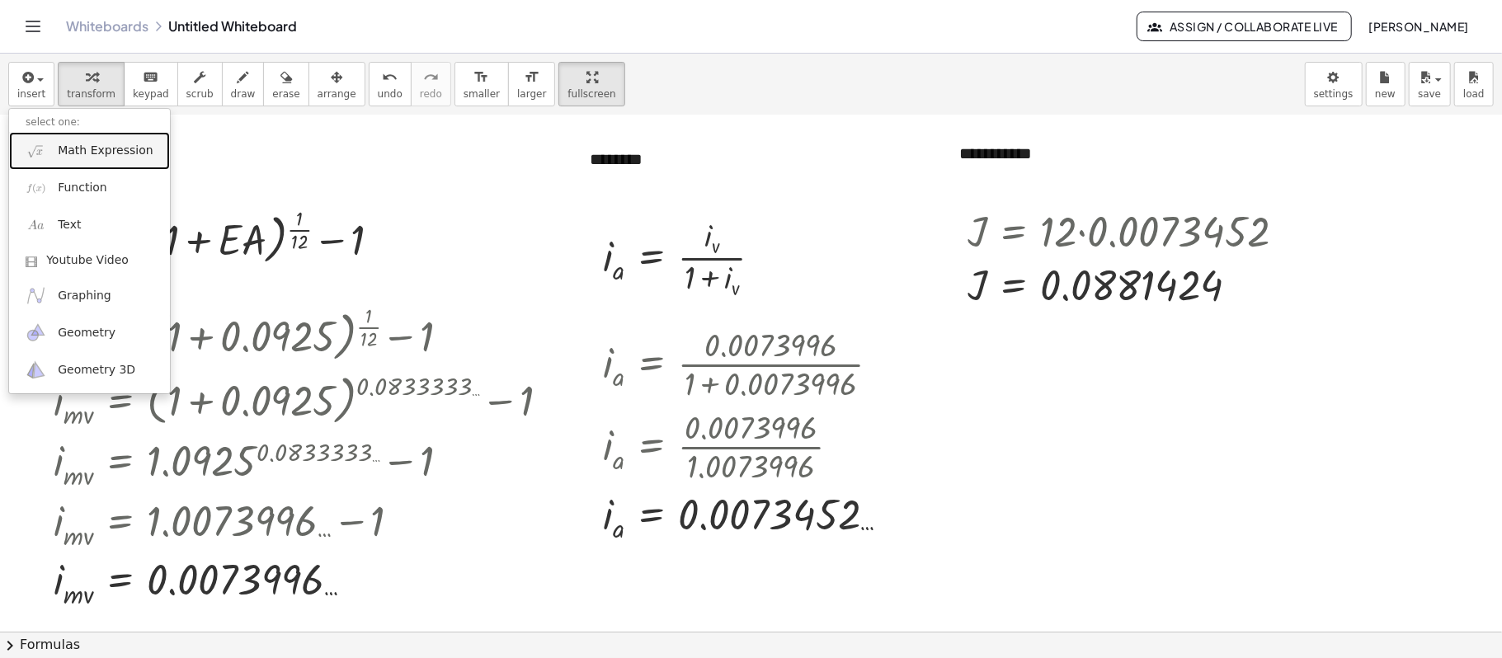
click at [90, 156] on span "Math Expression" at bounding box center [105, 151] width 95 height 16
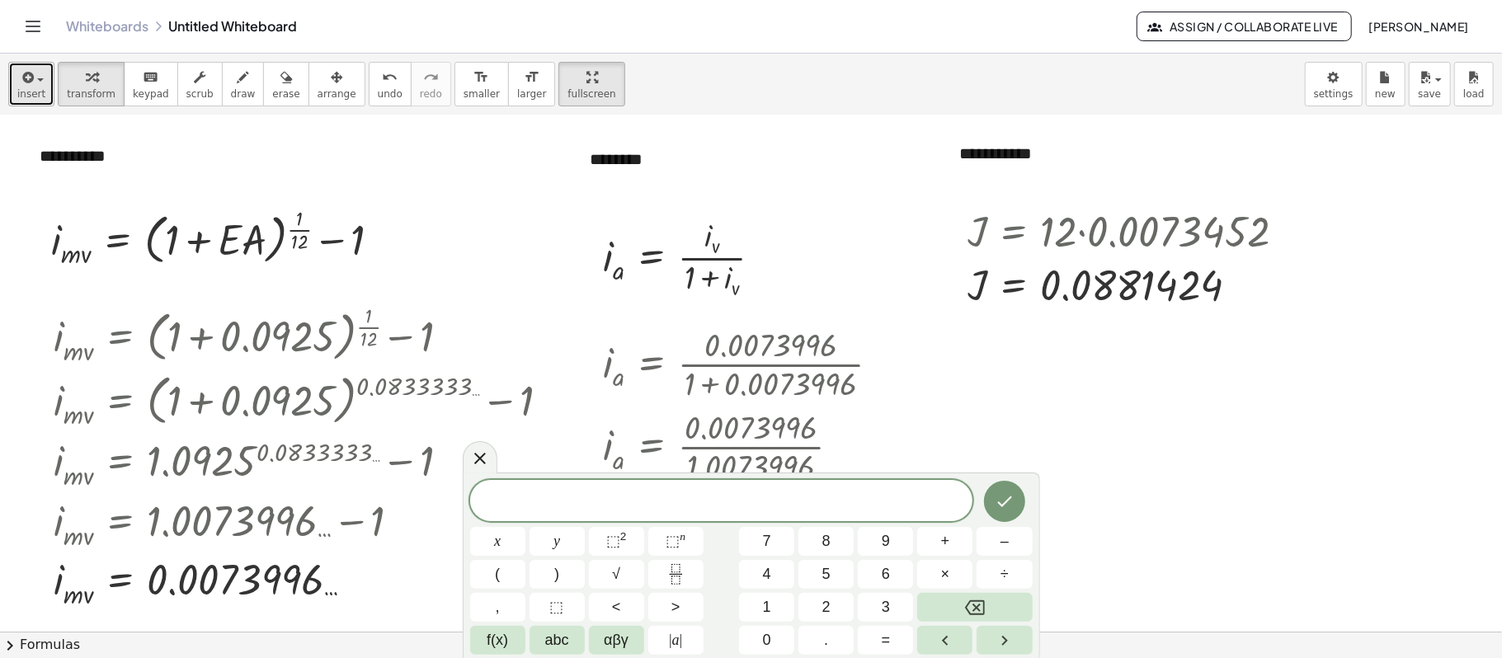
drag, startPoint x: 21, startPoint y: 69, endPoint x: 13, endPoint y: 76, distance: 9.9
click at [13, 76] on button "insert" at bounding box center [31, 84] width 46 height 45
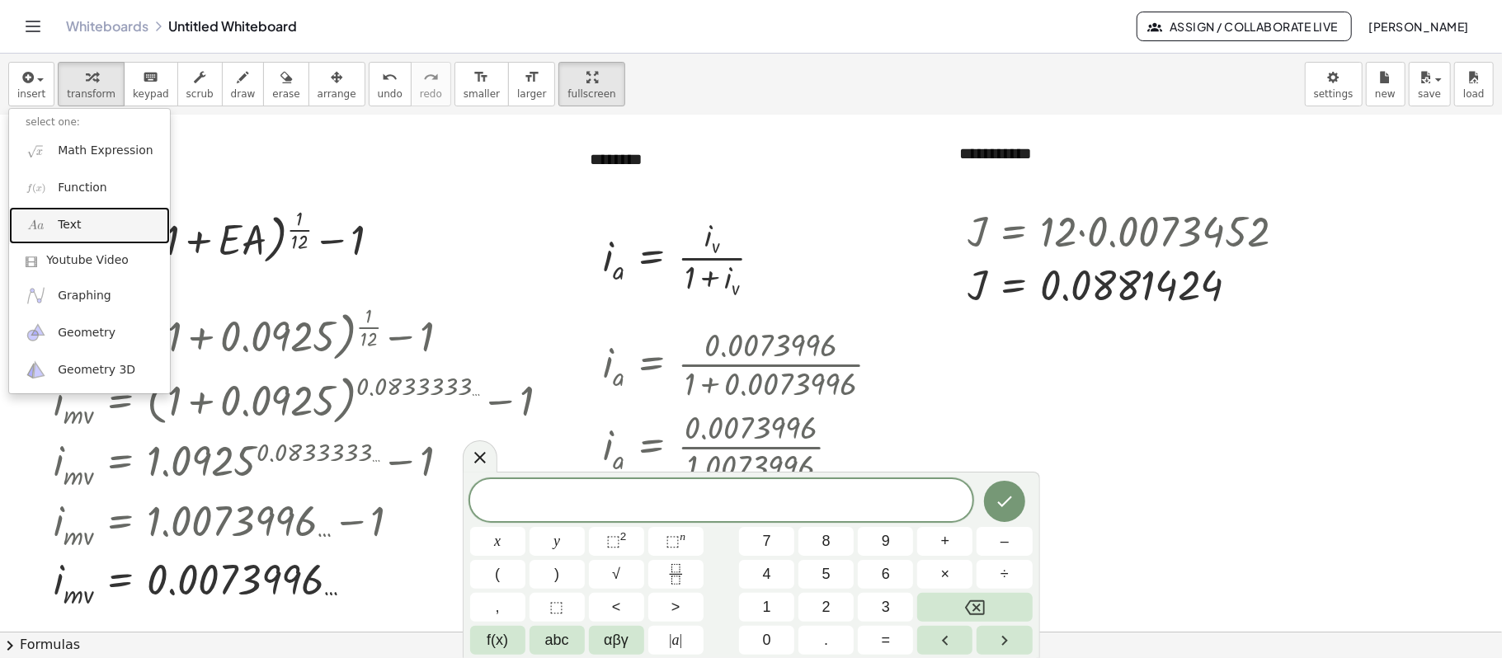
click at [70, 237] on link "Text" at bounding box center [89, 225] width 161 height 37
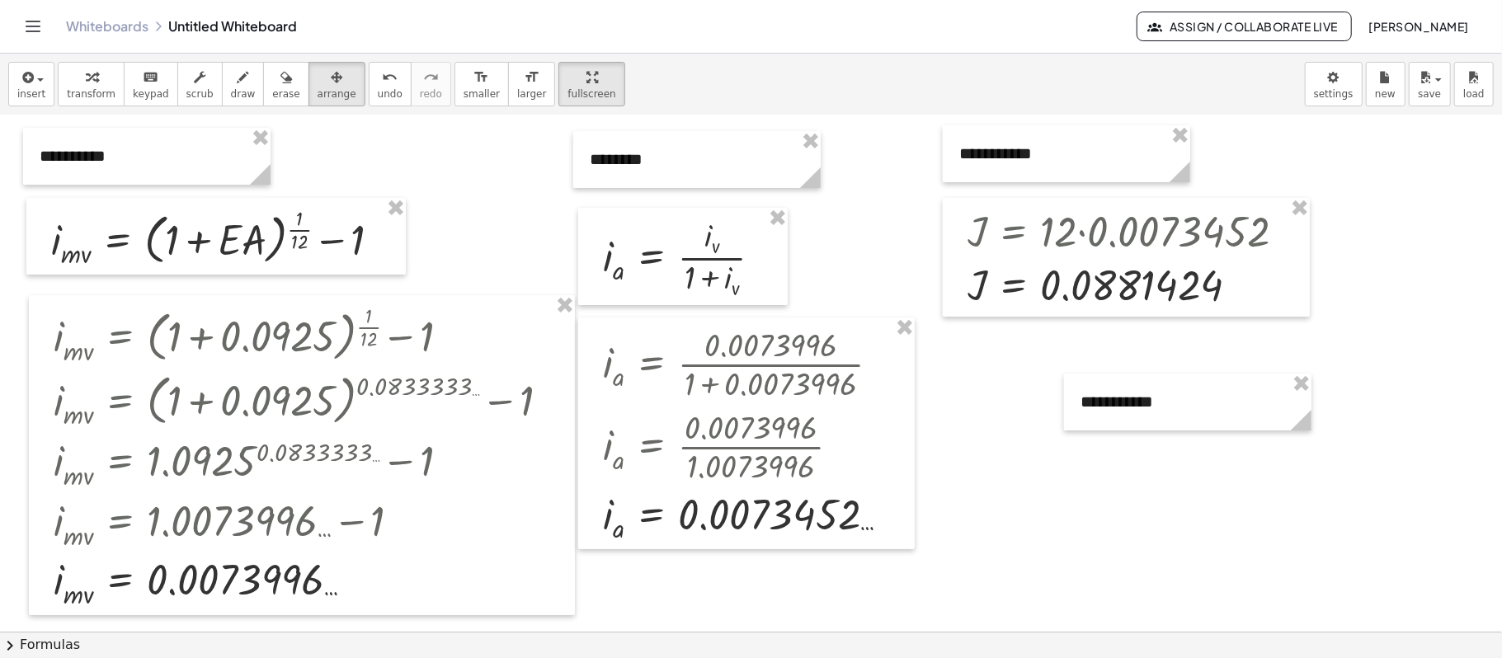
drag, startPoint x: 324, startPoint y: 78, endPoint x: 562, endPoint y: 140, distance: 246.4
click at [327, 78] on div "button" at bounding box center [336, 77] width 39 height 20
drag, startPoint x: 1129, startPoint y: 393, endPoint x: 1008, endPoint y: 351, distance: 128.0
click at [1008, 351] on div at bounding box center [1066, 360] width 247 height 57
click at [37, 80] on span "button" at bounding box center [40, 79] width 7 height 3
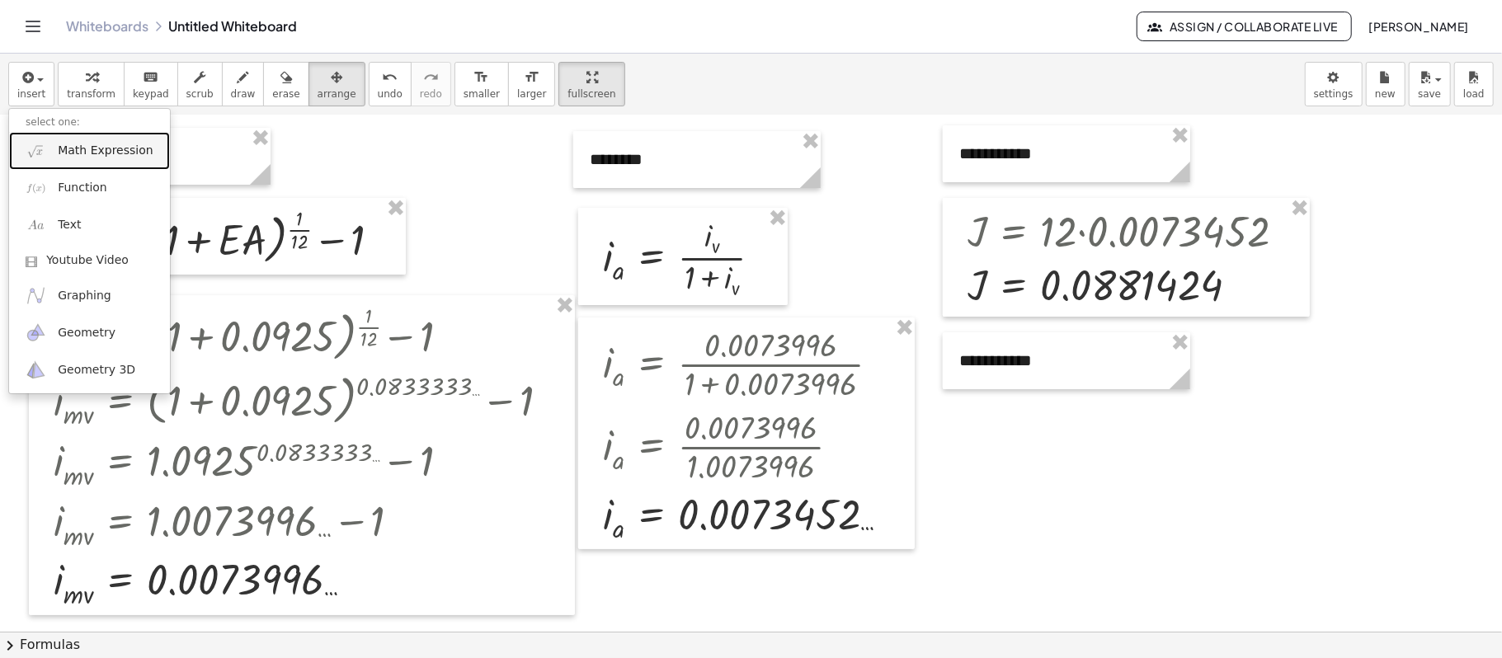
click at [81, 152] on span "Math Expression" at bounding box center [105, 151] width 95 height 16
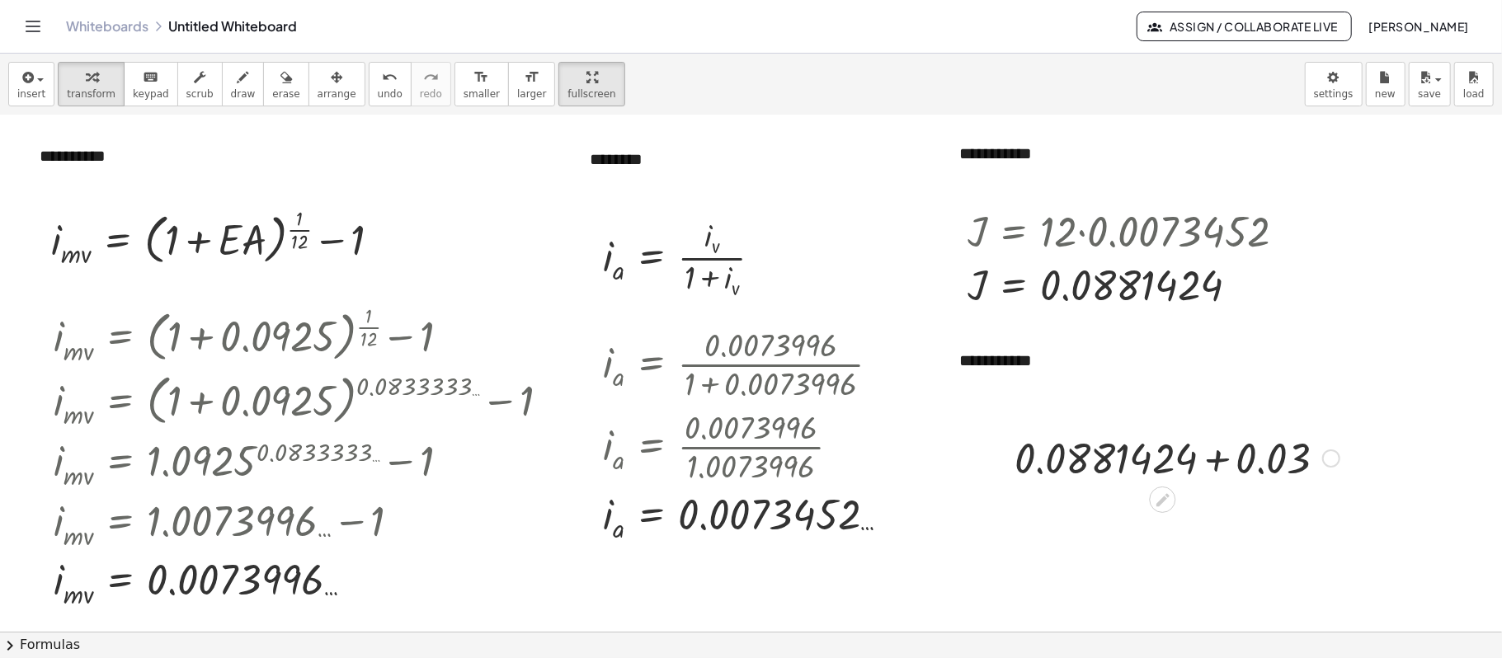
click at [1126, 459] on div at bounding box center [1331, 458] width 18 height 18
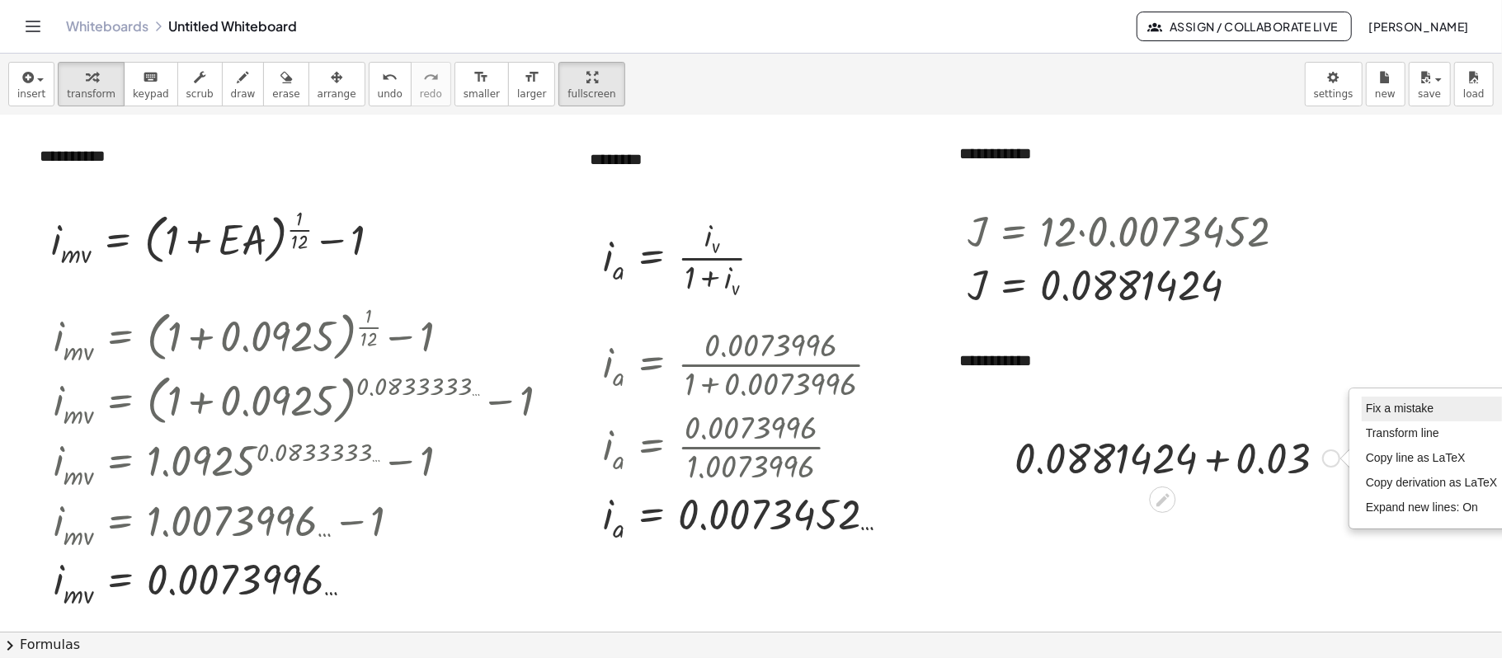
click at [1126, 402] on span "Fix a mistake" at bounding box center [1400, 408] width 68 height 13
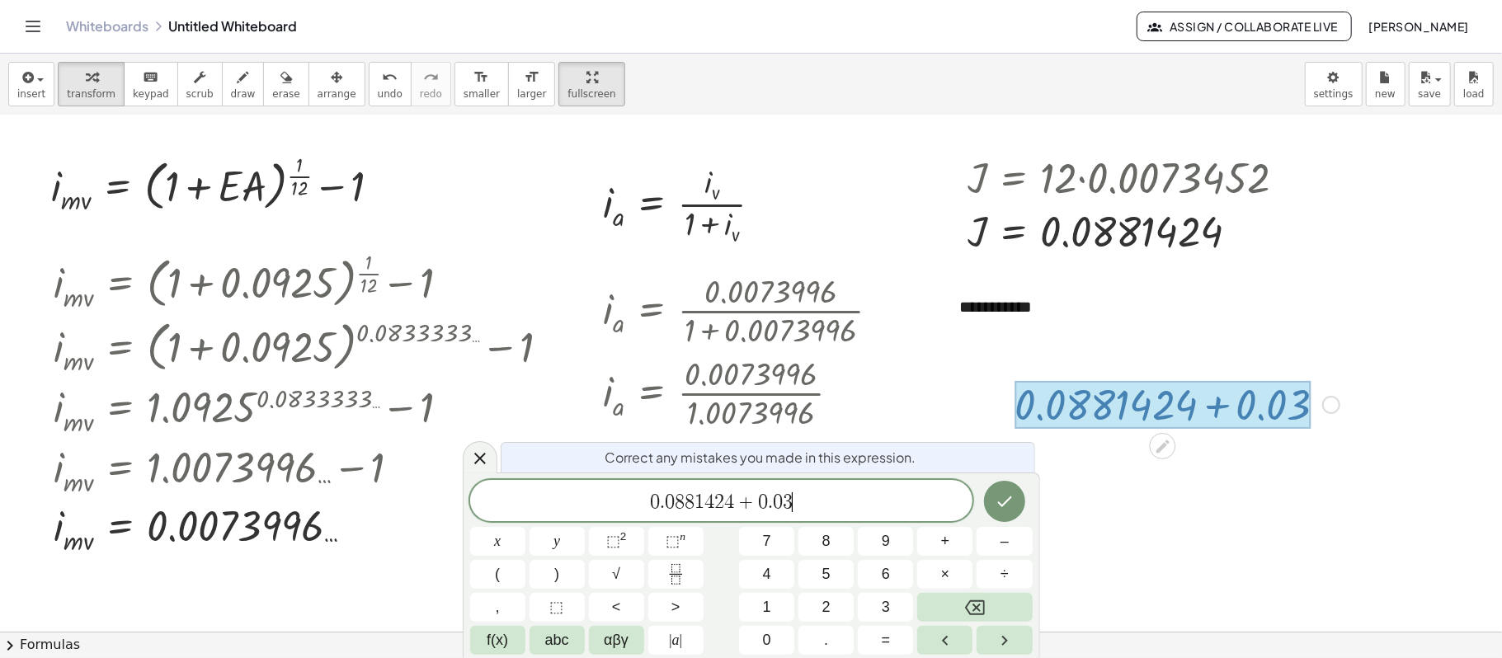
scroll to position [209, 0]
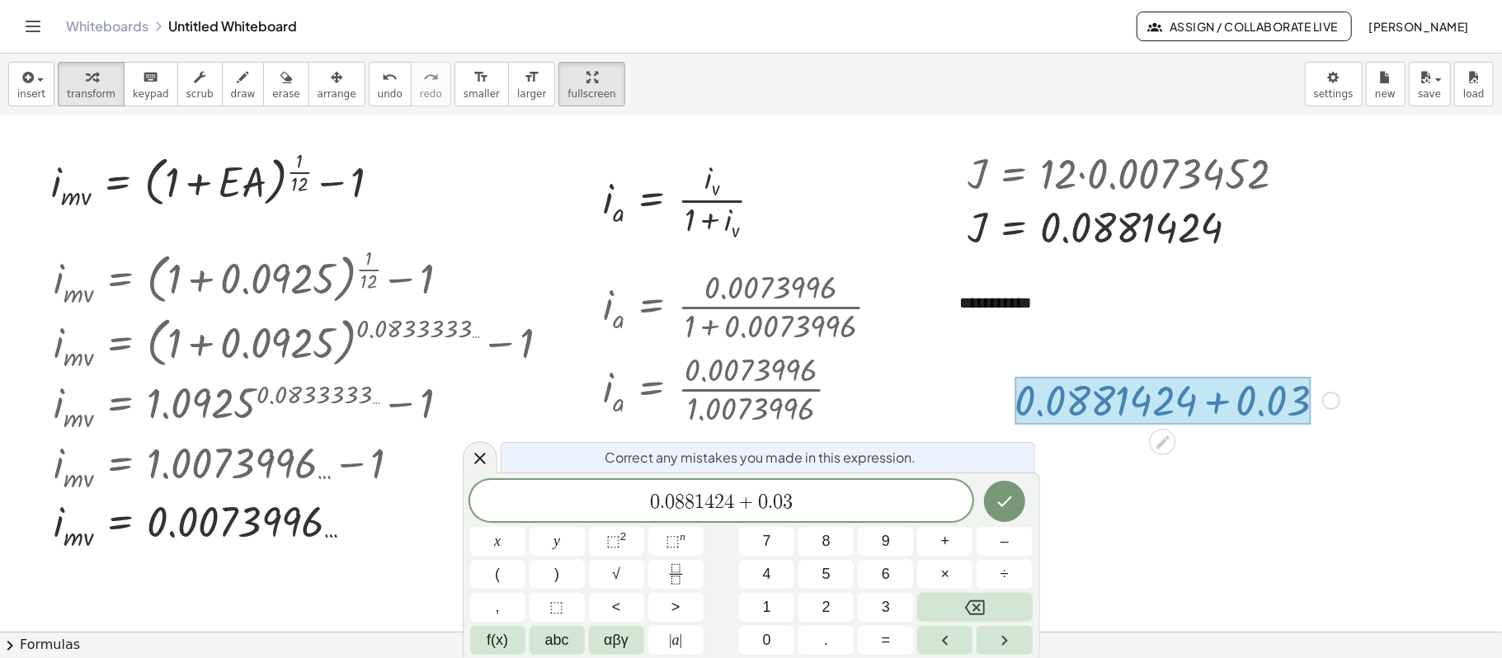
click at [648, 493] on span "0 . 0 8 8 1 4 2 4 + 0 . 0 3 ​" at bounding box center [721, 502] width 503 height 23
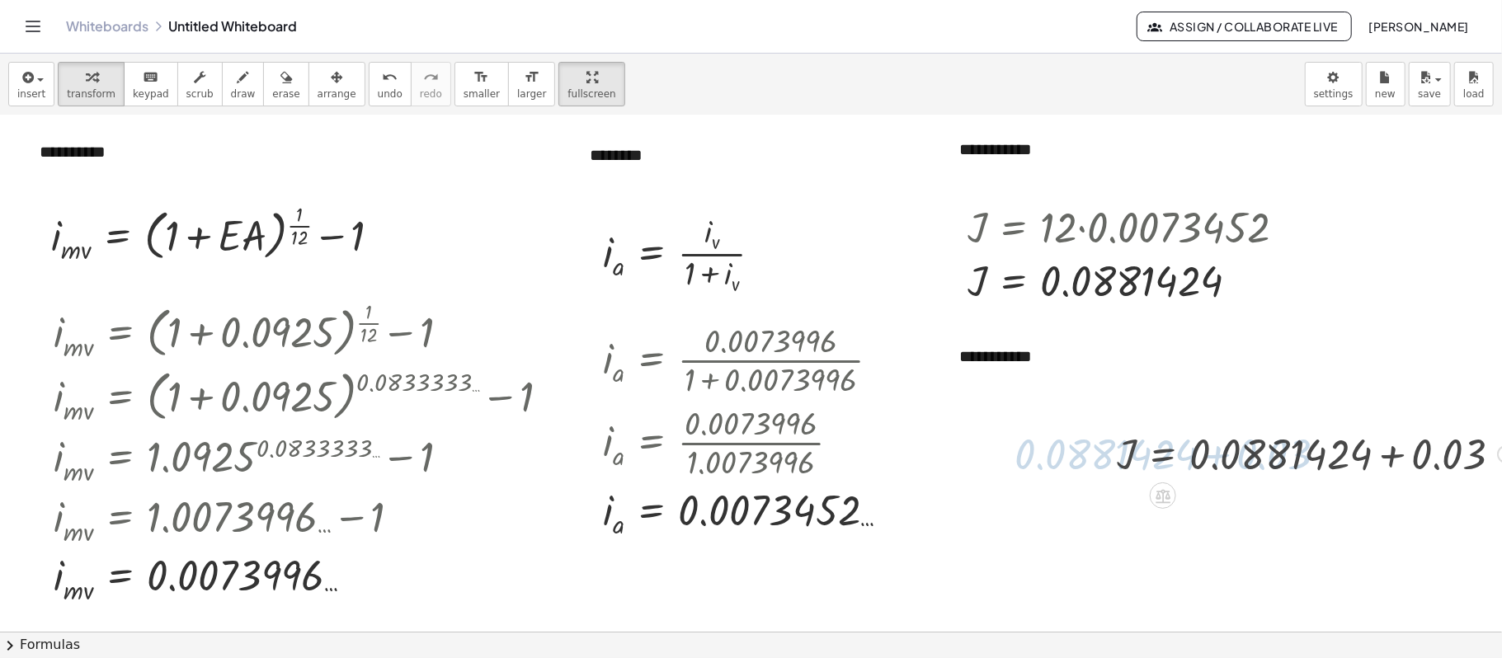
scroll to position [152, 0]
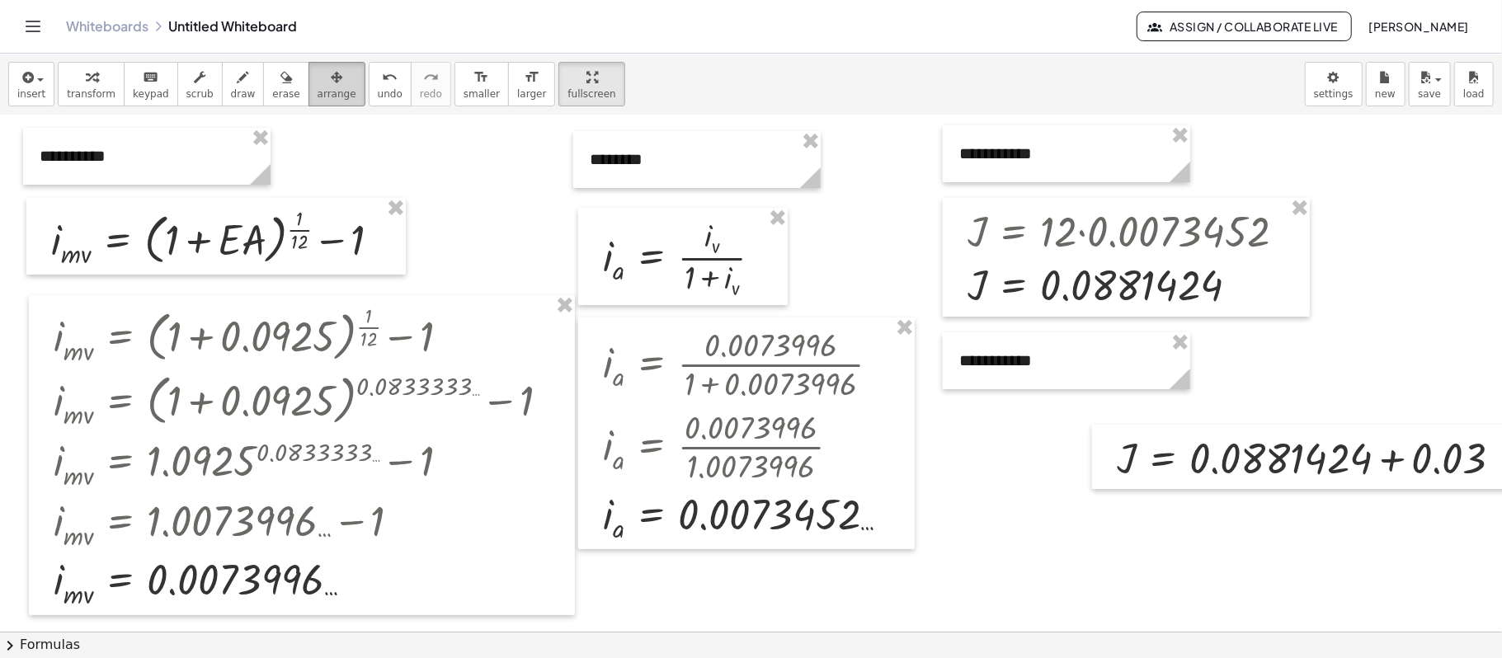
click at [331, 79] on icon "button" at bounding box center [337, 78] width 12 height 20
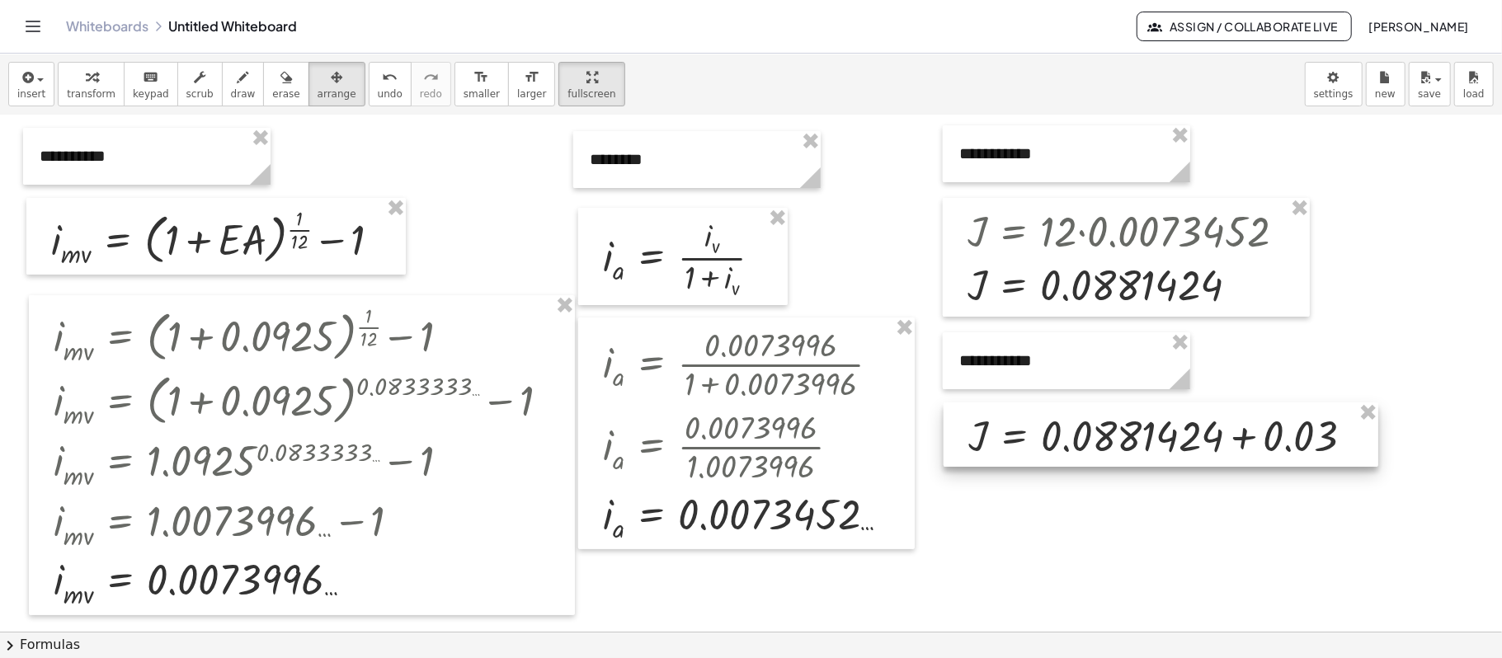
drag, startPoint x: 1254, startPoint y: 455, endPoint x: 1103, endPoint y: 433, distance: 152.5
click at [1103, 433] on div at bounding box center [1160, 434] width 435 height 64
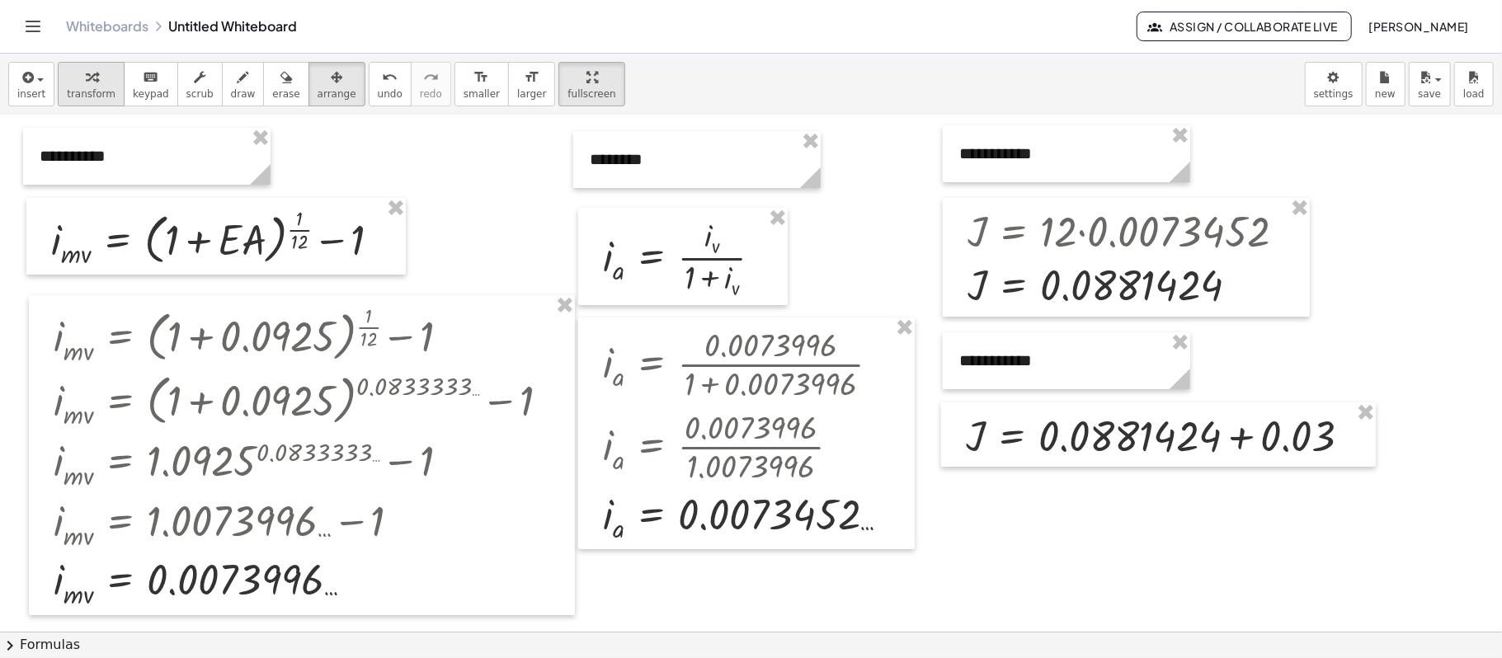
click at [90, 70] on icon "button" at bounding box center [92, 78] width 12 height 20
click at [1126, 440] on div at bounding box center [1164, 435] width 414 height 56
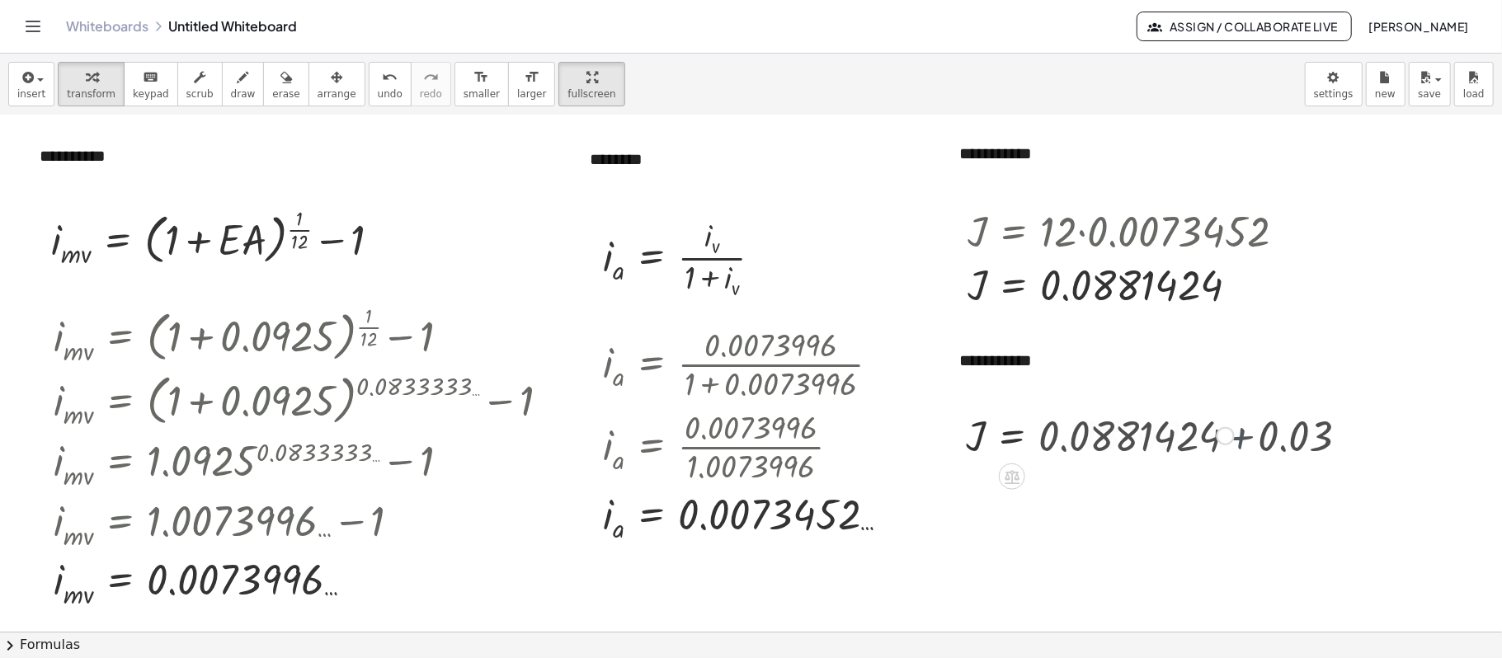
click at [1126, 435] on div "J = + 0.0881424 + 0.03 0.1181424 Fix a mistake Transform line Copy line as LaTe…" at bounding box center [1093, 434] width 305 height 63
click at [1037, 493] on div at bounding box center [765, 480] width 1530 height 1032
